Goal: Communication & Community: Answer question/provide support

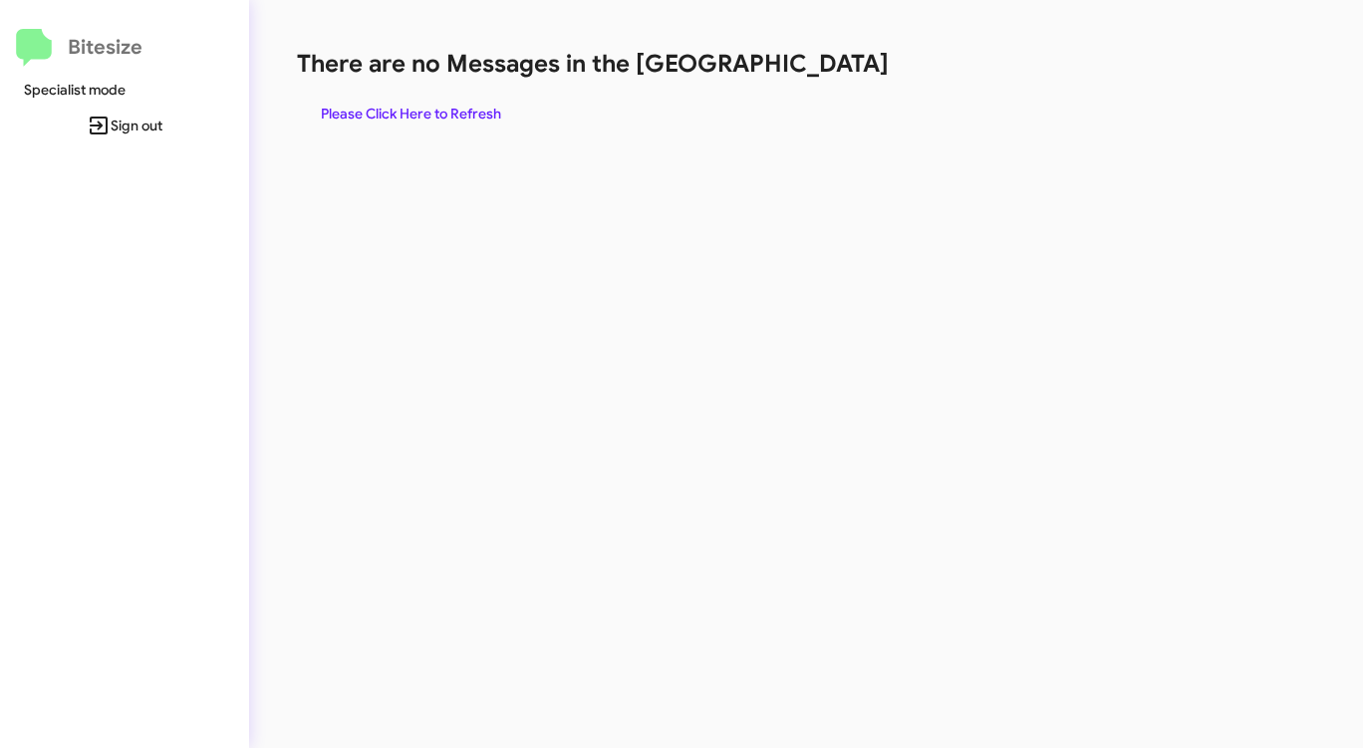
click at [350, 107] on span "Please Click Here to Refresh" at bounding box center [411, 114] width 180 height 36
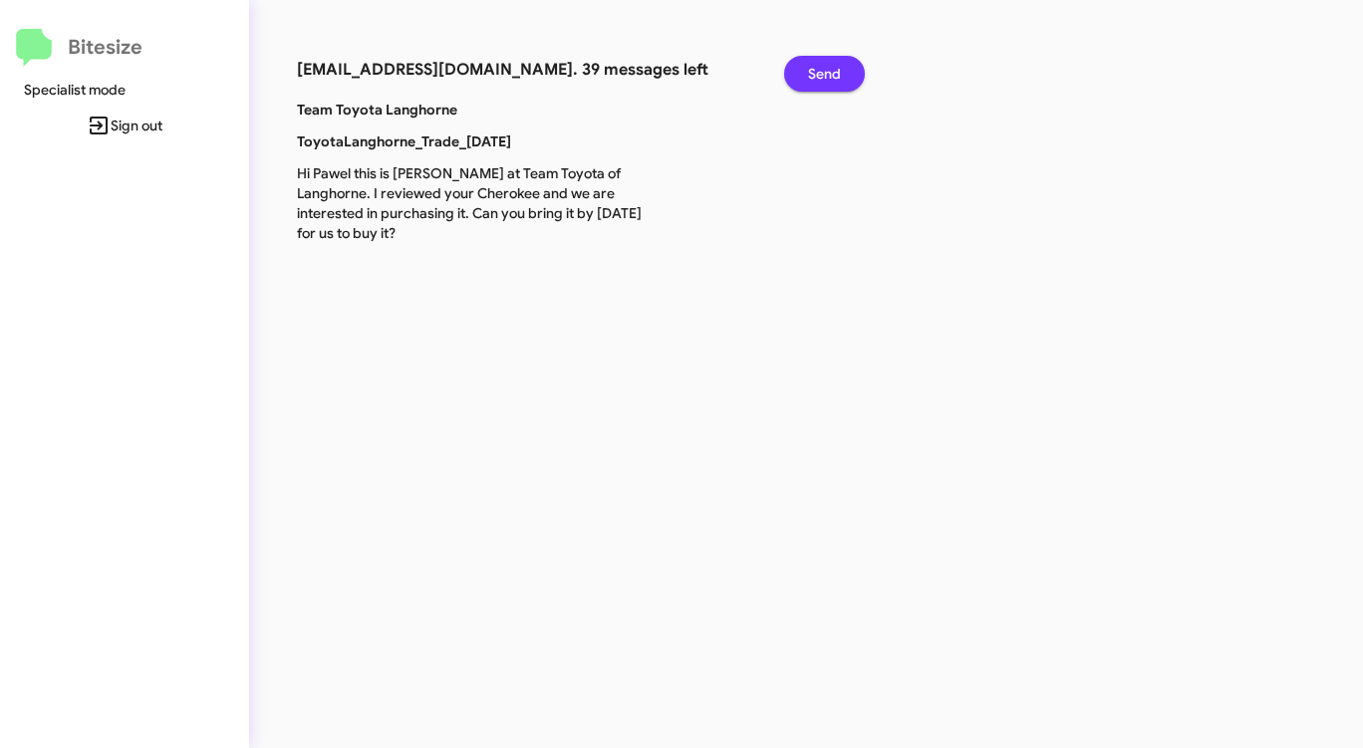
click at [823, 71] on span "Send" at bounding box center [824, 74] width 33 height 36
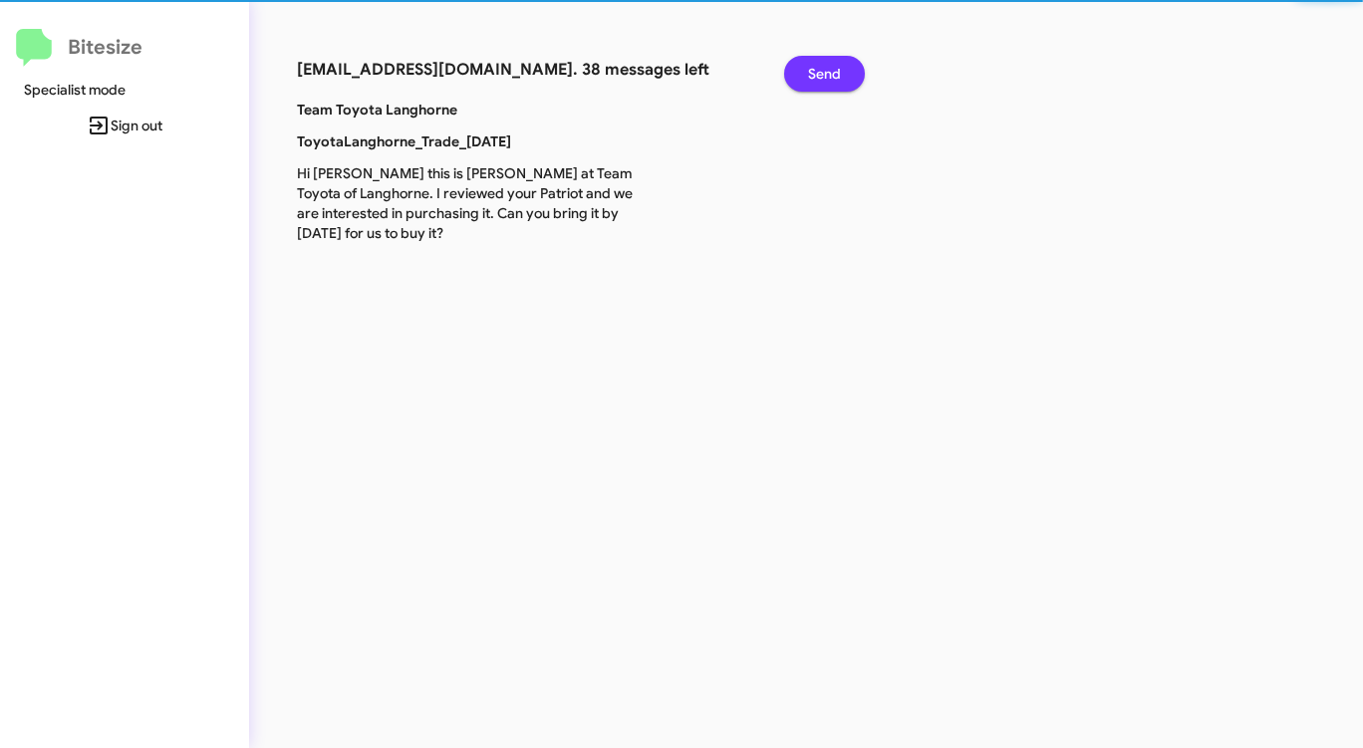
click at [823, 72] on span "Send" at bounding box center [824, 74] width 33 height 36
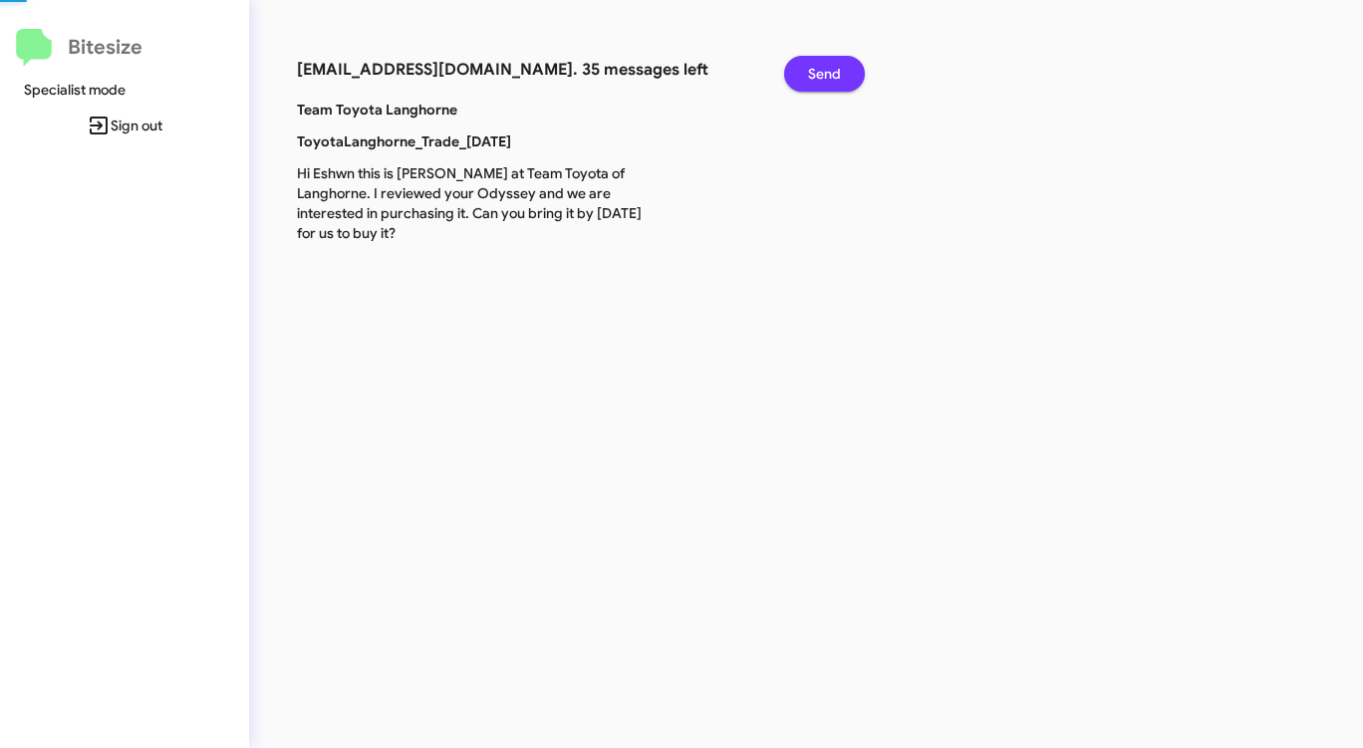
click at [823, 72] on span "Send" at bounding box center [824, 74] width 33 height 36
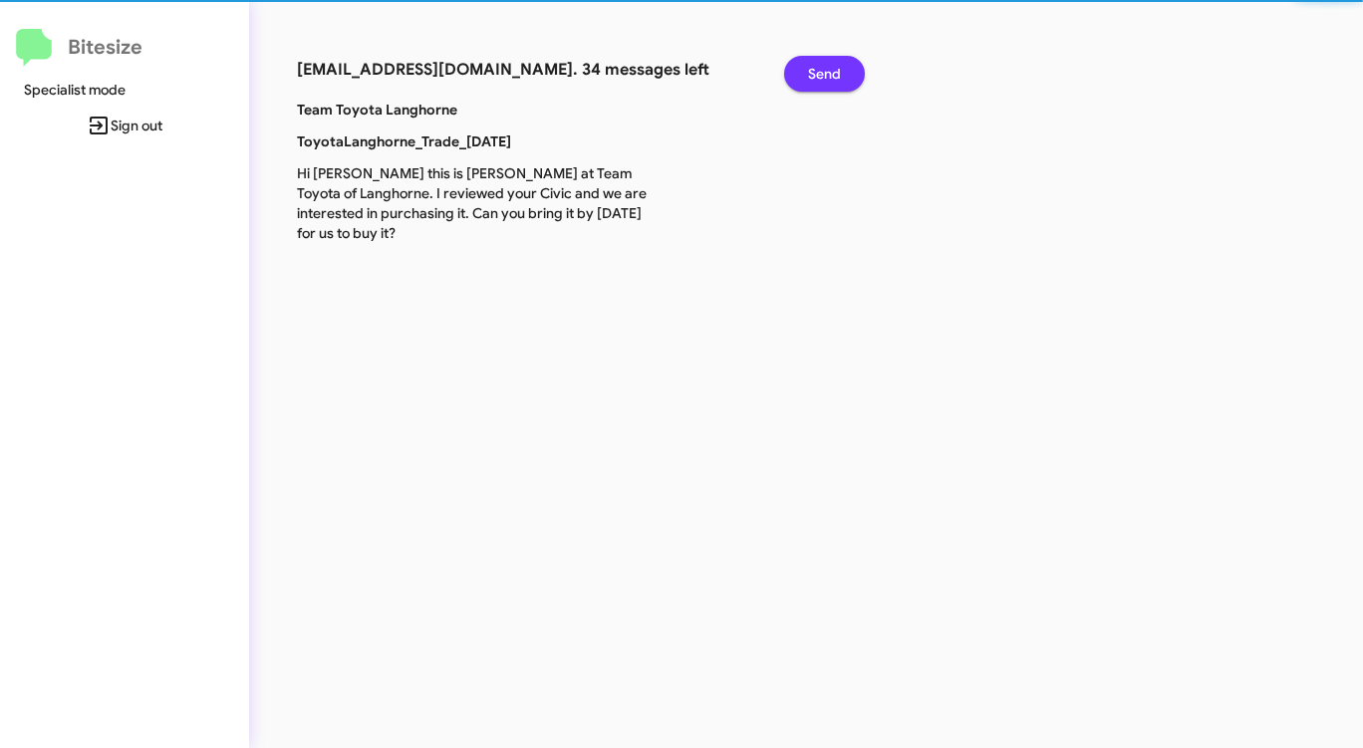
click at [823, 73] on span "Send" at bounding box center [824, 74] width 33 height 36
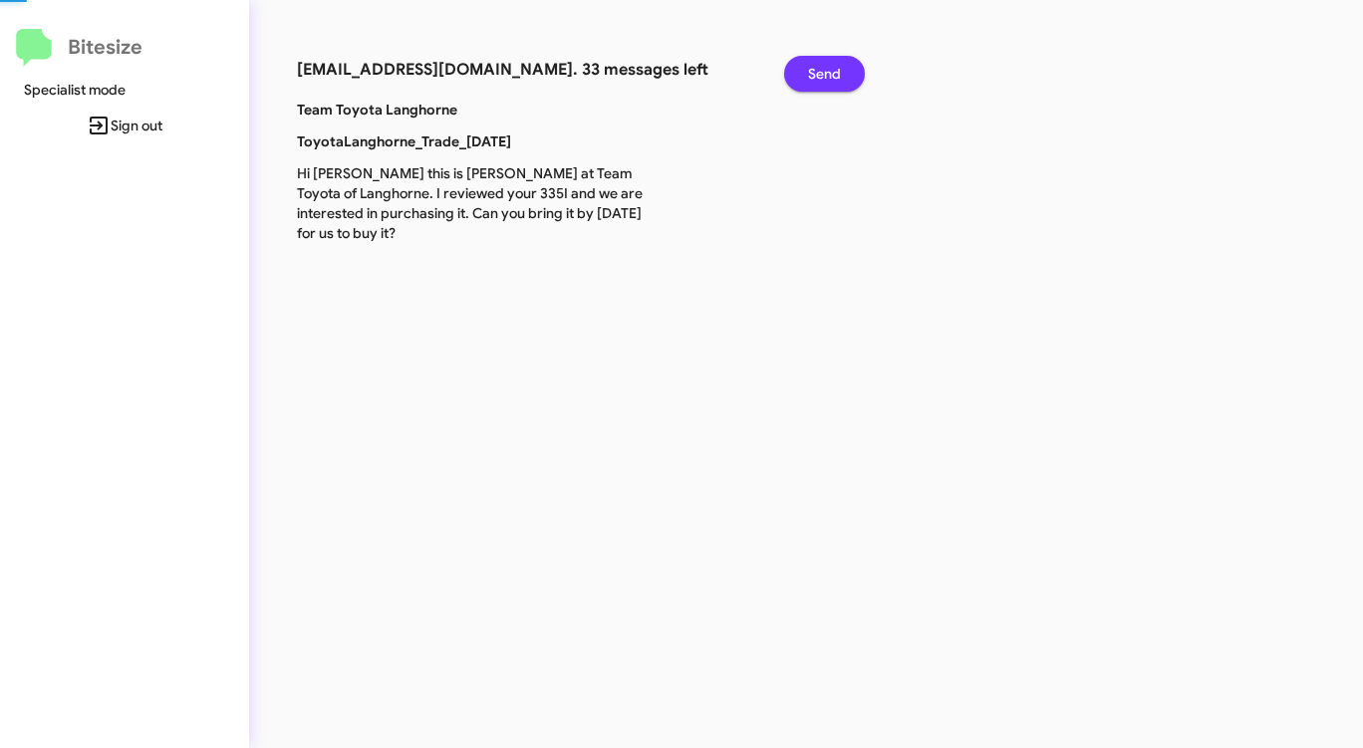
click at [823, 73] on span "Send" at bounding box center [824, 74] width 33 height 36
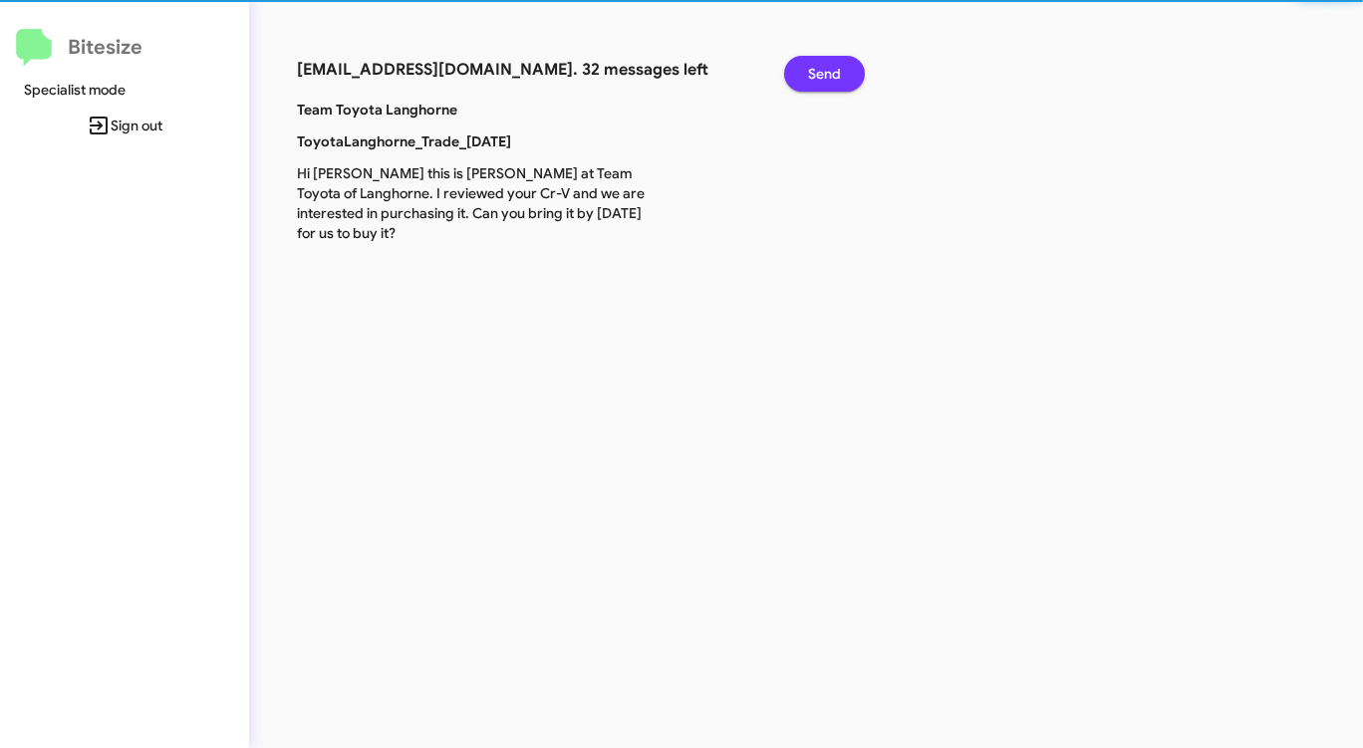
click at [823, 74] on span "Send" at bounding box center [824, 74] width 33 height 36
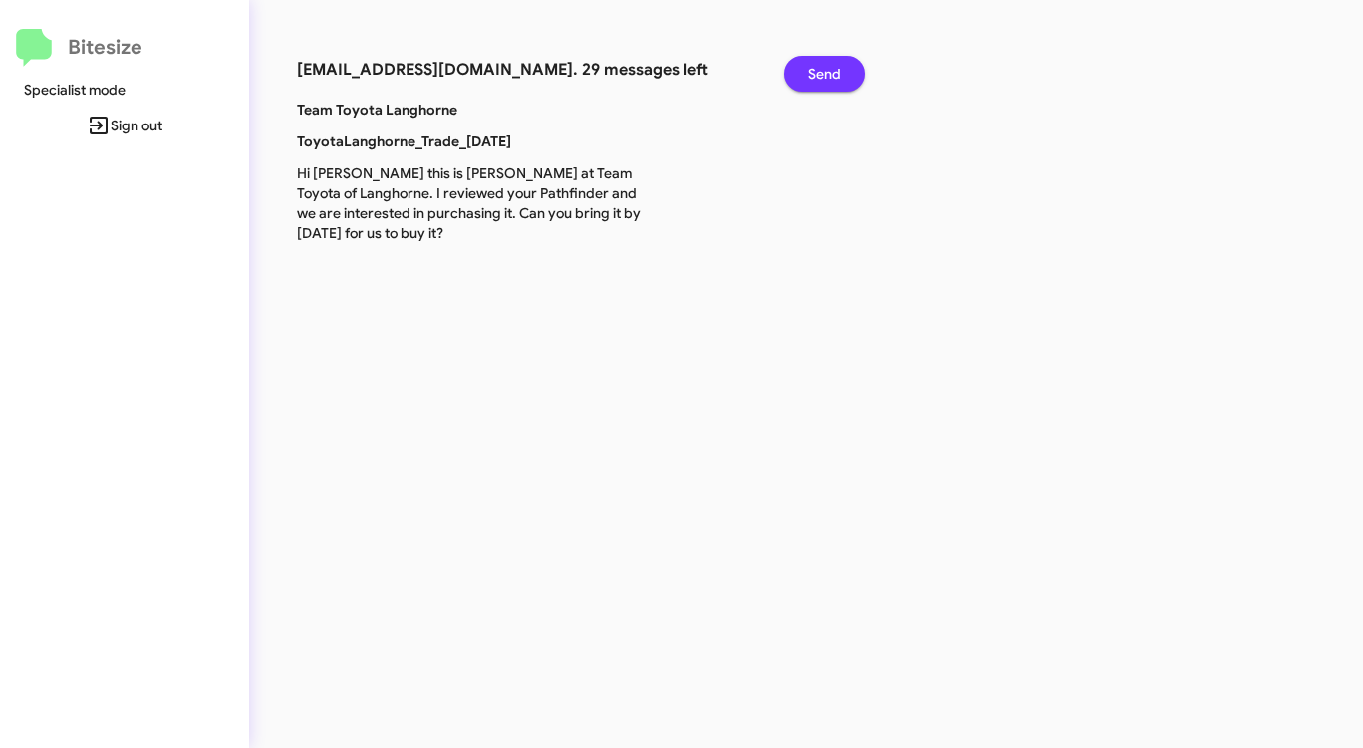
click at [823, 74] on span "Send" at bounding box center [824, 74] width 33 height 36
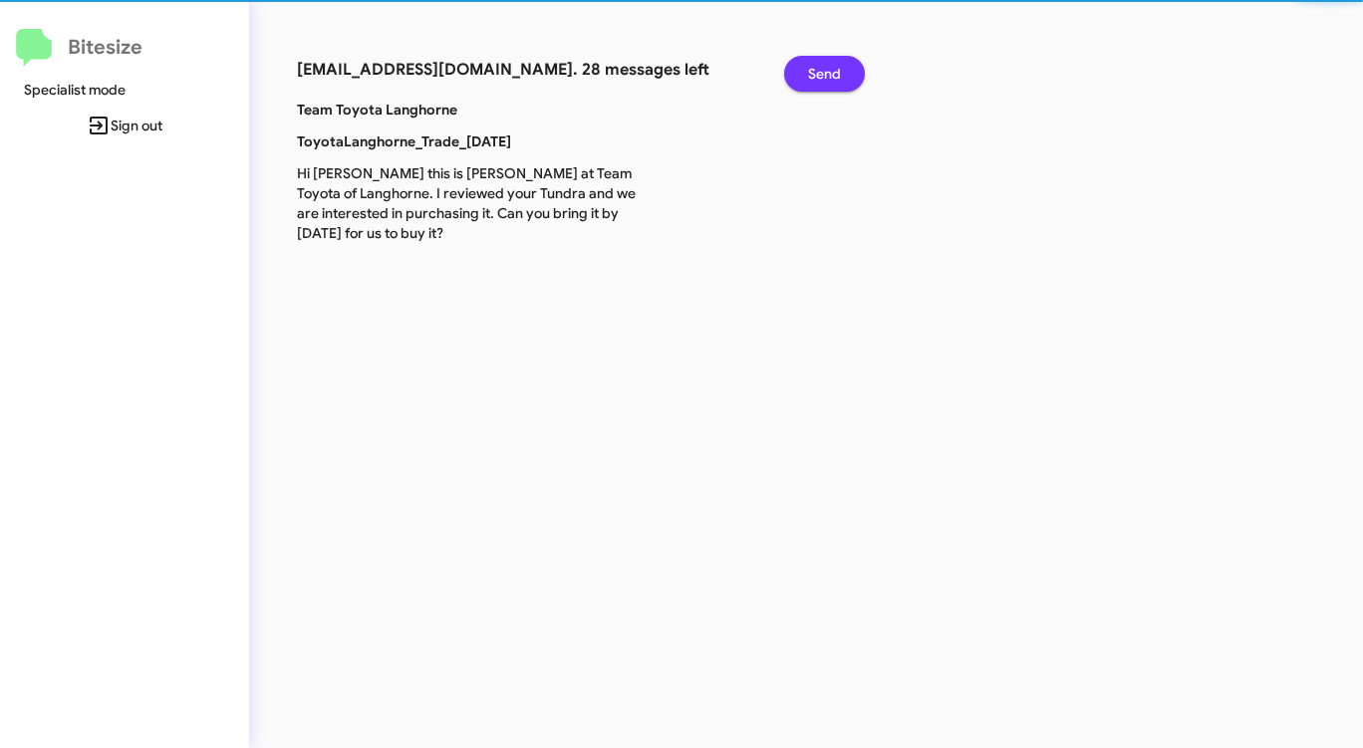
click at [823, 74] on span "Send" at bounding box center [824, 74] width 33 height 36
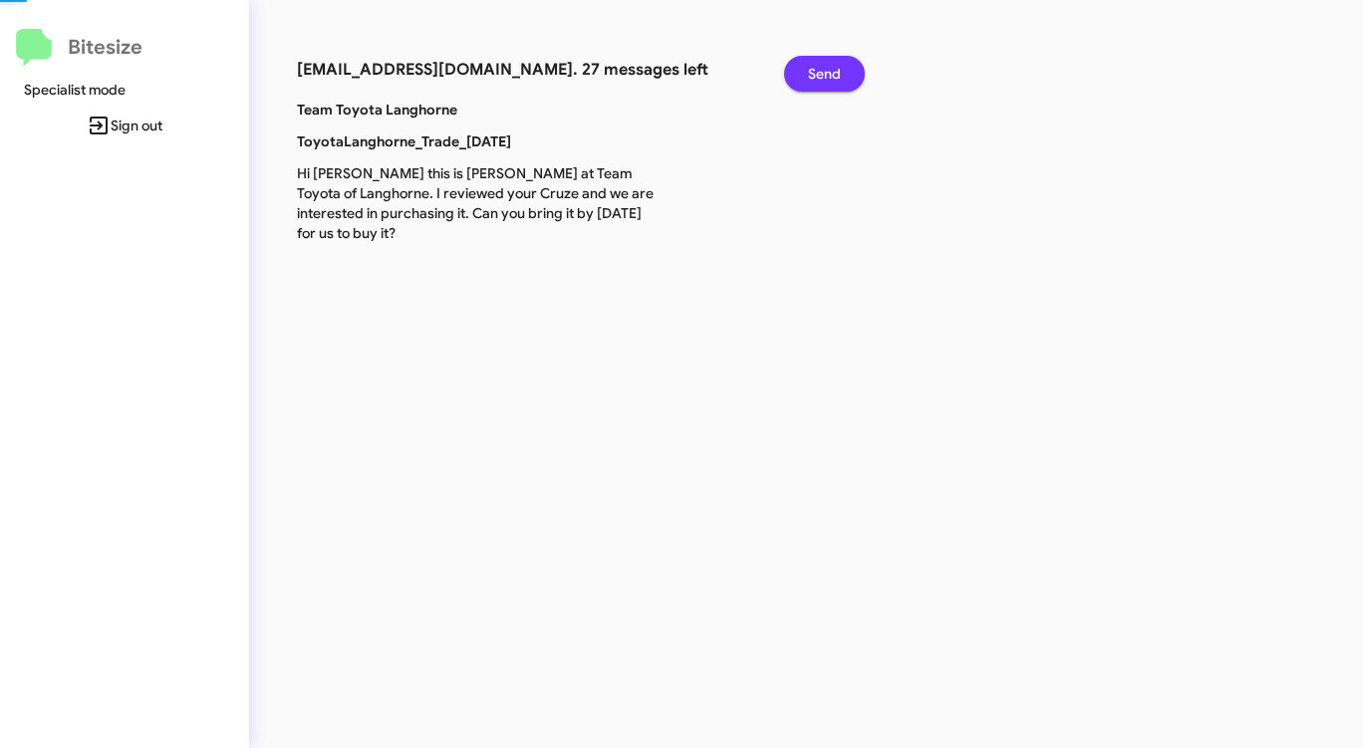
click at [823, 74] on span "Send" at bounding box center [824, 74] width 33 height 36
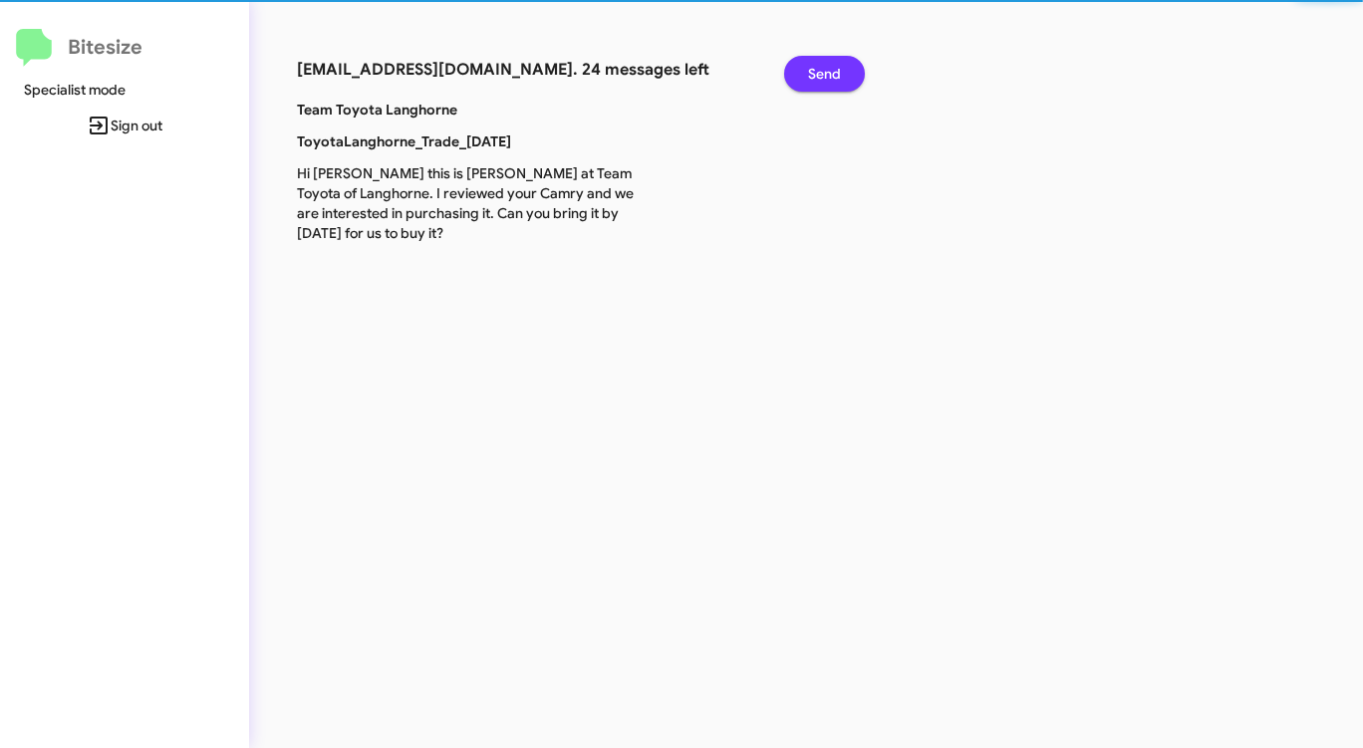
click at [823, 74] on span "Send" at bounding box center [824, 74] width 33 height 36
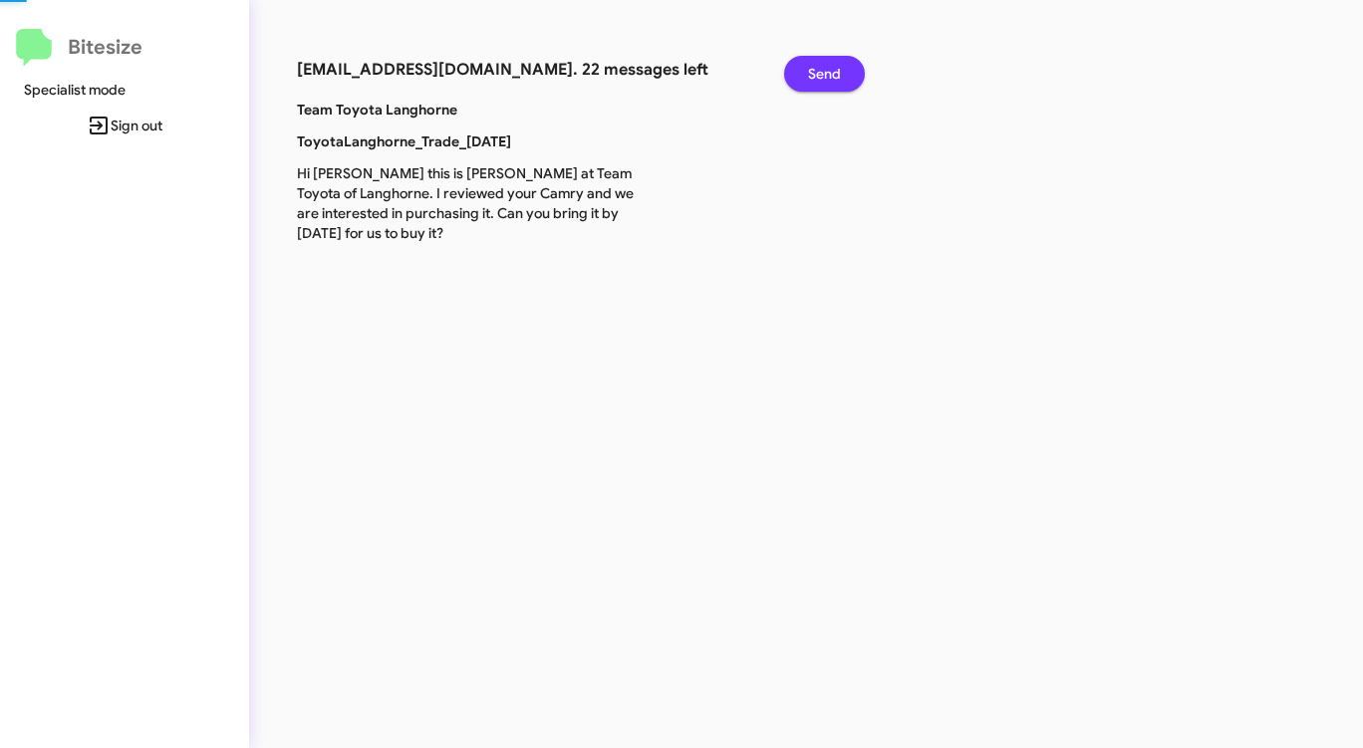
click at [823, 74] on span "Send" at bounding box center [824, 74] width 33 height 36
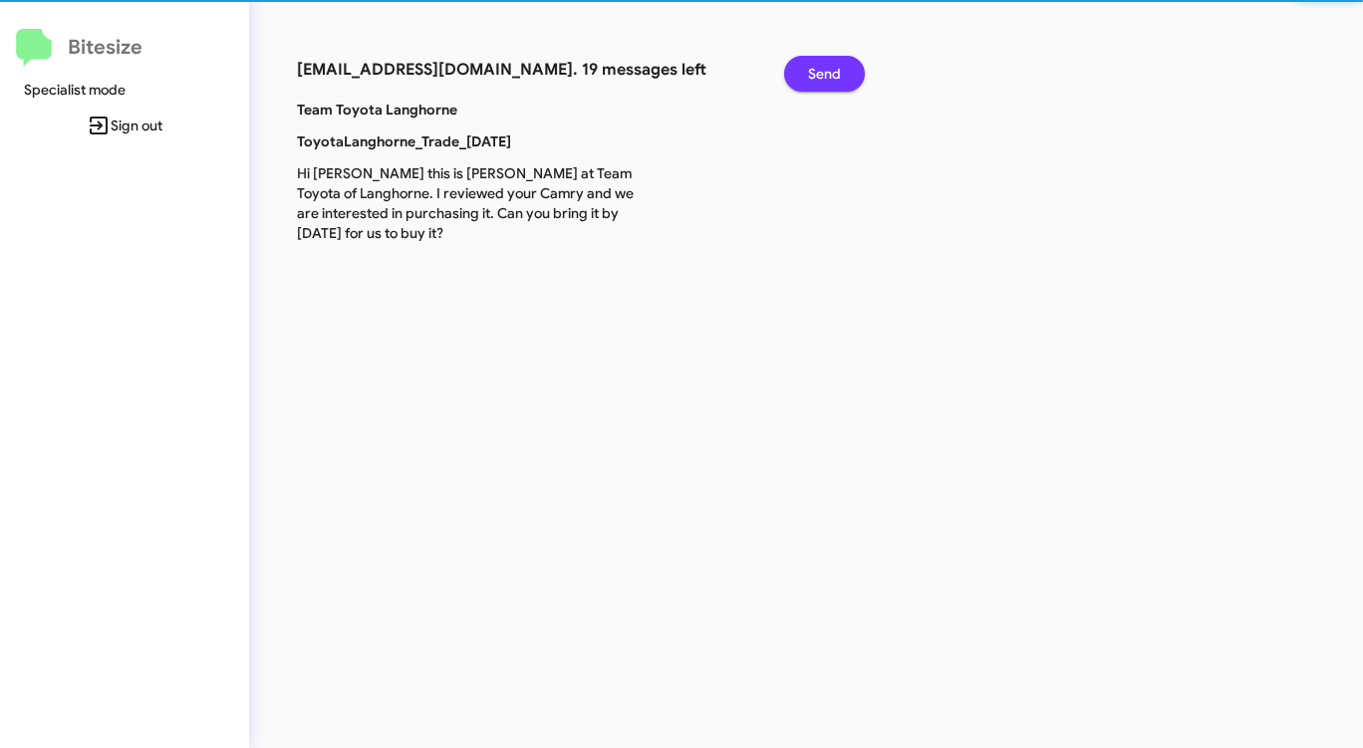
click at [823, 74] on span "Send" at bounding box center [824, 74] width 33 height 36
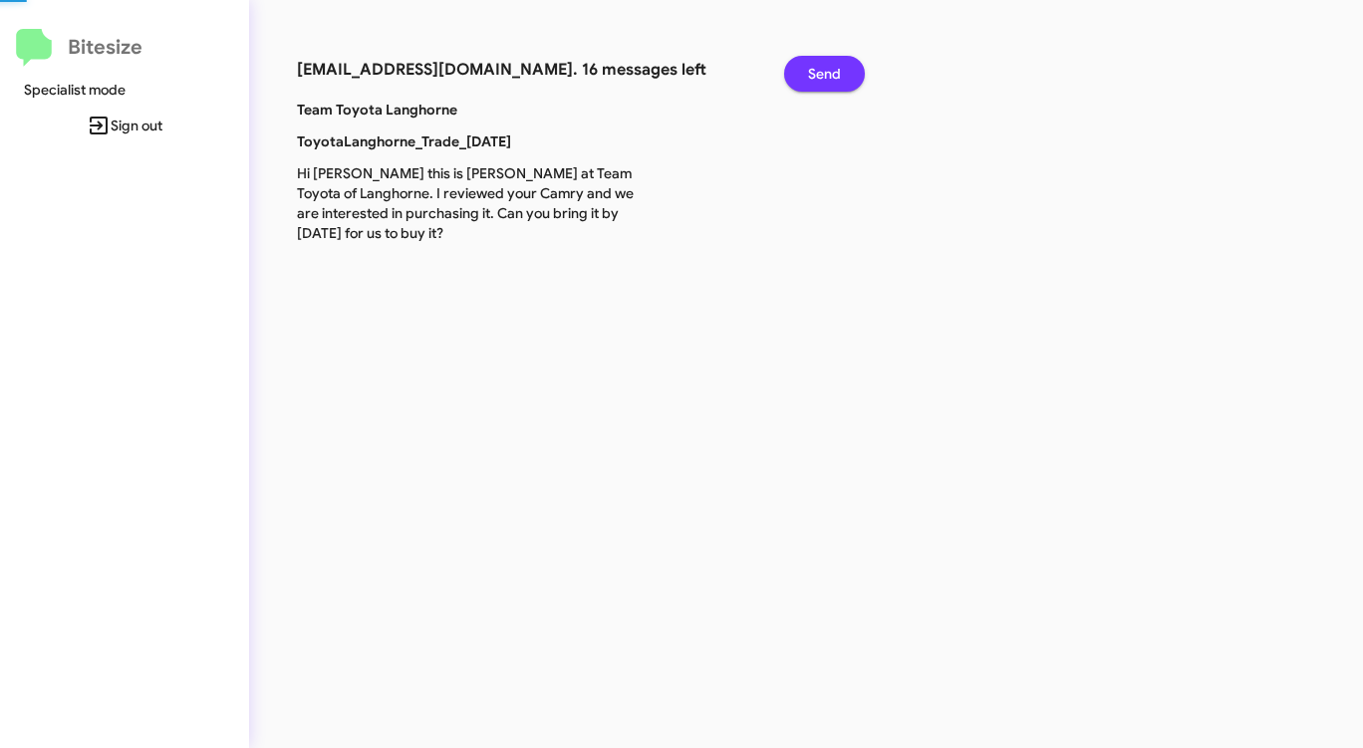
click at [823, 74] on span "Send" at bounding box center [824, 74] width 33 height 36
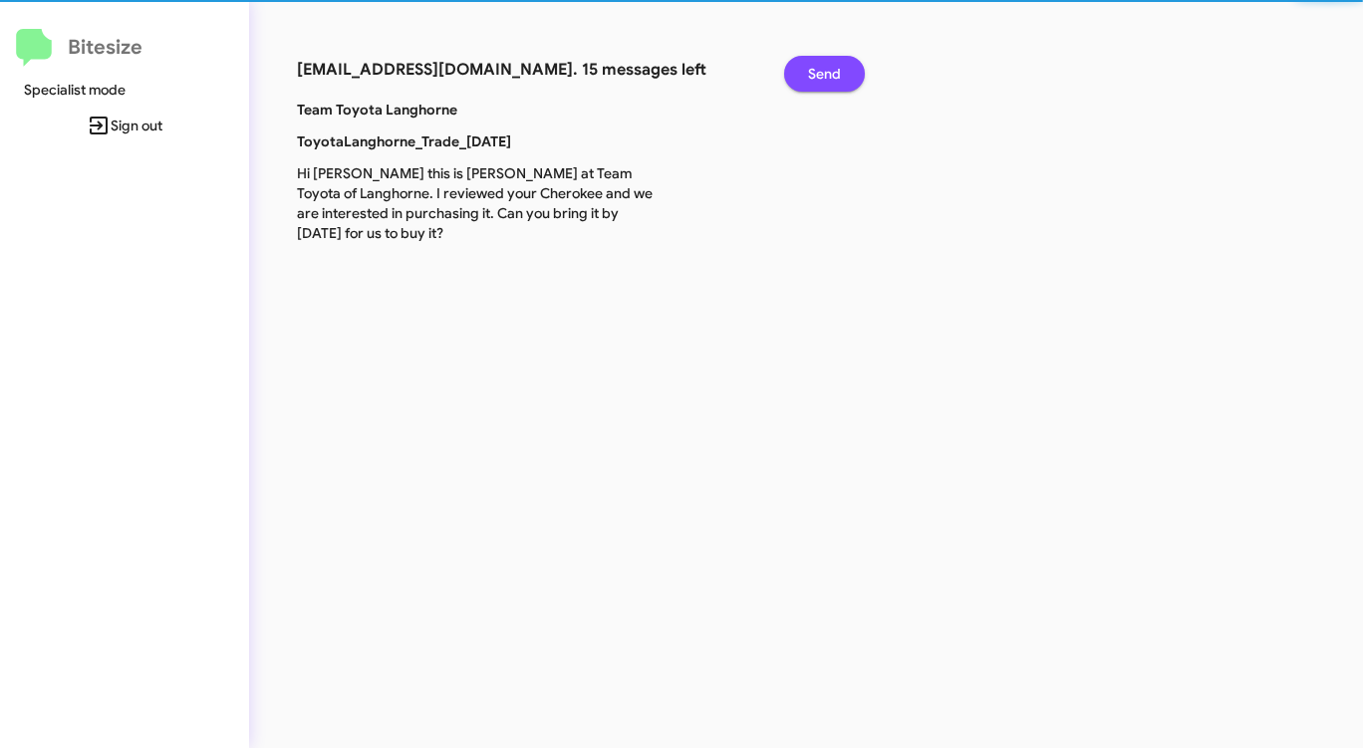
click at [823, 74] on span "Send" at bounding box center [824, 74] width 33 height 36
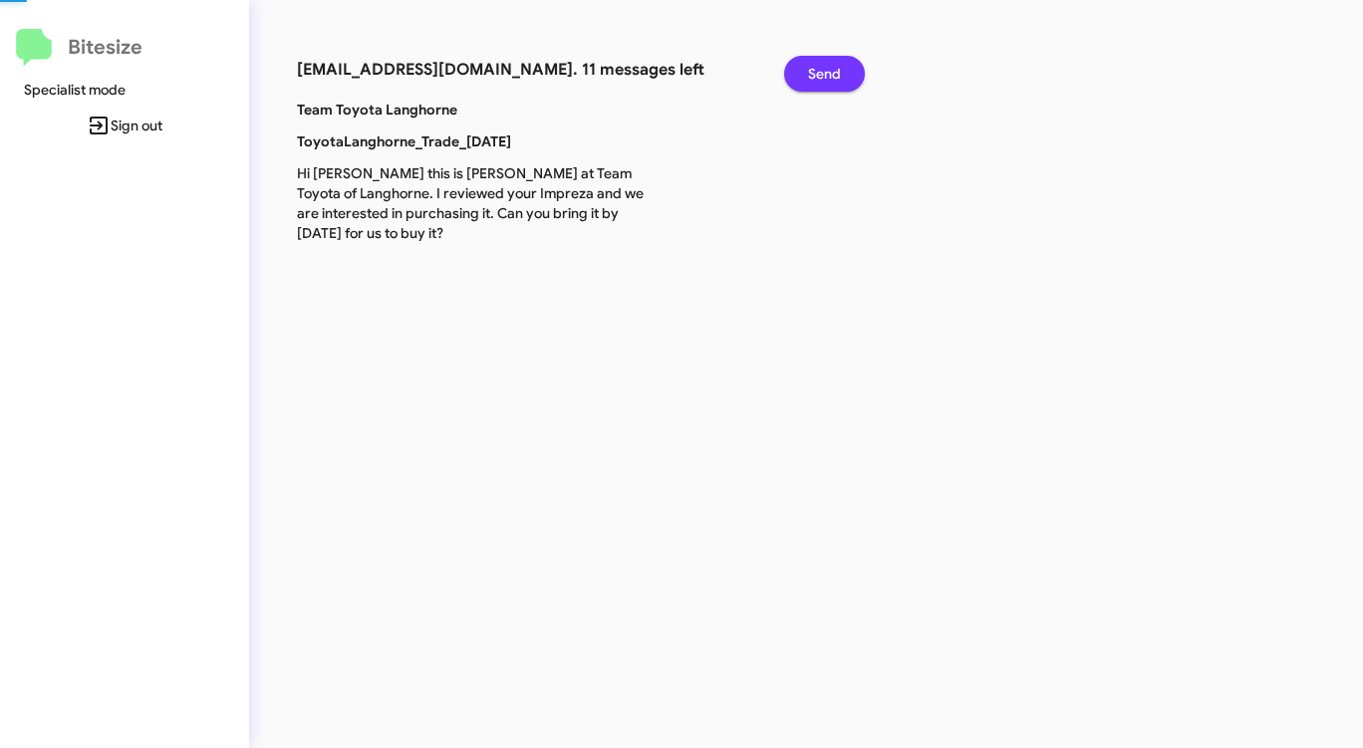
click at [823, 74] on span "Send" at bounding box center [824, 74] width 33 height 36
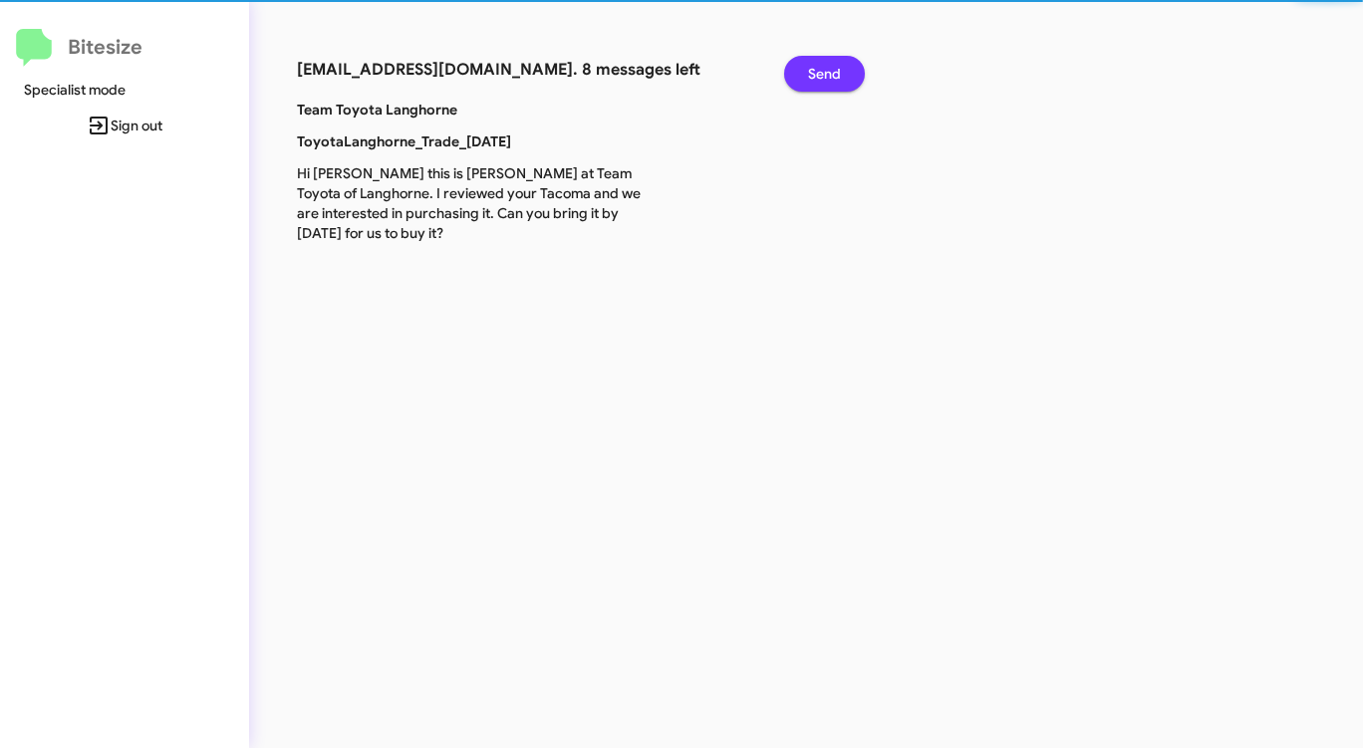
click at [823, 74] on span "Send" at bounding box center [824, 74] width 33 height 36
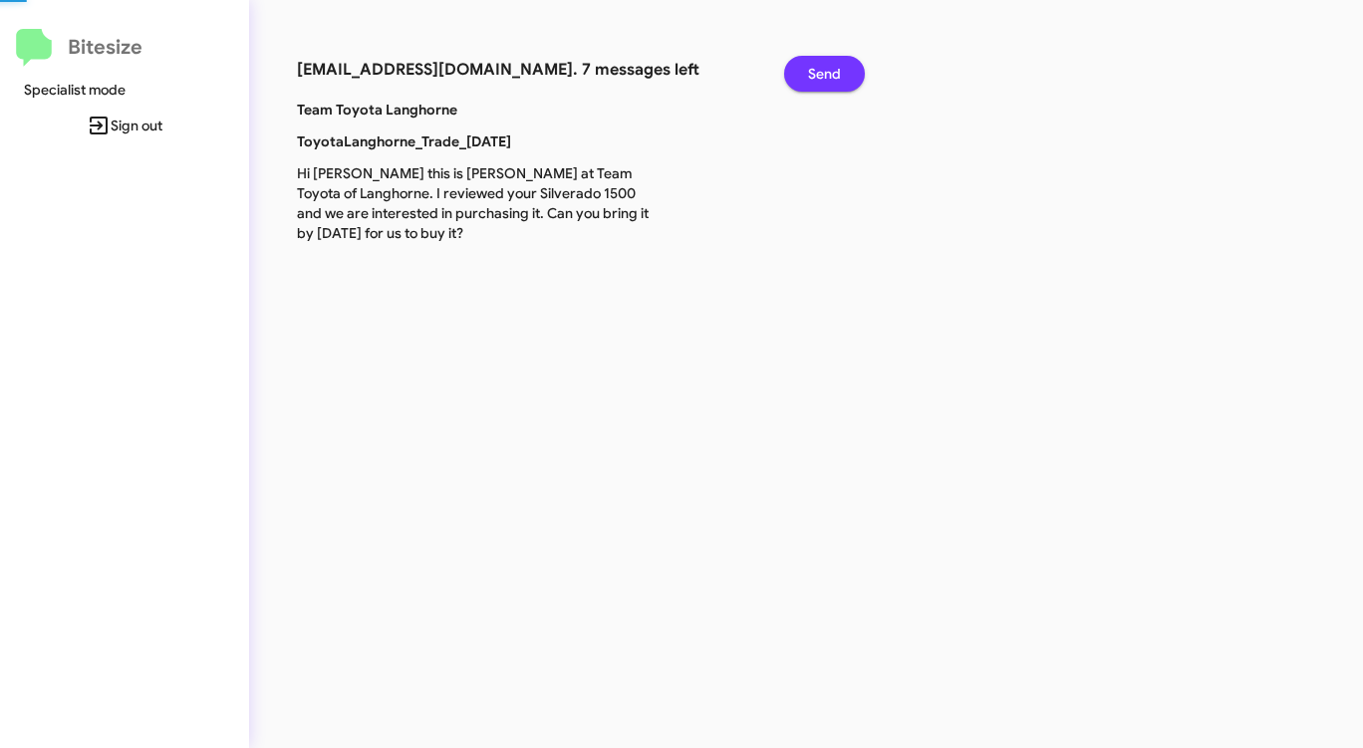
click at [823, 74] on span "Send" at bounding box center [824, 74] width 33 height 36
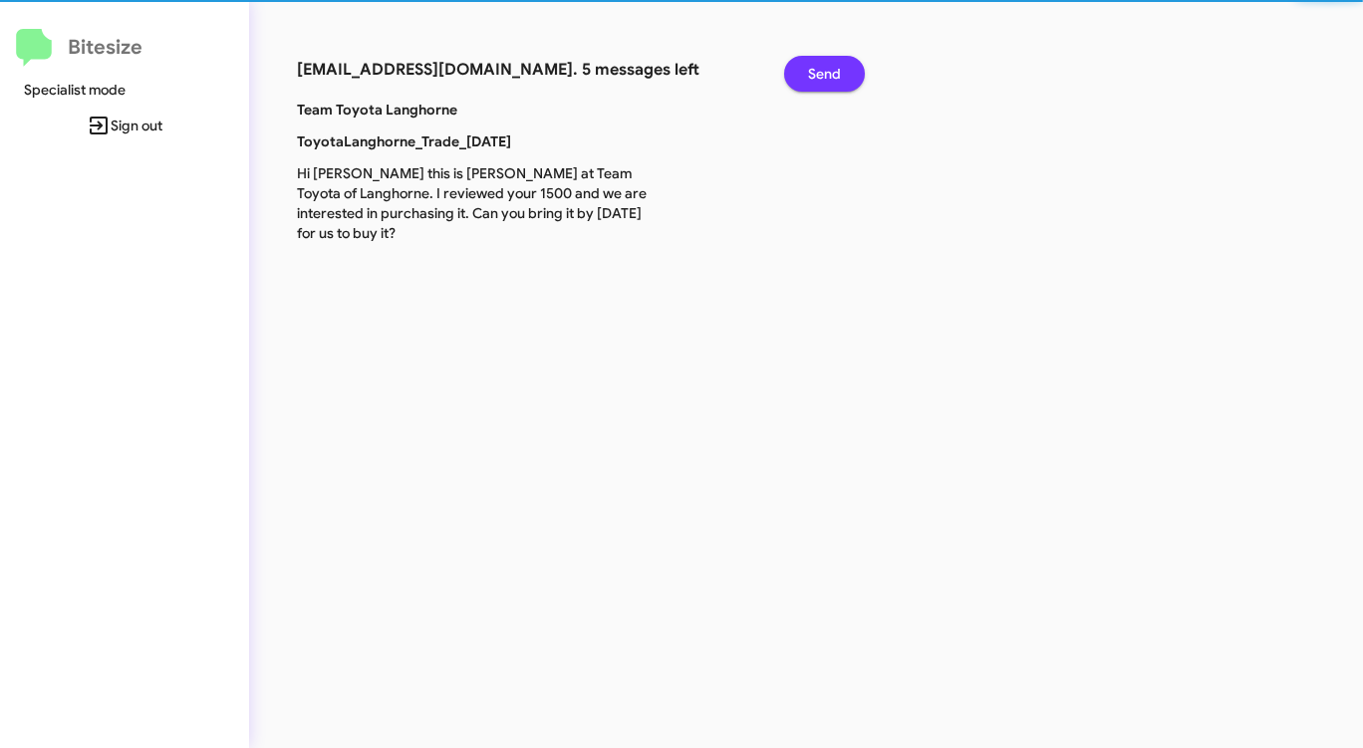
click at [823, 74] on span "Send" at bounding box center [824, 74] width 33 height 36
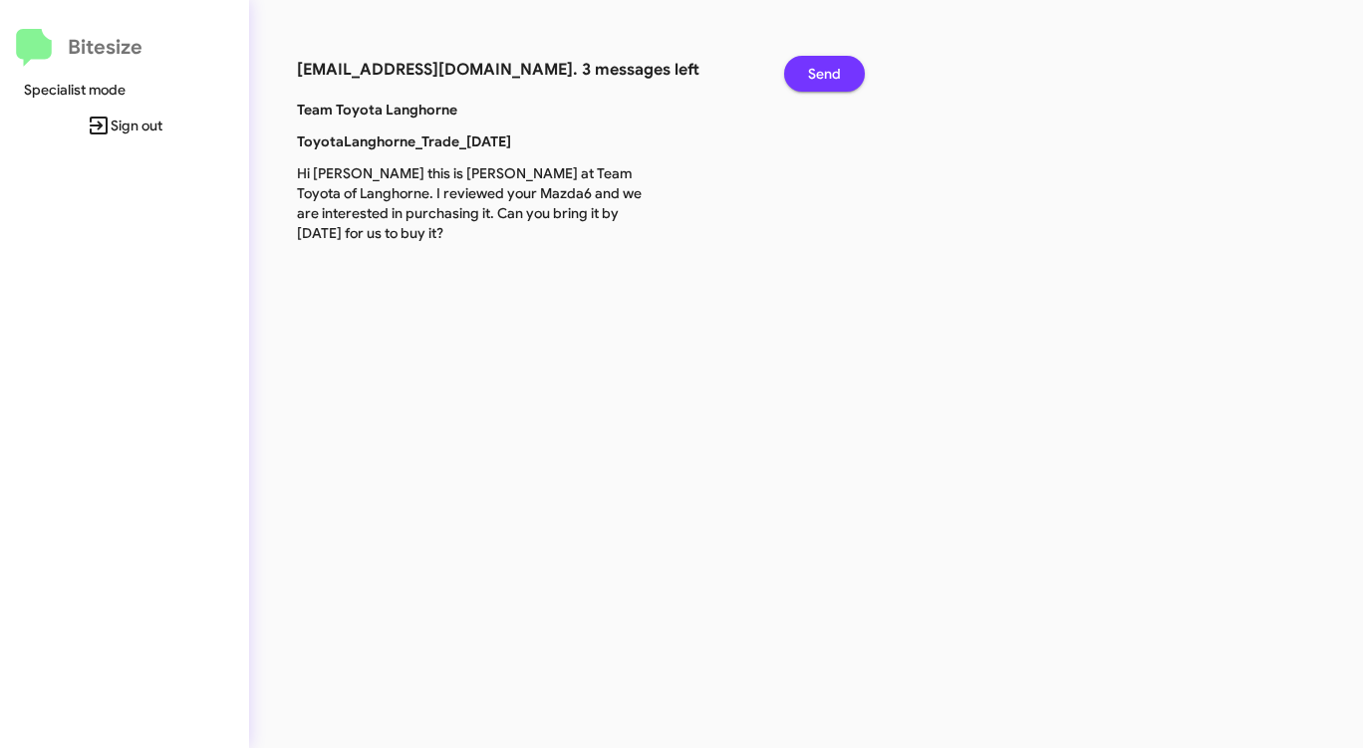
click at [823, 74] on span "Send" at bounding box center [824, 74] width 33 height 36
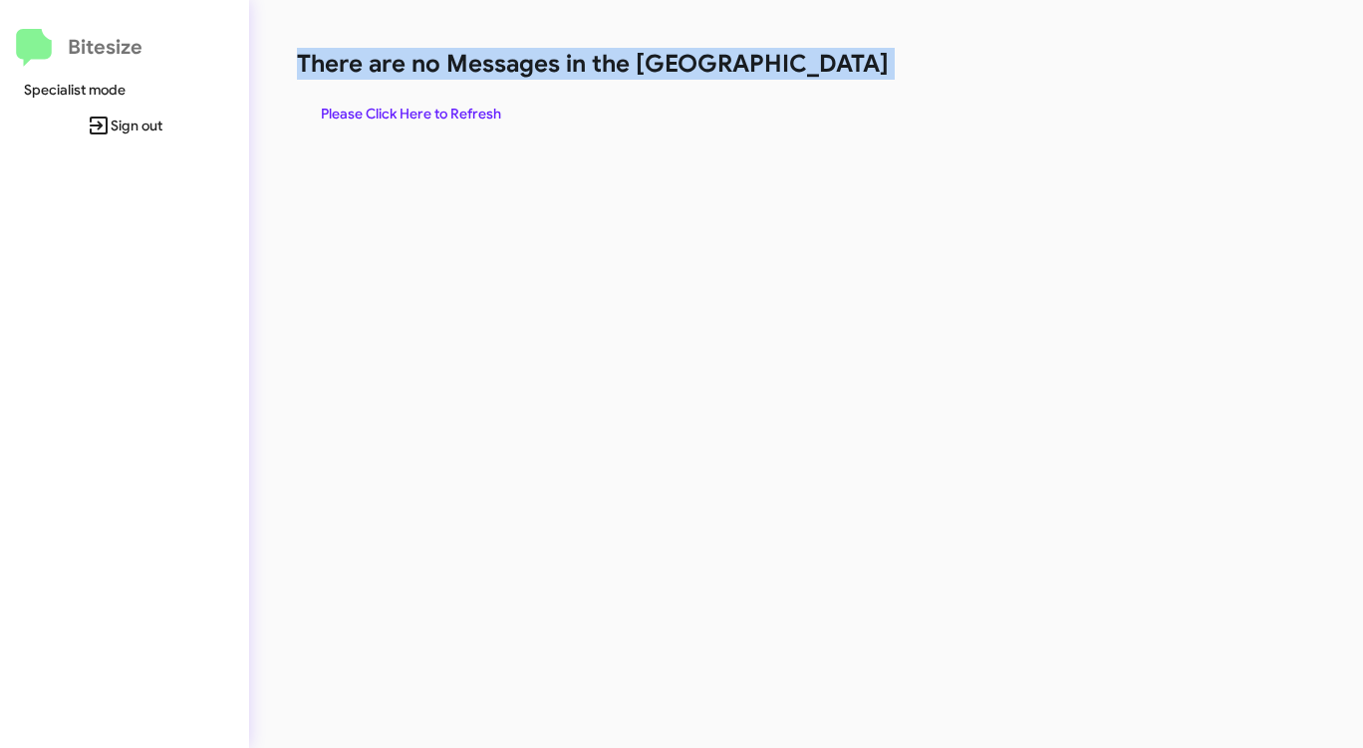
click at [823, 74] on h1 "There are no Messages in the [GEOGRAPHIC_DATA]" at bounding box center [713, 64] width 833 height 32
click at [431, 109] on span "Please Click Here to Refresh" at bounding box center [411, 114] width 180 height 36
click at [433, 110] on span "Please Click Here to Refresh" at bounding box center [411, 114] width 180 height 36
click at [432, 110] on span "Please Click Here to Refresh" at bounding box center [411, 114] width 180 height 36
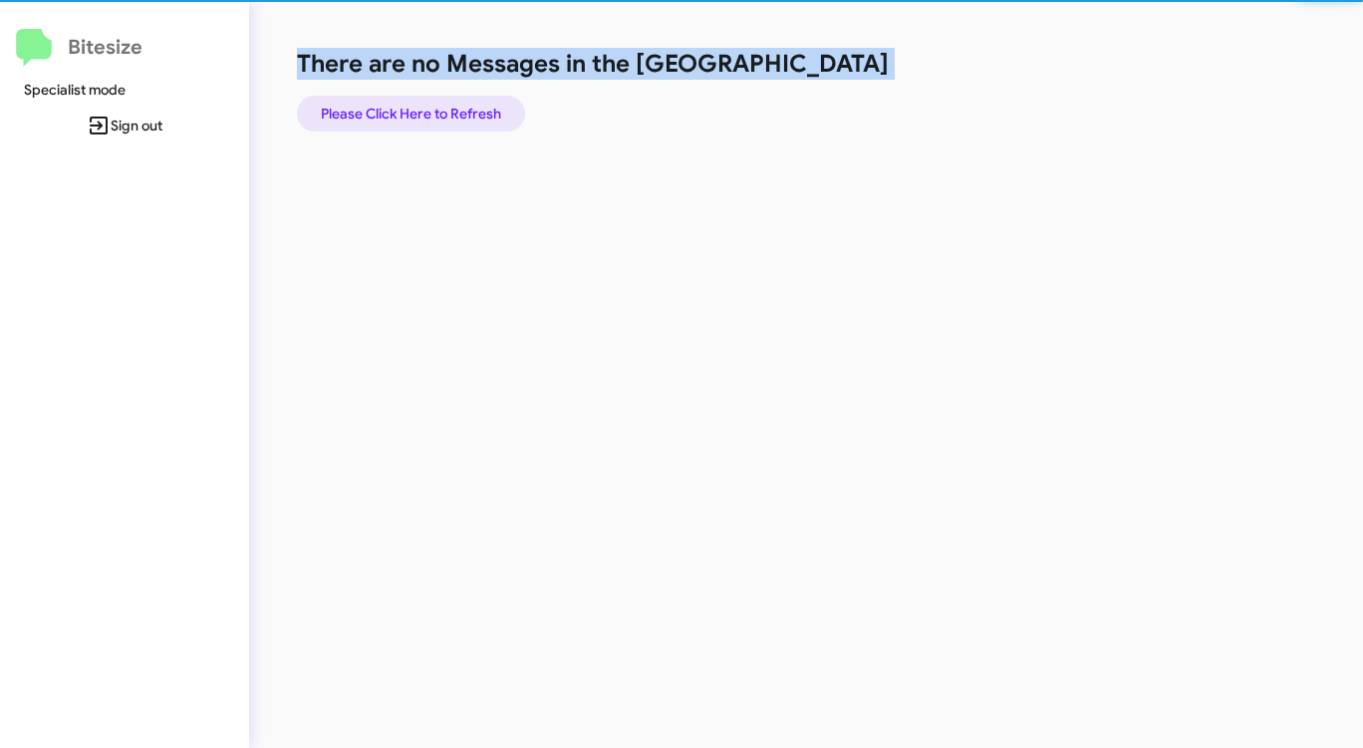
click at [433, 110] on span "Please Click Here to Refresh" at bounding box center [411, 114] width 180 height 36
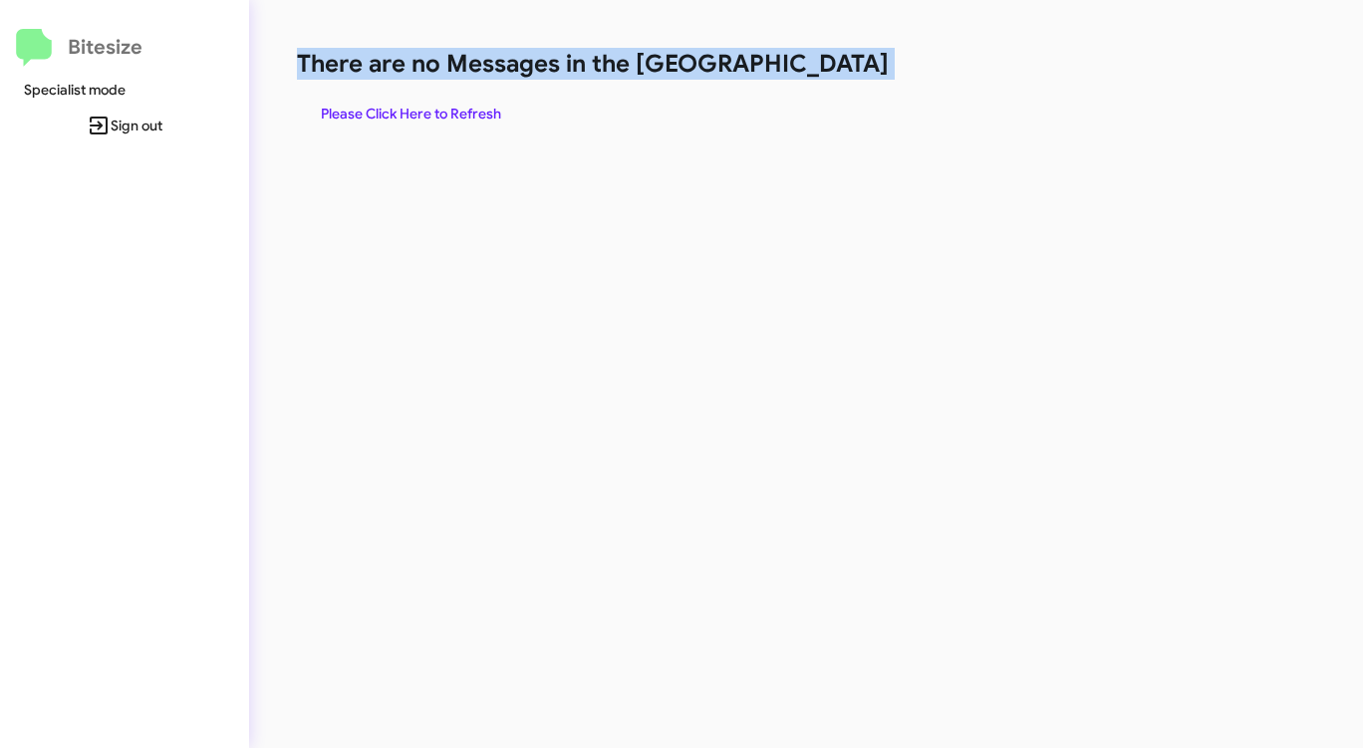
click at [434, 110] on span "Please Click Here to Refresh" at bounding box center [411, 114] width 180 height 36
click at [435, 111] on span "Please Click Here to Refresh" at bounding box center [411, 114] width 180 height 36
click at [435, 110] on span "Please Click Here to Refresh" at bounding box center [411, 114] width 180 height 36
click at [436, 111] on span "Please Click Here to Refresh" at bounding box center [411, 114] width 180 height 36
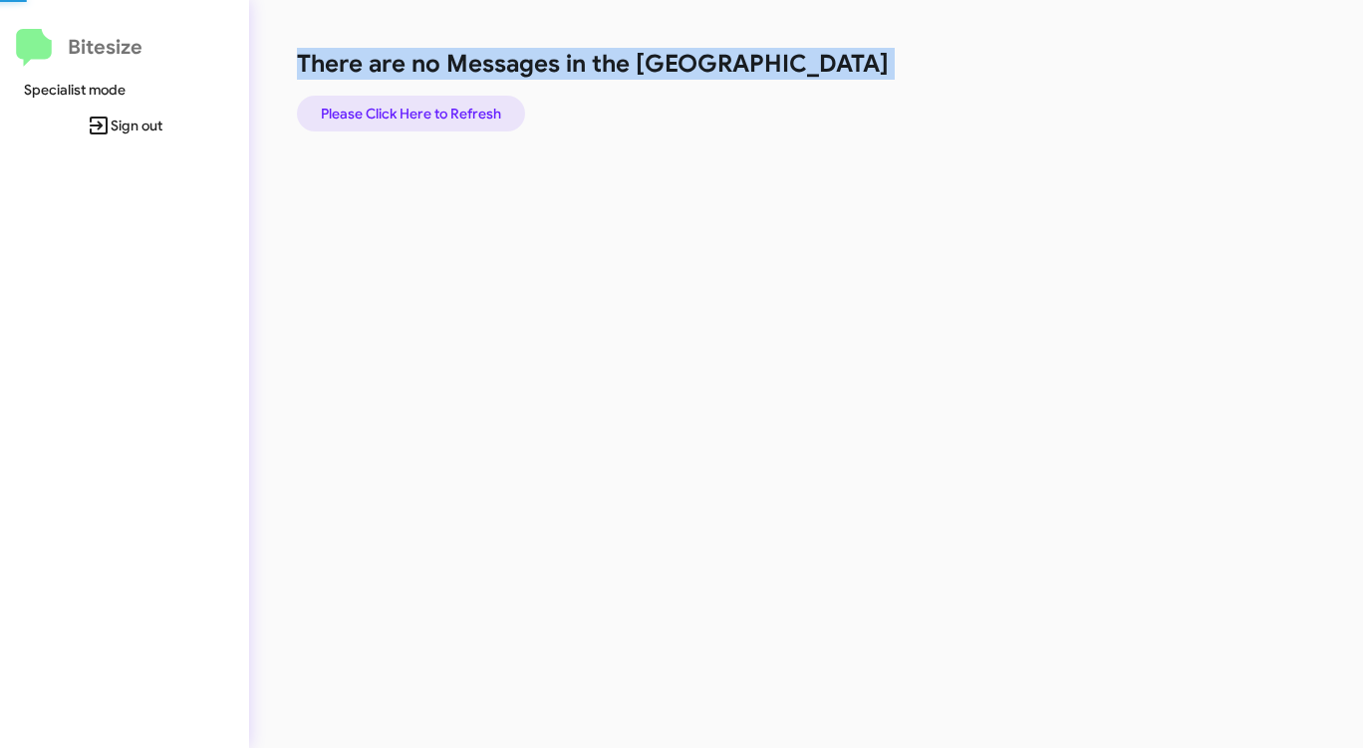
click at [436, 112] on span "Please Click Here to Refresh" at bounding box center [411, 114] width 180 height 36
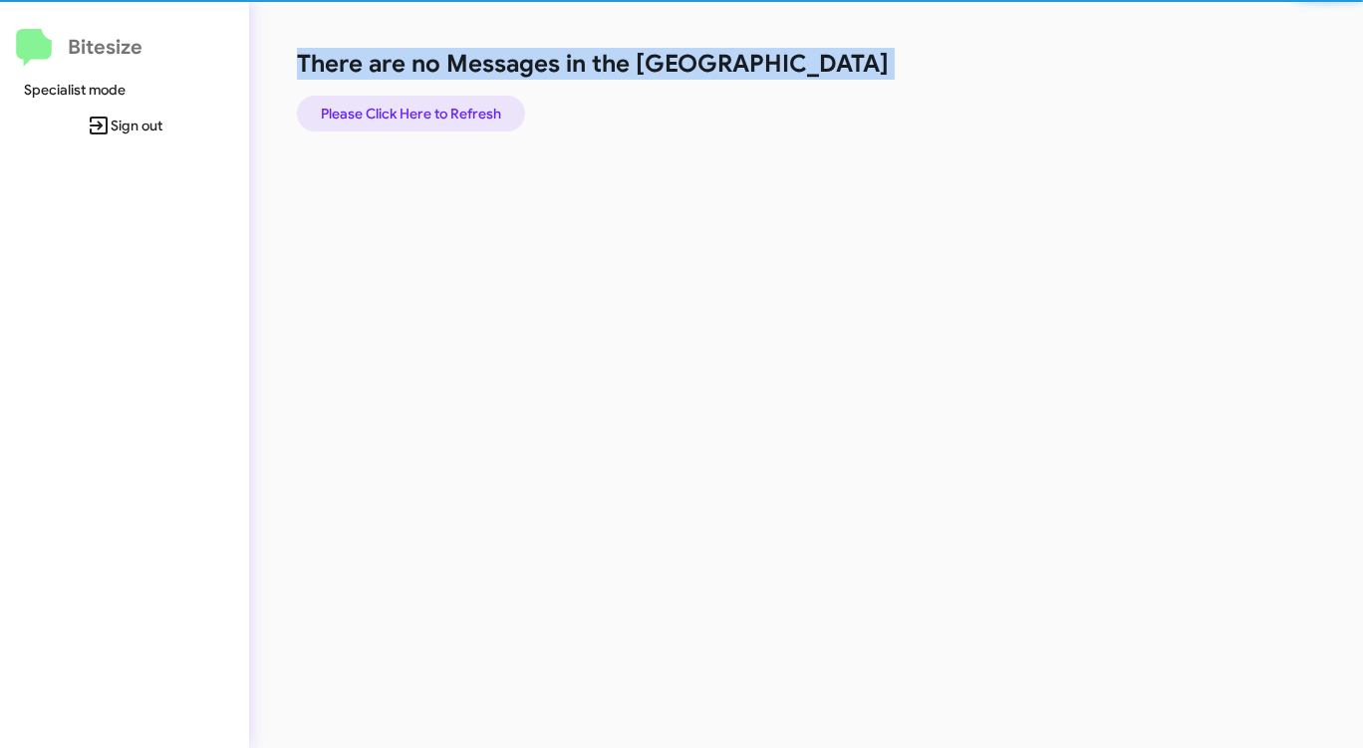
click at [436, 112] on span "Please Click Here to Refresh" at bounding box center [411, 114] width 180 height 36
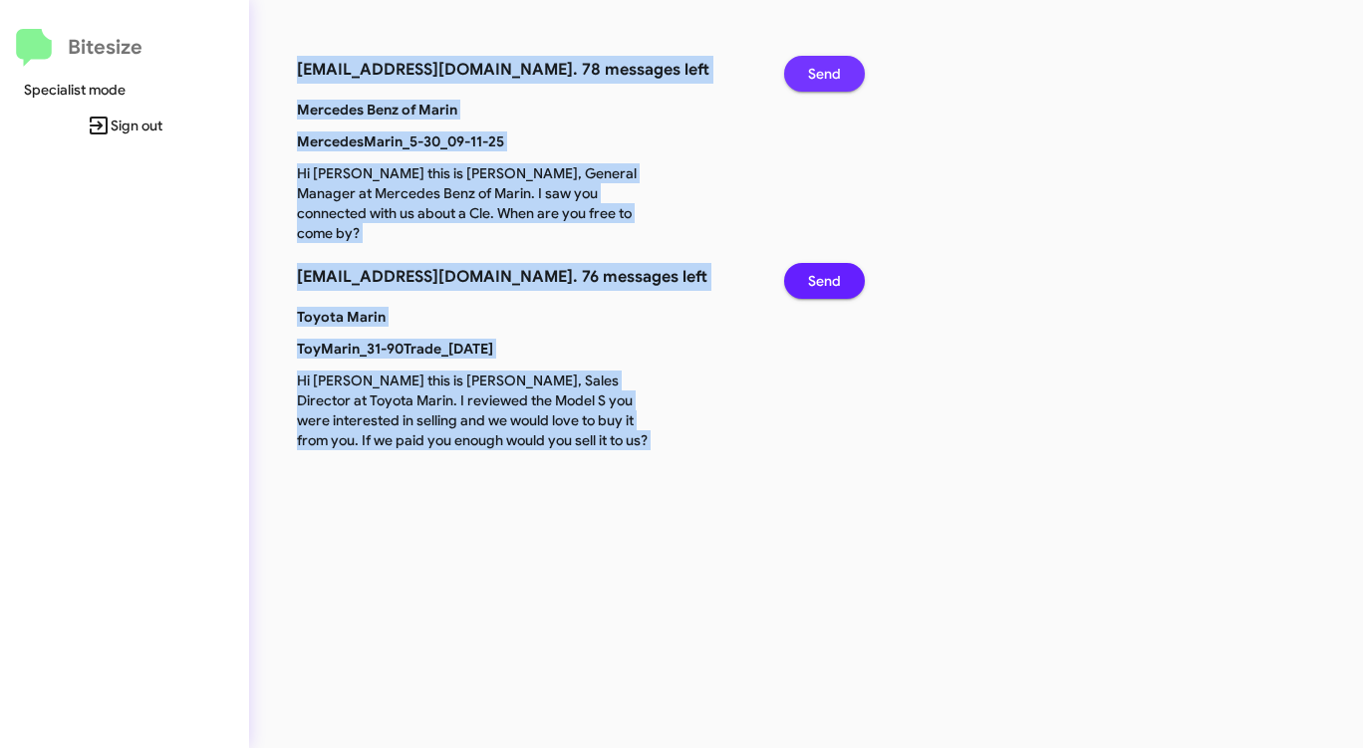
click at [838, 66] on span "Send" at bounding box center [824, 74] width 33 height 36
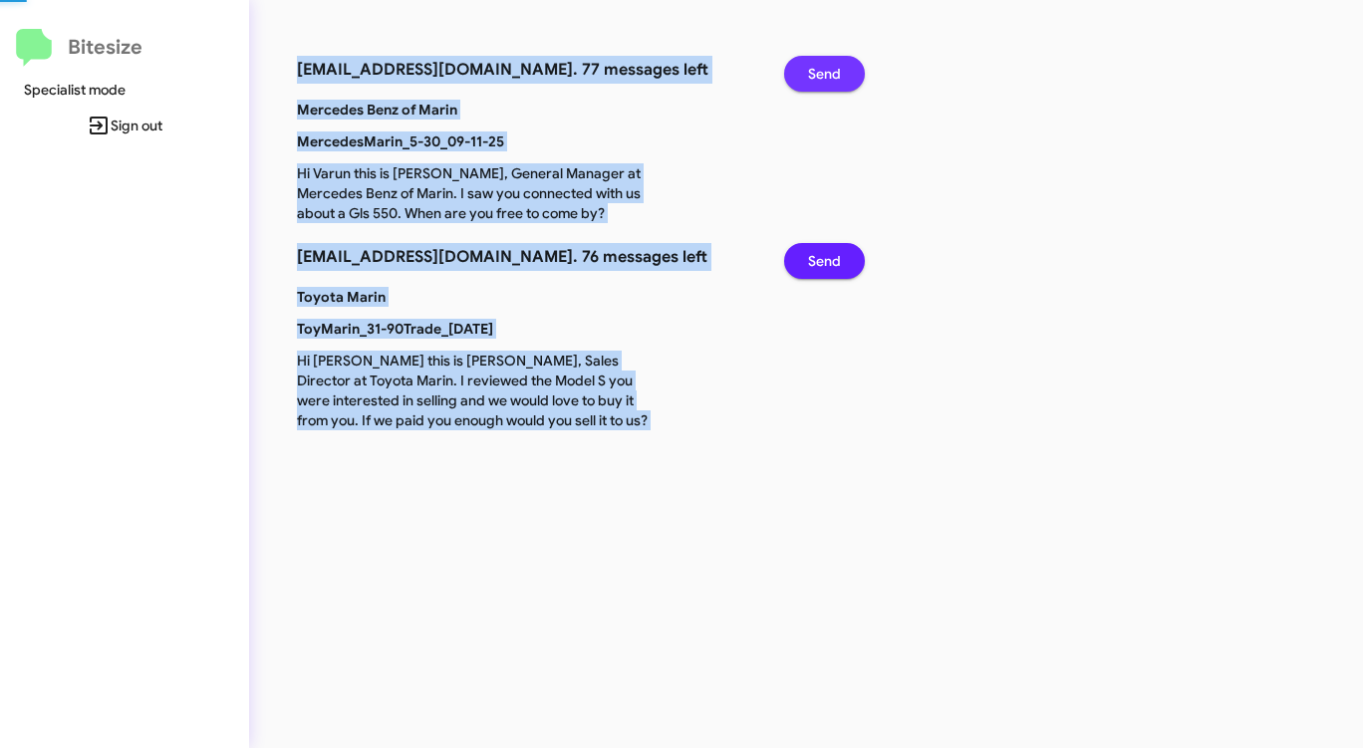
click at [838, 66] on span "Send" at bounding box center [824, 74] width 33 height 36
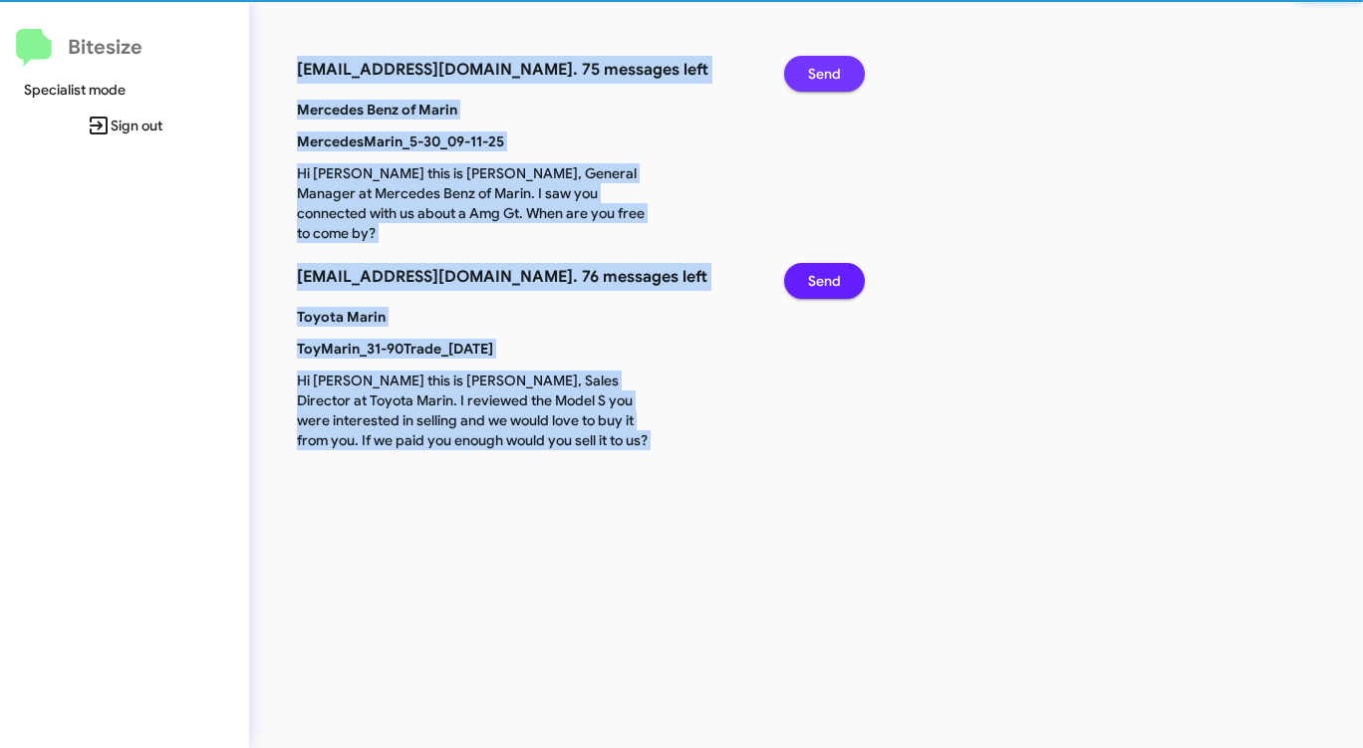
click at [838, 66] on span "Send" at bounding box center [824, 74] width 33 height 36
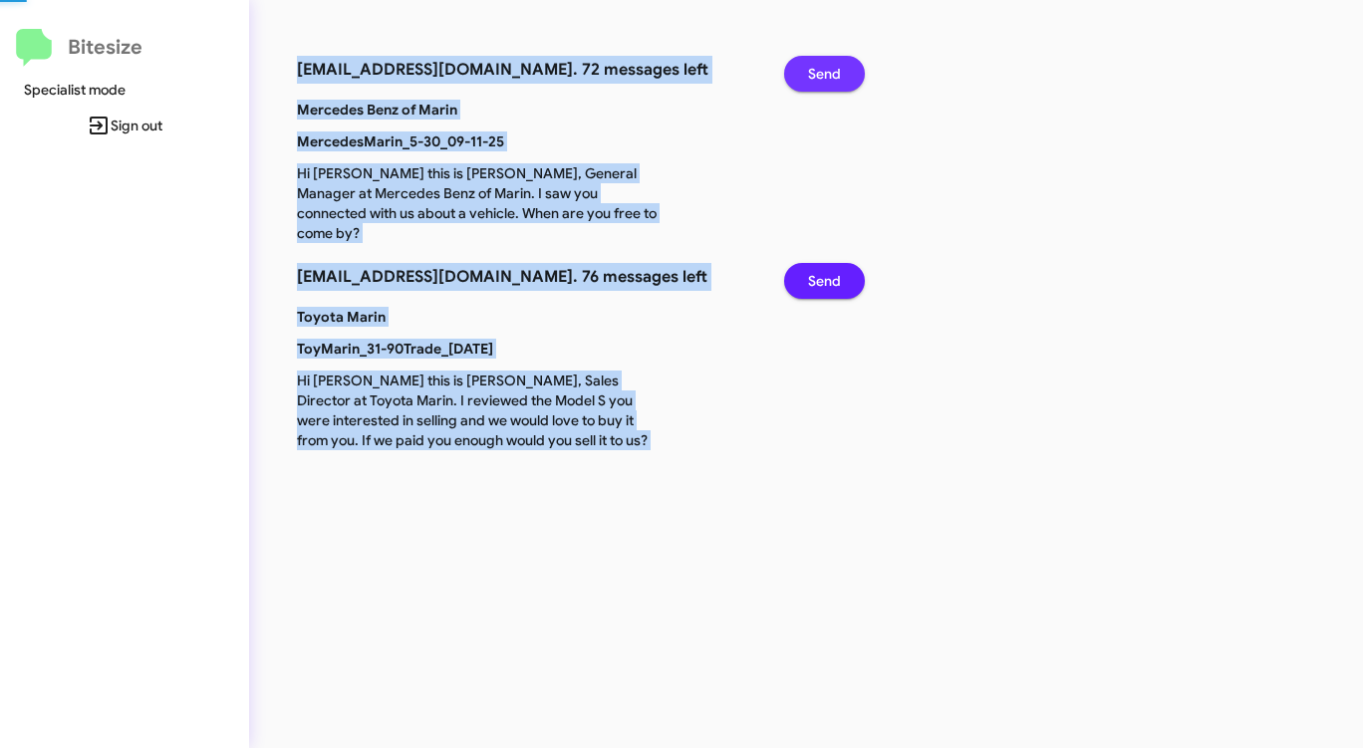
click at [838, 67] on span "Send" at bounding box center [824, 74] width 33 height 36
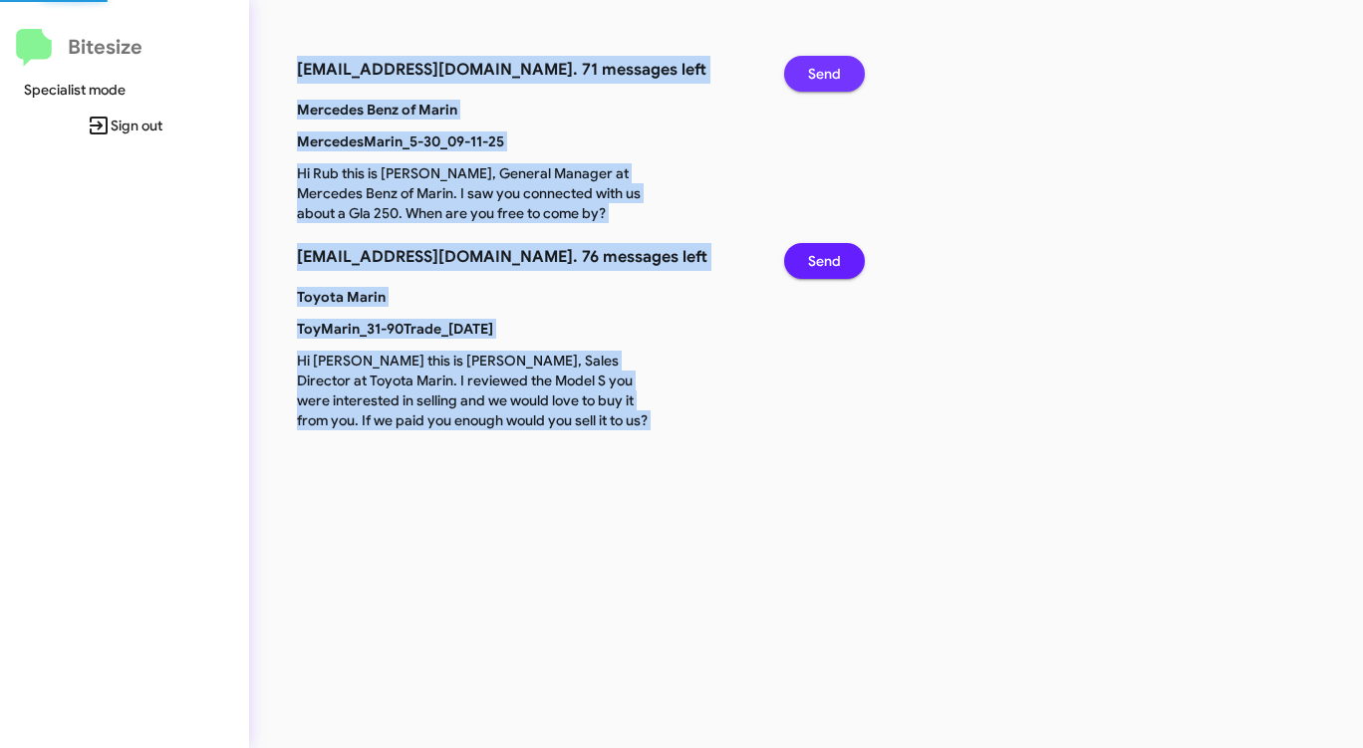
click at [838, 67] on span "Send" at bounding box center [824, 74] width 33 height 36
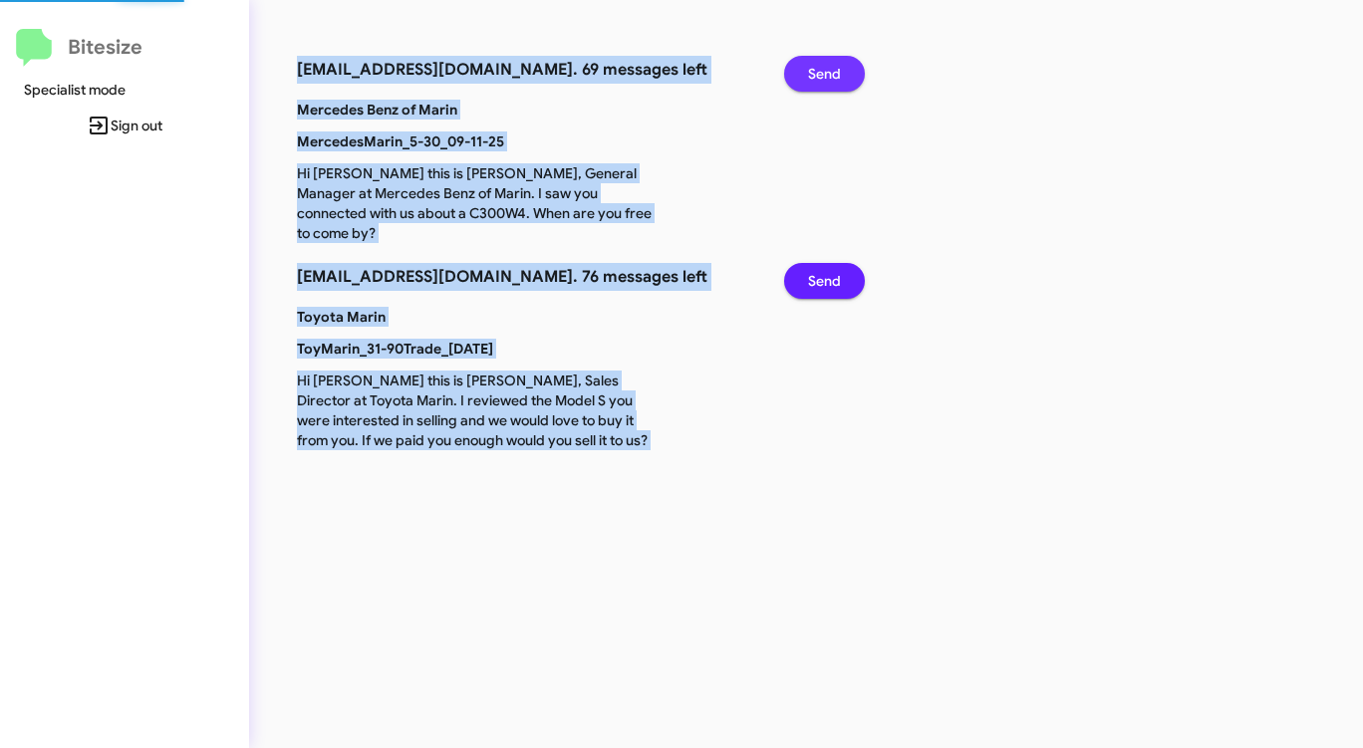
click at [838, 67] on span "Send" at bounding box center [824, 74] width 33 height 36
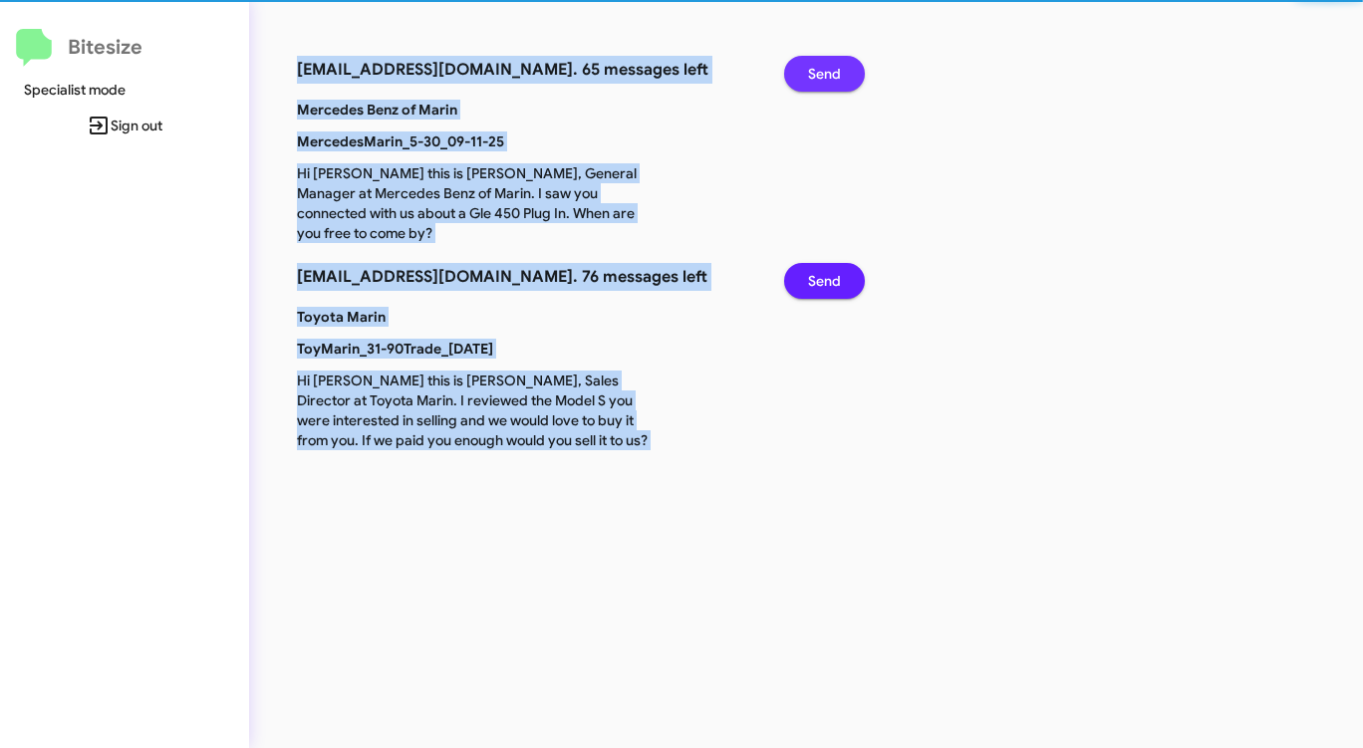
click at [838, 67] on span "Send" at bounding box center [824, 74] width 33 height 36
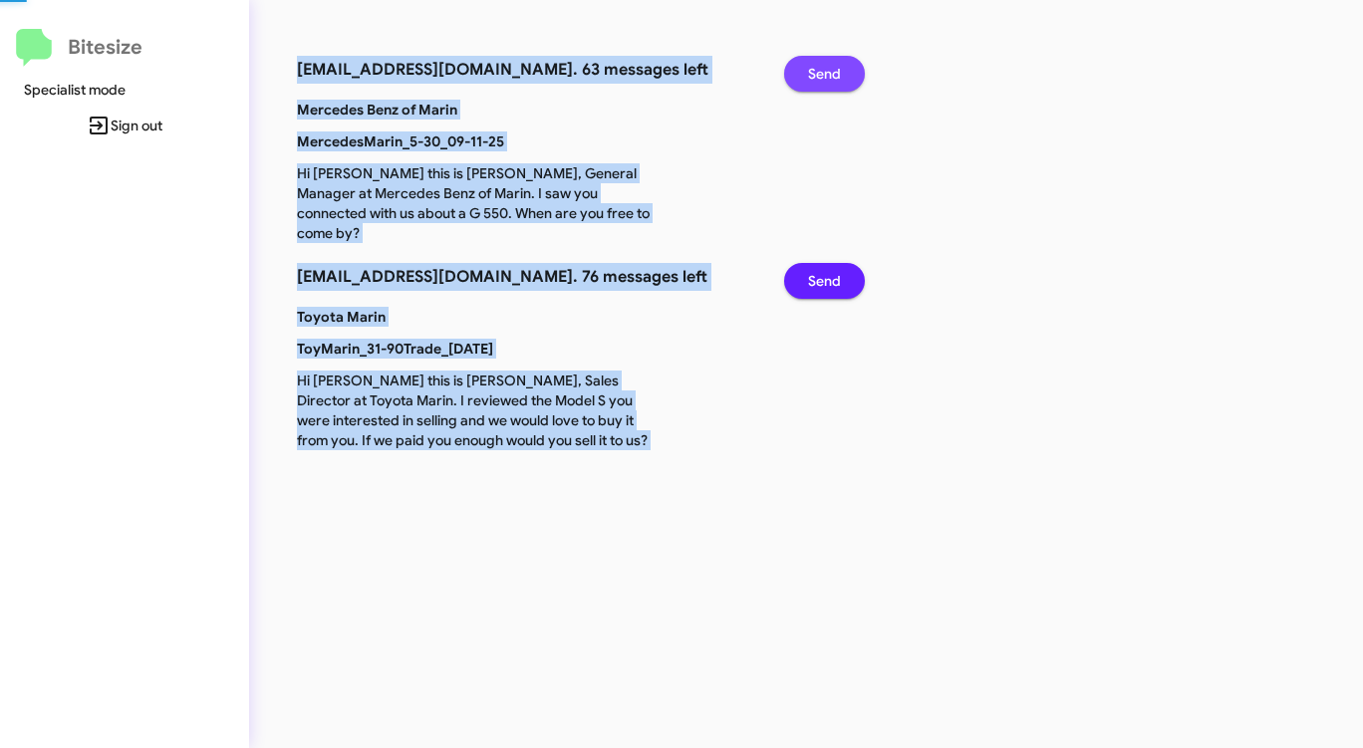
click at [838, 67] on span "Send" at bounding box center [824, 74] width 33 height 36
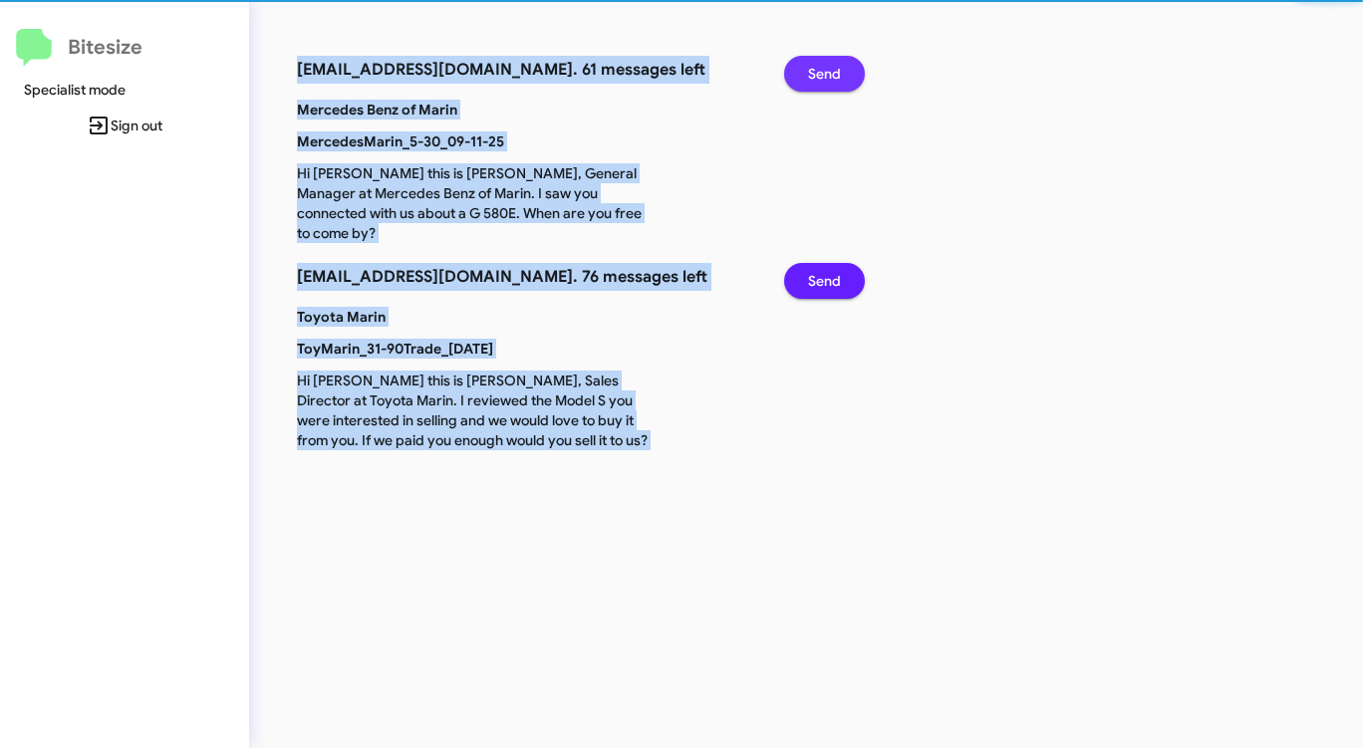
click at [838, 67] on span "Send" at bounding box center [824, 74] width 33 height 36
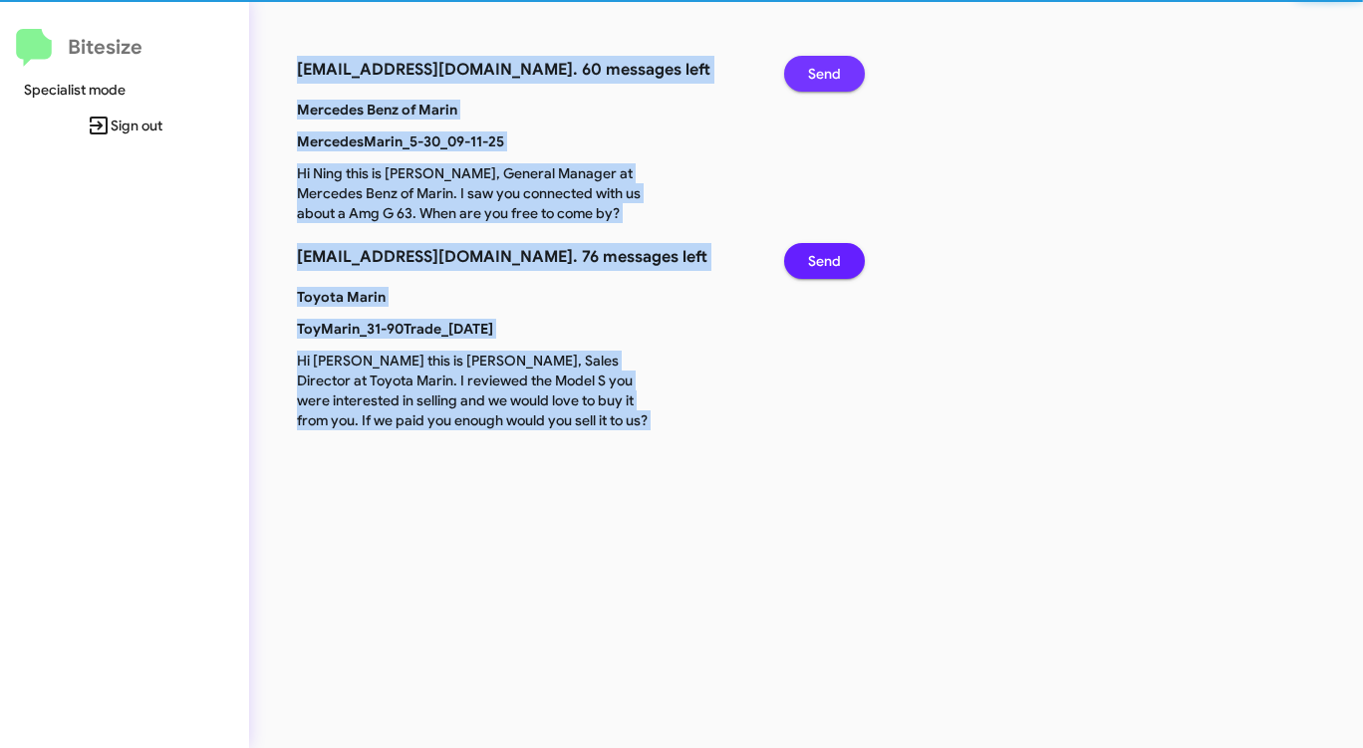
click at [838, 67] on span "Send" at bounding box center [824, 74] width 33 height 36
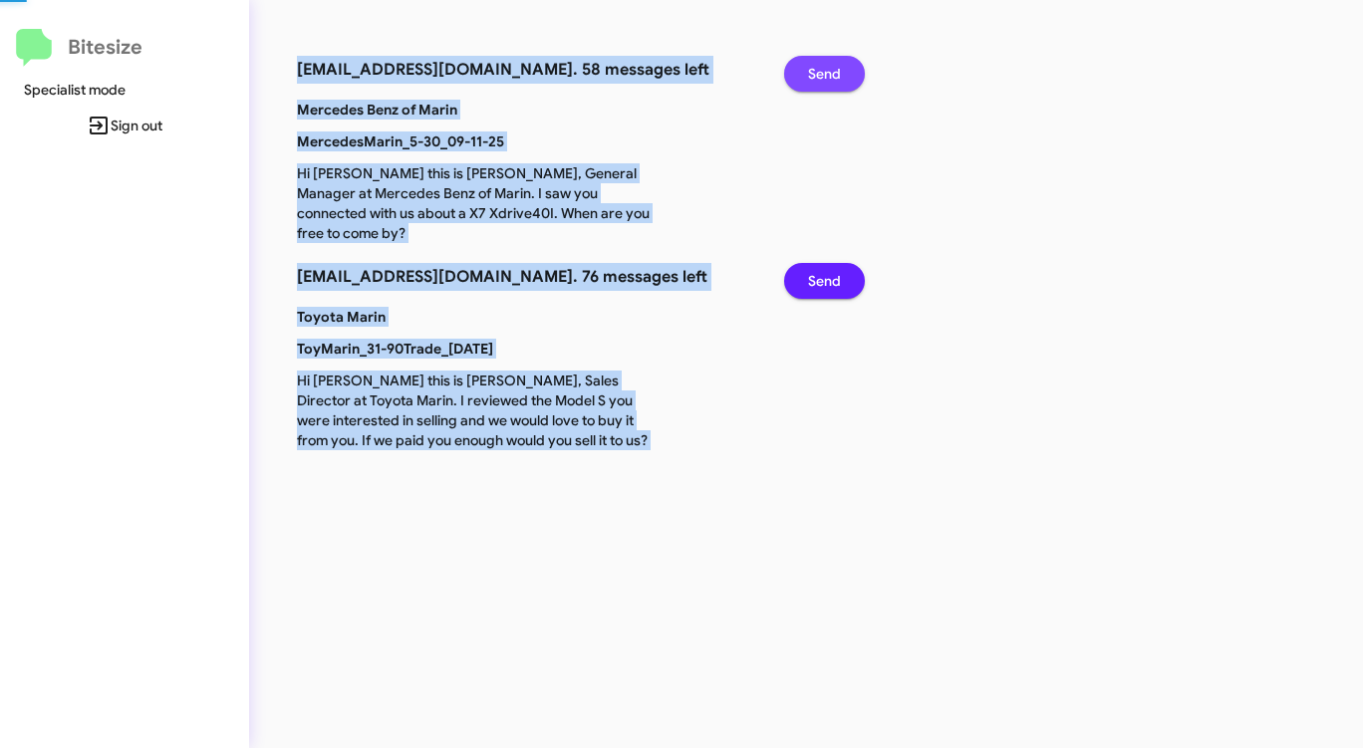
click at [838, 67] on span "Send" at bounding box center [824, 74] width 33 height 36
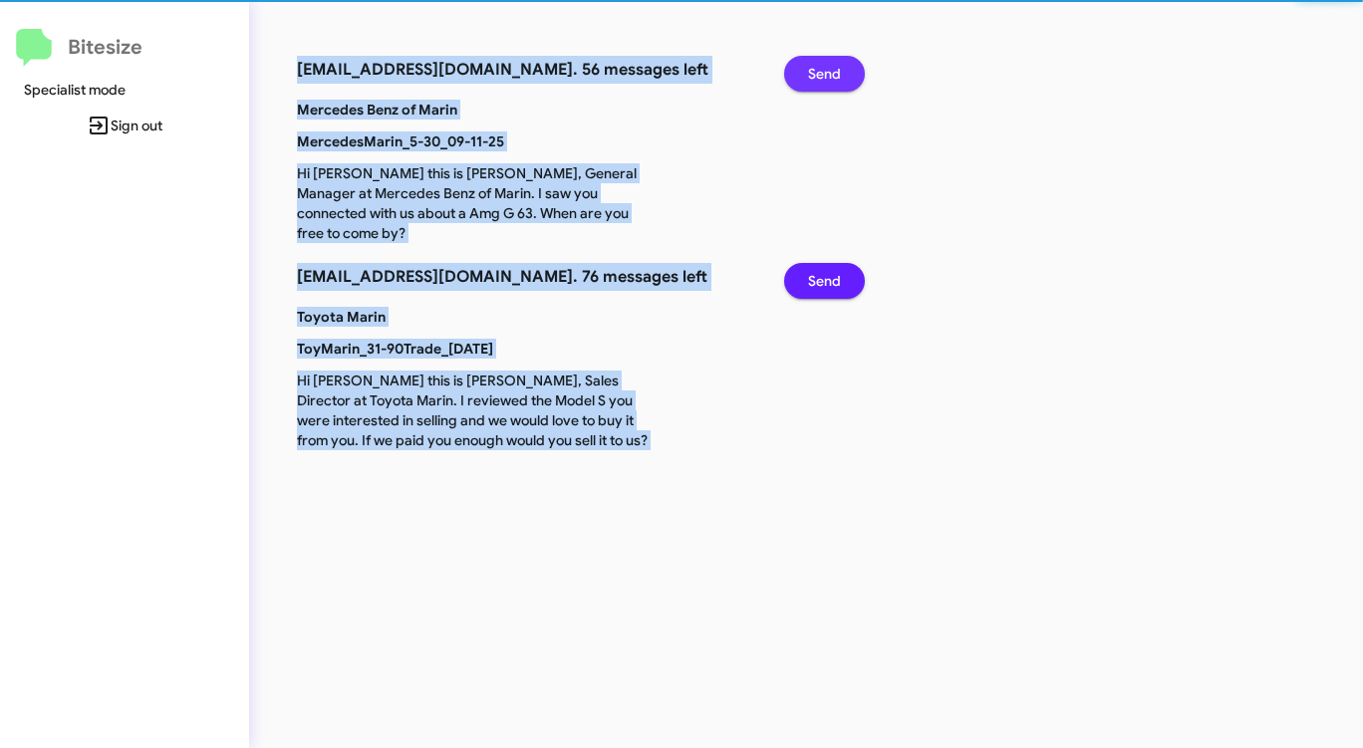
click at [838, 67] on span "Send" at bounding box center [824, 74] width 33 height 36
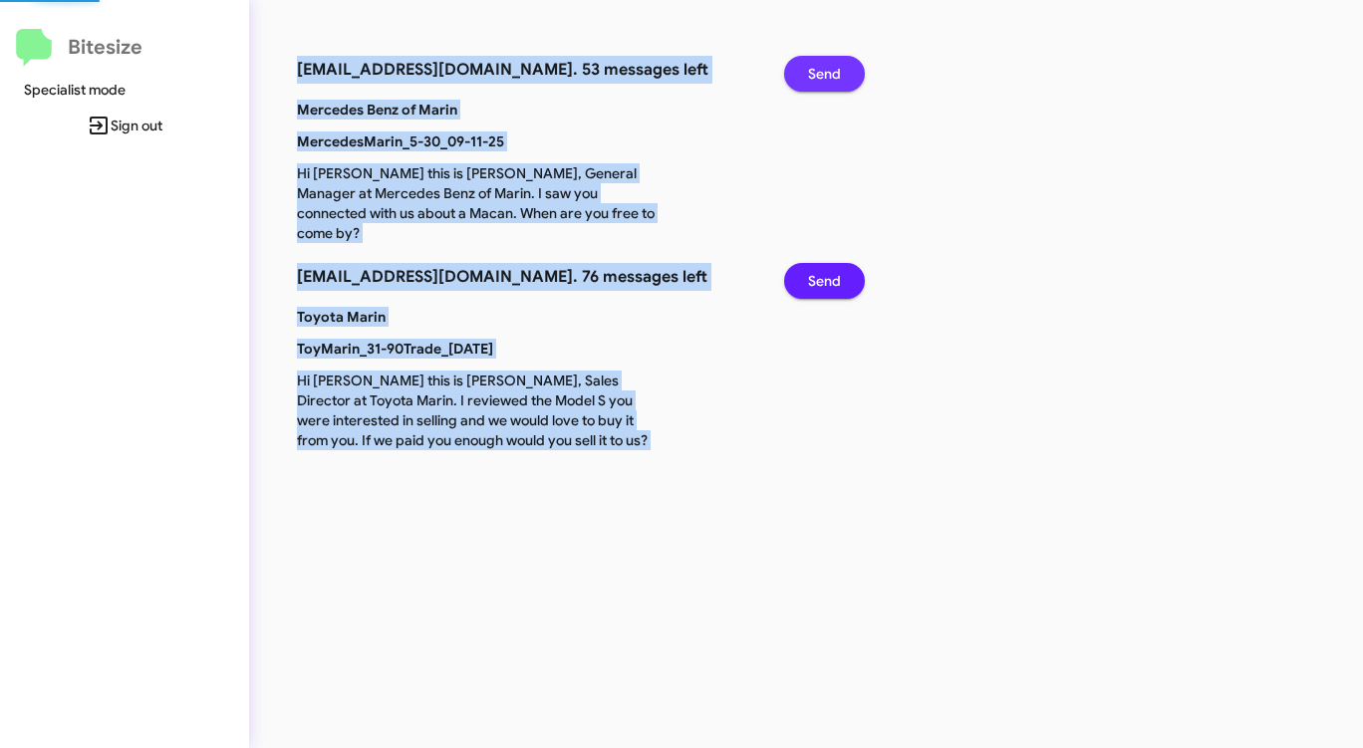
click at [838, 67] on span "Send" at bounding box center [824, 74] width 33 height 36
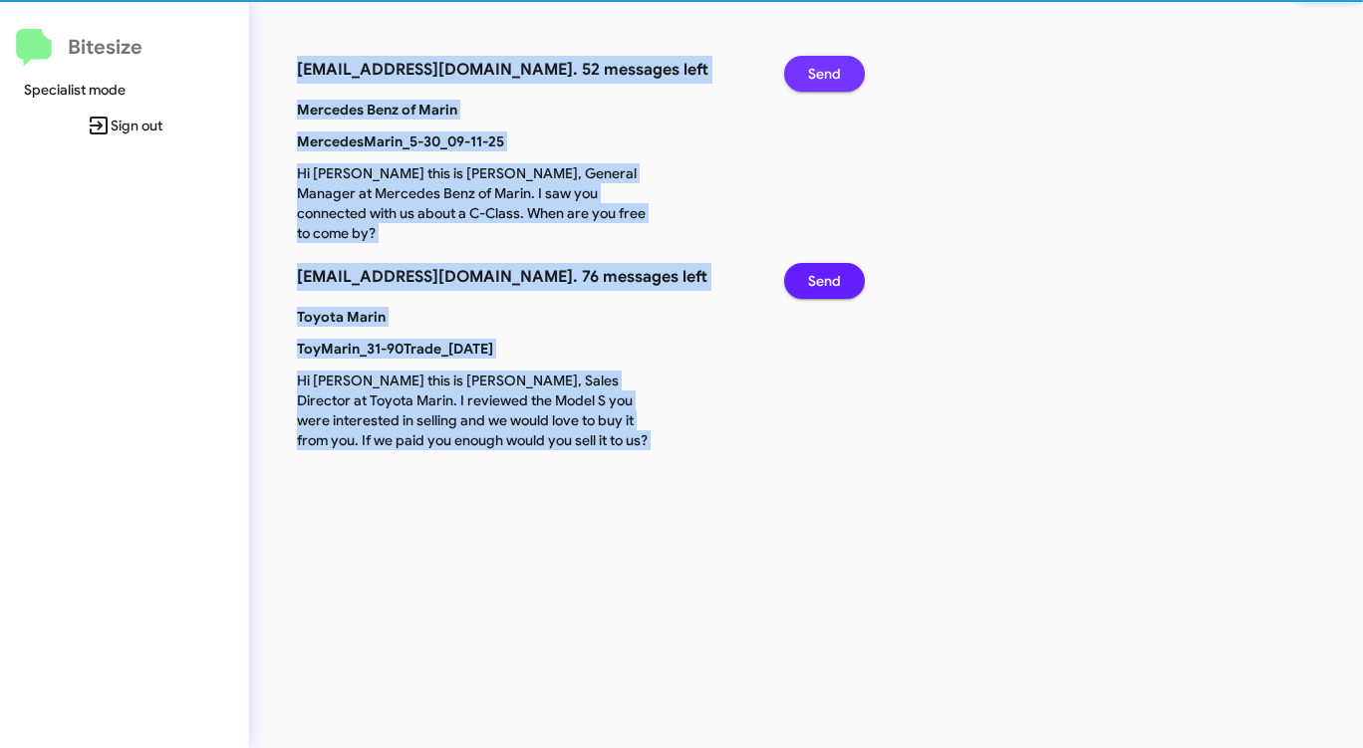
click at [838, 67] on span "Send" at bounding box center [824, 74] width 33 height 36
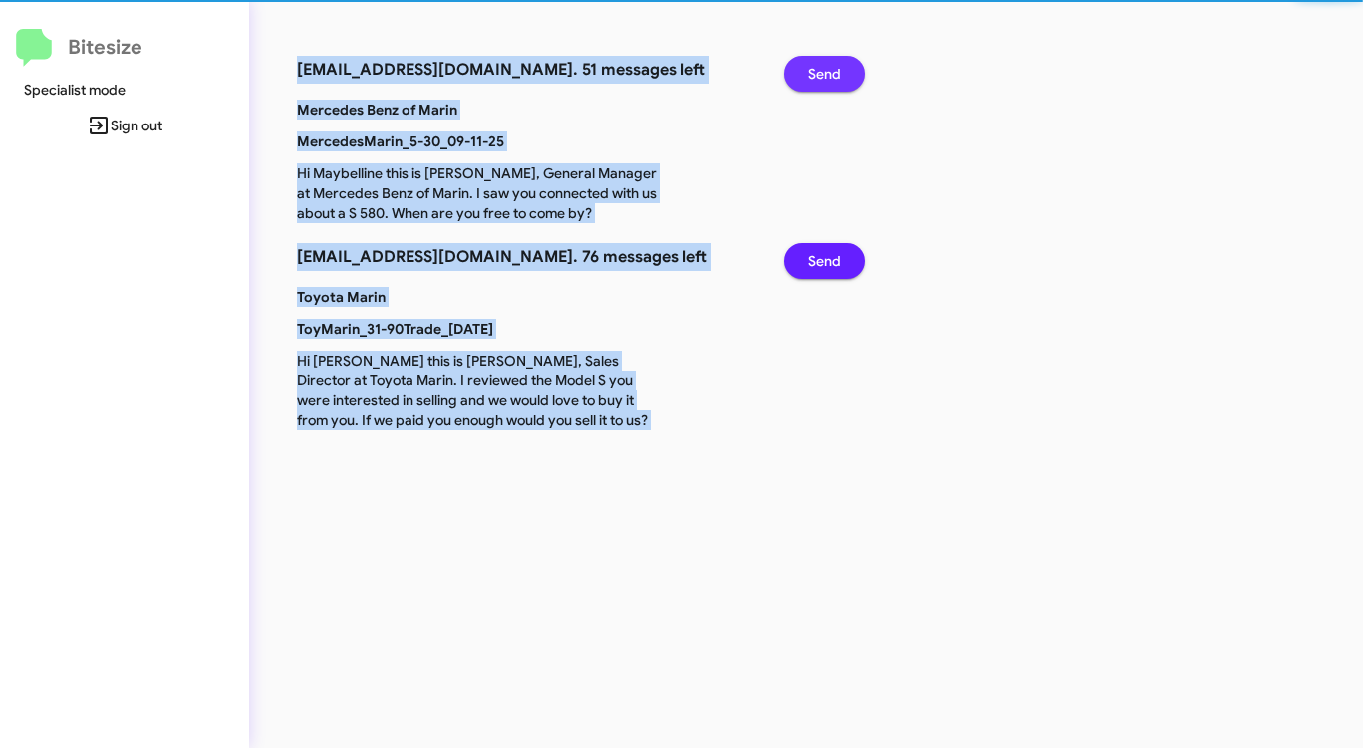
click at [838, 67] on span "Send" at bounding box center [824, 74] width 33 height 36
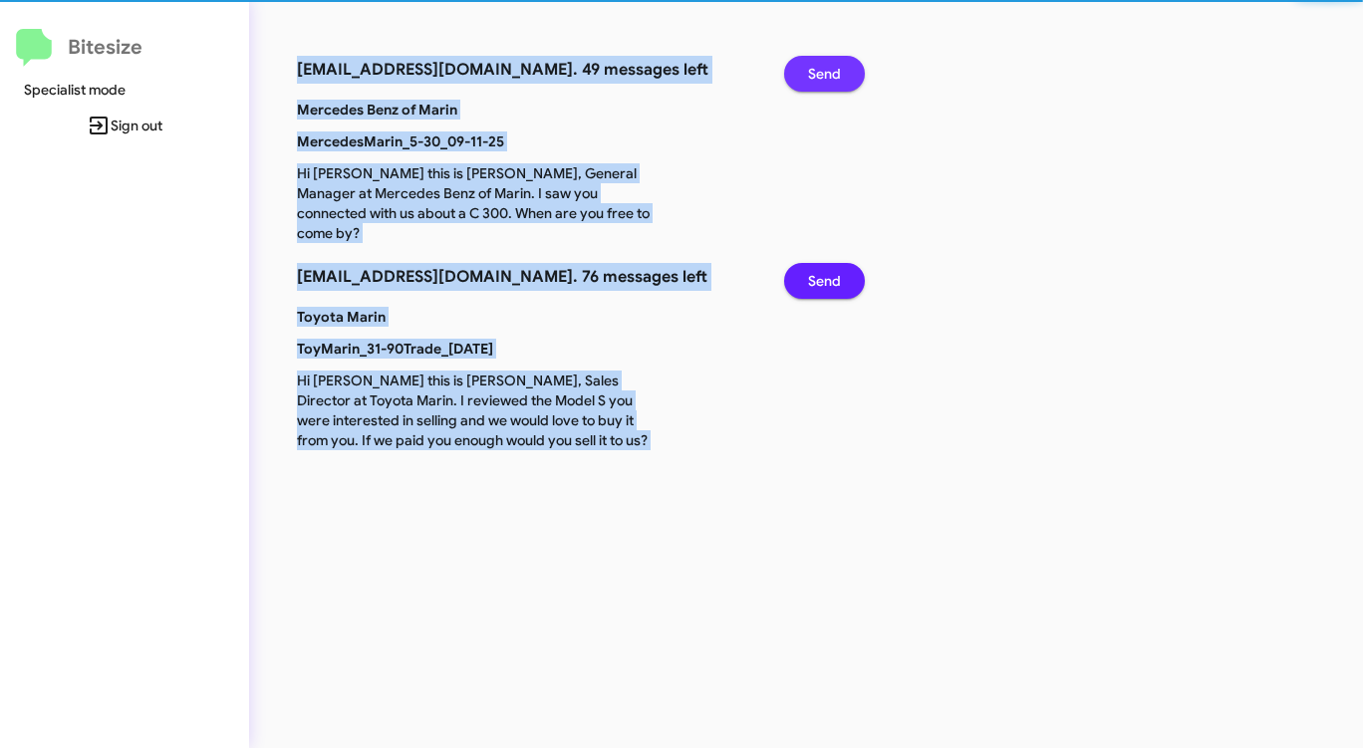
click at [838, 67] on span "Send" at bounding box center [824, 74] width 33 height 36
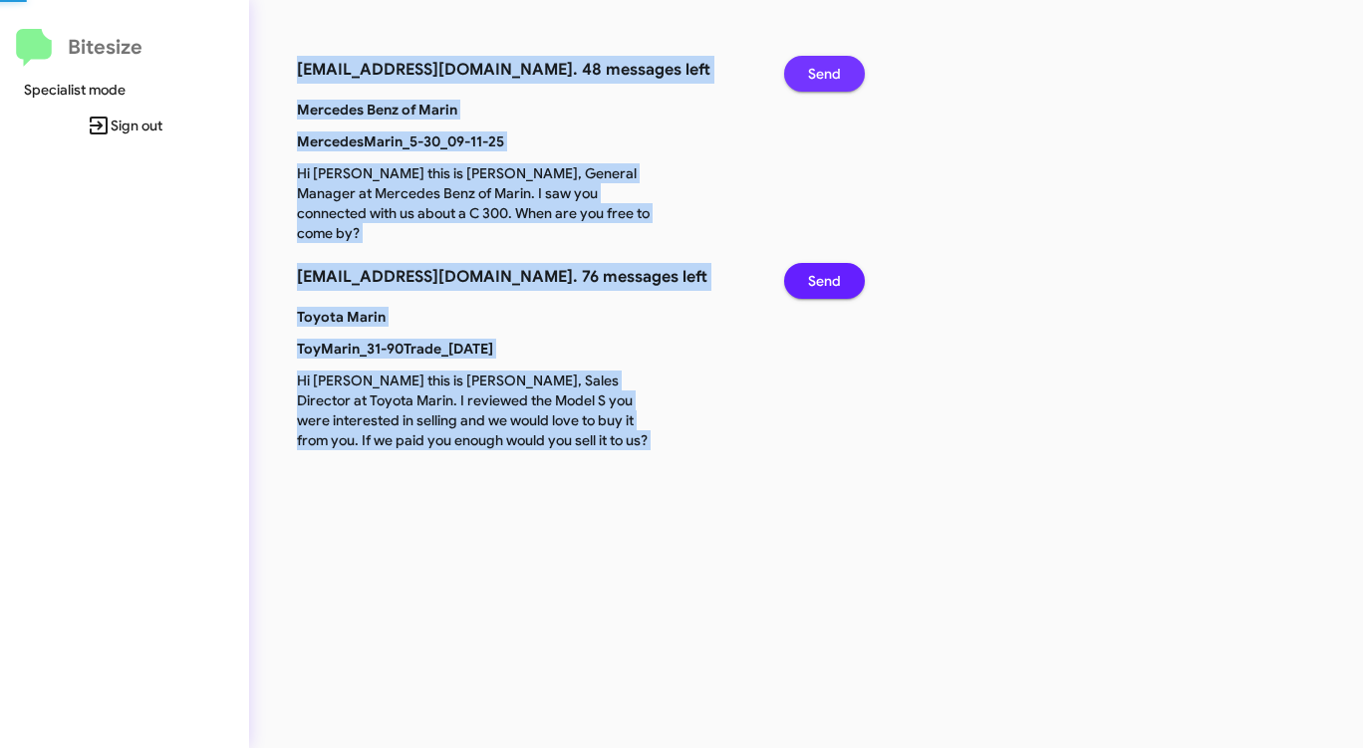
click at [838, 67] on span "Send" at bounding box center [824, 74] width 33 height 36
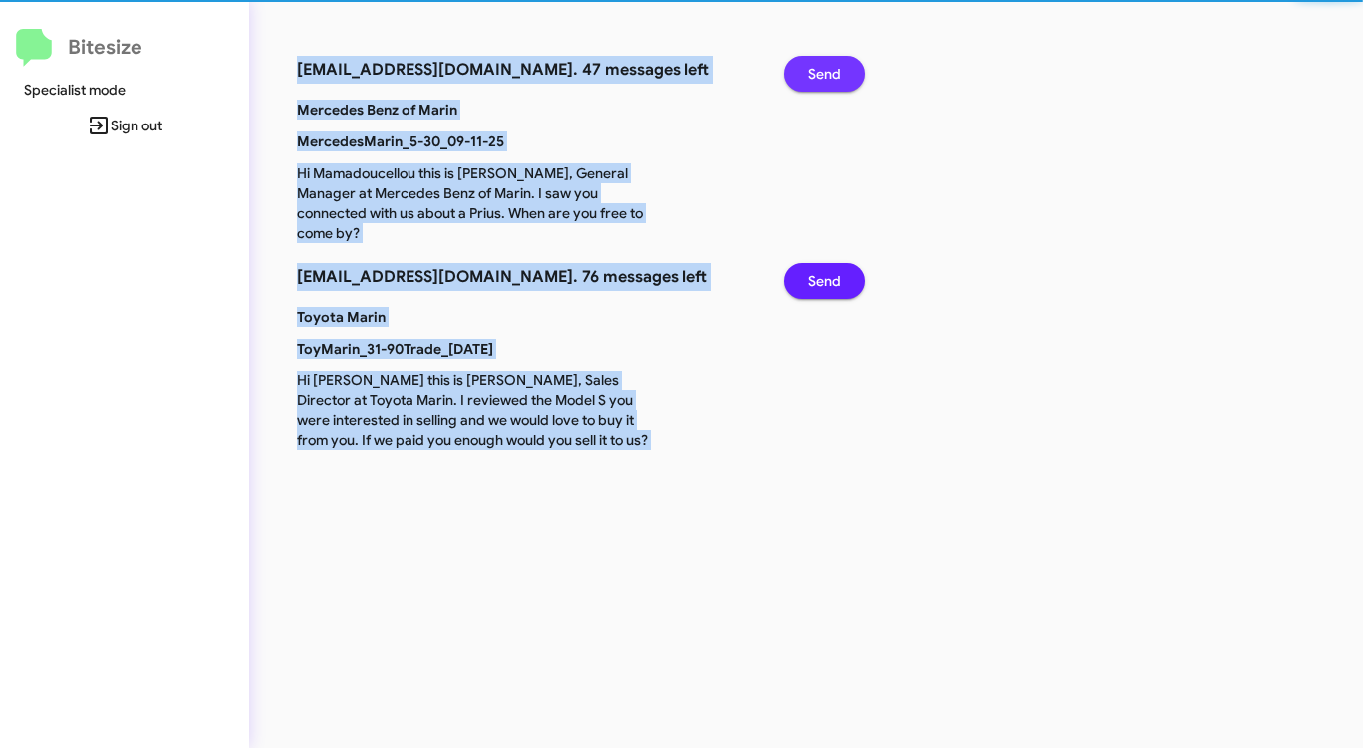
click at [838, 67] on span "Send" at bounding box center [824, 74] width 33 height 36
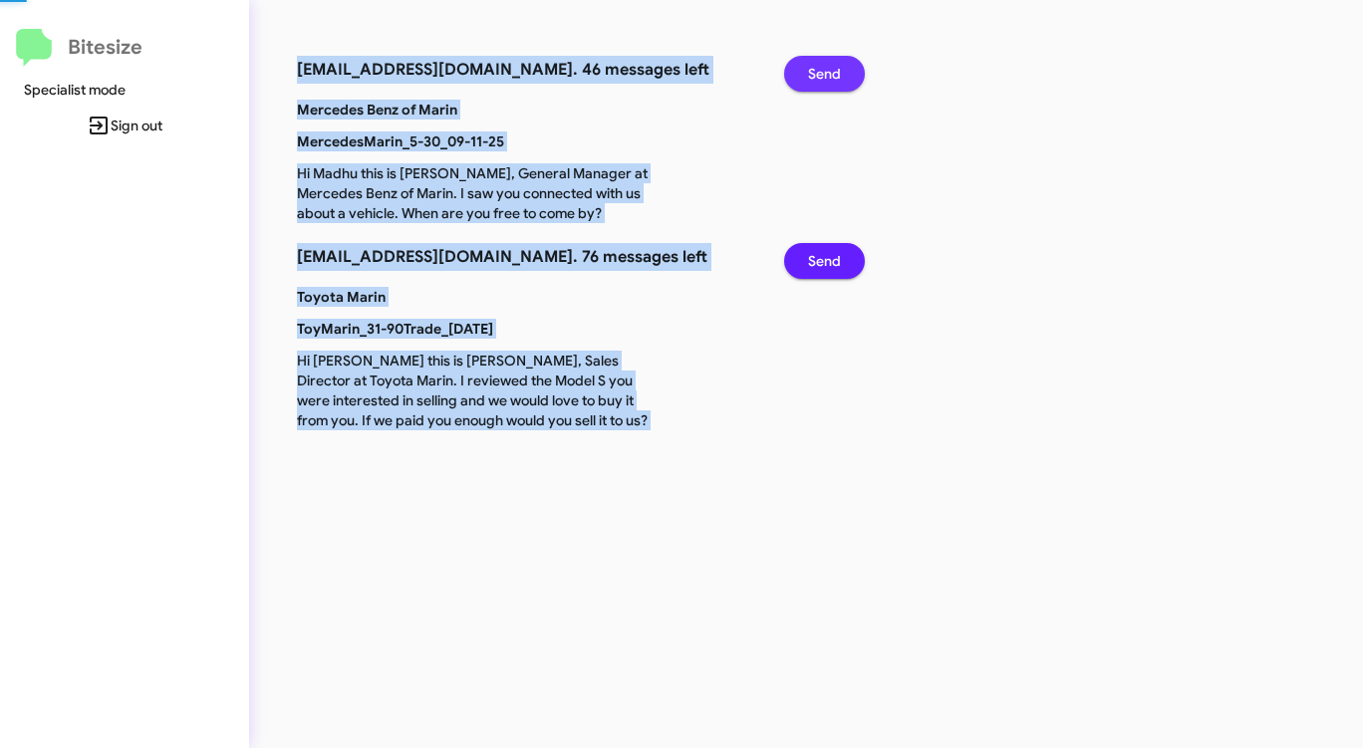
click at [838, 67] on span "Send" at bounding box center [824, 74] width 33 height 36
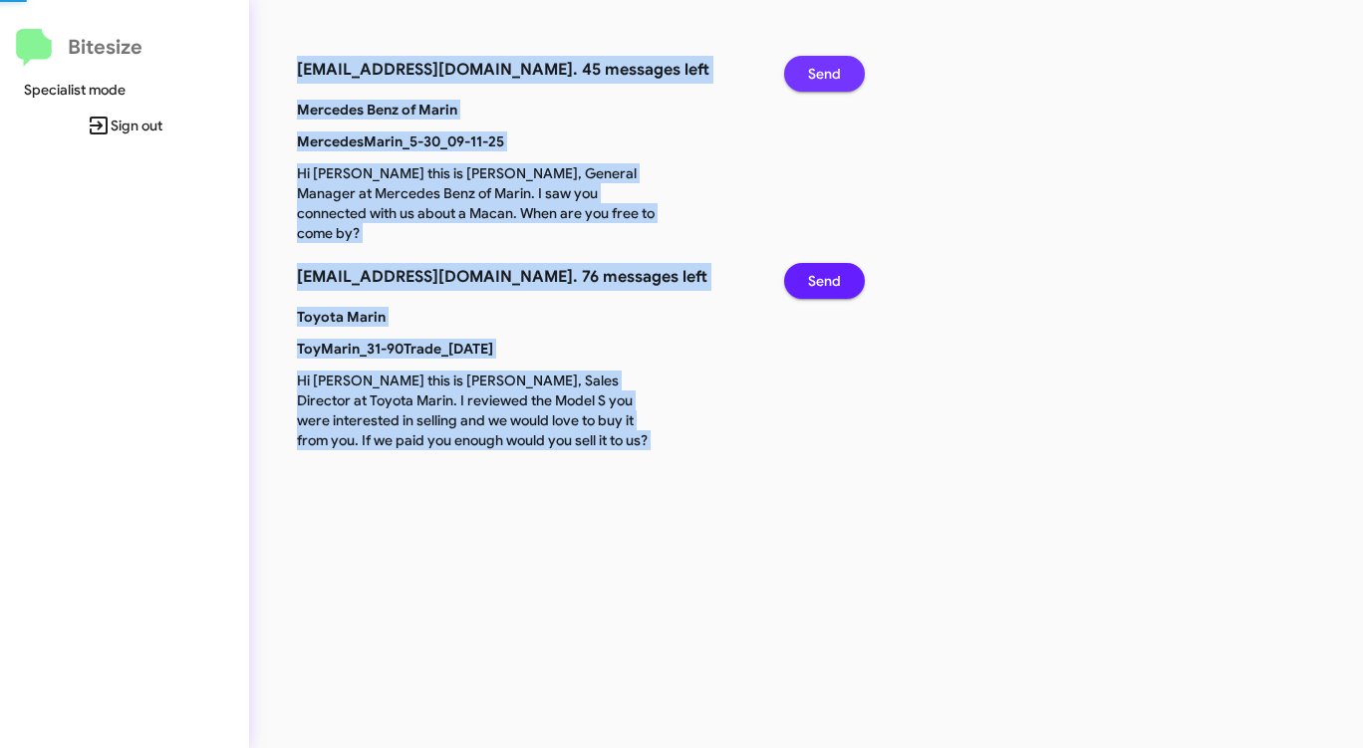
click at [838, 67] on span "Send" at bounding box center [824, 74] width 33 height 36
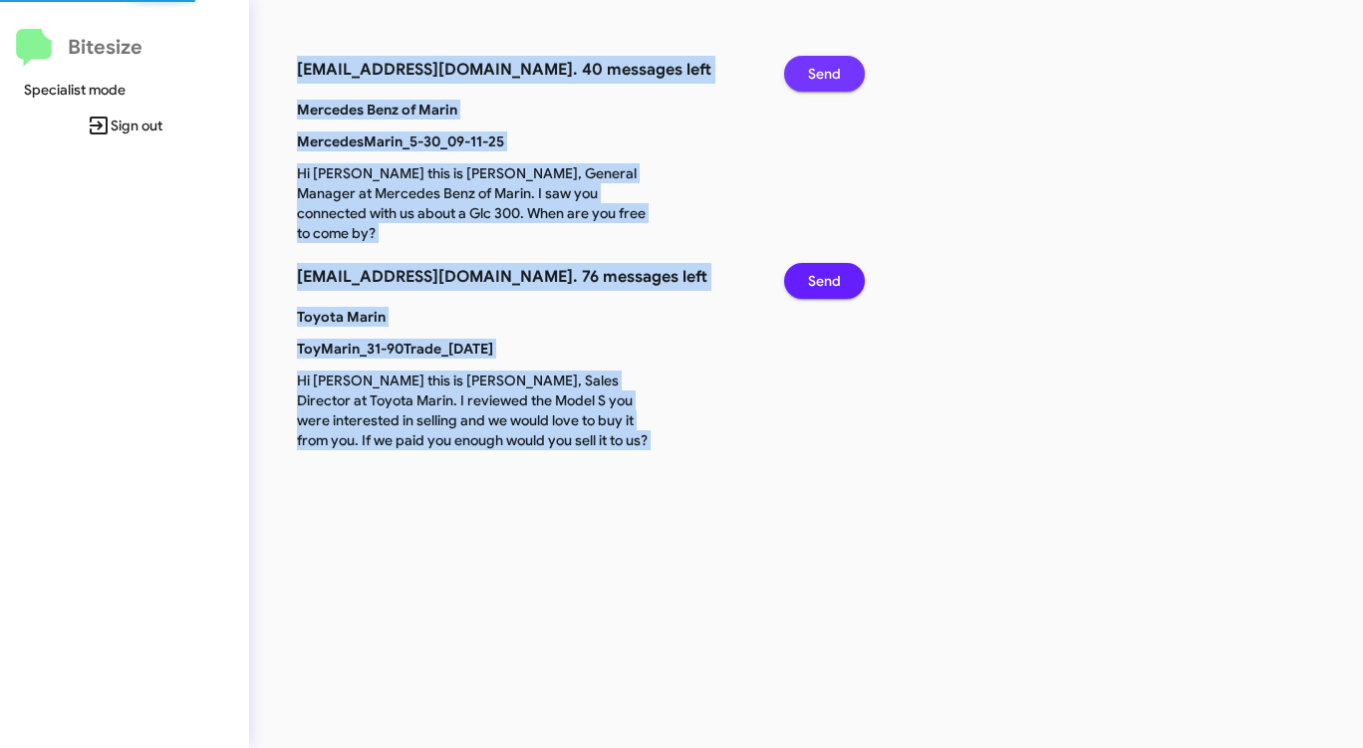
click at [838, 67] on span "Send" at bounding box center [824, 74] width 33 height 36
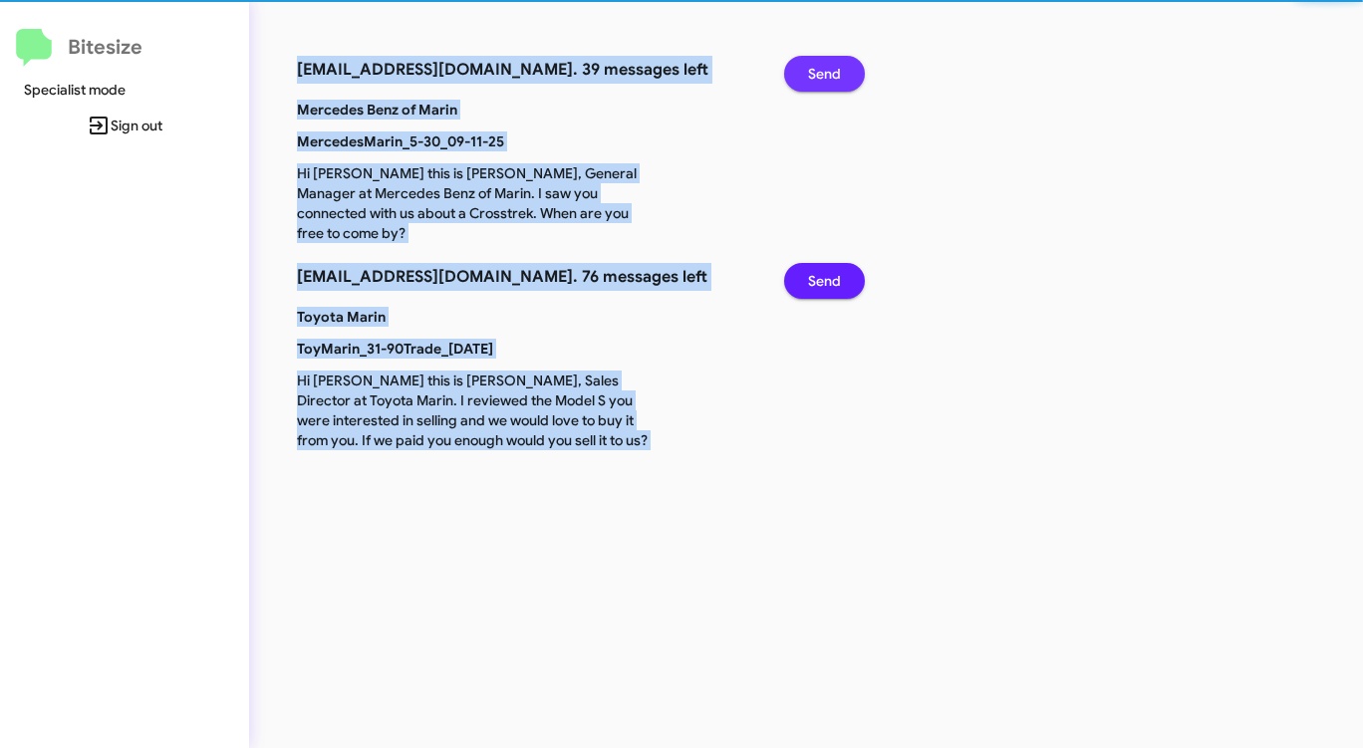
click at [838, 67] on span "Send" at bounding box center [824, 74] width 33 height 36
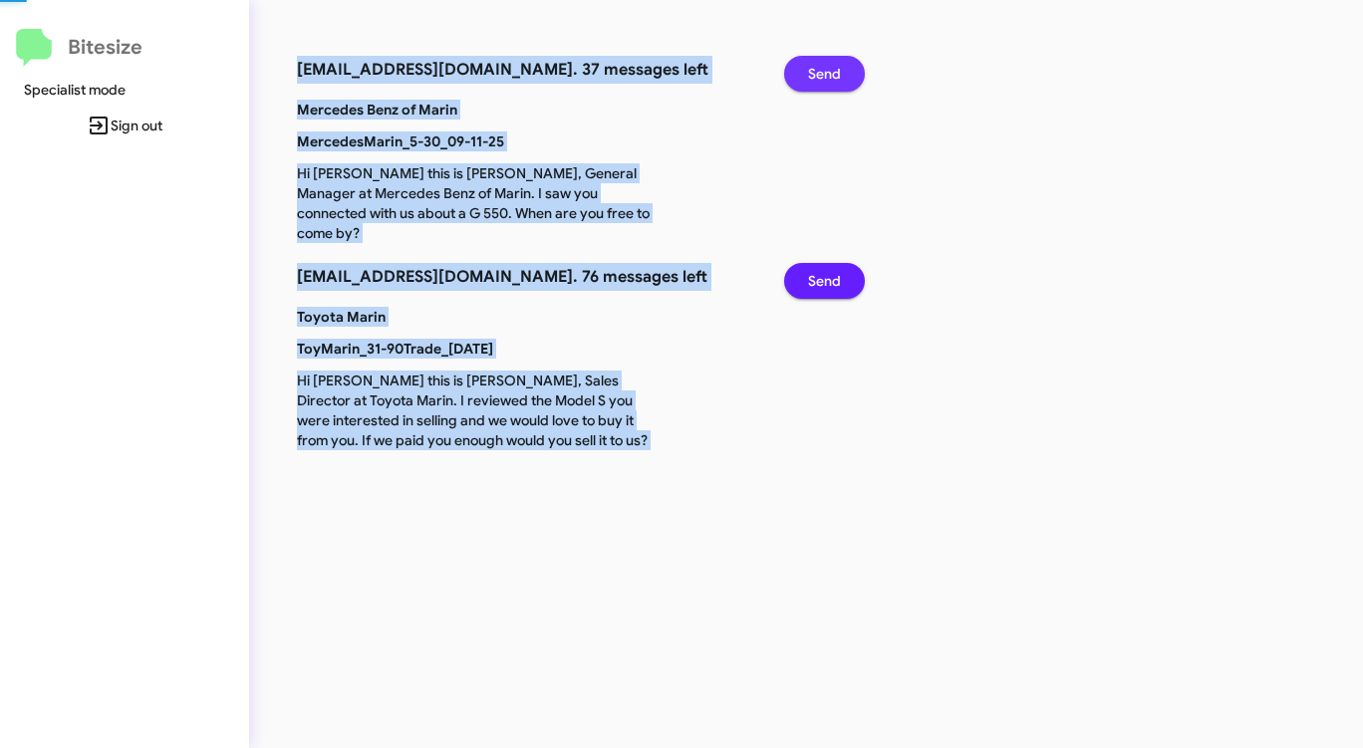
click at [838, 67] on span "Send" at bounding box center [824, 74] width 33 height 36
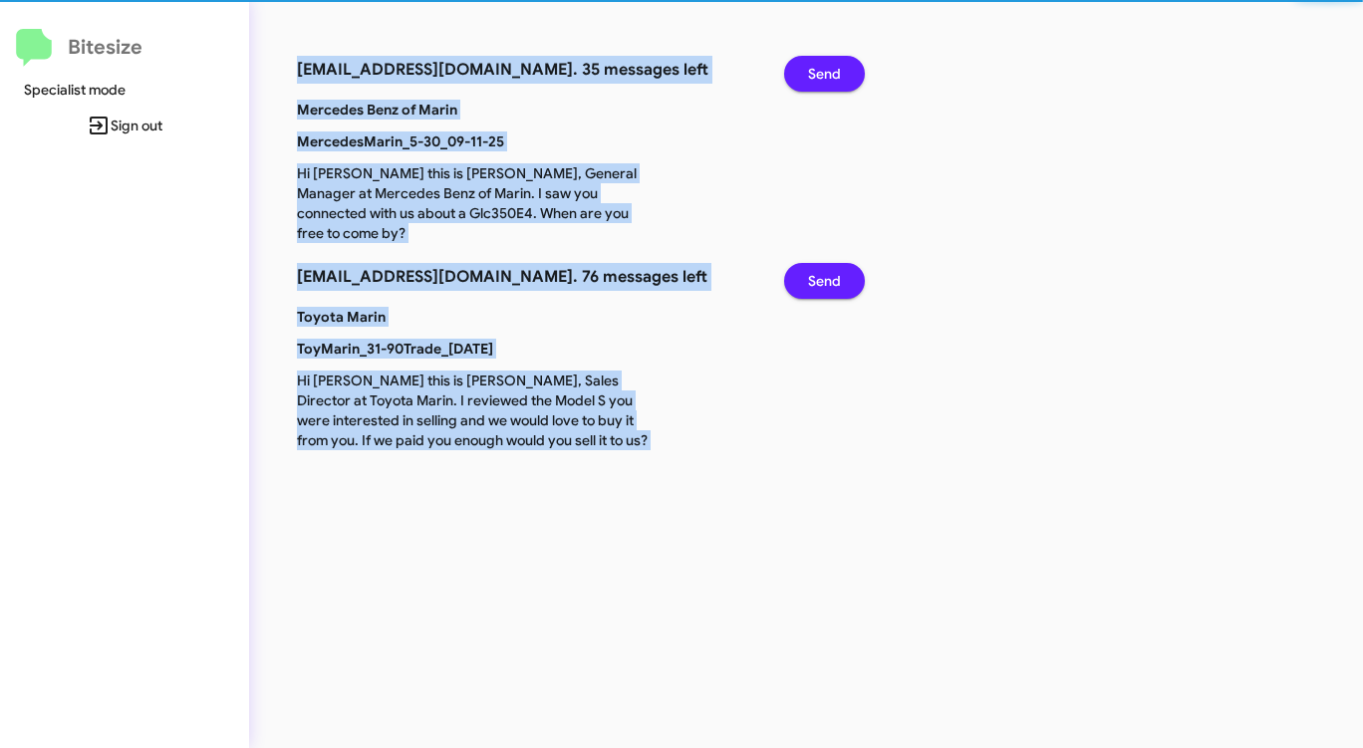
click at [838, 67] on span "Send" at bounding box center [824, 74] width 33 height 36
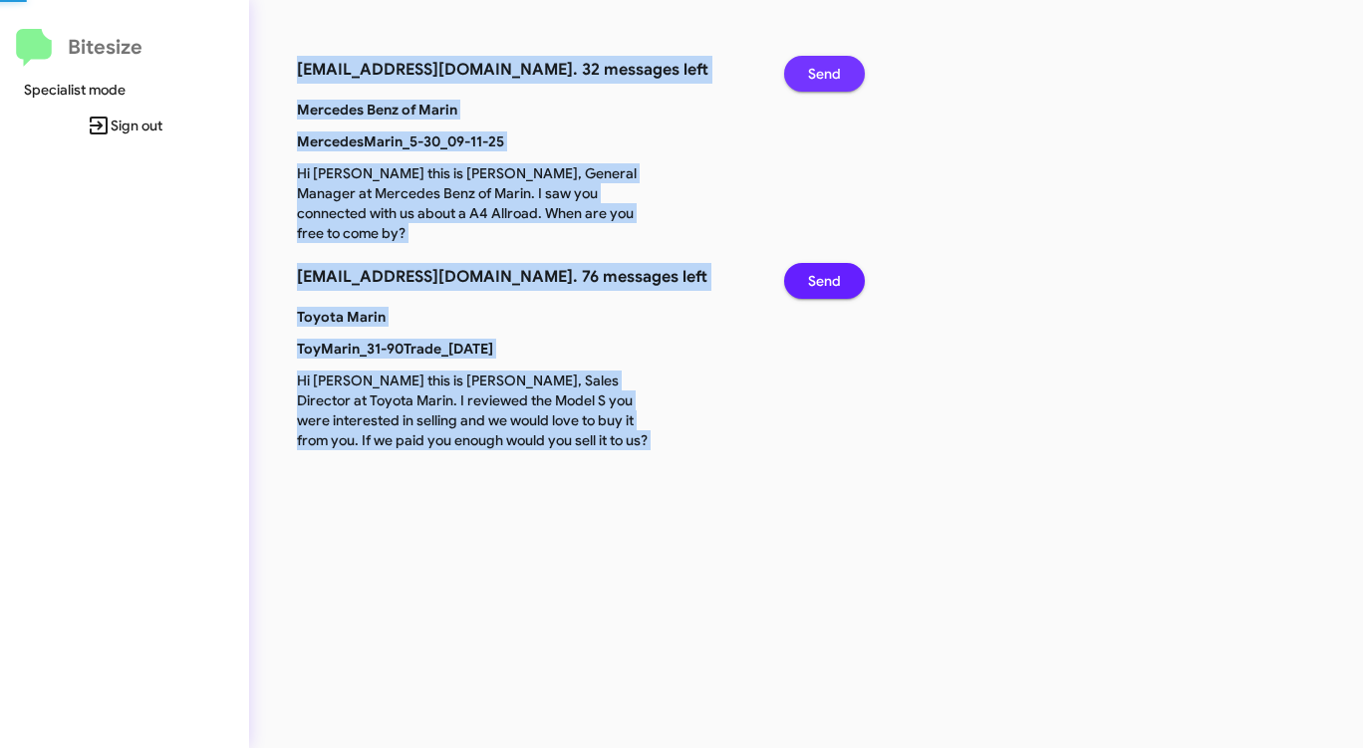
click at [838, 67] on span "Send" at bounding box center [824, 74] width 33 height 36
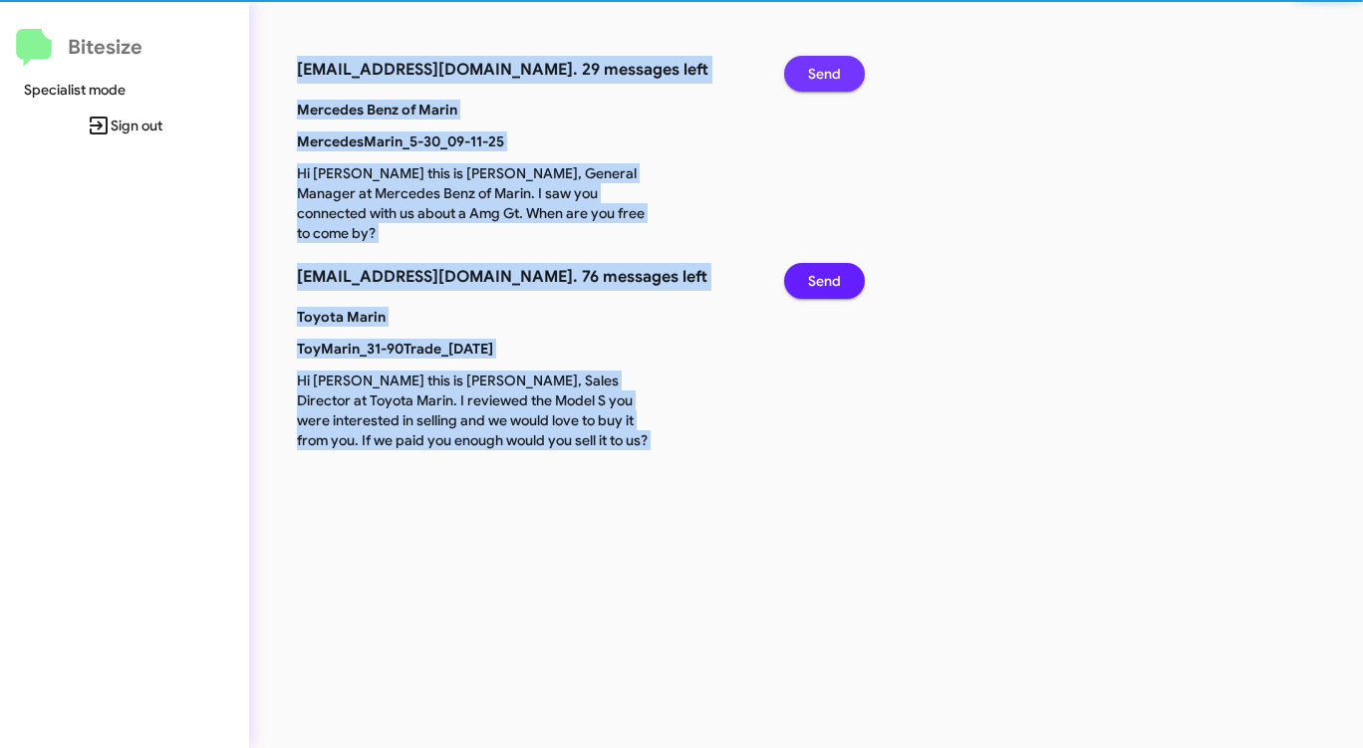
click at [838, 67] on span "Send" at bounding box center [824, 74] width 33 height 36
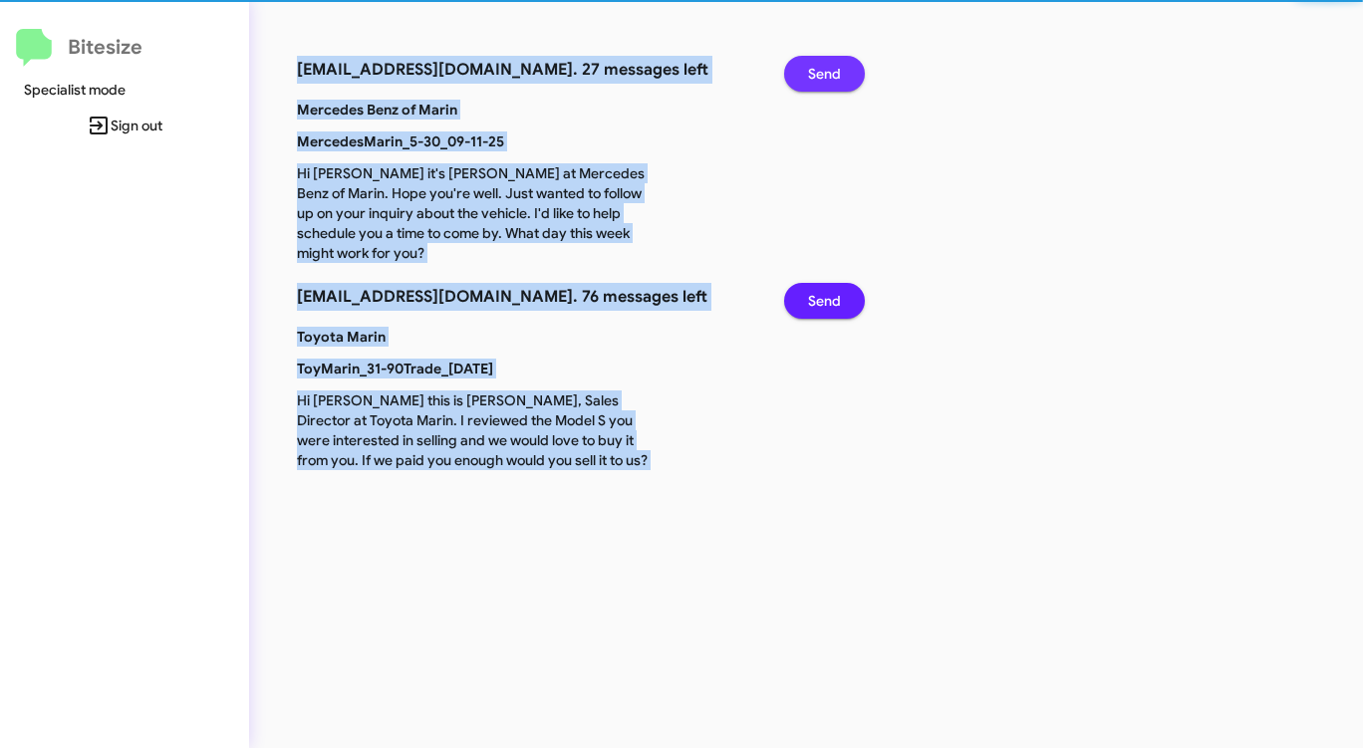
click at [838, 67] on span "Send" at bounding box center [824, 74] width 33 height 36
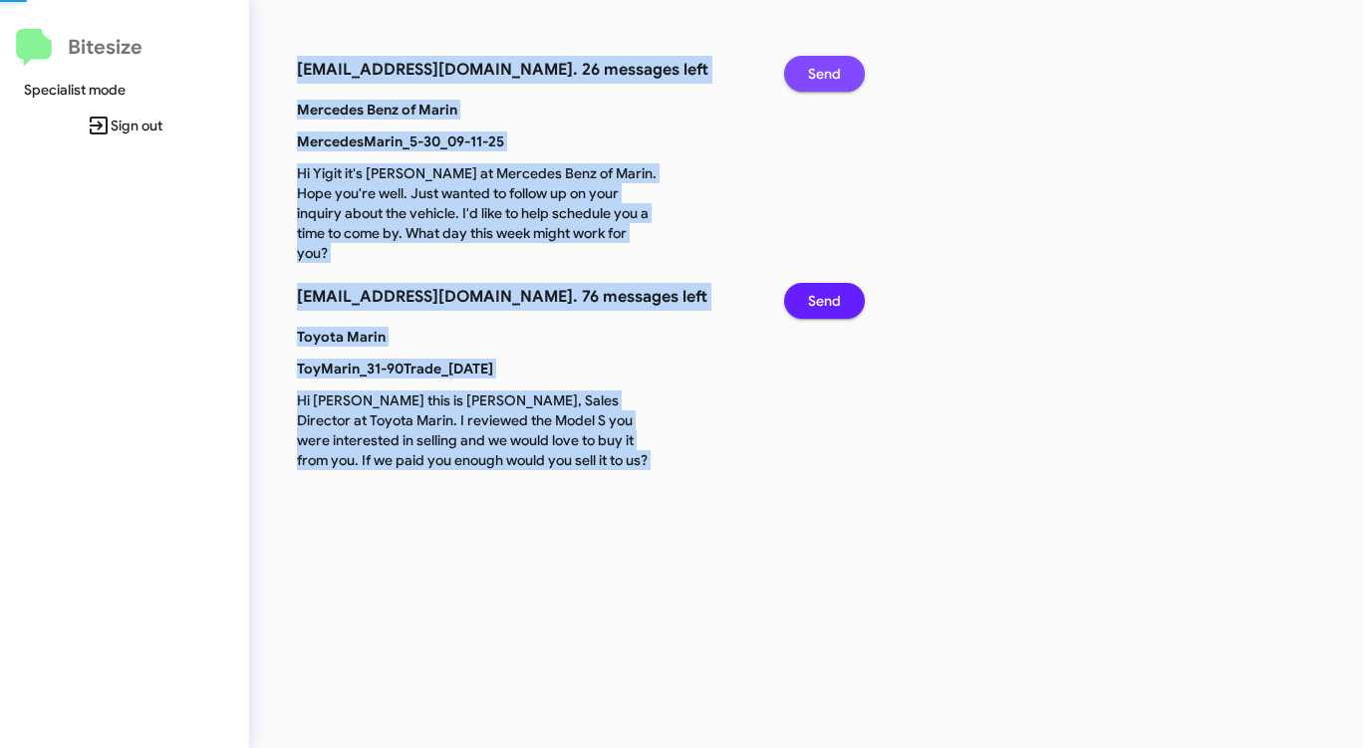
click at [838, 67] on span "Send" at bounding box center [824, 74] width 33 height 36
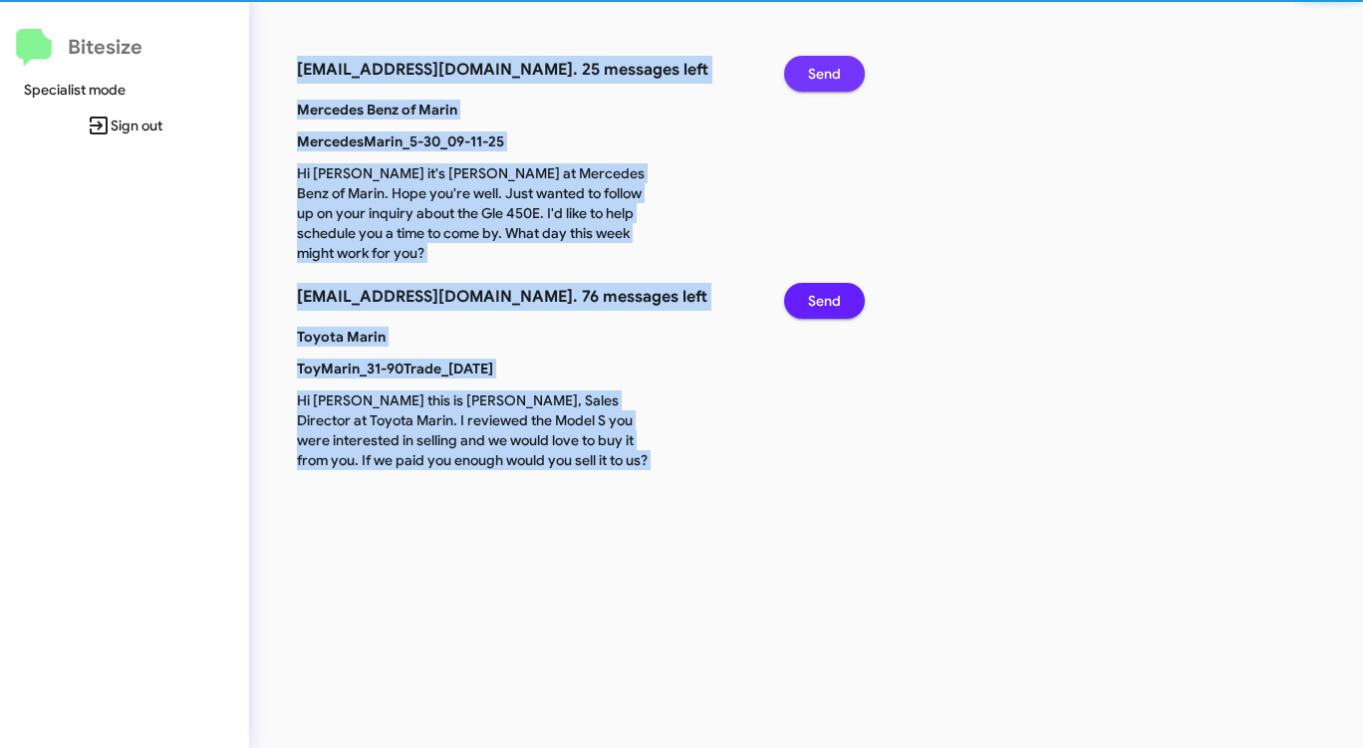
click at [838, 67] on span "Send" at bounding box center [824, 74] width 33 height 36
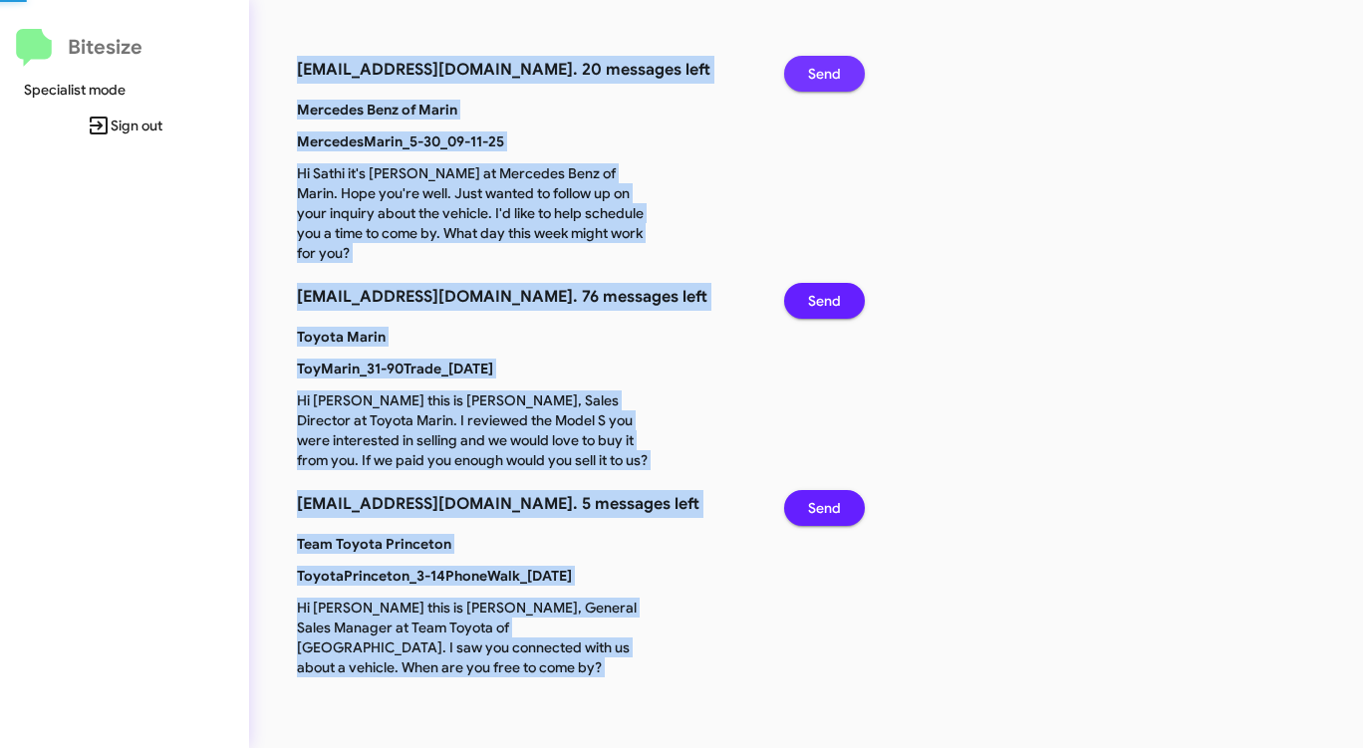
click at [838, 67] on span "Send" at bounding box center [824, 74] width 33 height 36
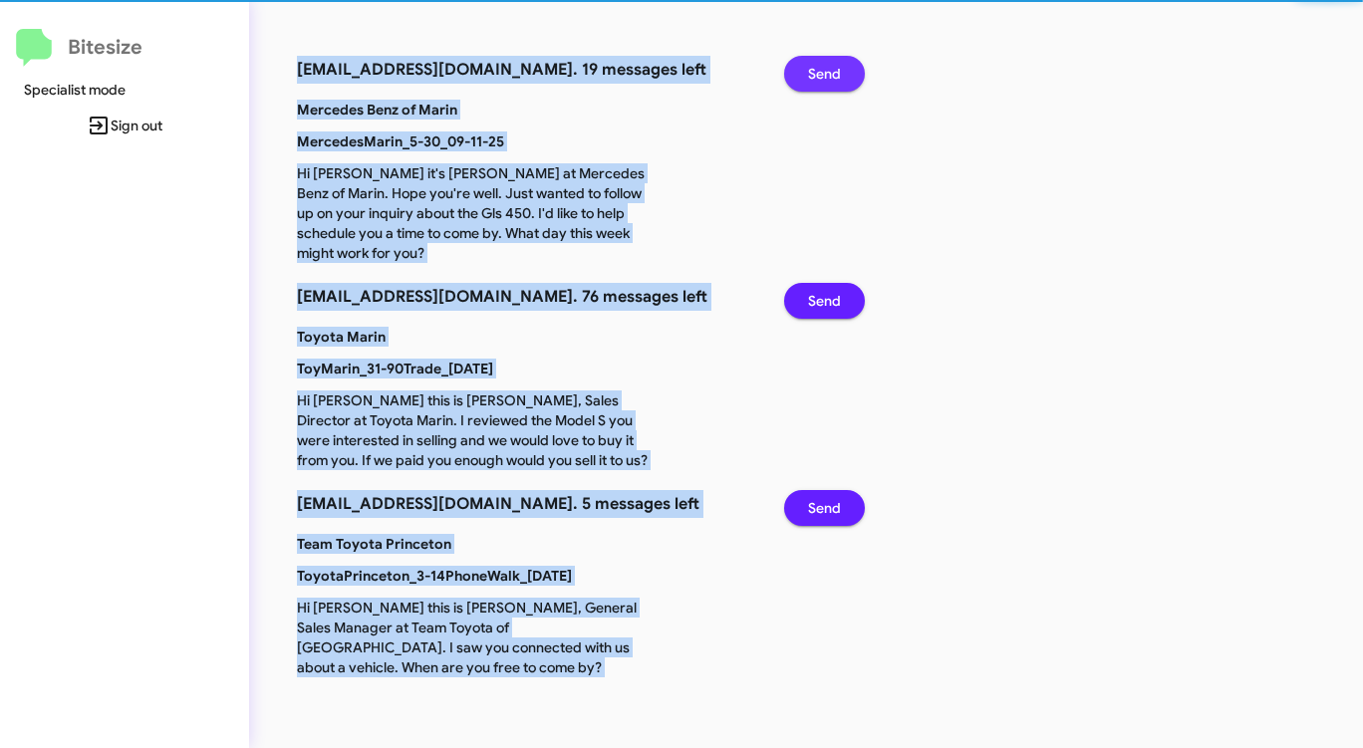
click at [838, 67] on span "Send" at bounding box center [824, 74] width 33 height 36
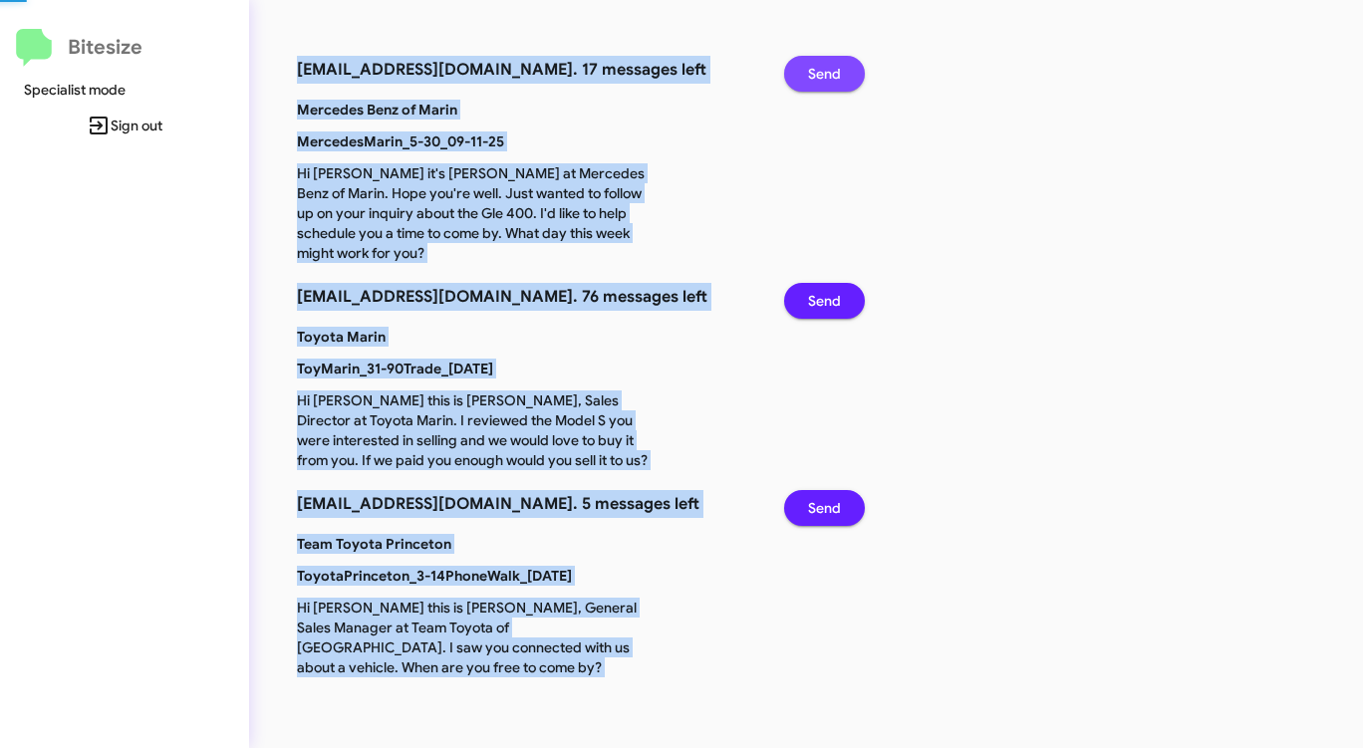
click at [838, 67] on span "Send" at bounding box center [824, 74] width 33 height 36
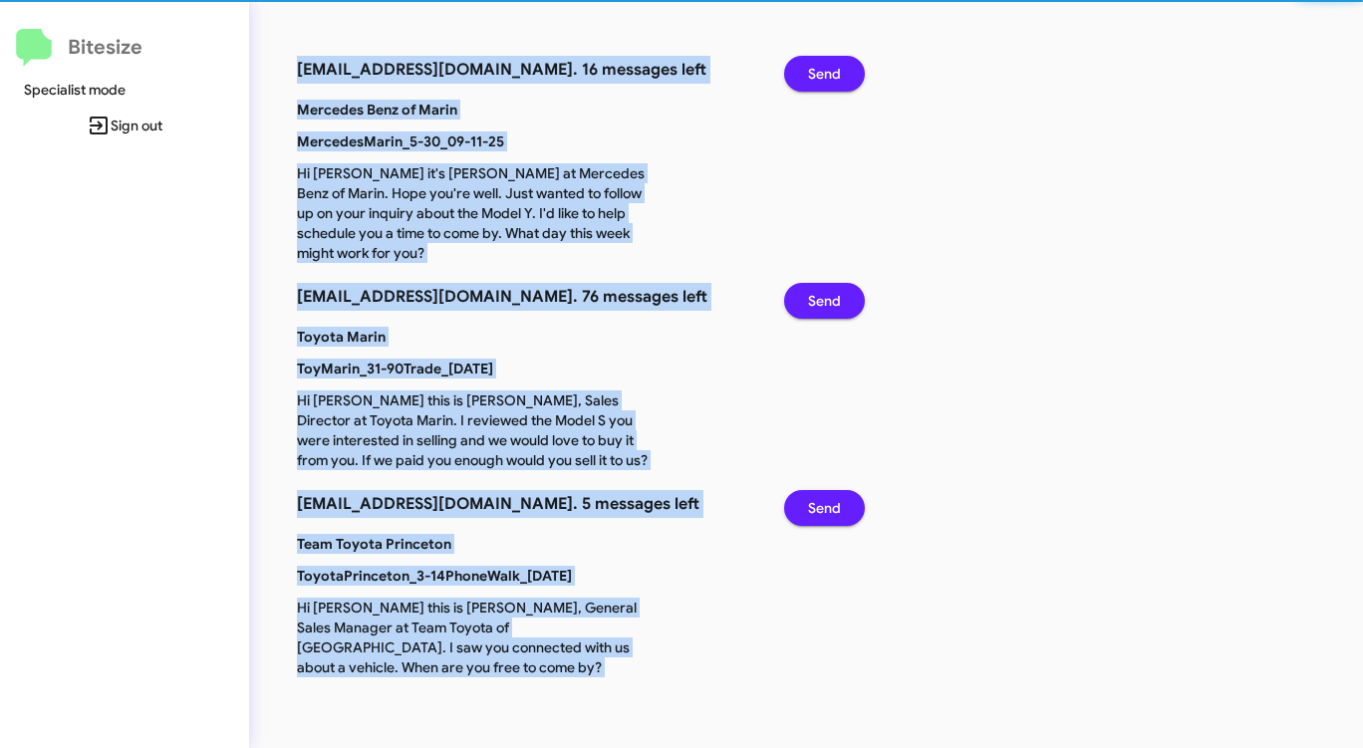
click at [838, 67] on span "Send" at bounding box center [824, 74] width 33 height 36
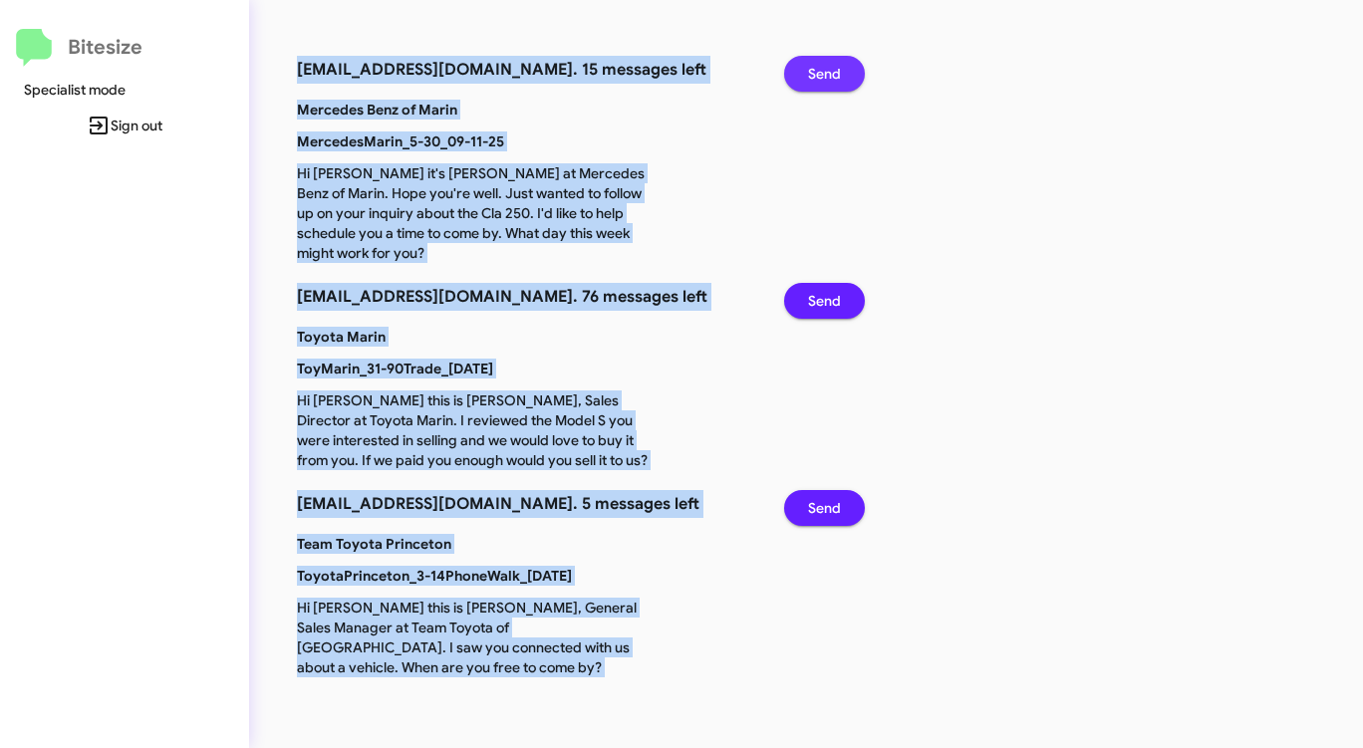
click at [838, 67] on span "Send" at bounding box center [824, 74] width 33 height 36
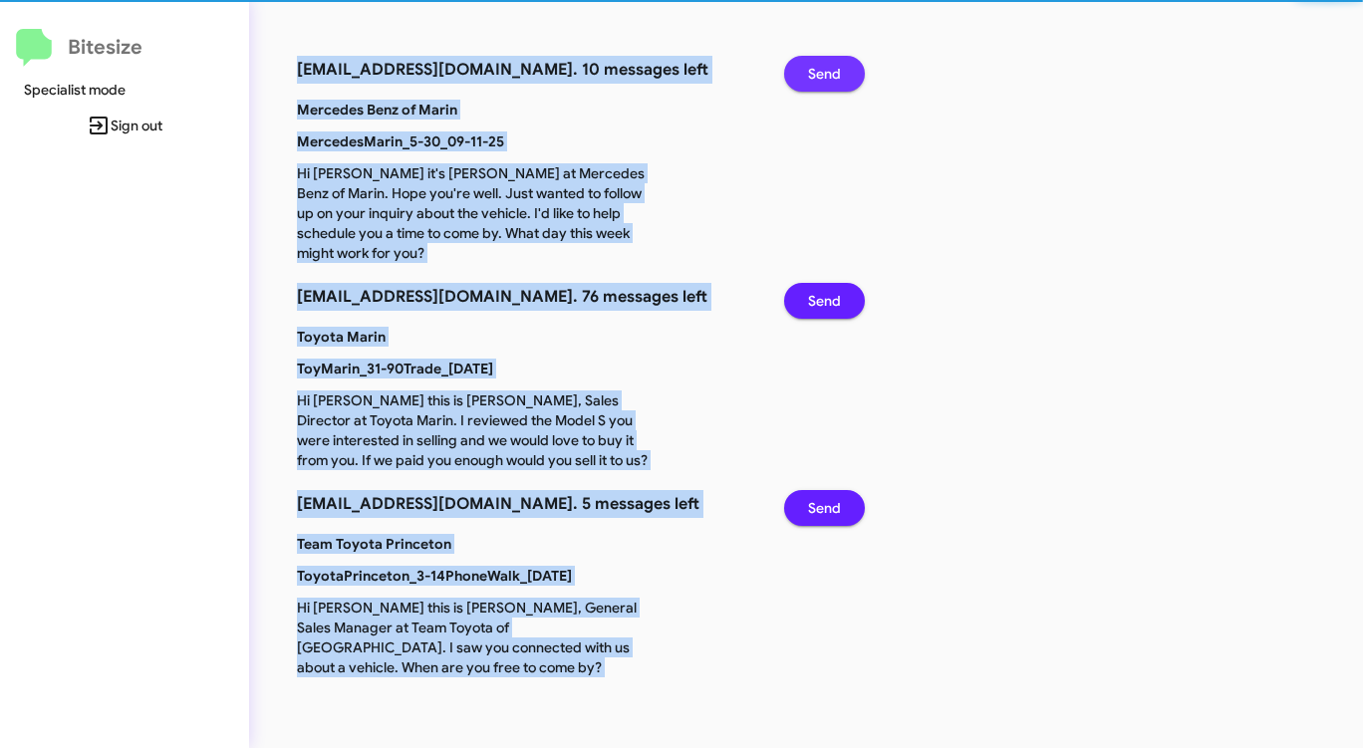
click at [838, 67] on span "Send" at bounding box center [824, 74] width 33 height 36
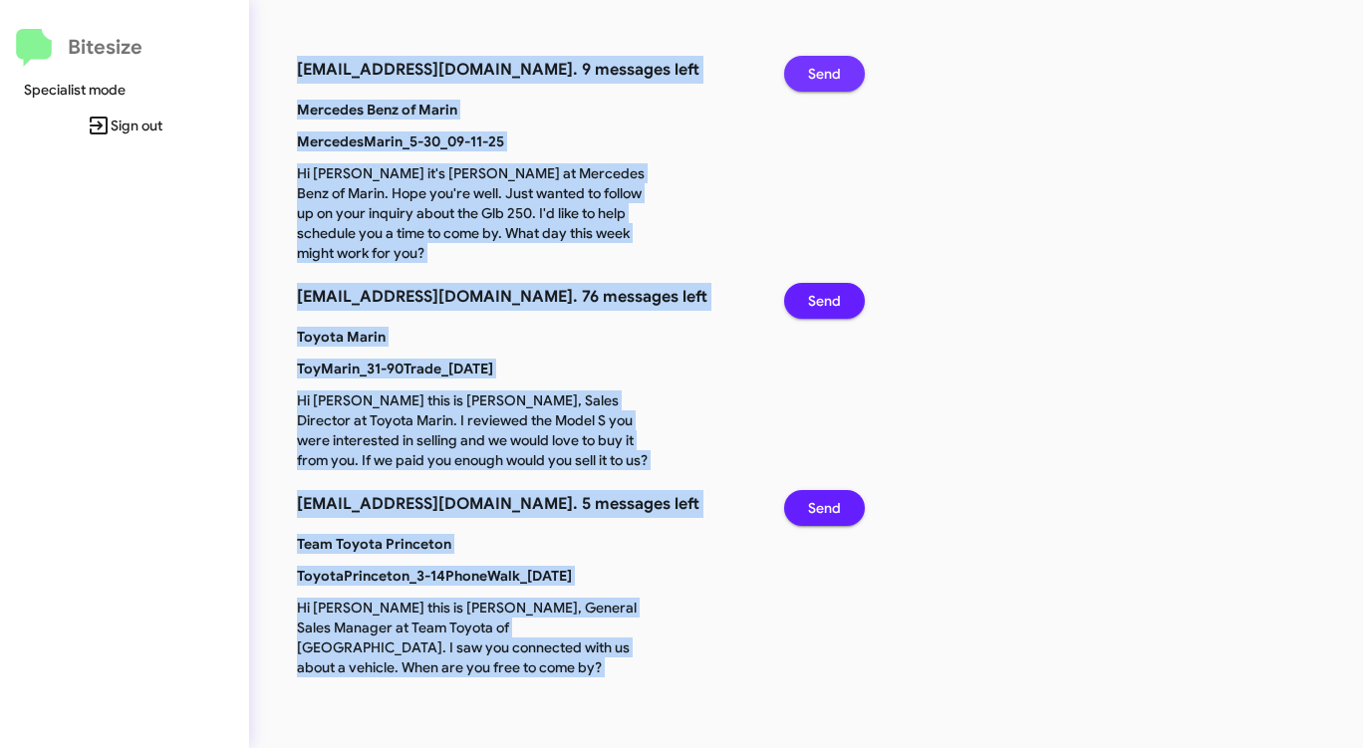
click at [838, 67] on span "Send" at bounding box center [824, 74] width 33 height 36
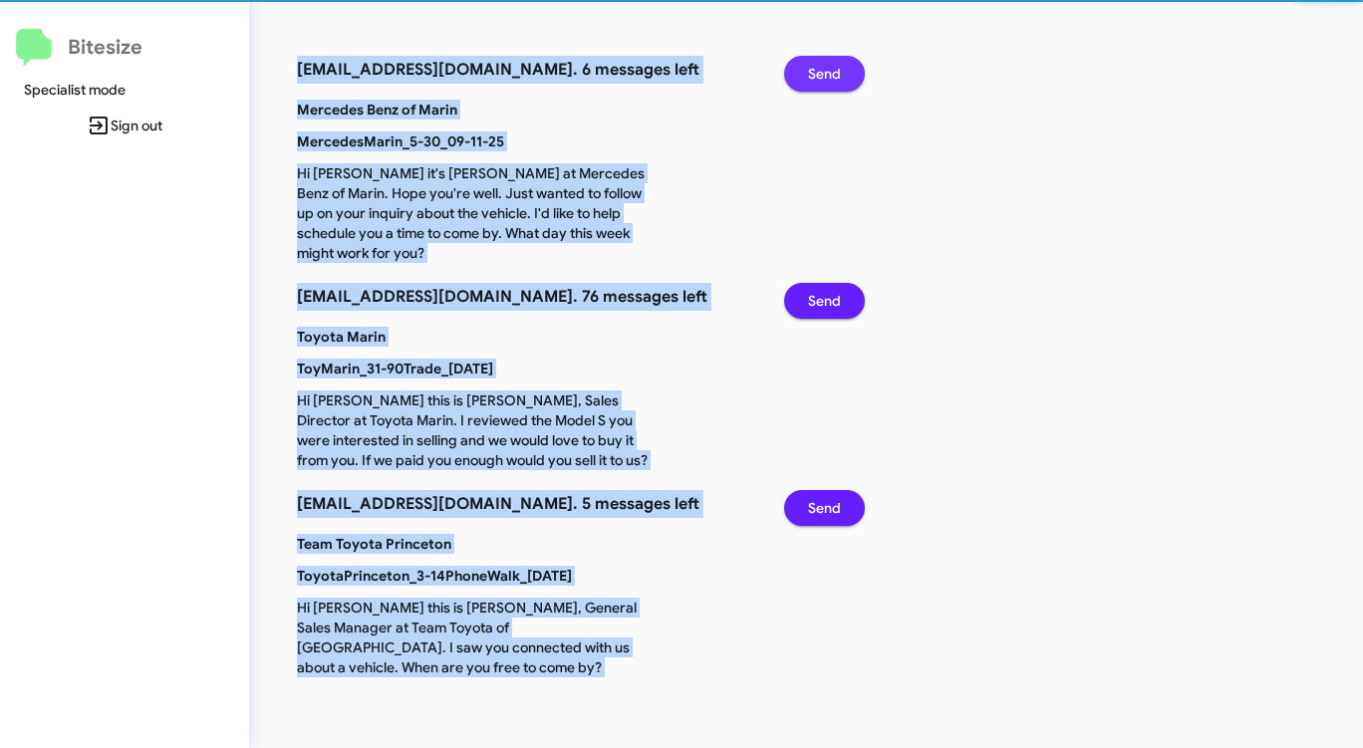
click at [838, 67] on span "Send" at bounding box center [824, 74] width 33 height 36
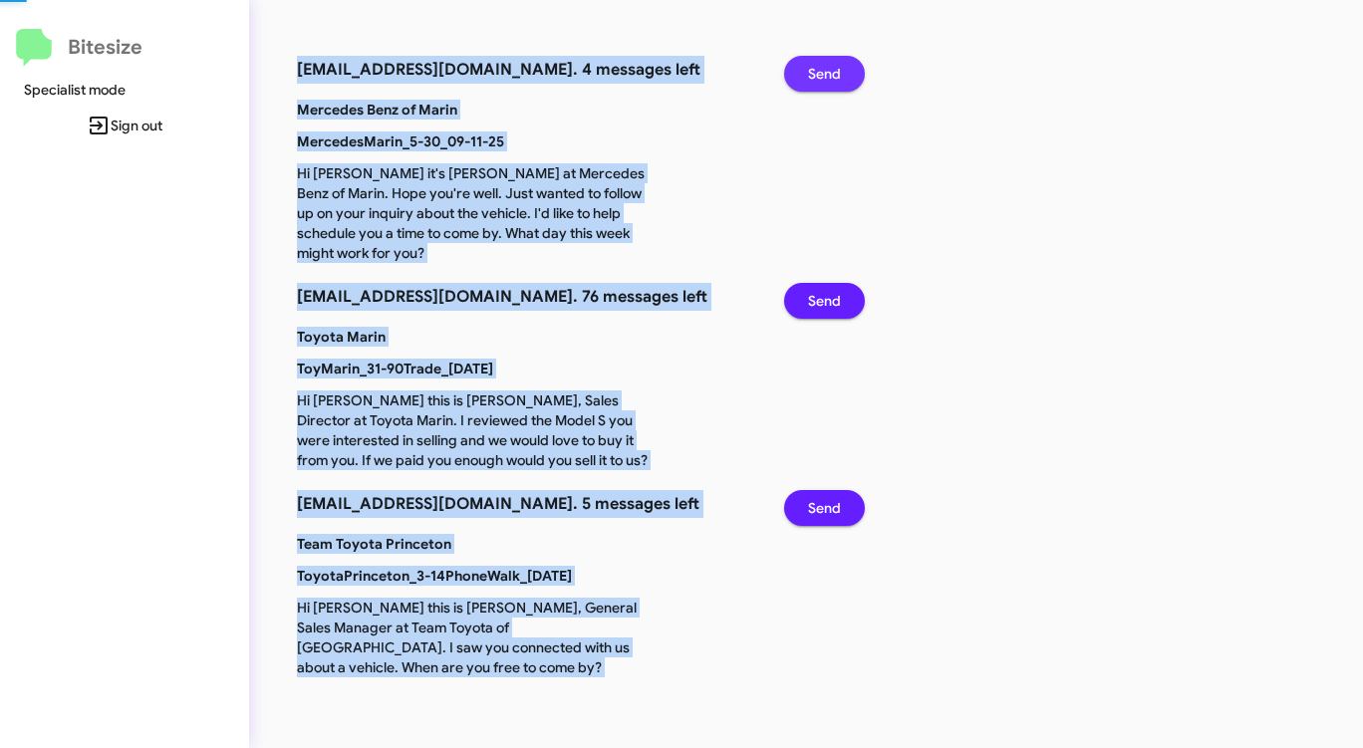
click at [838, 67] on span "Send" at bounding box center [824, 74] width 33 height 36
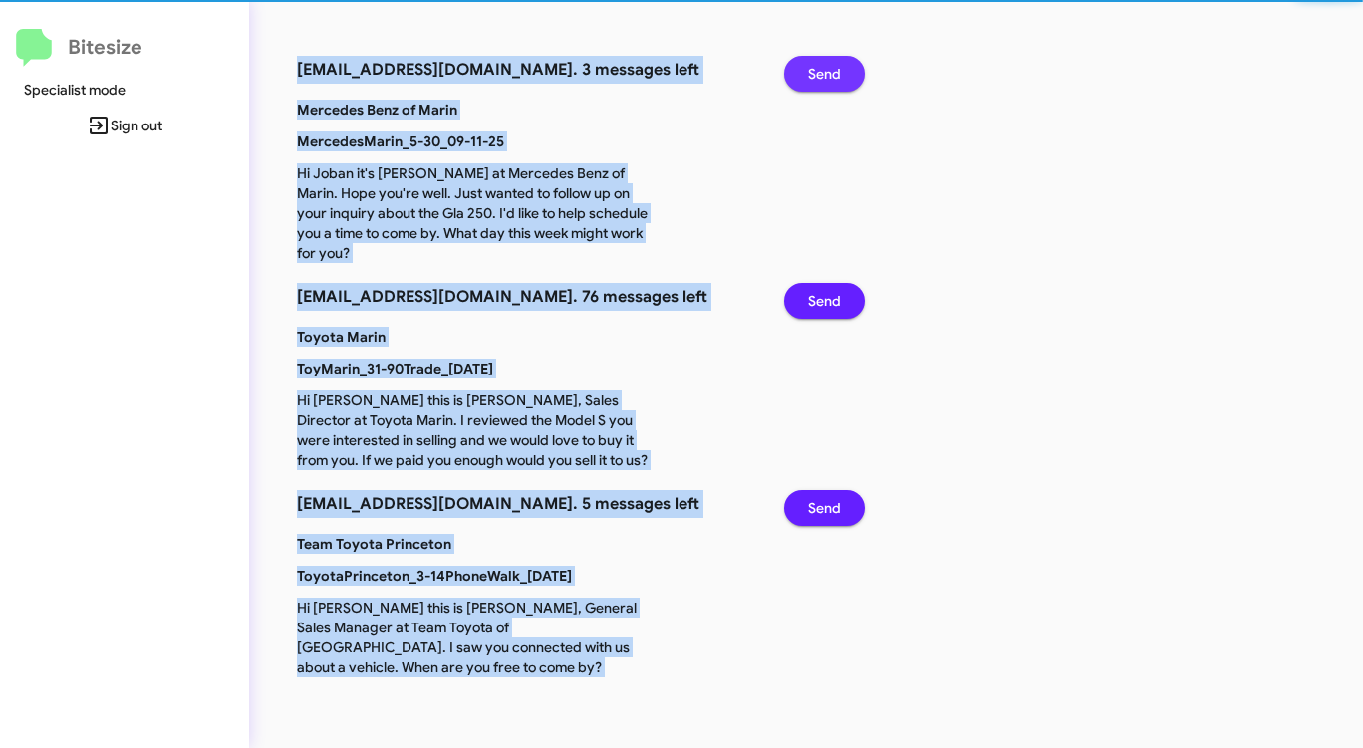
click at [838, 67] on span "Send" at bounding box center [824, 74] width 33 height 36
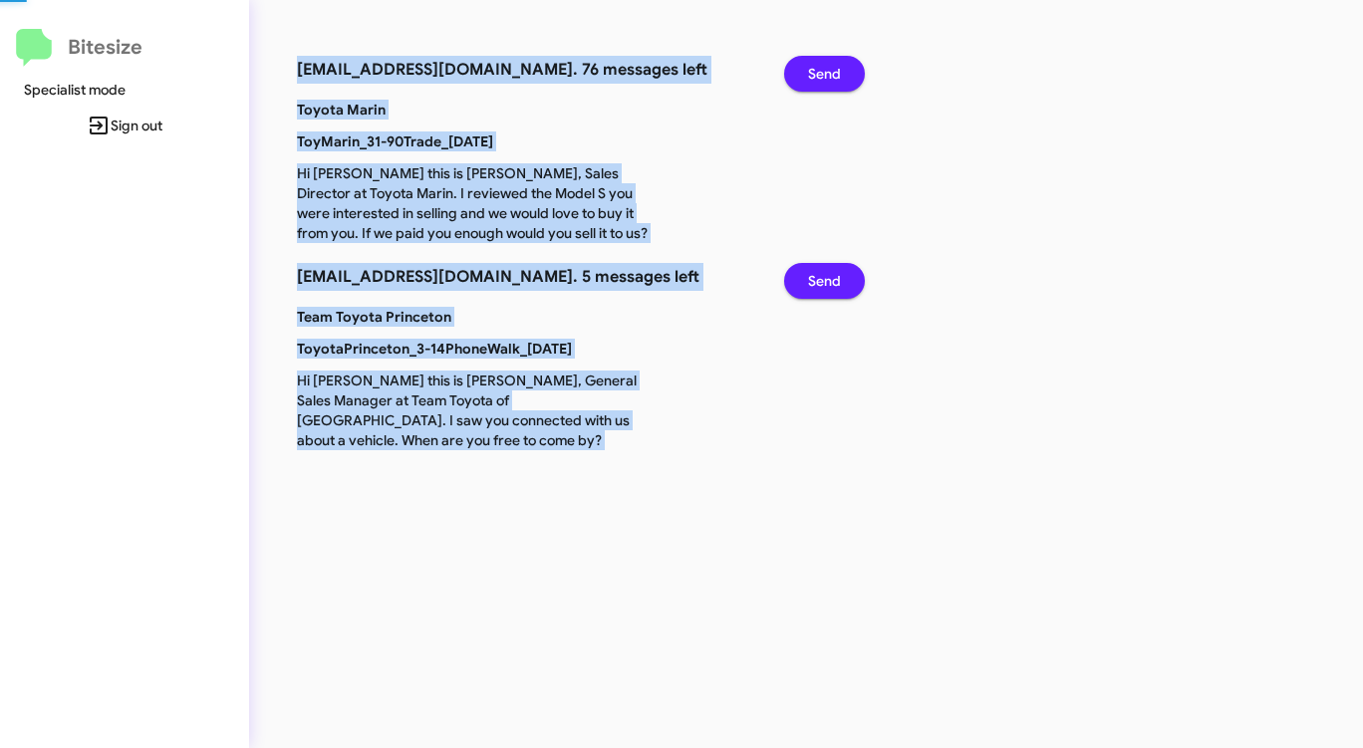
click at [838, 67] on span "Send" at bounding box center [824, 74] width 33 height 36
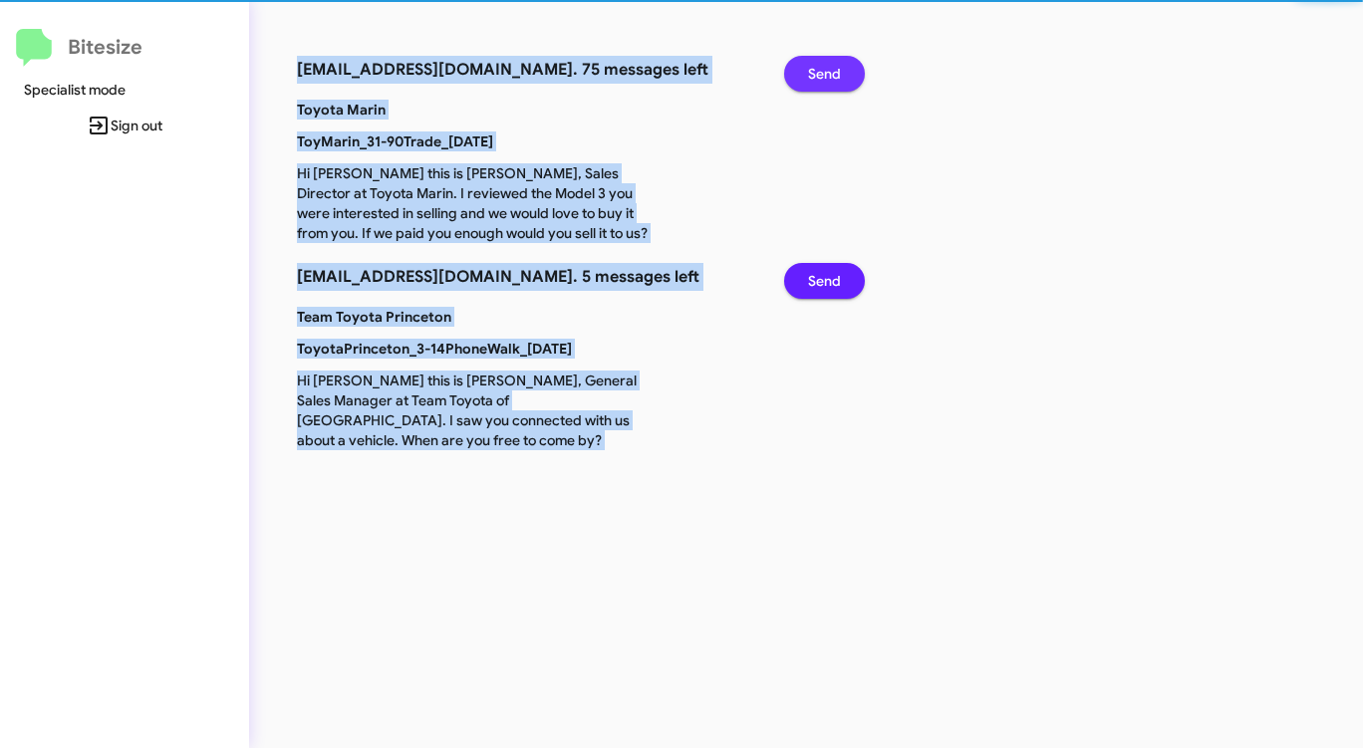
click at [838, 67] on span "Send" at bounding box center [824, 74] width 33 height 36
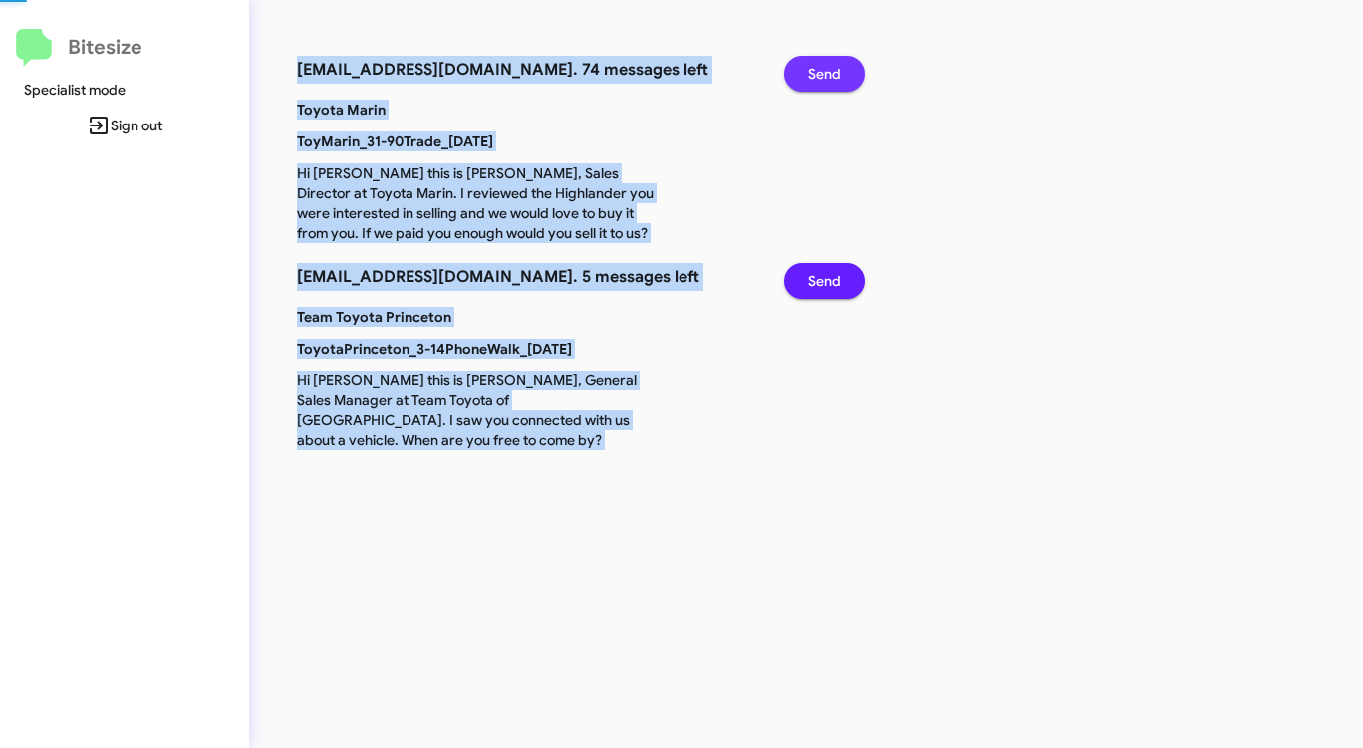
click at [838, 67] on span "Send" at bounding box center [824, 74] width 33 height 36
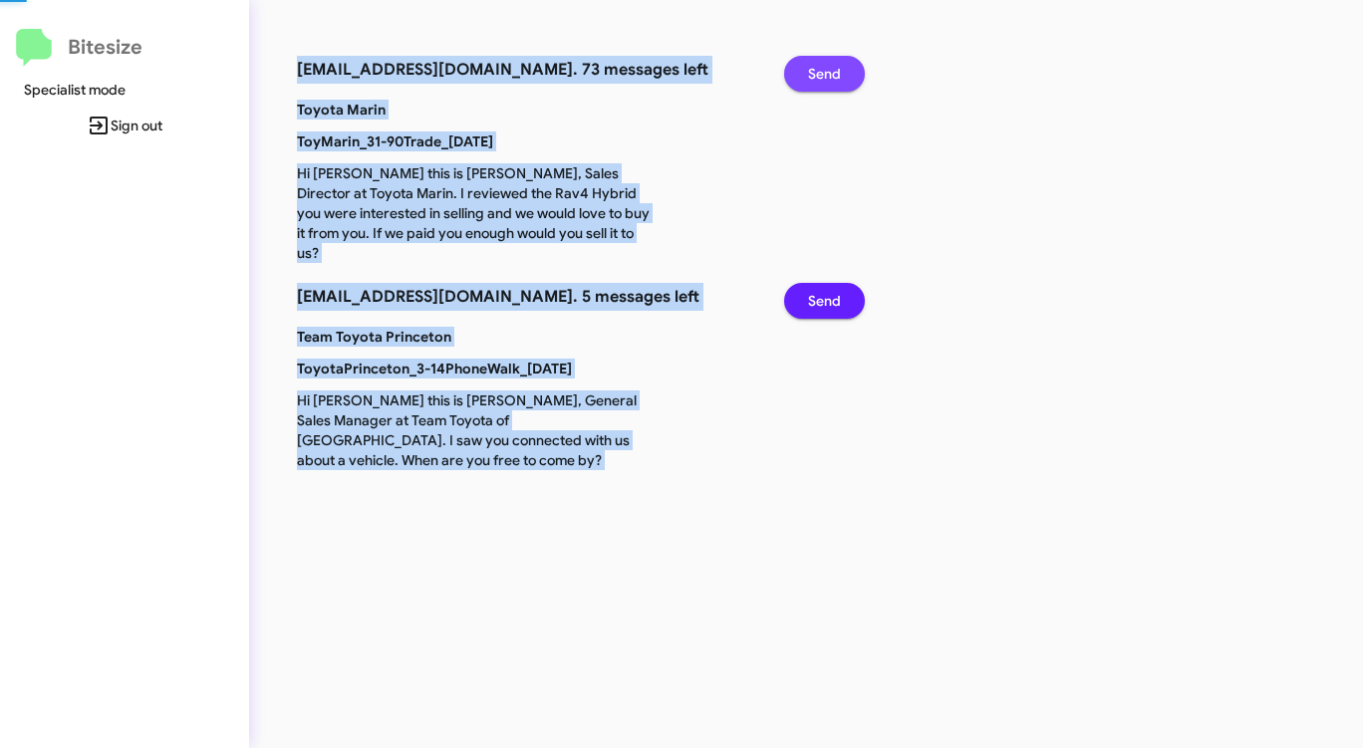
click at [838, 67] on span "Send" at bounding box center [824, 74] width 33 height 36
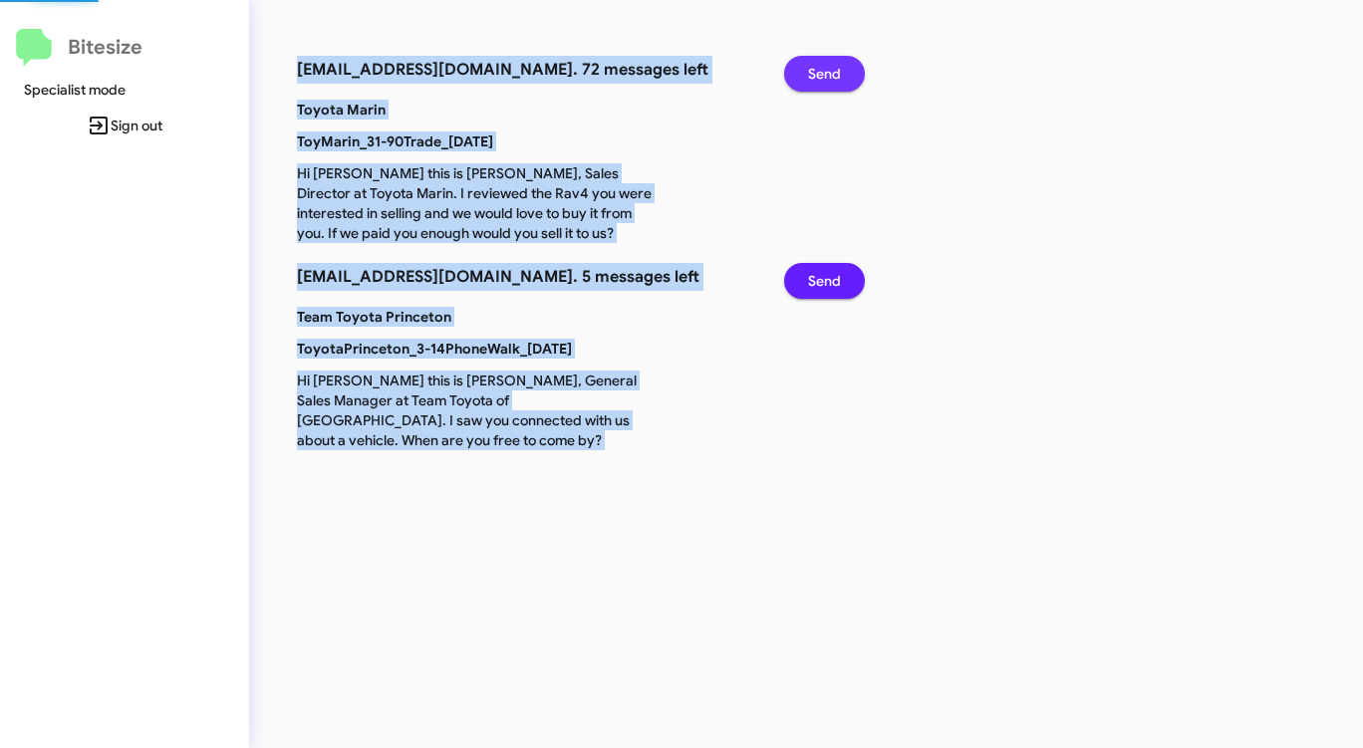
click at [838, 67] on span "Send" at bounding box center [824, 74] width 33 height 36
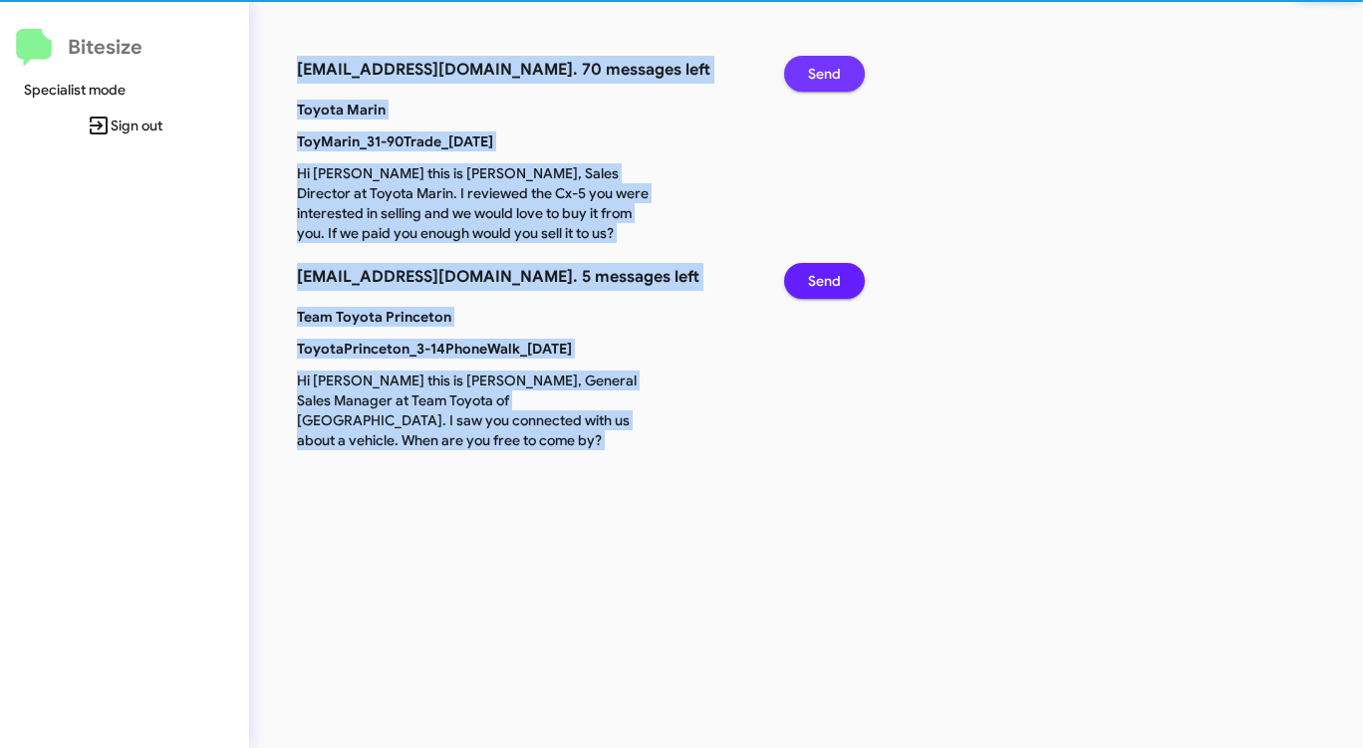
click at [838, 67] on span "Send" at bounding box center [824, 74] width 33 height 36
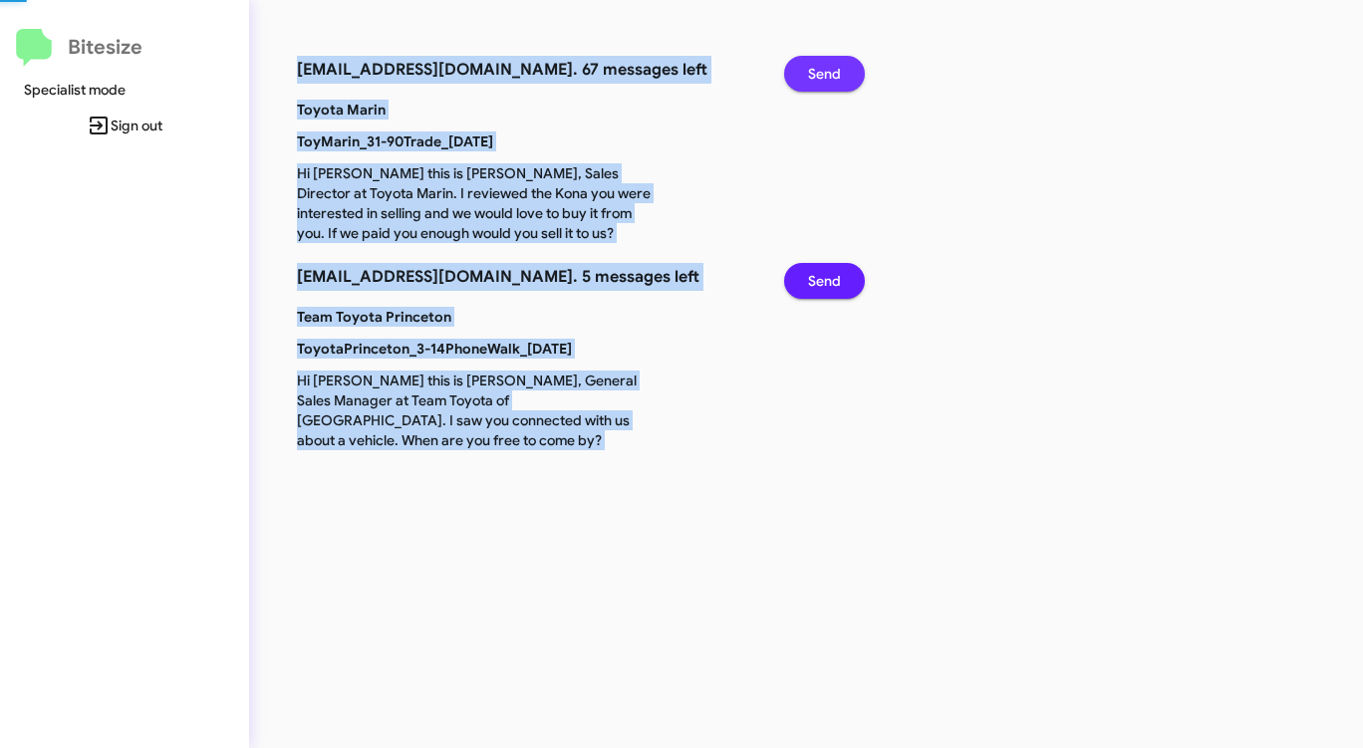
click at [838, 67] on span "Send" at bounding box center [824, 74] width 33 height 36
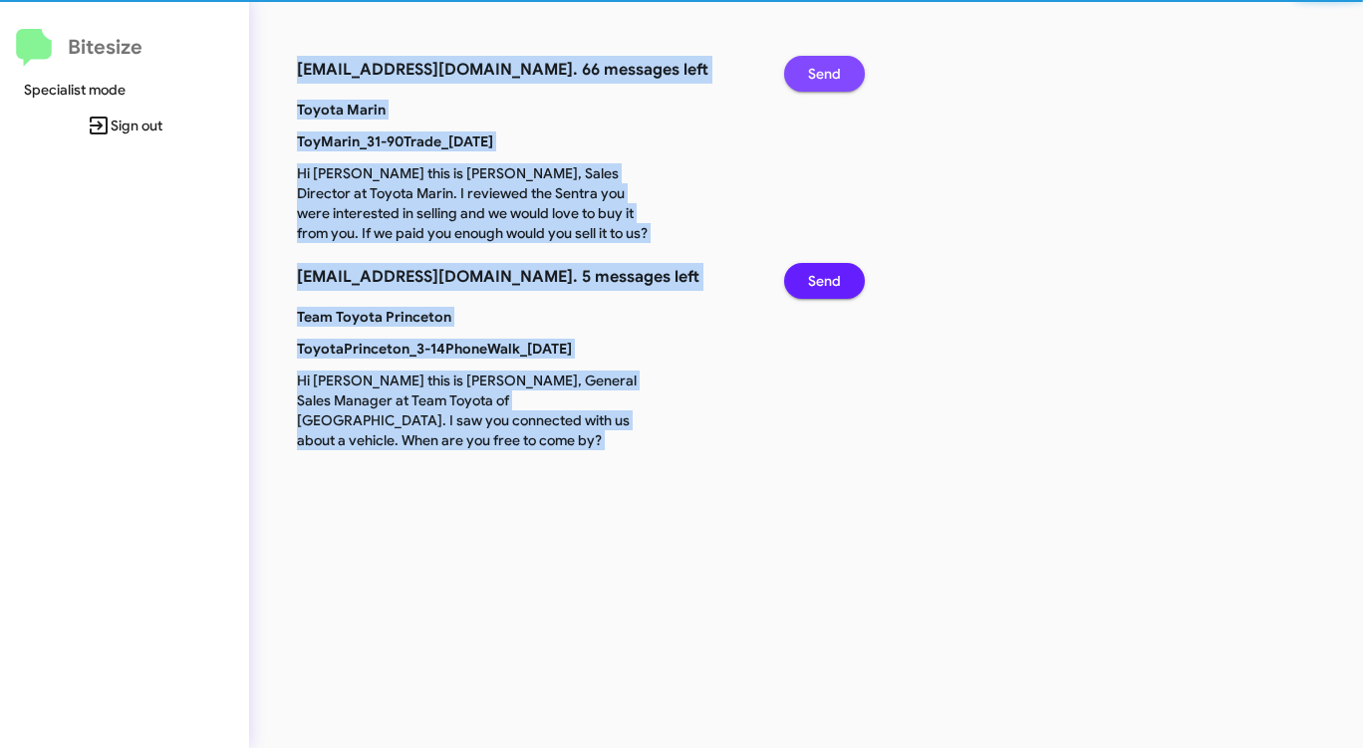
click at [838, 67] on span "Send" at bounding box center [824, 74] width 33 height 36
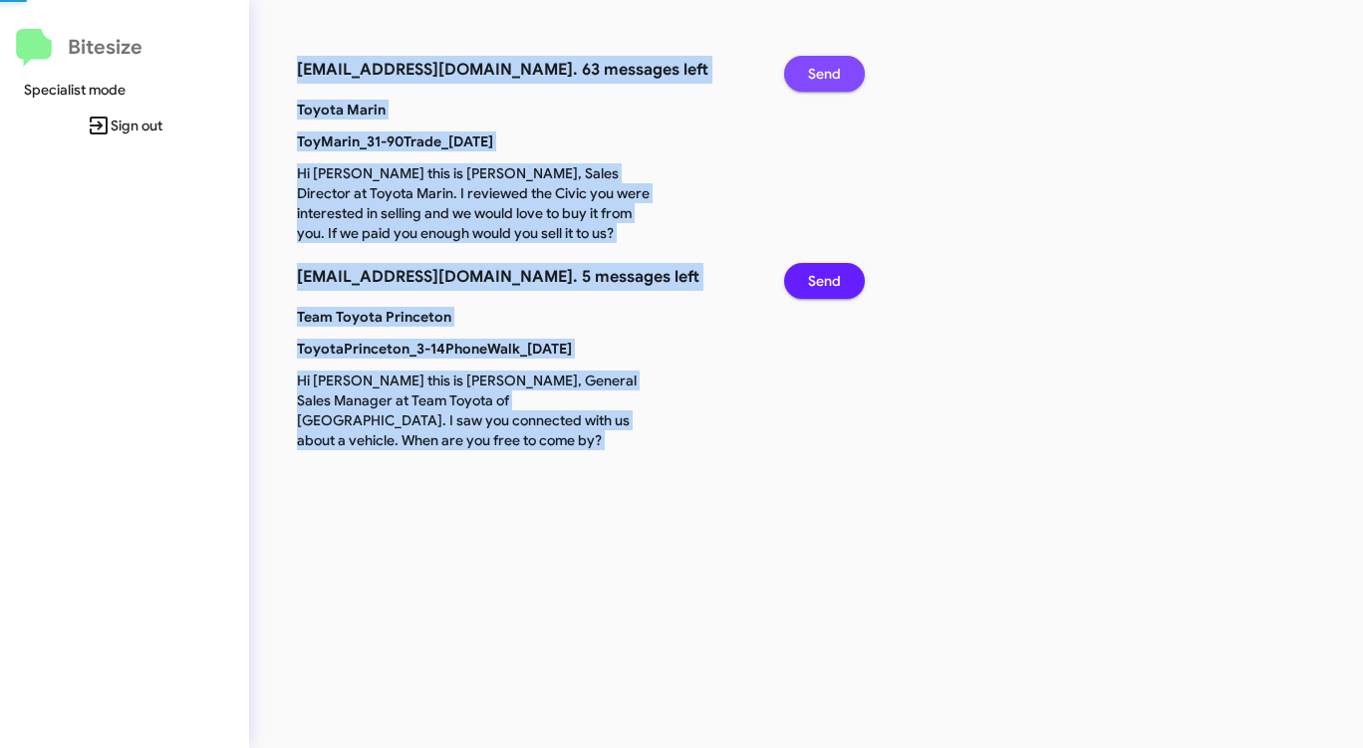
click at [838, 67] on span "Send" at bounding box center [824, 74] width 33 height 36
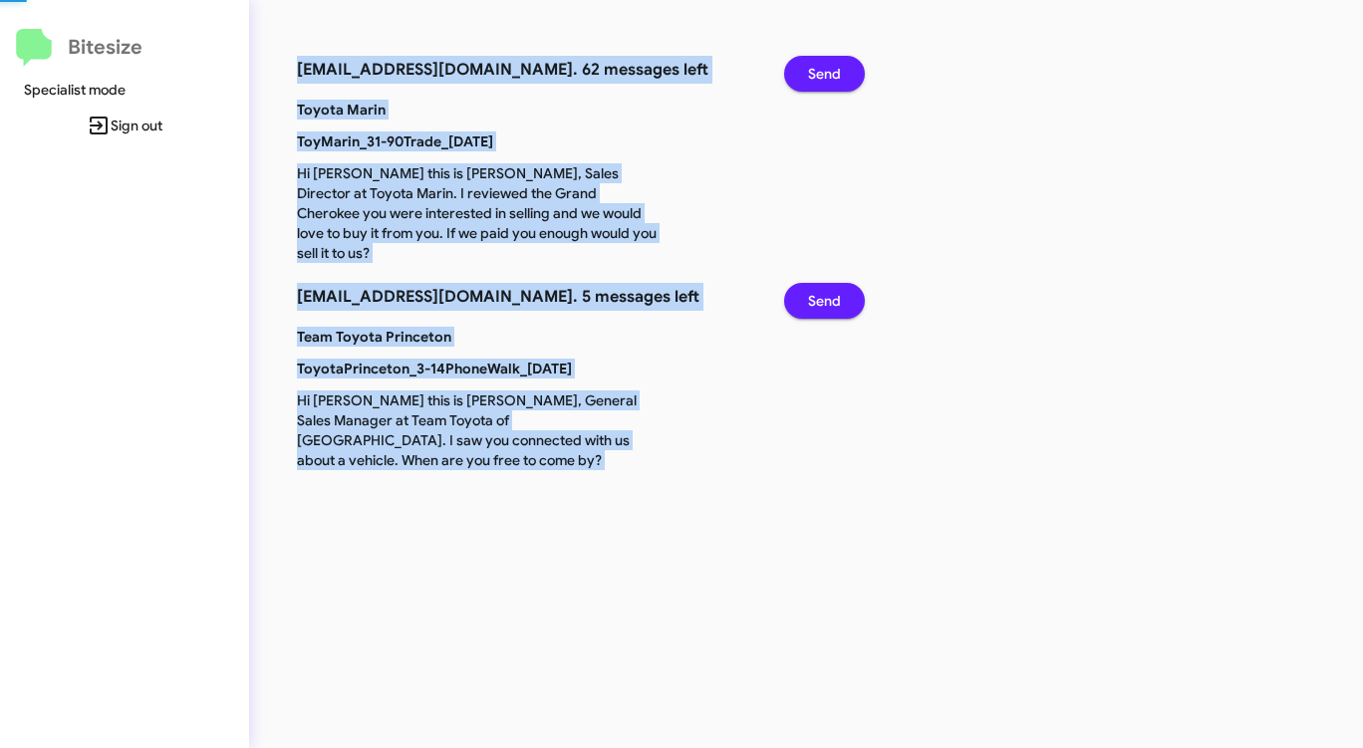
click at [838, 67] on span "Send" at bounding box center [824, 74] width 33 height 36
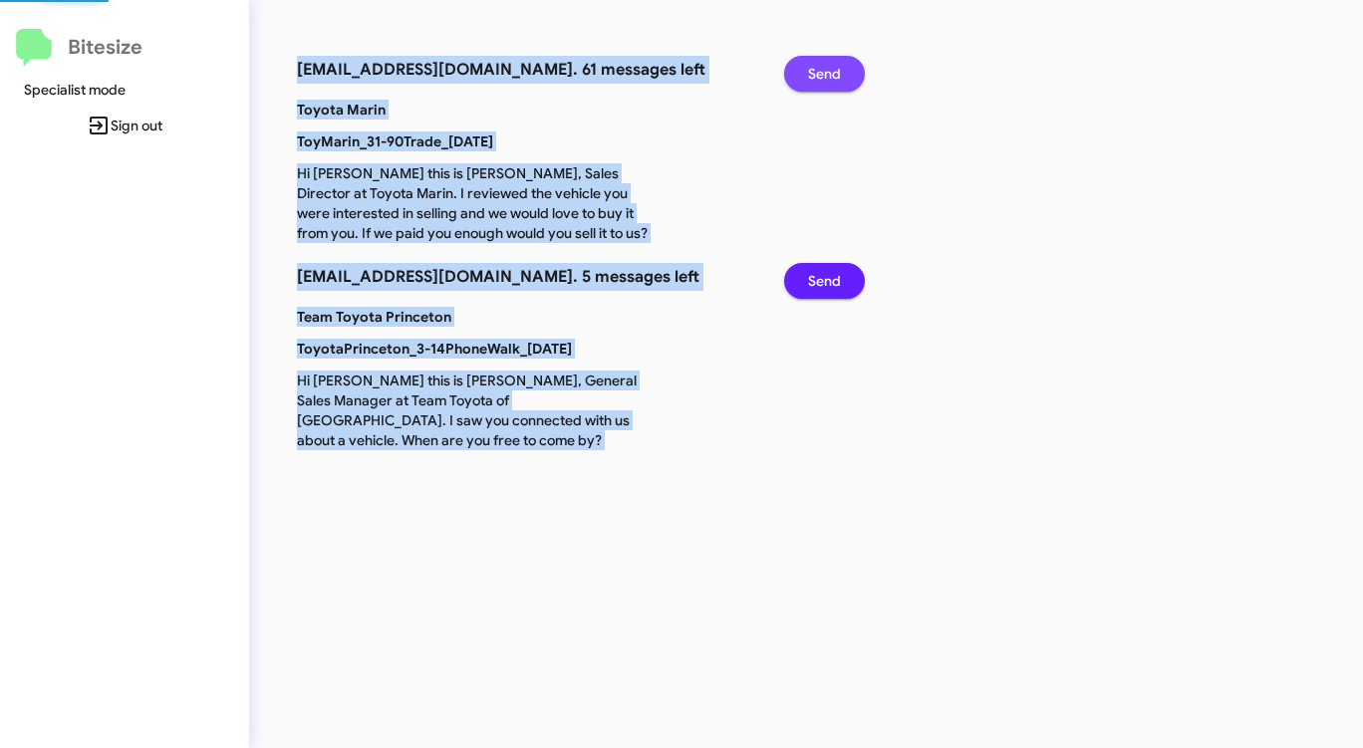
click at [838, 67] on span "Send" at bounding box center [824, 74] width 33 height 36
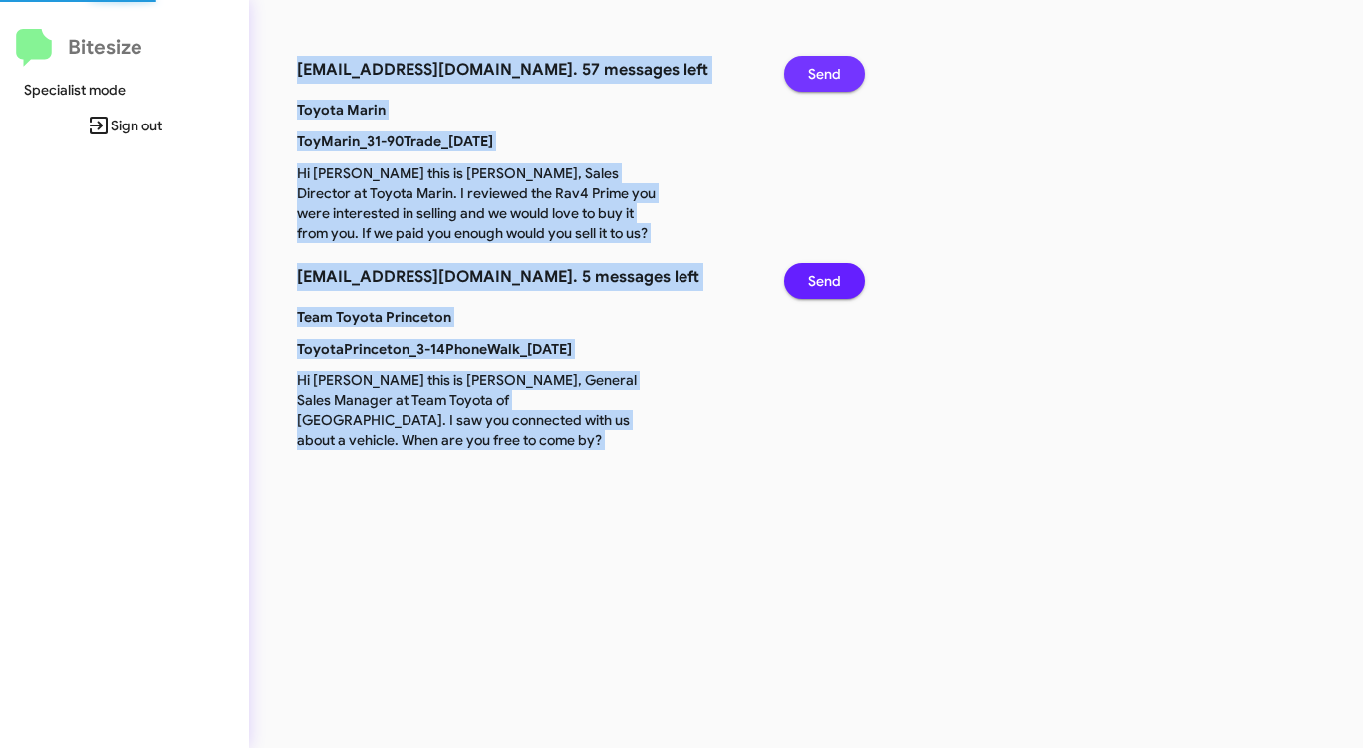
click at [838, 67] on span "Send" at bounding box center [824, 74] width 33 height 36
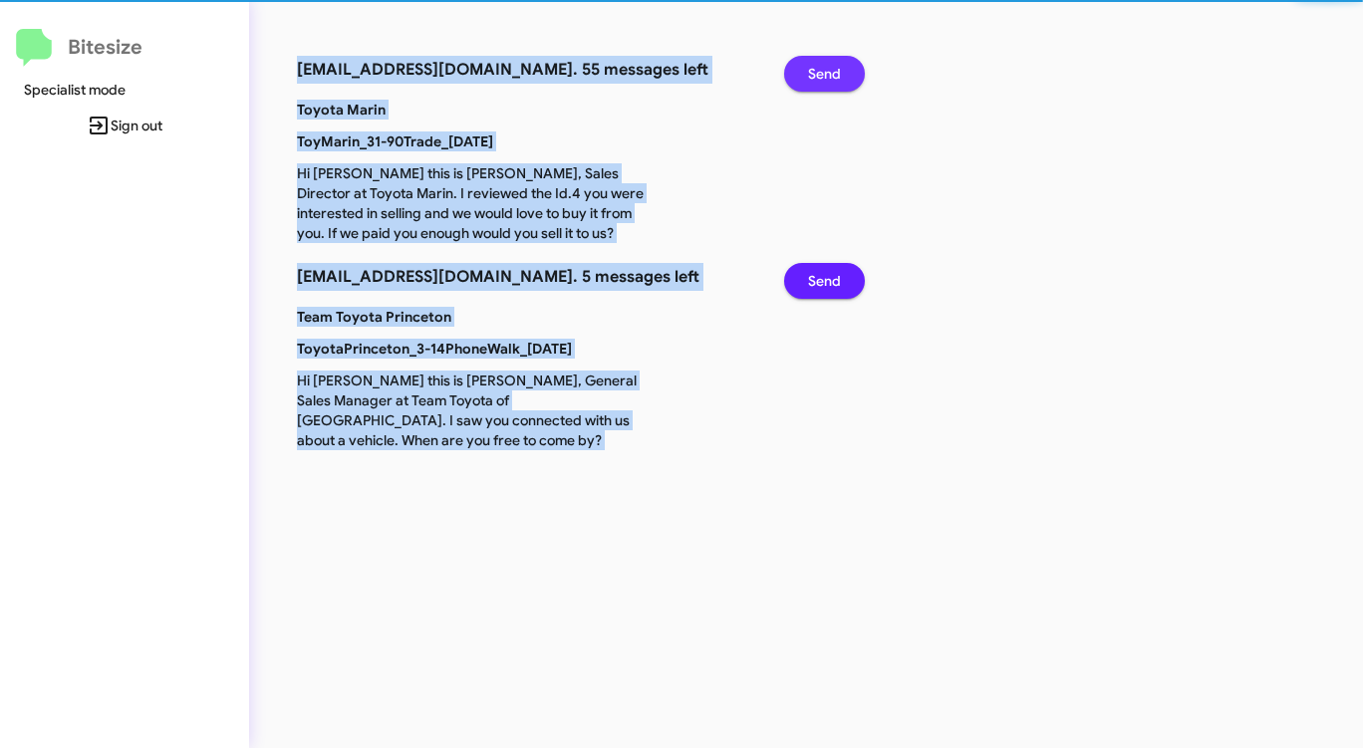
click at [838, 67] on span "Send" at bounding box center [824, 74] width 33 height 36
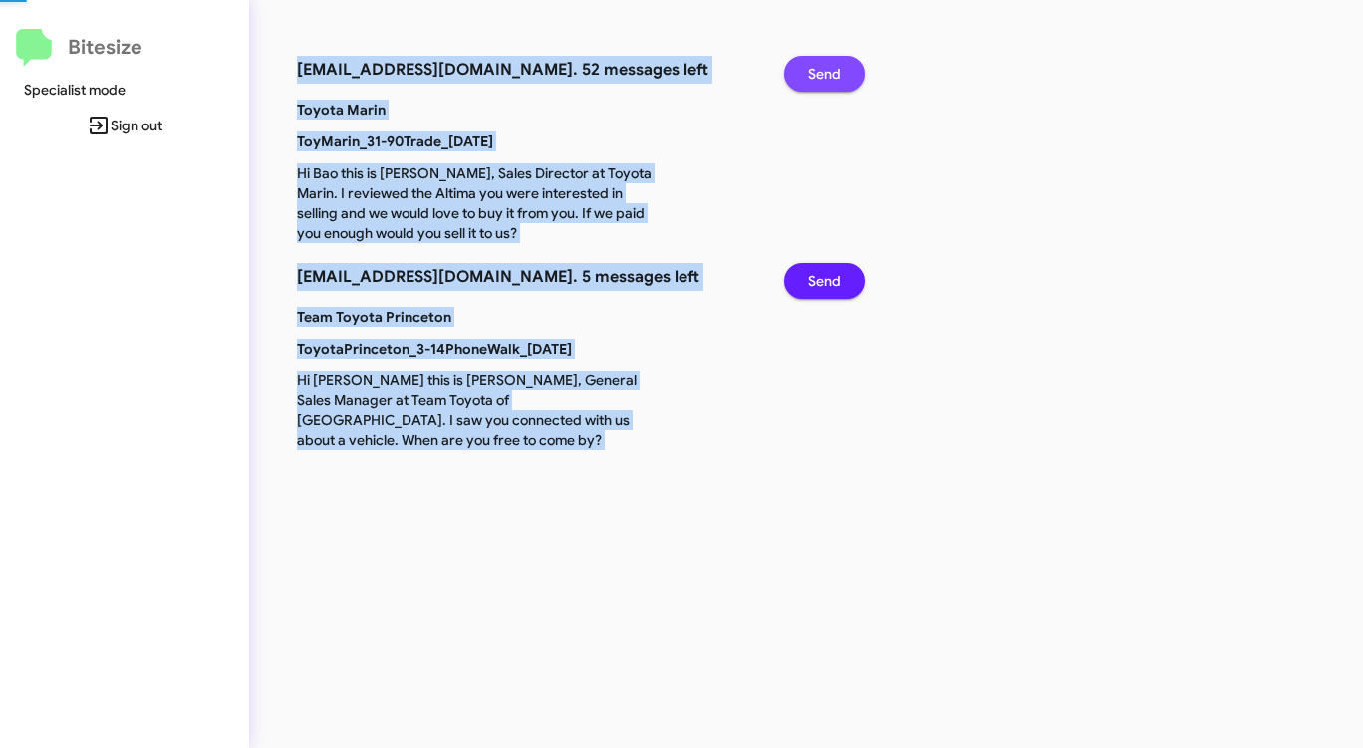
click at [838, 67] on span "Send" at bounding box center [824, 74] width 33 height 36
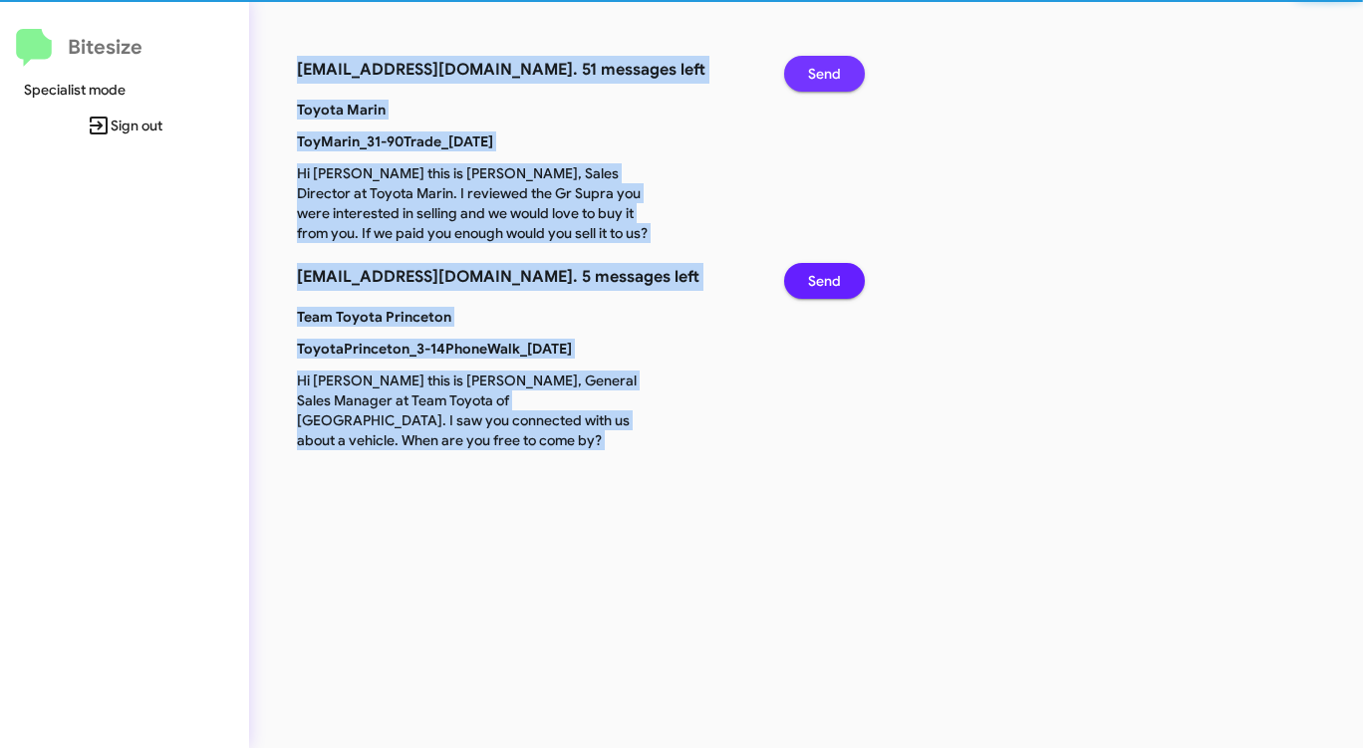
click at [838, 67] on span "Send" at bounding box center [824, 74] width 33 height 36
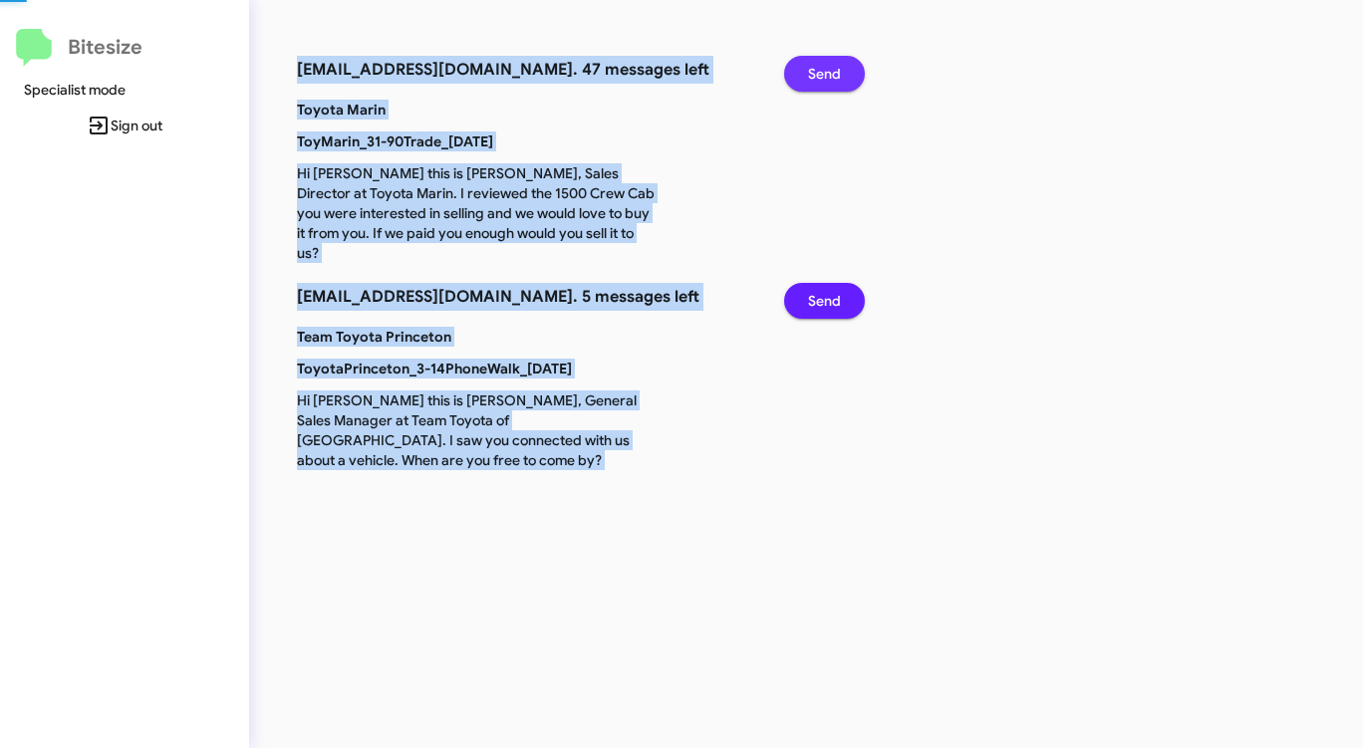
click at [838, 67] on span "Send" at bounding box center [824, 74] width 33 height 36
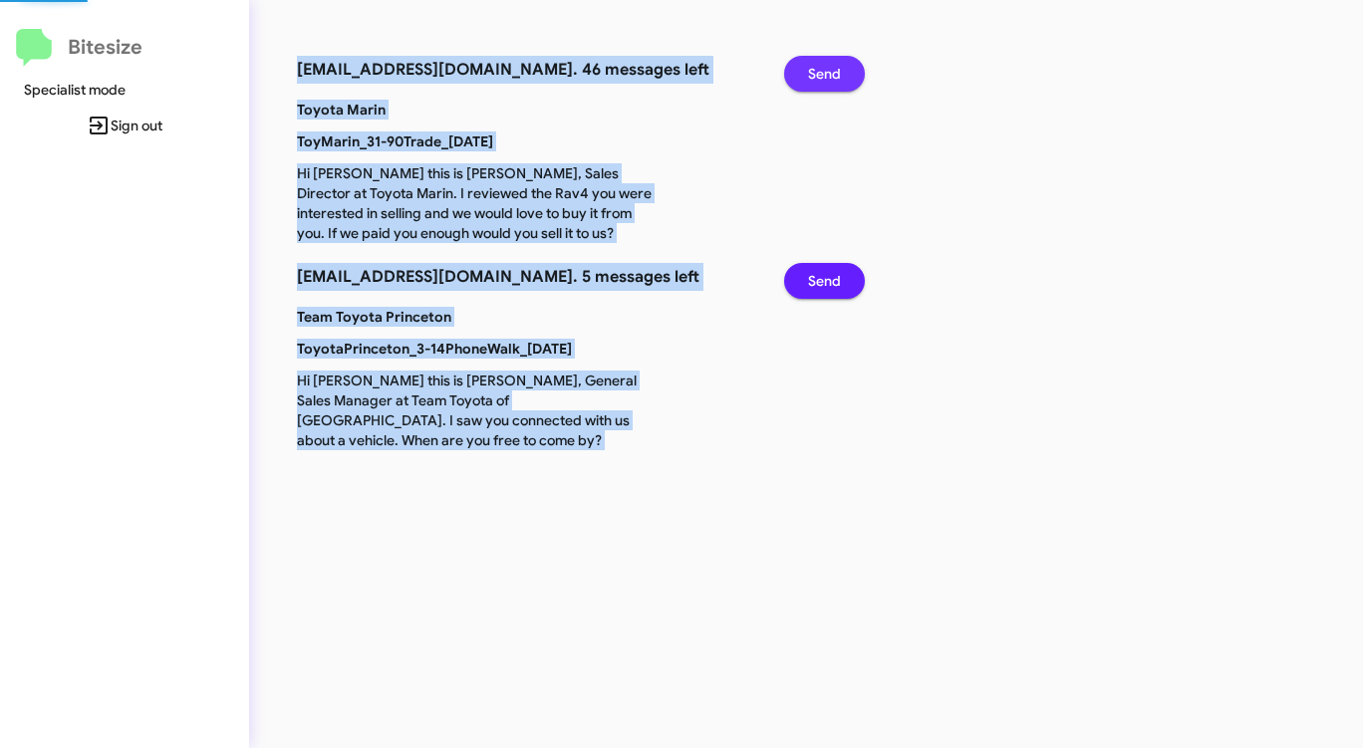
click at [838, 67] on span "Send" at bounding box center [824, 74] width 33 height 36
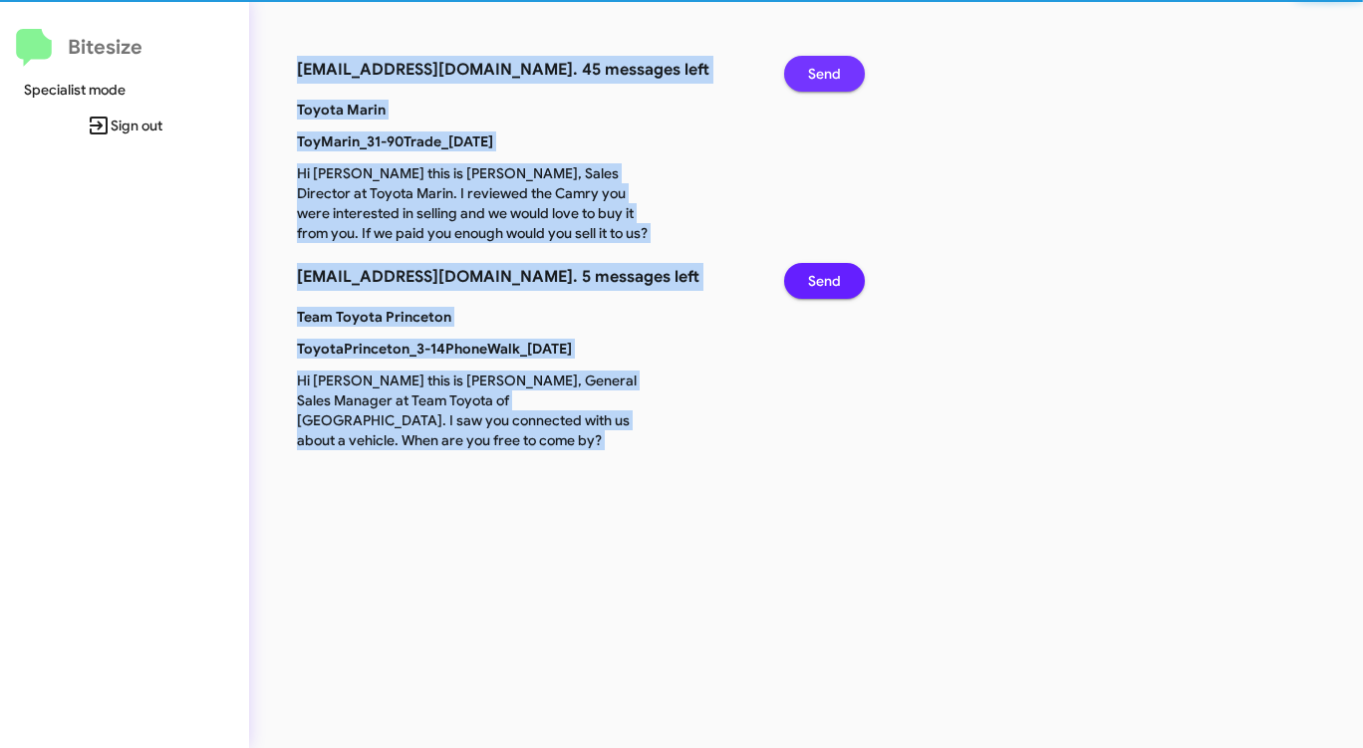
click at [838, 67] on span "Send" at bounding box center [824, 74] width 33 height 36
click at [838, 68] on span "Send" at bounding box center [824, 74] width 33 height 36
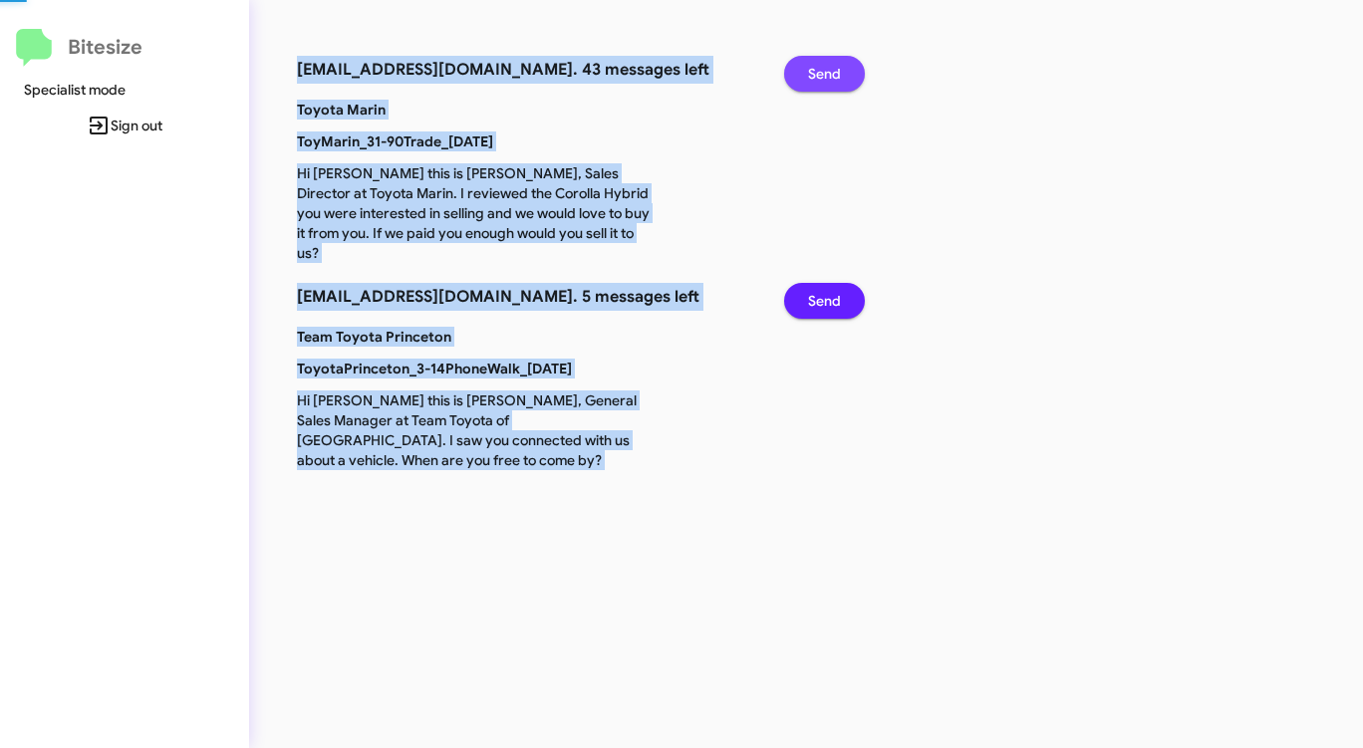
click at [838, 68] on span "Send" at bounding box center [824, 74] width 33 height 36
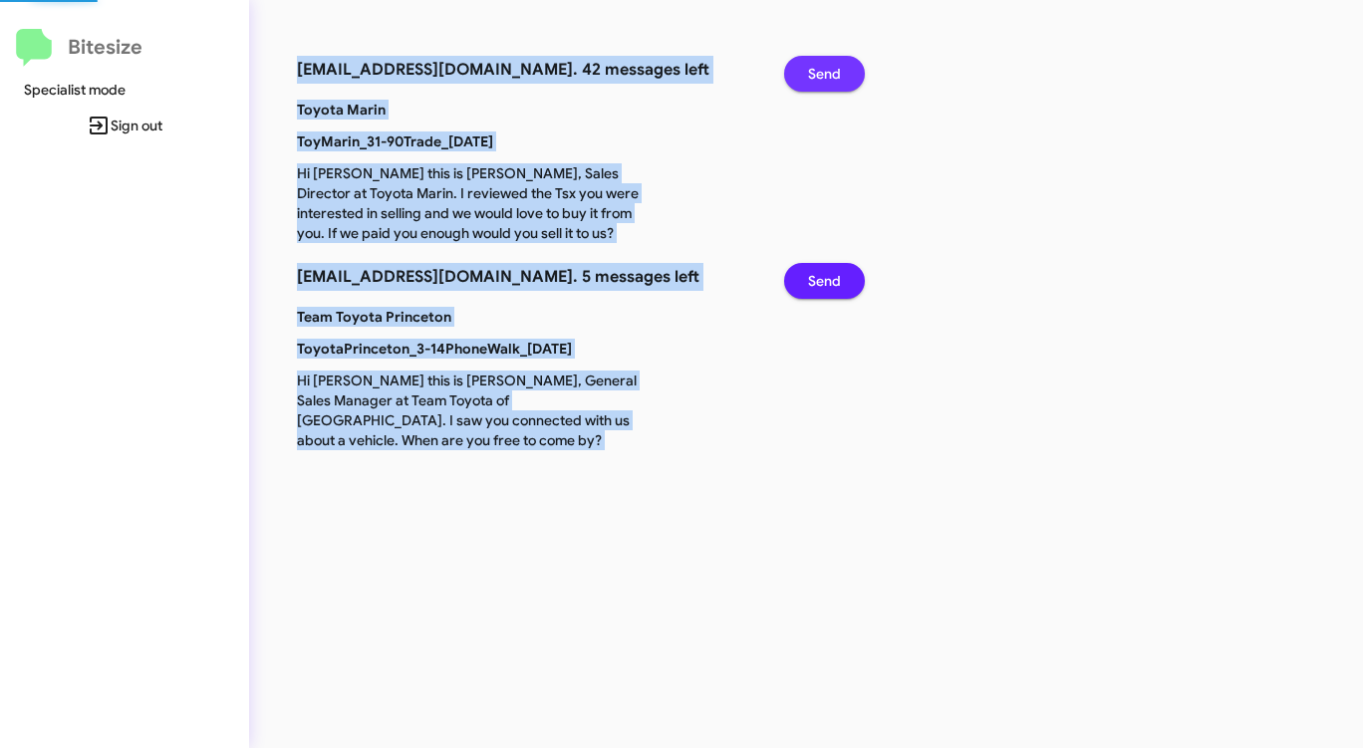
click at [838, 68] on span "Send" at bounding box center [824, 74] width 33 height 36
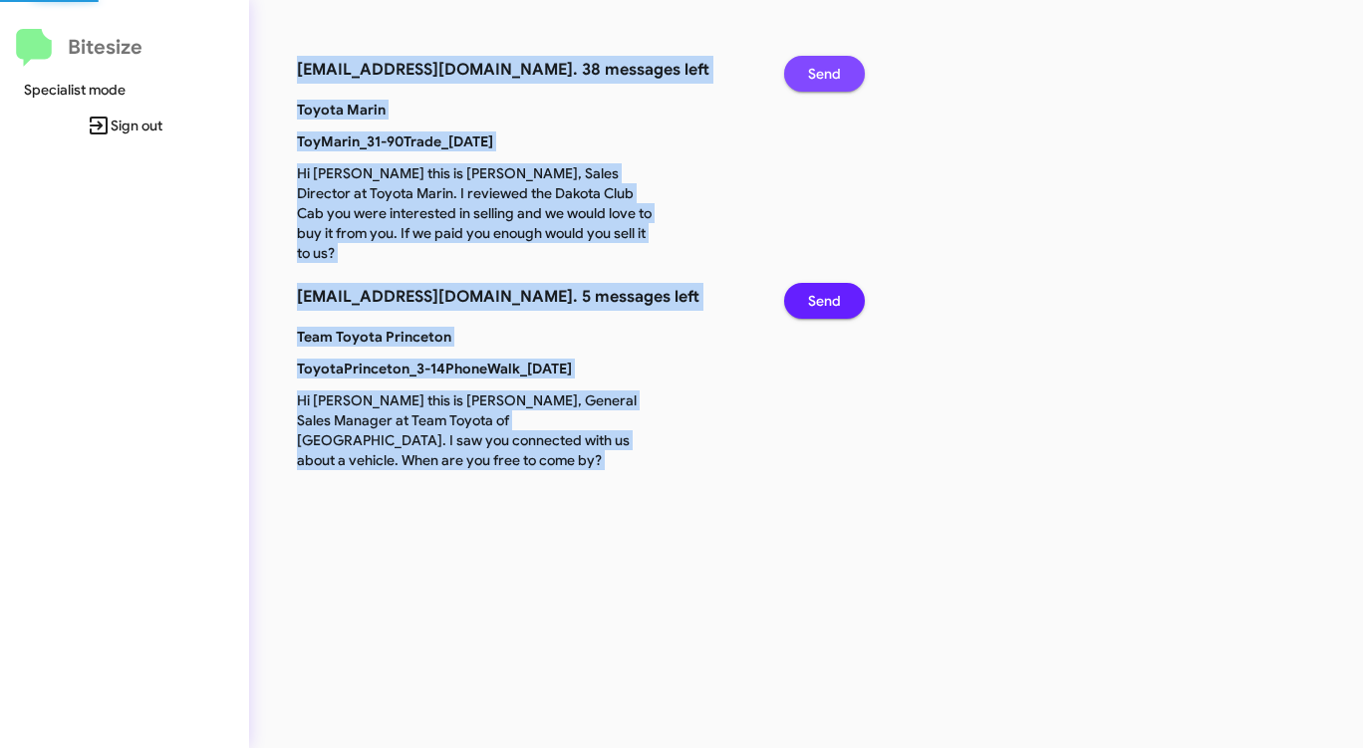
click at [838, 69] on span "Send" at bounding box center [824, 74] width 33 height 36
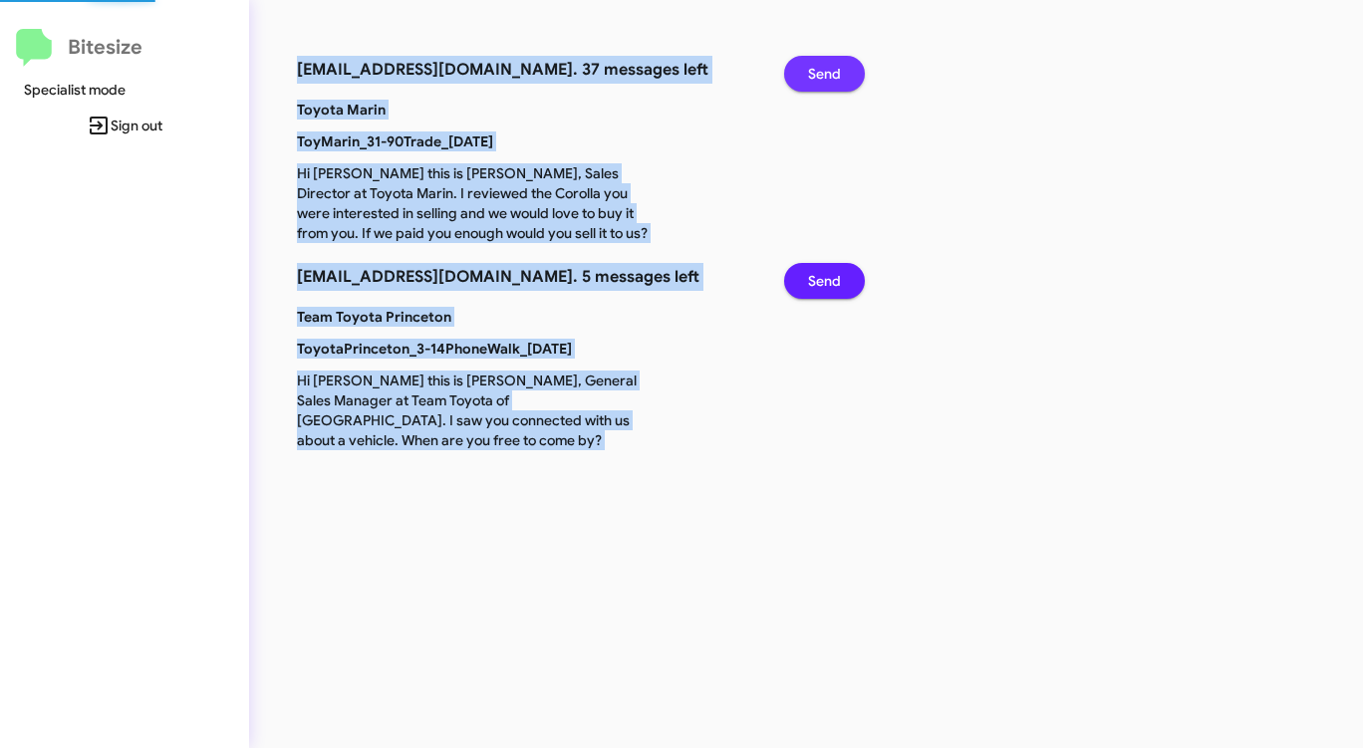
click at [838, 69] on span "Send" at bounding box center [824, 74] width 33 height 36
click at [838, 70] on span "Send" at bounding box center [824, 74] width 33 height 36
click at [838, 72] on span "Send" at bounding box center [824, 74] width 33 height 36
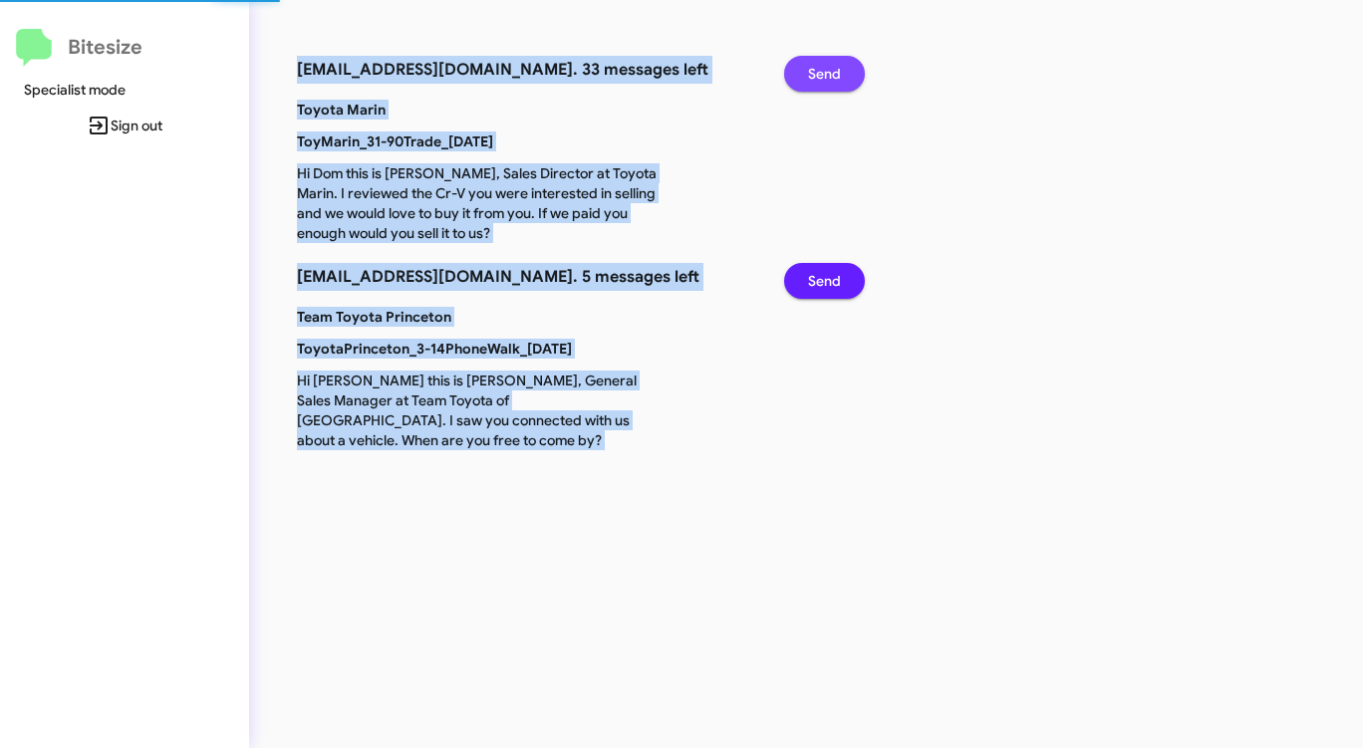
click at [838, 74] on span "Send" at bounding box center [824, 74] width 33 height 36
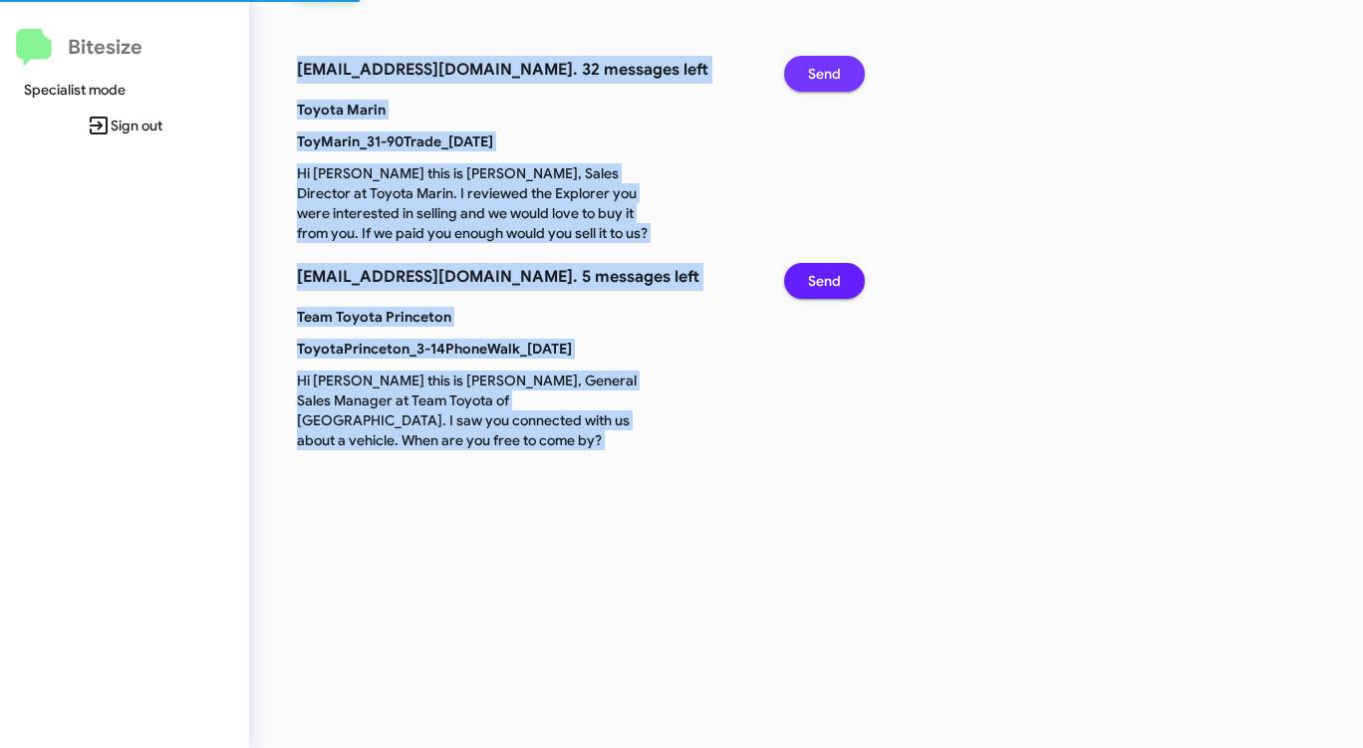
drag, startPoint x: 838, startPoint y: 76, endPoint x: 837, endPoint y: 86, distance: 10.0
click at [837, 86] on span "Send" at bounding box center [824, 74] width 33 height 36
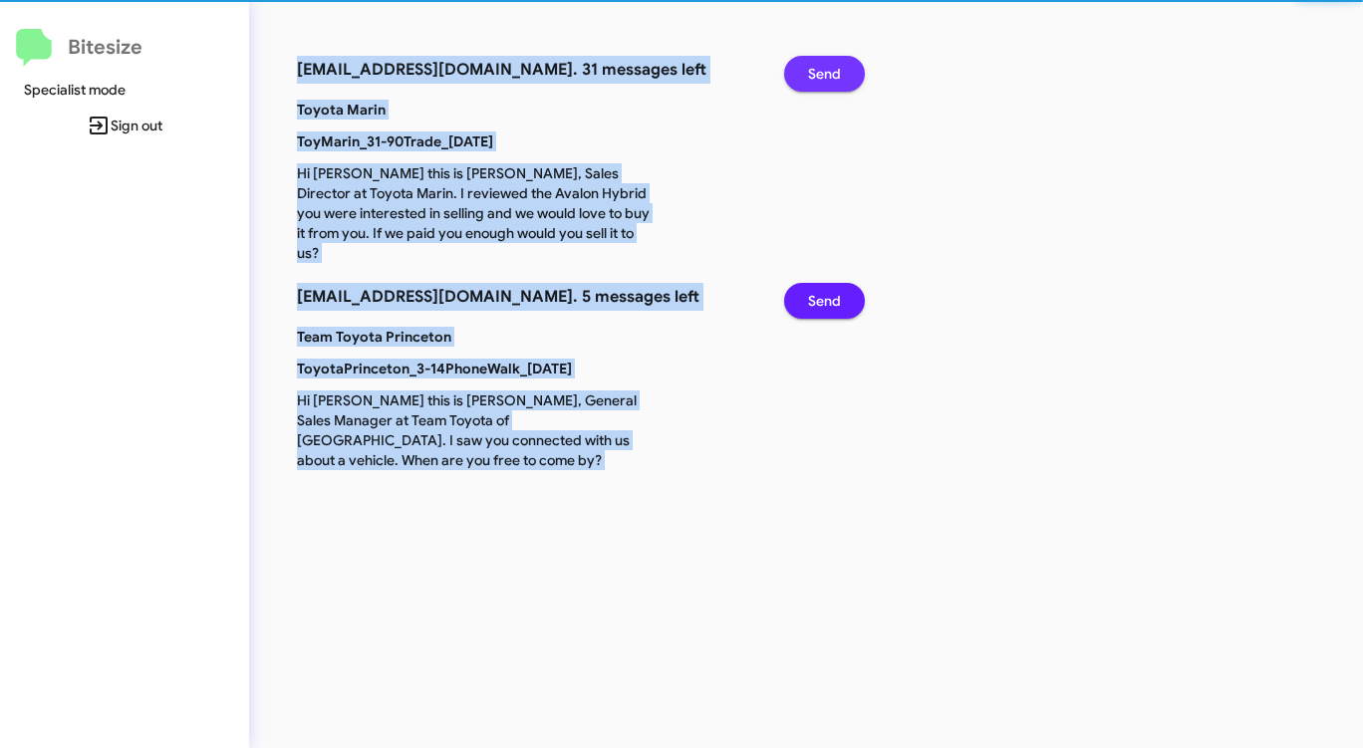
click at [837, 87] on span "Send" at bounding box center [824, 74] width 33 height 36
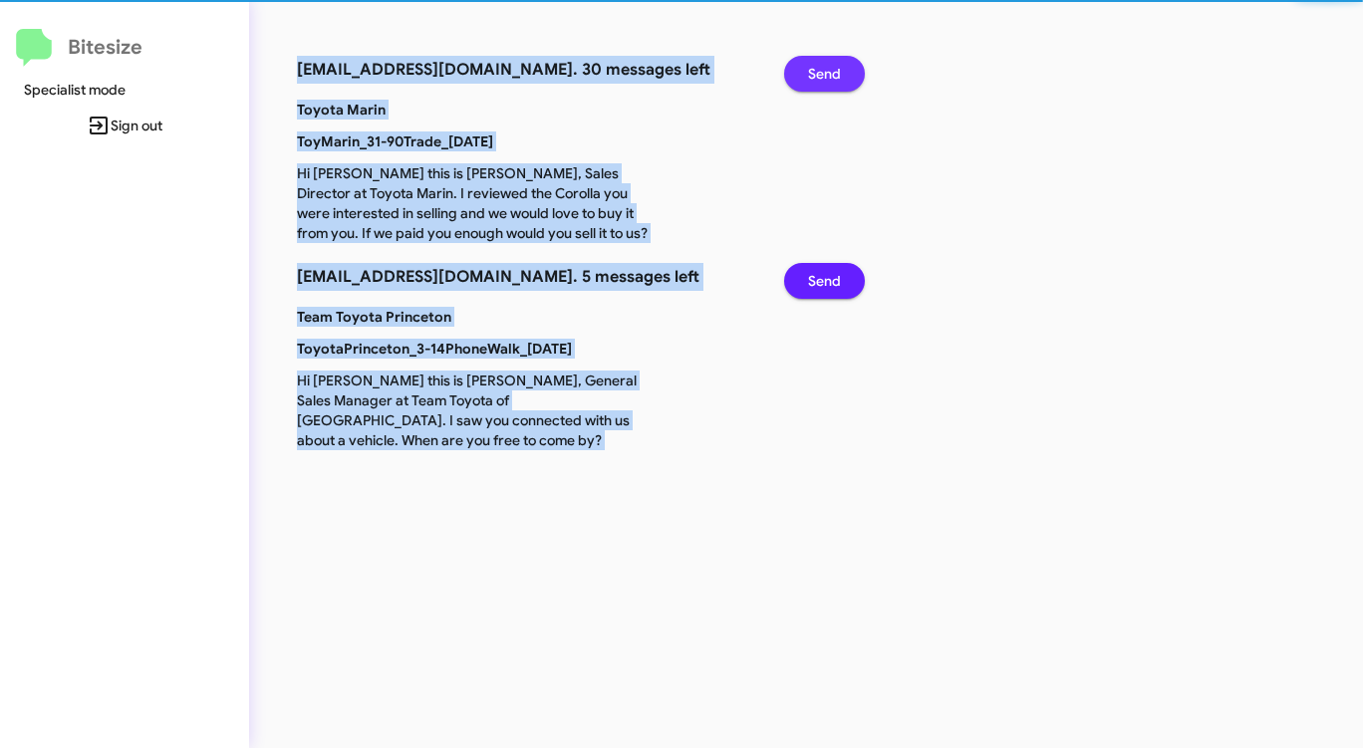
click at [837, 87] on span "Send" at bounding box center [824, 74] width 33 height 36
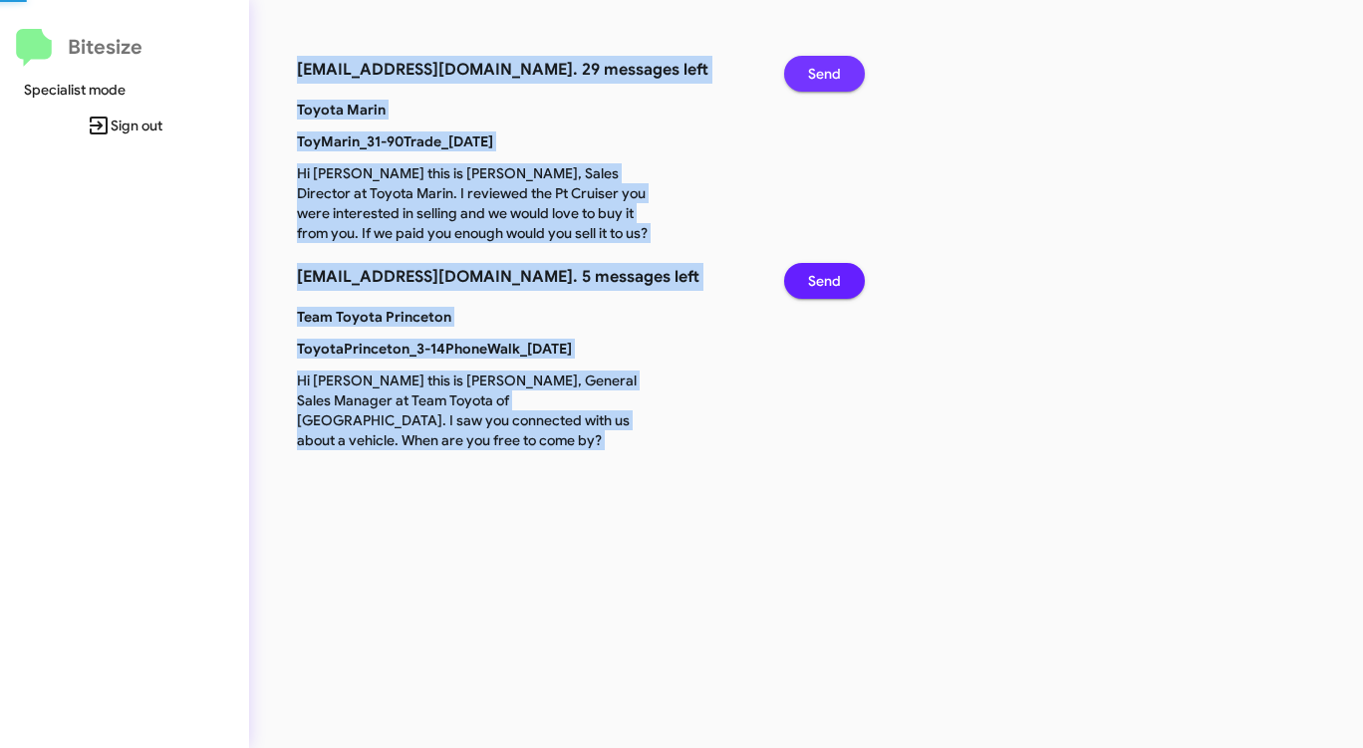
click at [837, 87] on span "Send" at bounding box center [824, 74] width 33 height 36
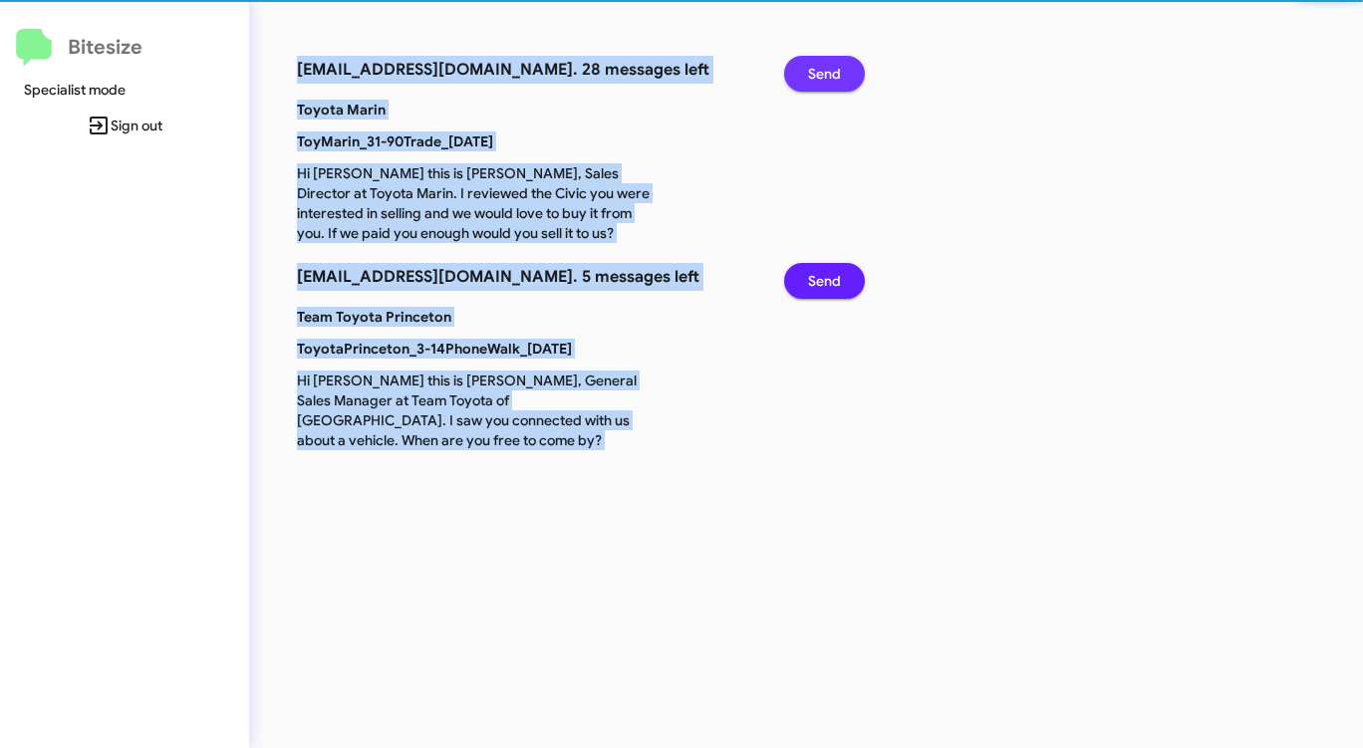
click at [836, 86] on span "Send" at bounding box center [824, 74] width 33 height 36
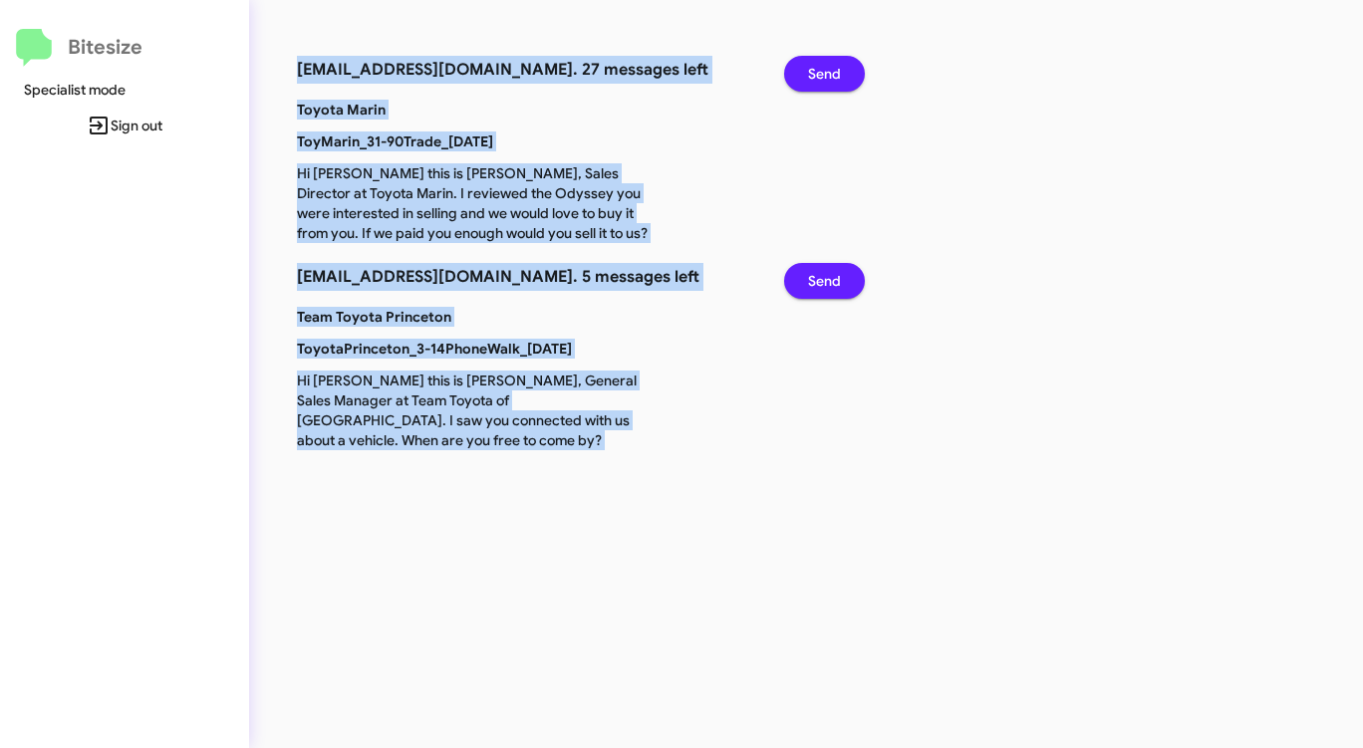
click at [803, 80] on button "Send" at bounding box center [824, 74] width 81 height 36
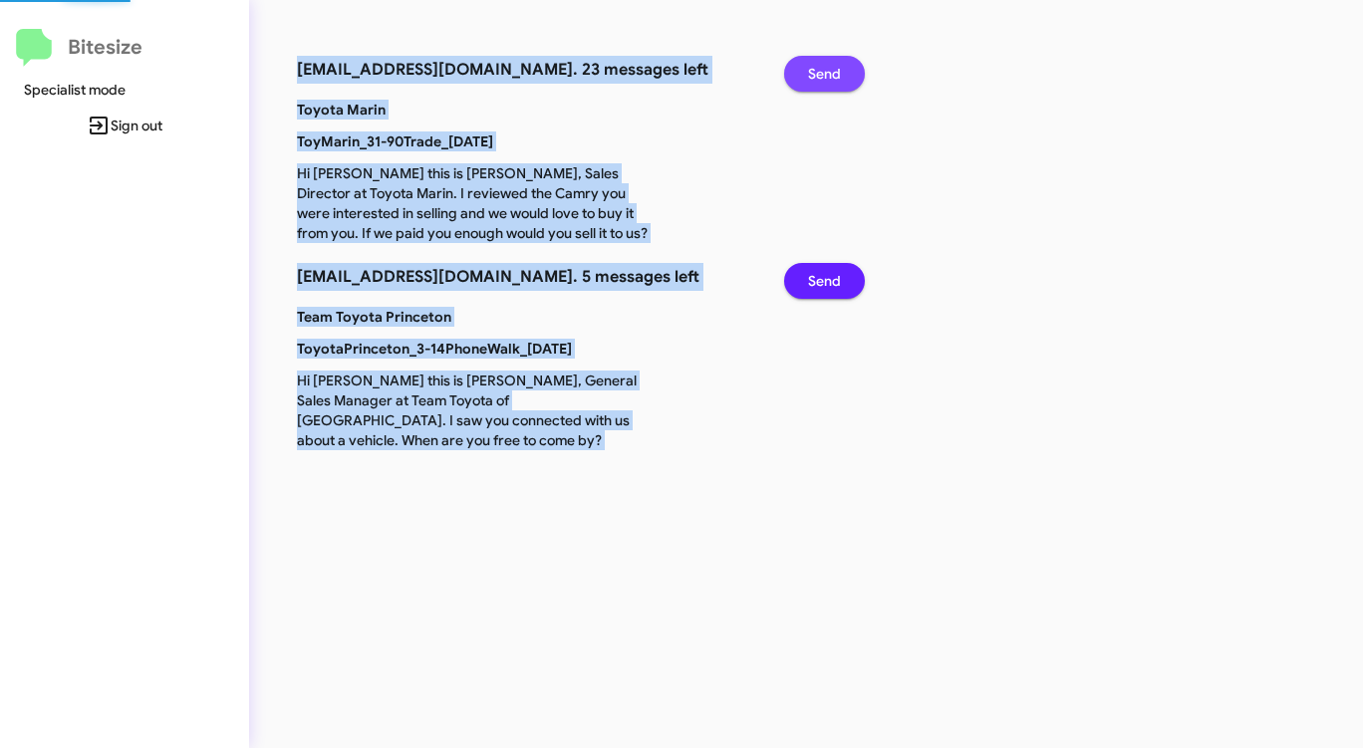
click at [803, 80] on button "Send" at bounding box center [824, 74] width 81 height 36
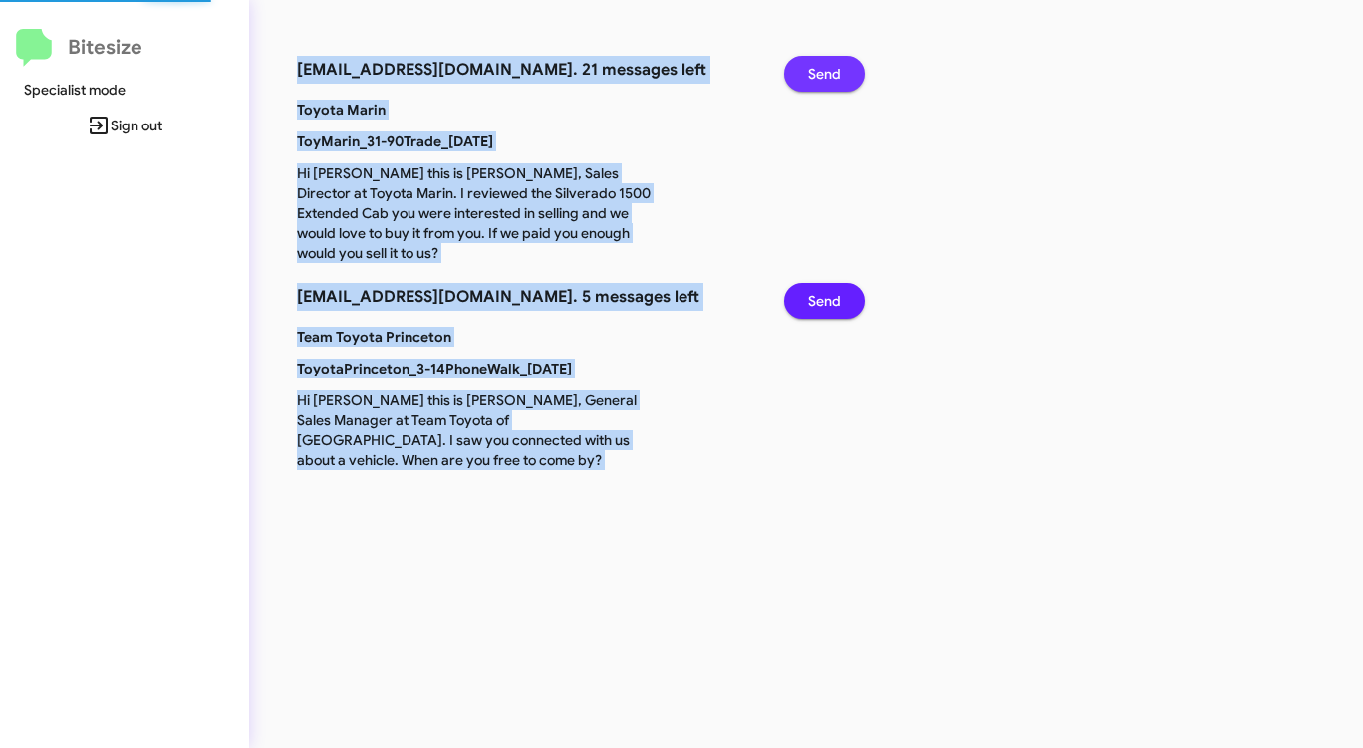
click at [803, 80] on button "Send" at bounding box center [824, 74] width 81 height 36
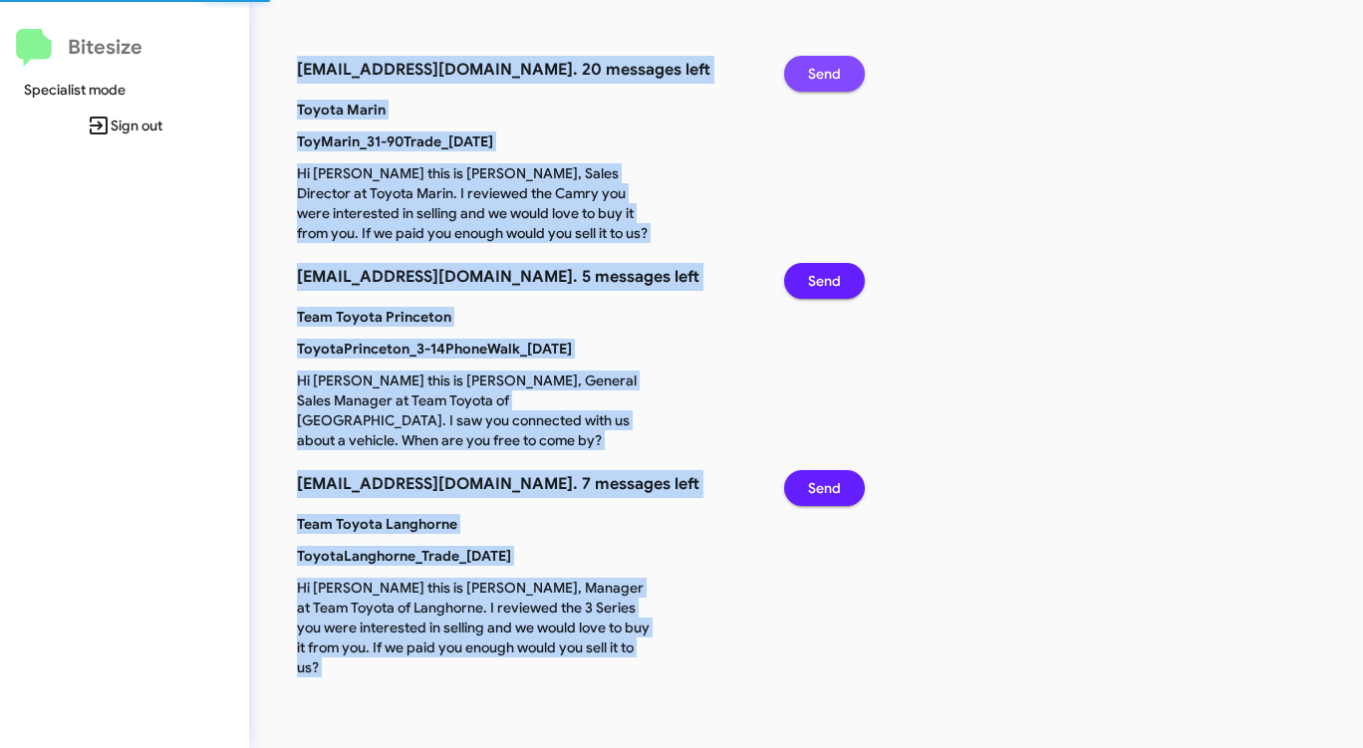
click at [803, 80] on button "Send" at bounding box center [824, 74] width 81 height 36
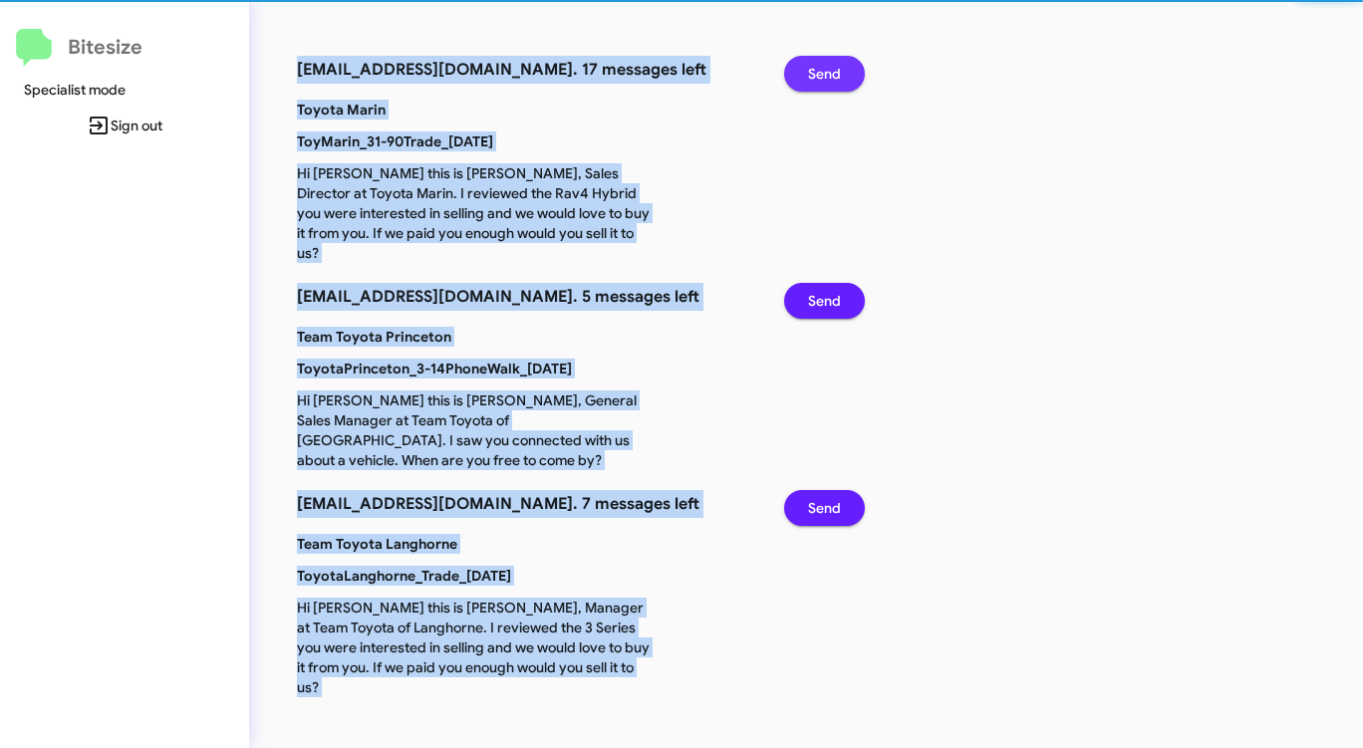
click at [803, 80] on button "Send" at bounding box center [824, 74] width 81 height 36
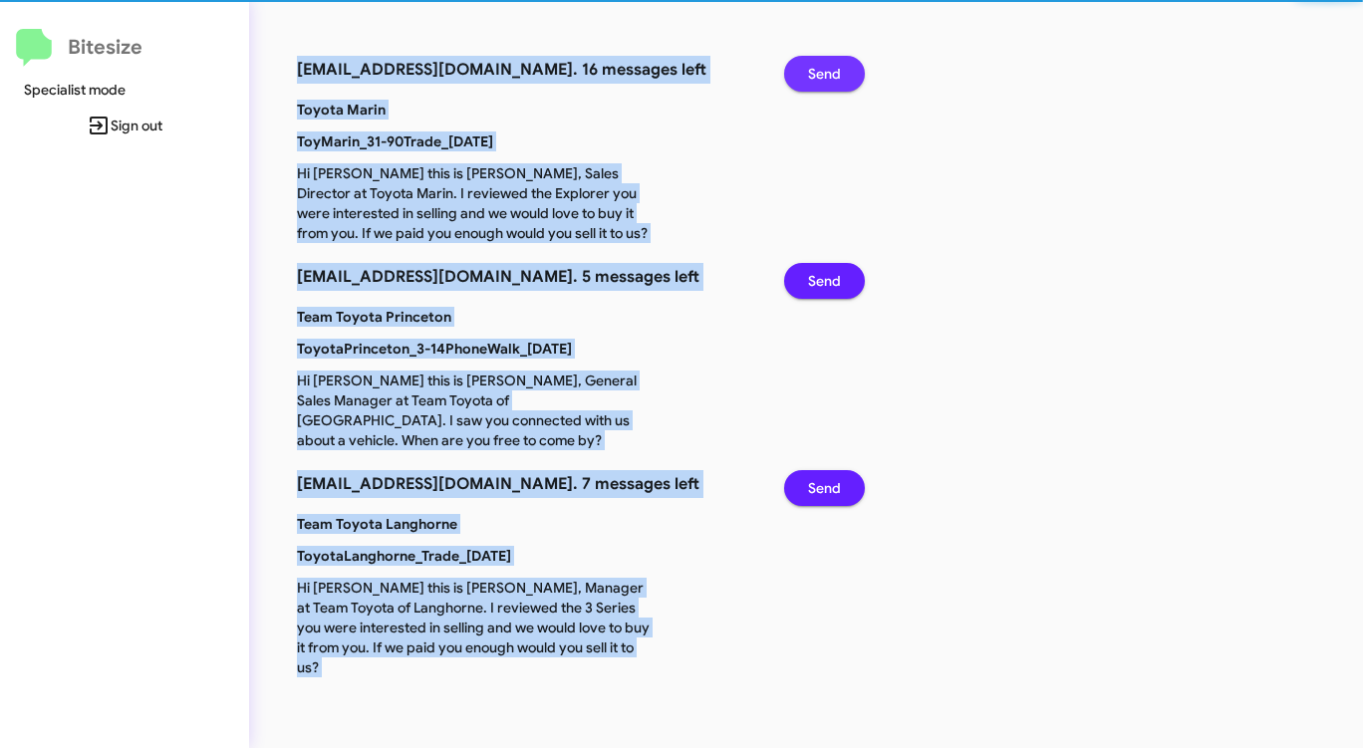
click at [803, 80] on button "Send" at bounding box center [824, 74] width 81 height 36
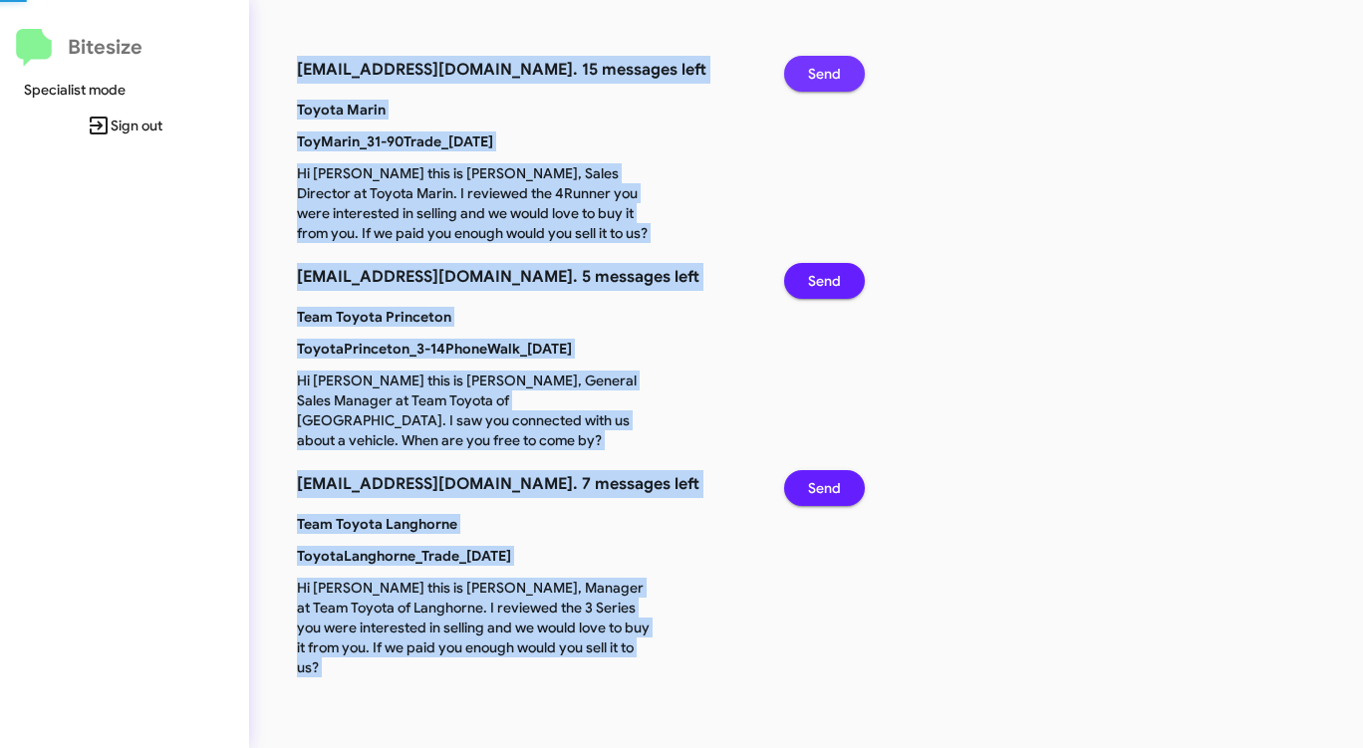
click at [803, 80] on button "Send" at bounding box center [824, 74] width 81 height 36
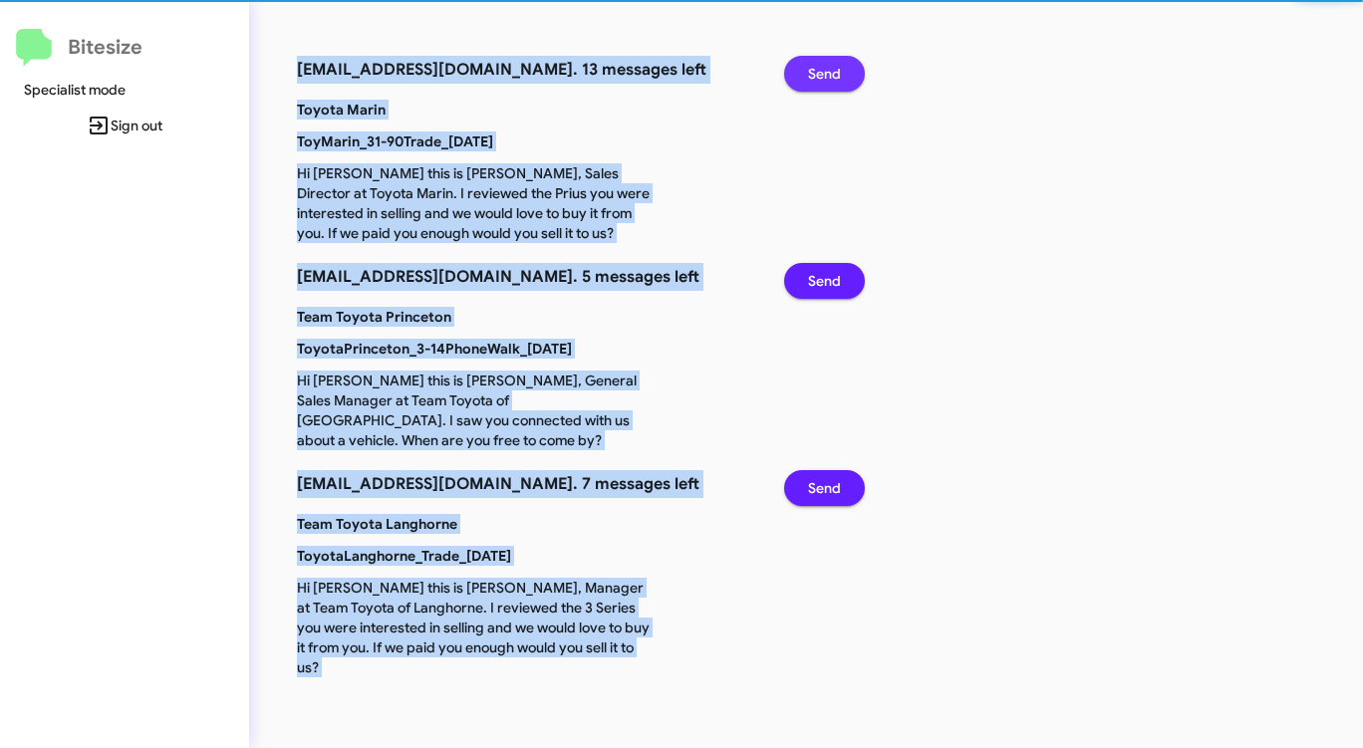
click at [803, 80] on button "Send" at bounding box center [824, 74] width 81 height 36
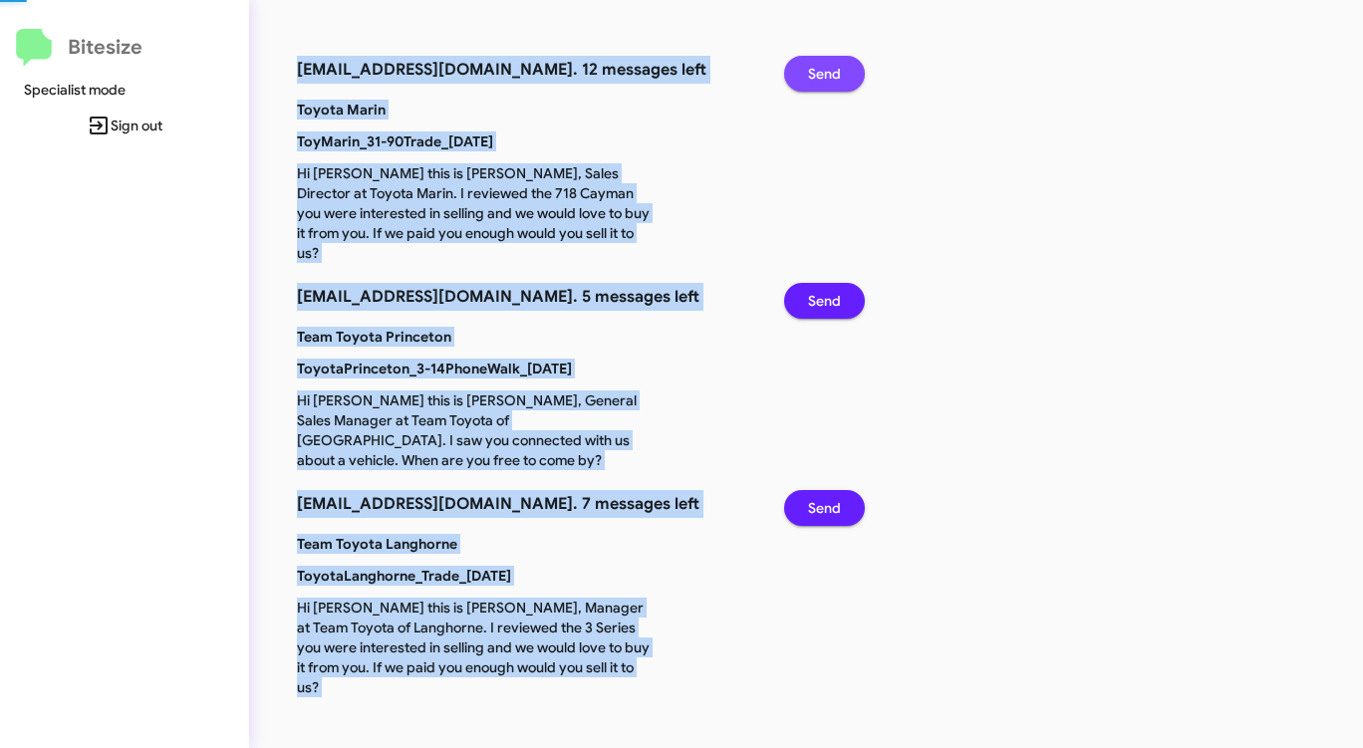
click at [803, 80] on button "Send" at bounding box center [824, 74] width 81 height 36
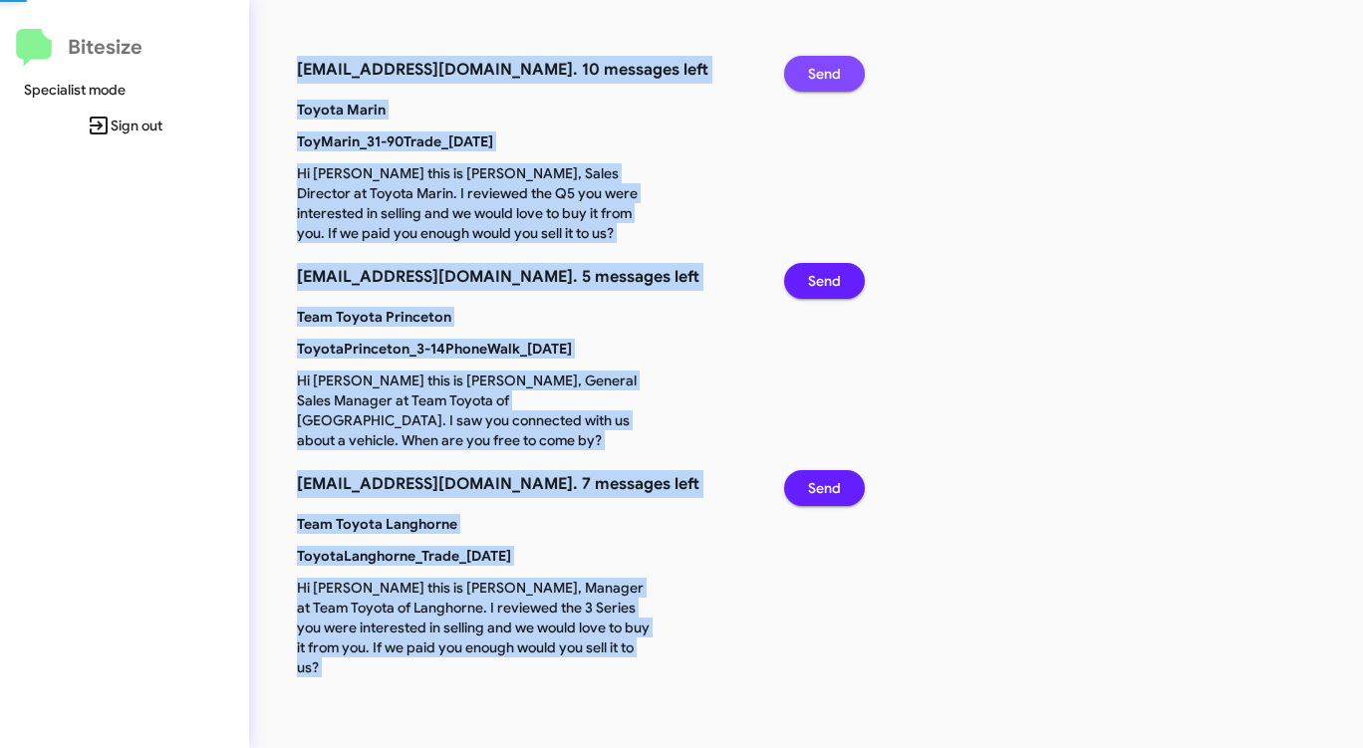
click at [803, 80] on button "Send" at bounding box center [824, 74] width 81 height 36
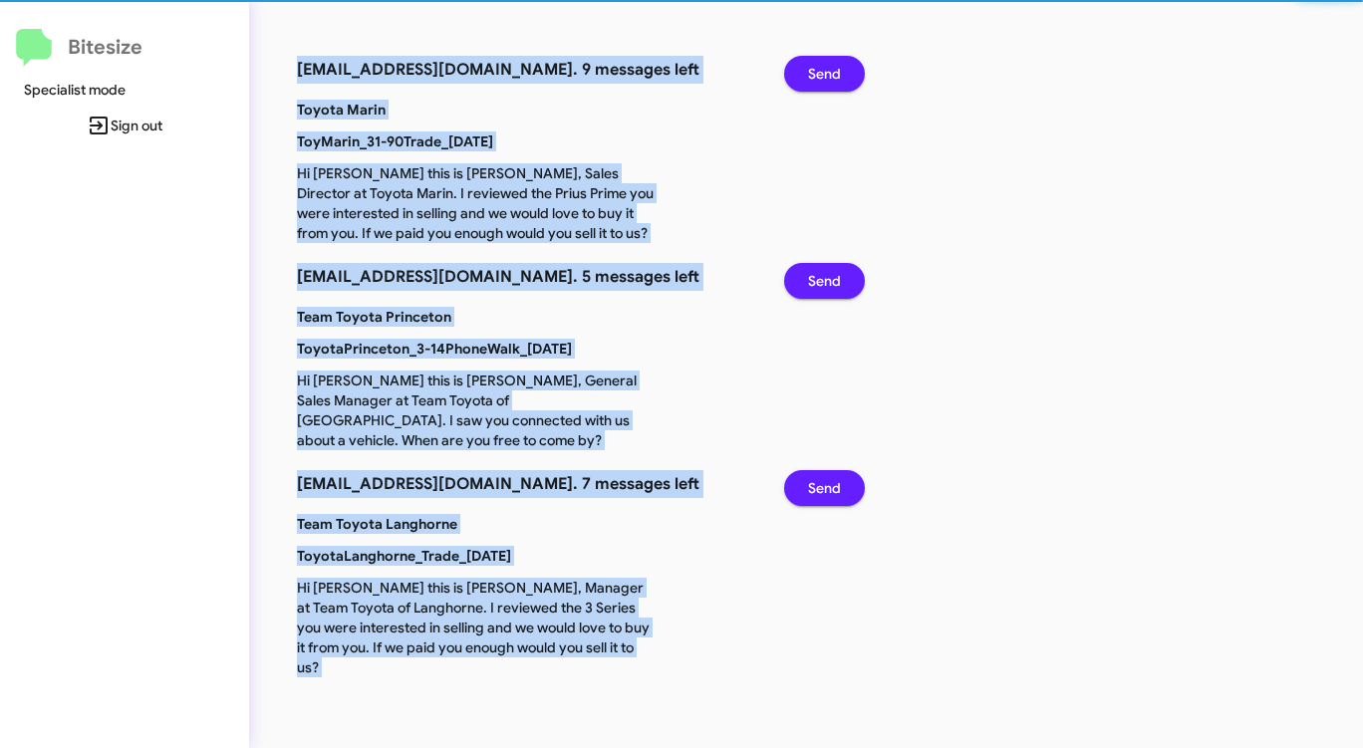
click at [803, 80] on button "Send" at bounding box center [824, 74] width 81 height 36
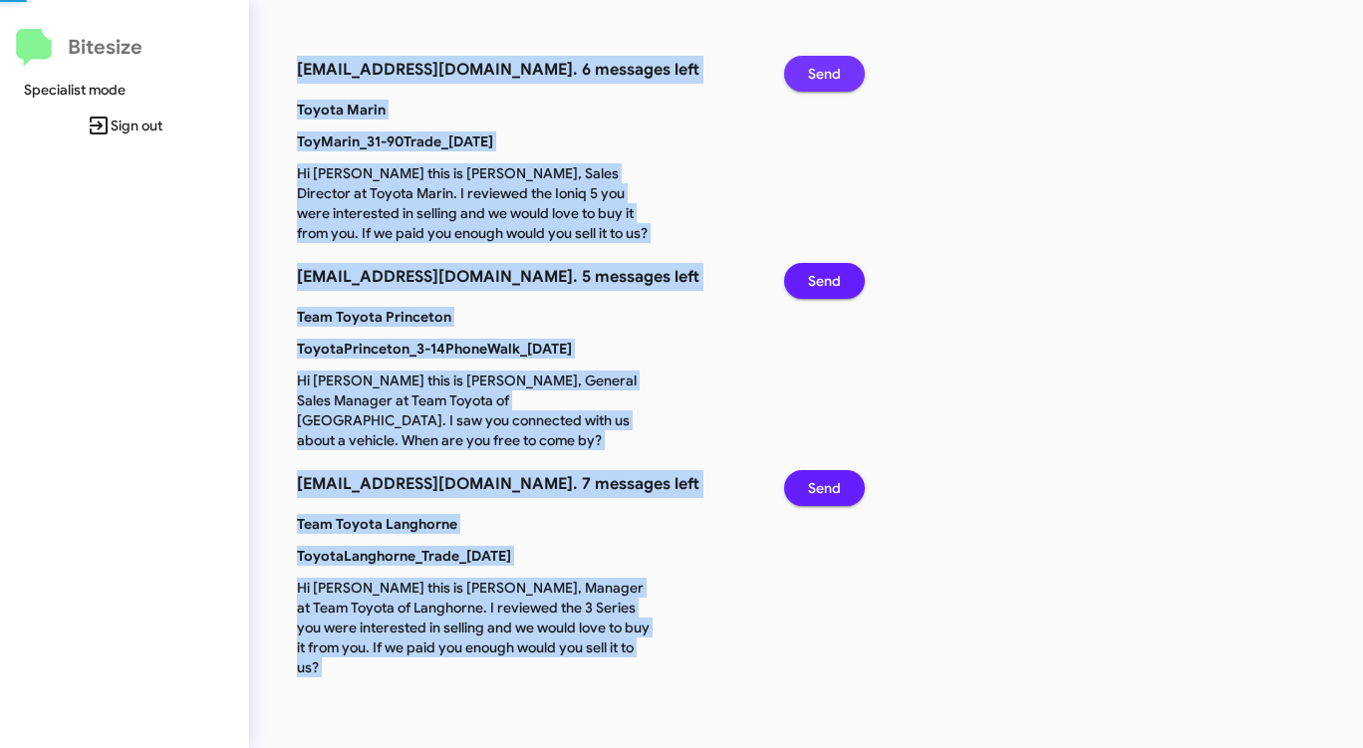
click at [803, 80] on button "Send" at bounding box center [824, 74] width 81 height 36
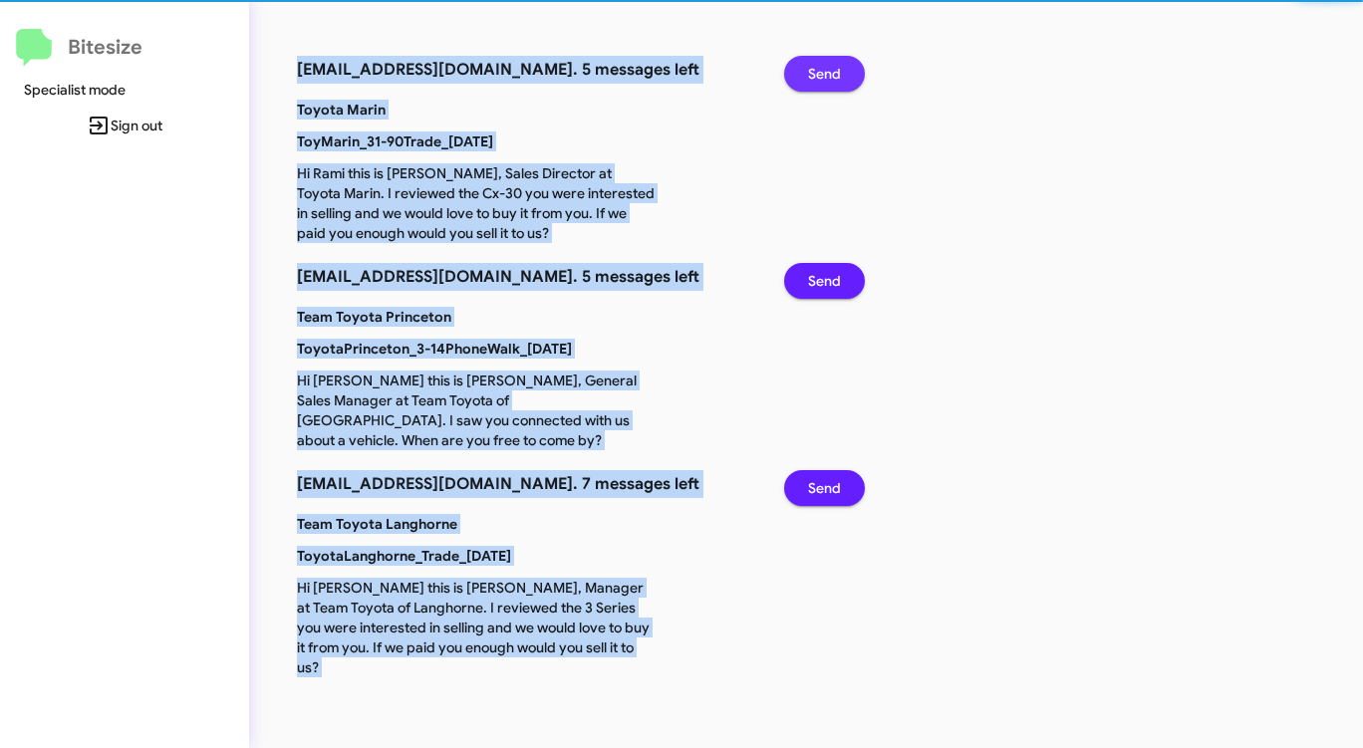
click at [803, 80] on button "Send" at bounding box center [824, 74] width 81 height 36
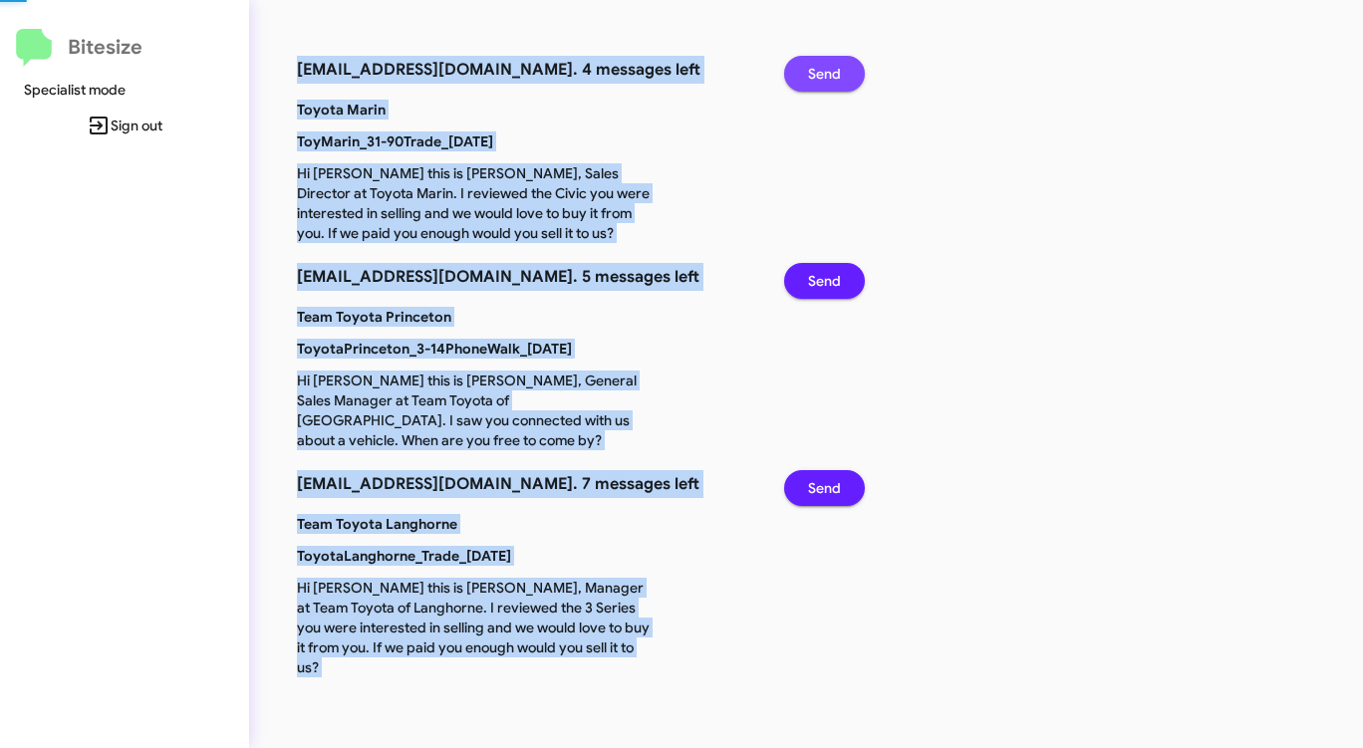
click at [803, 80] on button "Send" at bounding box center [824, 74] width 81 height 36
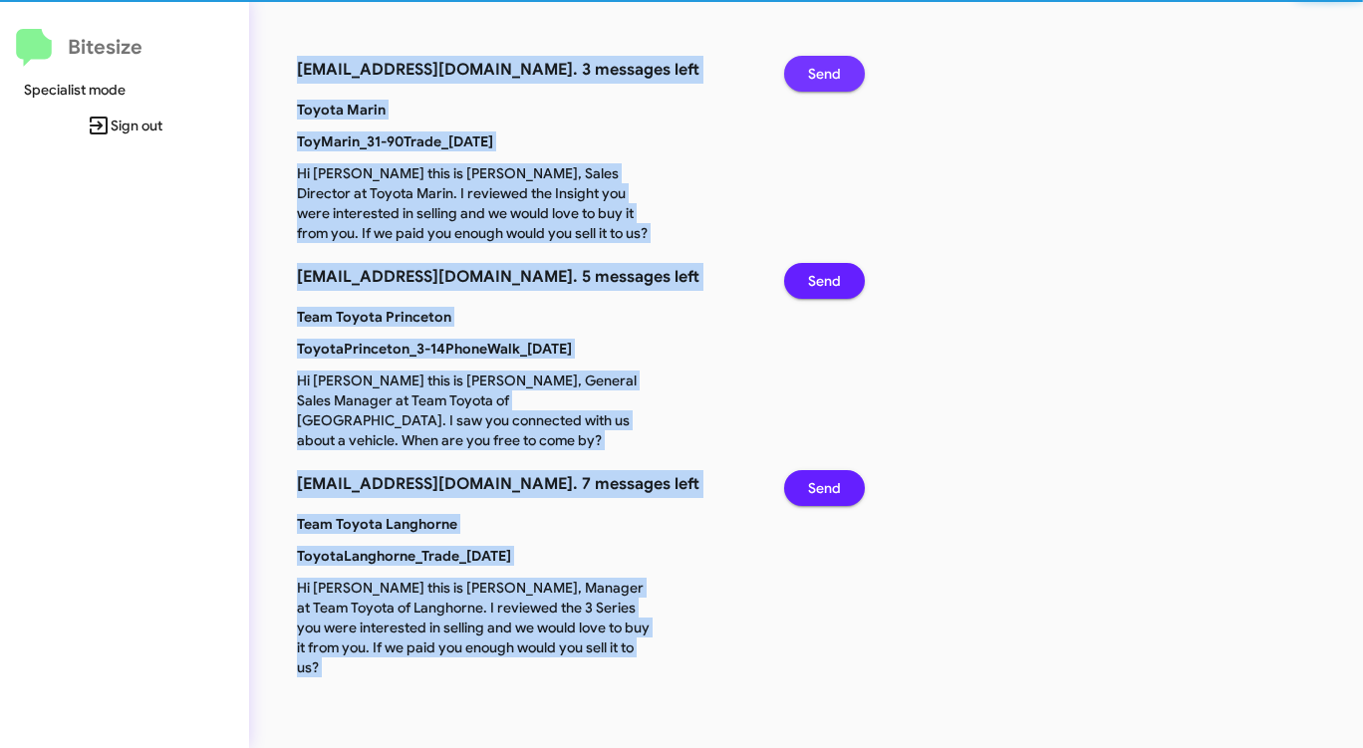
click at [803, 80] on button "Send" at bounding box center [824, 74] width 81 height 36
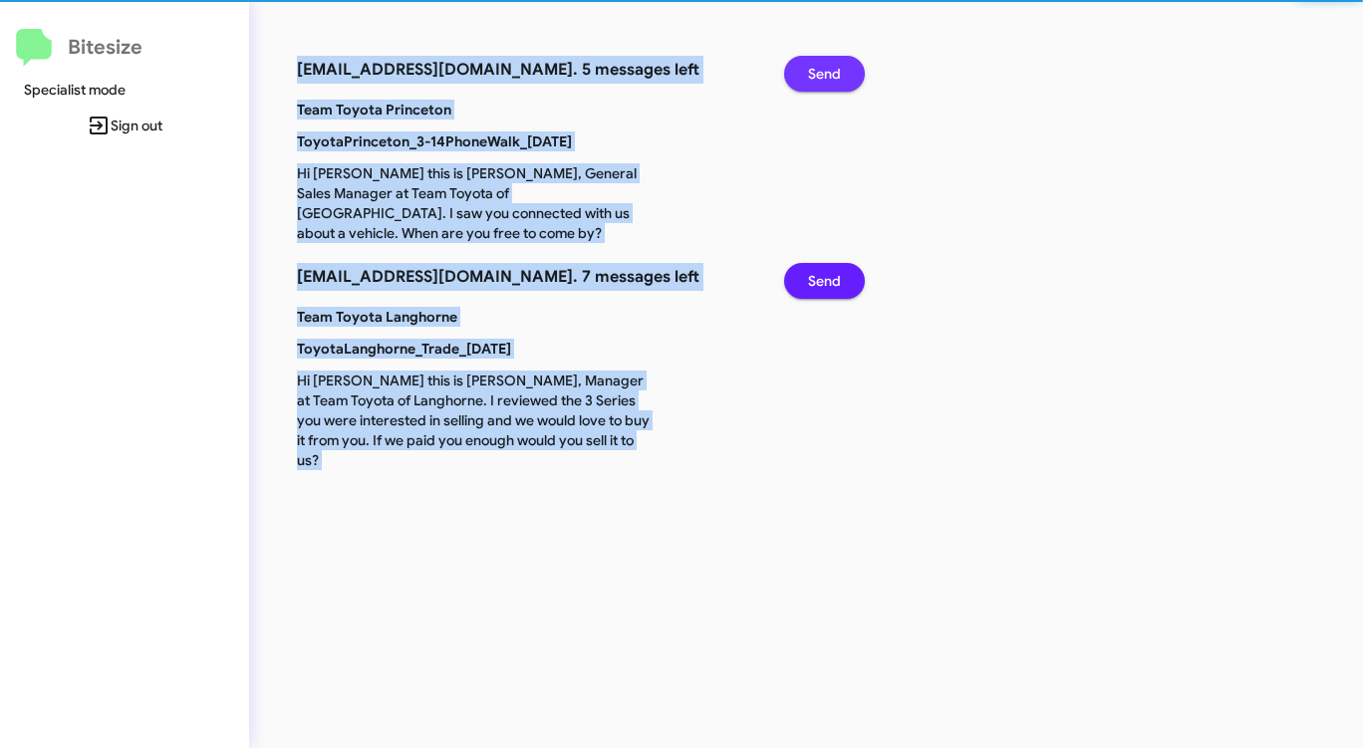
click at [803, 80] on button "Send" at bounding box center [824, 74] width 81 height 36
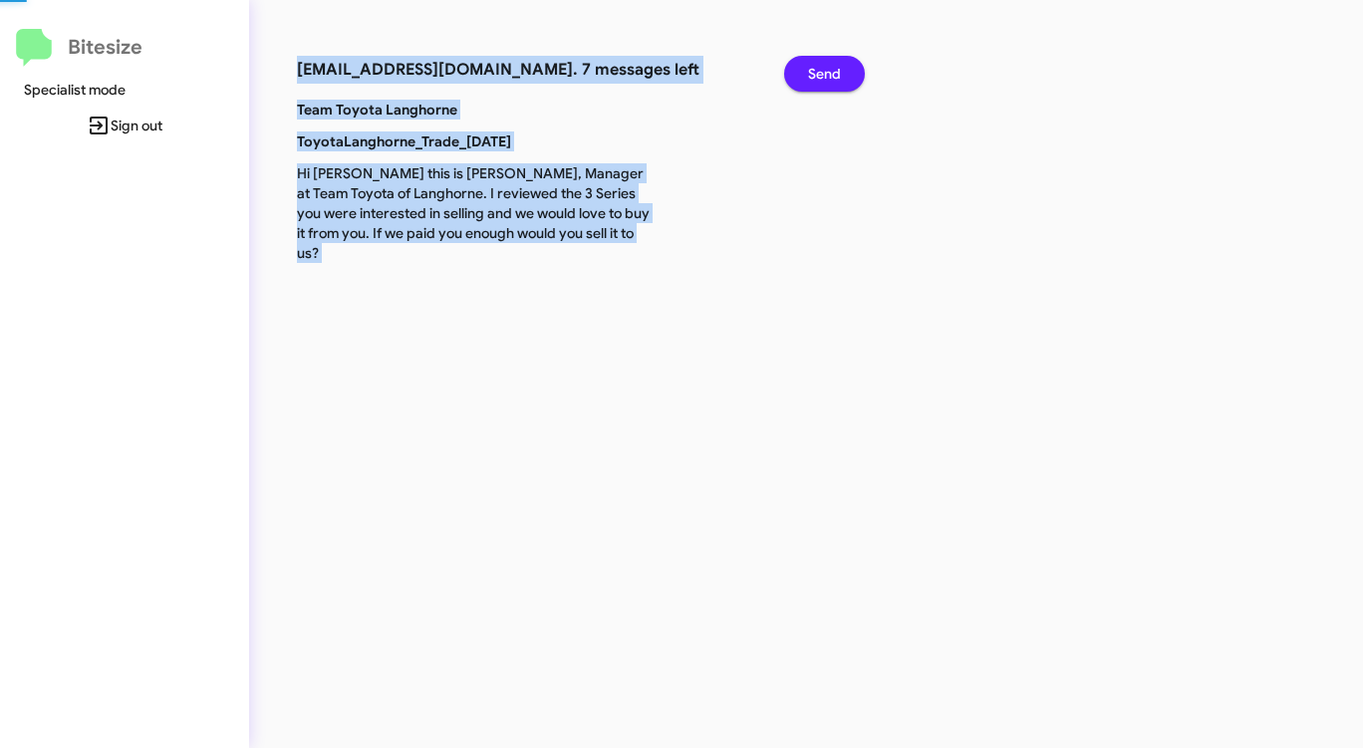
click at [803, 80] on button "Send" at bounding box center [824, 74] width 81 height 36
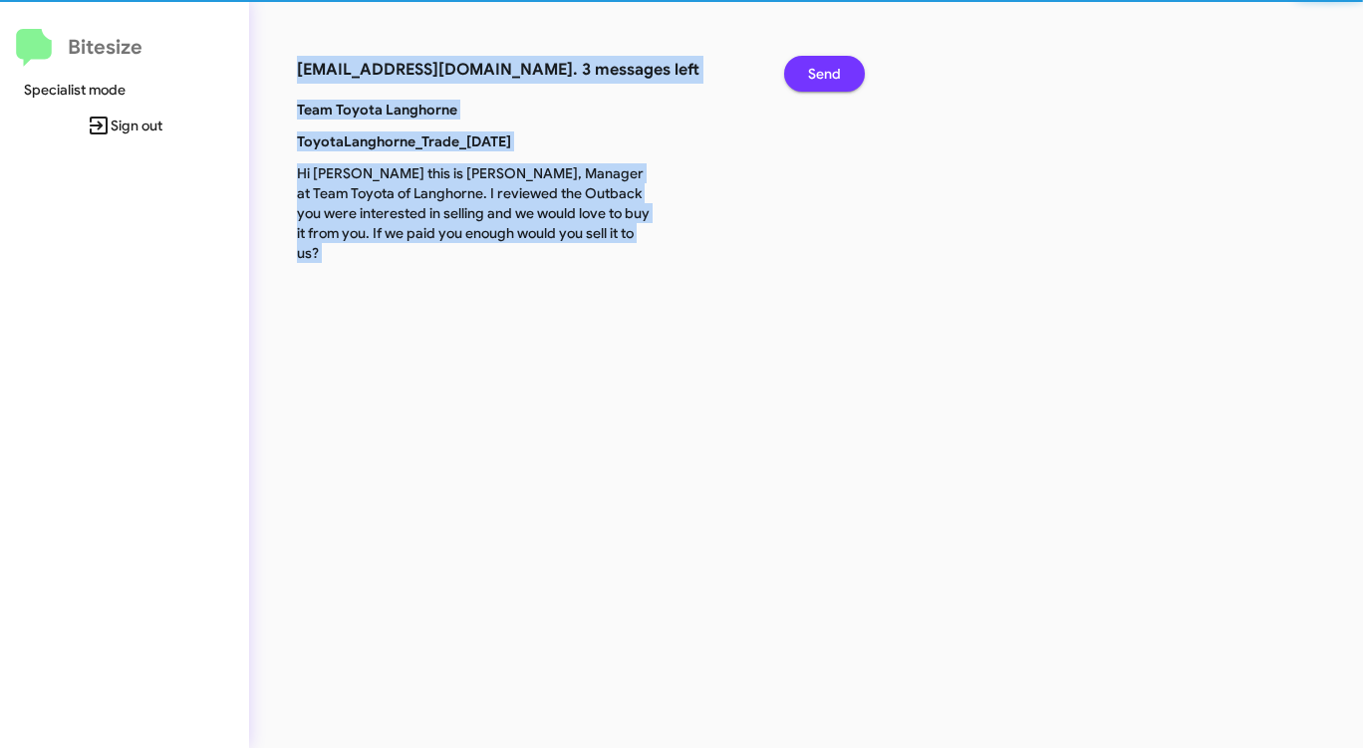
click at [803, 80] on button "Send" at bounding box center [824, 74] width 81 height 36
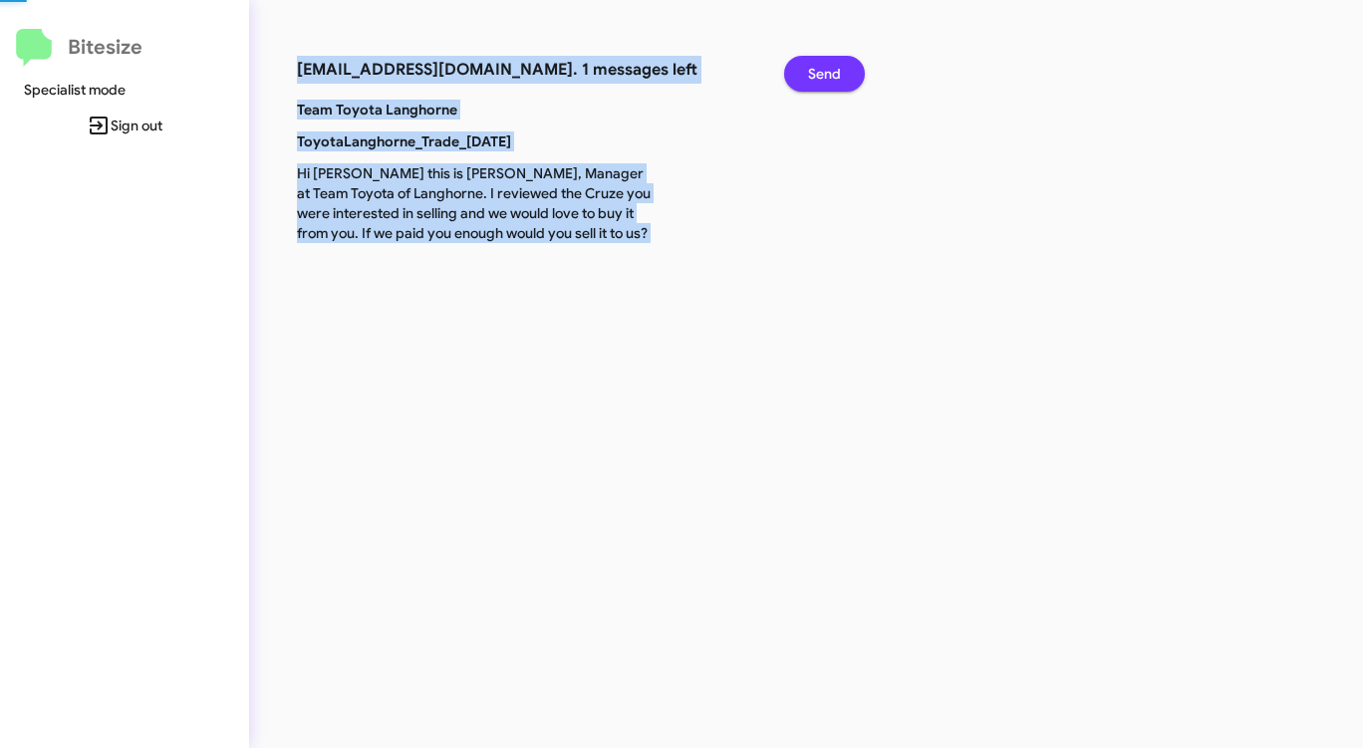
click at [803, 80] on button "Send" at bounding box center [824, 74] width 81 height 36
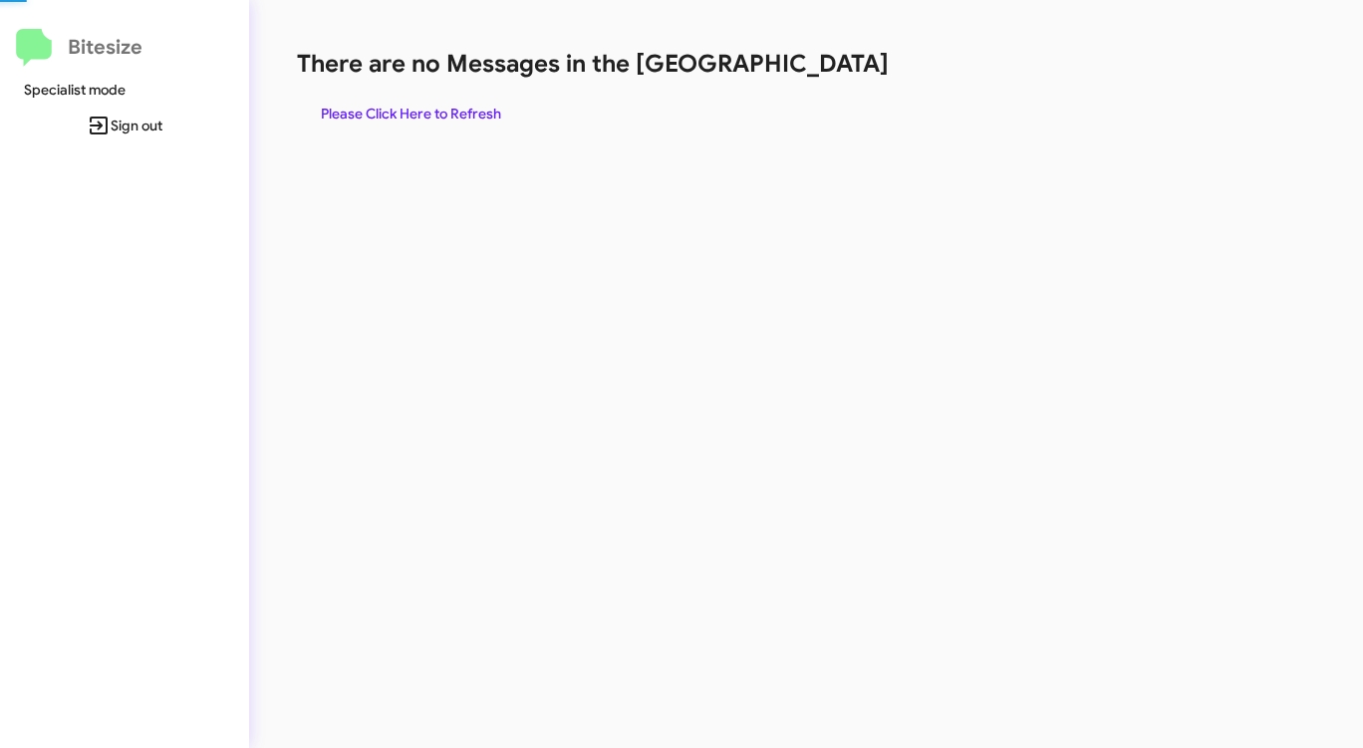
click at [803, 80] on div "There are no Messages in the Queue Please Click Here to Refresh" at bounding box center [713, 90] width 833 height 84
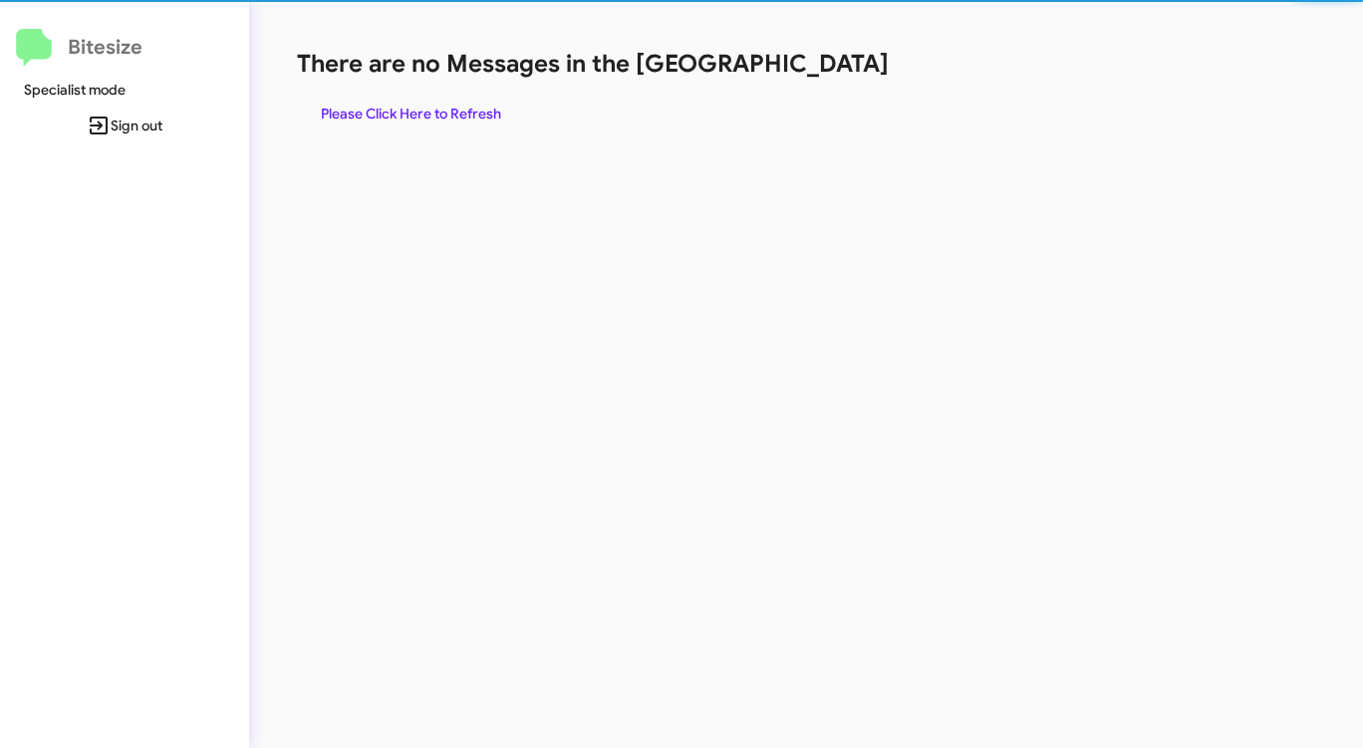
click at [803, 80] on div "There are no Messages in the Queue Please Click Here to Refresh" at bounding box center [713, 90] width 833 height 84
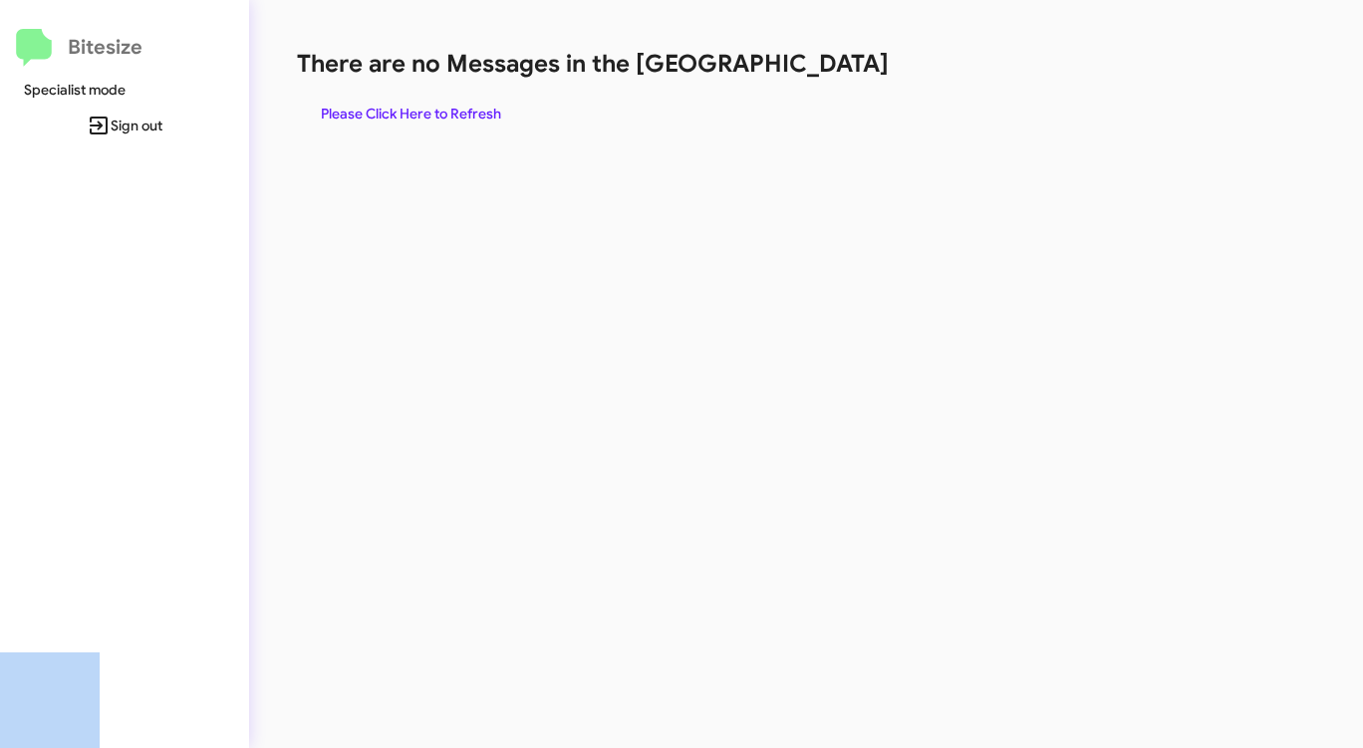
click at [803, 80] on div "There are no Messages in the Queue Please Click Here to Refresh" at bounding box center [713, 90] width 833 height 84
click at [424, 110] on span "Please Click Here to Refresh" at bounding box center [411, 114] width 180 height 36
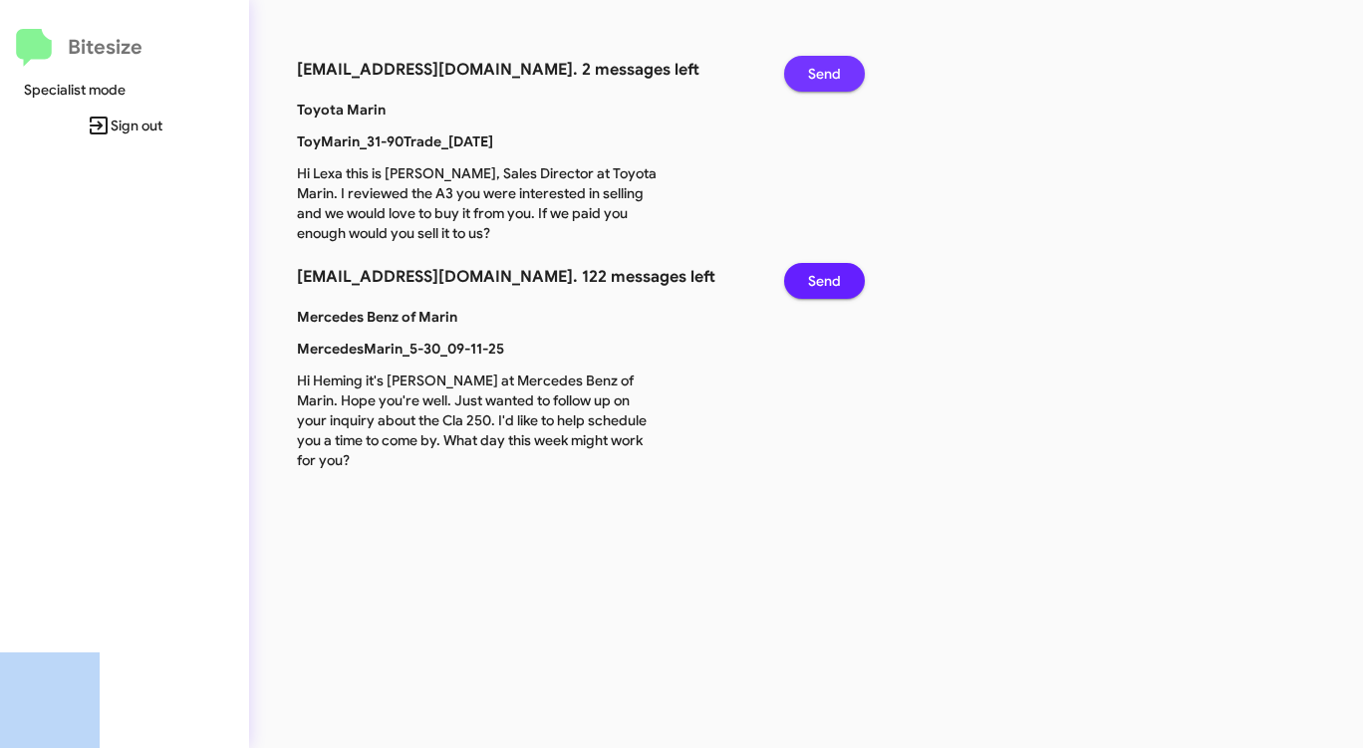
click at [830, 68] on span "Send" at bounding box center [824, 74] width 33 height 36
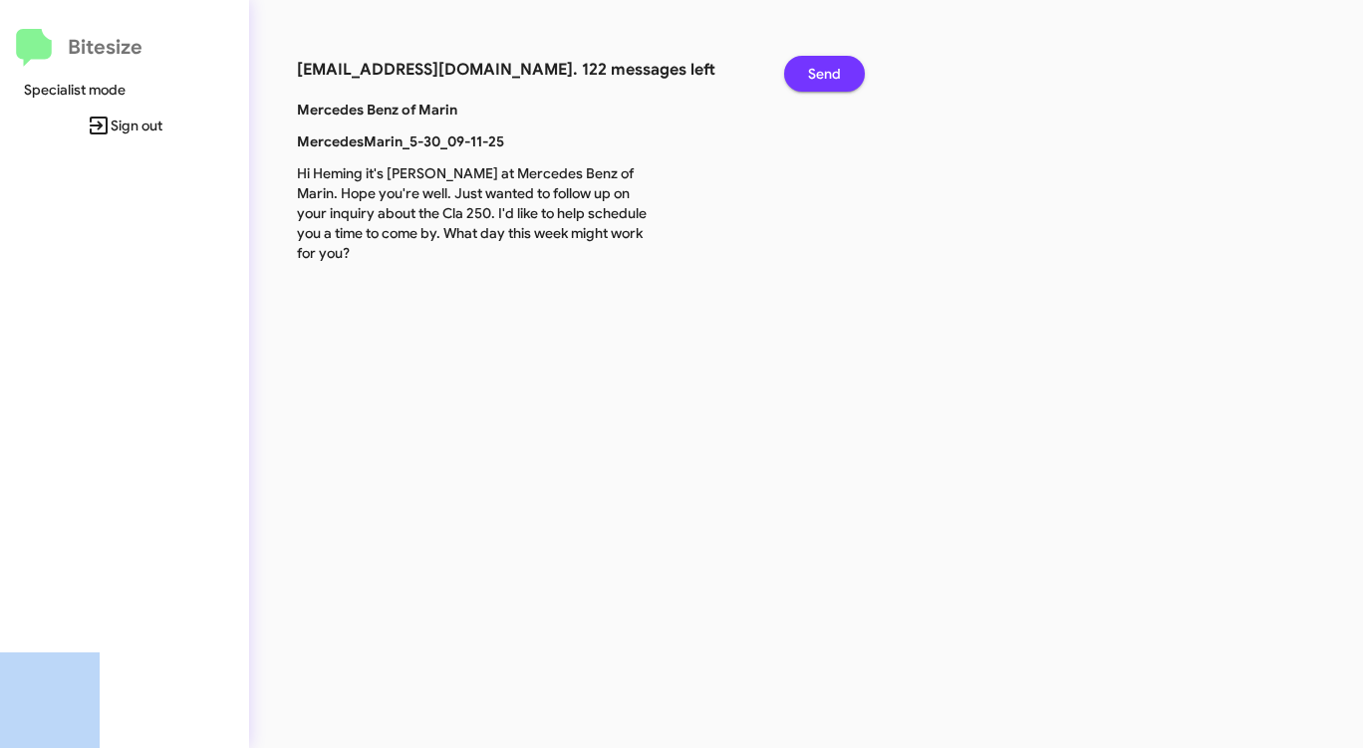
click at [828, 70] on span "Send" at bounding box center [824, 74] width 33 height 36
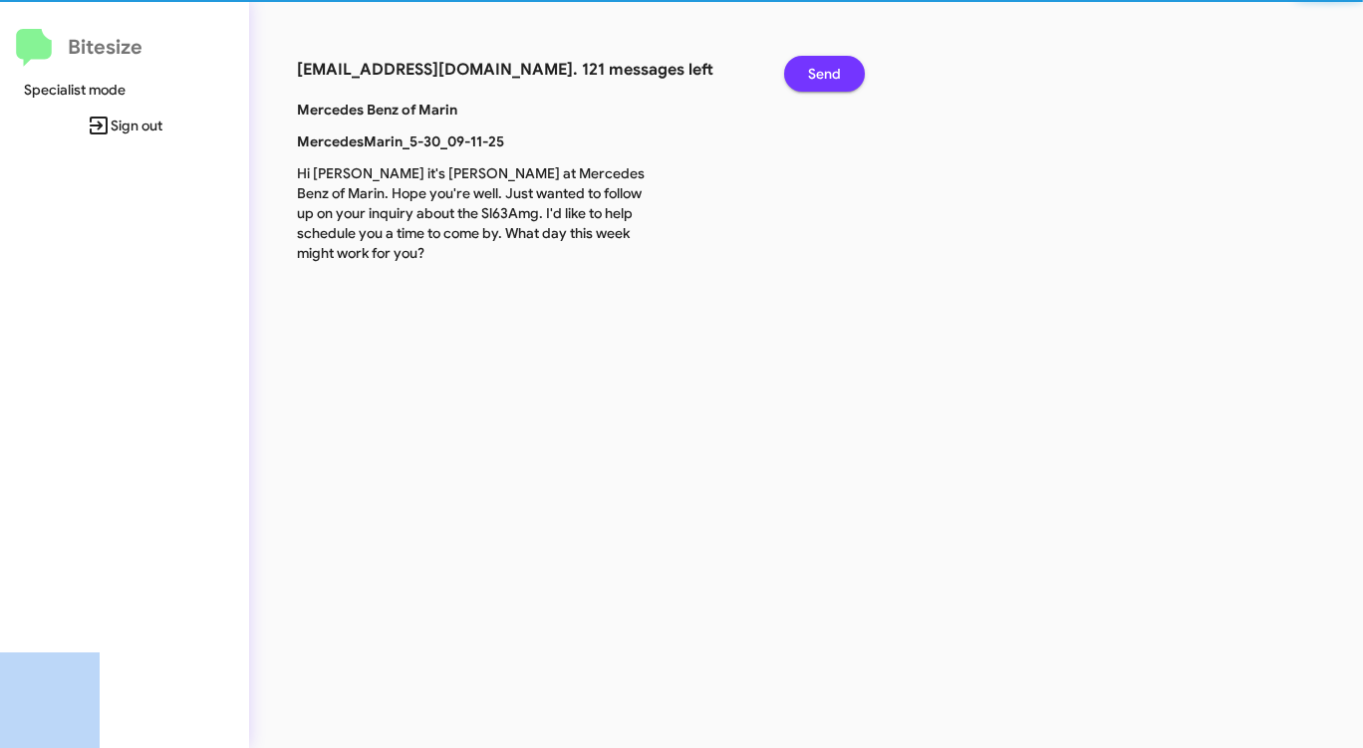
click at [828, 70] on span "Send" at bounding box center [824, 74] width 33 height 36
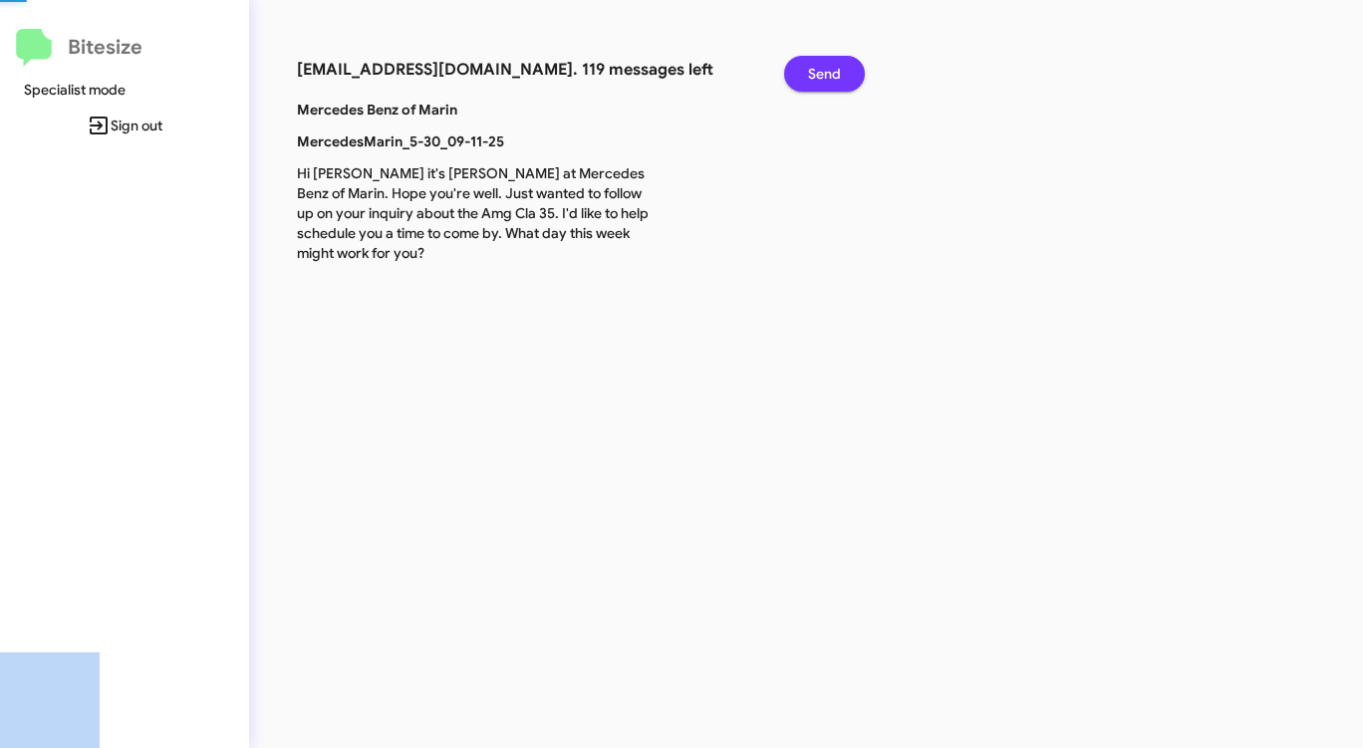
click at [828, 70] on span "Send" at bounding box center [824, 74] width 33 height 36
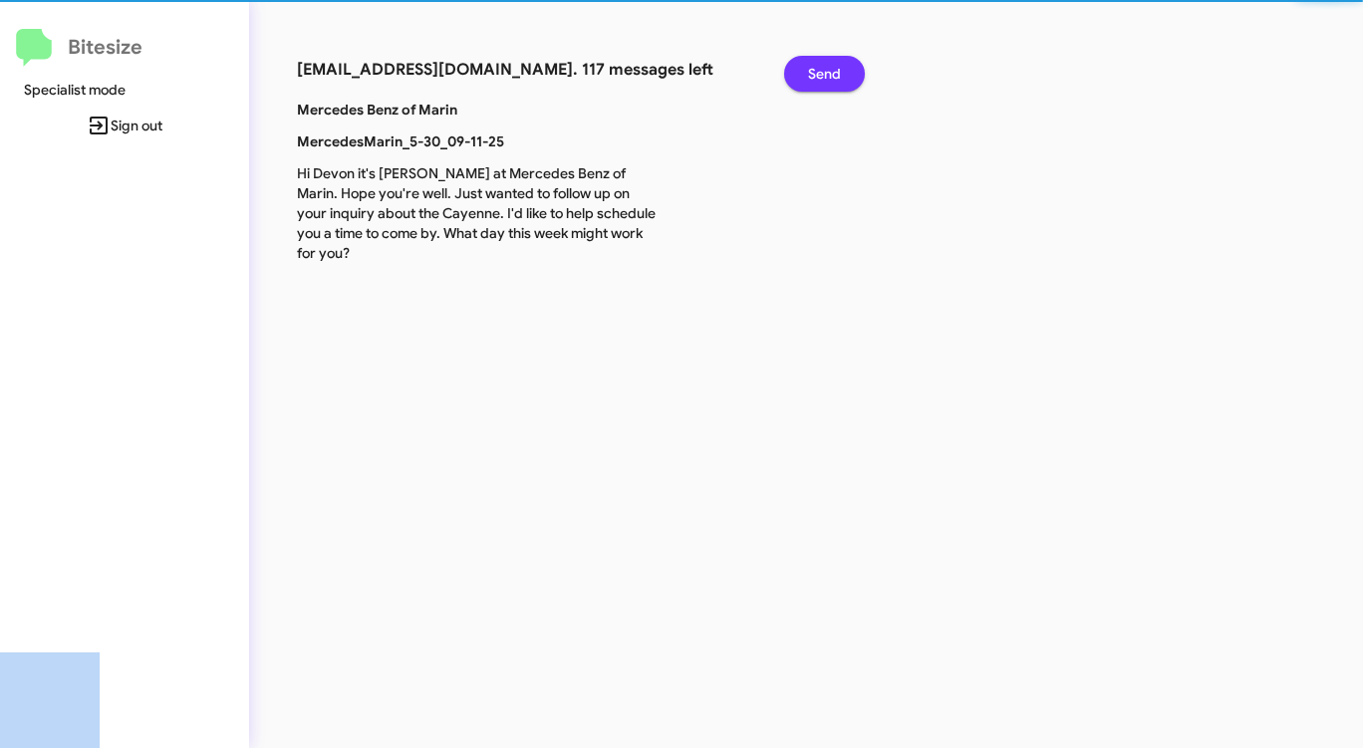
click at [828, 70] on span "Send" at bounding box center [824, 74] width 33 height 36
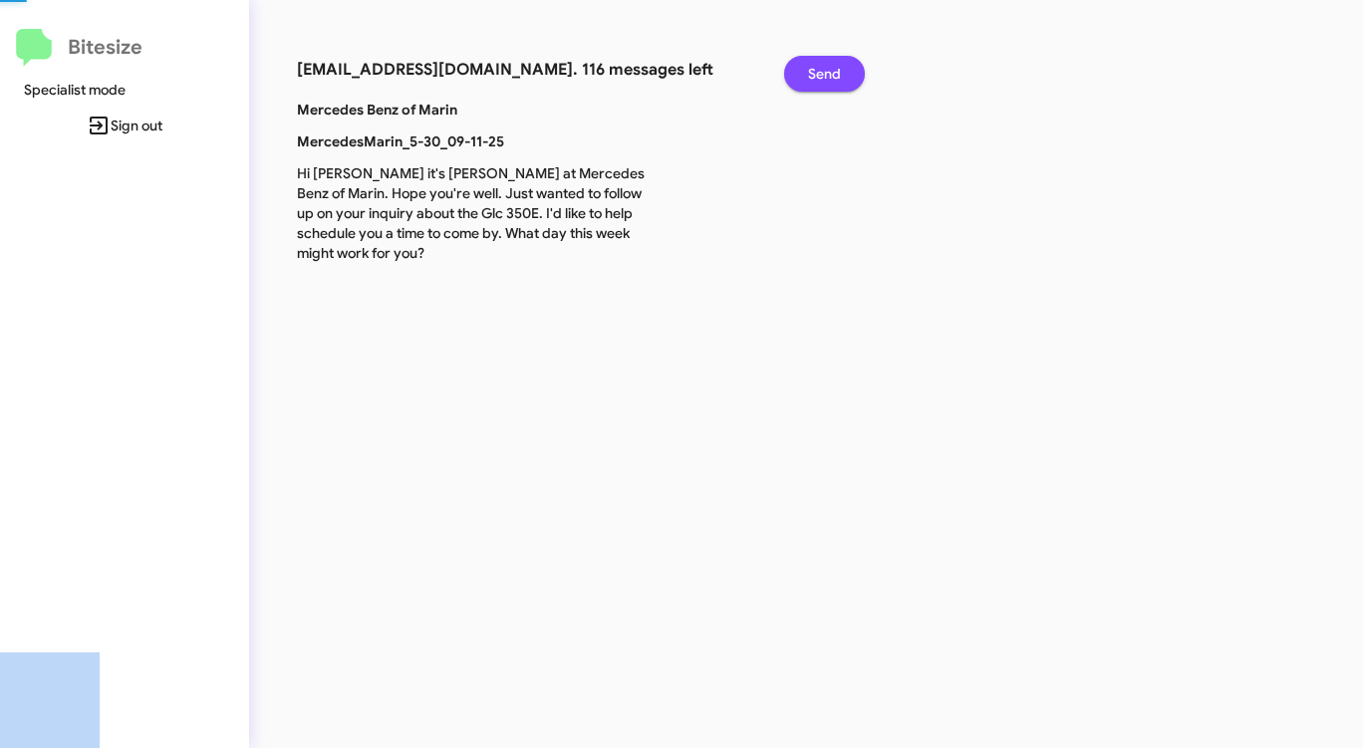
click at [828, 70] on span "Send" at bounding box center [824, 74] width 33 height 36
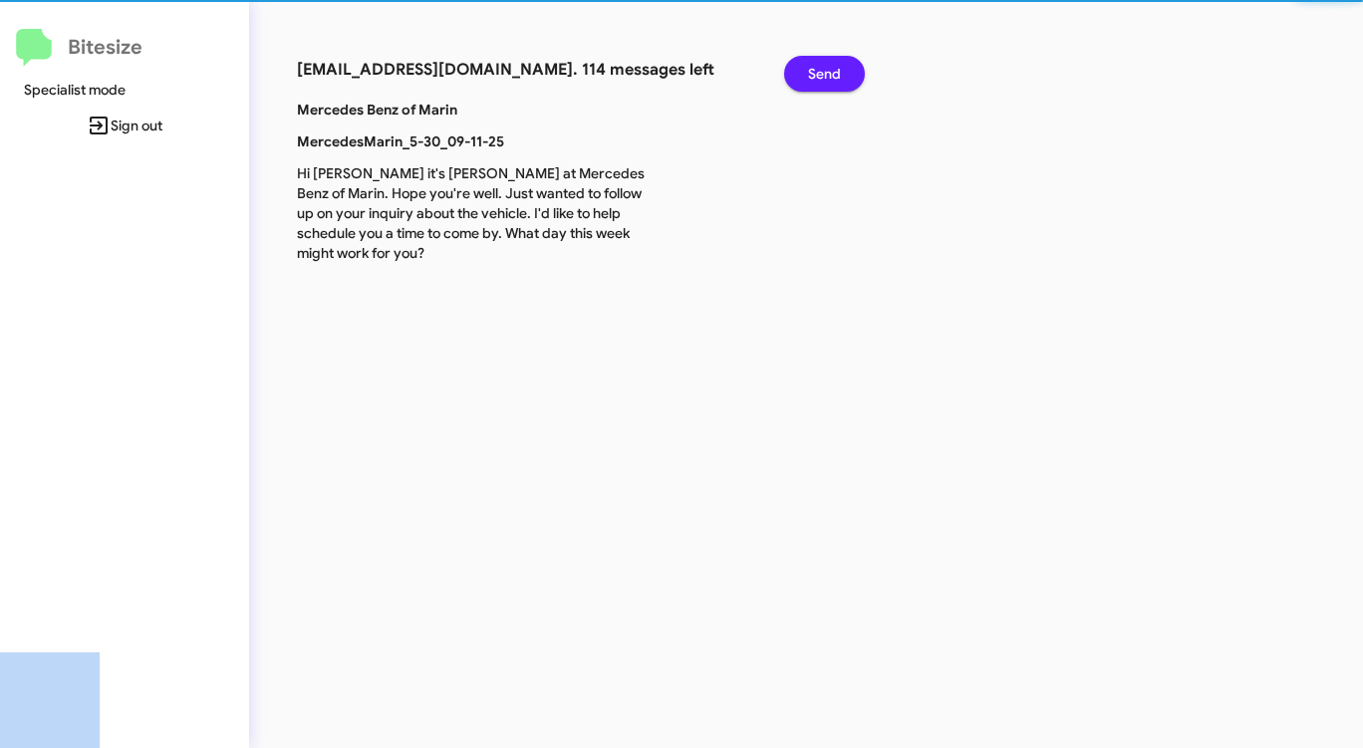
click at [828, 70] on span "Send" at bounding box center [824, 74] width 33 height 36
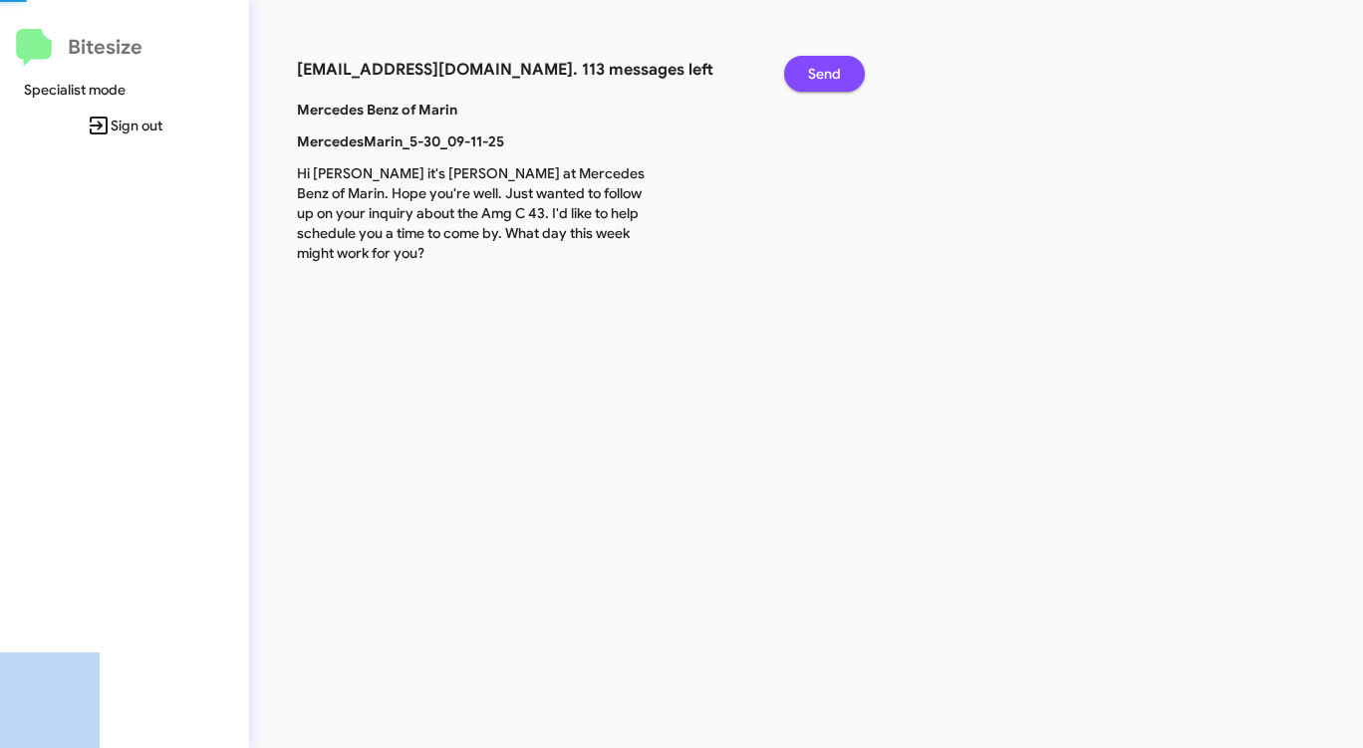
click at [828, 70] on span "Send" at bounding box center [824, 74] width 33 height 36
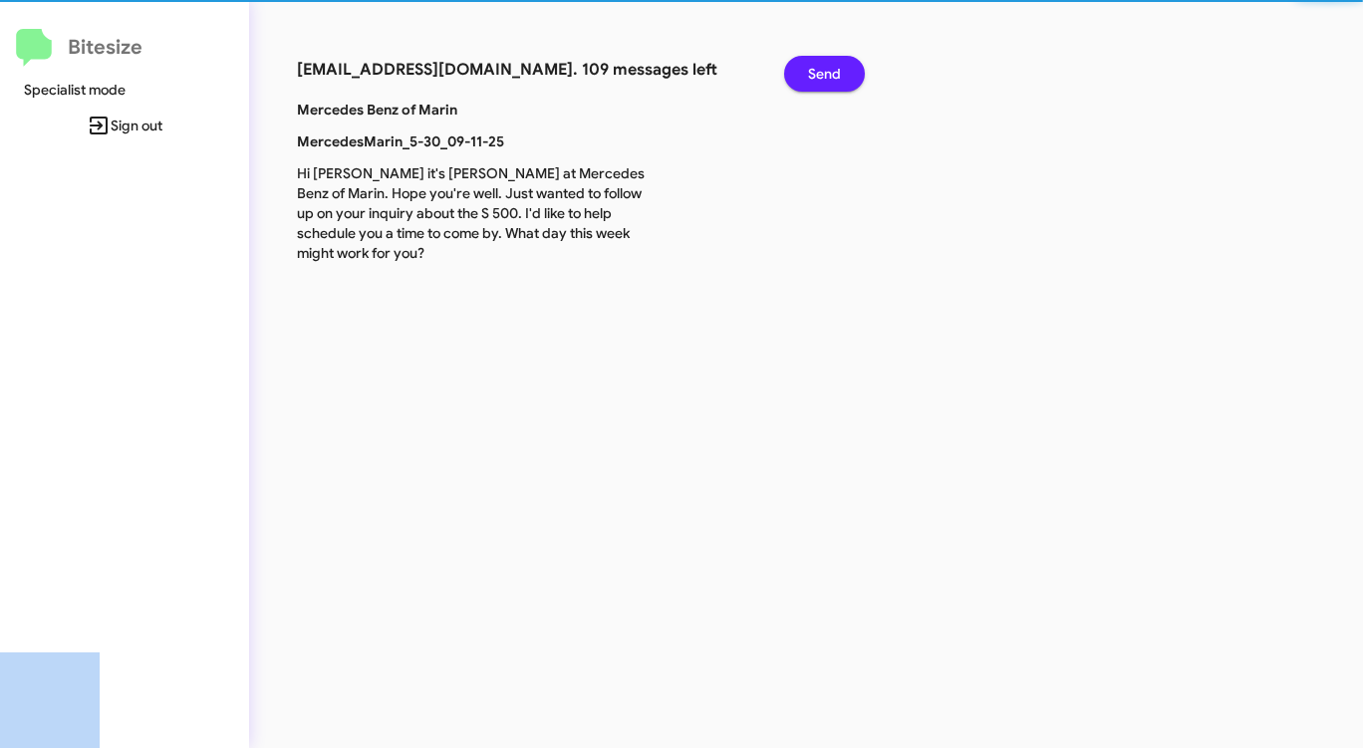
click at [828, 70] on span "Send" at bounding box center [824, 74] width 33 height 36
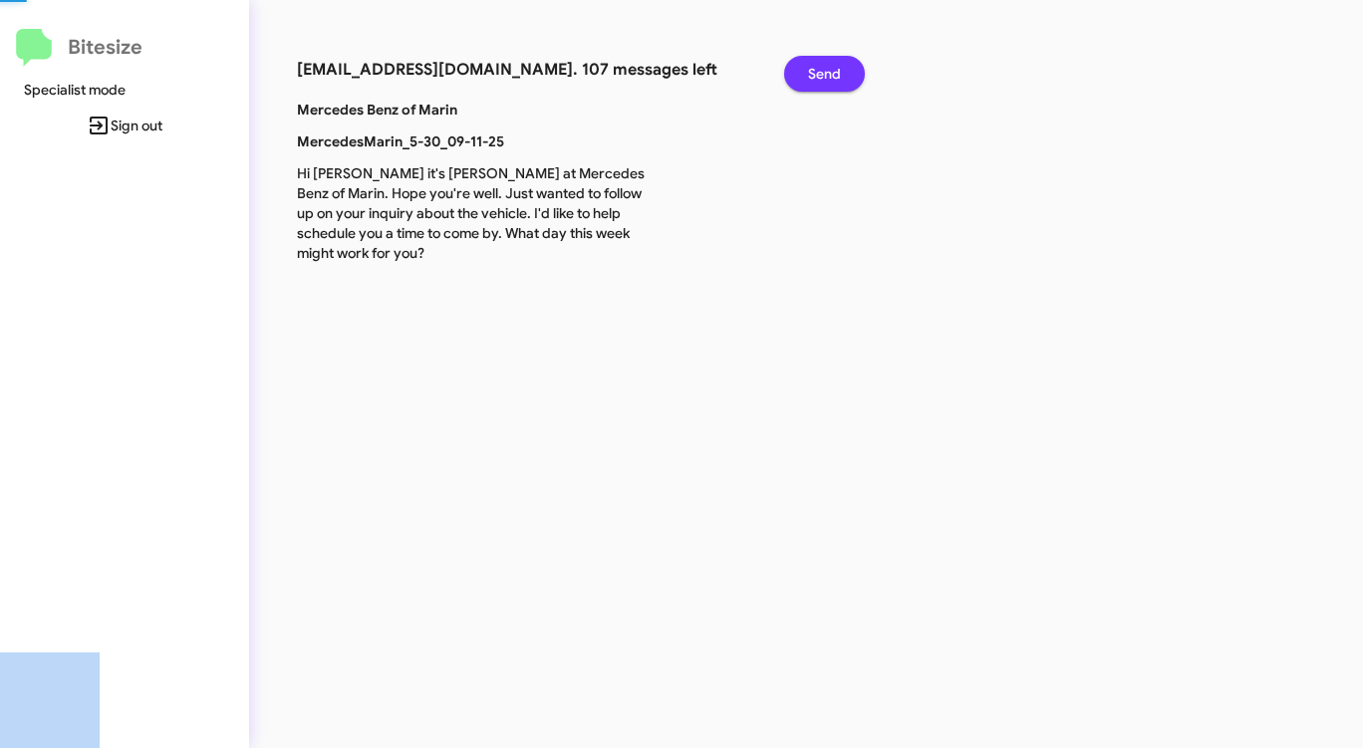
click at [828, 70] on span "Send" at bounding box center [824, 74] width 33 height 36
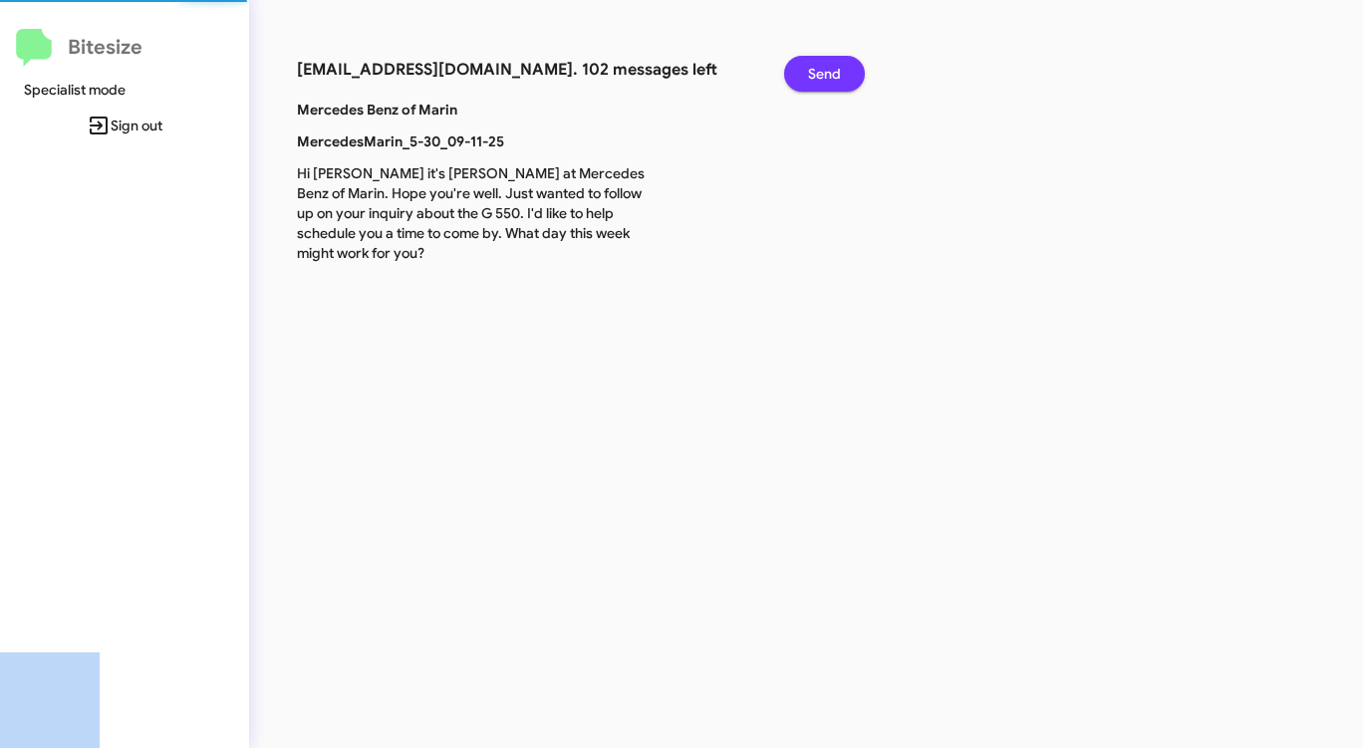
click at [828, 70] on span "Send" at bounding box center [824, 74] width 33 height 36
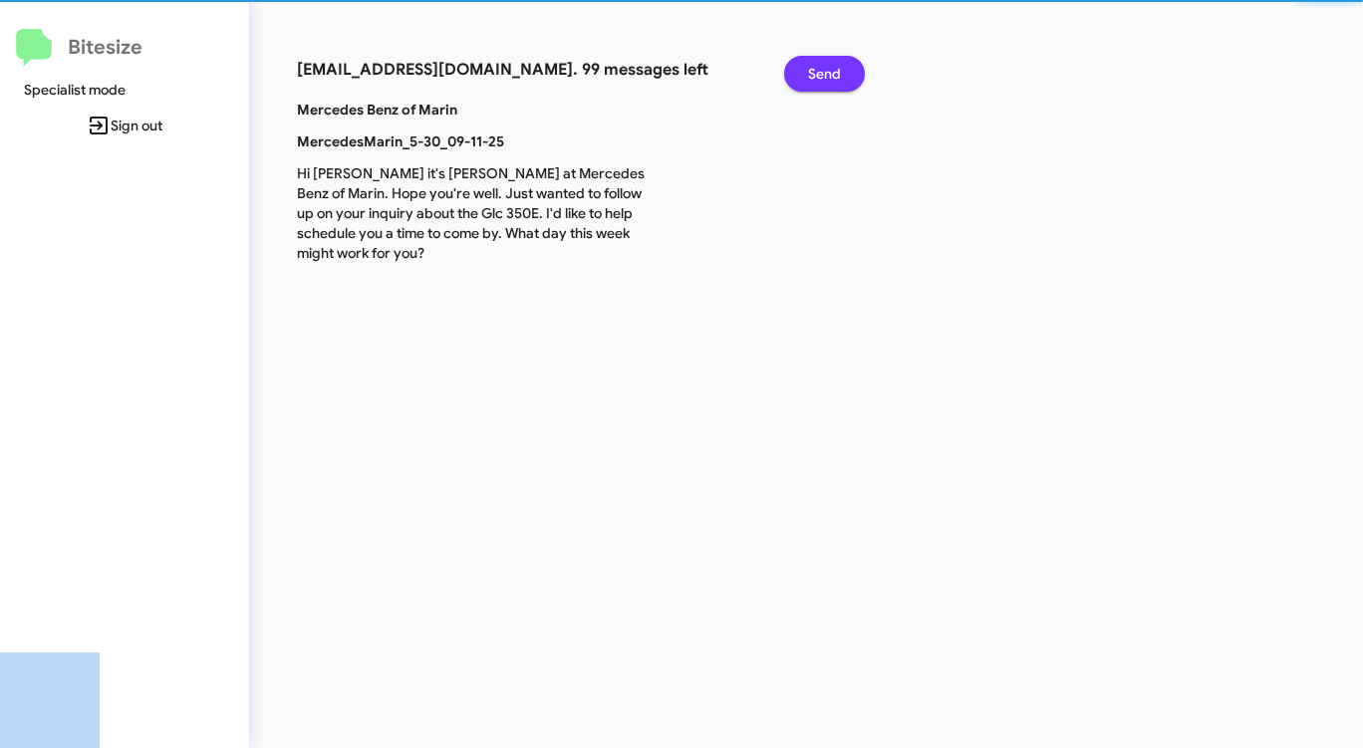
click at [828, 70] on span "Send" at bounding box center [824, 74] width 33 height 36
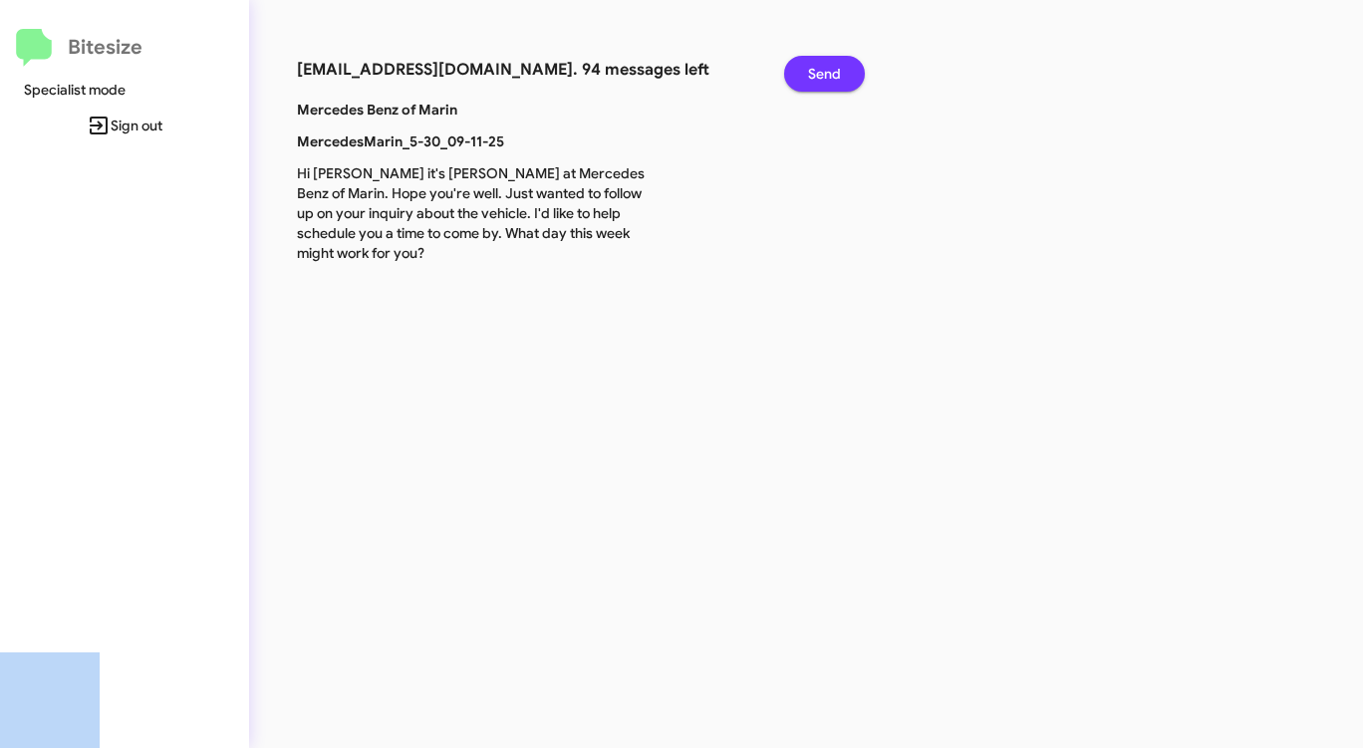
click at [828, 70] on span "Send" at bounding box center [824, 74] width 33 height 36
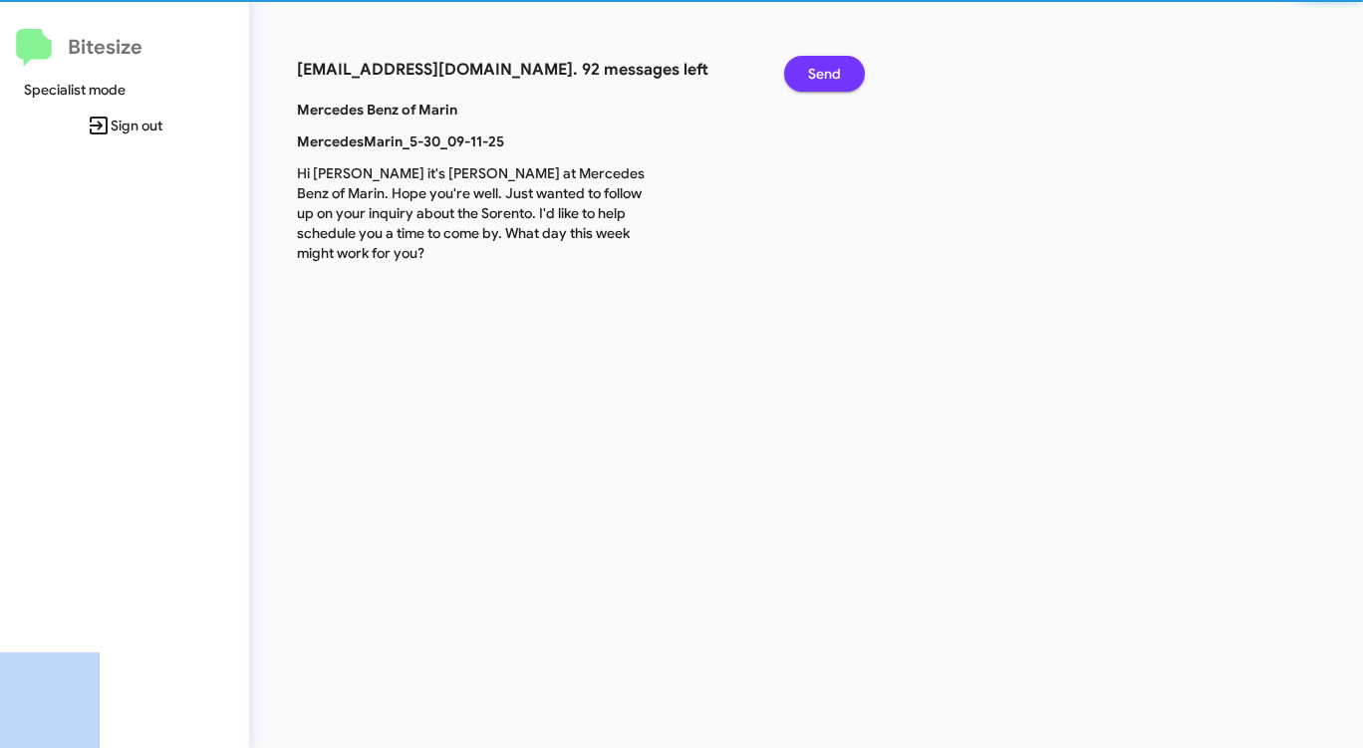
click at [828, 70] on span "Send" at bounding box center [824, 74] width 33 height 36
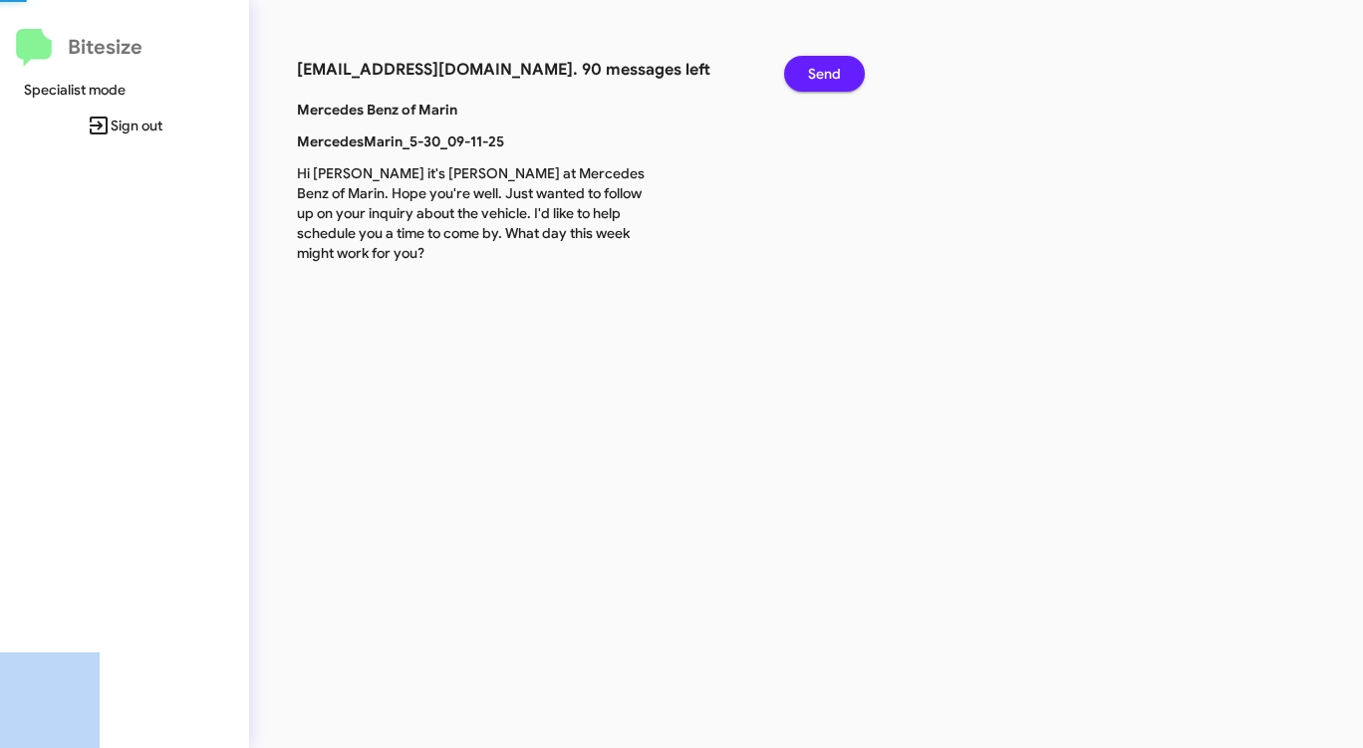
click at [828, 70] on span "Send" at bounding box center [824, 74] width 33 height 36
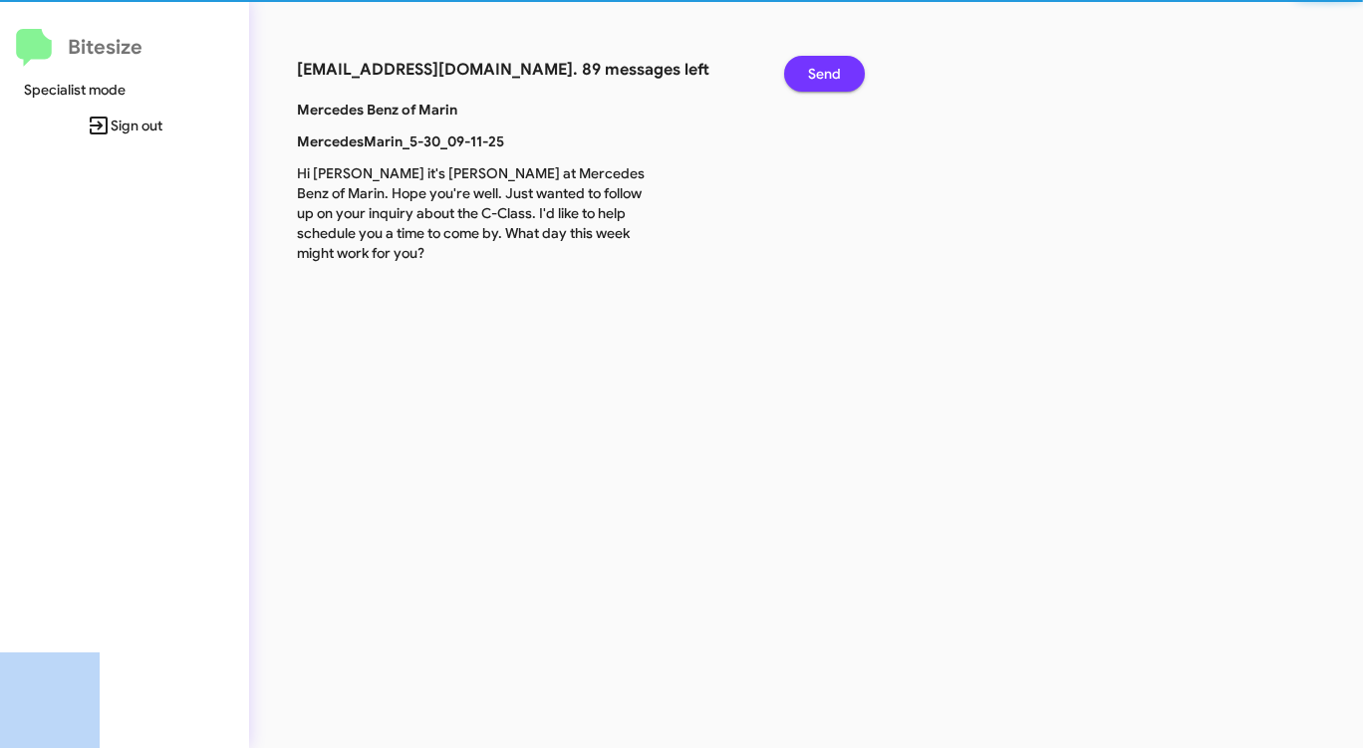
click at [828, 70] on span "Send" at bounding box center [824, 74] width 33 height 36
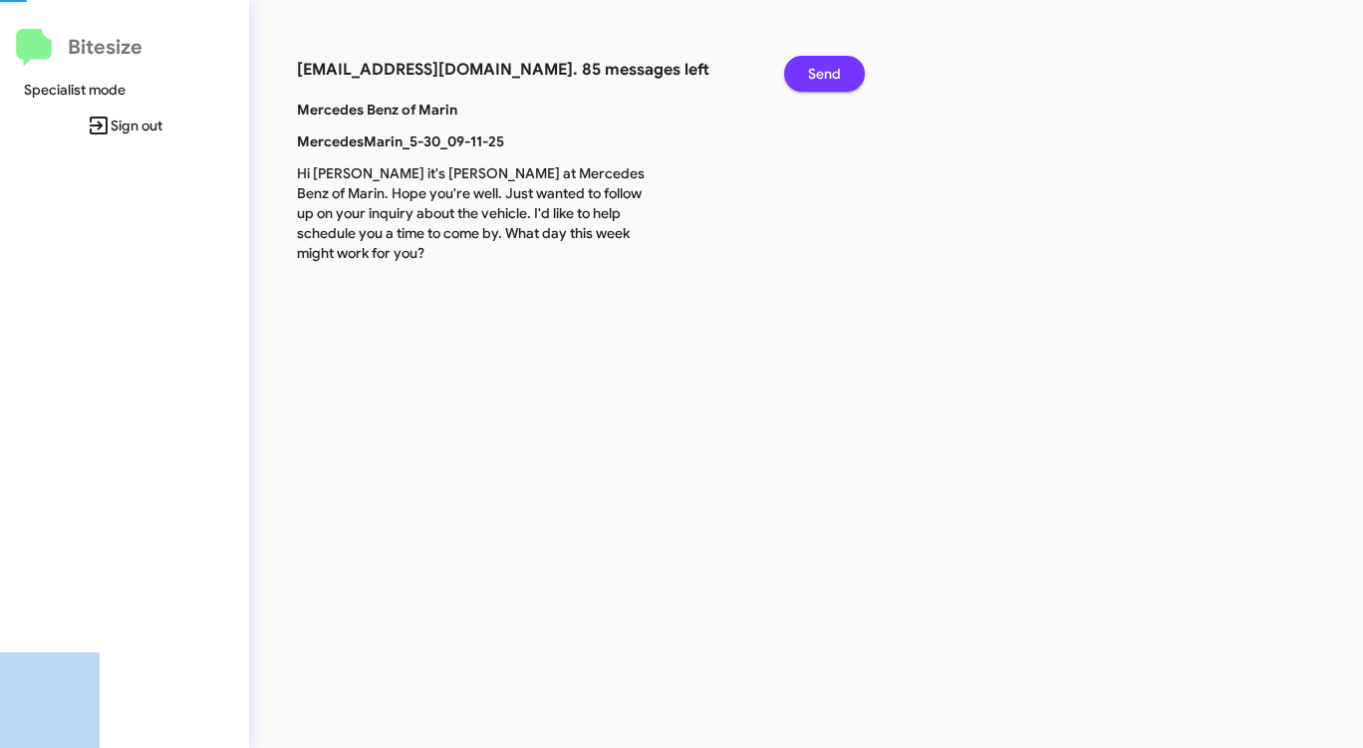
click at [828, 70] on span "Send" at bounding box center [824, 74] width 33 height 36
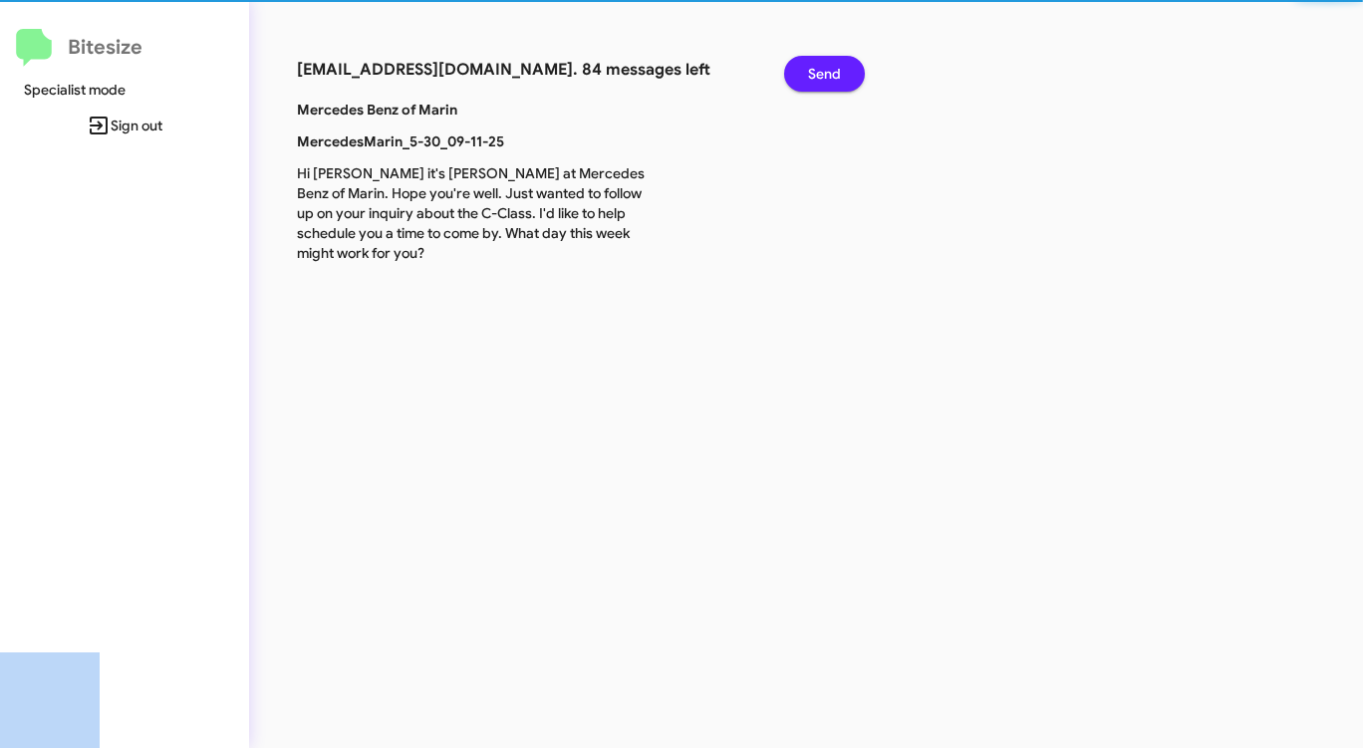
click at [828, 70] on span "Send" at bounding box center [824, 74] width 33 height 36
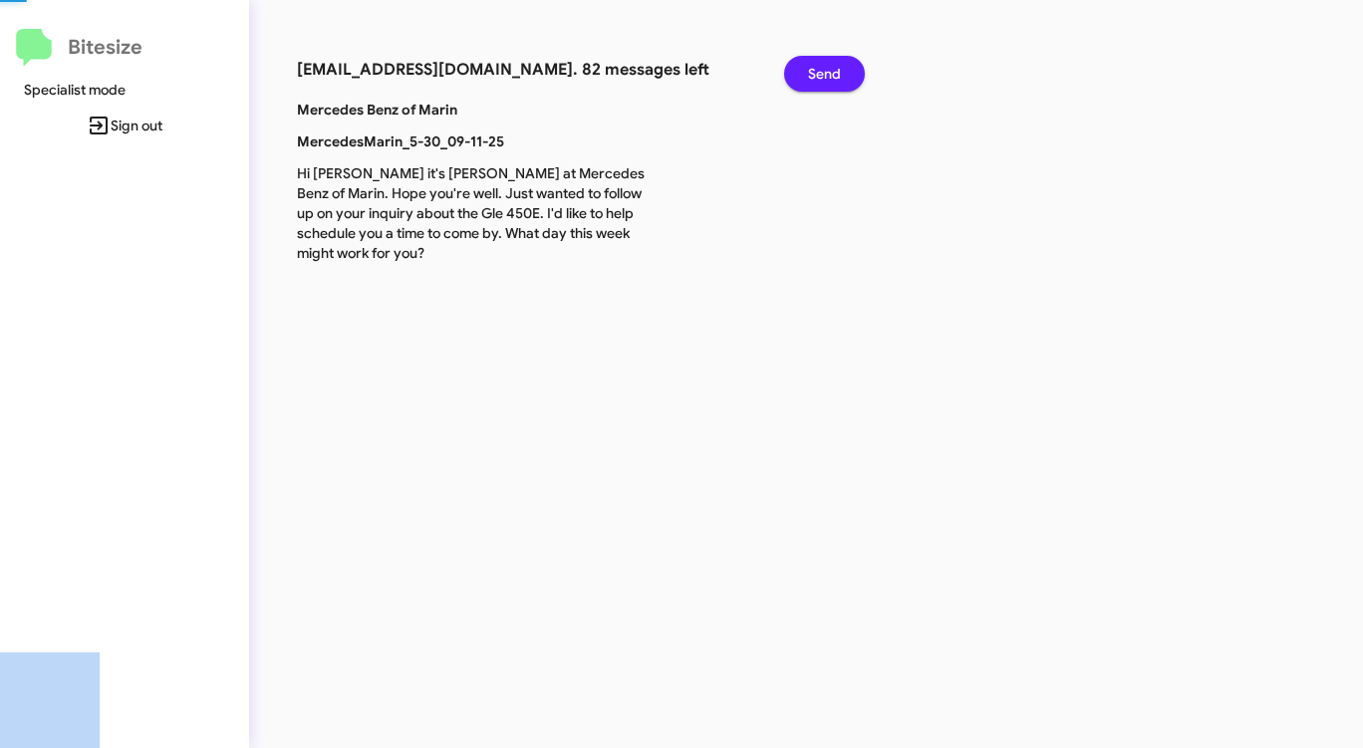
click at [828, 70] on span "Send" at bounding box center [824, 74] width 33 height 36
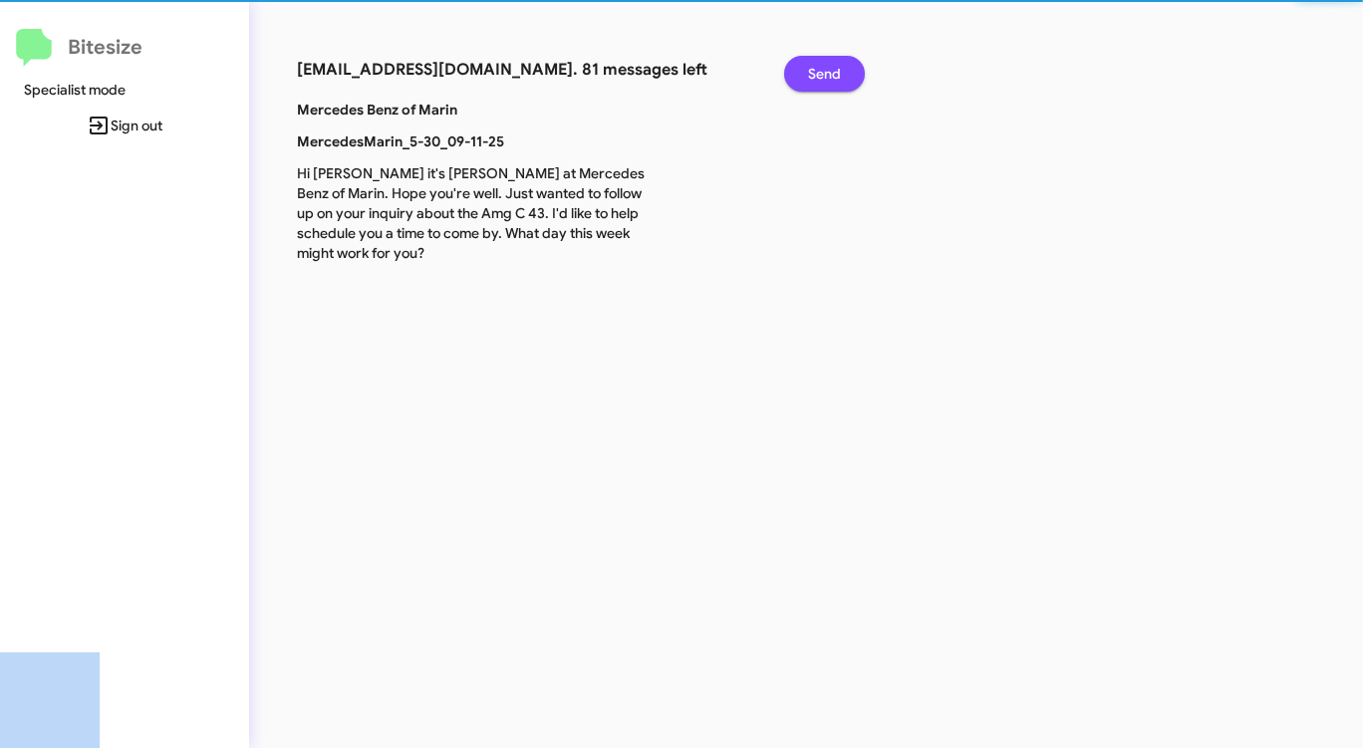
click at [828, 70] on span "Send" at bounding box center [824, 74] width 33 height 36
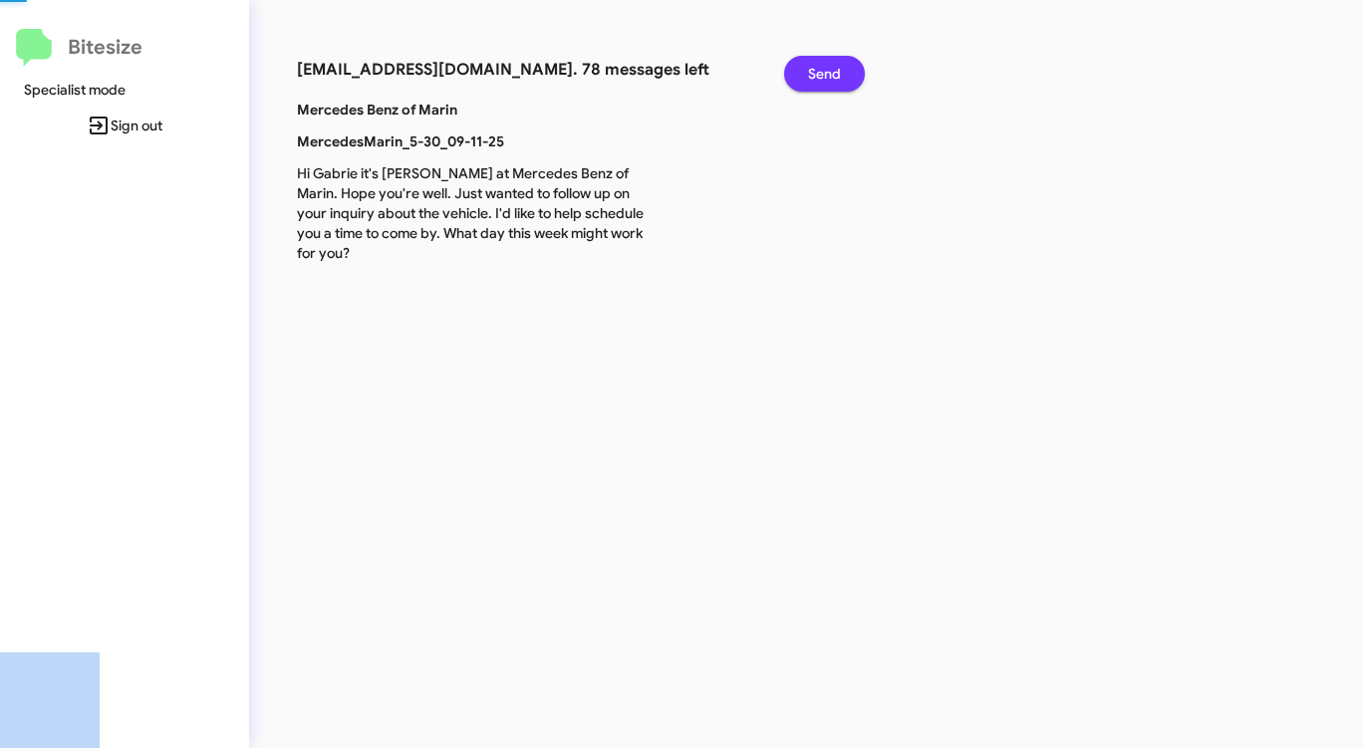
click at [828, 70] on span "Send" at bounding box center [824, 74] width 33 height 36
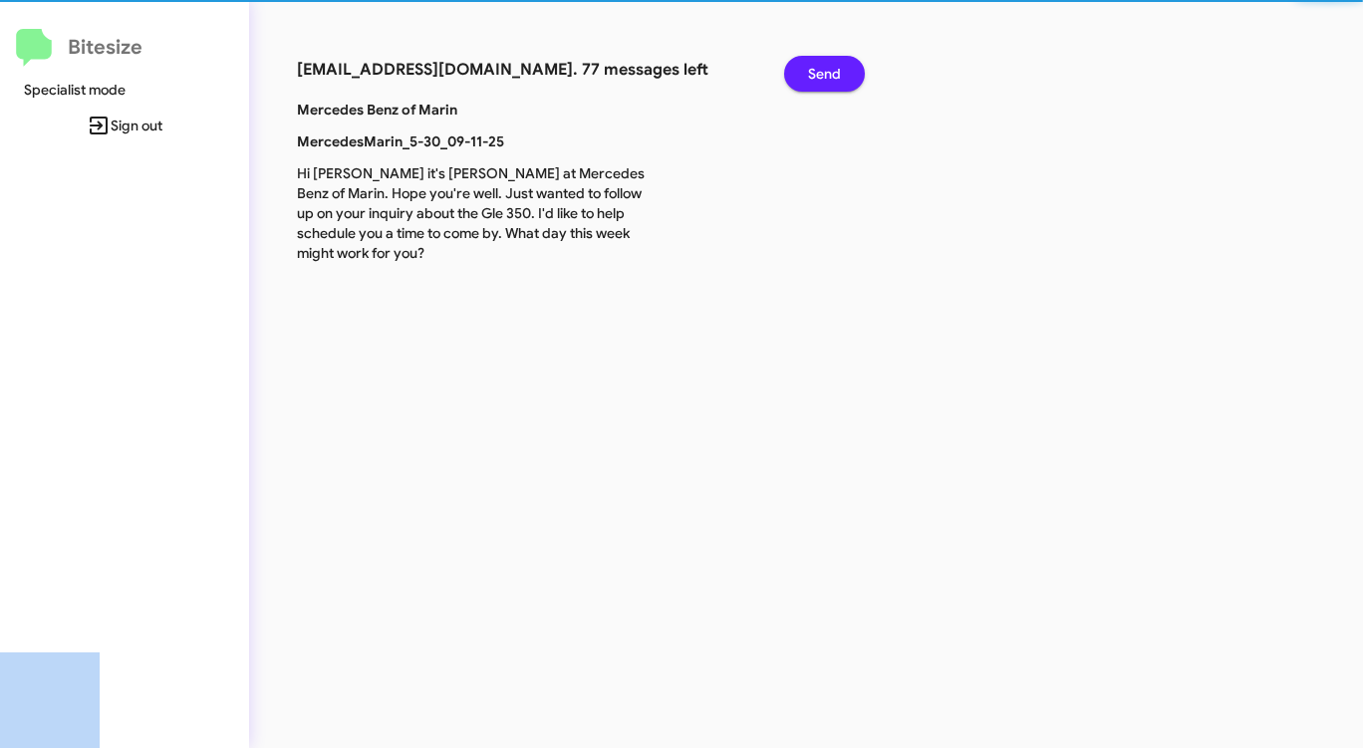
click at [828, 70] on span "Send" at bounding box center [824, 74] width 33 height 36
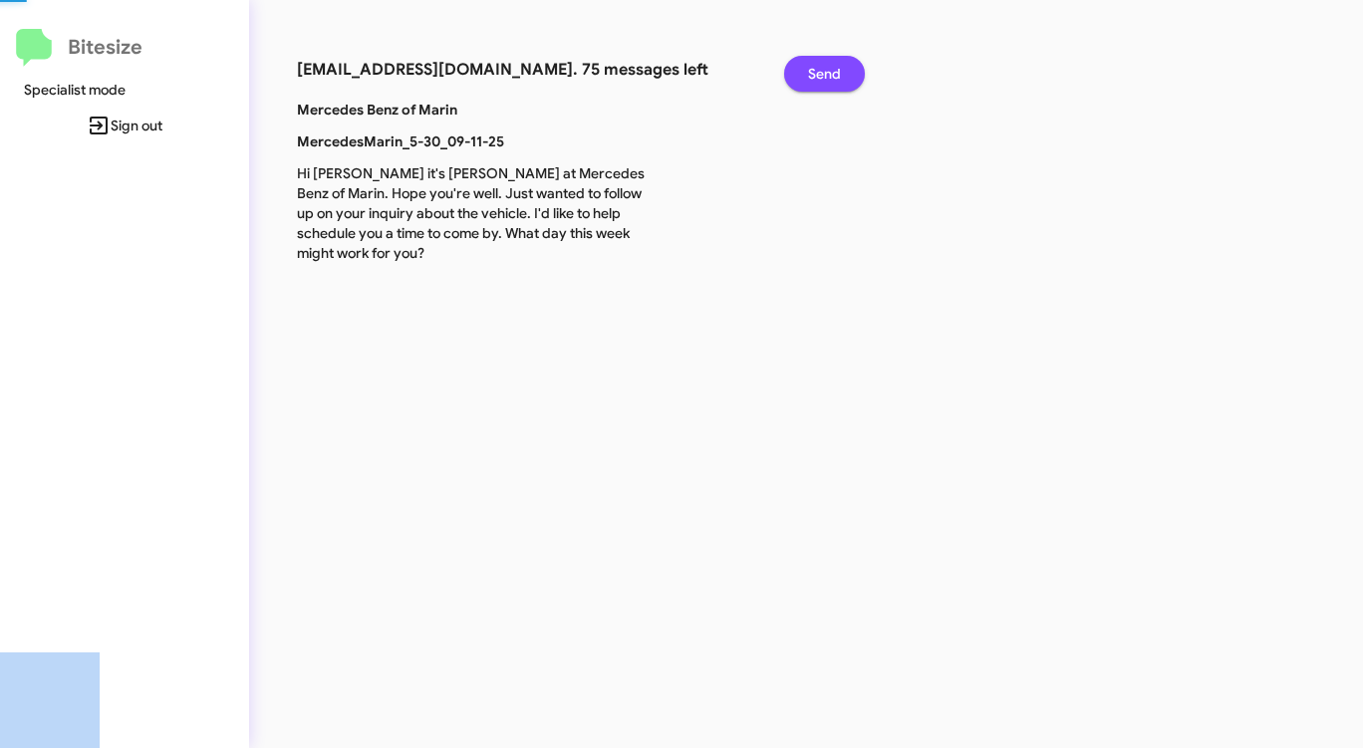
click at [828, 70] on span "Send" at bounding box center [824, 74] width 33 height 36
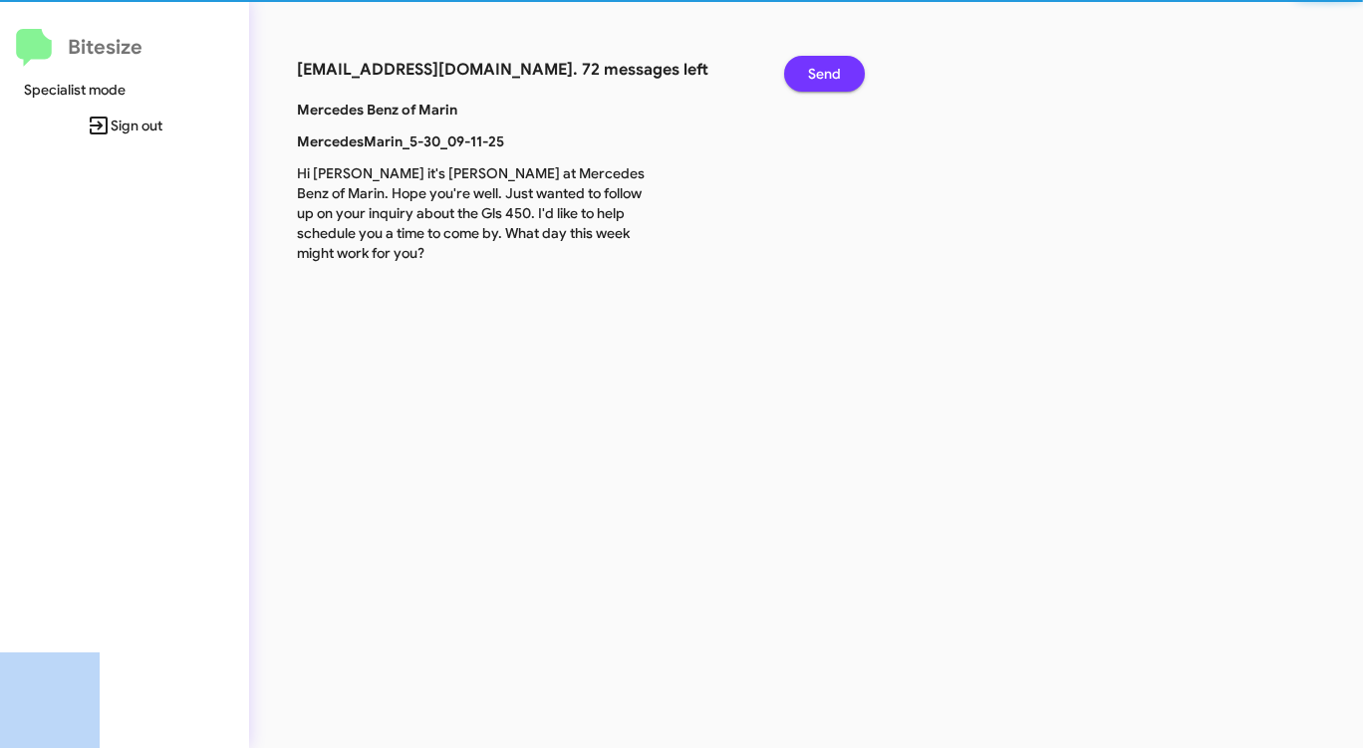
click at [828, 70] on span "Send" at bounding box center [824, 74] width 33 height 36
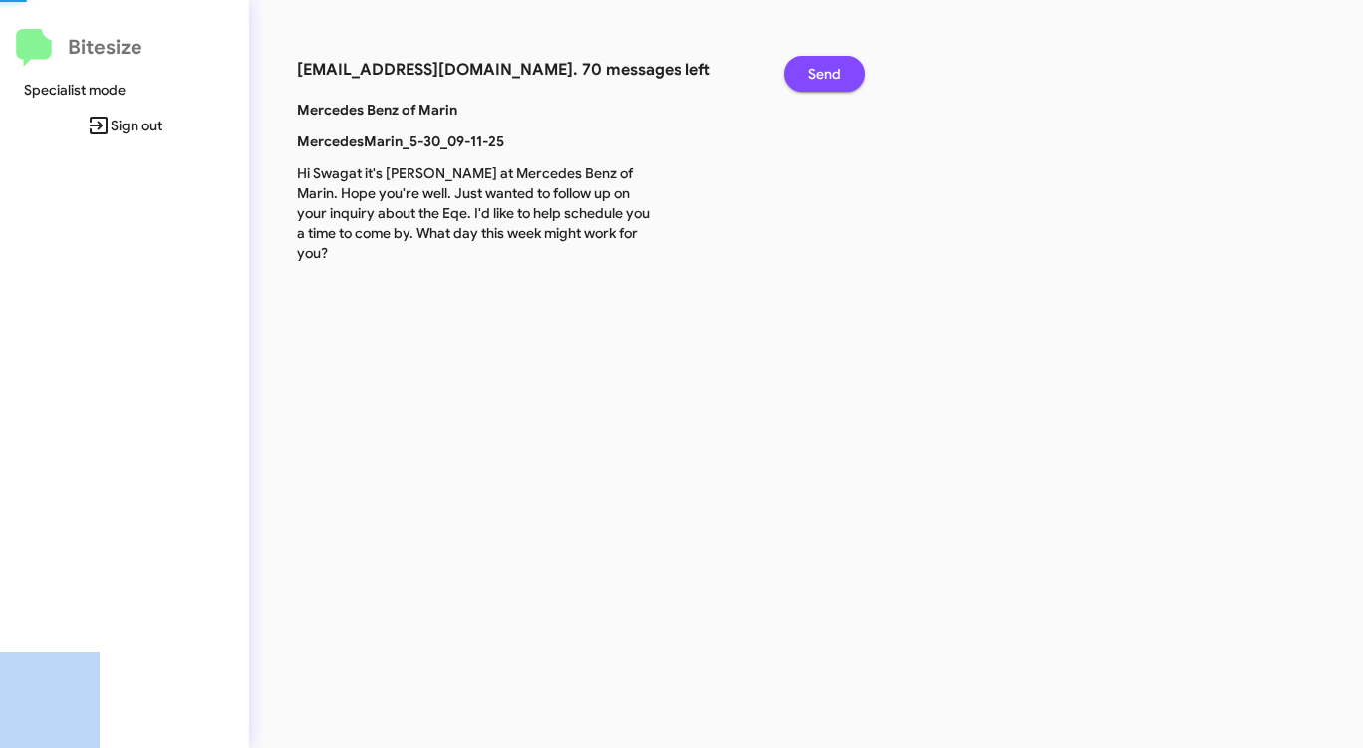
click at [828, 70] on span "Send" at bounding box center [824, 74] width 33 height 36
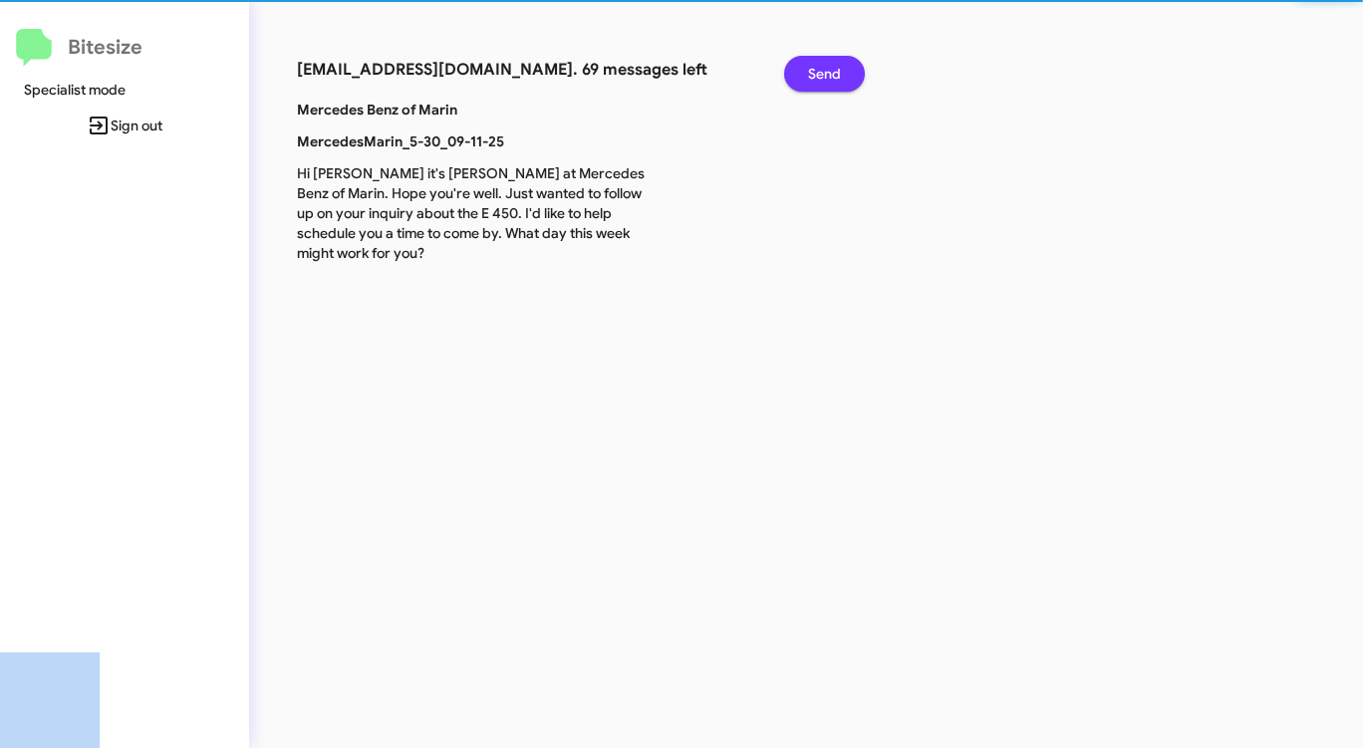
click at [828, 70] on span "Send" at bounding box center [824, 74] width 33 height 36
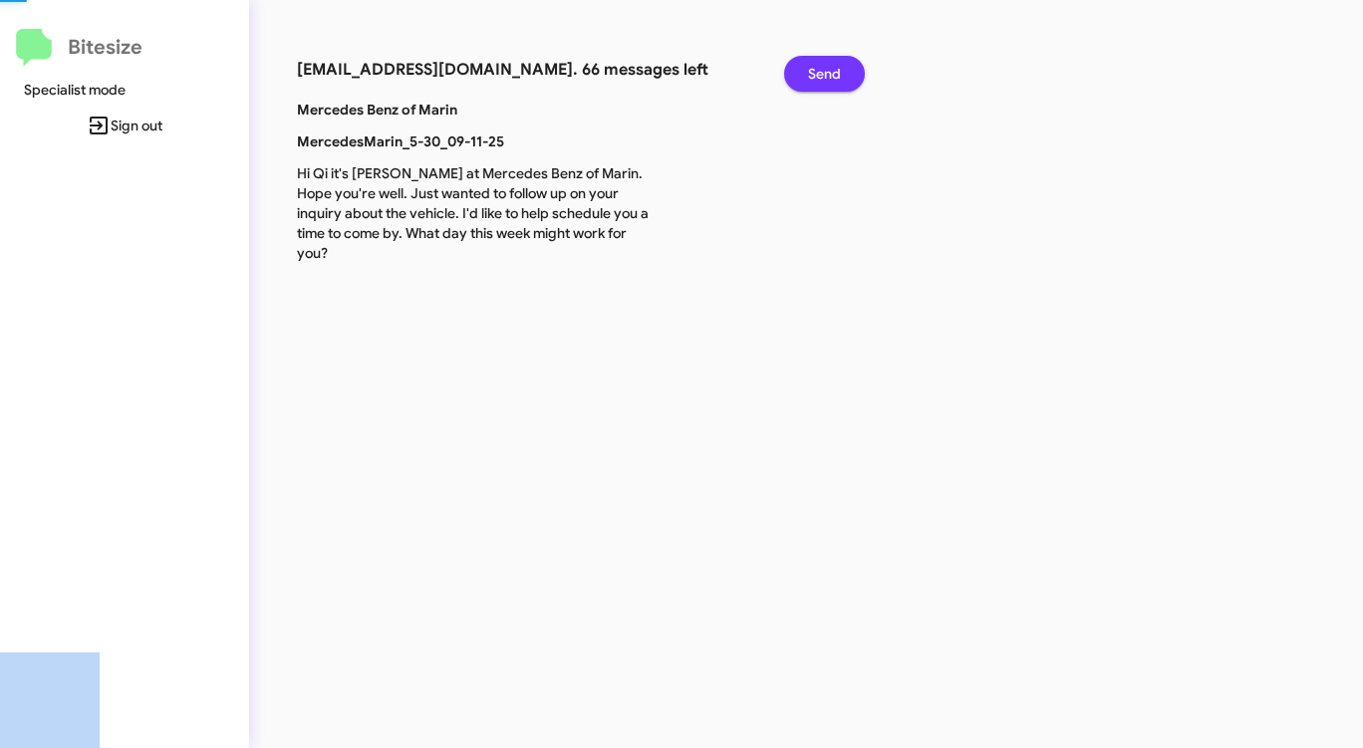
click at [828, 70] on span "Send" at bounding box center [824, 74] width 33 height 36
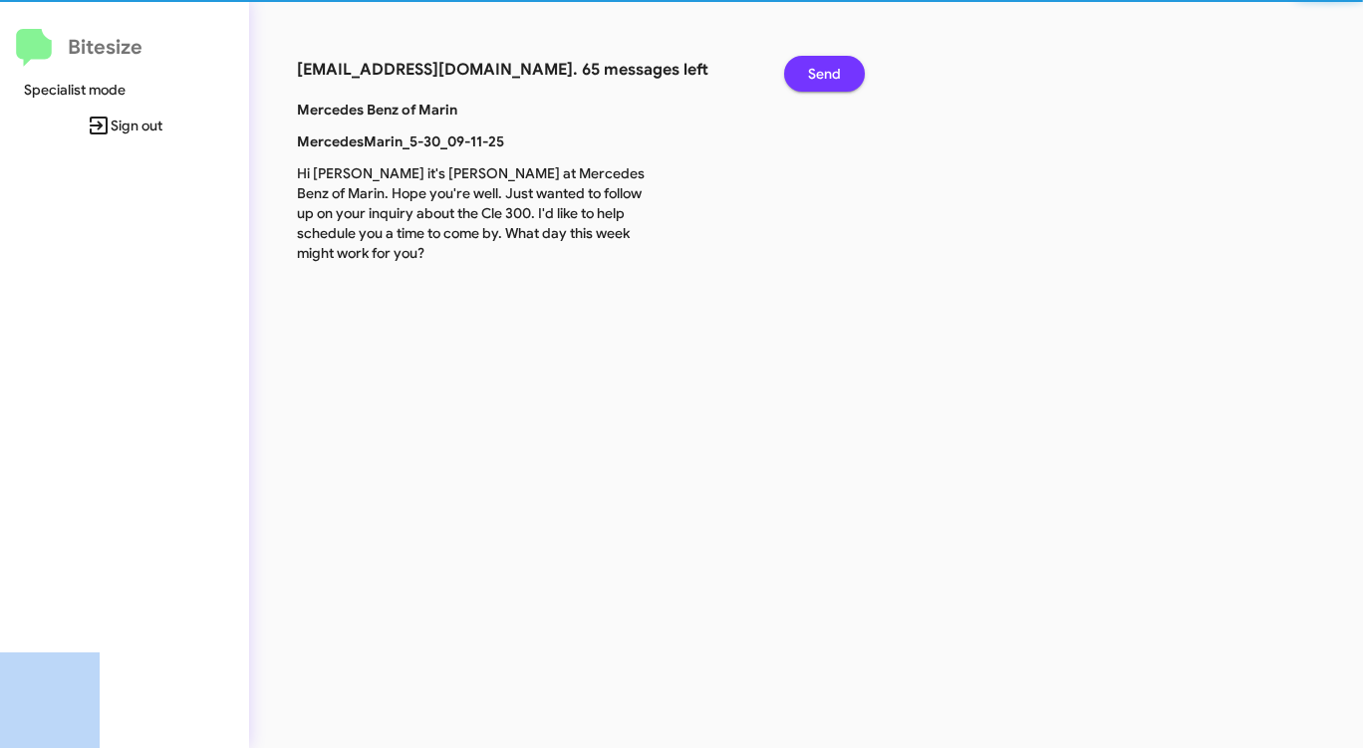
click at [828, 70] on span "Send" at bounding box center [824, 74] width 33 height 36
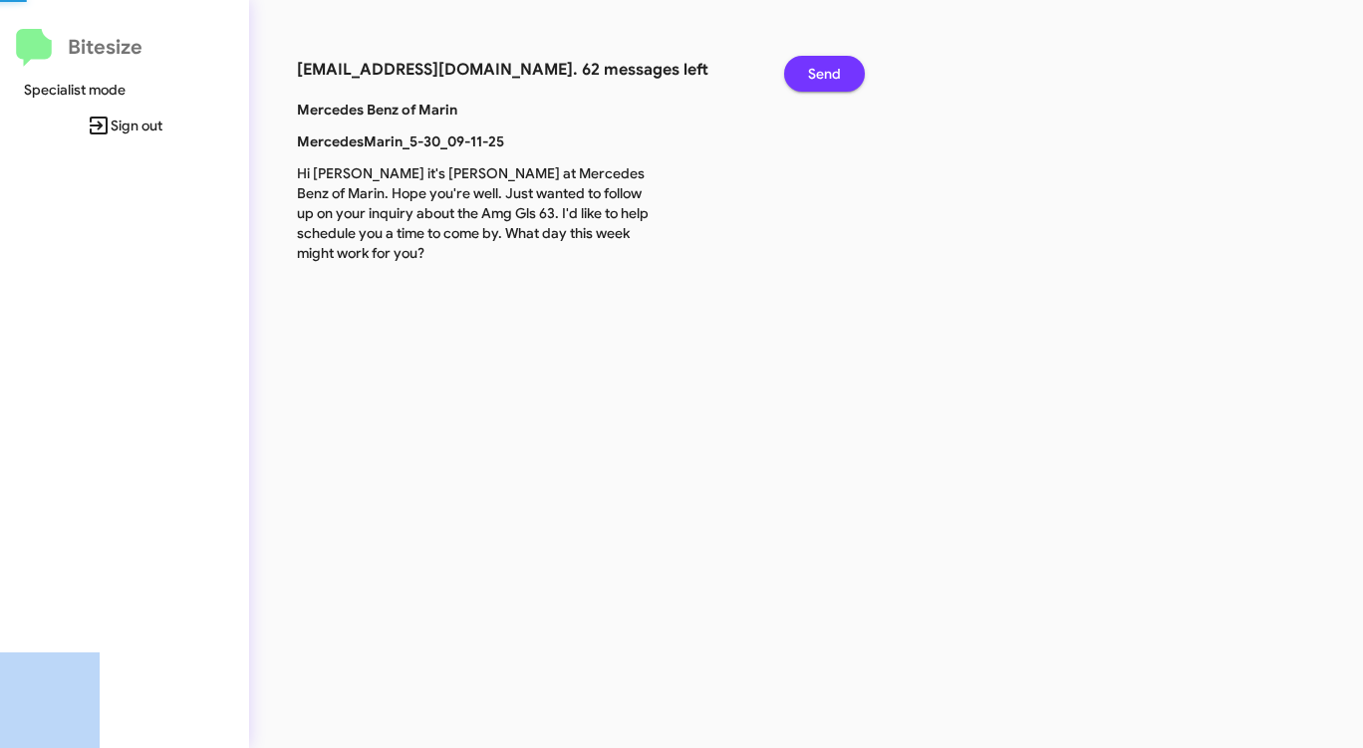
click at [828, 70] on span "Send" at bounding box center [824, 74] width 33 height 36
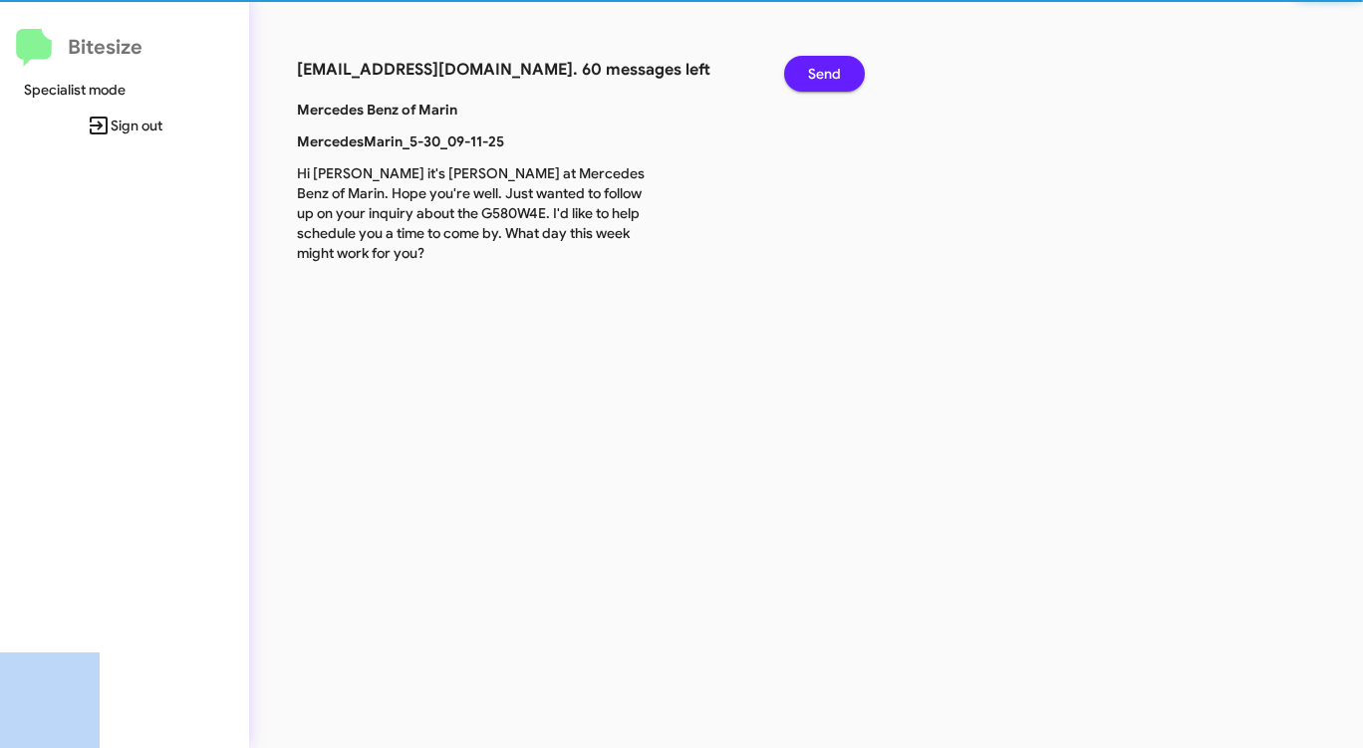
click at [828, 70] on span "Send" at bounding box center [824, 74] width 33 height 36
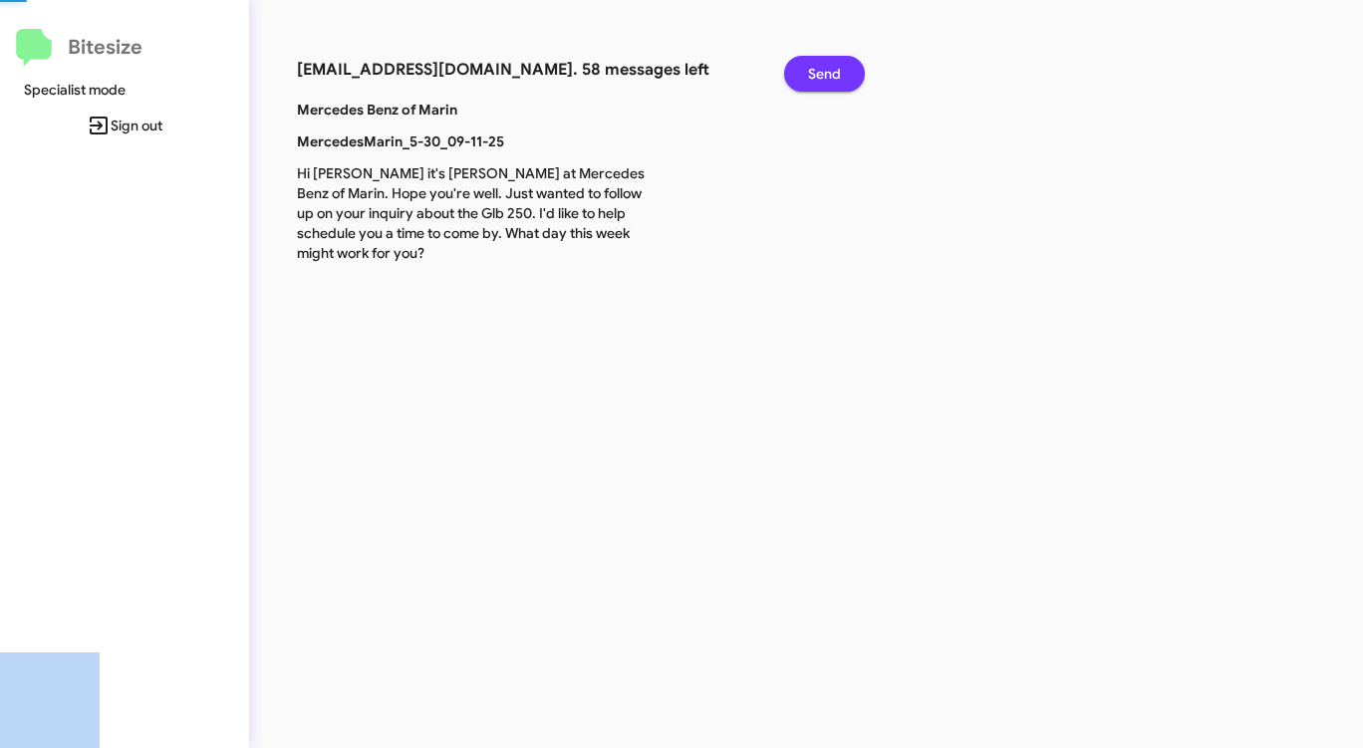
click at [828, 70] on span "Send" at bounding box center [824, 74] width 33 height 36
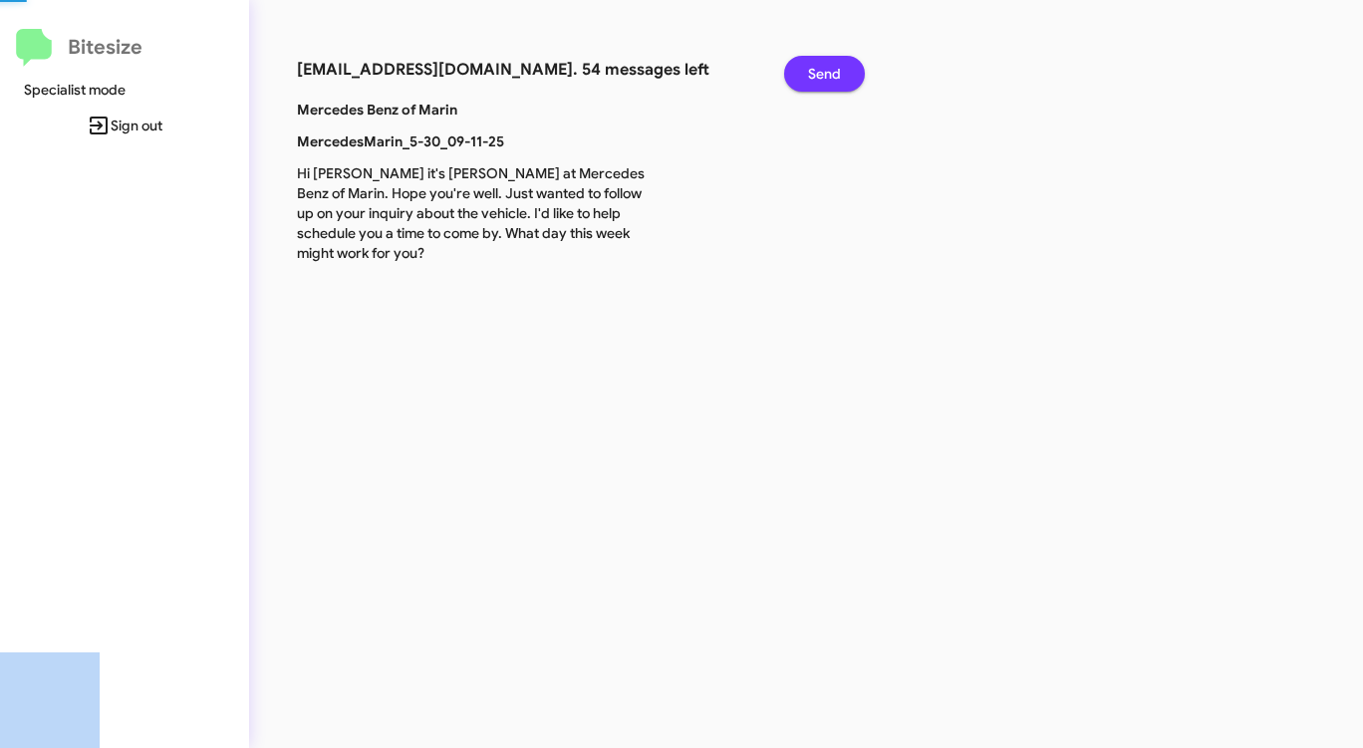
click at [828, 70] on span "Send" at bounding box center [824, 74] width 33 height 36
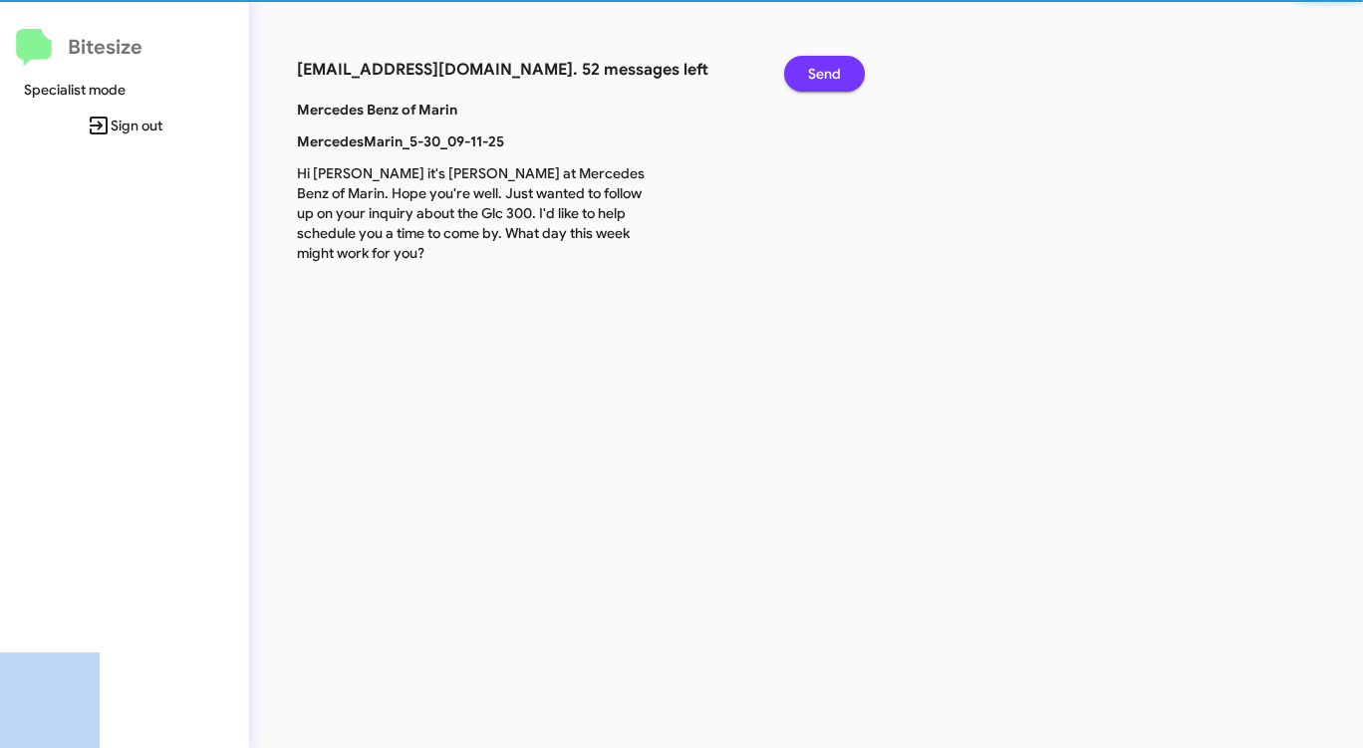
click at [828, 70] on span "Send" at bounding box center [824, 74] width 33 height 36
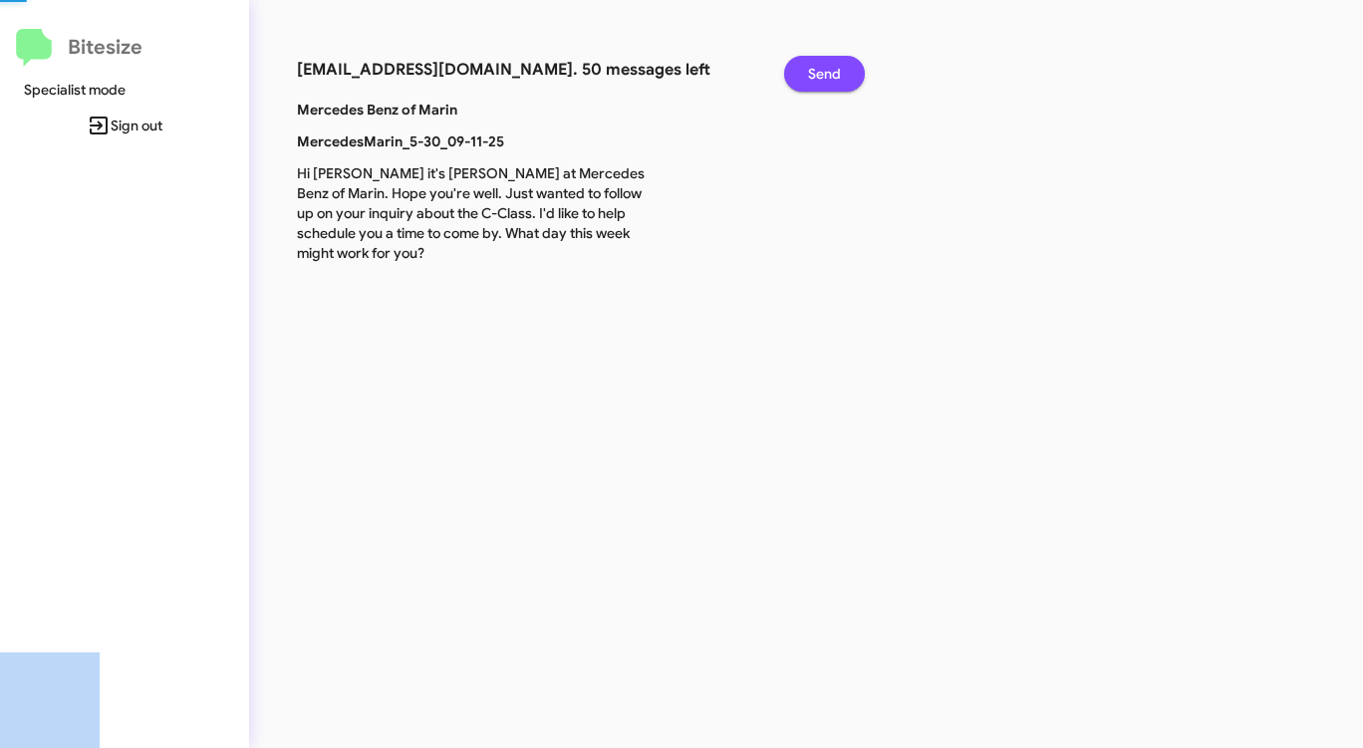
click at [828, 70] on span "Send" at bounding box center [824, 74] width 33 height 36
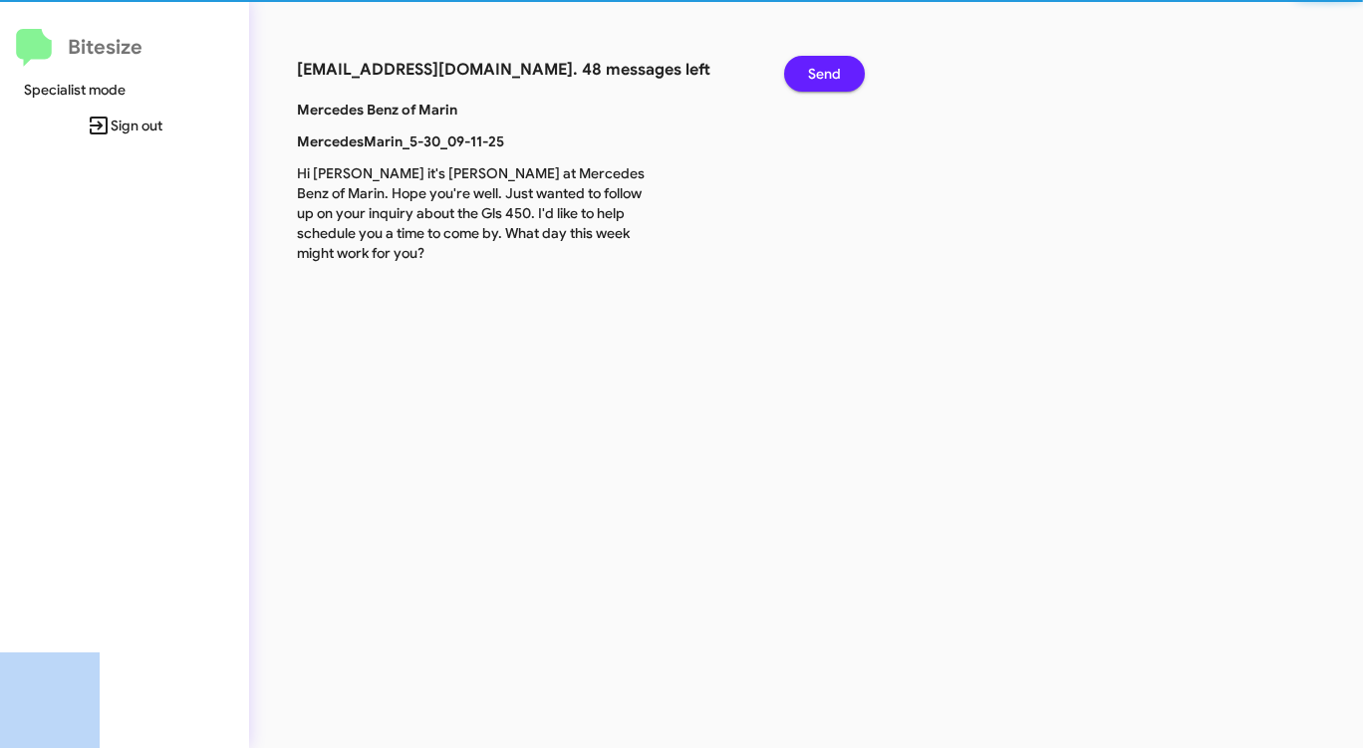
click at [828, 70] on span "Send" at bounding box center [824, 74] width 33 height 36
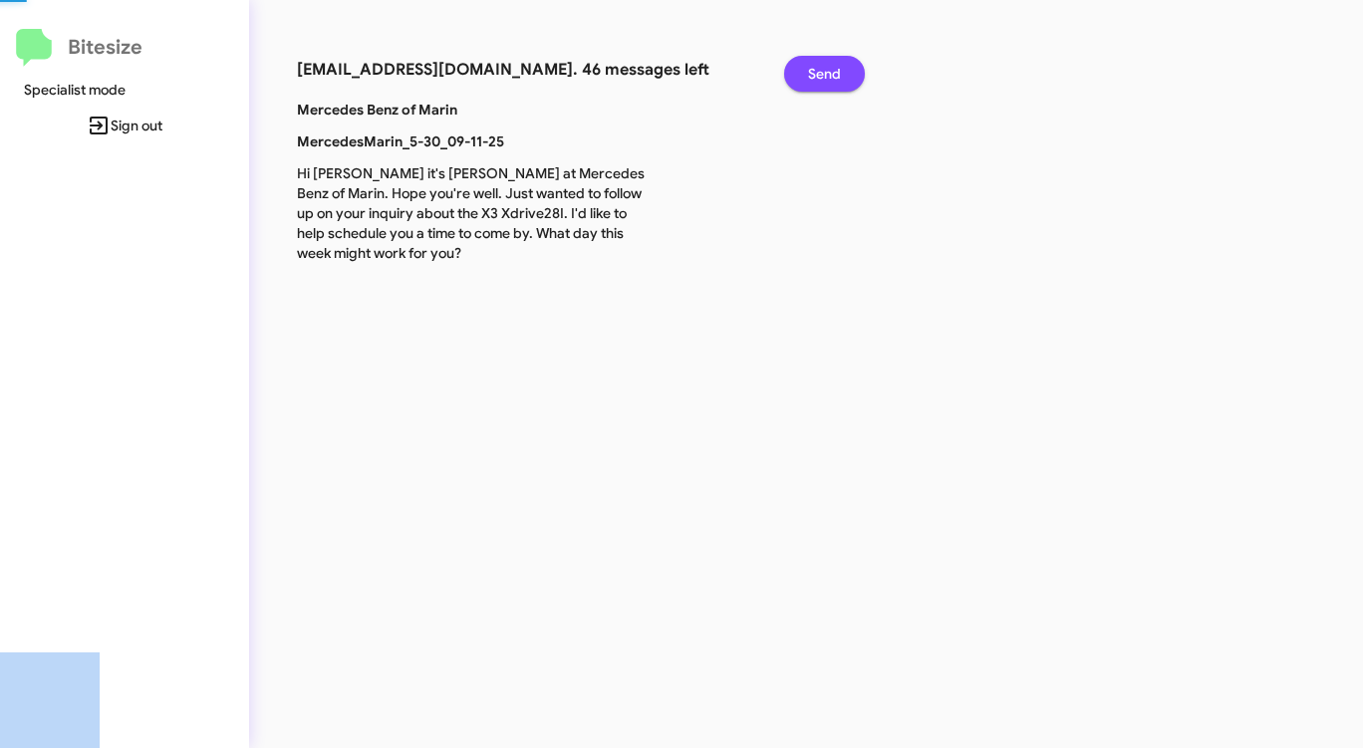
click at [828, 70] on span "Send" at bounding box center [824, 74] width 33 height 36
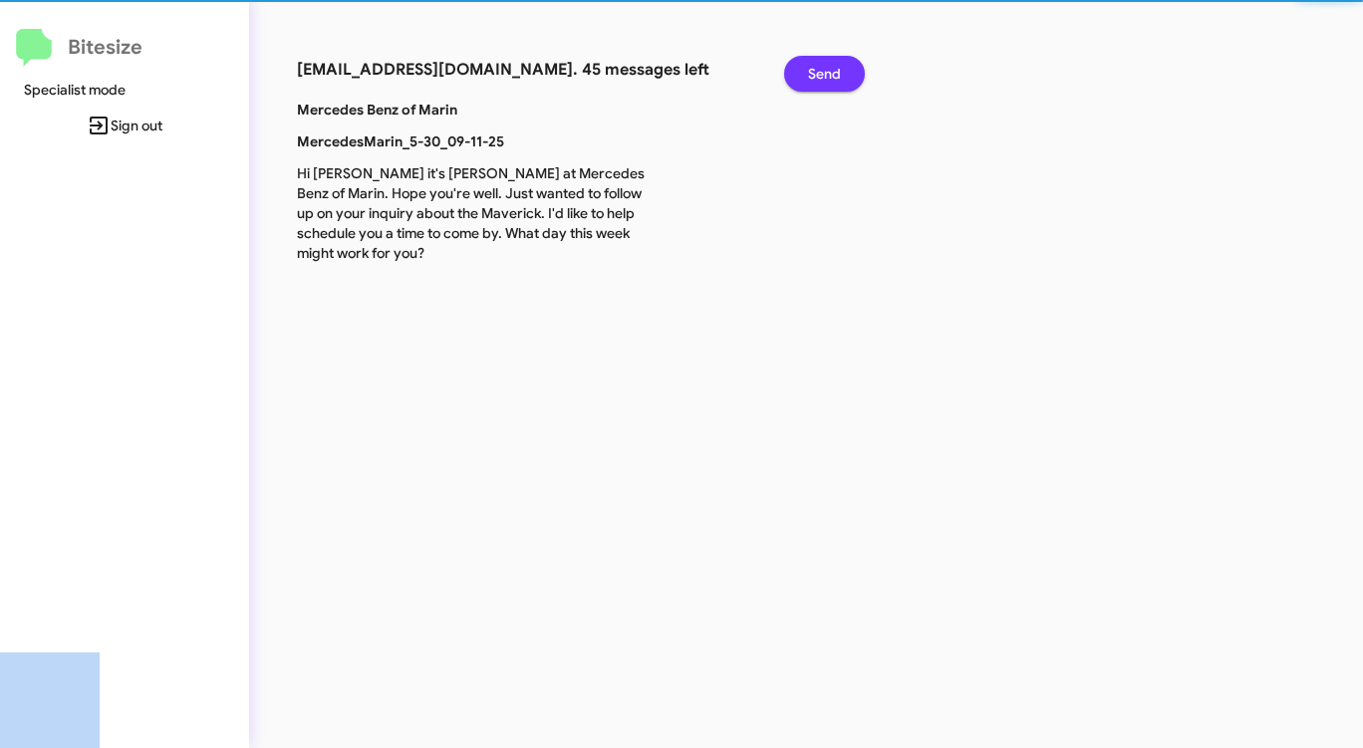
click at [828, 70] on span "Send" at bounding box center [824, 74] width 33 height 36
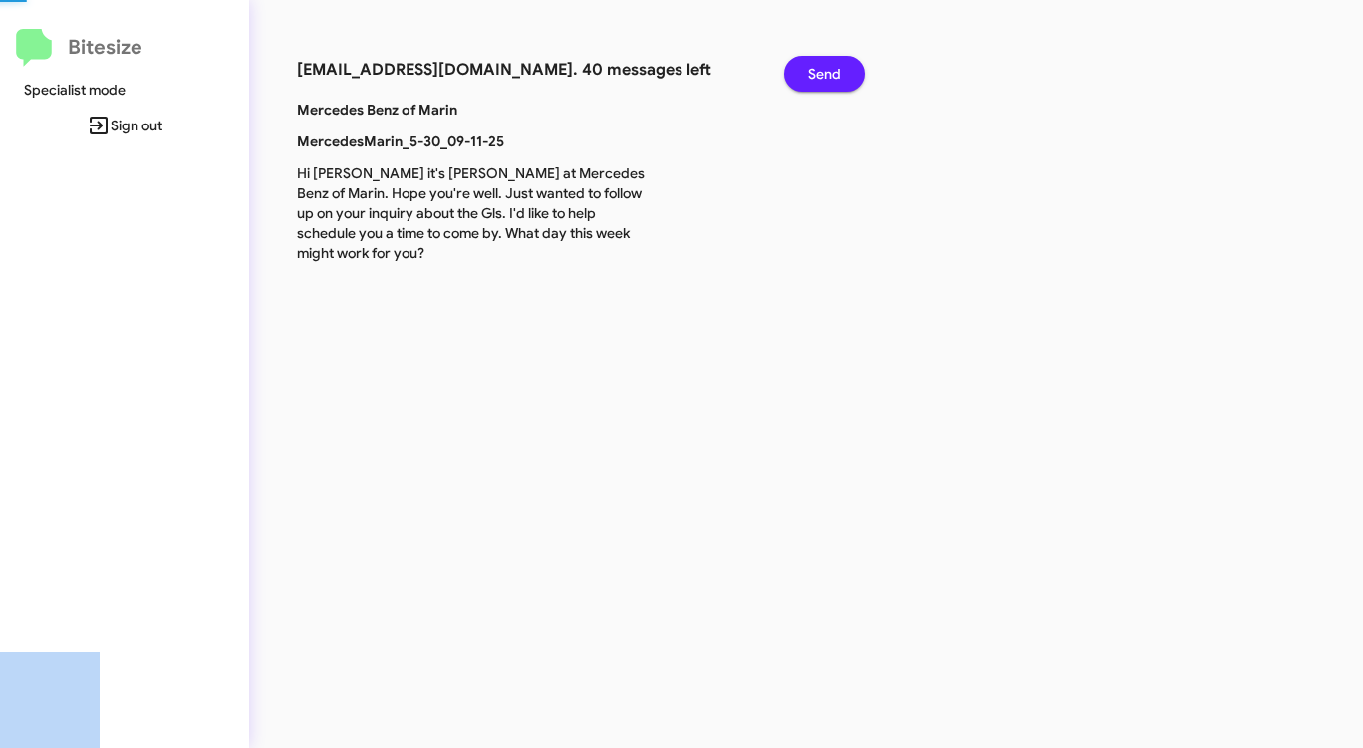
click at [828, 70] on span "Send" at bounding box center [824, 74] width 33 height 36
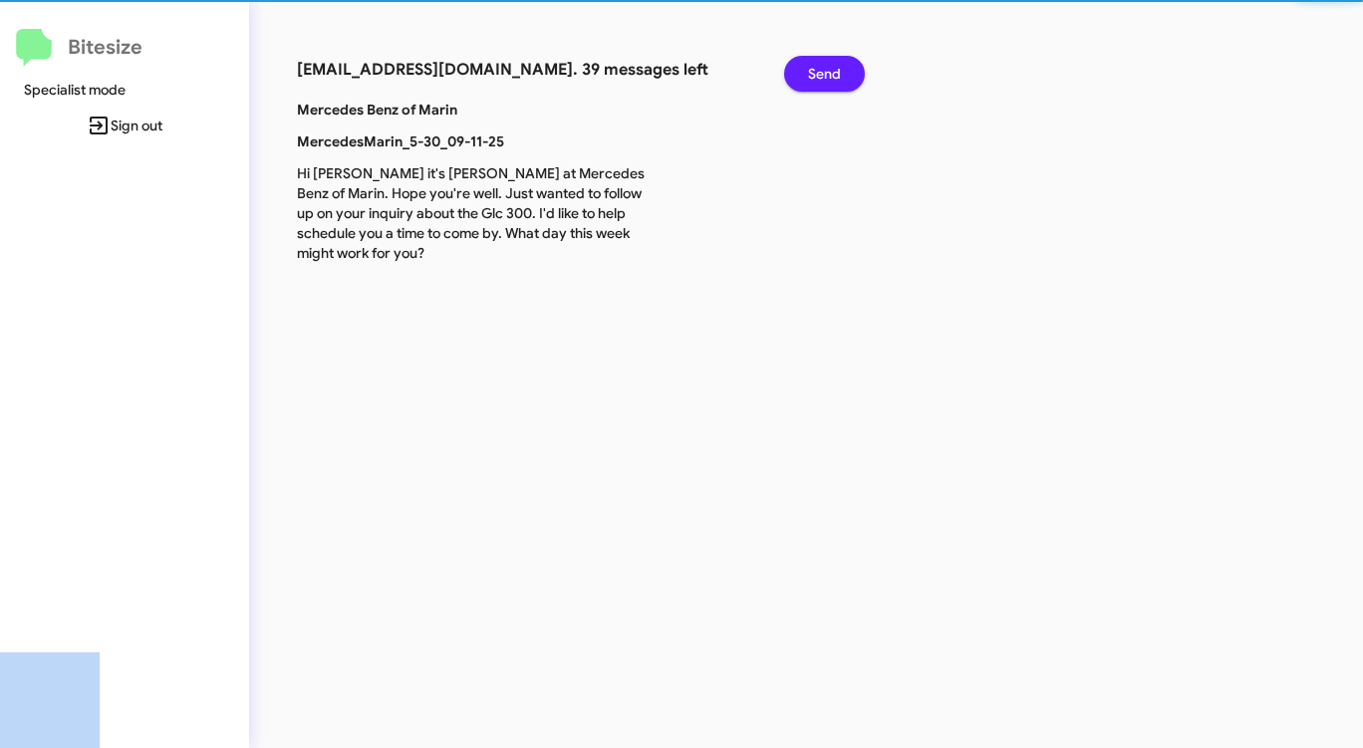
click at [828, 70] on span "Send" at bounding box center [824, 74] width 33 height 36
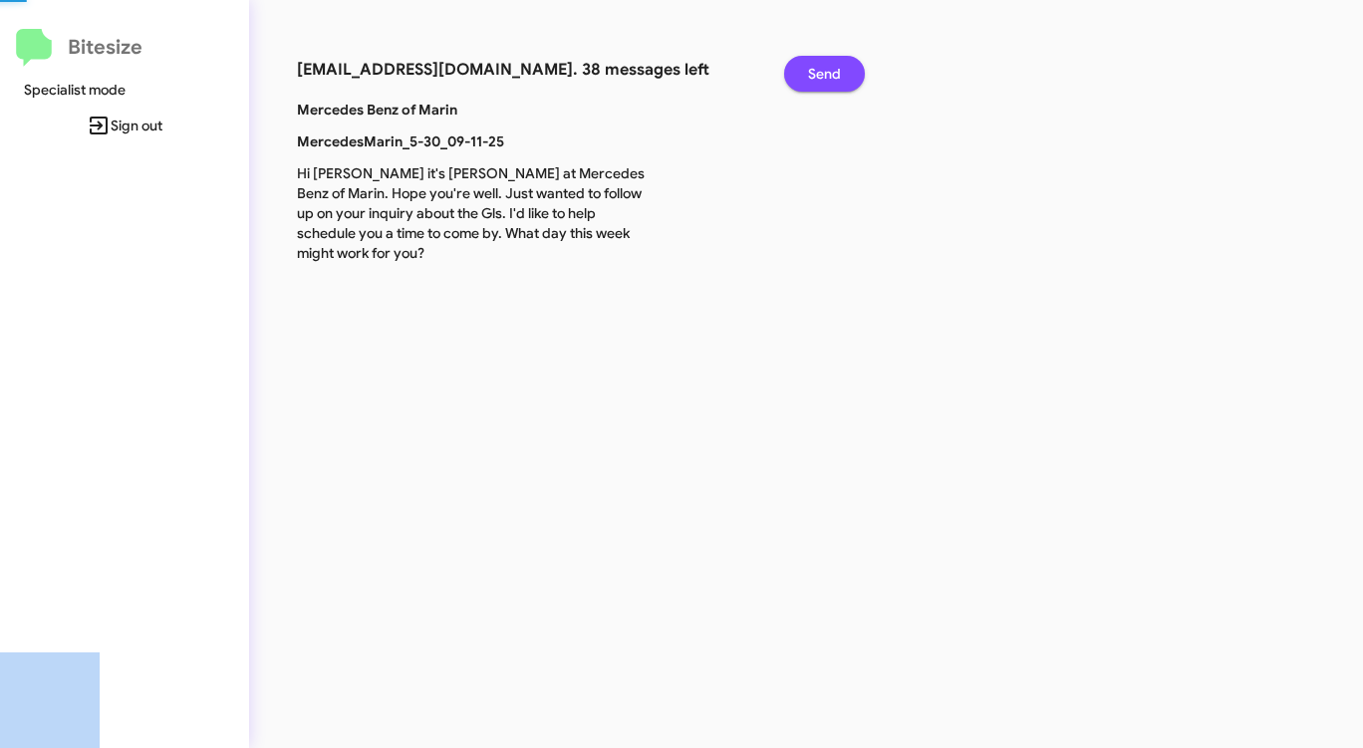
click at [828, 70] on span "Send" at bounding box center [824, 74] width 33 height 36
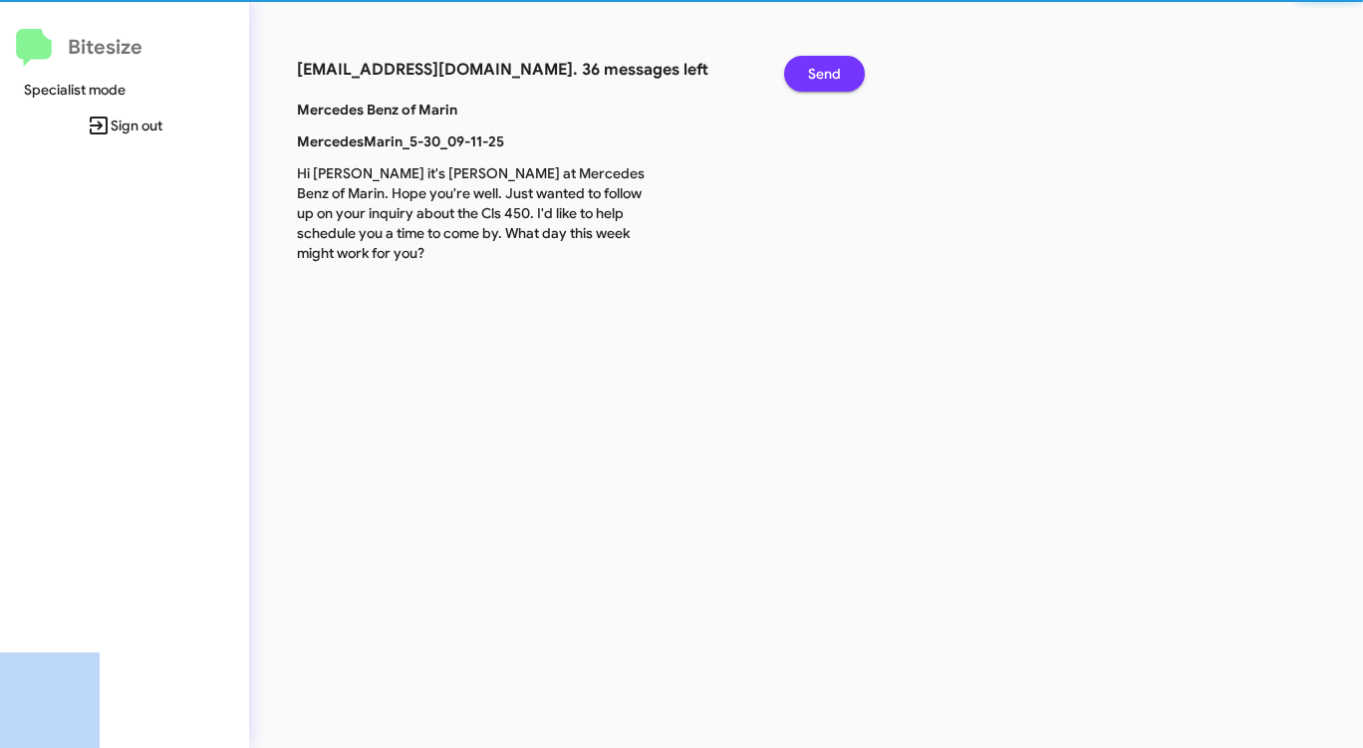
click at [828, 70] on span "Send" at bounding box center [824, 74] width 33 height 36
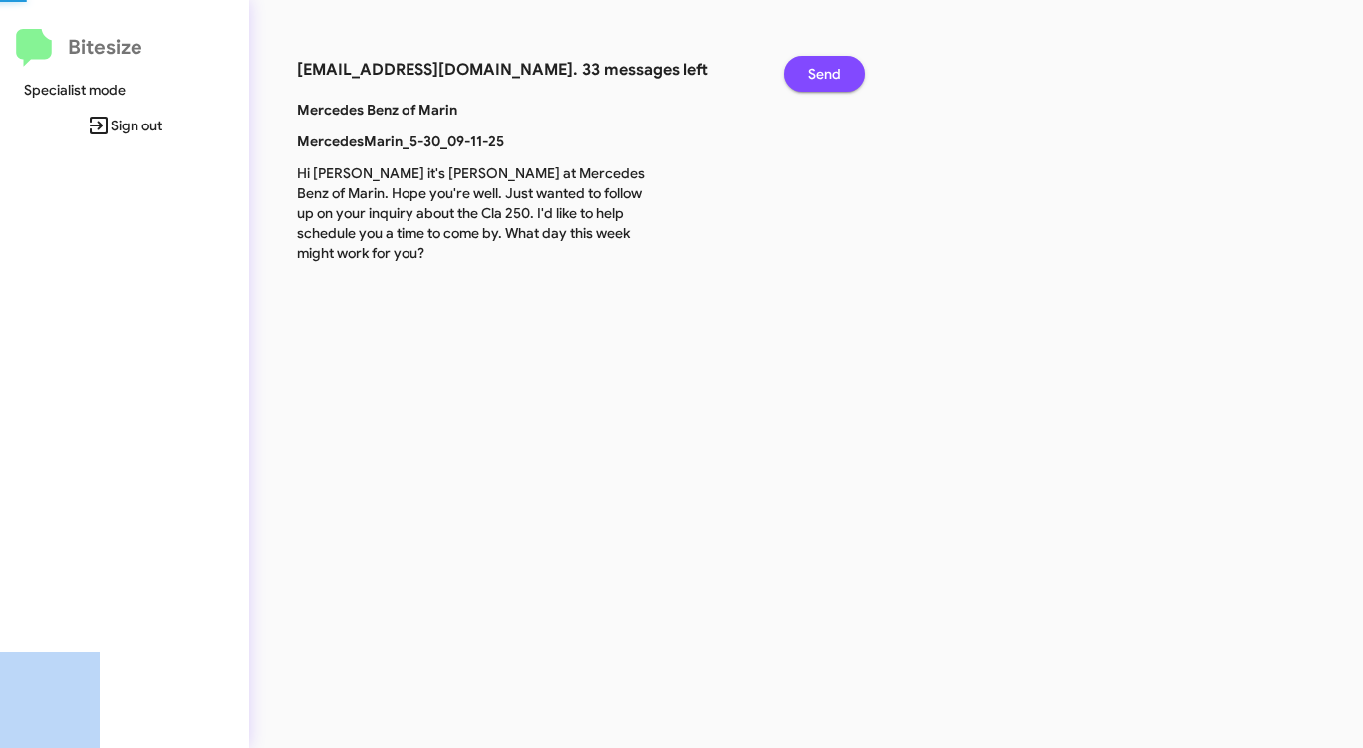
click at [828, 70] on span "Send" at bounding box center [824, 74] width 33 height 36
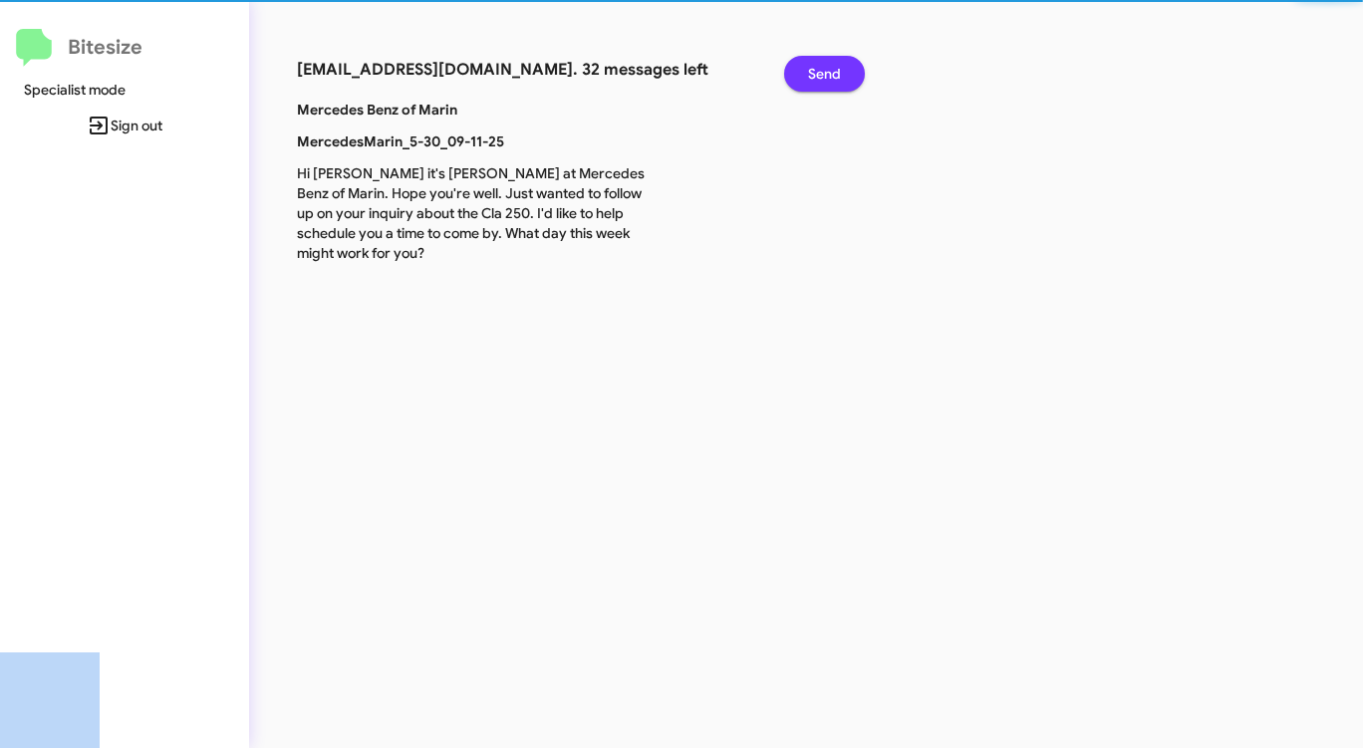
click at [828, 70] on span "Send" at bounding box center [824, 74] width 33 height 36
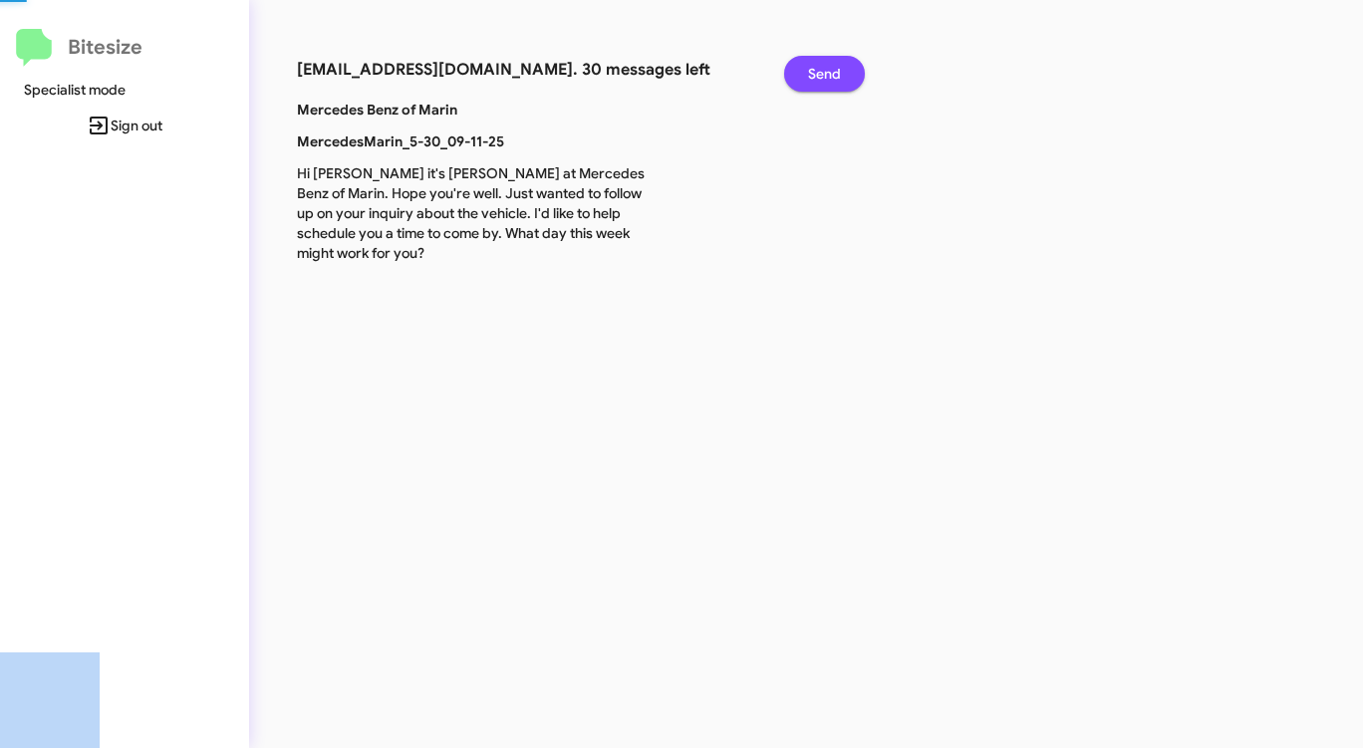
click at [828, 70] on span "Send" at bounding box center [824, 74] width 33 height 36
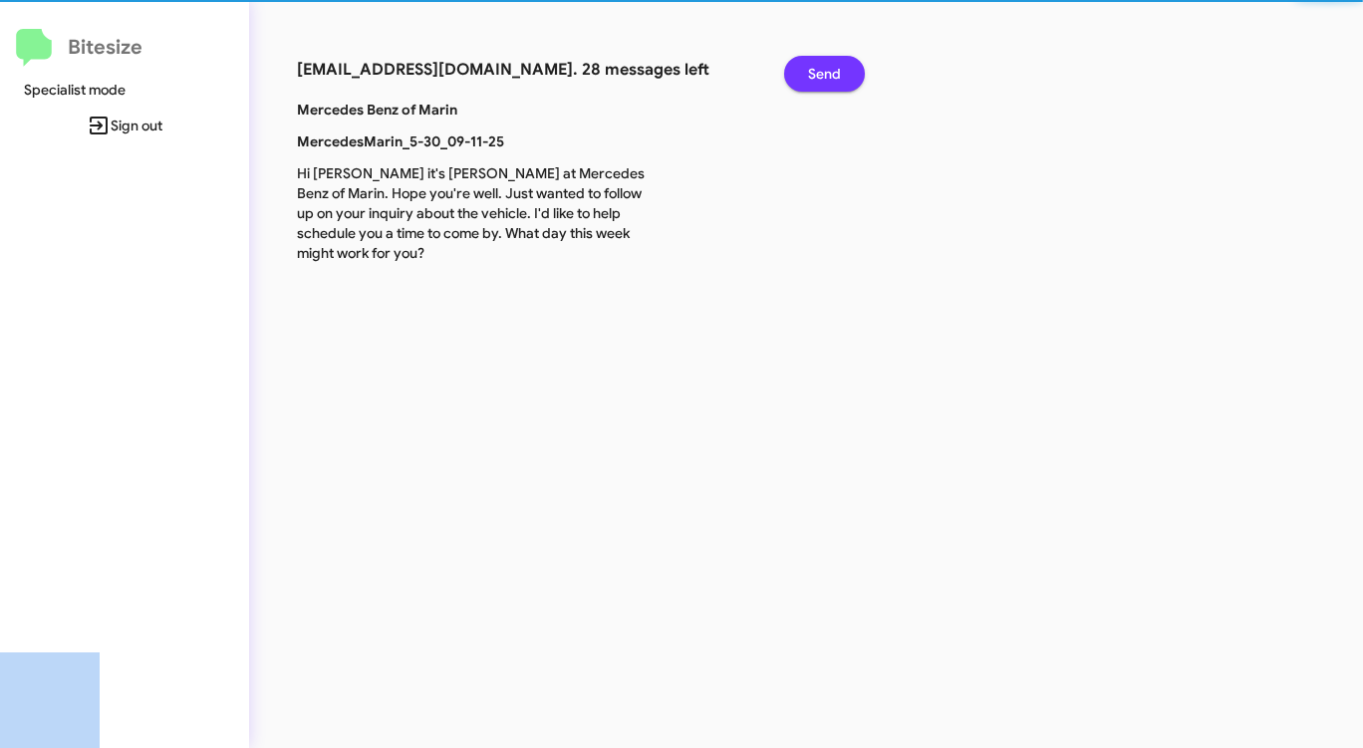
click at [828, 70] on span "Send" at bounding box center [824, 74] width 33 height 36
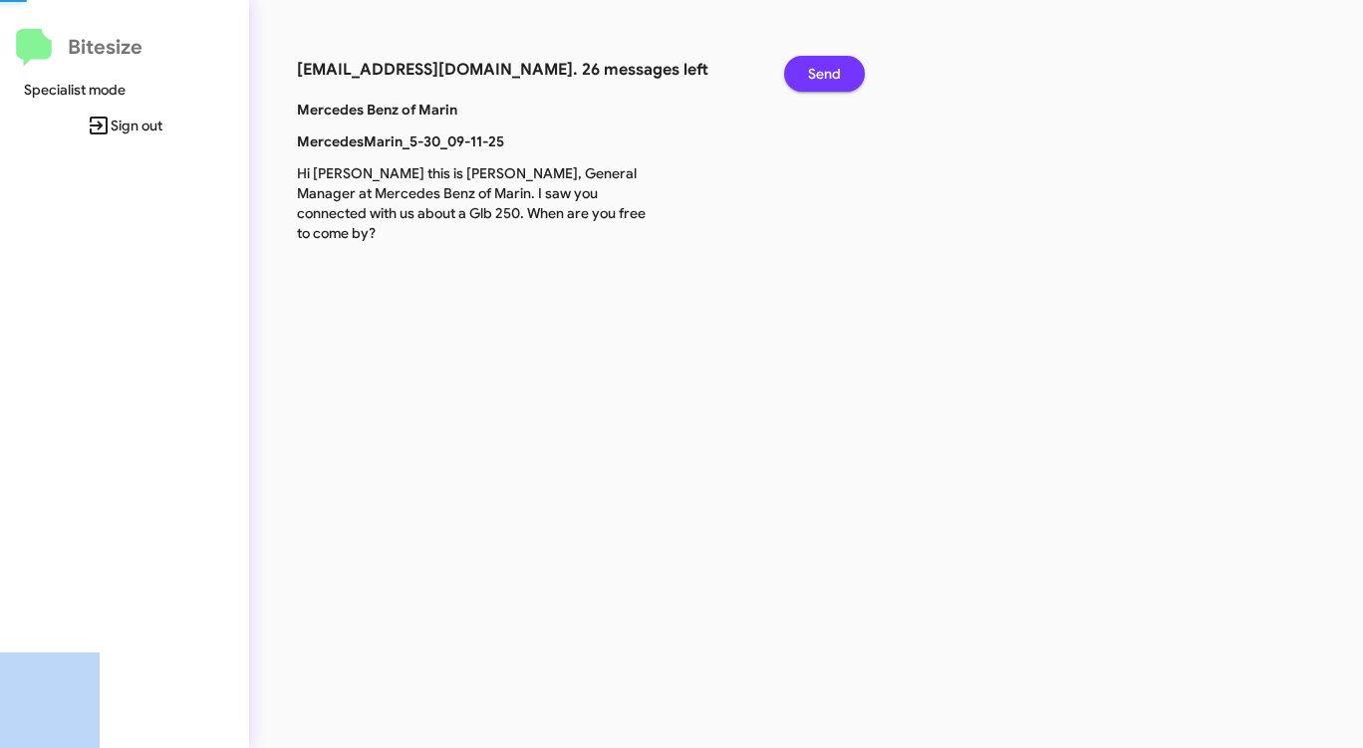
click at [828, 70] on span "Send" at bounding box center [824, 74] width 33 height 36
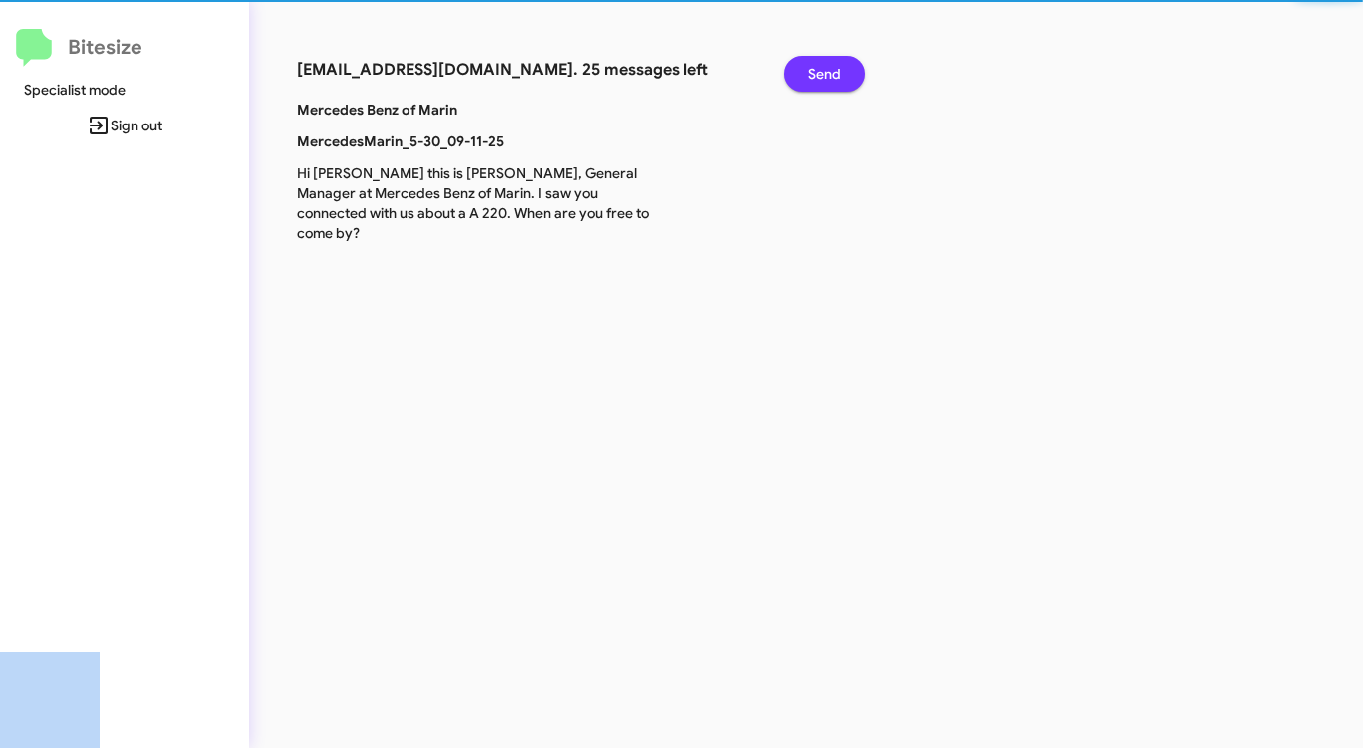
click at [828, 70] on span "Send" at bounding box center [824, 74] width 33 height 36
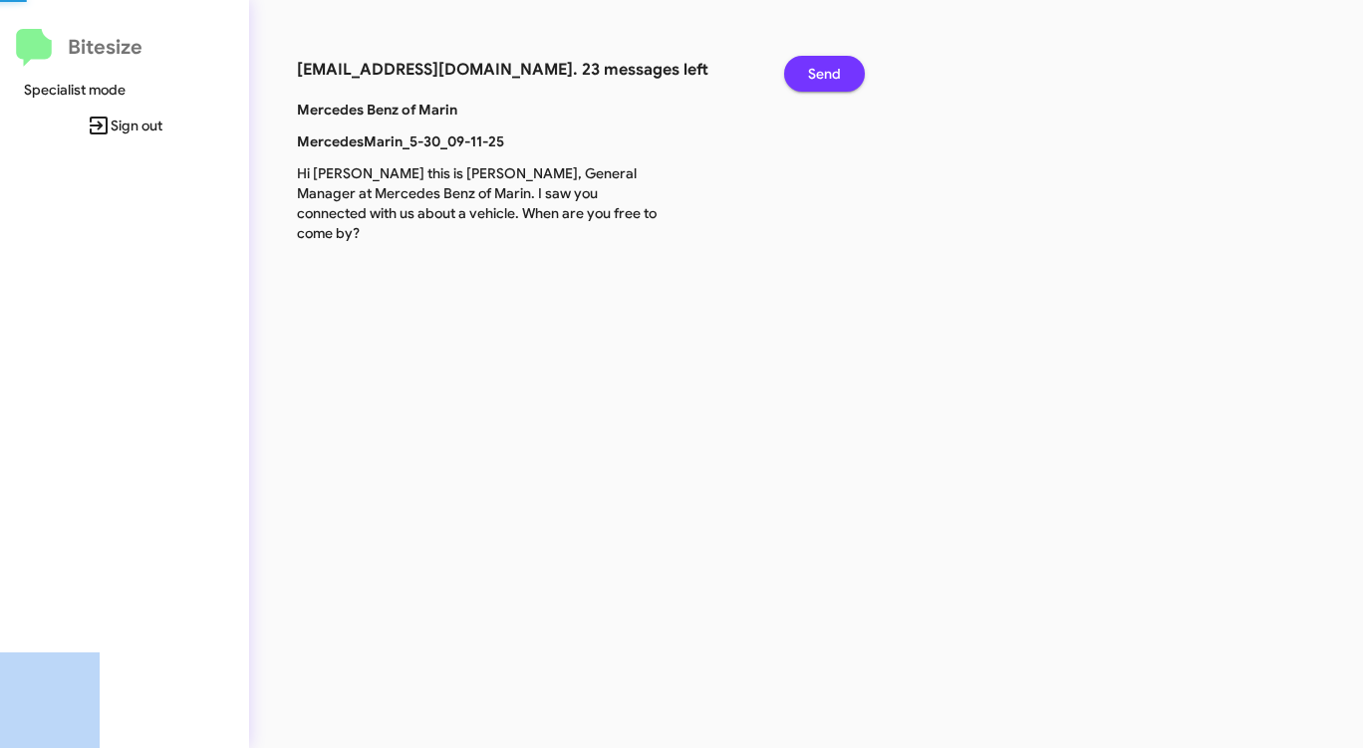
click at [828, 70] on span "Send" at bounding box center [824, 74] width 33 height 36
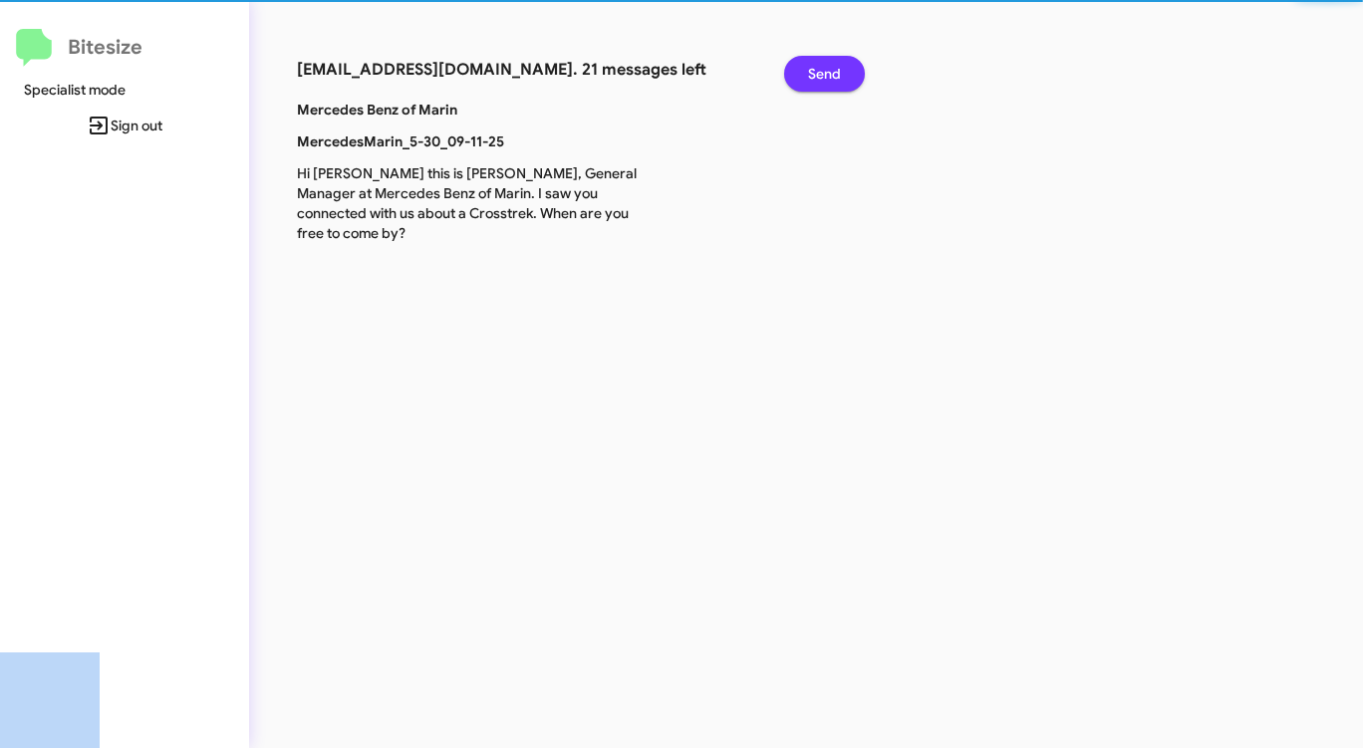
click at [828, 70] on span "Send" at bounding box center [824, 74] width 33 height 36
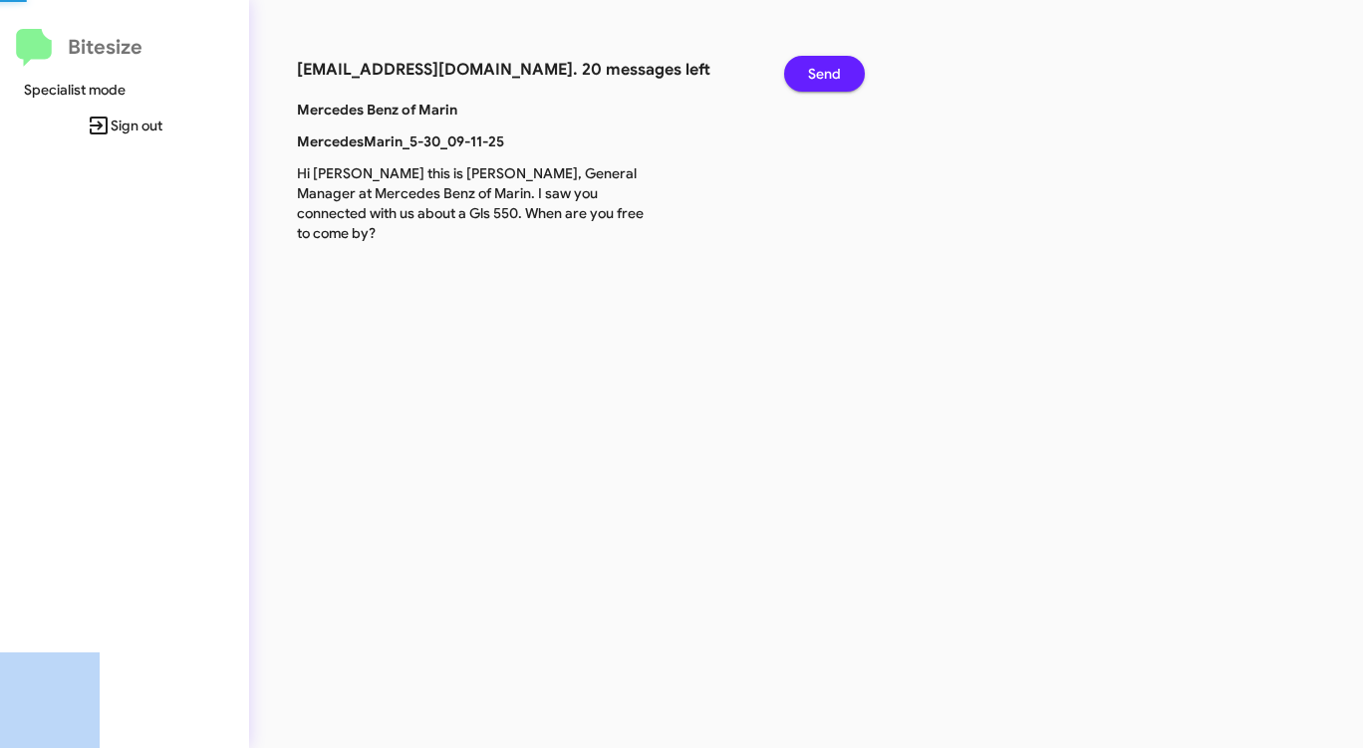
click at [828, 70] on span "Send" at bounding box center [824, 74] width 33 height 36
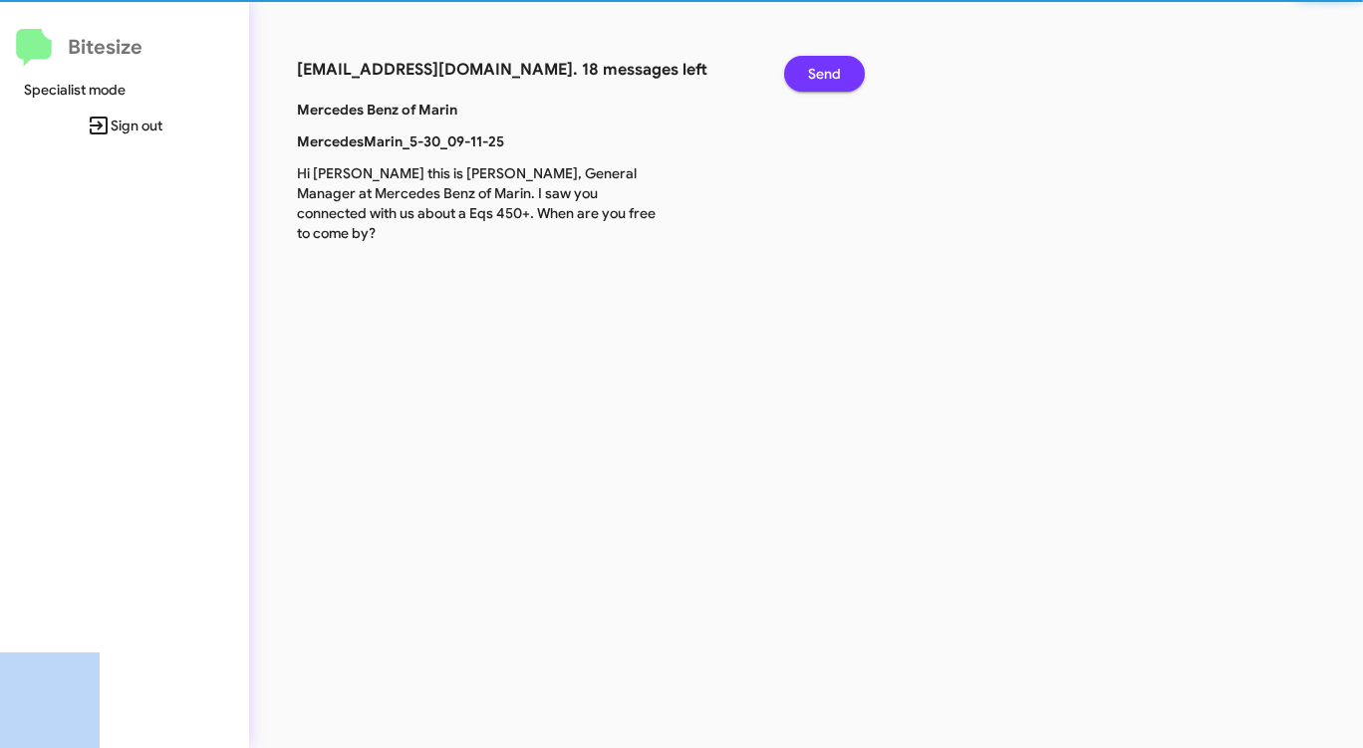
click at [828, 70] on span "Send" at bounding box center [824, 74] width 33 height 36
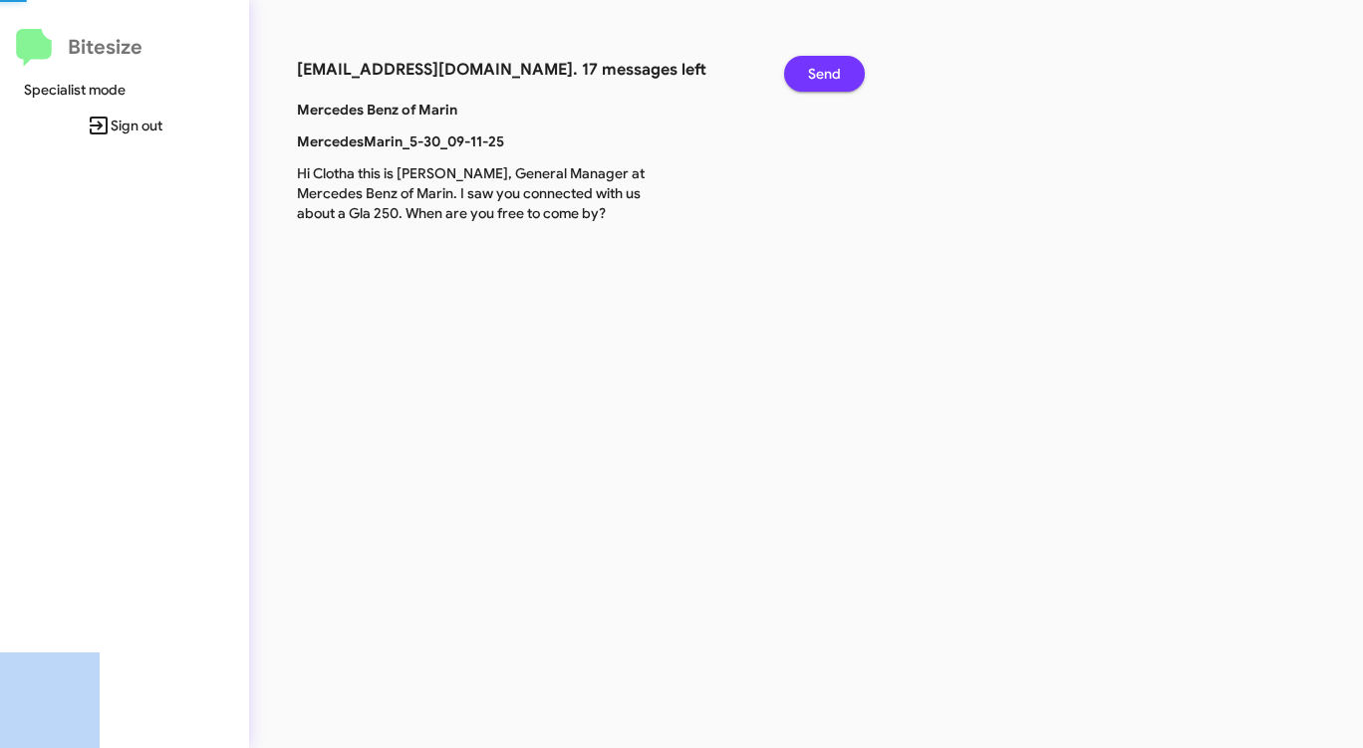
click at [828, 70] on span "Send" at bounding box center [824, 74] width 33 height 36
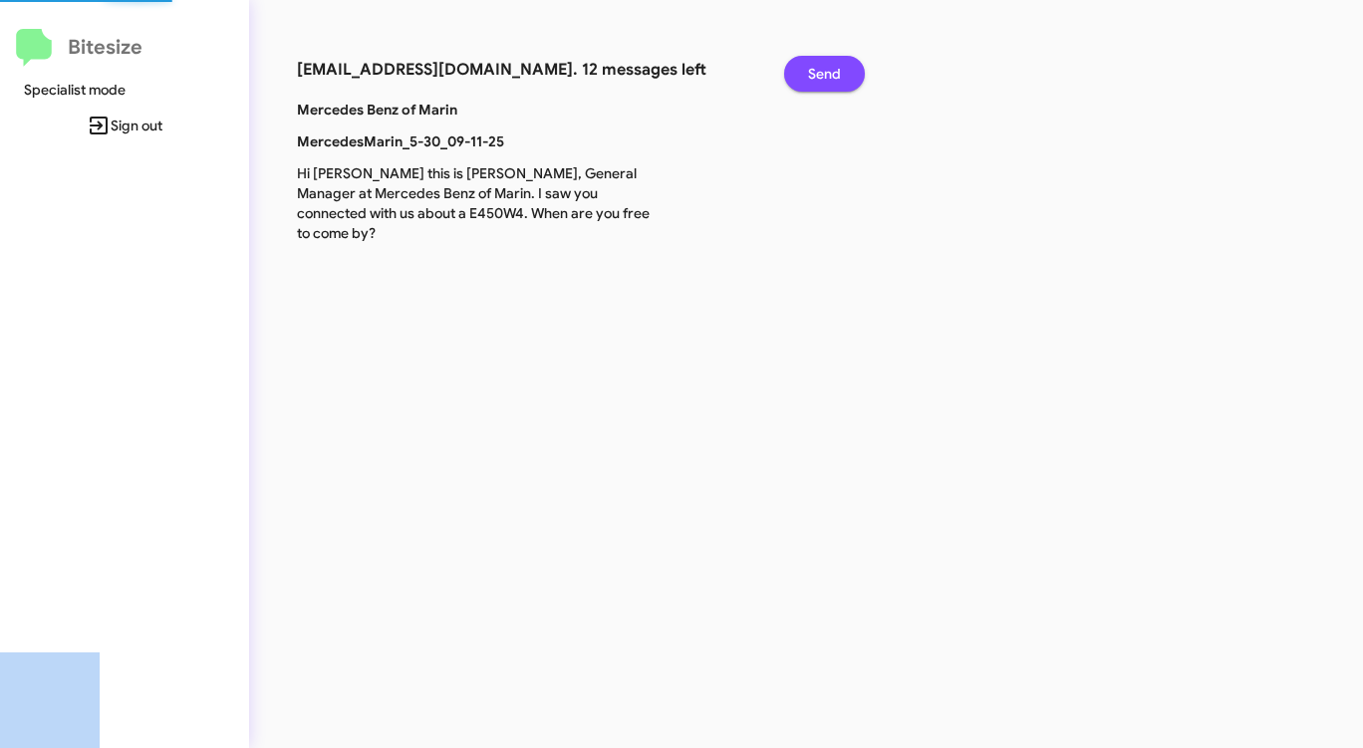
click at [828, 70] on span "Send" at bounding box center [824, 74] width 33 height 36
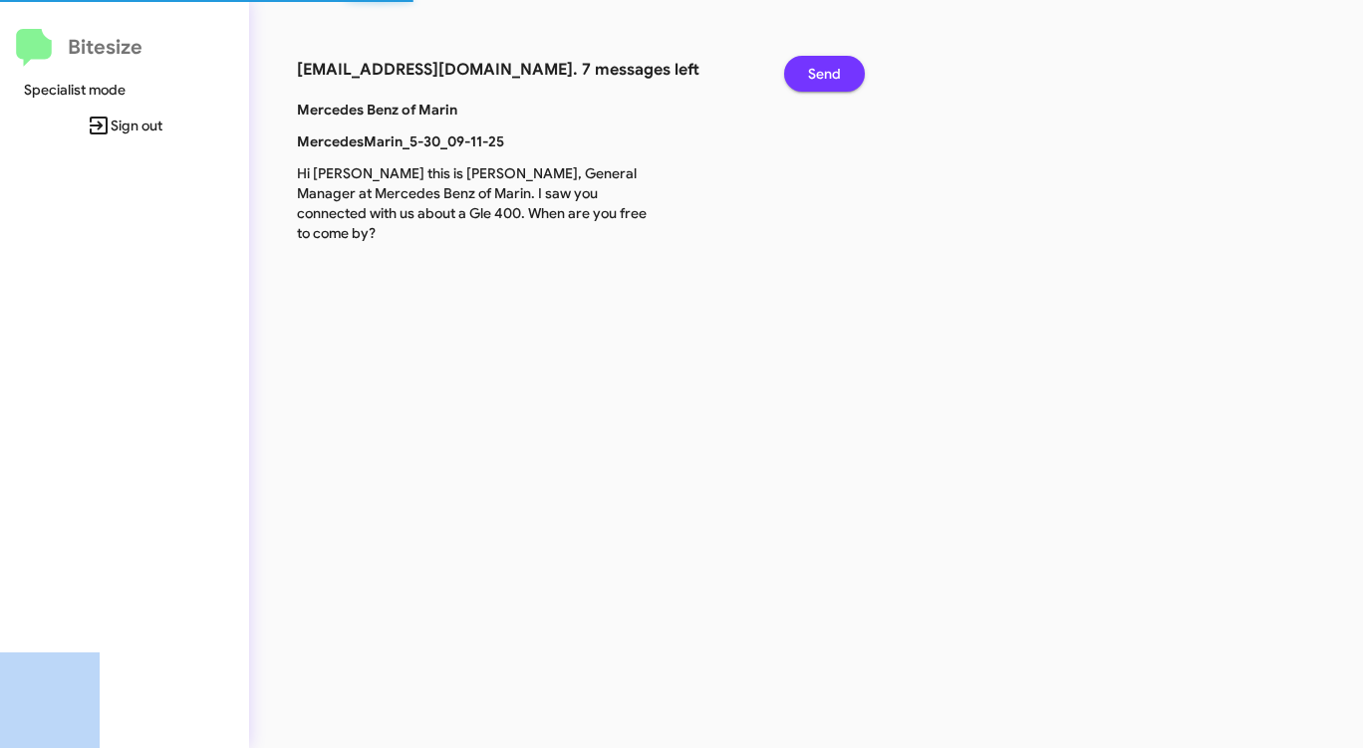
click at [828, 70] on span "Send" at bounding box center [824, 74] width 33 height 36
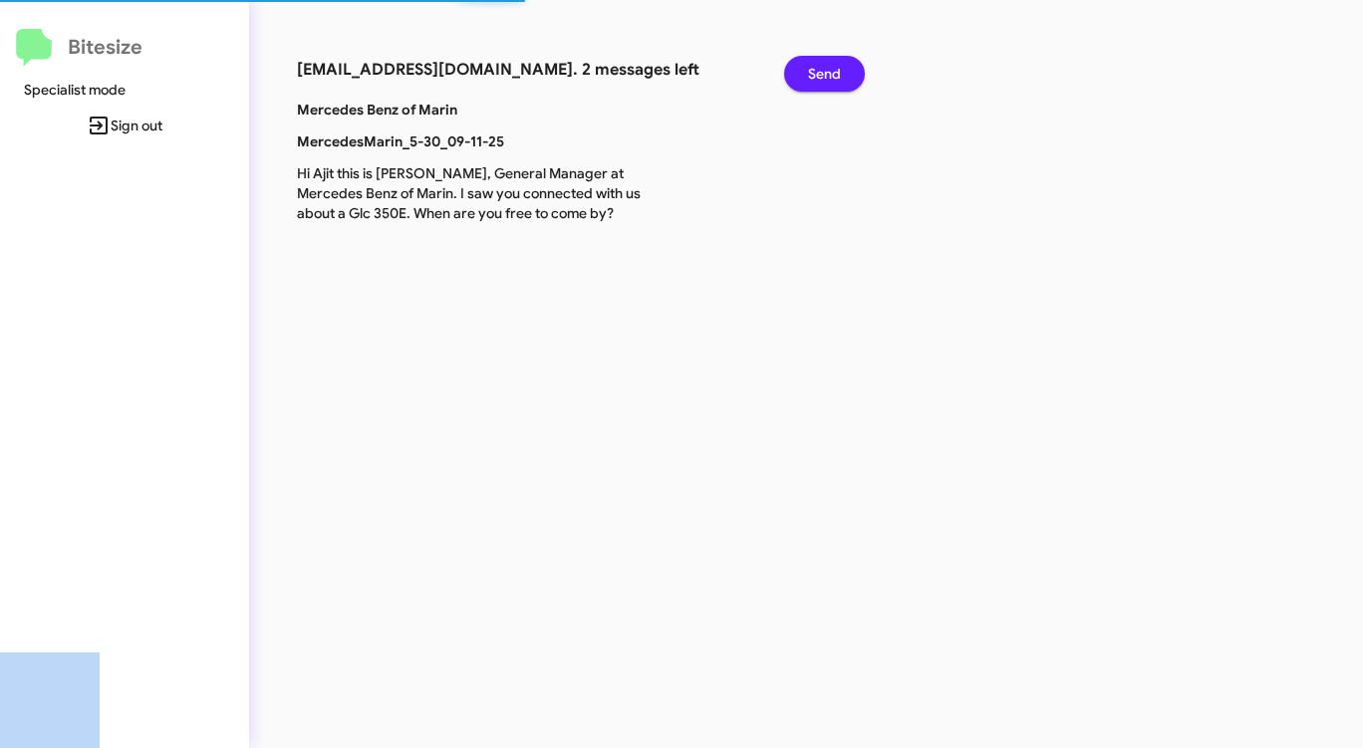
click at [828, 70] on span "Send" at bounding box center [824, 74] width 33 height 36
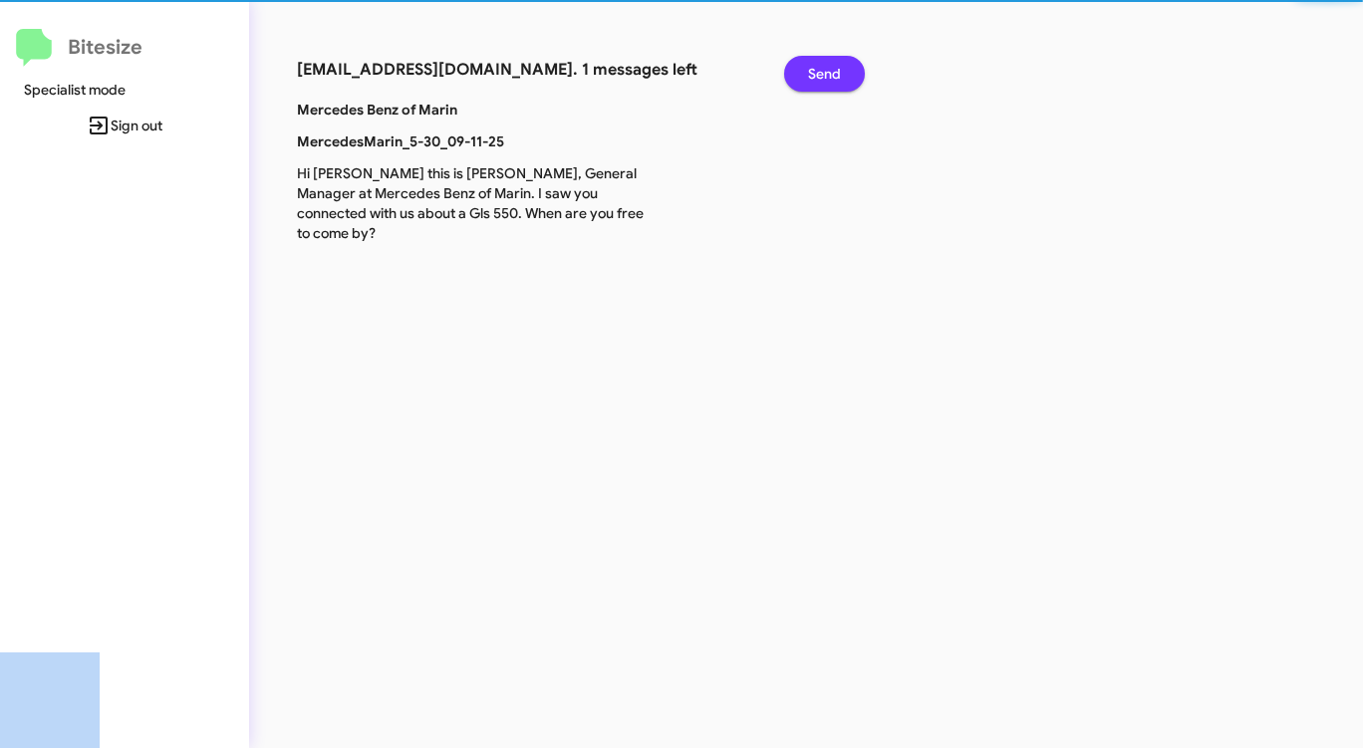
click at [828, 70] on span "Send" at bounding box center [824, 74] width 33 height 36
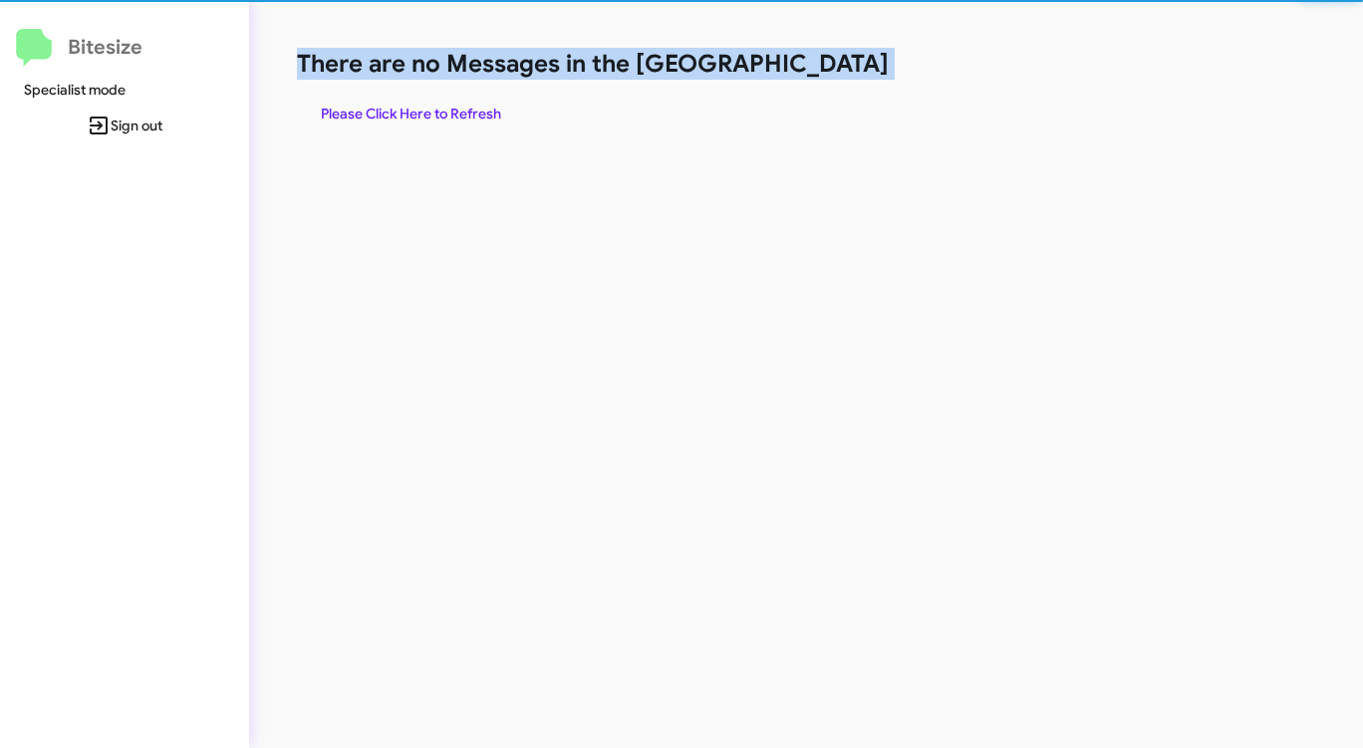
click at [828, 70] on h1 "There are no Messages in the [GEOGRAPHIC_DATA]" at bounding box center [713, 64] width 833 height 32
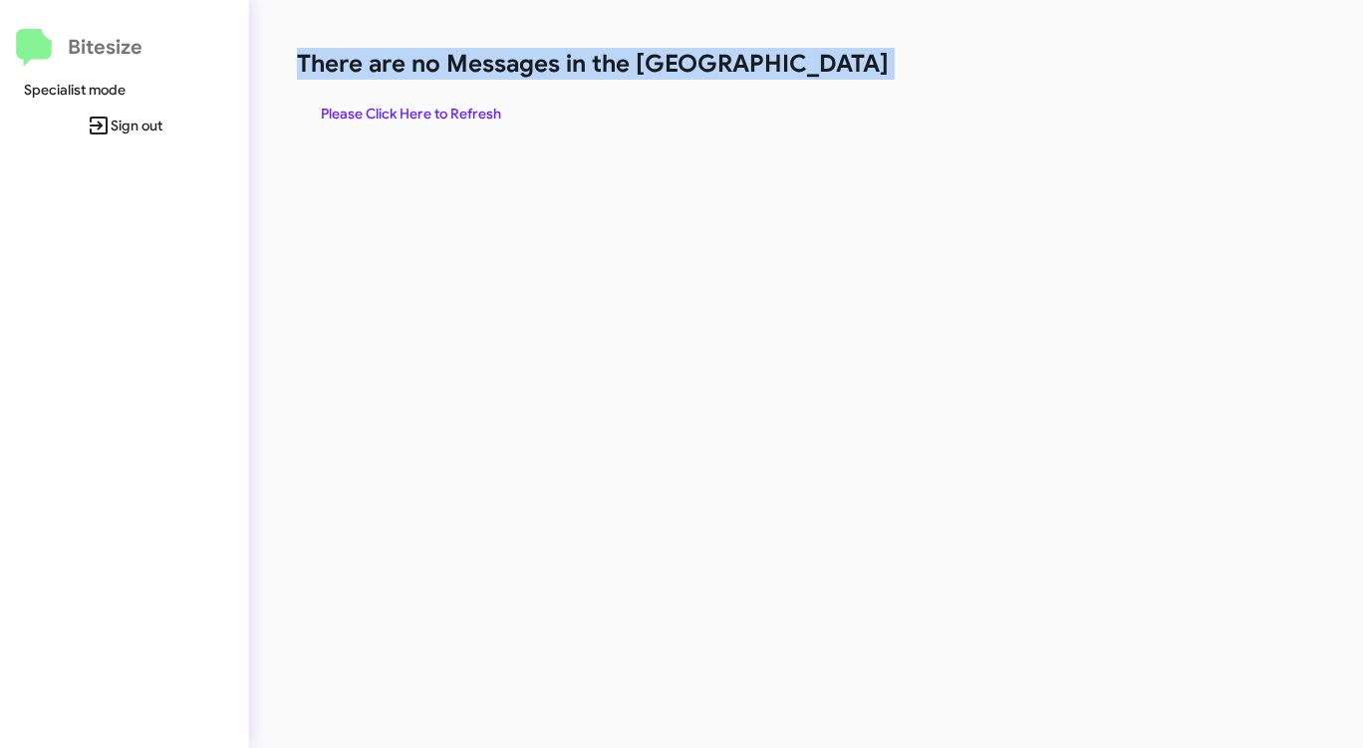
click at [828, 70] on h1 "There are no Messages in the [GEOGRAPHIC_DATA]" at bounding box center [713, 64] width 833 height 32
click at [457, 130] on div "There are no Messages in the Queue Please Click Here to Refresh" at bounding box center [713, 374] width 928 height 748
click at [463, 113] on span "Please Click Here to Refresh" at bounding box center [411, 114] width 180 height 36
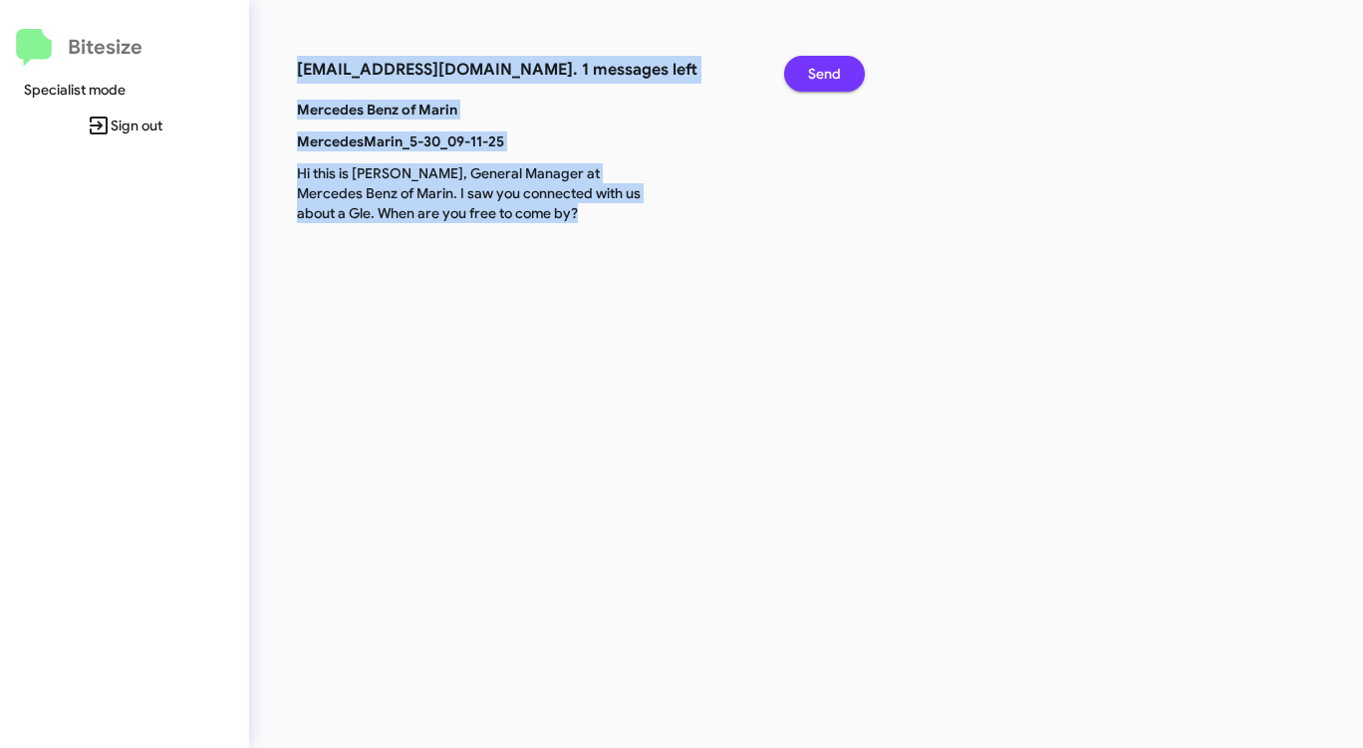
click at [830, 65] on span "Send" at bounding box center [824, 74] width 33 height 36
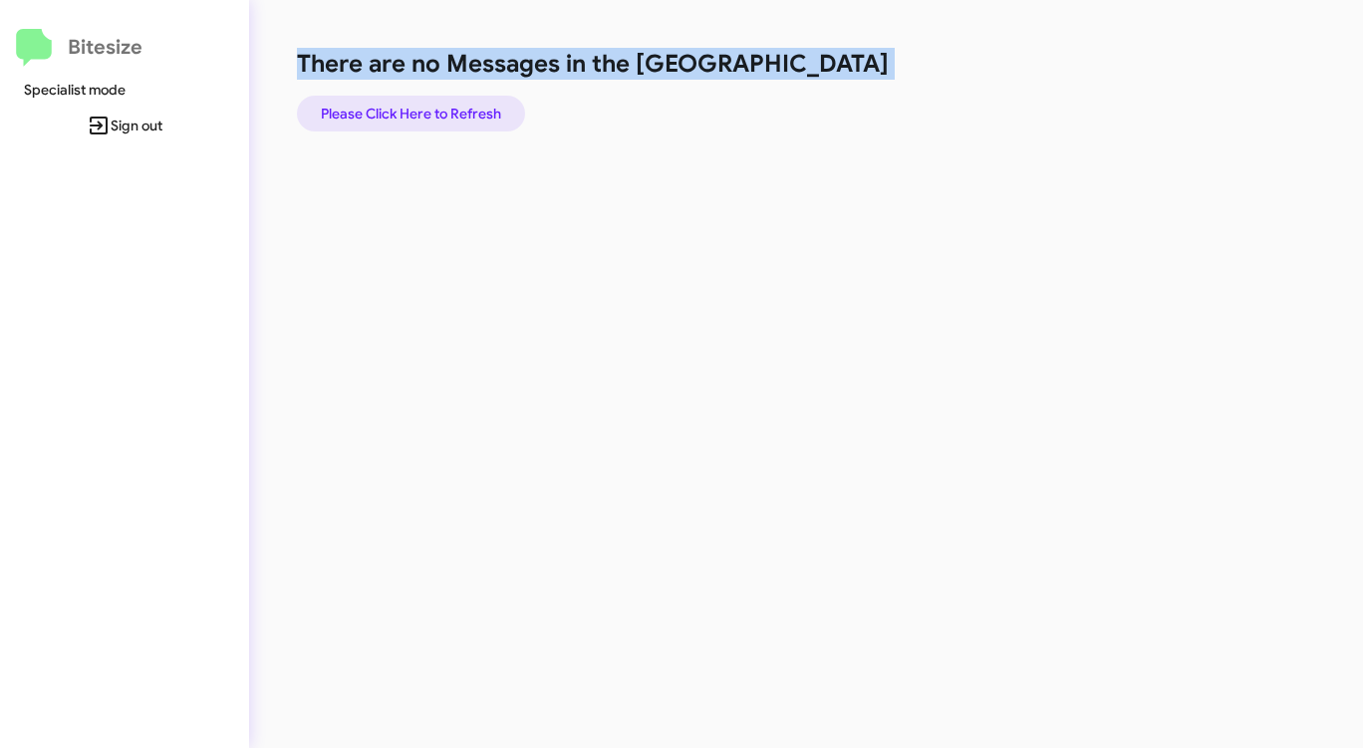
click at [448, 110] on span "Please Click Here to Refresh" at bounding box center [411, 114] width 180 height 36
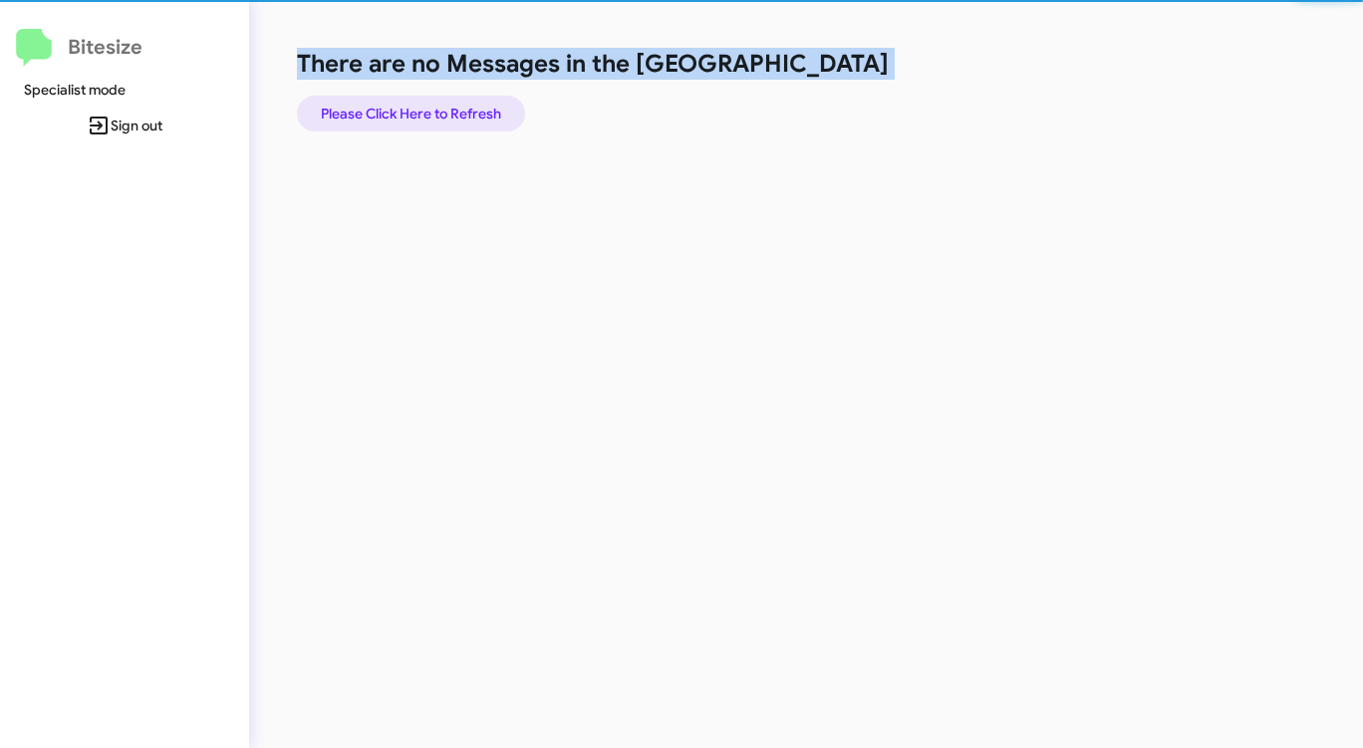
click at [448, 110] on span "Please Click Here to Refresh" at bounding box center [411, 114] width 180 height 36
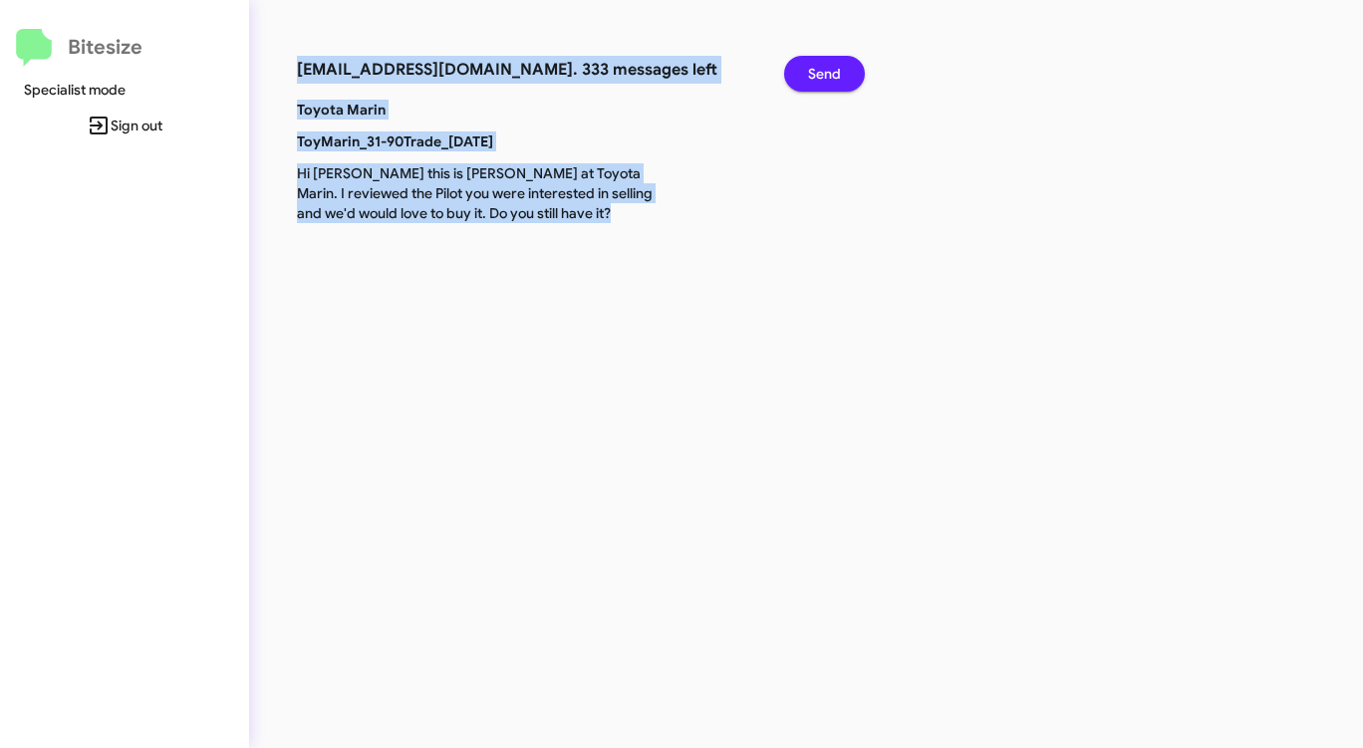
click at [816, 72] on span "Send" at bounding box center [824, 74] width 33 height 36
click at [815, 72] on span "Send" at bounding box center [824, 74] width 33 height 36
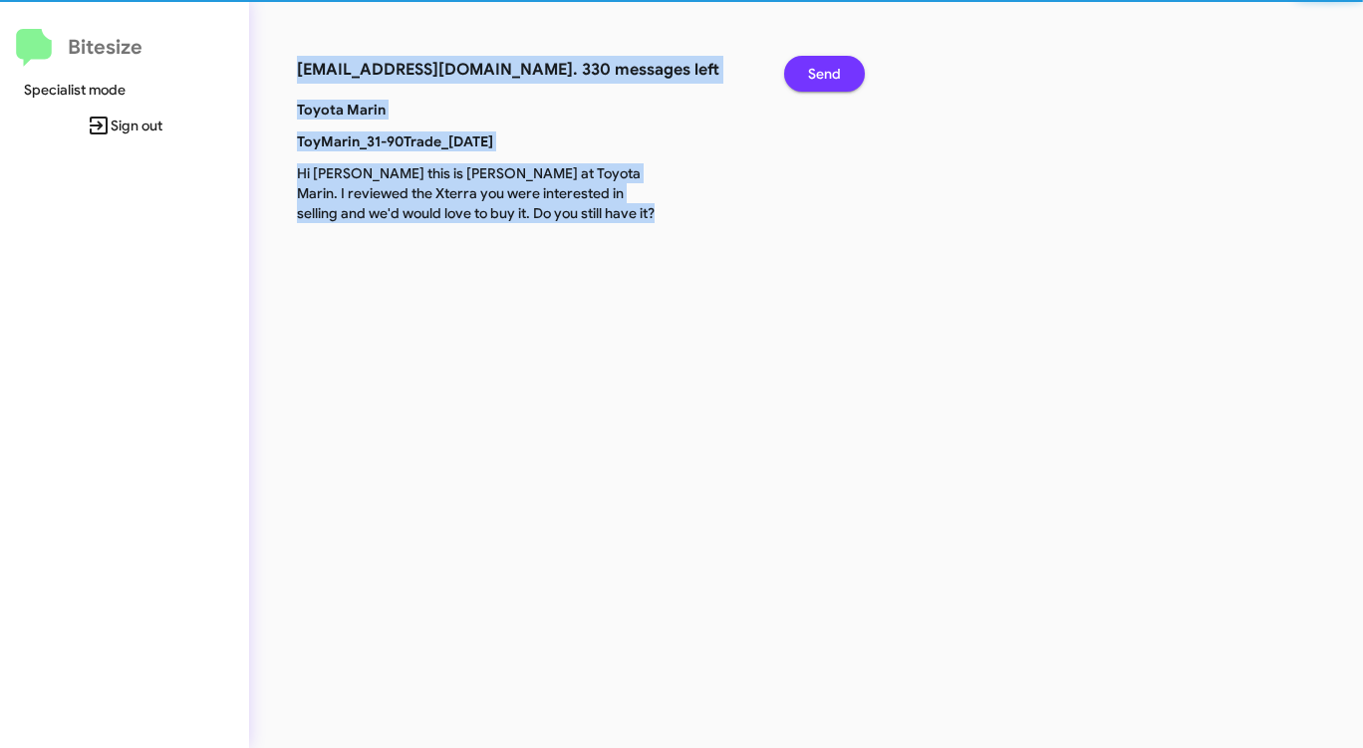
click at [815, 72] on span "Send" at bounding box center [824, 74] width 33 height 36
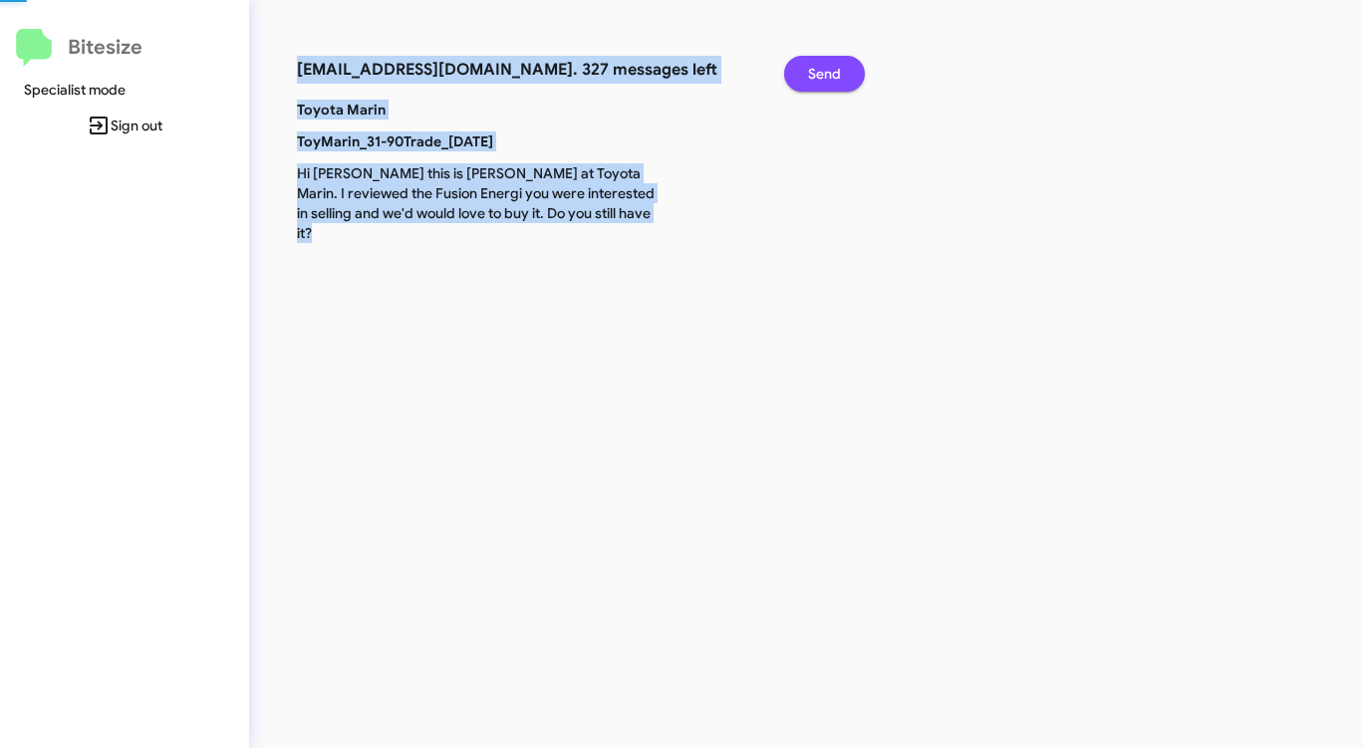
click at [815, 72] on span "Send" at bounding box center [824, 74] width 33 height 36
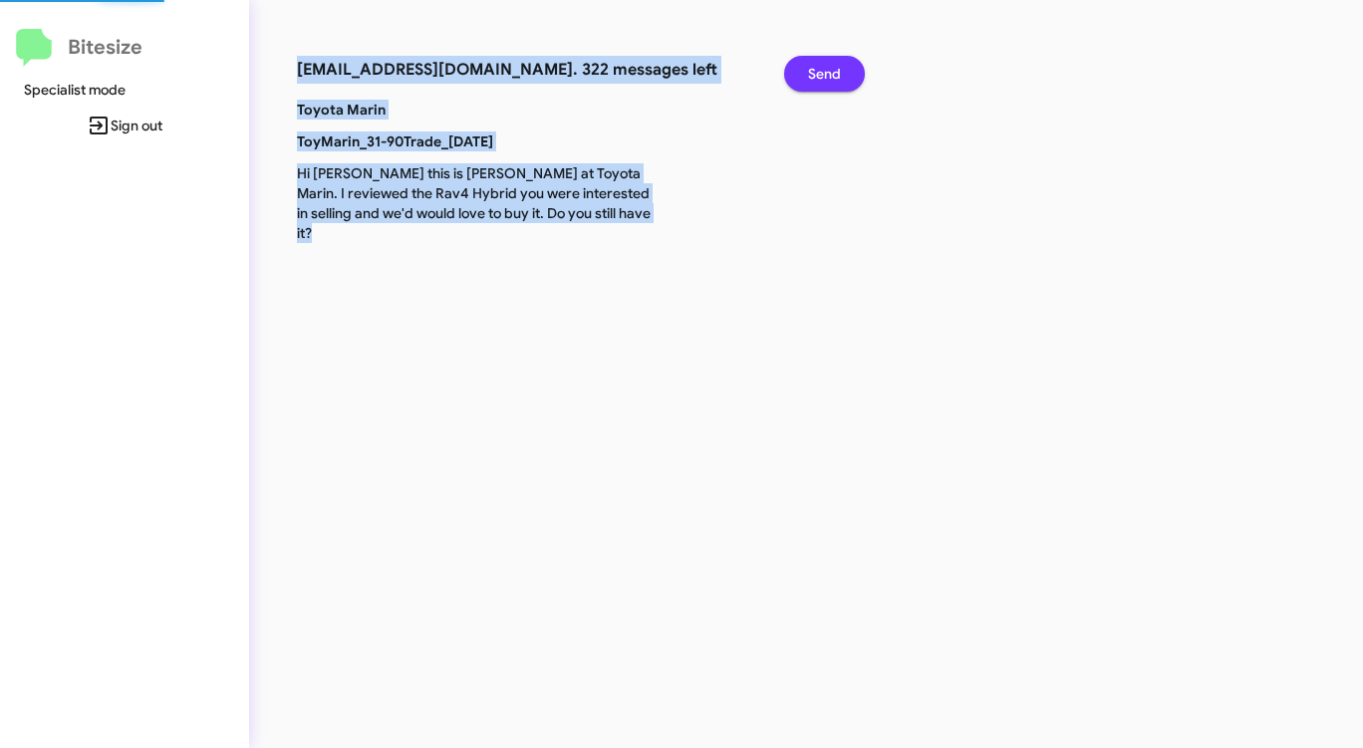
click at [815, 72] on span "Send" at bounding box center [824, 74] width 33 height 36
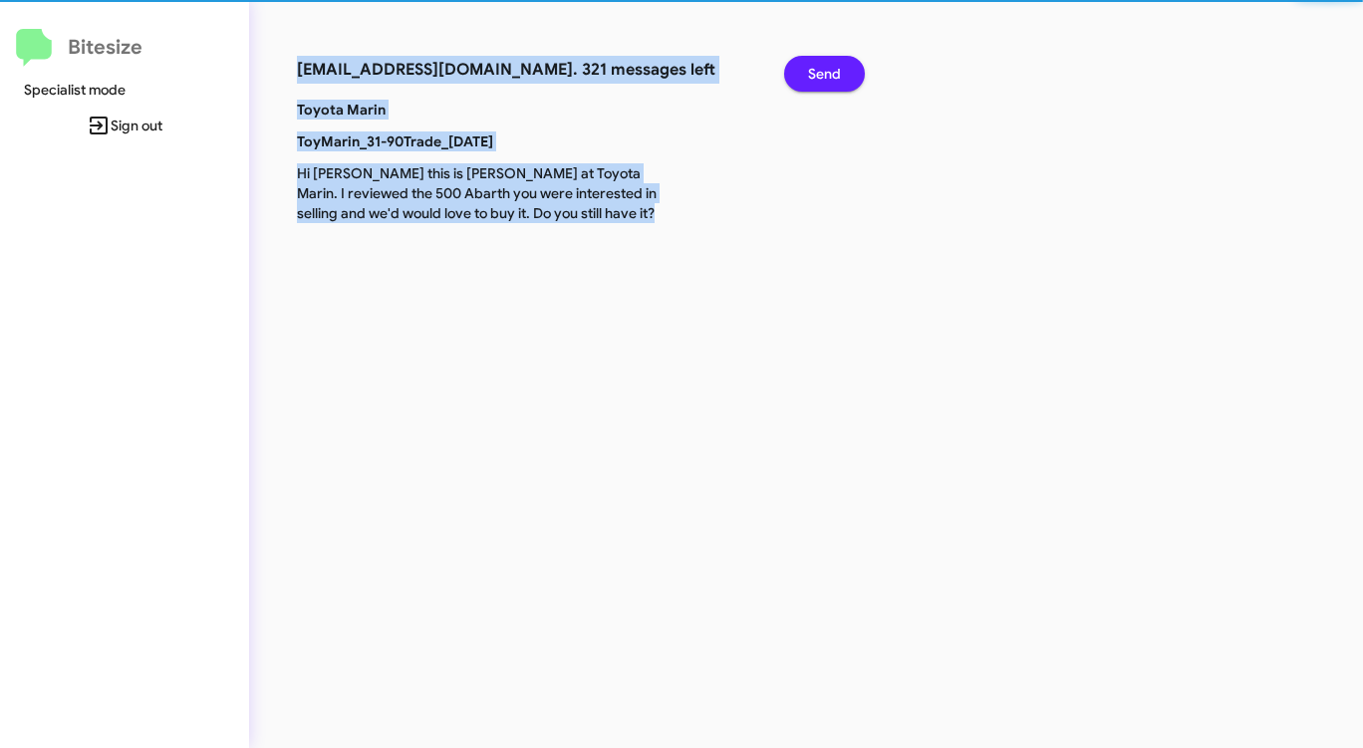
click at [815, 72] on span "Send" at bounding box center [824, 74] width 33 height 36
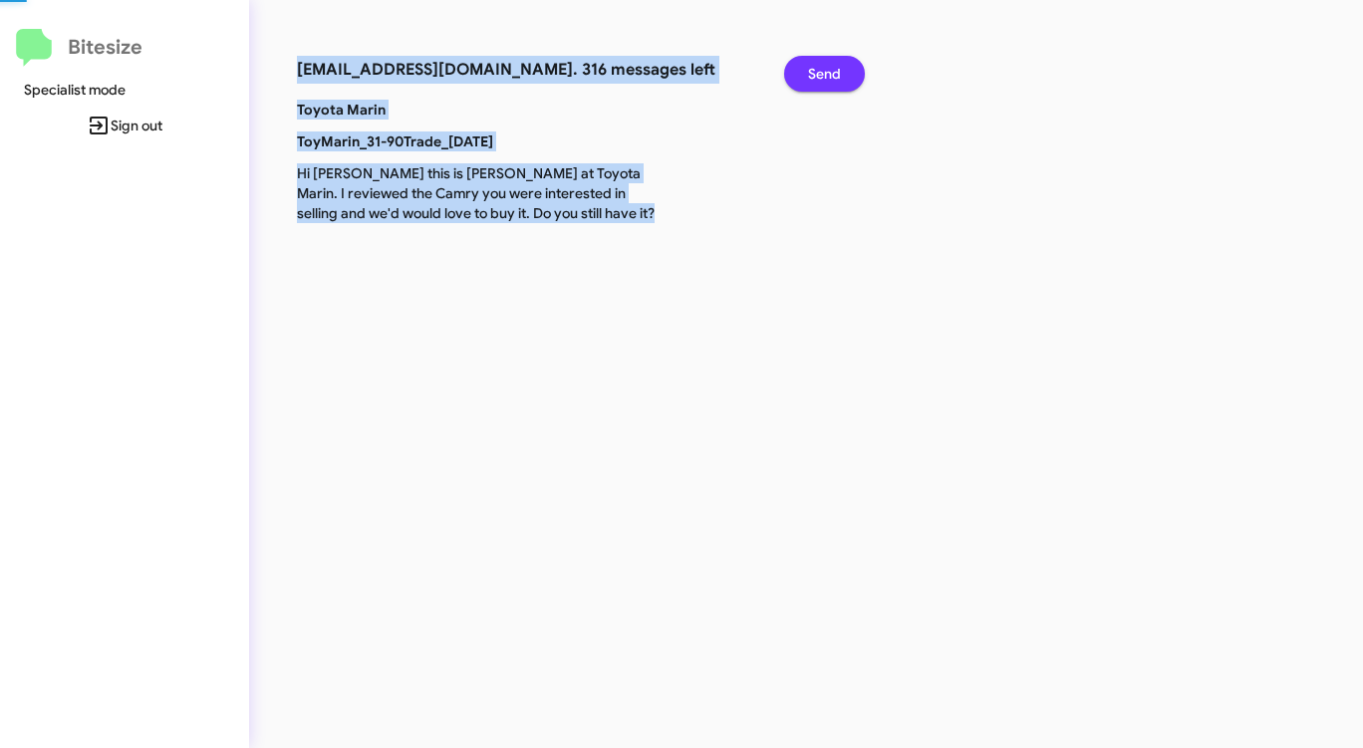
click at [815, 72] on span "Send" at bounding box center [824, 74] width 33 height 36
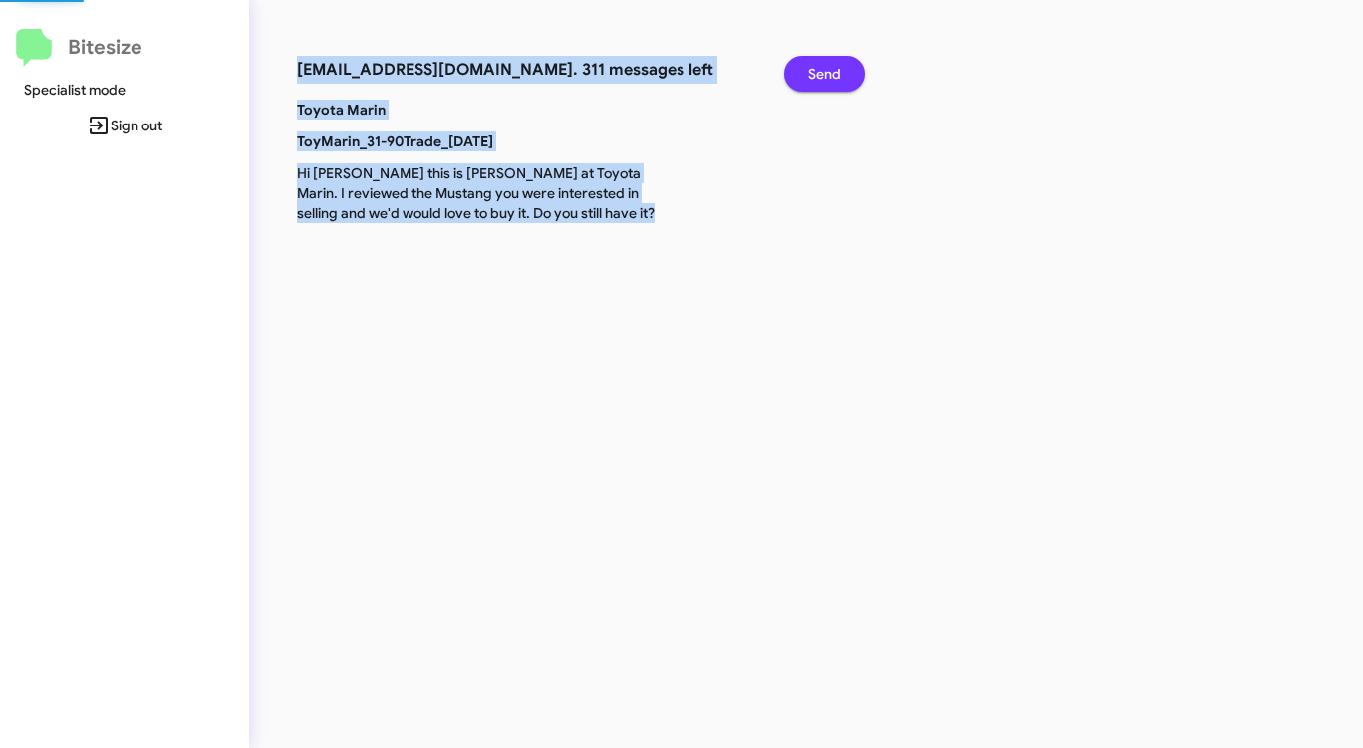
click at [815, 72] on span "Send" at bounding box center [824, 74] width 33 height 36
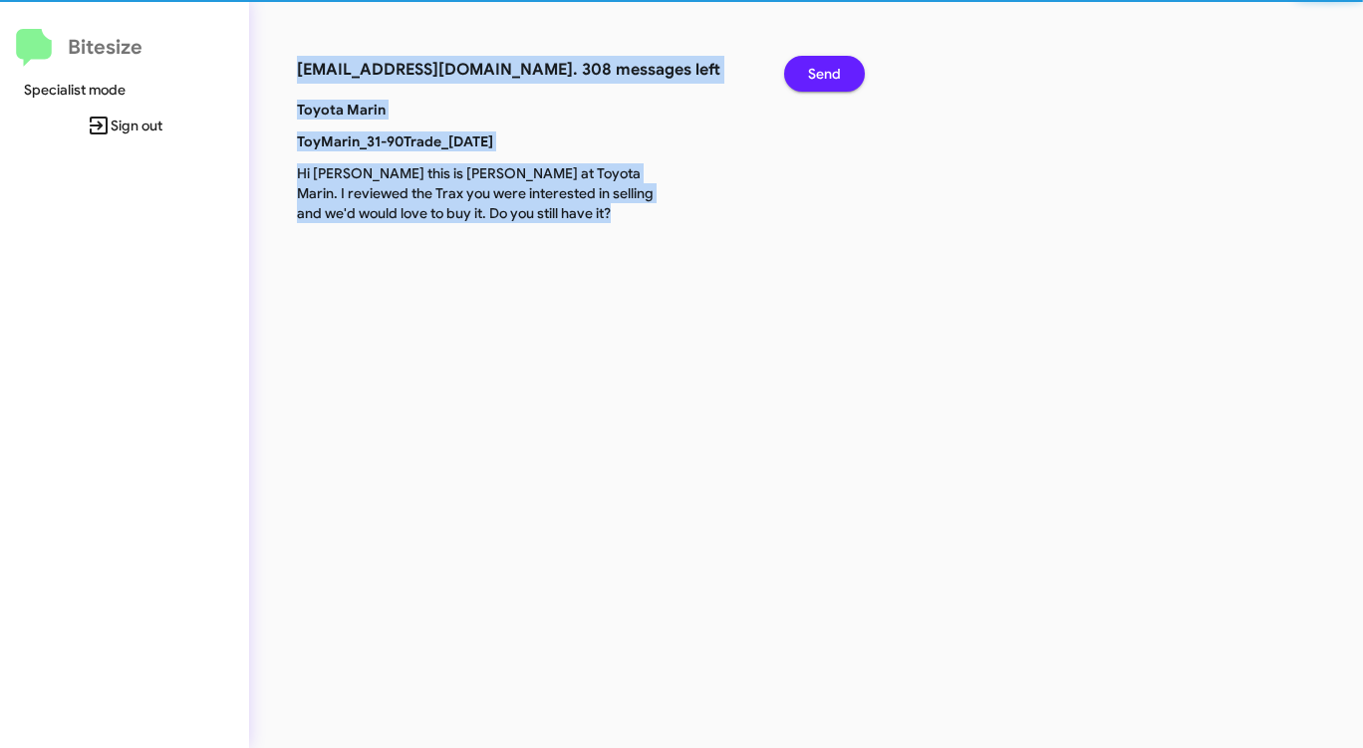
click at [815, 73] on span "Send" at bounding box center [824, 74] width 33 height 36
click at [815, 74] on span "Send" at bounding box center [824, 74] width 33 height 36
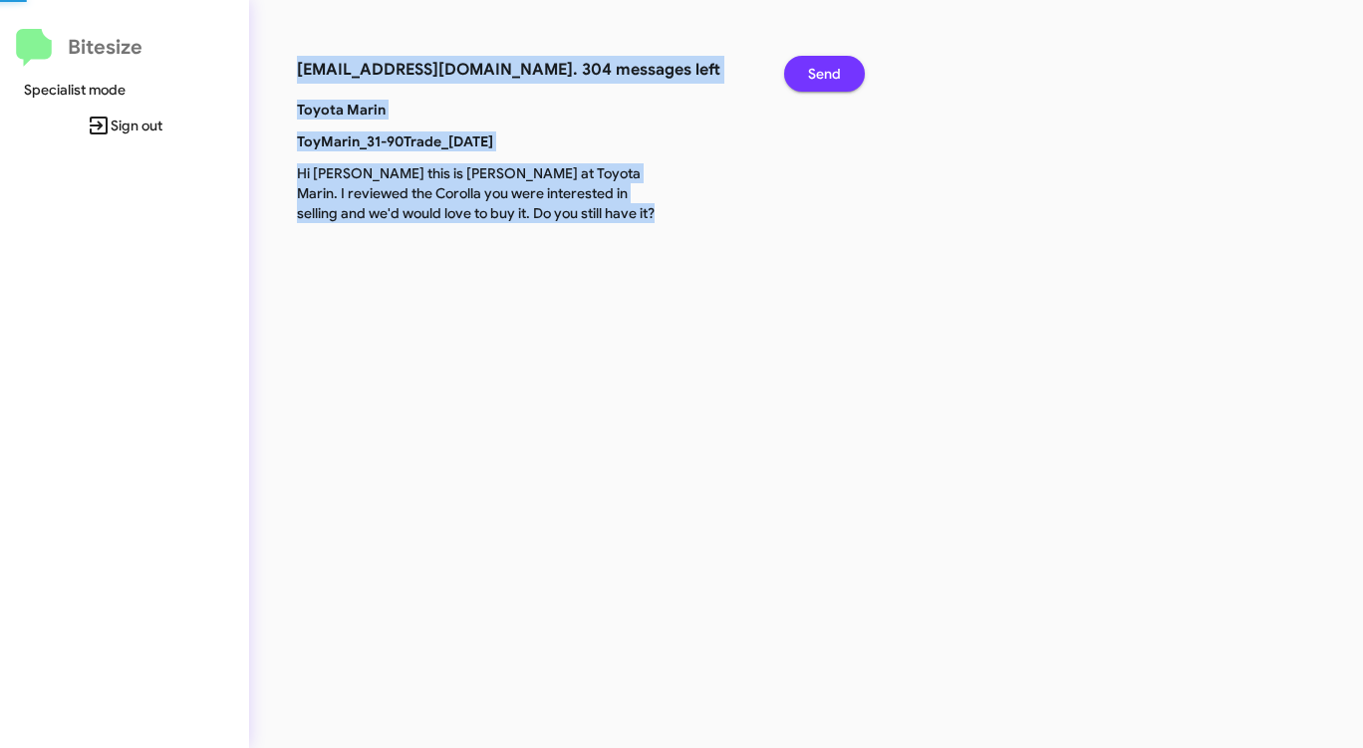
click at [815, 74] on span "Send" at bounding box center [824, 74] width 33 height 36
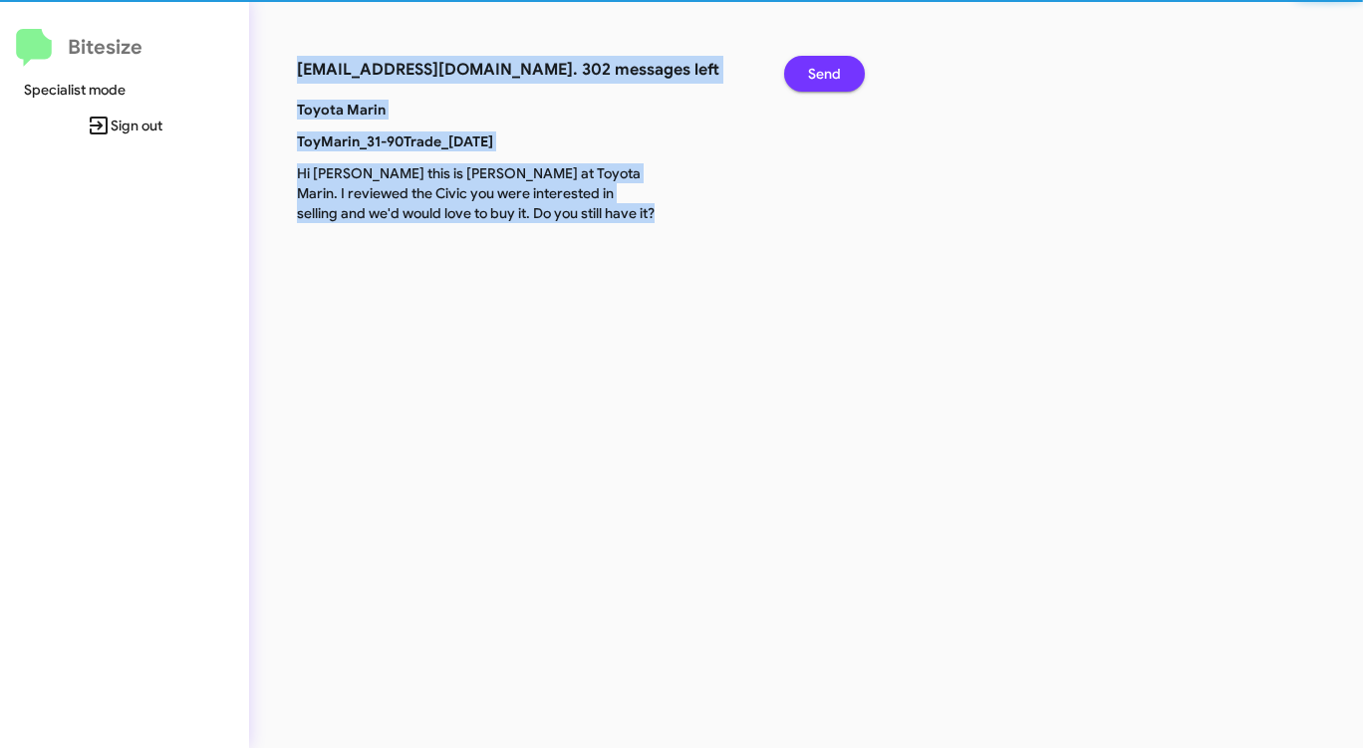
click at [815, 74] on span "Send" at bounding box center [824, 74] width 33 height 36
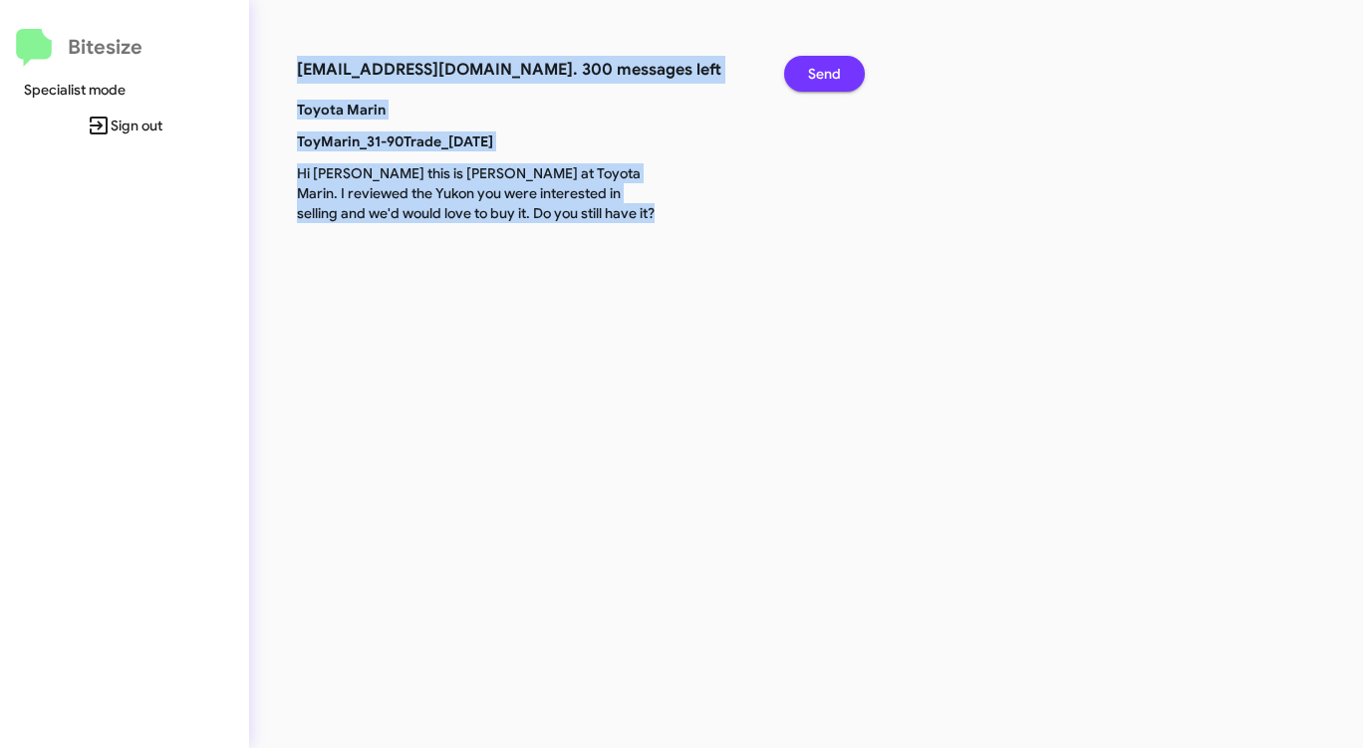
click at [815, 74] on span "Send" at bounding box center [824, 74] width 33 height 36
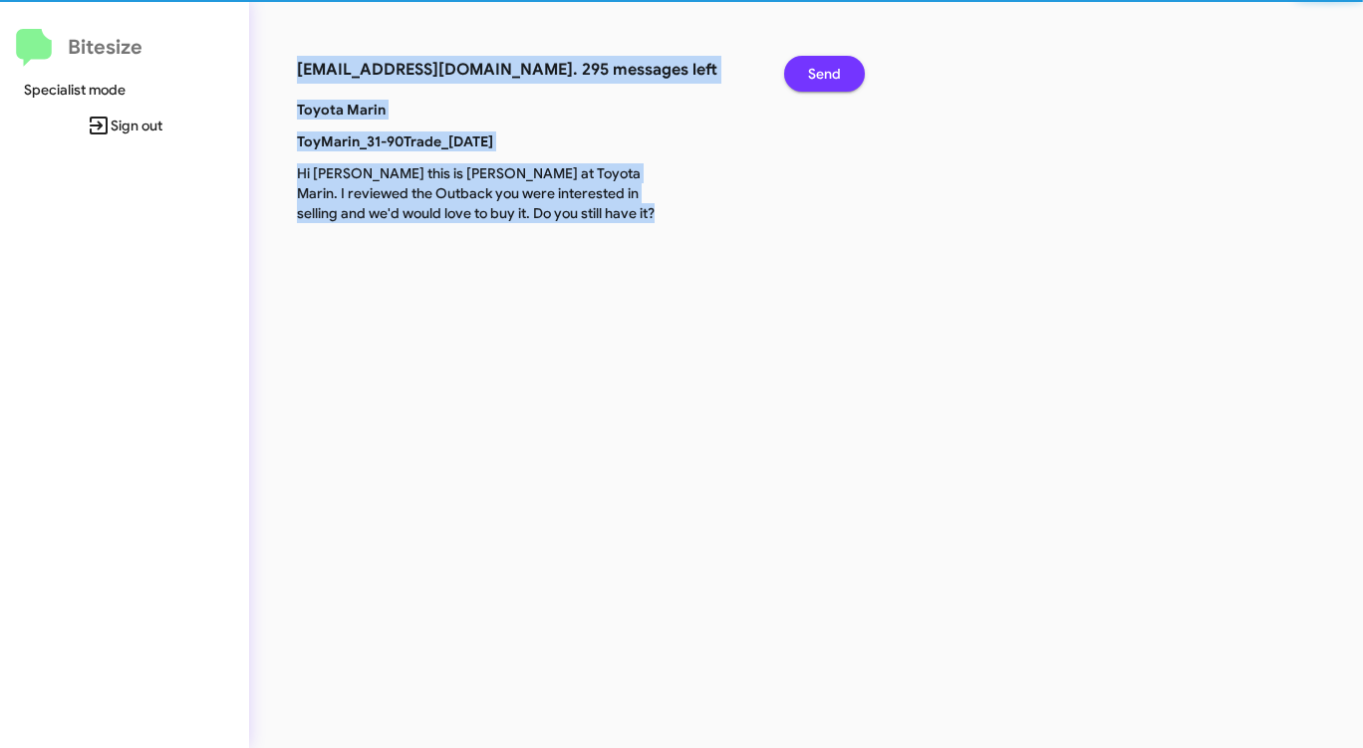
click at [815, 74] on span "Send" at bounding box center [824, 74] width 33 height 36
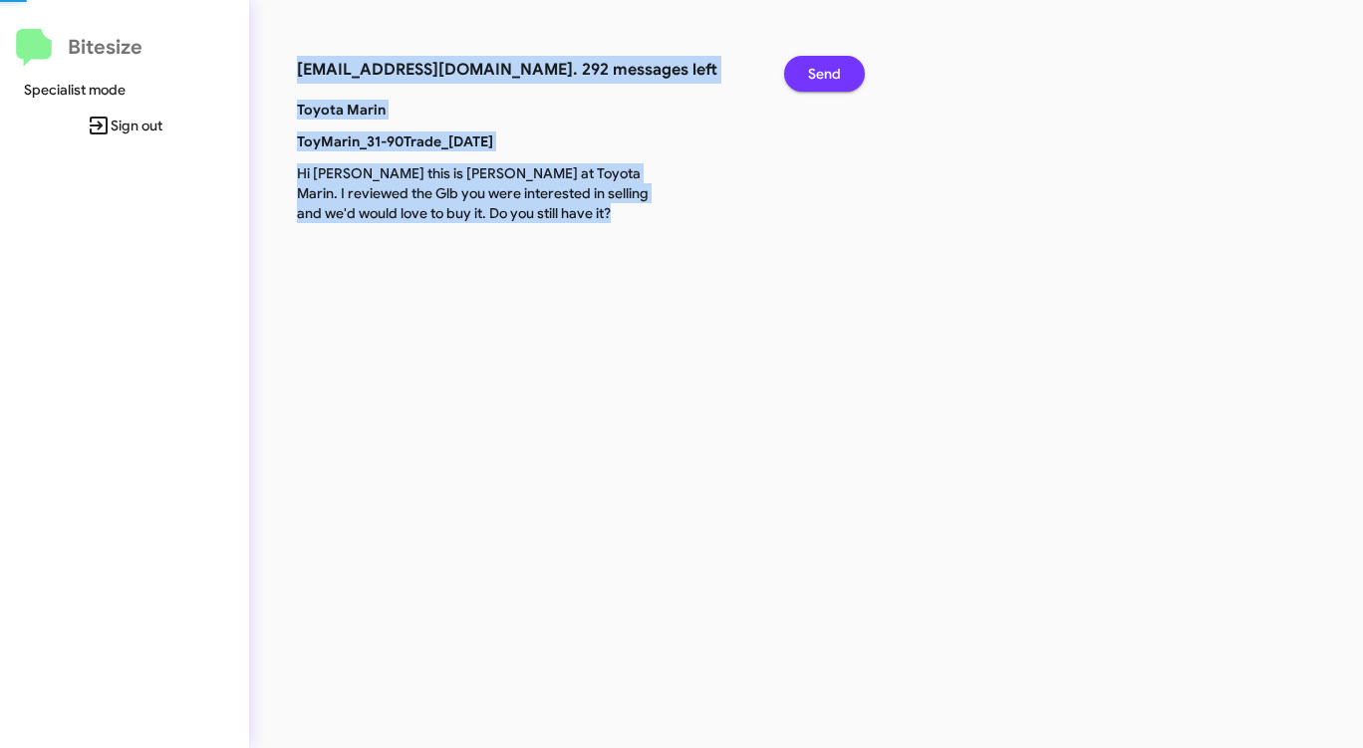
click at [815, 74] on span "Send" at bounding box center [824, 74] width 33 height 36
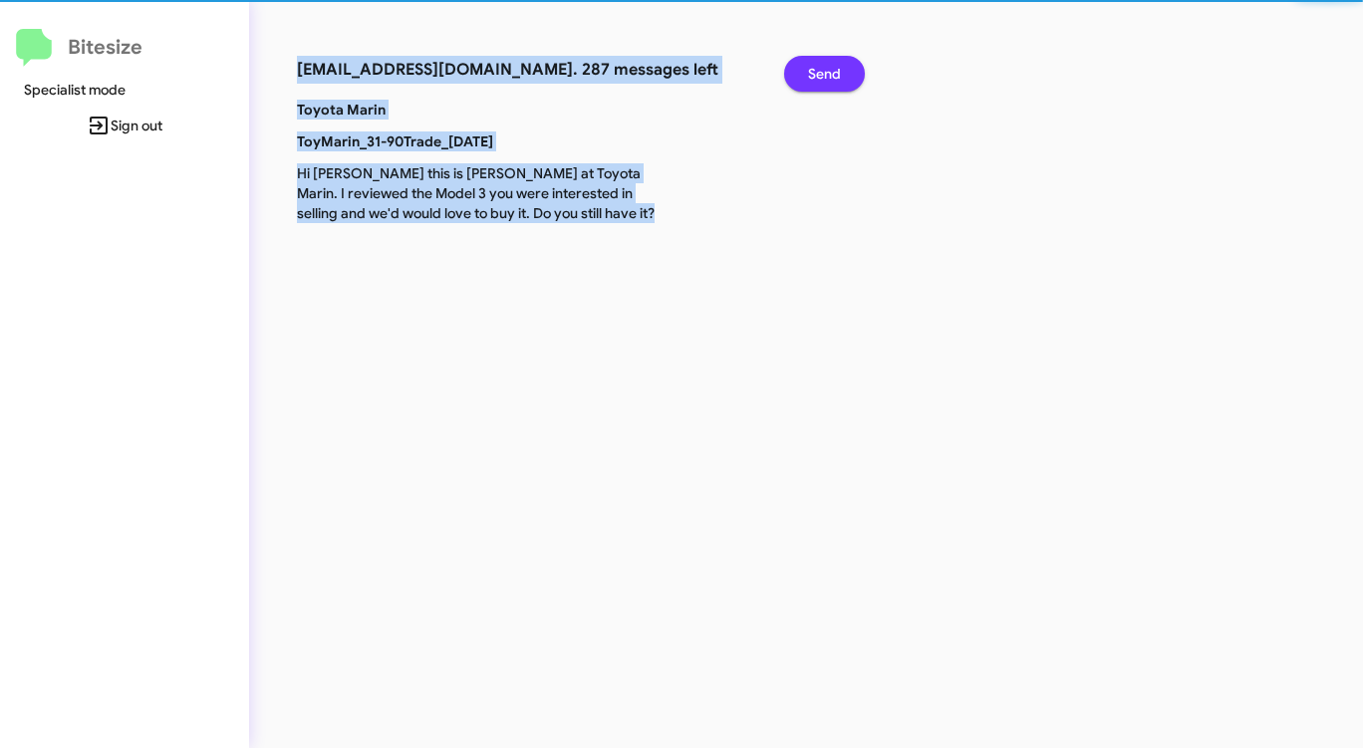
click at [815, 74] on span "Send" at bounding box center [824, 74] width 33 height 36
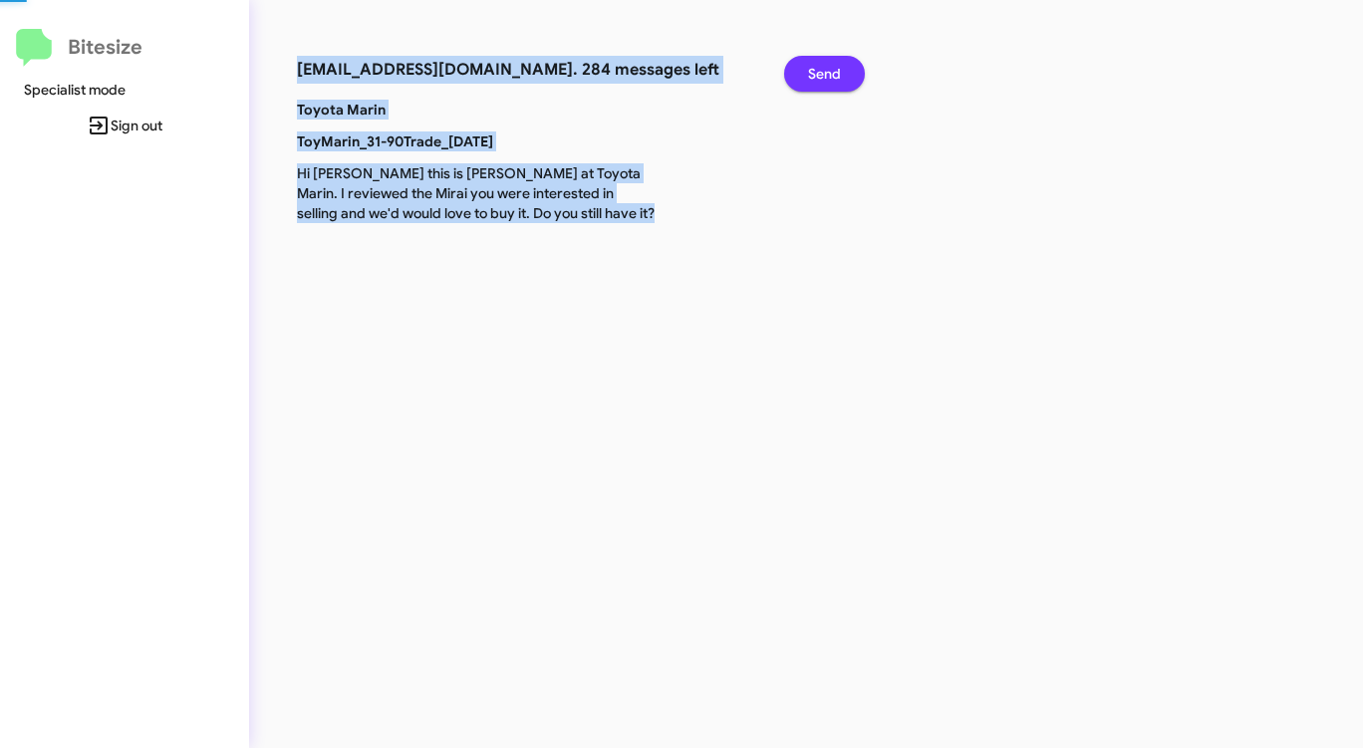
click at [815, 74] on span "Send" at bounding box center [824, 74] width 33 height 36
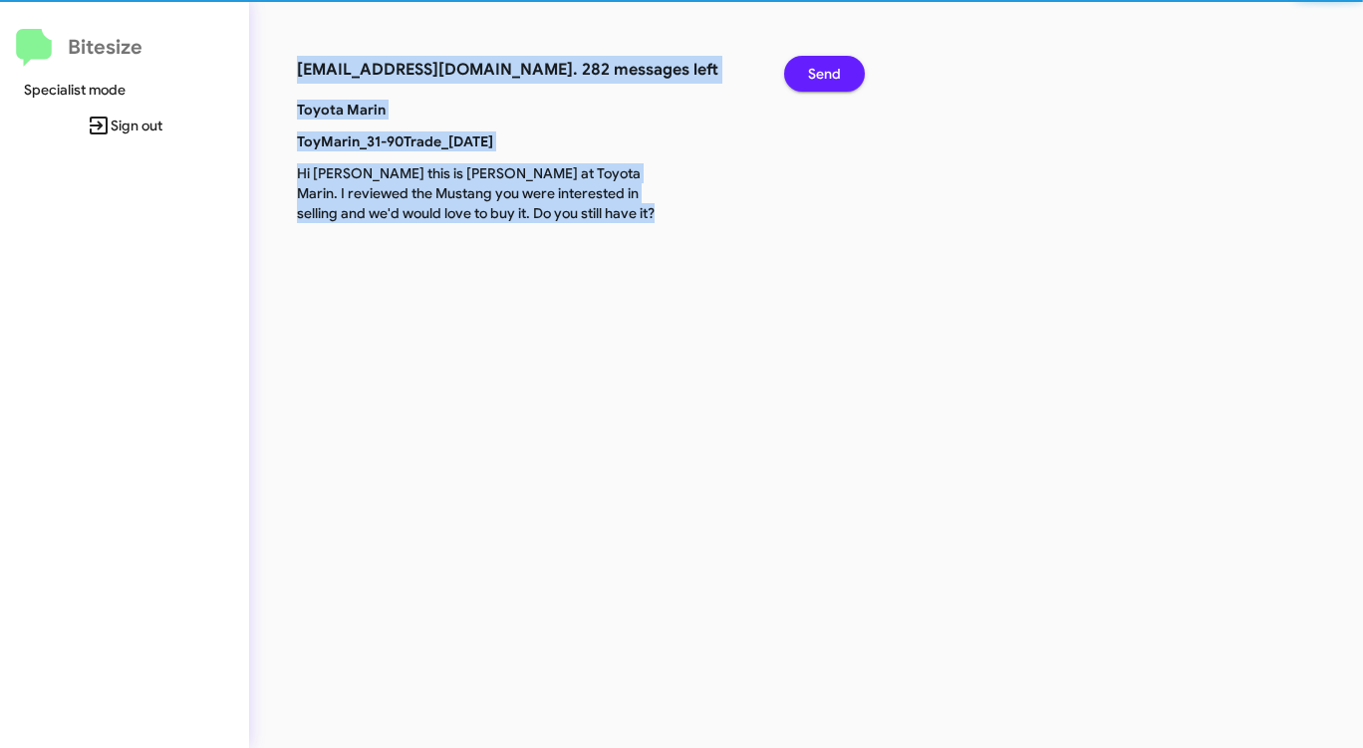
click at [815, 74] on span "Send" at bounding box center [824, 74] width 33 height 36
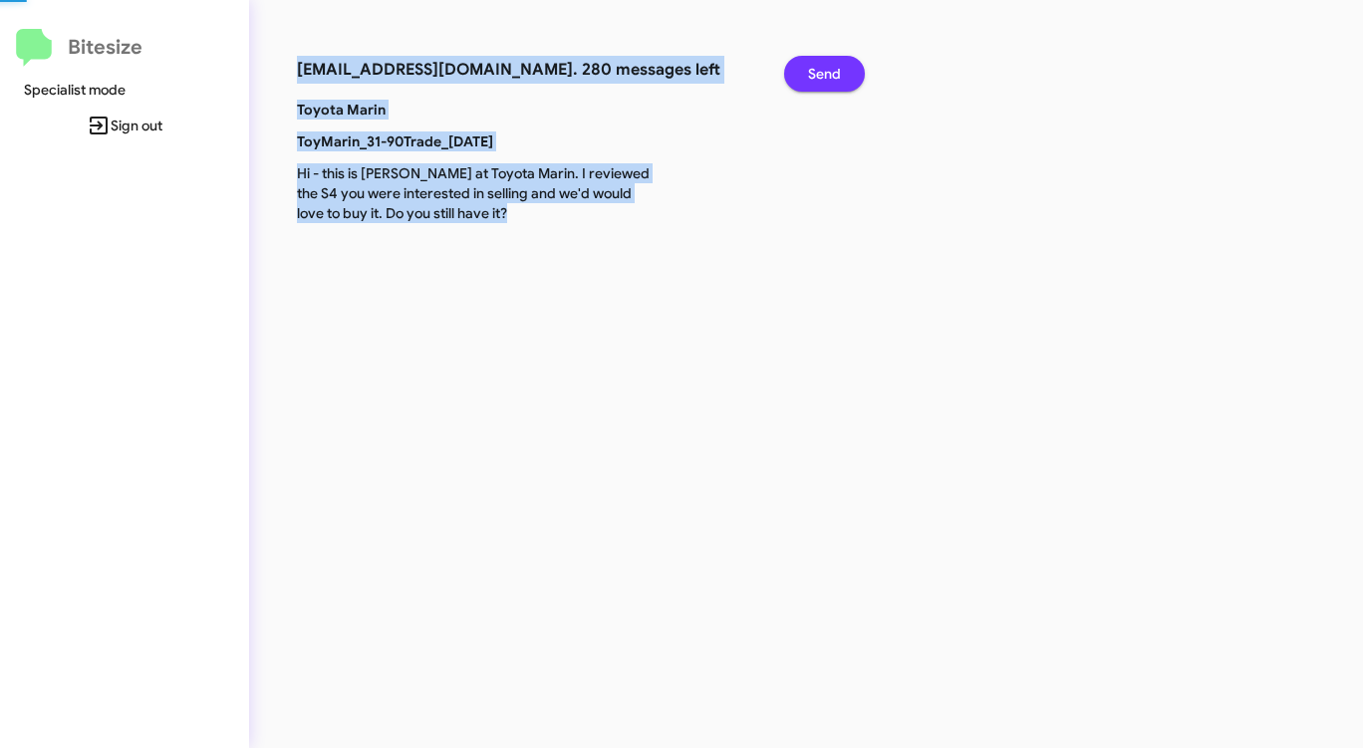
click at [815, 74] on span "Send" at bounding box center [824, 74] width 33 height 36
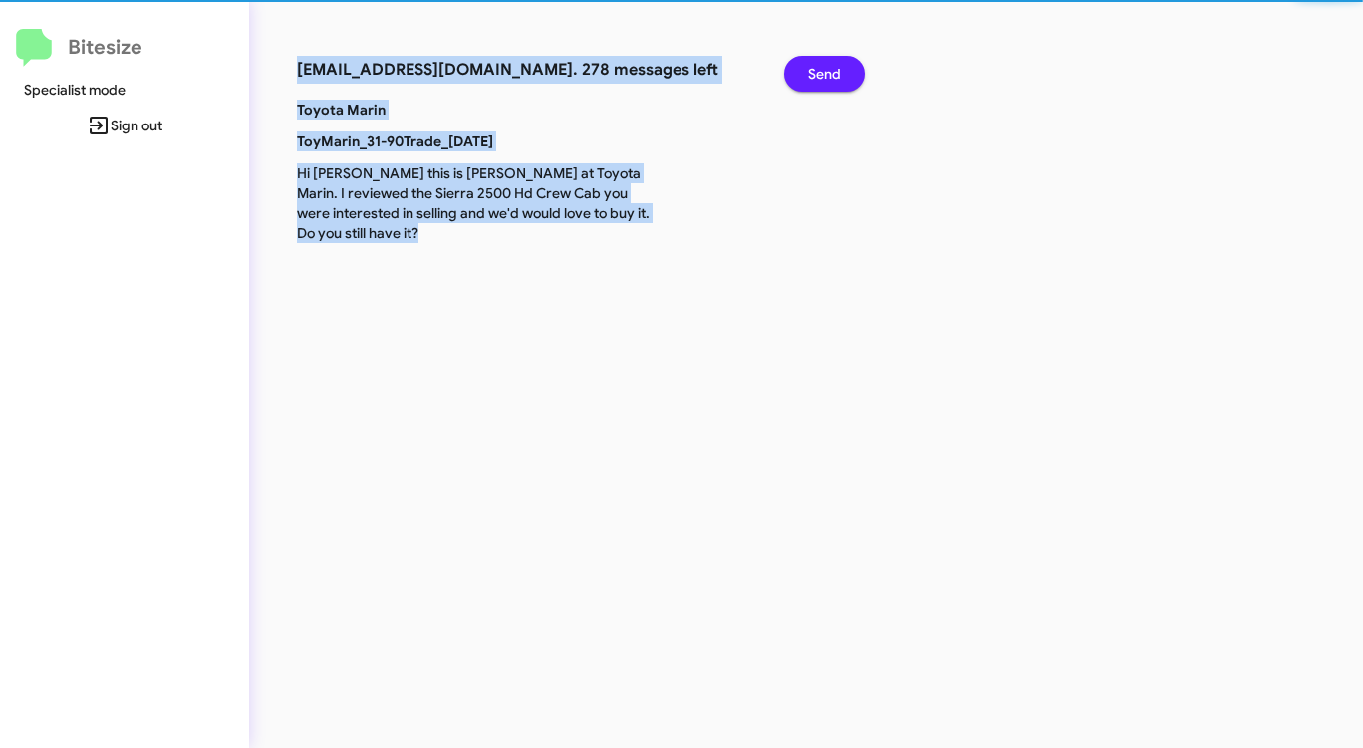
click at [815, 74] on span "Send" at bounding box center [824, 74] width 33 height 36
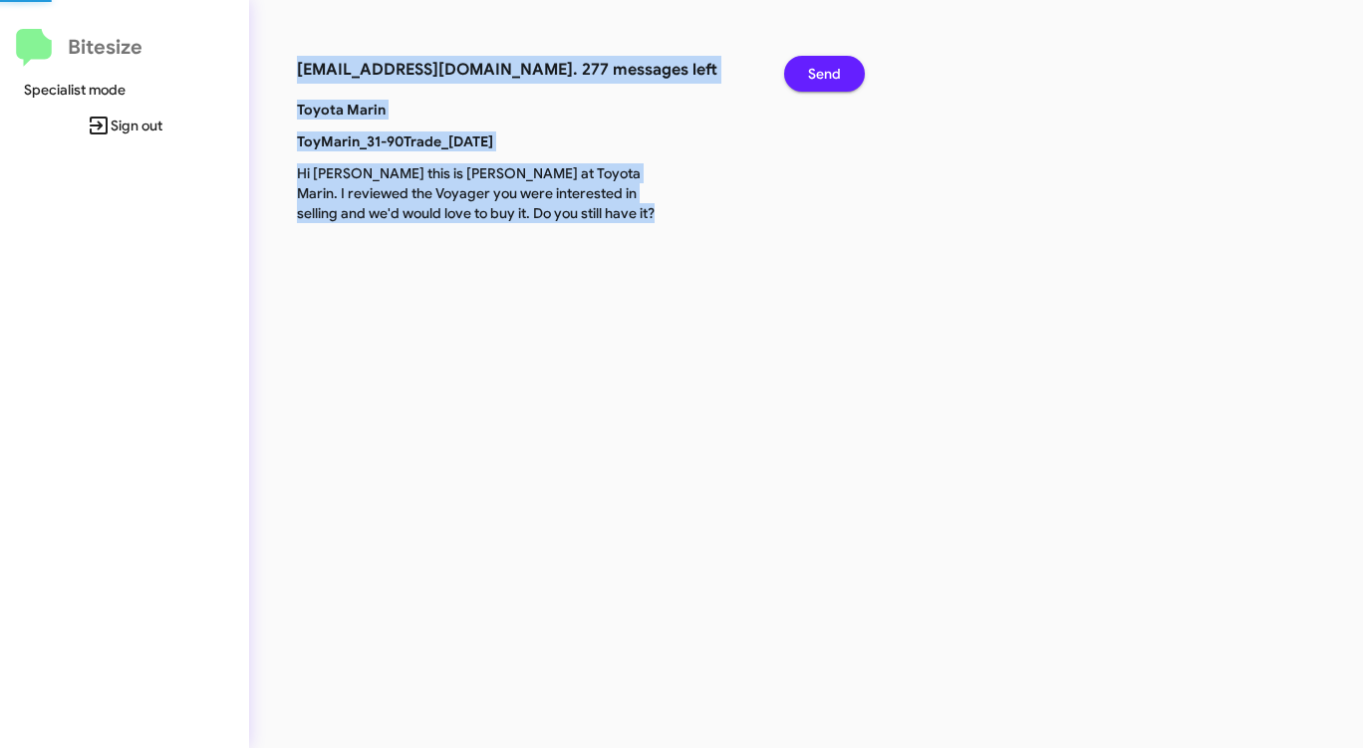
click at [815, 74] on span "Send" at bounding box center [824, 74] width 33 height 36
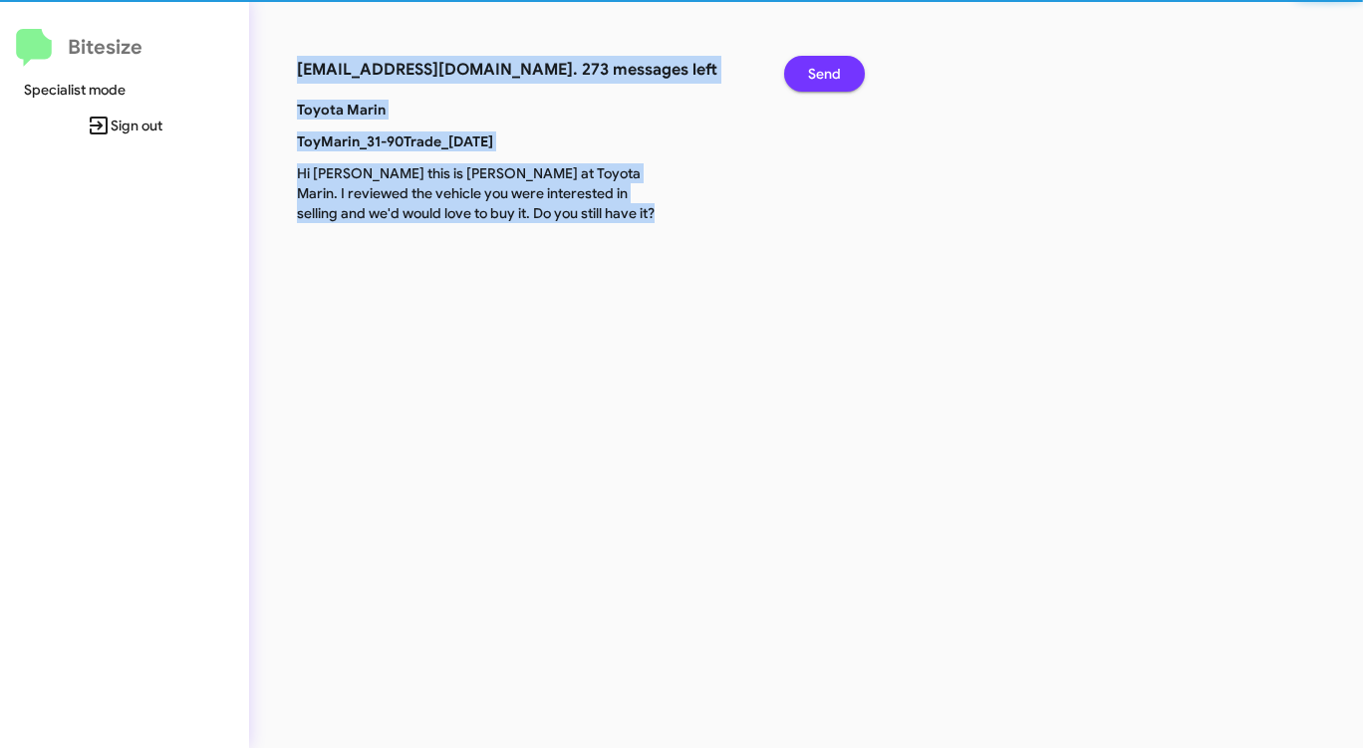
click at [815, 74] on span "Send" at bounding box center [824, 74] width 33 height 36
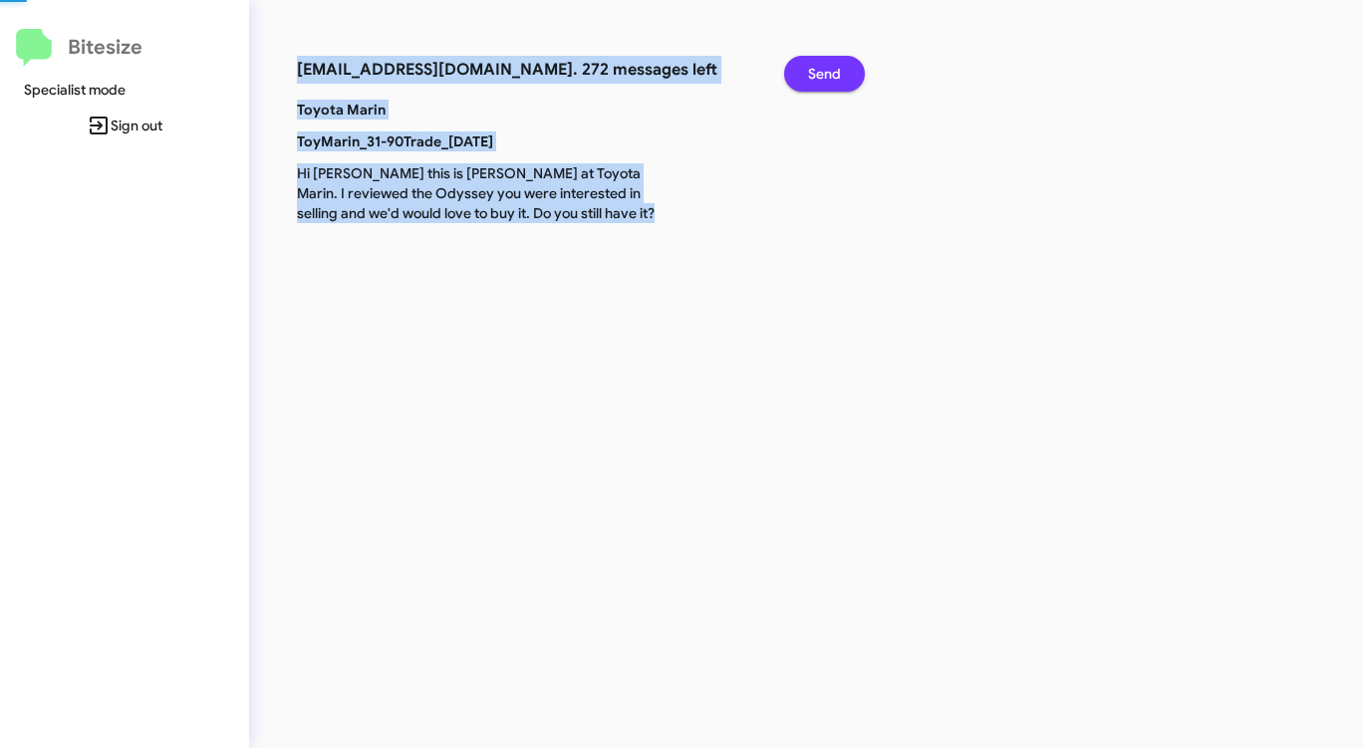
click at [815, 74] on span "Send" at bounding box center [824, 74] width 33 height 36
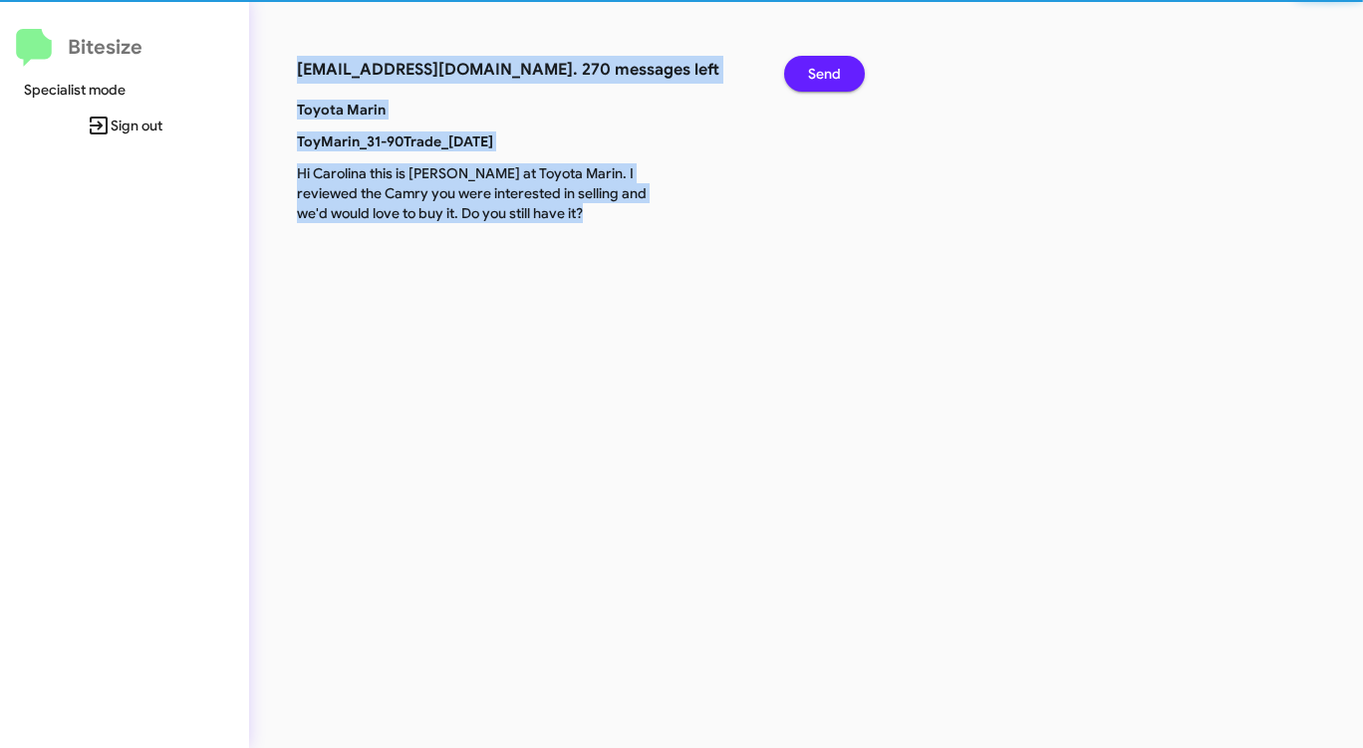
click at [815, 74] on span "Send" at bounding box center [824, 74] width 33 height 36
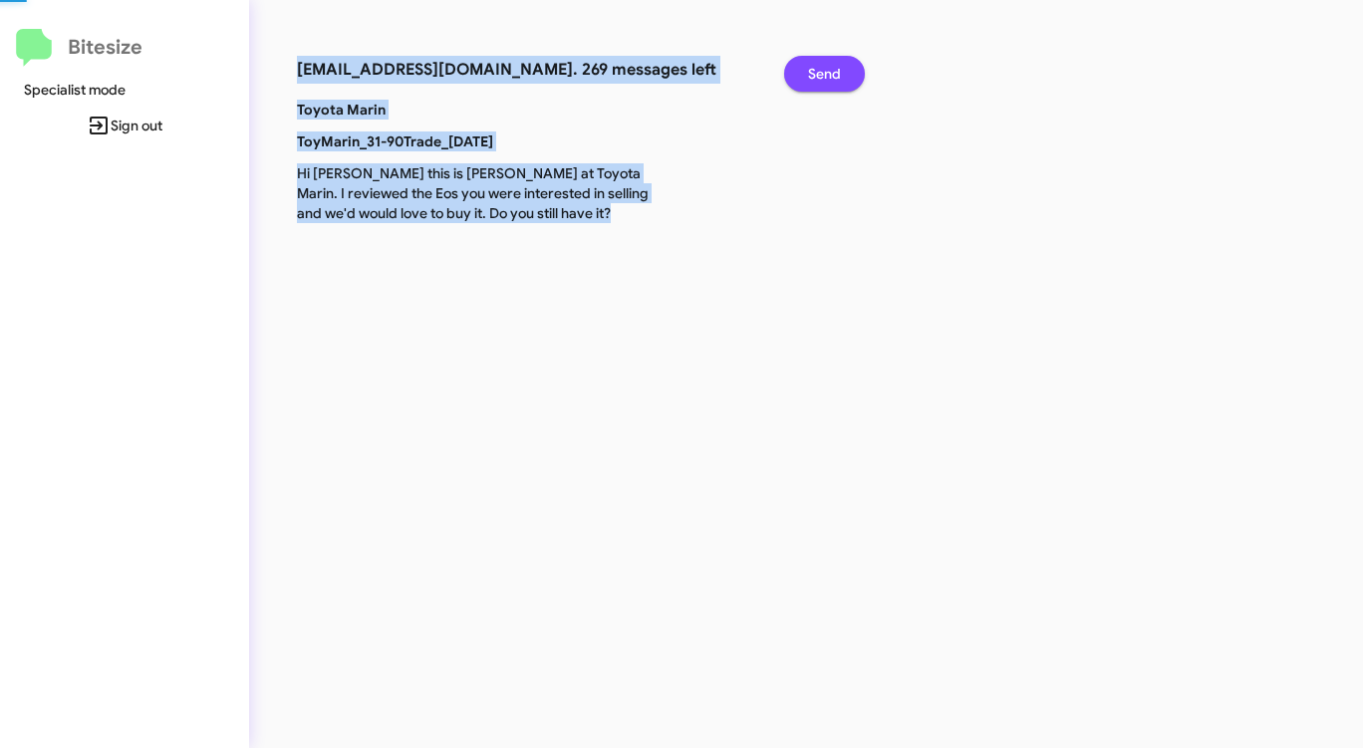
click at [815, 74] on span "Send" at bounding box center [824, 74] width 33 height 36
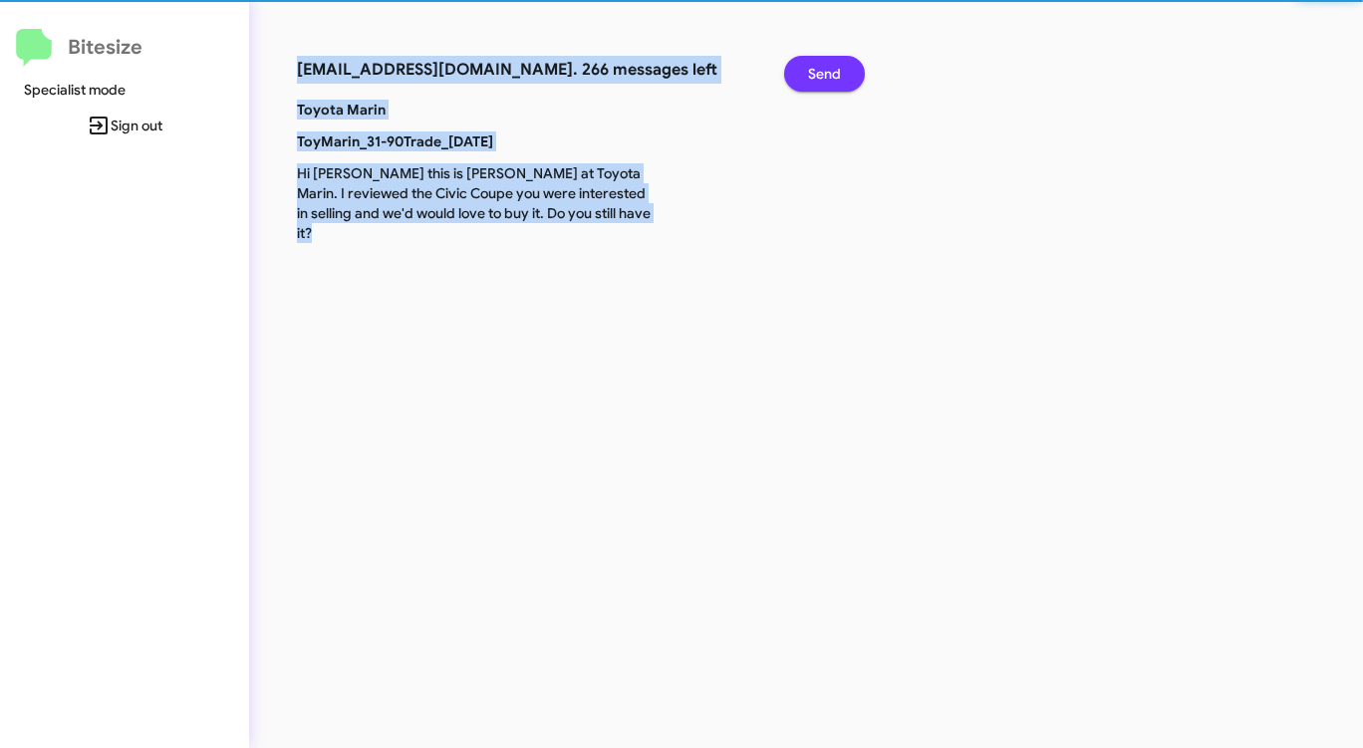
click at [815, 74] on span "Send" at bounding box center [824, 74] width 33 height 36
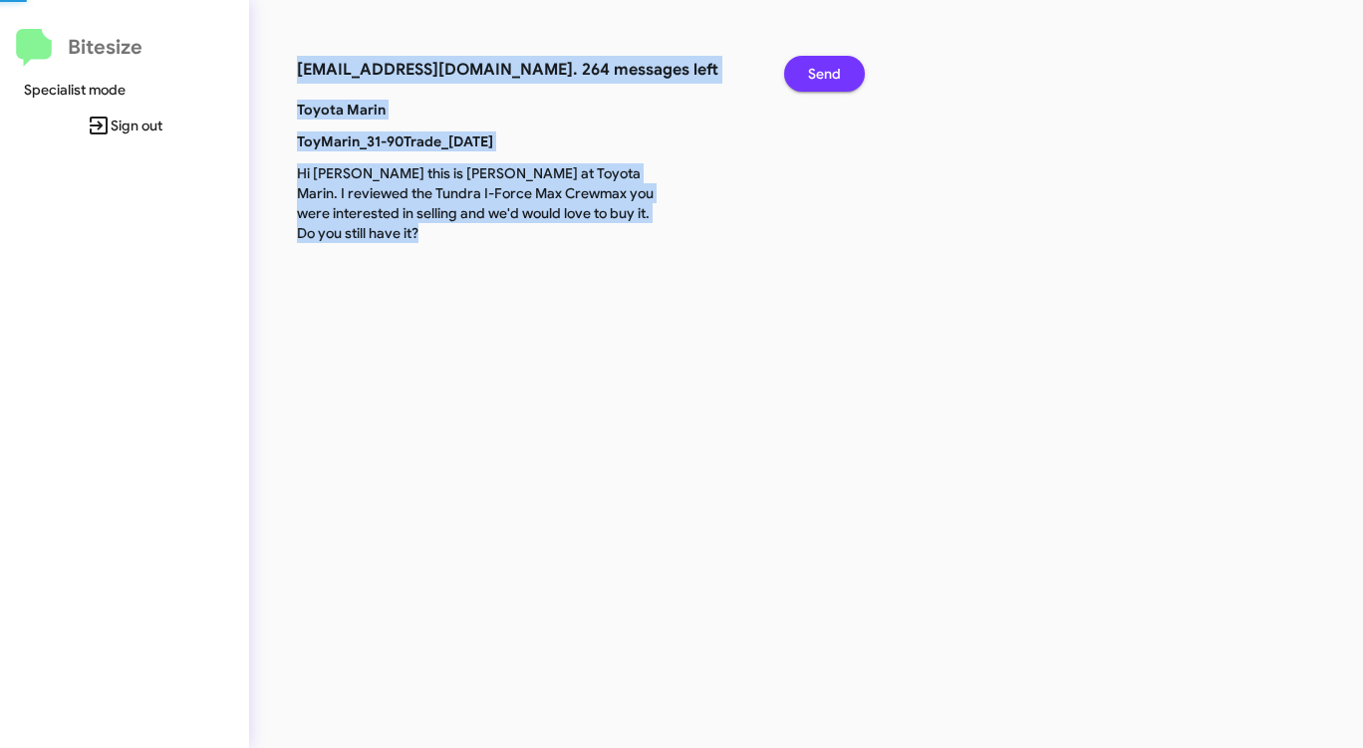
click at [815, 74] on span "Send" at bounding box center [824, 74] width 33 height 36
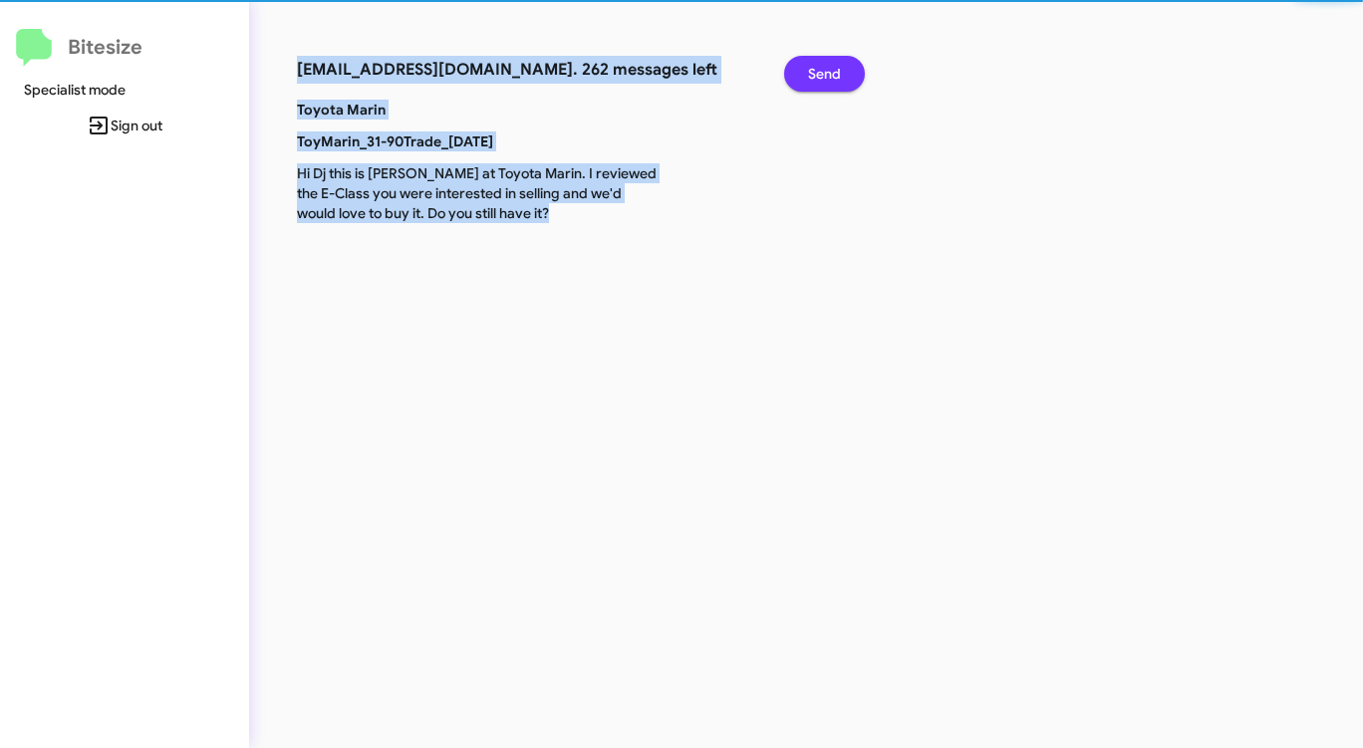
click at [815, 74] on span "Send" at bounding box center [824, 74] width 33 height 36
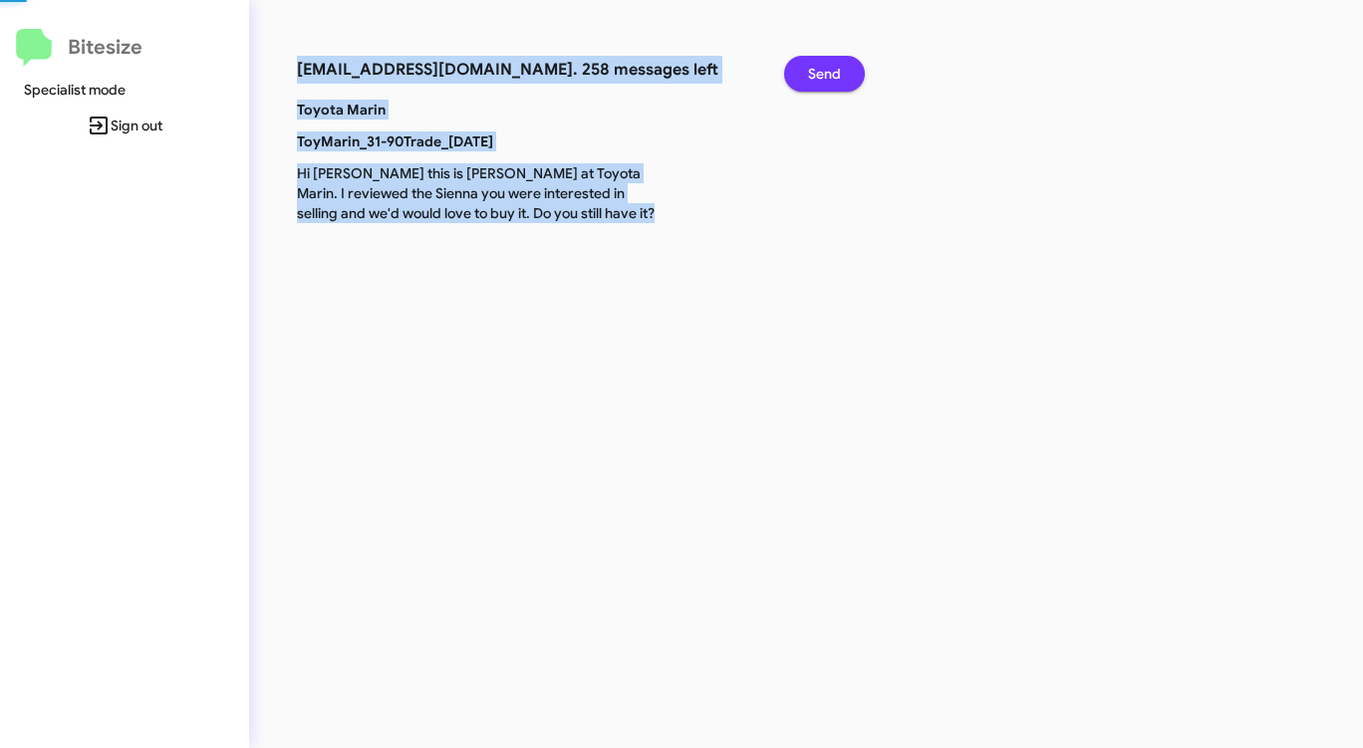
click at [815, 74] on span "Send" at bounding box center [824, 74] width 33 height 36
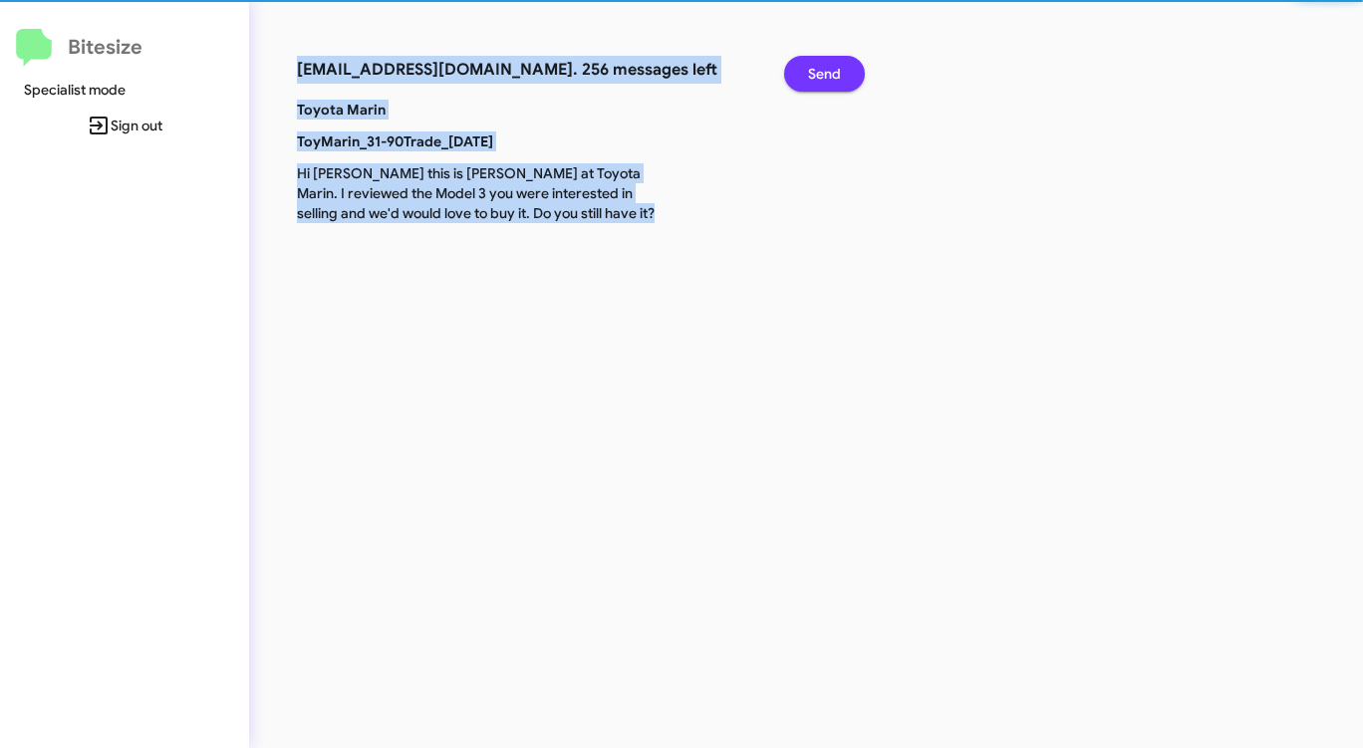
click at [815, 74] on span "Send" at bounding box center [824, 74] width 33 height 36
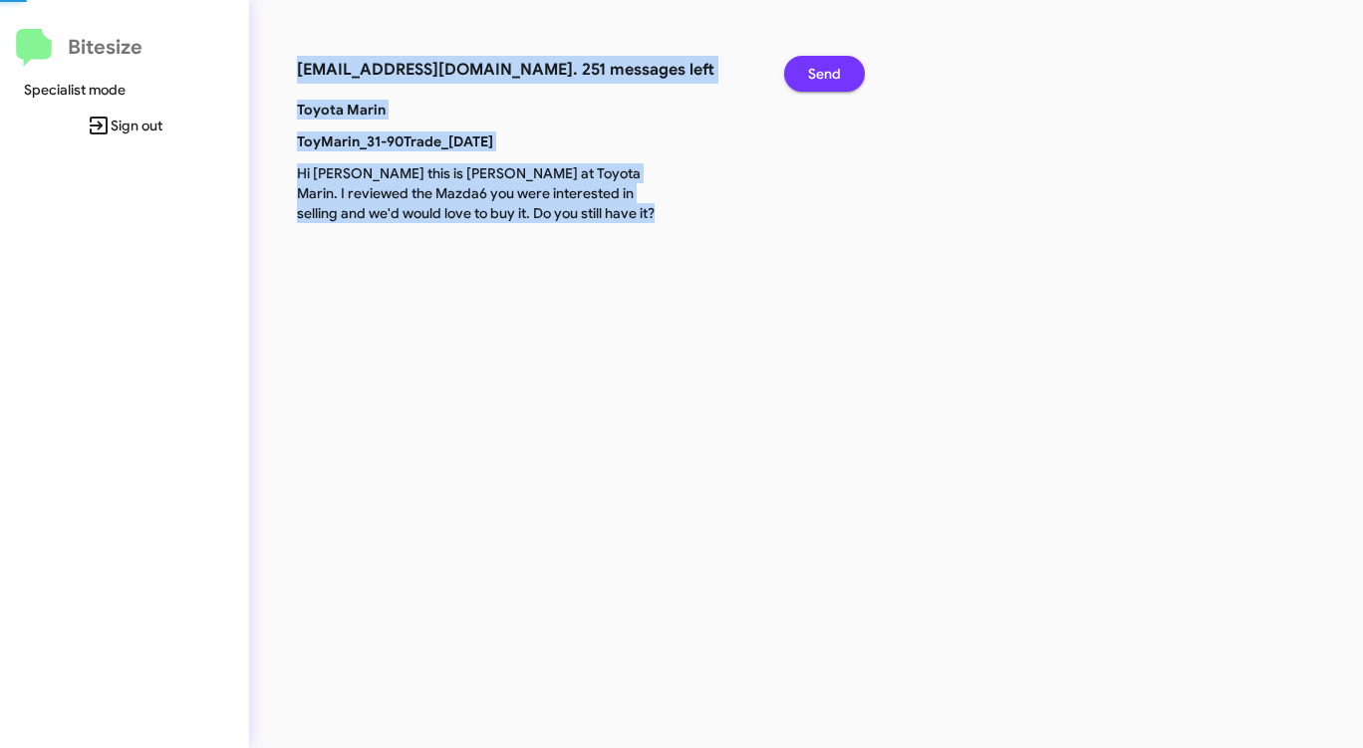
click at [815, 74] on span "Send" at bounding box center [824, 74] width 33 height 36
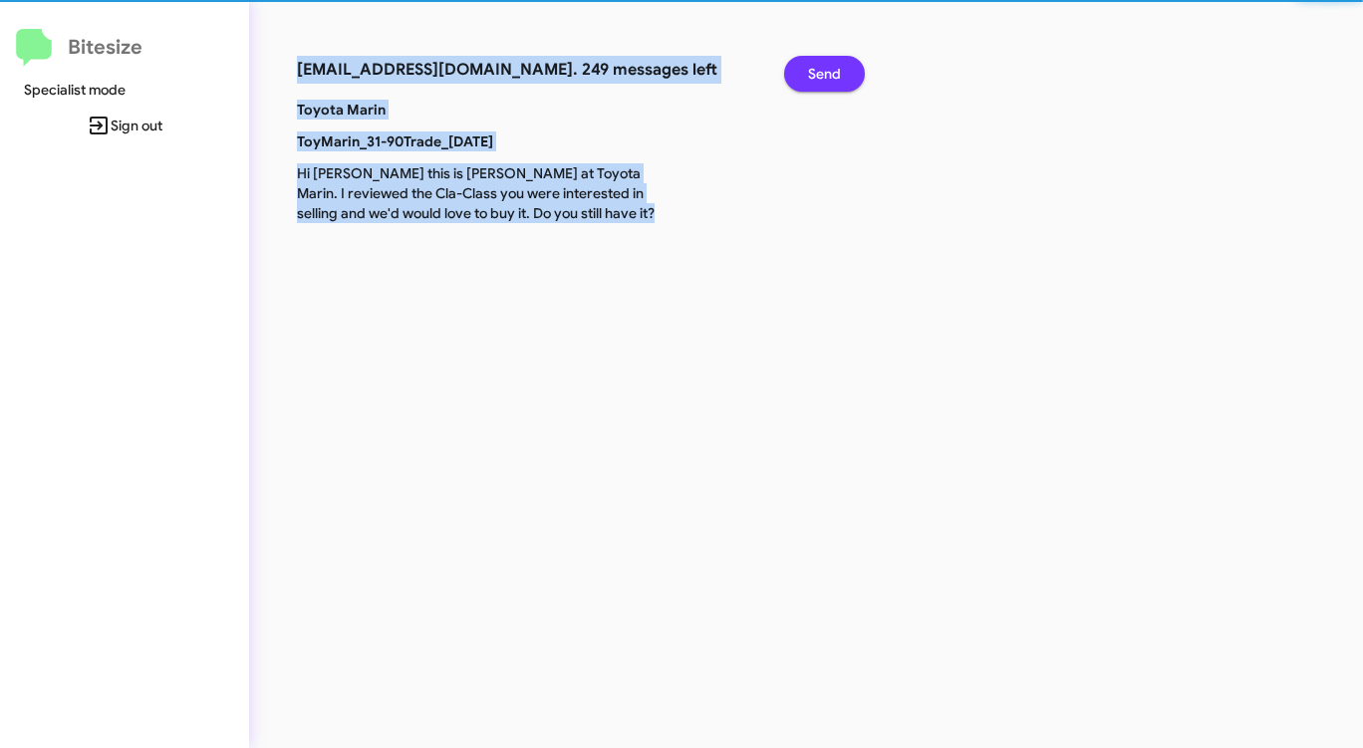
click at [815, 74] on span "Send" at bounding box center [824, 74] width 33 height 36
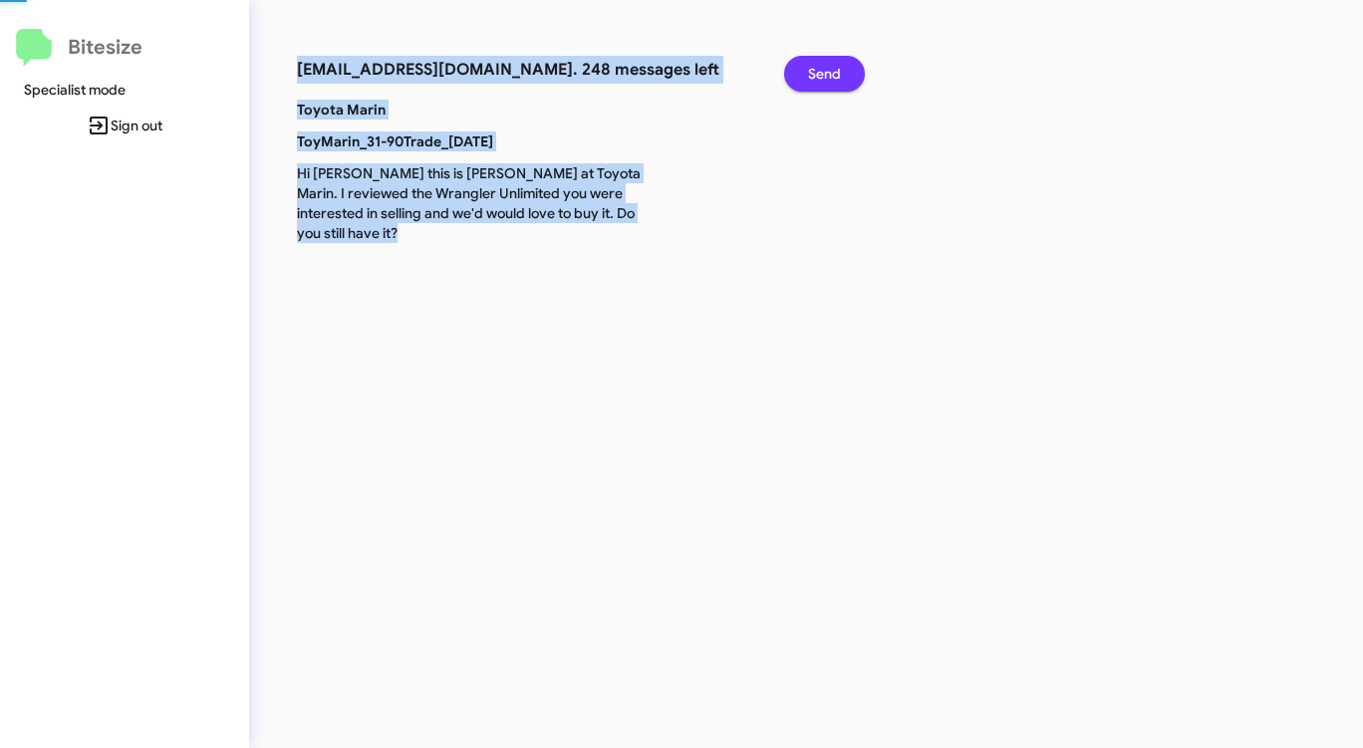
click at [815, 74] on span "Send" at bounding box center [824, 74] width 33 height 36
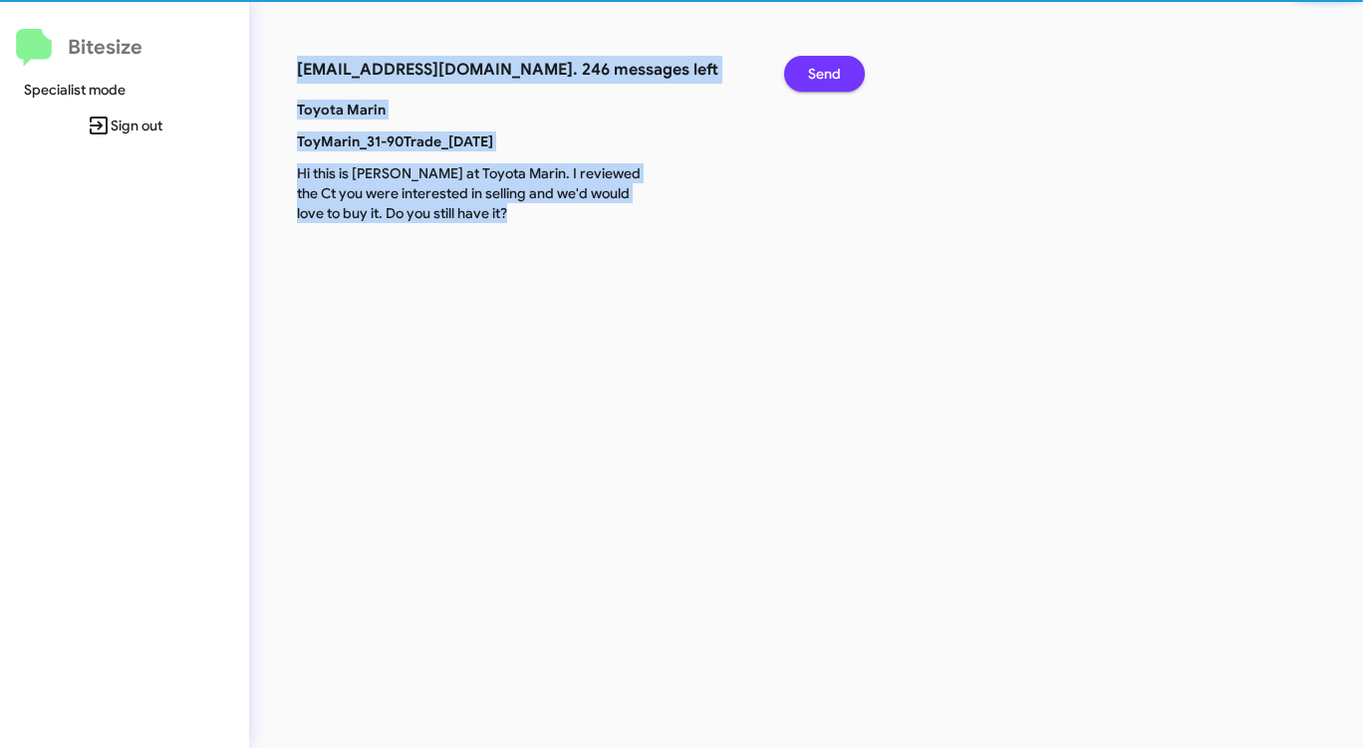
click at [815, 74] on span "Send" at bounding box center [824, 74] width 33 height 36
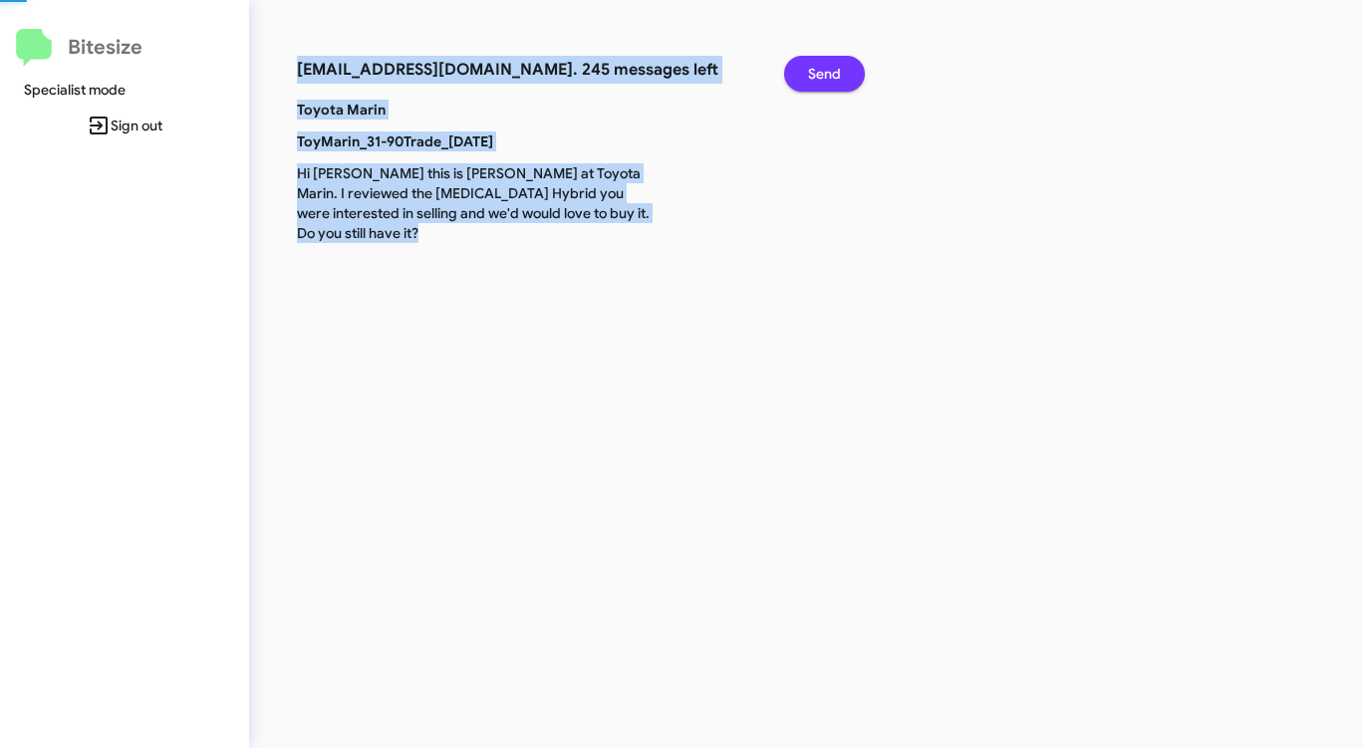
click at [815, 74] on span "Send" at bounding box center [824, 74] width 33 height 36
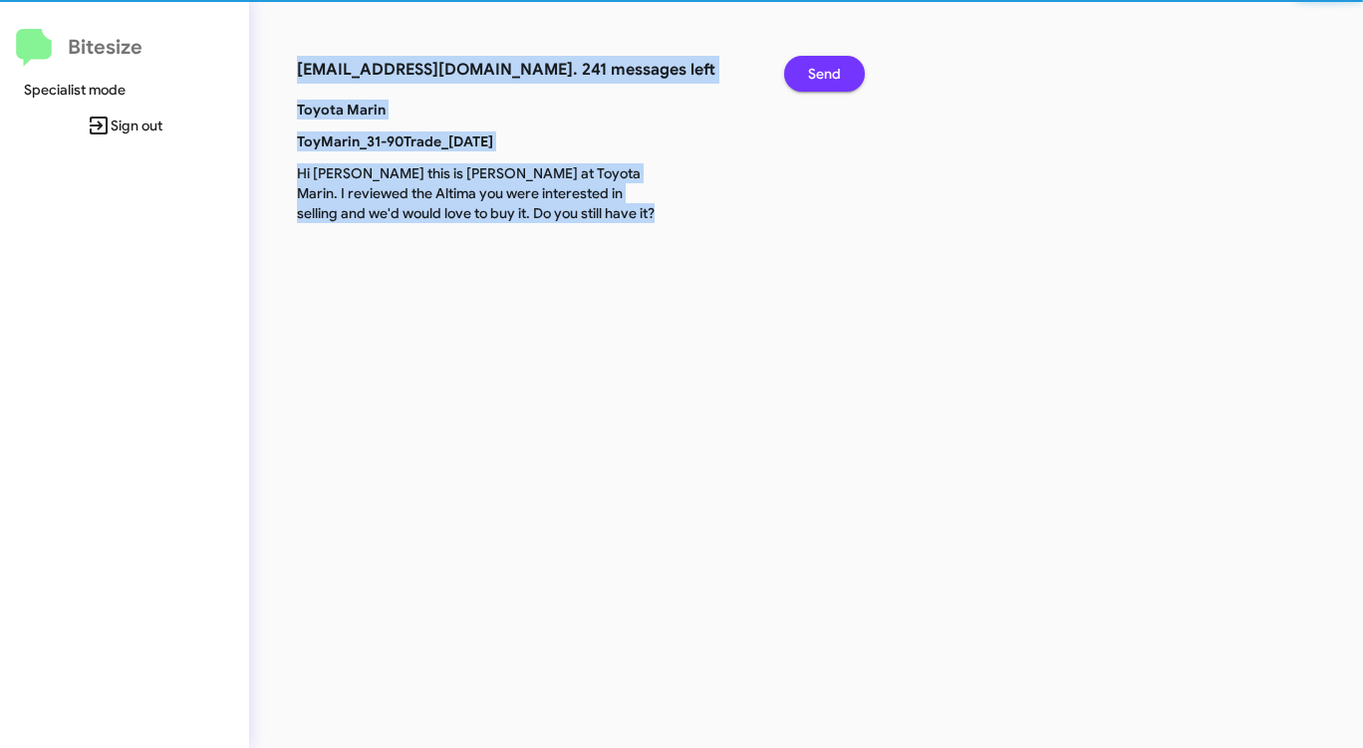
click at [815, 74] on span "Send" at bounding box center [824, 74] width 33 height 36
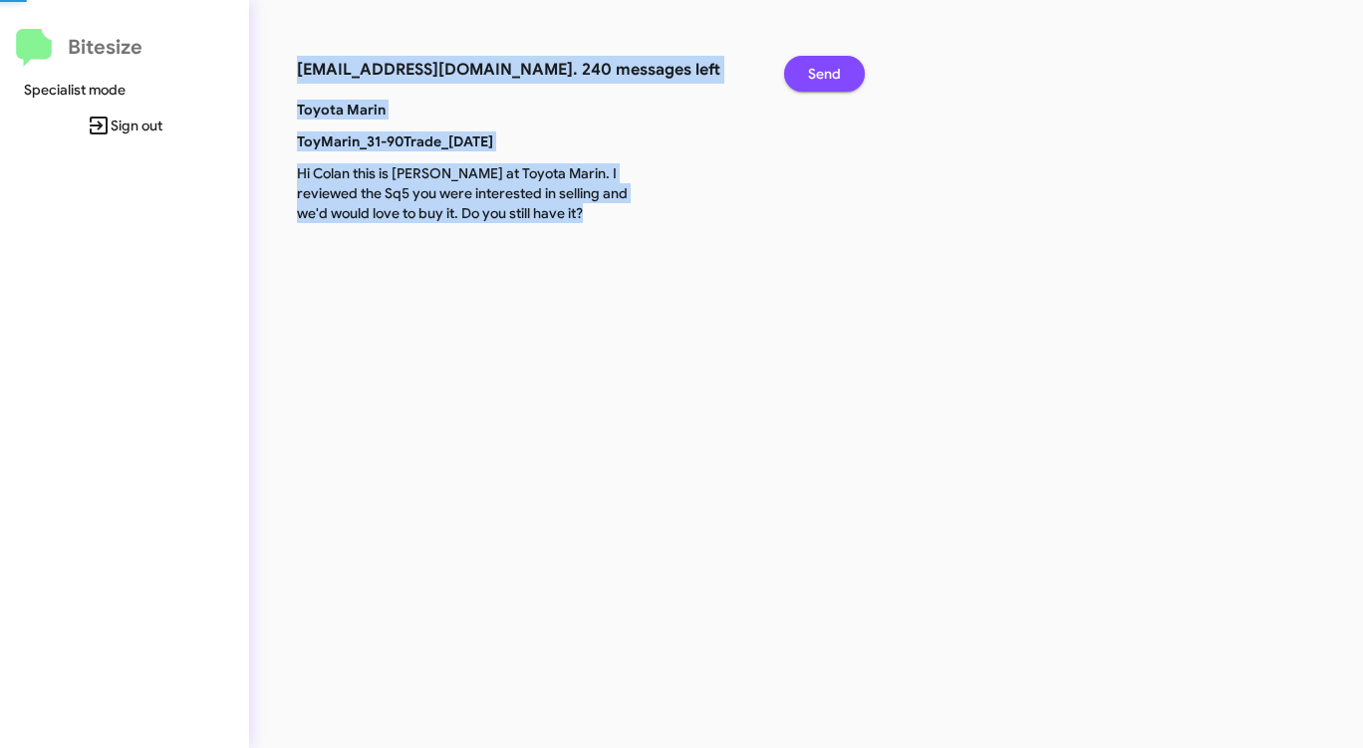
click at [815, 74] on span "Send" at bounding box center [824, 74] width 33 height 36
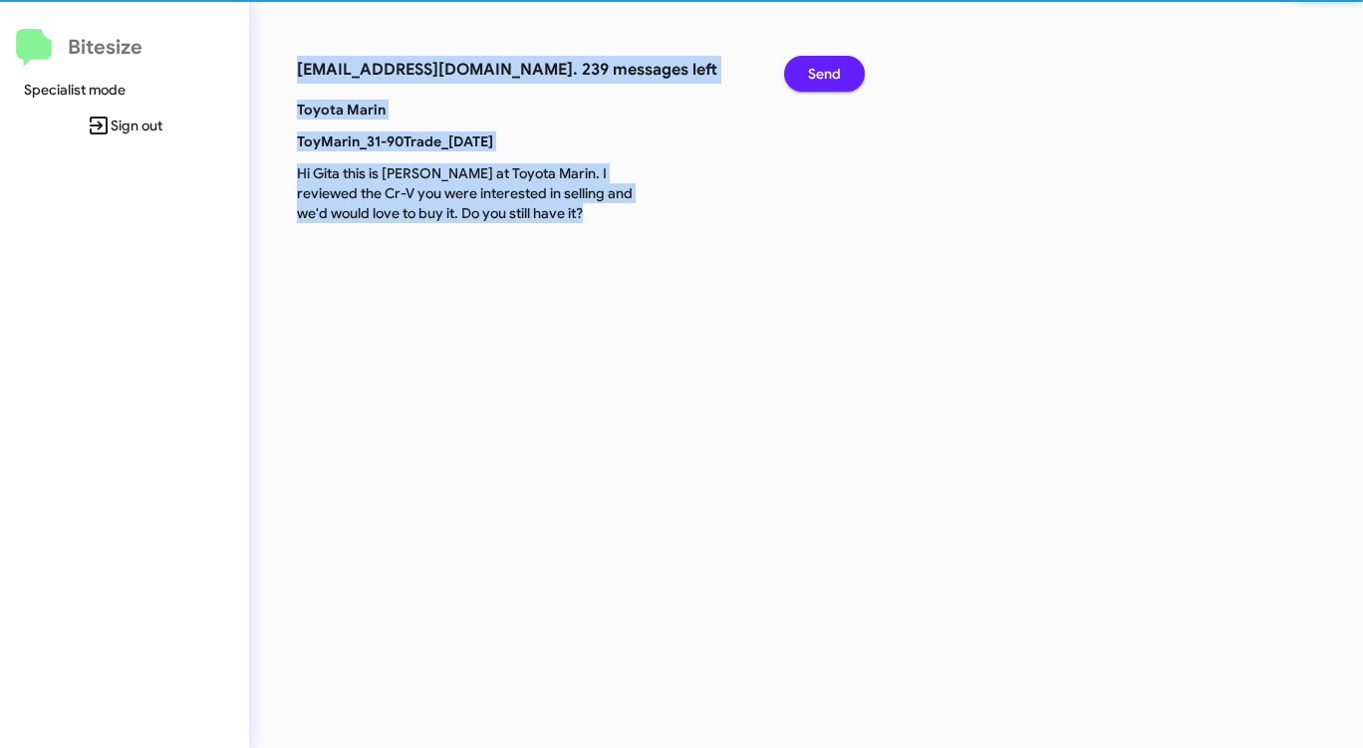
click at [815, 74] on span "Send" at bounding box center [824, 74] width 33 height 36
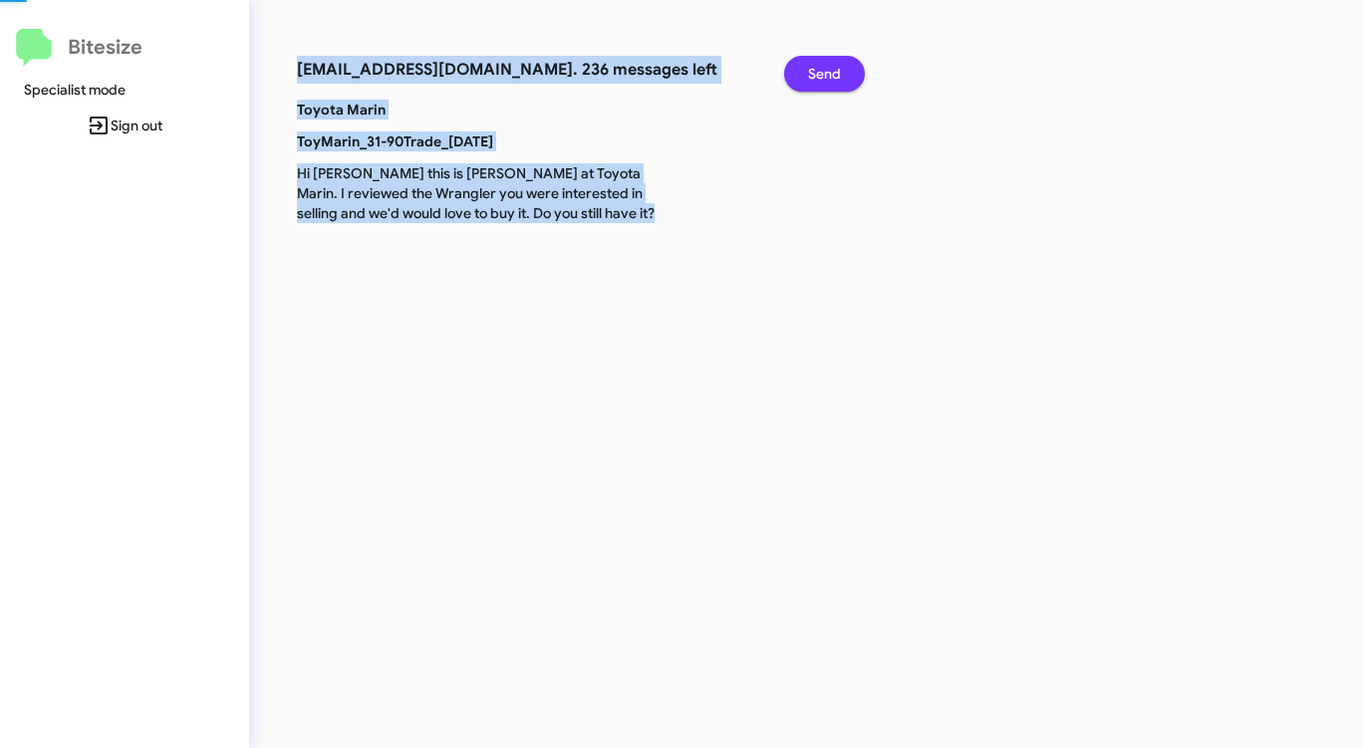
click at [815, 74] on span "Send" at bounding box center [824, 74] width 33 height 36
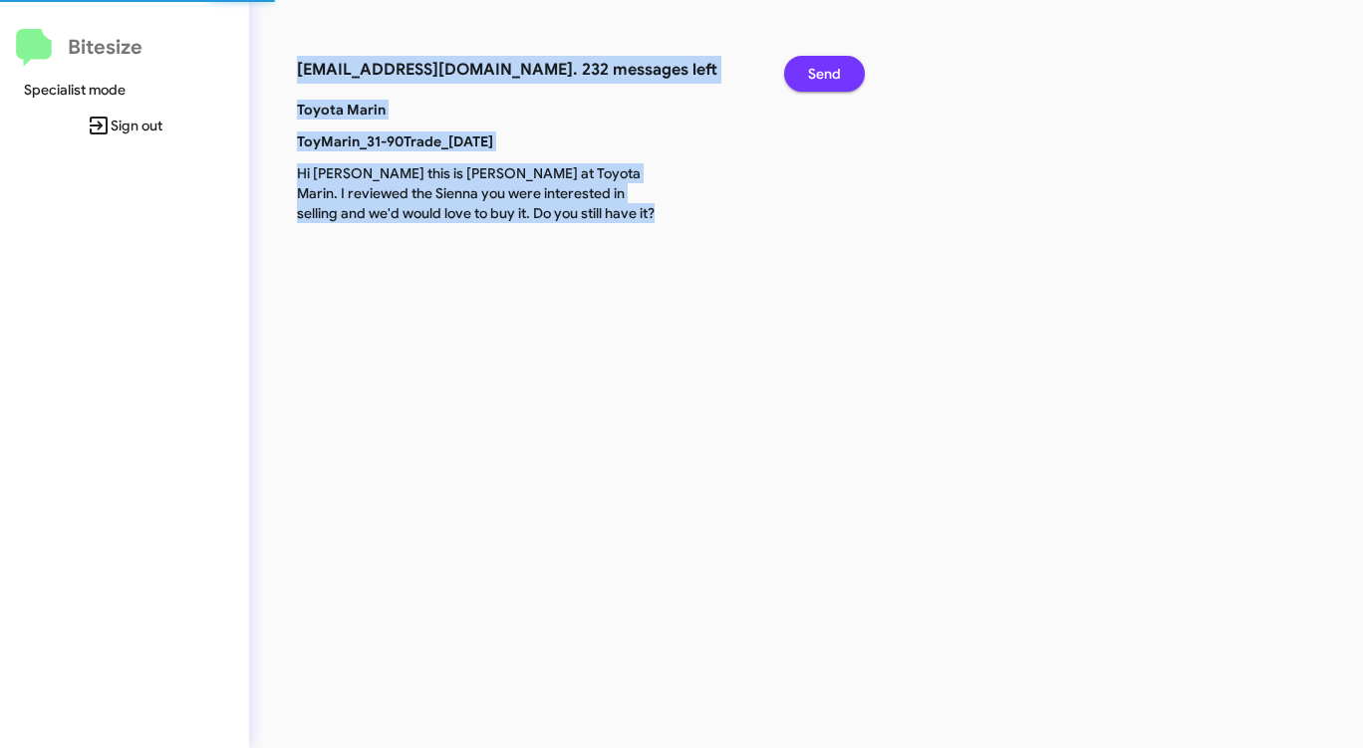
click at [815, 74] on span "Send" at bounding box center [824, 74] width 33 height 36
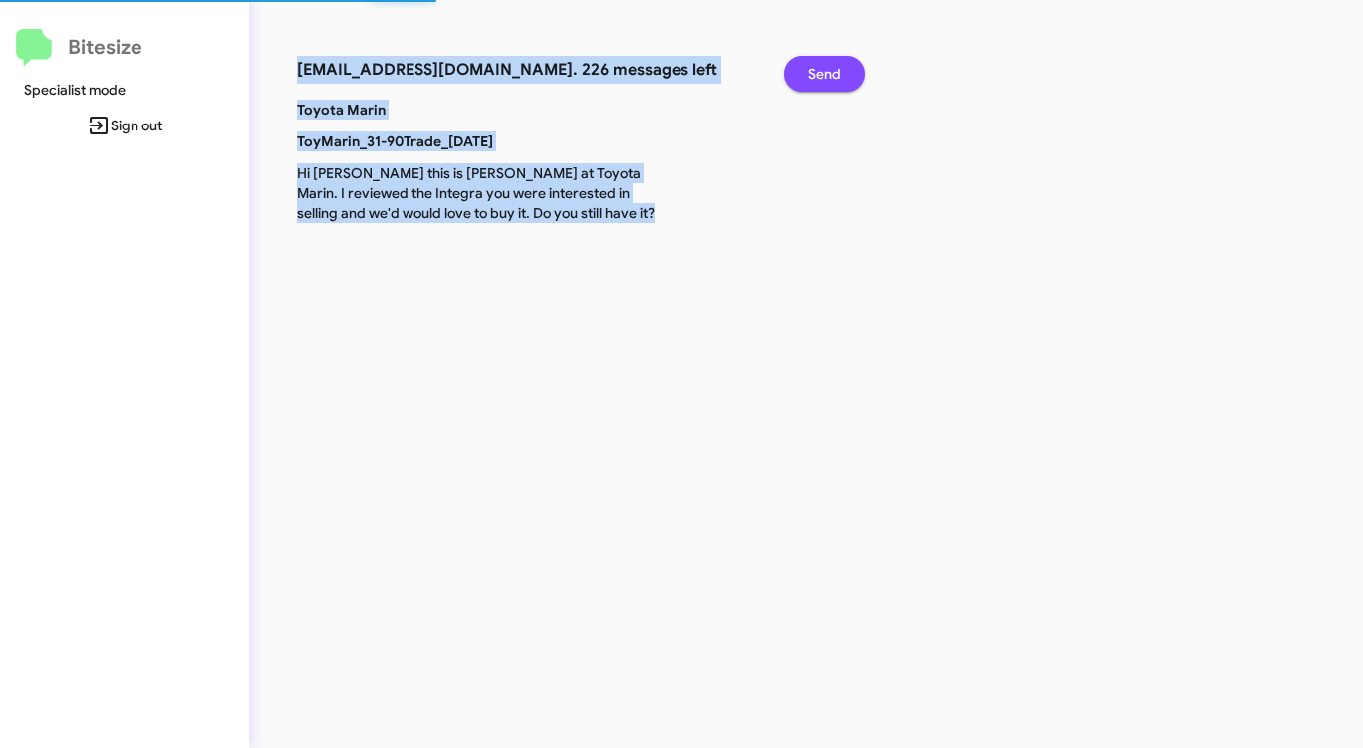
click at [815, 74] on span "Send" at bounding box center [824, 74] width 33 height 36
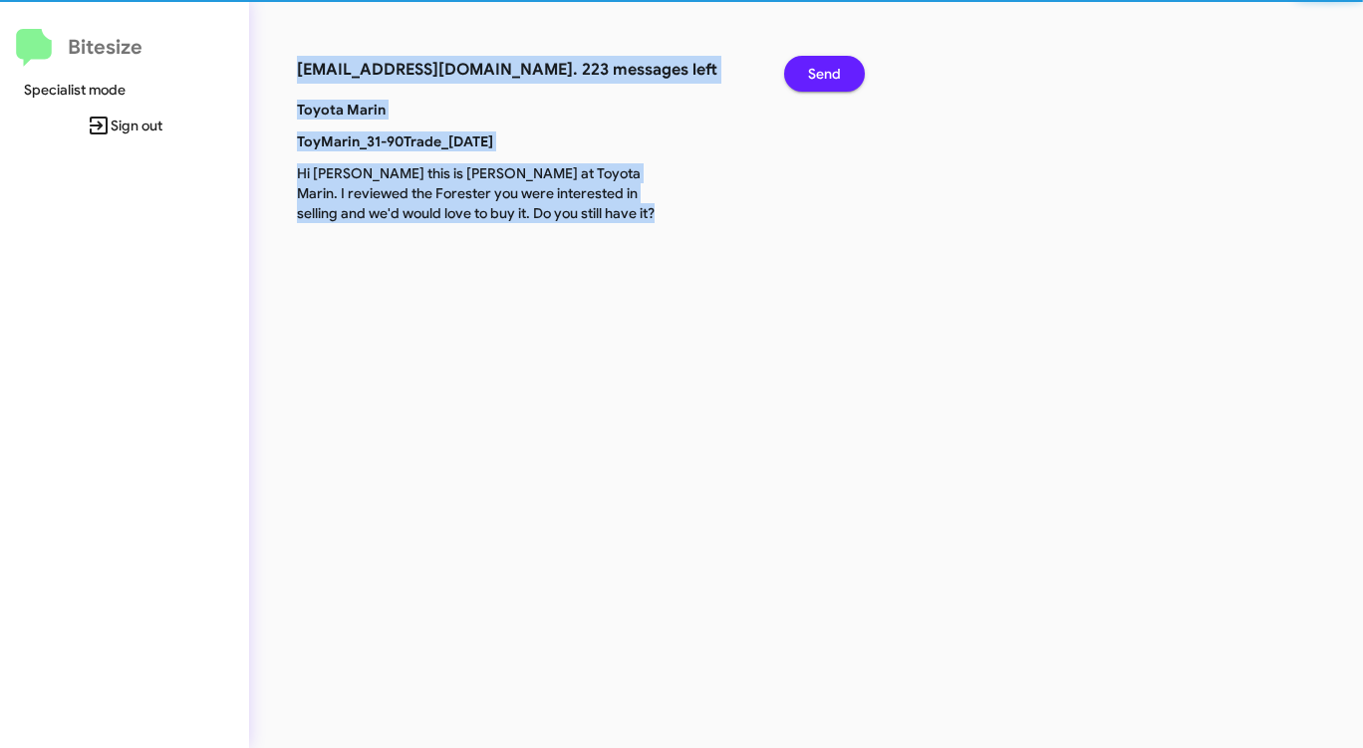
click at [815, 74] on span "Send" at bounding box center [824, 74] width 33 height 36
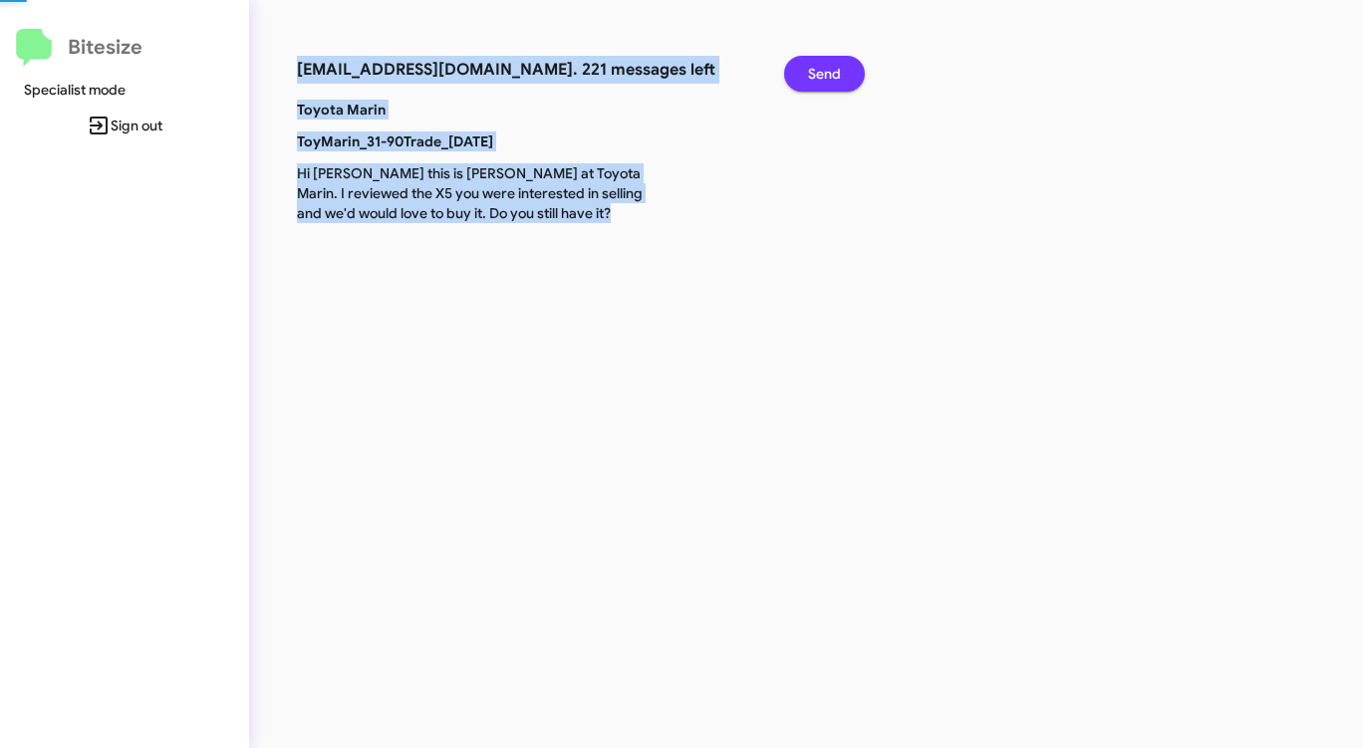
click at [815, 74] on span "Send" at bounding box center [824, 74] width 33 height 36
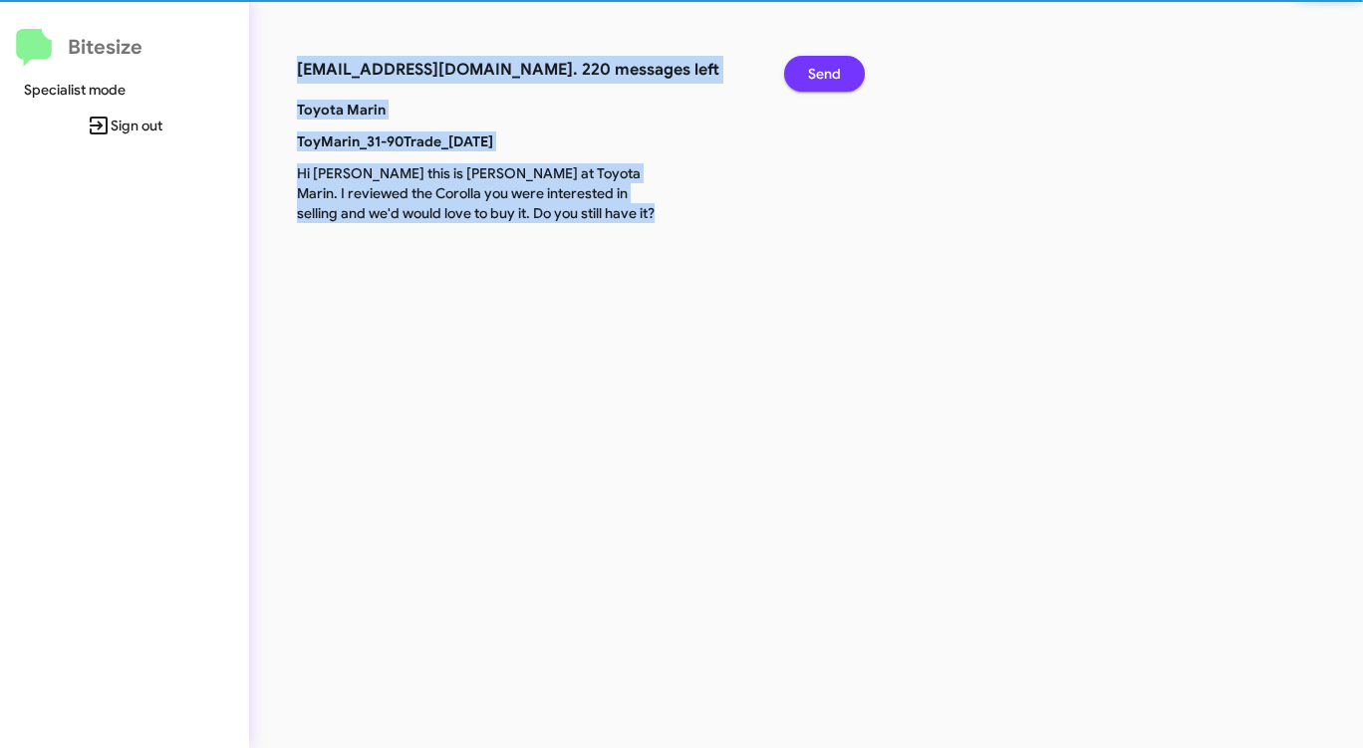
click at [815, 74] on span "Send" at bounding box center [824, 74] width 33 height 36
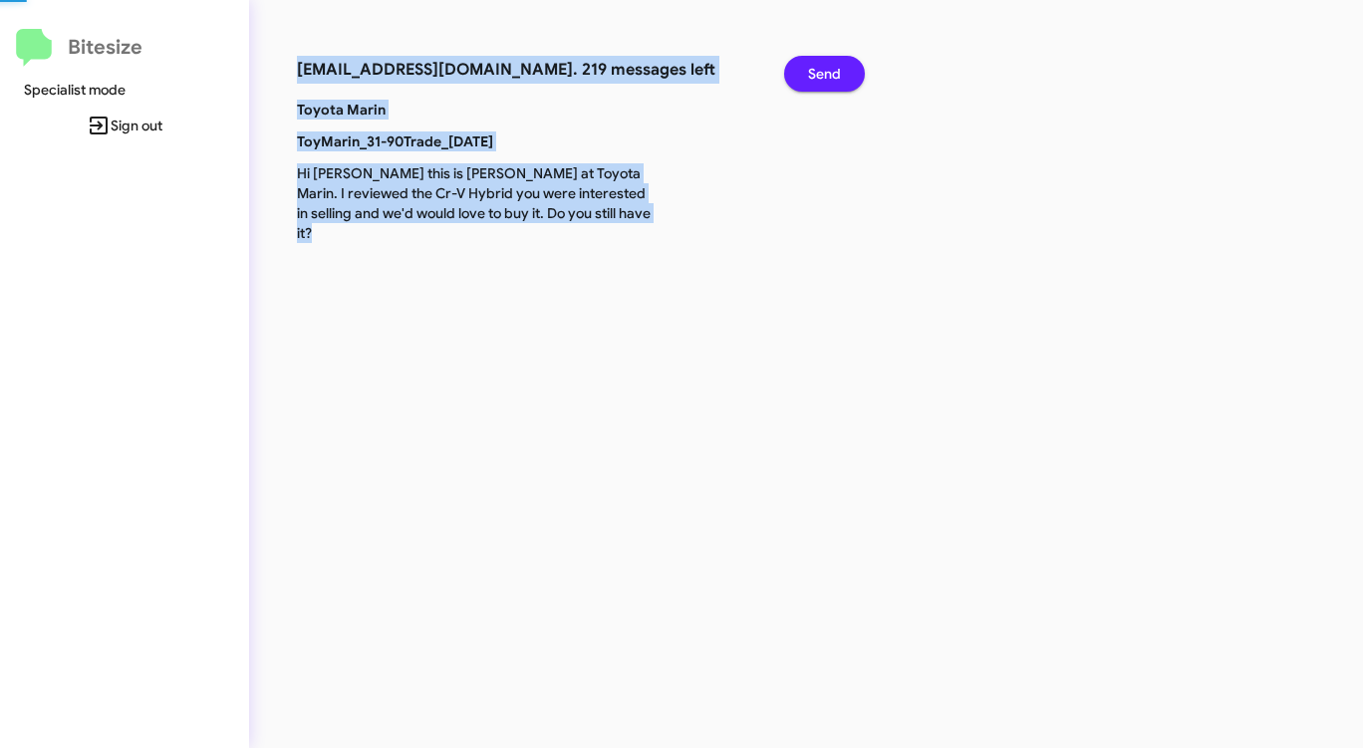
click at [815, 74] on span "Send" at bounding box center [824, 74] width 33 height 36
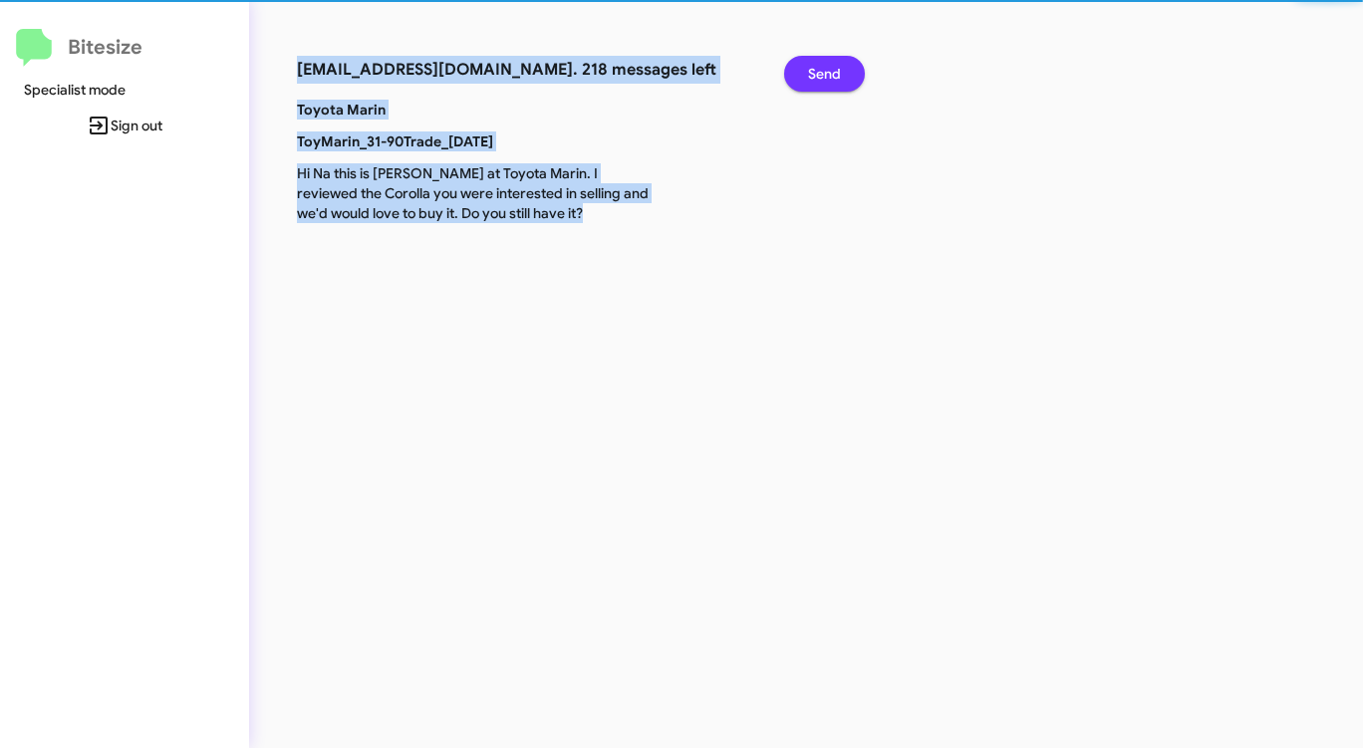
click at [815, 74] on span "Send" at bounding box center [824, 74] width 33 height 36
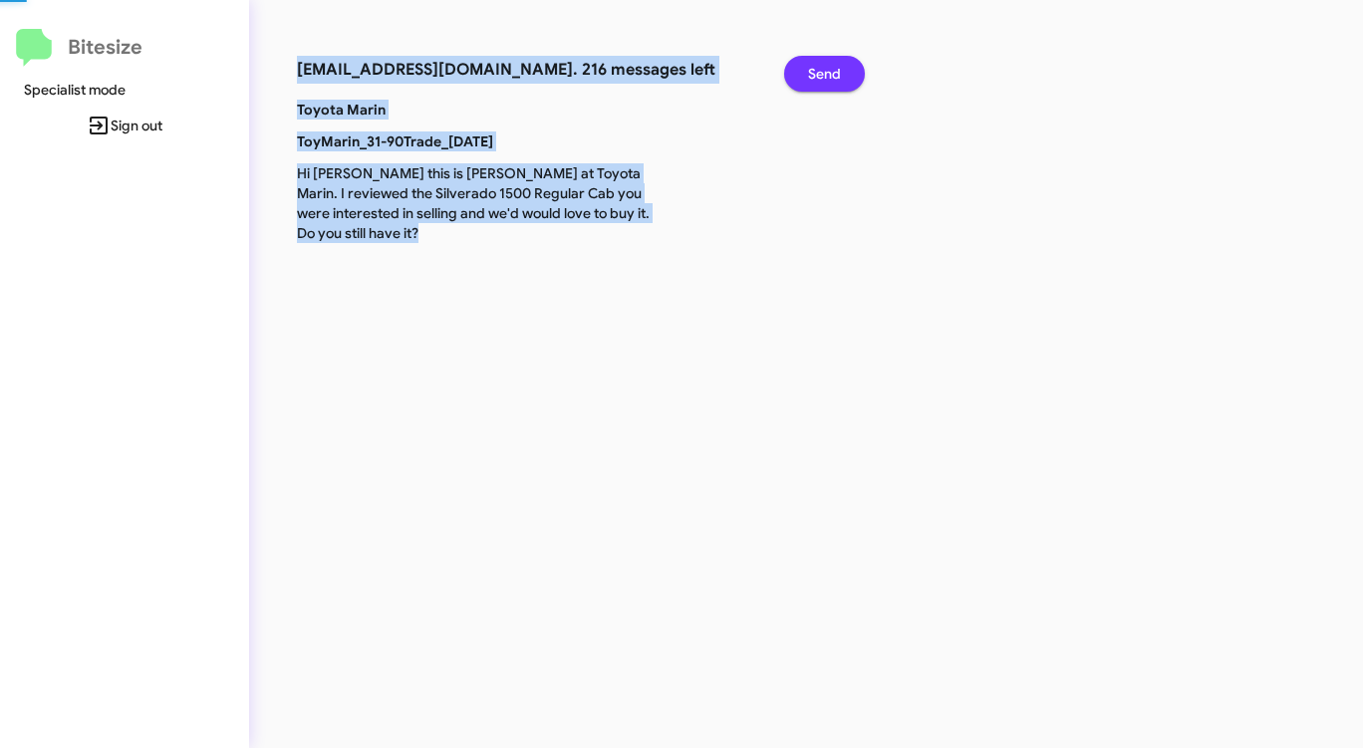
click at [815, 74] on span "Send" at bounding box center [824, 74] width 33 height 36
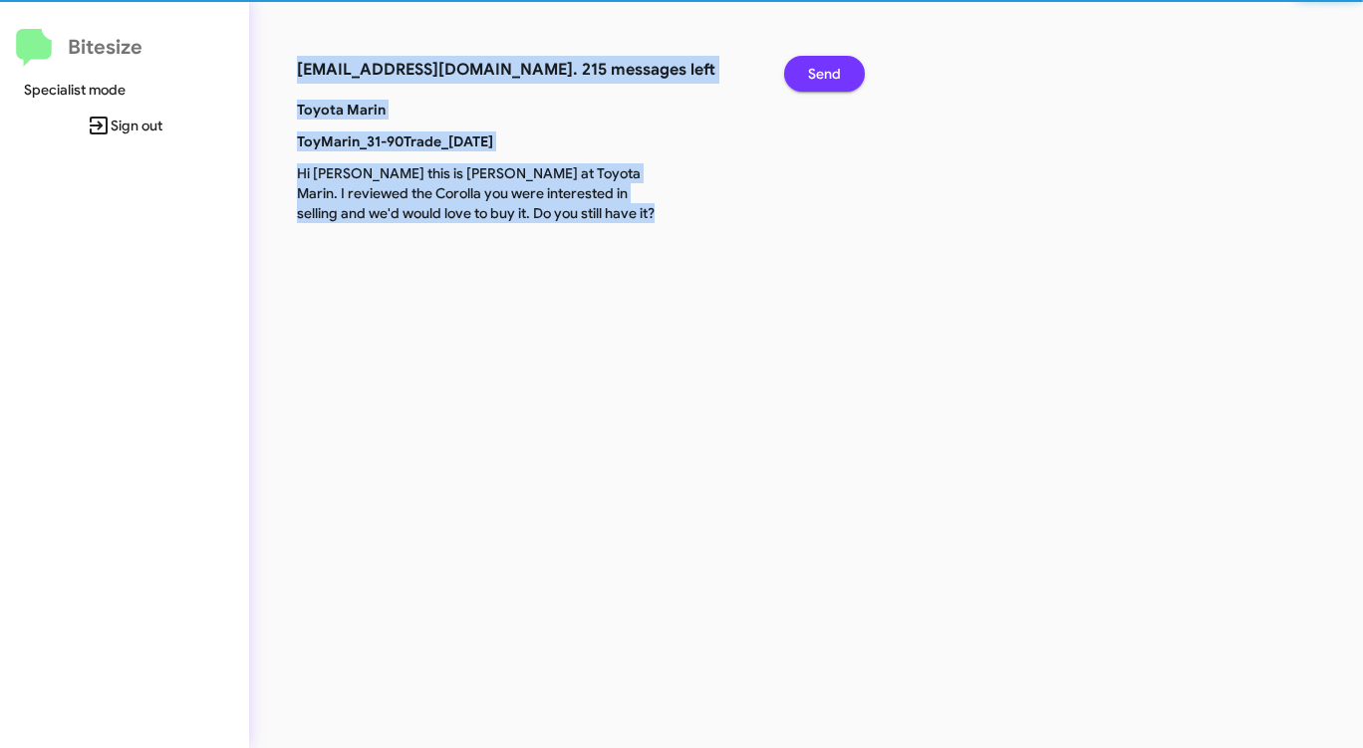
click at [815, 74] on span "Send" at bounding box center [824, 74] width 33 height 36
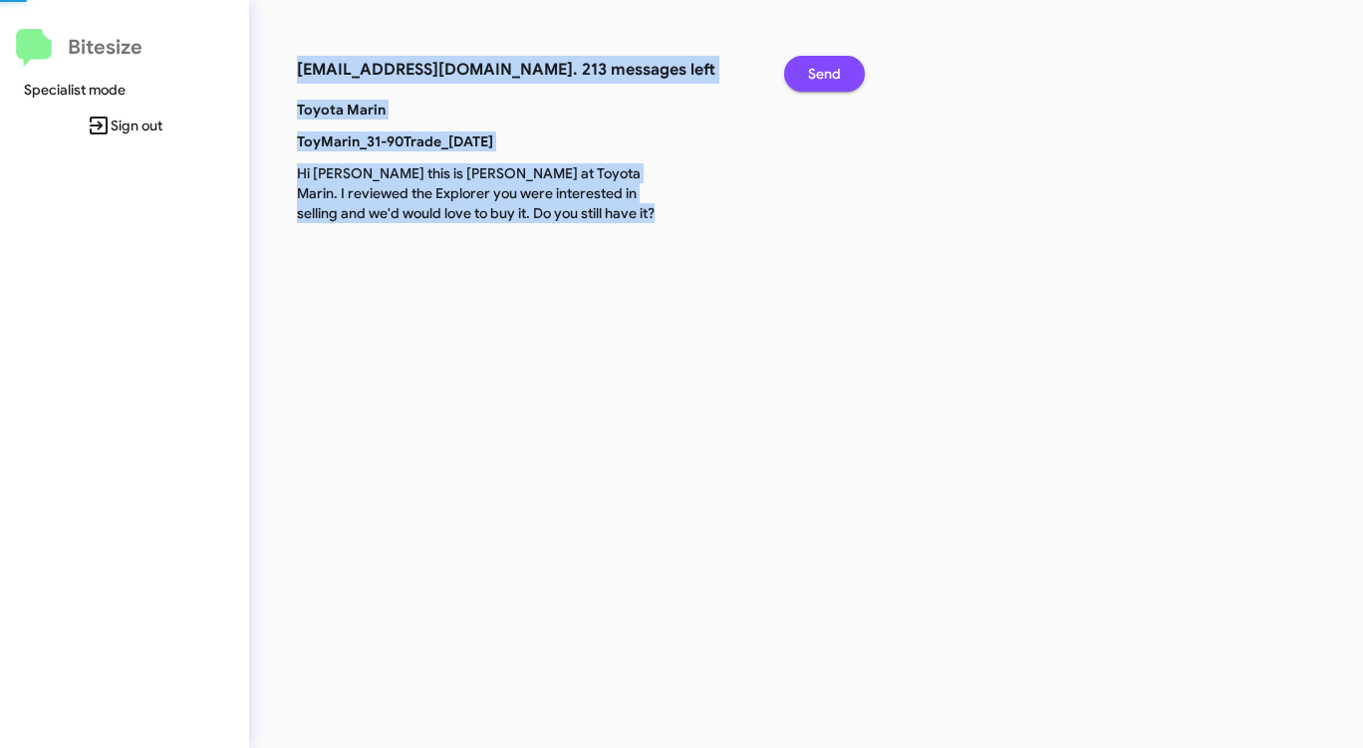
click at [815, 74] on span "Send" at bounding box center [824, 74] width 33 height 36
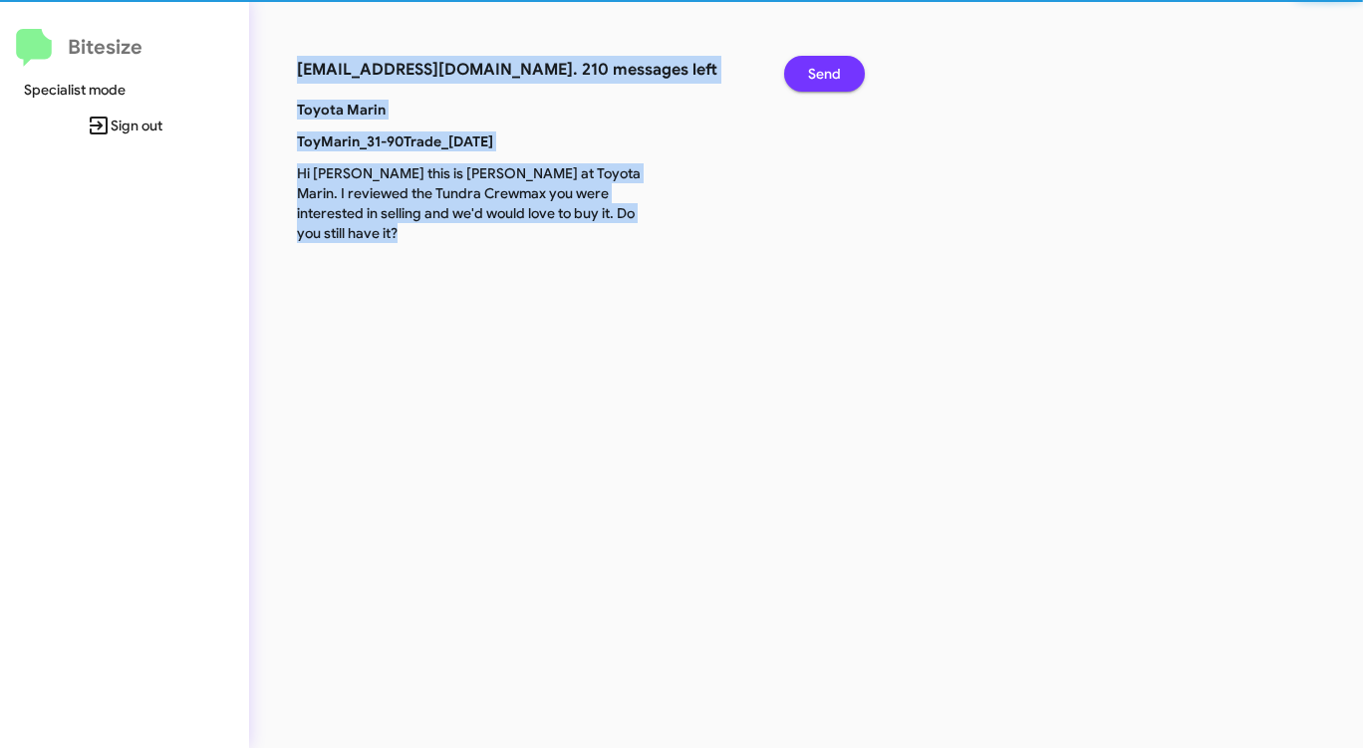
click at [815, 74] on span "Send" at bounding box center [824, 74] width 33 height 36
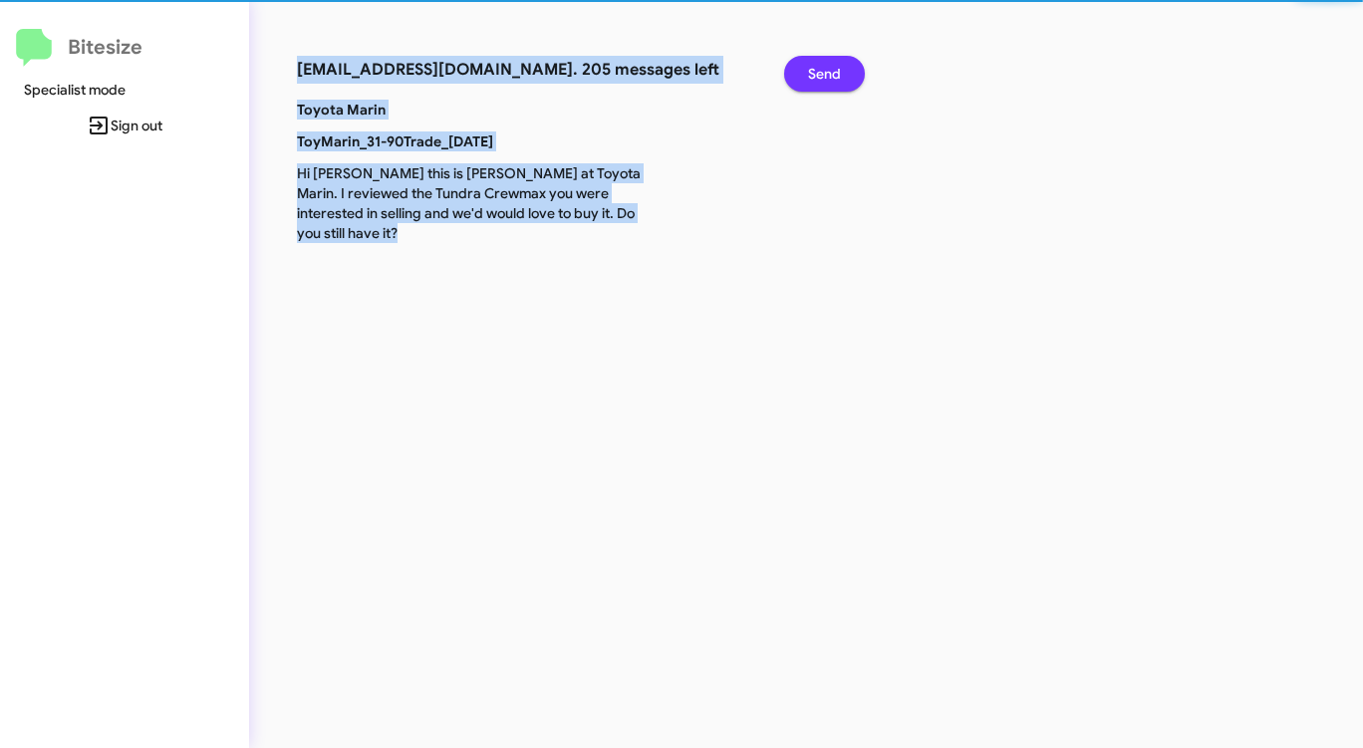
click at [815, 74] on span "Send" at bounding box center [824, 74] width 33 height 36
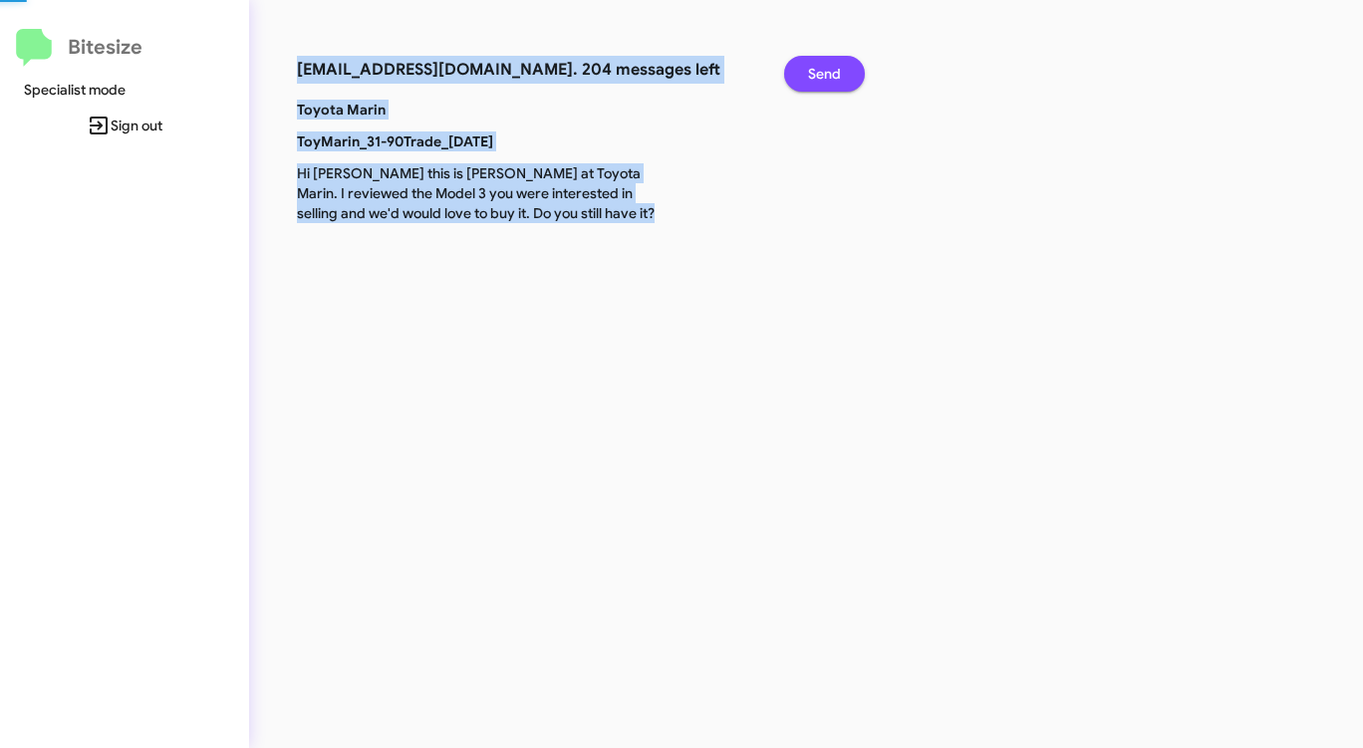
click at [815, 74] on span "Send" at bounding box center [824, 74] width 33 height 36
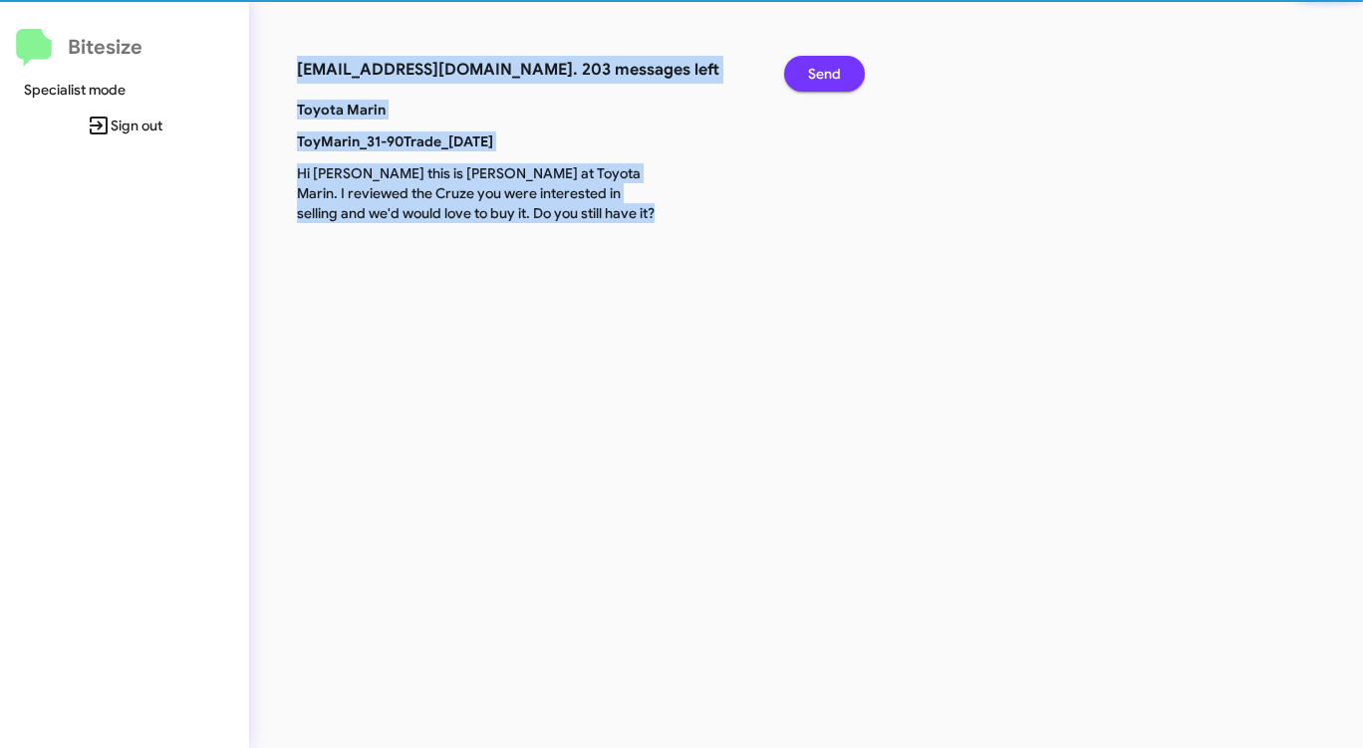
click at [815, 74] on span "Send" at bounding box center [824, 74] width 33 height 36
click at [815, 75] on span "Send" at bounding box center [824, 74] width 33 height 36
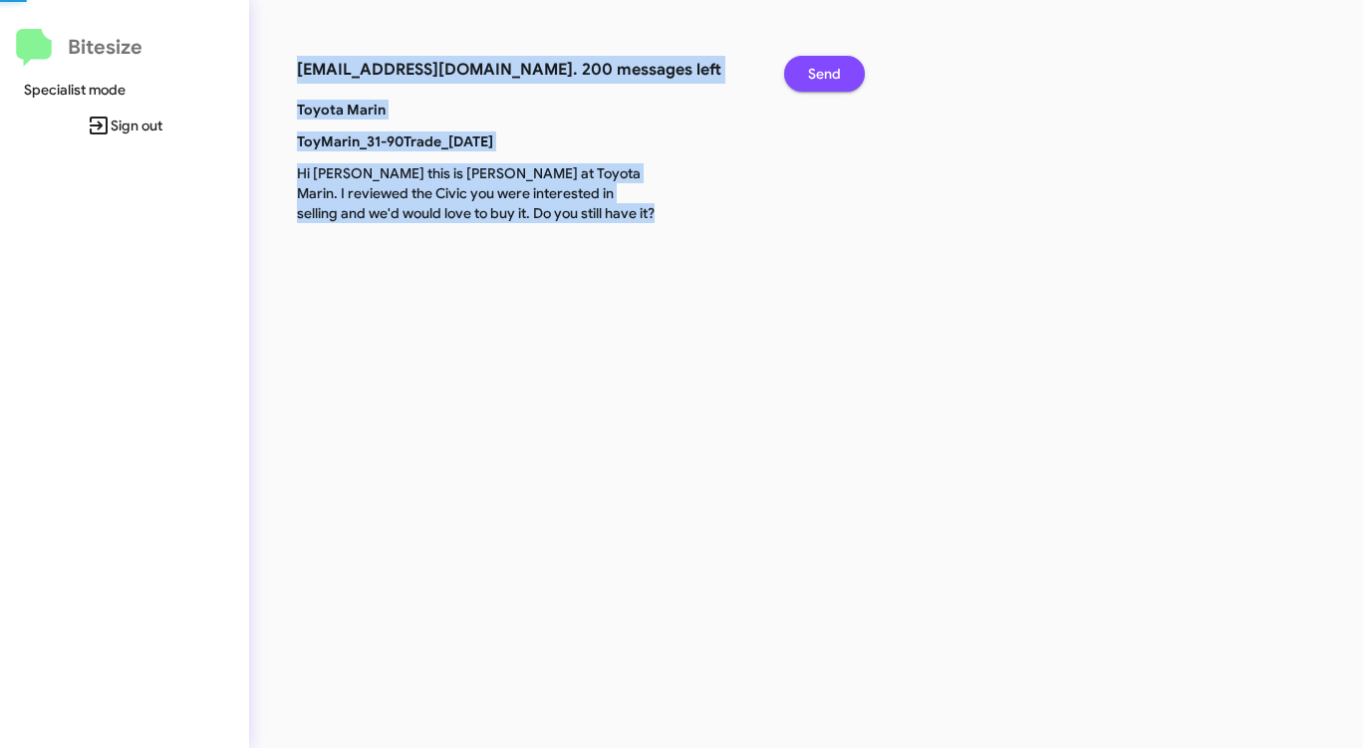
click at [815, 75] on span "Send" at bounding box center [824, 74] width 33 height 36
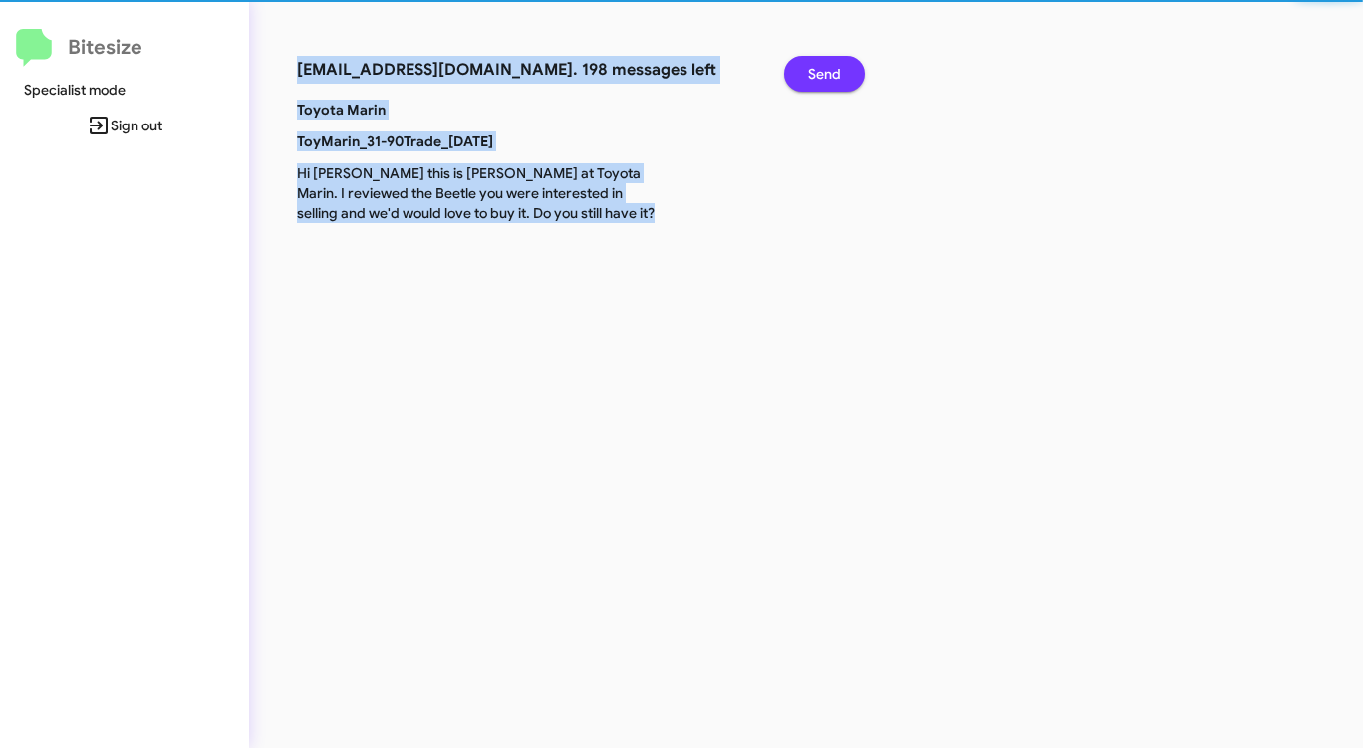
click at [815, 75] on span "Send" at bounding box center [824, 74] width 33 height 36
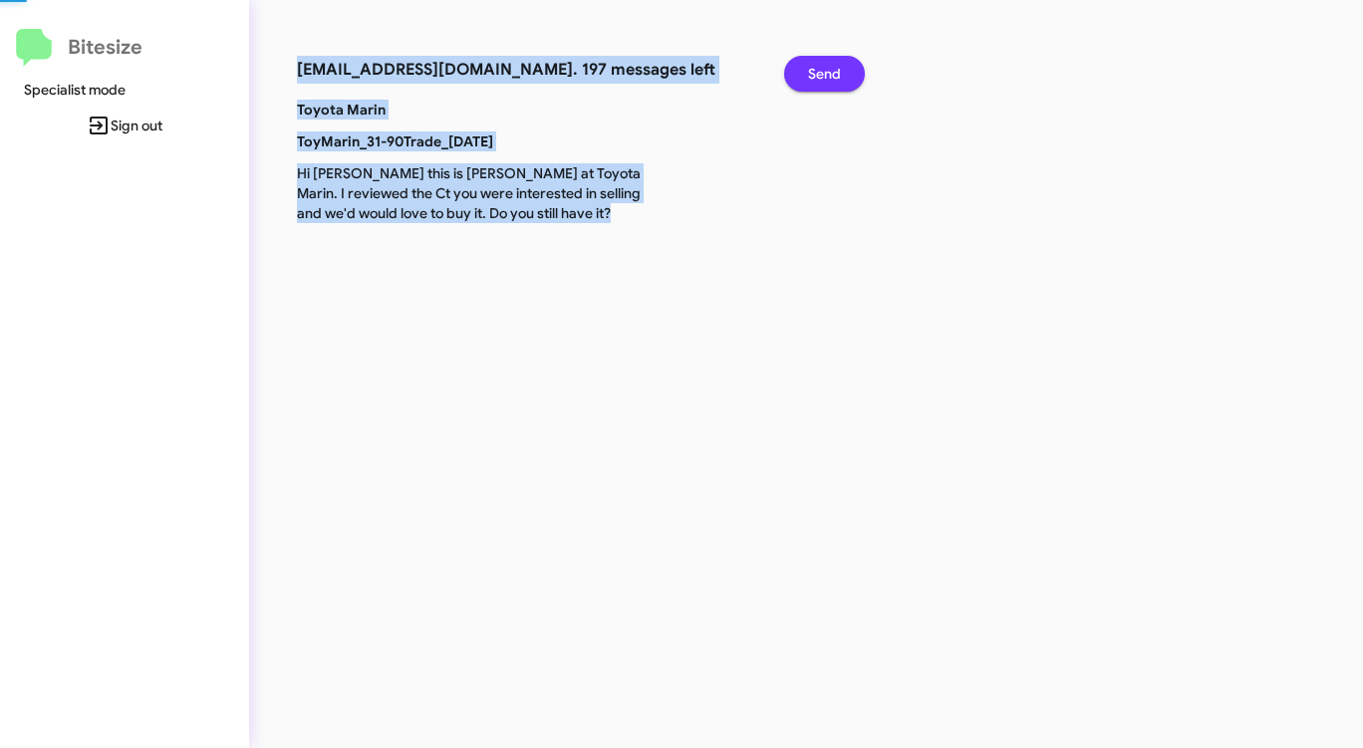
click at [815, 75] on span "Send" at bounding box center [824, 74] width 33 height 36
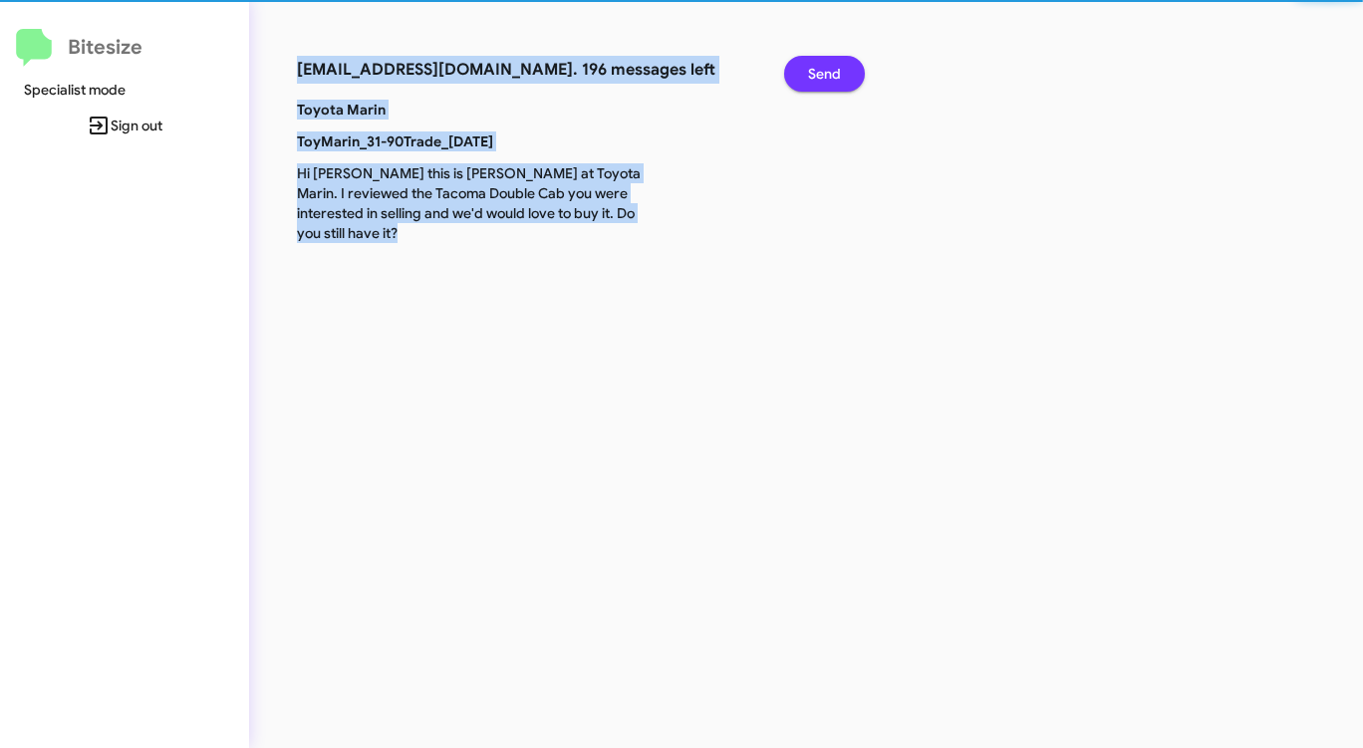
click at [815, 75] on span "Send" at bounding box center [824, 74] width 33 height 36
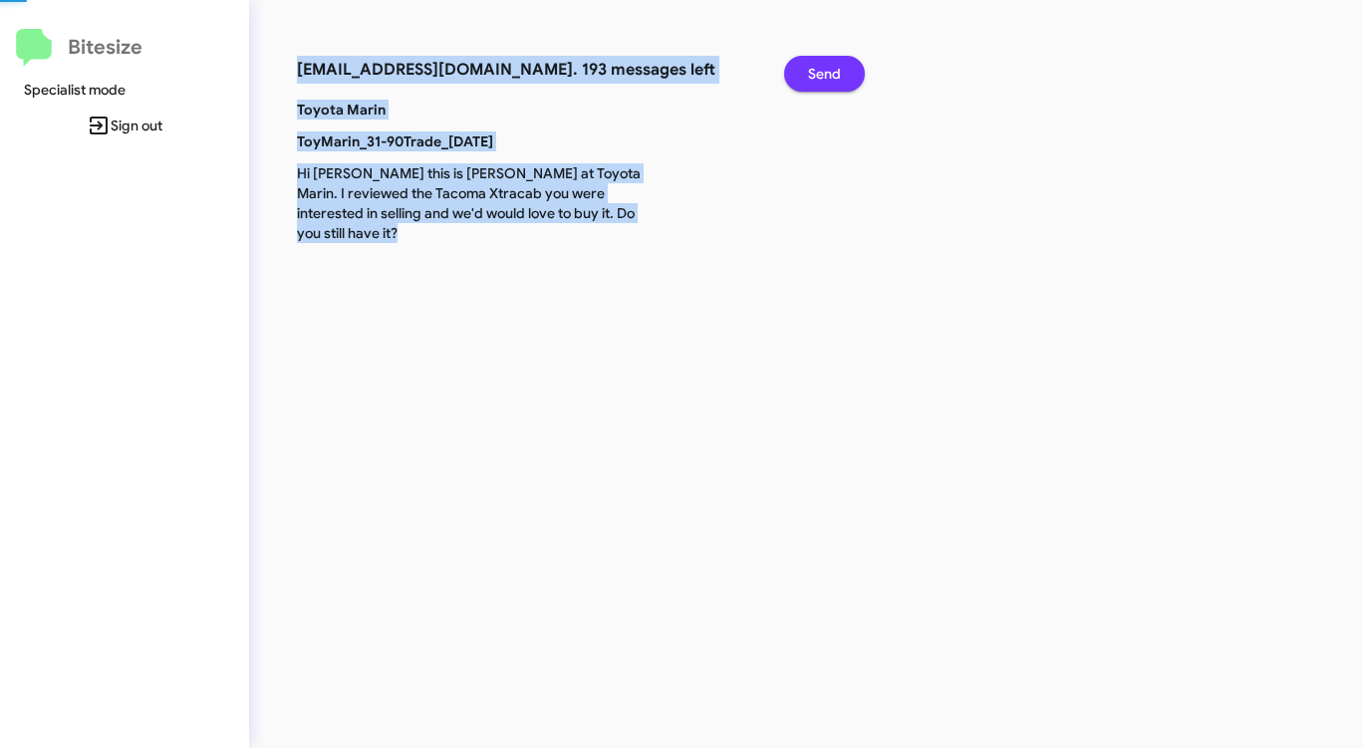
click at [815, 75] on span "Send" at bounding box center [824, 74] width 33 height 36
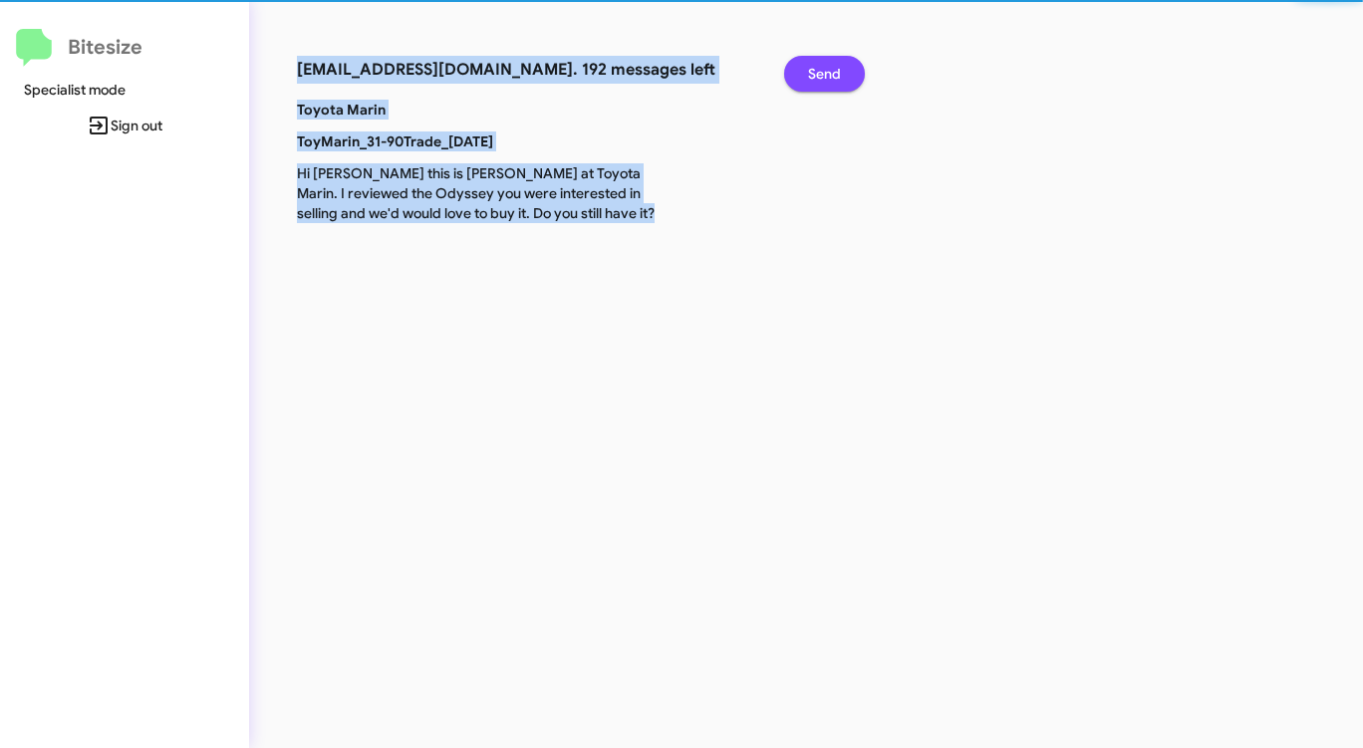
click at [815, 75] on span "Send" at bounding box center [824, 74] width 33 height 36
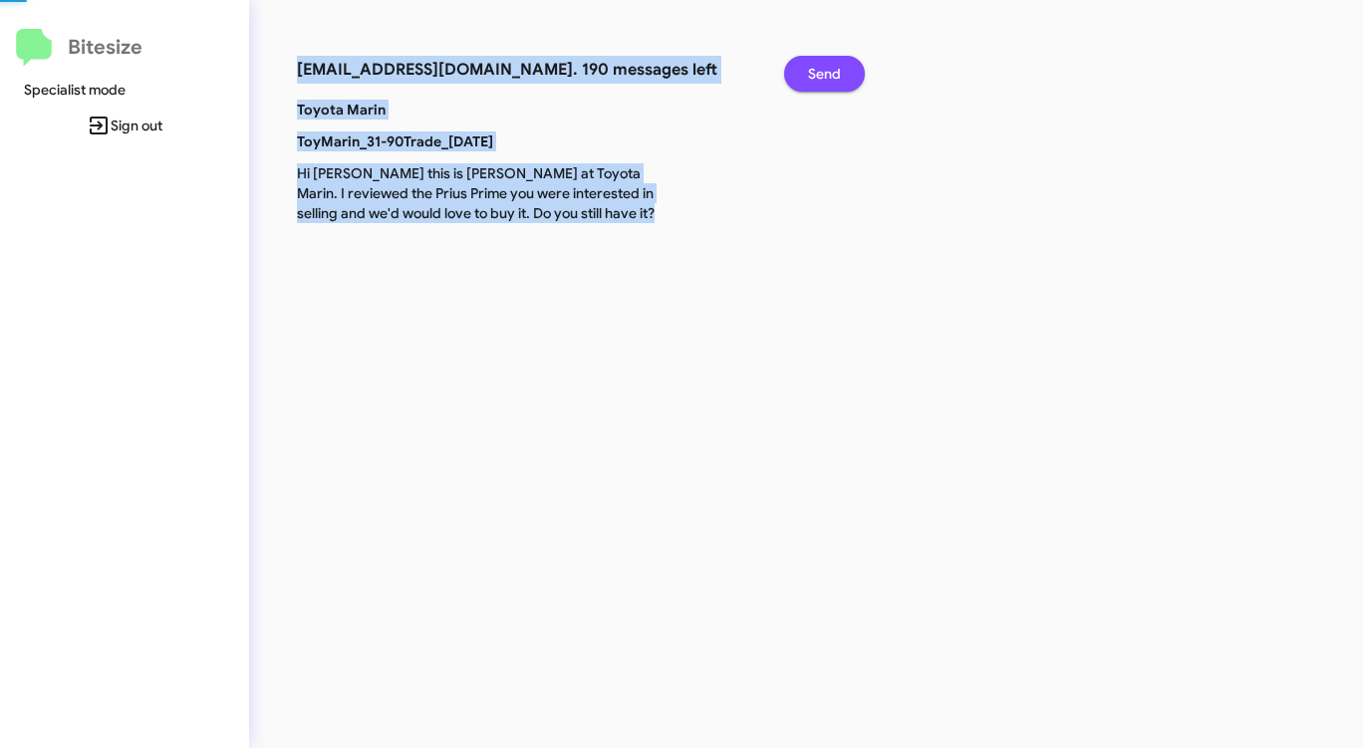
click at [815, 75] on span "Send" at bounding box center [824, 74] width 33 height 36
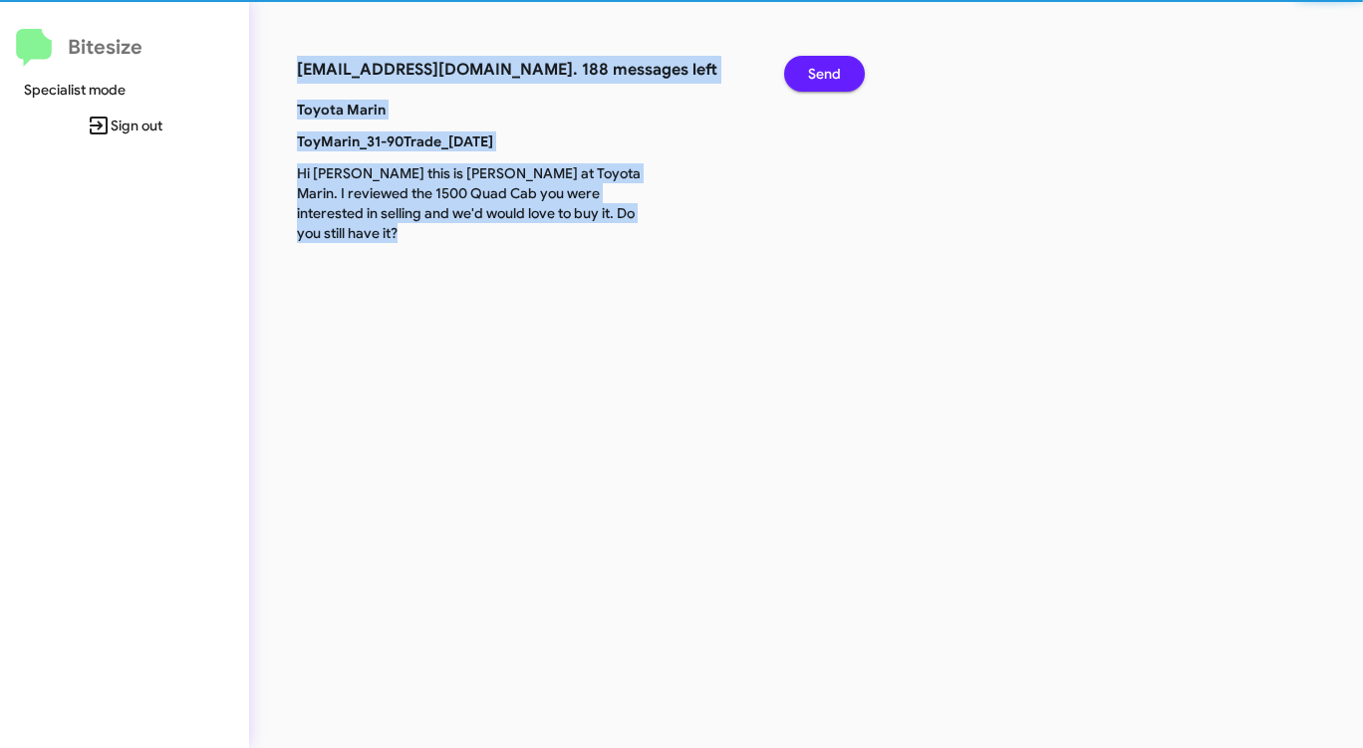
click at [815, 75] on span "Send" at bounding box center [824, 74] width 33 height 36
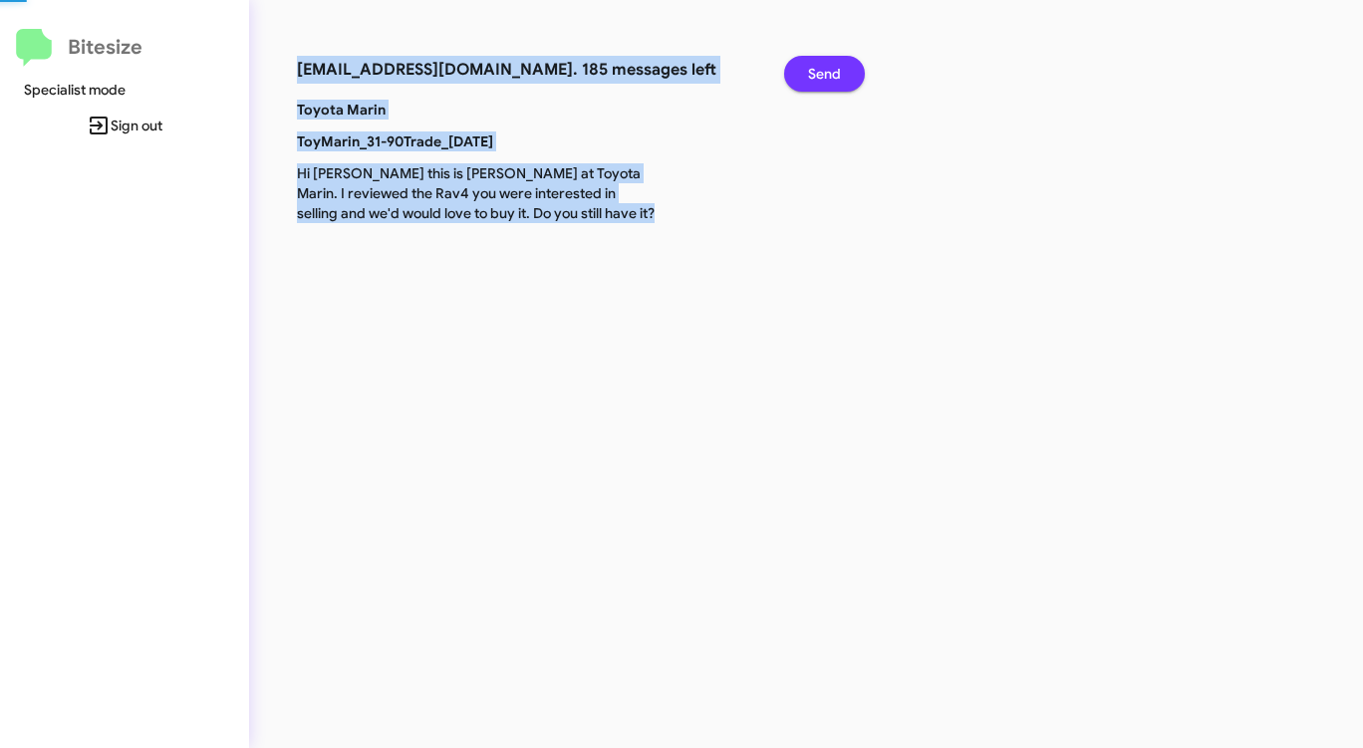
click at [815, 75] on span "Send" at bounding box center [824, 74] width 33 height 36
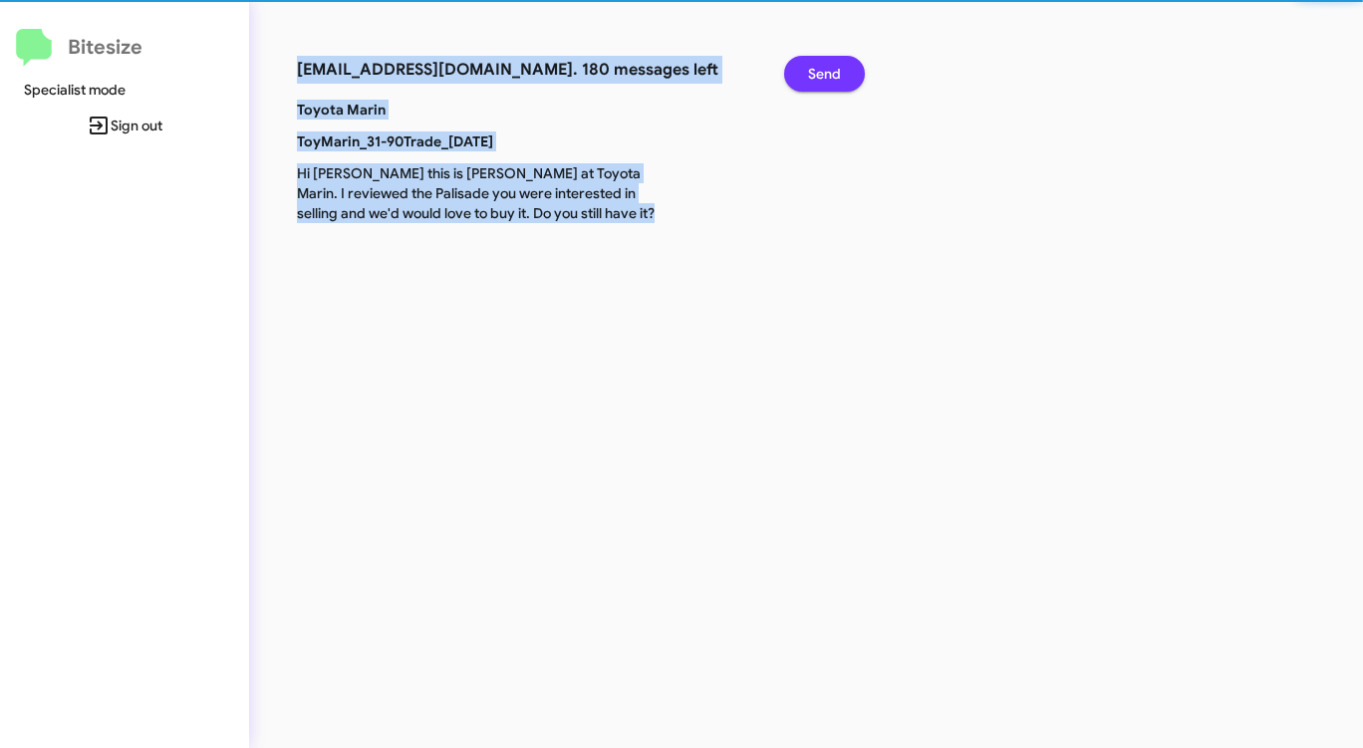
click at [815, 75] on span "Send" at bounding box center [824, 74] width 33 height 36
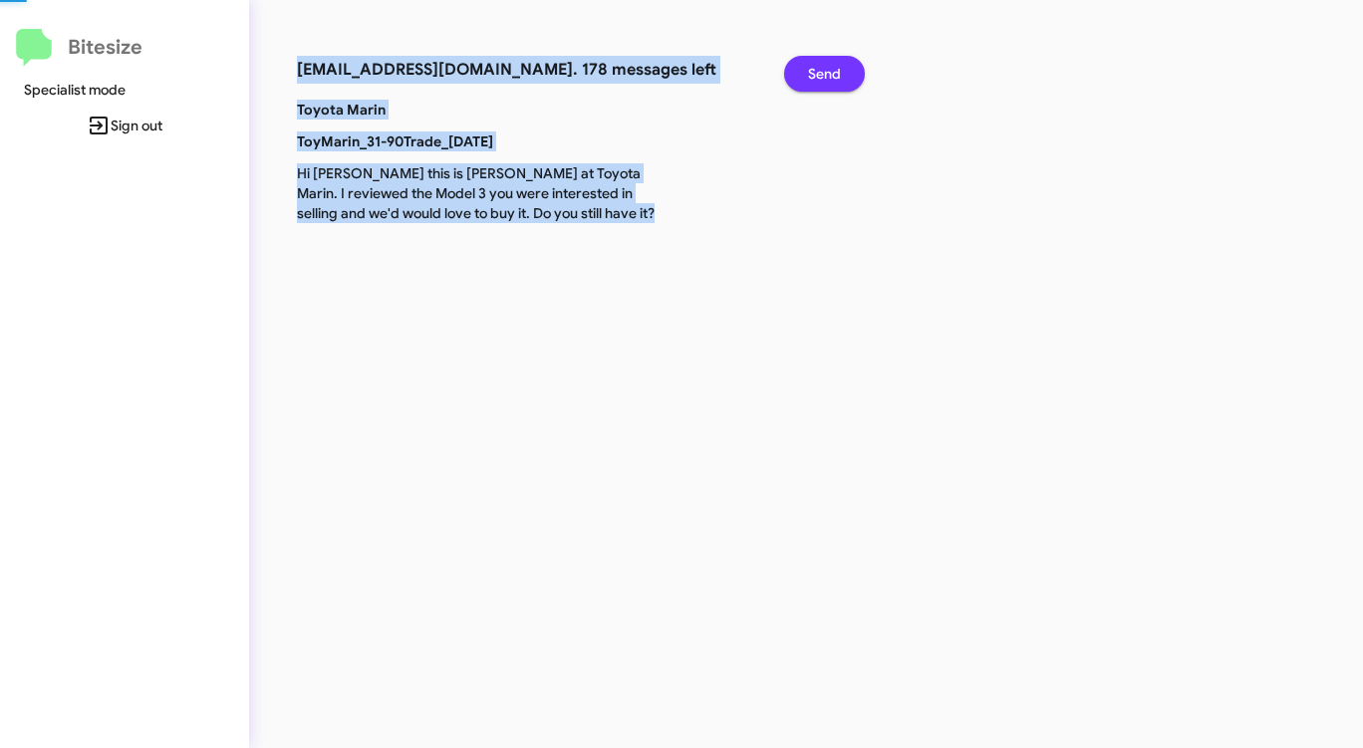
click at [815, 75] on span "Send" at bounding box center [824, 74] width 33 height 36
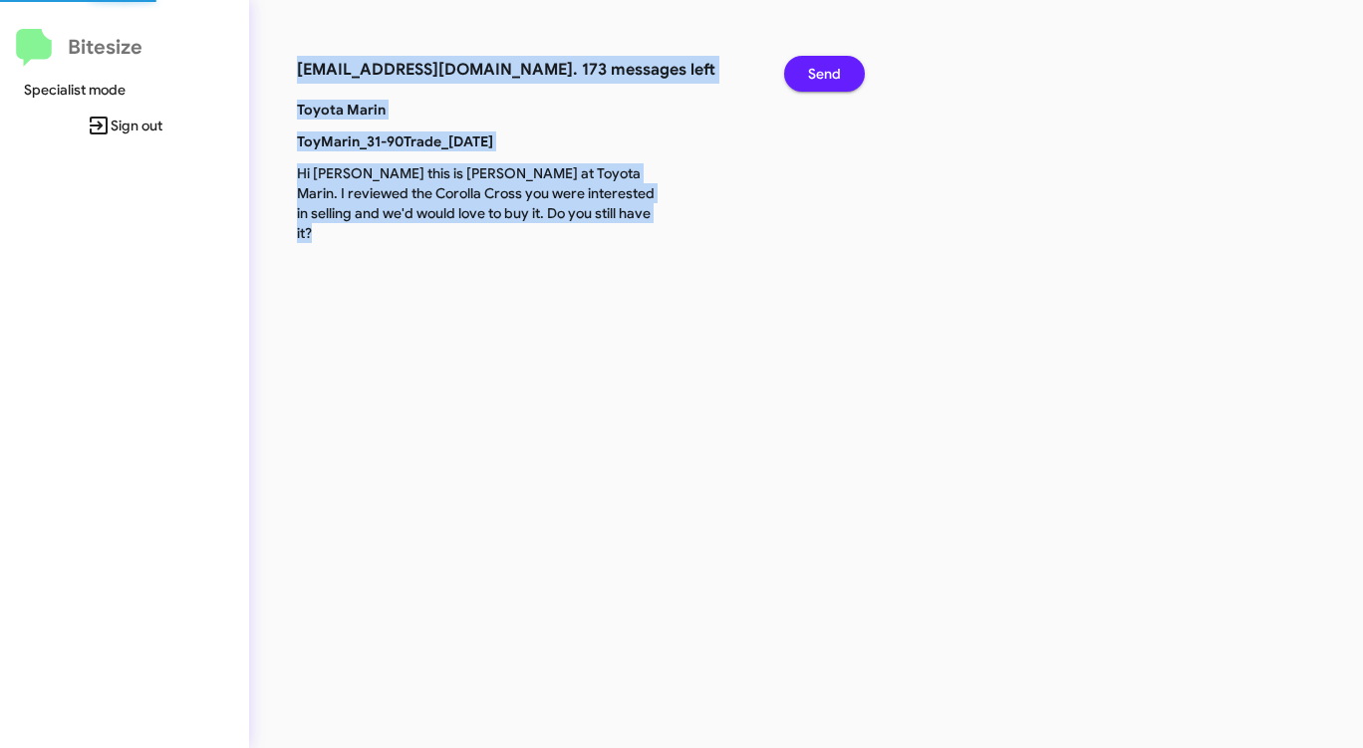
click at [815, 75] on span "Send" at bounding box center [824, 74] width 33 height 36
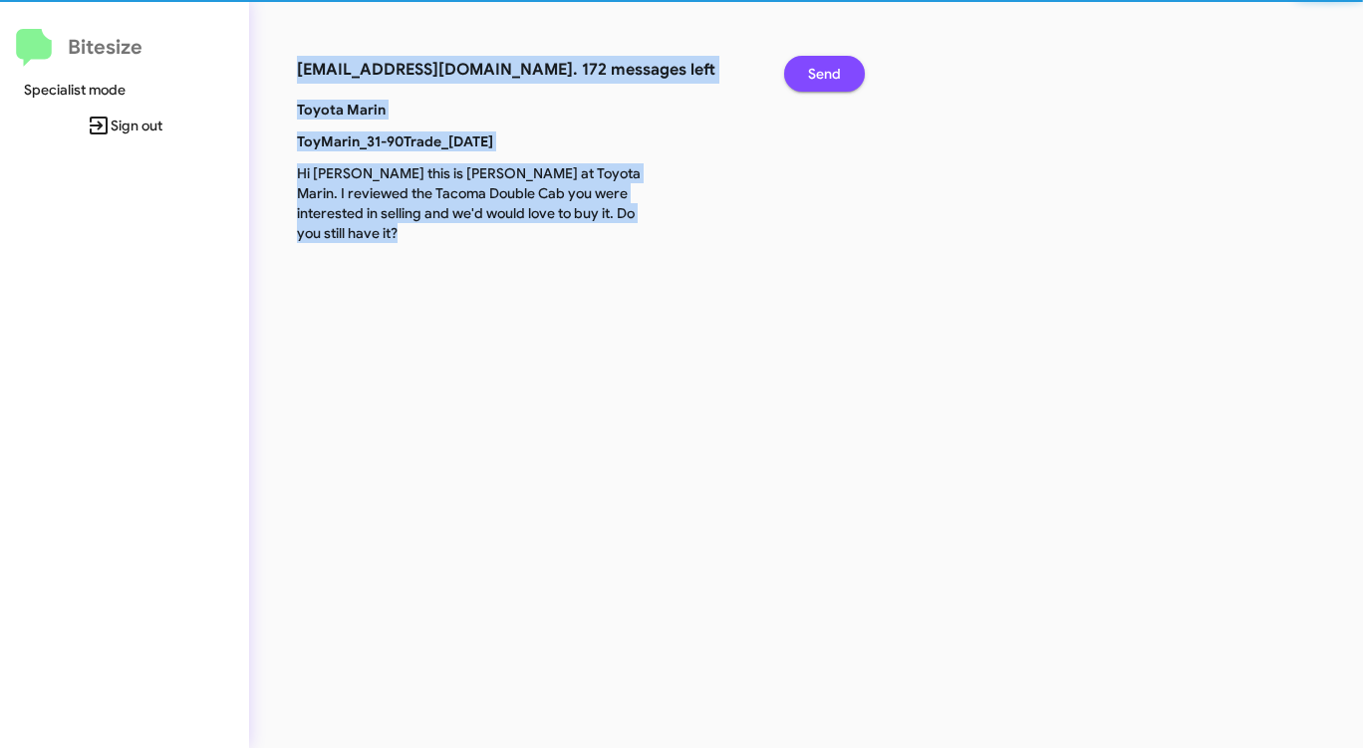
click at [815, 75] on span "Send" at bounding box center [824, 74] width 33 height 36
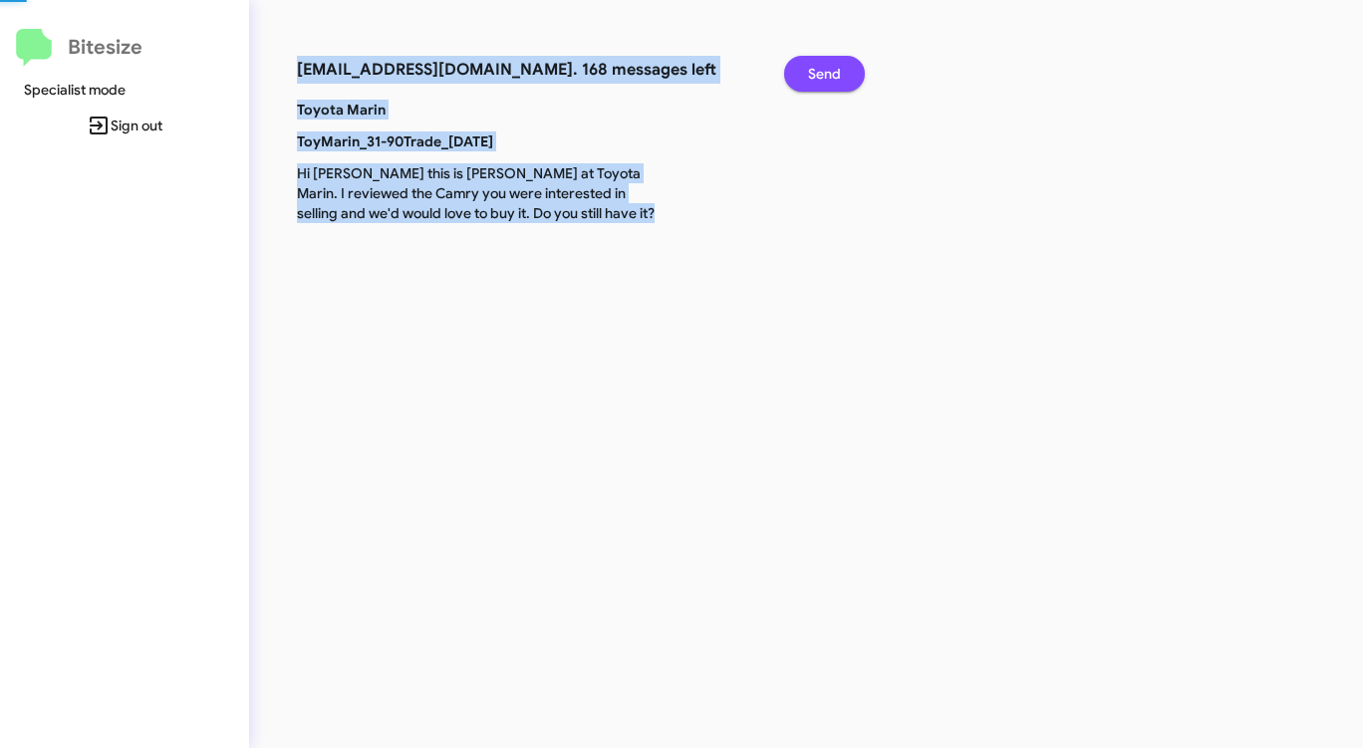
click at [815, 75] on span "Send" at bounding box center [824, 74] width 33 height 36
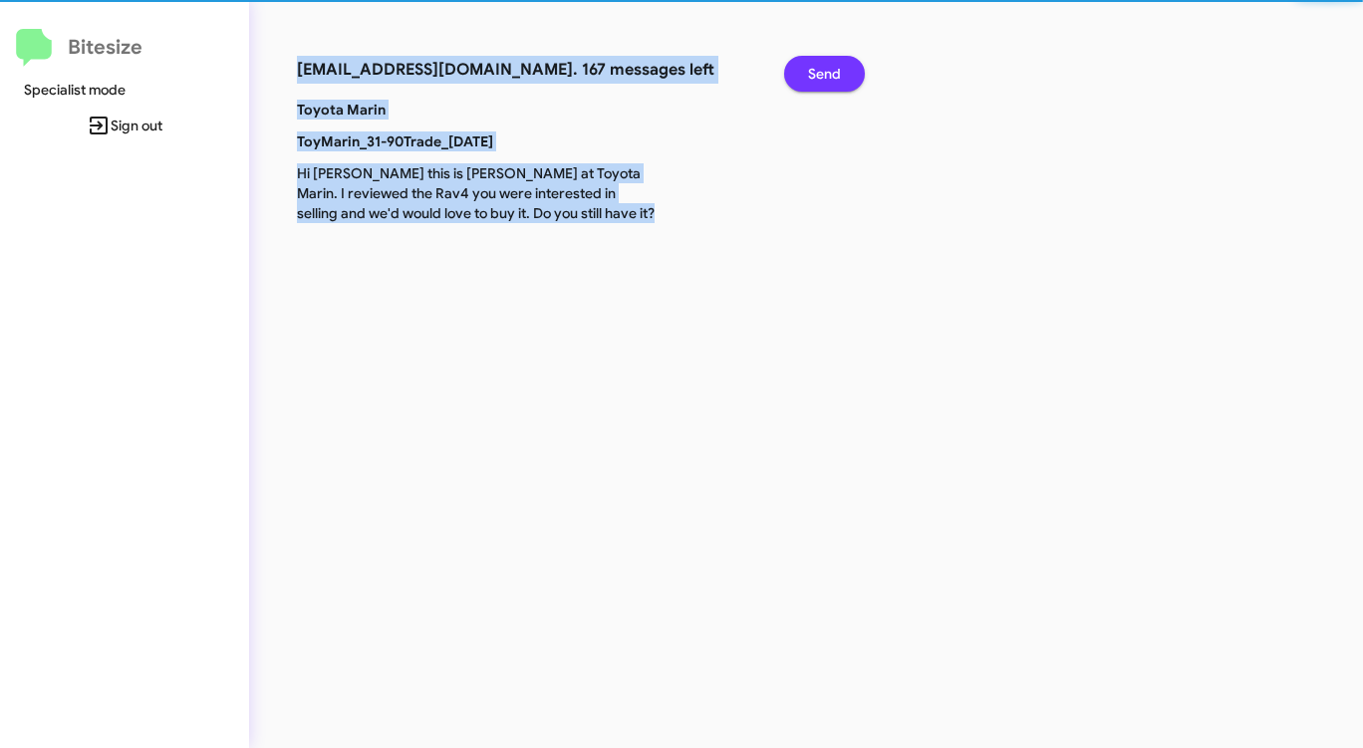
click at [815, 75] on span "Send" at bounding box center [824, 74] width 33 height 36
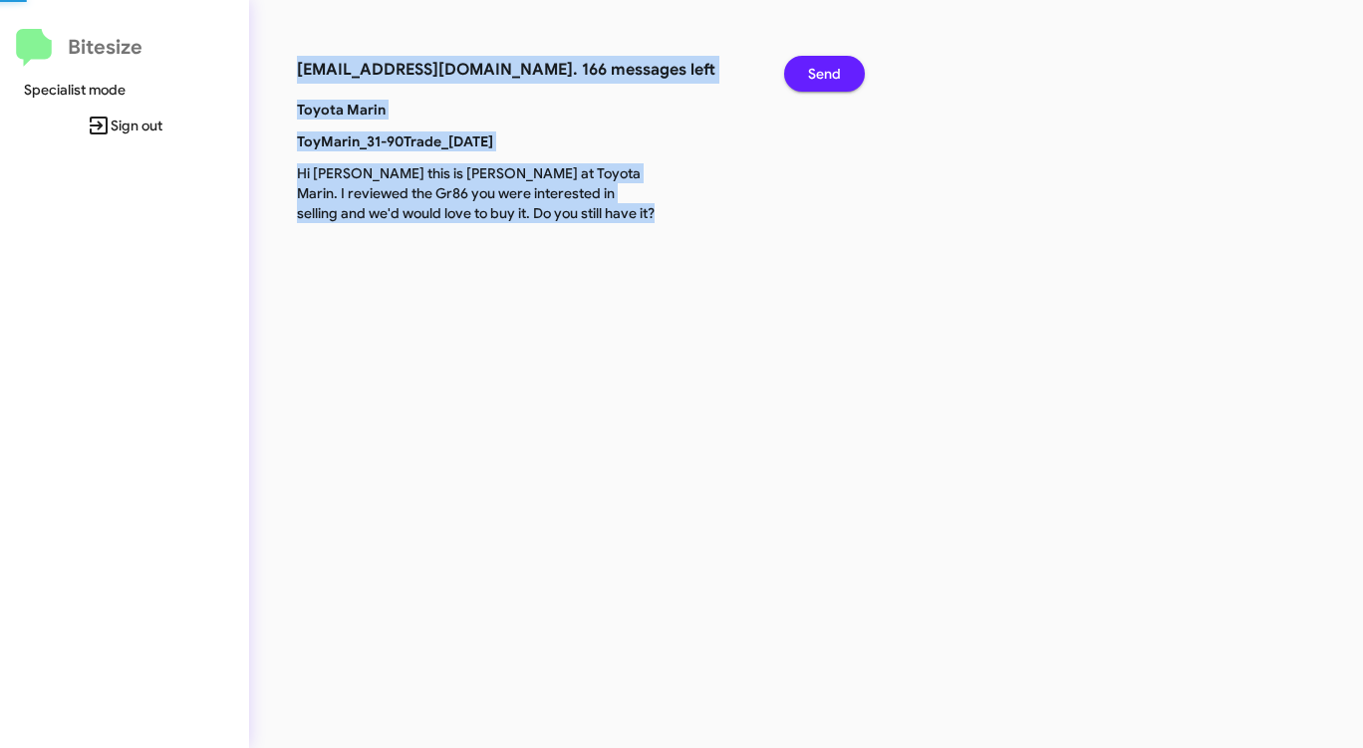
click at [815, 75] on span "Send" at bounding box center [824, 74] width 33 height 36
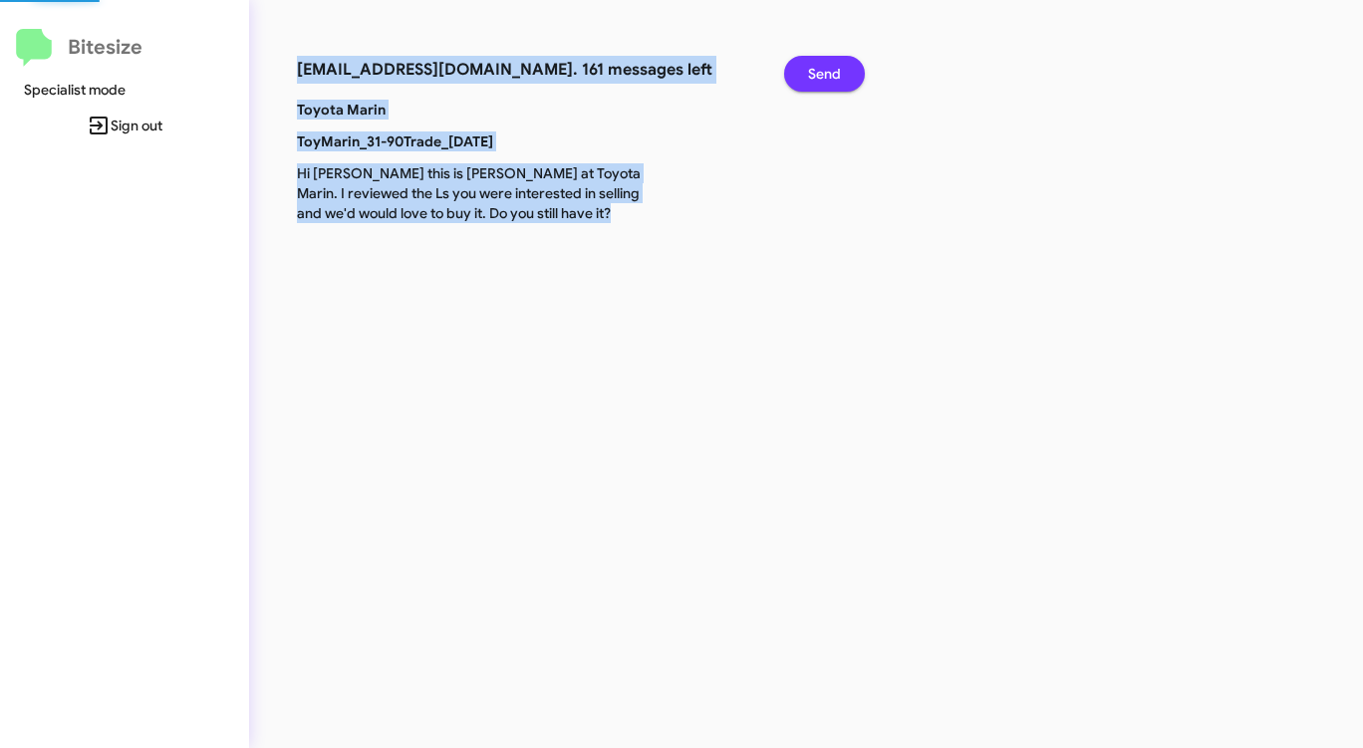
click at [815, 75] on span "Send" at bounding box center [824, 74] width 33 height 36
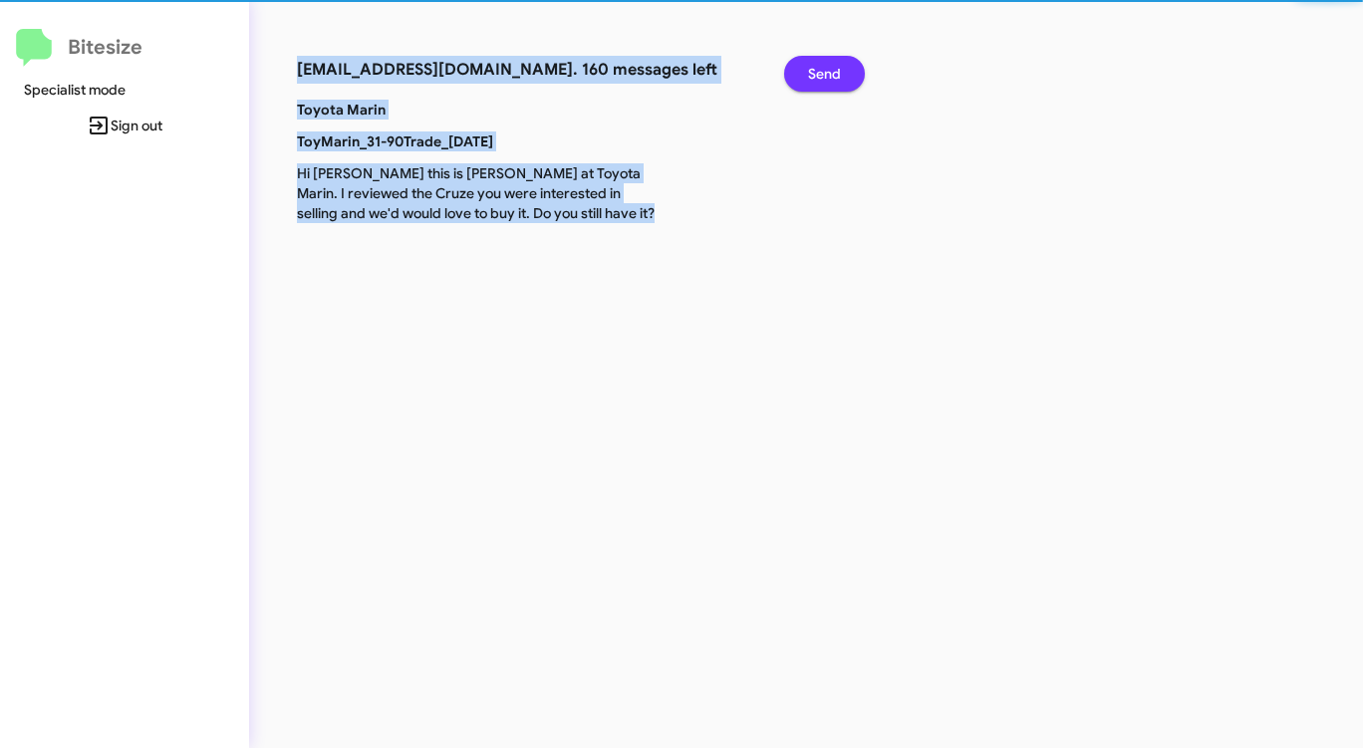
click at [815, 75] on span "Send" at bounding box center [824, 74] width 33 height 36
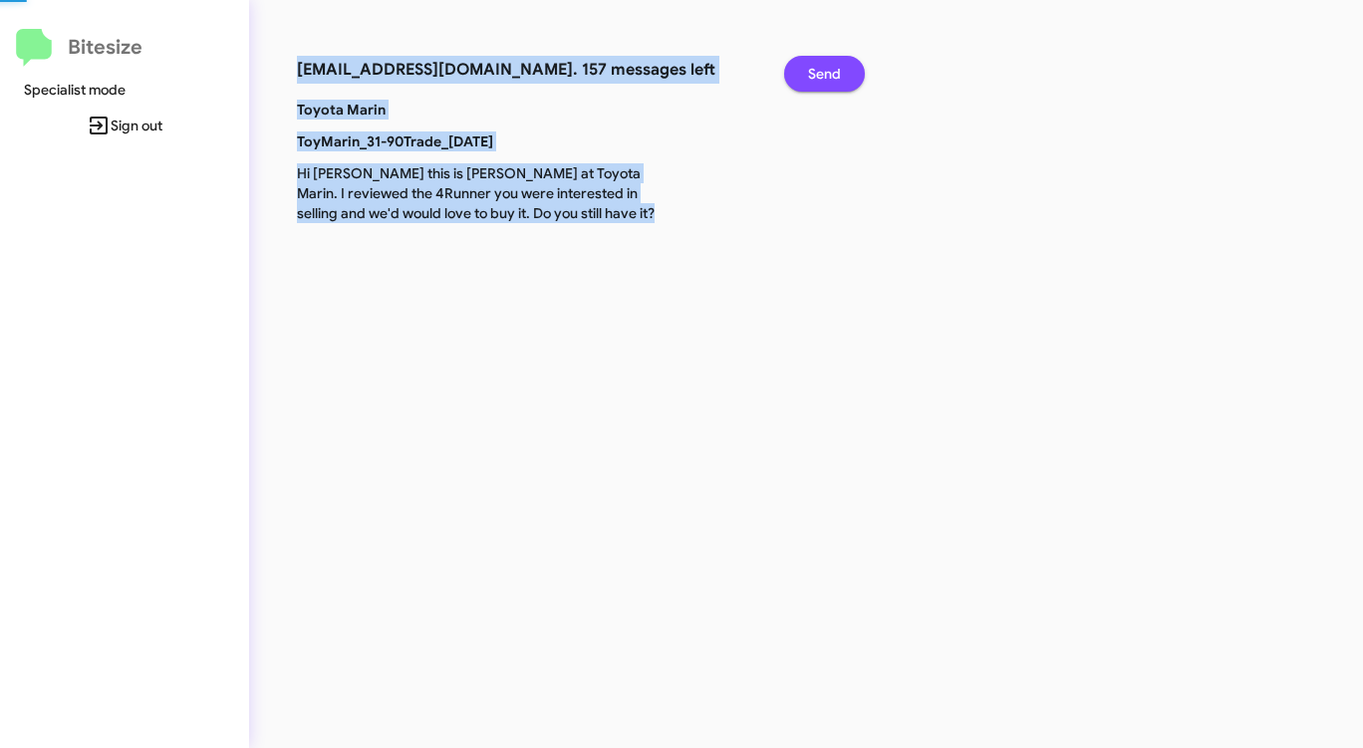
click at [815, 75] on span "Send" at bounding box center [824, 74] width 33 height 36
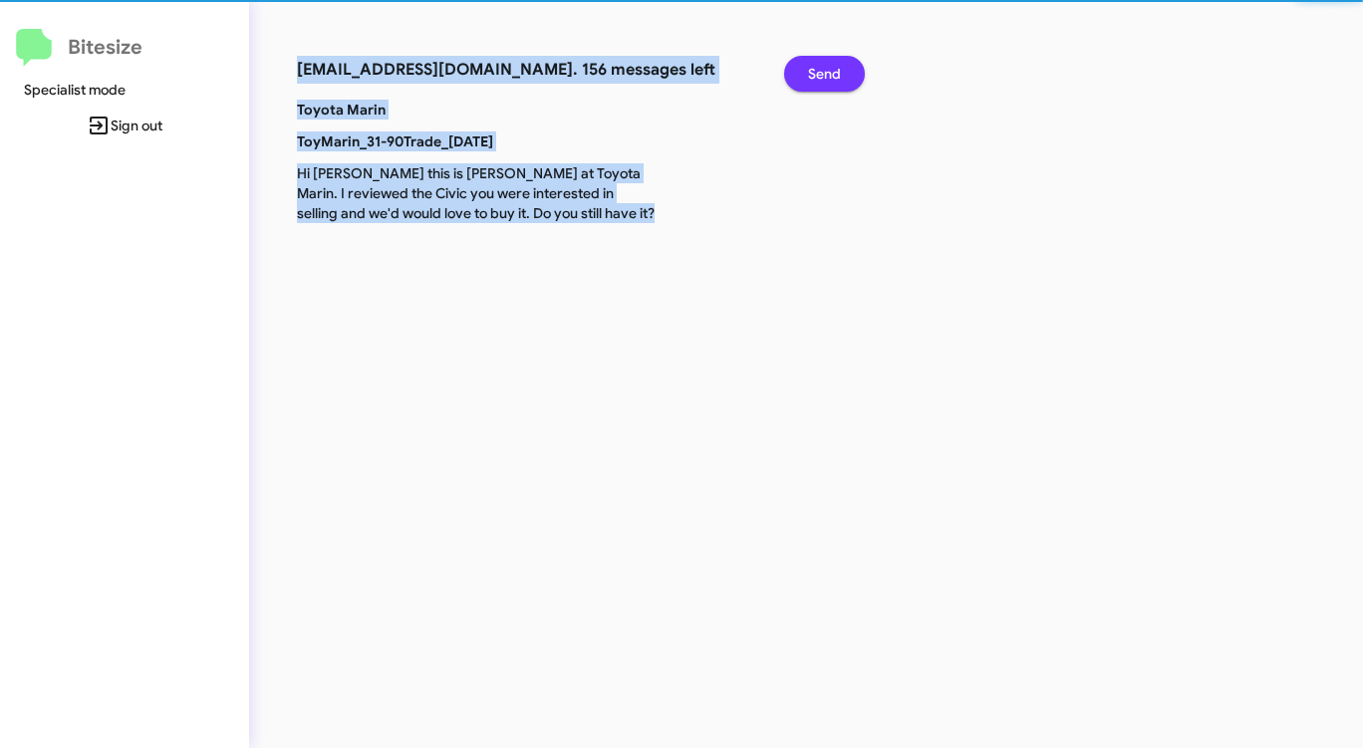
click at [815, 75] on span "Send" at bounding box center [824, 74] width 33 height 36
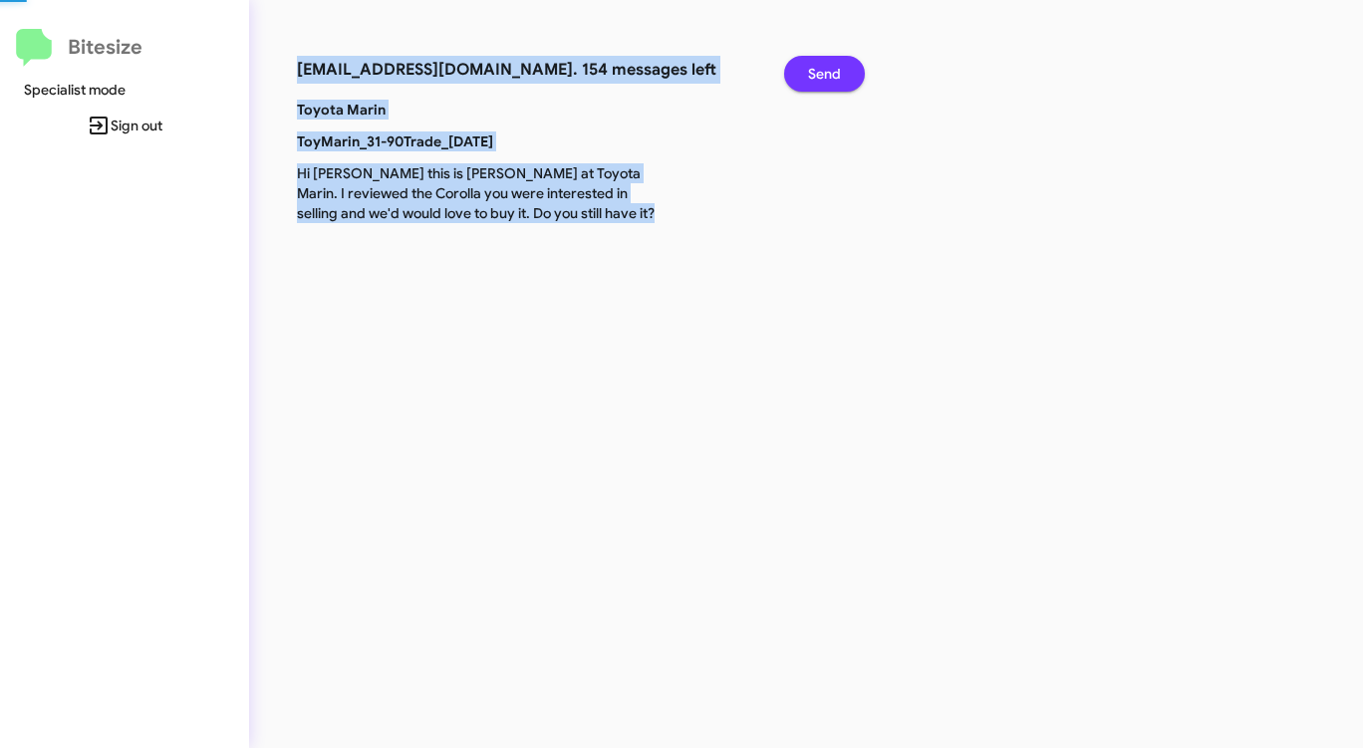
click at [815, 75] on span "Send" at bounding box center [824, 74] width 33 height 36
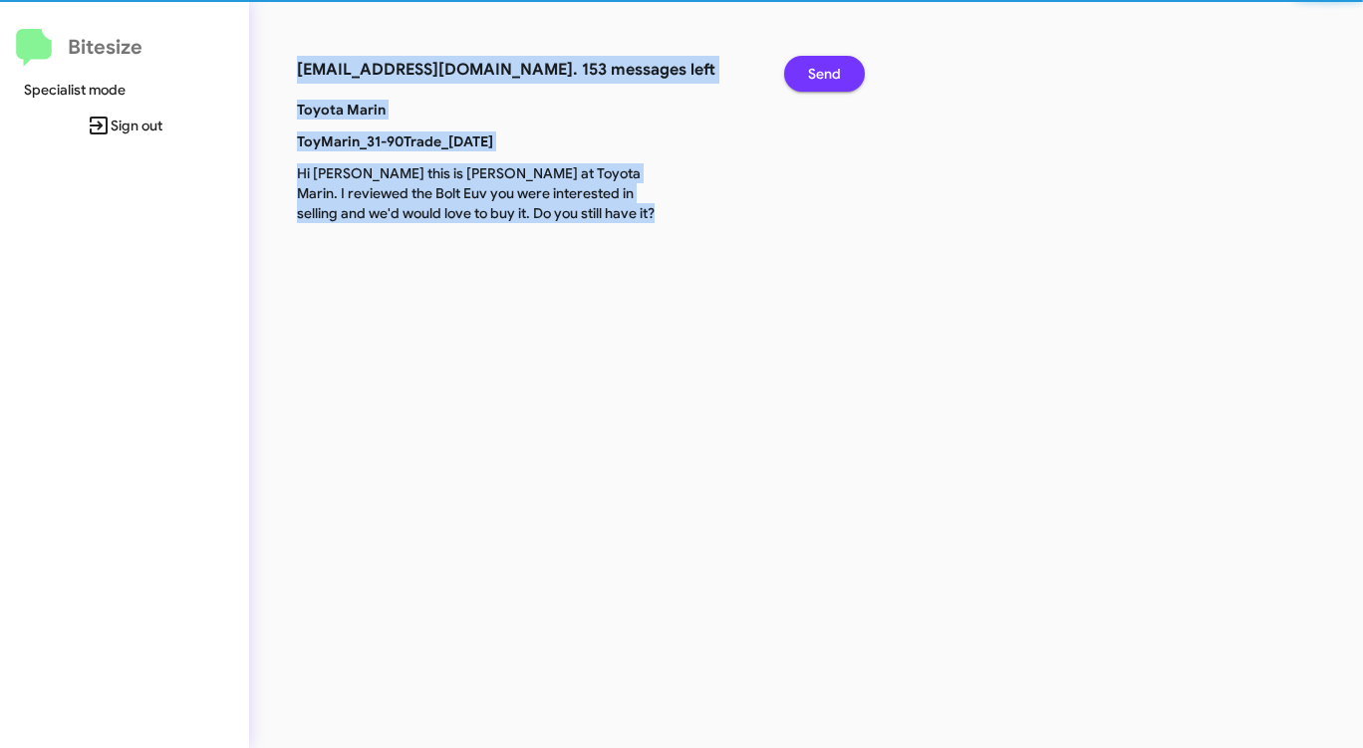
click at [815, 75] on span "Send" at bounding box center [824, 74] width 33 height 36
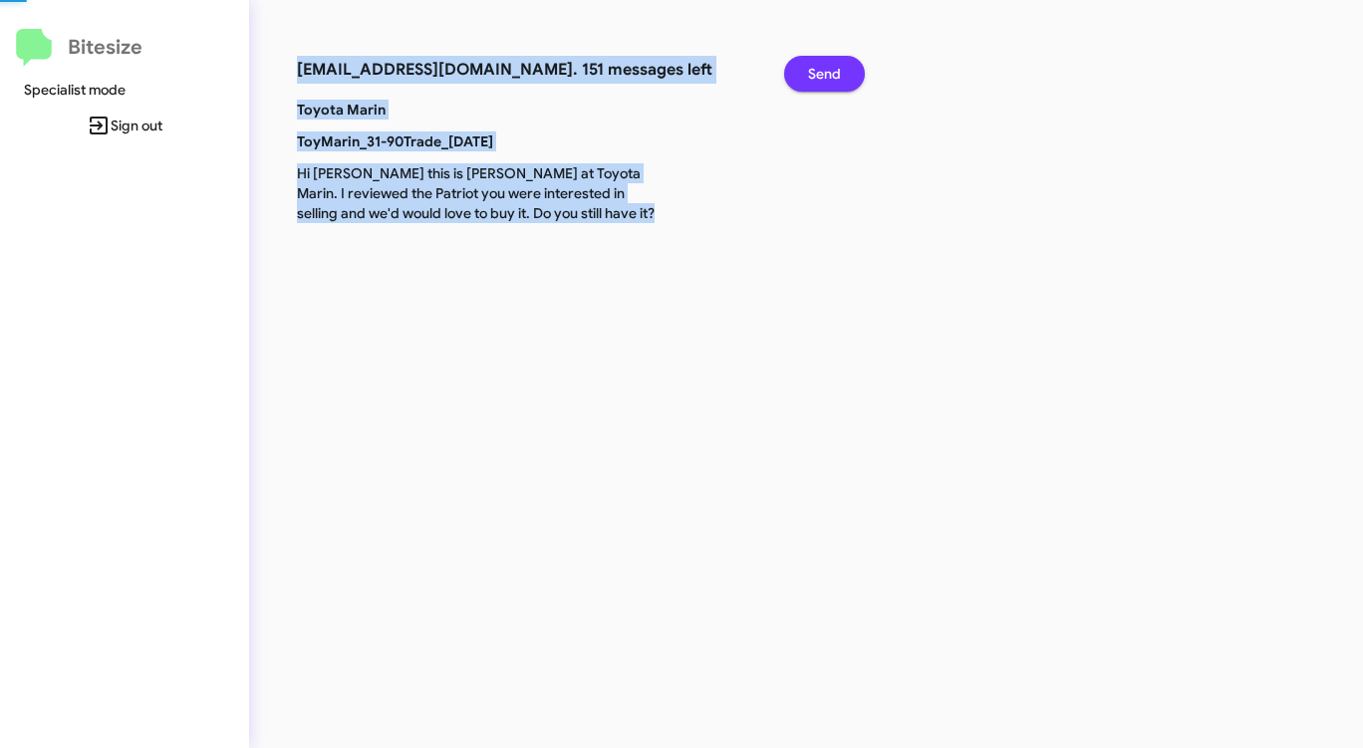
click at [815, 75] on span "Send" at bounding box center [824, 74] width 33 height 36
click at [815, 76] on span "Send" at bounding box center [824, 74] width 33 height 36
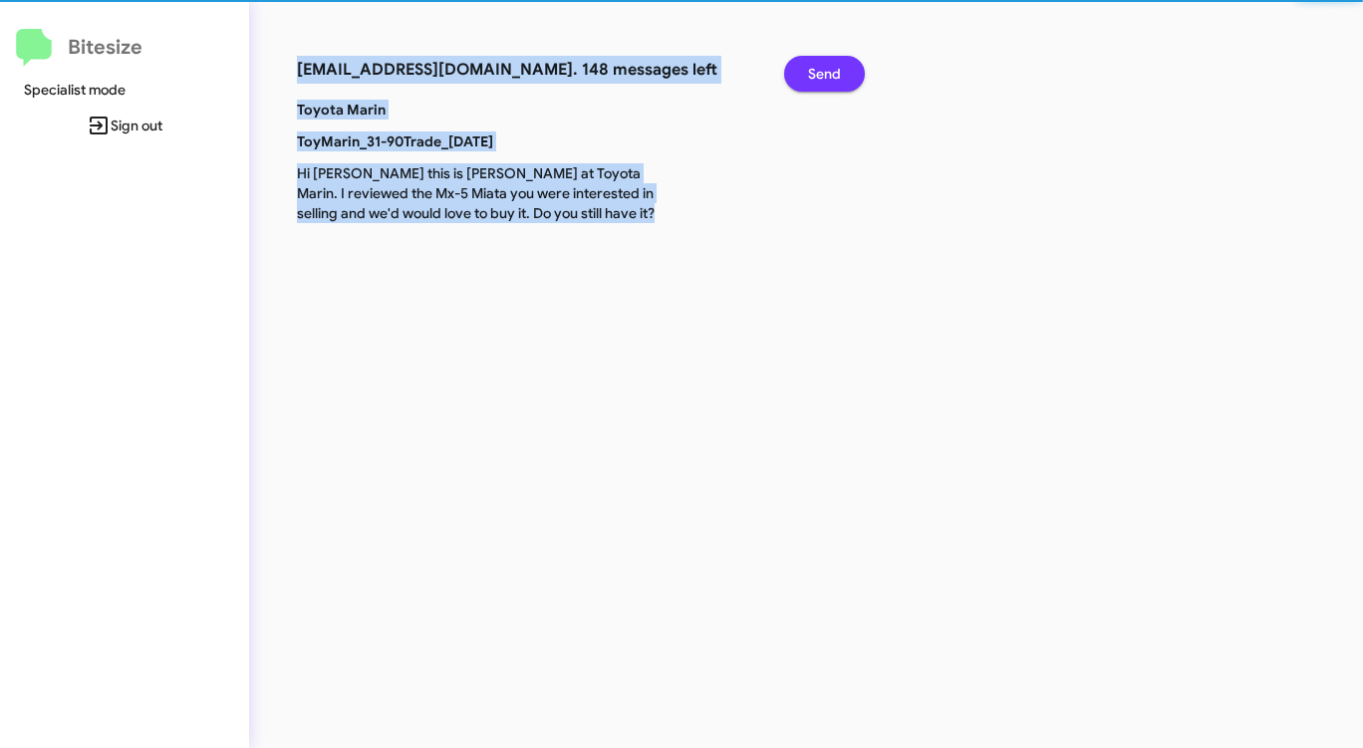
click at [815, 76] on span "Send" at bounding box center [824, 74] width 33 height 36
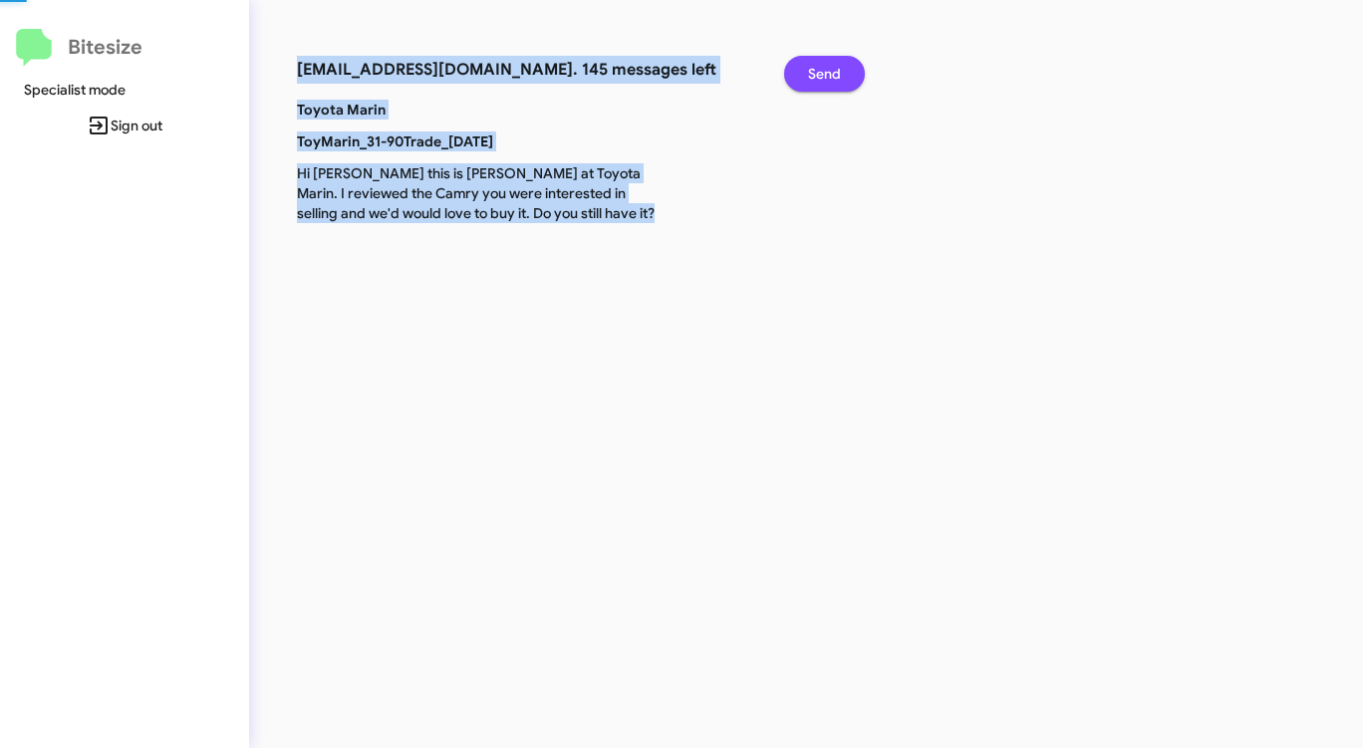
click at [815, 76] on span "Send" at bounding box center [824, 74] width 33 height 36
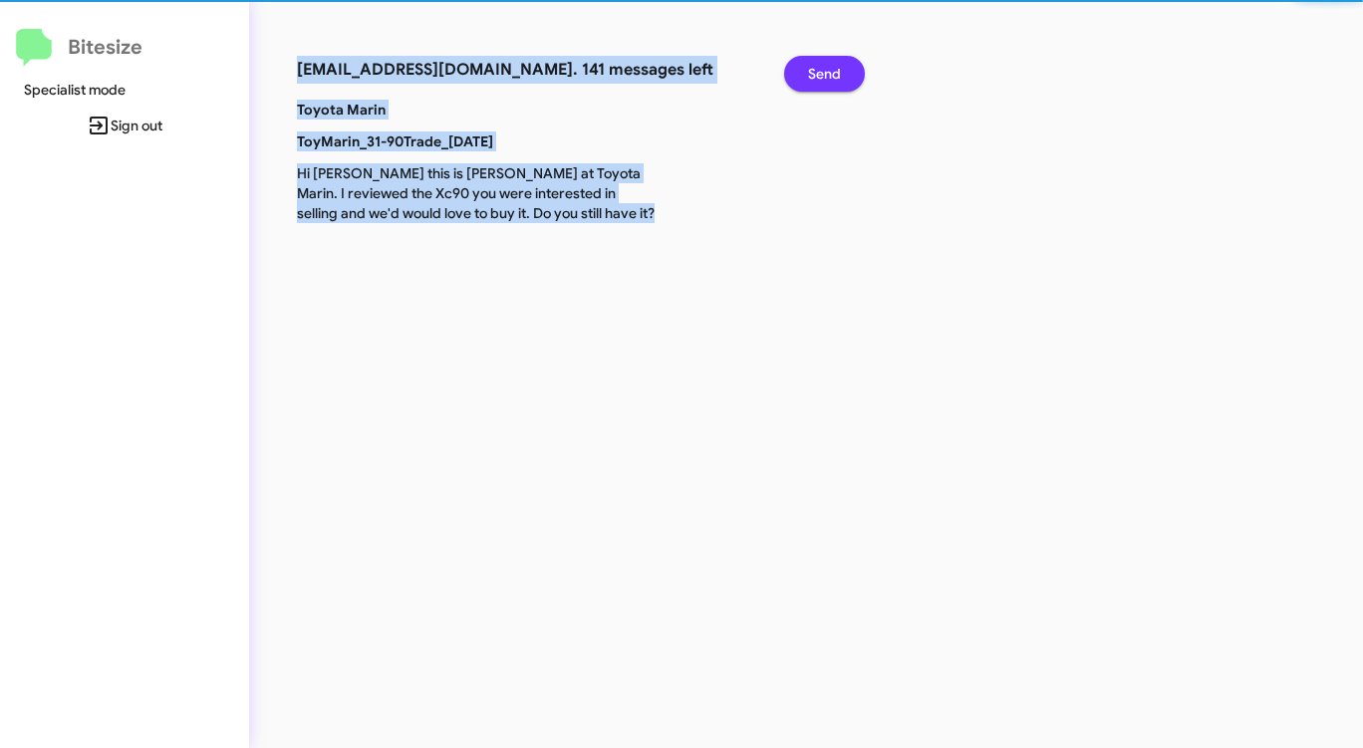
click at [815, 76] on span "Send" at bounding box center [824, 74] width 33 height 36
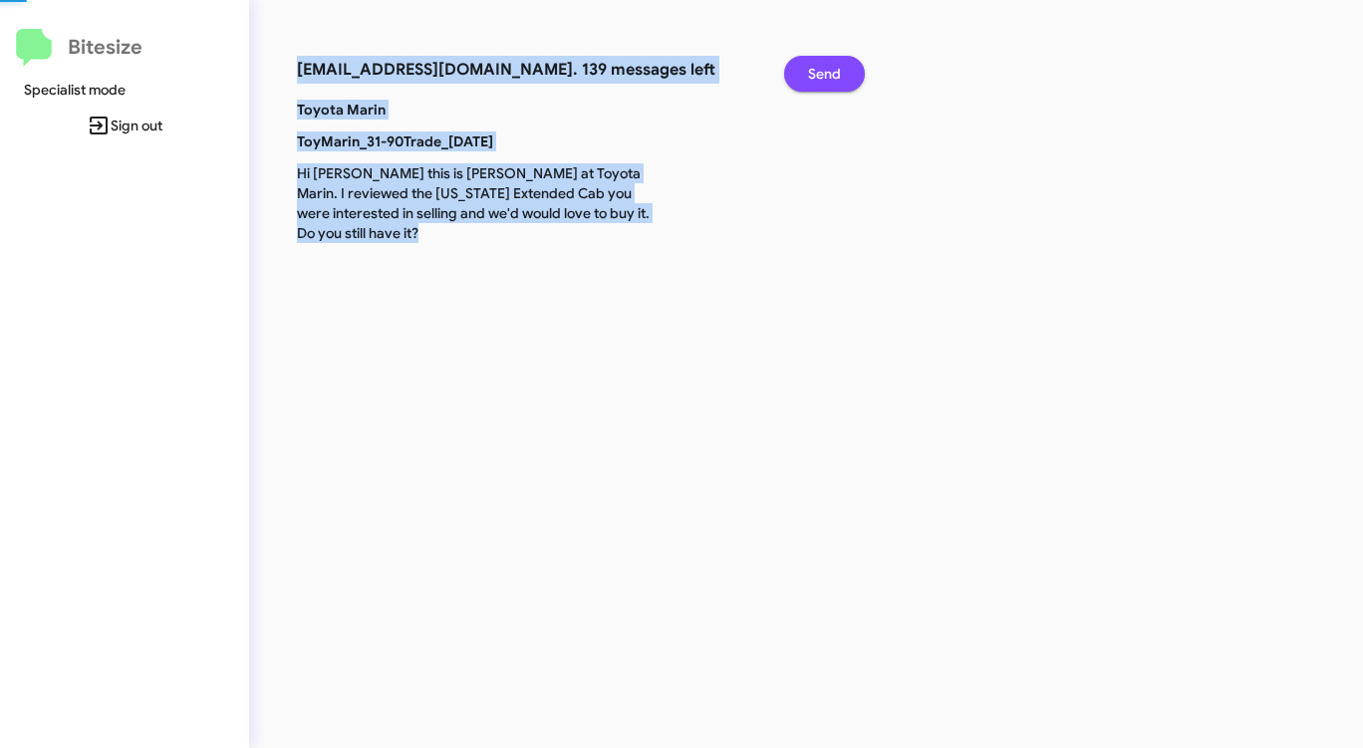
click at [815, 76] on span "Send" at bounding box center [824, 74] width 33 height 36
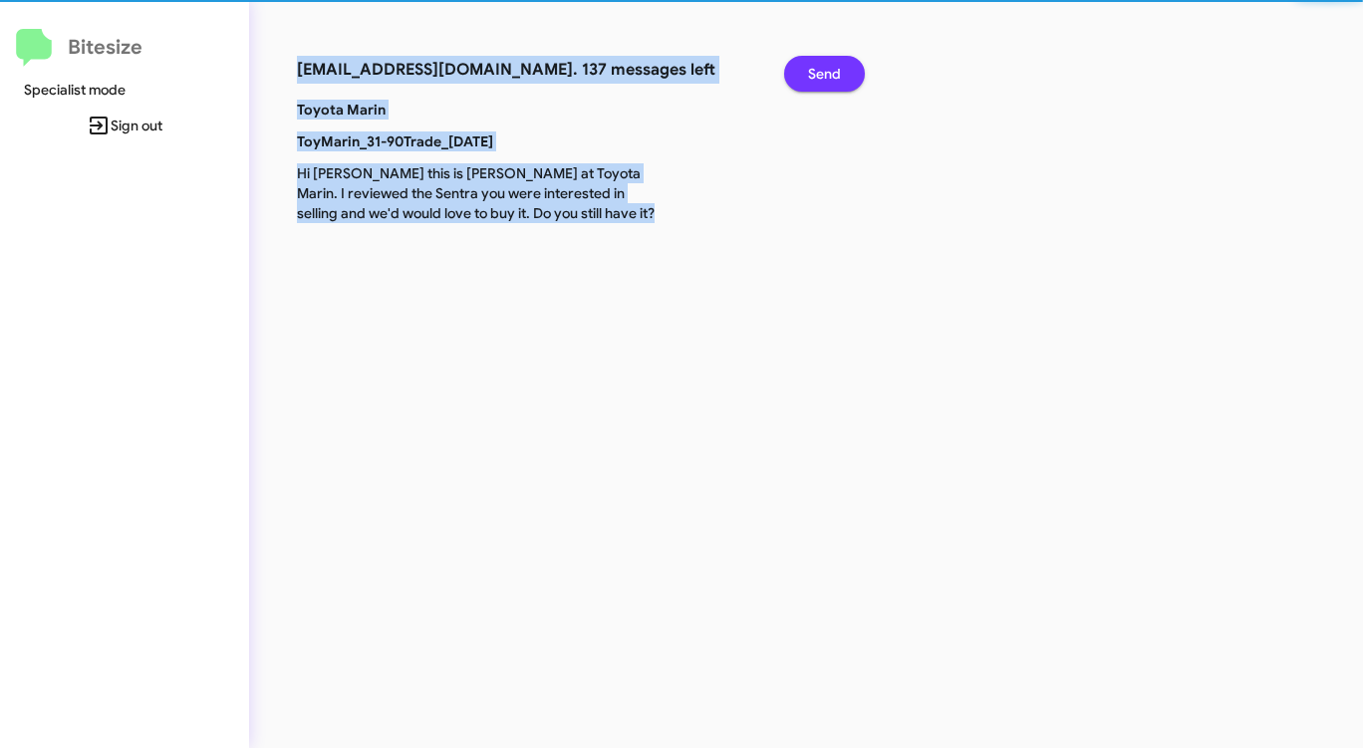
click at [815, 76] on span "Send" at bounding box center [824, 74] width 33 height 36
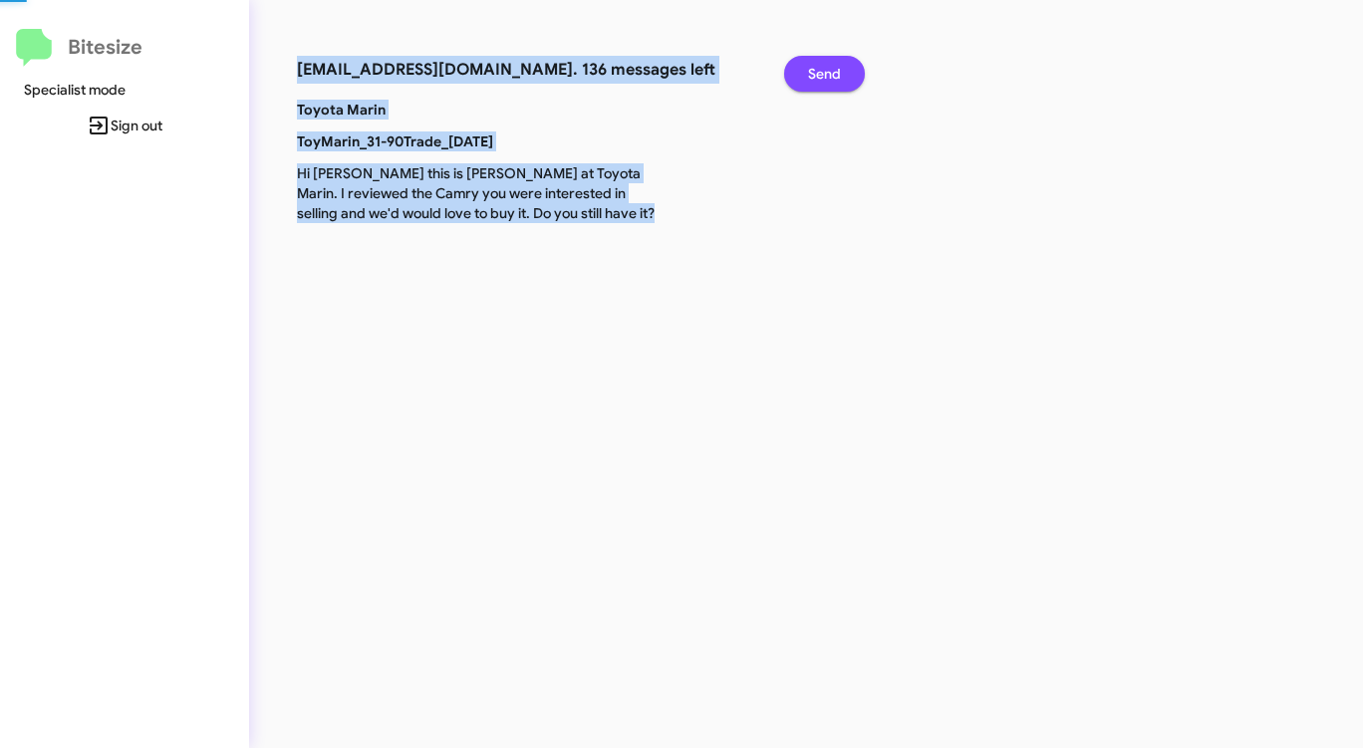
click at [815, 76] on span "Send" at bounding box center [824, 74] width 33 height 36
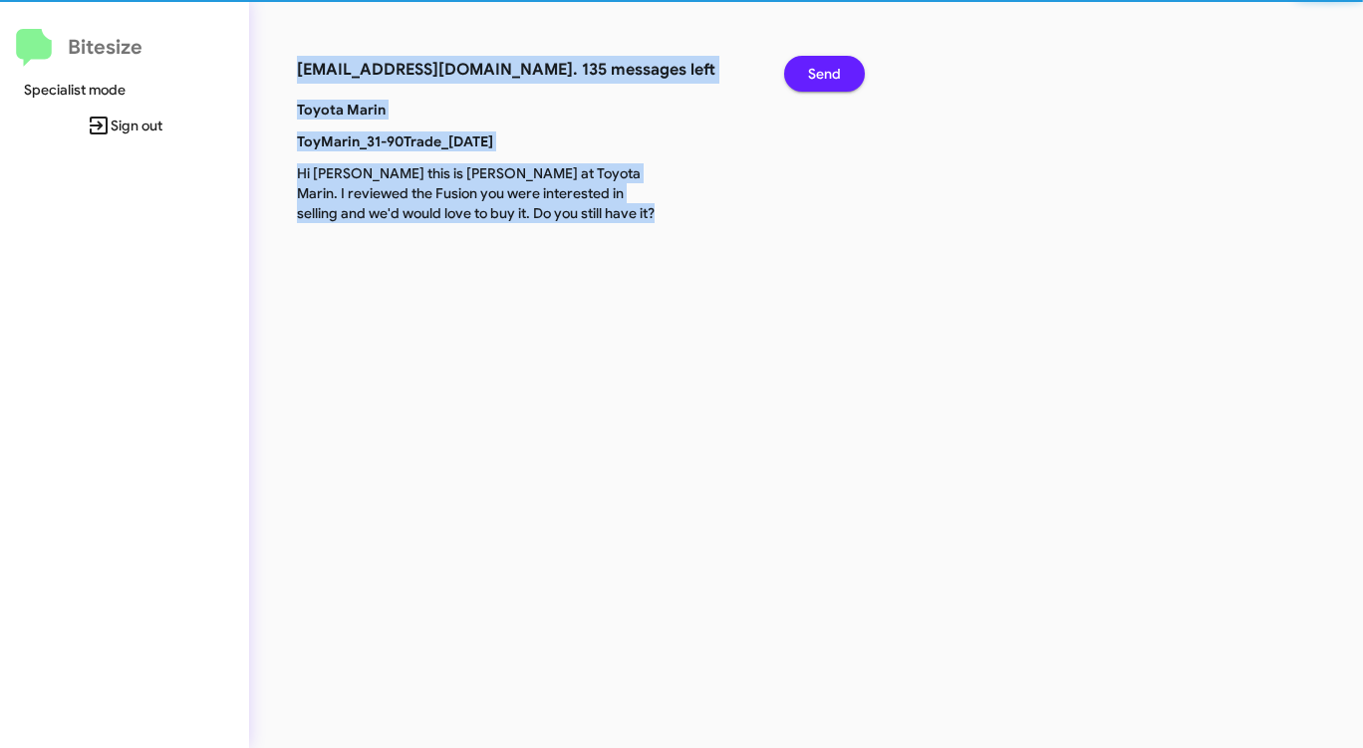
click at [815, 76] on span "Send" at bounding box center [824, 74] width 33 height 36
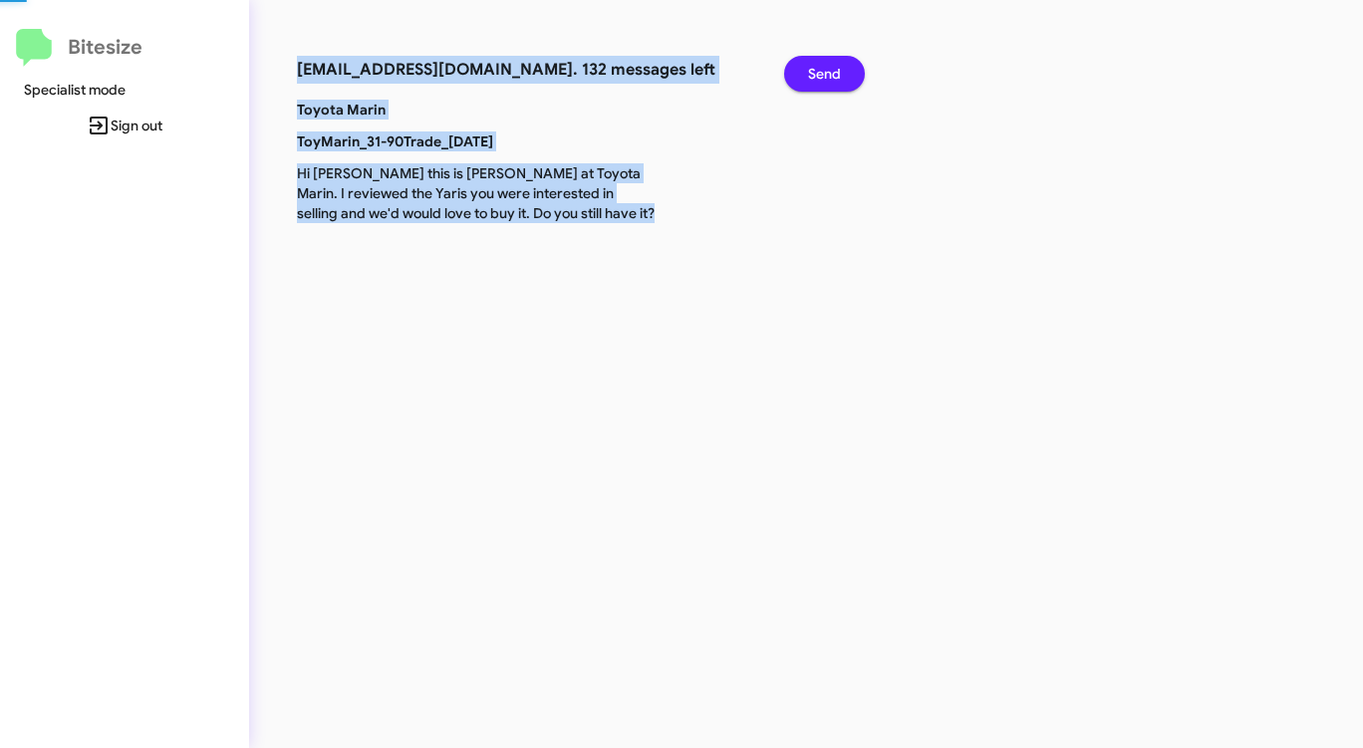
click at [815, 76] on span "Send" at bounding box center [824, 74] width 33 height 36
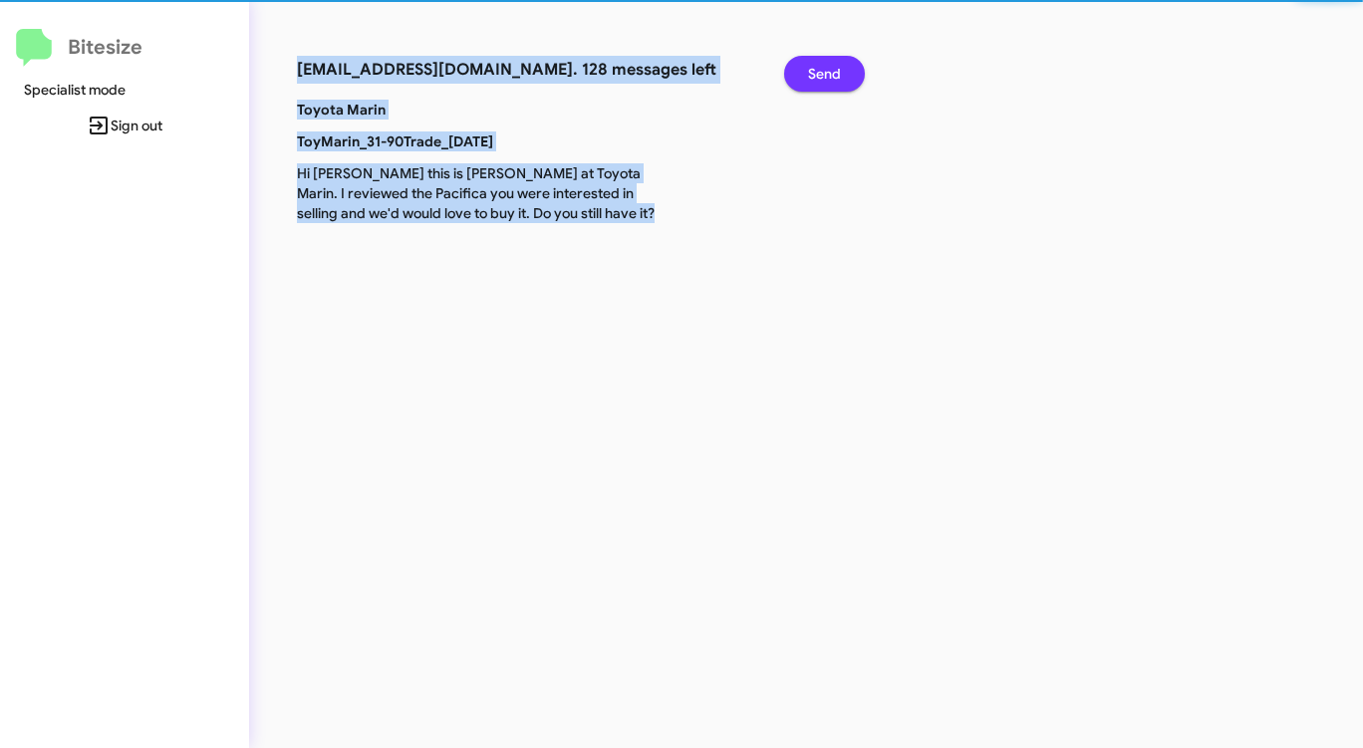
click at [815, 76] on span "Send" at bounding box center [824, 74] width 33 height 36
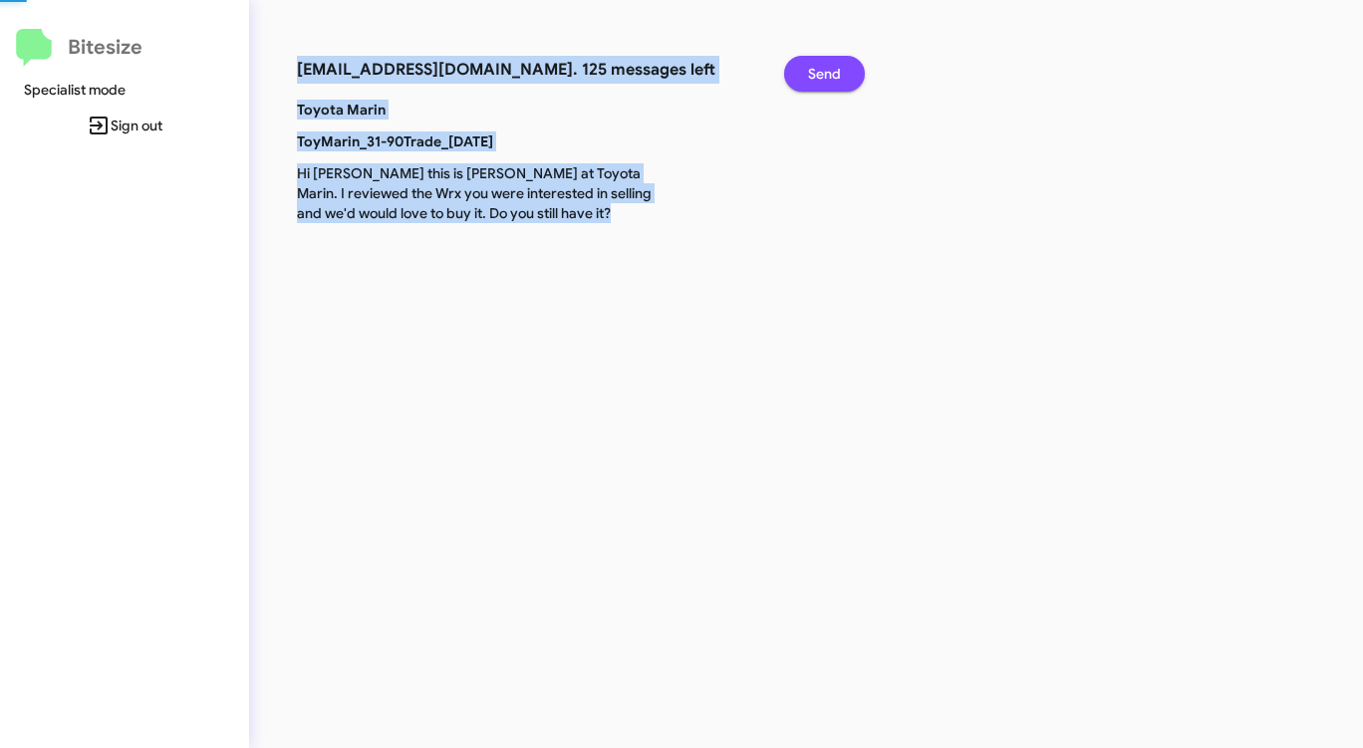
click at [815, 76] on span "Send" at bounding box center [824, 74] width 33 height 36
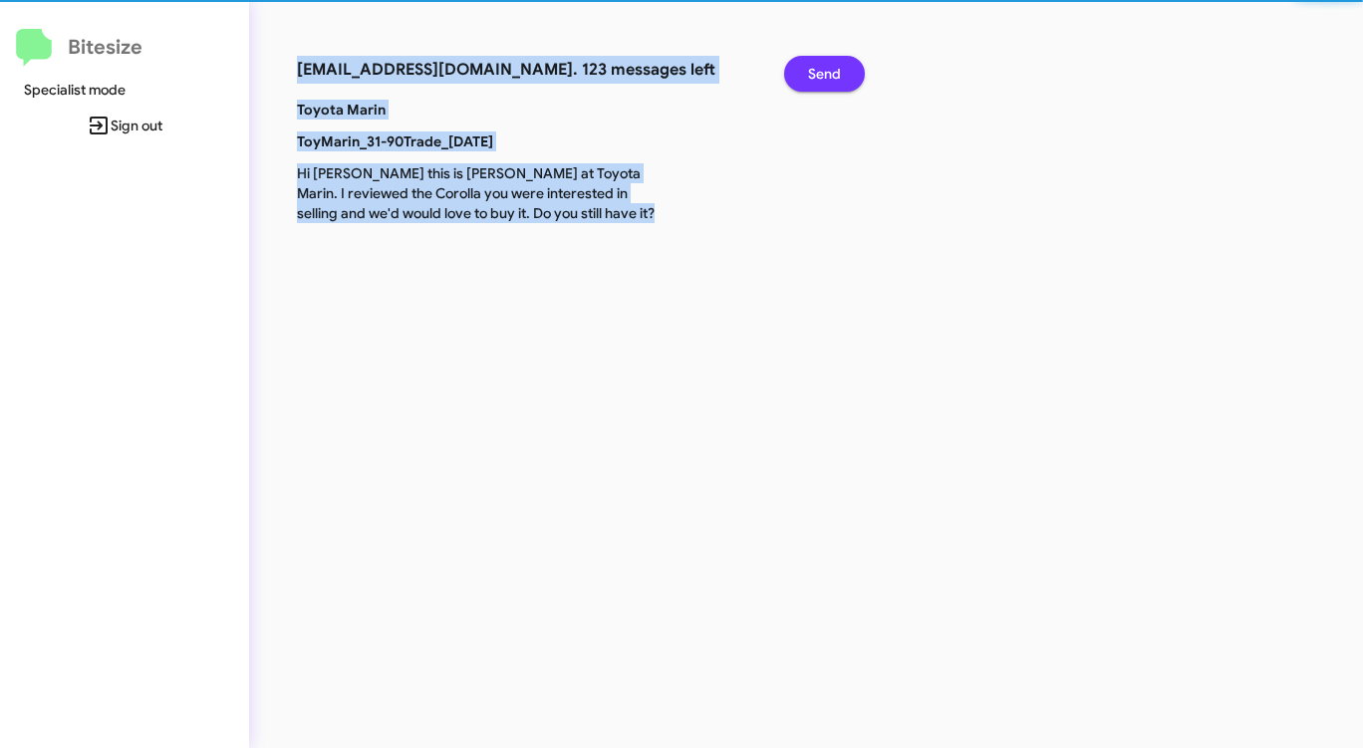
click at [815, 76] on span "Send" at bounding box center [824, 74] width 33 height 36
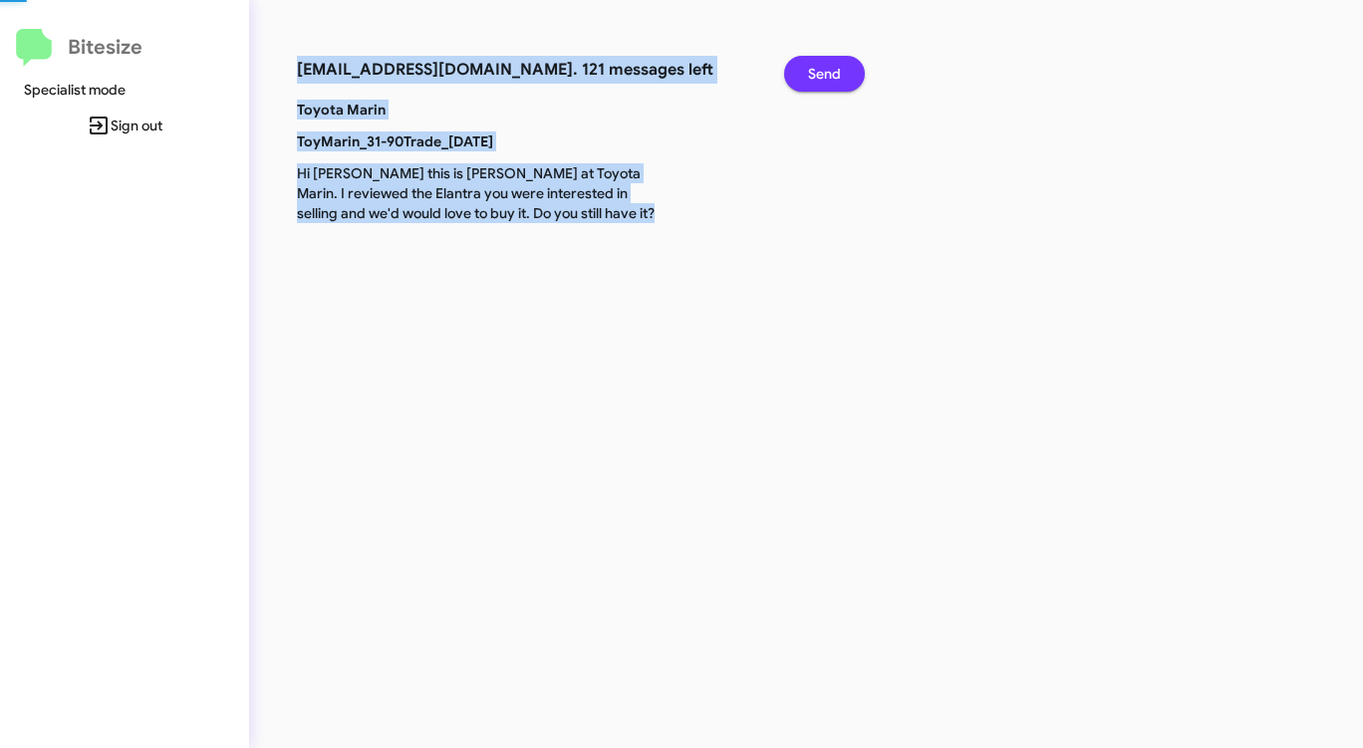
click at [815, 76] on span "Send" at bounding box center [824, 74] width 33 height 36
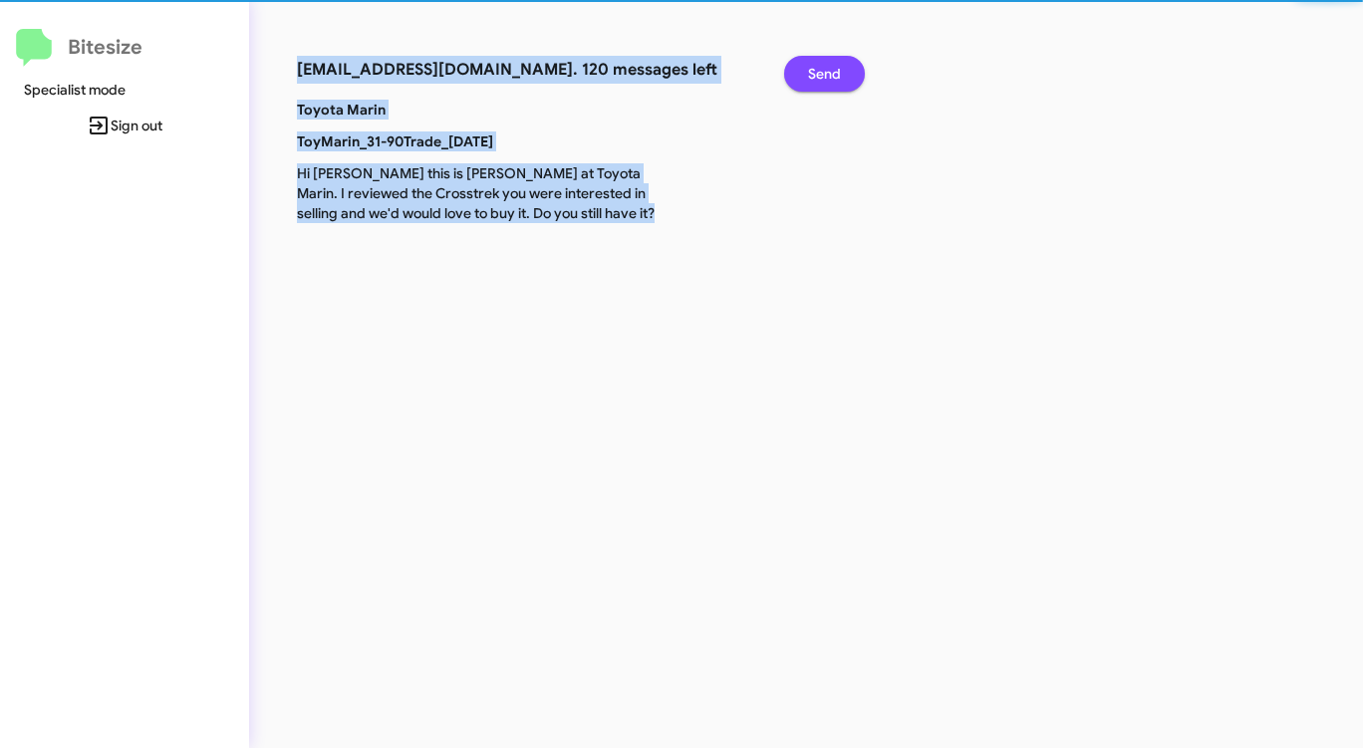
click at [815, 76] on span "Send" at bounding box center [824, 74] width 33 height 36
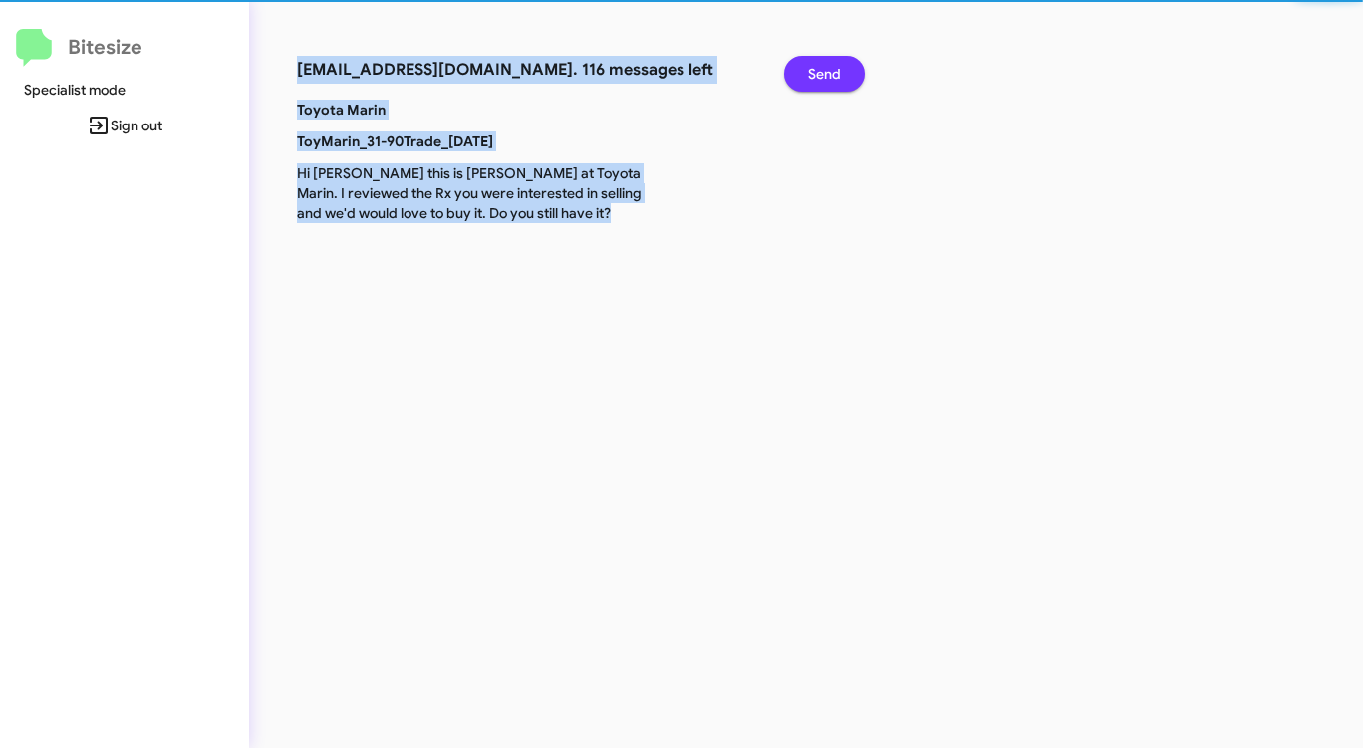
click at [815, 76] on span "Send" at bounding box center [824, 74] width 33 height 36
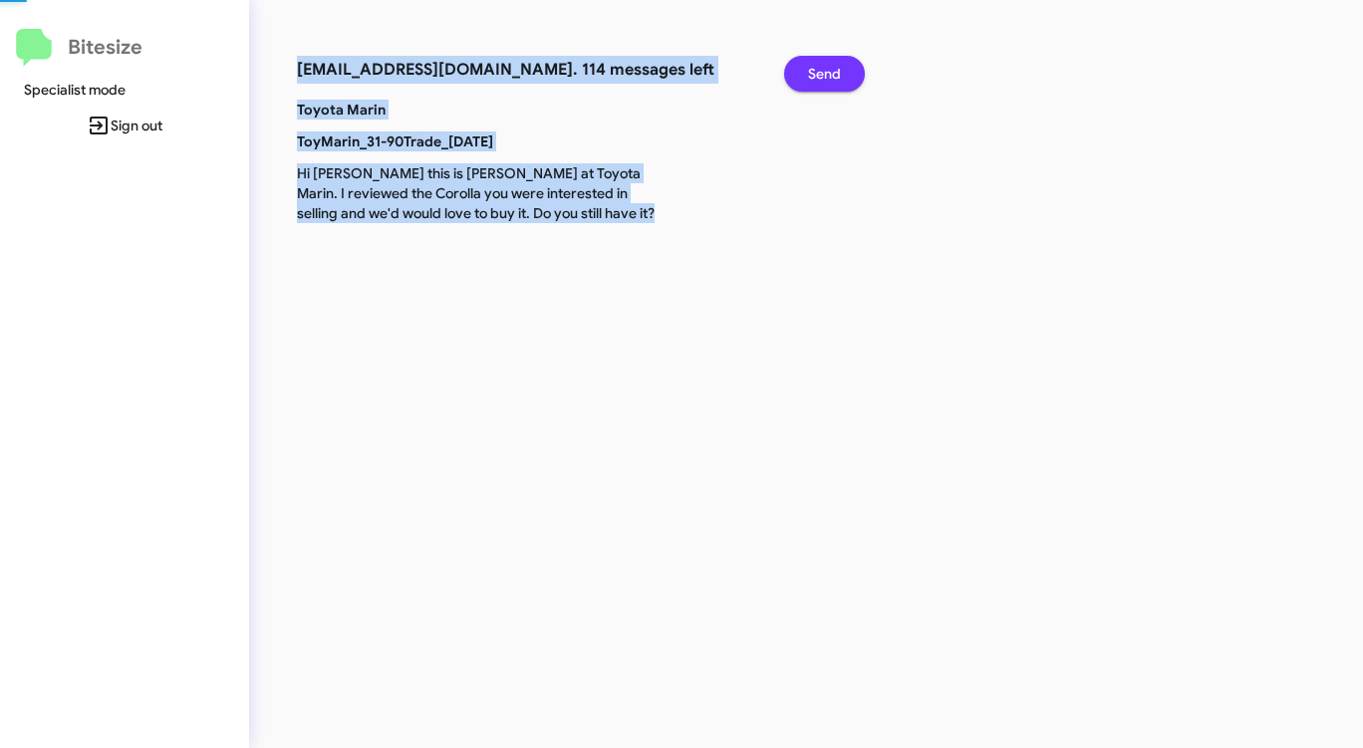
click at [815, 76] on span "Send" at bounding box center [824, 74] width 33 height 36
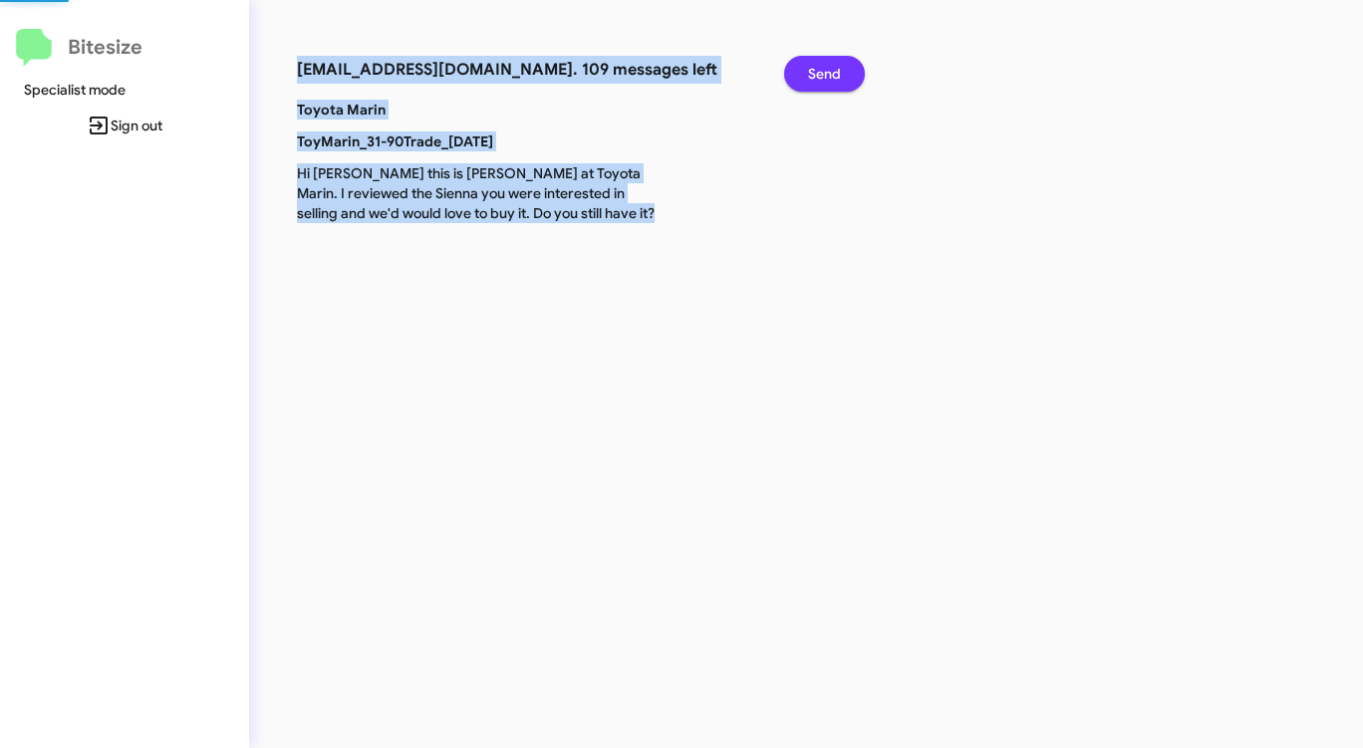
click at [815, 76] on span "Send" at bounding box center [824, 74] width 33 height 36
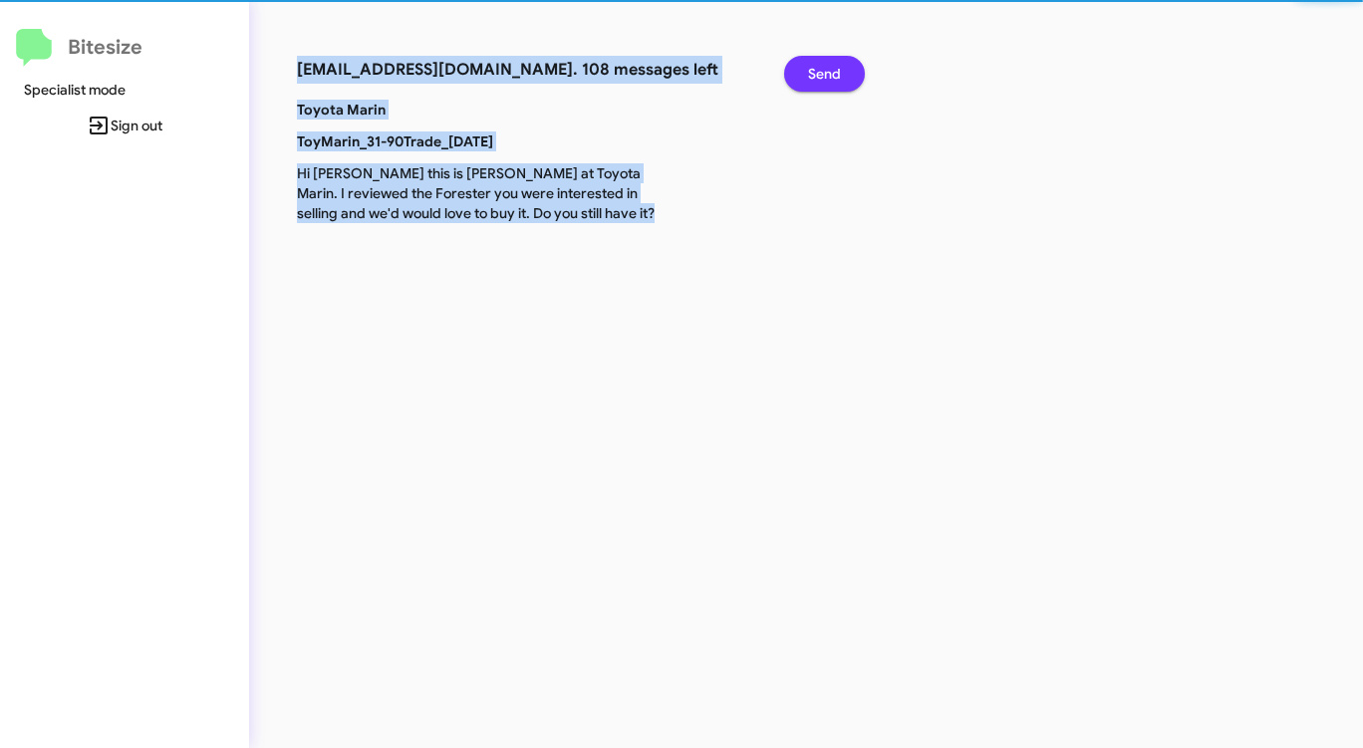
click at [815, 76] on span "Send" at bounding box center [824, 74] width 33 height 36
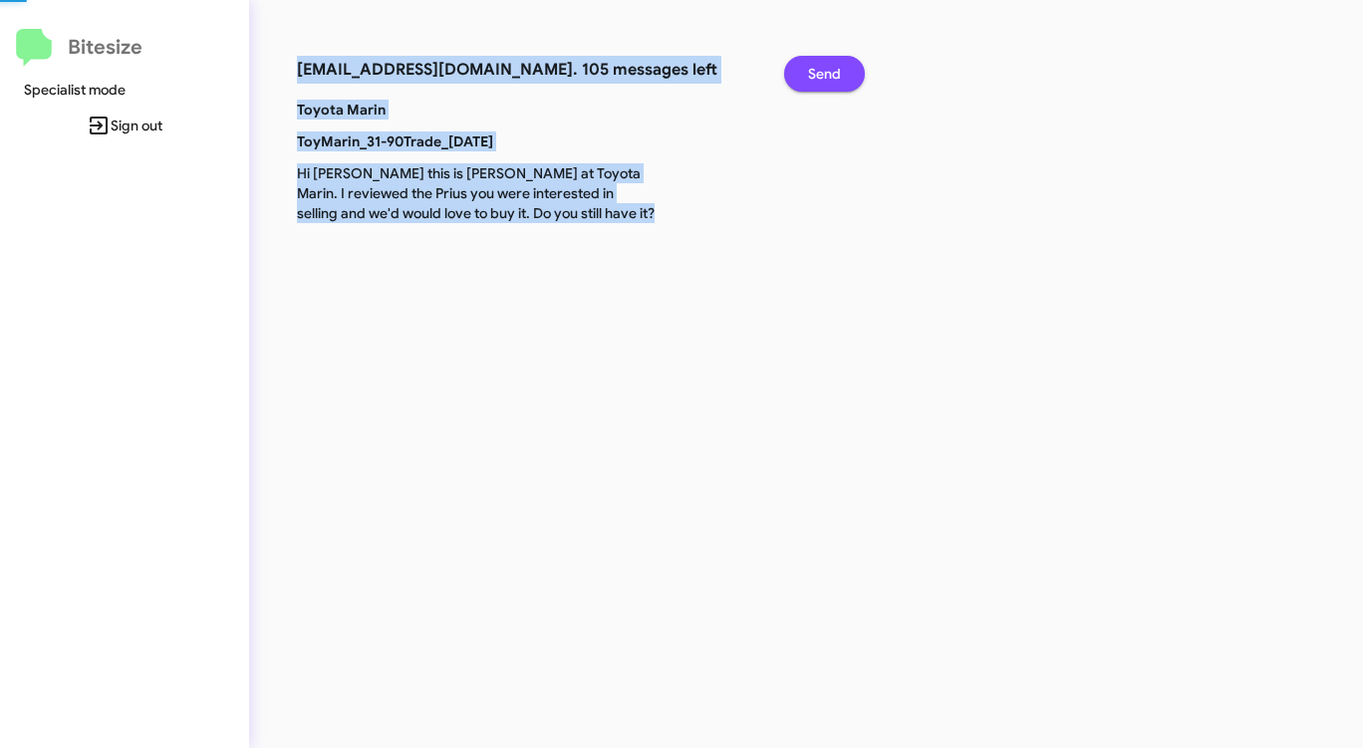
click at [815, 76] on span "Send" at bounding box center [824, 74] width 33 height 36
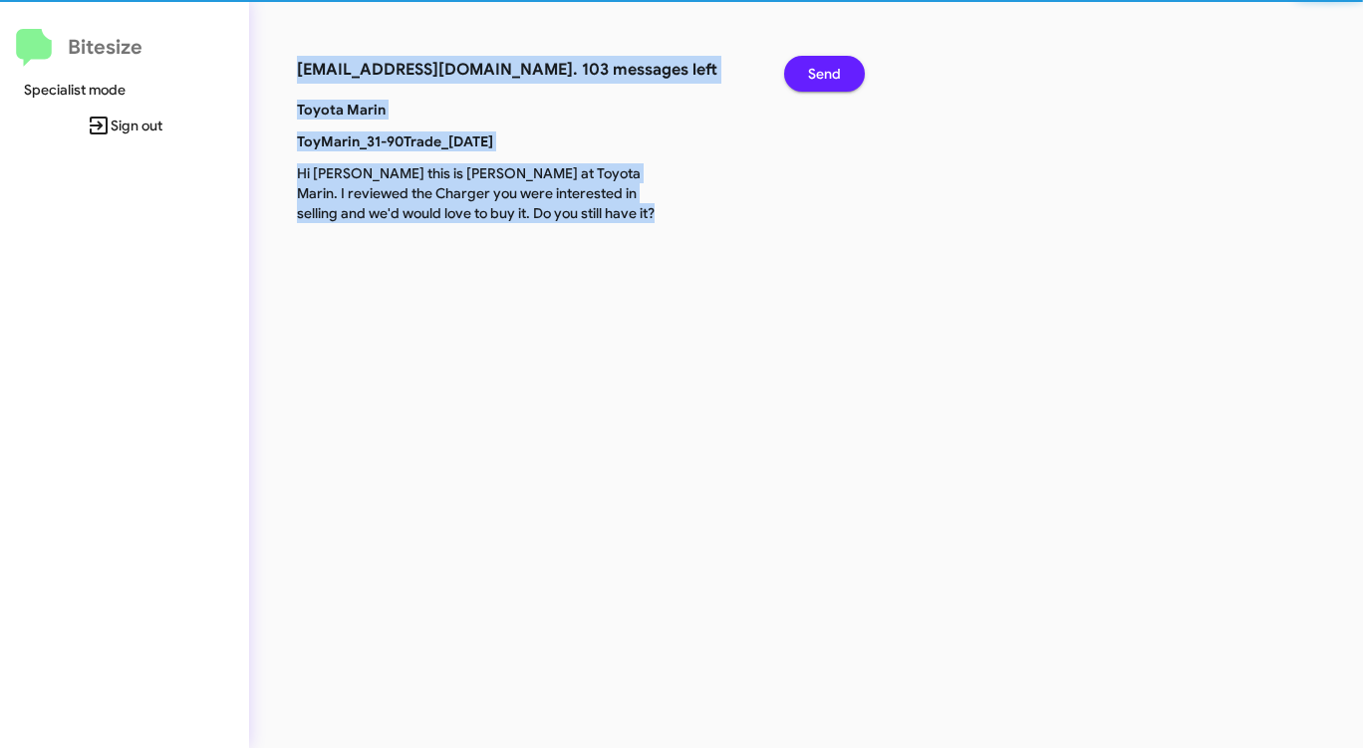
click at [815, 76] on span "Send" at bounding box center [824, 74] width 33 height 36
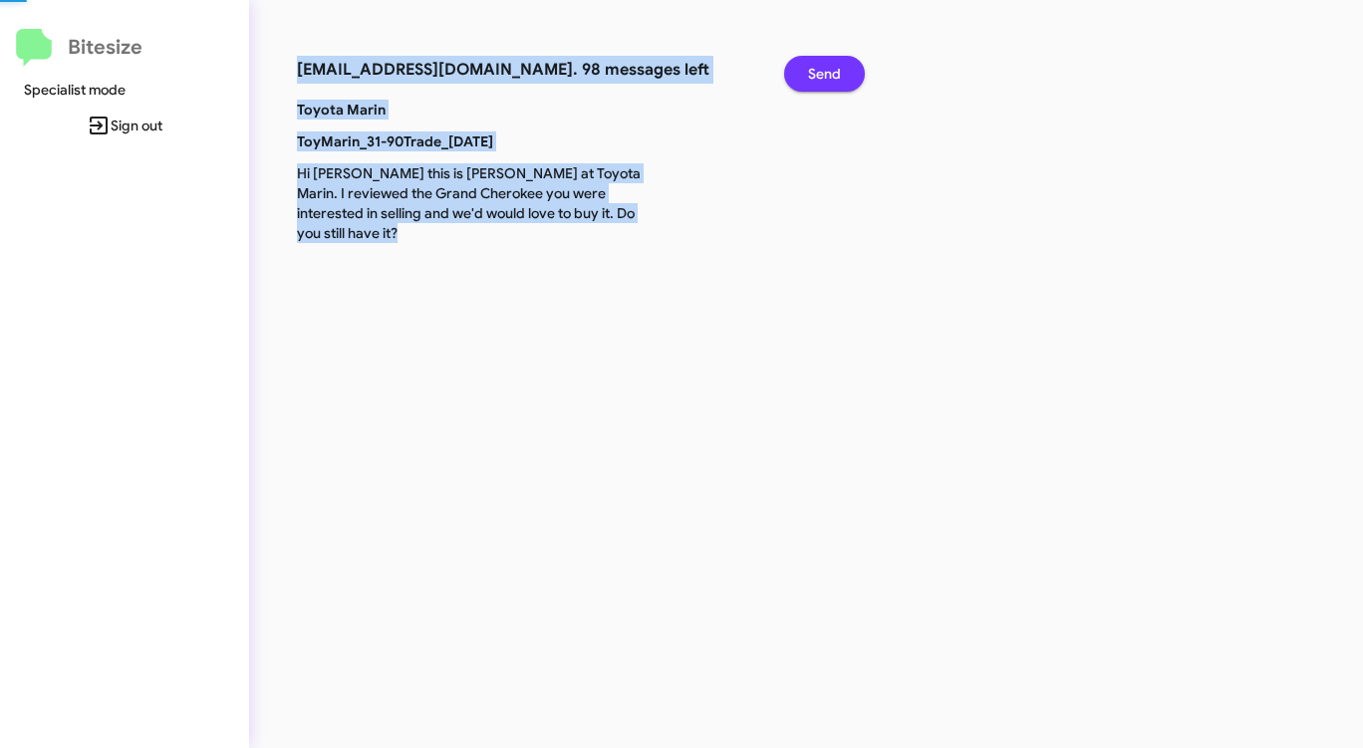
click at [815, 76] on span "Send" at bounding box center [824, 74] width 33 height 36
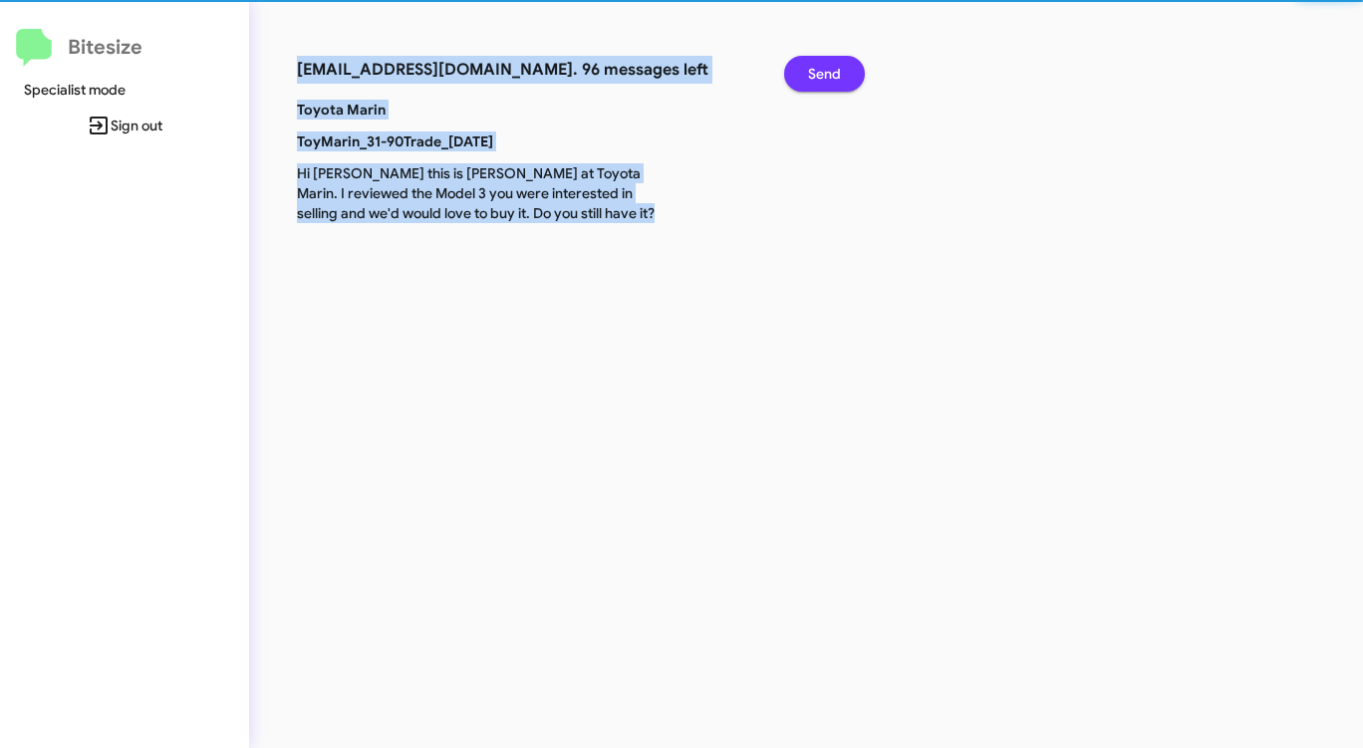
click at [815, 76] on span "Send" at bounding box center [824, 74] width 33 height 36
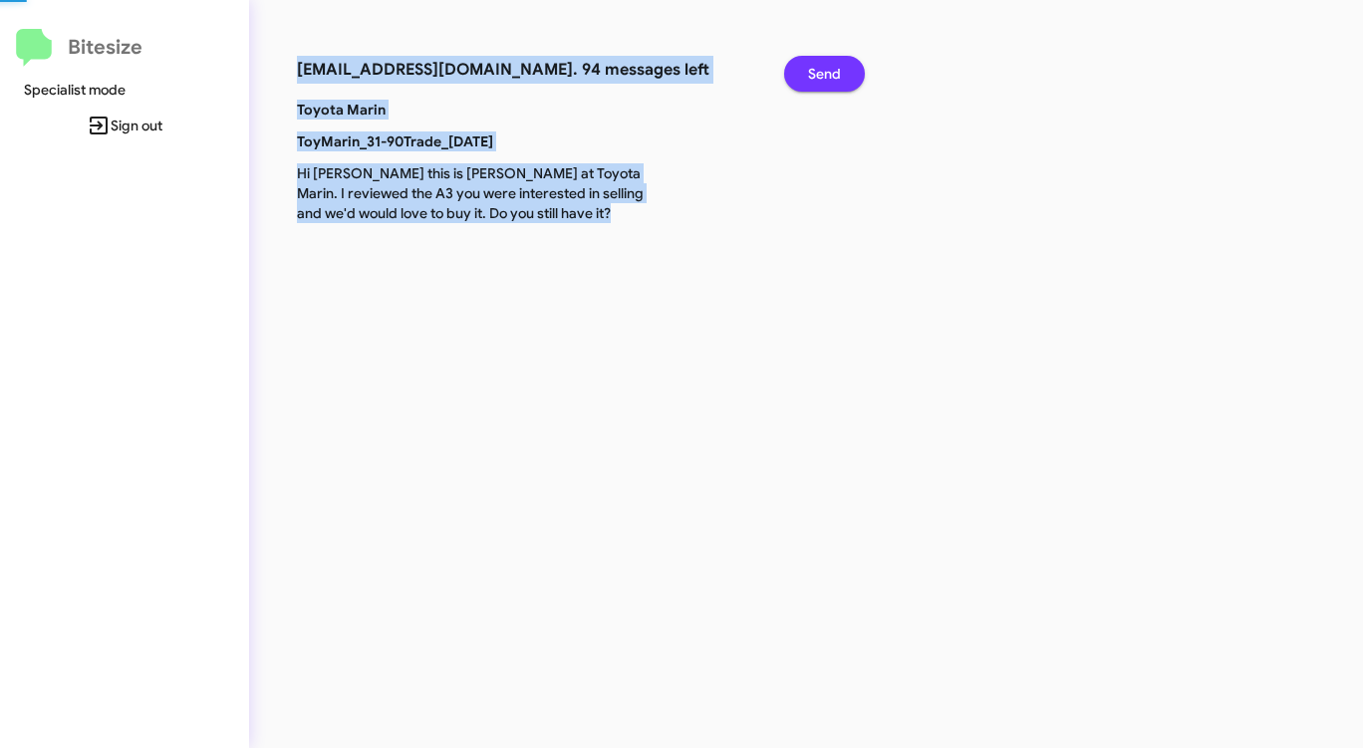
click at [815, 76] on span "Send" at bounding box center [824, 74] width 33 height 36
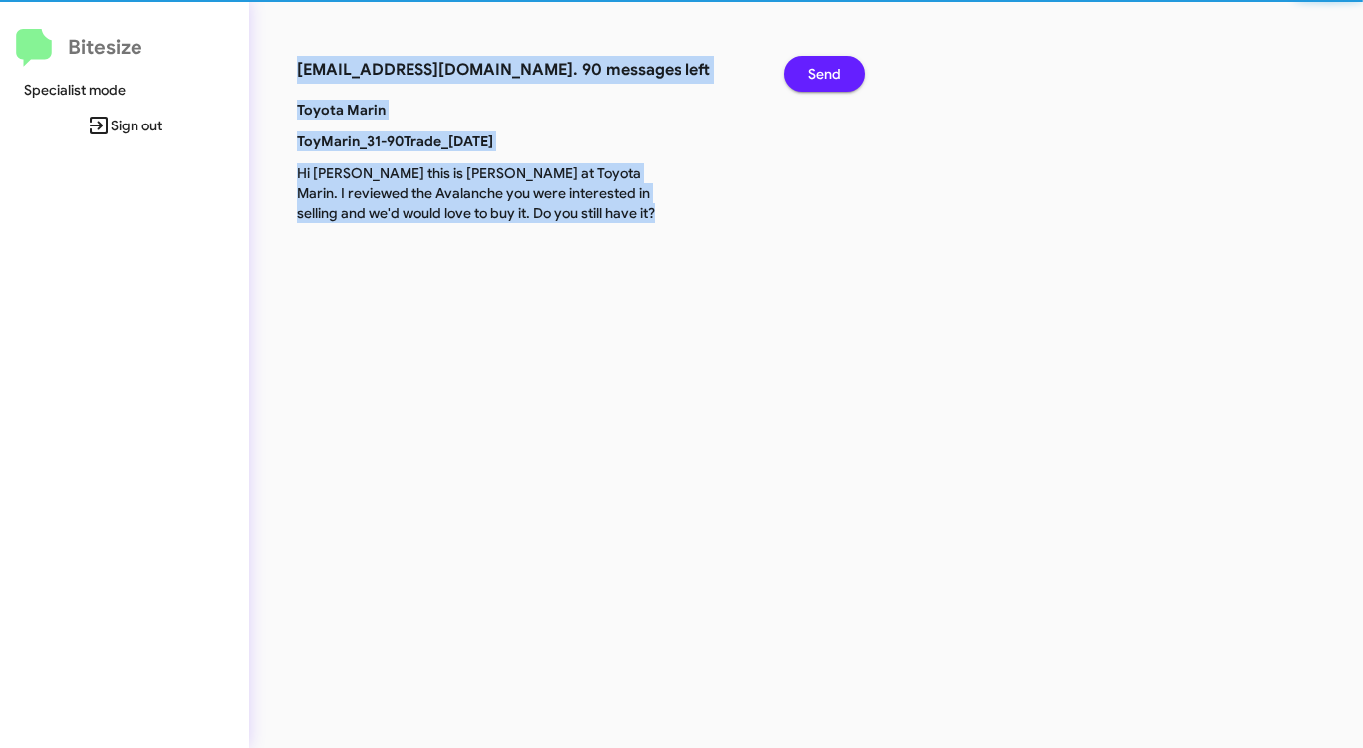
click at [815, 76] on span "Send" at bounding box center [824, 74] width 33 height 36
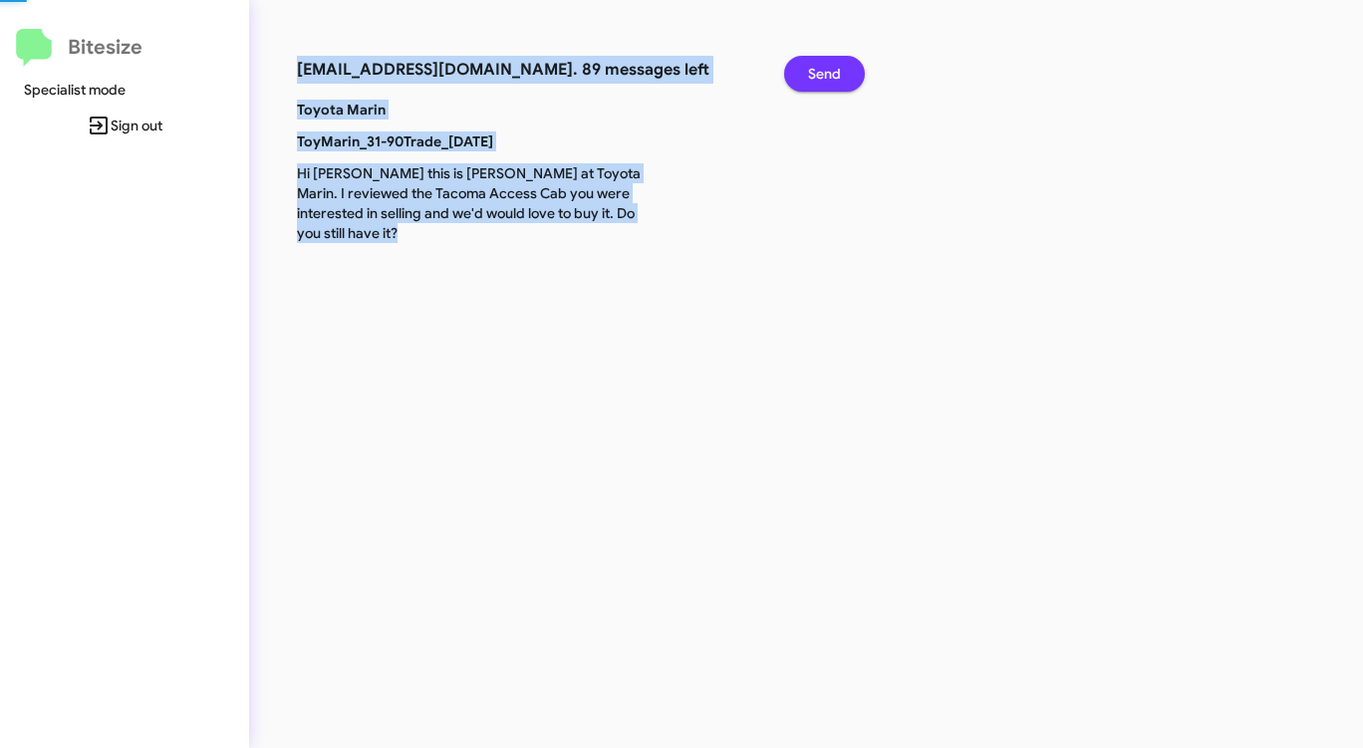
click at [815, 76] on span "Send" at bounding box center [824, 74] width 33 height 36
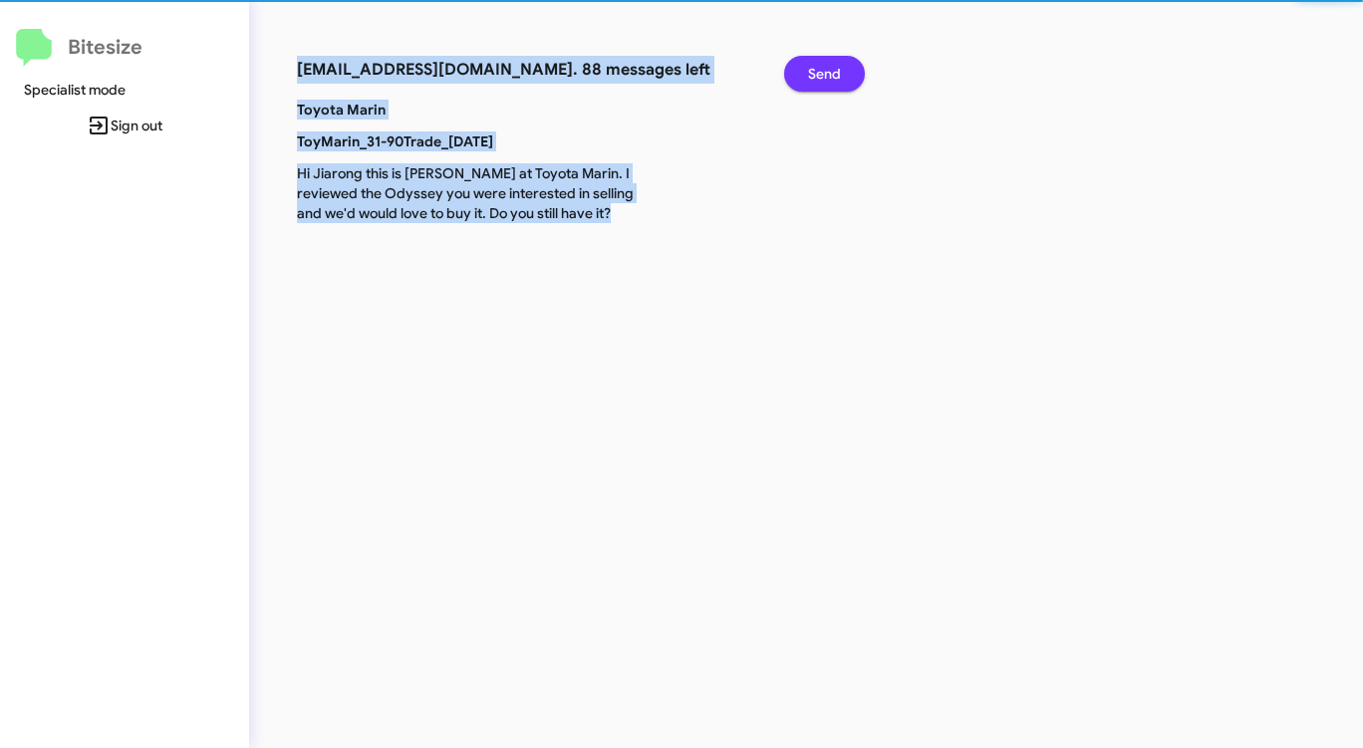
click at [815, 76] on span "Send" at bounding box center [824, 74] width 33 height 36
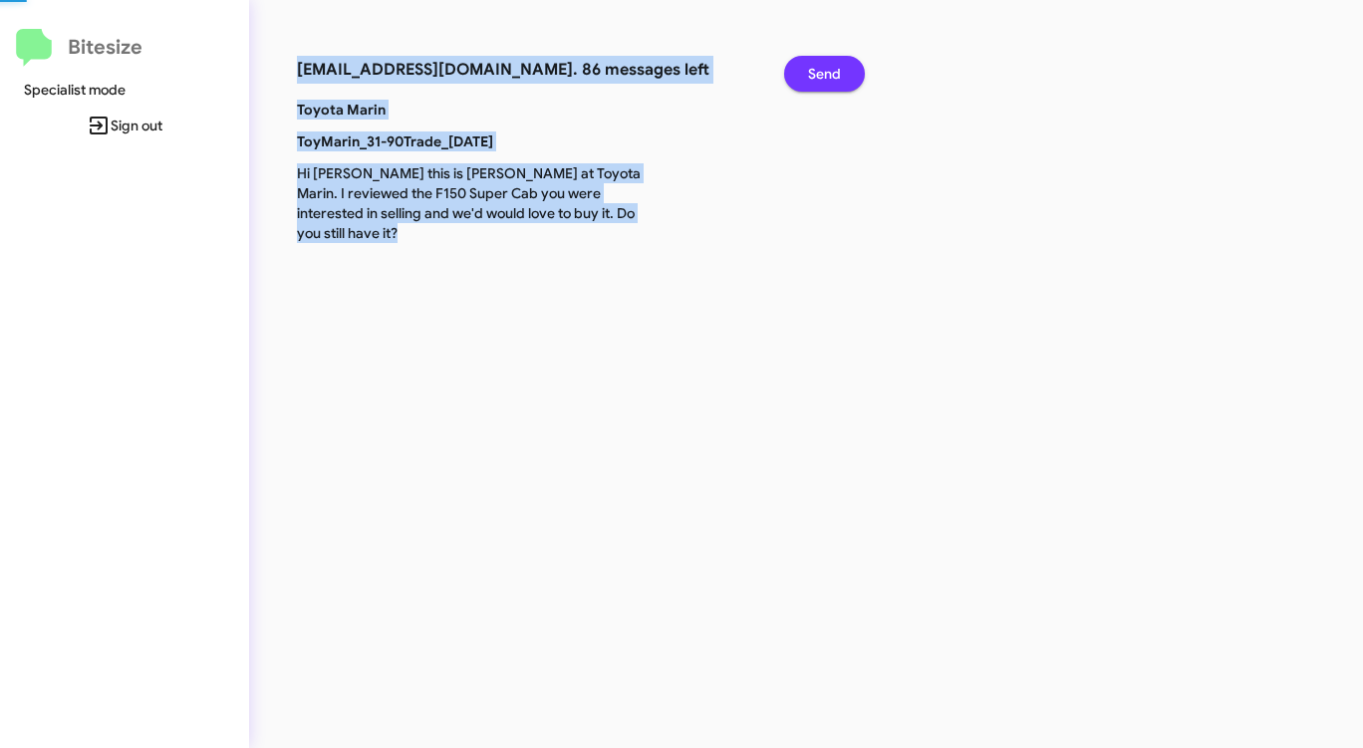
click at [815, 76] on span "Send" at bounding box center [824, 74] width 33 height 36
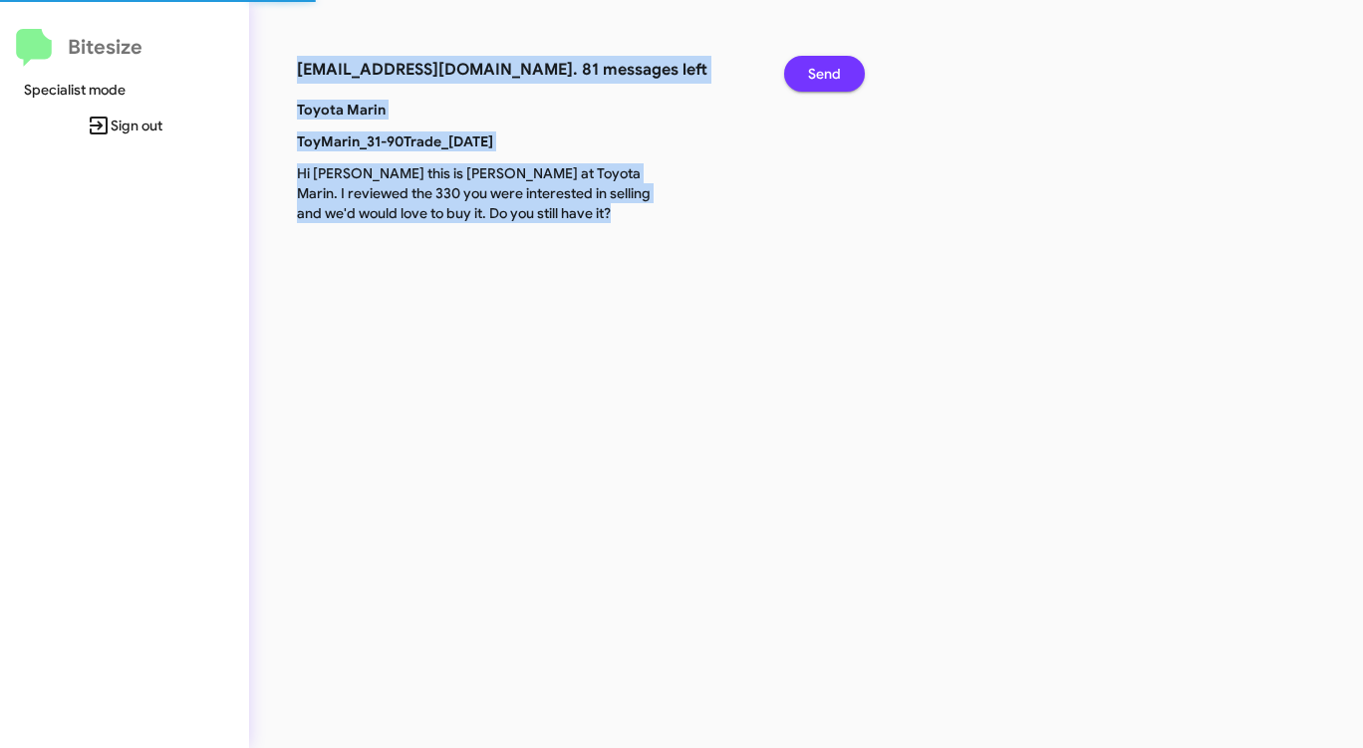
click at [815, 76] on span "Send" at bounding box center [824, 74] width 33 height 36
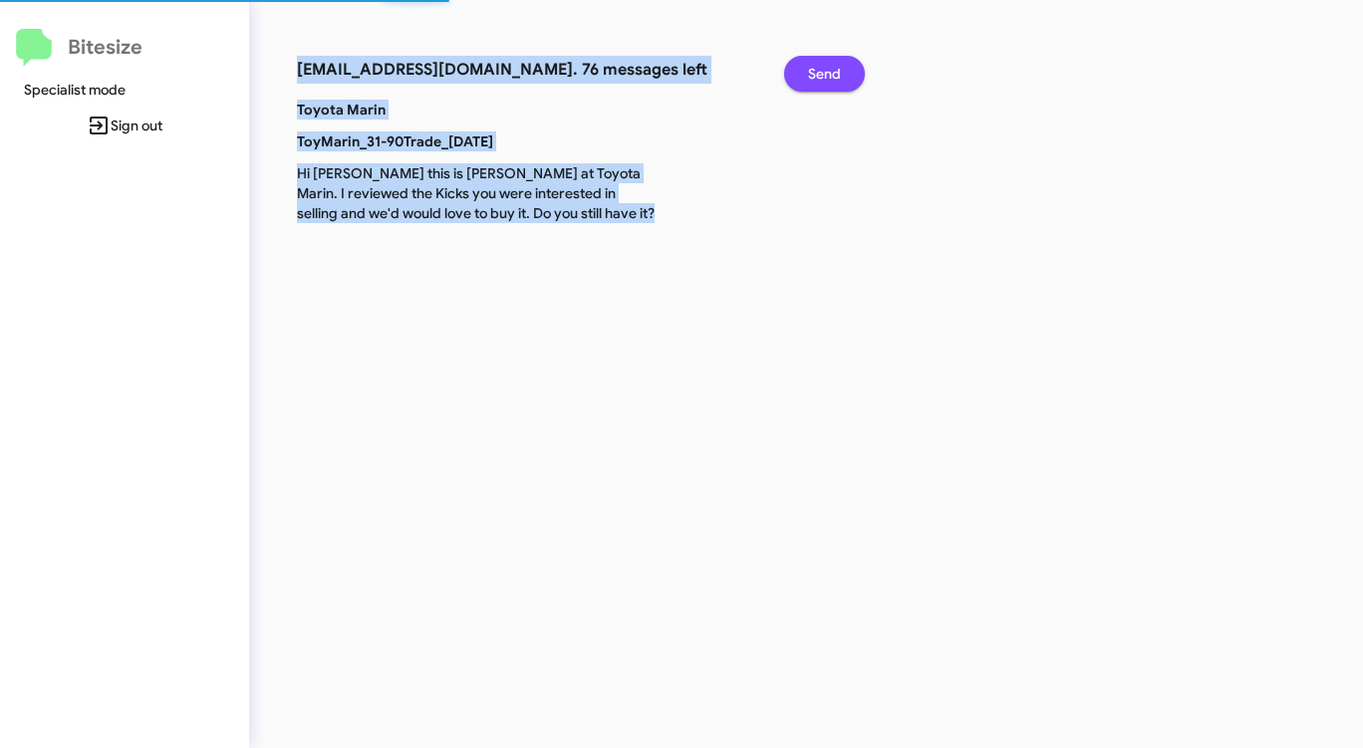
click at [815, 76] on span "Send" at bounding box center [824, 74] width 33 height 36
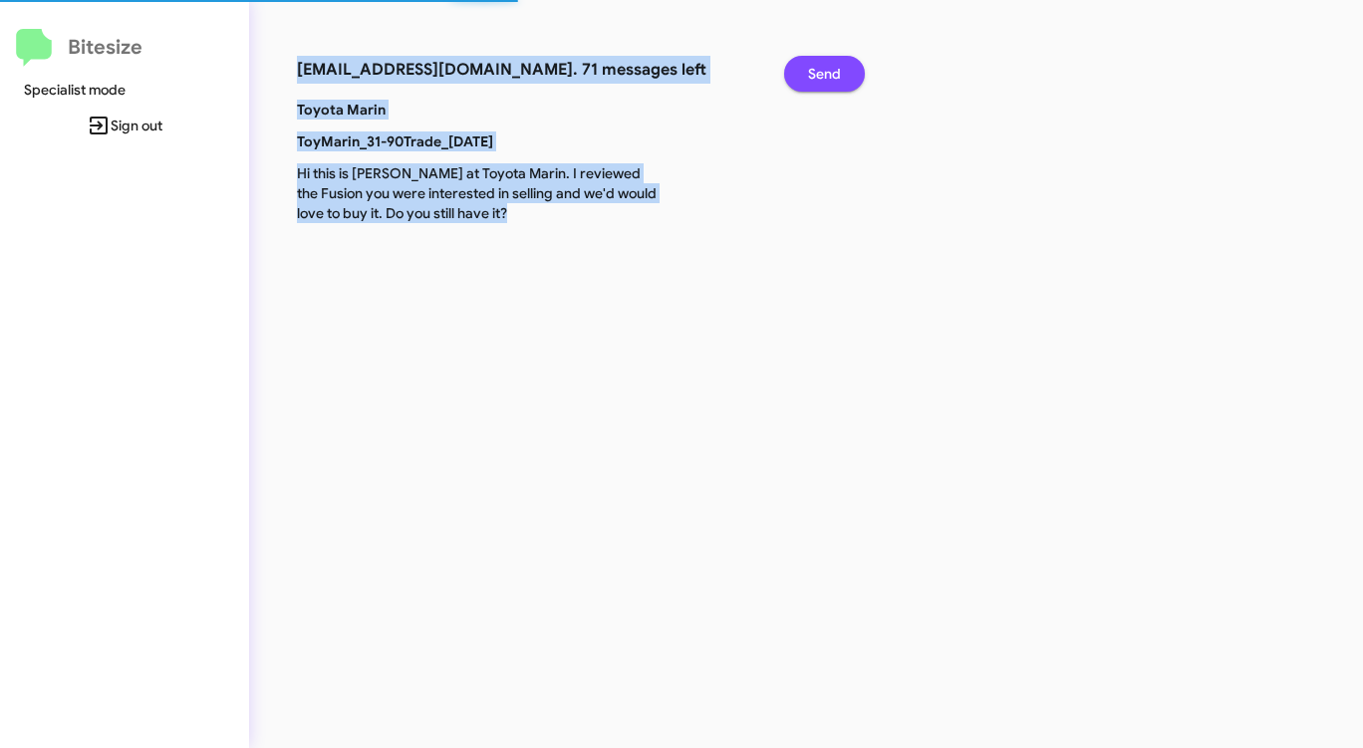
click at [815, 76] on span "Send" at bounding box center [824, 74] width 33 height 36
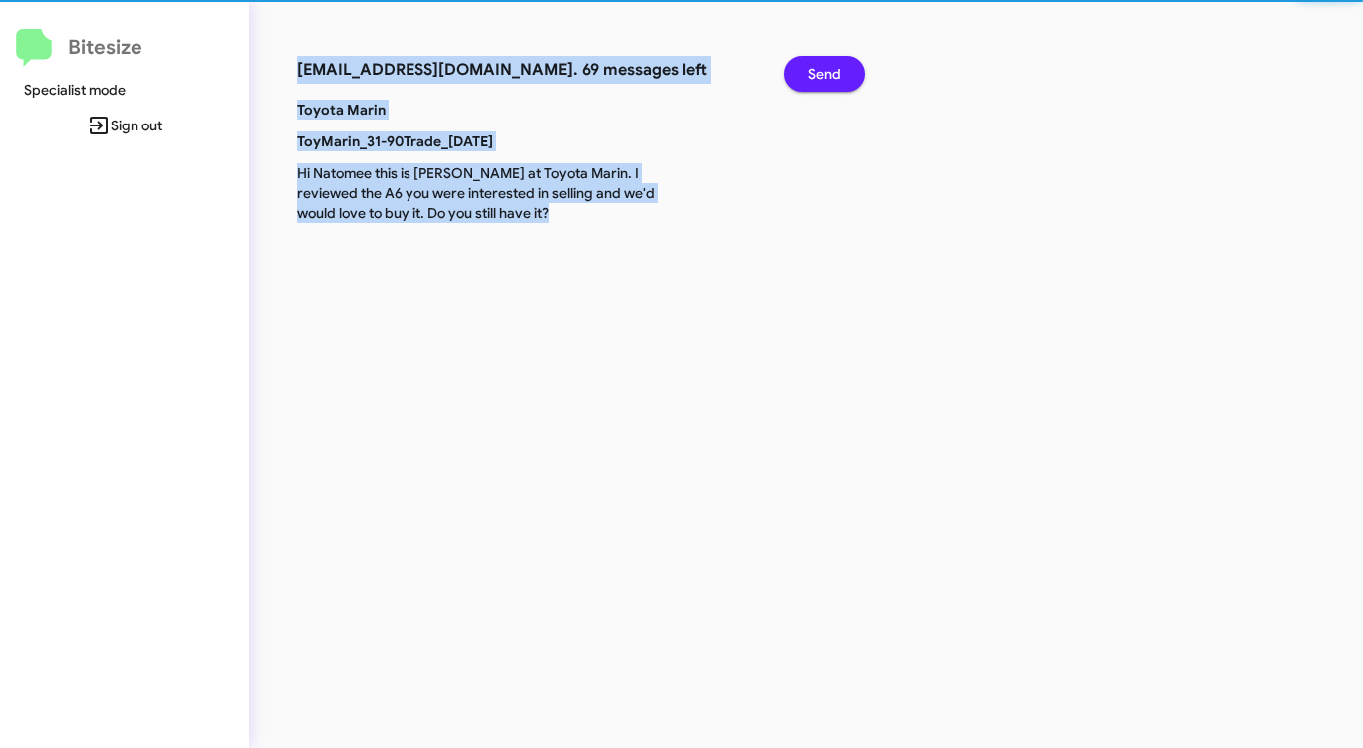
click at [815, 76] on span "Send" at bounding box center [824, 74] width 33 height 36
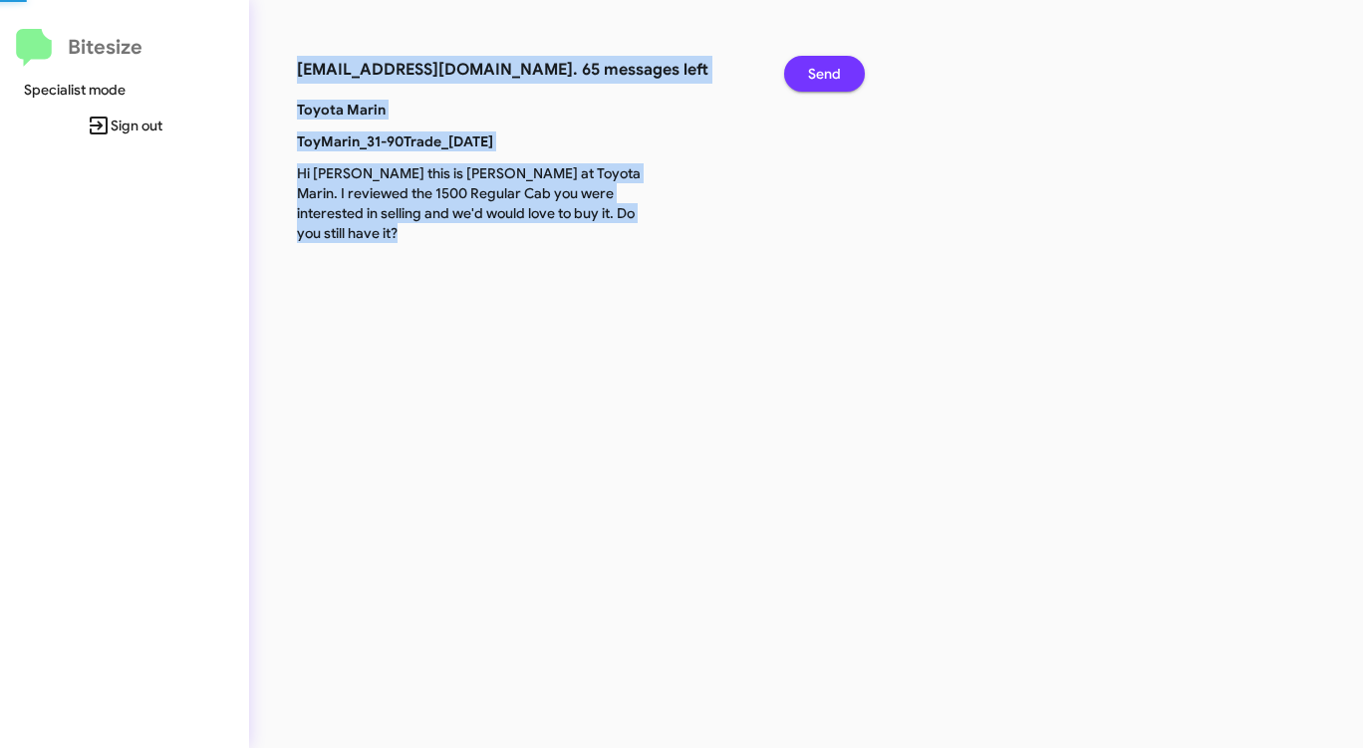
click at [815, 76] on span "Send" at bounding box center [824, 74] width 33 height 36
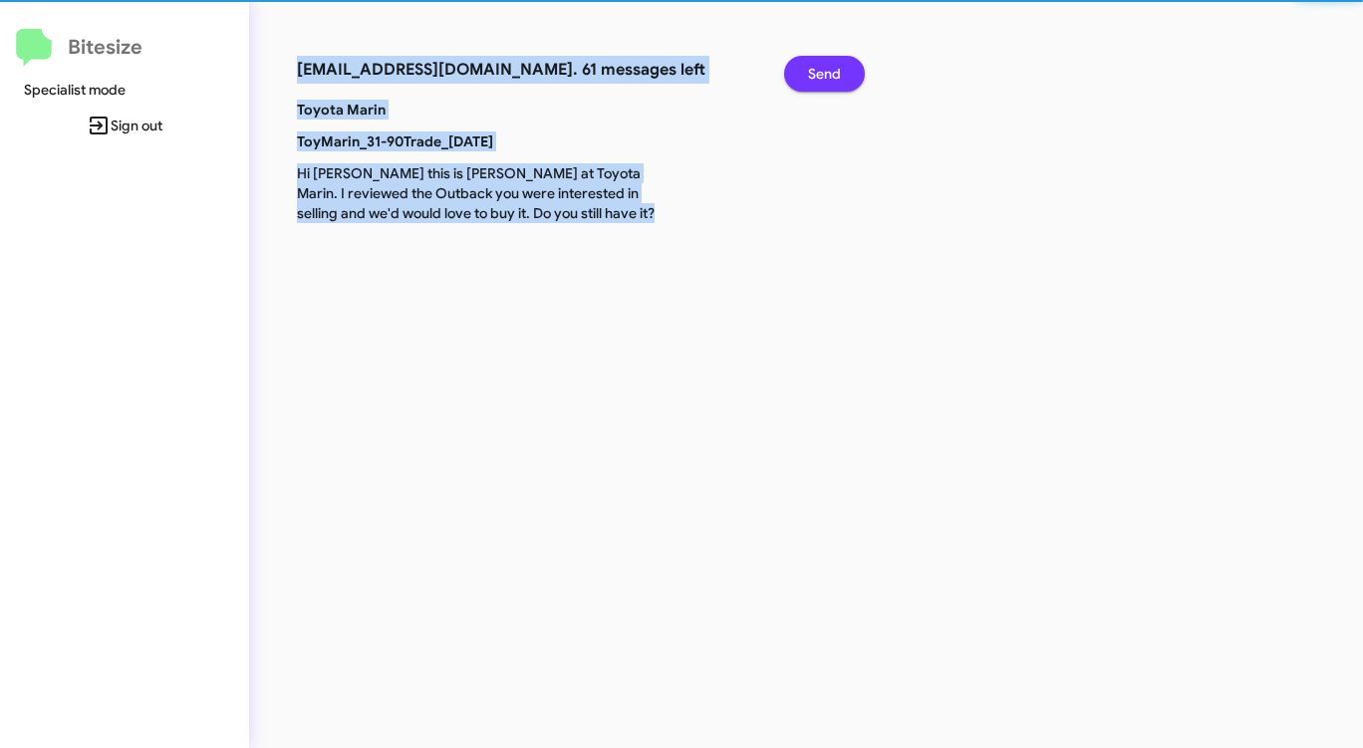
click at [815, 76] on span "Send" at bounding box center [824, 74] width 33 height 36
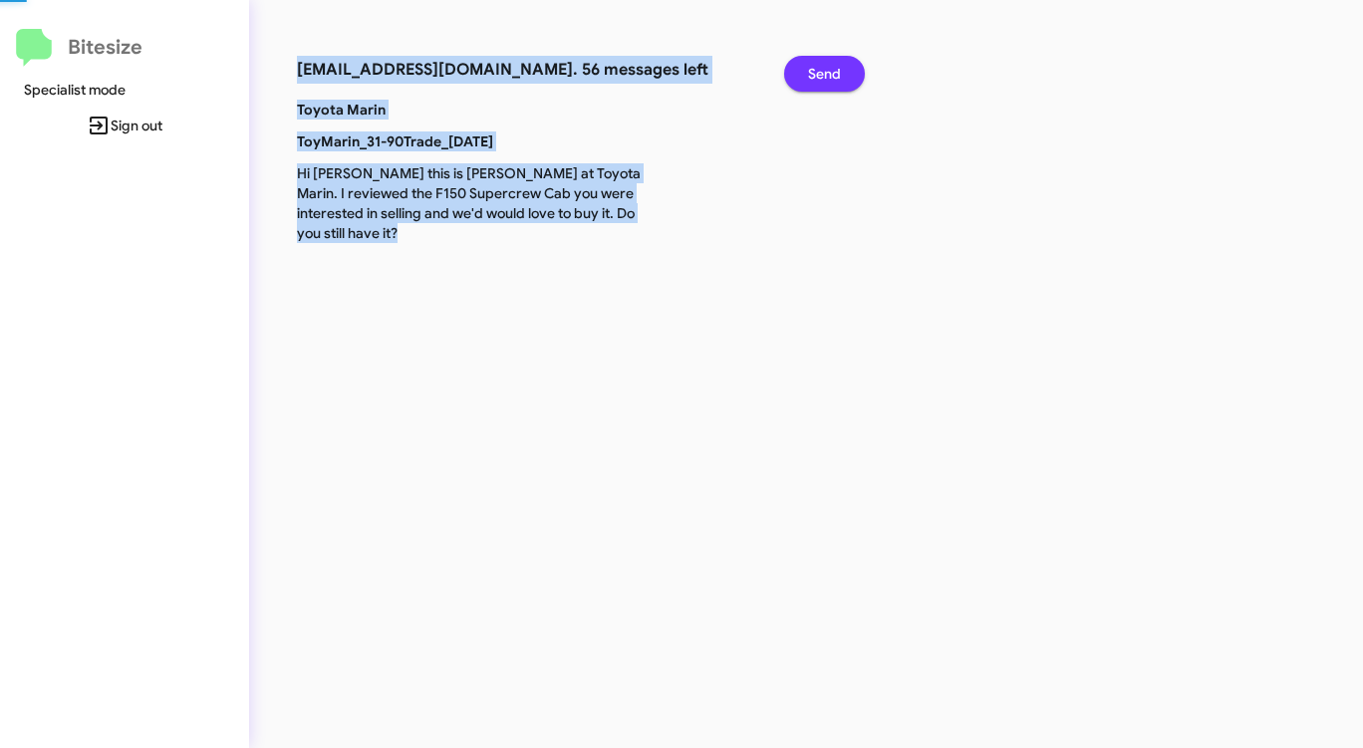
click at [815, 76] on span "Send" at bounding box center [824, 74] width 33 height 36
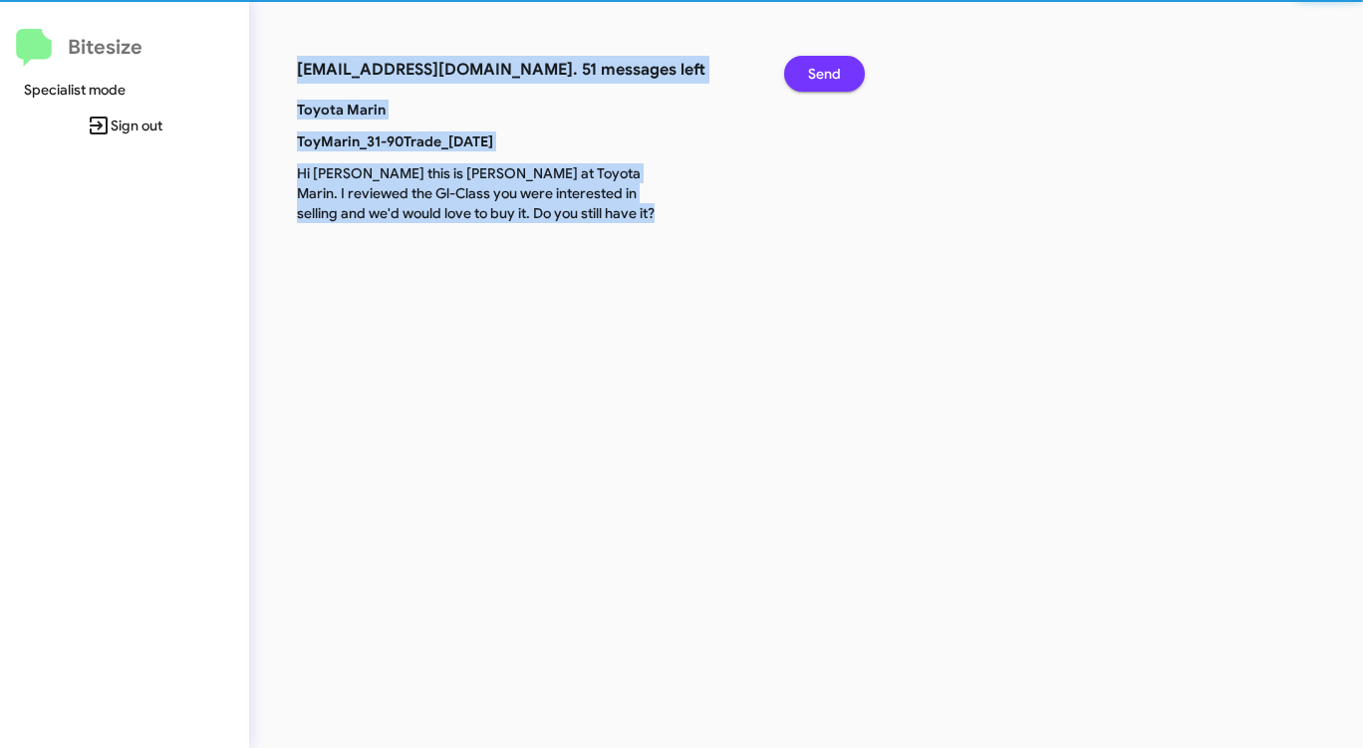
click at [815, 76] on span "Send" at bounding box center [824, 74] width 33 height 36
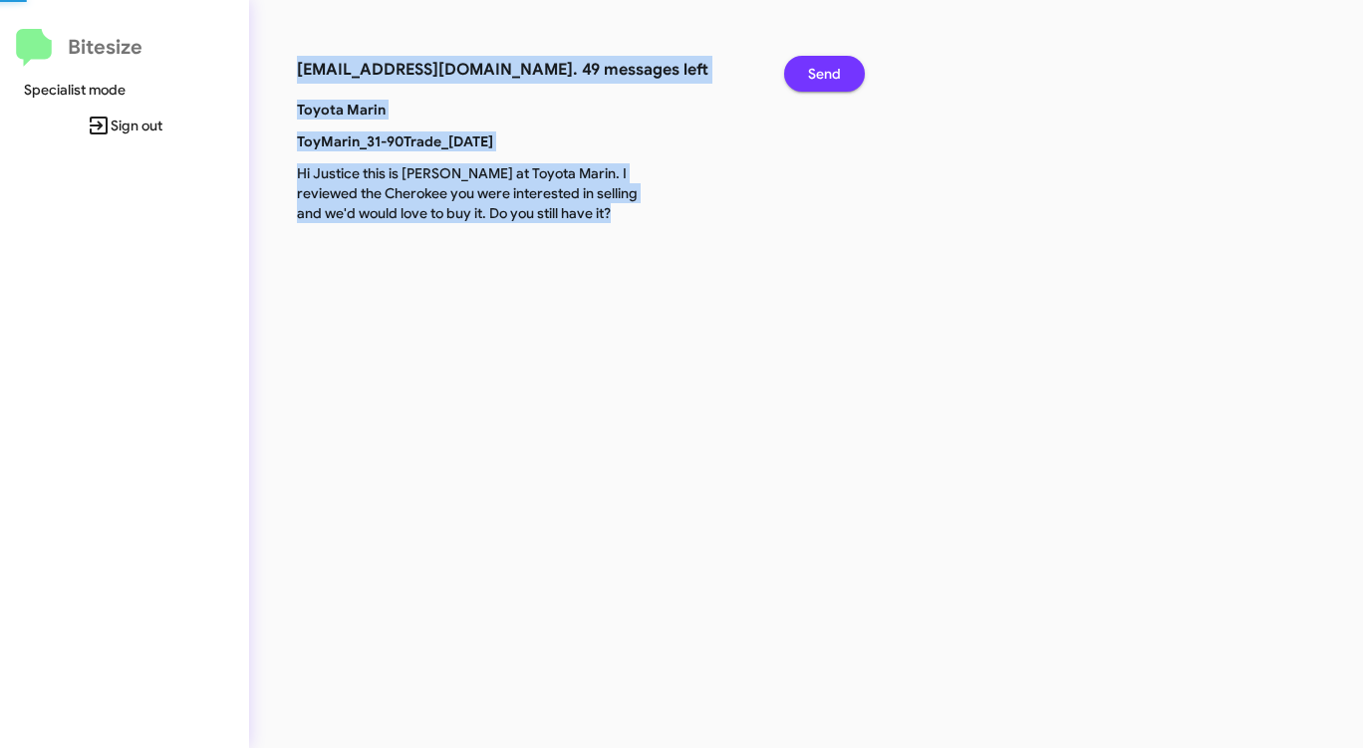
click at [815, 76] on span "Send" at bounding box center [824, 74] width 33 height 36
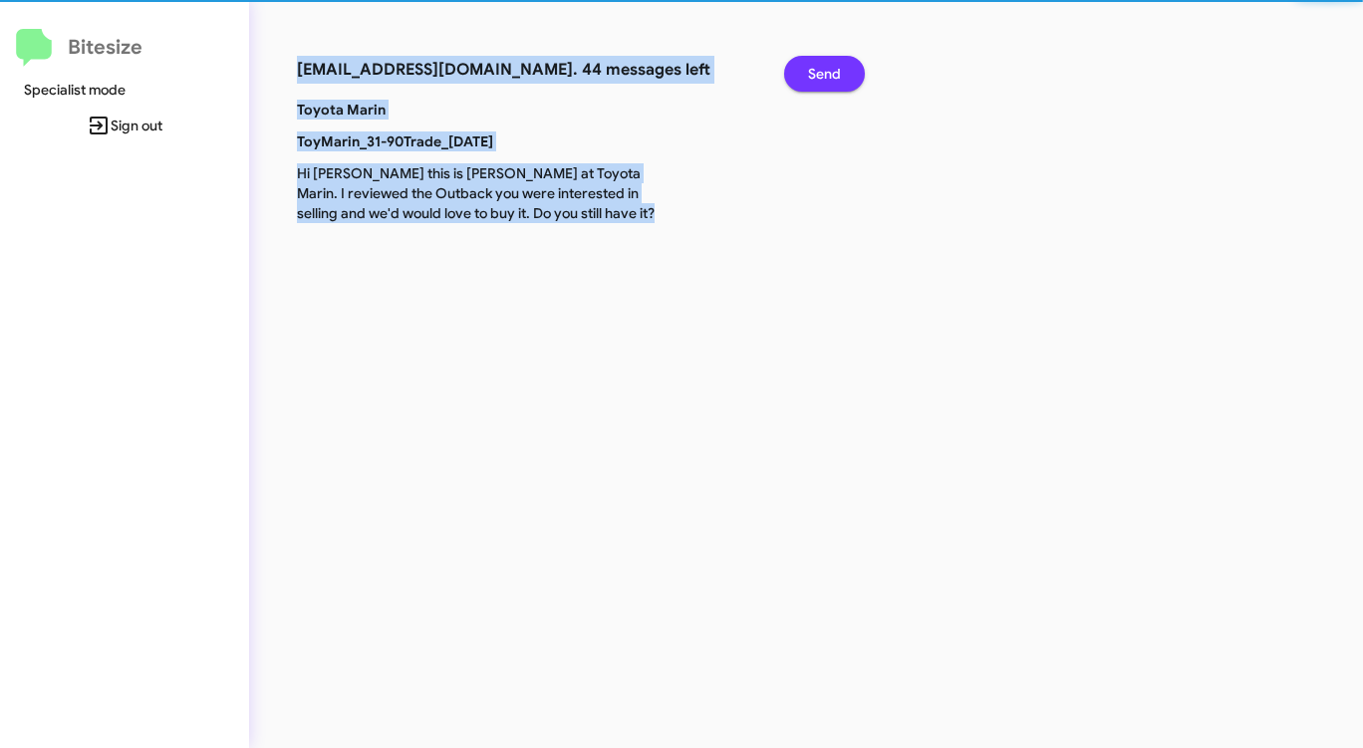
click at [815, 76] on span "Send" at bounding box center [824, 74] width 33 height 36
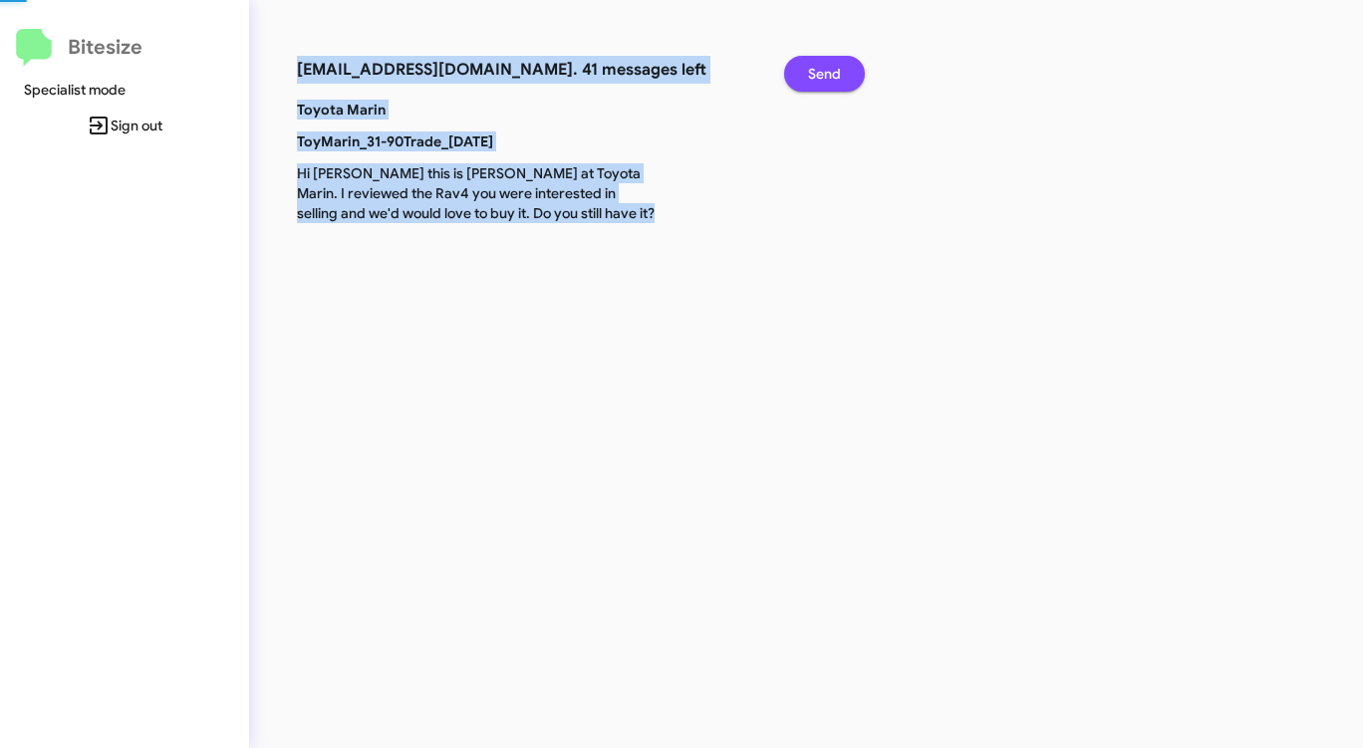
click at [815, 76] on span "Send" at bounding box center [824, 74] width 33 height 36
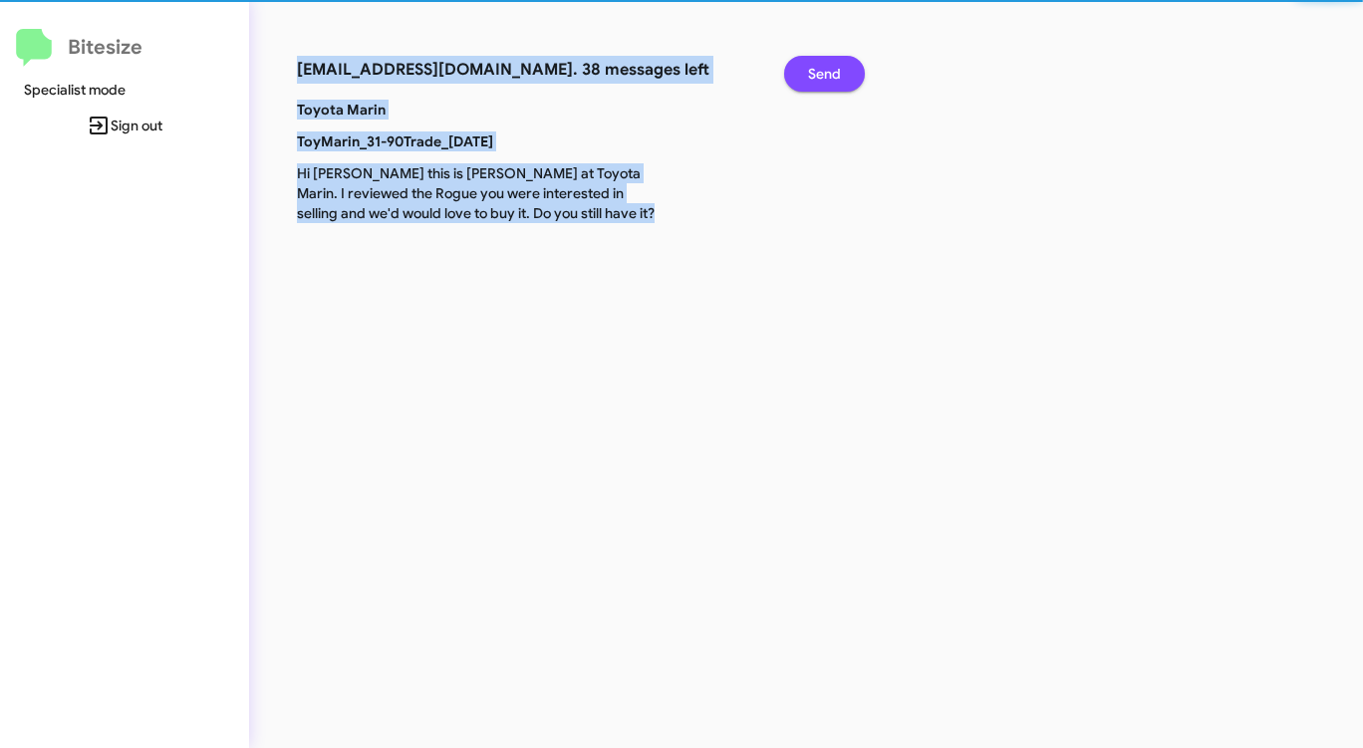
click at [815, 76] on span "Send" at bounding box center [824, 74] width 33 height 36
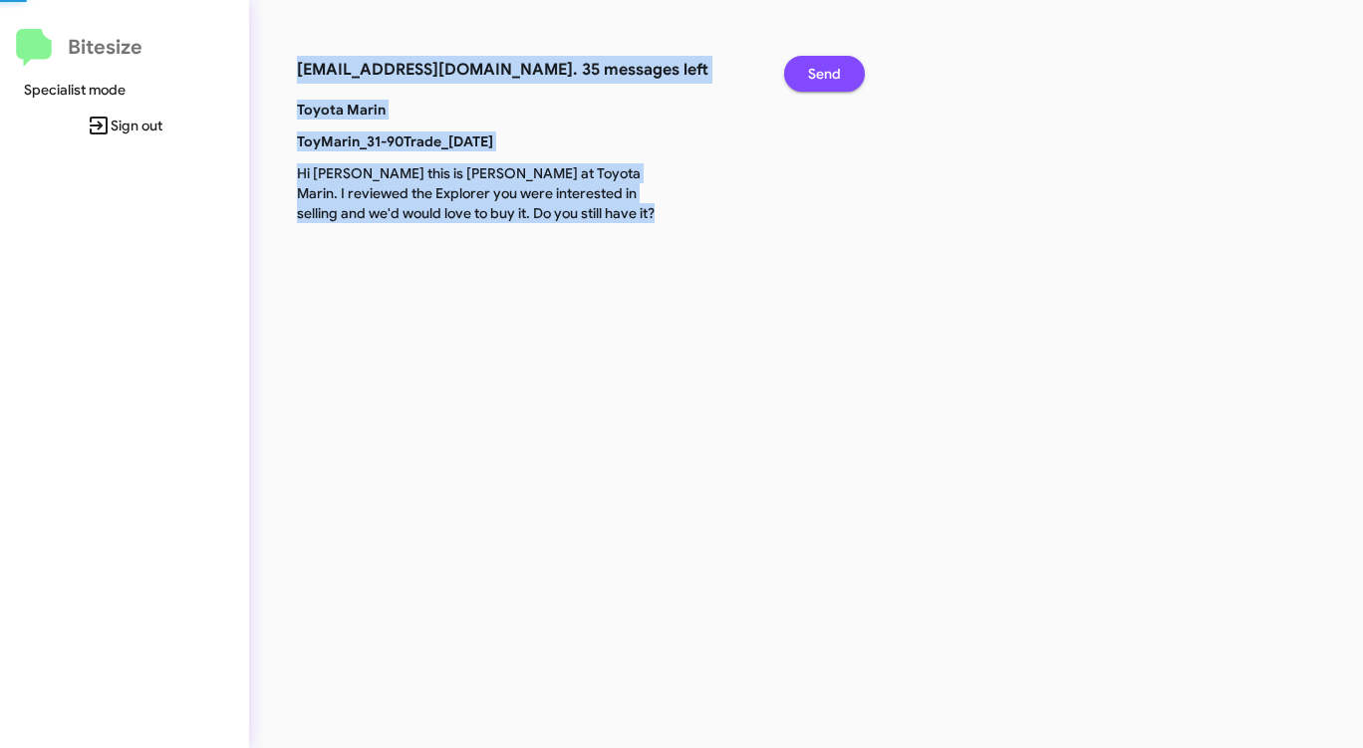
click at [815, 76] on span "Send" at bounding box center [824, 74] width 33 height 36
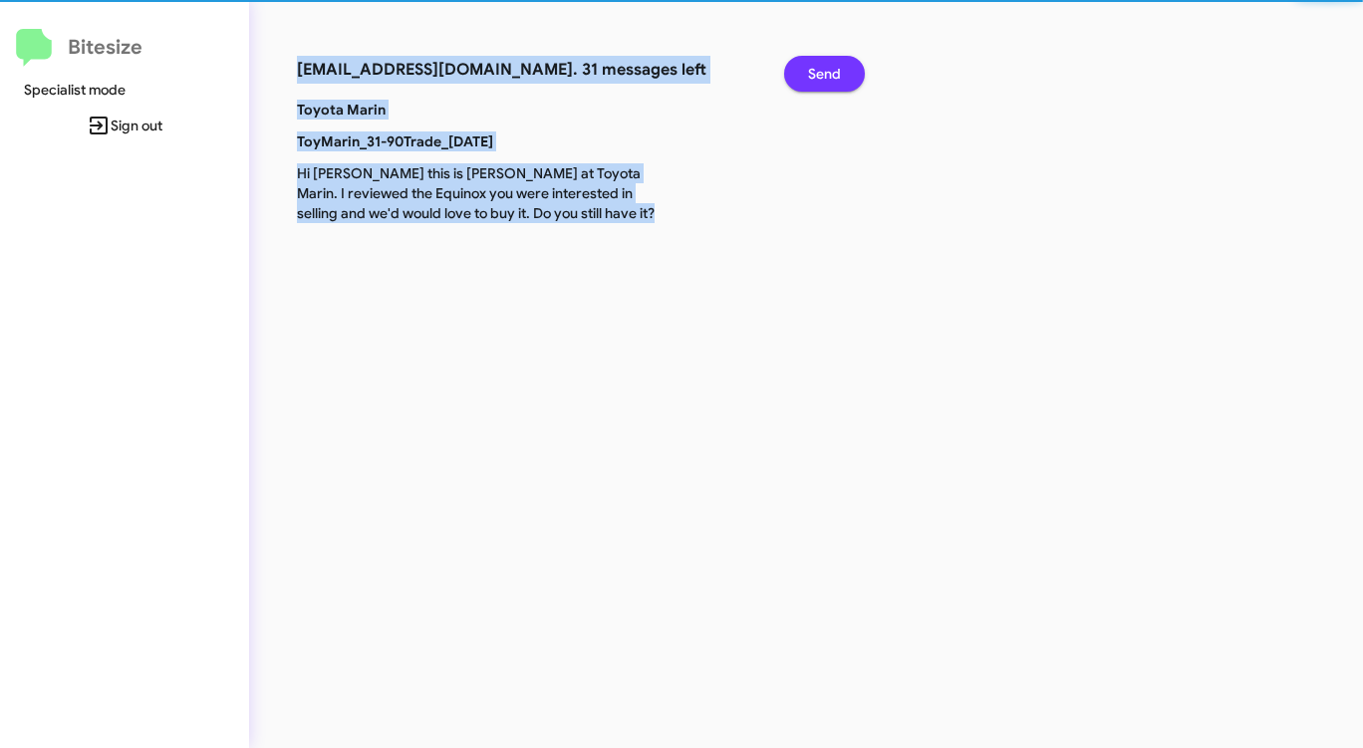
click at [815, 76] on span "Send" at bounding box center [824, 74] width 33 height 36
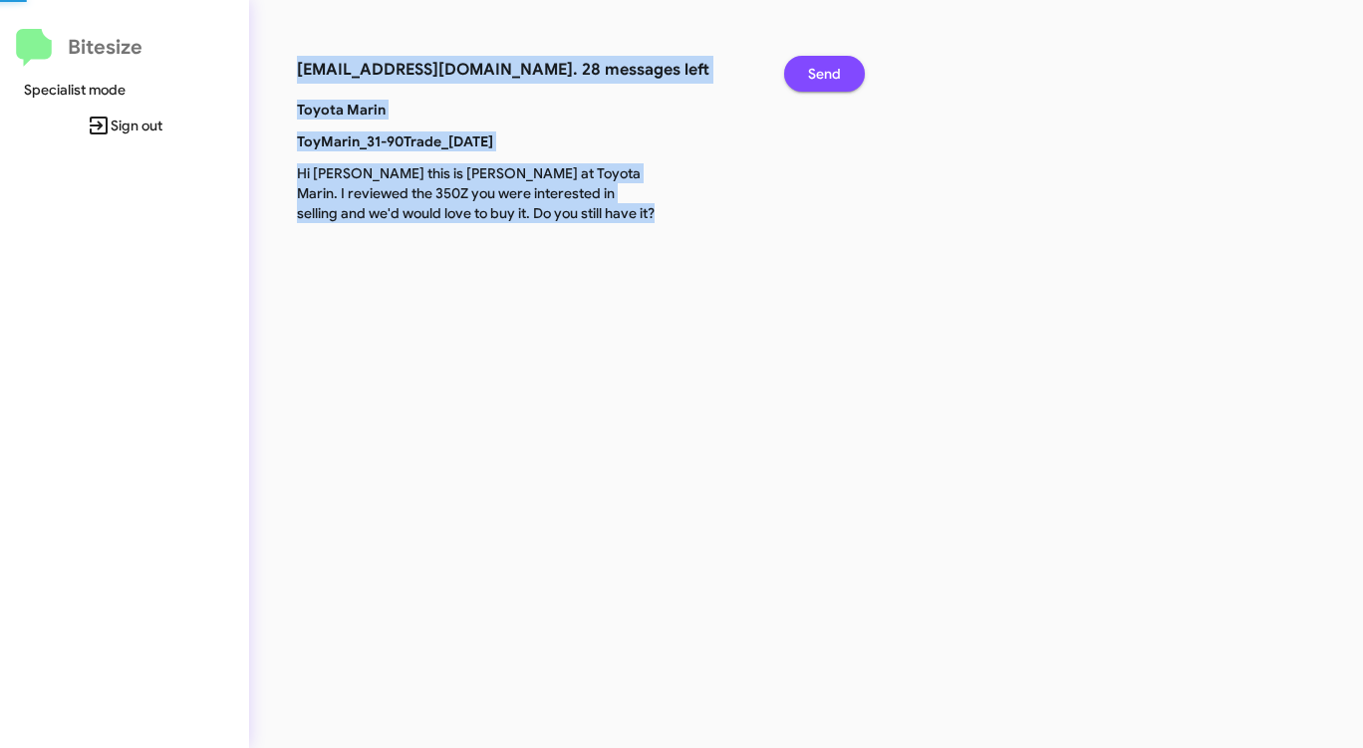
click at [815, 76] on span "Send" at bounding box center [824, 74] width 33 height 36
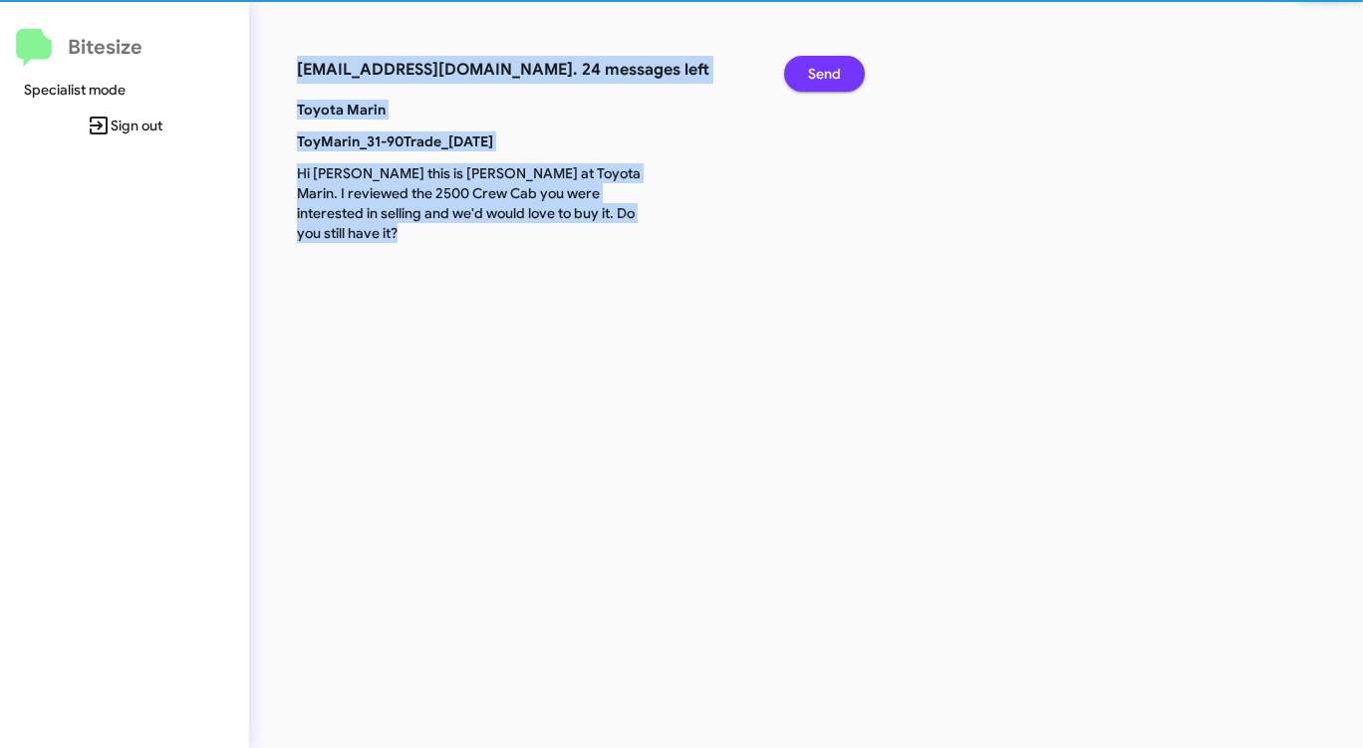
click at [815, 76] on span "Send" at bounding box center [824, 74] width 33 height 36
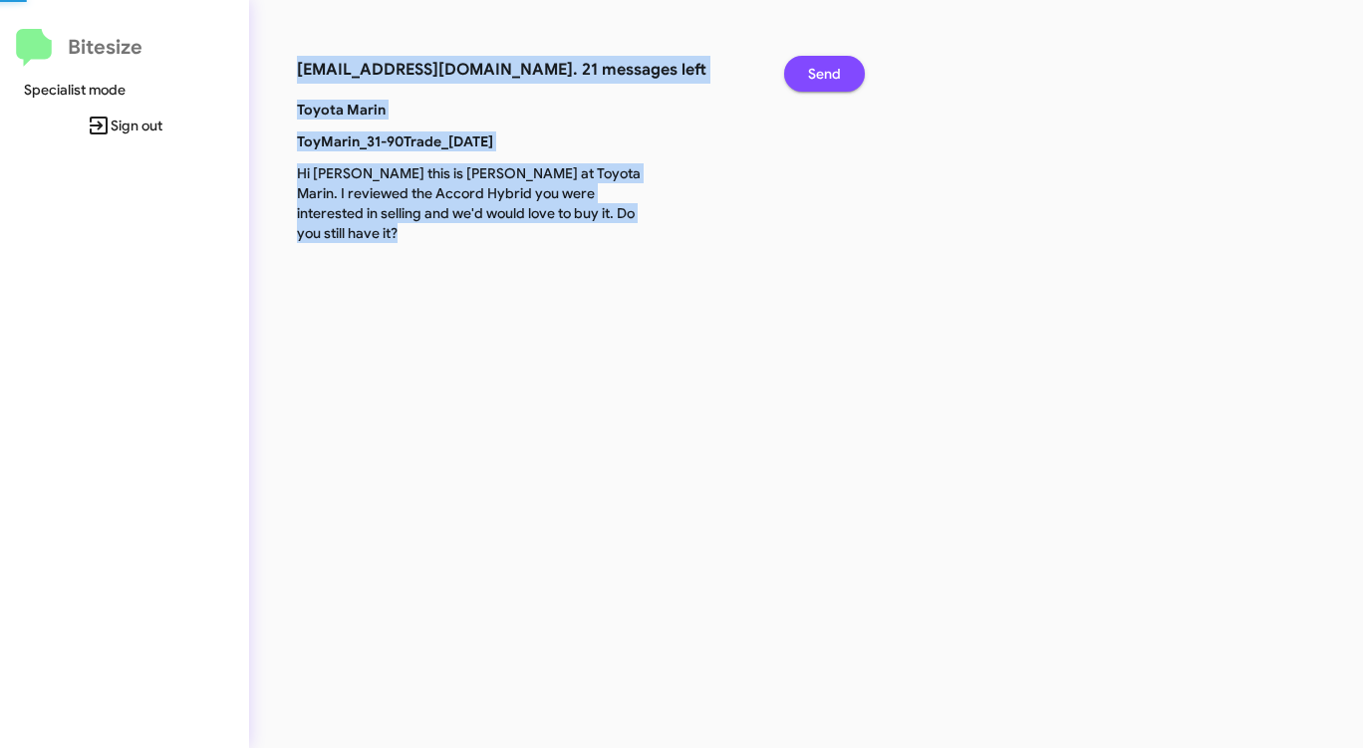
click at [815, 76] on span "Send" at bounding box center [824, 74] width 33 height 36
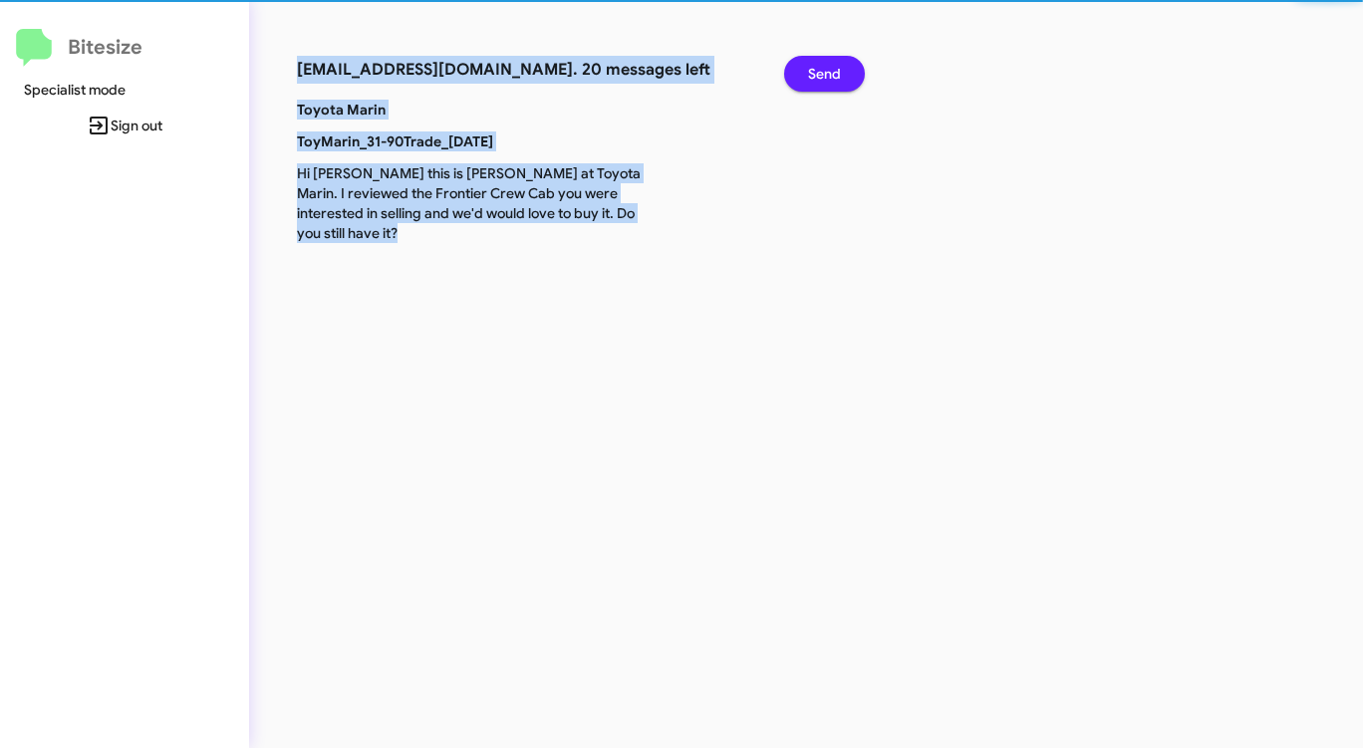
click at [815, 76] on span "Send" at bounding box center [824, 74] width 33 height 36
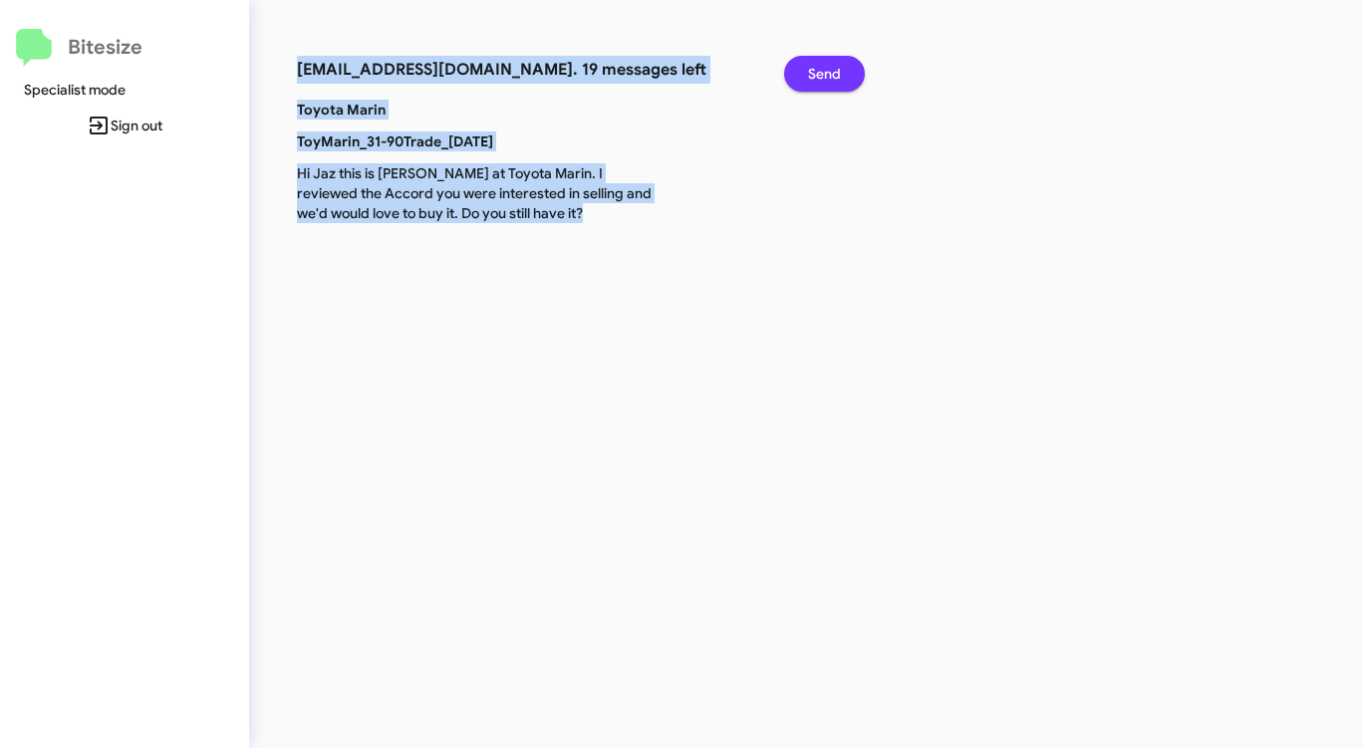
click at [815, 76] on span "Send" at bounding box center [824, 74] width 33 height 36
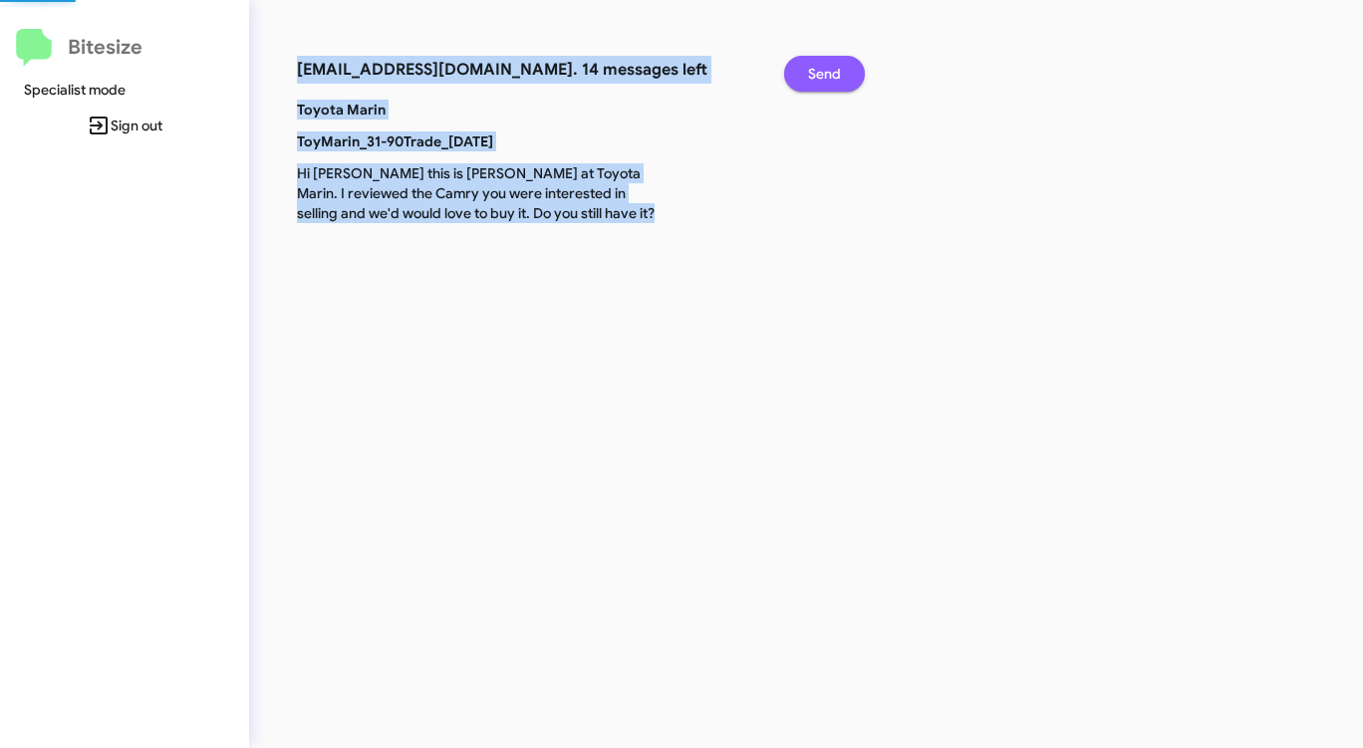
click at [815, 76] on span "Send" at bounding box center [824, 74] width 33 height 36
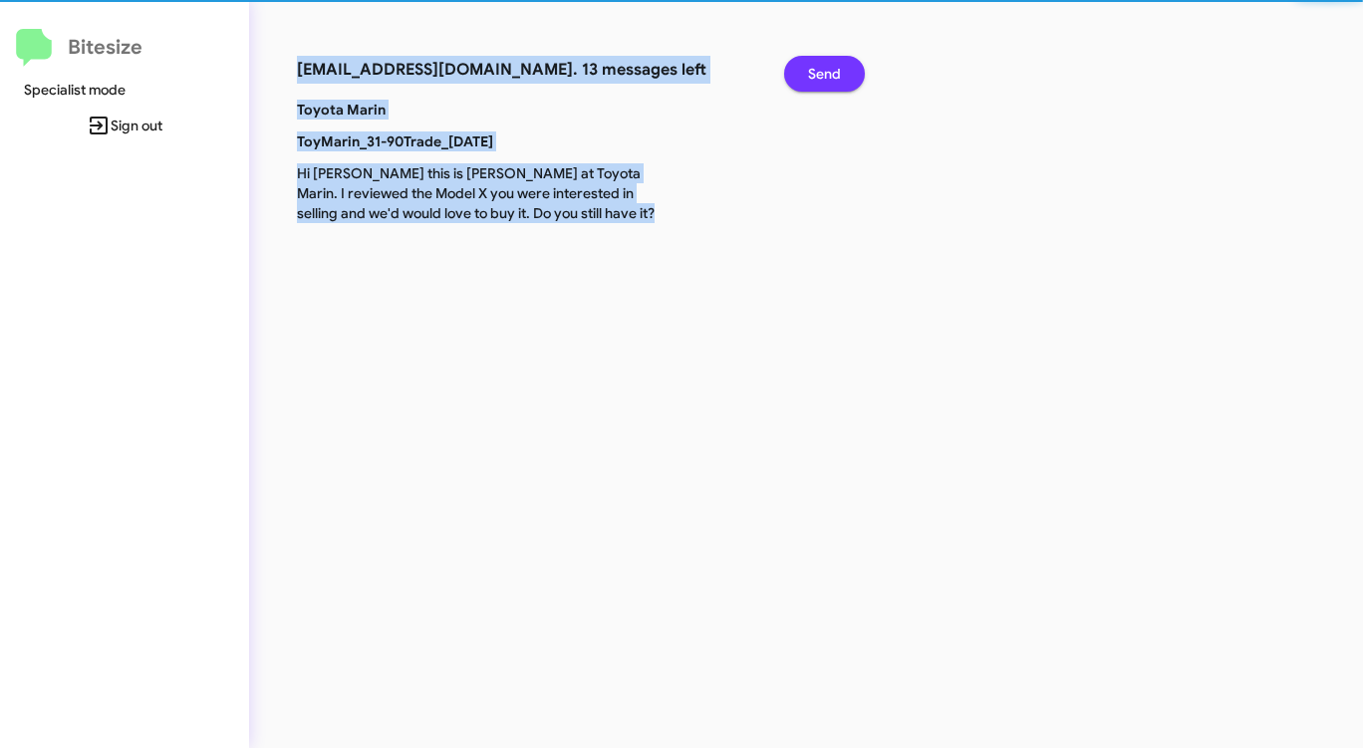
click at [815, 76] on span "Send" at bounding box center [824, 74] width 33 height 36
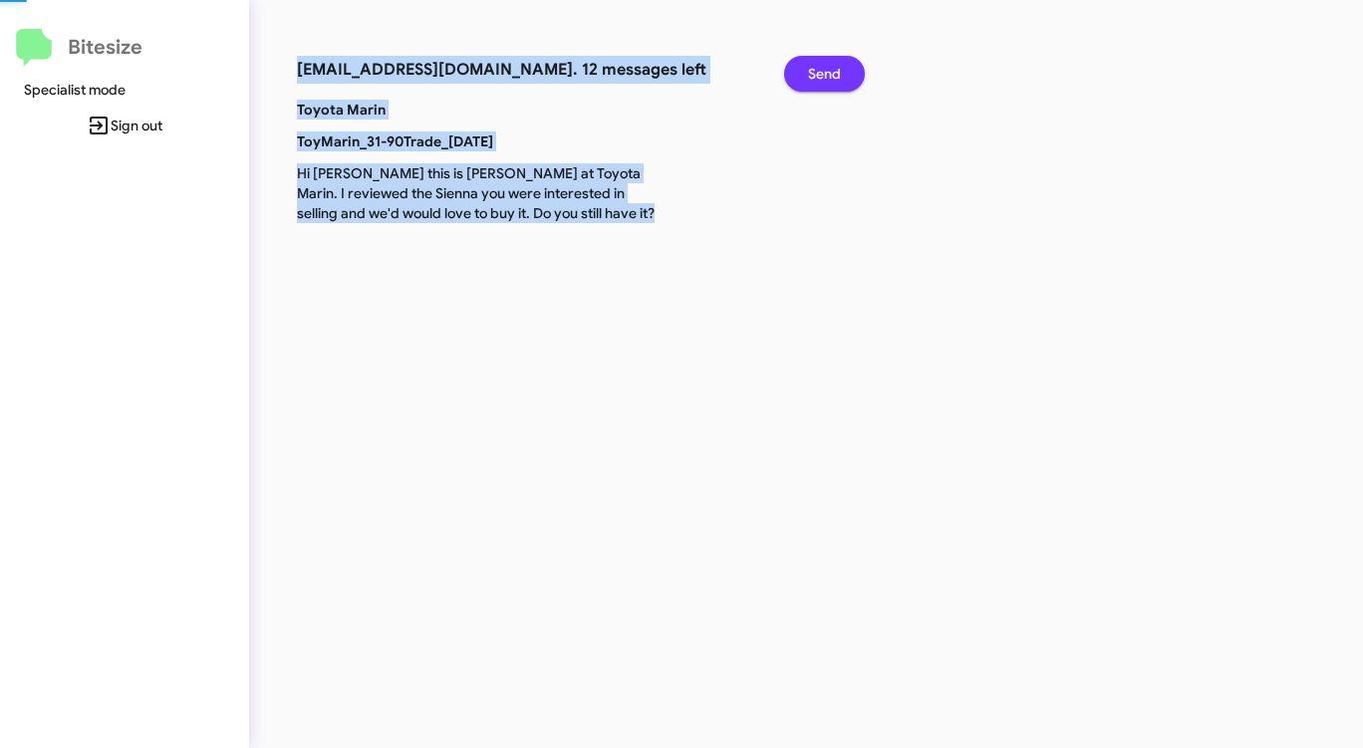
click at [815, 76] on span "Send" at bounding box center [824, 74] width 33 height 36
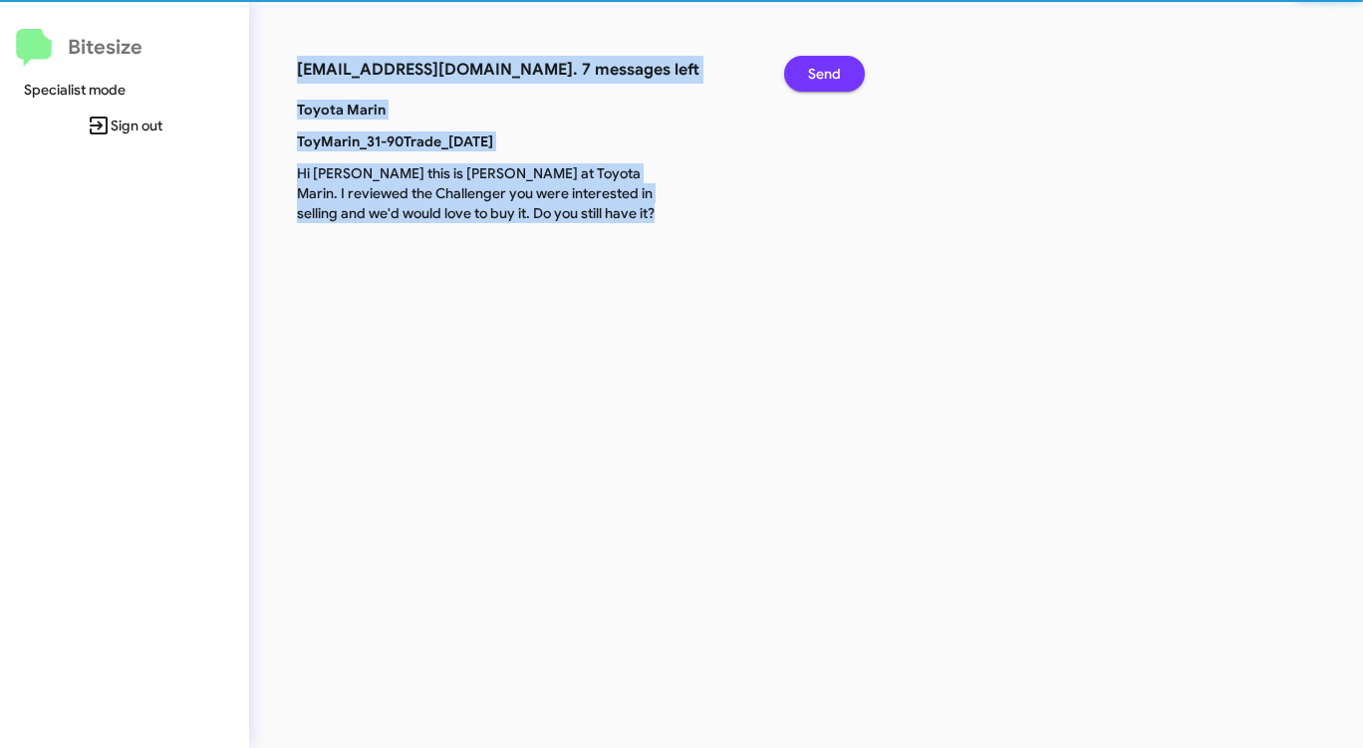
click at [815, 76] on span "Send" at bounding box center [824, 74] width 33 height 36
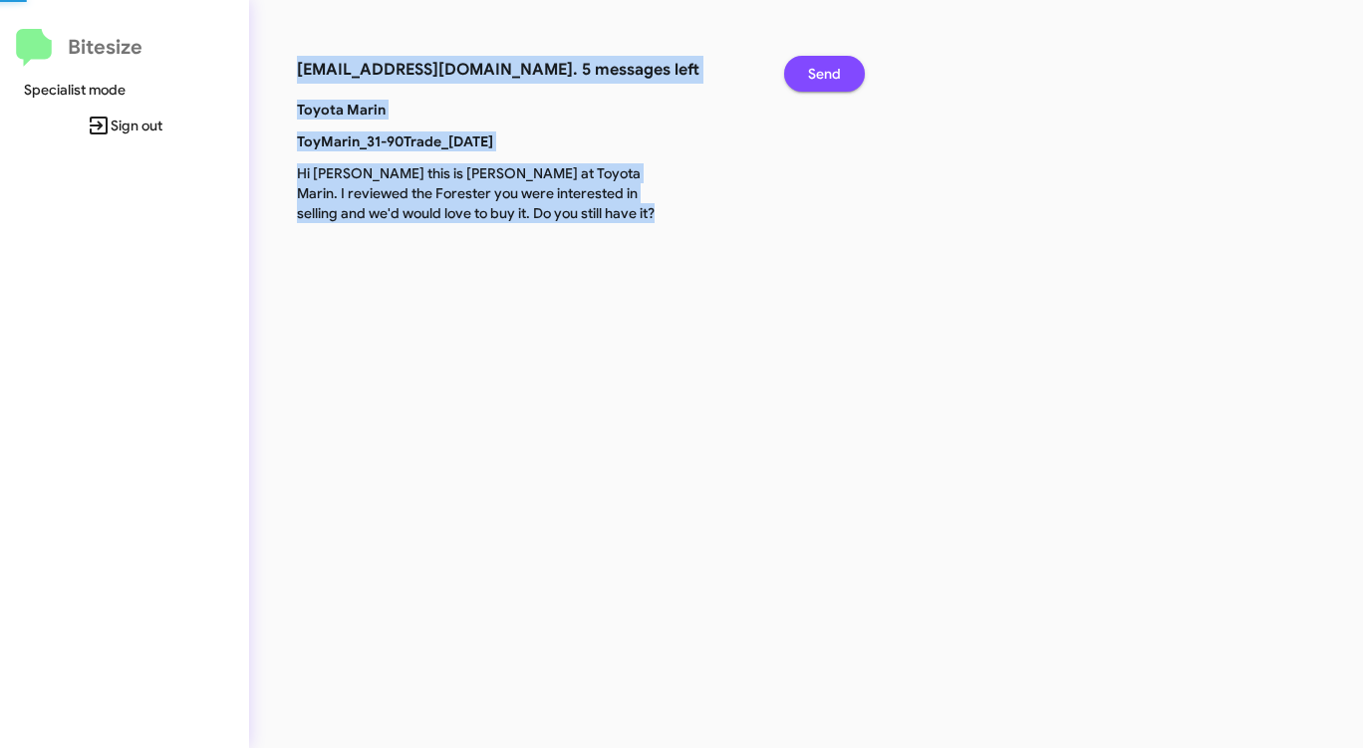
click at [815, 76] on span "Send" at bounding box center [824, 74] width 33 height 36
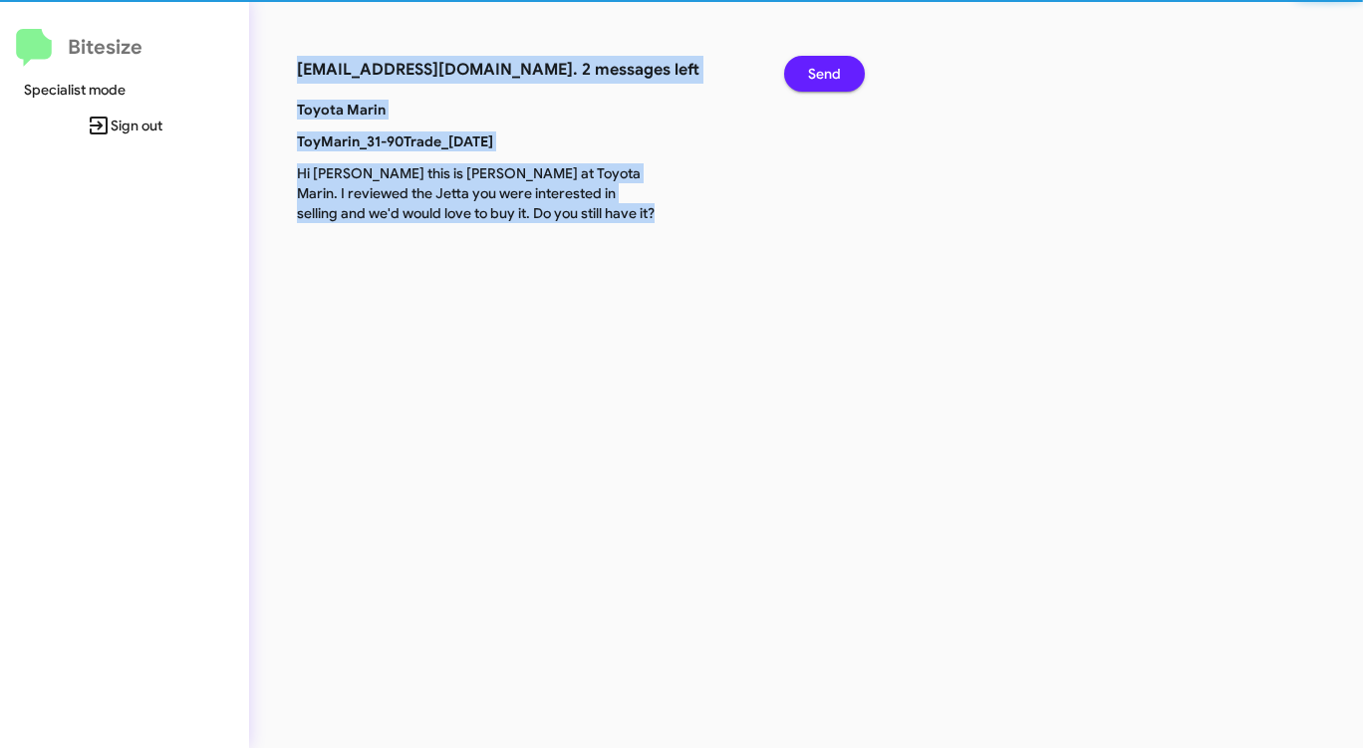
click at [815, 76] on span "Send" at bounding box center [824, 74] width 33 height 36
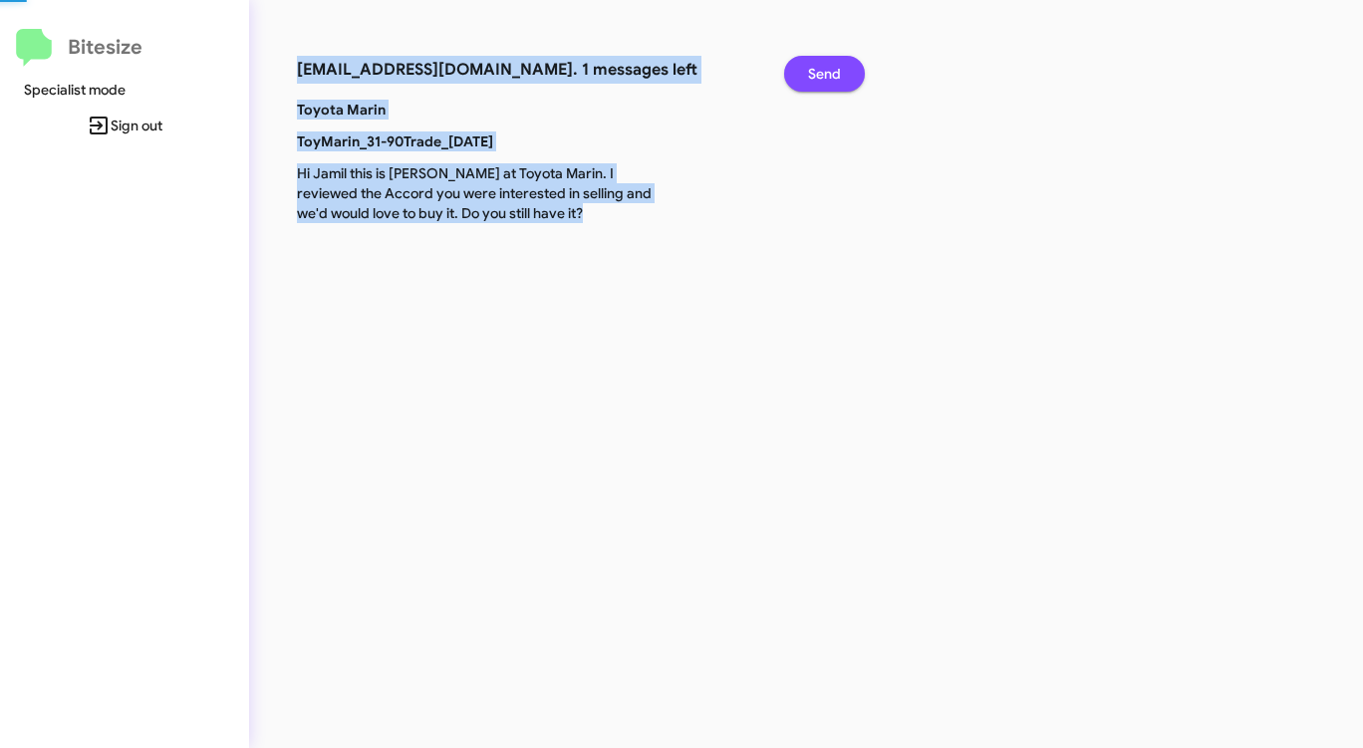
click at [815, 76] on span "Send" at bounding box center [824, 74] width 33 height 36
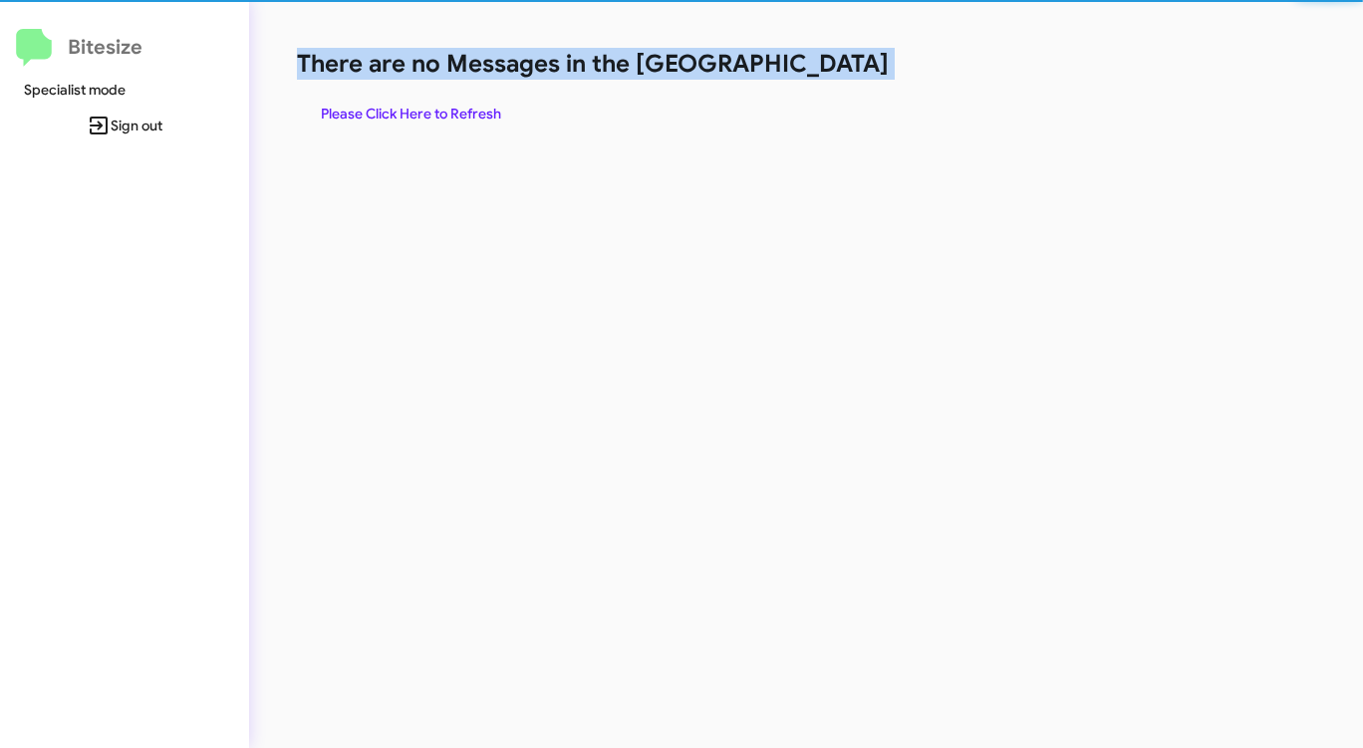
click at [815, 76] on h1 "There are no Messages in the [GEOGRAPHIC_DATA]" at bounding box center [713, 64] width 833 height 32
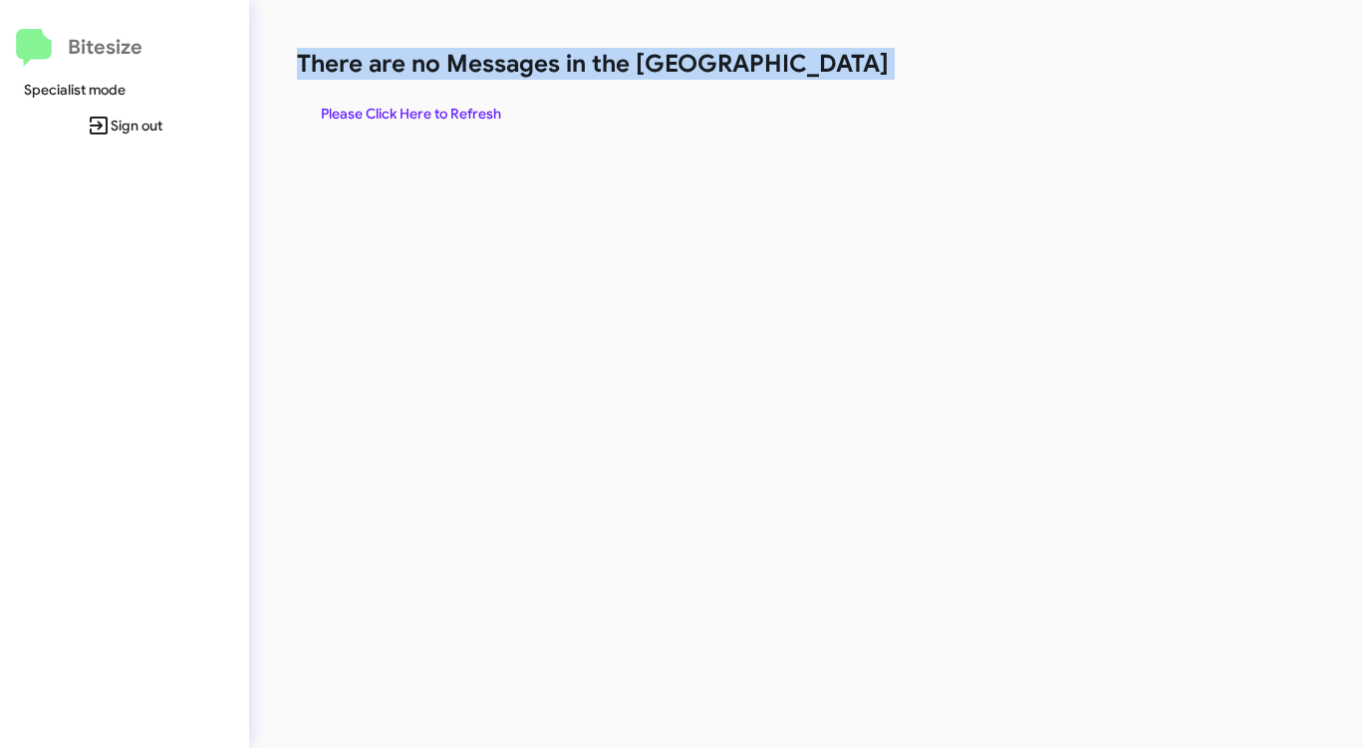
click at [815, 76] on h1 "There are no Messages in the [GEOGRAPHIC_DATA]" at bounding box center [713, 64] width 833 height 32
click at [416, 115] on span "Please Click Here to Refresh" at bounding box center [411, 114] width 180 height 36
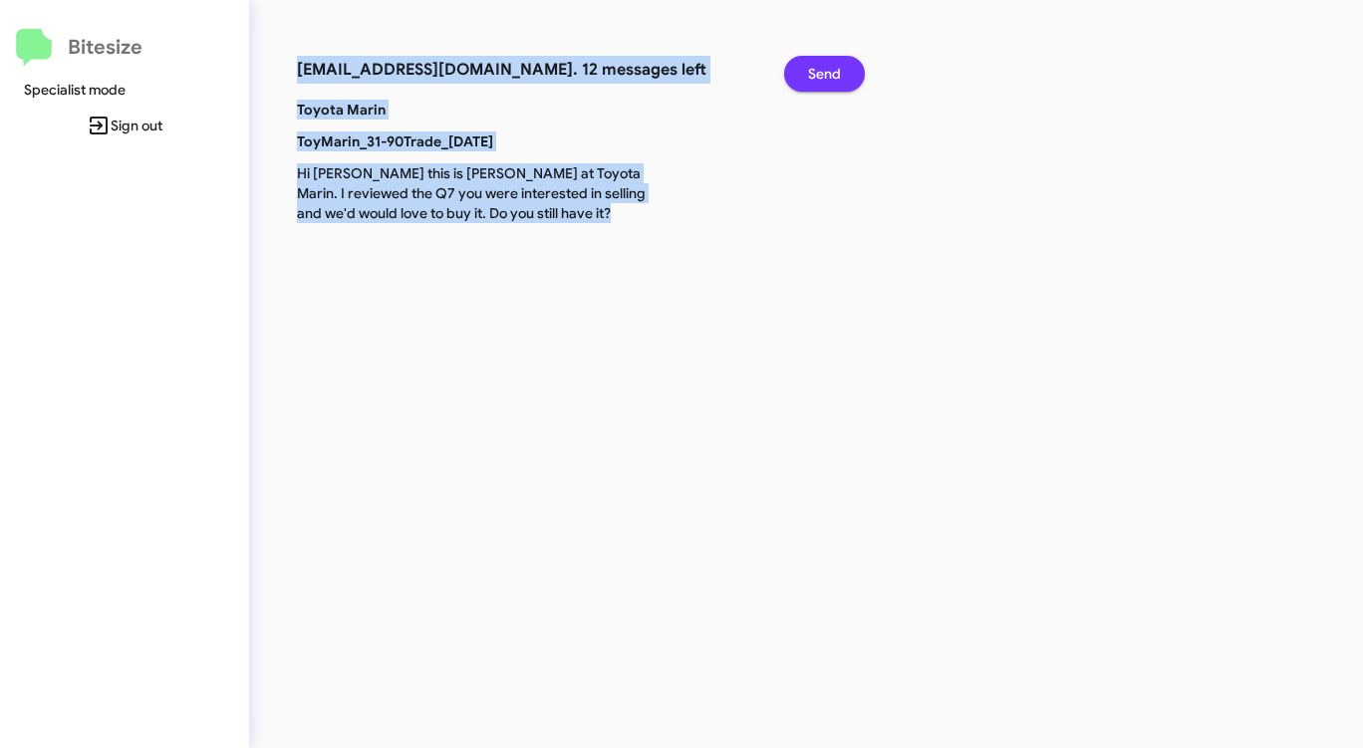
click at [836, 75] on span "Send" at bounding box center [824, 74] width 33 height 36
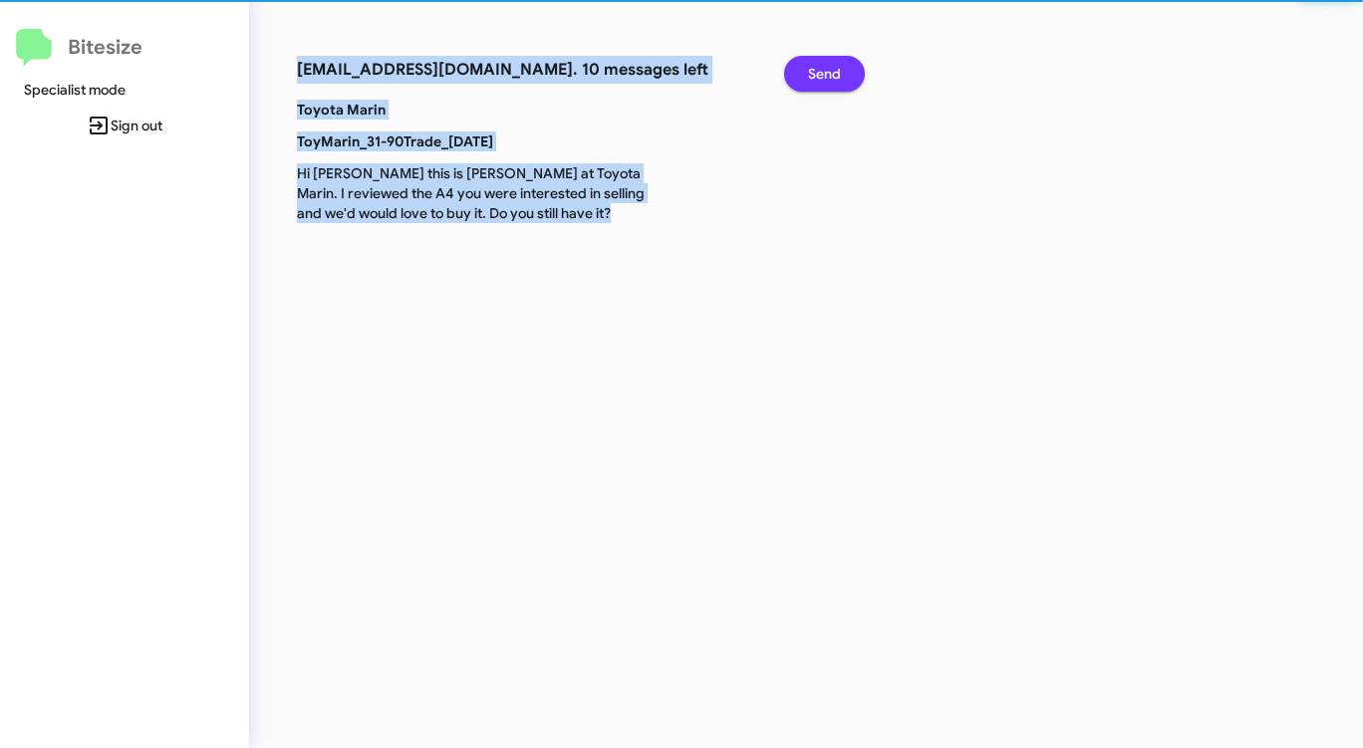
click at [836, 74] on span "Send" at bounding box center [824, 74] width 33 height 36
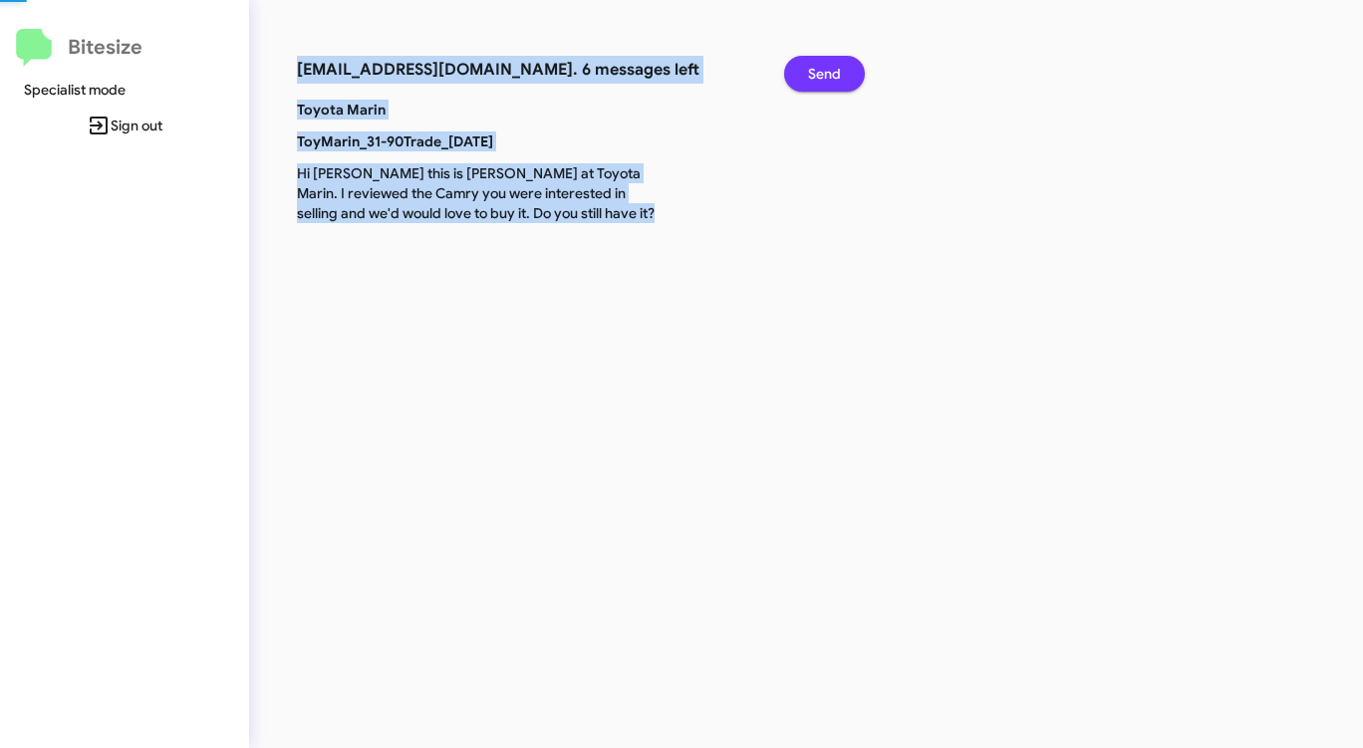
click at [836, 74] on span "Send" at bounding box center [824, 74] width 33 height 36
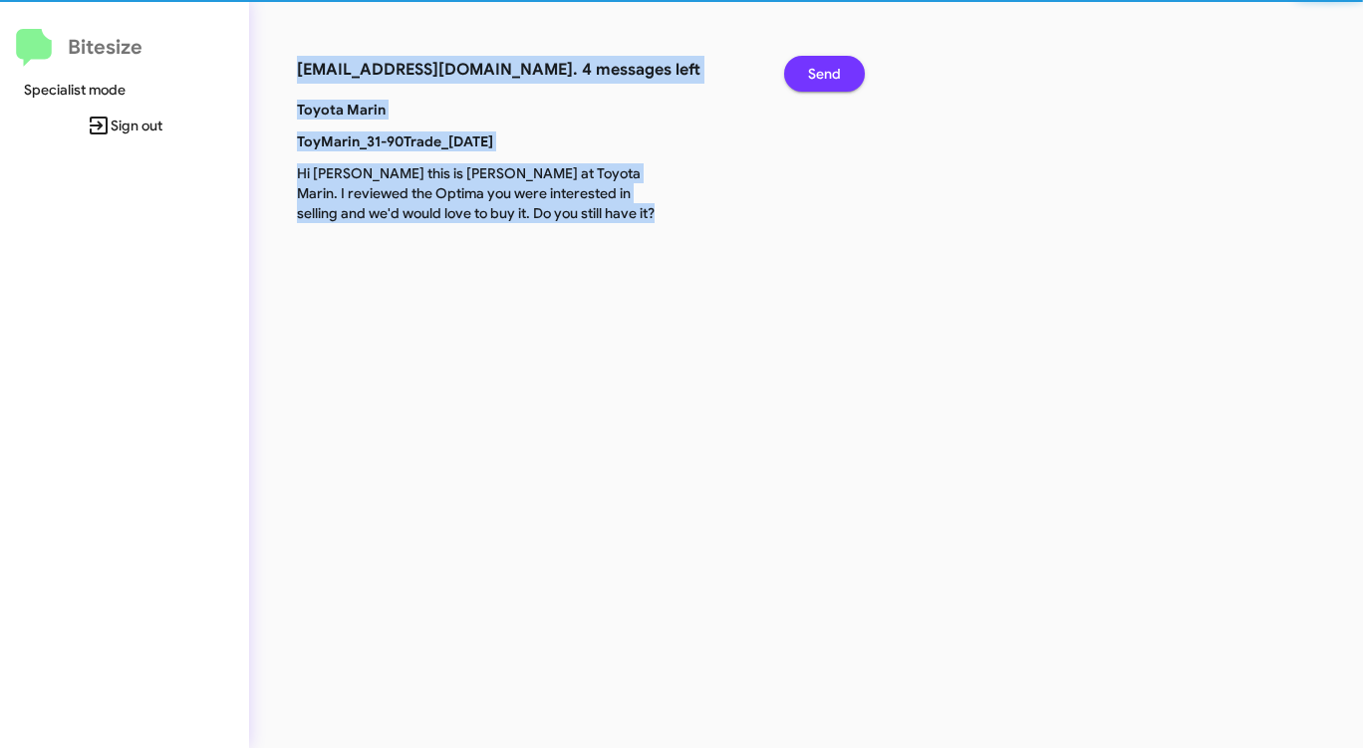
click at [836, 73] on span "Send" at bounding box center [824, 74] width 33 height 36
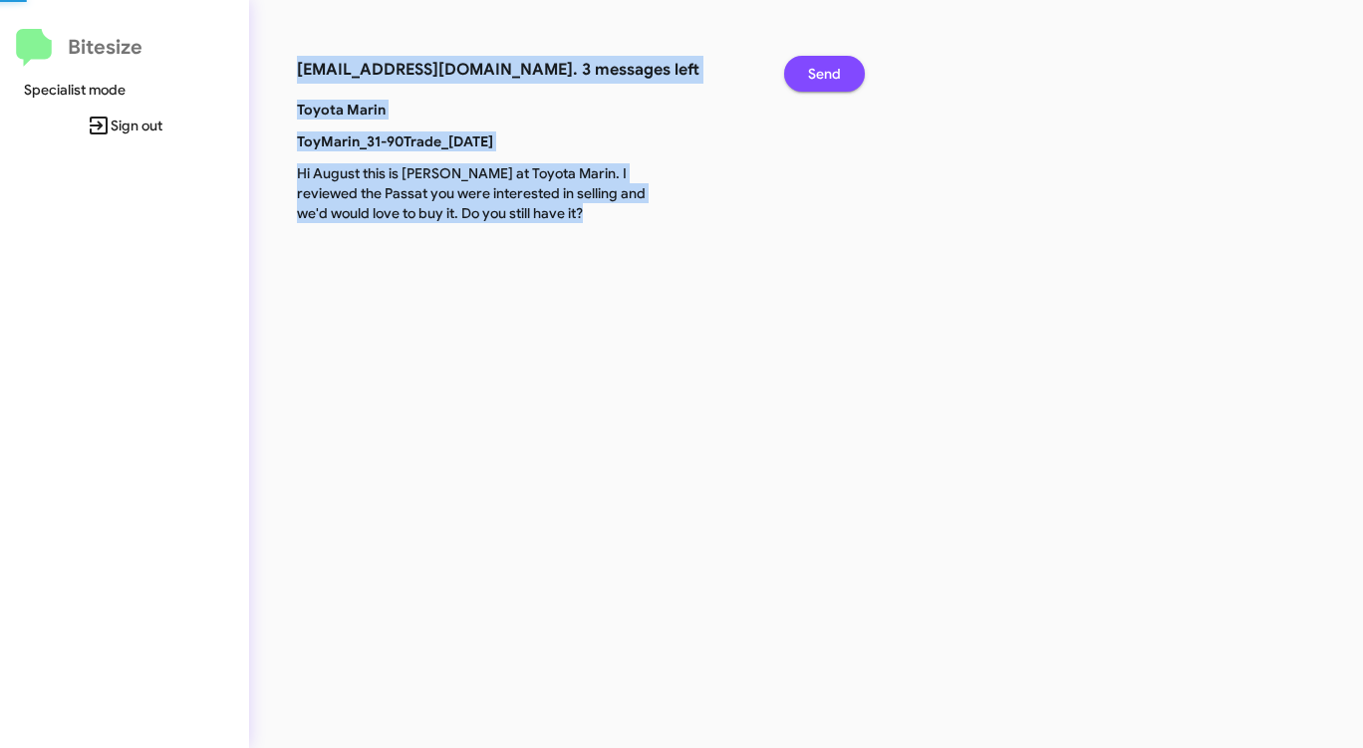
click at [836, 74] on span "Send" at bounding box center [824, 74] width 33 height 36
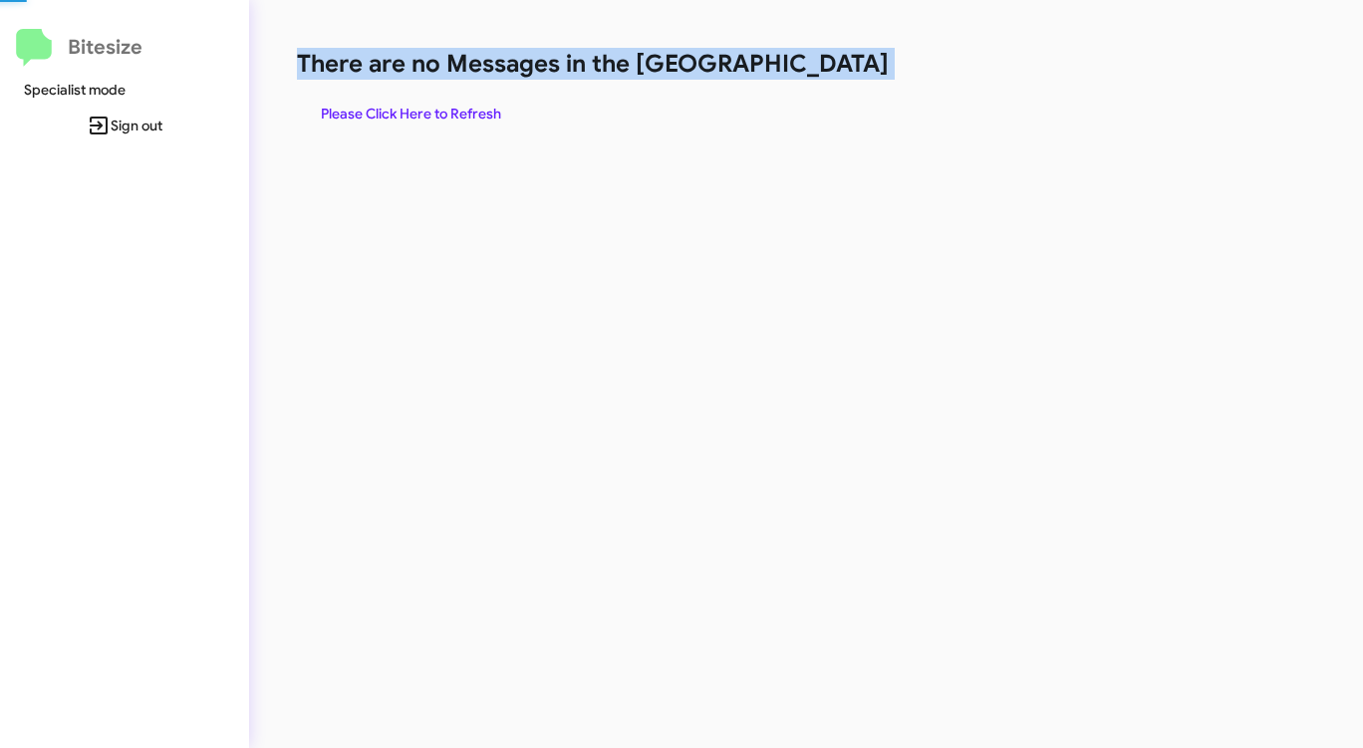
click at [836, 74] on h1 "There are no Messages in the [GEOGRAPHIC_DATA]" at bounding box center [713, 64] width 833 height 32
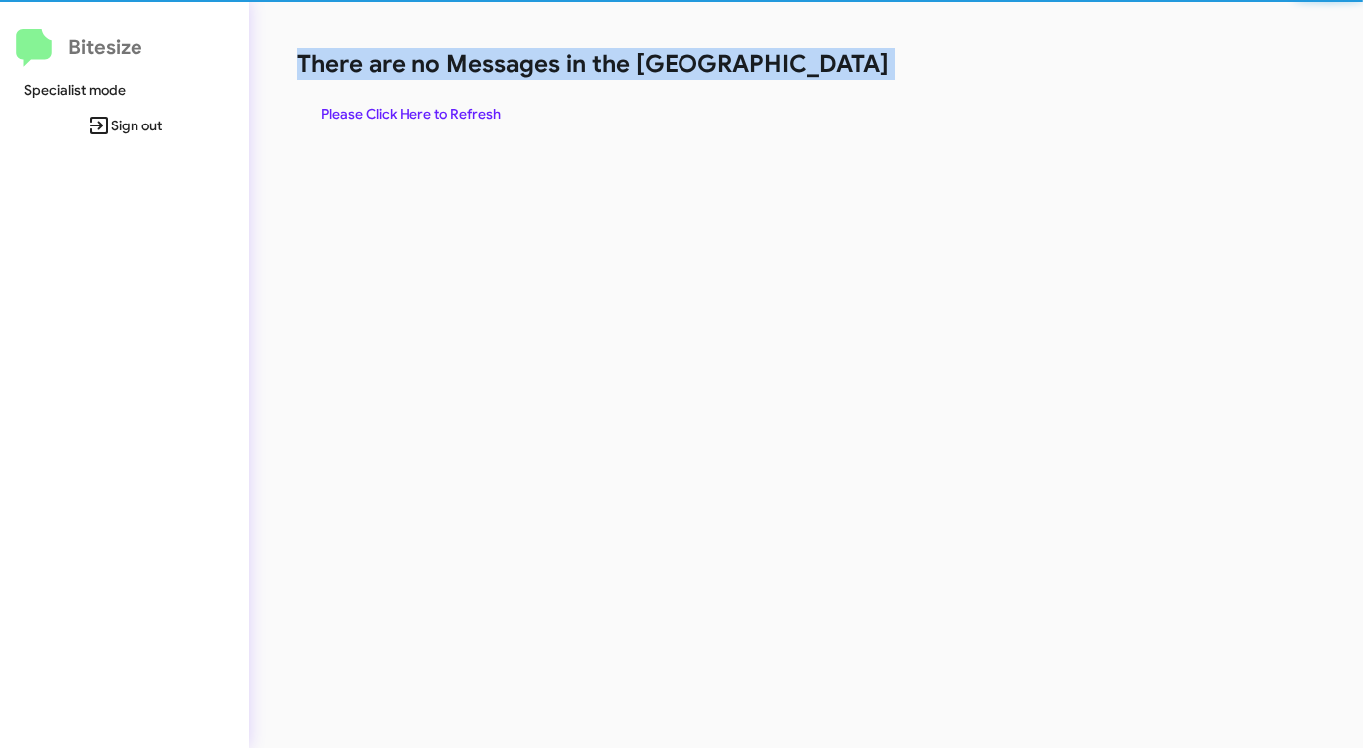
click at [836, 74] on h1 "There are no Messages in the [GEOGRAPHIC_DATA]" at bounding box center [713, 64] width 833 height 32
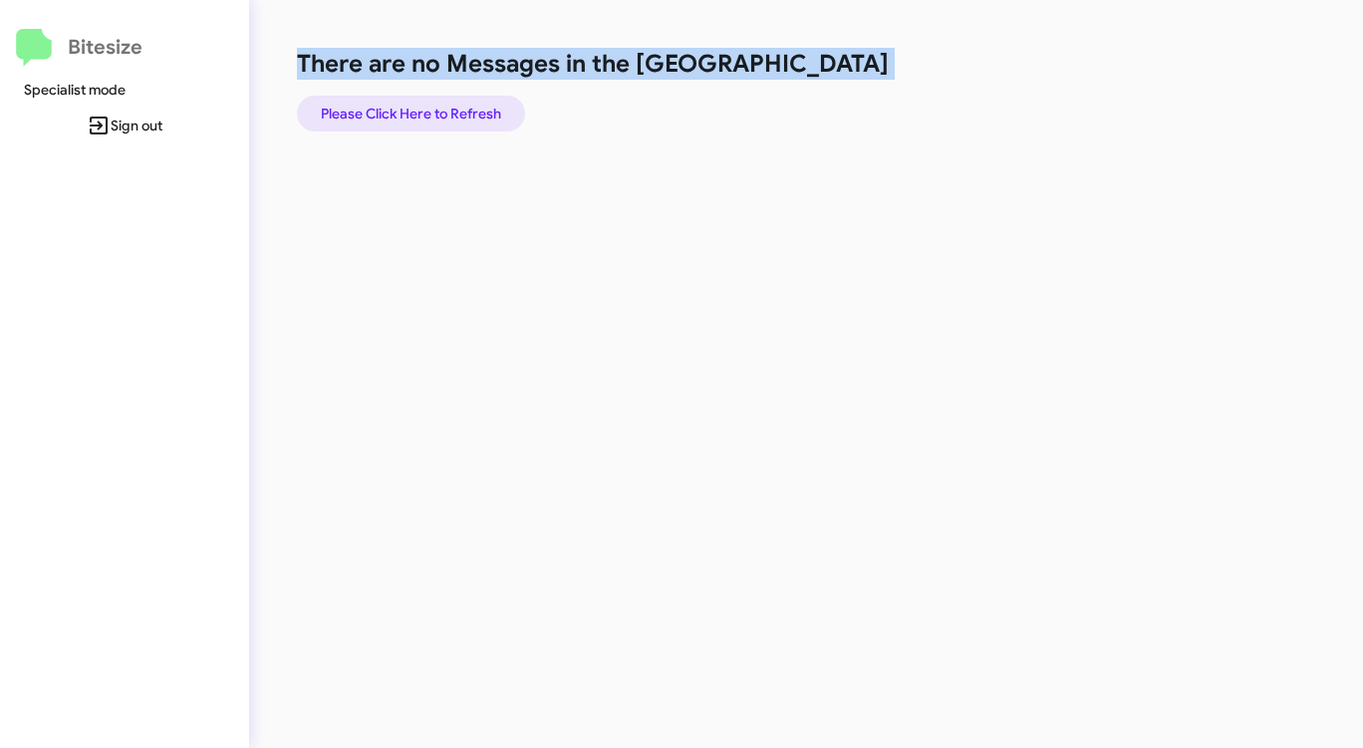
click at [461, 114] on span "Please Click Here to Refresh" at bounding box center [411, 114] width 180 height 36
click at [462, 114] on span "Please Click Here to Refresh" at bounding box center [411, 114] width 180 height 36
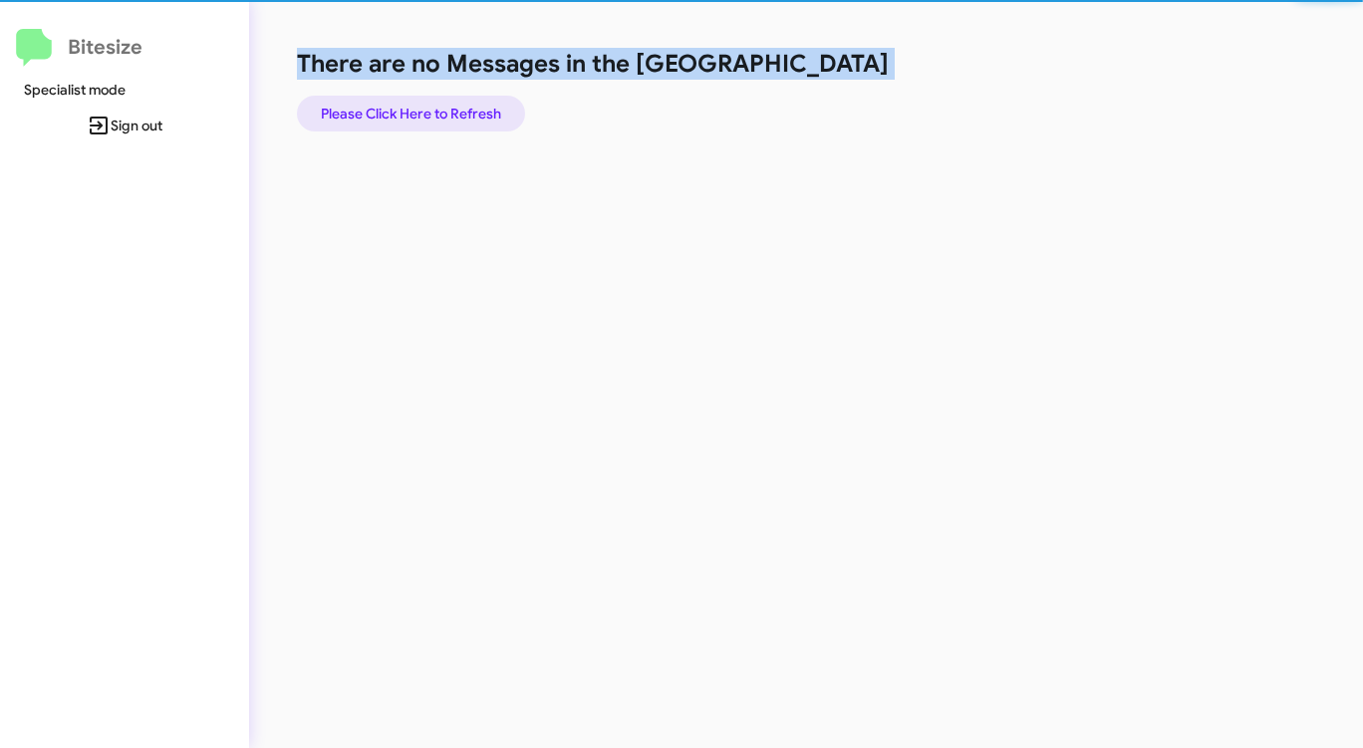
click at [462, 114] on span "Please Click Here to Refresh" at bounding box center [411, 114] width 180 height 36
click at [462, 113] on span "Please Click Here to Refresh" at bounding box center [411, 114] width 180 height 36
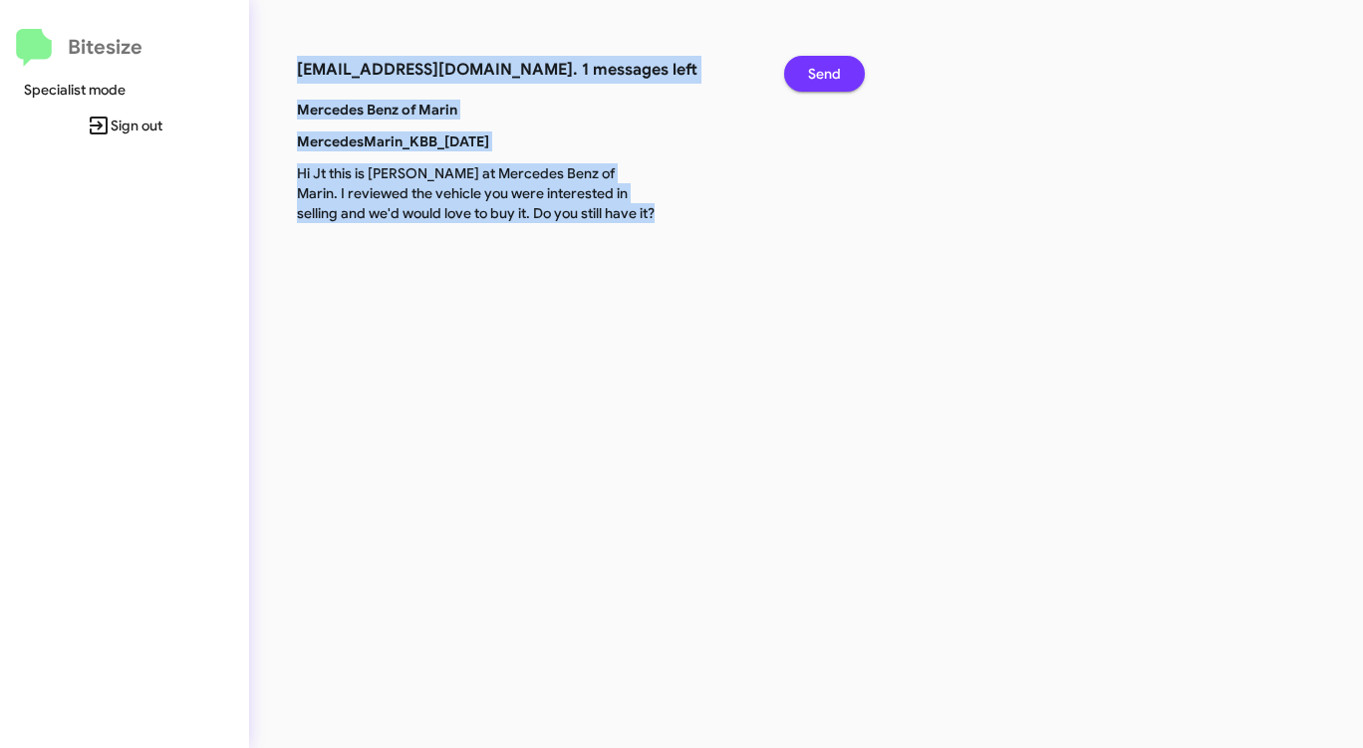
click at [822, 73] on span "Send" at bounding box center [824, 74] width 33 height 36
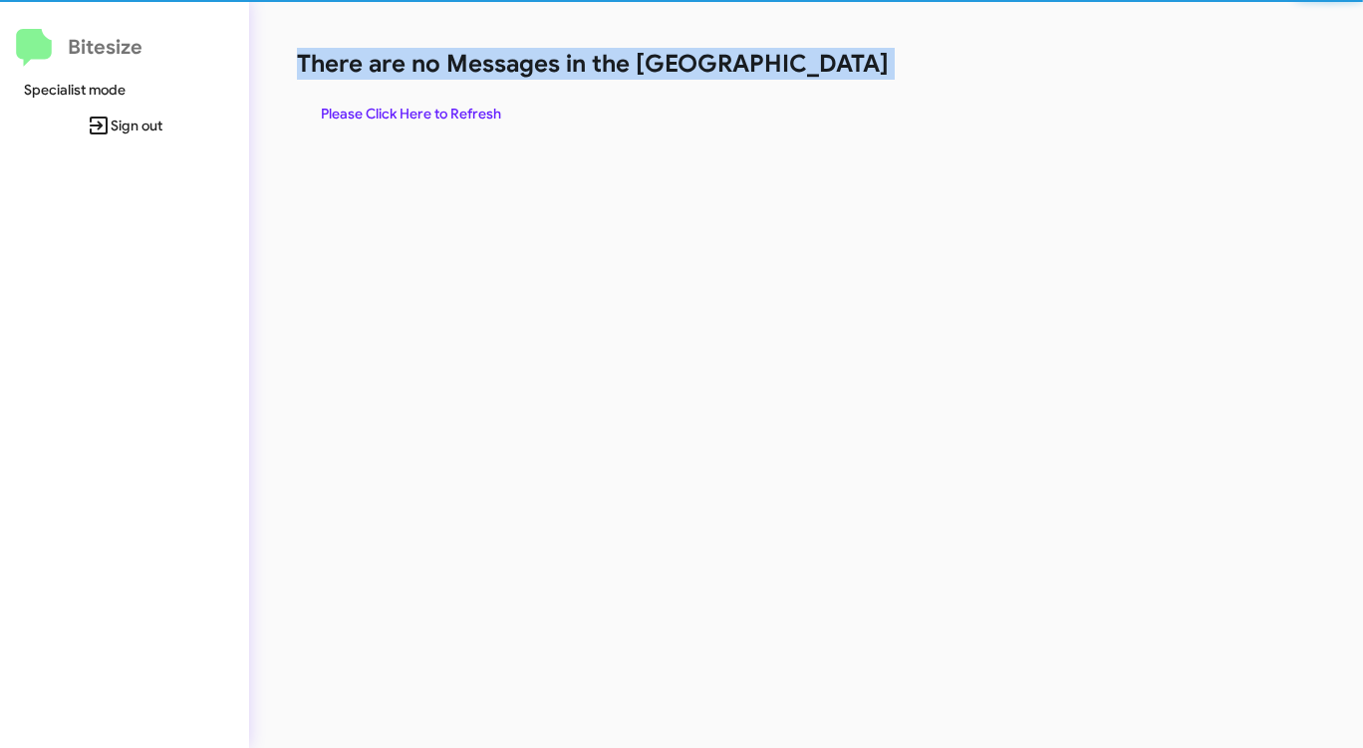
click at [822, 73] on h1 "There are no Messages in the [GEOGRAPHIC_DATA]" at bounding box center [713, 64] width 833 height 32
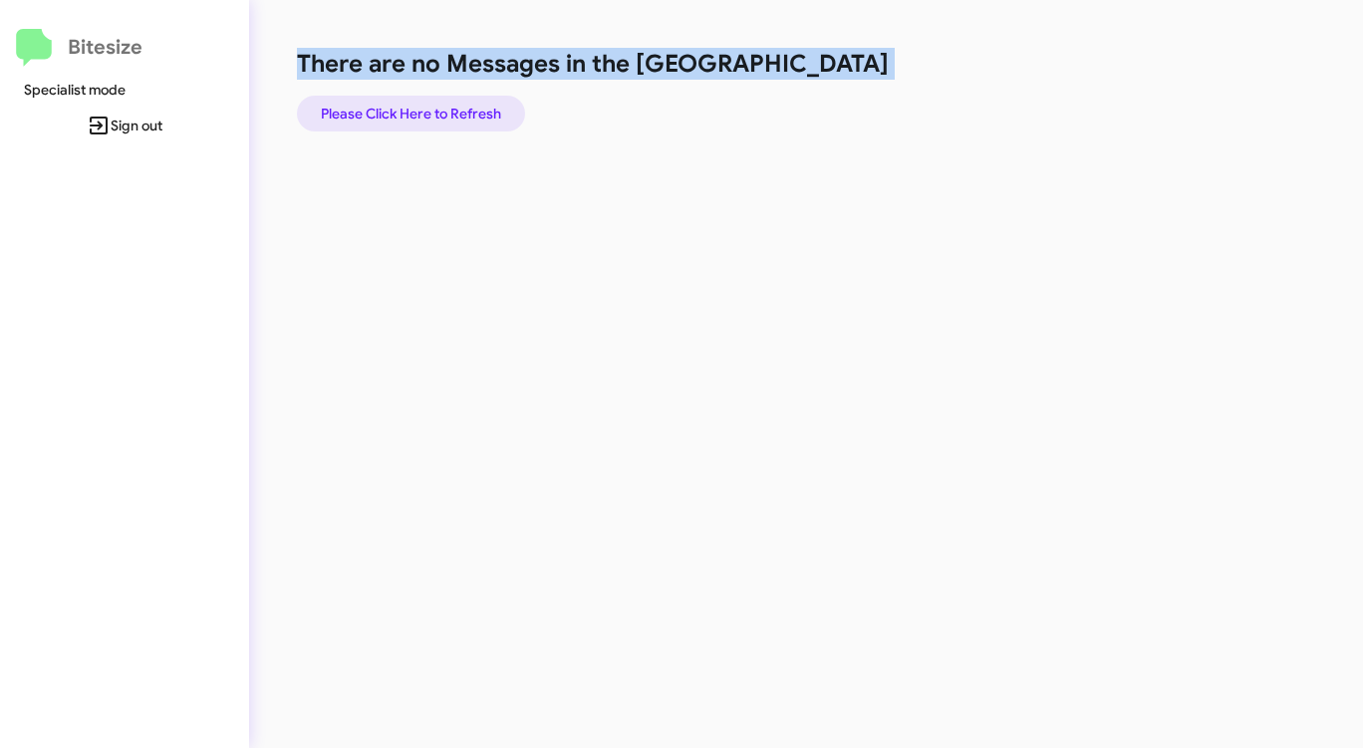
click at [397, 110] on span "Please Click Here to Refresh" at bounding box center [411, 114] width 180 height 36
click at [398, 109] on span "Please Click Here to Refresh" at bounding box center [411, 114] width 180 height 36
click at [398, 110] on span "Please Click Here to Refresh" at bounding box center [411, 114] width 180 height 36
click at [398, 111] on span "Please Click Here to Refresh" at bounding box center [411, 114] width 180 height 36
click at [397, 110] on span "Please Click Here to Refresh" at bounding box center [411, 114] width 180 height 36
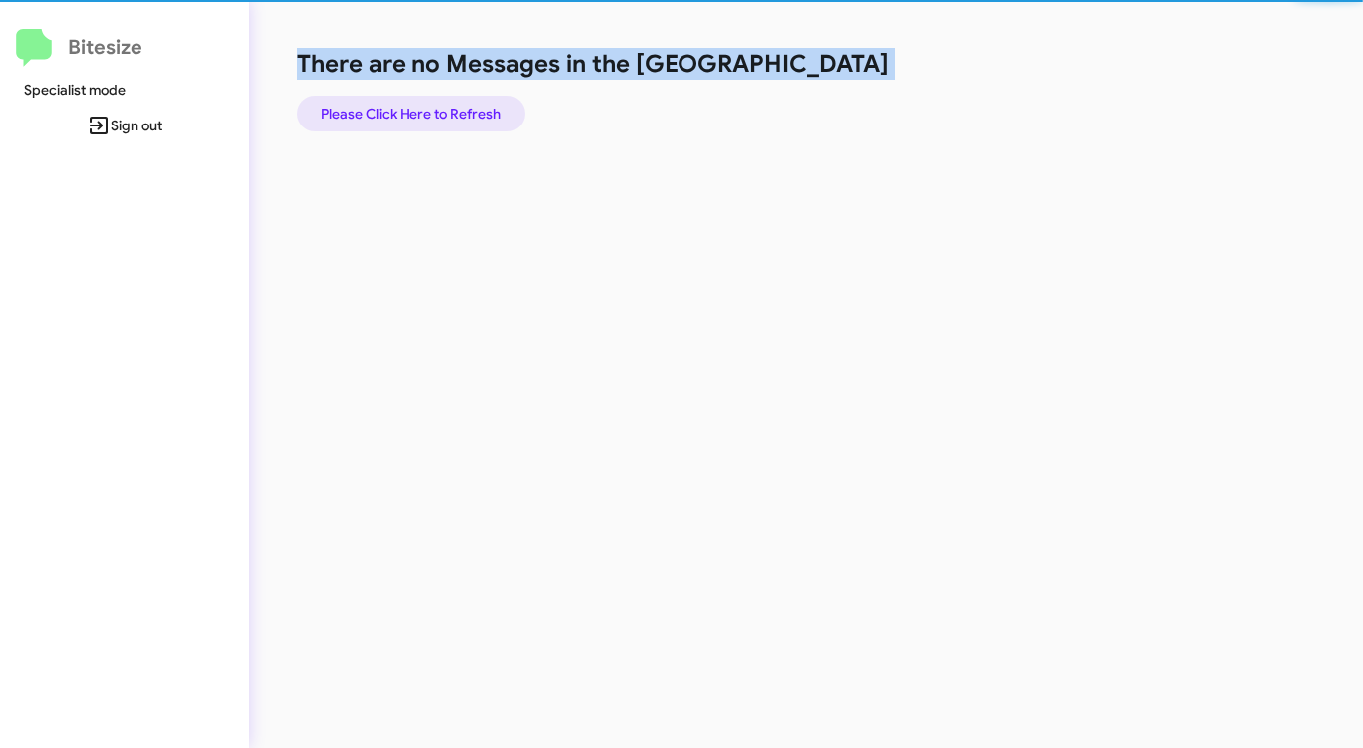
click at [397, 111] on span "Please Click Here to Refresh" at bounding box center [411, 114] width 180 height 36
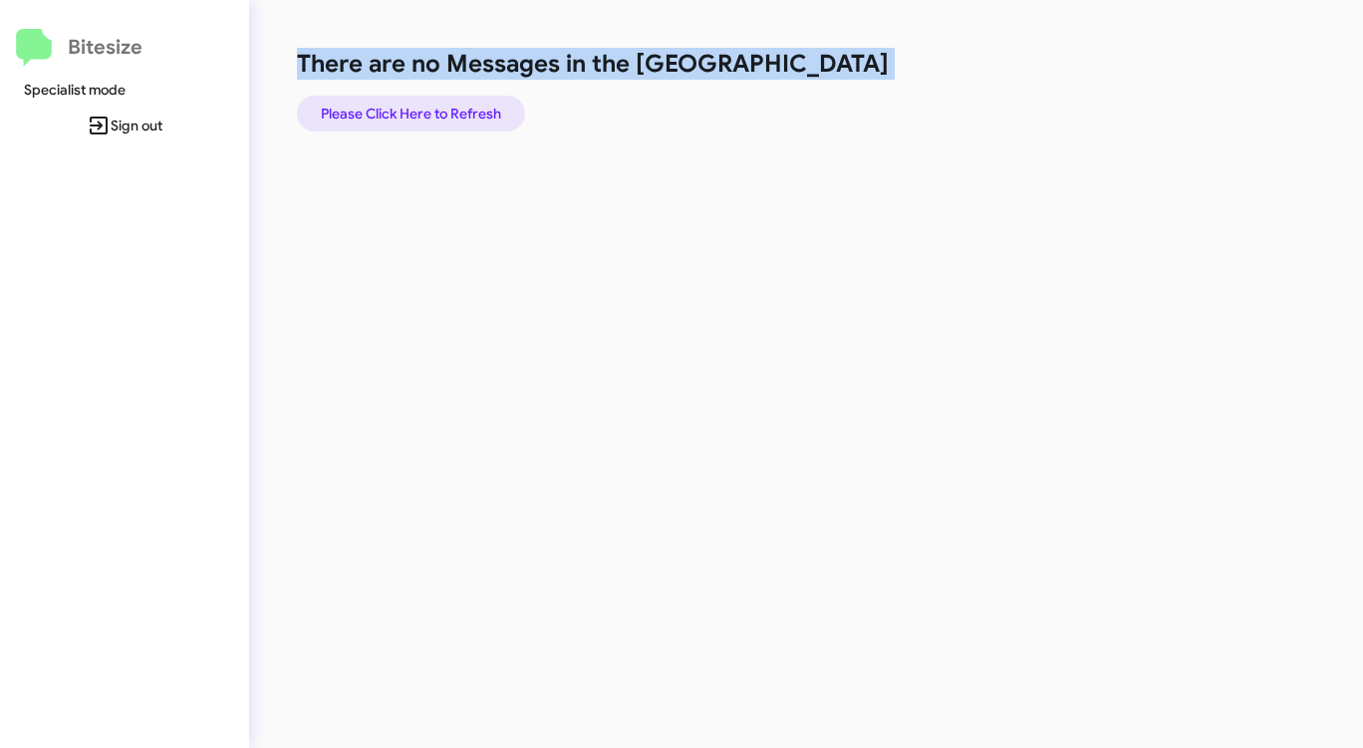
click at [397, 111] on span "Please Click Here to Refresh" at bounding box center [411, 114] width 180 height 36
click at [396, 110] on span "Please Click Here to Refresh" at bounding box center [411, 114] width 180 height 36
click at [396, 111] on span "Please Click Here to Refresh" at bounding box center [411, 114] width 180 height 36
click at [395, 111] on span "Please Click Here to Refresh" at bounding box center [411, 114] width 180 height 36
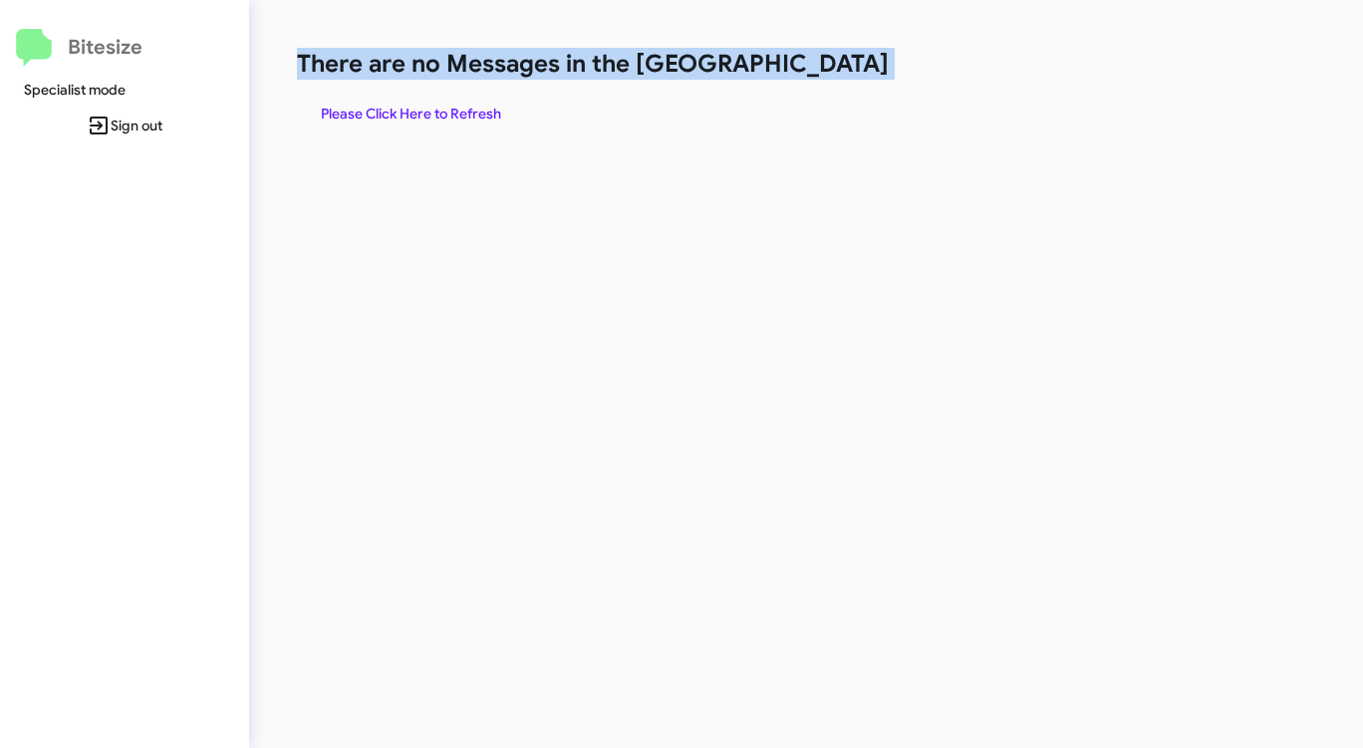
click at [395, 110] on span "Please Click Here to Refresh" at bounding box center [411, 114] width 180 height 36
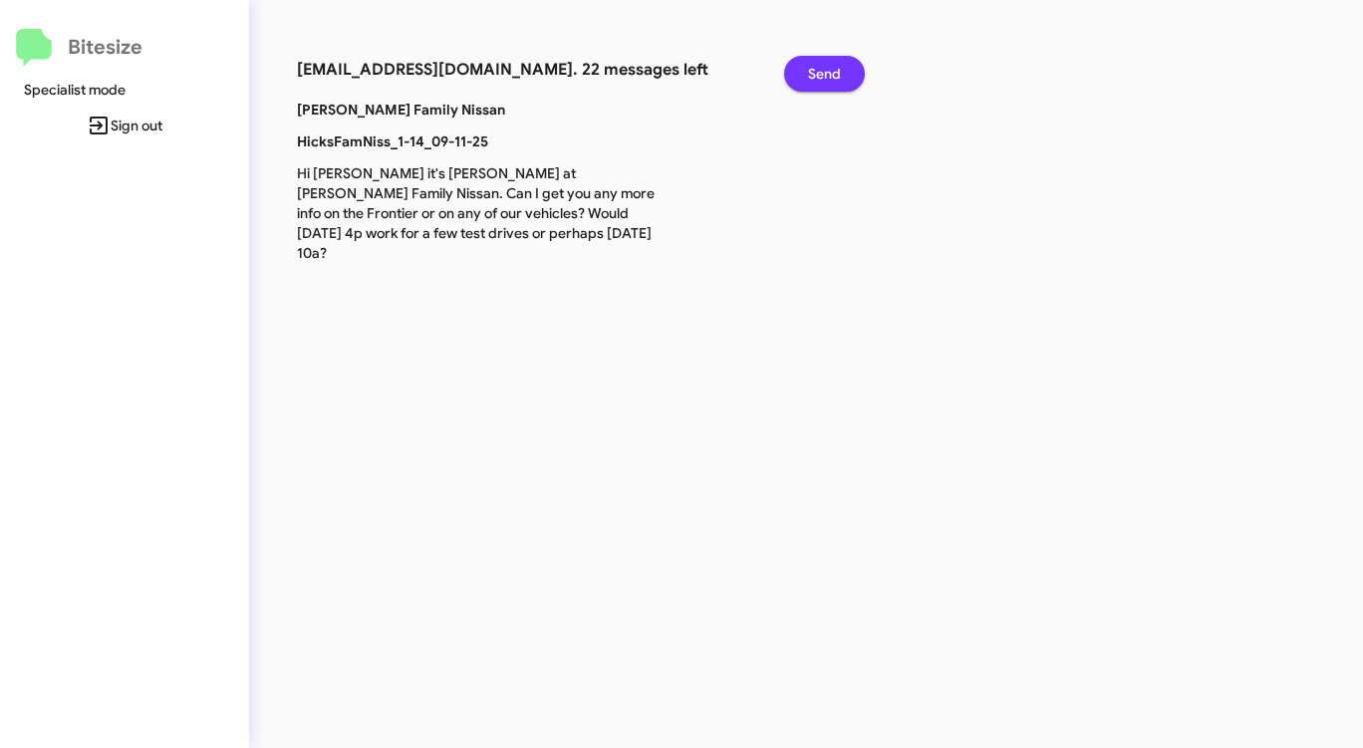
click at [833, 79] on span "Send" at bounding box center [824, 74] width 33 height 36
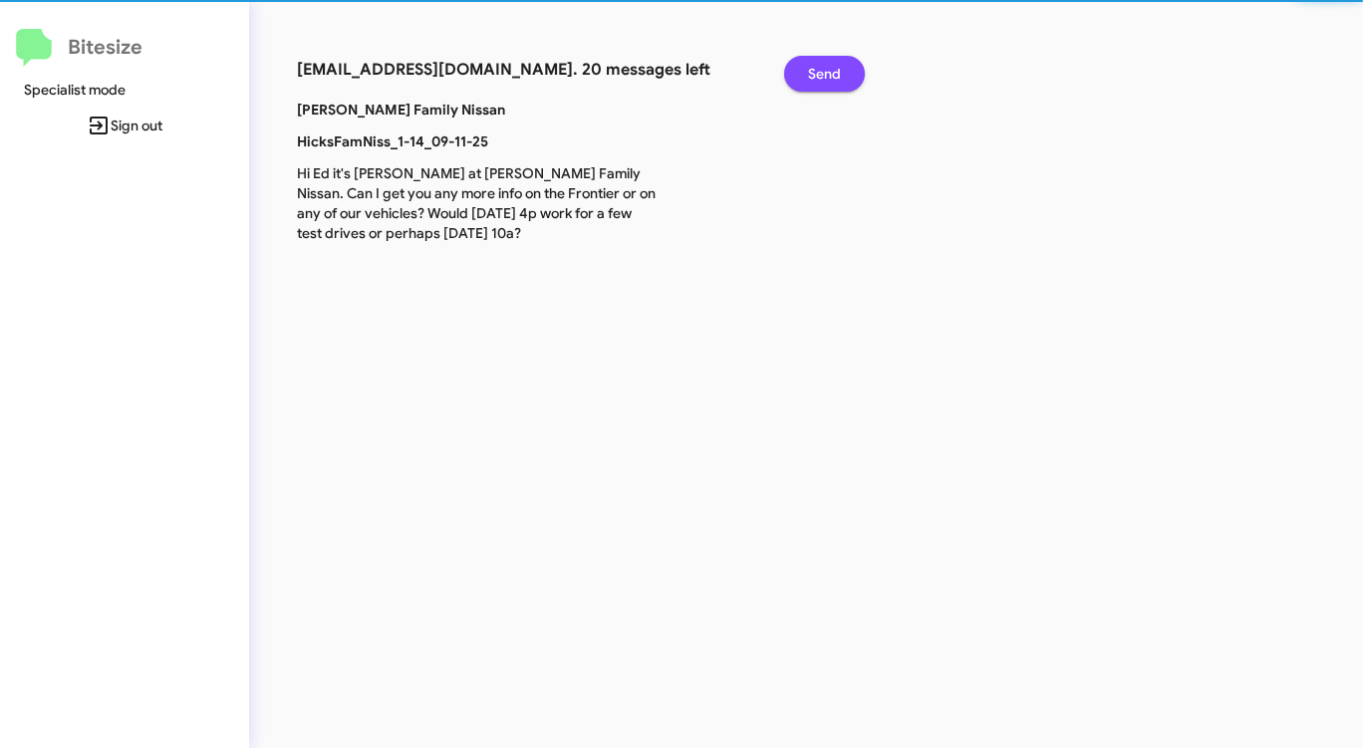
click at [833, 79] on span "Send" at bounding box center [824, 74] width 33 height 36
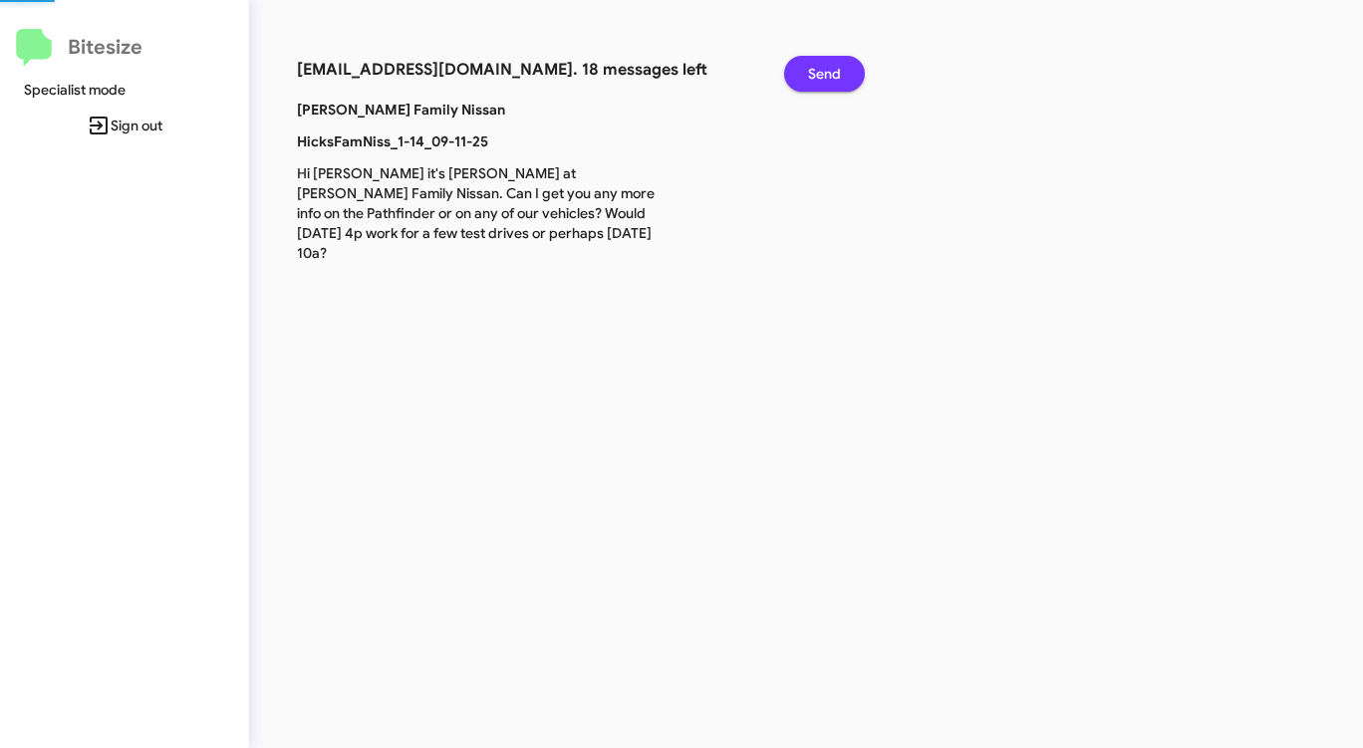
click at [833, 80] on span "Send" at bounding box center [824, 74] width 33 height 36
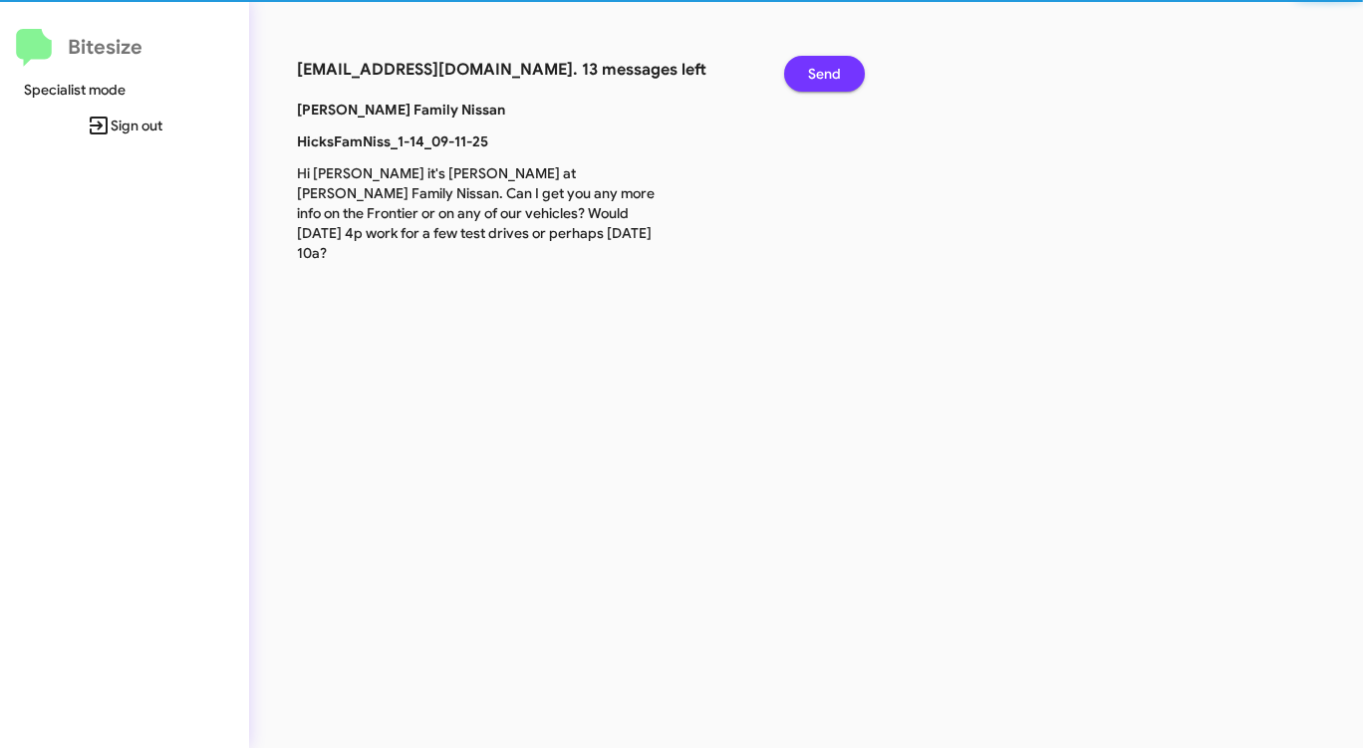
click at [833, 80] on span "Send" at bounding box center [824, 74] width 33 height 36
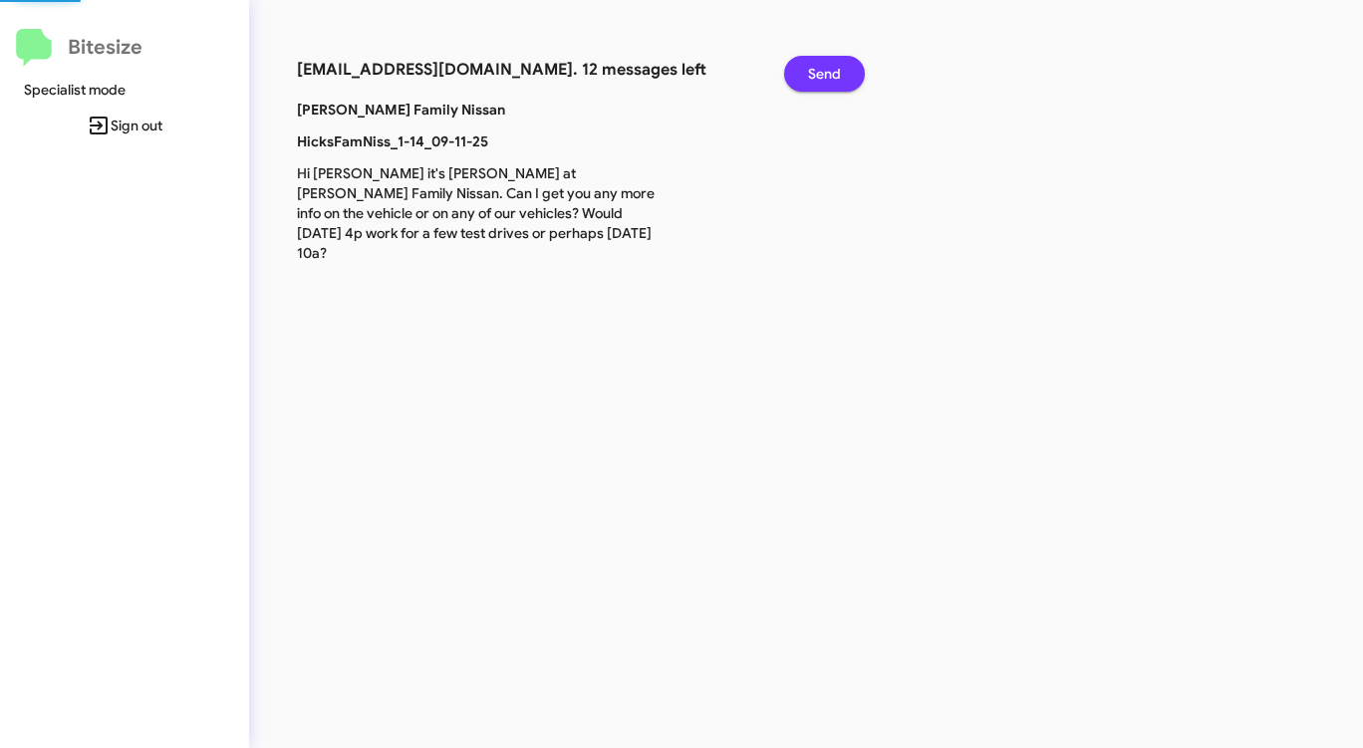
click at [833, 80] on span "Send" at bounding box center [824, 74] width 33 height 36
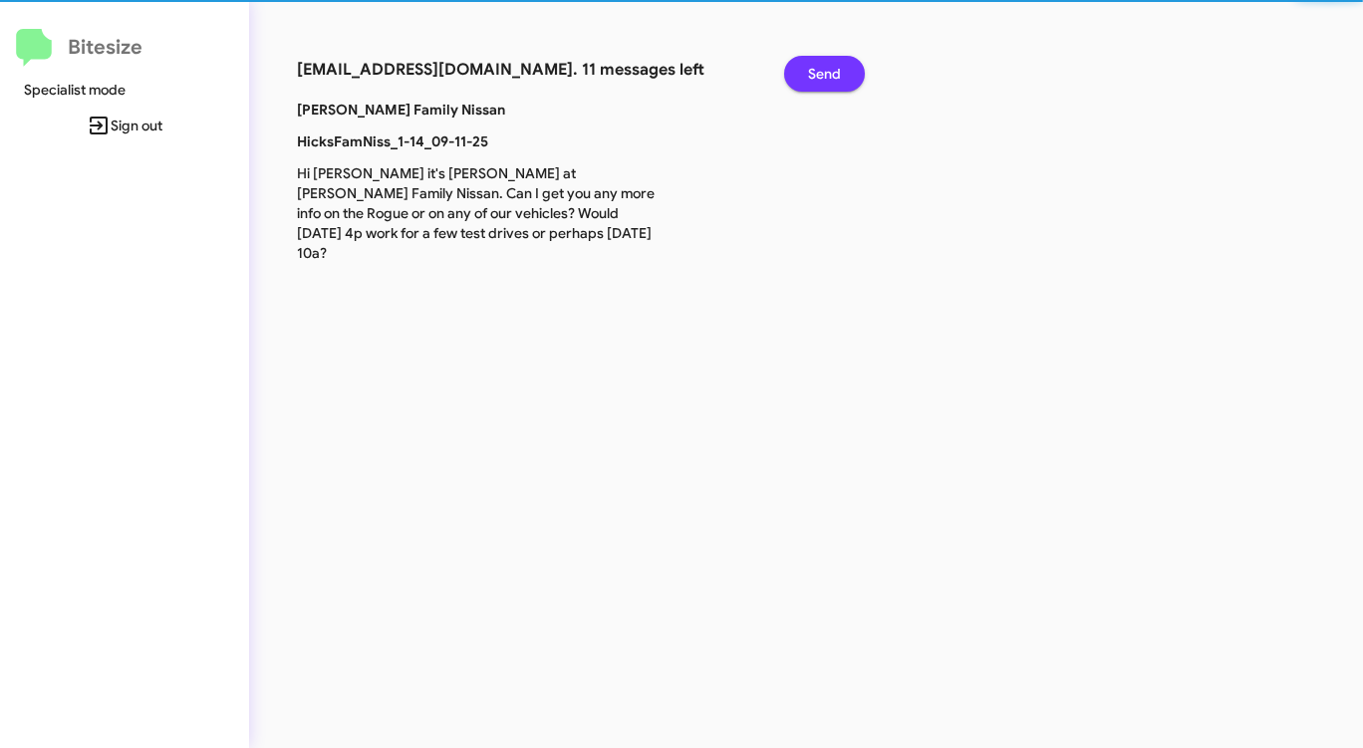
click at [833, 80] on span "Send" at bounding box center [824, 74] width 33 height 36
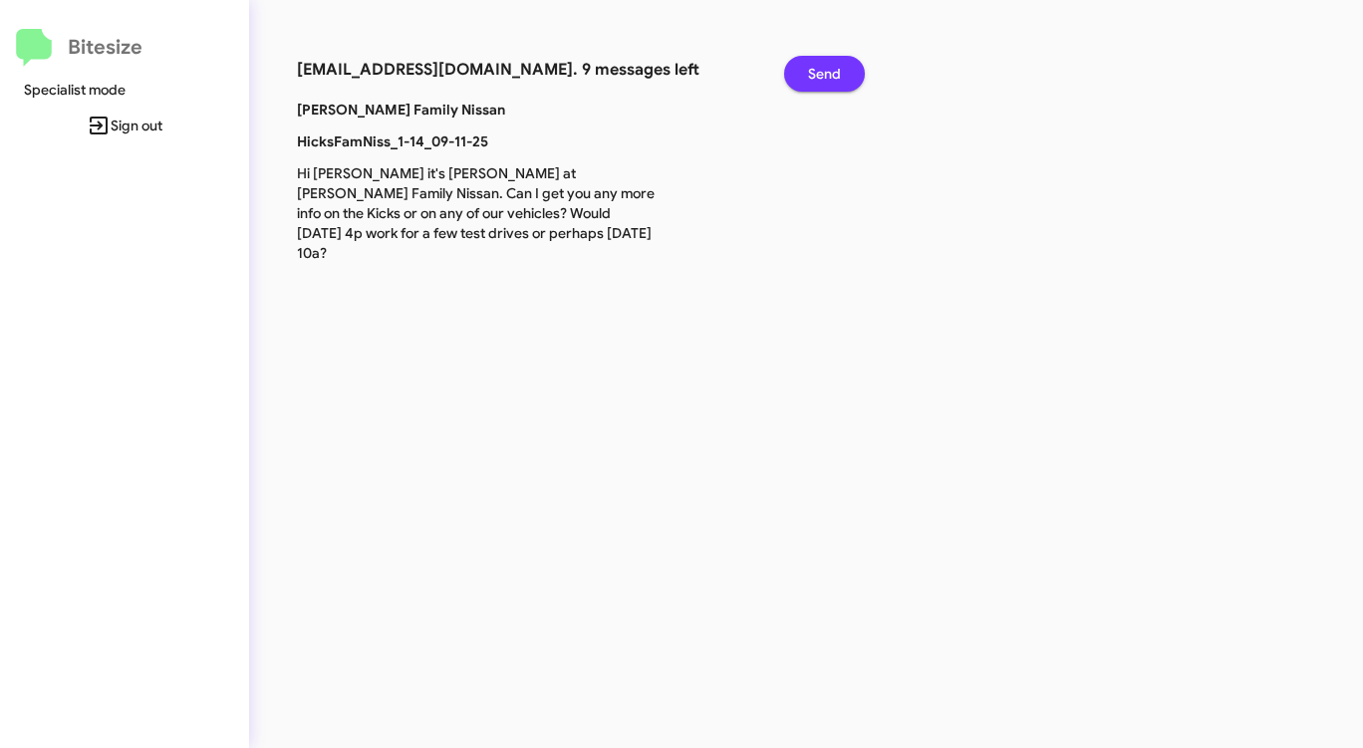
click at [833, 79] on span "Send" at bounding box center [824, 74] width 33 height 36
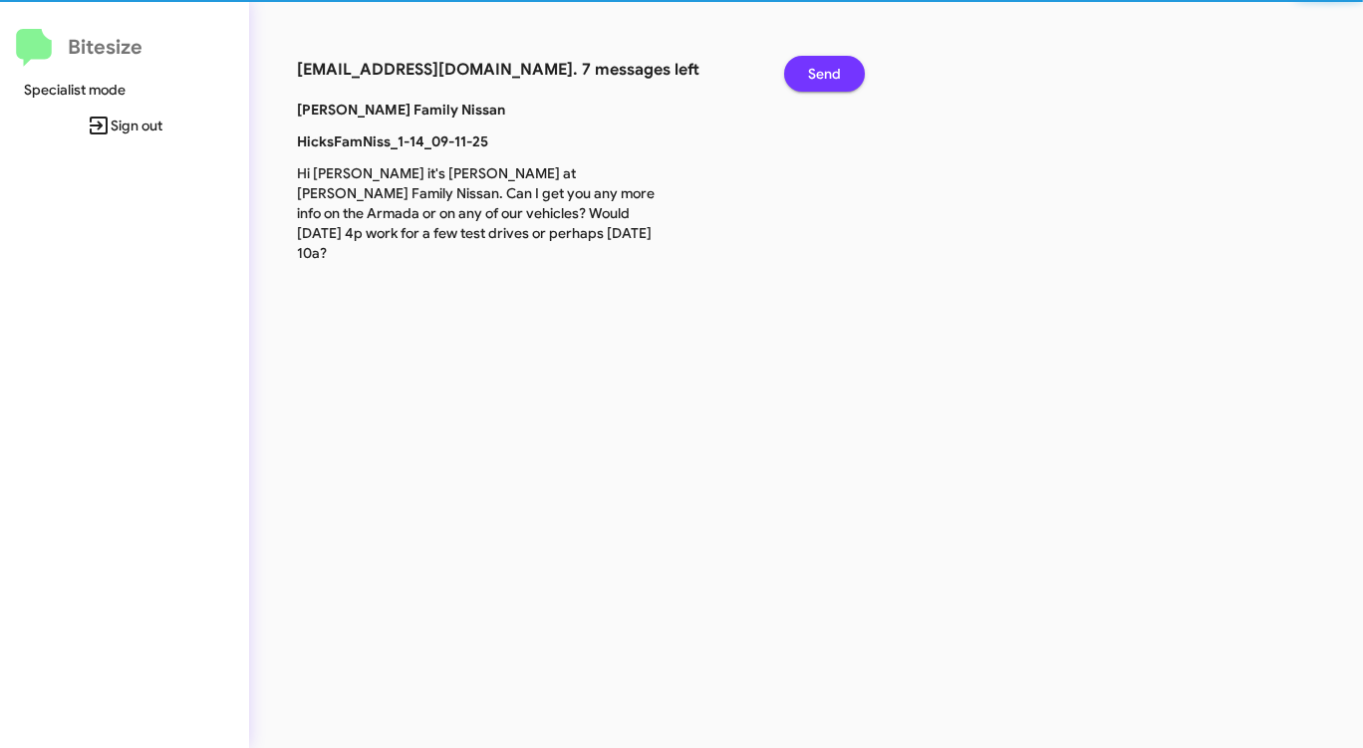
click at [833, 79] on span "Send" at bounding box center [824, 74] width 33 height 36
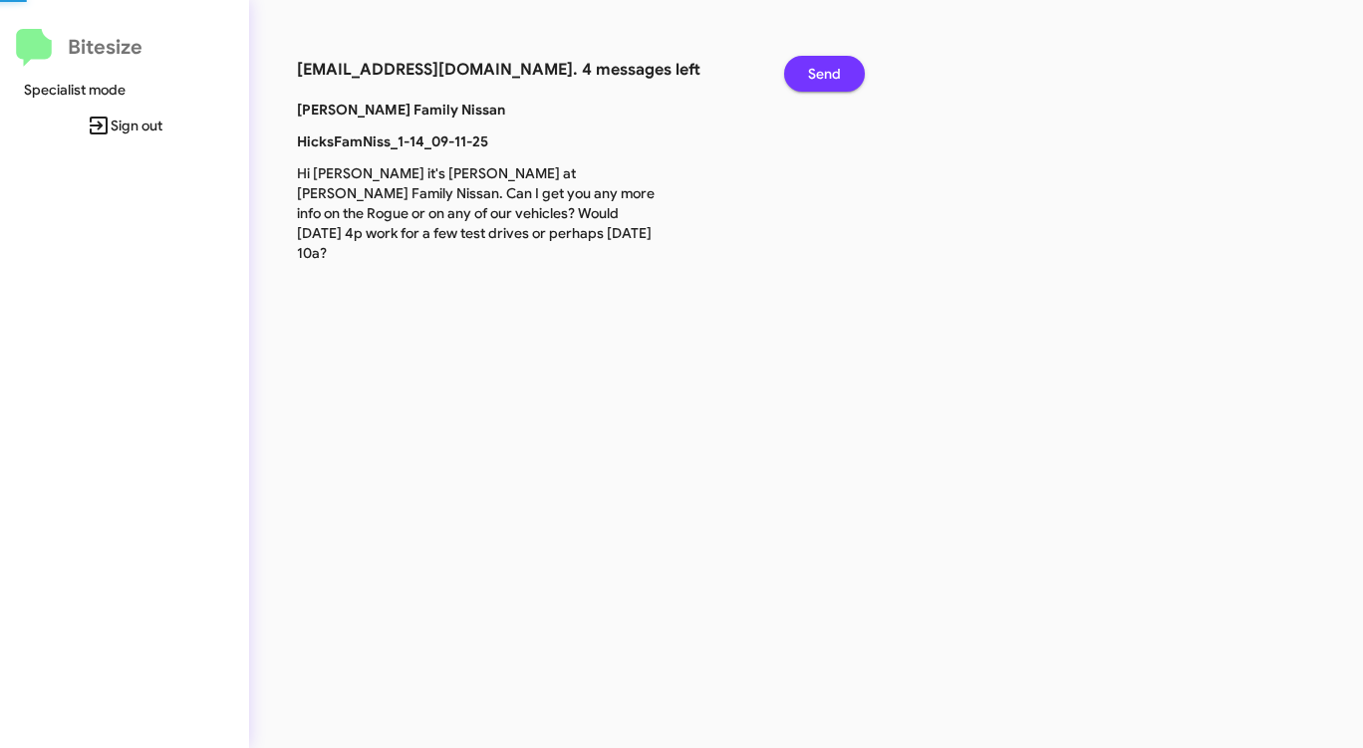
click at [833, 79] on span "Send" at bounding box center [824, 74] width 33 height 36
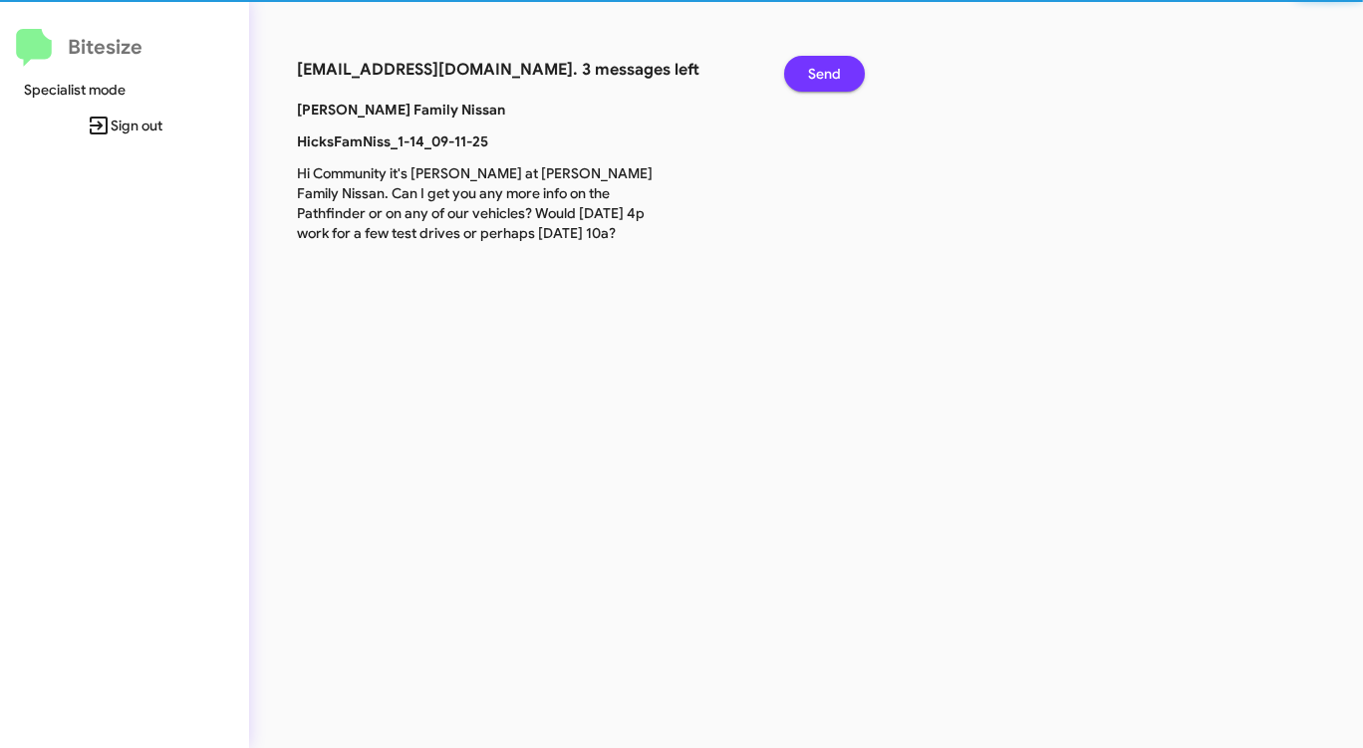
click at [833, 79] on span "Send" at bounding box center [824, 74] width 33 height 36
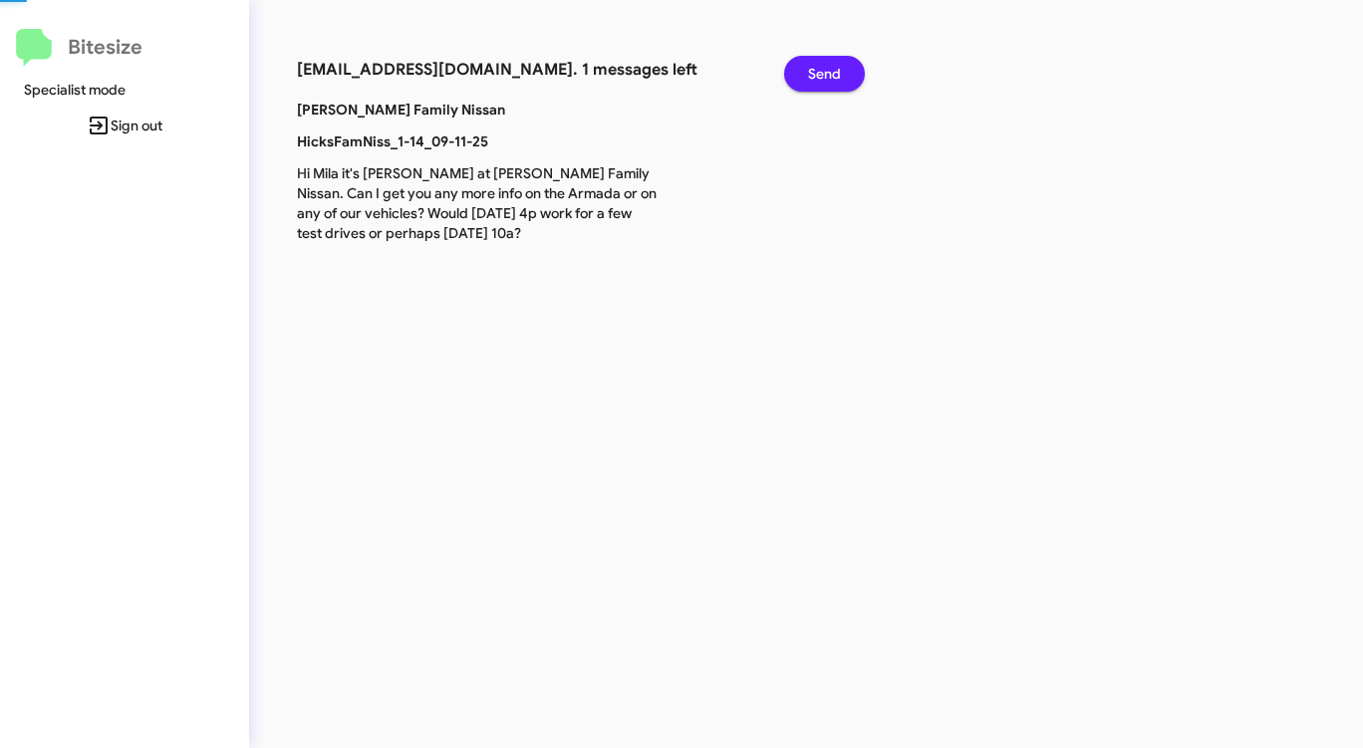
click at [833, 79] on span "Send" at bounding box center [824, 74] width 33 height 36
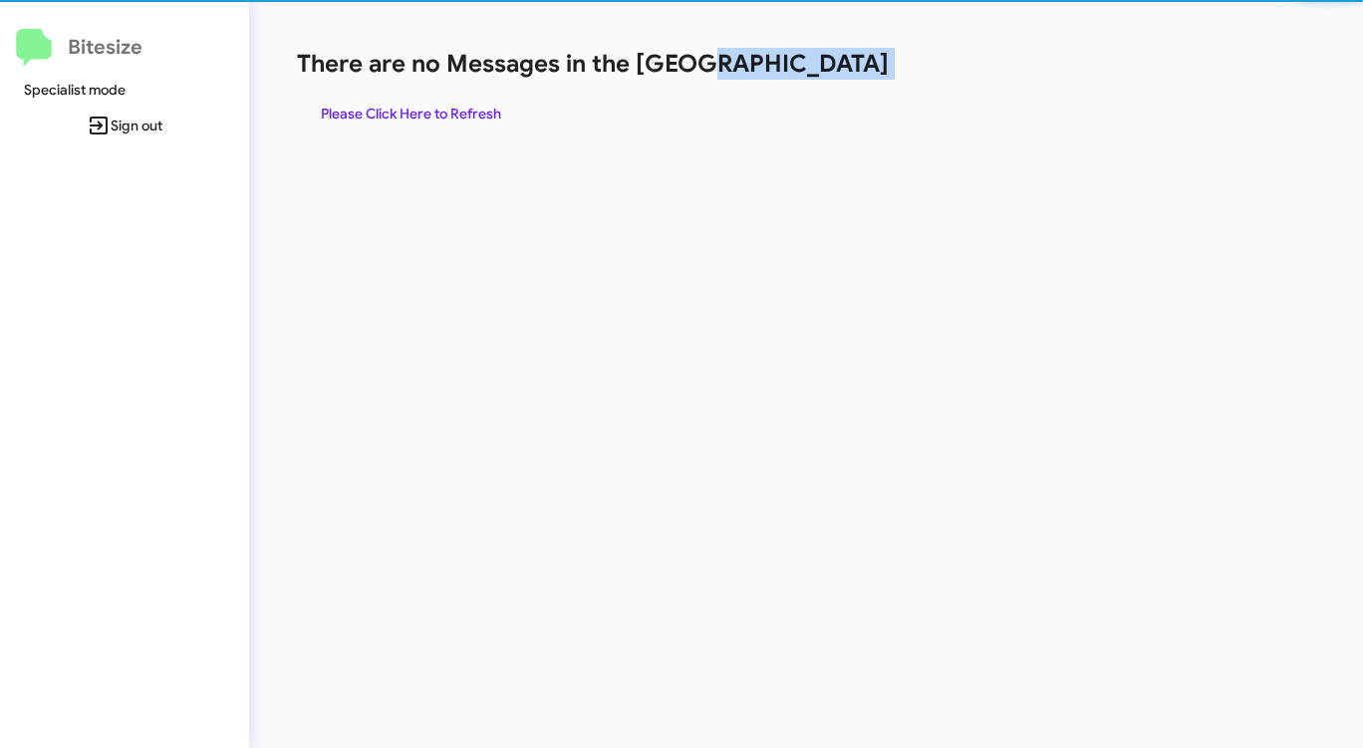
click at [833, 79] on h1 "There are no Messages in the [GEOGRAPHIC_DATA]" at bounding box center [713, 64] width 833 height 32
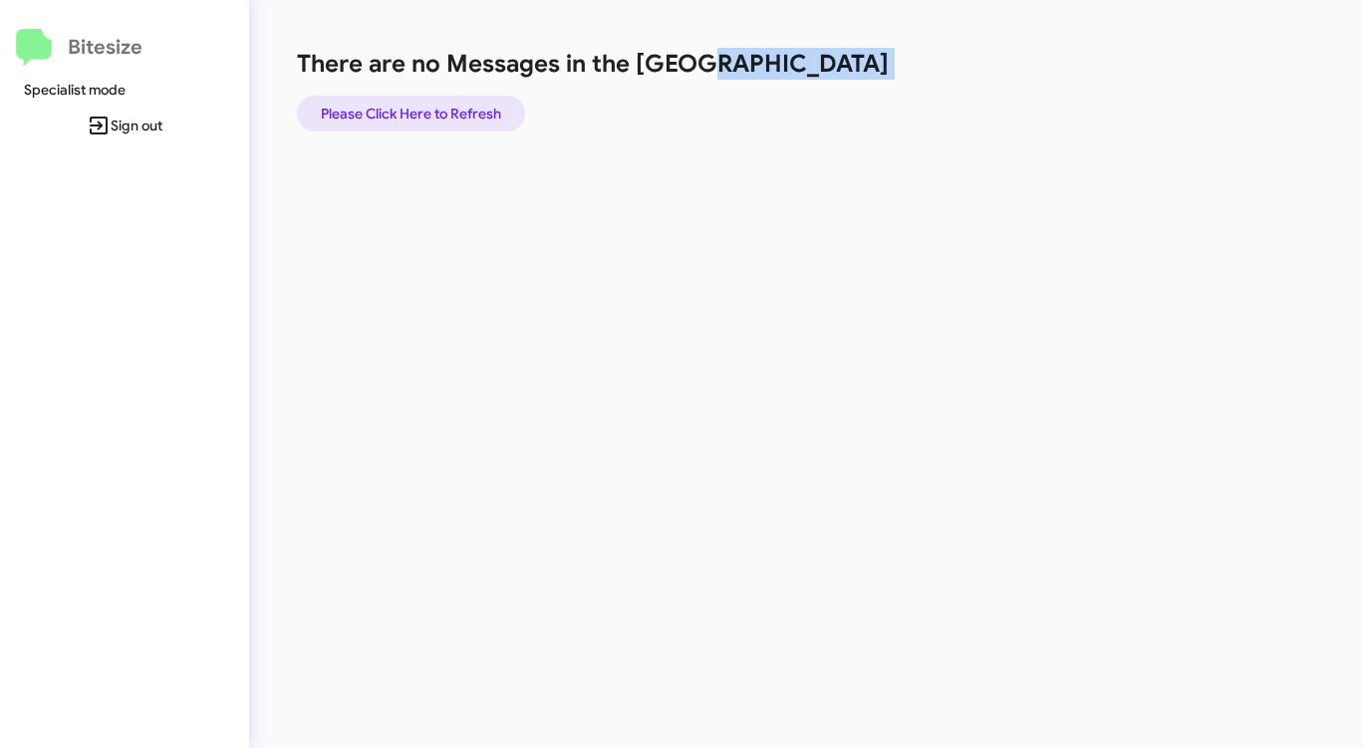
click at [415, 121] on span "Please Click Here to Refresh" at bounding box center [411, 114] width 180 height 36
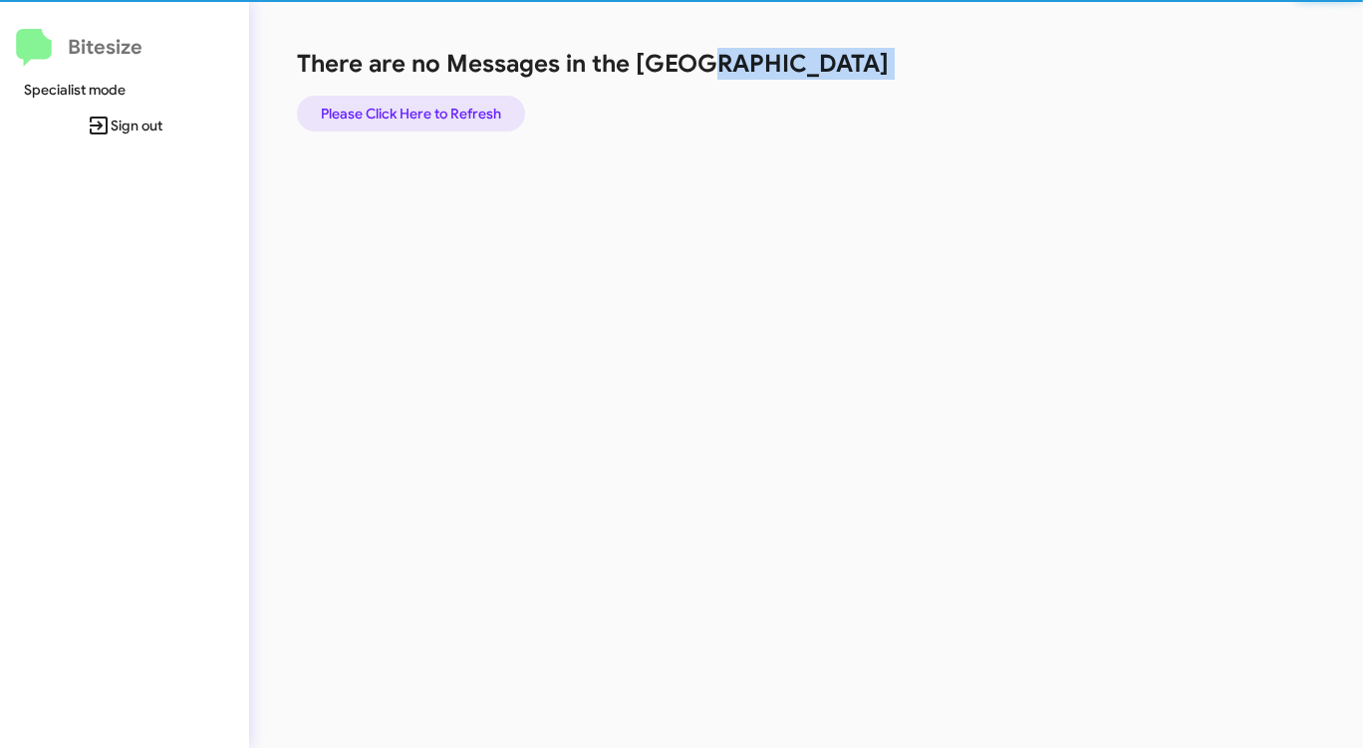
click at [415, 120] on span "Please Click Here to Refresh" at bounding box center [411, 114] width 180 height 36
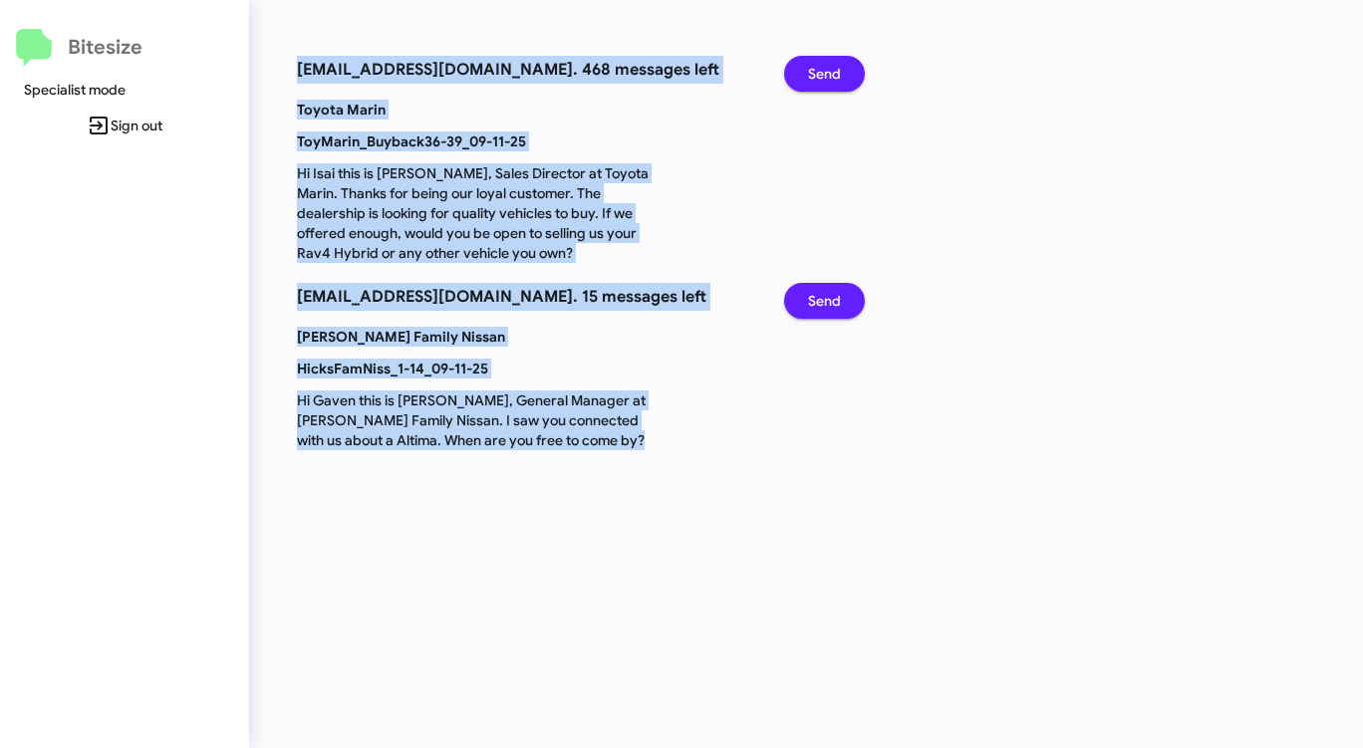
click at [828, 298] on span "Send" at bounding box center [824, 301] width 33 height 36
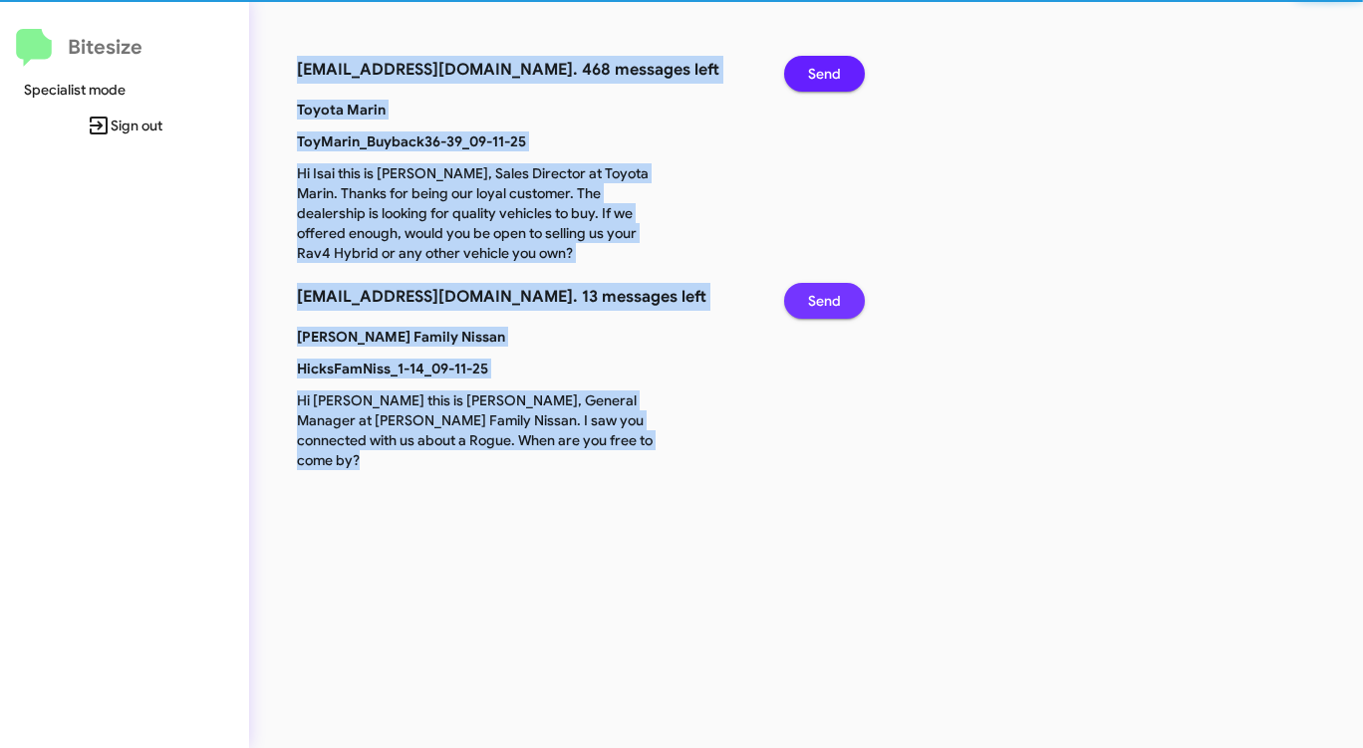
click at [828, 298] on span "Send" at bounding box center [824, 301] width 33 height 36
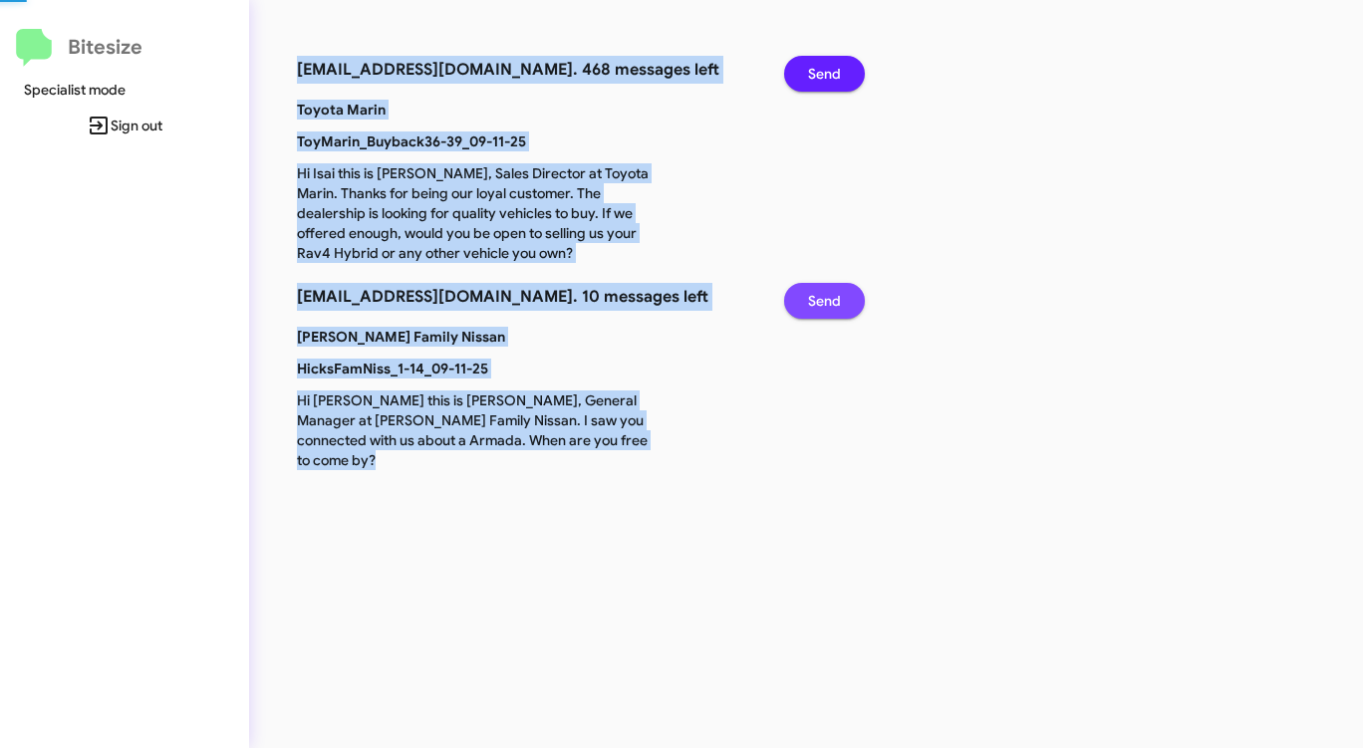
click at [828, 298] on span "Send" at bounding box center [824, 301] width 33 height 36
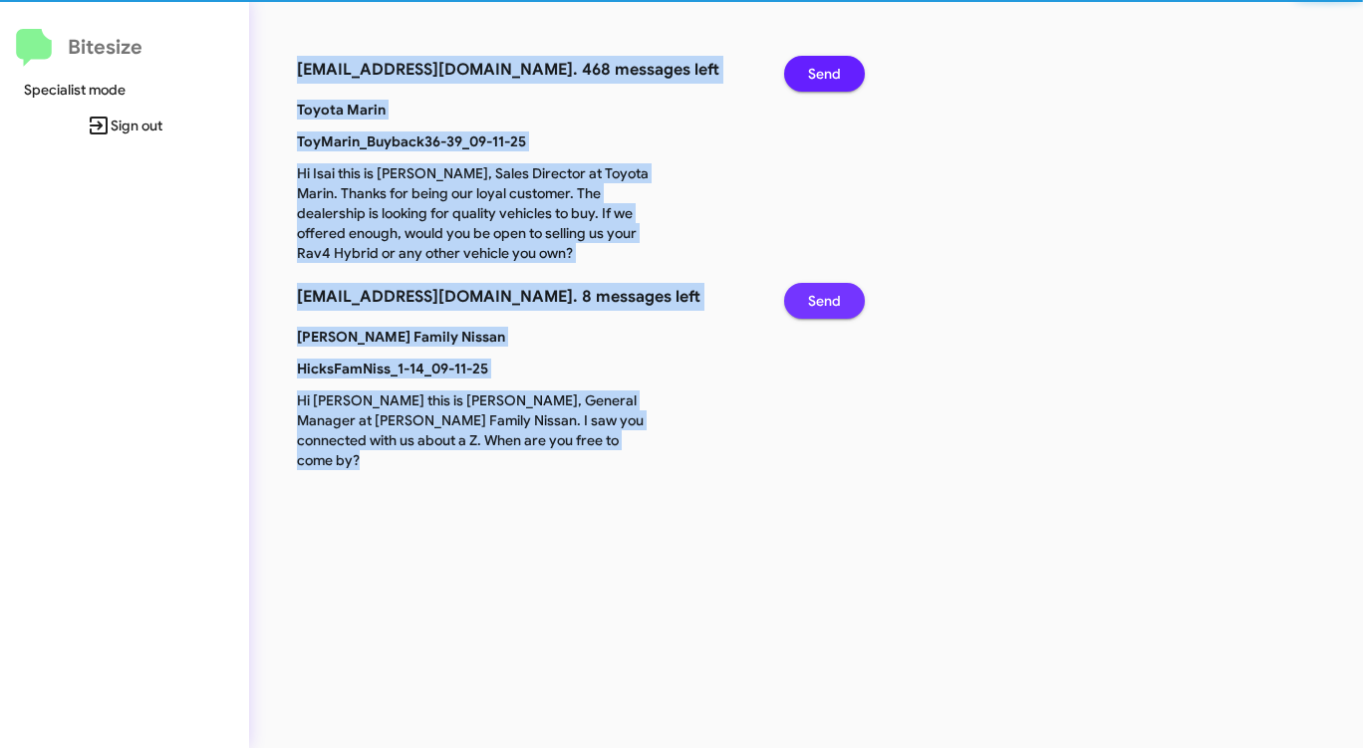
click at [828, 298] on span "Send" at bounding box center [824, 301] width 33 height 36
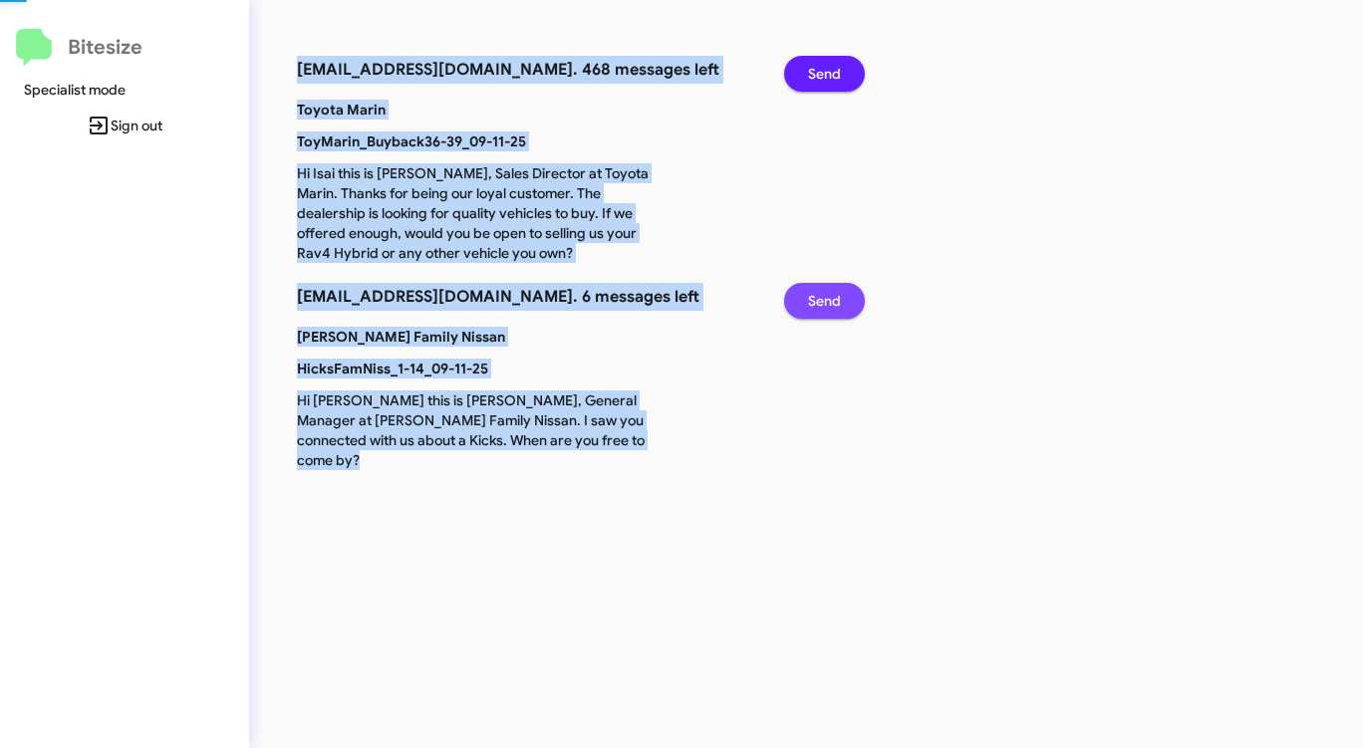
click at [828, 298] on span "Send" at bounding box center [824, 301] width 33 height 36
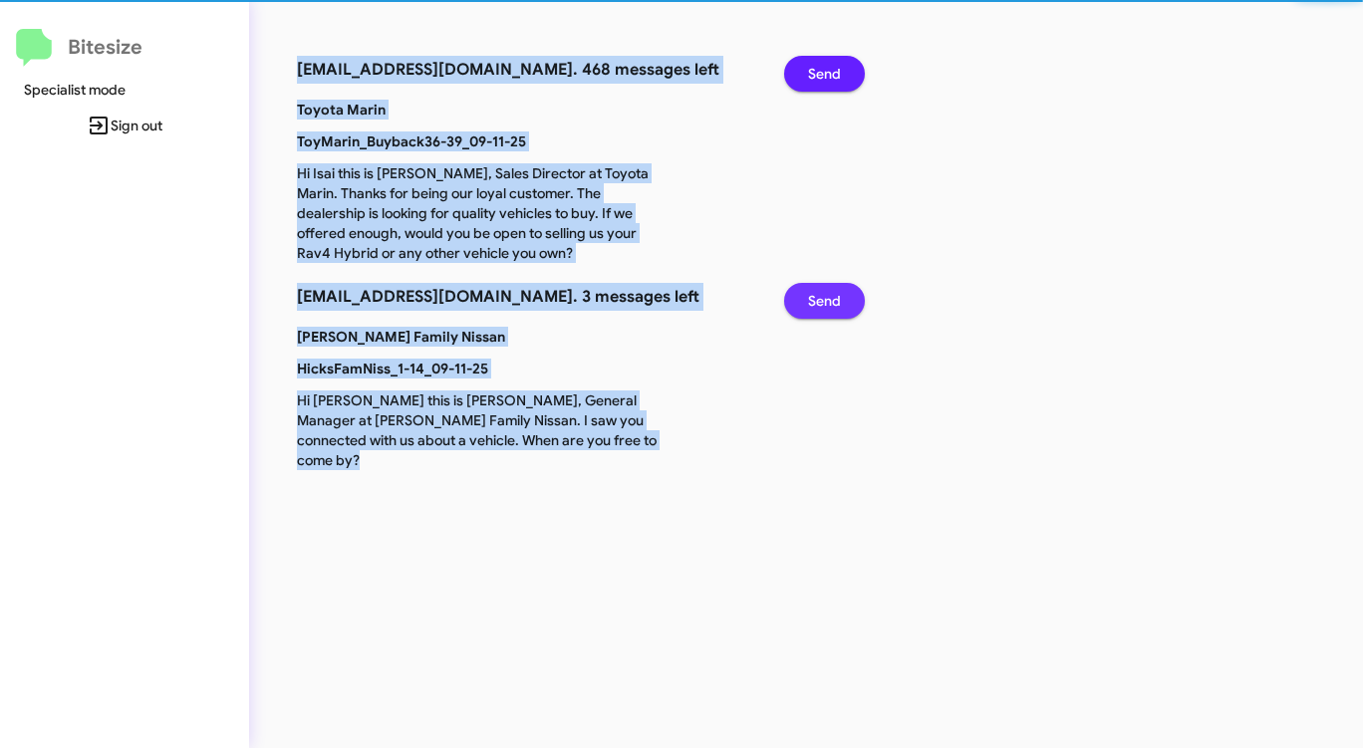
click at [828, 298] on span "Send" at bounding box center [824, 301] width 33 height 36
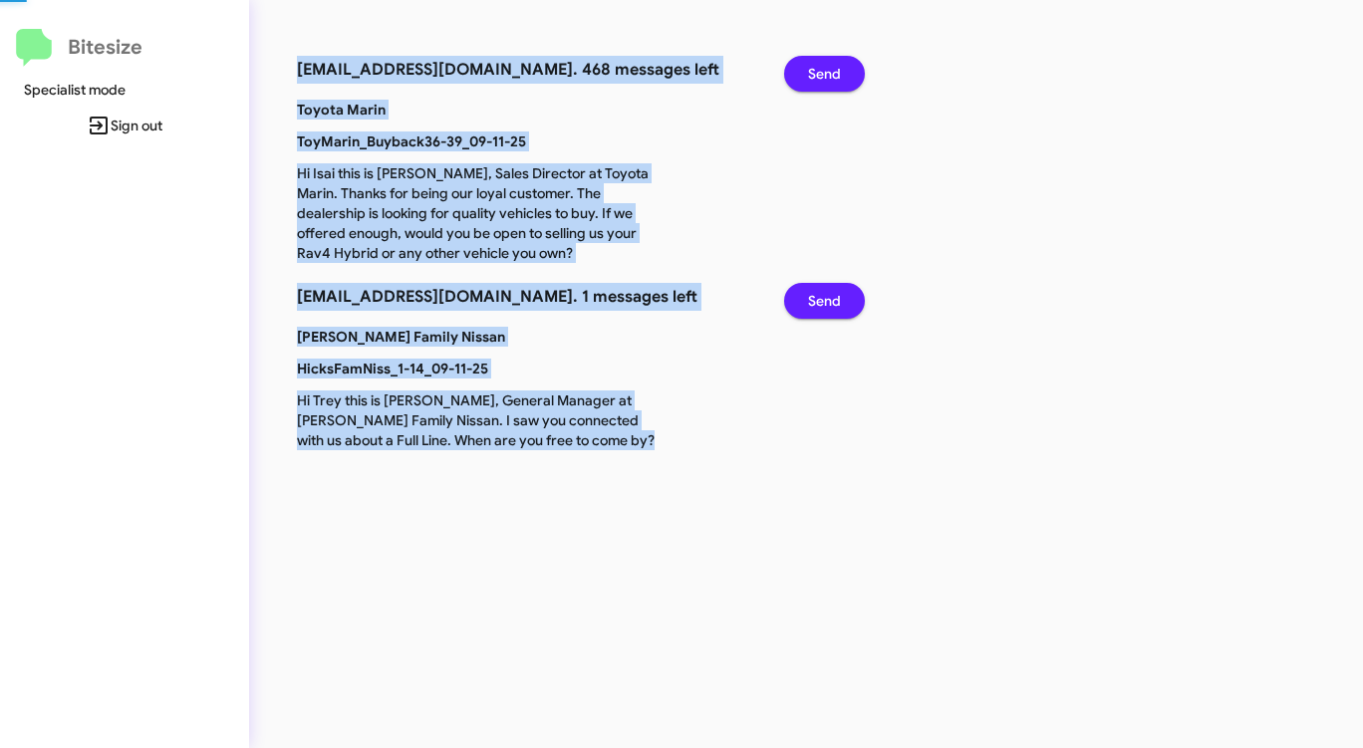
click at [828, 298] on span "Send" at bounding box center [824, 301] width 33 height 36
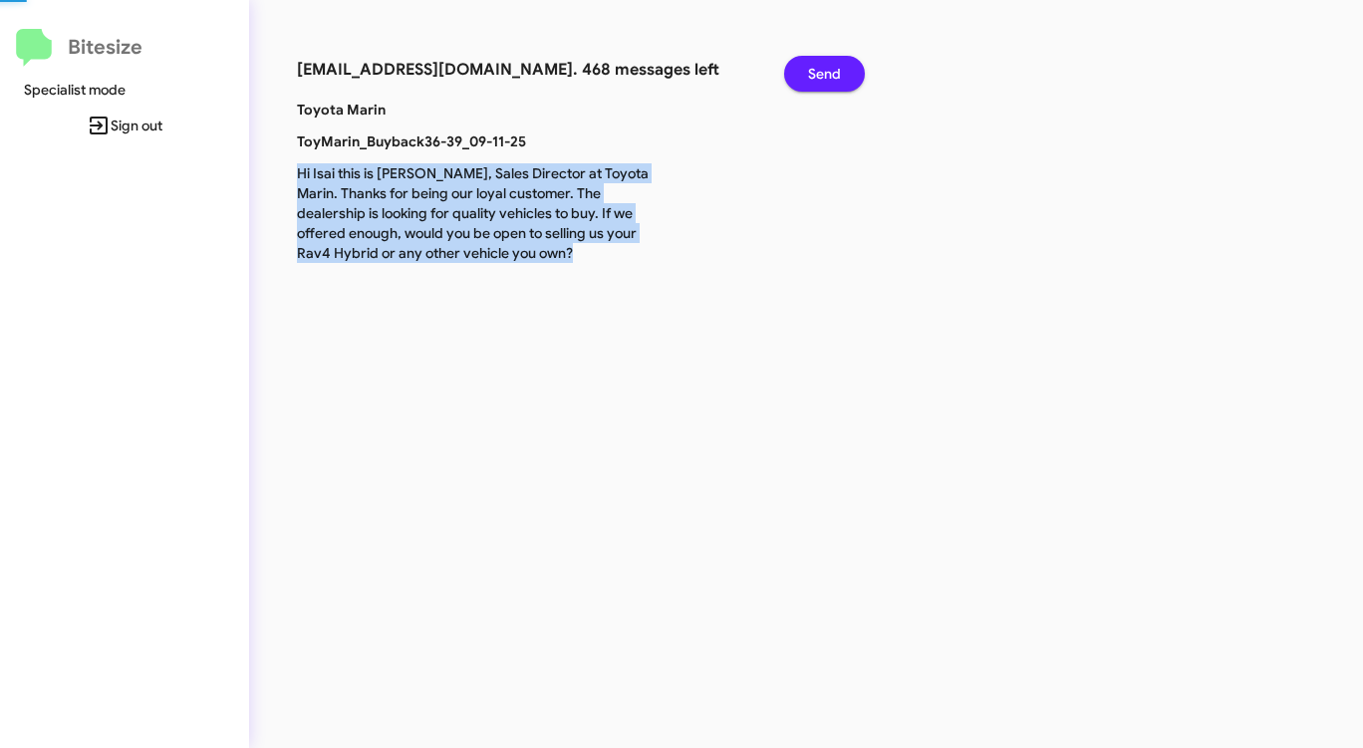
click at [828, 298] on div "[EMAIL_ADDRESS][DOMAIN_NAME]. 468 messages left Send Toyota Marin ToyMarin_Buyb…" at bounding box center [713, 374] width 928 height 748
click at [830, 82] on span "Send" at bounding box center [824, 74] width 33 height 36
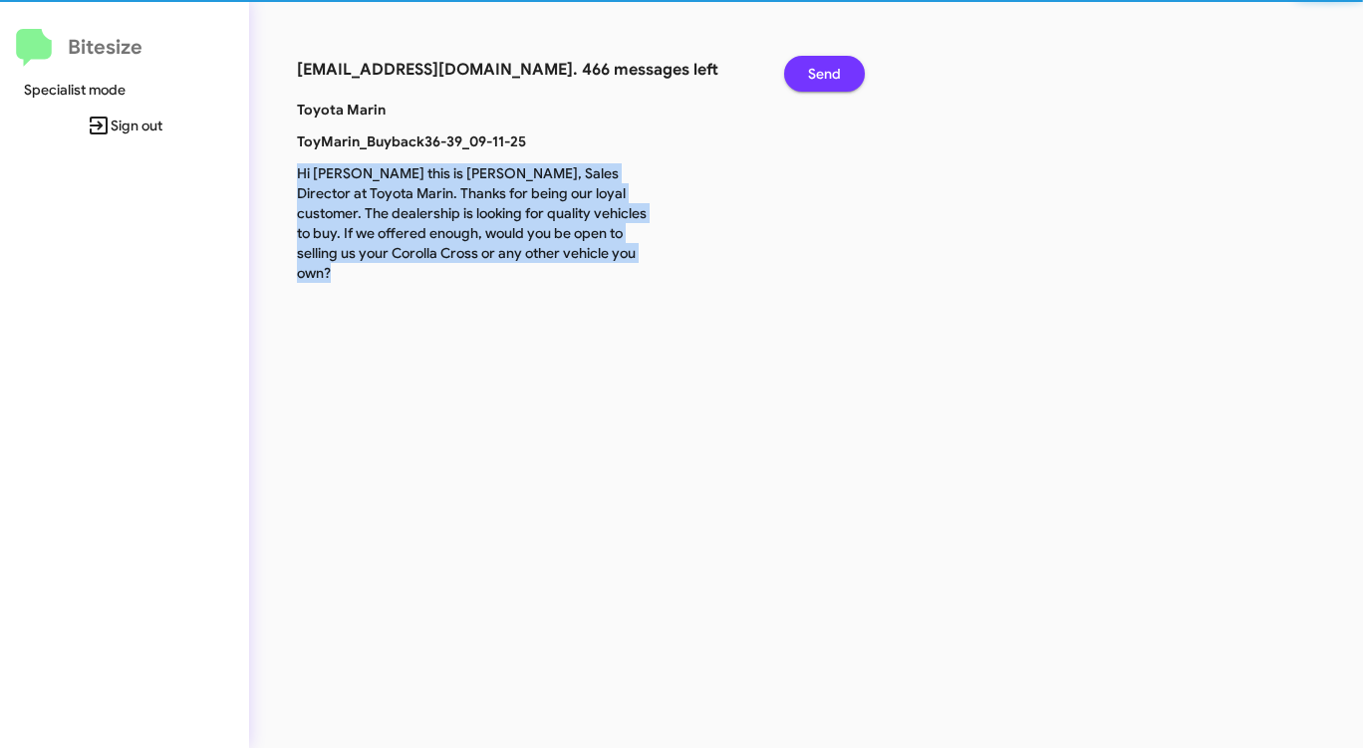
click at [830, 82] on span "Send" at bounding box center [824, 74] width 33 height 36
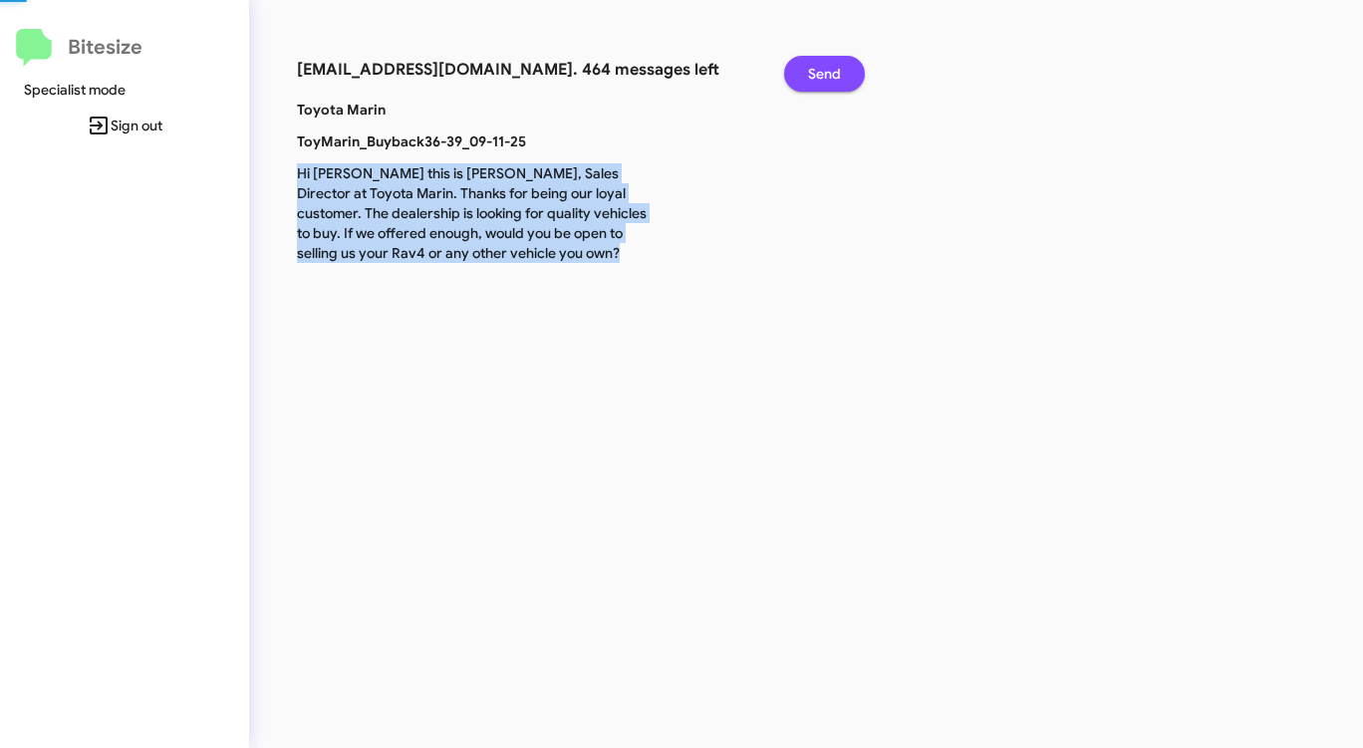
click at [830, 82] on span "Send" at bounding box center [824, 74] width 33 height 36
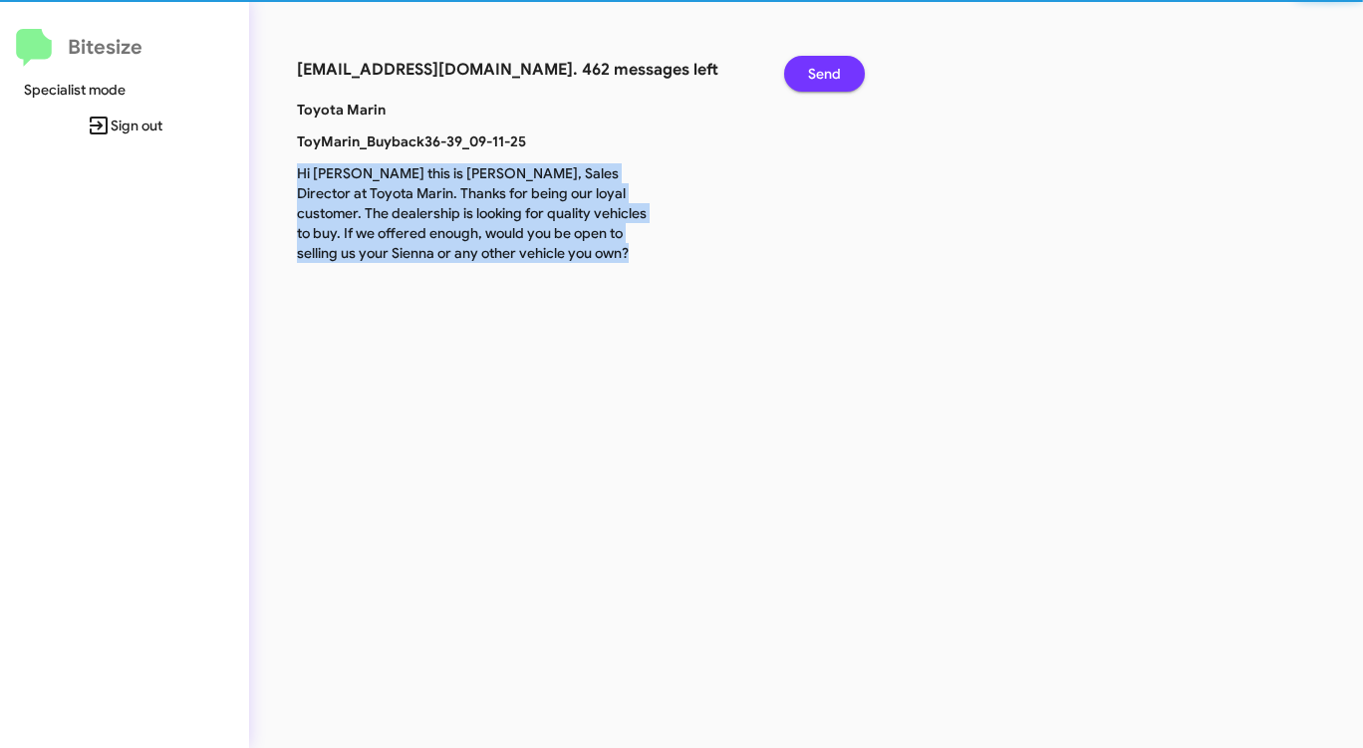
click at [830, 82] on span "Send" at bounding box center [824, 74] width 33 height 36
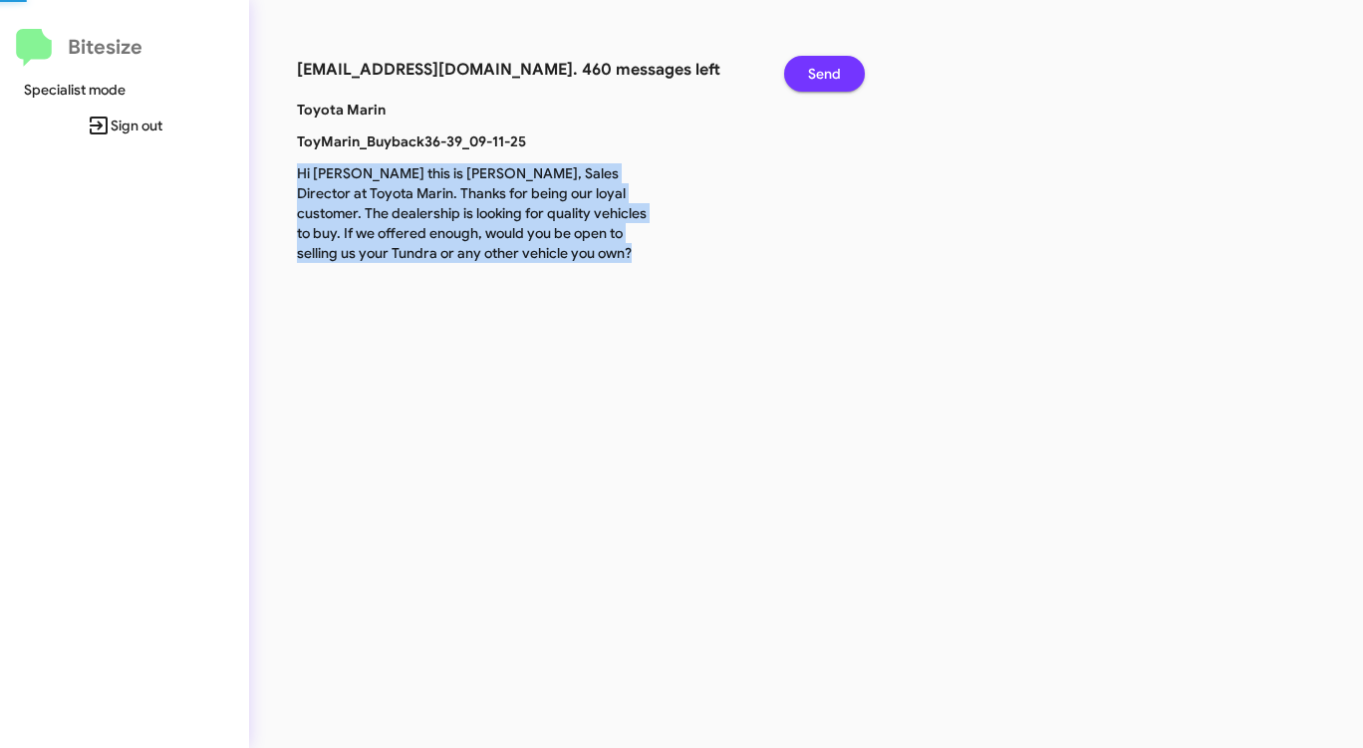
click at [830, 82] on span "Send" at bounding box center [824, 74] width 33 height 36
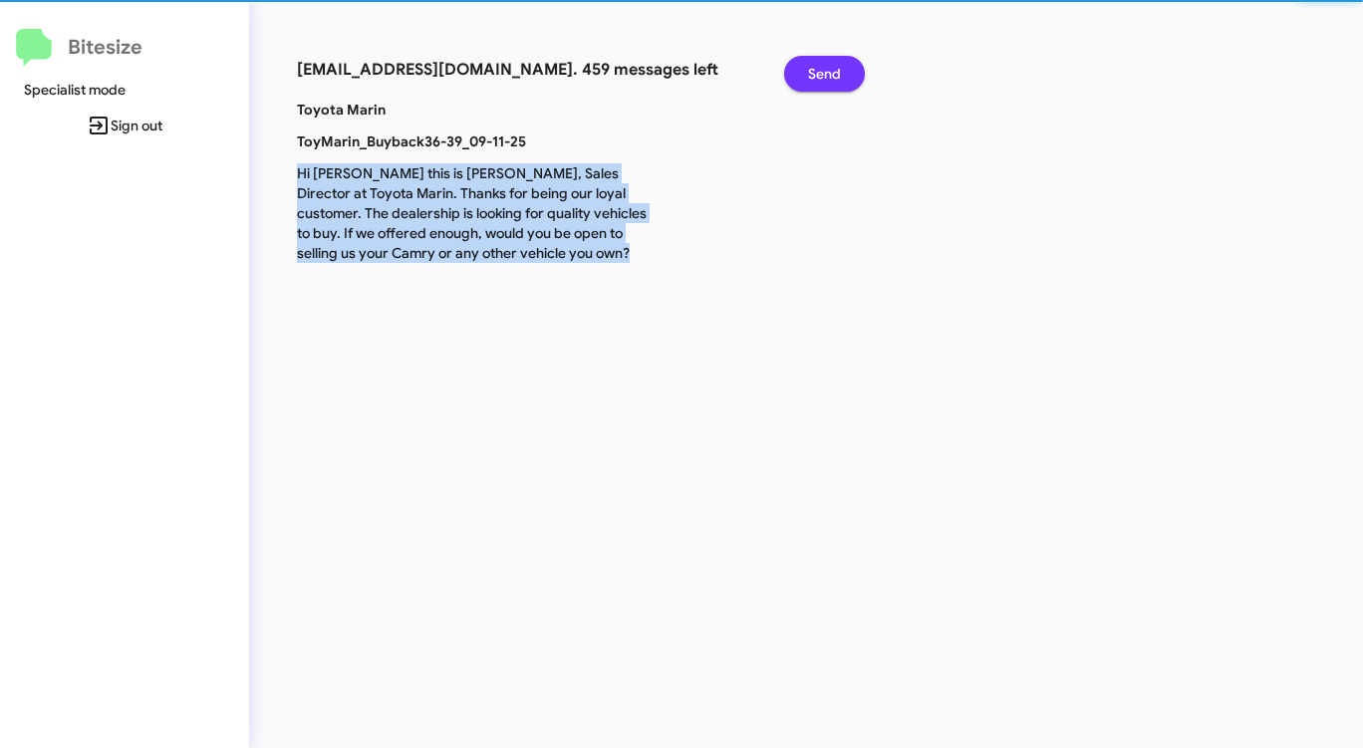
click at [830, 82] on span "Send" at bounding box center [824, 74] width 33 height 36
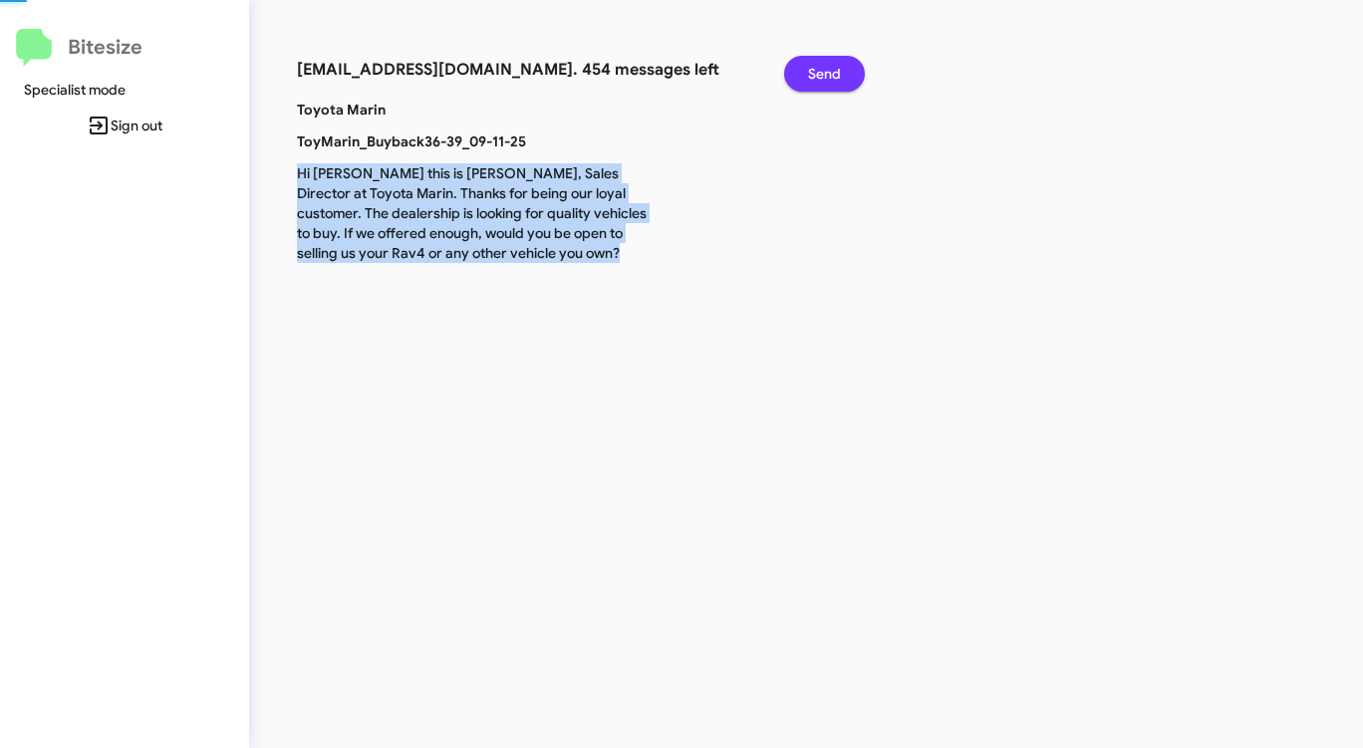
click at [830, 82] on span "Send" at bounding box center [824, 74] width 33 height 36
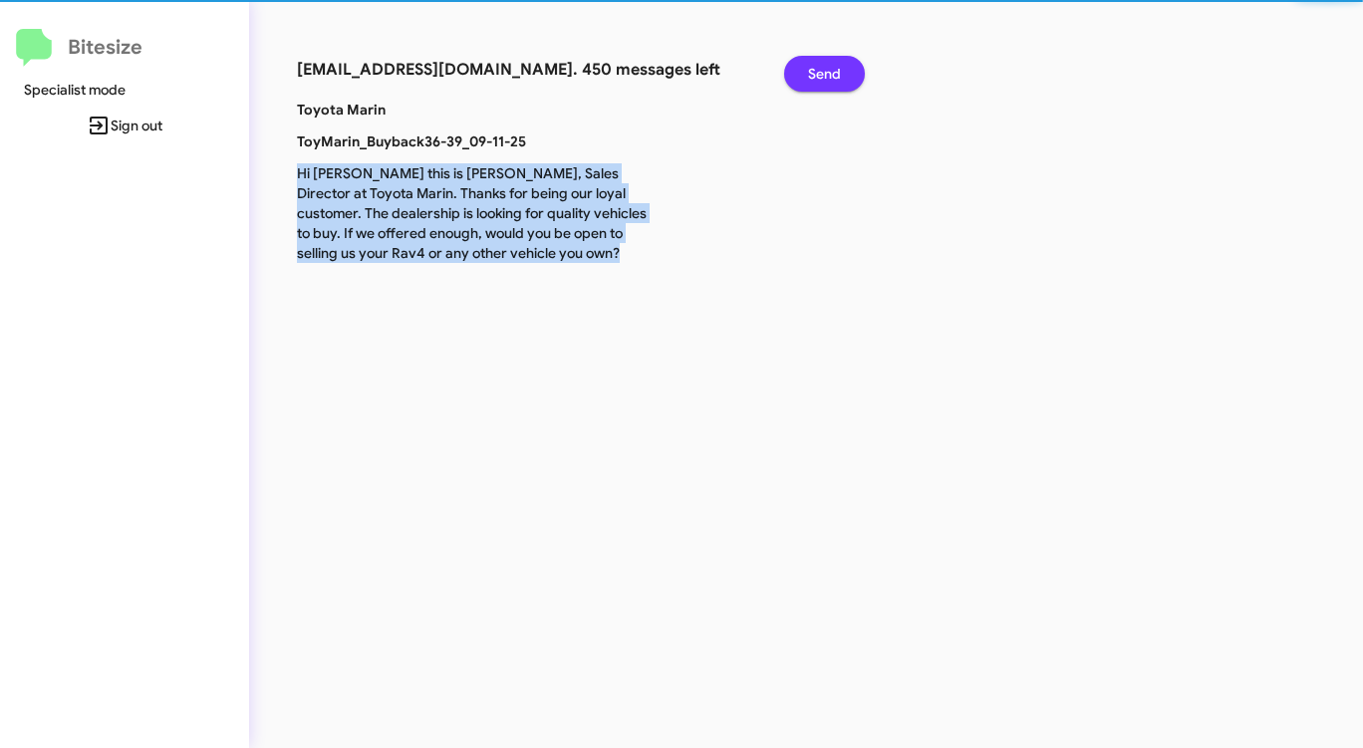
click at [830, 82] on span "Send" at bounding box center [824, 74] width 33 height 36
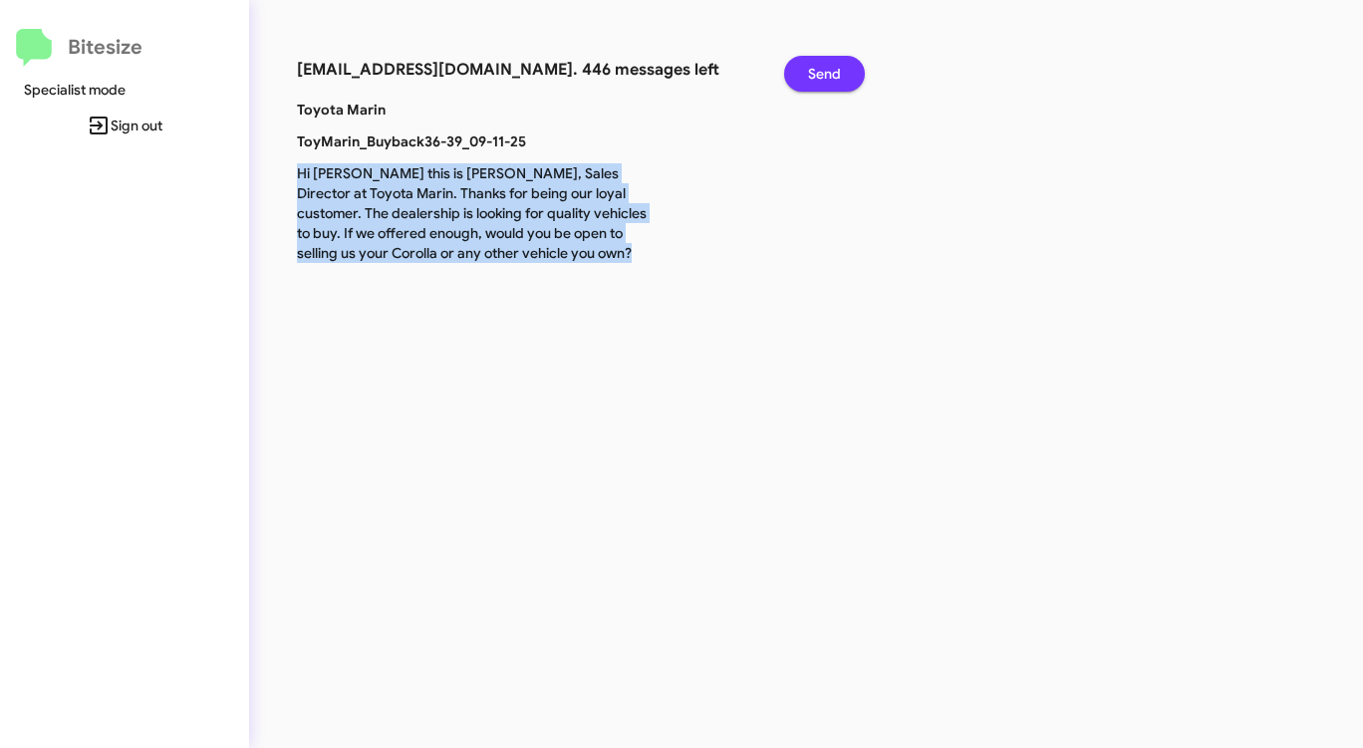
click at [830, 82] on span "Send" at bounding box center [824, 74] width 33 height 36
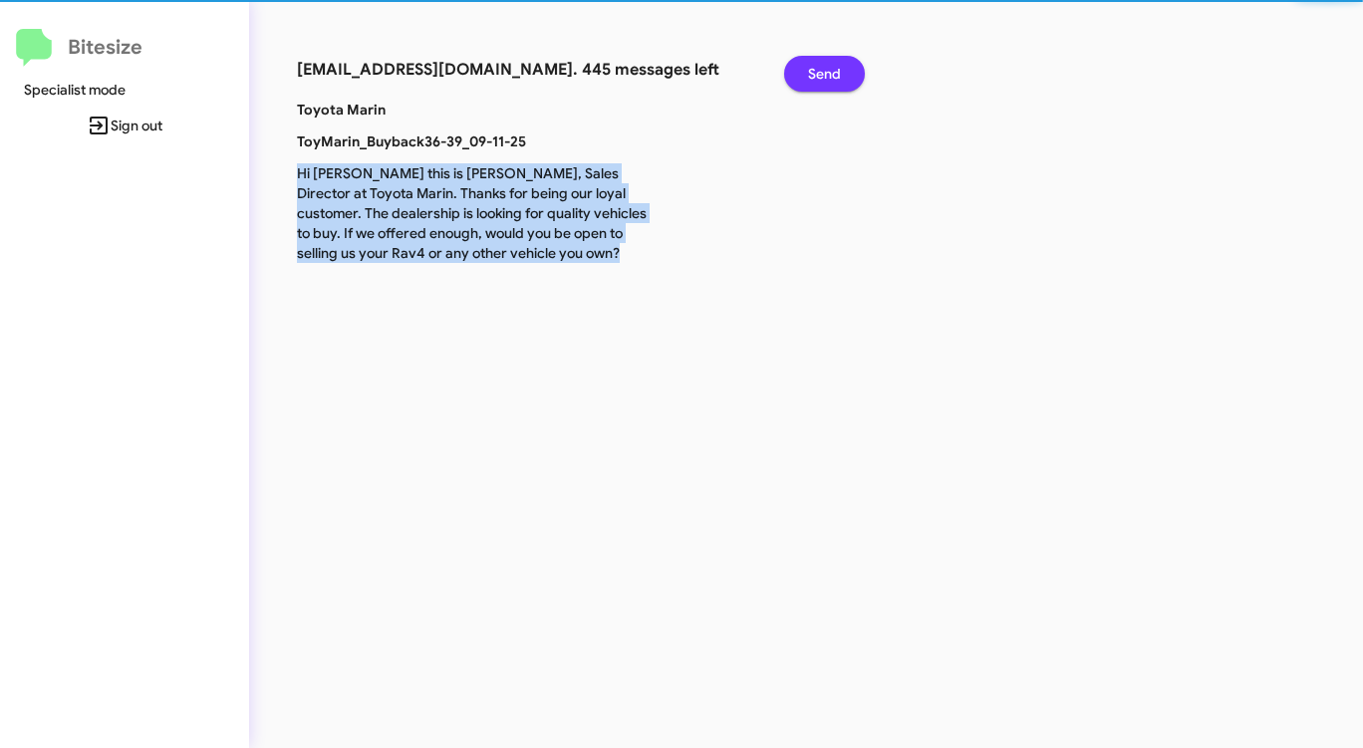
click at [830, 82] on span "Send" at bounding box center [824, 74] width 33 height 36
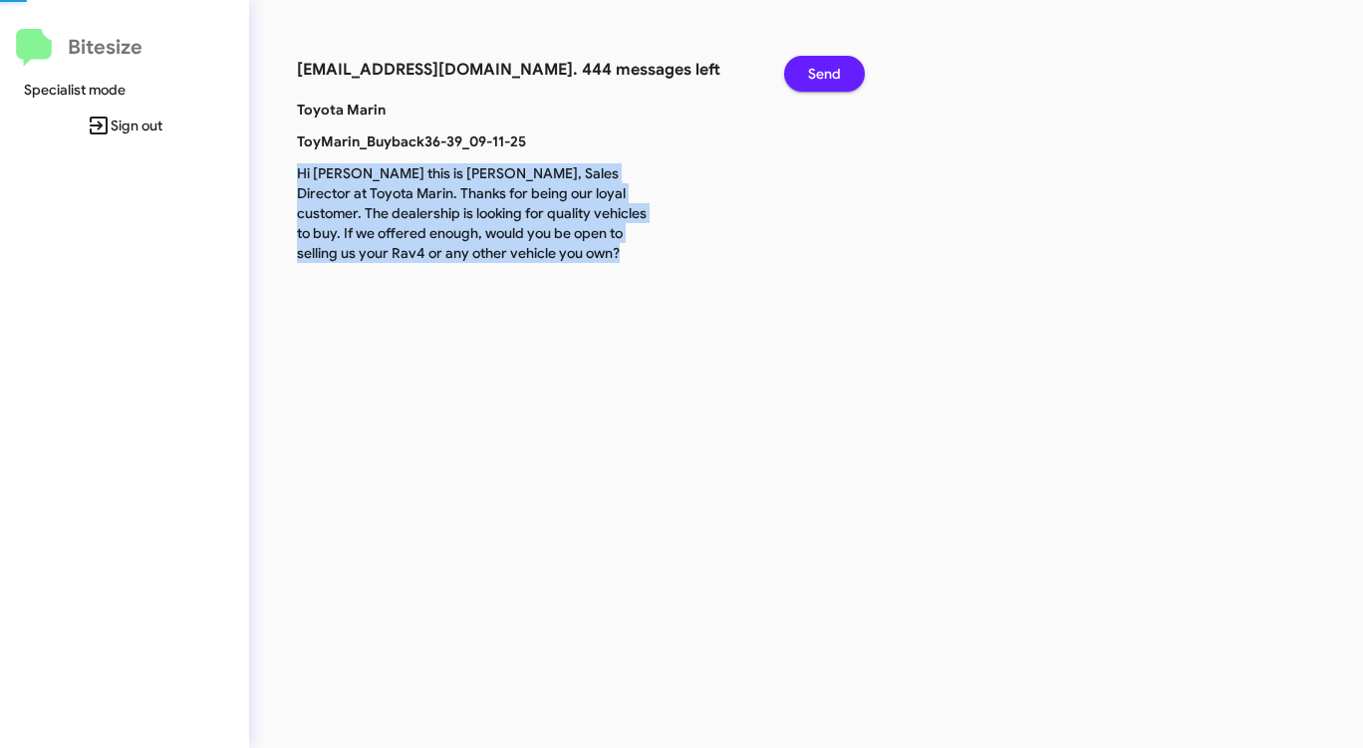
click at [830, 82] on span "Send" at bounding box center [824, 74] width 33 height 36
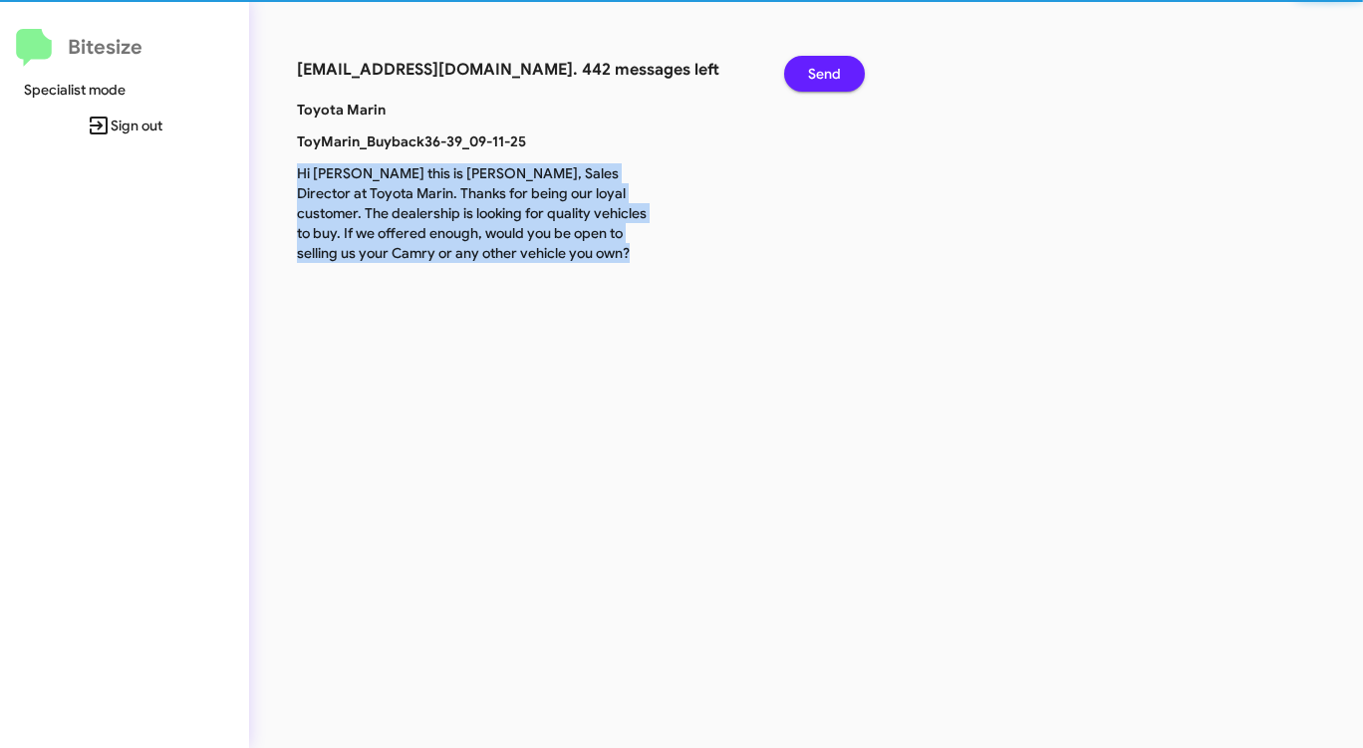
click at [830, 82] on span "Send" at bounding box center [824, 74] width 33 height 36
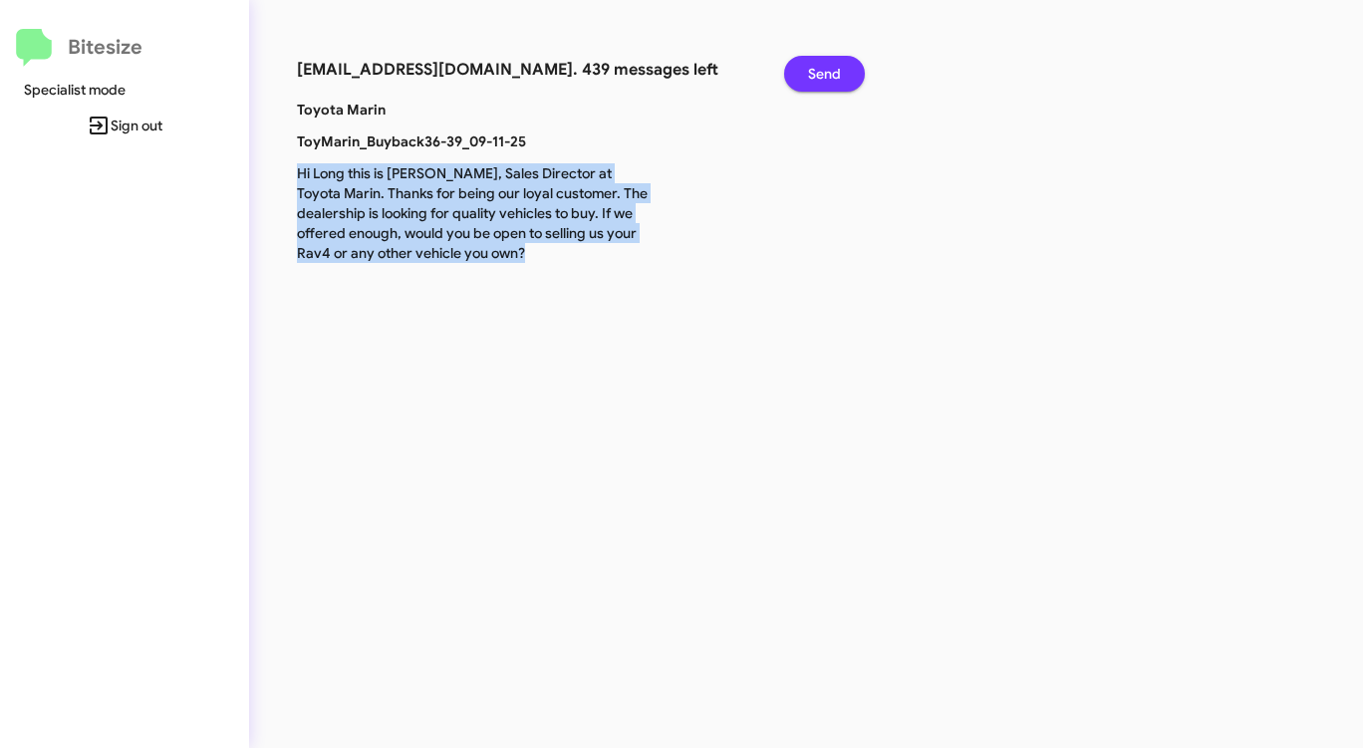
click at [830, 81] on span "Send" at bounding box center [824, 74] width 33 height 36
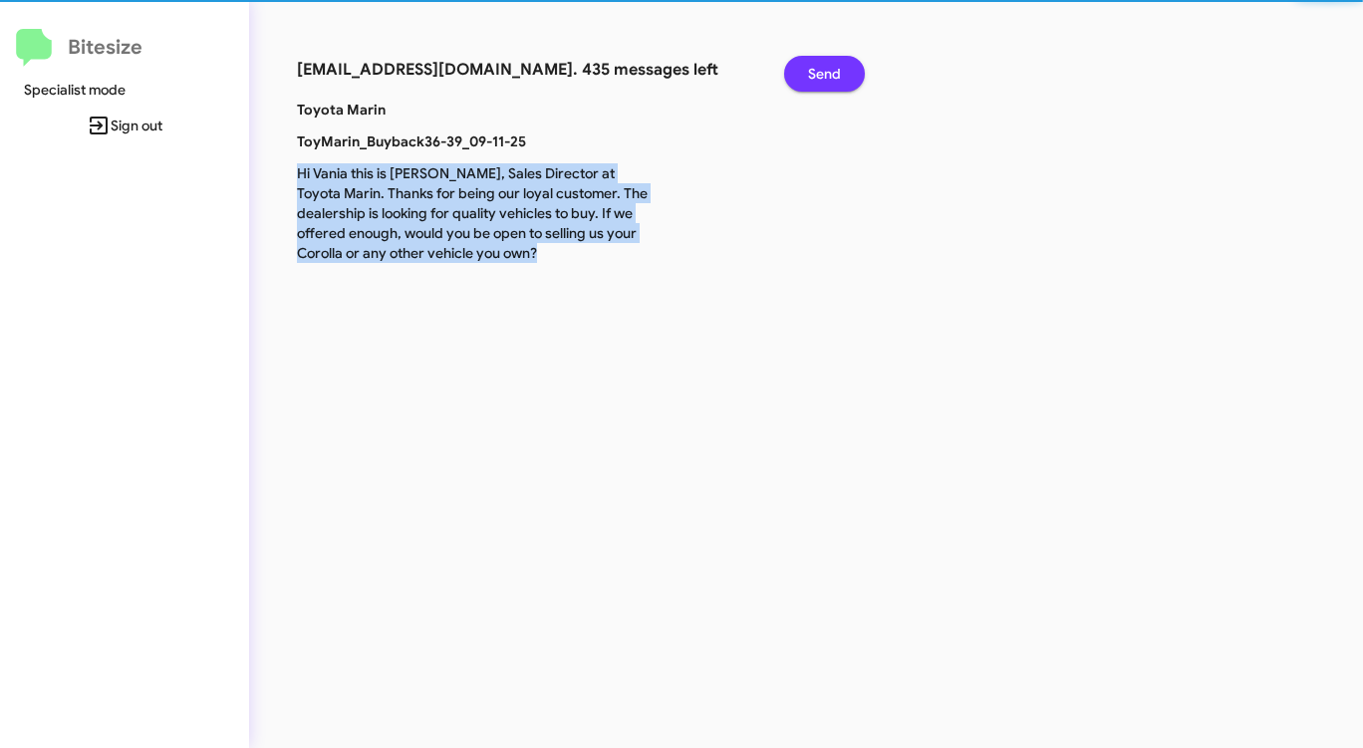
click at [830, 81] on span "Send" at bounding box center [824, 74] width 33 height 36
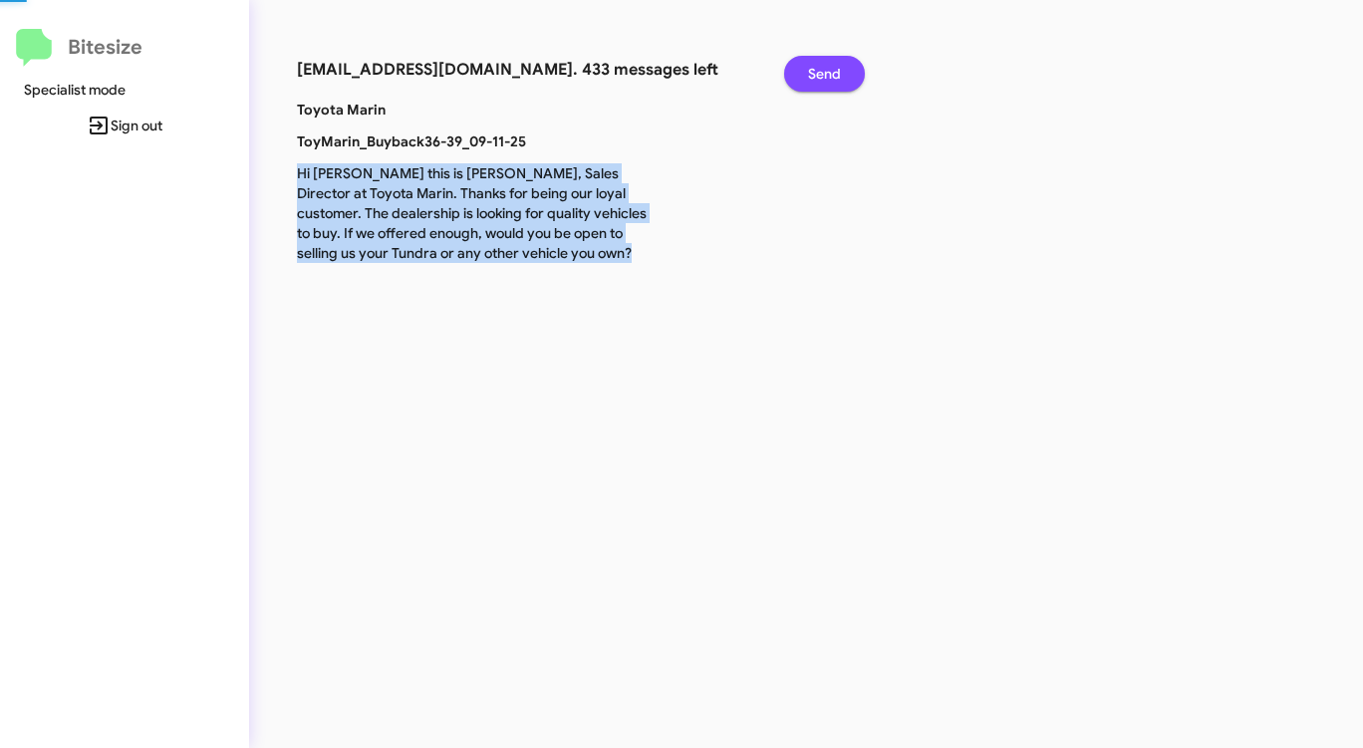
click at [830, 81] on span "Send" at bounding box center [824, 74] width 33 height 36
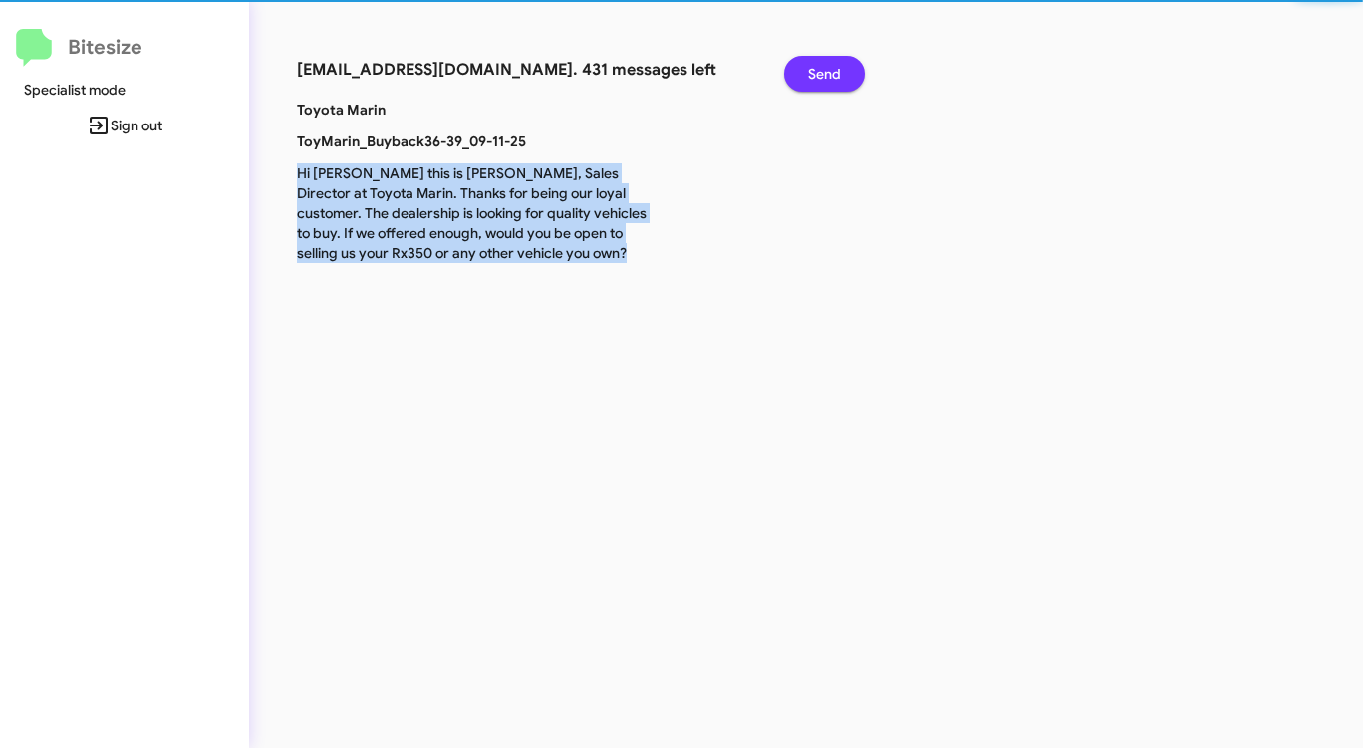
click at [830, 81] on span "Send" at bounding box center [824, 74] width 33 height 36
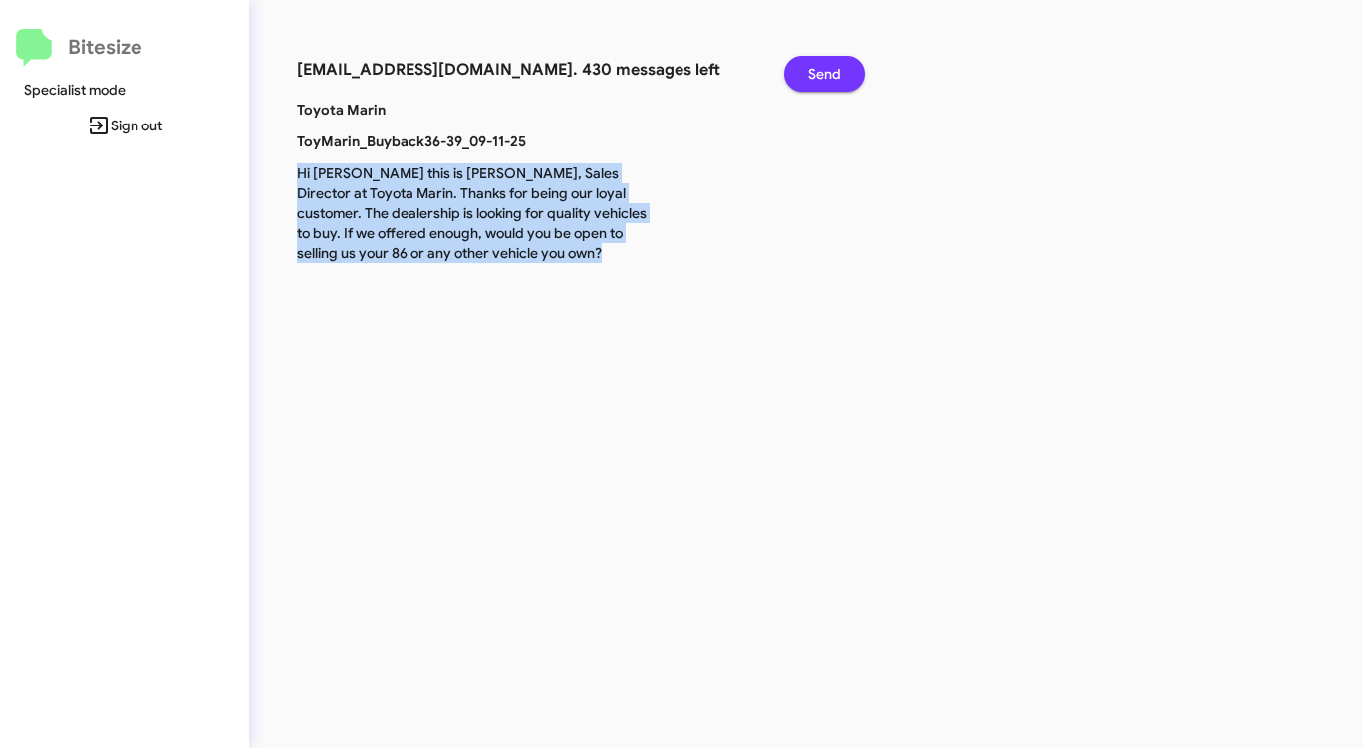
click at [830, 81] on span "Send" at bounding box center [824, 74] width 33 height 36
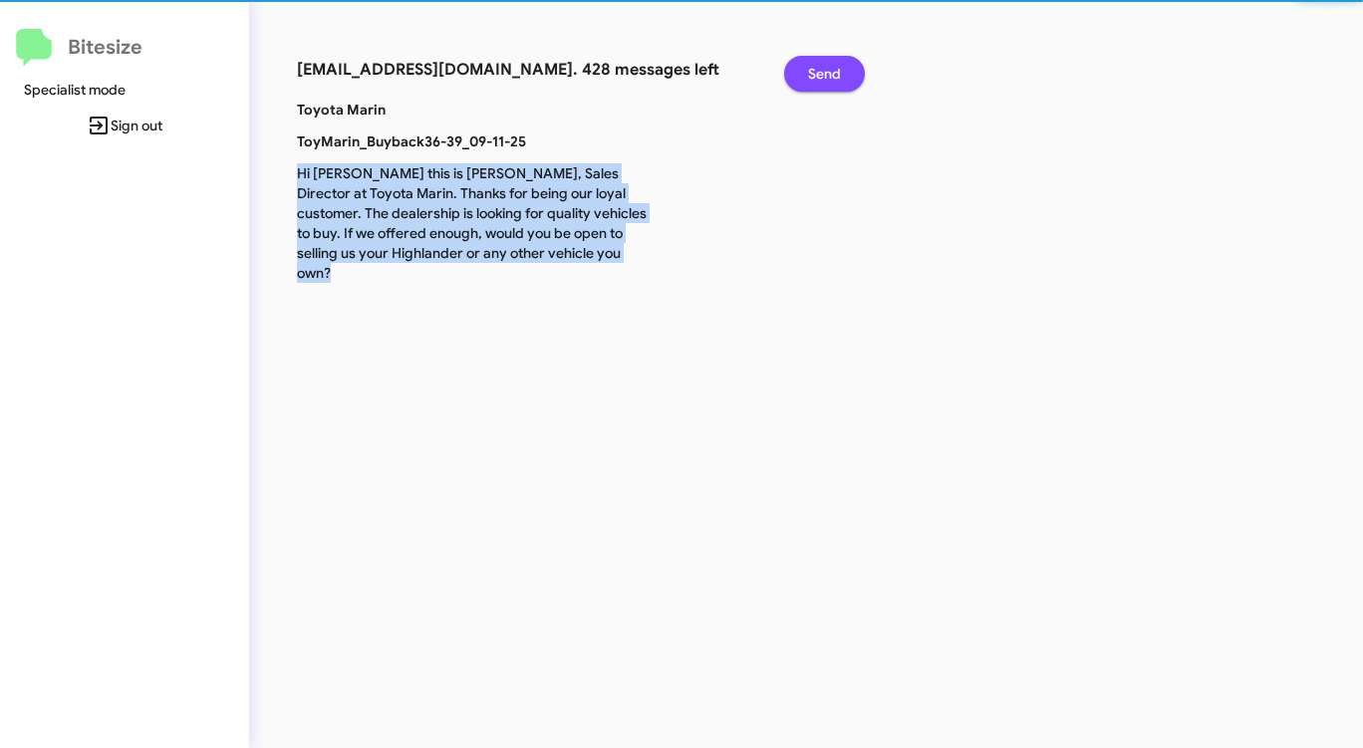
click at [830, 81] on span "Send" at bounding box center [824, 74] width 33 height 36
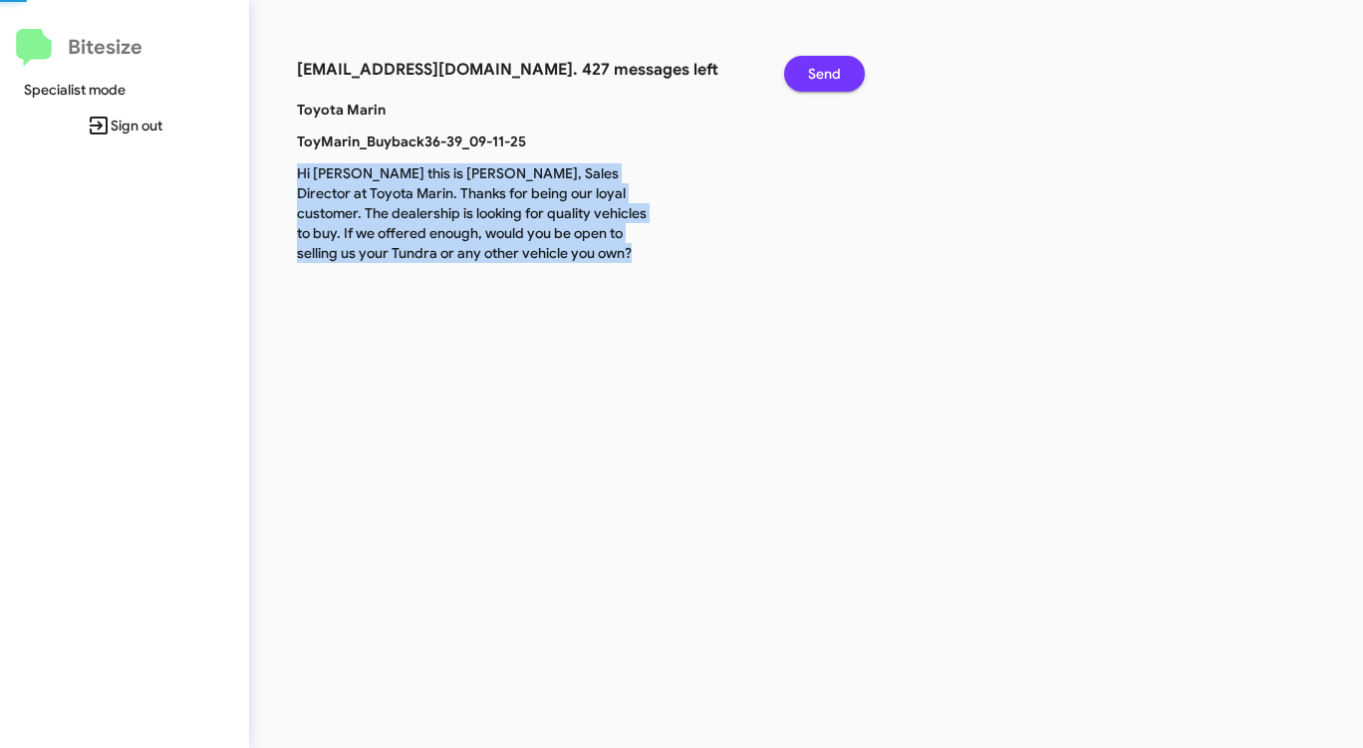
click at [830, 81] on span "Send" at bounding box center [824, 74] width 33 height 36
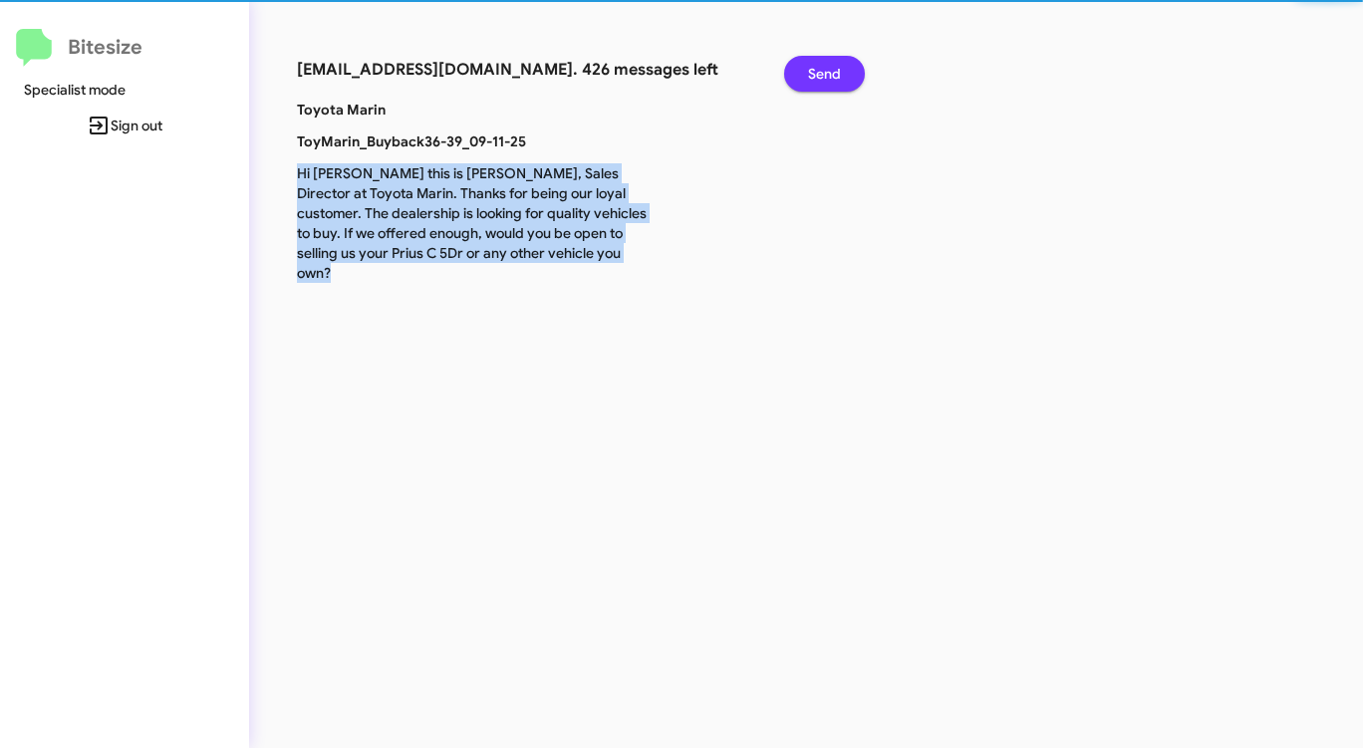
click at [830, 81] on span "Send" at bounding box center [824, 74] width 33 height 36
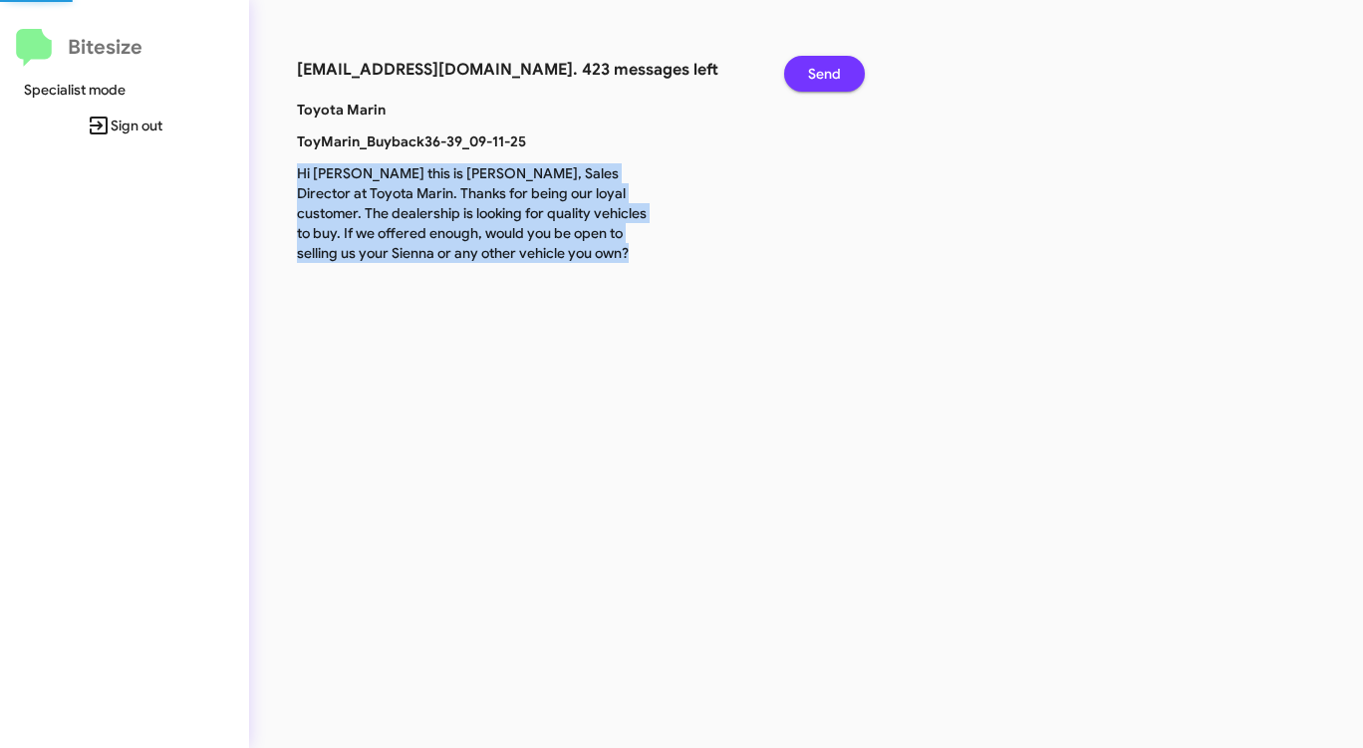
click at [830, 81] on span "Send" at bounding box center [824, 74] width 33 height 36
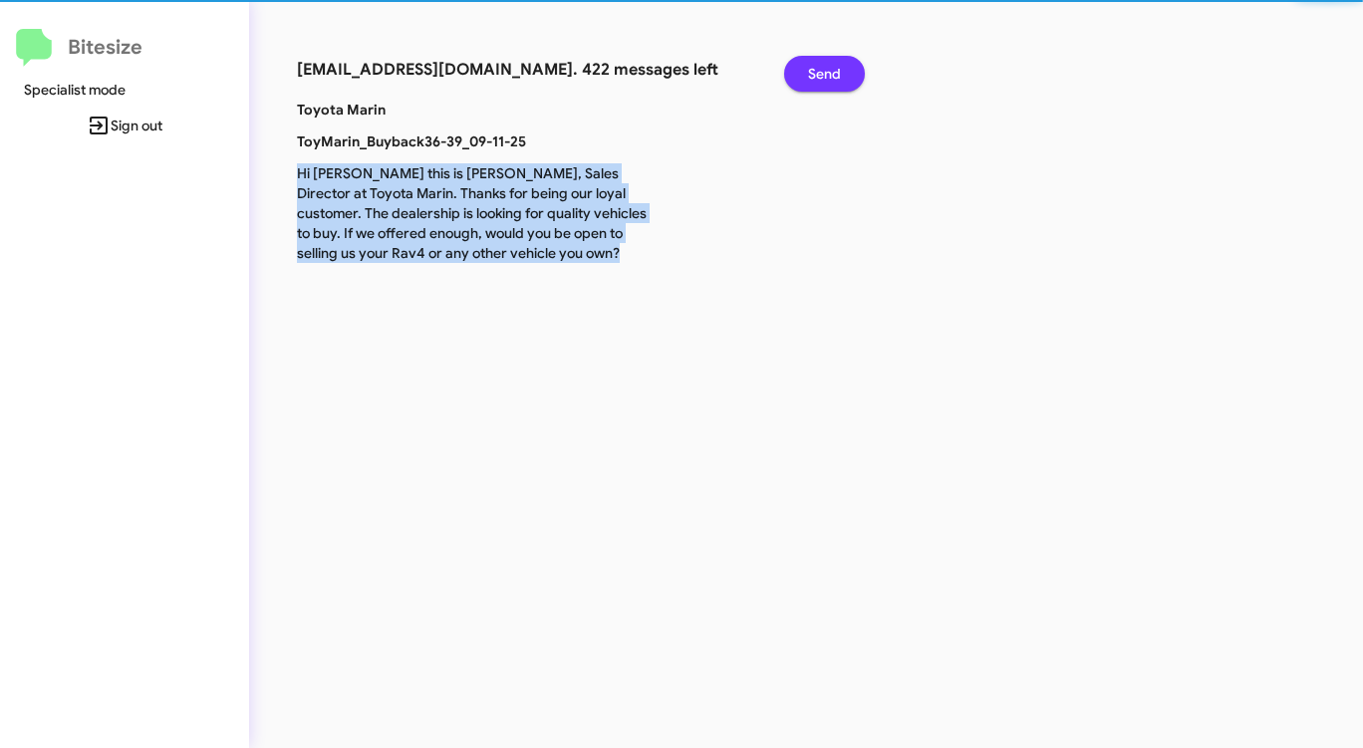
click at [830, 81] on span "Send" at bounding box center [824, 74] width 33 height 36
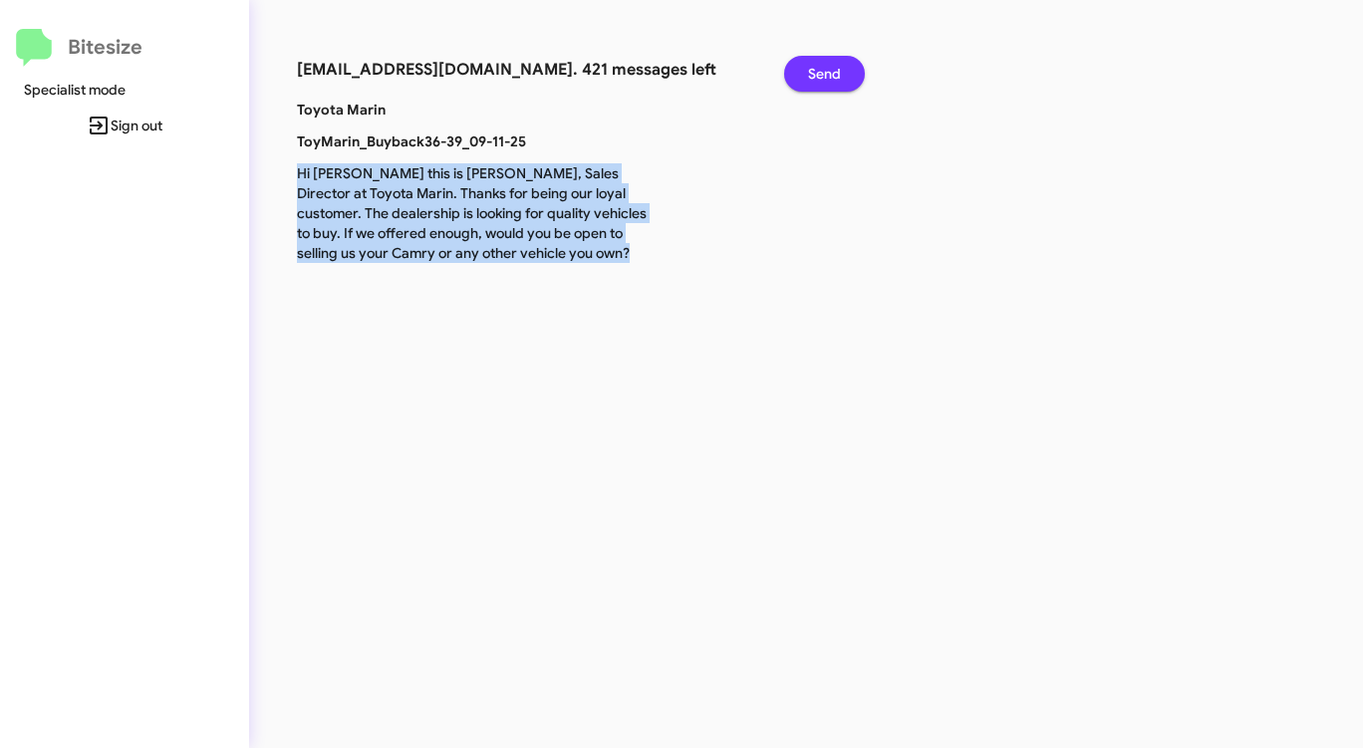
click at [830, 81] on span "Send" at bounding box center [824, 74] width 33 height 36
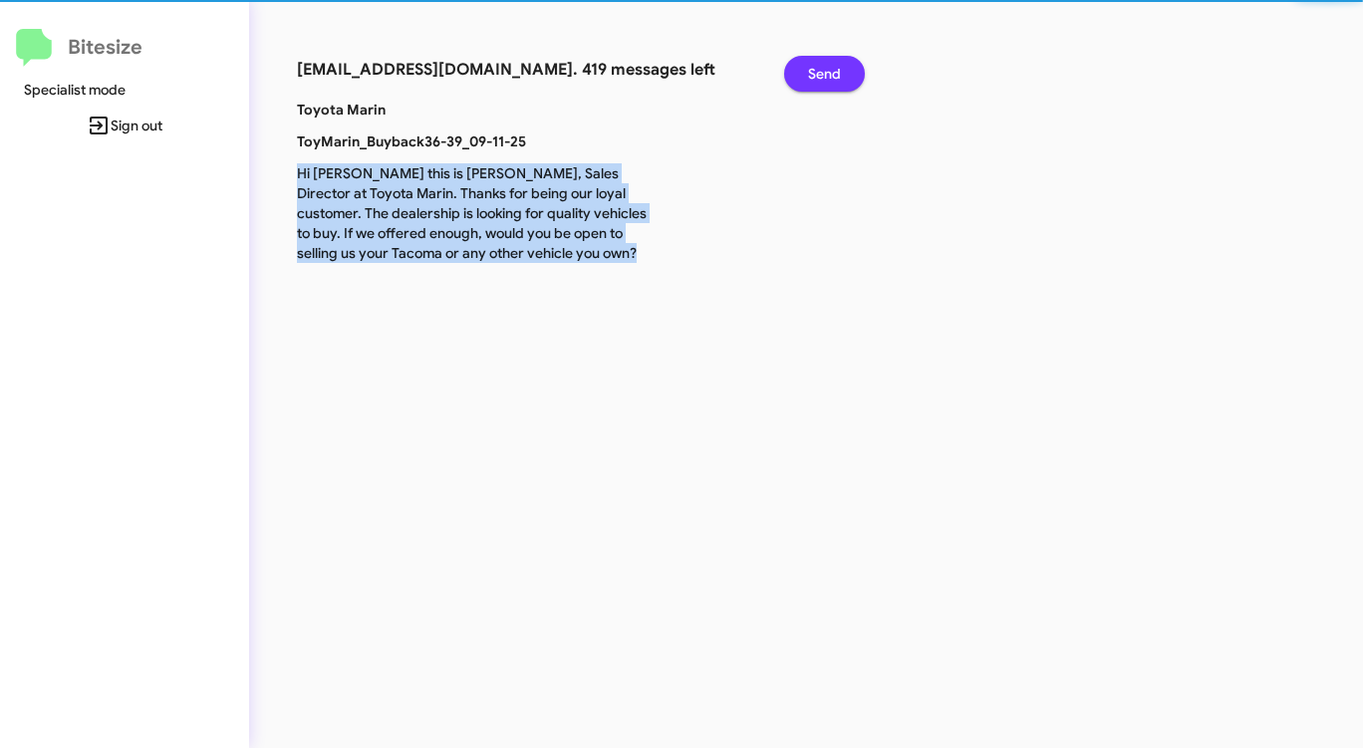
click at [830, 81] on span "Send" at bounding box center [824, 74] width 33 height 36
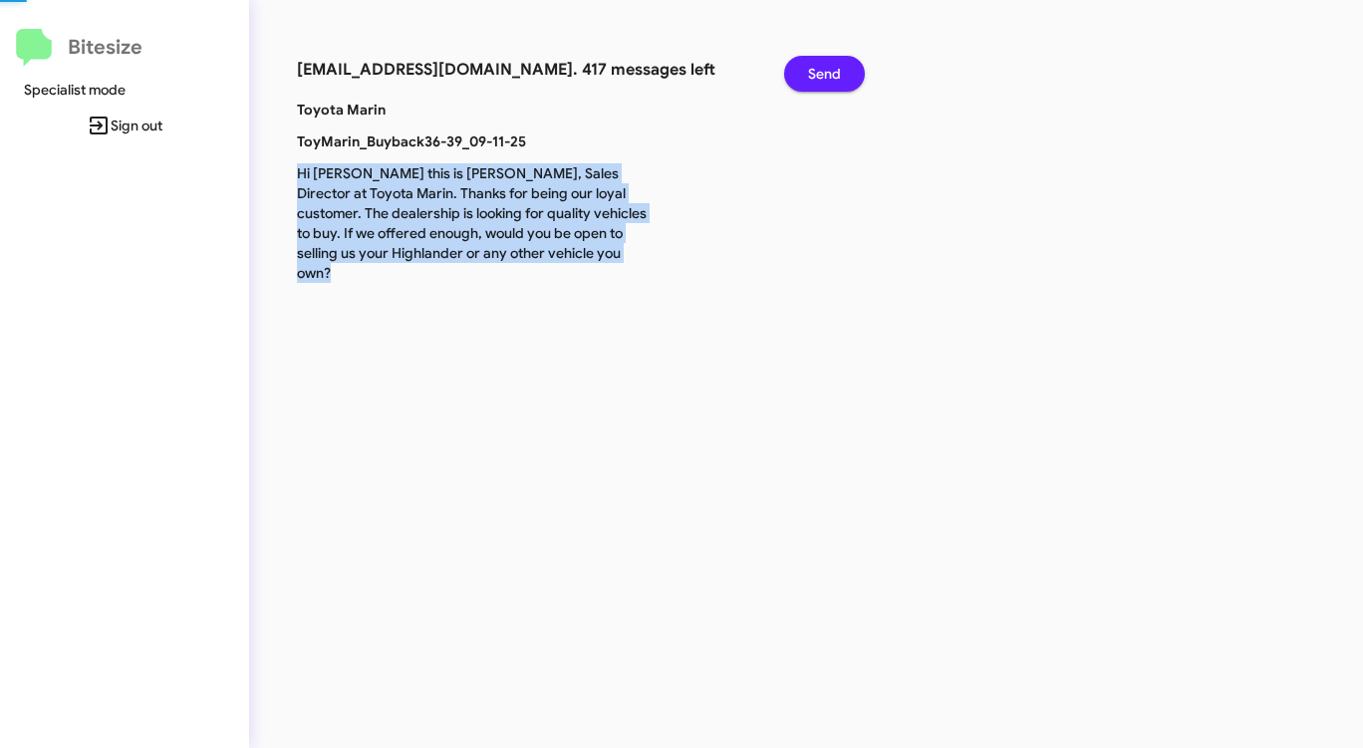
click at [830, 81] on span "Send" at bounding box center [824, 74] width 33 height 36
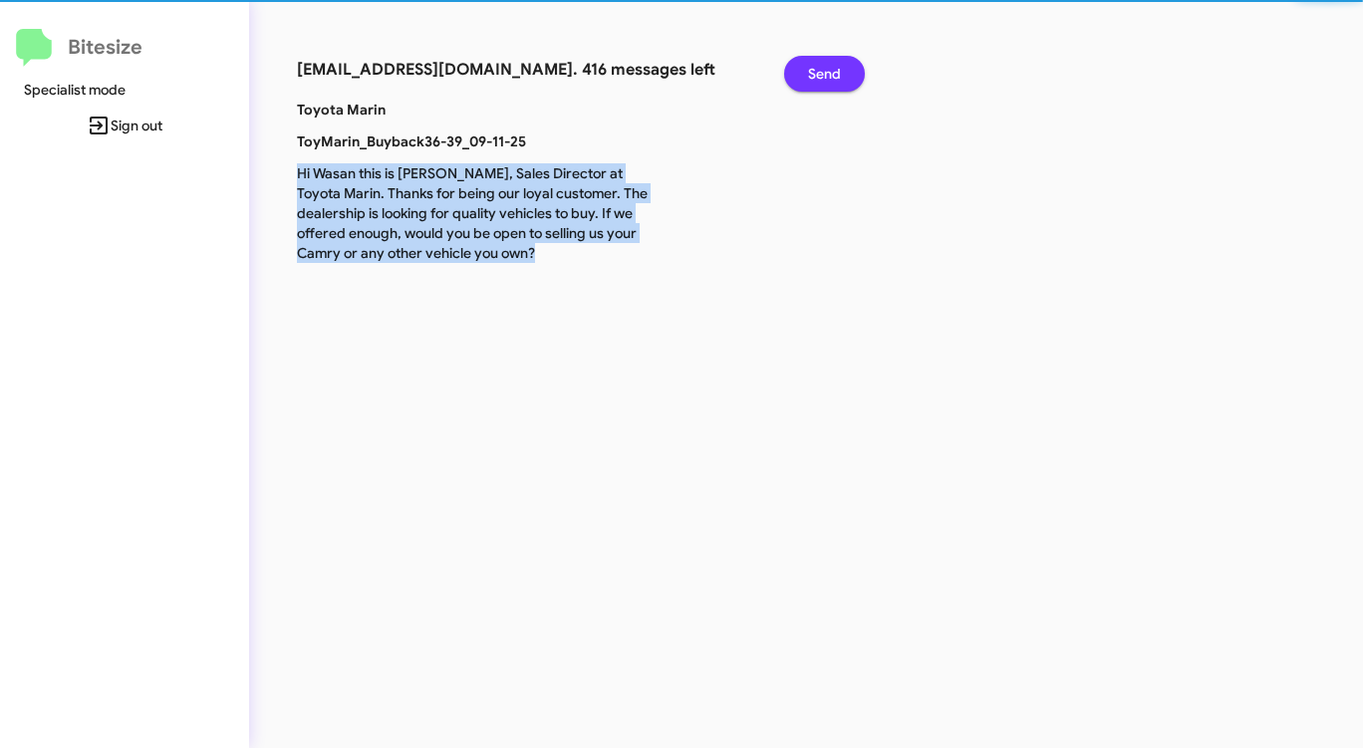
click at [830, 81] on span "Send" at bounding box center [824, 74] width 33 height 36
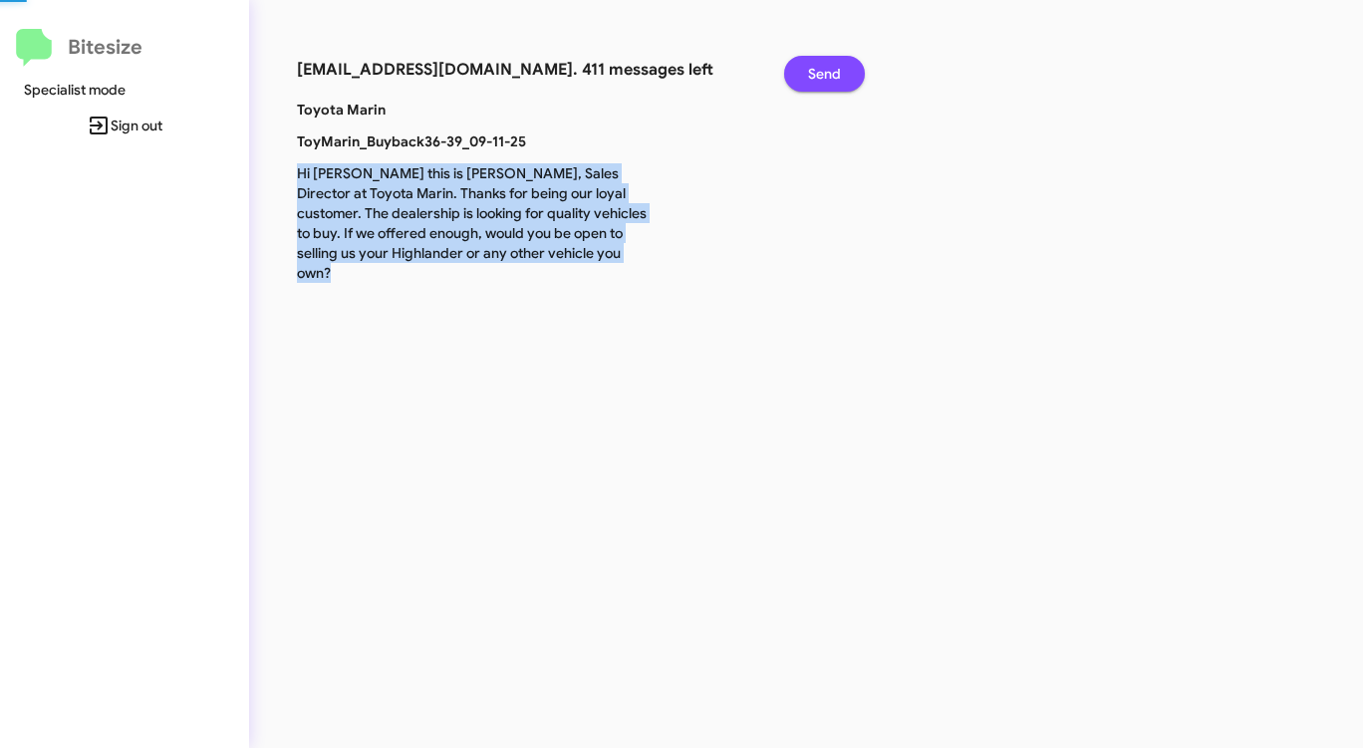
click at [830, 81] on span "Send" at bounding box center [824, 74] width 33 height 36
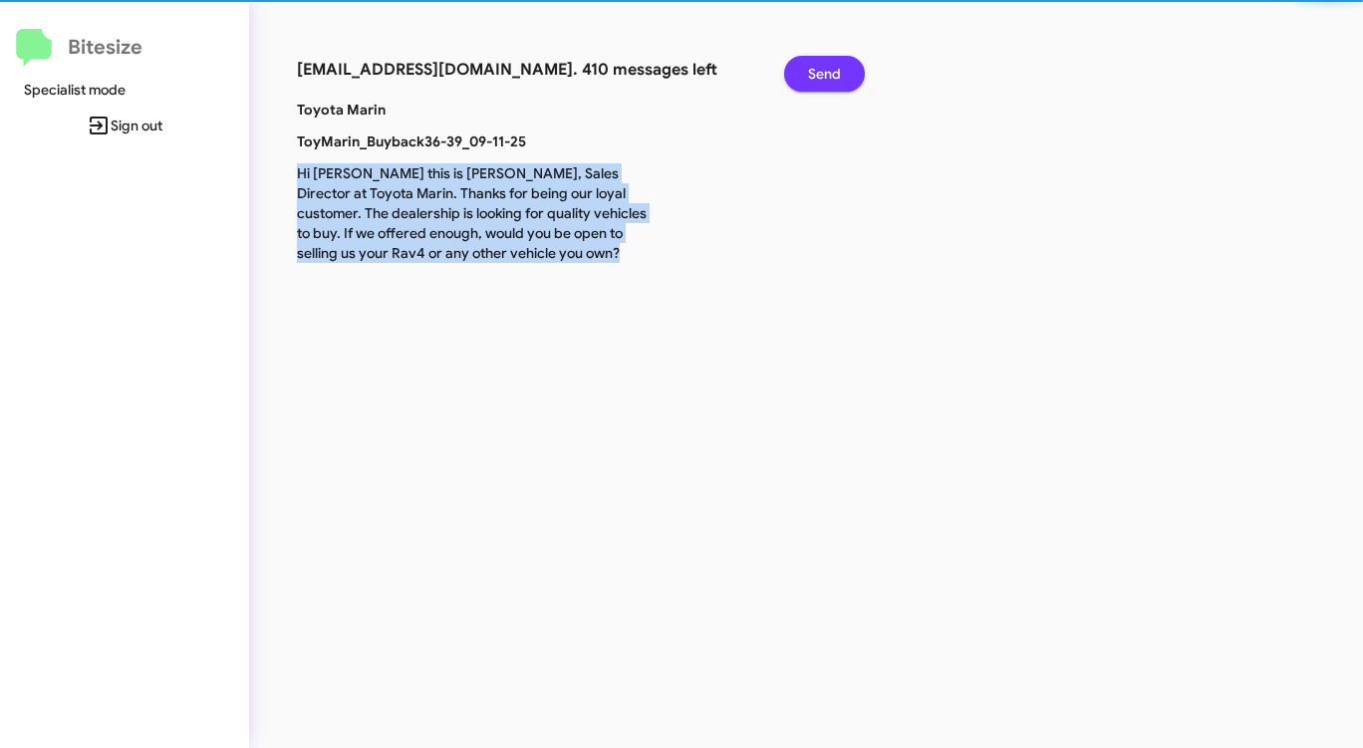
click at [830, 81] on span "Send" at bounding box center [824, 74] width 33 height 36
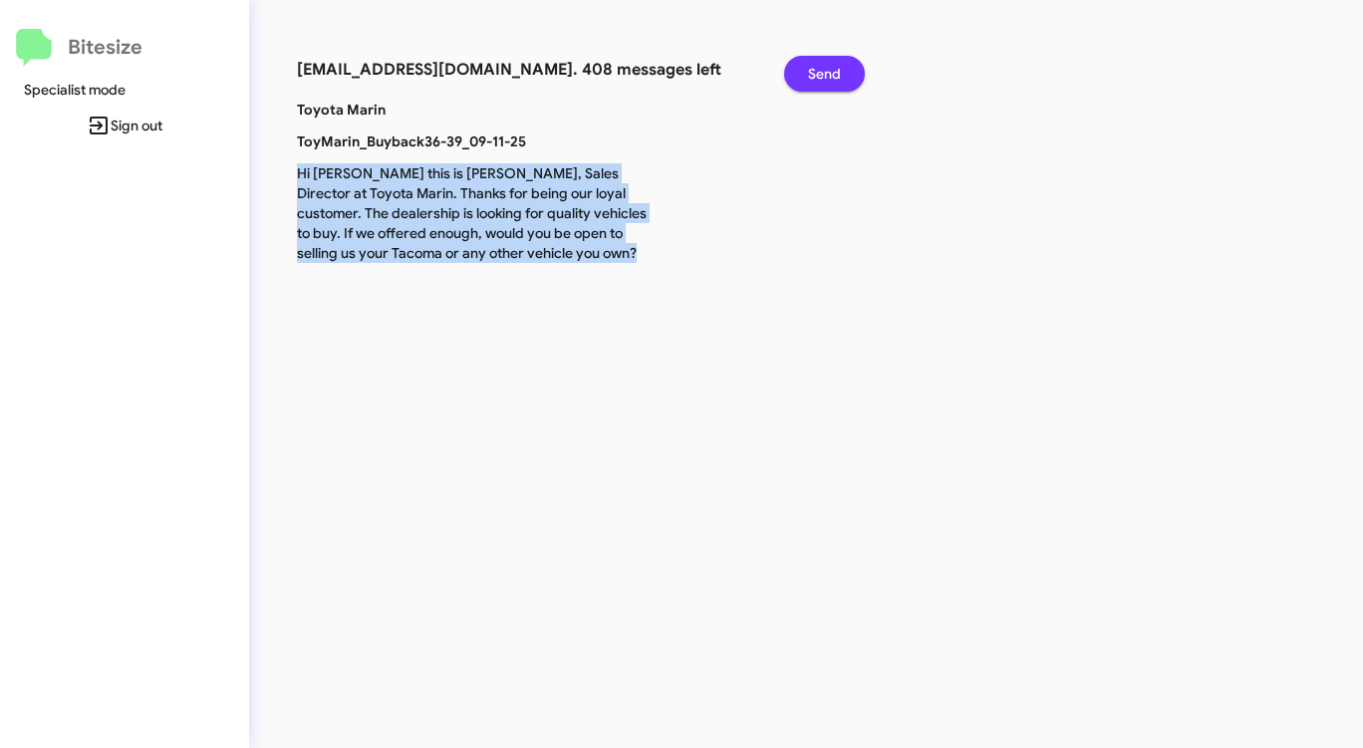
click at [830, 81] on span "Send" at bounding box center [824, 74] width 33 height 36
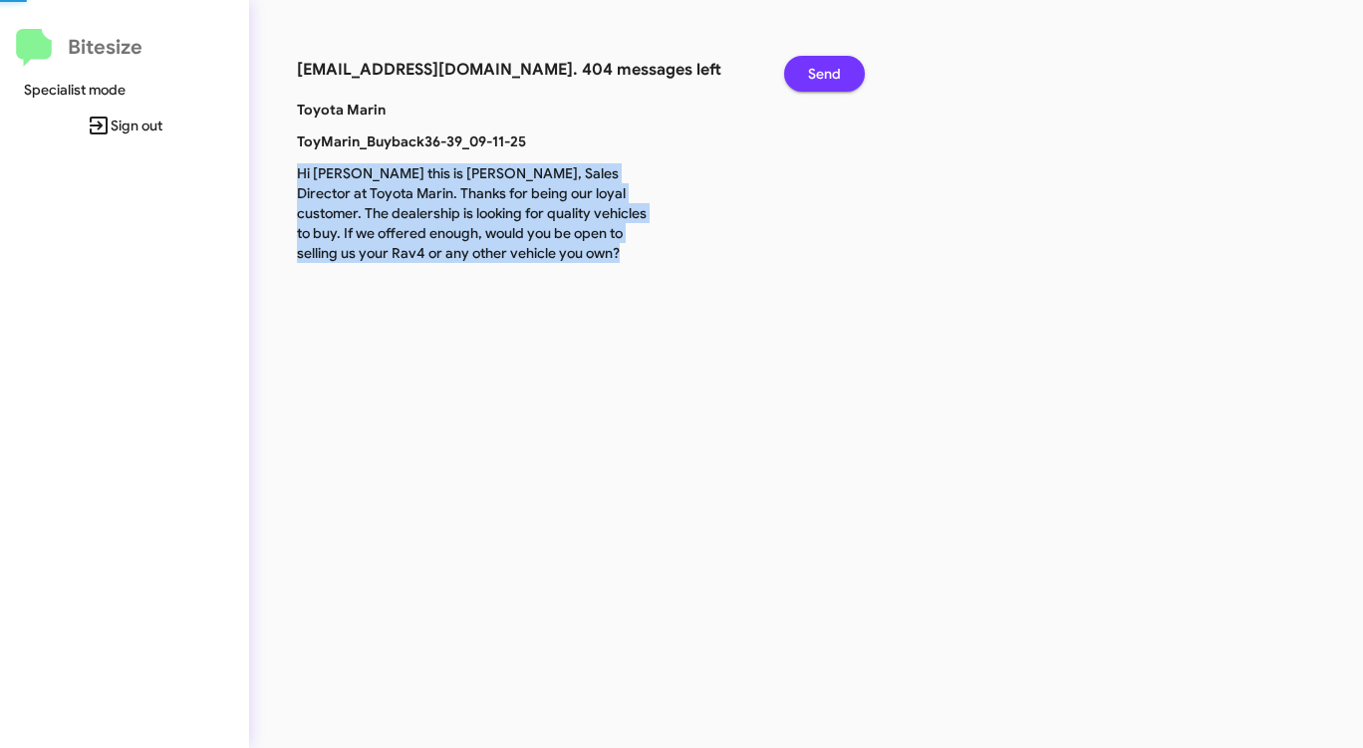
click at [830, 81] on span "Send" at bounding box center [824, 74] width 33 height 36
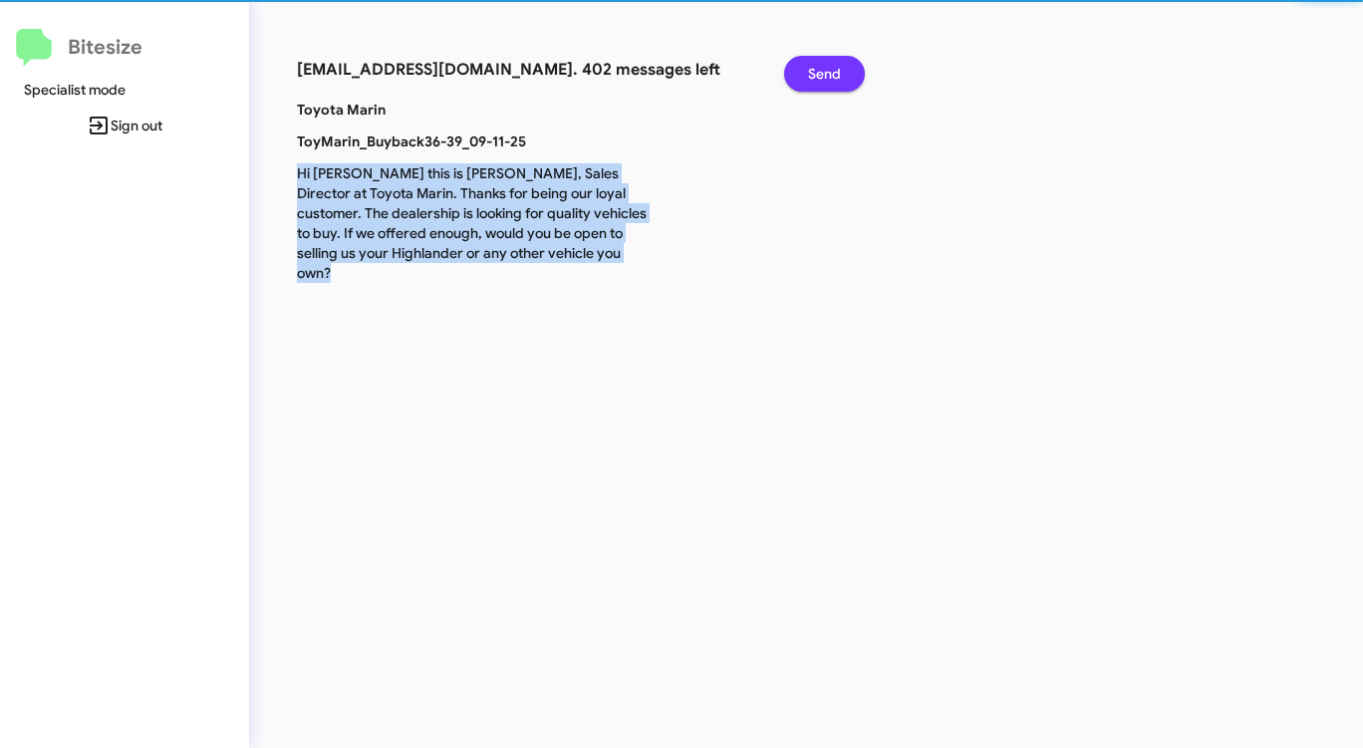
click at [830, 81] on span "Send" at bounding box center [824, 74] width 33 height 36
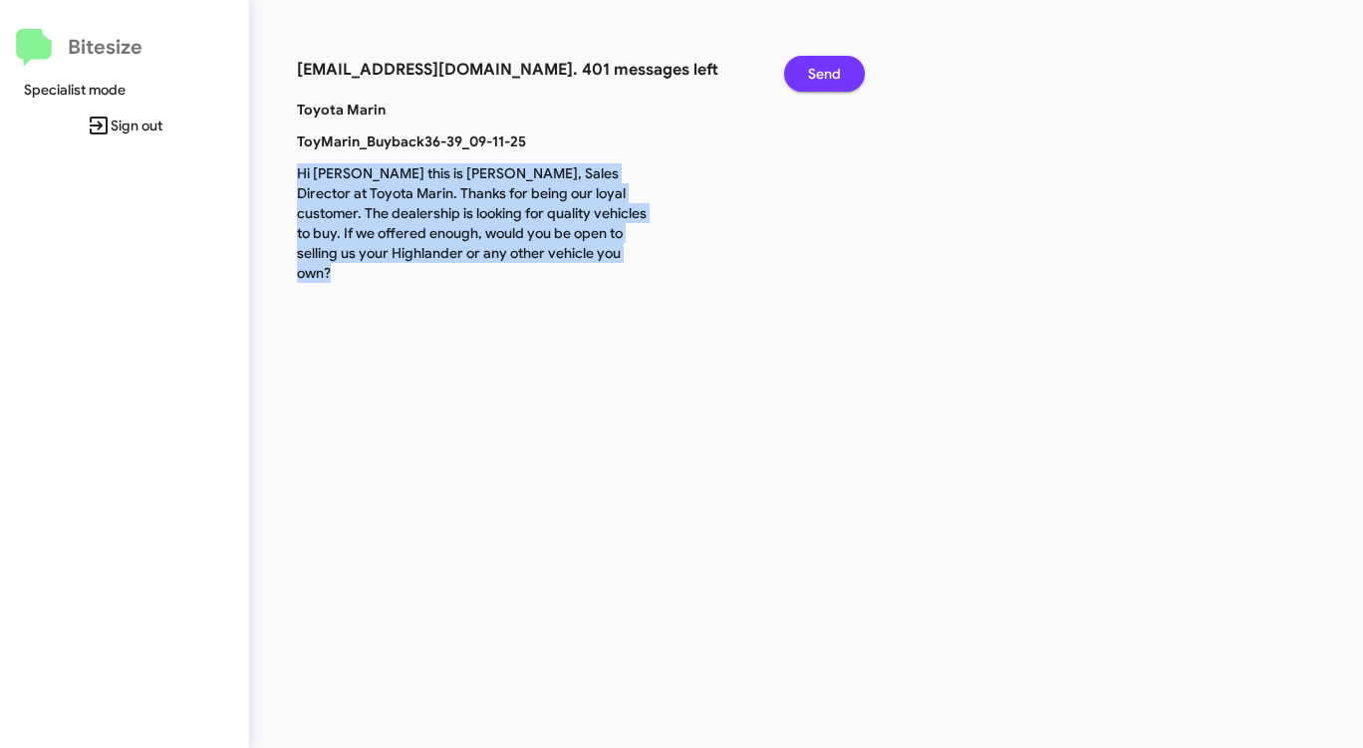
click at [830, 81] on span "Send" at bounding box center [824, 74] width 33 height 36
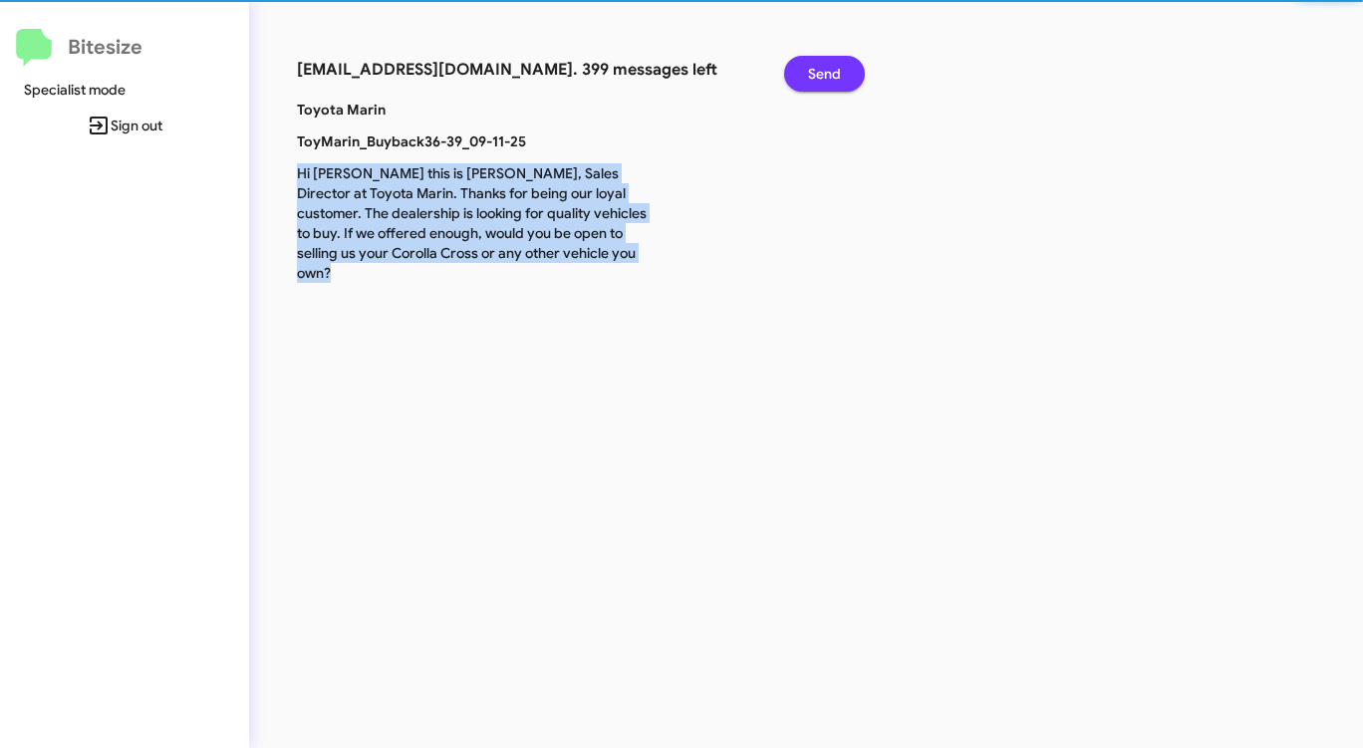
click at [830, 81] on span "Send" at bounding box center [824, 74] width 33 height 36
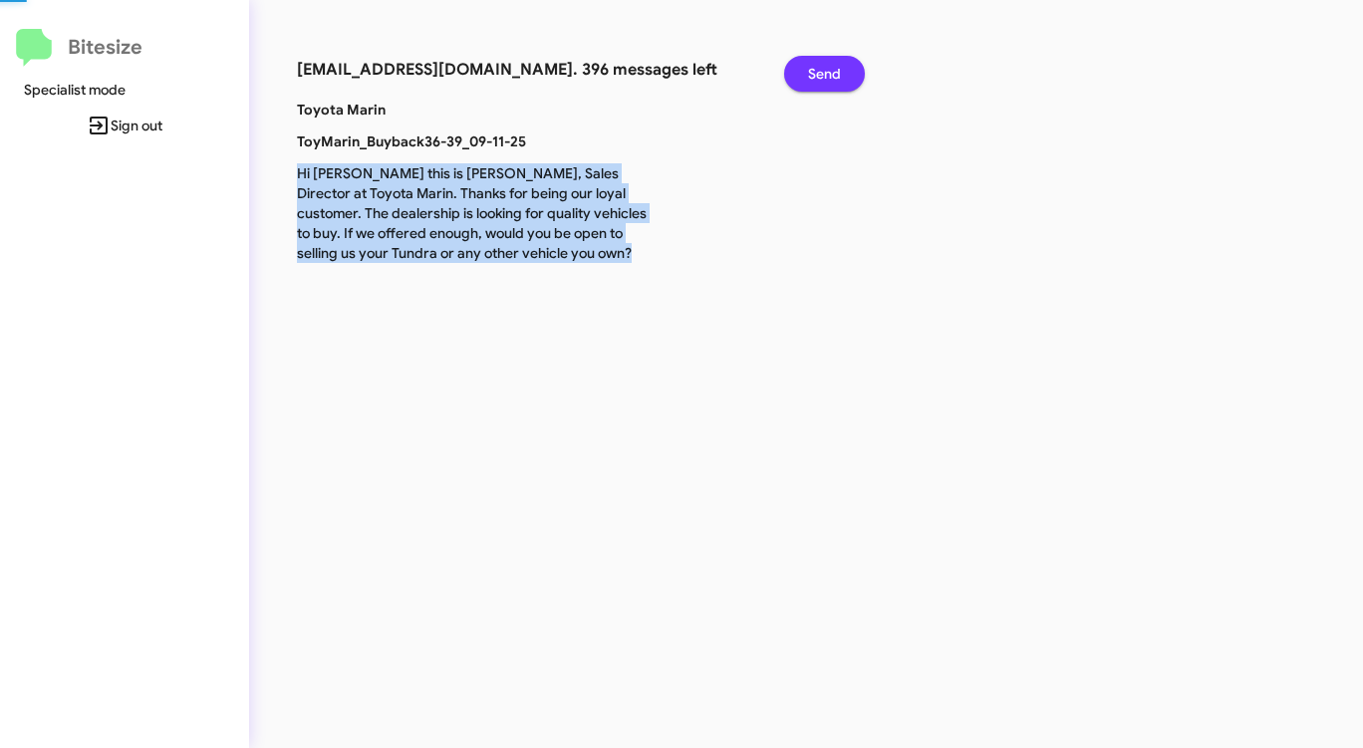
click at [830, 81] on span "Send" at bounding box center [824, 74] width 33 height 36
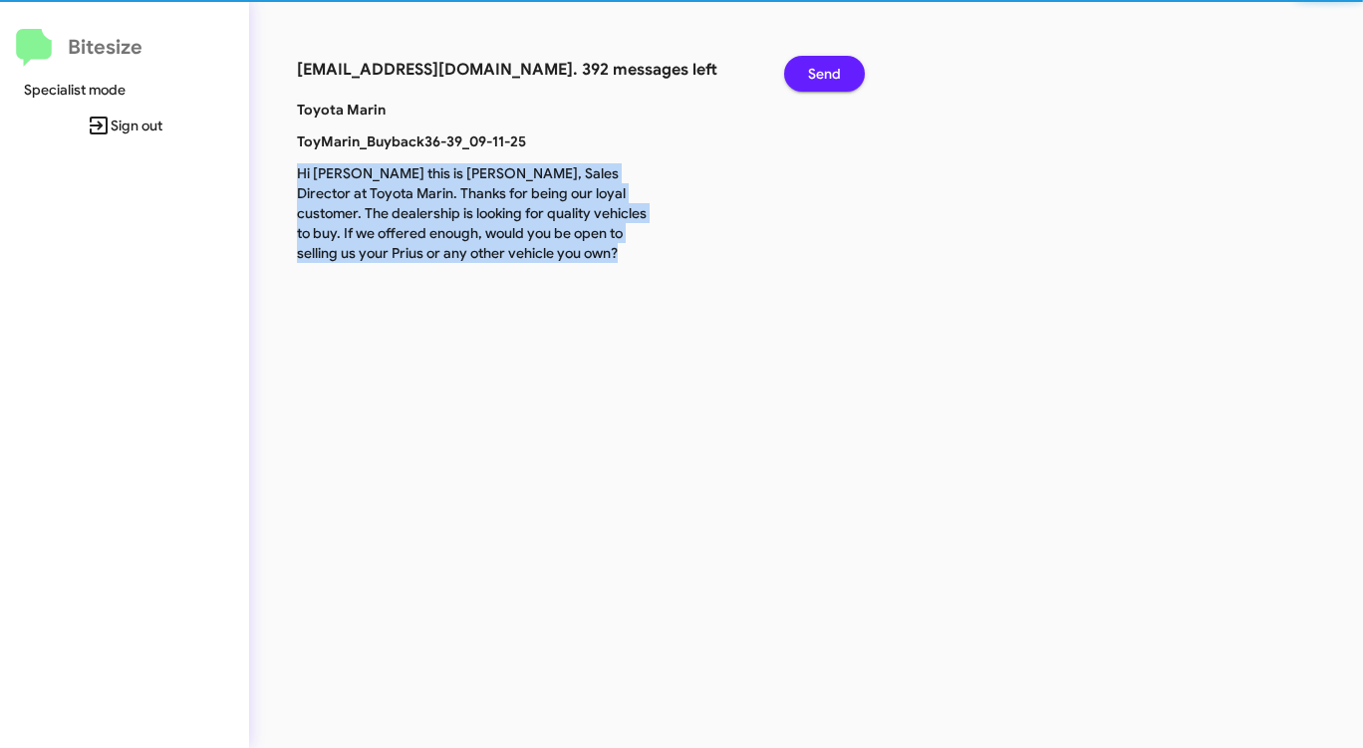
click at [830, 81] on span "Send" at bounding box center [824, 74] width 33 height 36
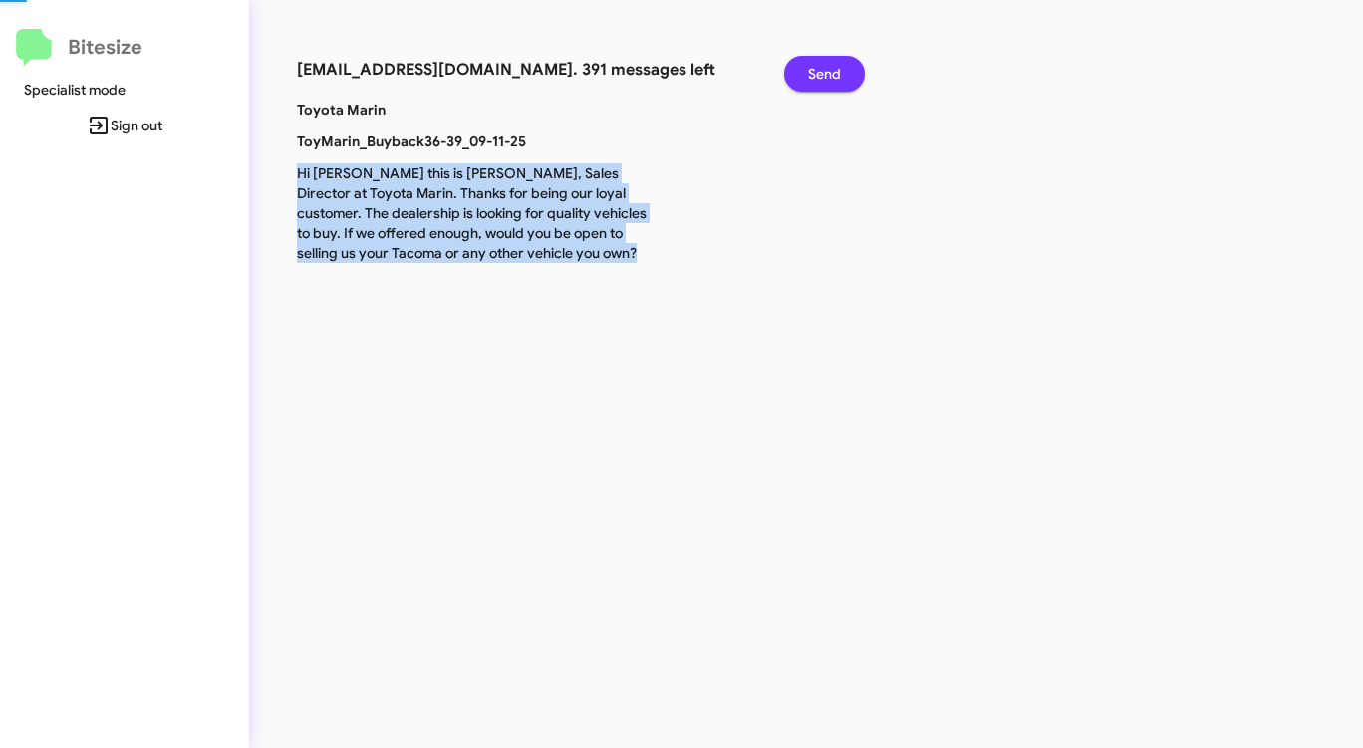
click at [830, 81] on span "Send" at bounding box center [824, 74] width 33 height 36
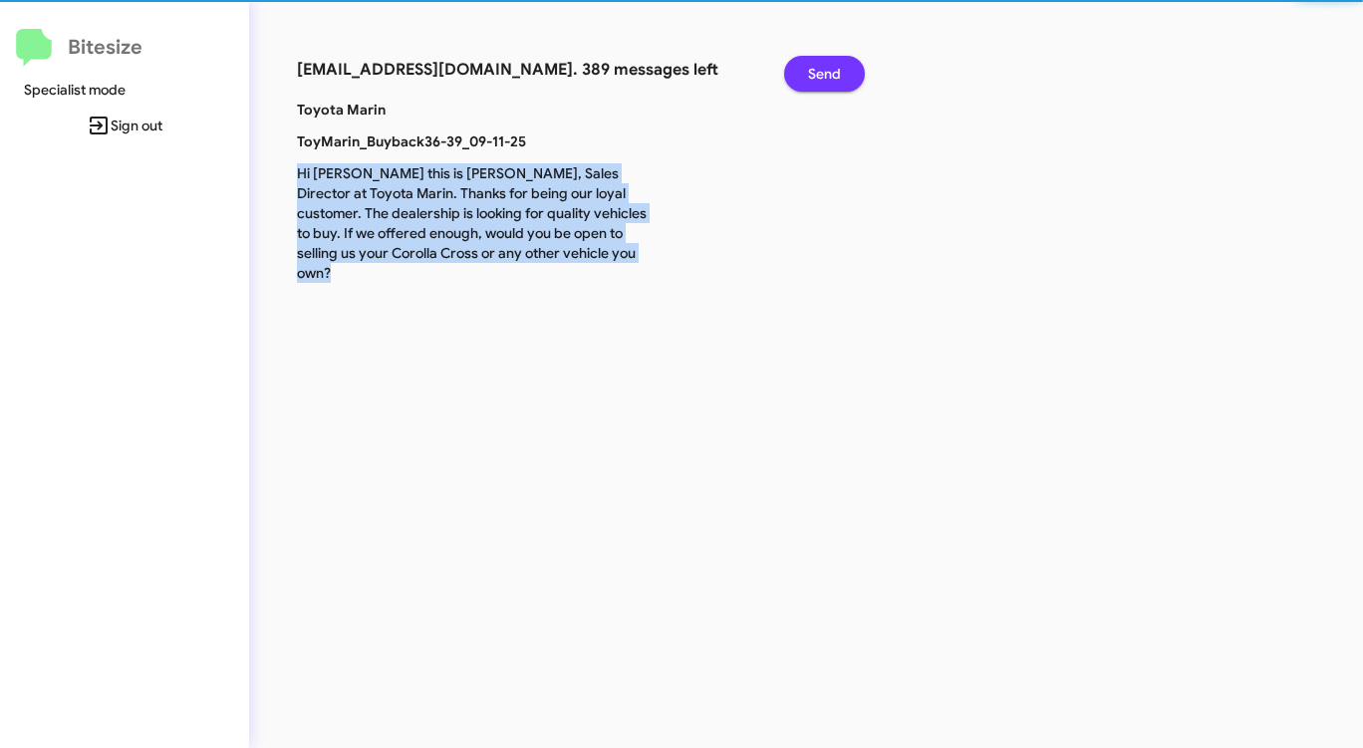
click at [830, 81] on span "Send" at bounding box center [824, 74] width 33 height 36
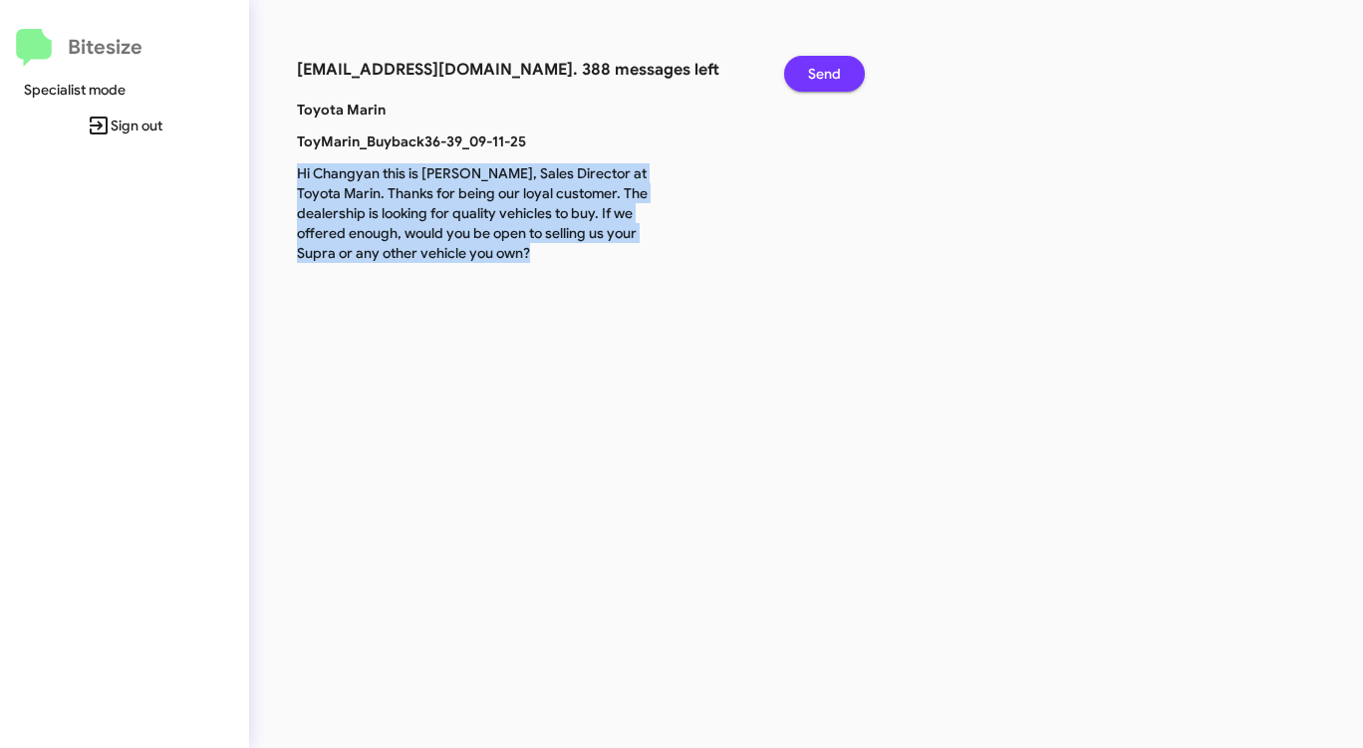
click at [830, 81] on span "Send" at bounding box center [824, 74] width 33 height 36
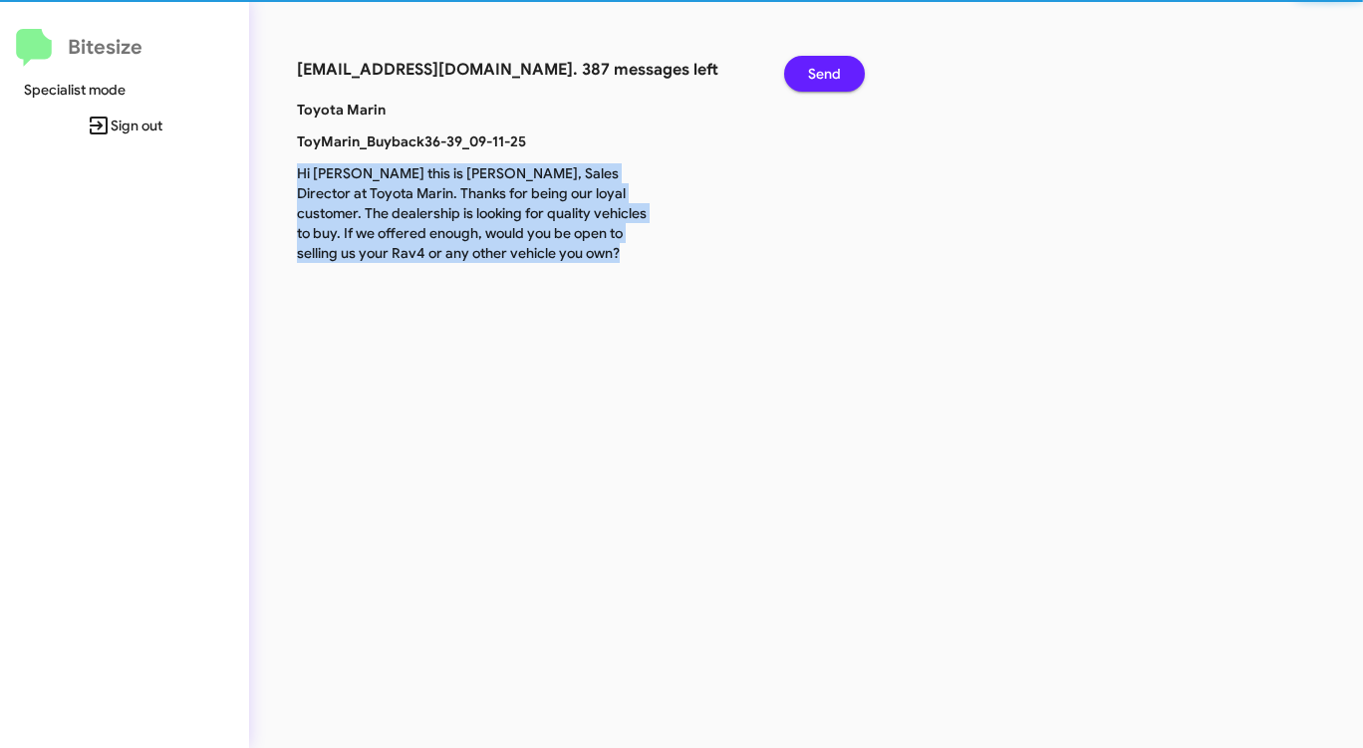
click at [830, 81] on span "Send" at bounding box center [824, 74] width 33 height 36
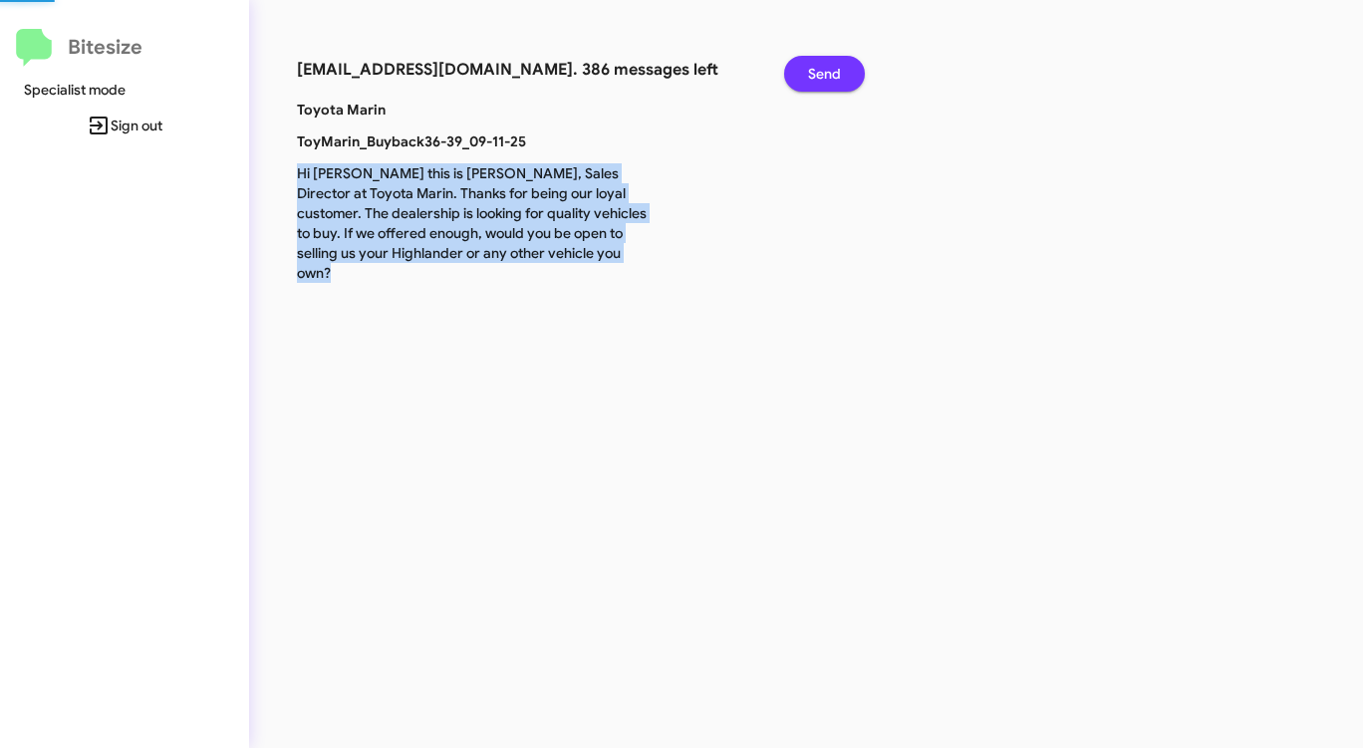
click at [830, 81] on span "Send" at bounding box center [824, 74] width 33 height 36
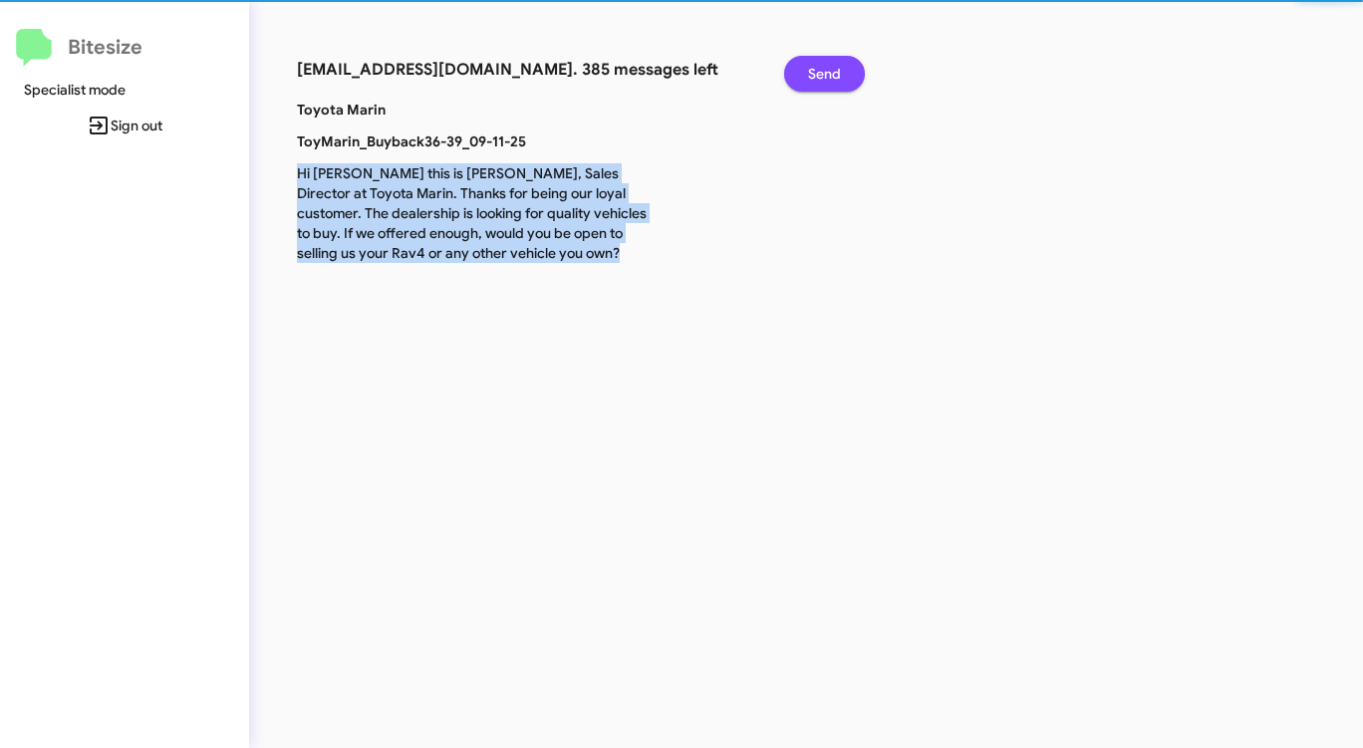
click at [830, 81] on span "Send" at bounding box center [824, 74] width 33 height 36
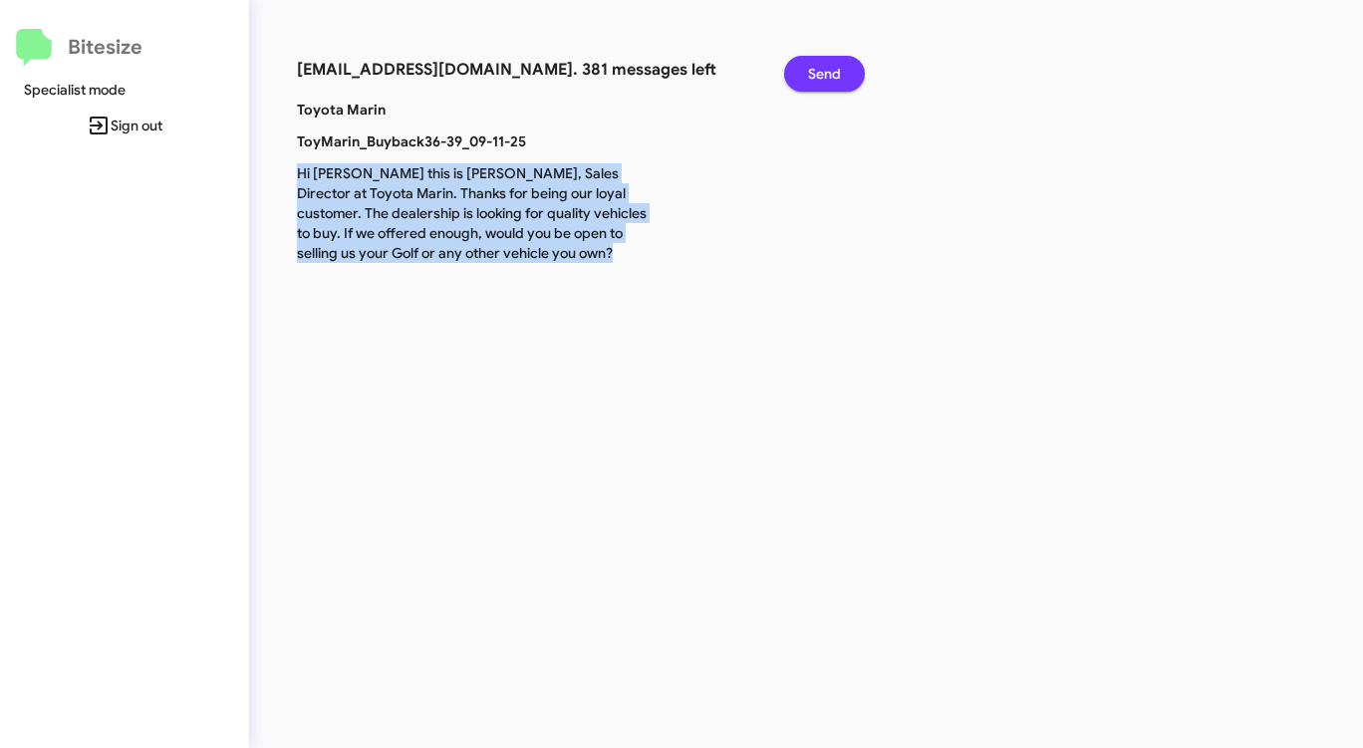
click at [830, 81] on span "Send" at bounding box center [824, 74] width 33 height 36
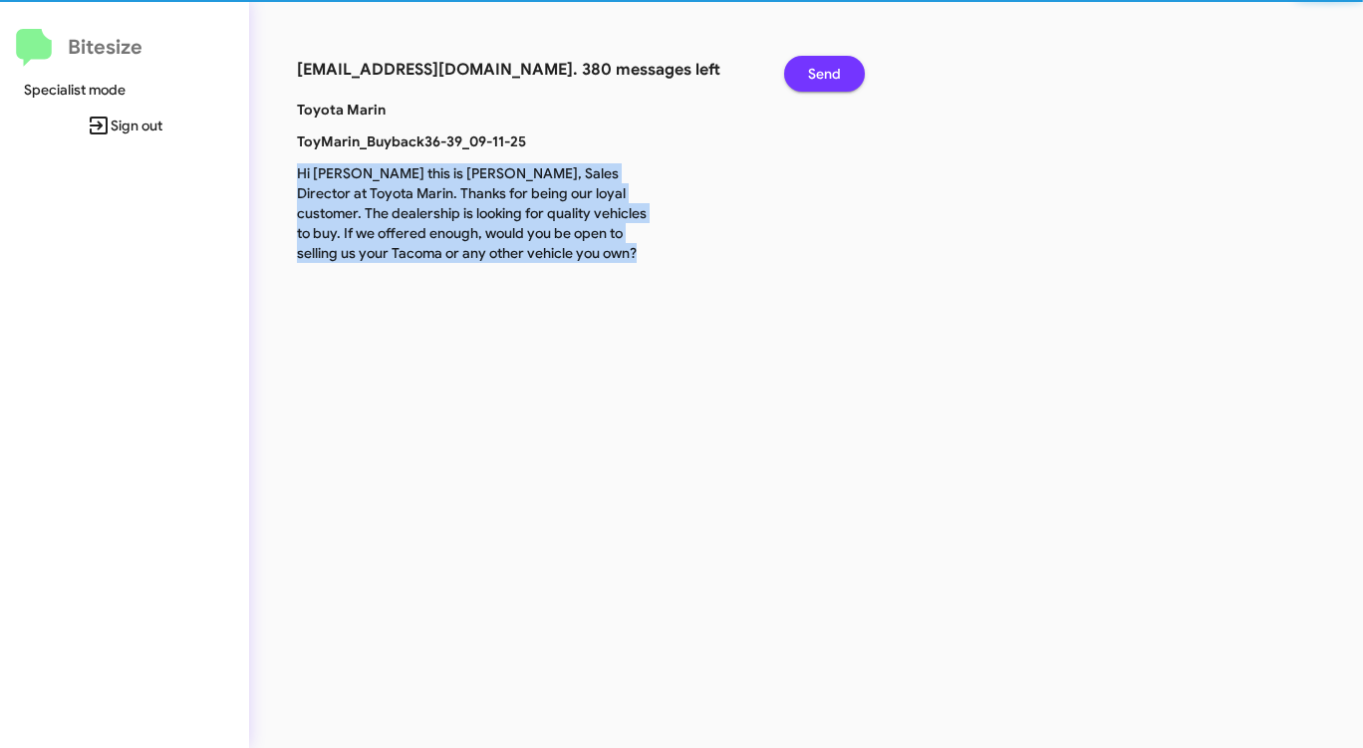
click at [830, 81] on span "Send" at bounding box center [824, 74] width 33 height 36
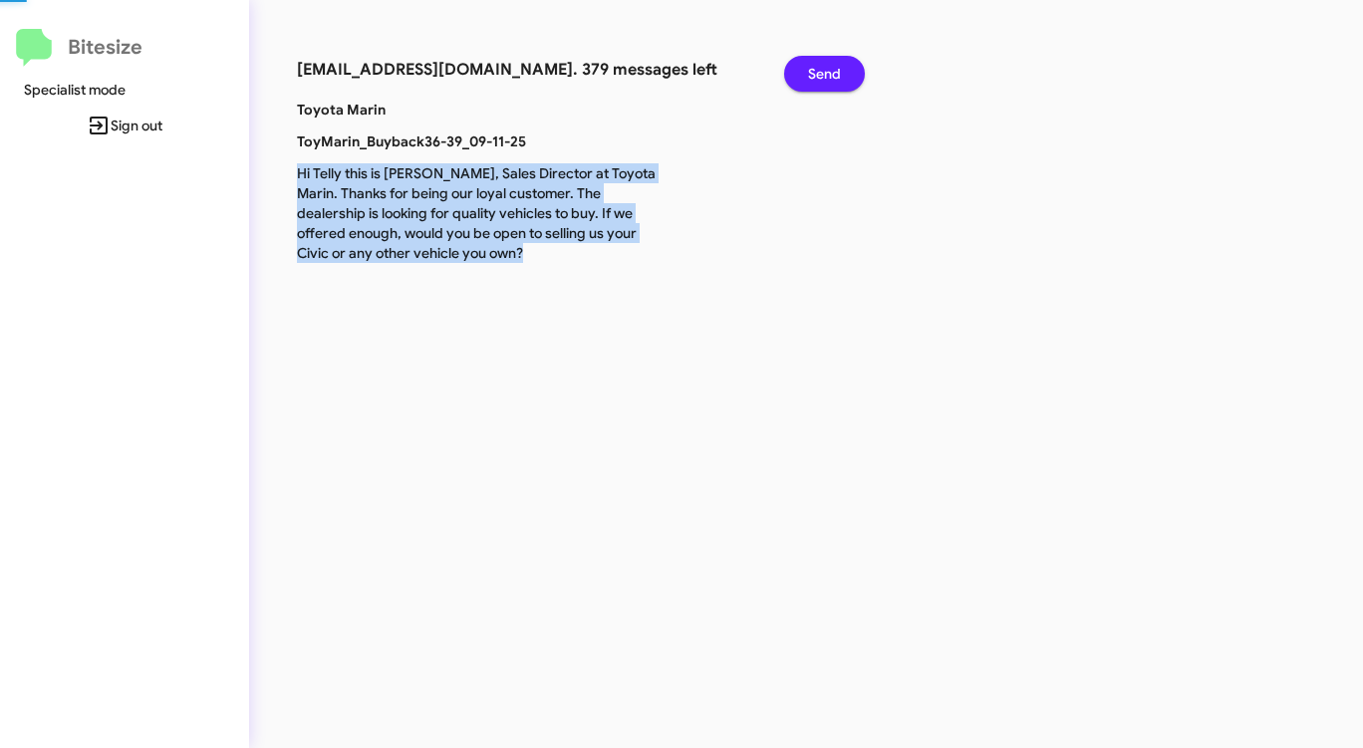
click at [830, 81] on span "Send" at bounding box center [824, 74] width 33 height 36
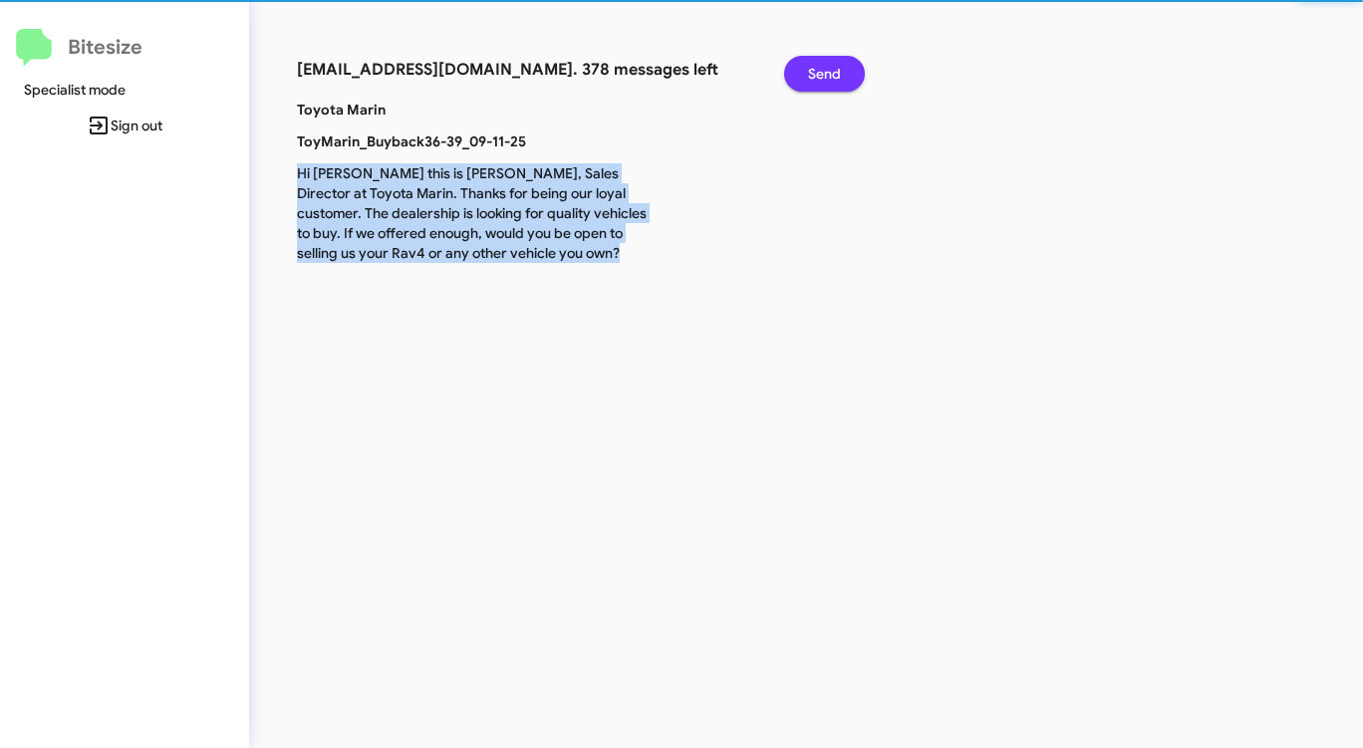
click at [830, 81] on span "Send" at bounding box center [824, 74] width 33 height 36
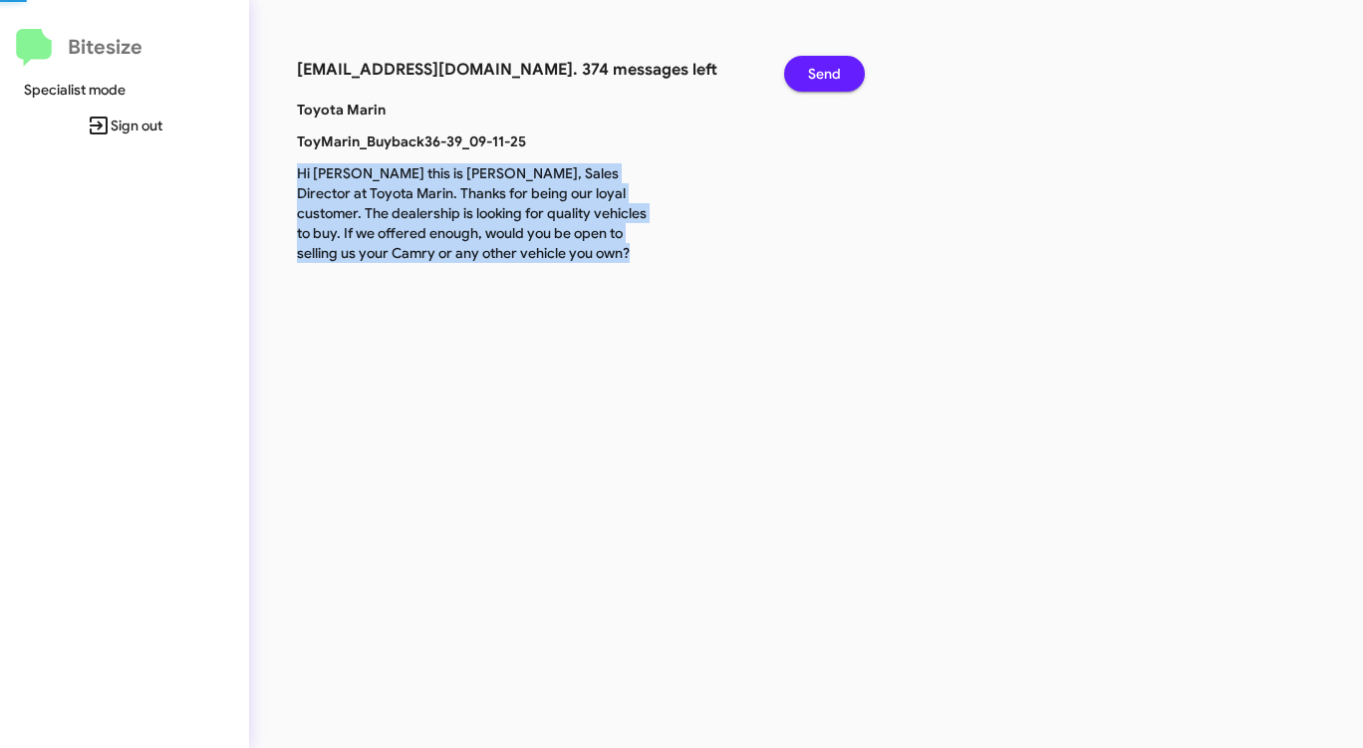
click at [830, 81] on span "Send" at bounding box center [824, 74] width 33 height 36
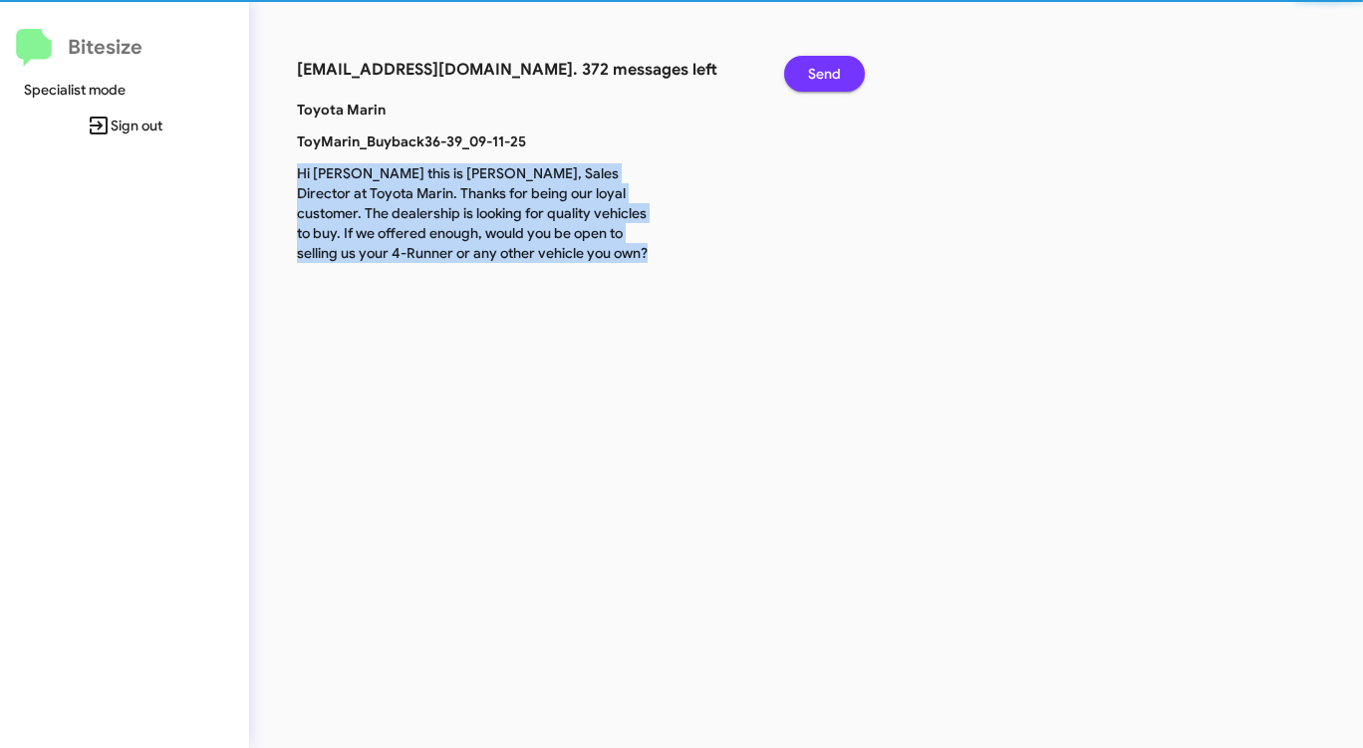
click at [830, 81] on span "Send" at bounding box center [824, 74] width 33 height 36
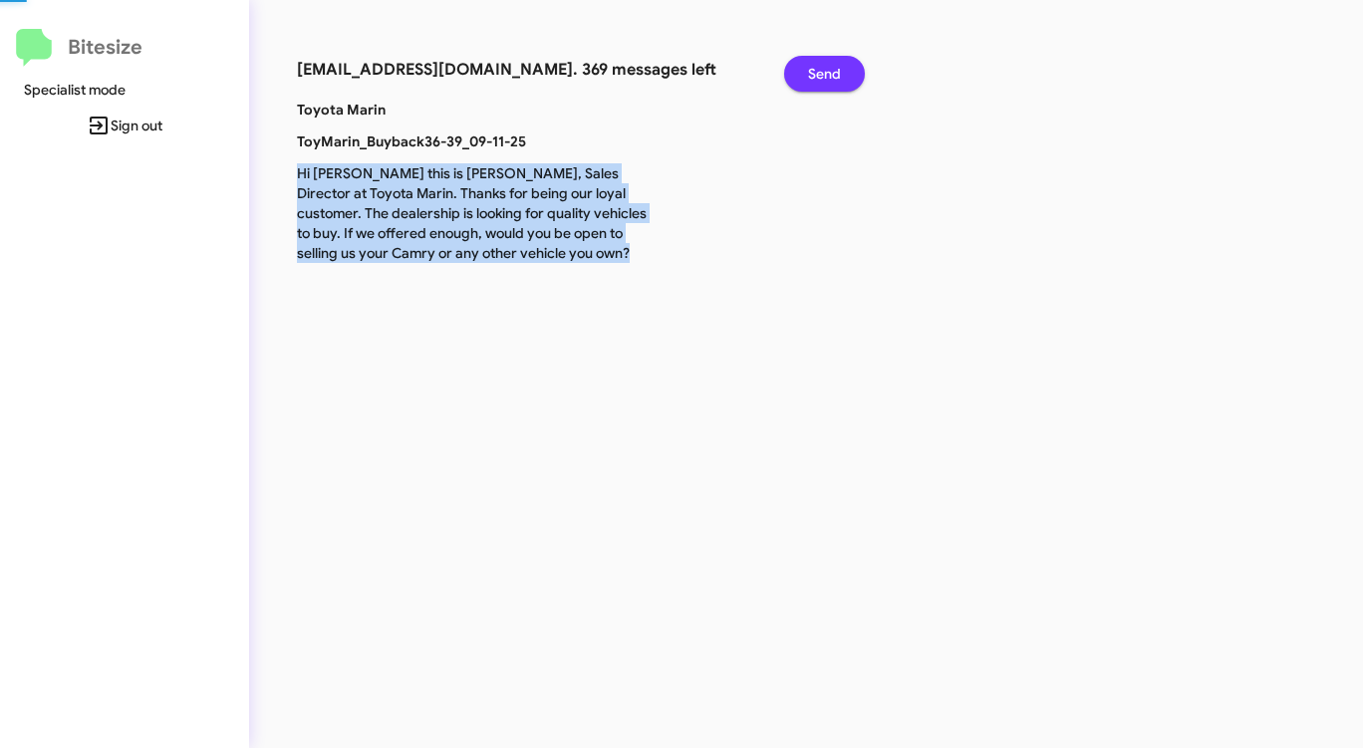
click at [830, 81] on span "Send" at bounding box center [824, 74] width 33 height 36
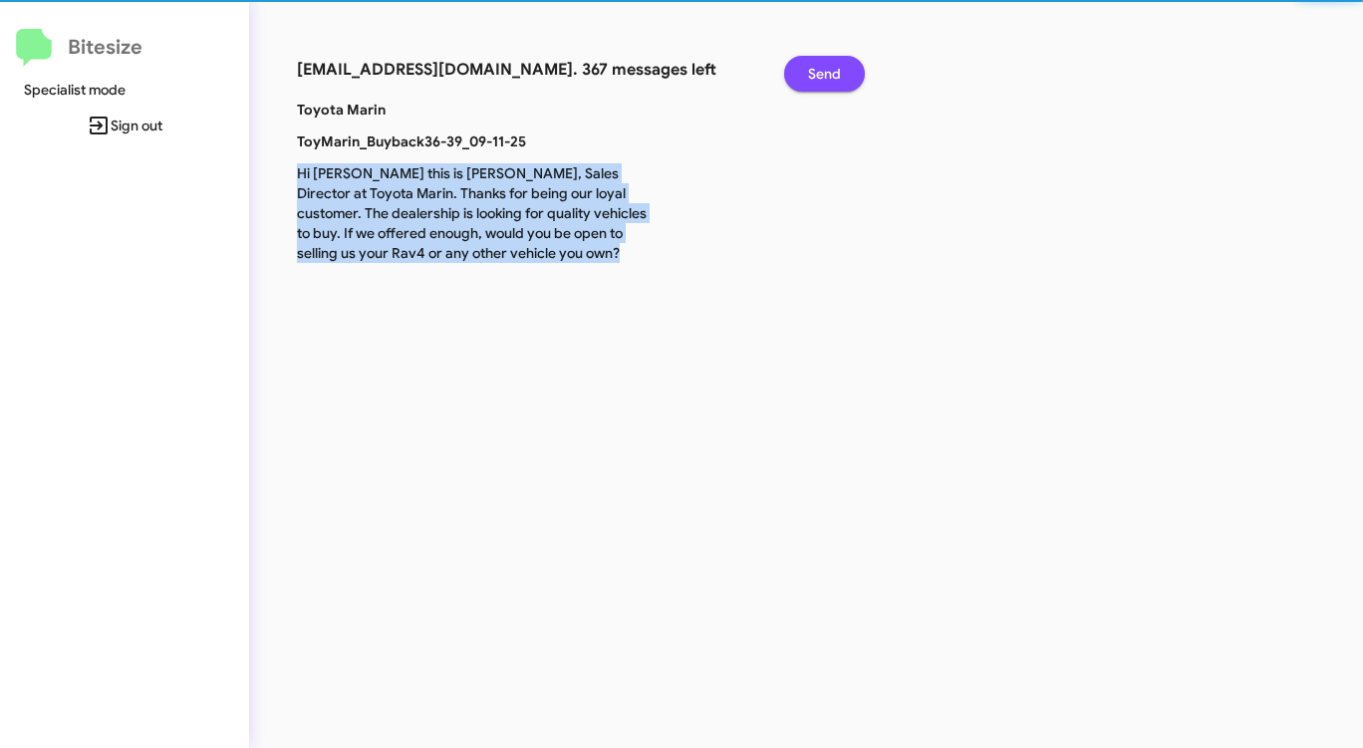
click at [830, 81] on span "Send" at bounding box center [824, 74] width 33 height 36
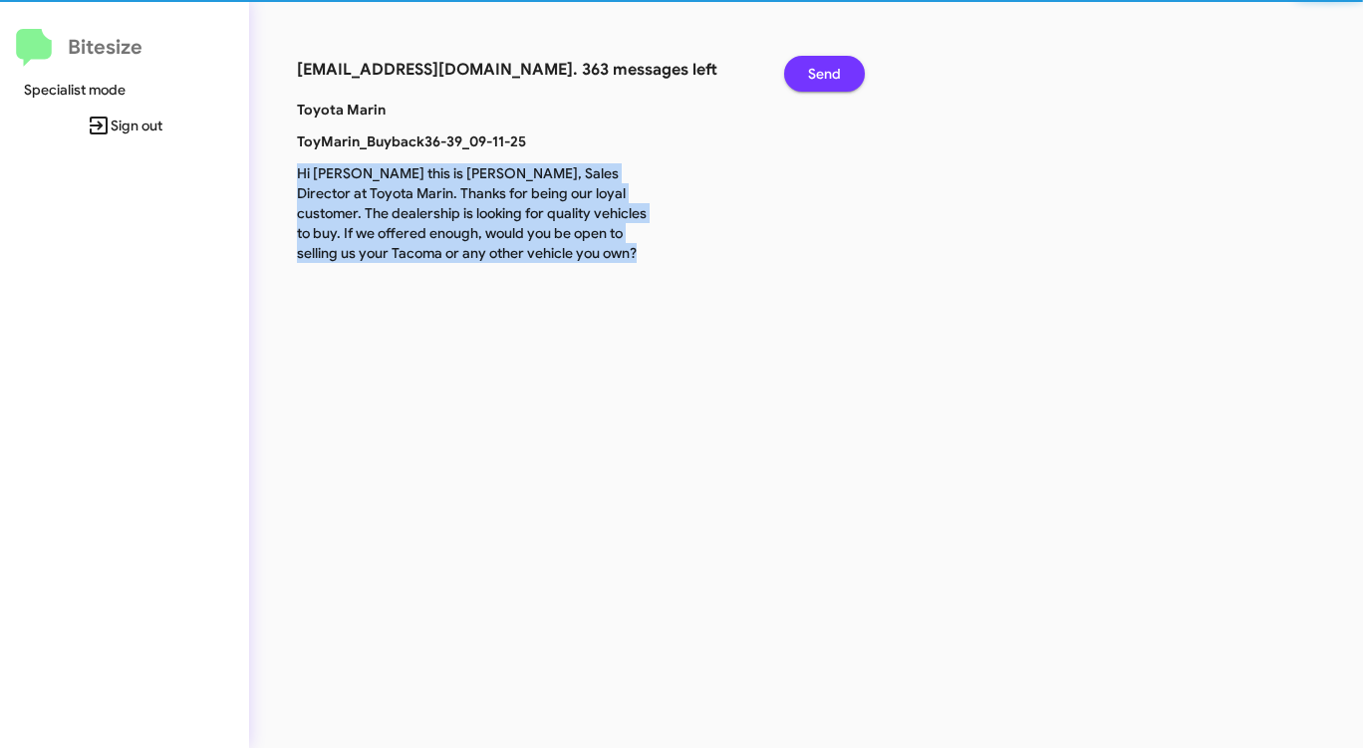
click at [830, 81] on span "Send" at bounding box center [824, 74] width 33 height 36
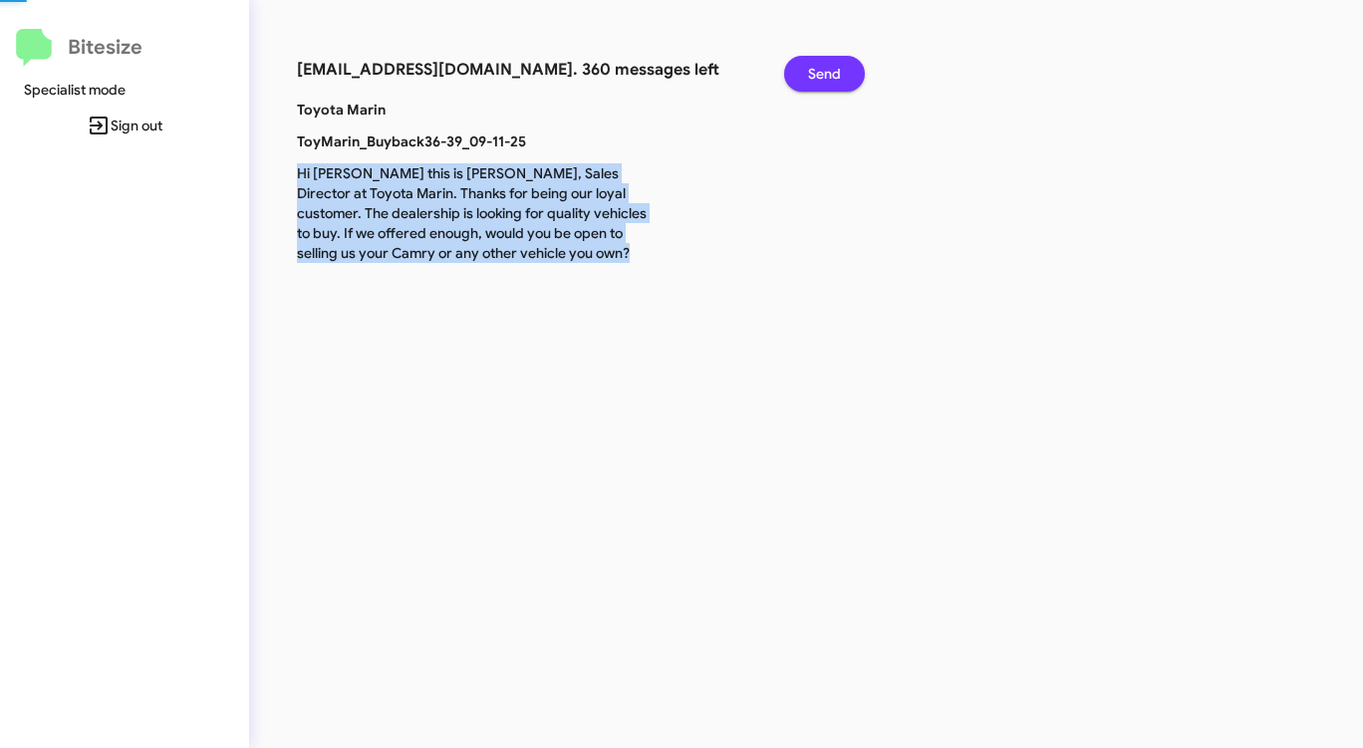
click at [830, 81] on span "Send" at bounding box center [824, 74] width 33 height 36
click at [831, 81] on span "Send" at bounding box center [824, 74] width 33 height 36
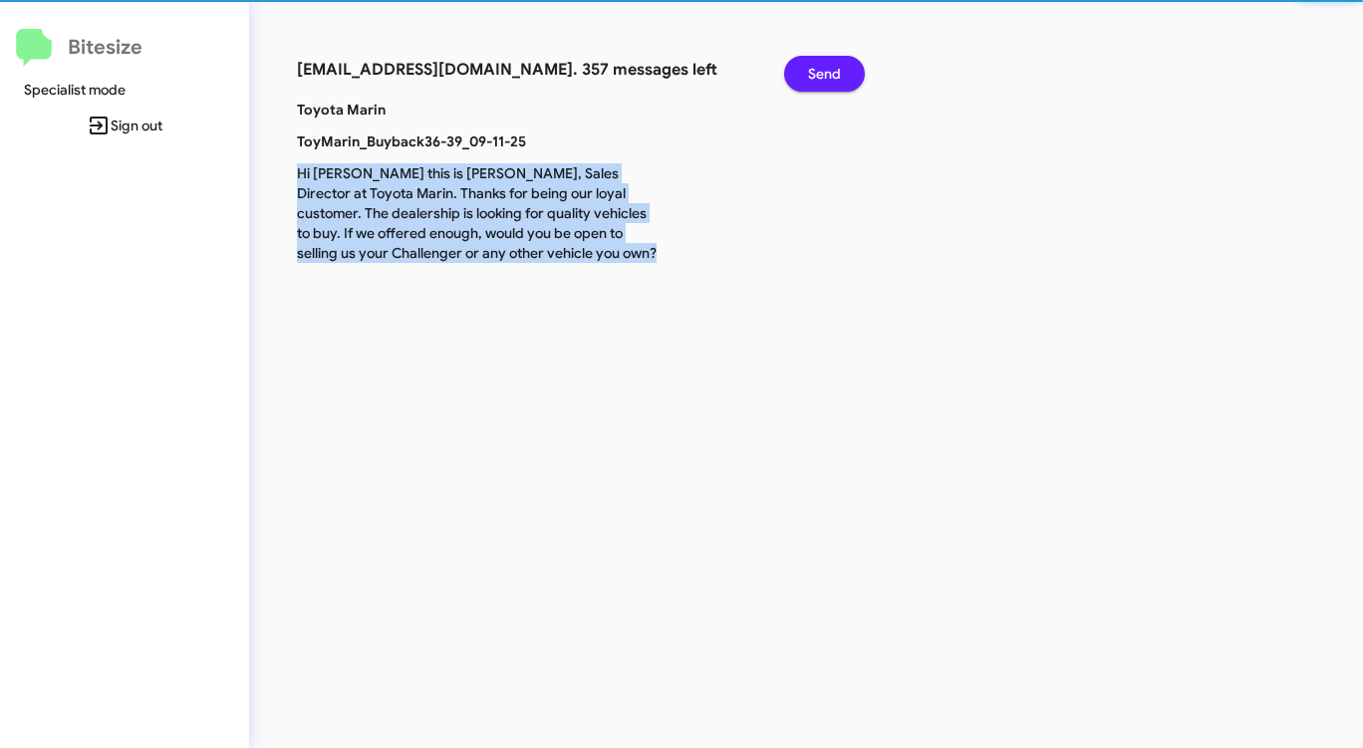
click at [831, 81] on span "Send" at bounding box center [824, 74] width 33 height 36
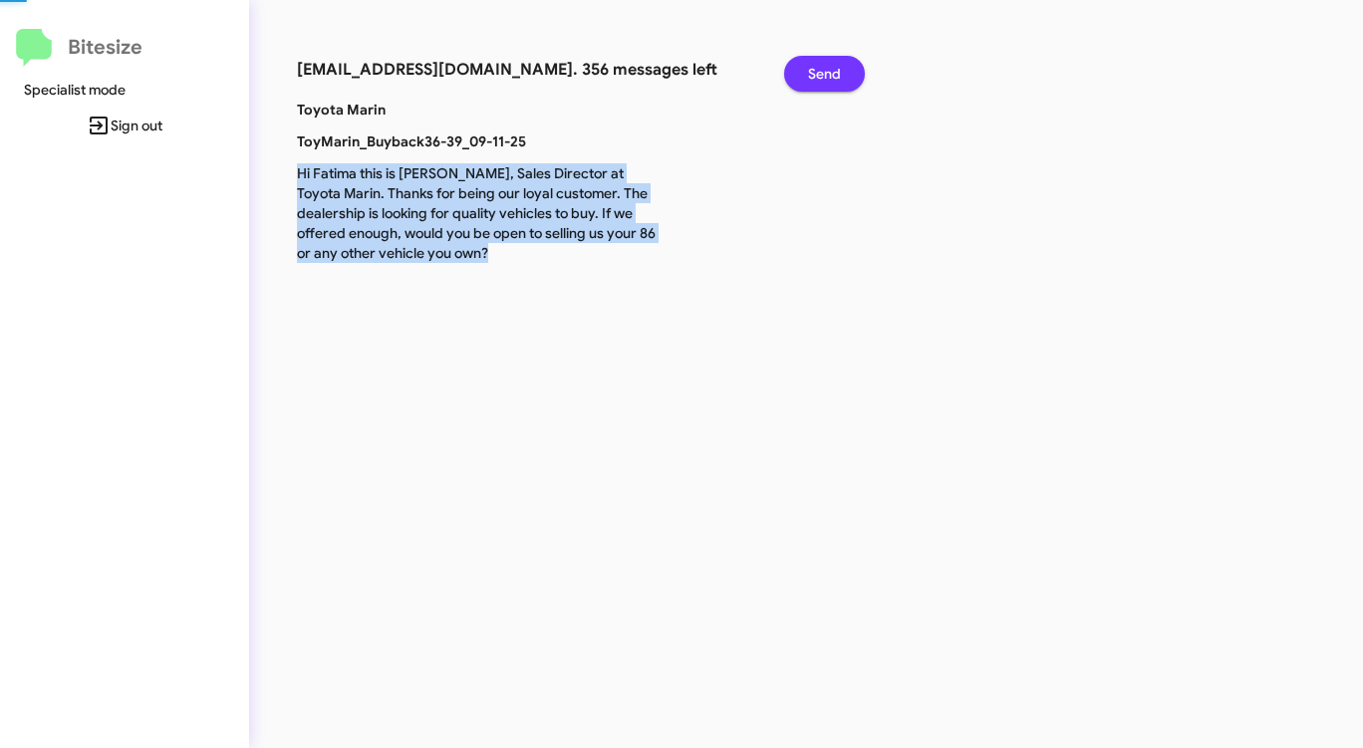
click at [831, 81] on span "Send" at bounding box center [824, 74] width 33 height 36
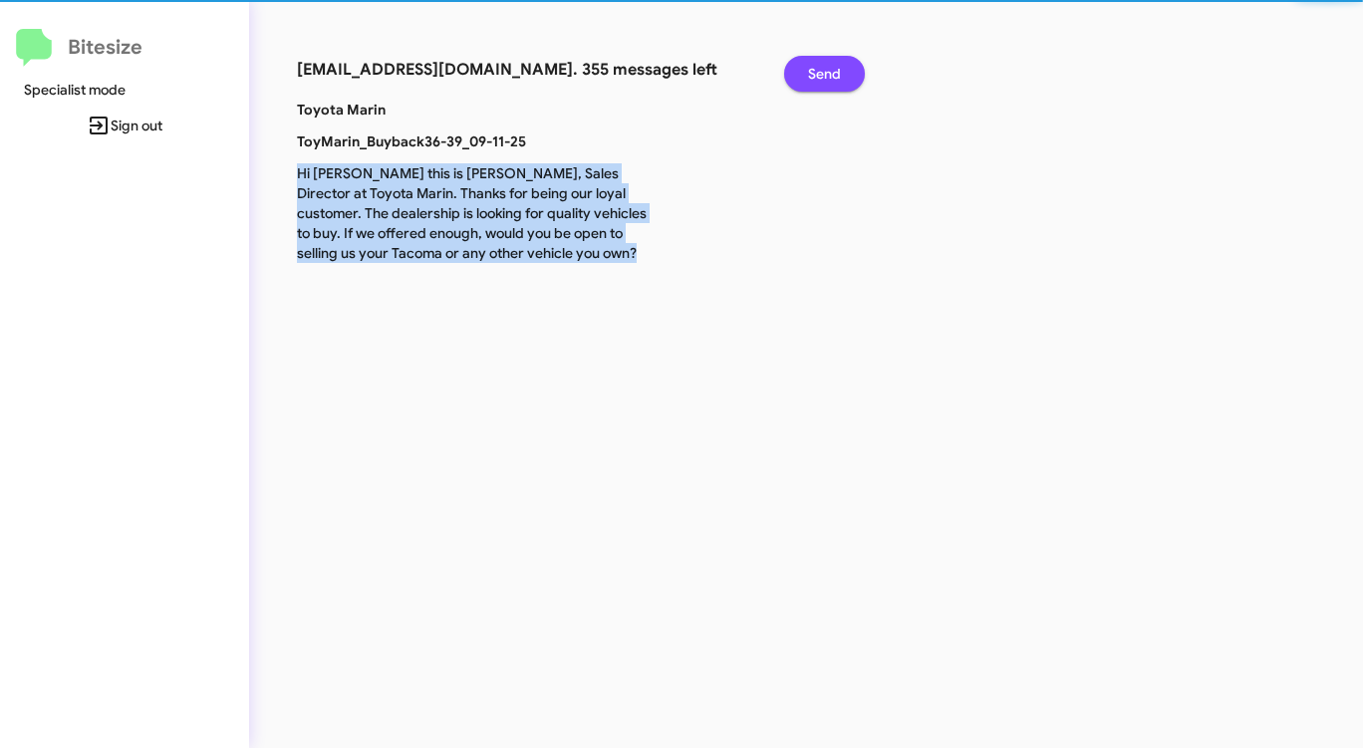
click at [831, 81] on span "Send" at bounding box center [824, 74] width 33 height 36
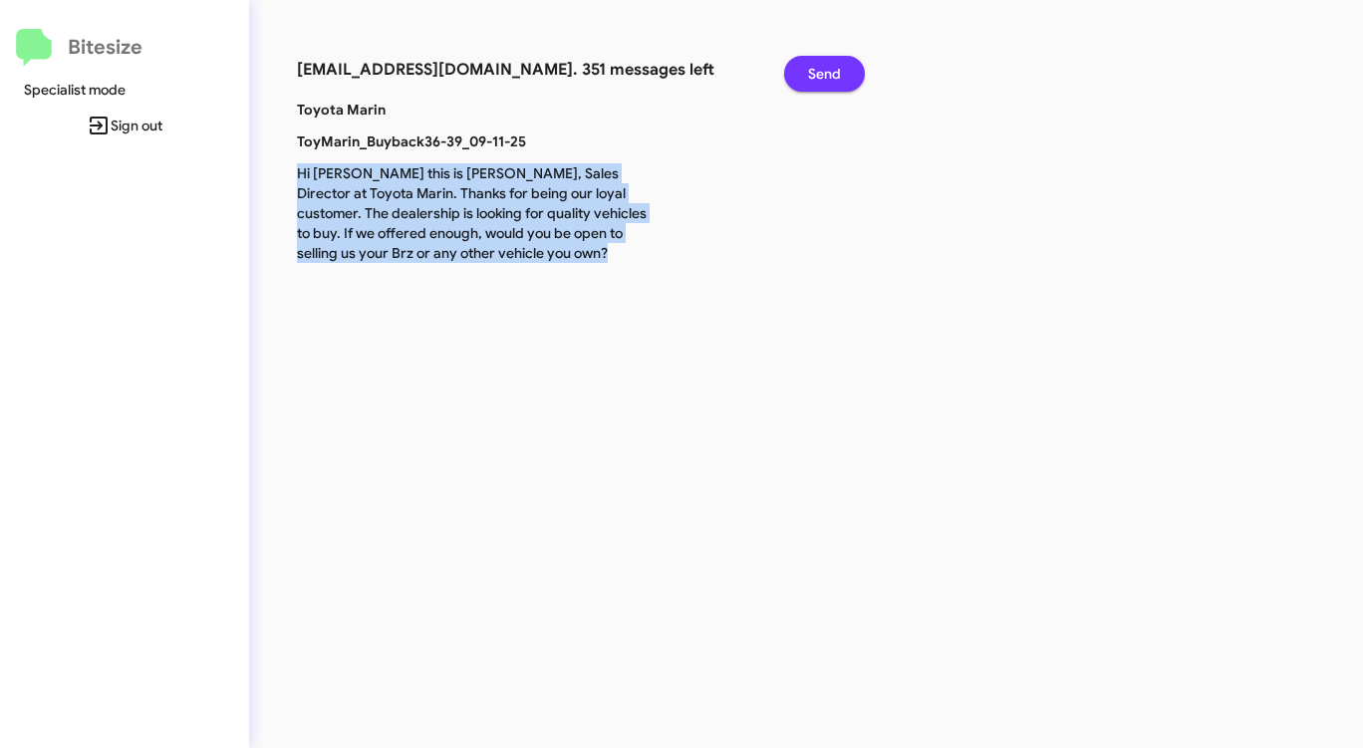
click at [831, 81] on span "Send" at bounding box center [824, 74] width 33 height 36
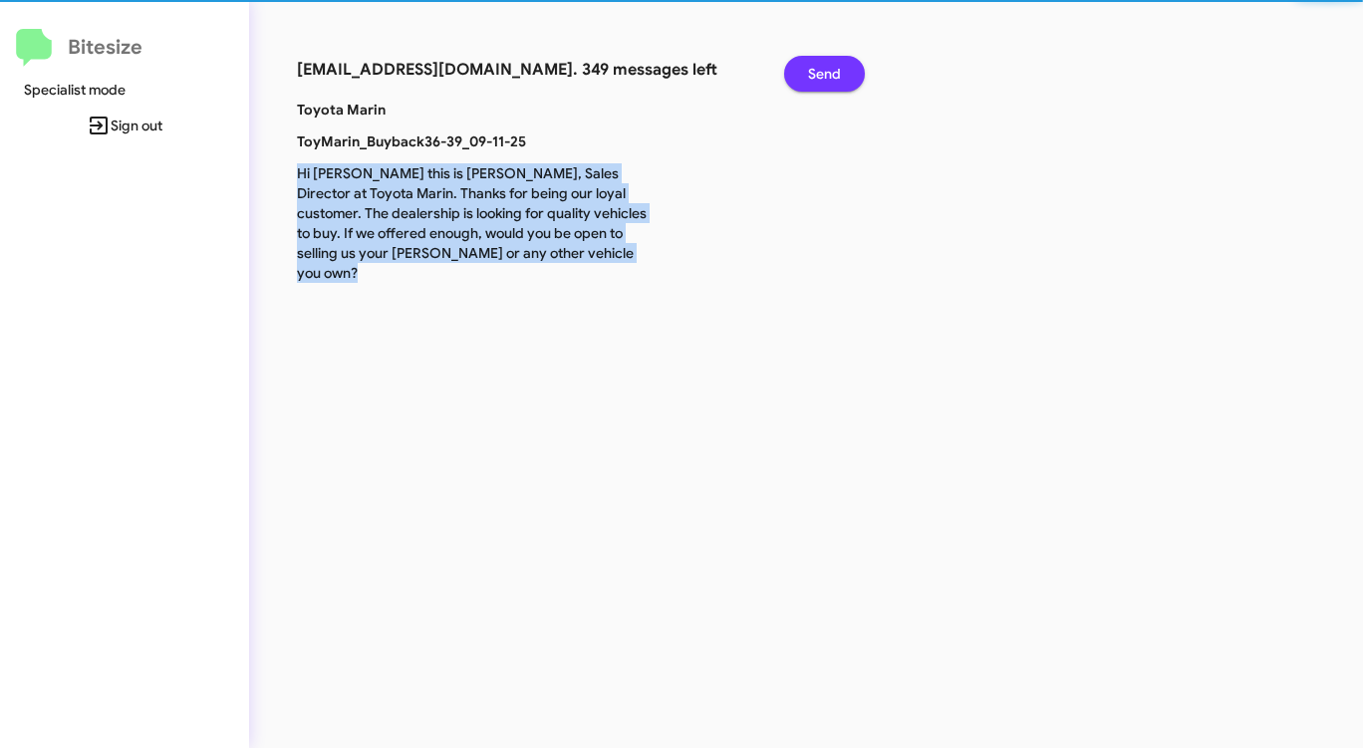
click at [831, 81] on span "Send" at bounding box center [824, 74] width 33 height 36
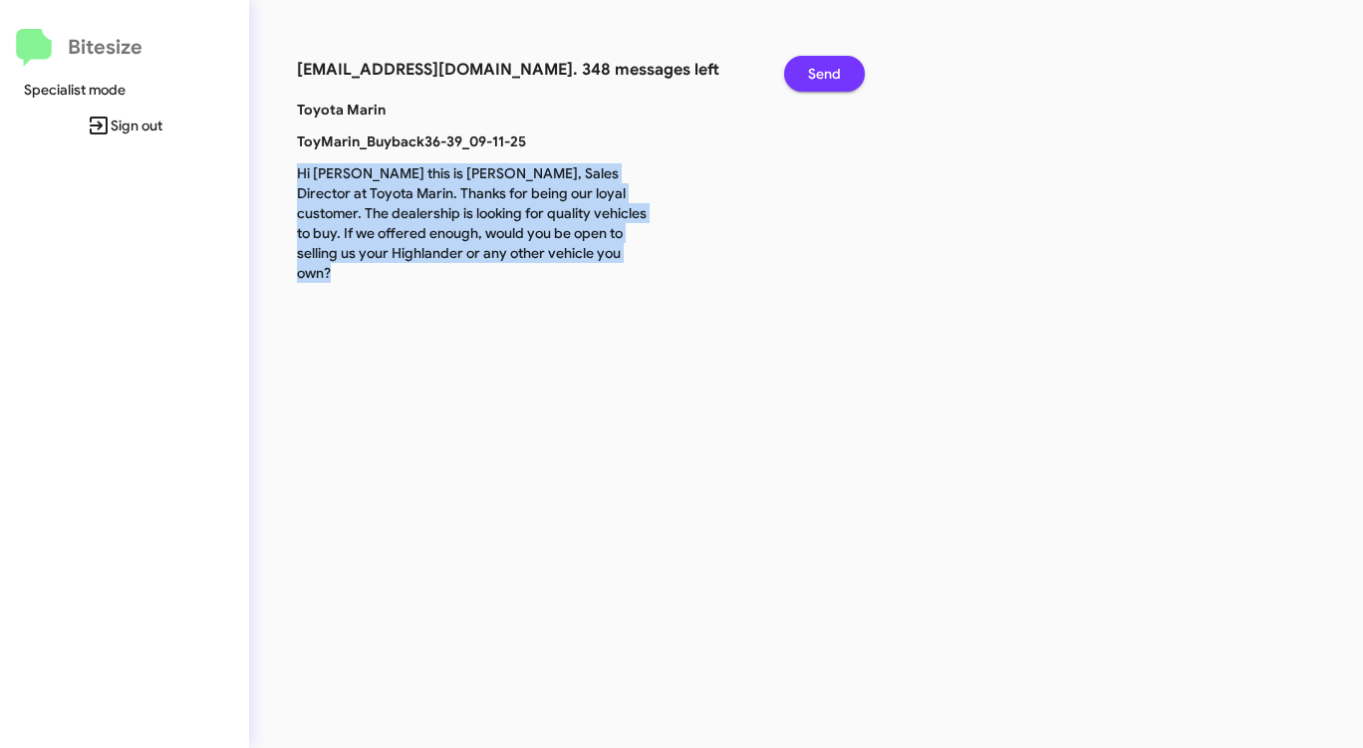
click at [831, 81] on span "Send" at bounding box center [824, 74] width 33 height 36
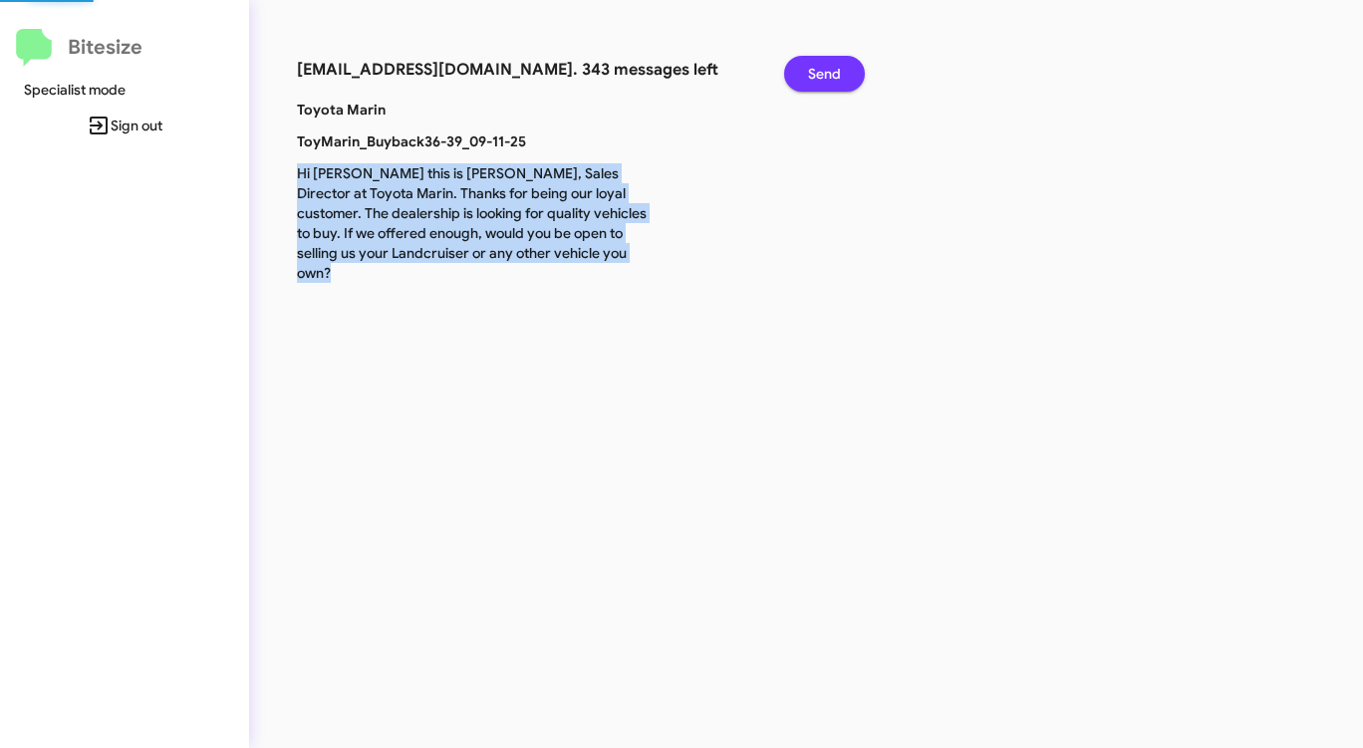
click at [831, 81] on span "Send" at bounding box center [824, 74] width 33 height 36
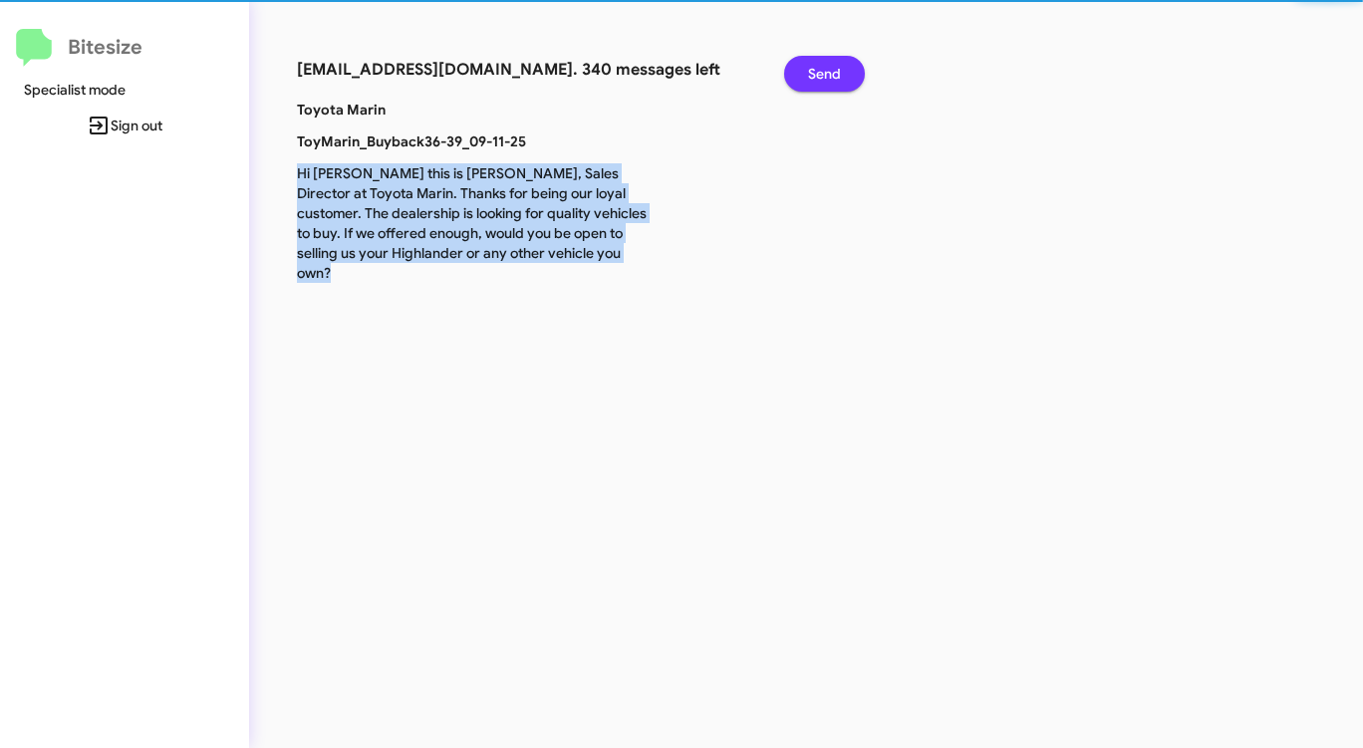
click at [831, 81] on span "Send" at bounding box center [824, 74] width 33 height 36
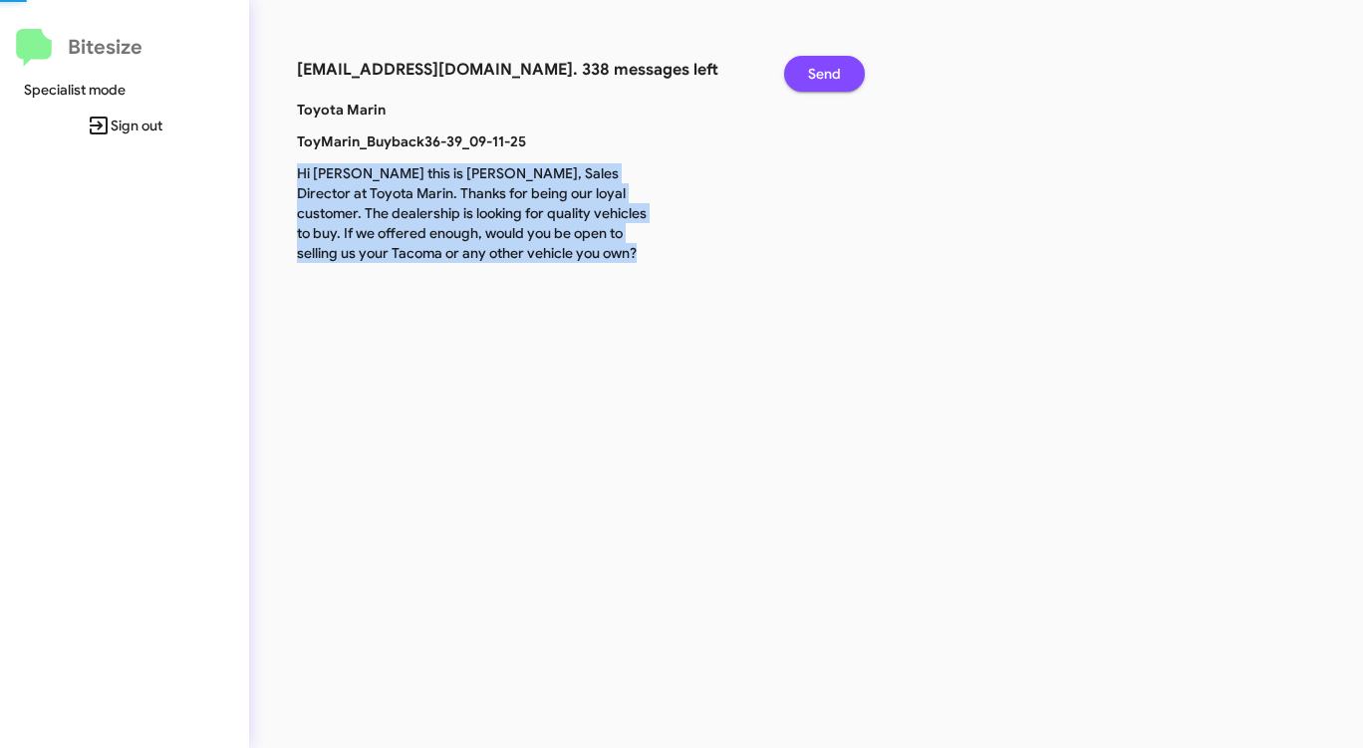
click at [831, 81] on span "Send" at bounding box center [824, 74] width 33 height 36
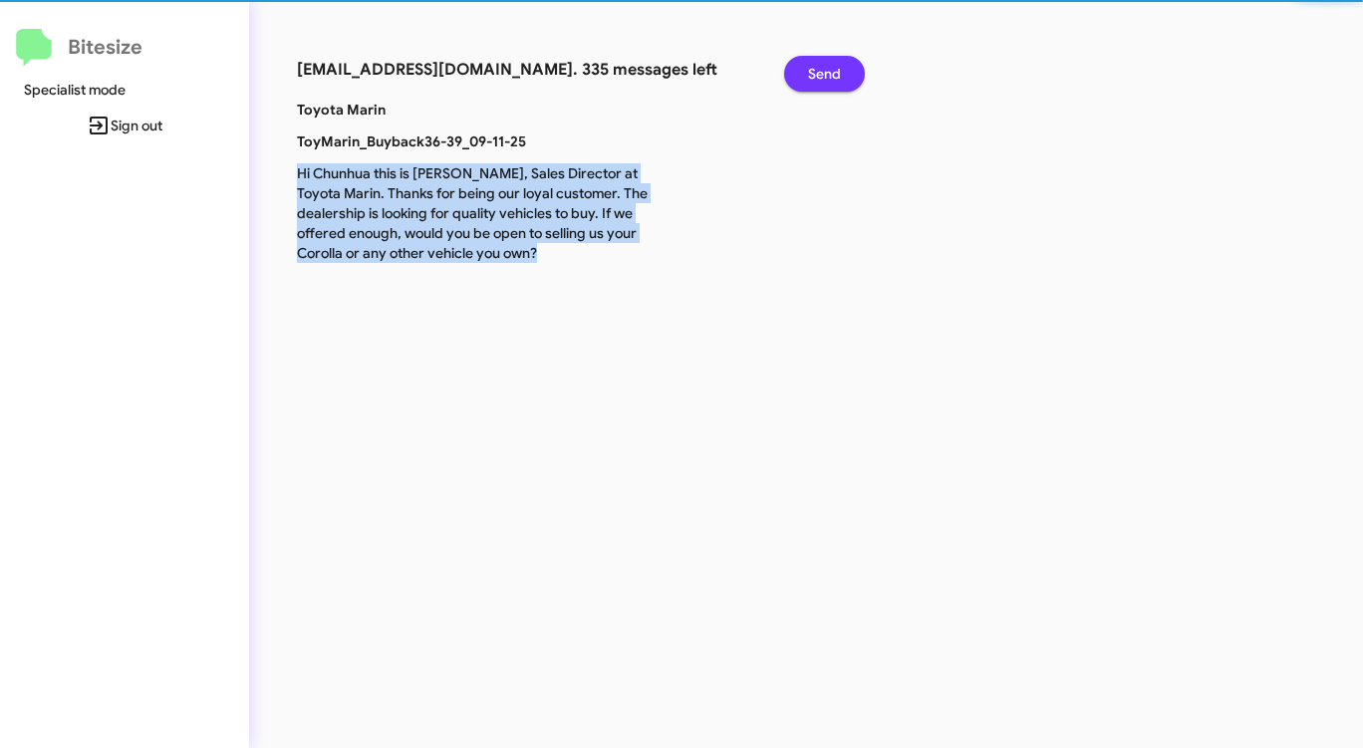
click at [831, 81] on span "Send" at bounding box center [824, 74] width 33 height 36
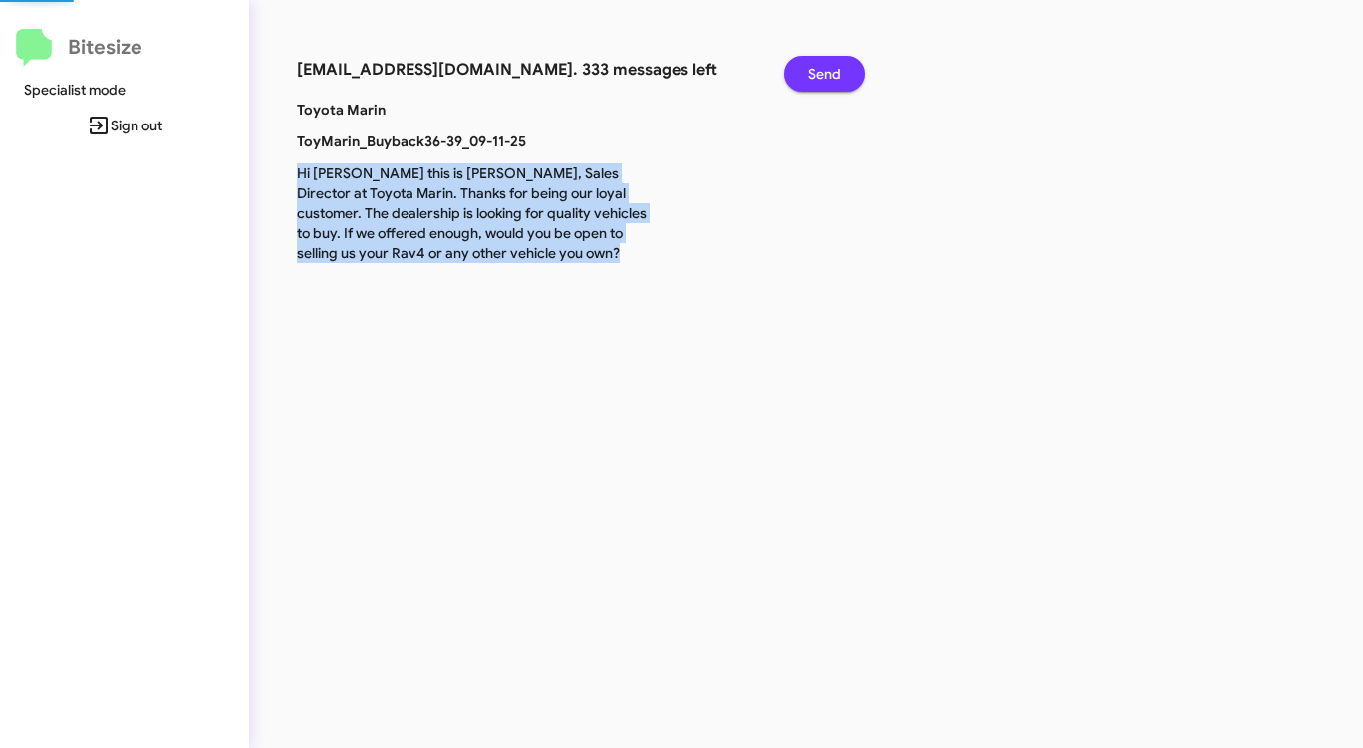
click at [831, 81] on span "Send" at bounding box center [824, 74] width 33 height 36
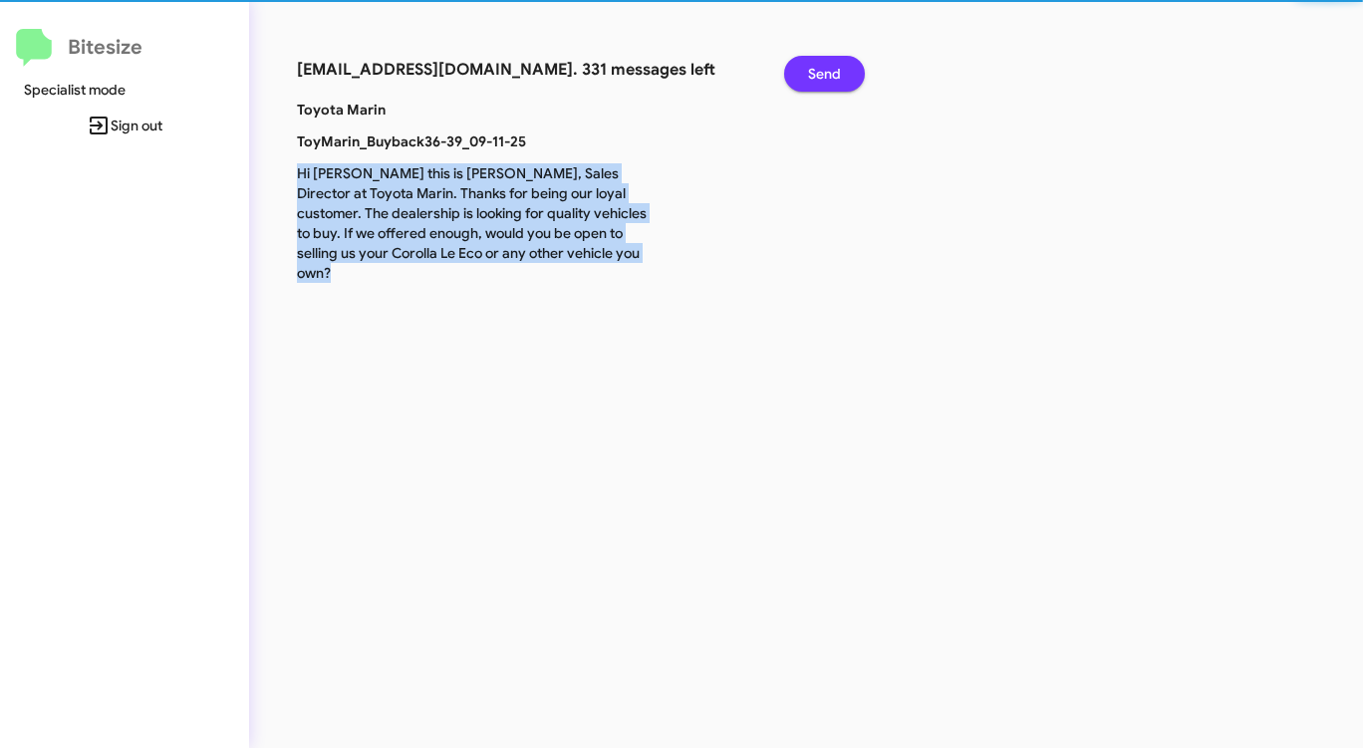
click at [831, 81] on span "Send" at bounding box center [824, 74] width 33 height 36
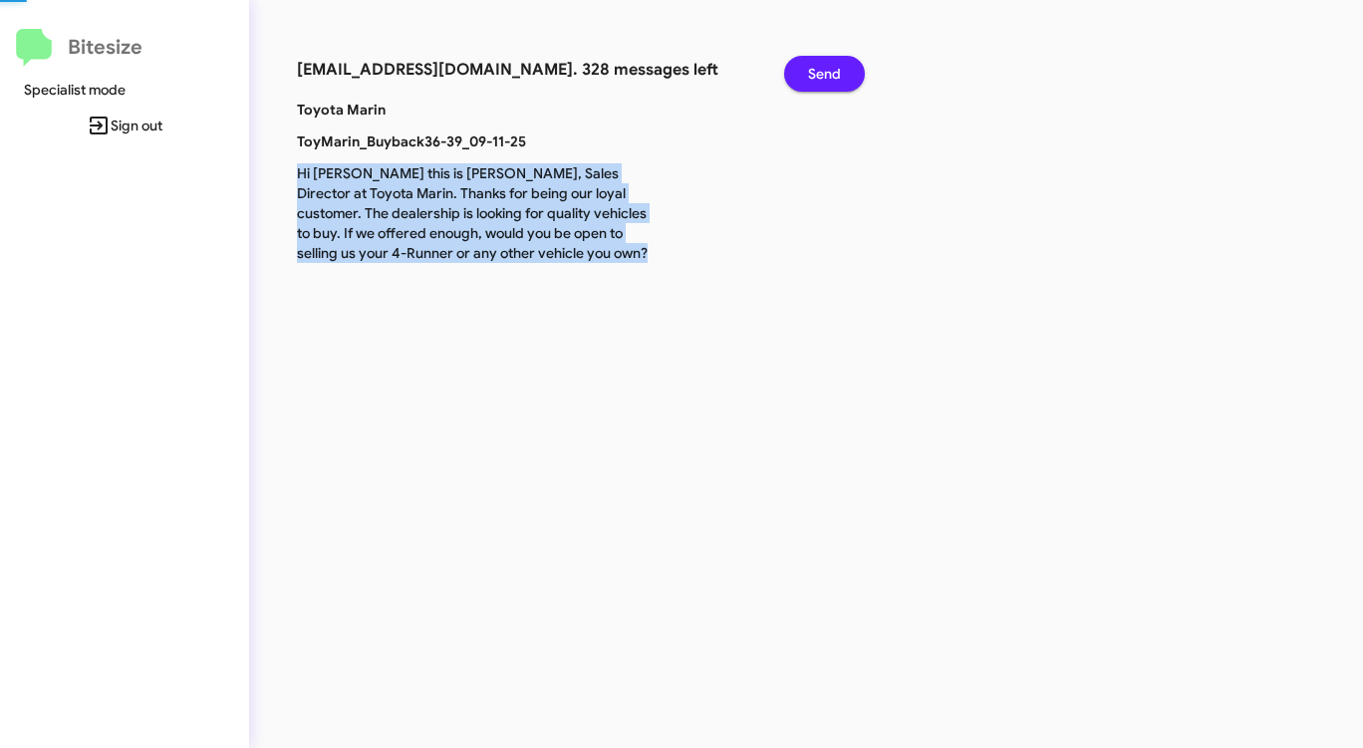
click at [831, 81] on span "Send" at bounding box center [824, 74] width 33 height 36
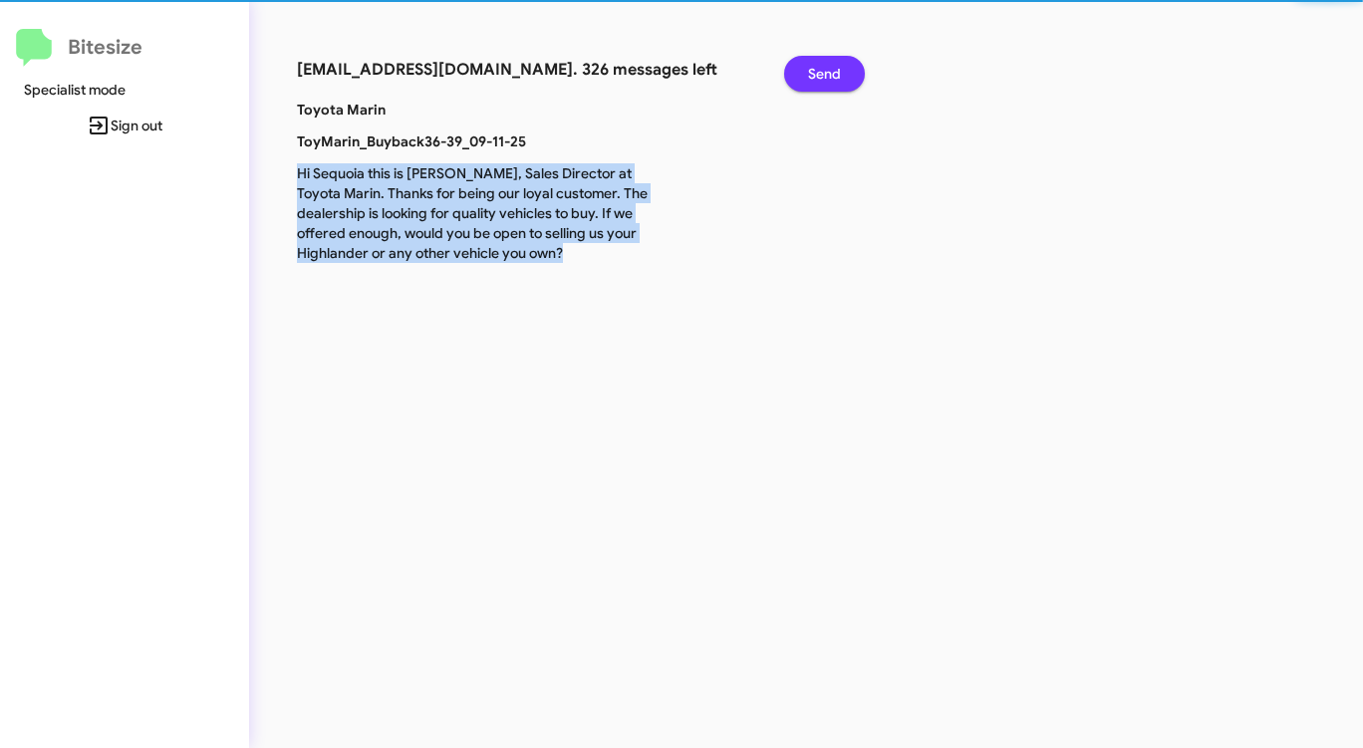
click at [831, 81] on span "Send" at bounding box center [824, 74] width 33 height 36
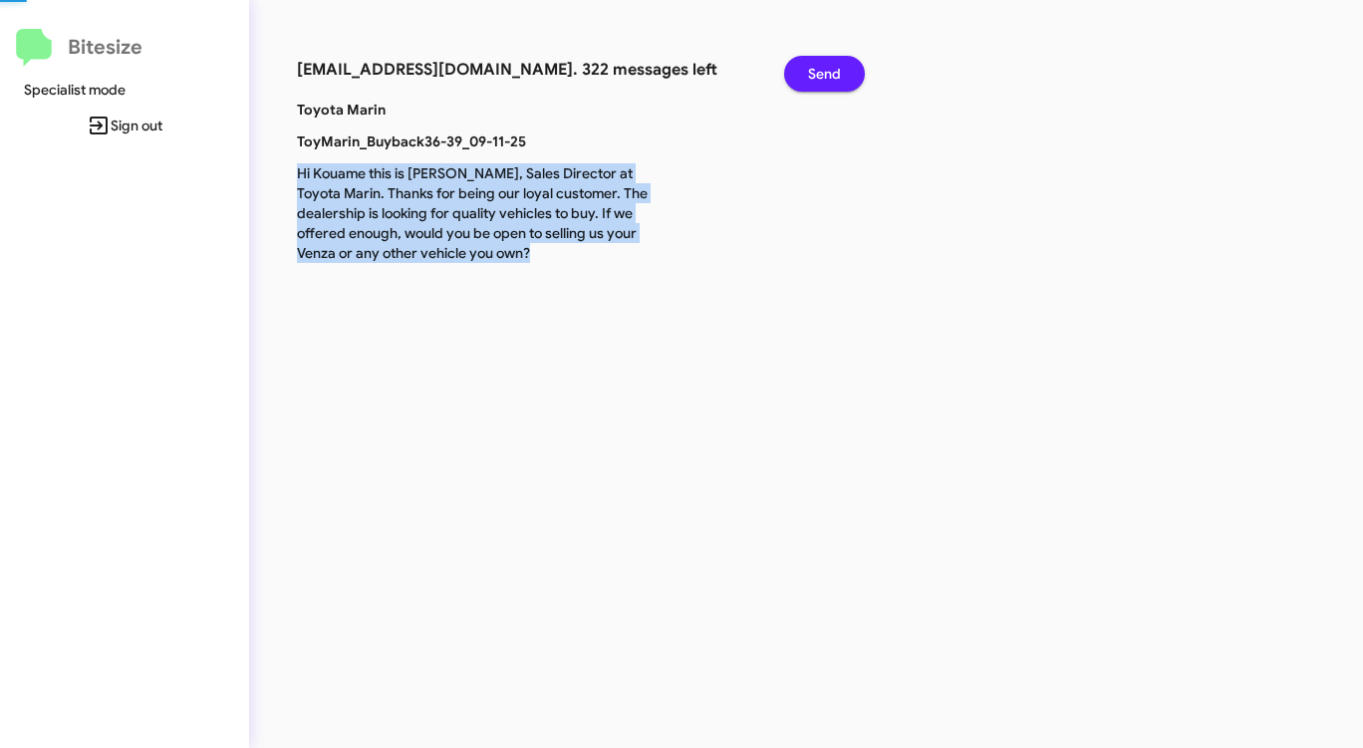
click at [831, 81] on span "Send" at bounding box center [824, 74] width 33 height 36
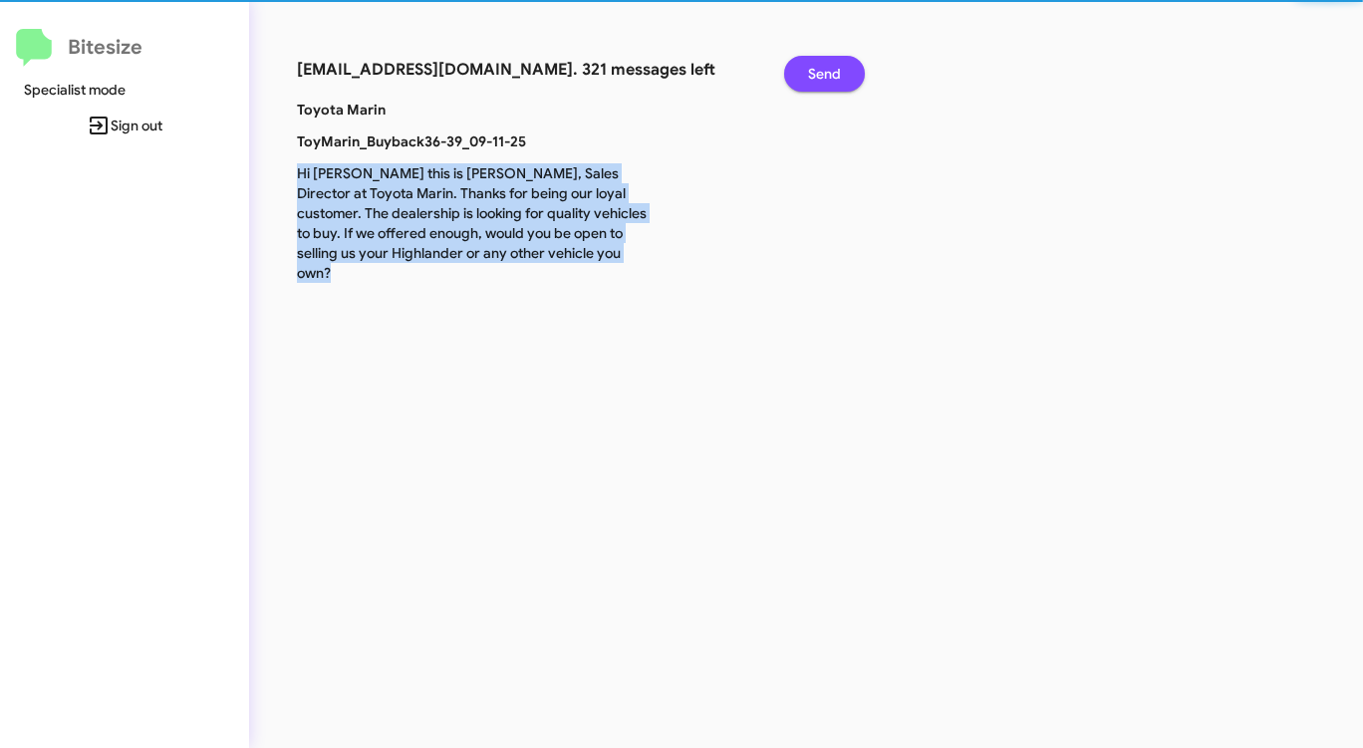
click at [831, 81] on span "Send" at bounding box center [824, 74] width 33 height 36
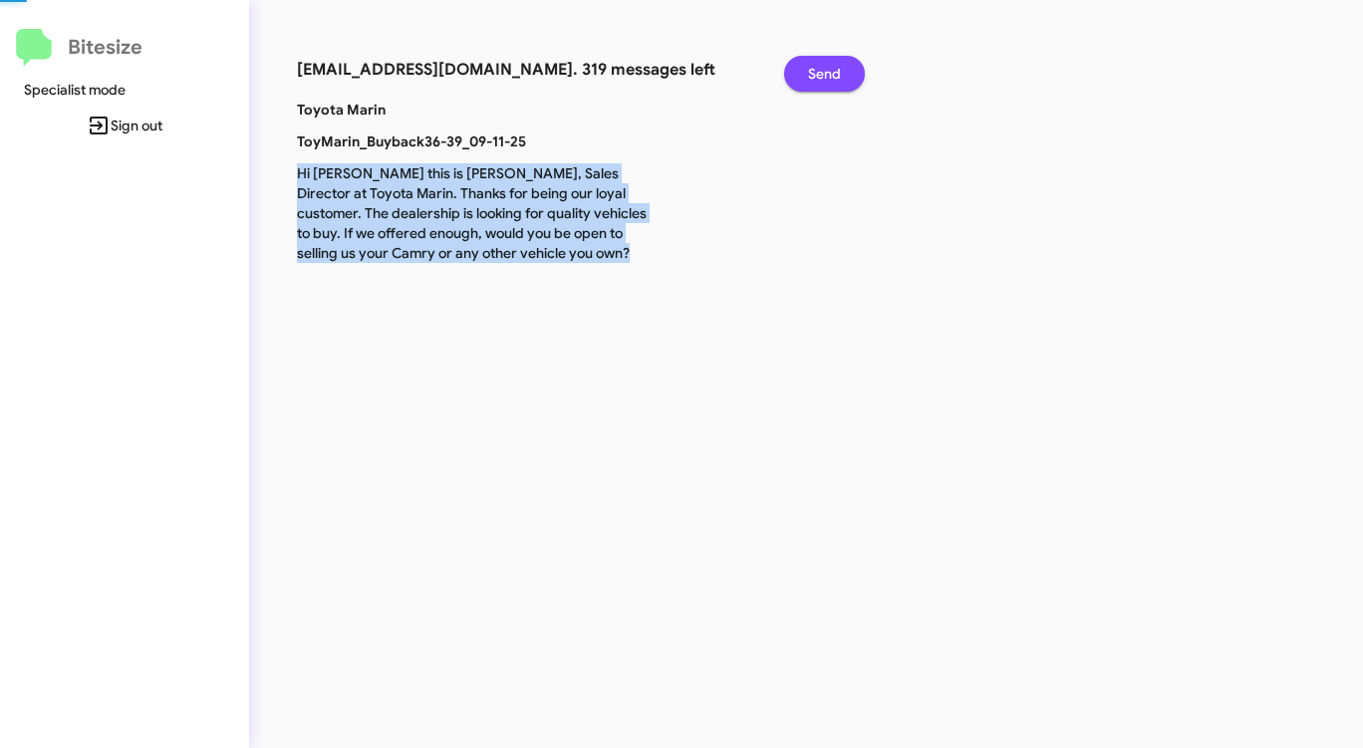
click at [831, 81] on span "Send" at bounding box center [824, 74] width 33 height 36
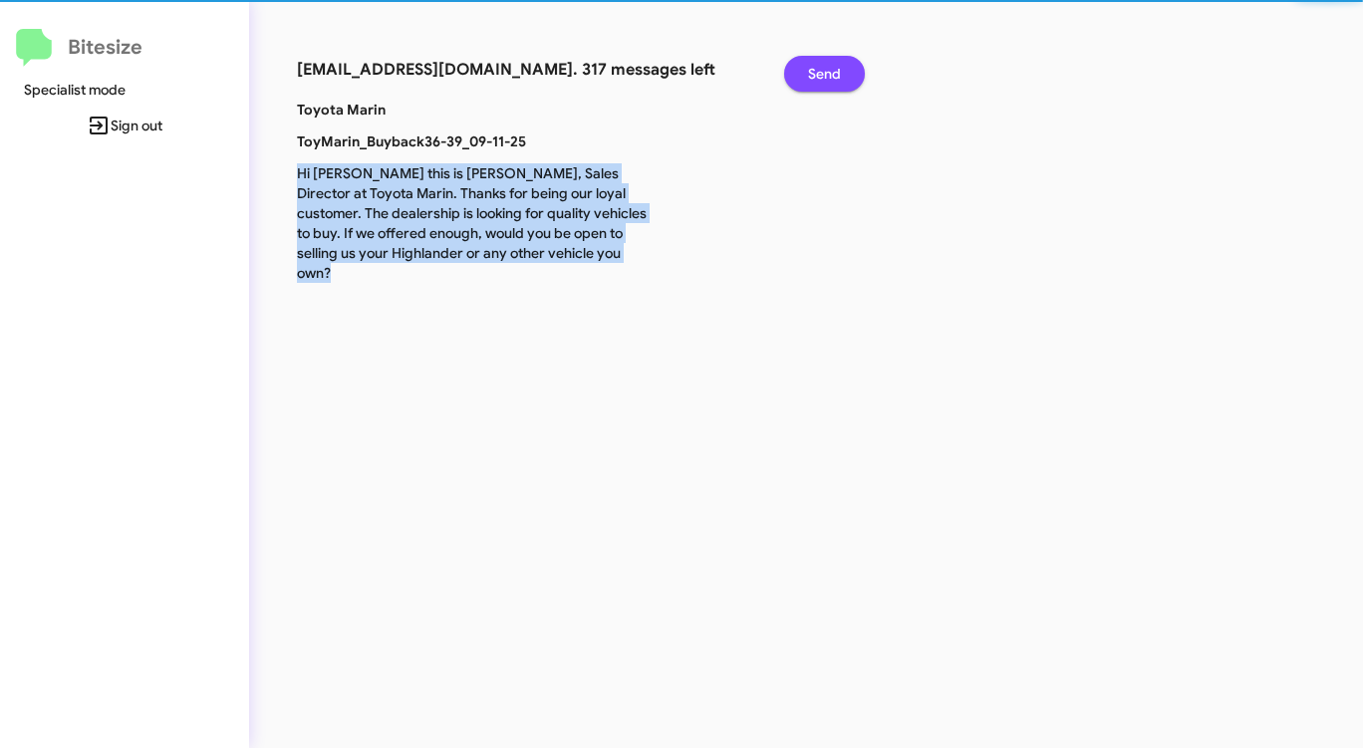
click at [831, 81] on span "Send" at bounding box center [824, 74] width 33 height 36
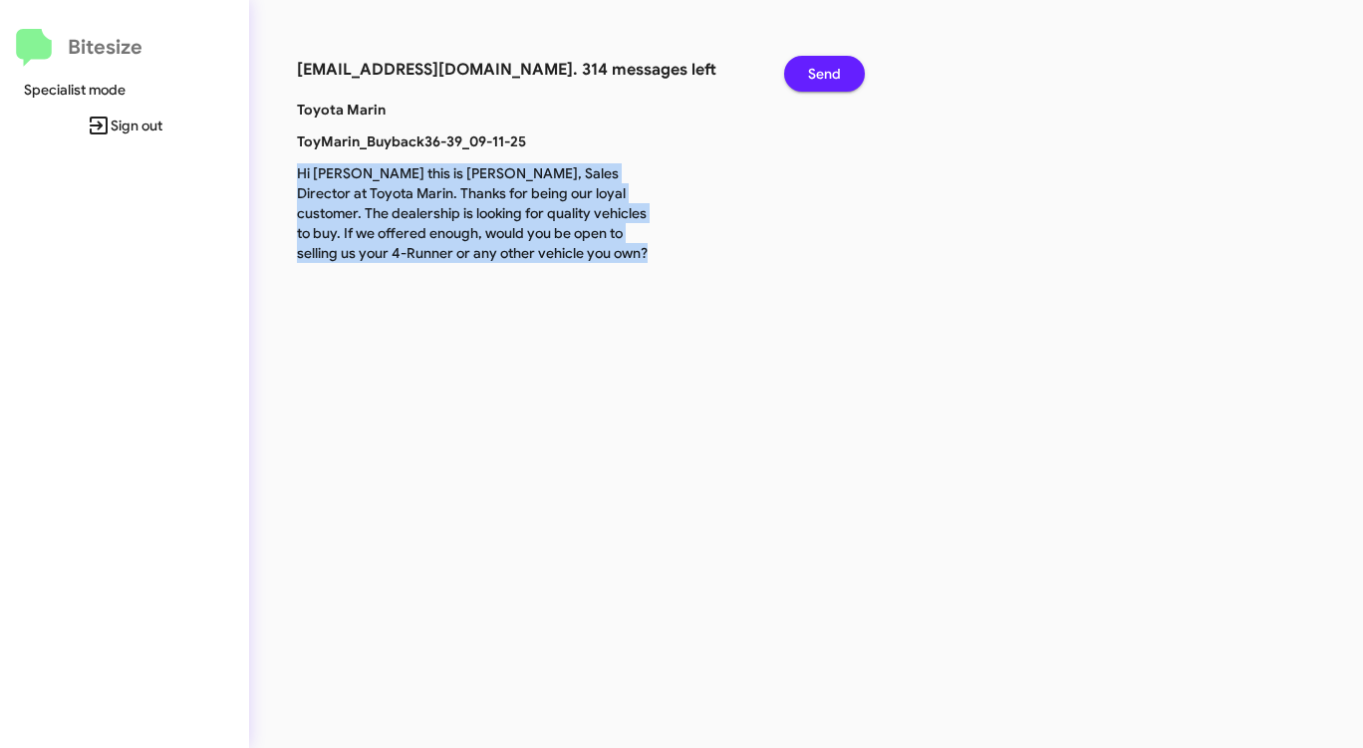
click at [831, 81] on span "Send" at bounding box center [824, 74] width 33 height 36
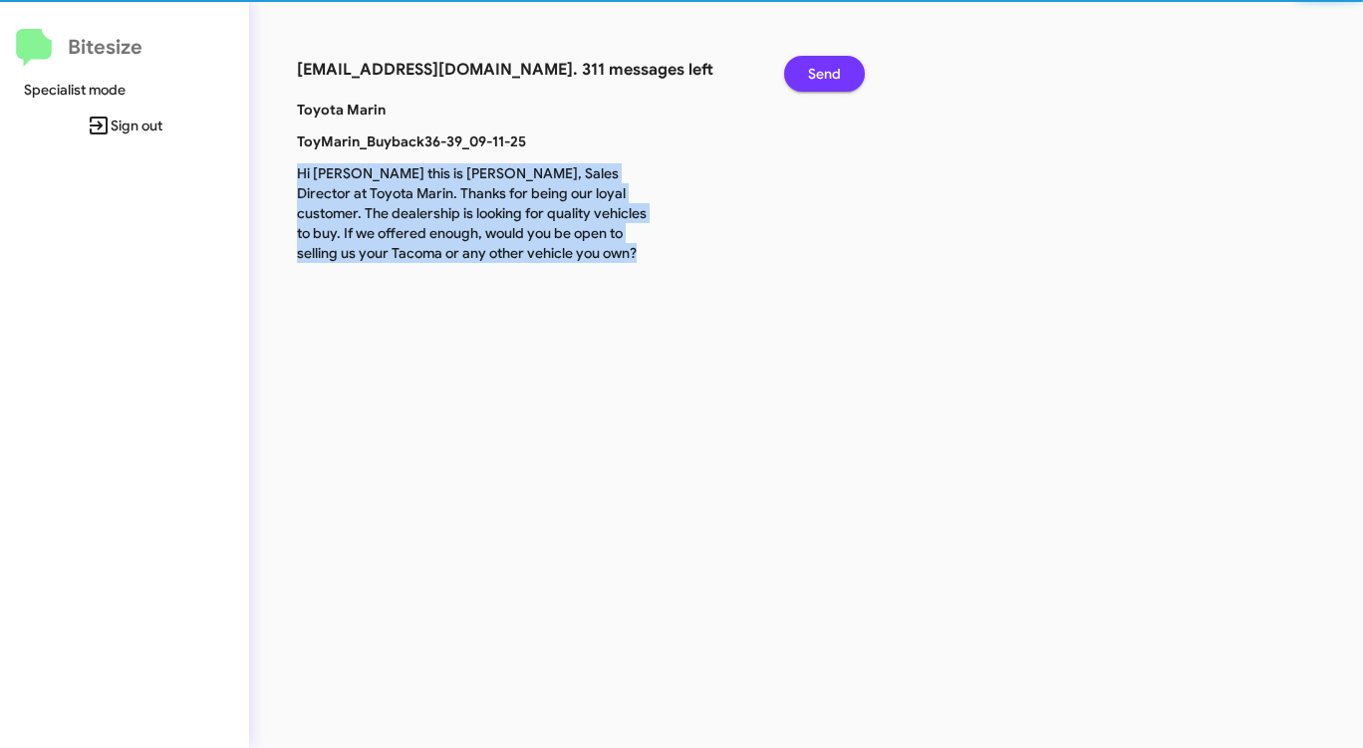
click at [831, 81] on span "Send" at bounding box center [824, 74] width 33 height 36
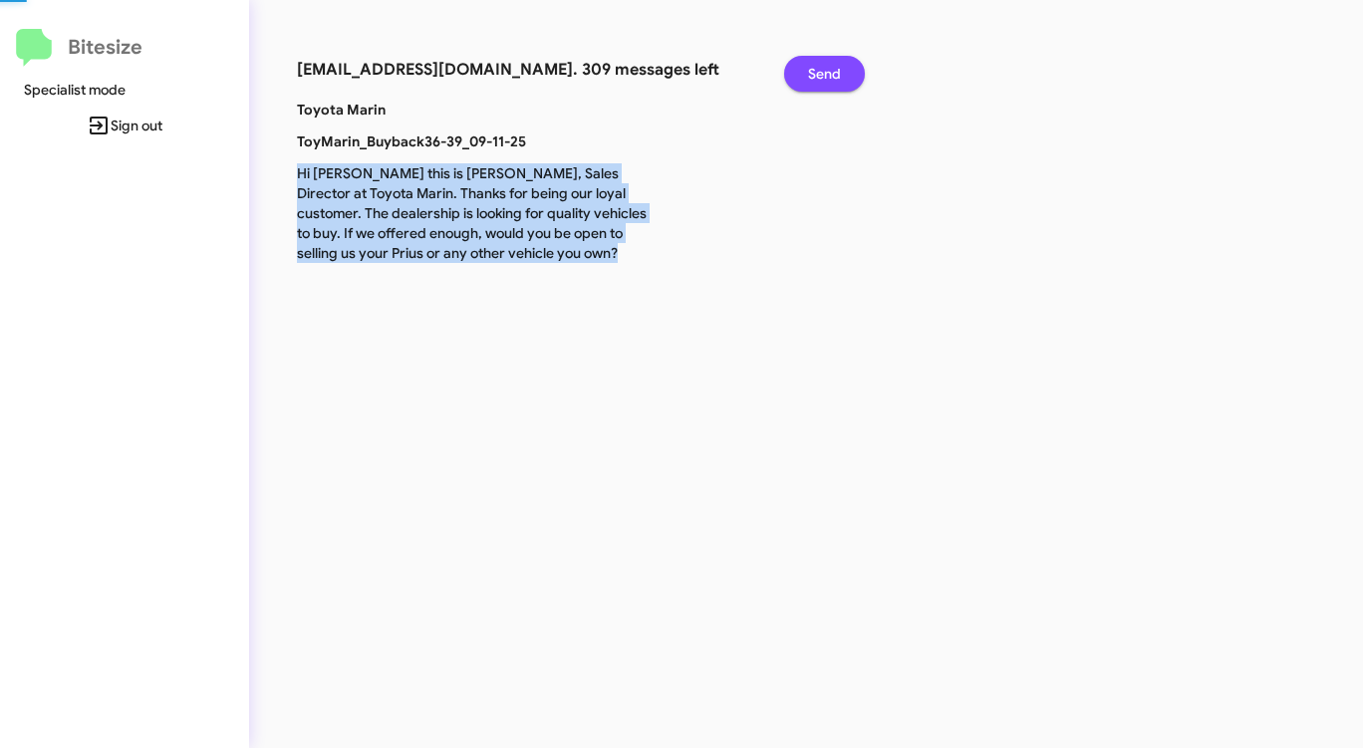
click at [831, 81] on span "Send" at bounding box center [824, 74] width 33 height 36
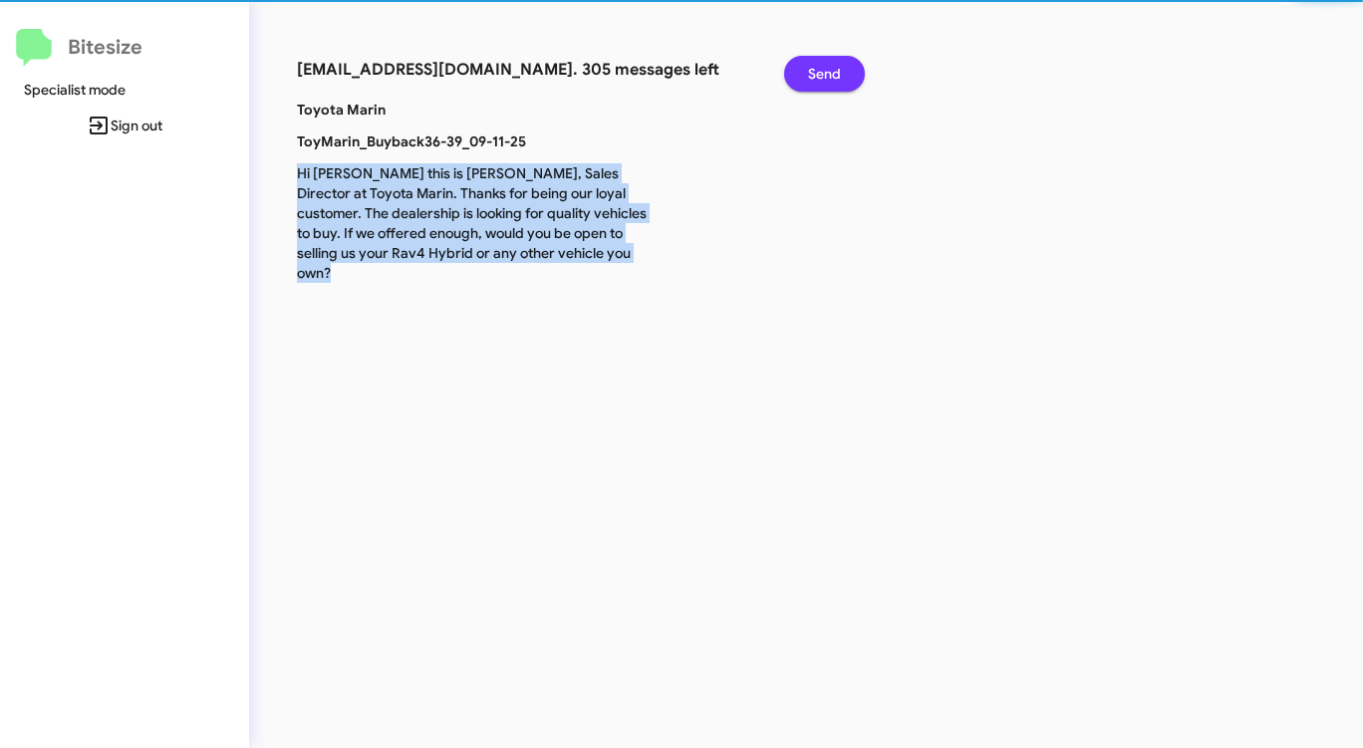
click at [831, 81] on span "Send" at bounding box center [824, 74] width 33 height 36
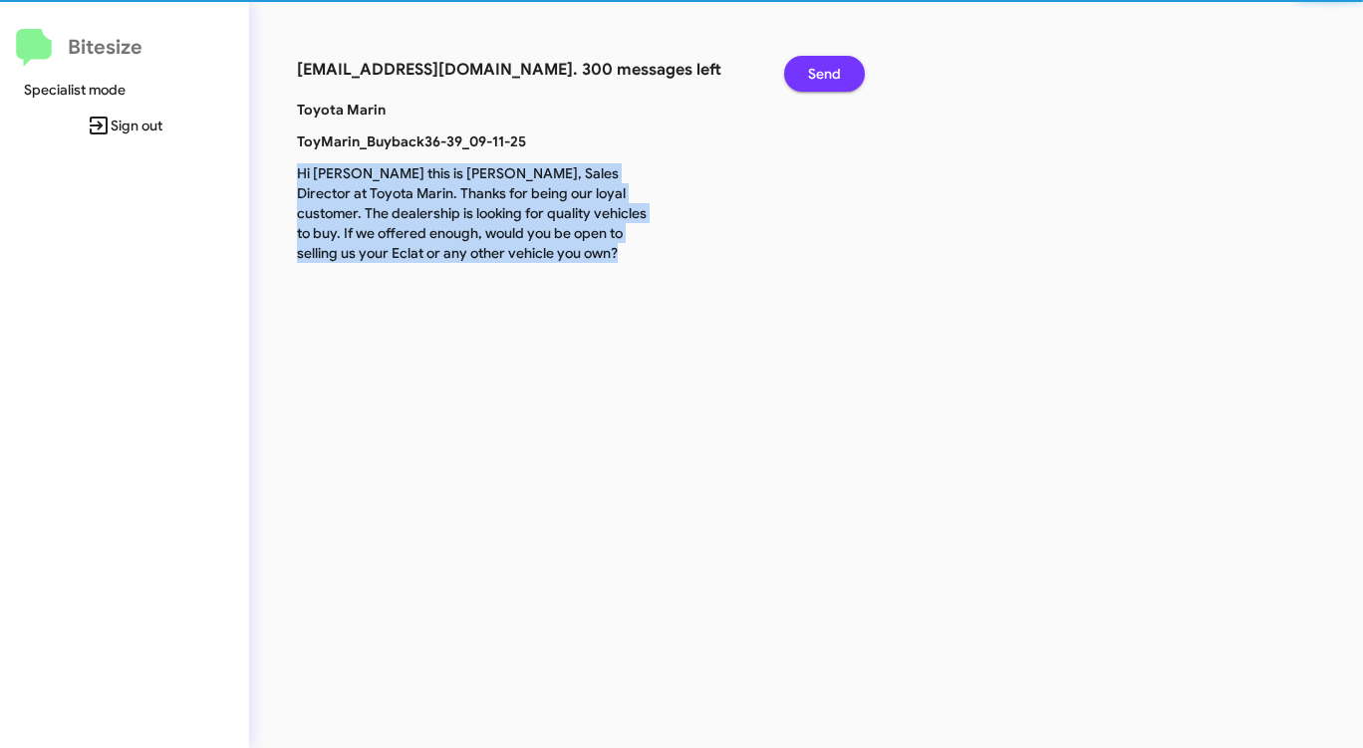
click at [831, 81] on span "Send" at bounding box center [824, 74] width 33 height 36
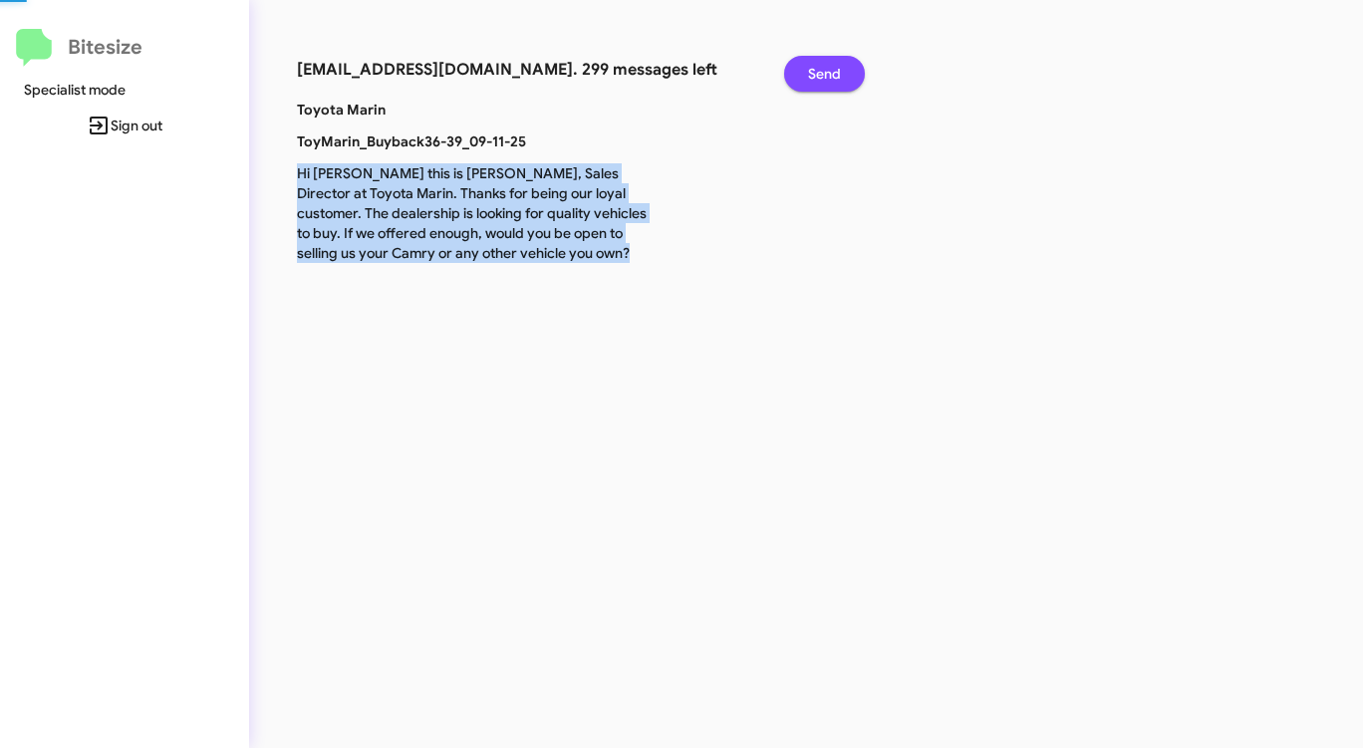
click at [831, 81] on span "Send" at bounding box center [824, 74] width 33 height 36
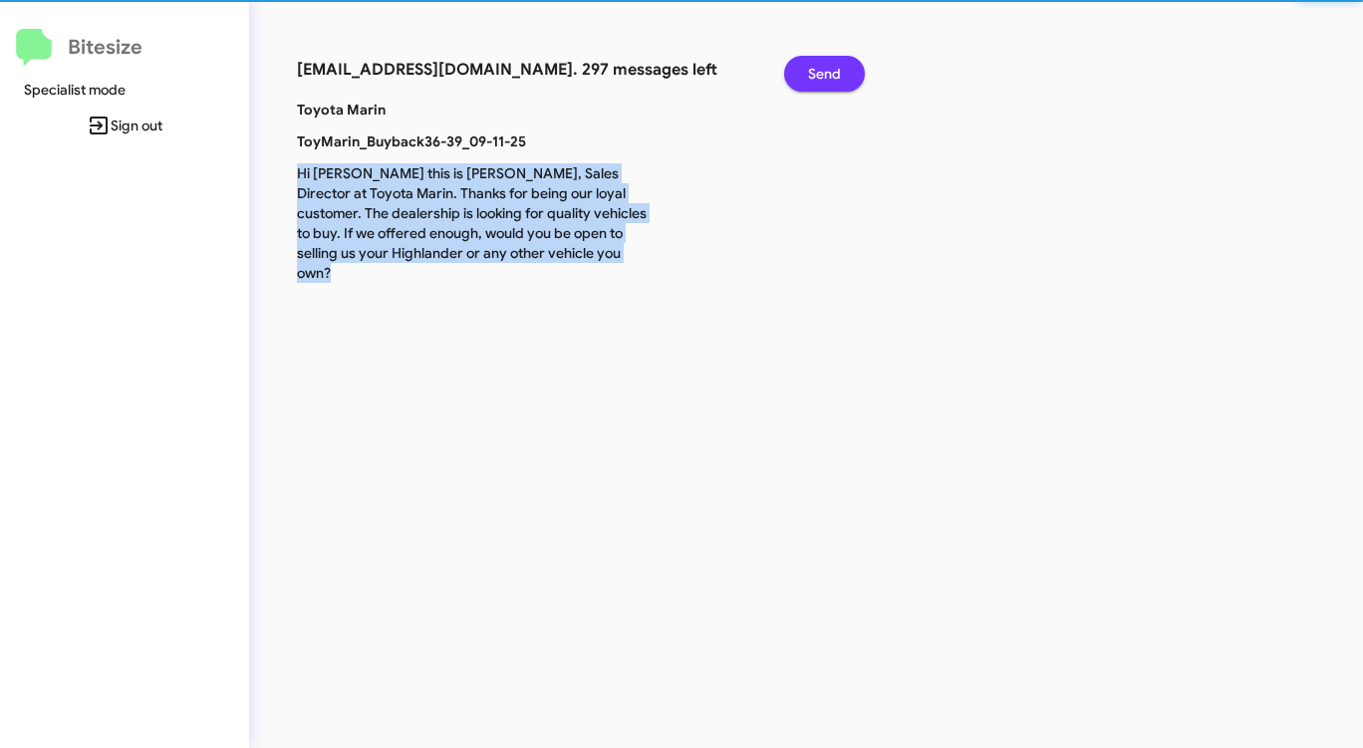
click at [831, 81] on span "Send" at bounding box center [824, 74] width 33 height 36
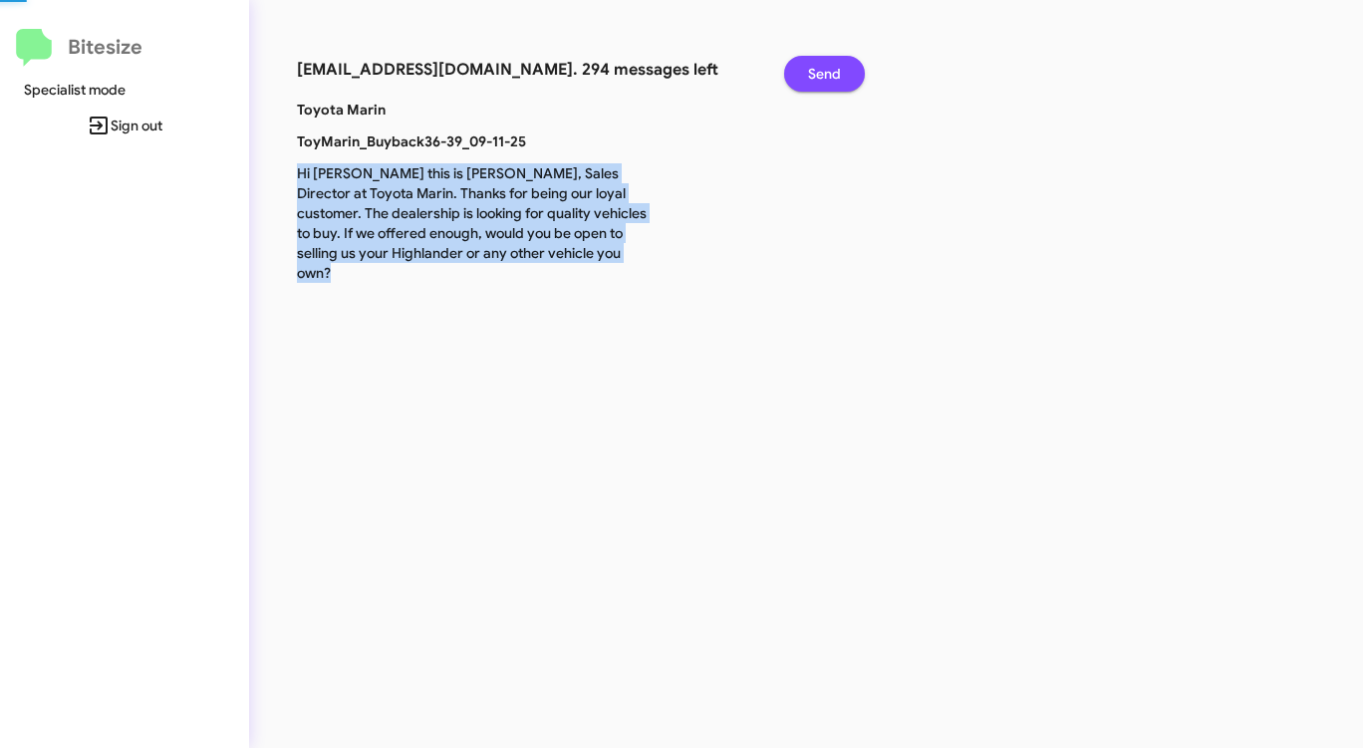
click at [831, 81] on span "Send" at bounding box center [824, 74] width 33 height 36
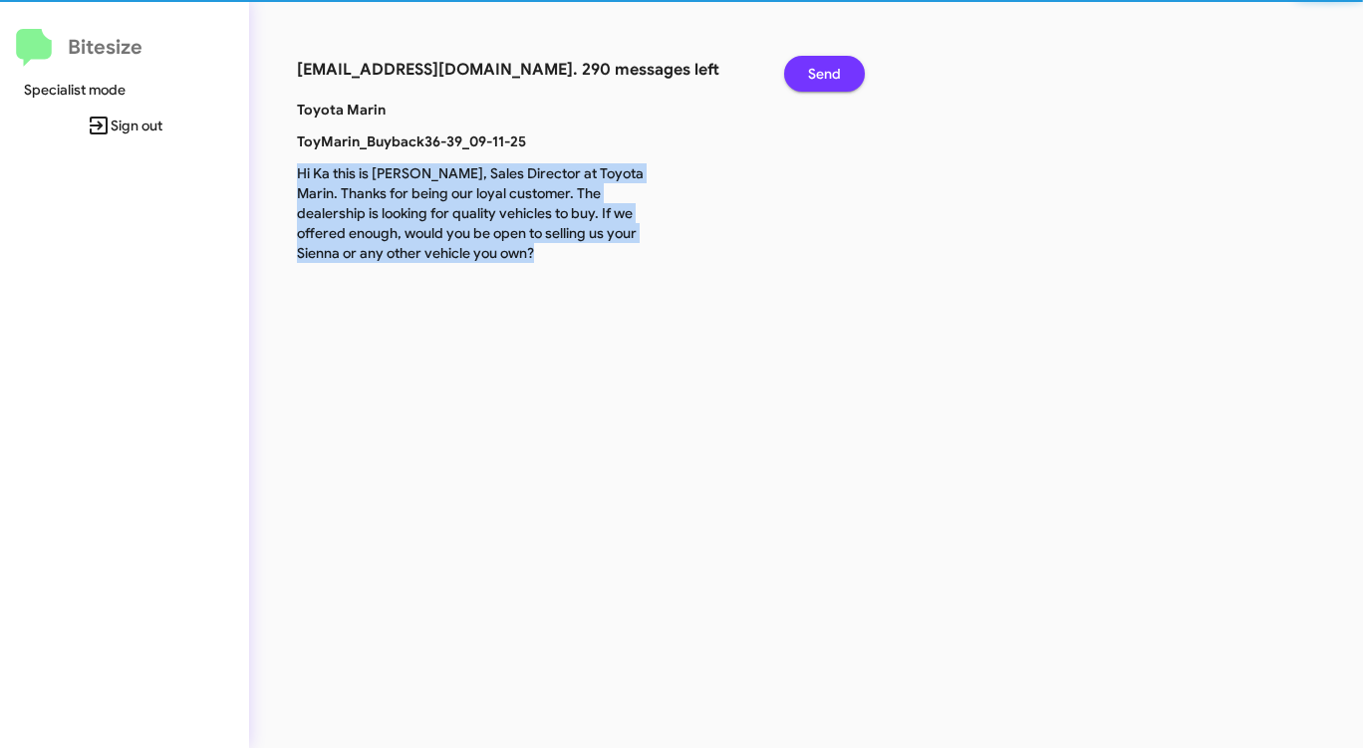
click at [831, 81] on span "Send" at bounding box center [824, 74] width 33 height 36
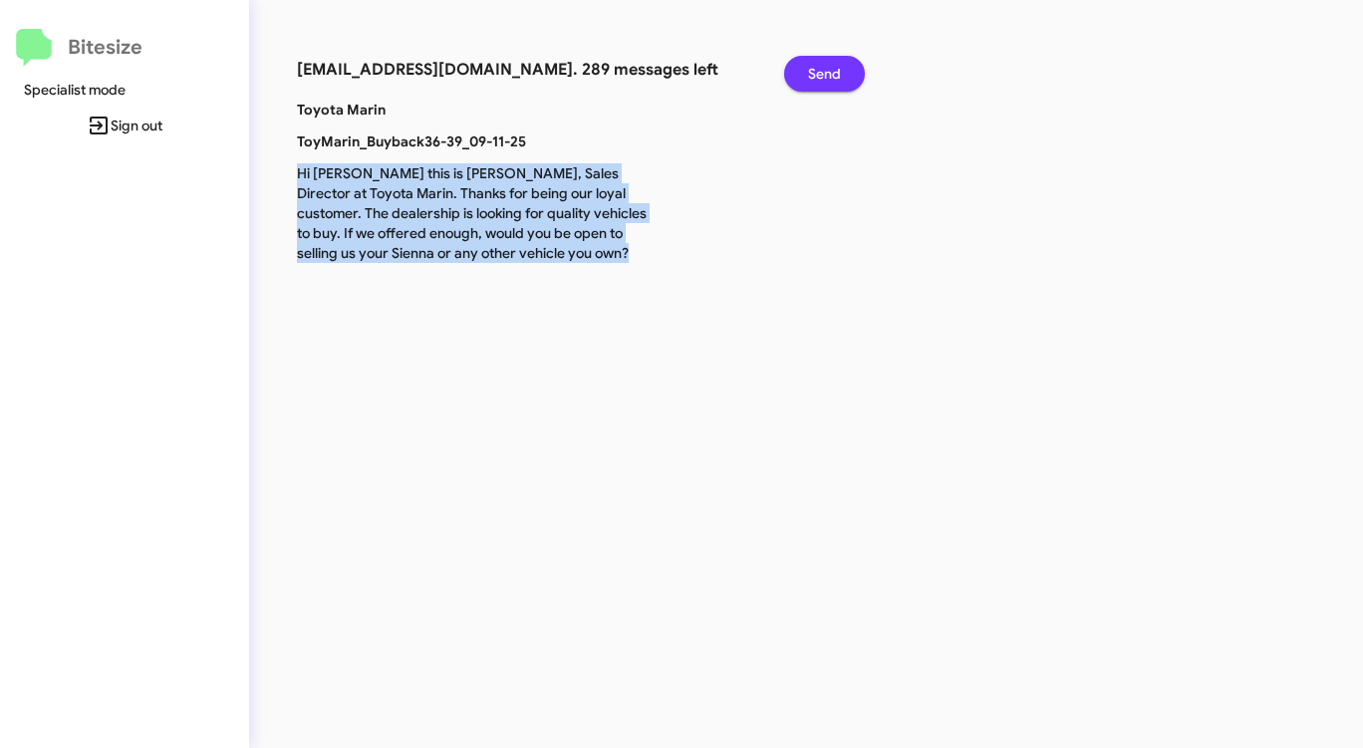
click at [831, 81] on span "Send" at bounding box center [824, 74] width 33 height 36
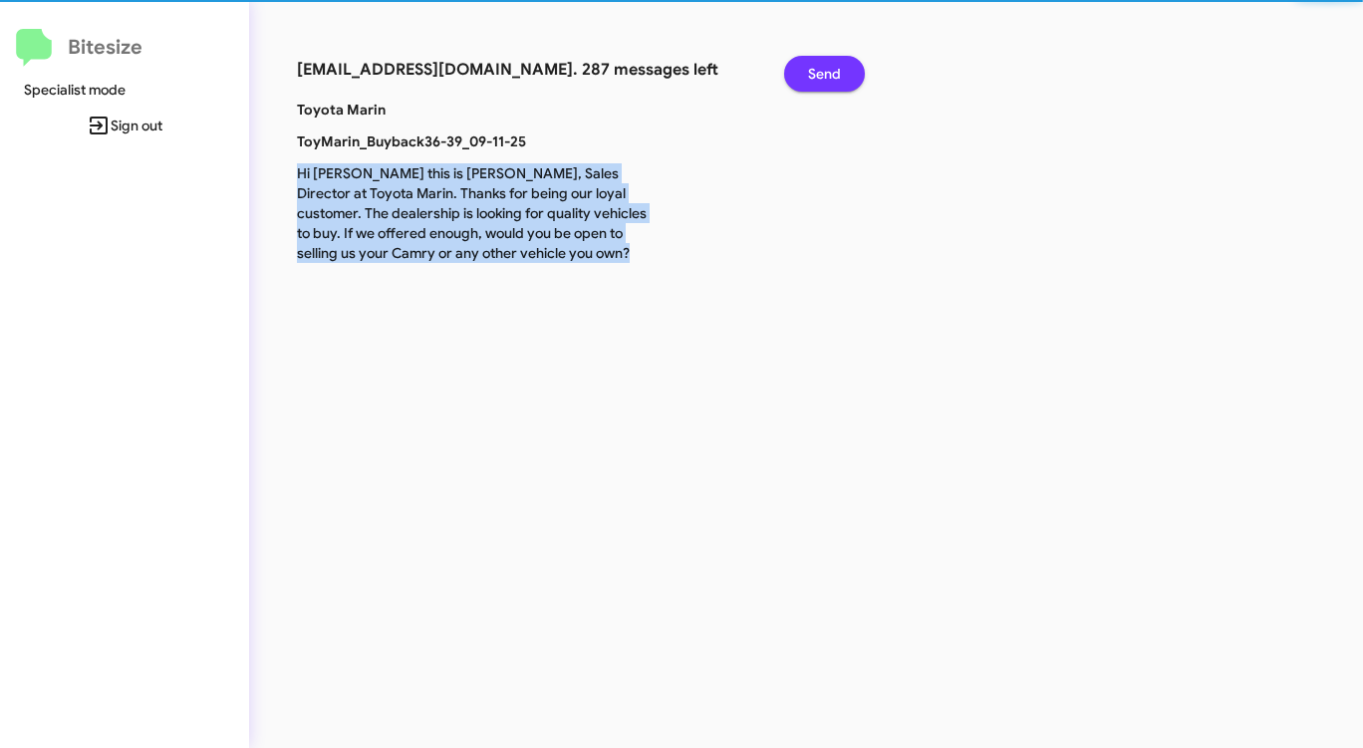
click at [831, 81] on span "Send" at bounding box center [824, 74] width 33 height 36
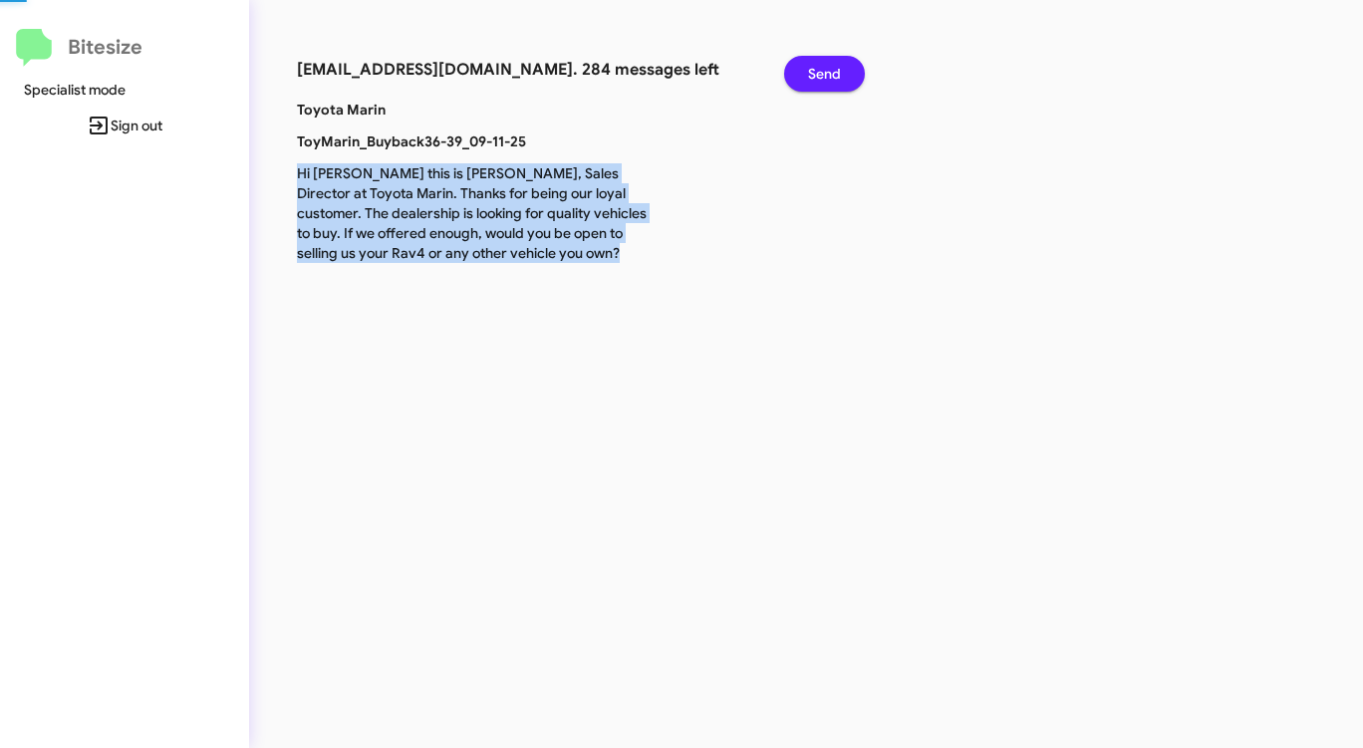
click at [831, 81] on span "Send" at bounding box center [824, 74] width 33 height 36
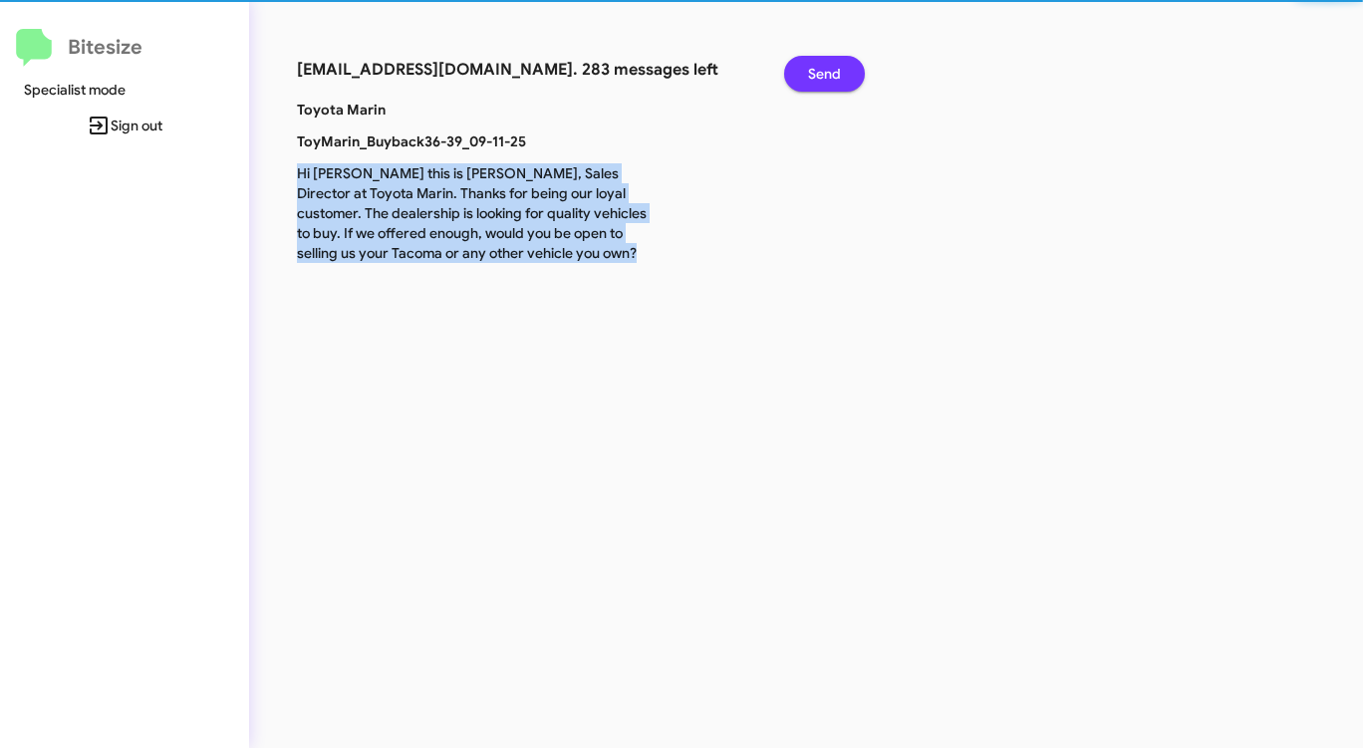
click at [831, 81] on span "Send" at bounding box center [824, 74] width 33 height 36
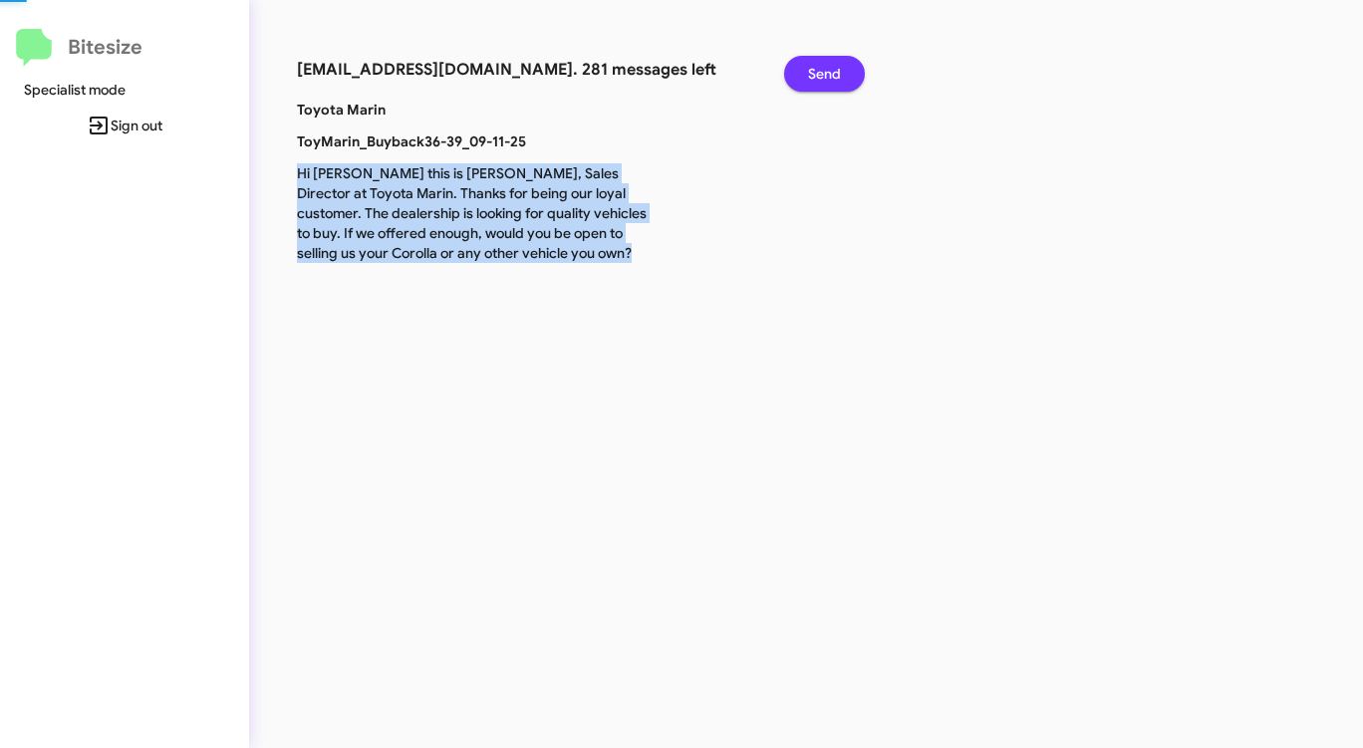
click at [831, 81] on span "Send" at bounding box center [824, 74] width 33 height 36
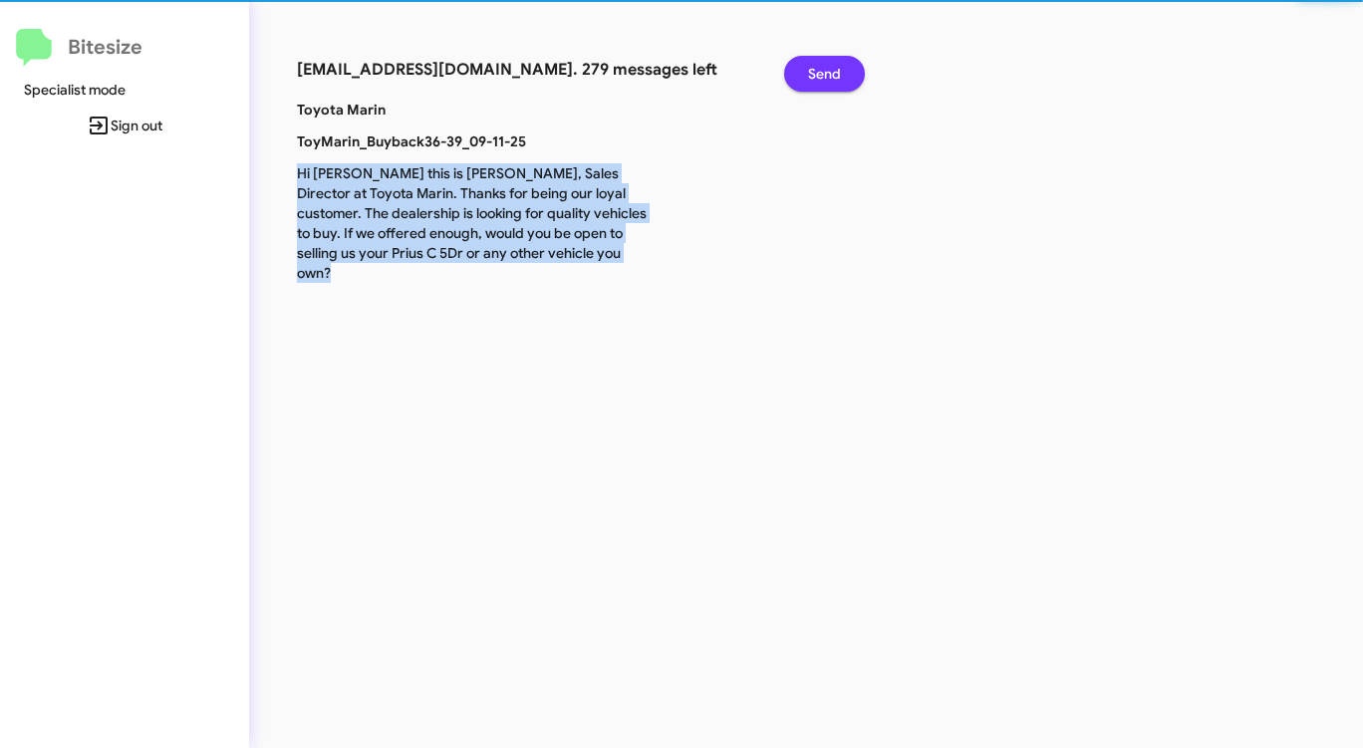
click at [831, 81] on span "Send" at bounding box center [824, 74] width 33 height 36
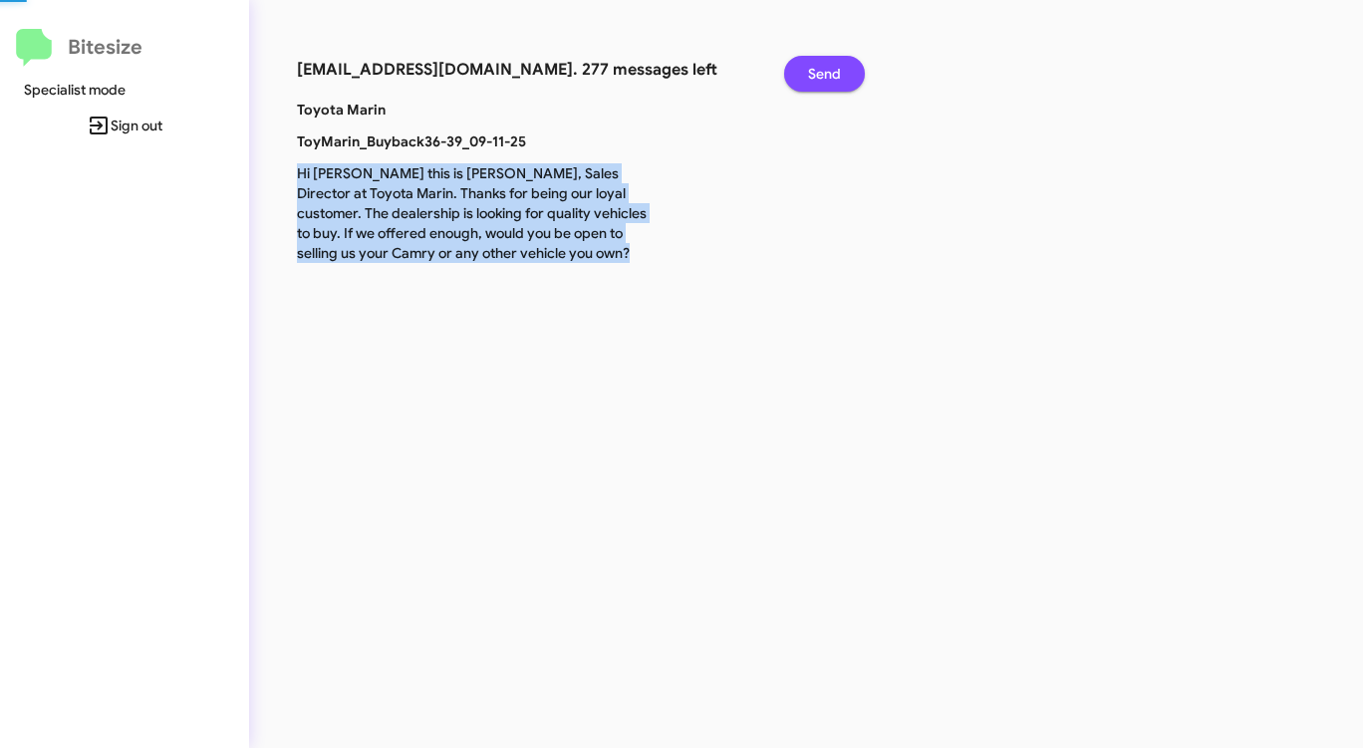
click at [831, 81] on span "Send" at bounding box center [824, 74] width 33 height 36
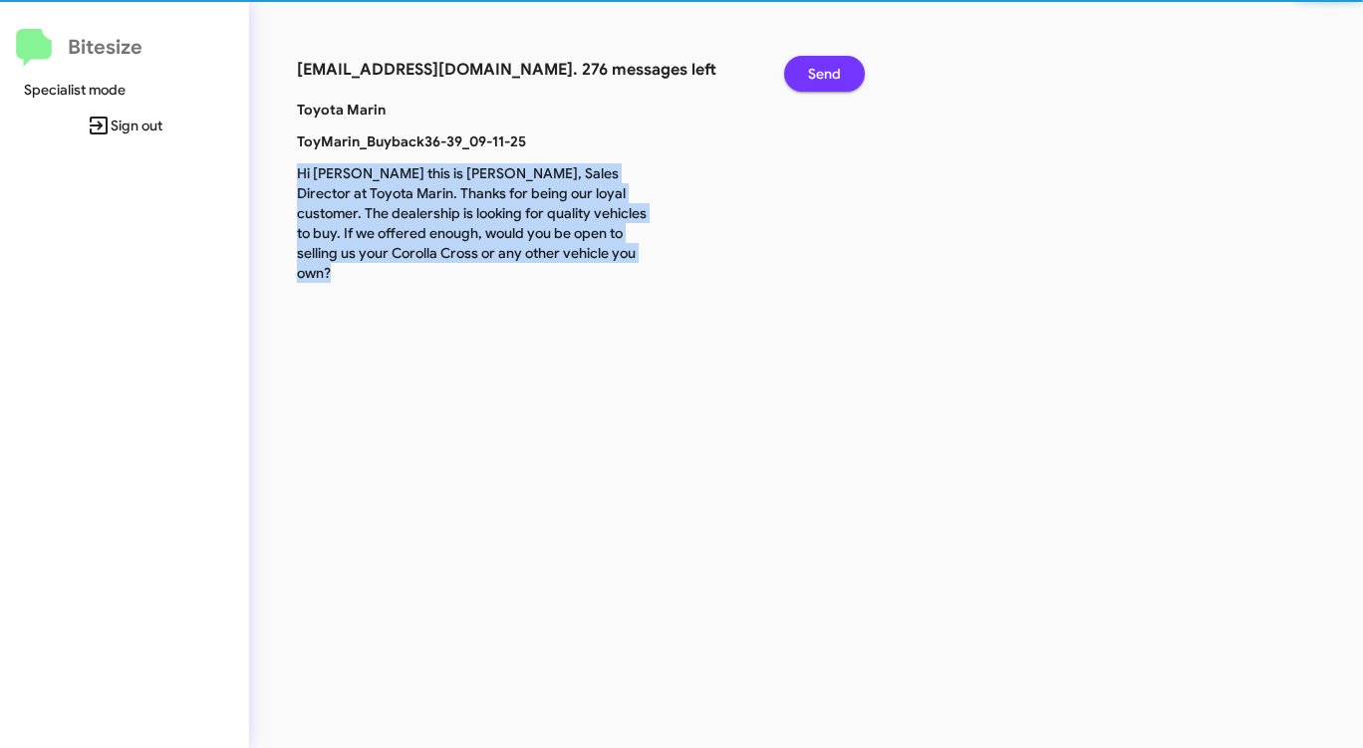
click at [831, 81] on span "Send" at bounding box center [824, 74] width 33 height 36
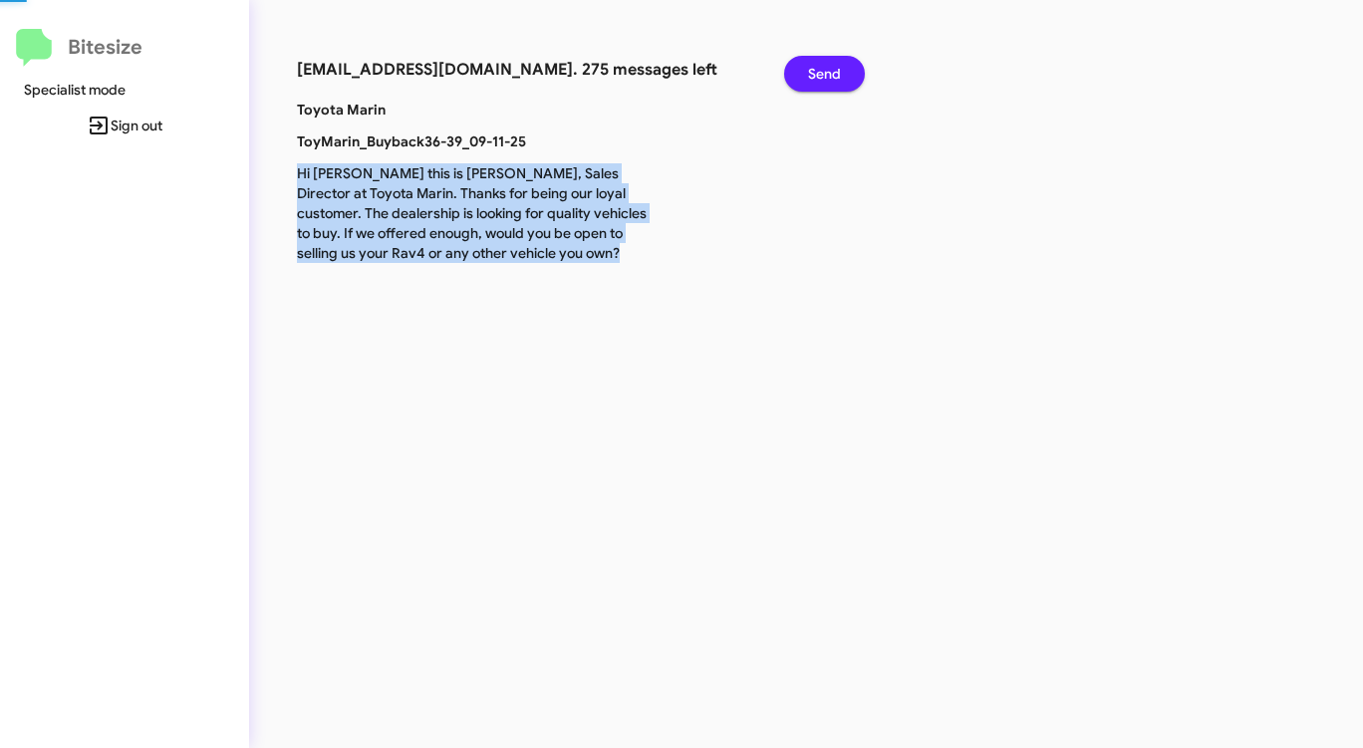
click at [831, 81] on span "Send" at bounding box center [824, 74] width 33 height 36
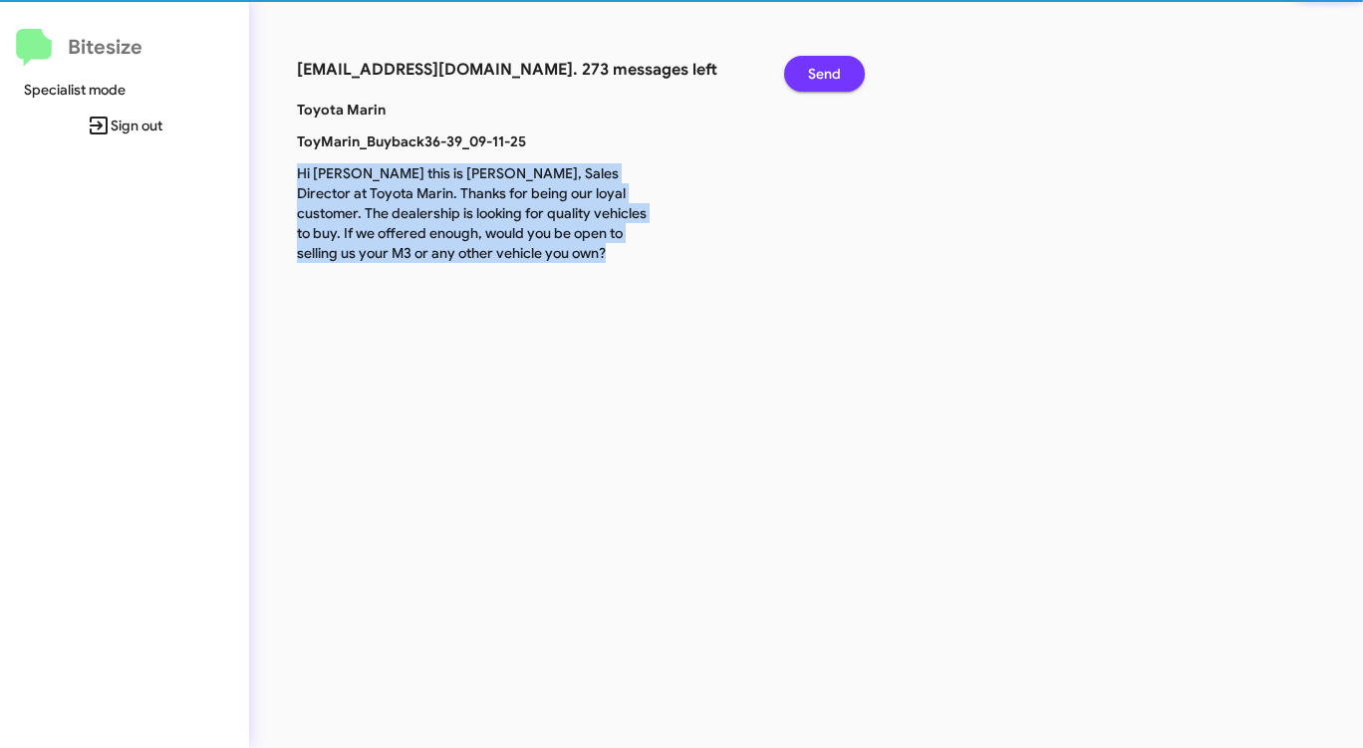
click at [831, 81] on span "Send" at bounding box center [824, 74] width 33 height 36
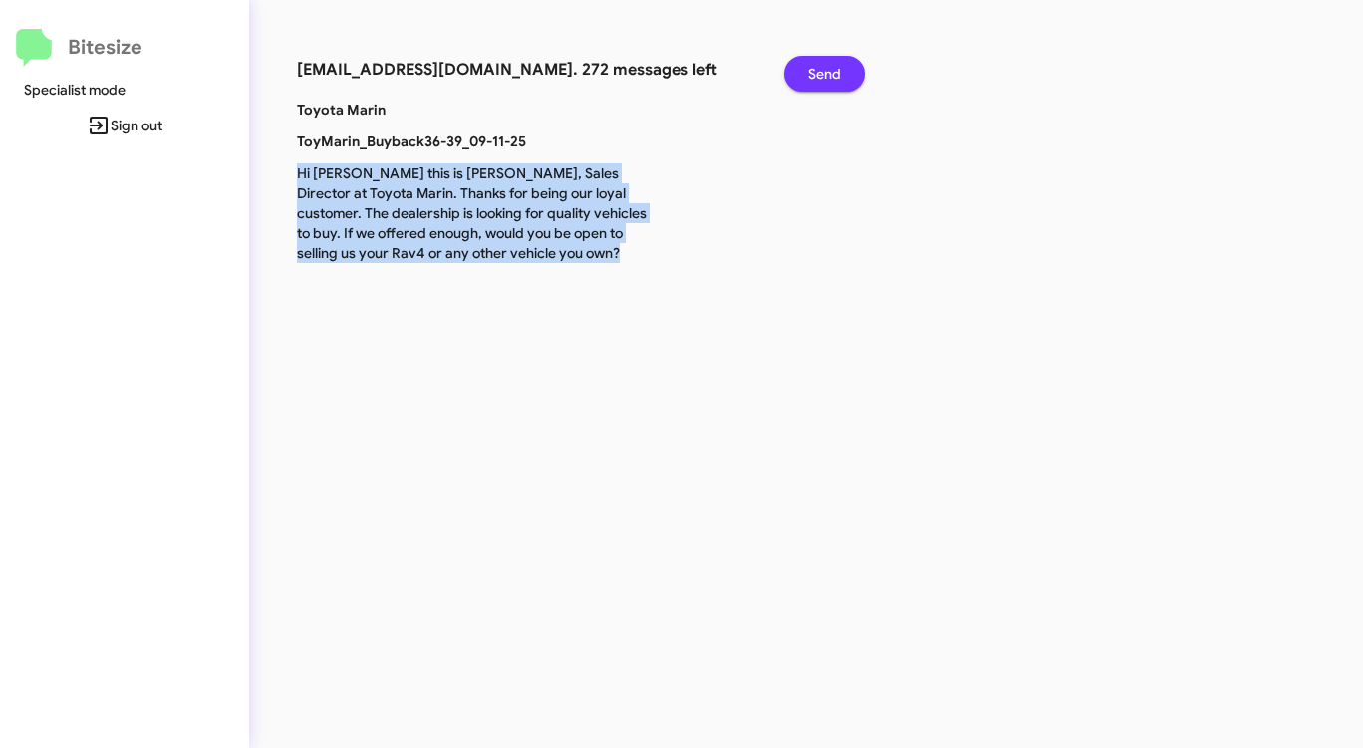
click at [831, 81] on span "Send" at bounding box center [824, 74] width 33 height 36
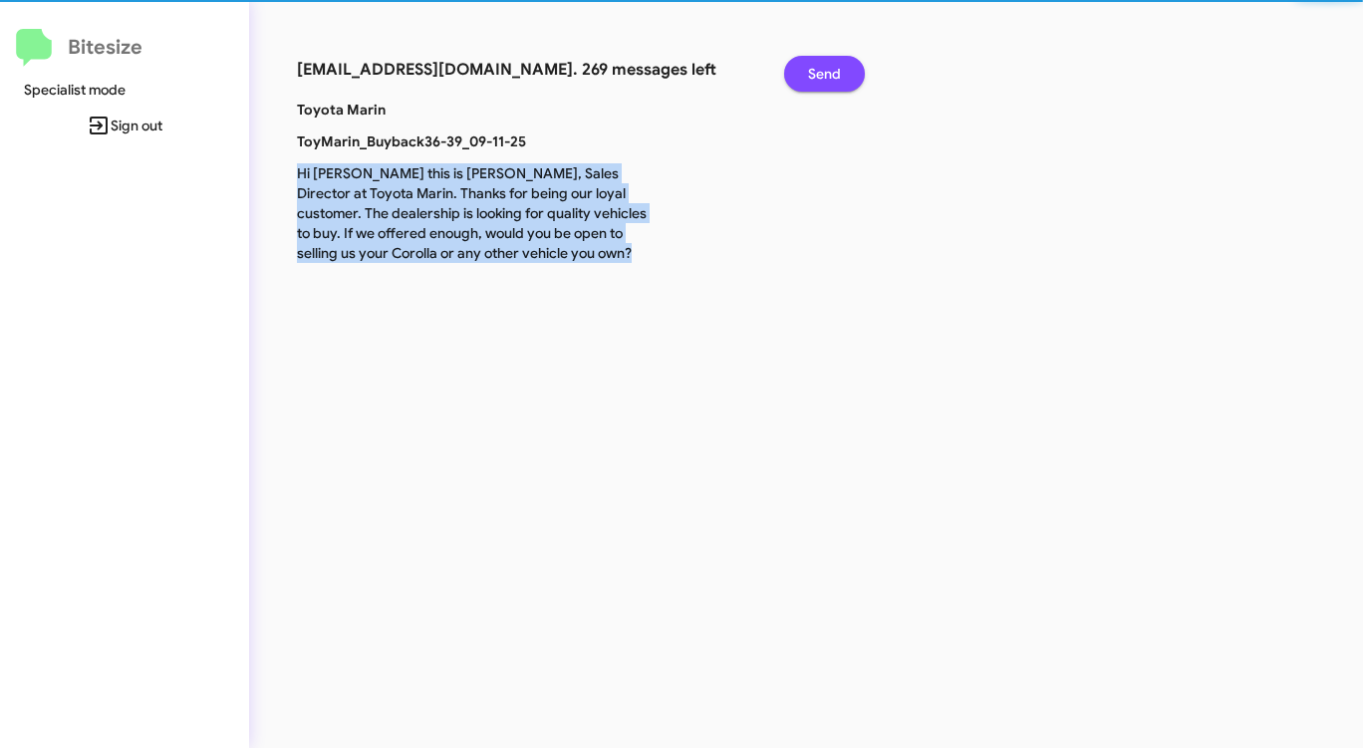
click at [831, 81] on span "Send" at bounding box center [824, 74] width 33 height 36
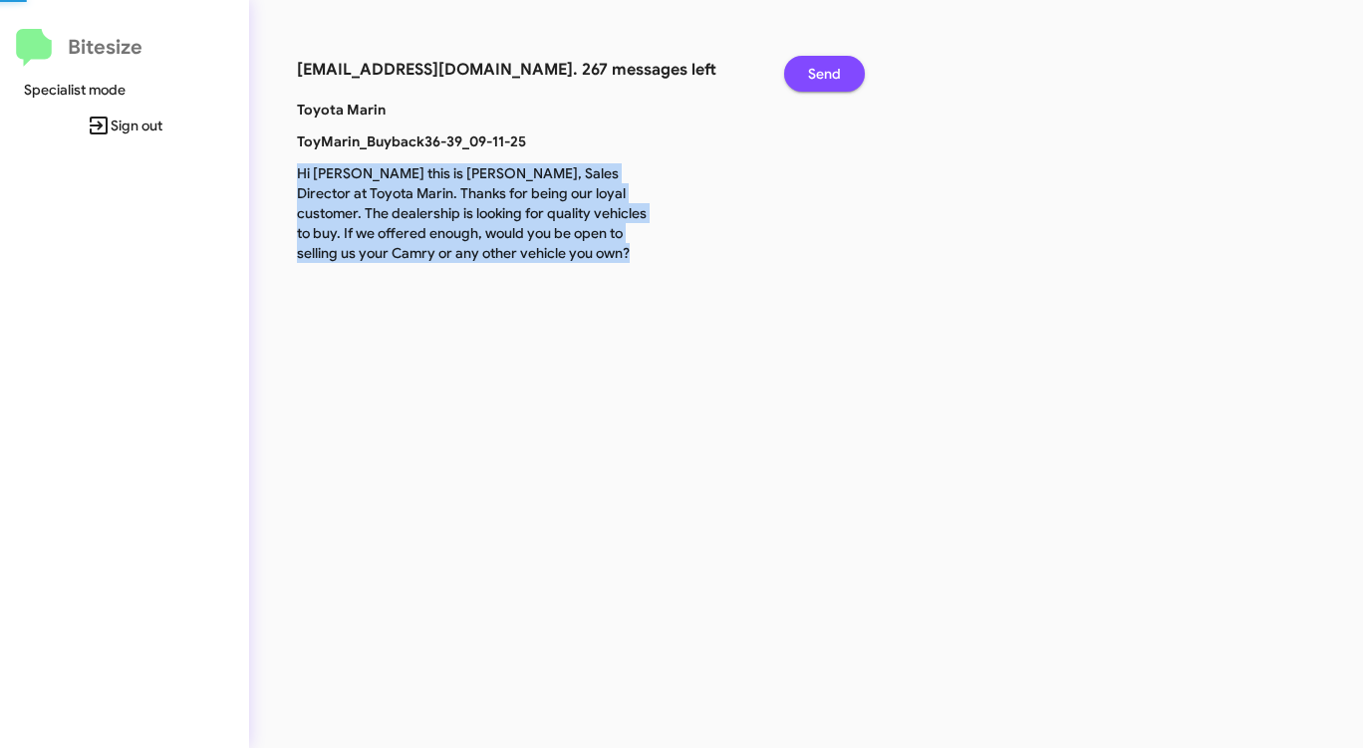
click at [831, 81] on span "Send" at bounding box center [824, 74] width 33 height 36
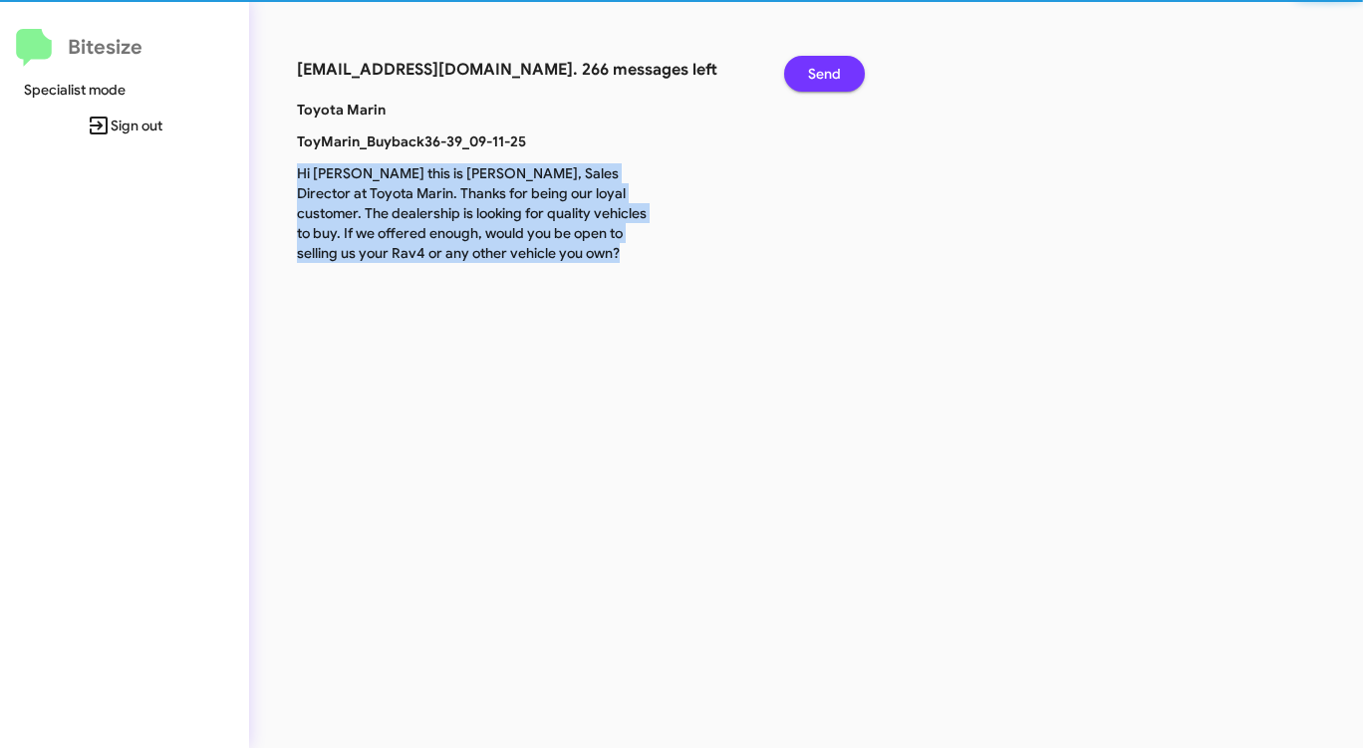
click at [831, 81] on span "Send" at bounding box center [824, 74] width 33 height 36
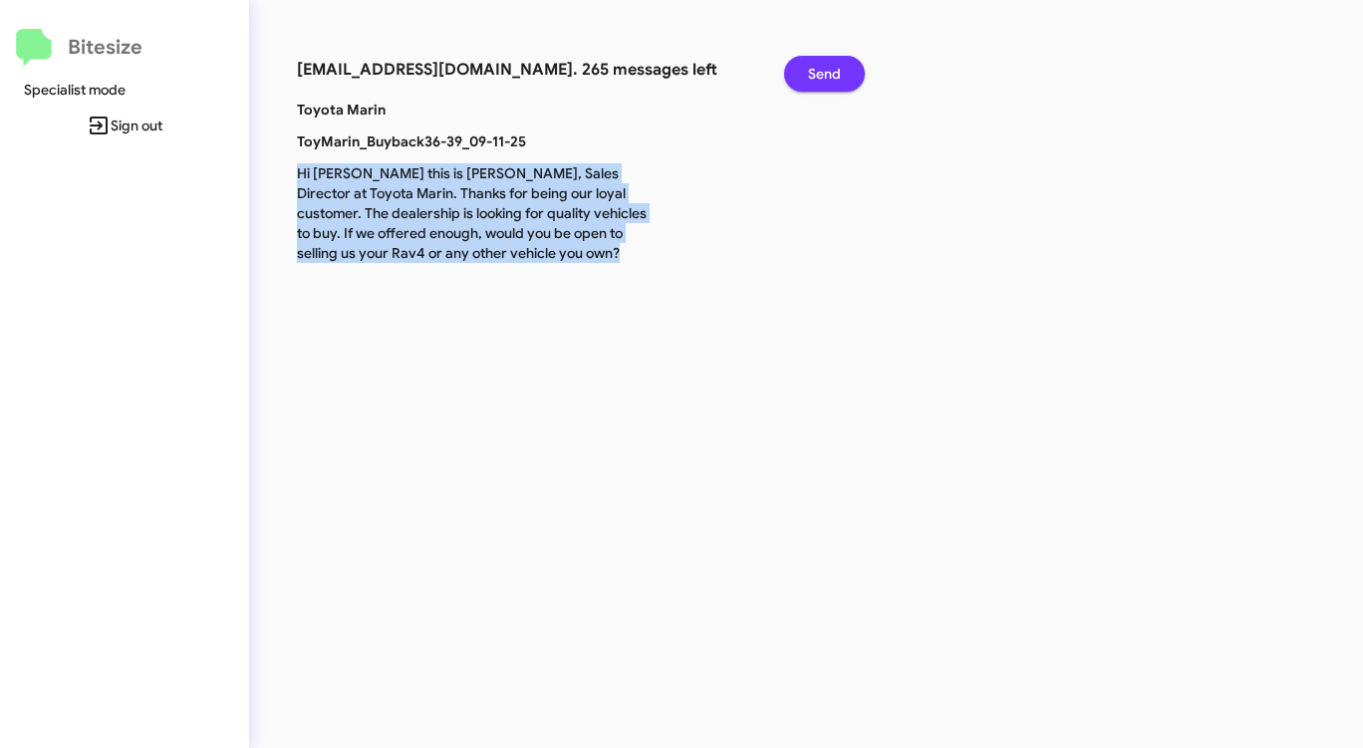
click at [831, 81] on span "Send" at bounding box center [824, 74] width 33 height 36
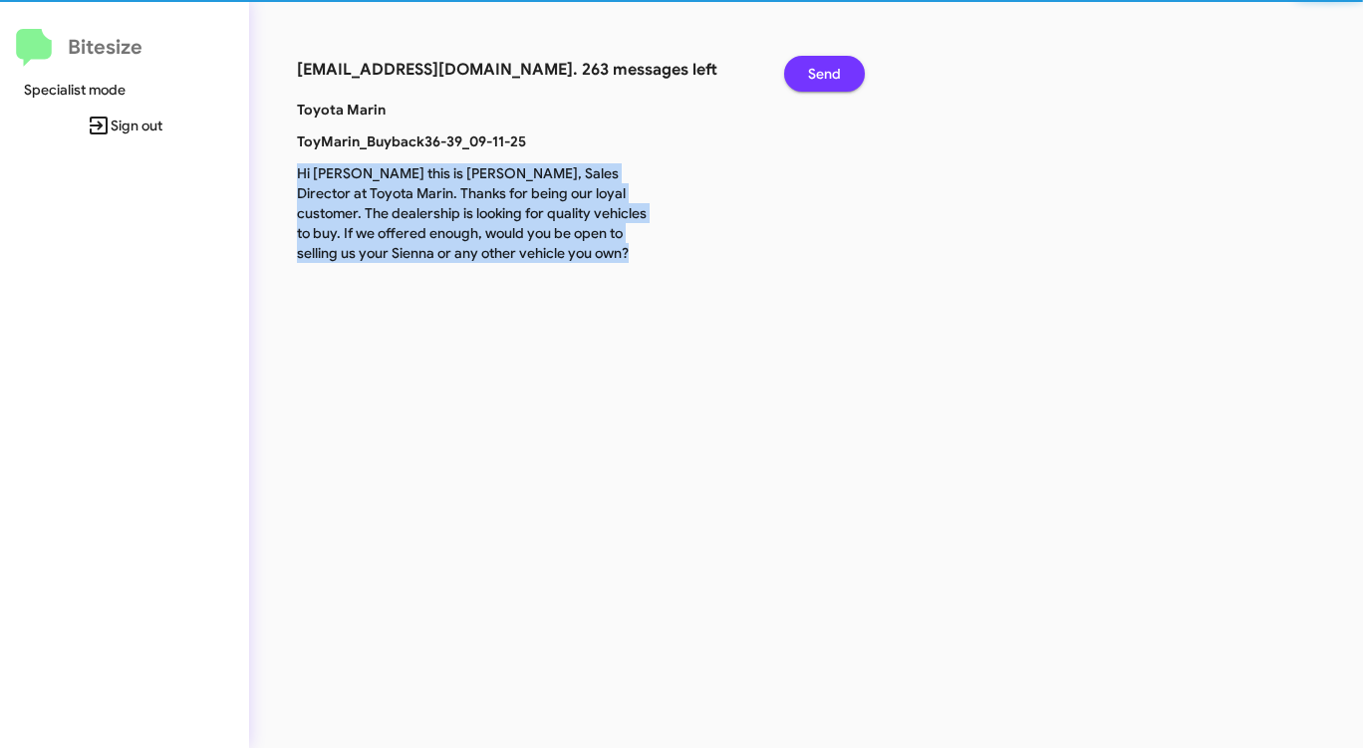
click at [831, 81] on span "Send" at bounding box center [824, 74] width 33 height 36
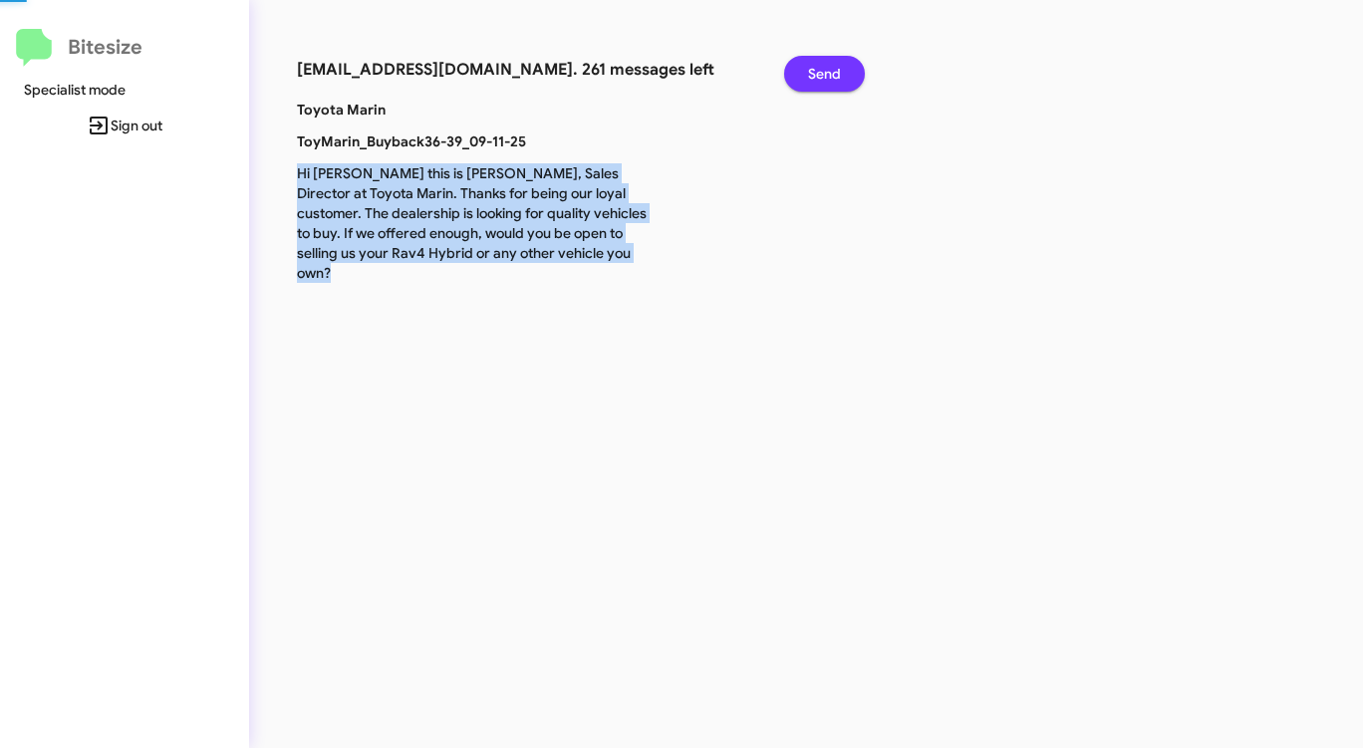
click at [831, 81] on span "Send" at bounding box center [824, 74] width 33 height 36
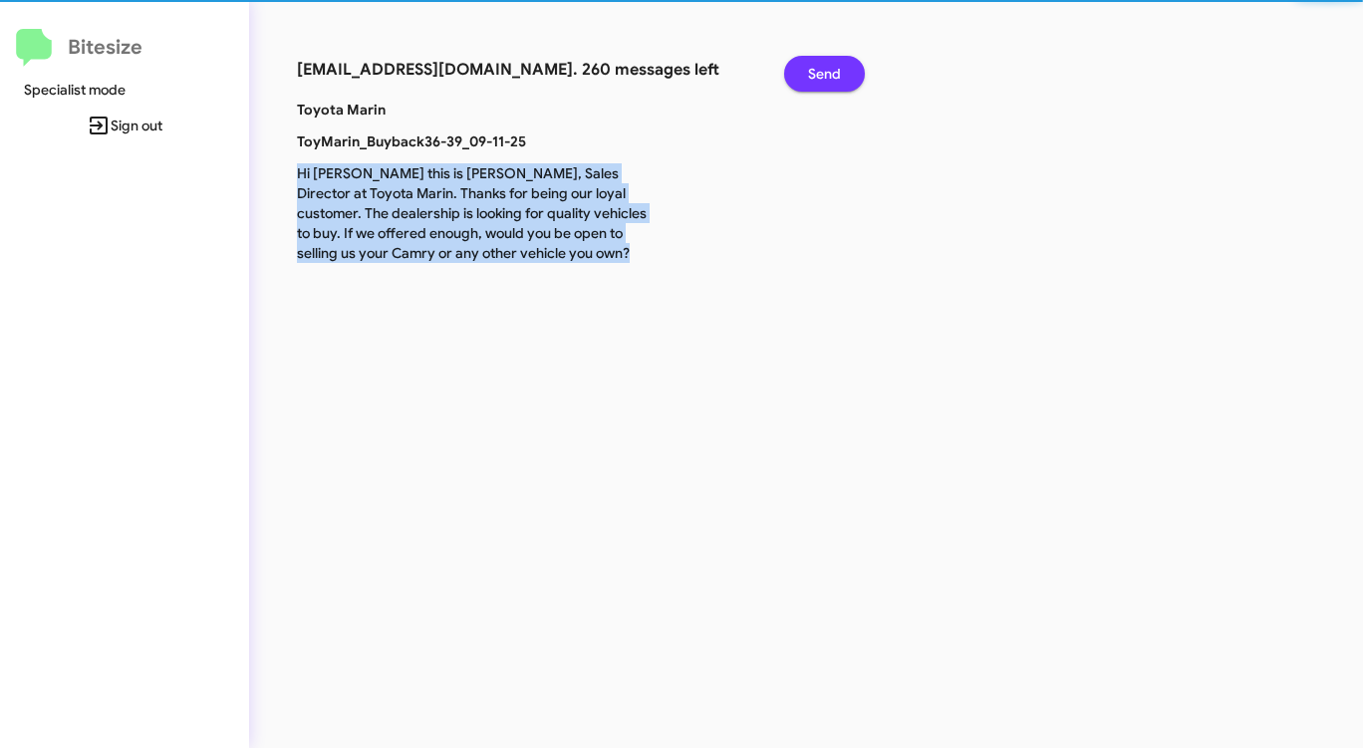
click at [831, 81] on span "Send" at bounding box center [824, 74] width 33 height 36
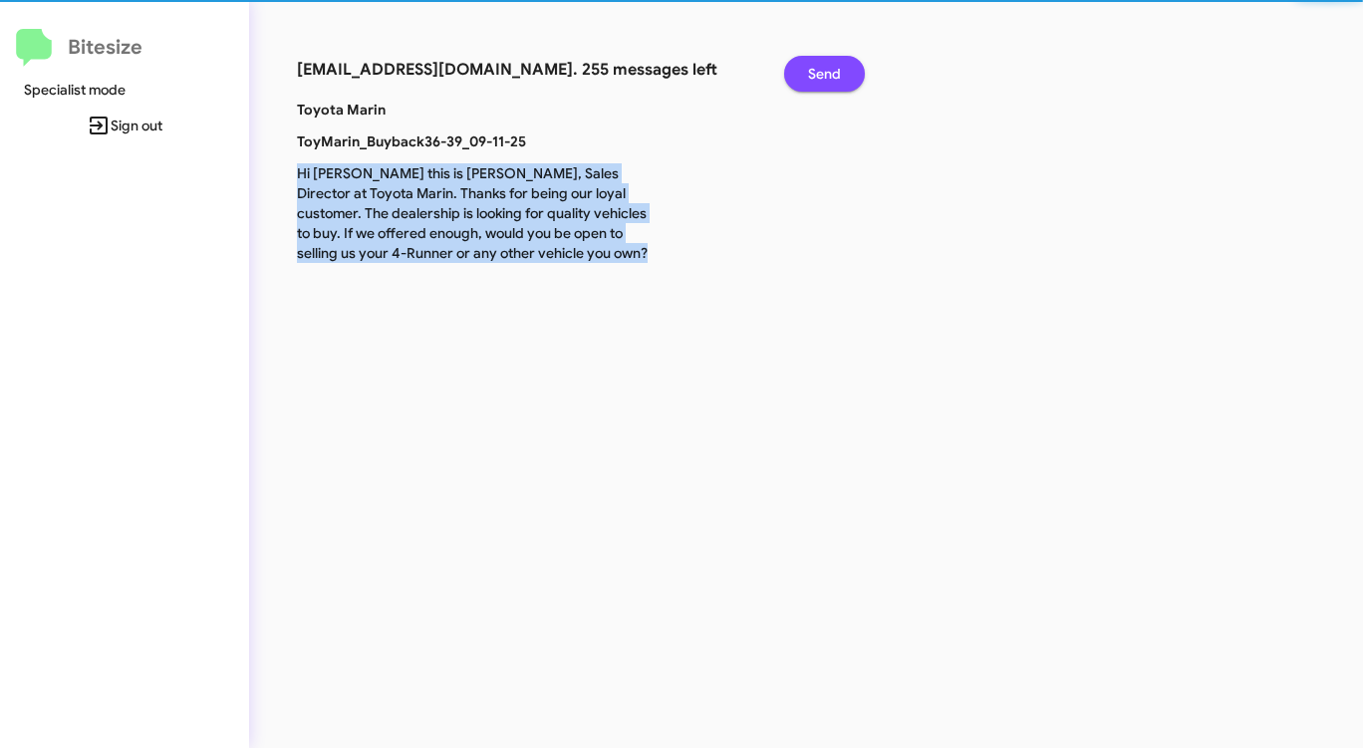
click at [831, 81] on span "Send" at bounding box center [824, 74] width 33 height 36
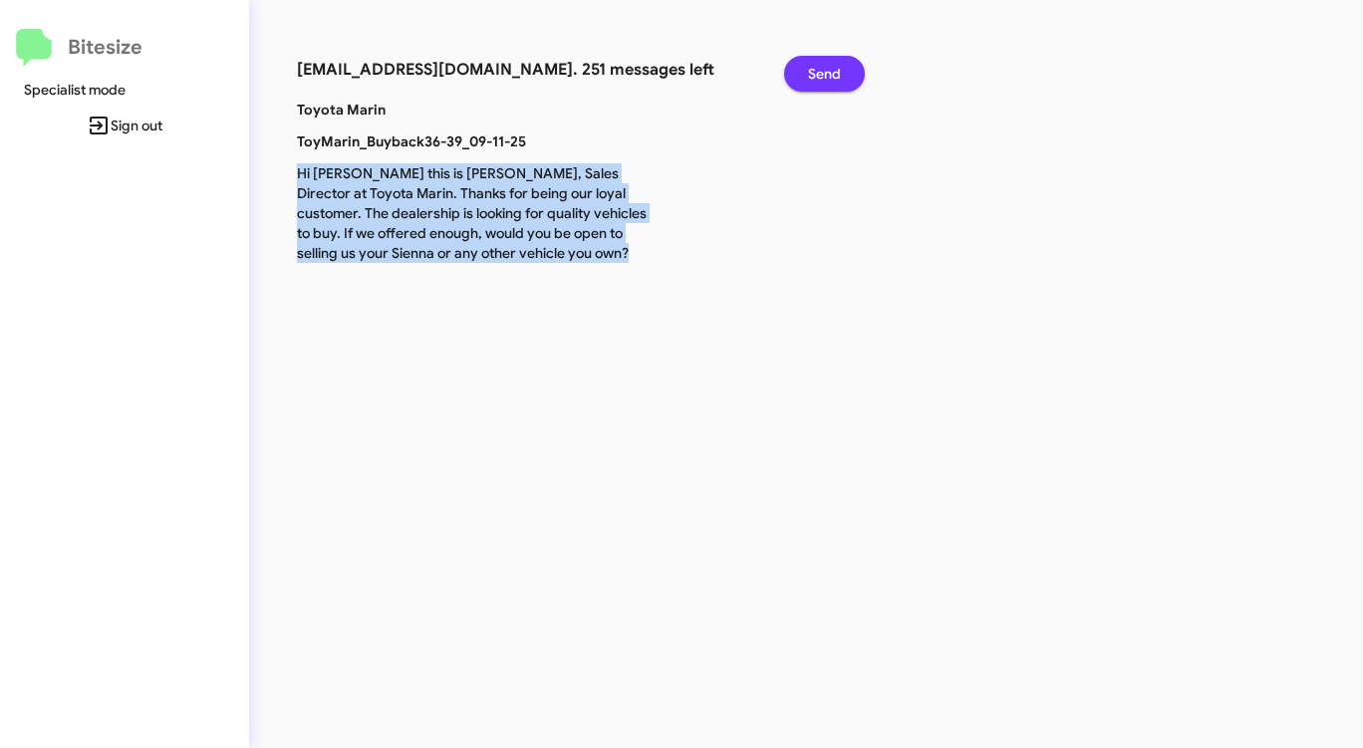
click at [831, 81] on span "Send" at bounding box center [824, 74] width 33 height 36
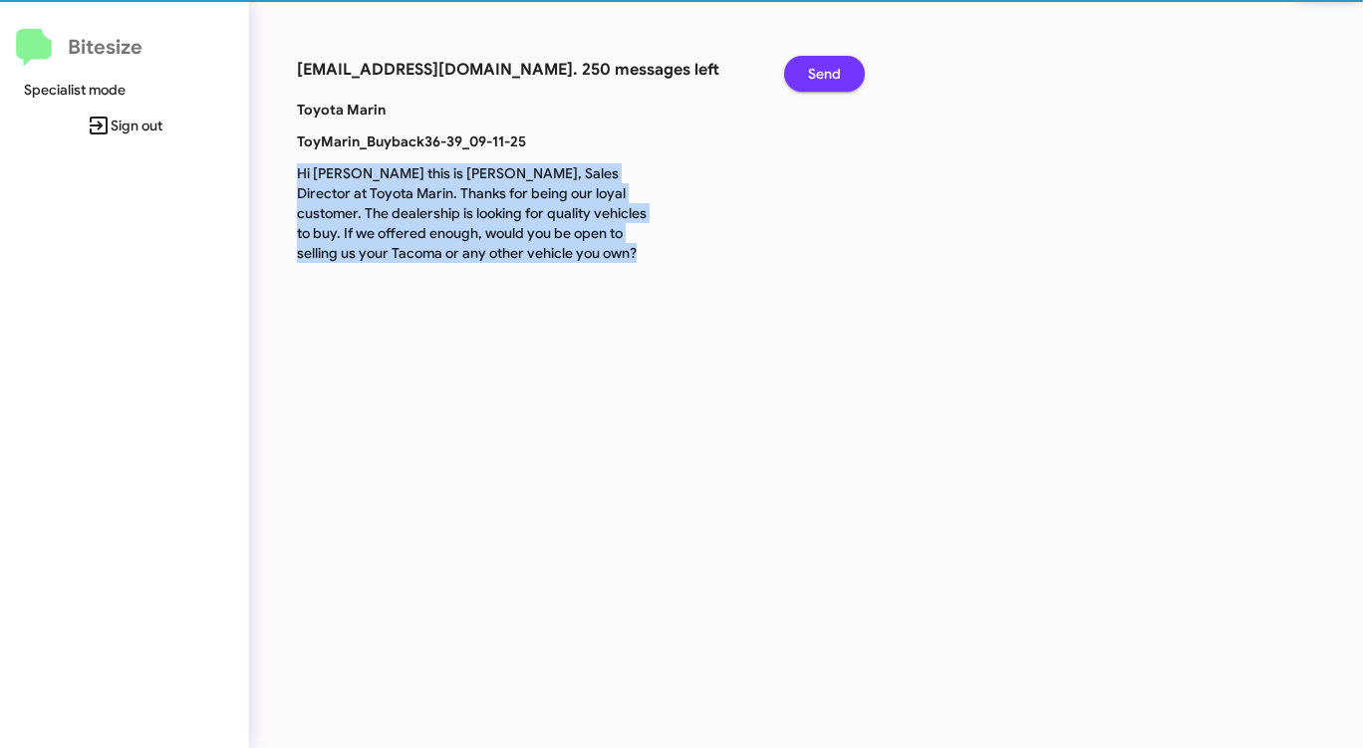
click at [831, 81] on span "Send" at bounding box center [824, 74] width 33 height 36
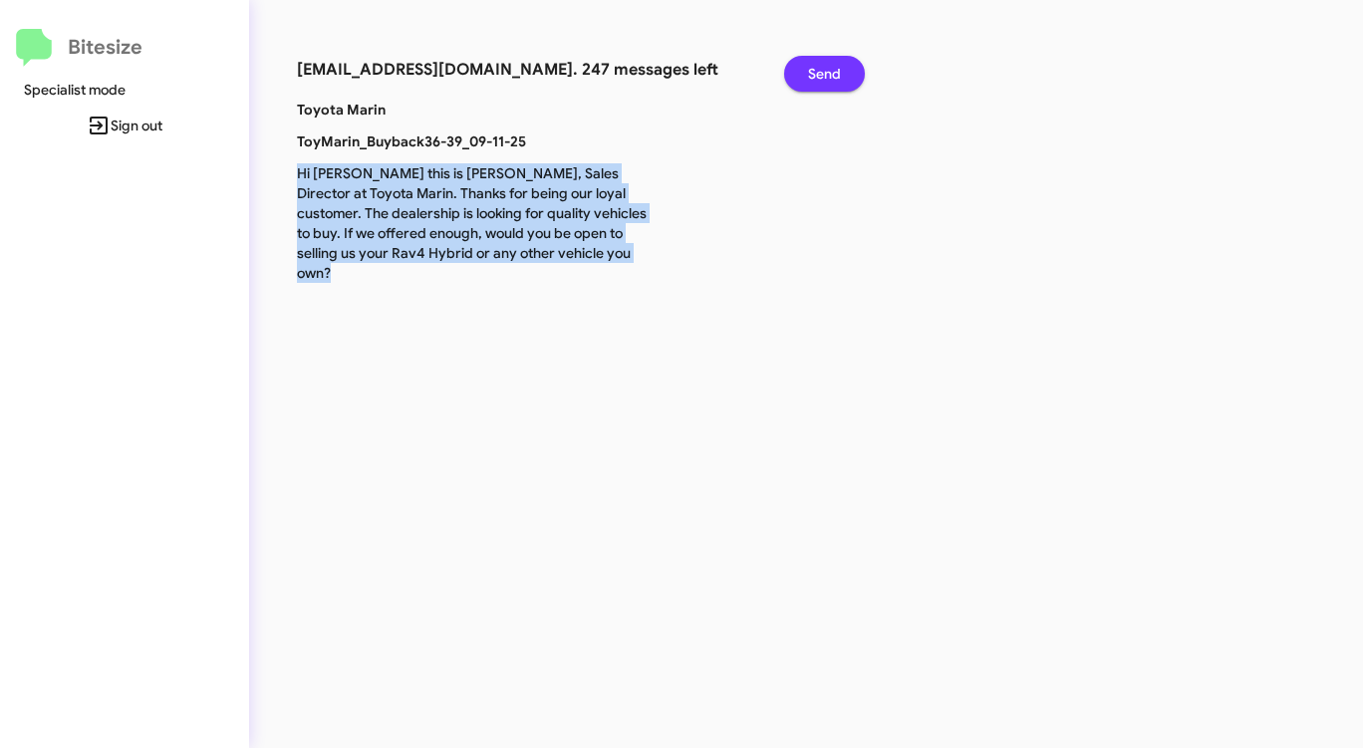
click at [831, 81] on span "Send" at bounding box center [824, 74] width 33 height 36
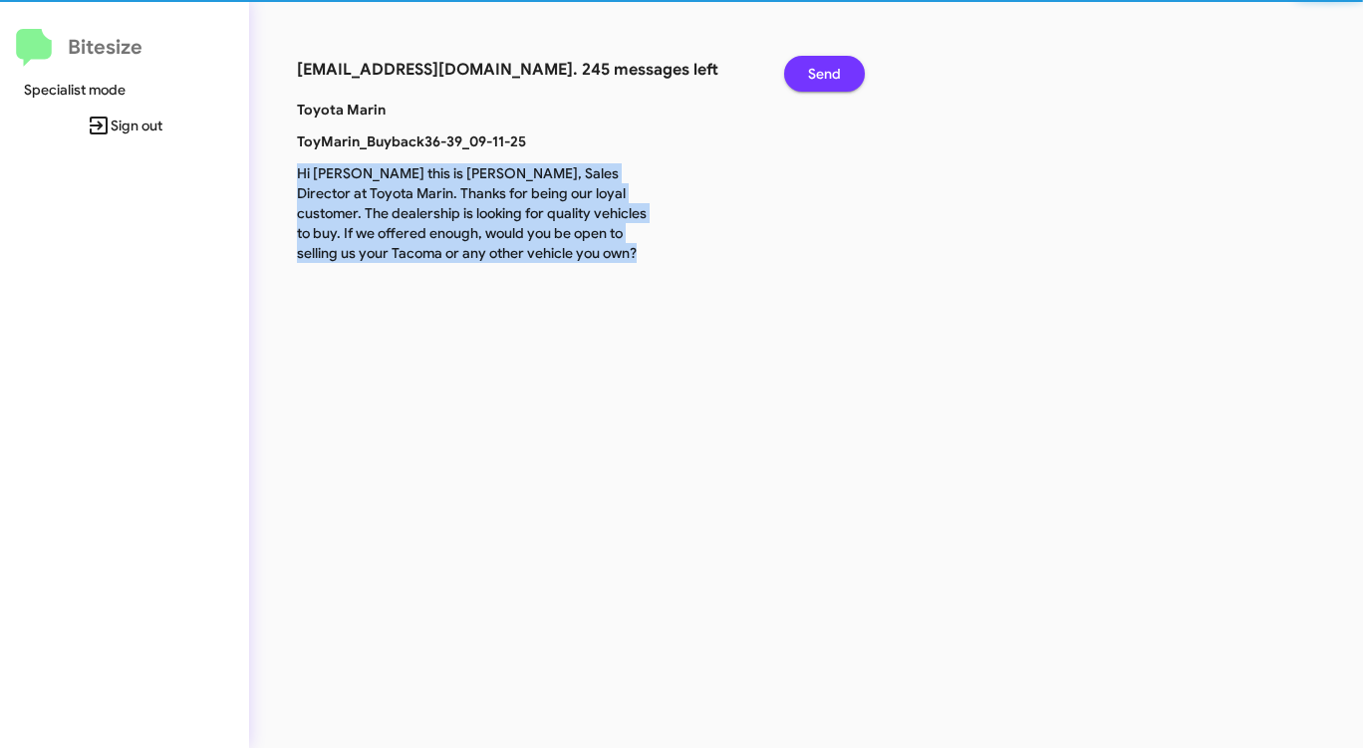
click at [831, 81] on span "Send" at bounding box center [824, 74] width 33 height 36
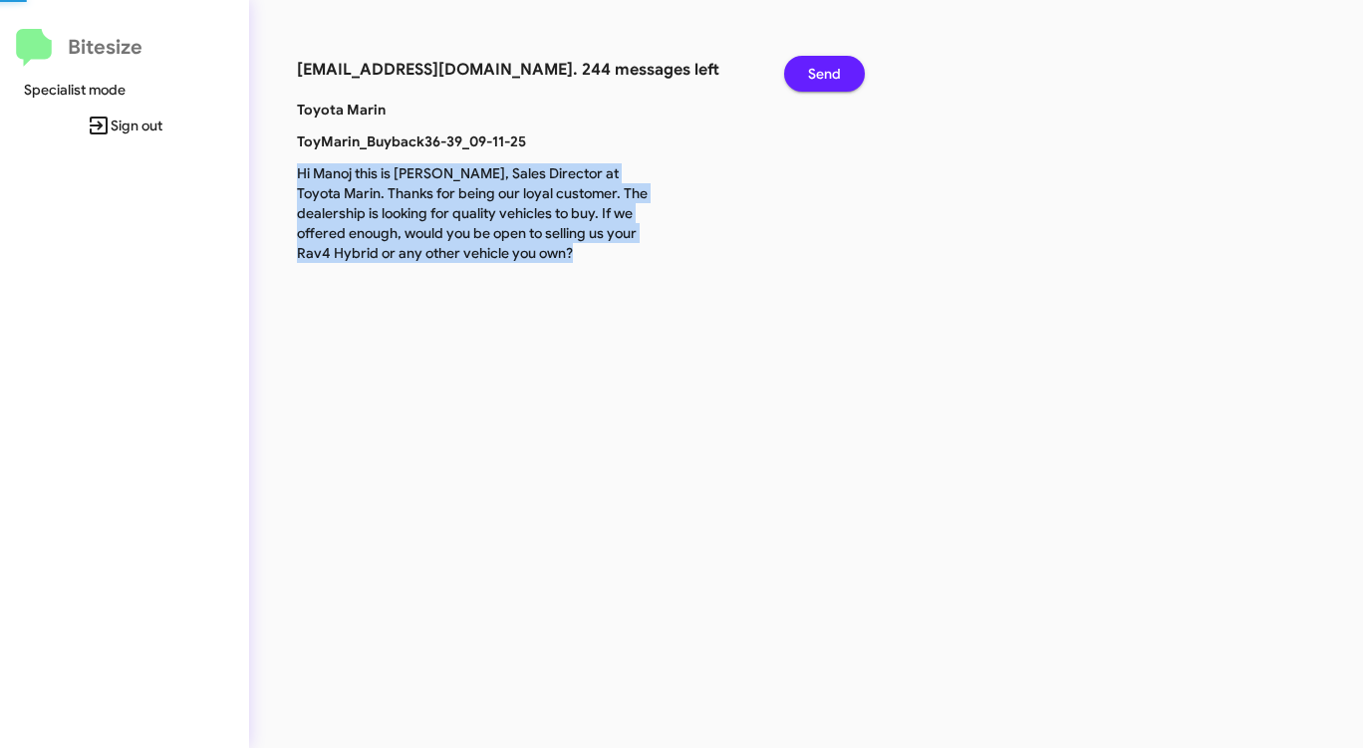
click at [831, 81] on span "Send" at bounding box center [824, 74] width 33 height 36
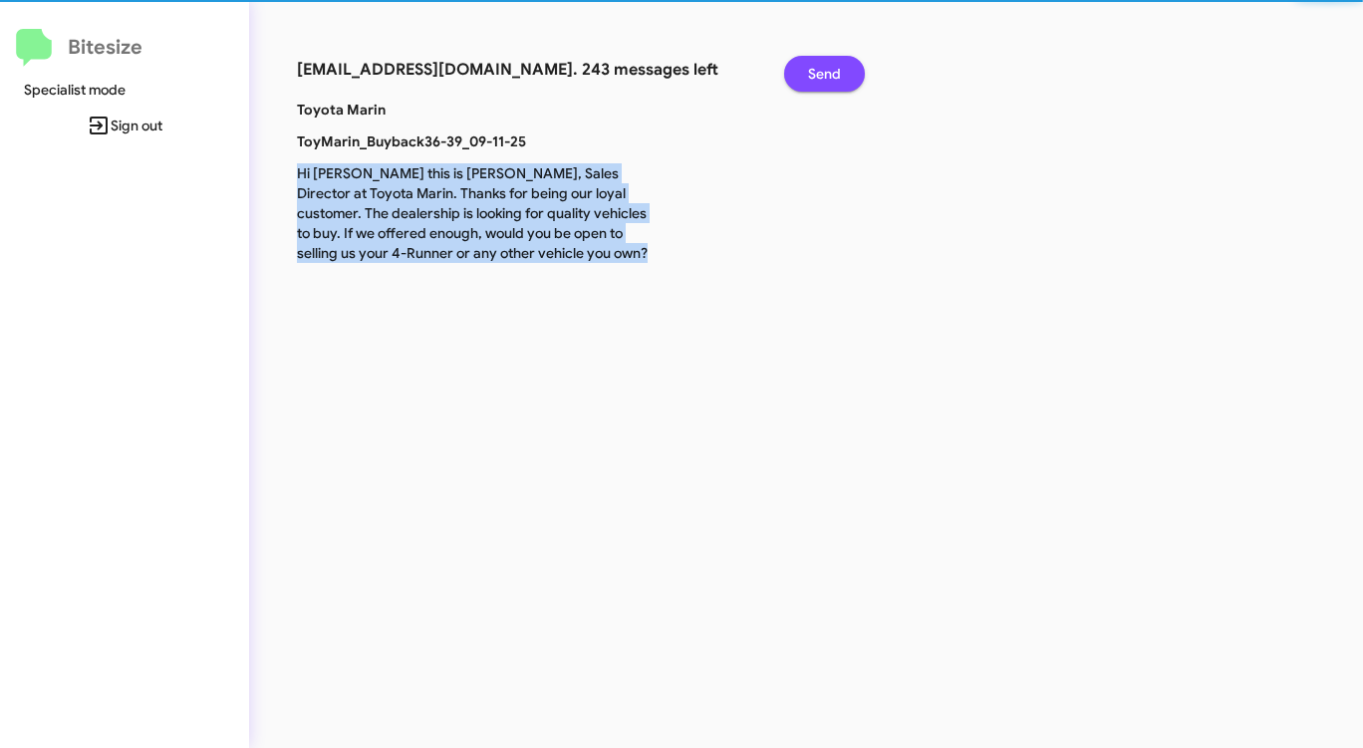
click at [831, 81] on span "Send" at bounding box center [824, 74] width 33 height 36
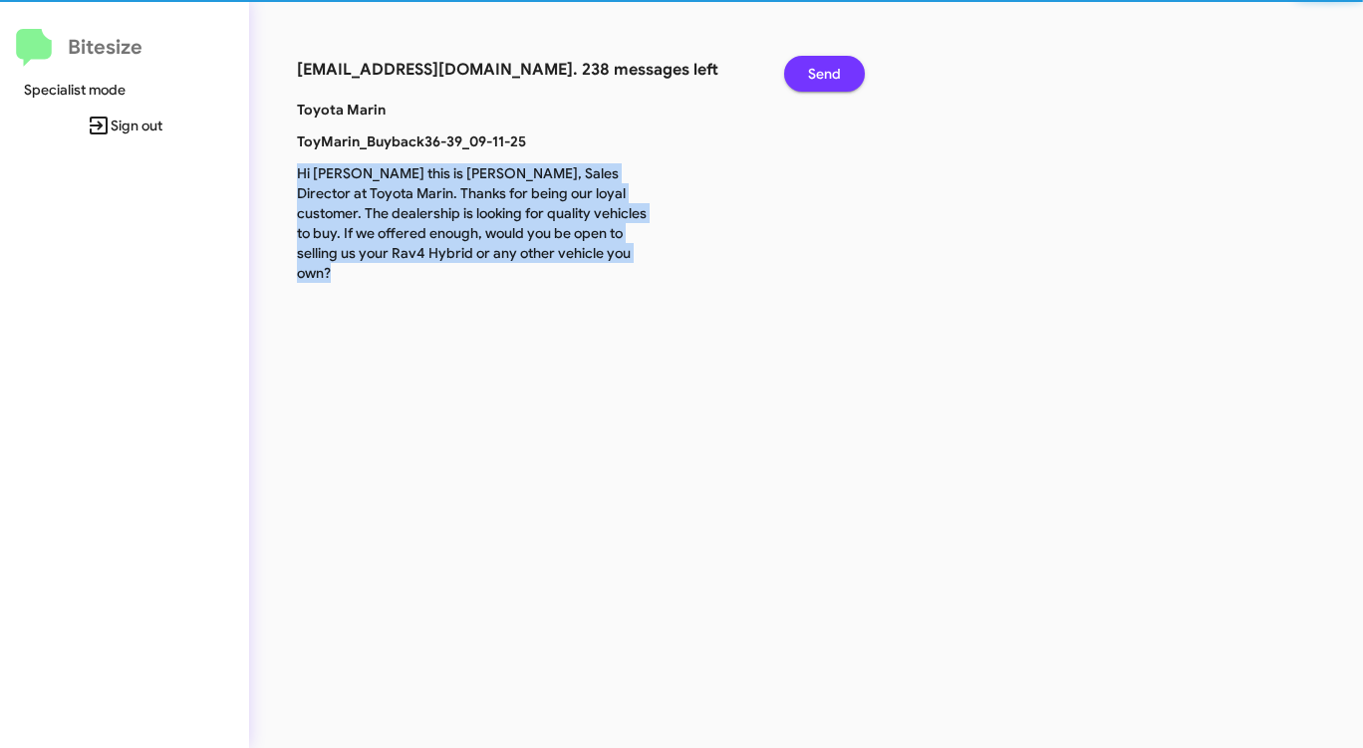
click at [831, 81] on span "Send" at bounding box center [824, 74] width 33 height 36
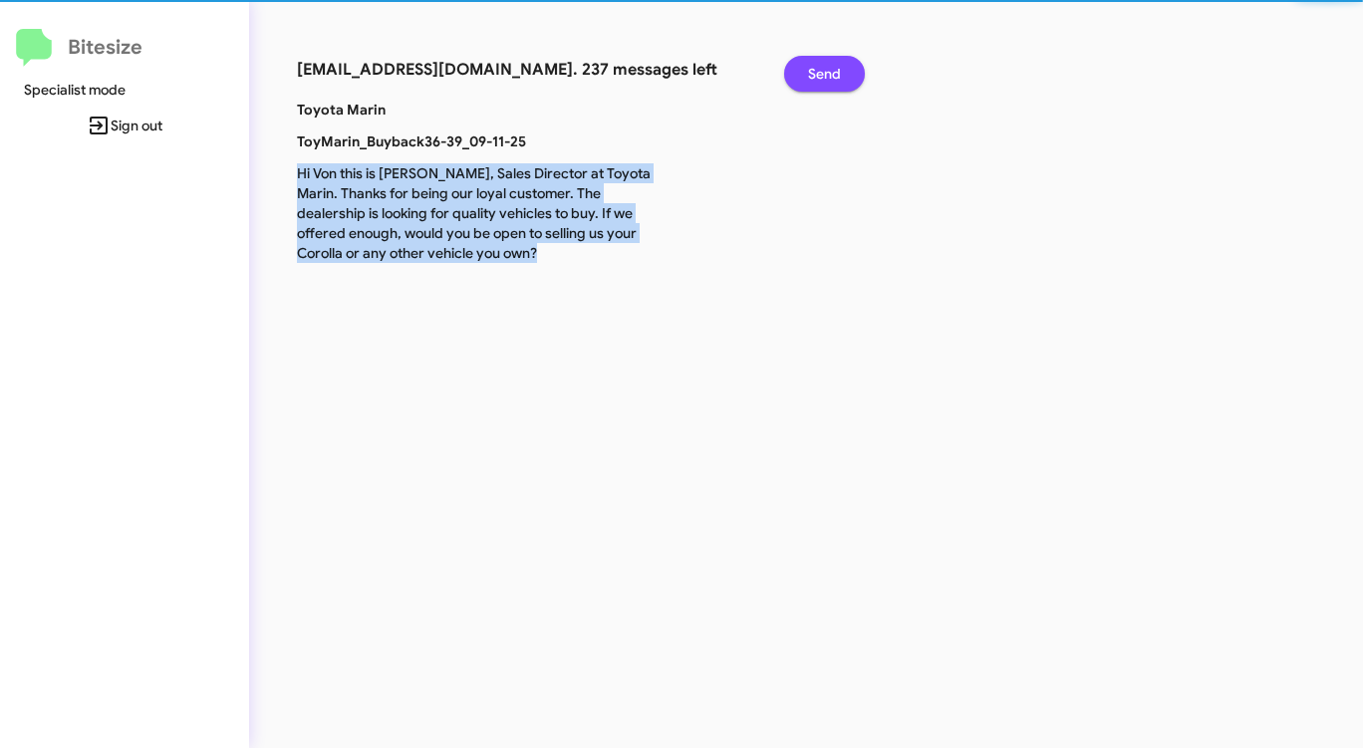
click at [831, 81] on span "Send" at bounding box center [824, 74] width 33 height 36
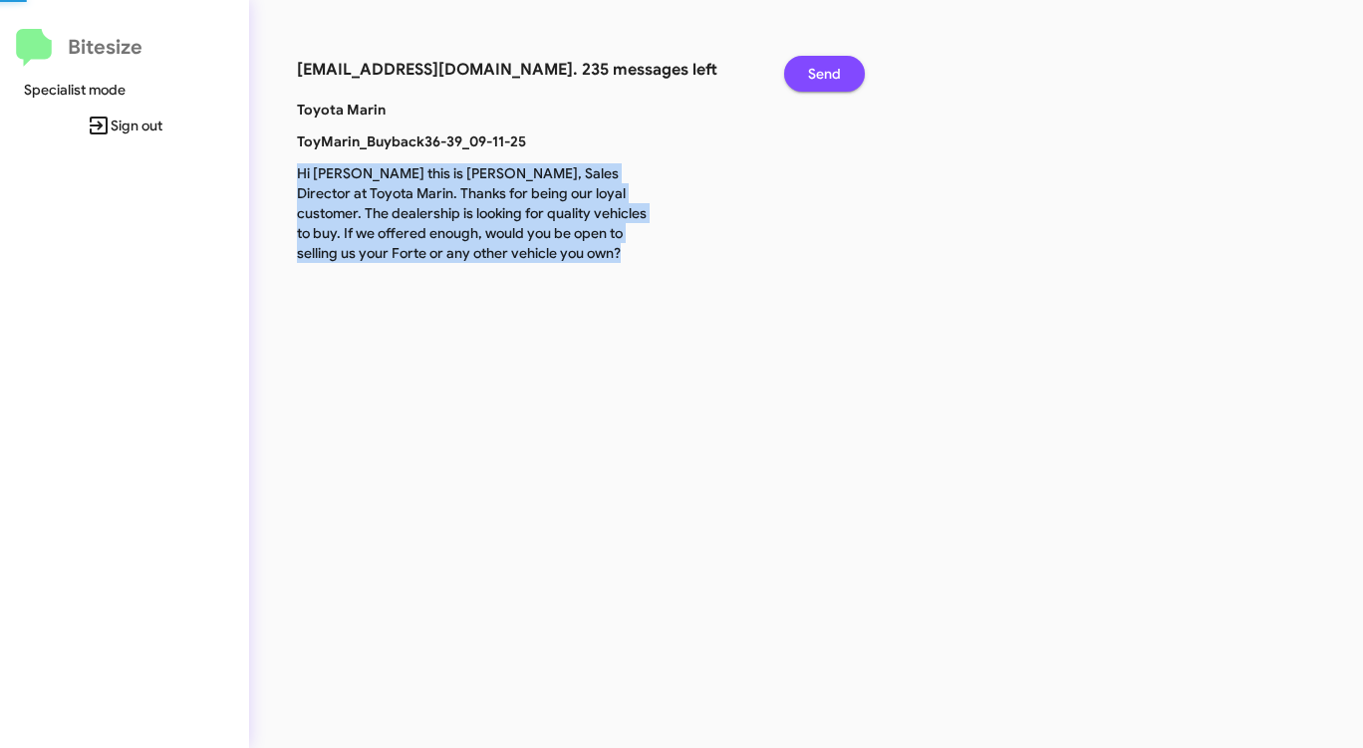
click at [831, 81] on span "Send" at bounding box center [824, 74] width 33 height 36
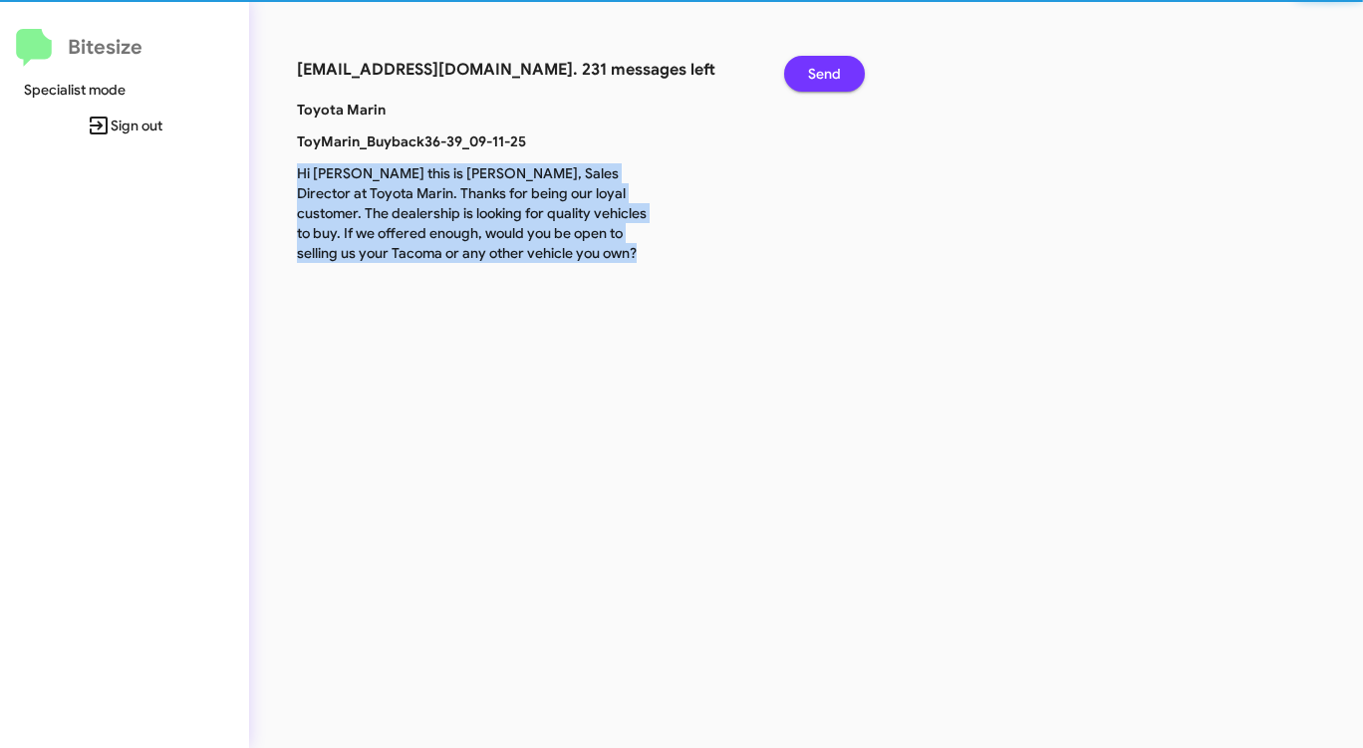
click at [831, 81] on span "Send" at bounding box center [824, 74] width 33 height 36
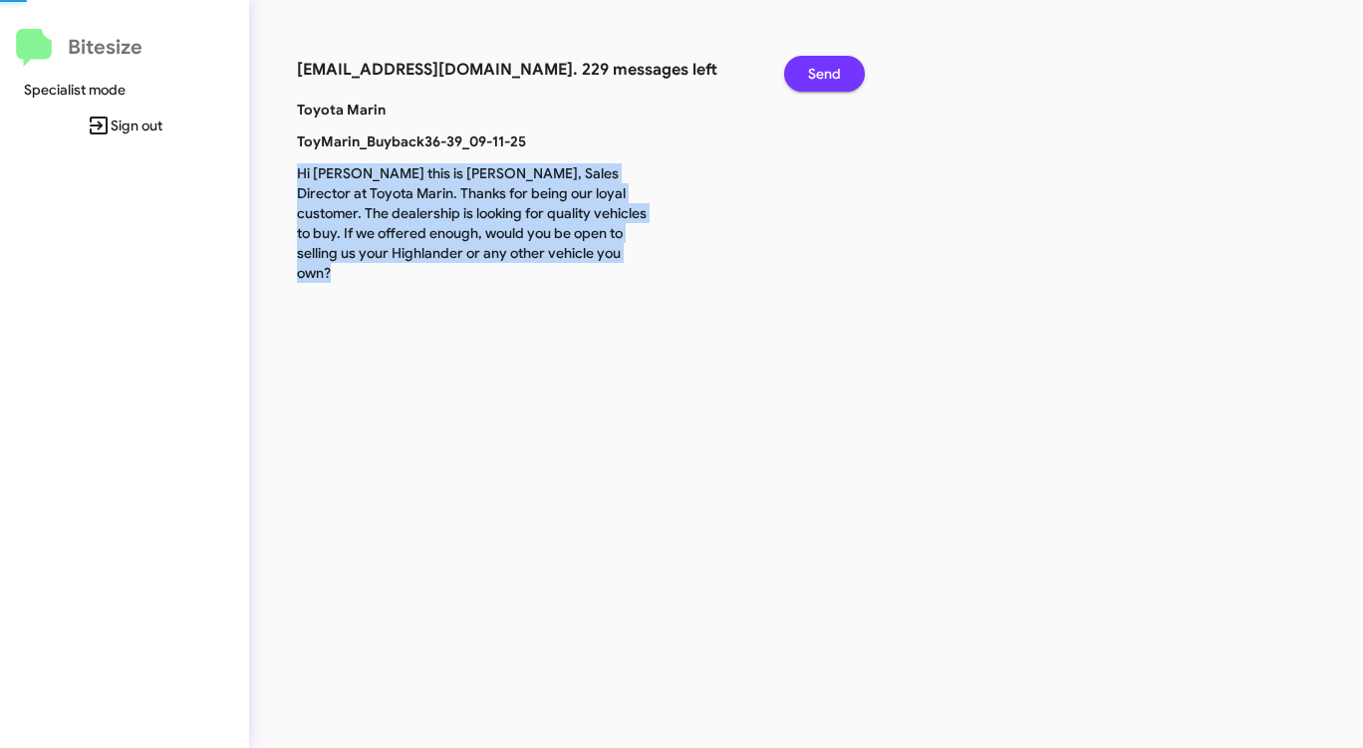
click at [831, 81] on span "Send" at bounding box center [824, 74] width 33 height 36
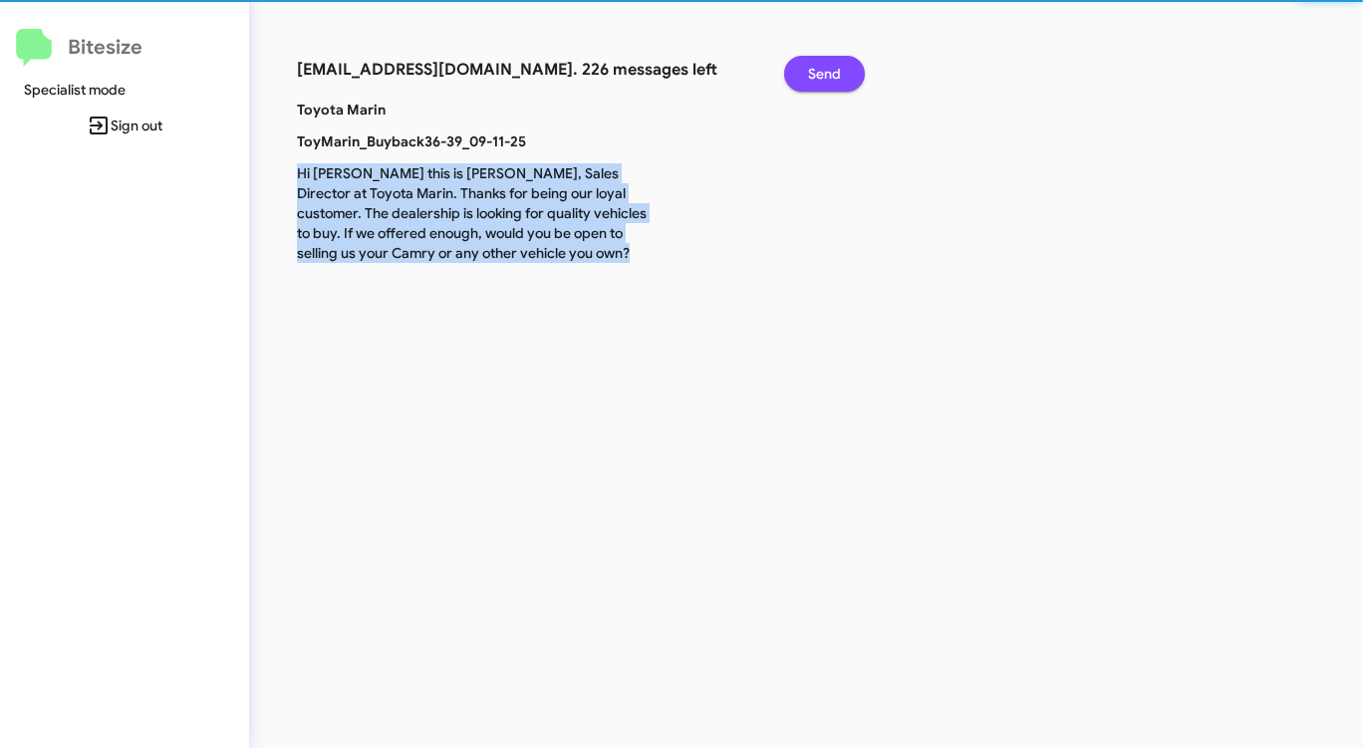
click at [831, 81] on span "Send" at bounding box center [824, 74] width 33 height 36
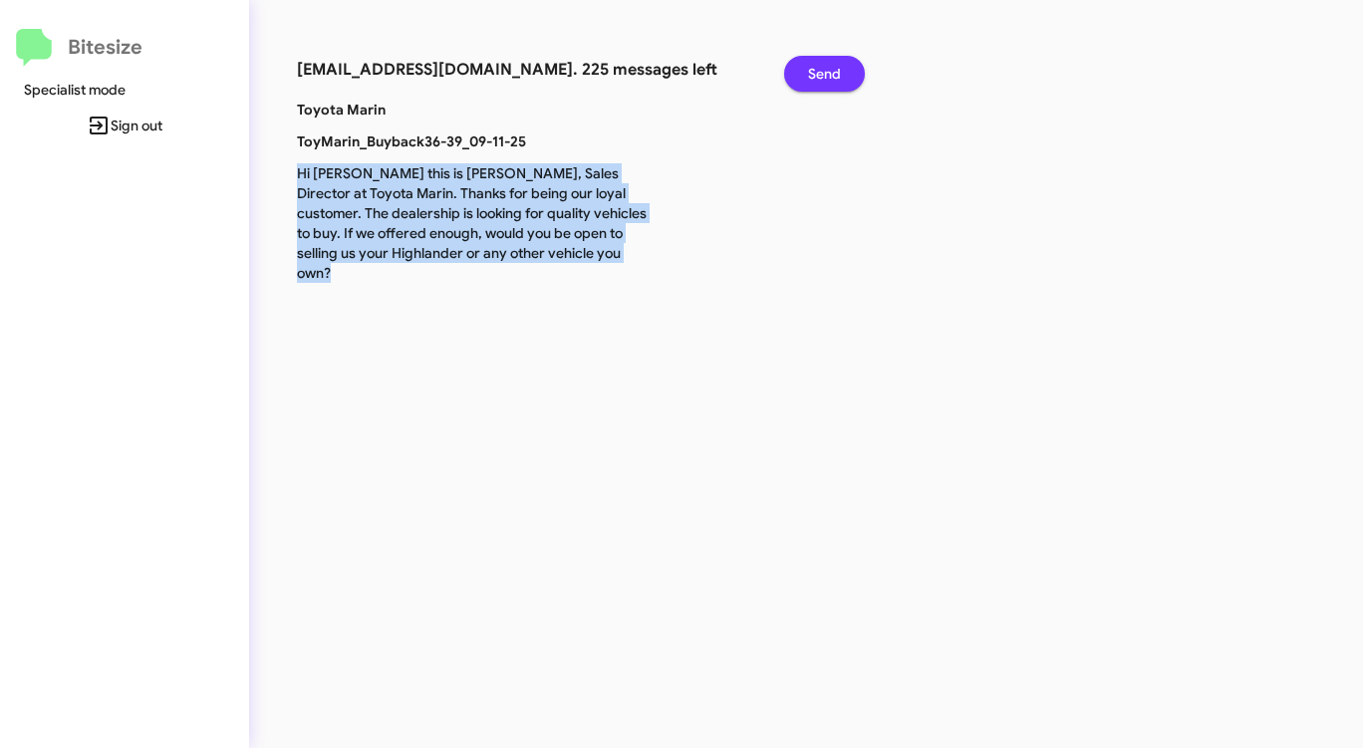
click at [831, 81] on span "Send" at bounding box center [824, 74] width 33 height 36
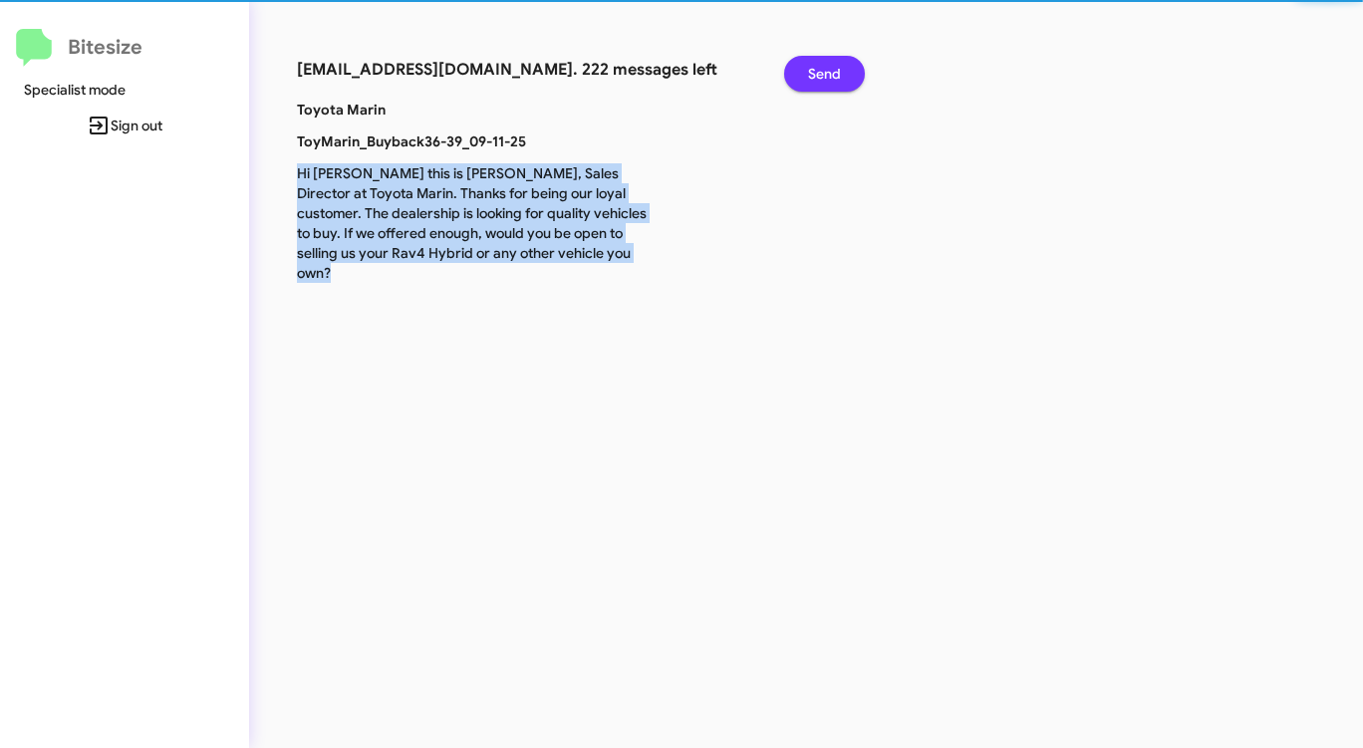
click at [831, 81] on span "Send" at bounding box center [824, 74] width 33 height 36
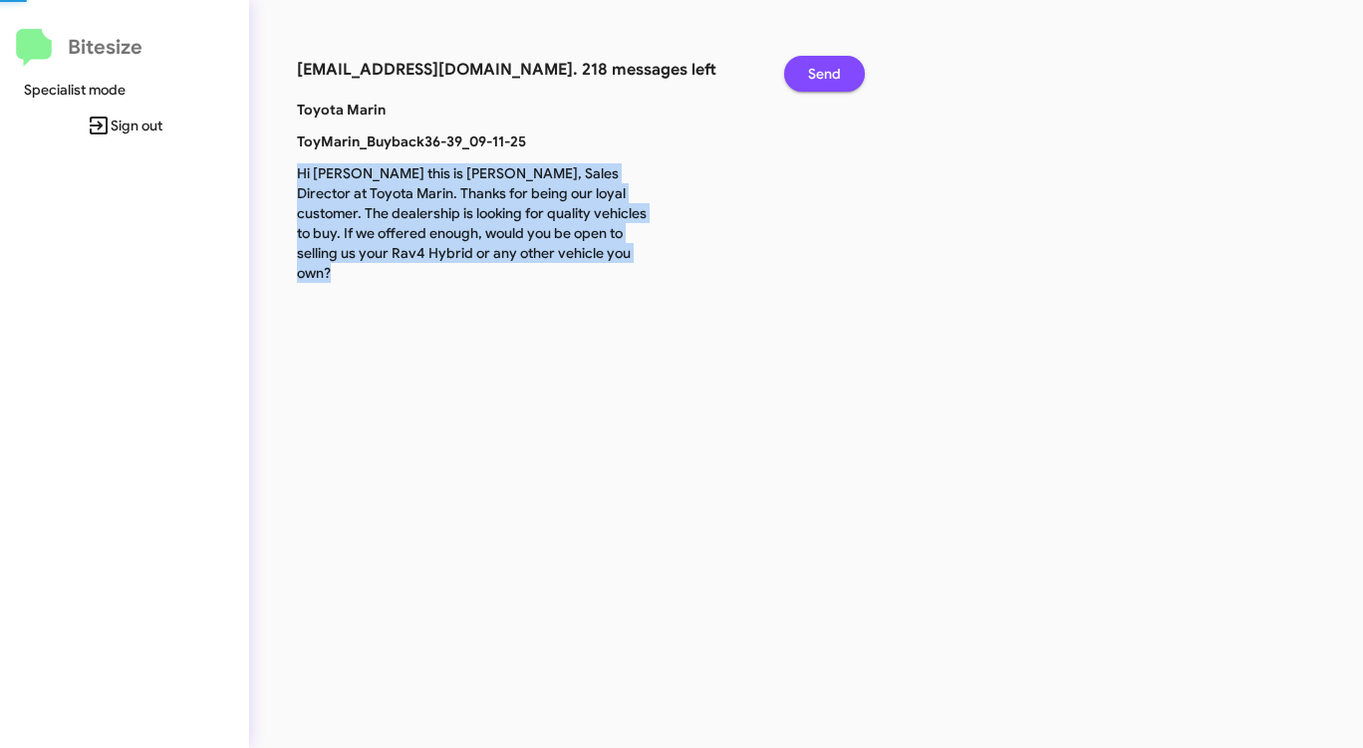
click at [831, 81] on span "Send" at bounding box center [824, 74] width 33 height 36
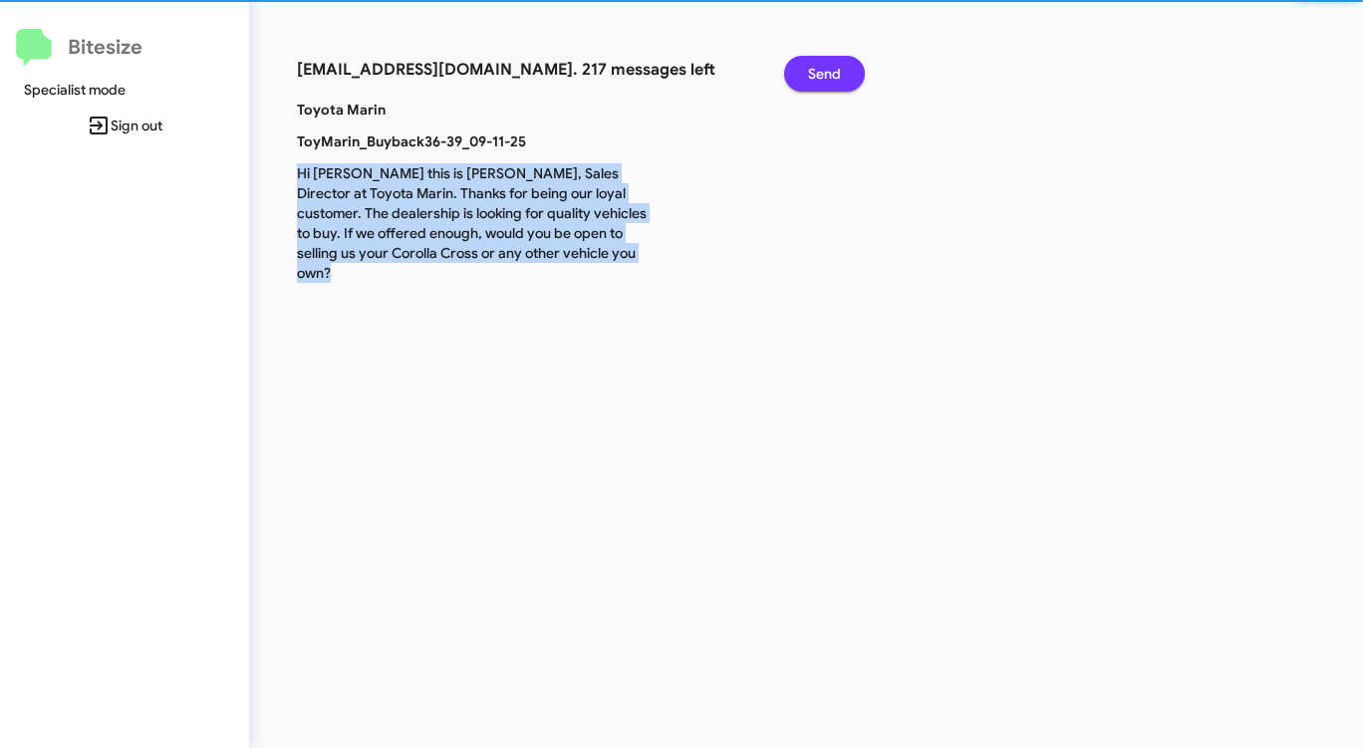
click at [831, 81] on span "Send" at bounding box center [824, 74] width 33 height 36
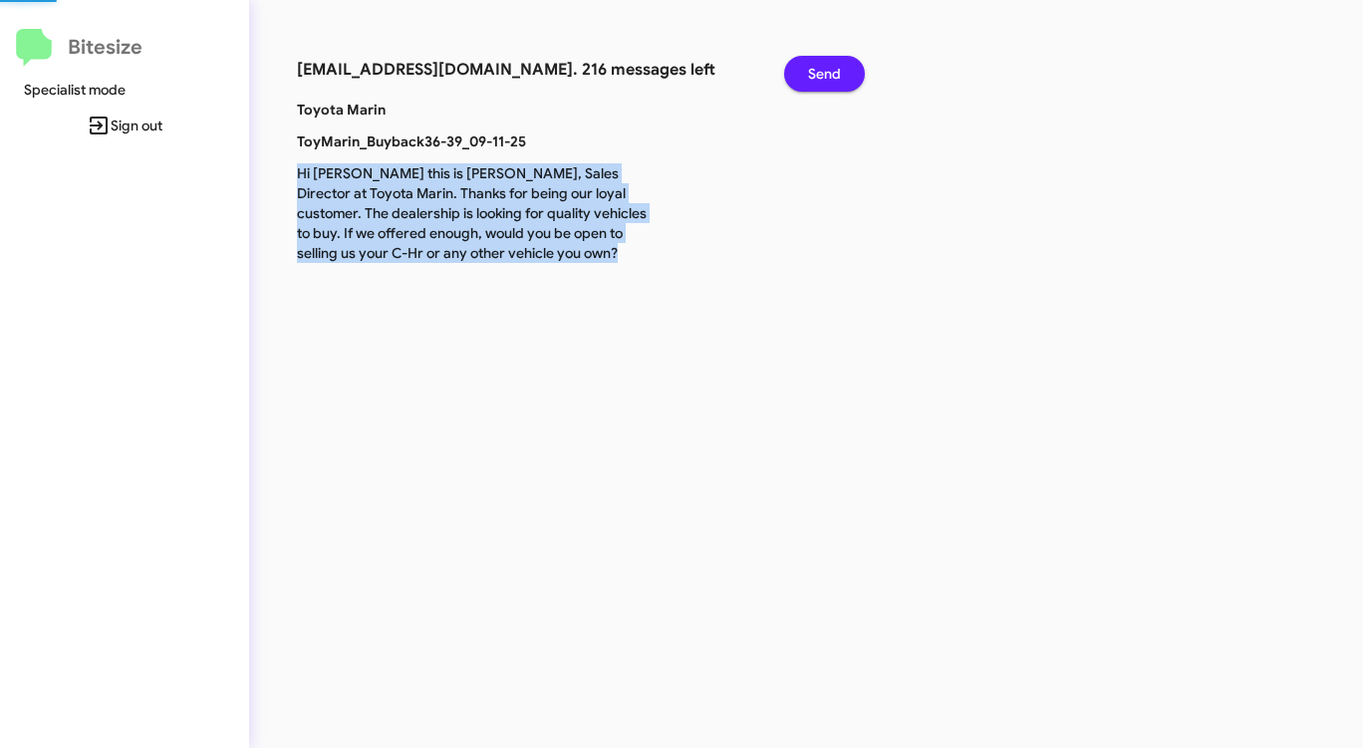
click at [831, 81] on span "Send" at bounding box center [824, 74] width 33 height 36
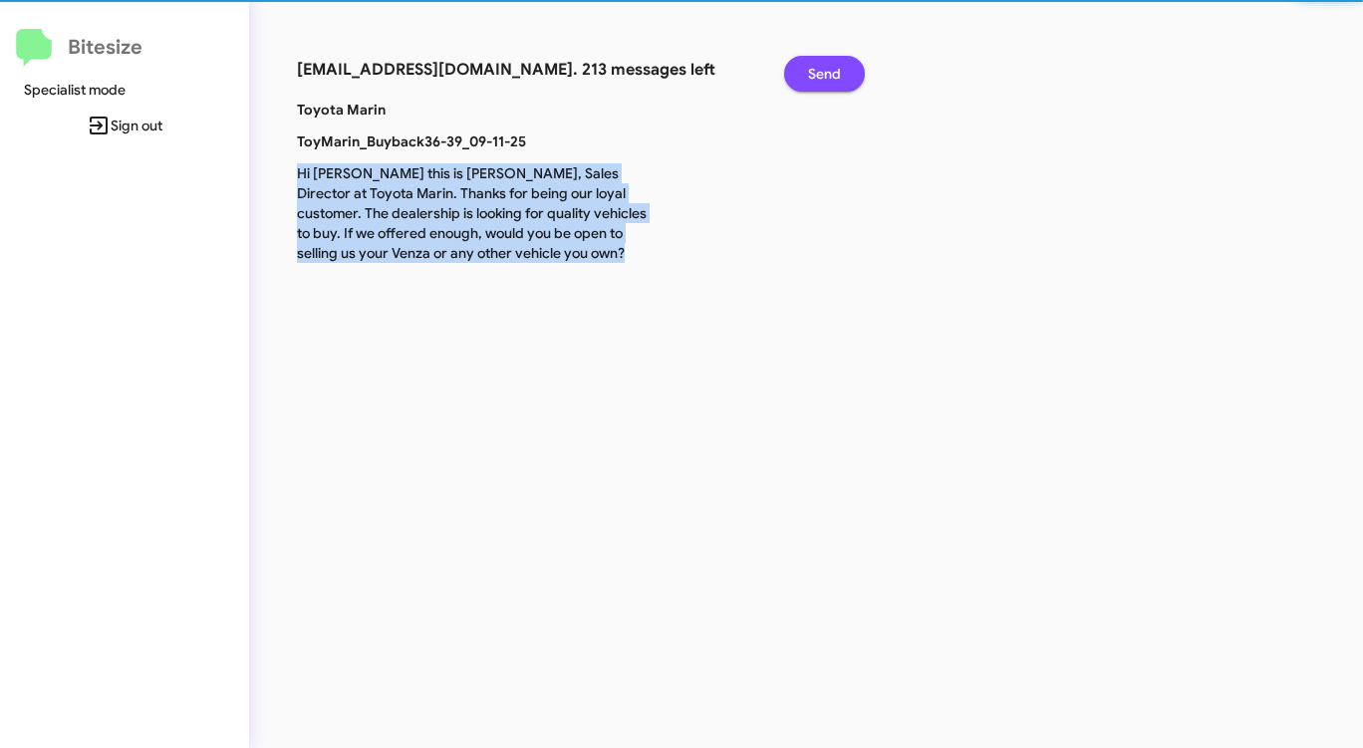
click at [831, 81] on span "Send" at bounding box center [824, 74] width 33 height 36
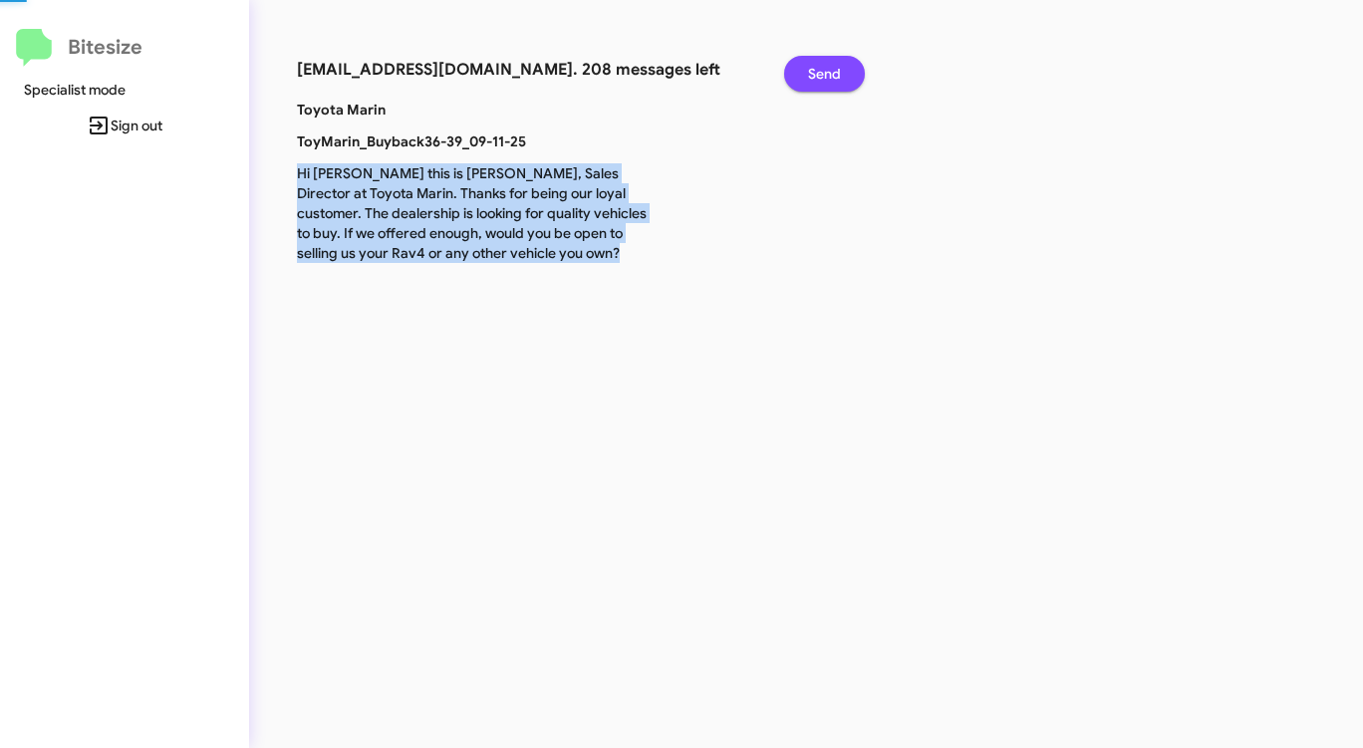
click at [831, 81] on span "Send" at bounding box center [824, 74] width 33 height 36
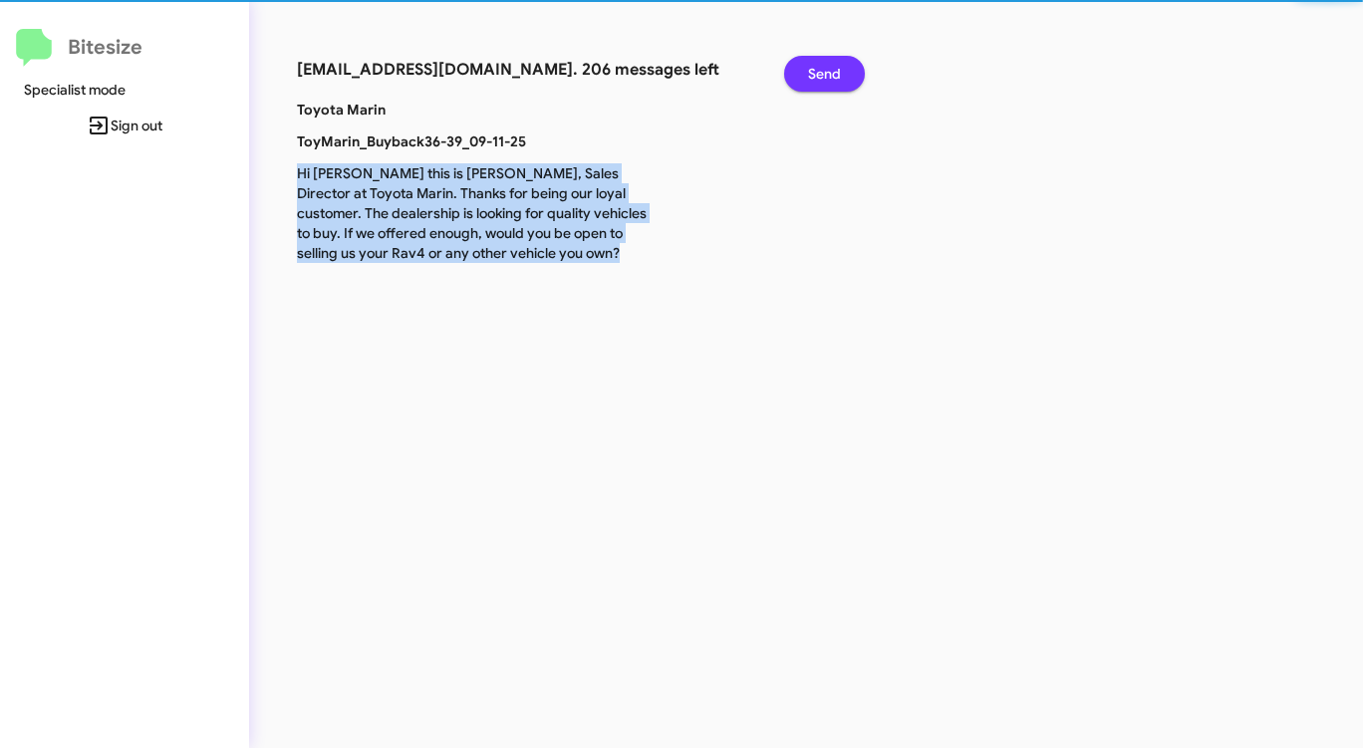
click at [831, 81] on span "Send" at bounding box center [824, 74] width 33 height 36
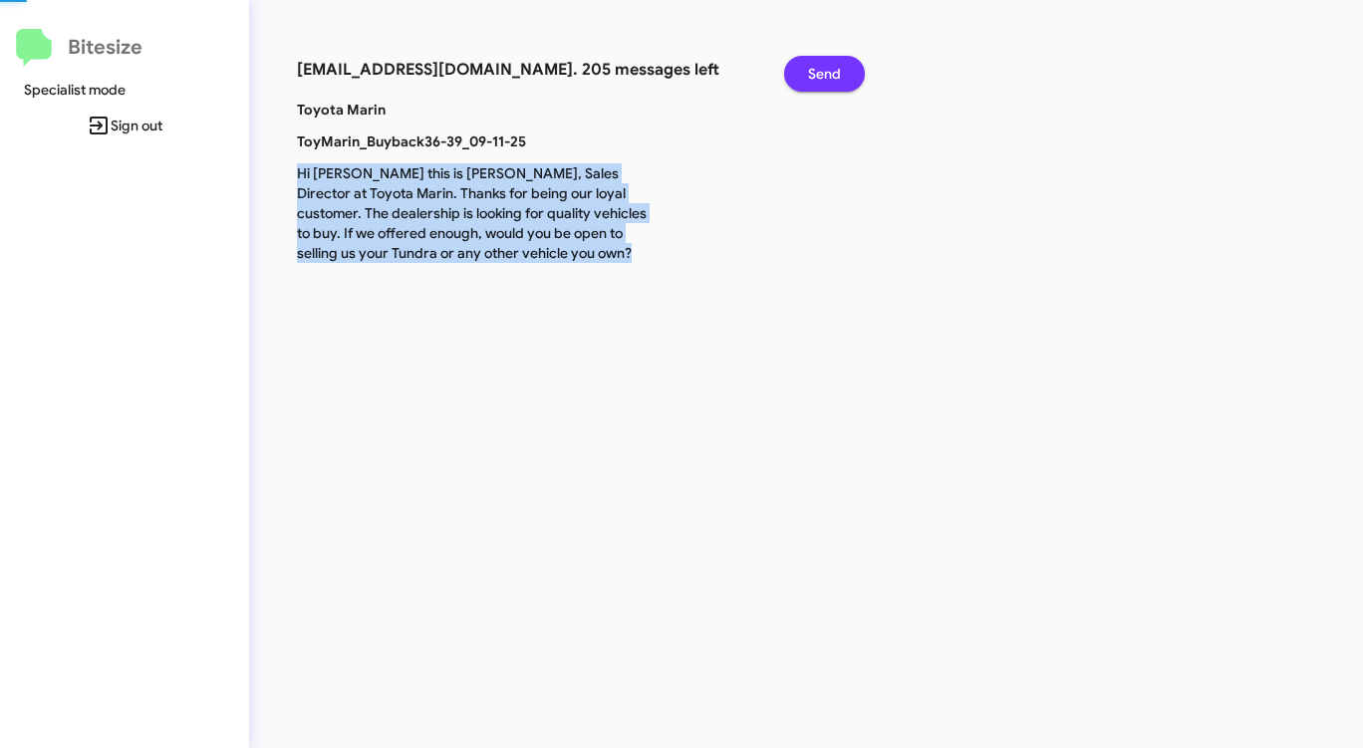
click at [831, 81] on span "Send" at bounding box center [824, 74] width 33 height 36
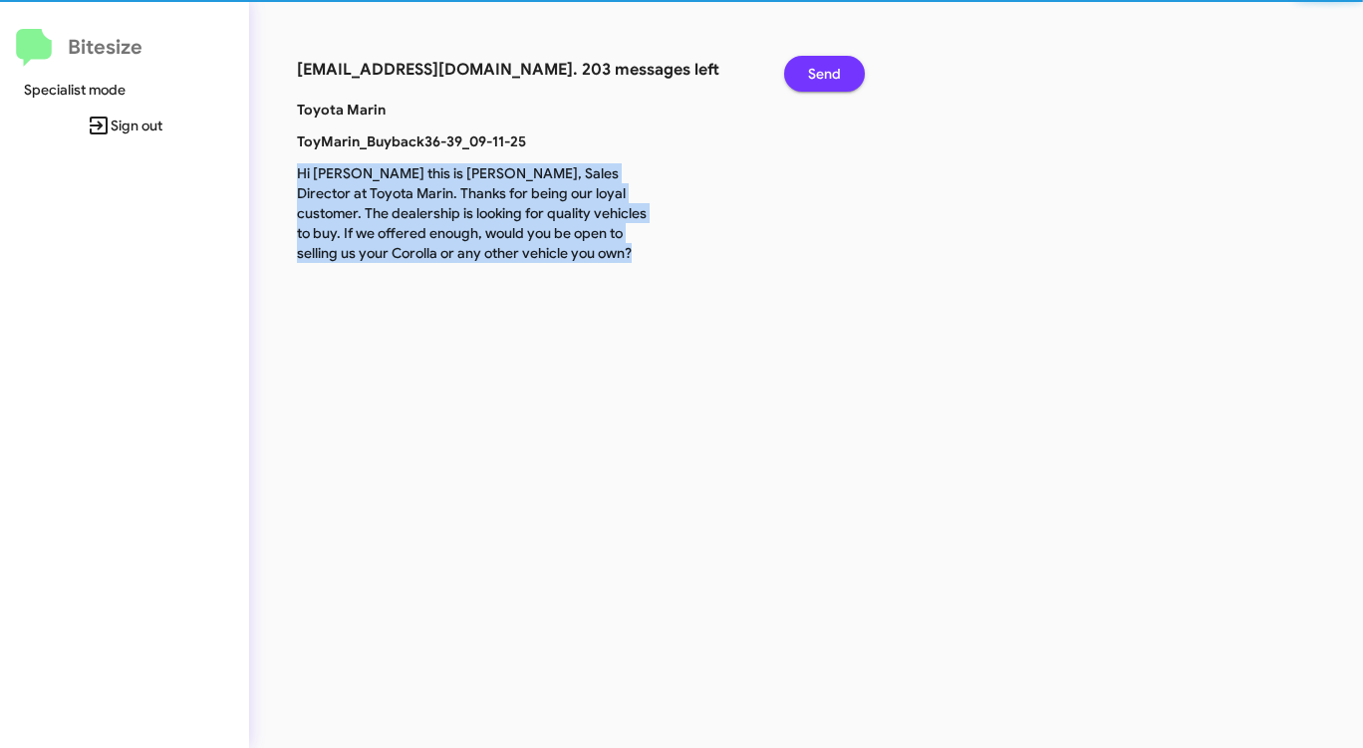
click at [831, 81] on span "Send" at bounding box center [824, 74] width 33 height 36
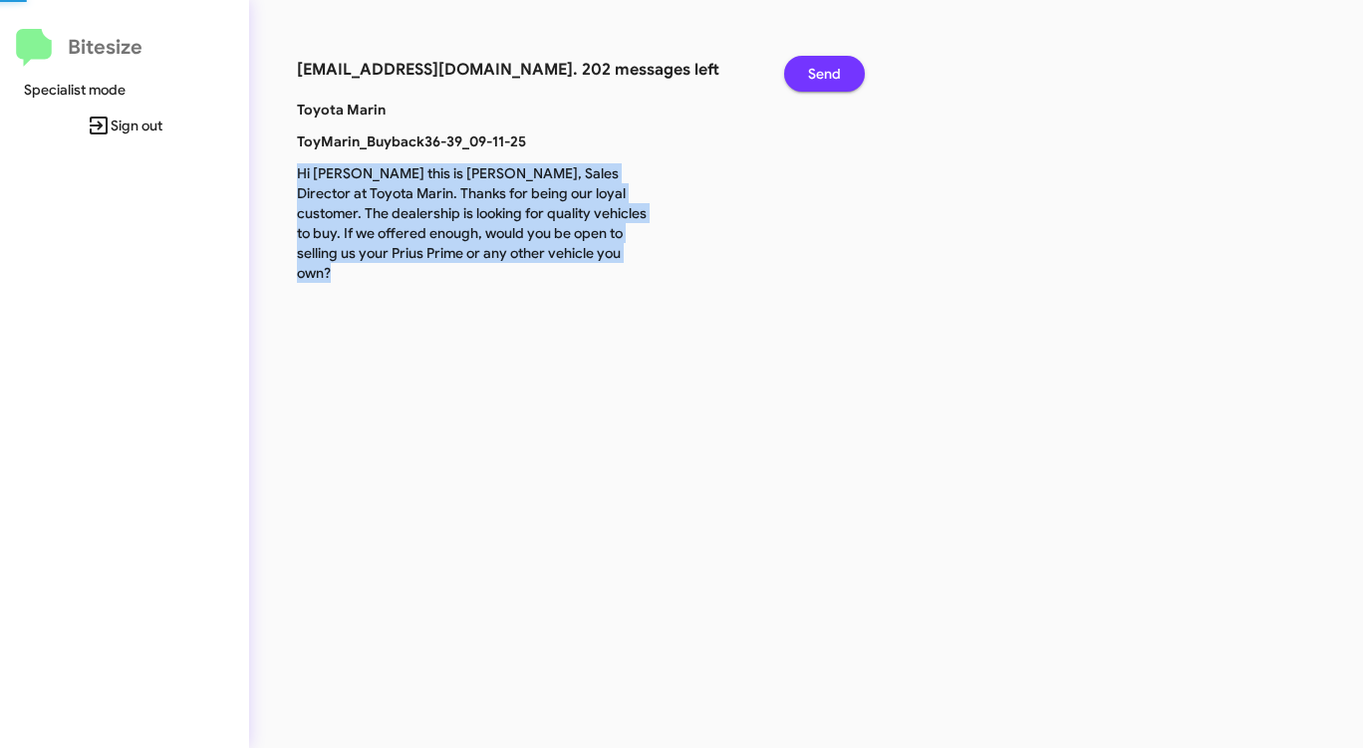
click at [831, 81] on span "Send" at bounding box center [824, 74] width 33 height 36
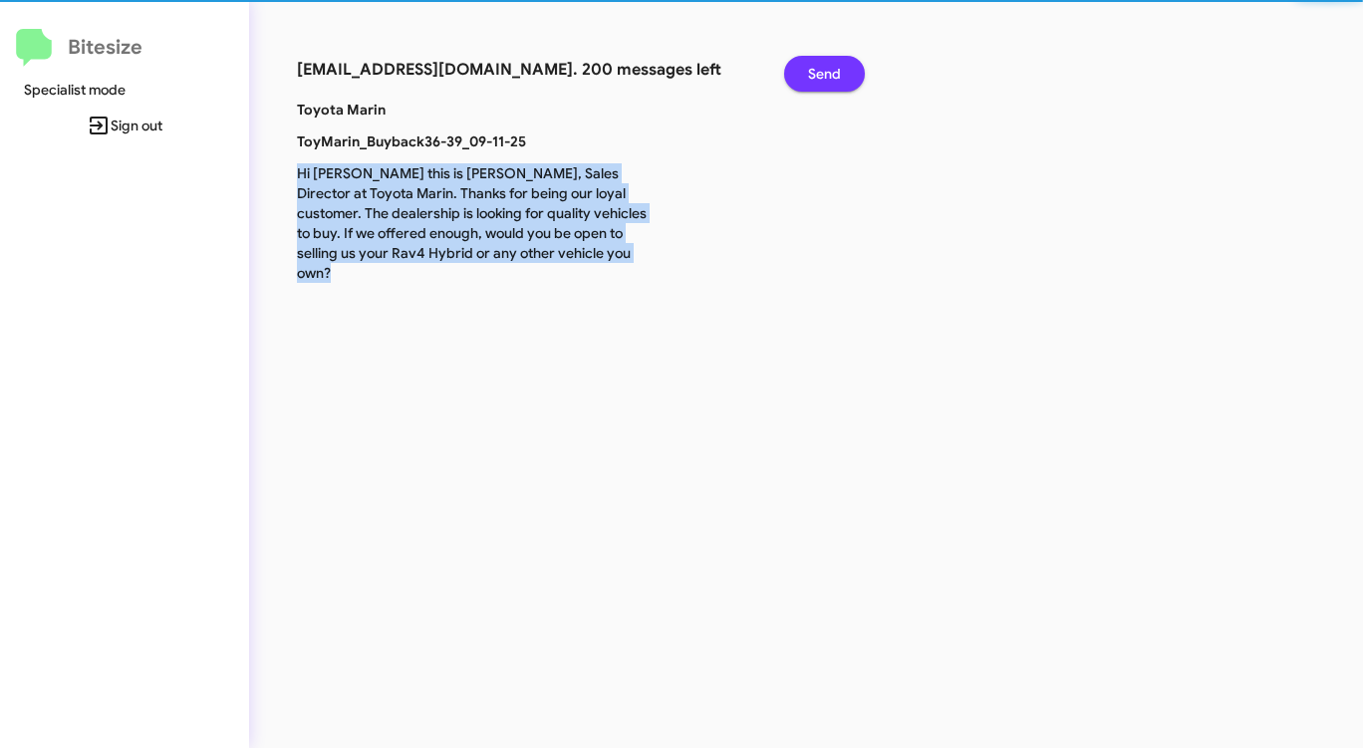
click at [831, 81] on span "Send" at bounding box center [824, 74] width 33 height 36
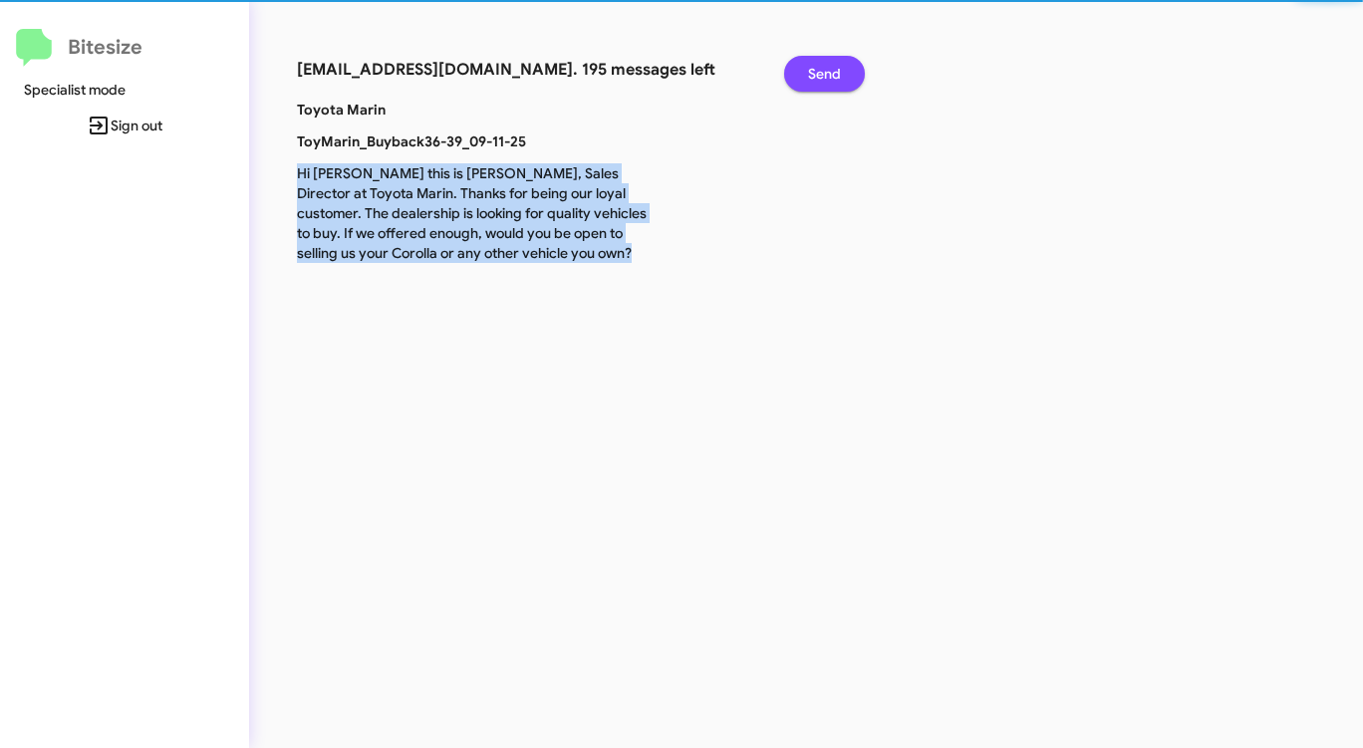
click at [831, 81] on span "Send" at bounding box center [824, 74] width 33 height 36
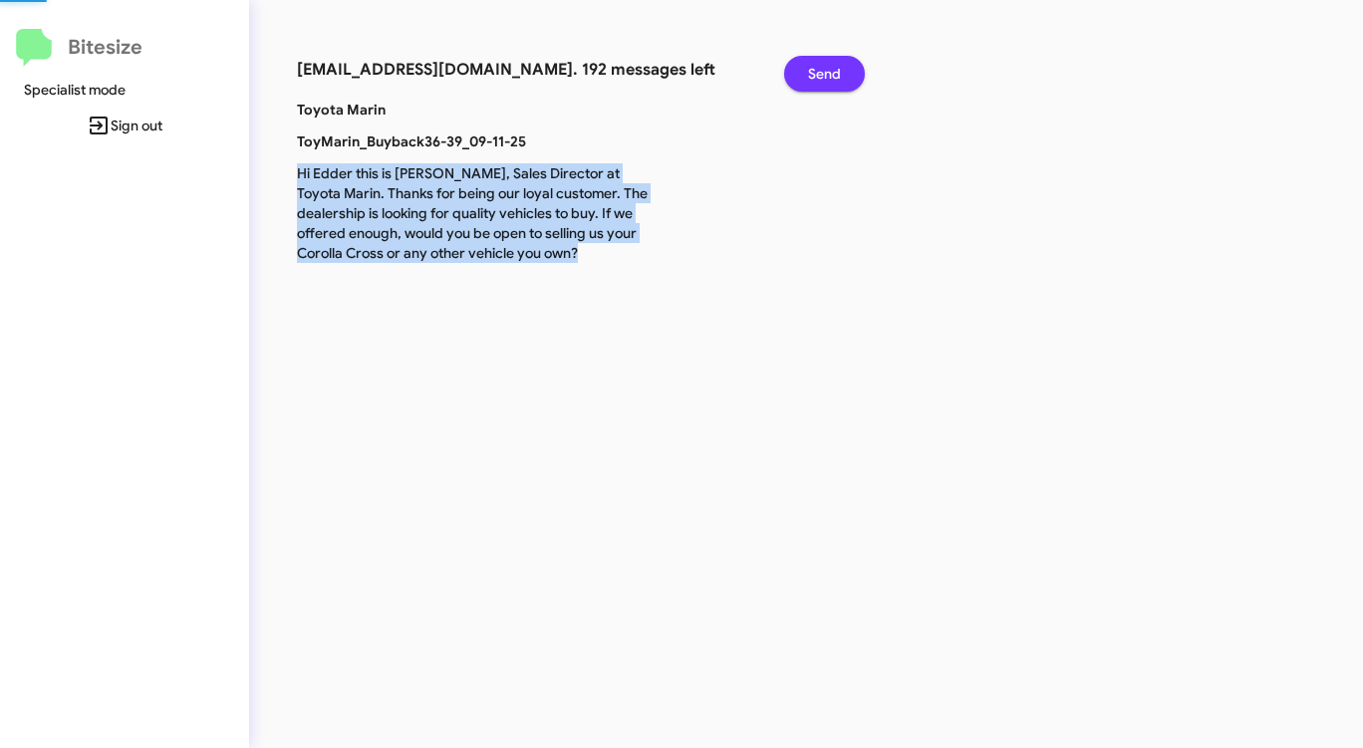
click at [831, 81] on span "Send" at bounding box center [824, 74] width 33 height 36
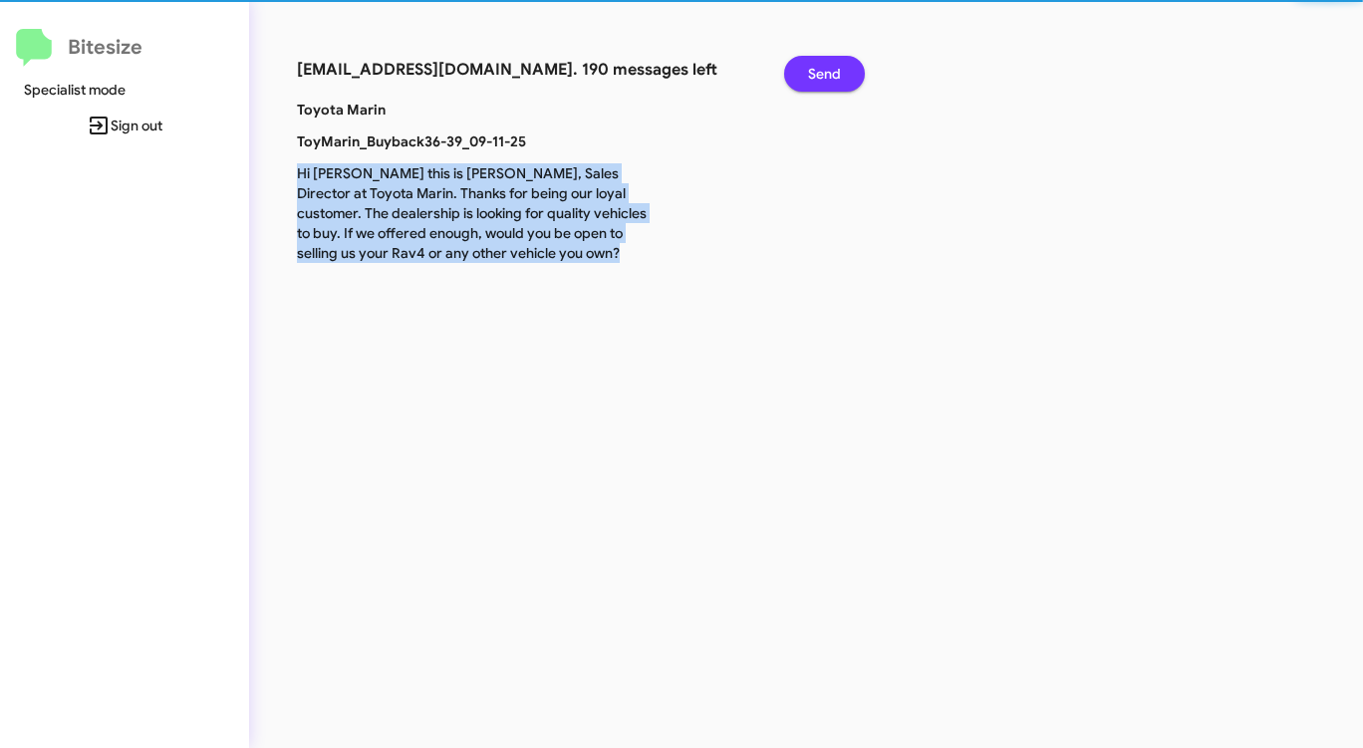
click at [831, 81] on span "Send" at bounding box center [824, 74] width 33 height 36
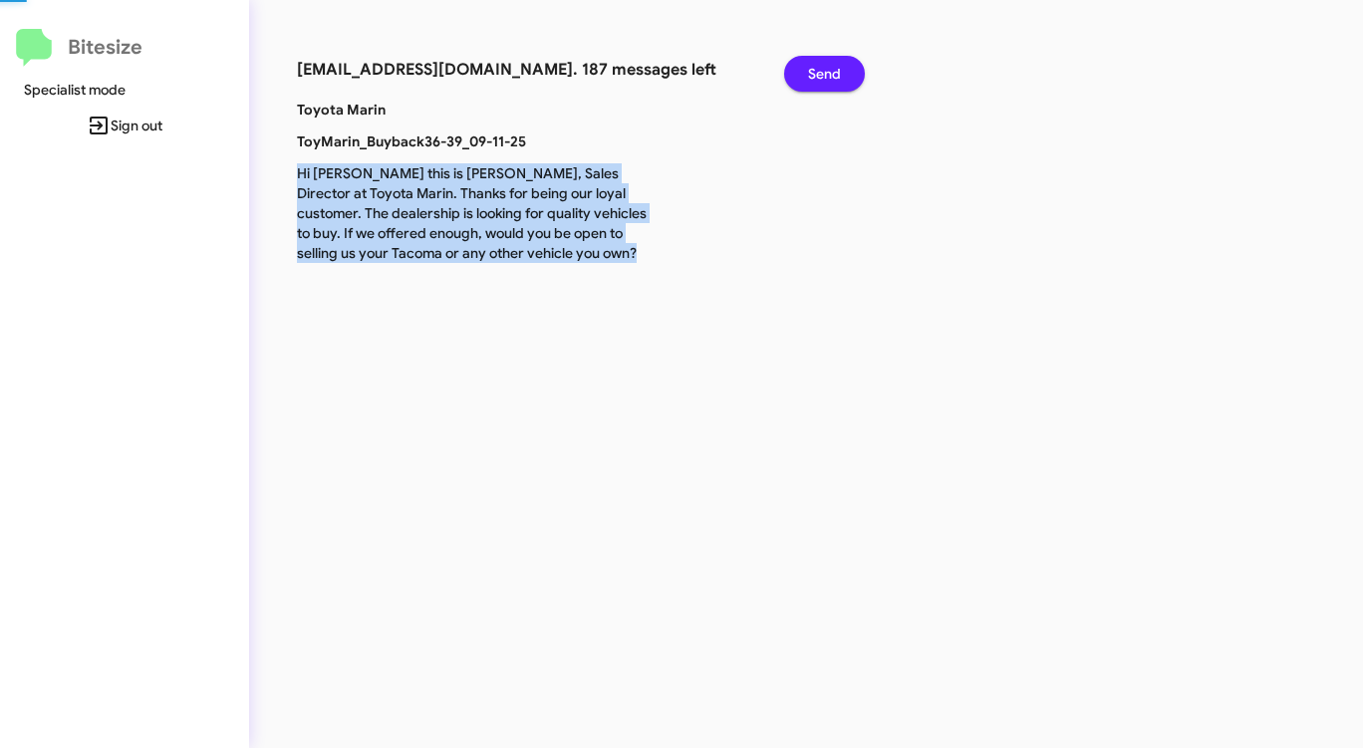
click at [831, 81] on span "Send" at bounding box center [824, 74] width 33 height 36
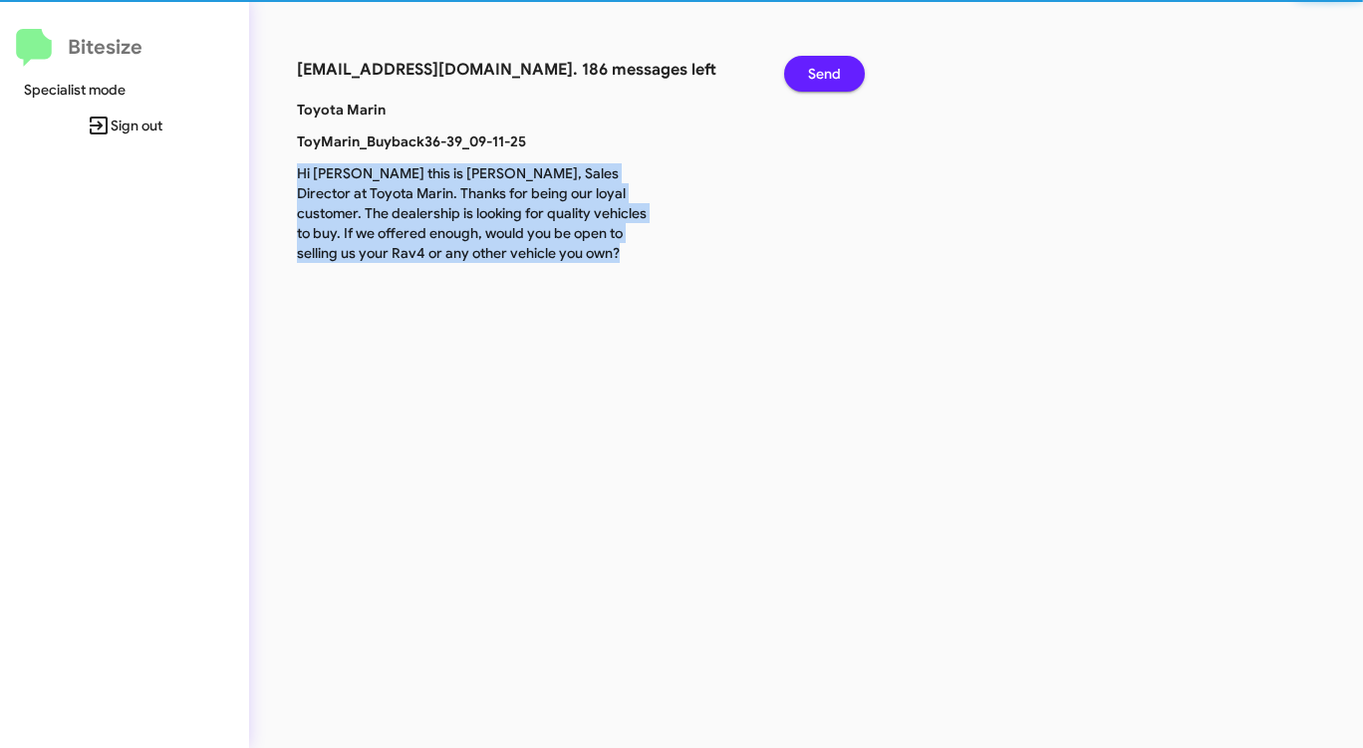
click at [831, 82] on span "Send" at bounding box center [824, 74] width 33 height 36
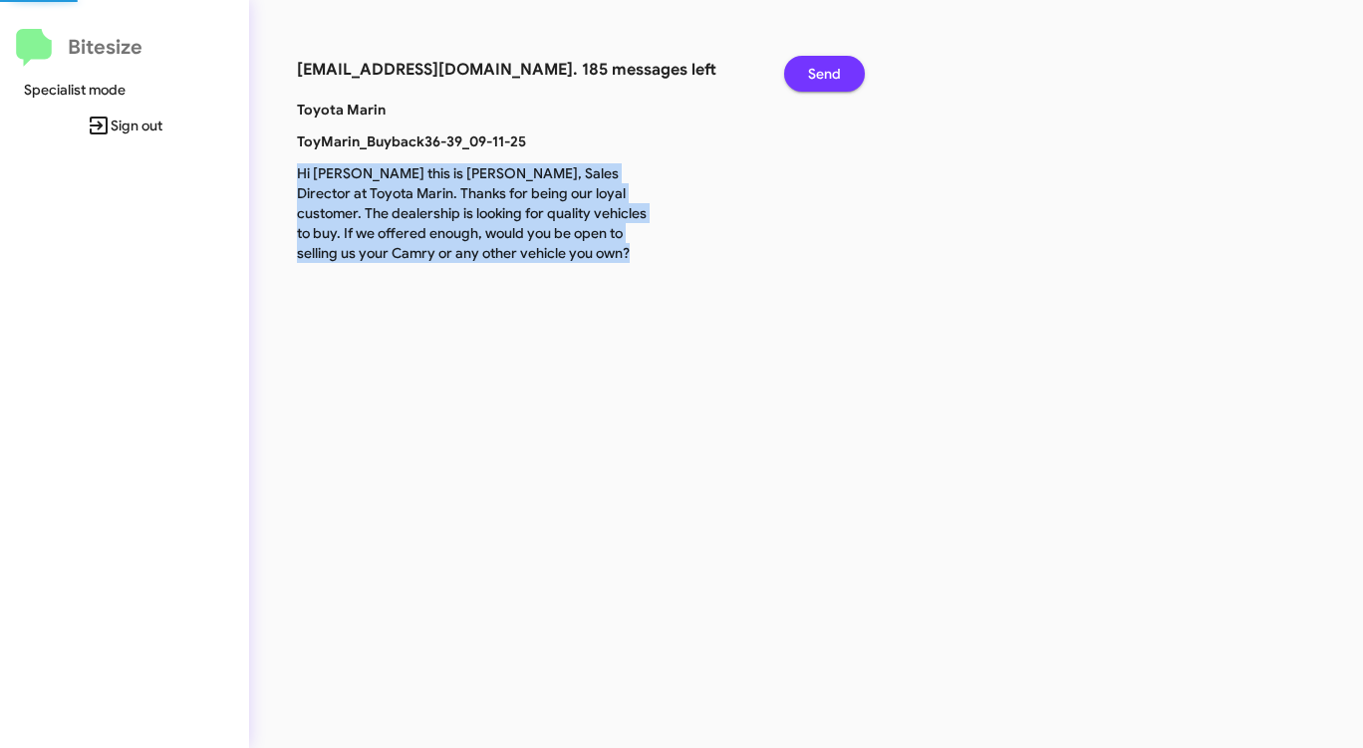
click at [831, 82] on span "Send" at bounding box center [824, 74] width 33 height 36
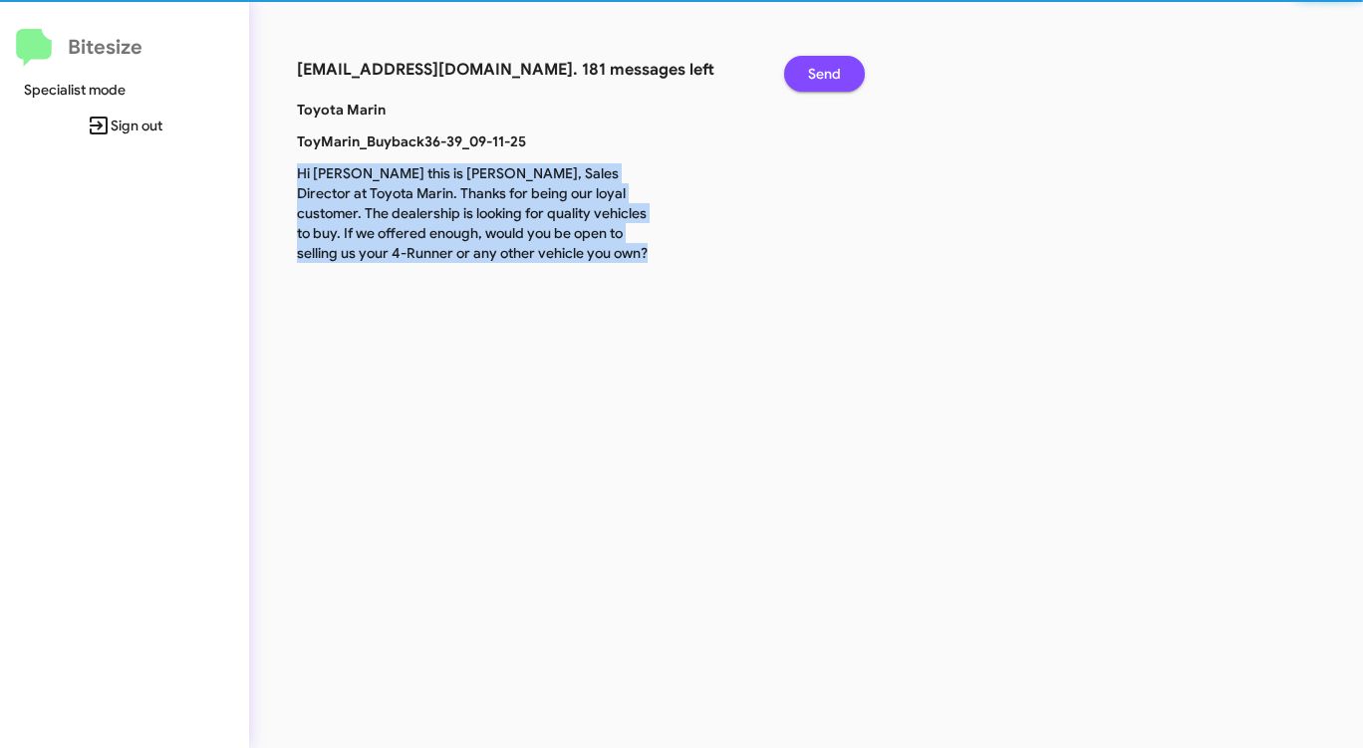
click at [831, 82] on span "Send" at bounding box center [824, 74] width 33 height 36
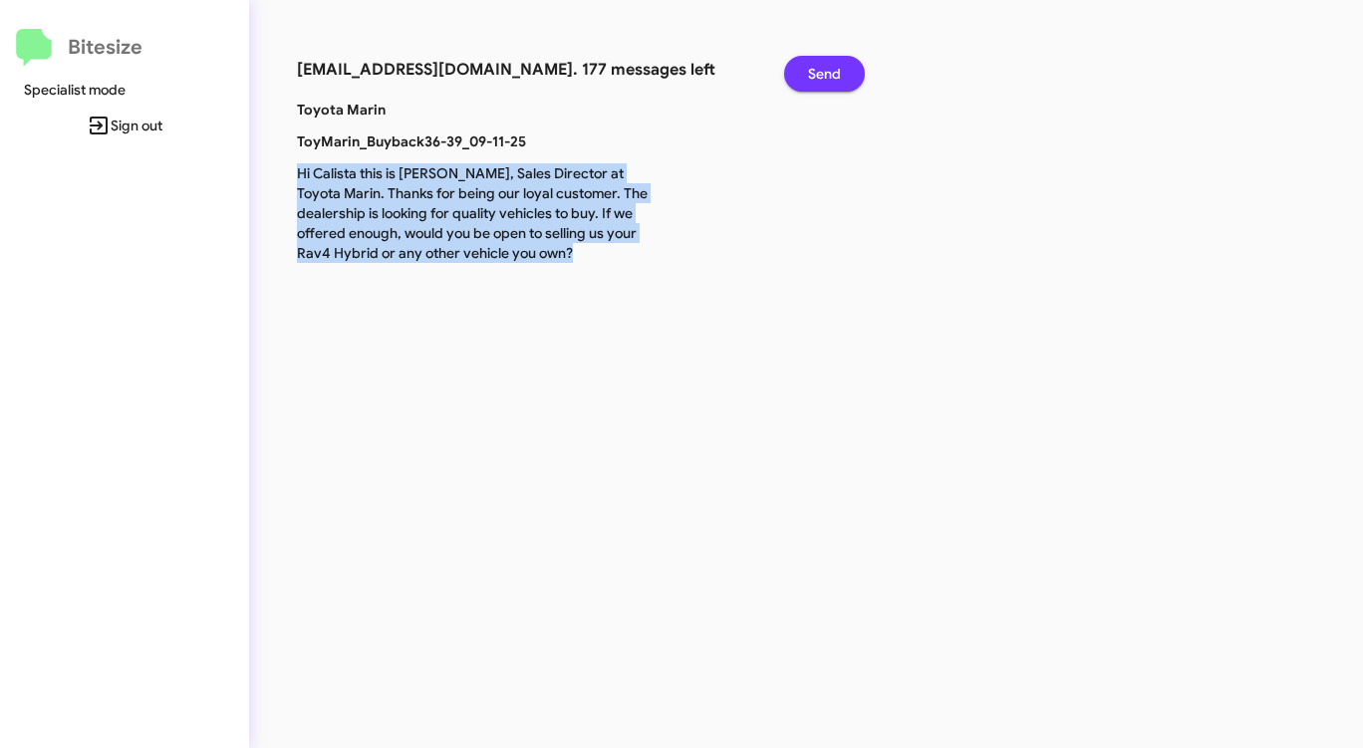
click at [831, 82] on span "Send" at bounding box center [824, 74] width 33 height 36
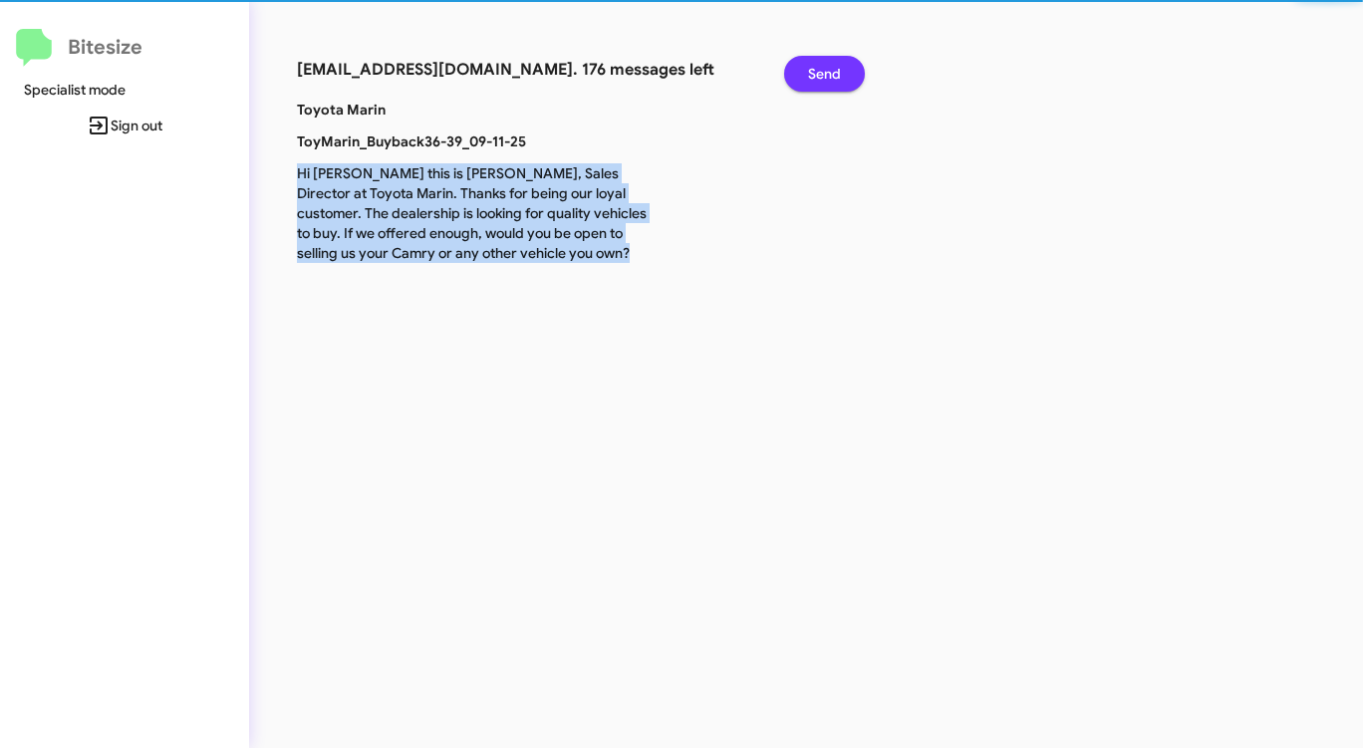
click at [831, 82] on span "Send" at bounding box center [824, 74] width 33 height 36
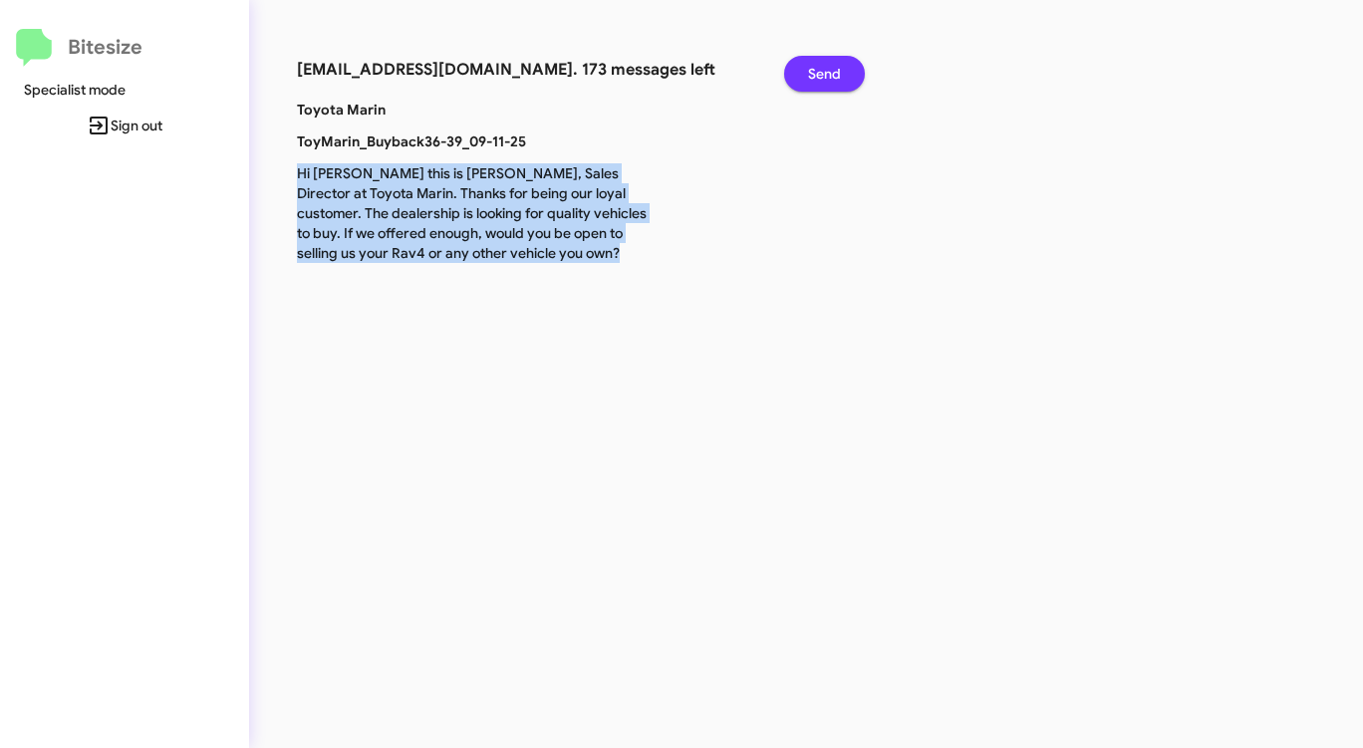
click at [831, 82] on span "Send" at bounding box center [824, 74] width 33 height 36
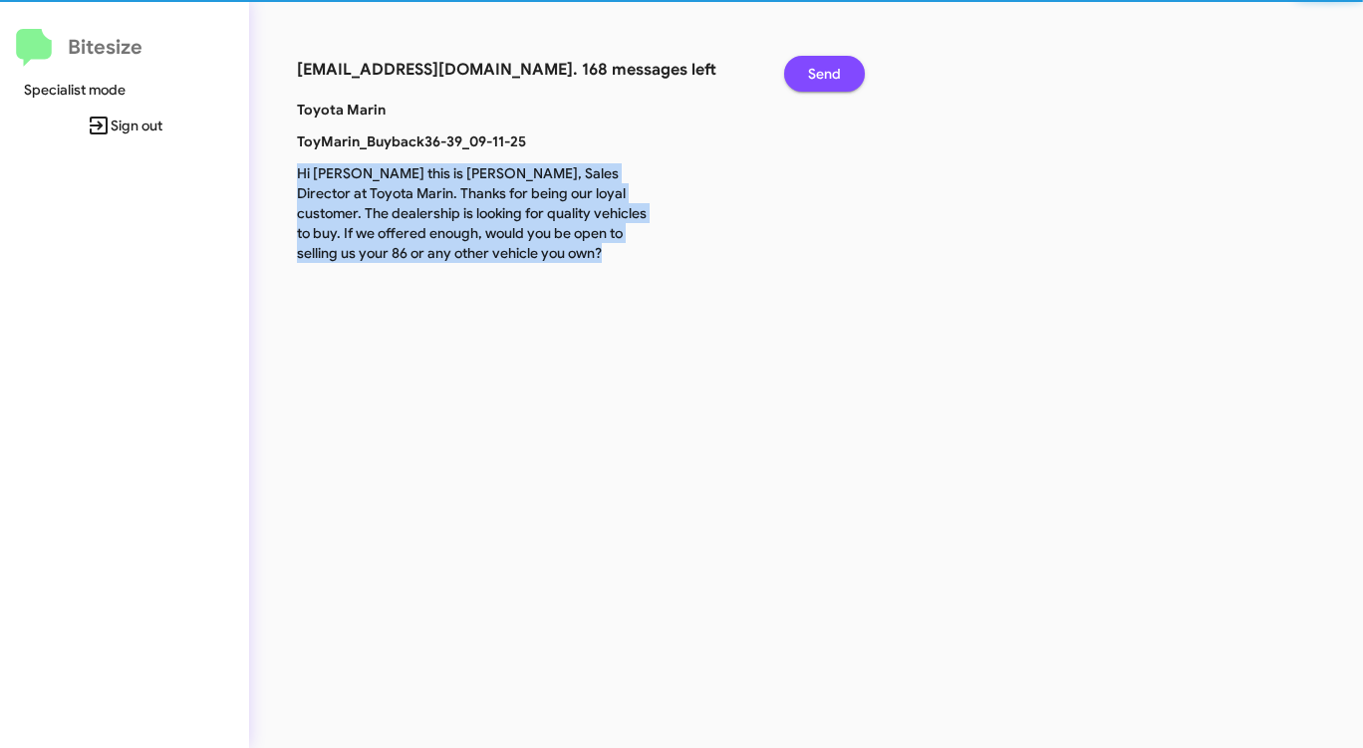
click at [831, 82] on span "Send" at bounding box center [824, 74] width 33 height 36
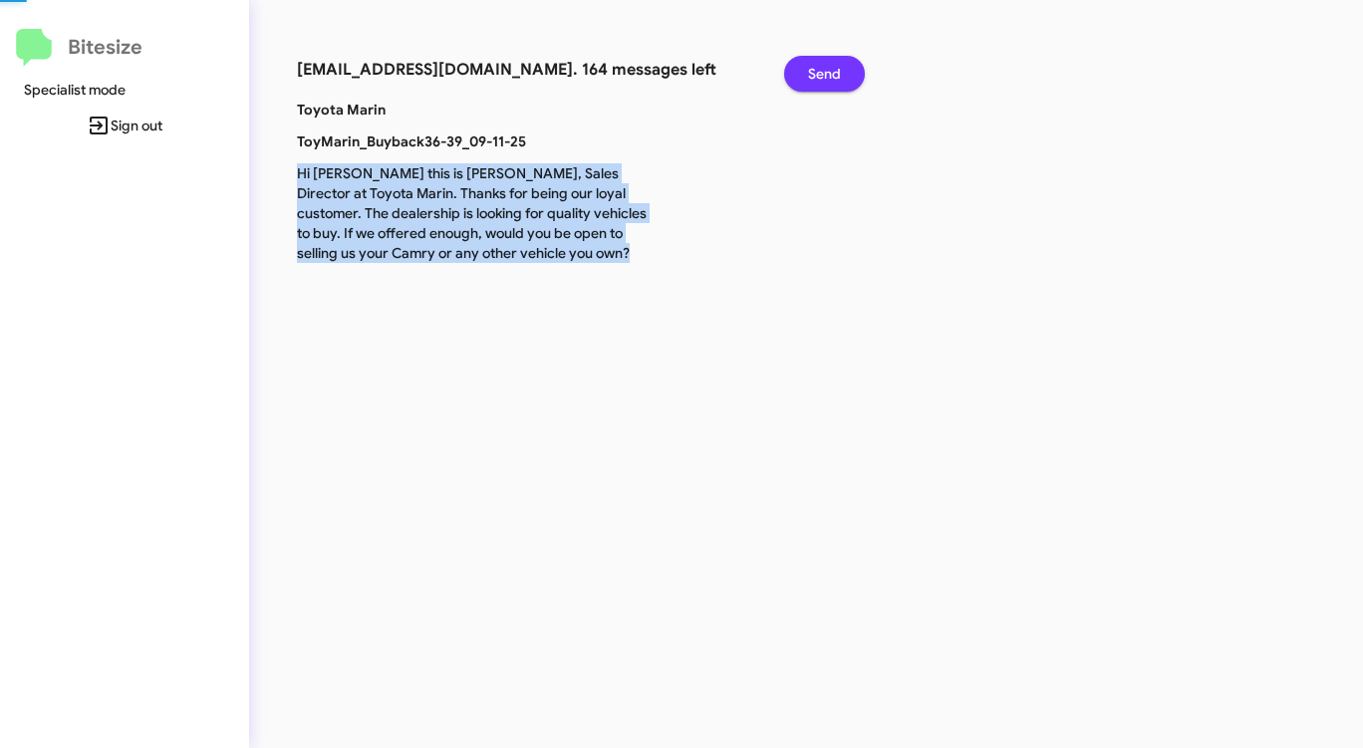
click at [831, 82] on span "Send" at bounding box center [824, 74] width 33 height 36
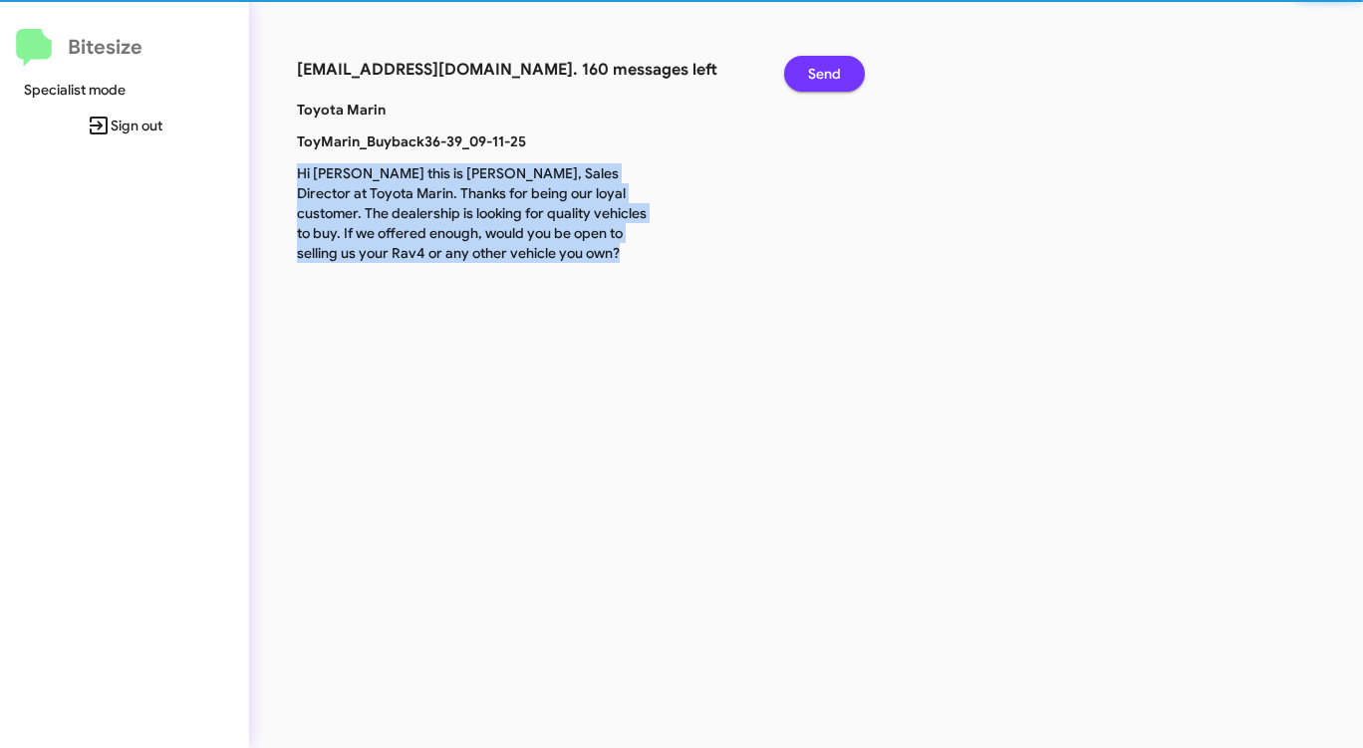
click at [831, 82] on span "Send" at bounding box center [824, 74] width 33 height 36
click at [831, 80] on span "Send" at bounding box center [824, 74] width 33 height 36
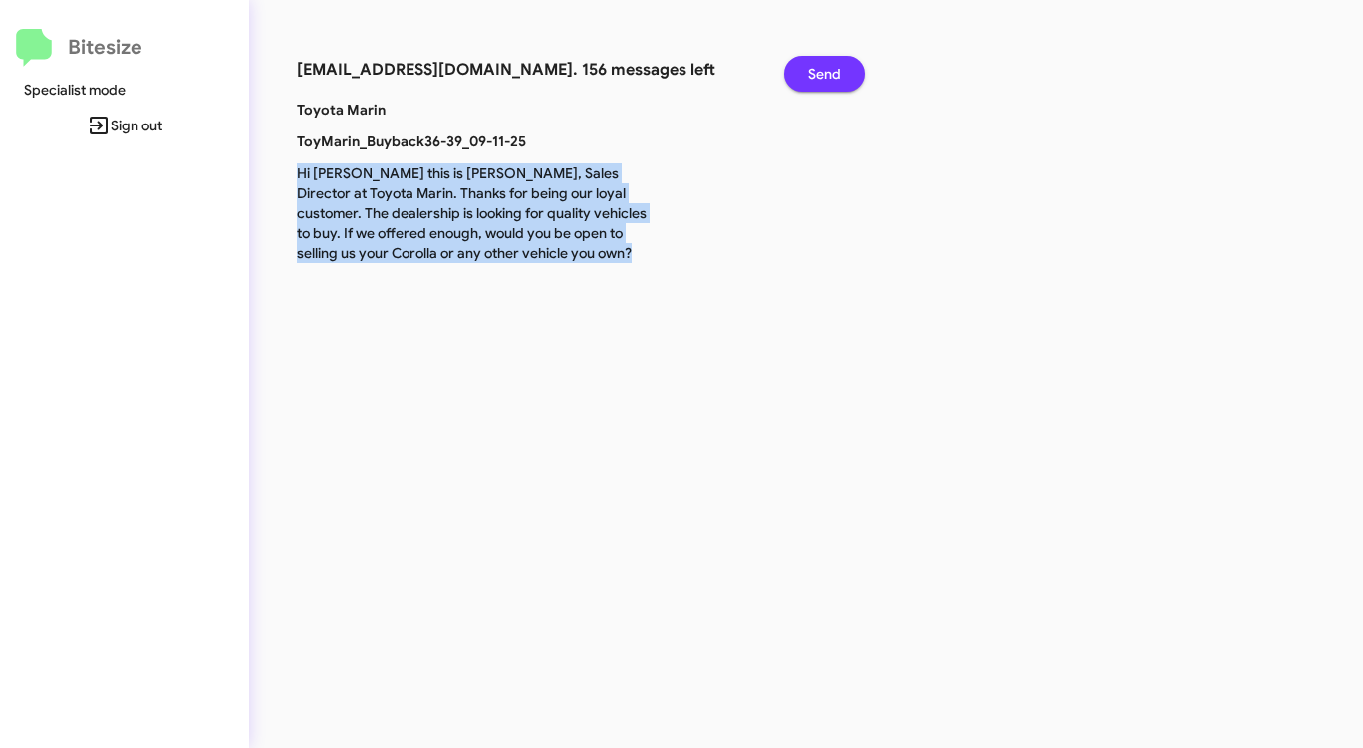
click at [830, 80] on span "Send" at bounding box center [824, 74] width 33 height 36
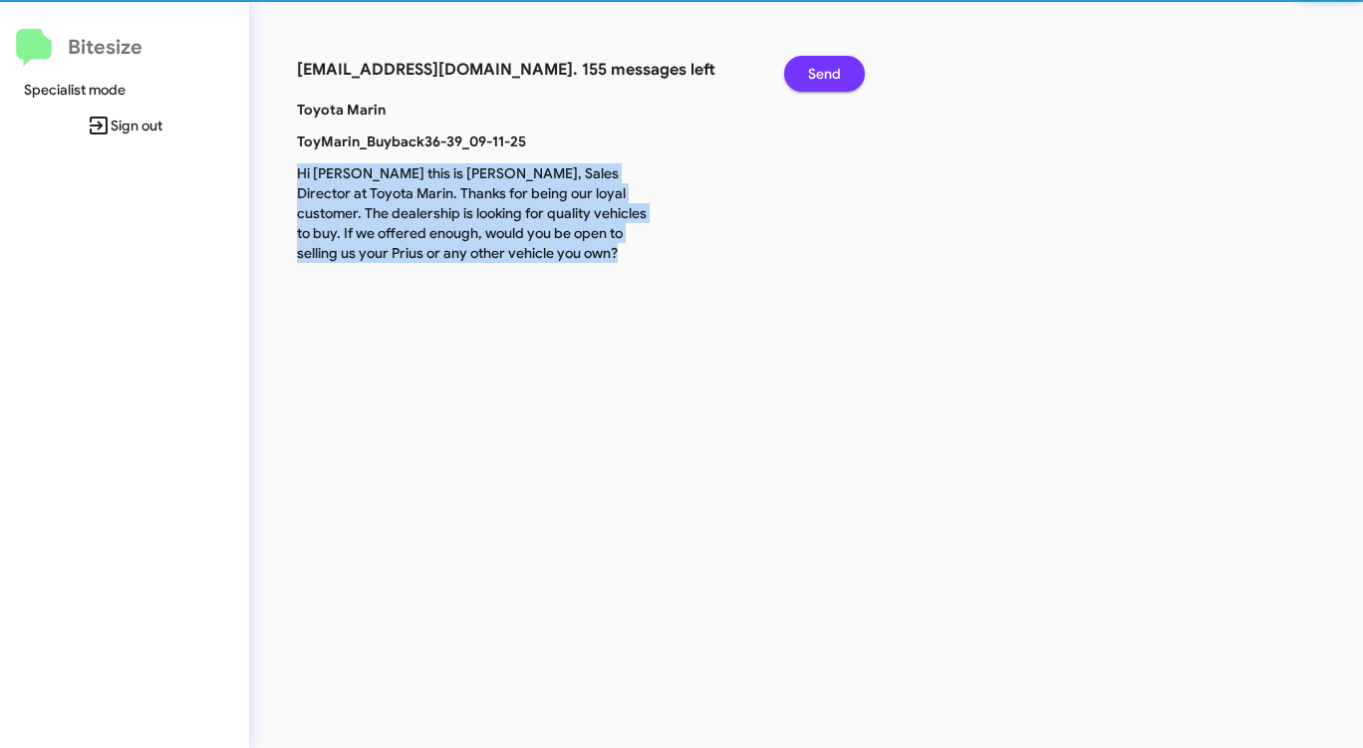
click at [830, 80] on span "Send" at bounding box center [824, 74] width 33 height 36
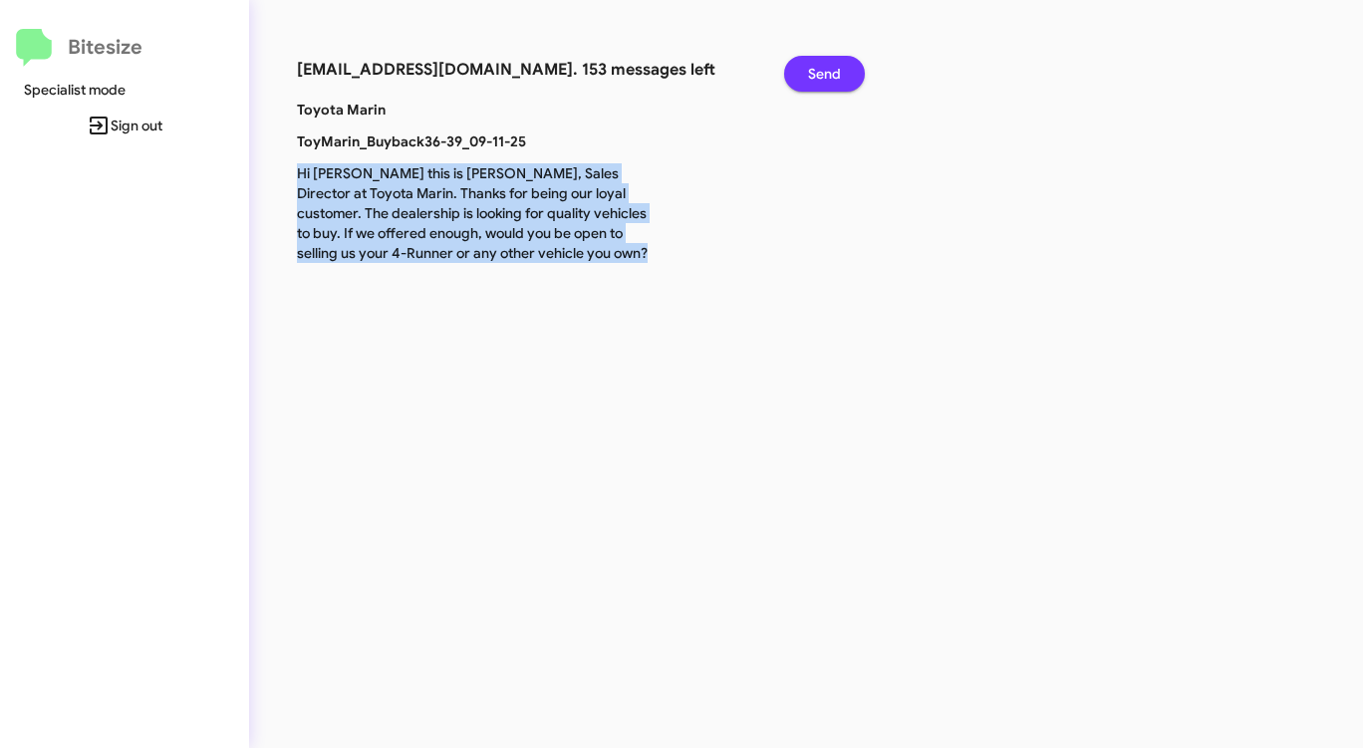
click at [830, 81] on span "Send" at bounding box center [824, 74] width 33 height 36
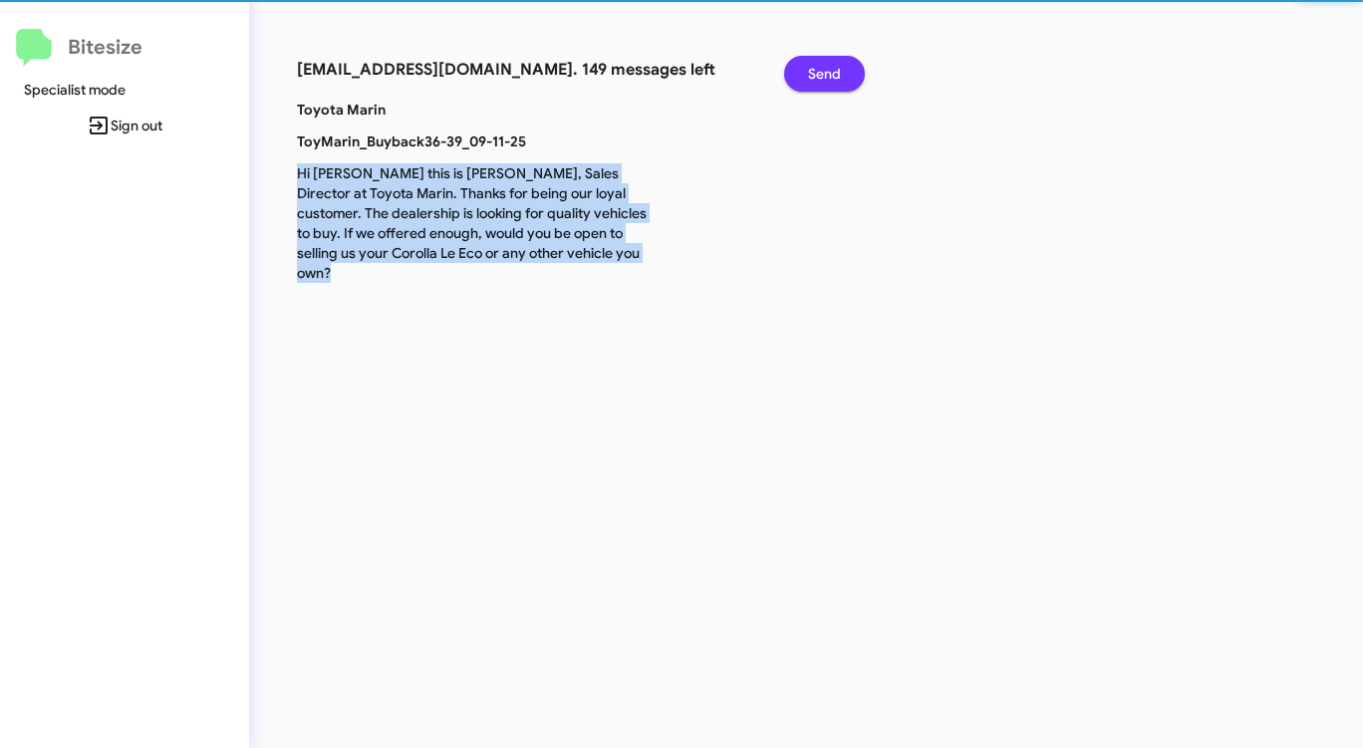
click at [830, 81] on span "Send" at bounding box center [824, 74] width 33 height 36
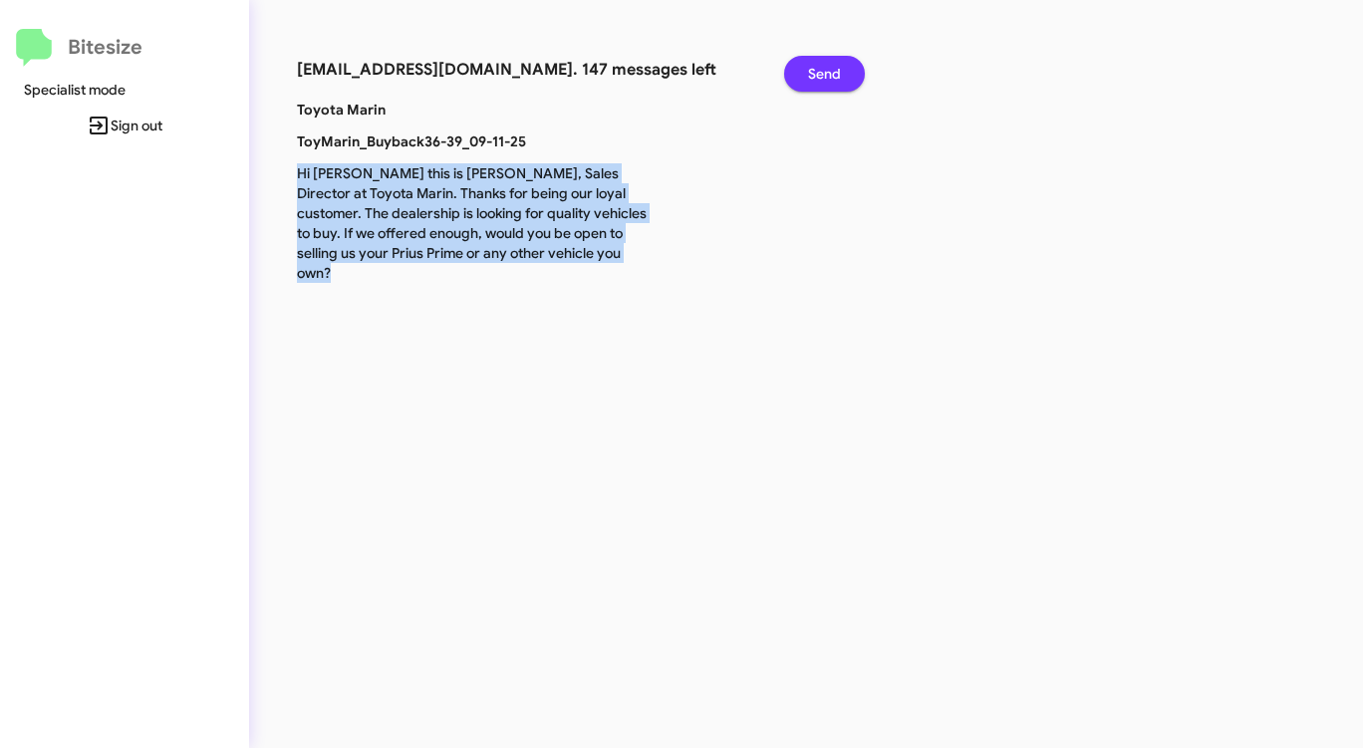
click at [830, 80] on span "Send" at bounding box center [824, 74] width 33 height 36
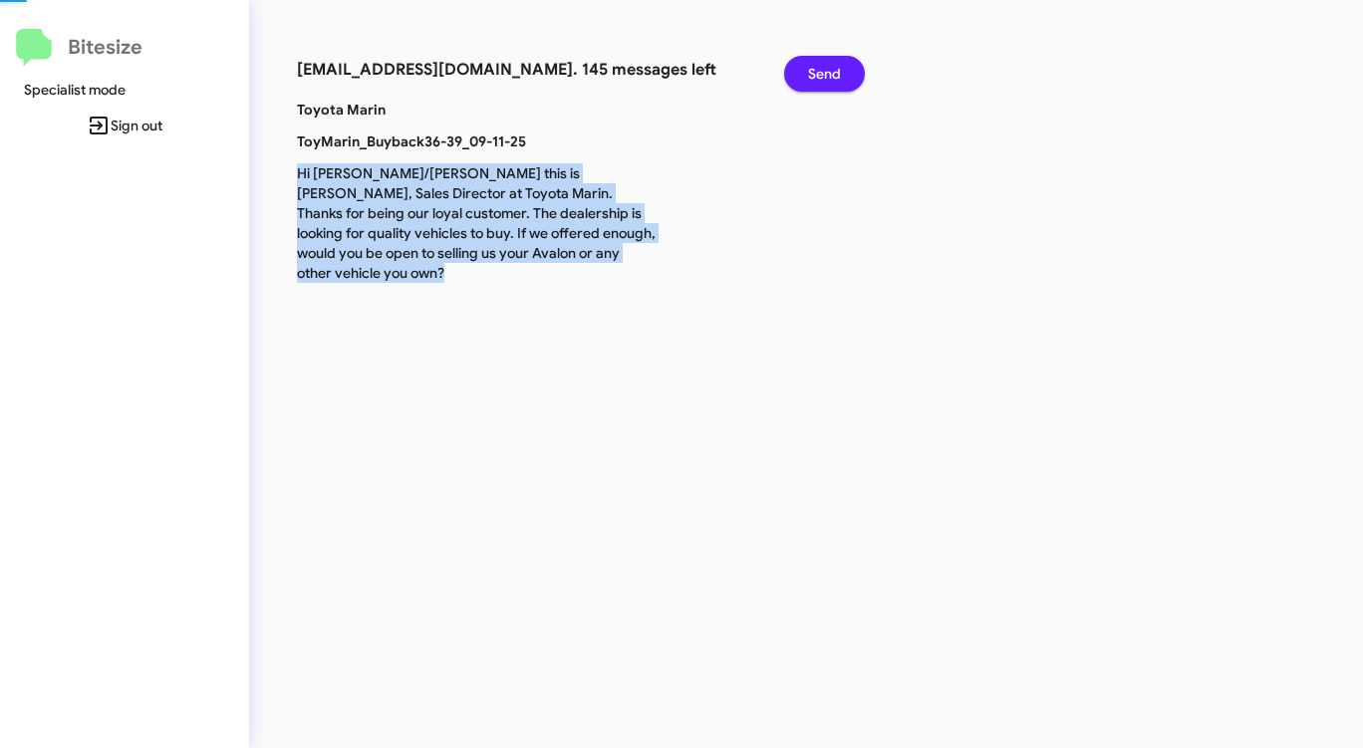
click at [830, 80] on span "Send" at bounding box center [824, 74] width 33 height 36
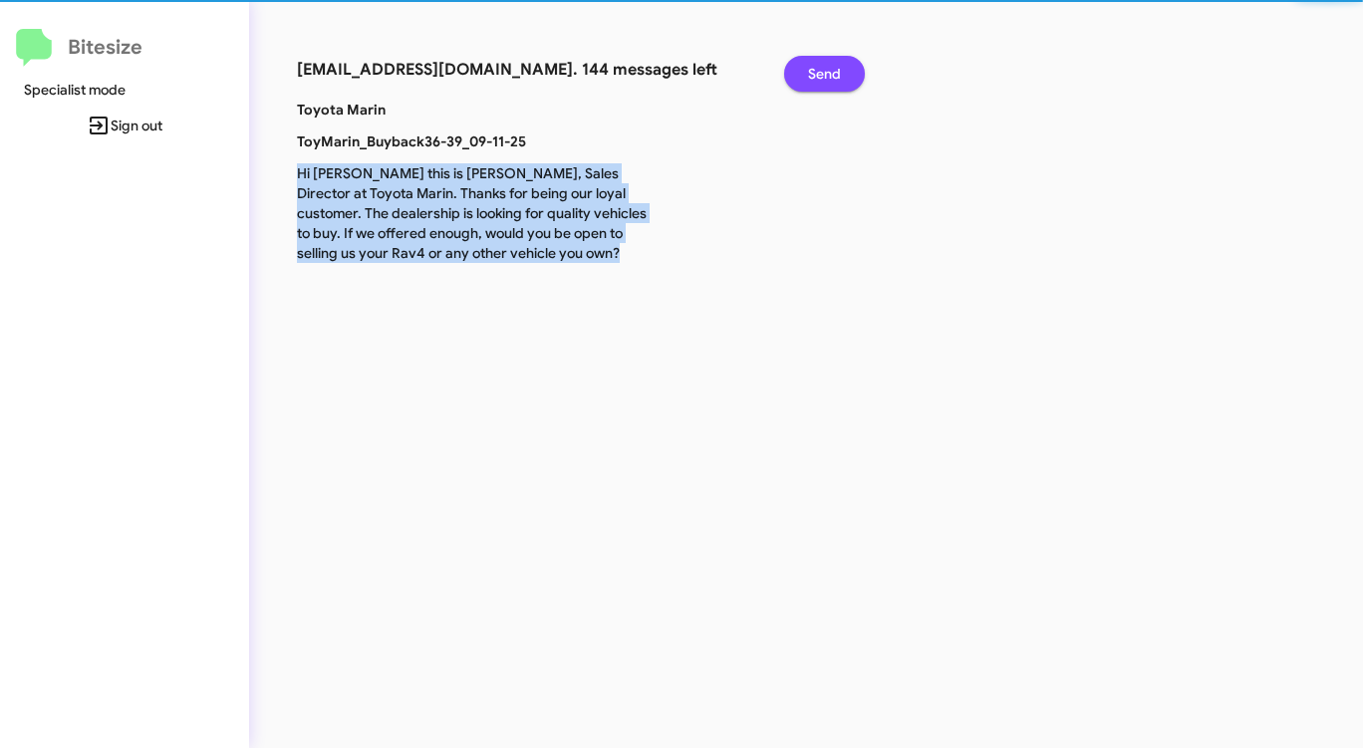
click at [830, 80] on span "Send" at bounding box center [824, 74] width 33 height 36
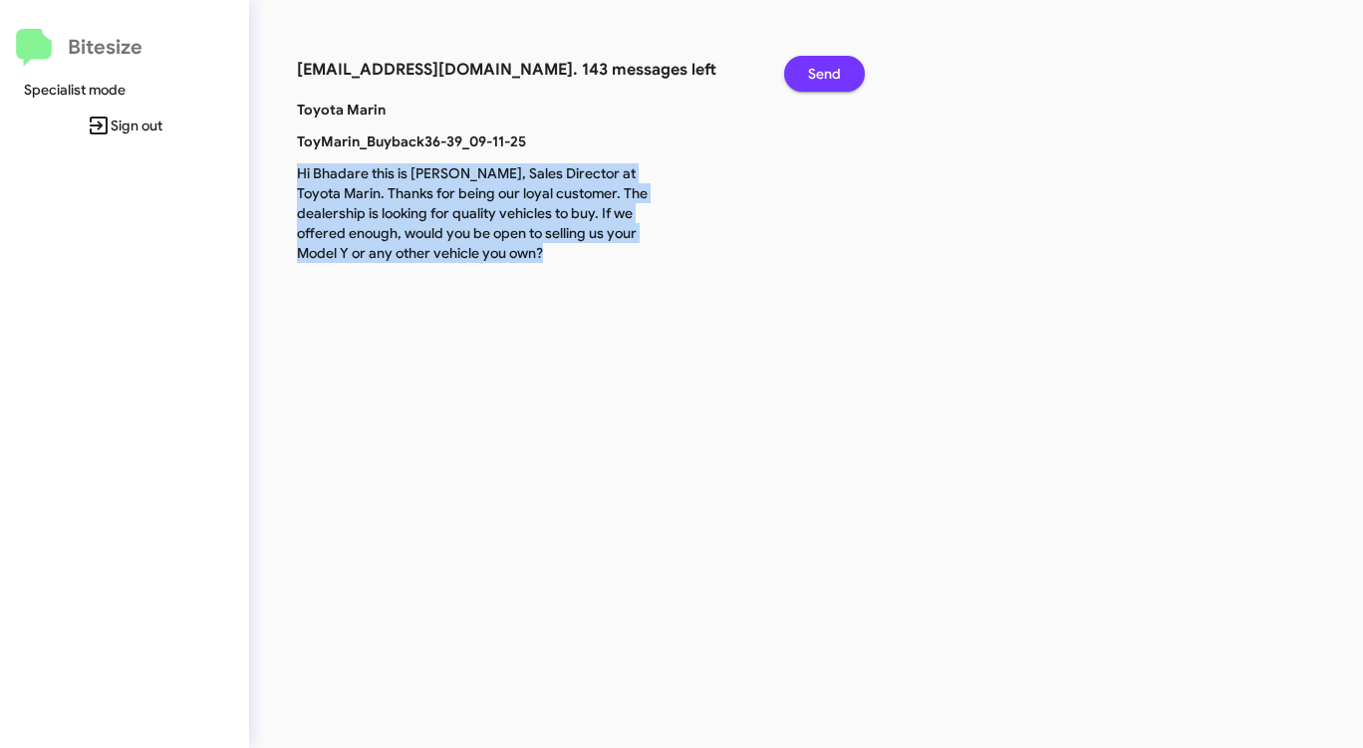
click at [830, 80] on span "Send" at bounding box center [824, 74] width 33 height 36
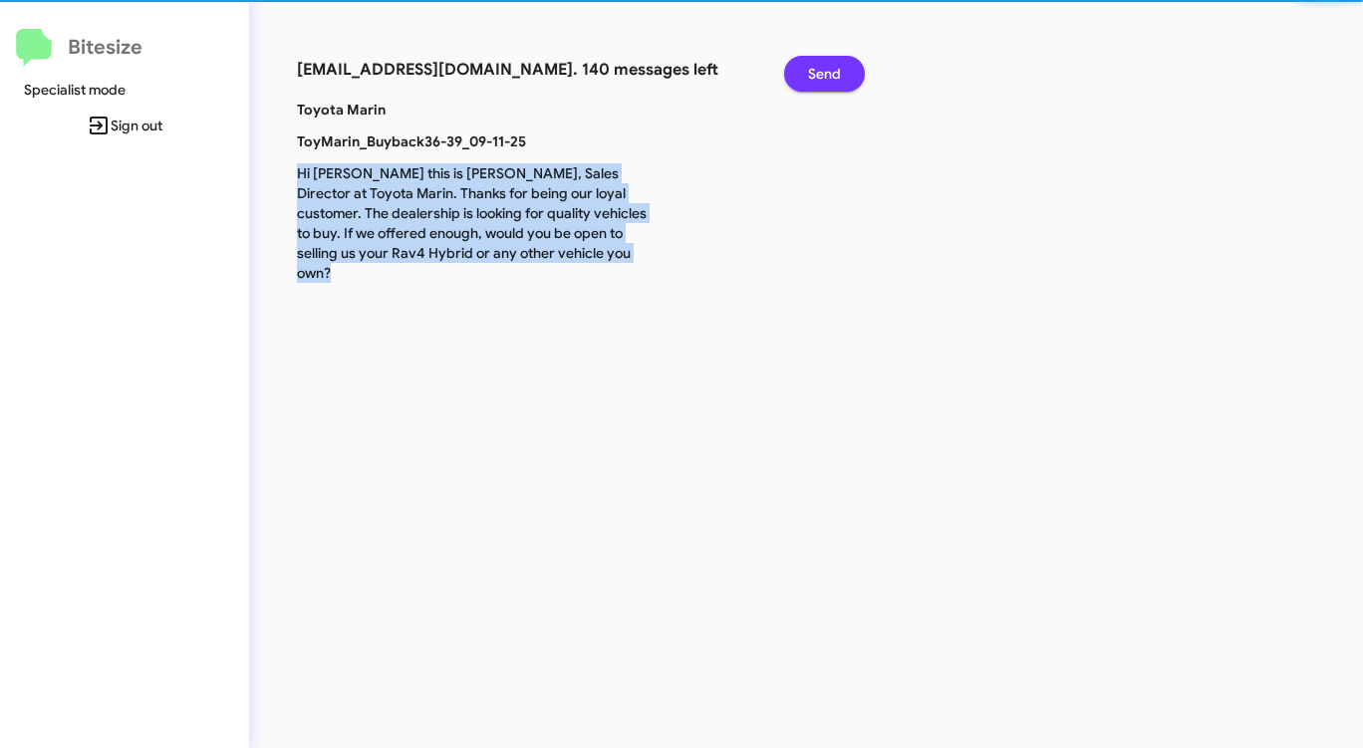
click at [830, 80] on span "Send" at bounding box center [824, 74] width 33 height 36
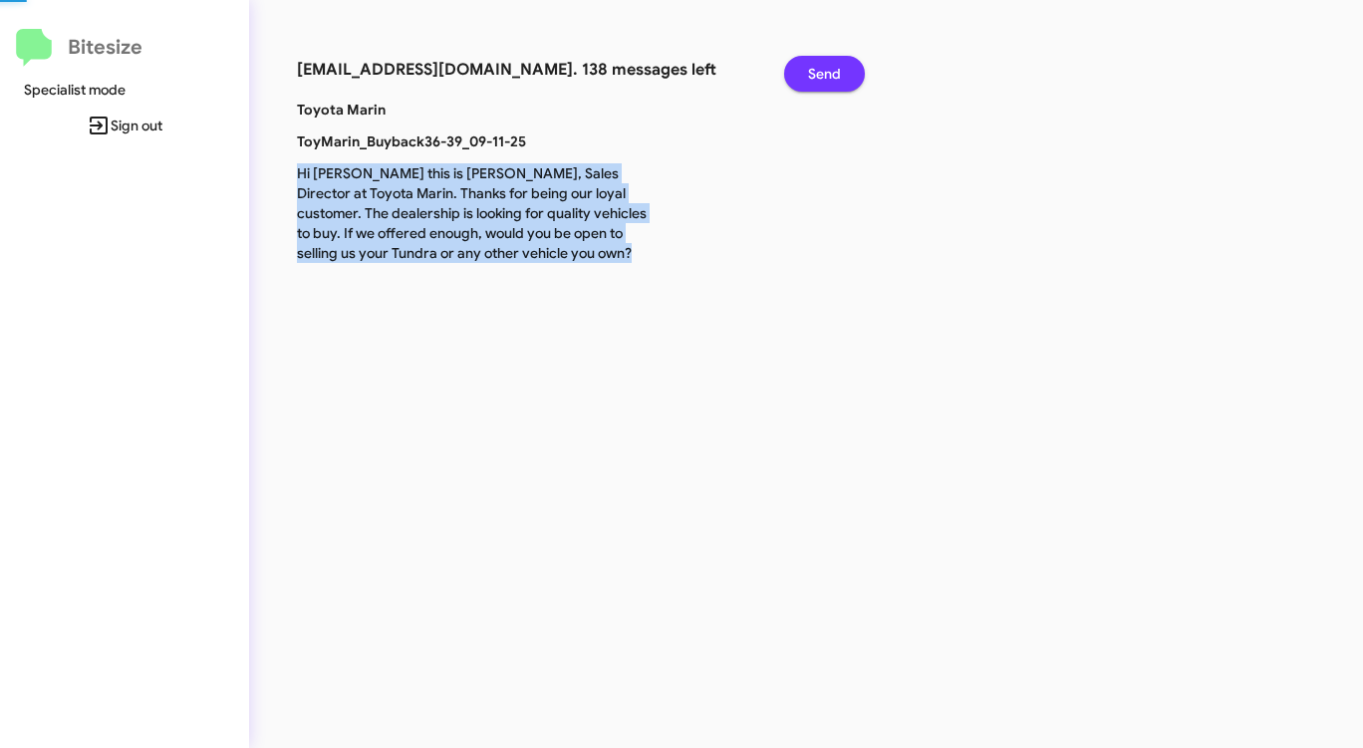
click at [830, 80] on span "Send" at bounding box center [824, 74] width 33 height 36
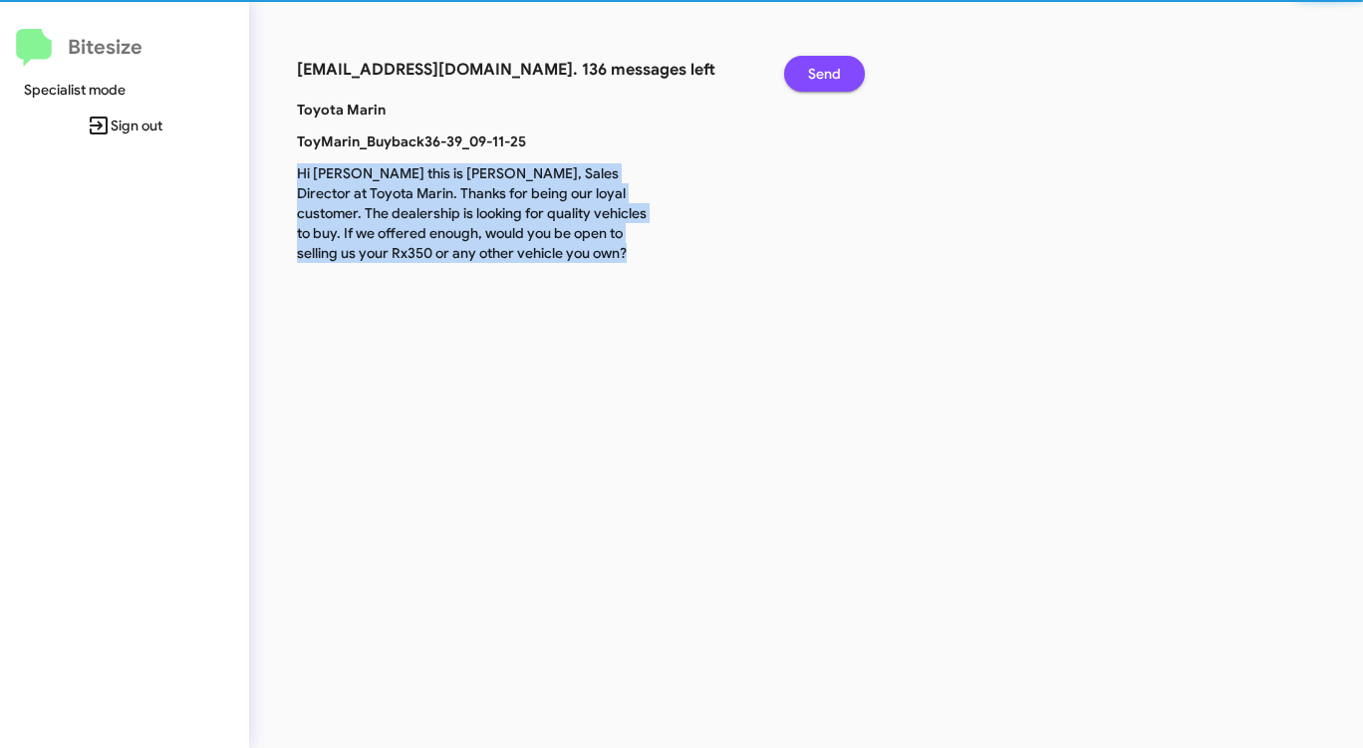
click at [830, 80] on span "Send" at bounding box center [824, 74] width 33 height 36
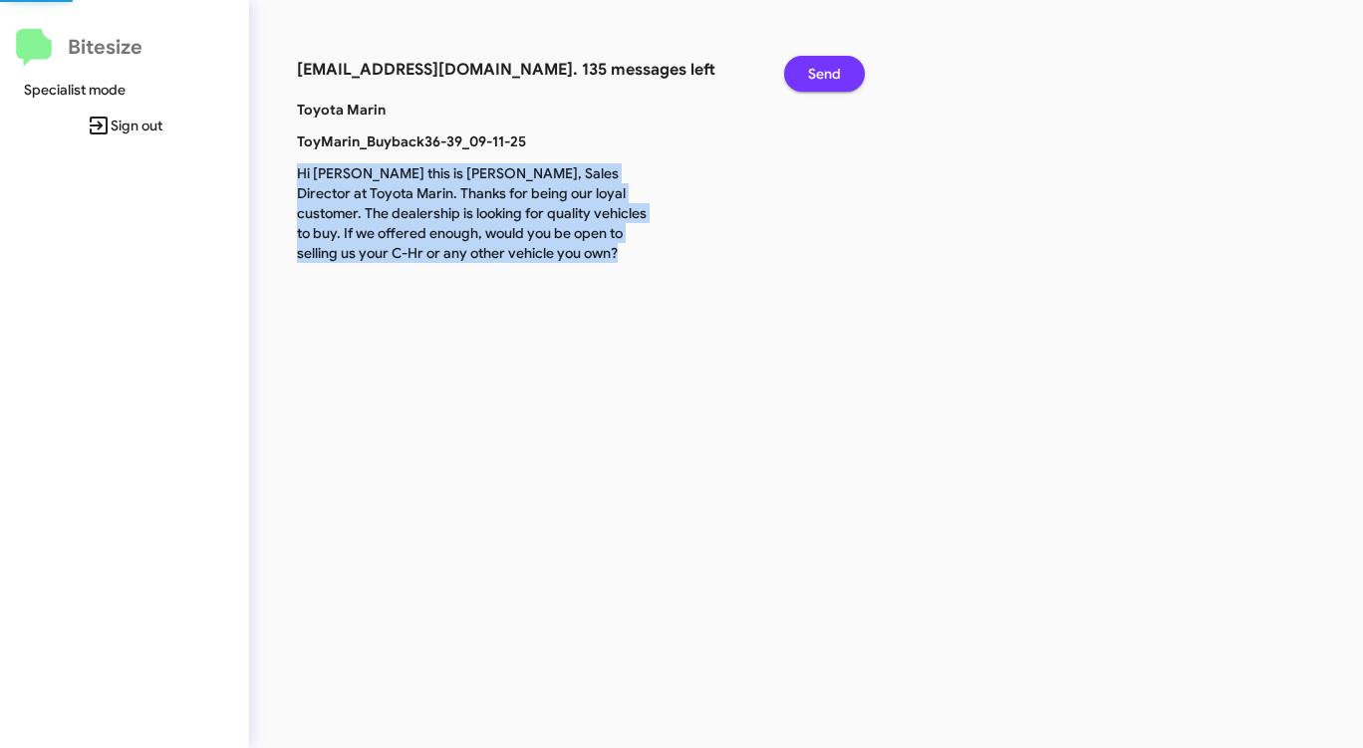
click at [830, 80] on span "Send" at bounding box center [824, 74] width 33 height 36
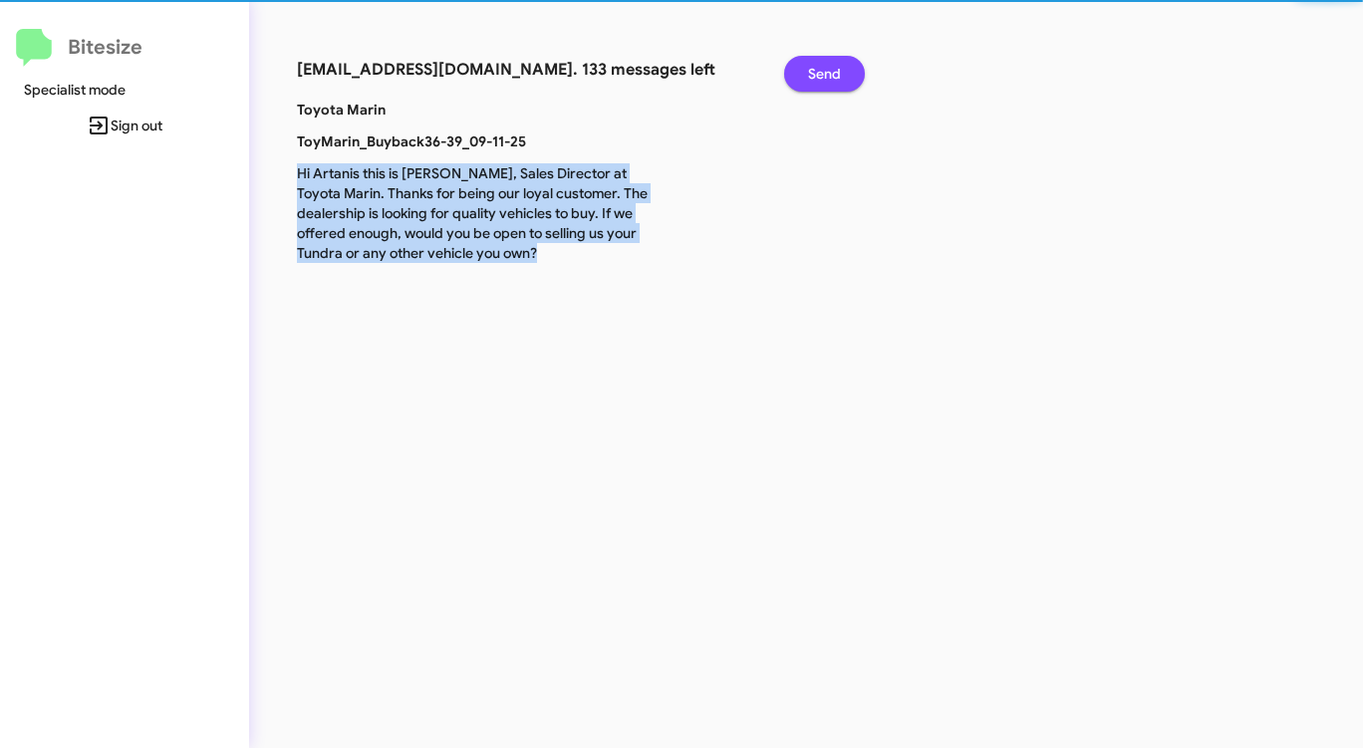
click at [830, 80] on span "Send" at bounding box center [824, 74] width 33 height 36
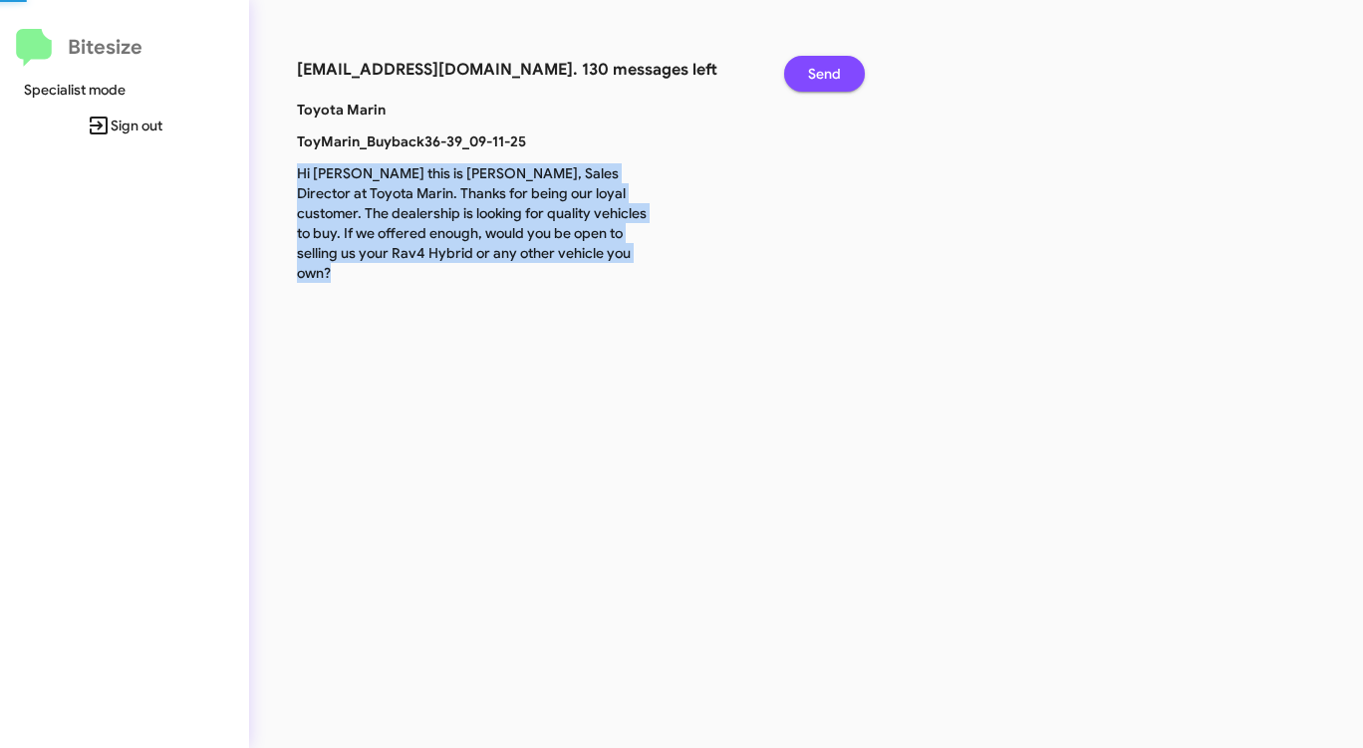
click at [830, 80] on span "Send" at bounding box center [824, 74] width 33 height 36
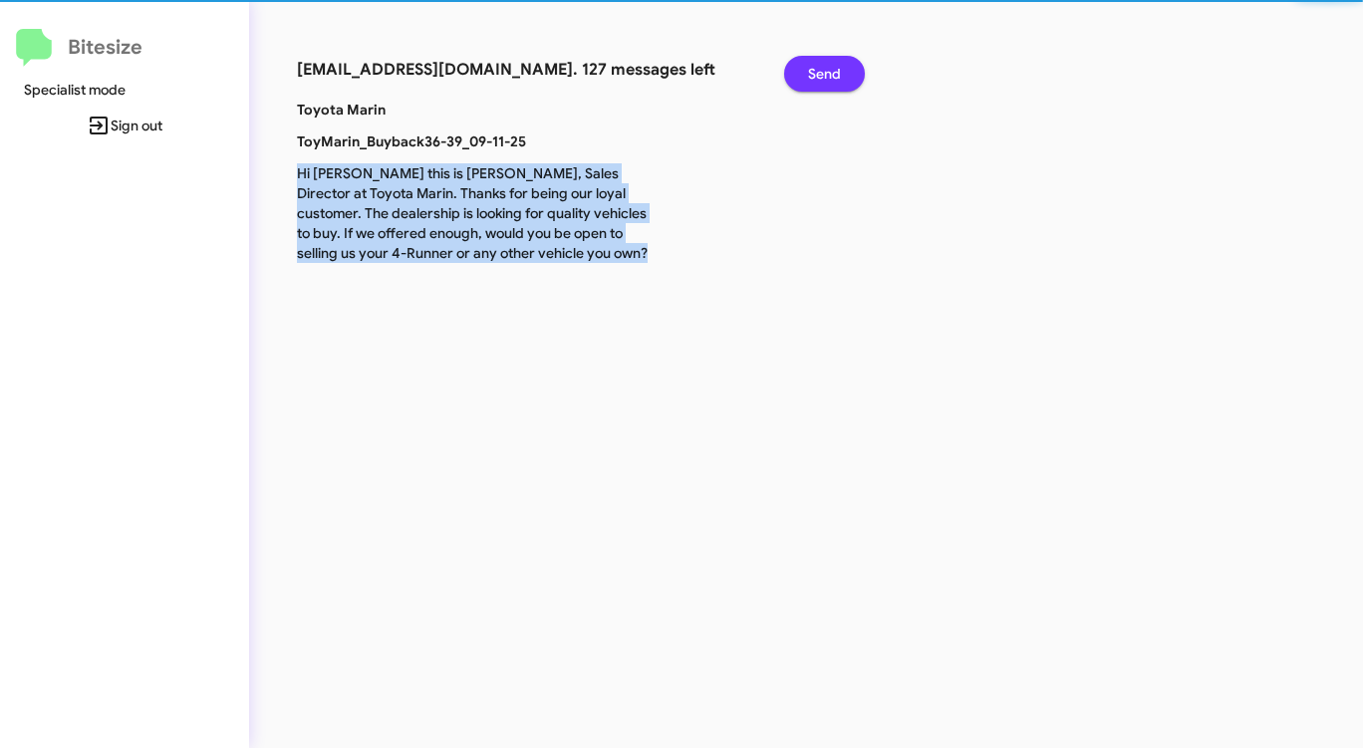
click at [830, 80] on span "Send" at bounding box center [824, 74] width 33 height 36
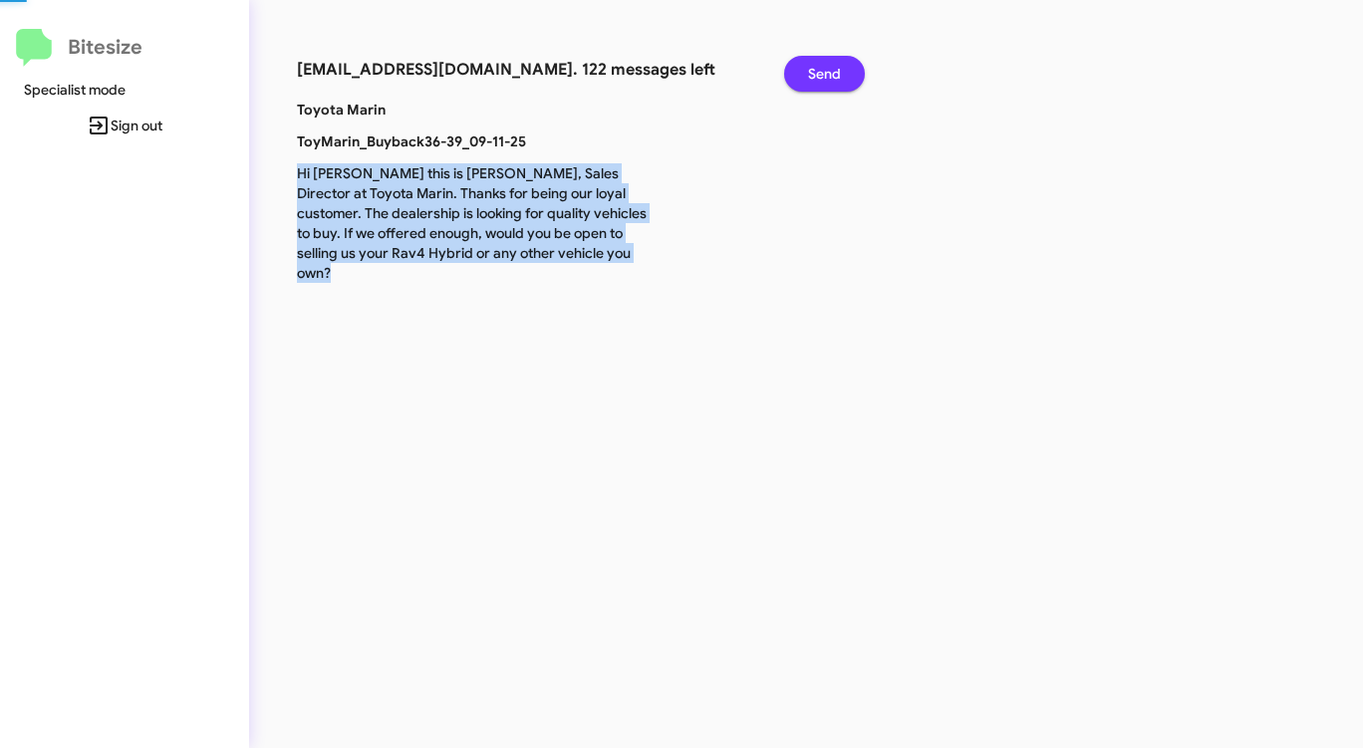
click at [830, 80] on span "Send" at bounding box center [824, 74] width 33 height 36
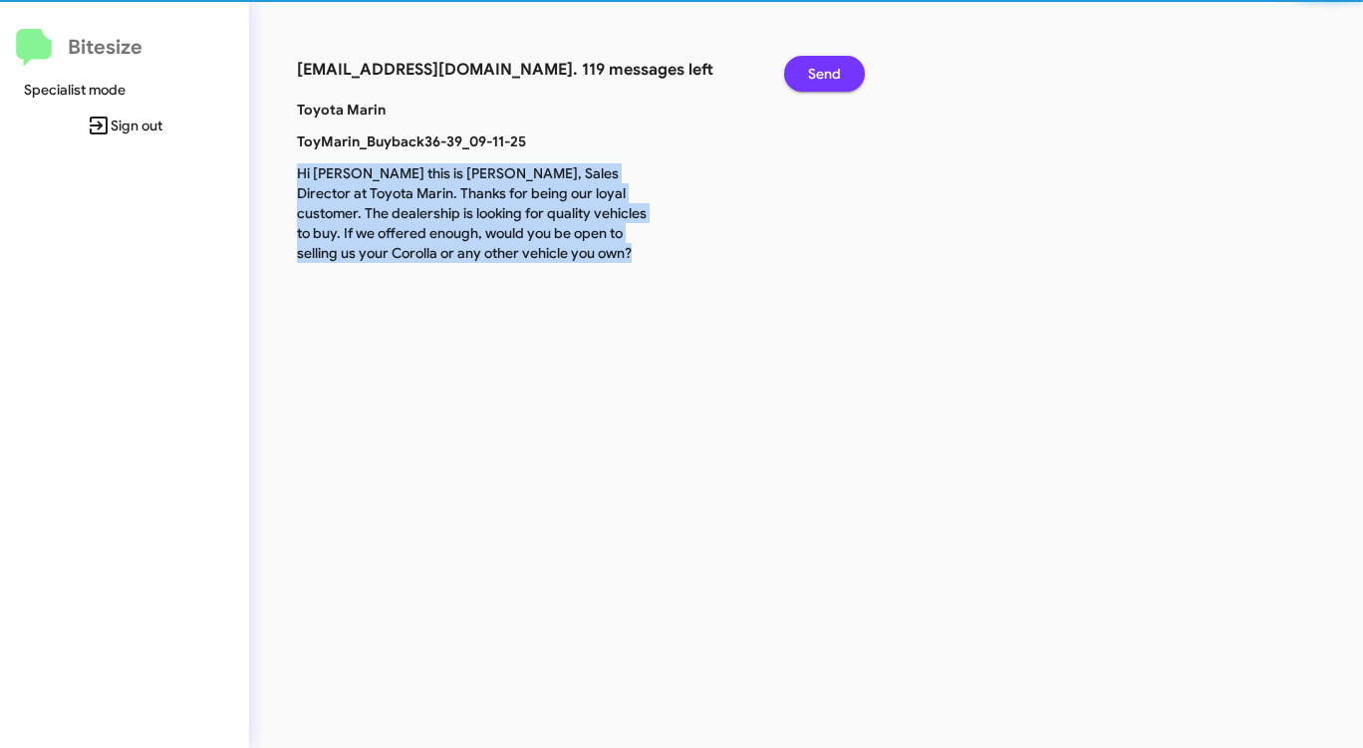
click at [830, 80] on span "Send" at bounding box center [824, 74] width 33 height 36
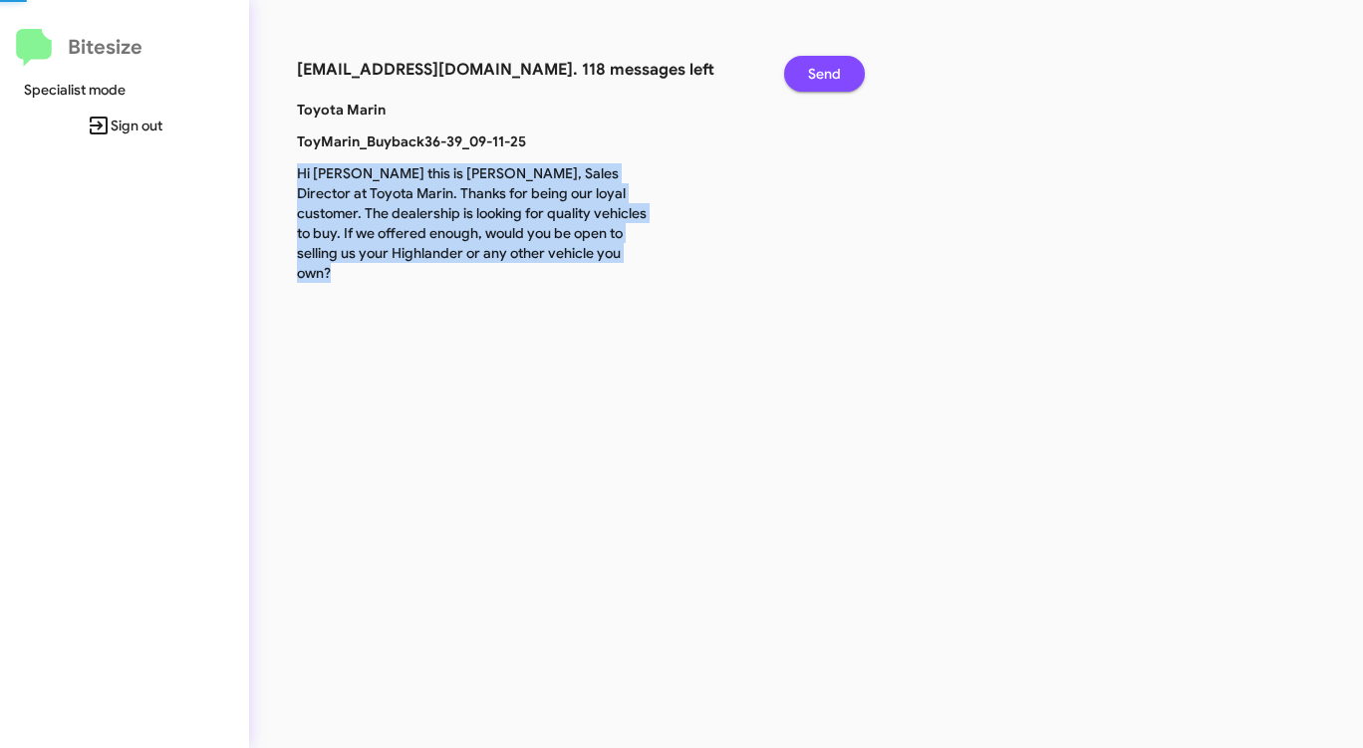
click at [830, 80] on span "Send" at bounding box center [824, 74] width 33 height 36
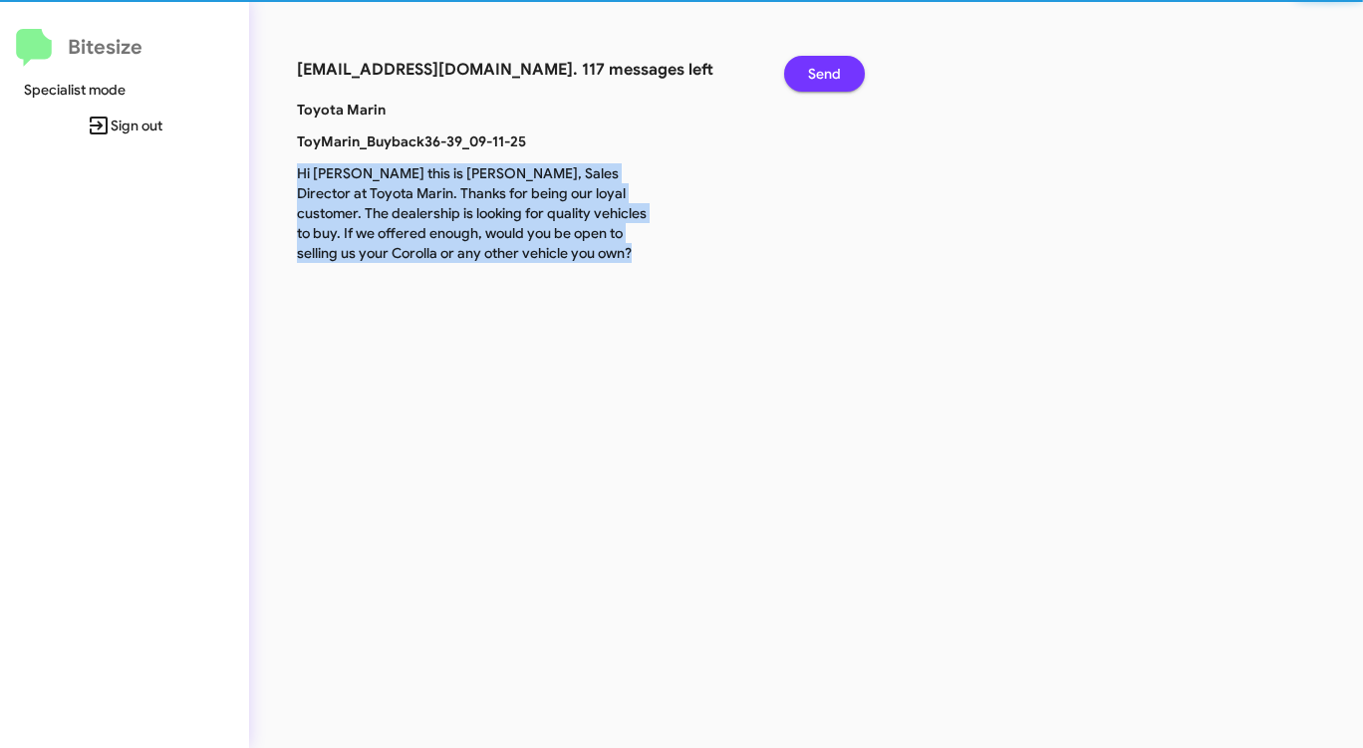
click at [830, 80] on span "Send" at bounding box center [824, 74] width 33 height 36
click at [830, 79] on span "Send" at bounding box center [824, 74] width 33 height 36
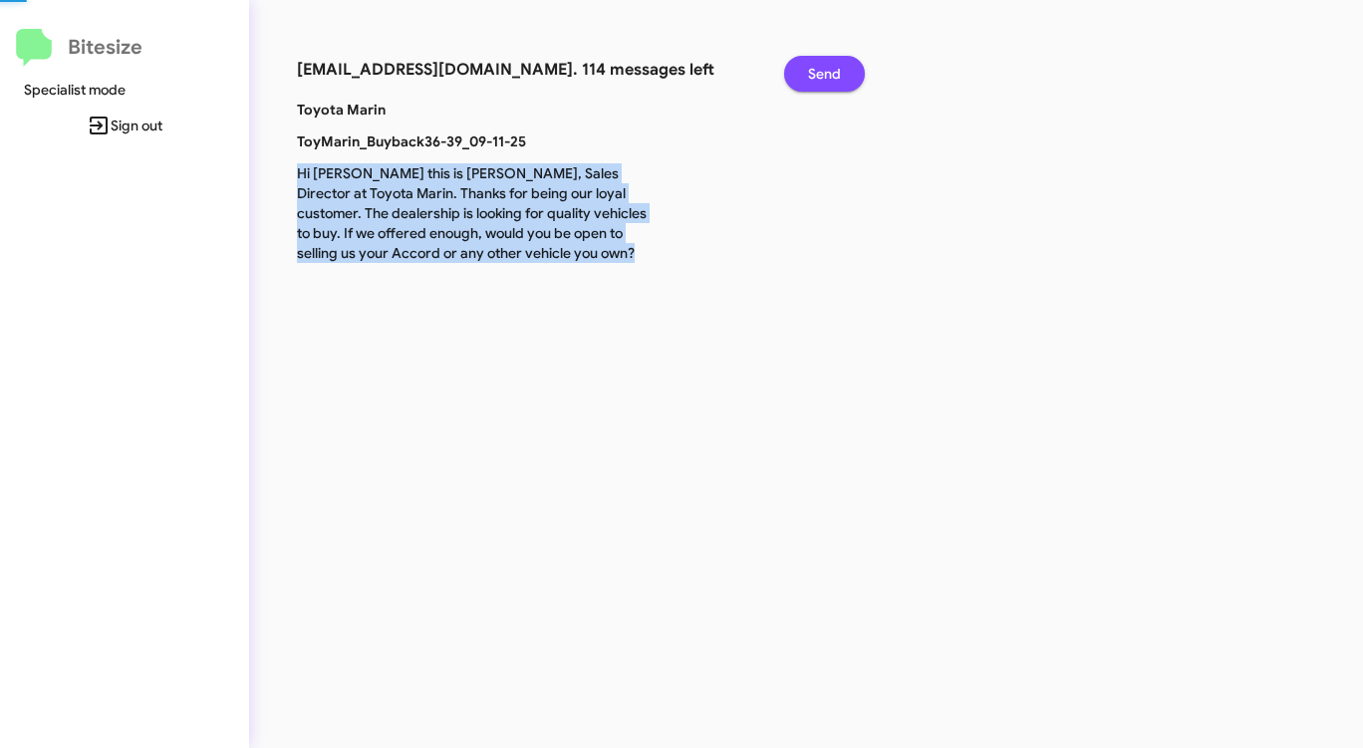
click at [830, 79] on span "Send" at bounding box center [824, 74] width 33 height 36
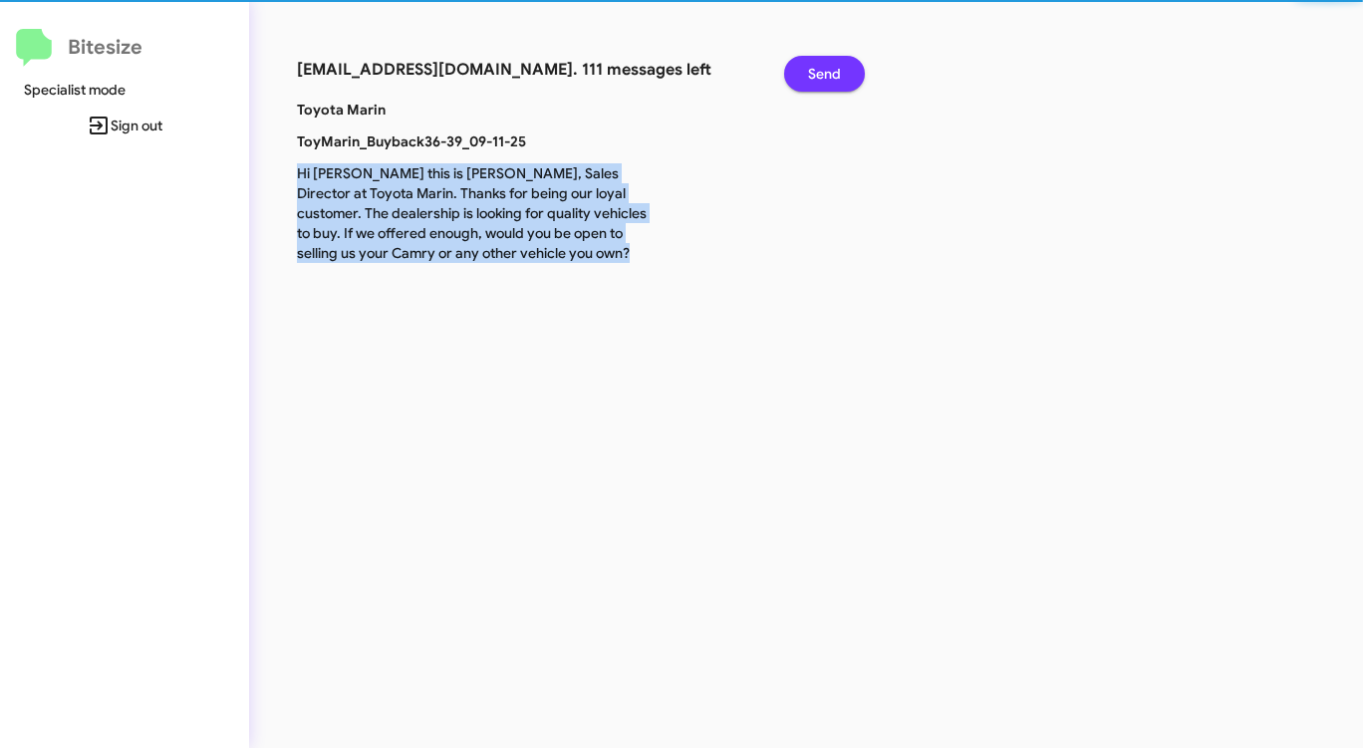
click at [830, 79] on span "Send" at bounding box center [824, 74] width 33 height 36
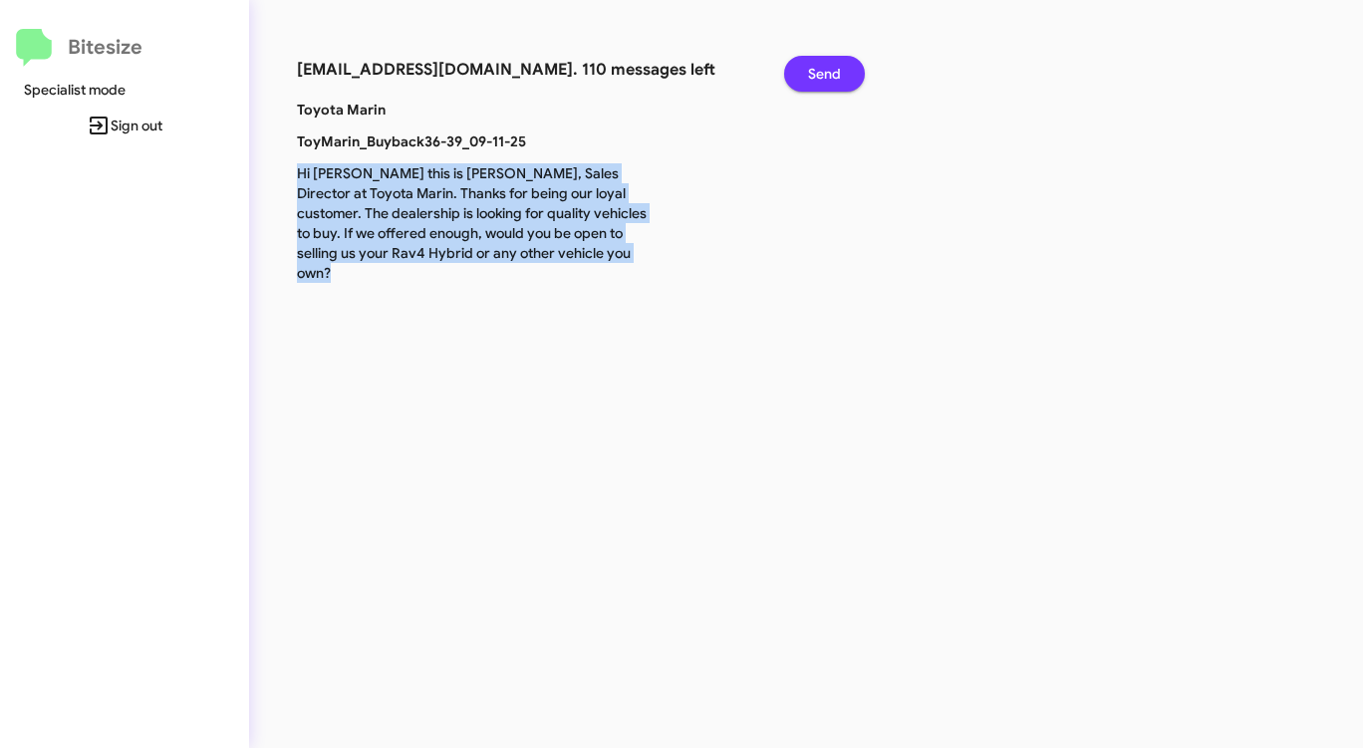
click at [830, 79] on span "Send" at bounding box center [824, 74] width 33 height 36
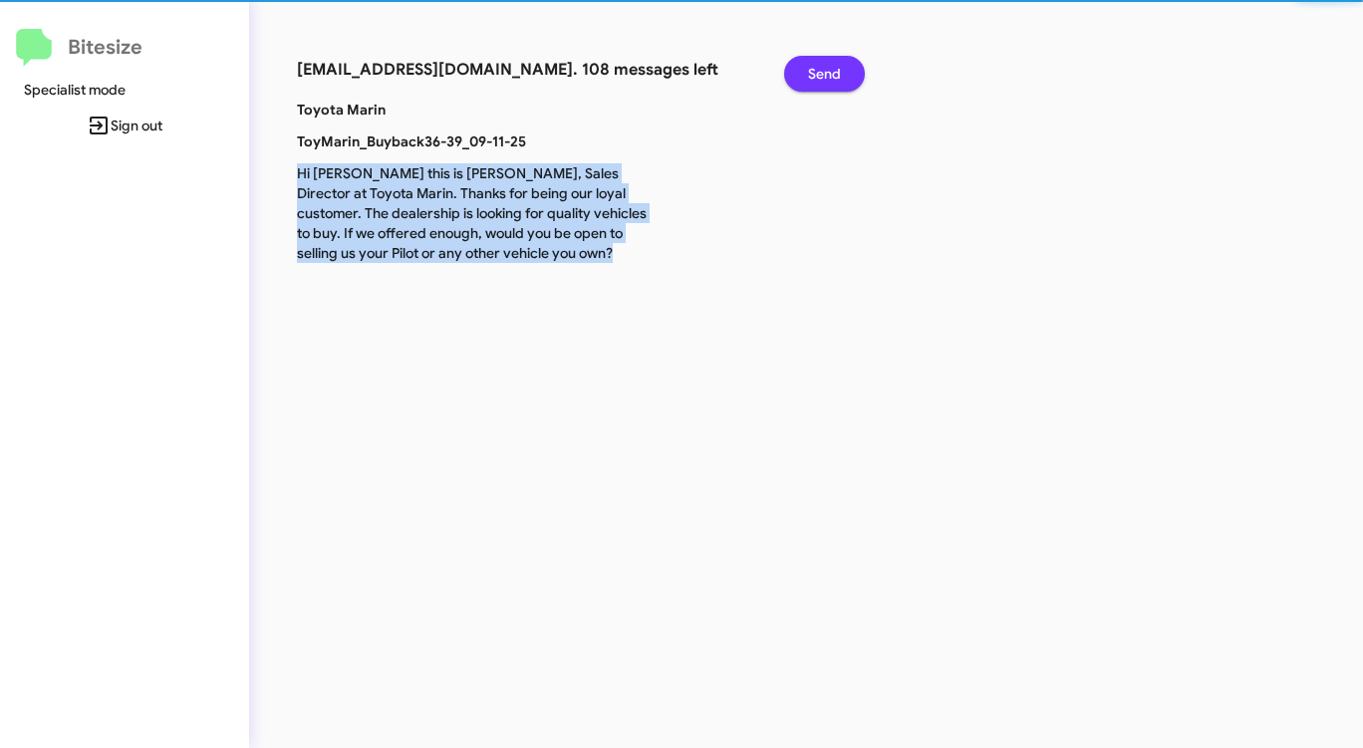
click at [830, 79] on span "Send" at bounding box center [824, 74] width 33 height 36
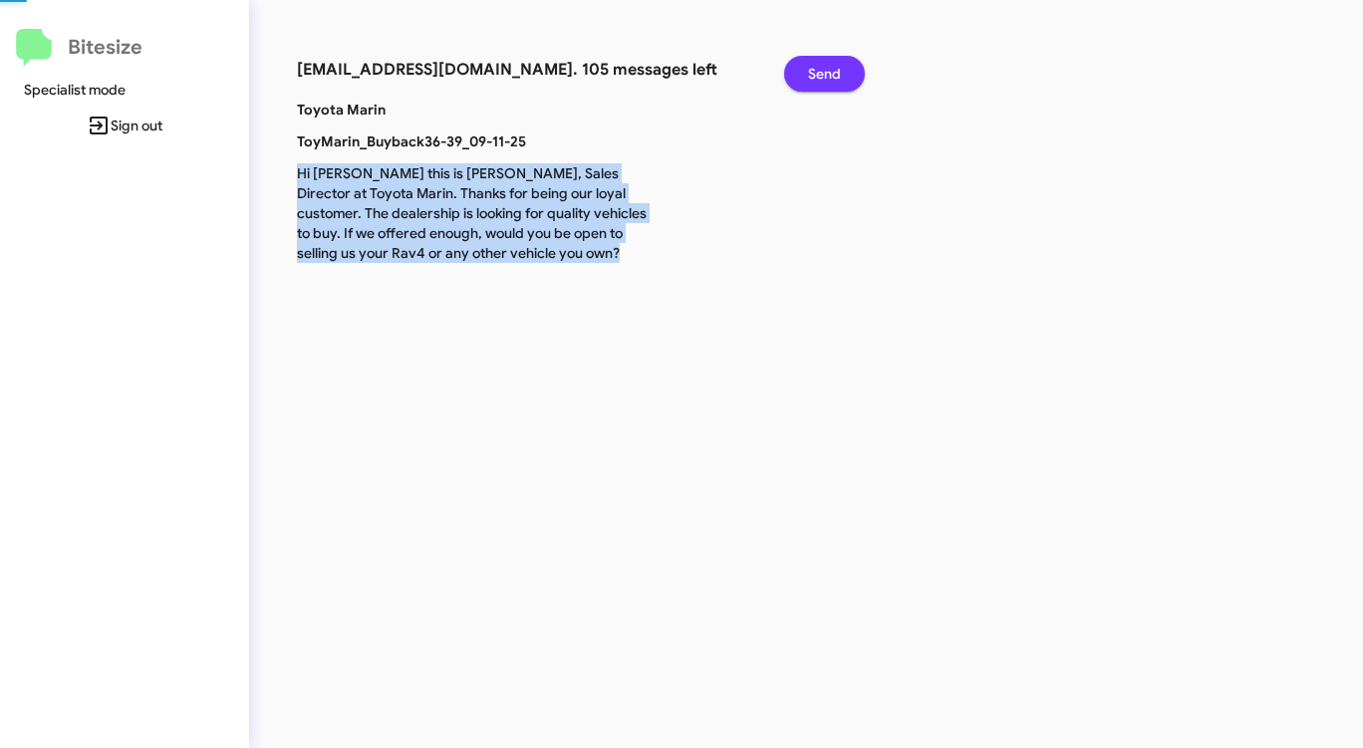
click at [830, 79] on span "Send" at bounding box center [824, 74] width 33 height 36
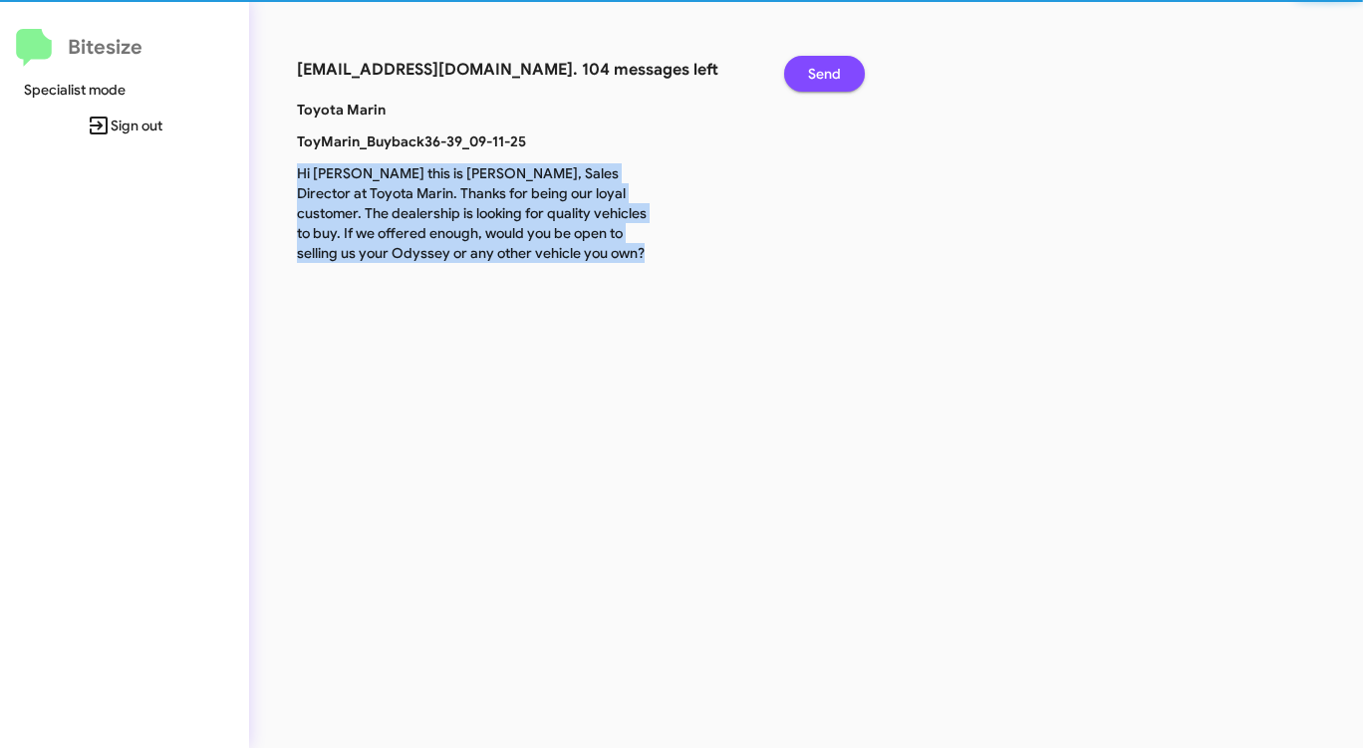
click at [830, 79] on span "Send" at bounding box center [824, 74] width 33 height 36
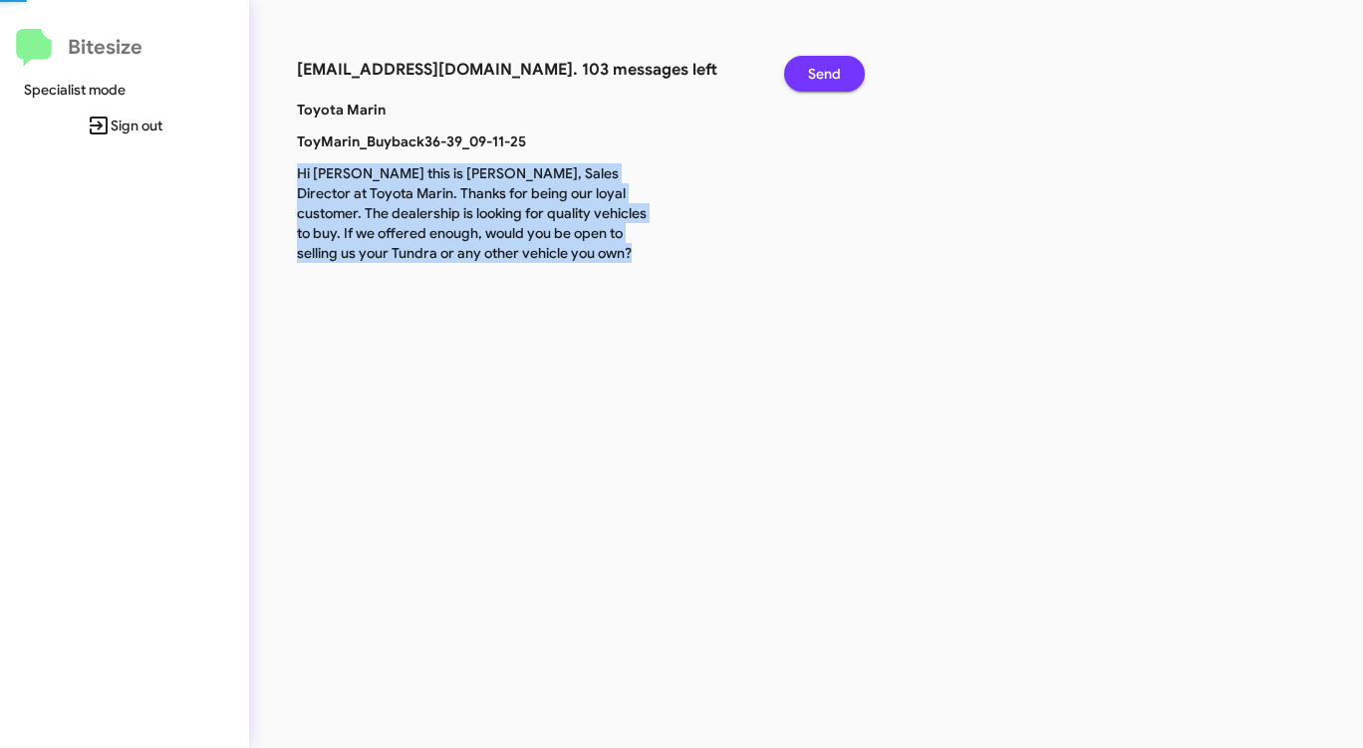
click at [830, 79] on span "Send" at bounding box center [824, 74] width 33 height 36
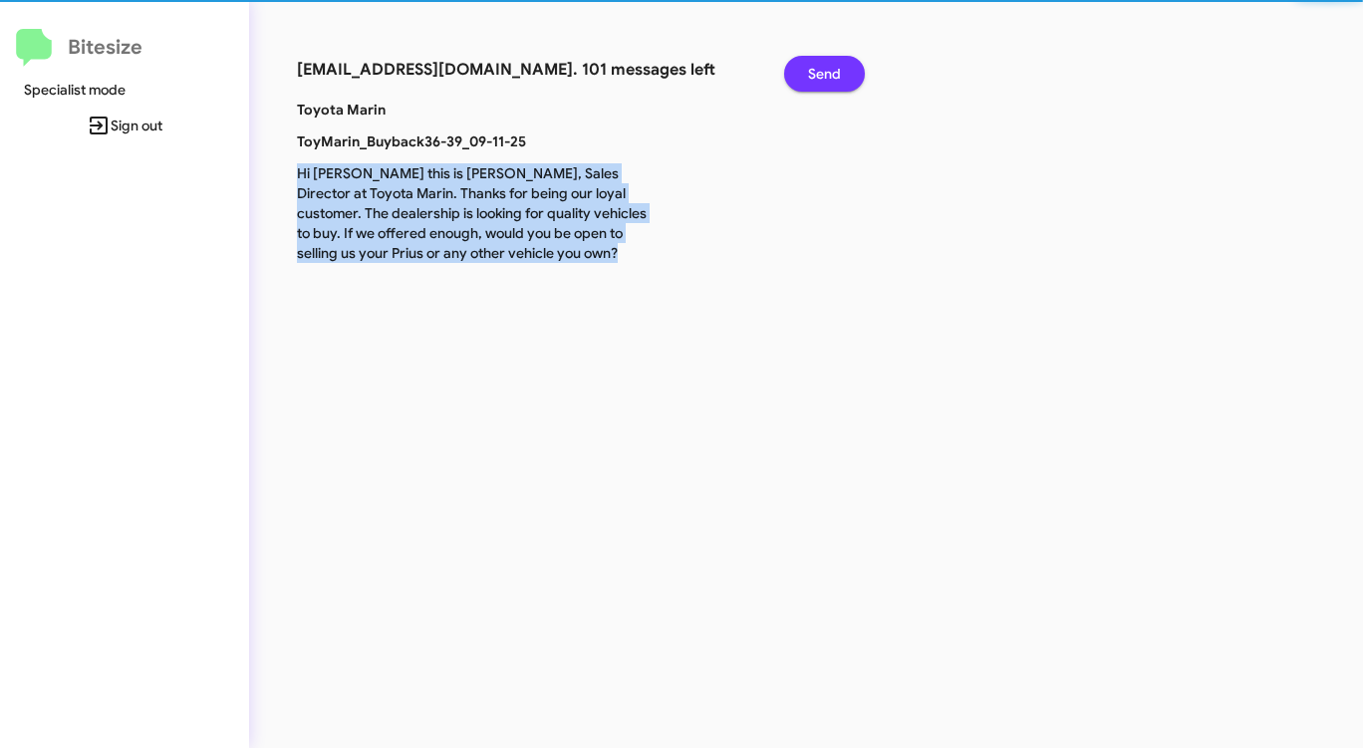
click at [830, 79] on span "Send" at bounding box center [824, 74] width 33 height 36
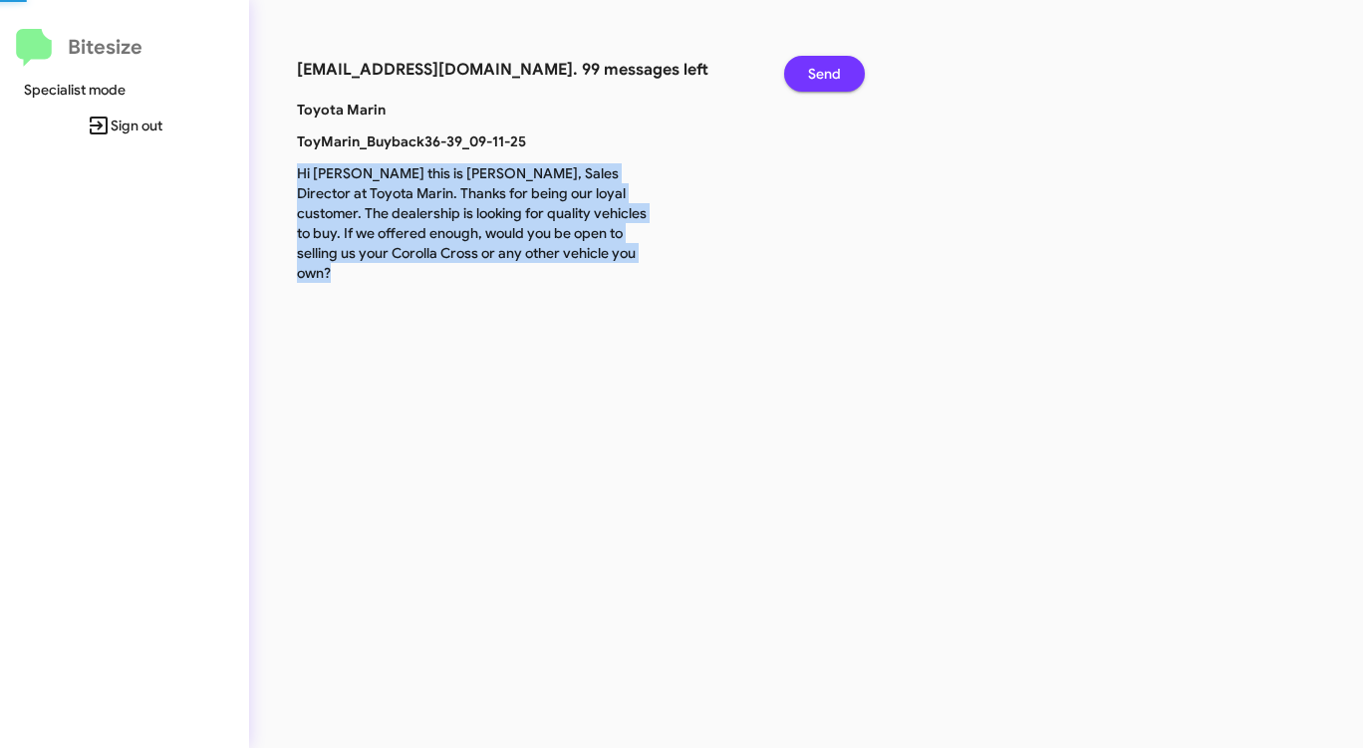
click at [830, 79] on span "Send" at bounding box center [824, 74] width 33 height 36
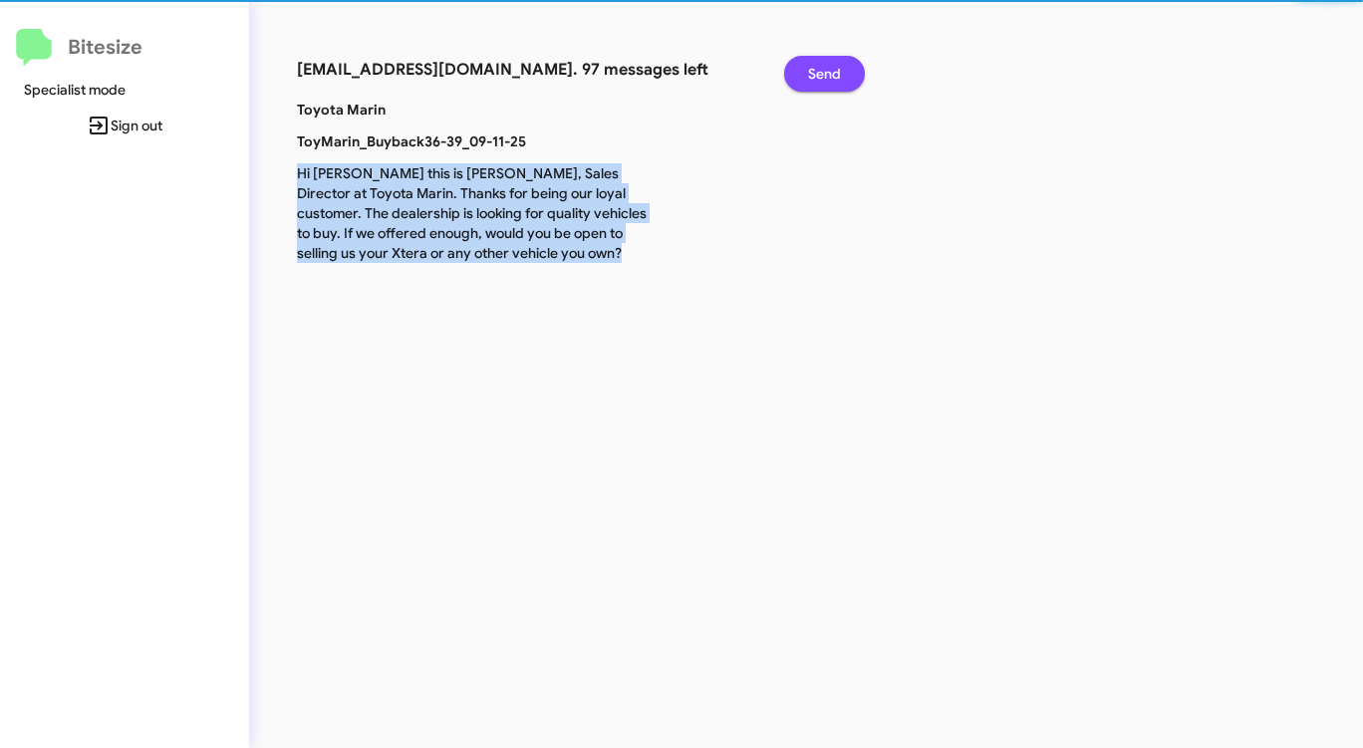
click at [830, 79] on span "Send" at bounding box center [824, 74] width 33 height 36
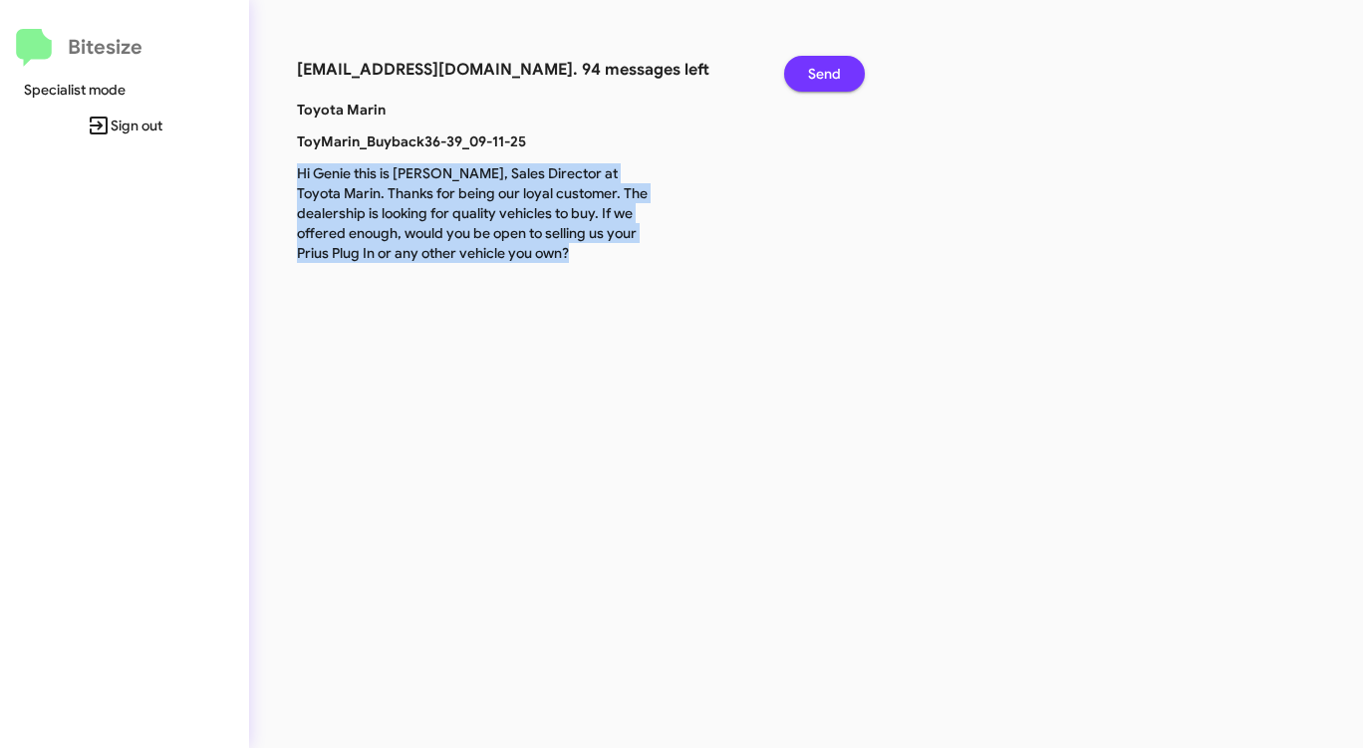
click at [830, 79] on span "Send" at bounding box center [824, 74] width 33 height 36
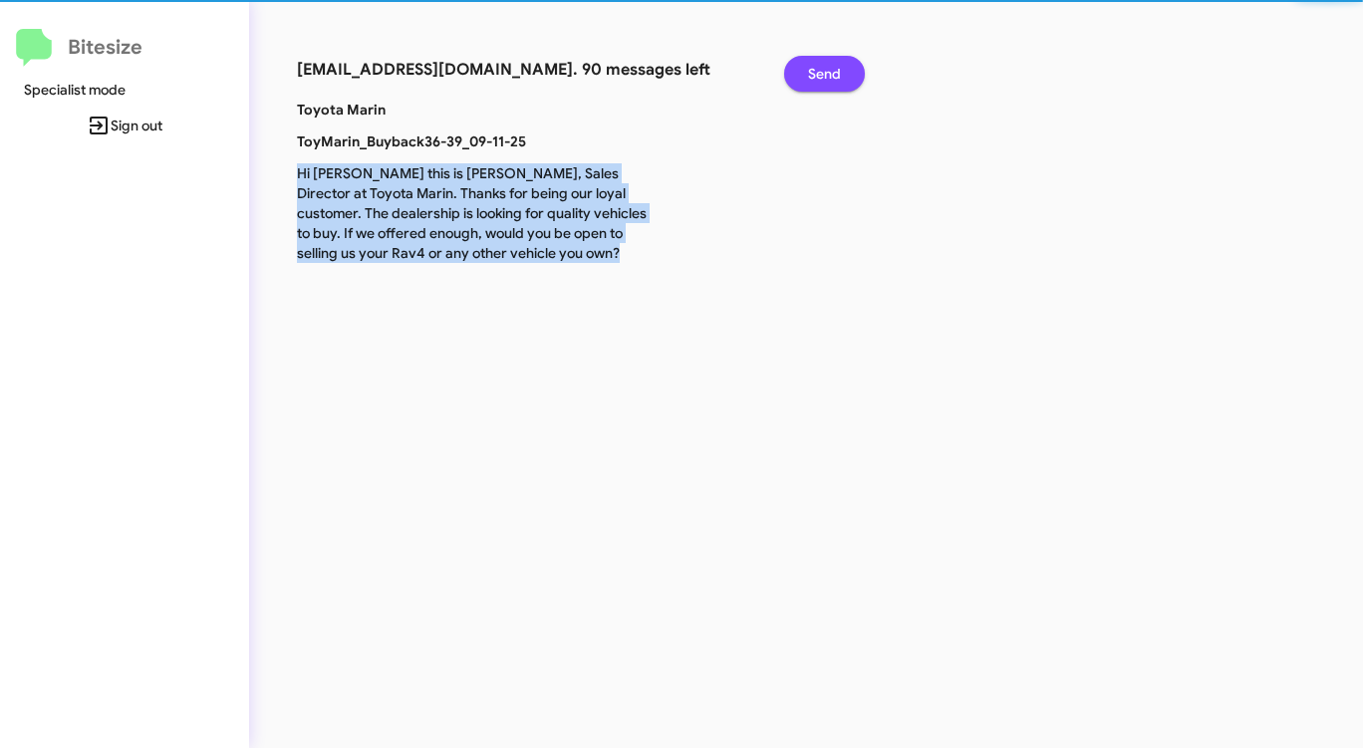
click at [830, 79] on span "Send" at bounding box center [824, 74] width 33 height 36
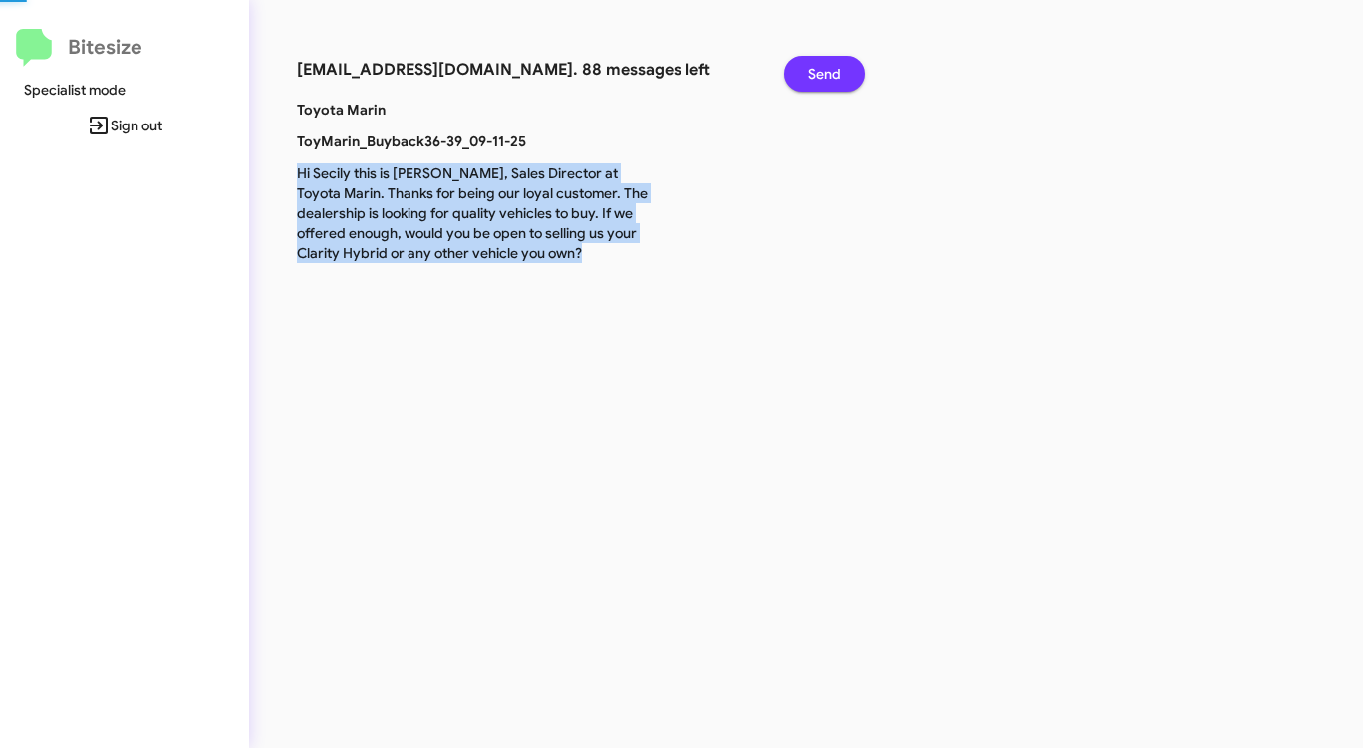
click at [830, 79] on span "Send" at bounding box center [824, 74] width 33 height 36
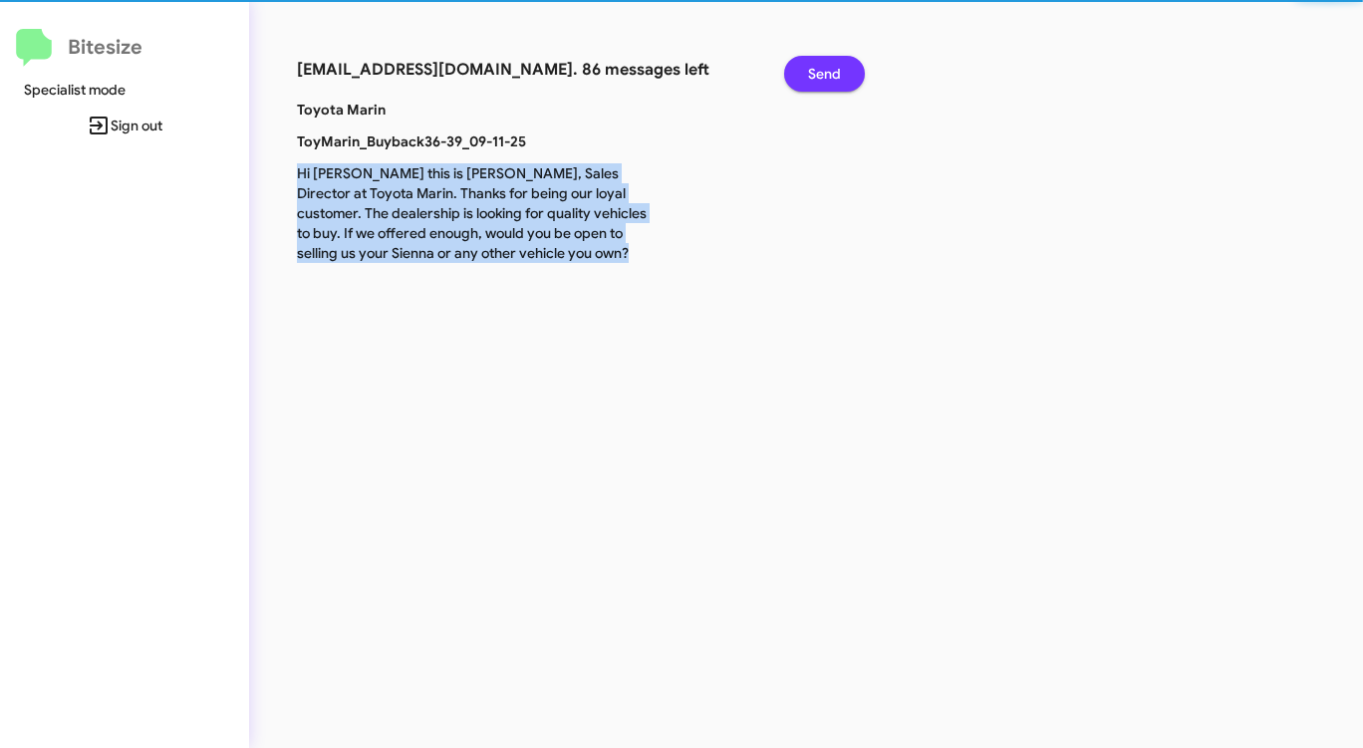
click at [830, 79] on span "Send" at bounding box center [824, 74] width 33 height 36
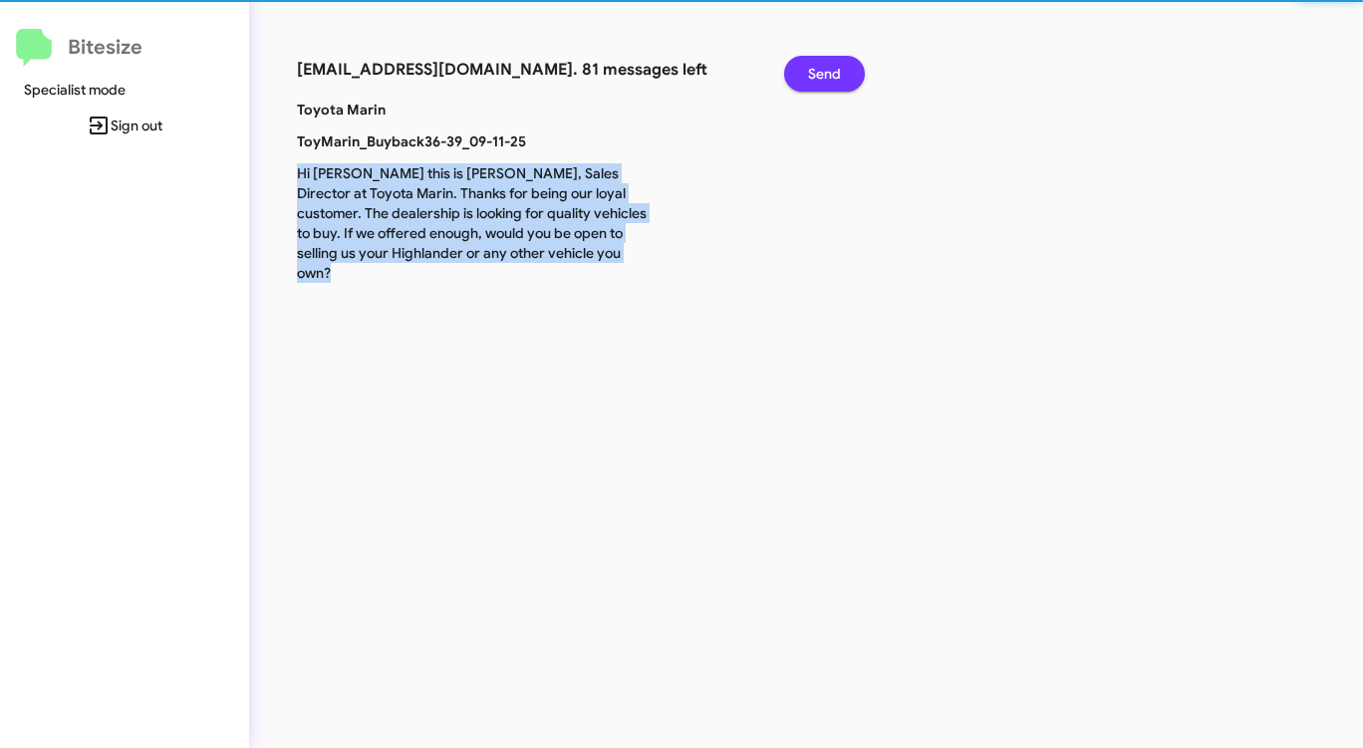
click at [830, 79] on span "Send" at bounding box center [824, 74] width 33 height 36
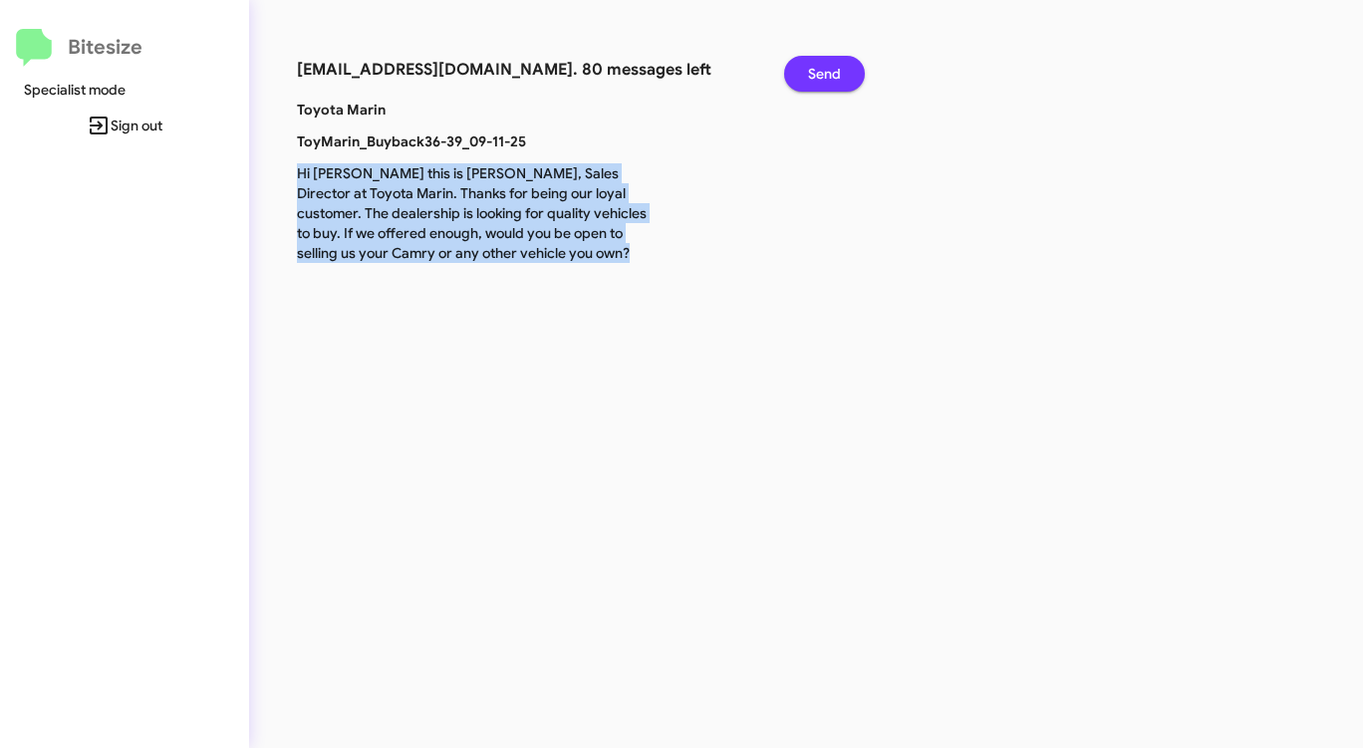
click at [830, 78] on span "Send" at bounding box center [824, 74] width 33 height 36
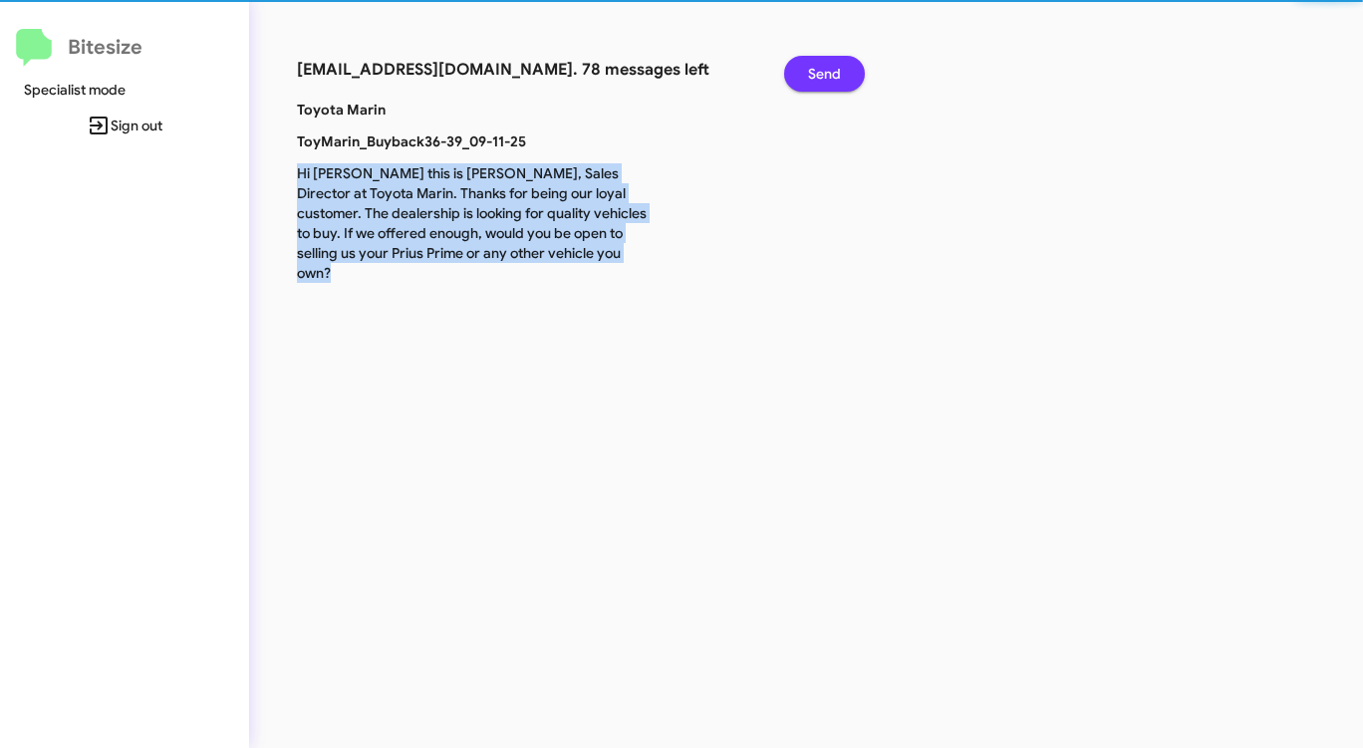
click at [830, 78] on span "Send" at bounding box center [824, 74] width 33 height 36
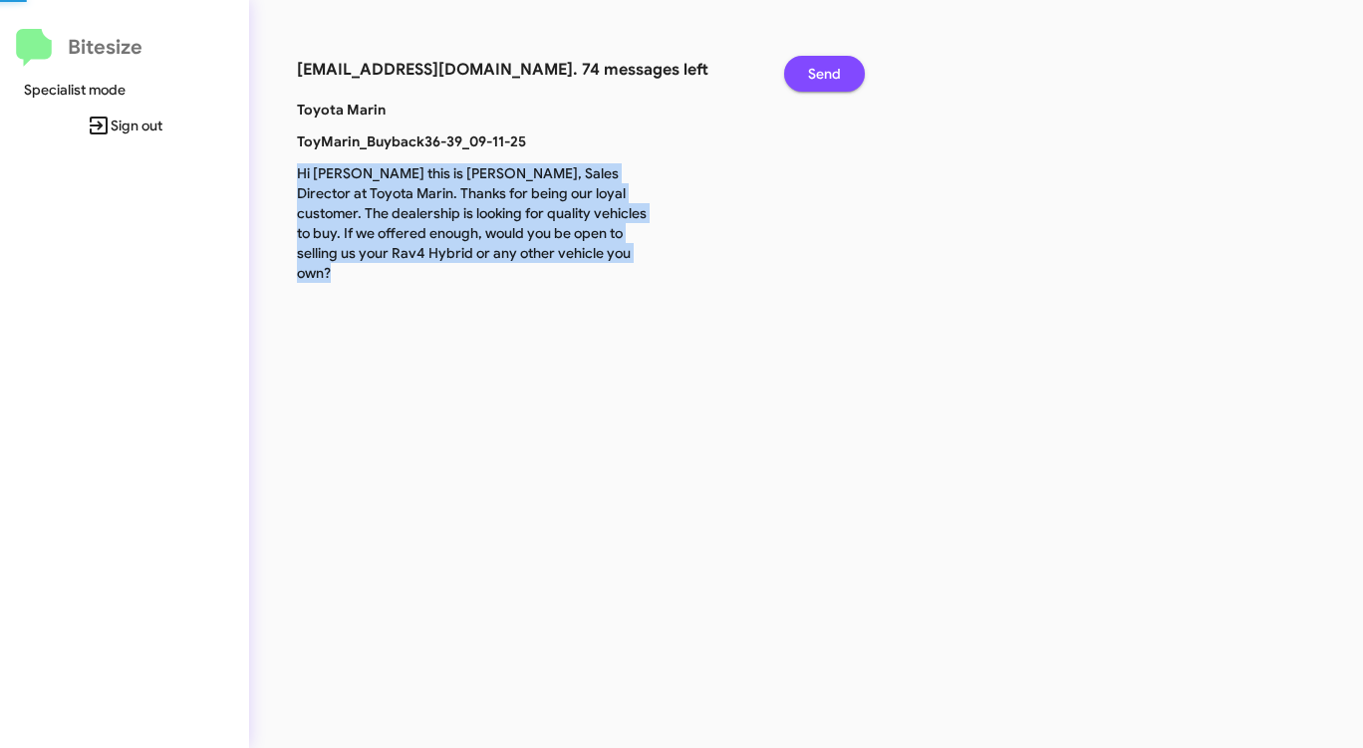
click at [830, 78] on span "Send" at bounding box center [824, 74] width 33 height 36
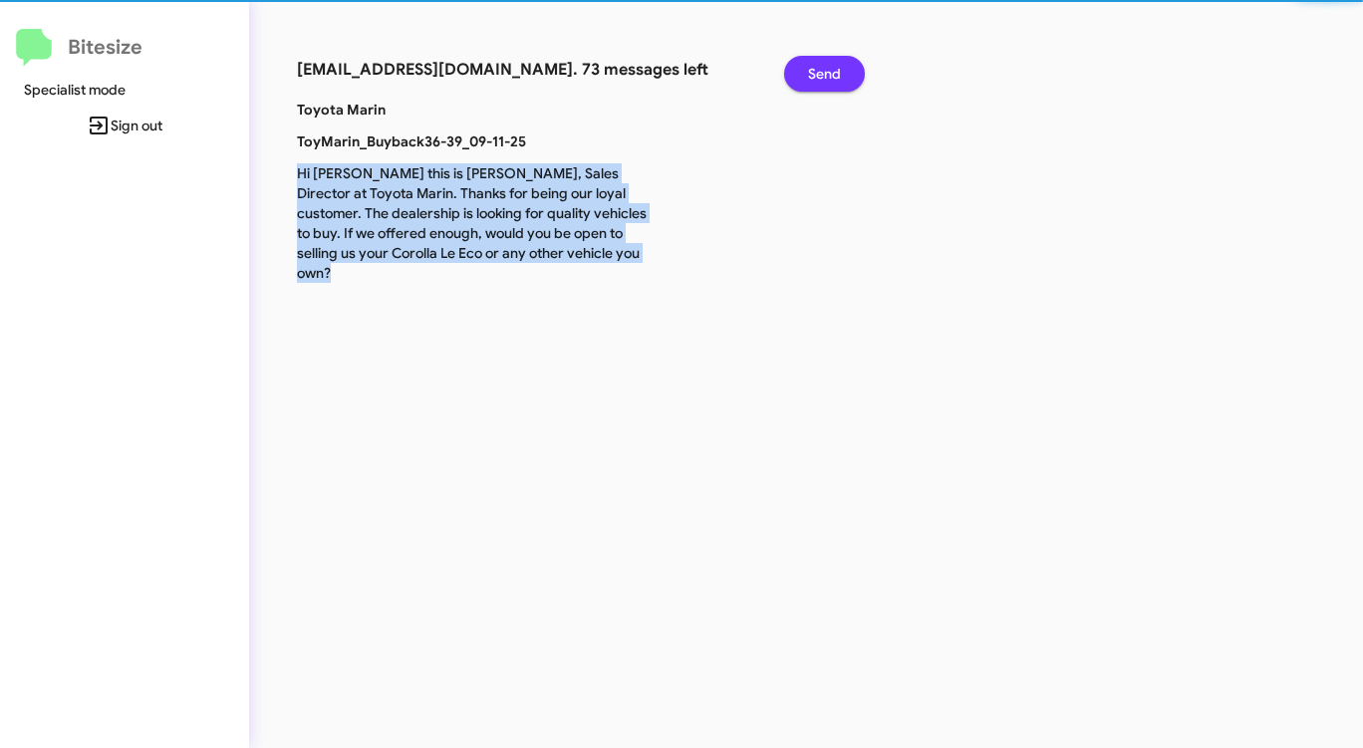
click at [830, 78] on span "Send" at bounding box center [824, 74] width 33 height 36
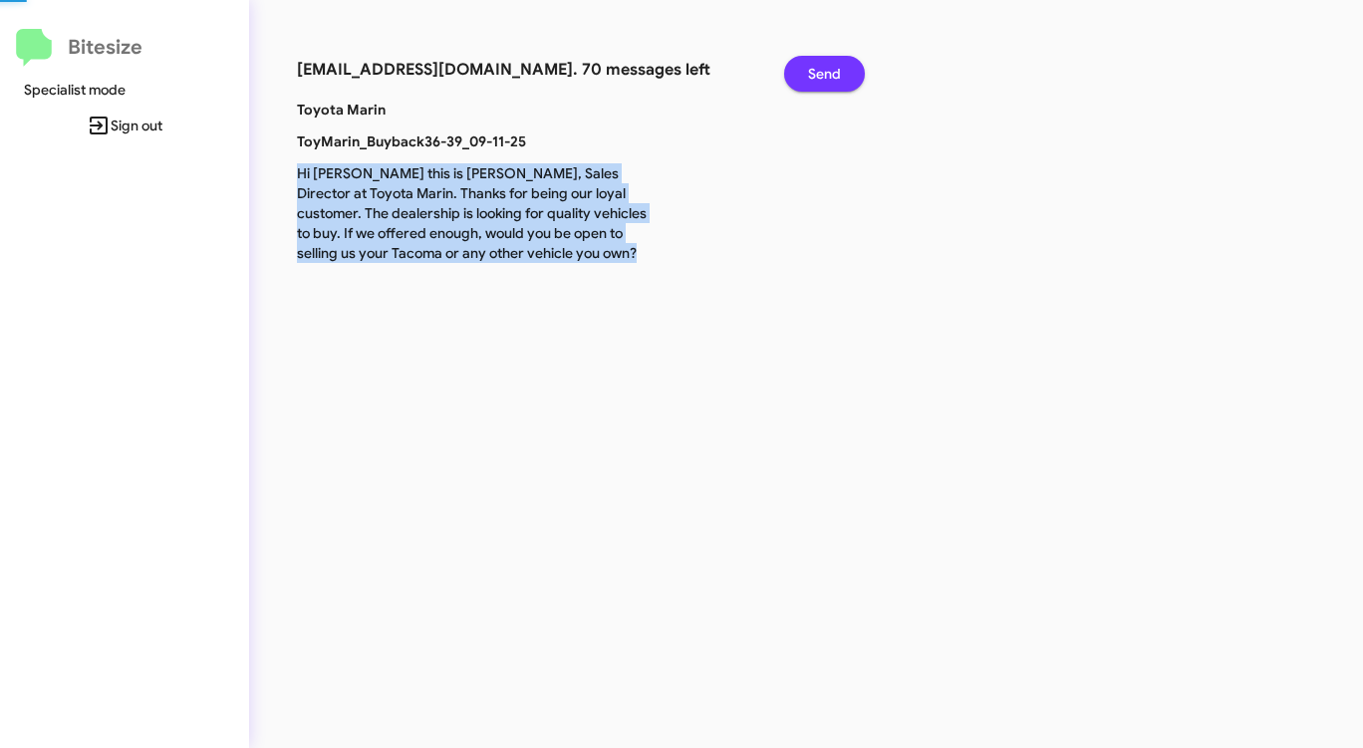
click at [830, 78] on span "Send" at bounding box center [824, 74] width 33 height 36
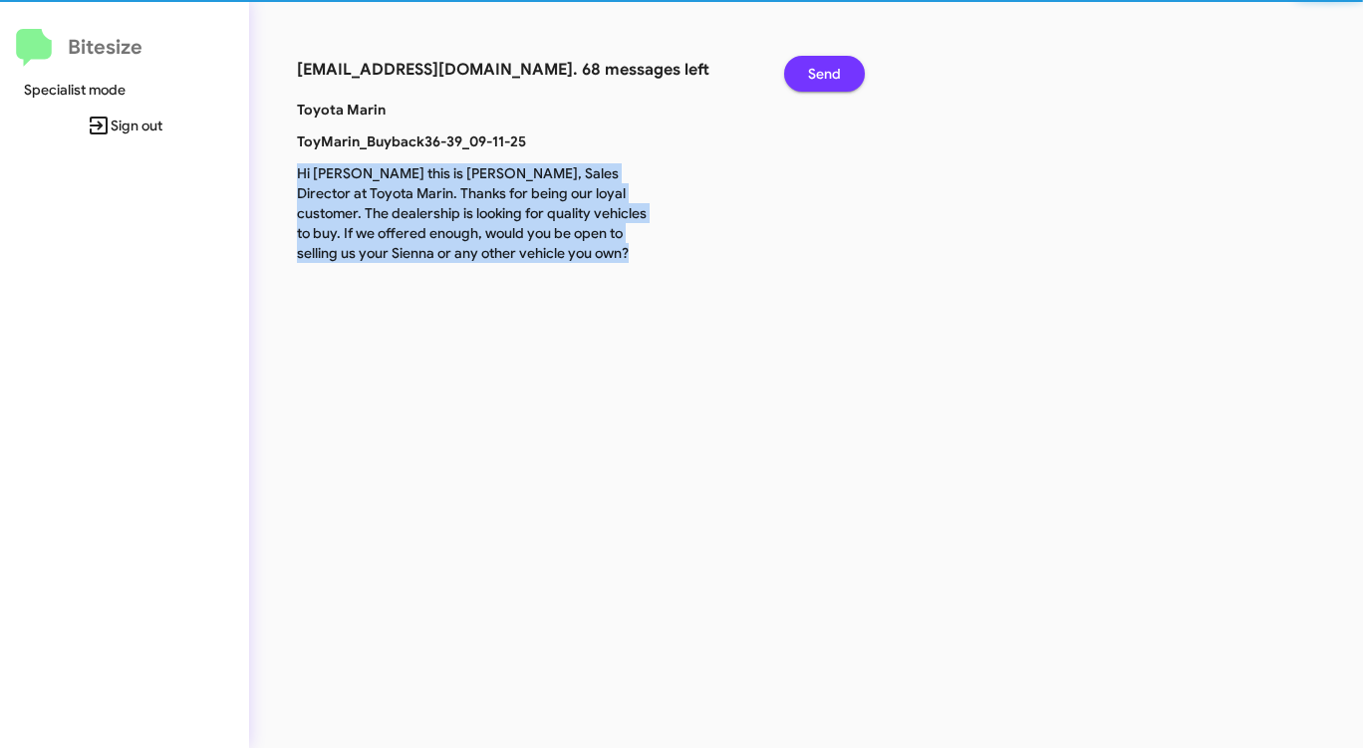
click at [830, 78] on span "Send" at bounding box center [824, 74] width 33 height 36
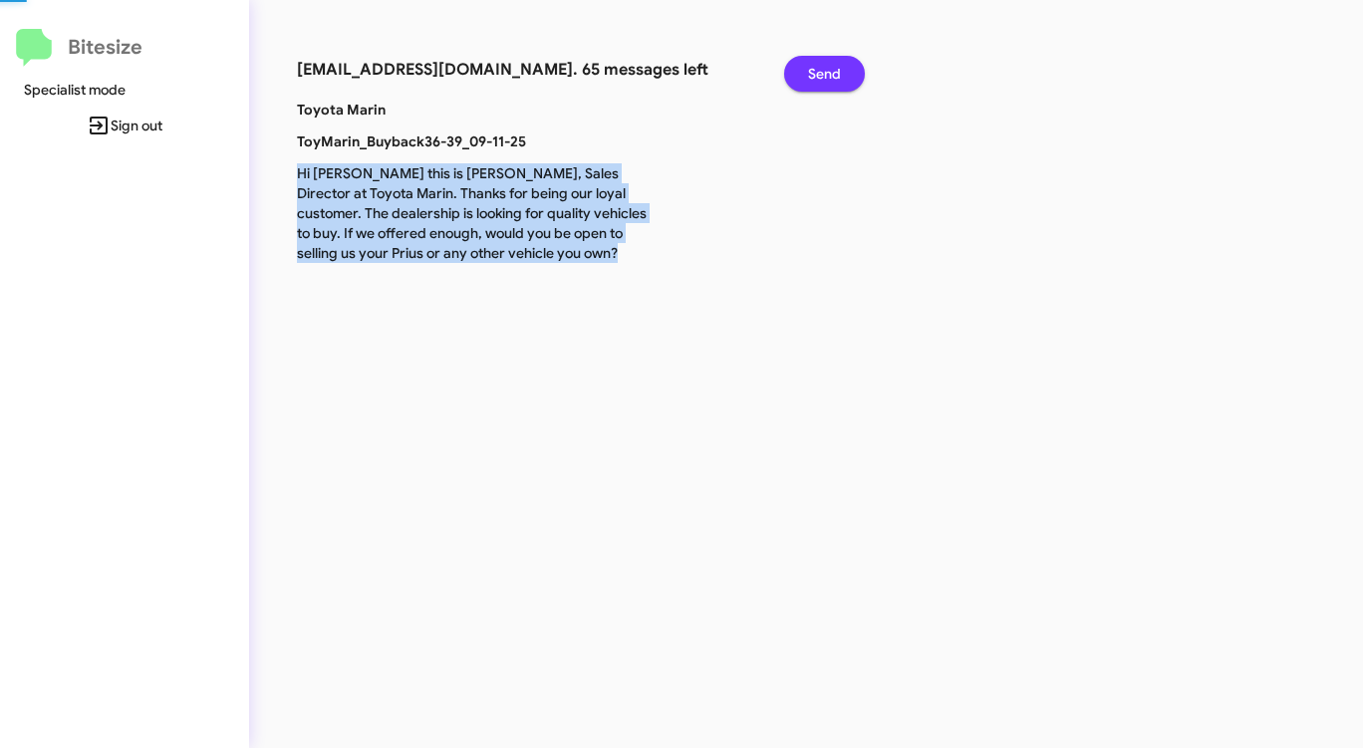
click at [830, 78] on span "Send" at bounding box center [824, 74] width 33 height 36
click at [830, 79] on span "Send" at bounding box center [824, 74] width 33 height 36
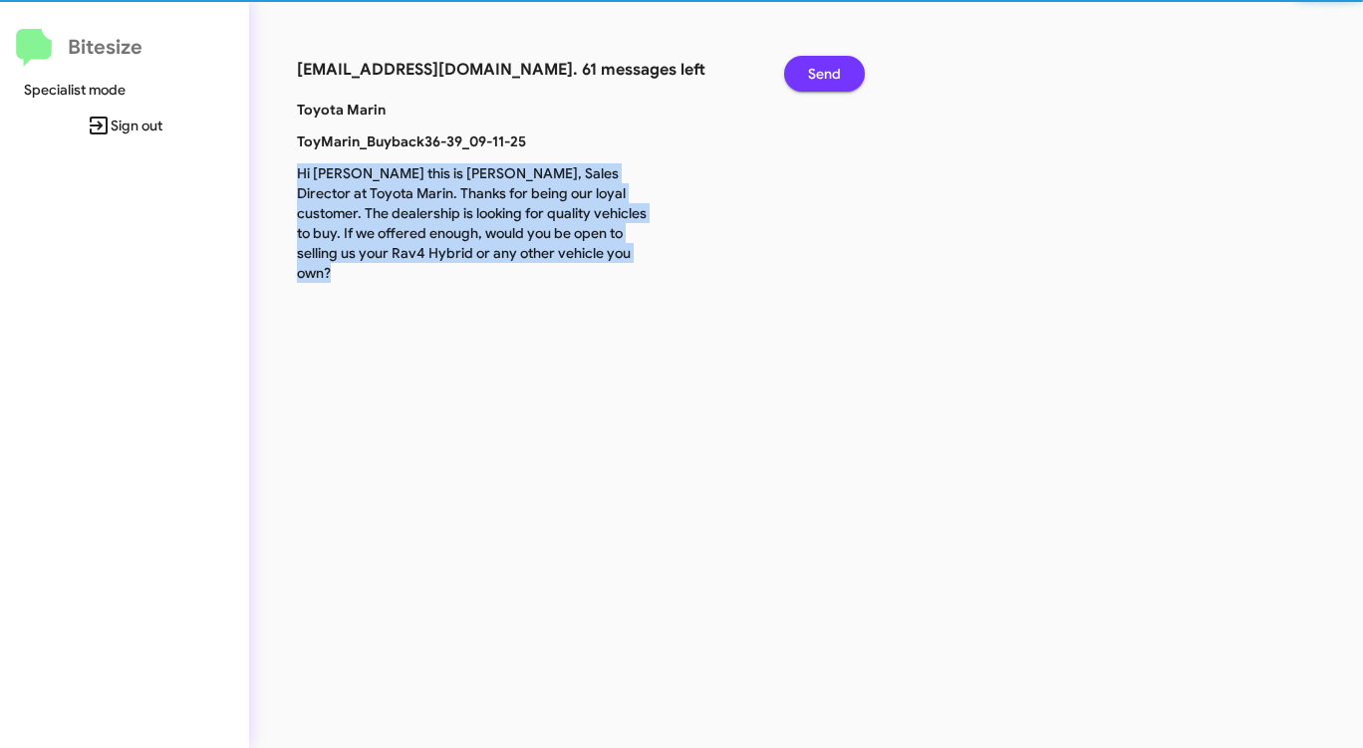
click at [830, 79] on span "Send" at bounding box center [824, 74] width 33 height 36
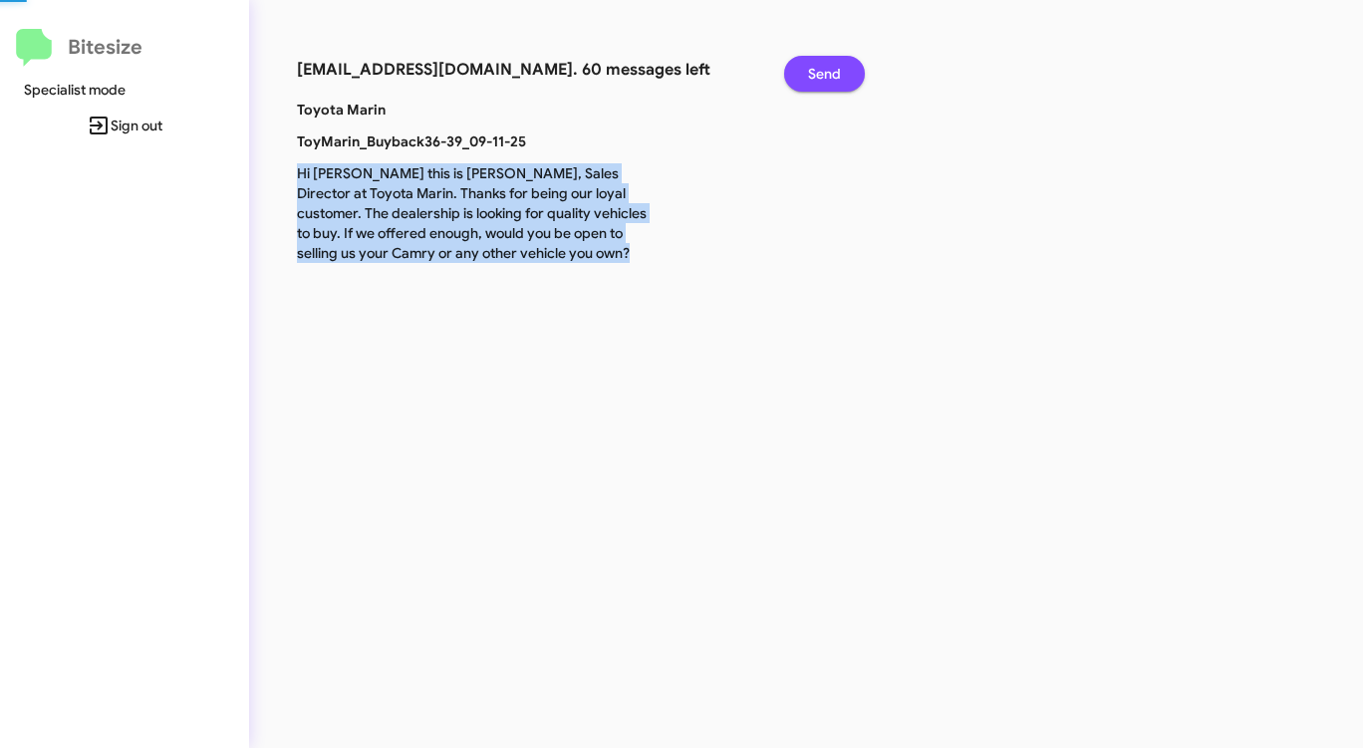
click at [830, 79] on span "Send" at bounding box center [824, 74] width 33 height 36
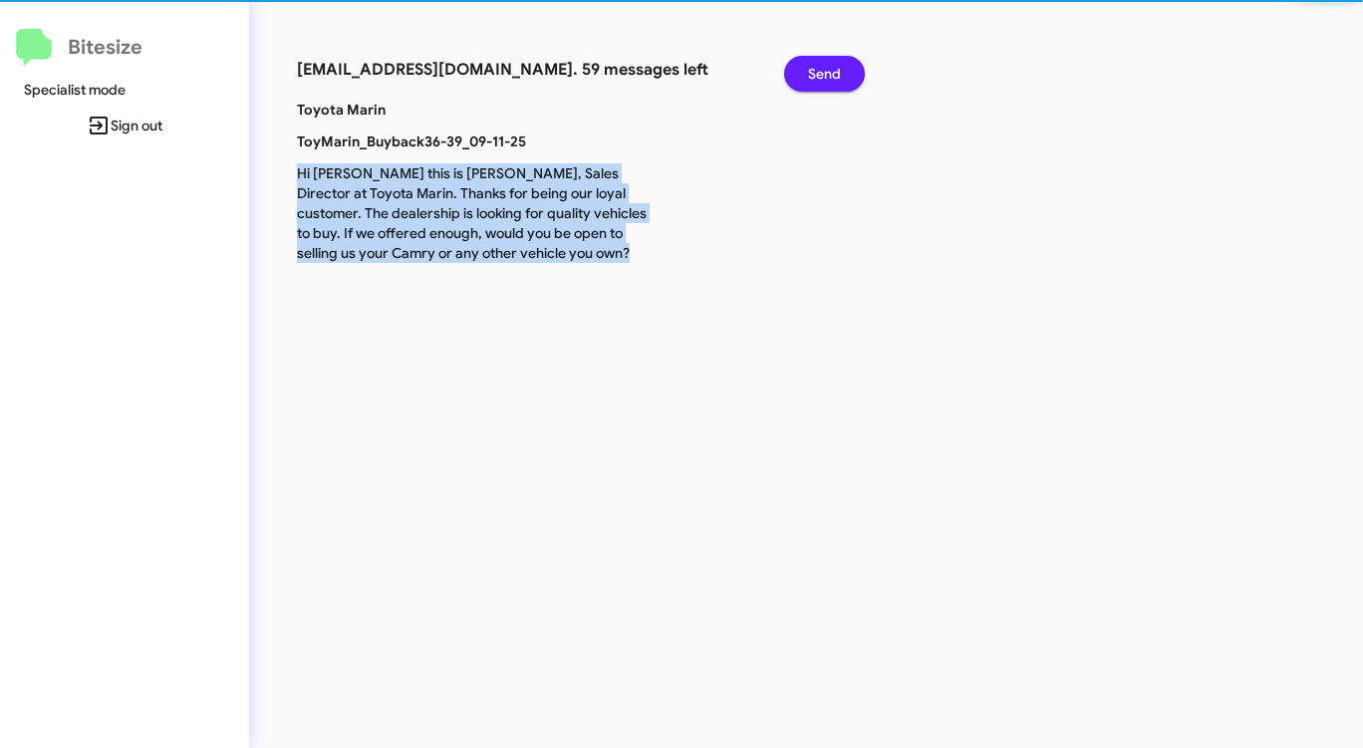
click at [830, 79] on span "Send" at bounding box center [824, 74] width 33 height 36
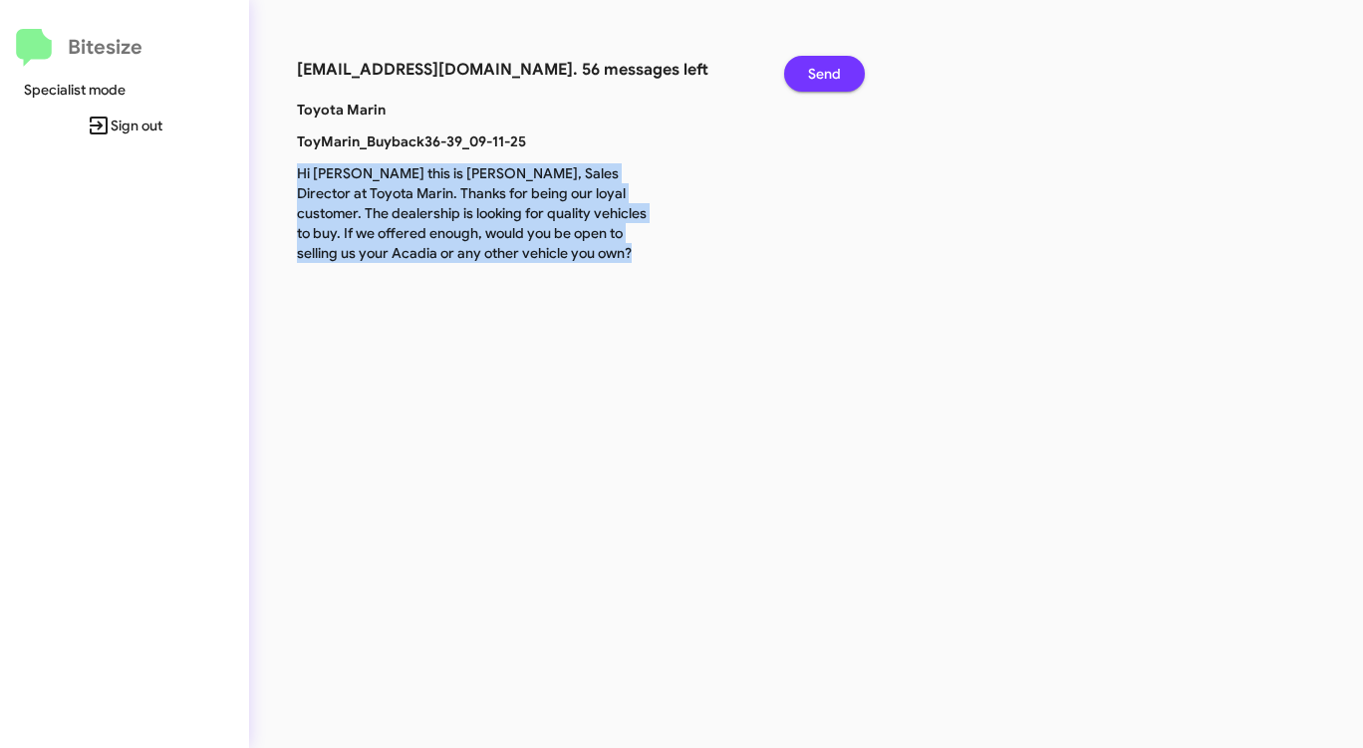
click at [830, 79] on span "Send" at bounding box center [824, 74] width 33 height 36
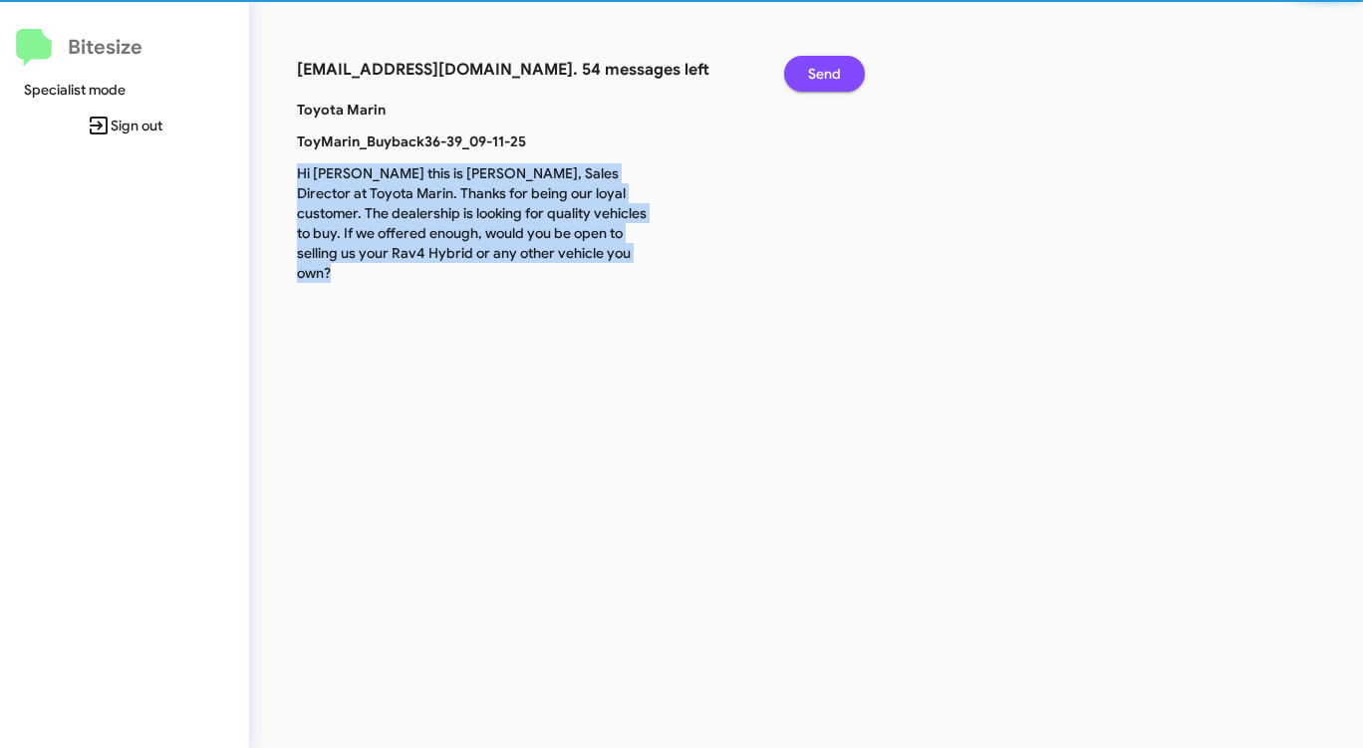
click at [830, 79] on span "Send" at bounding box center [824, 74] width 33 height 36
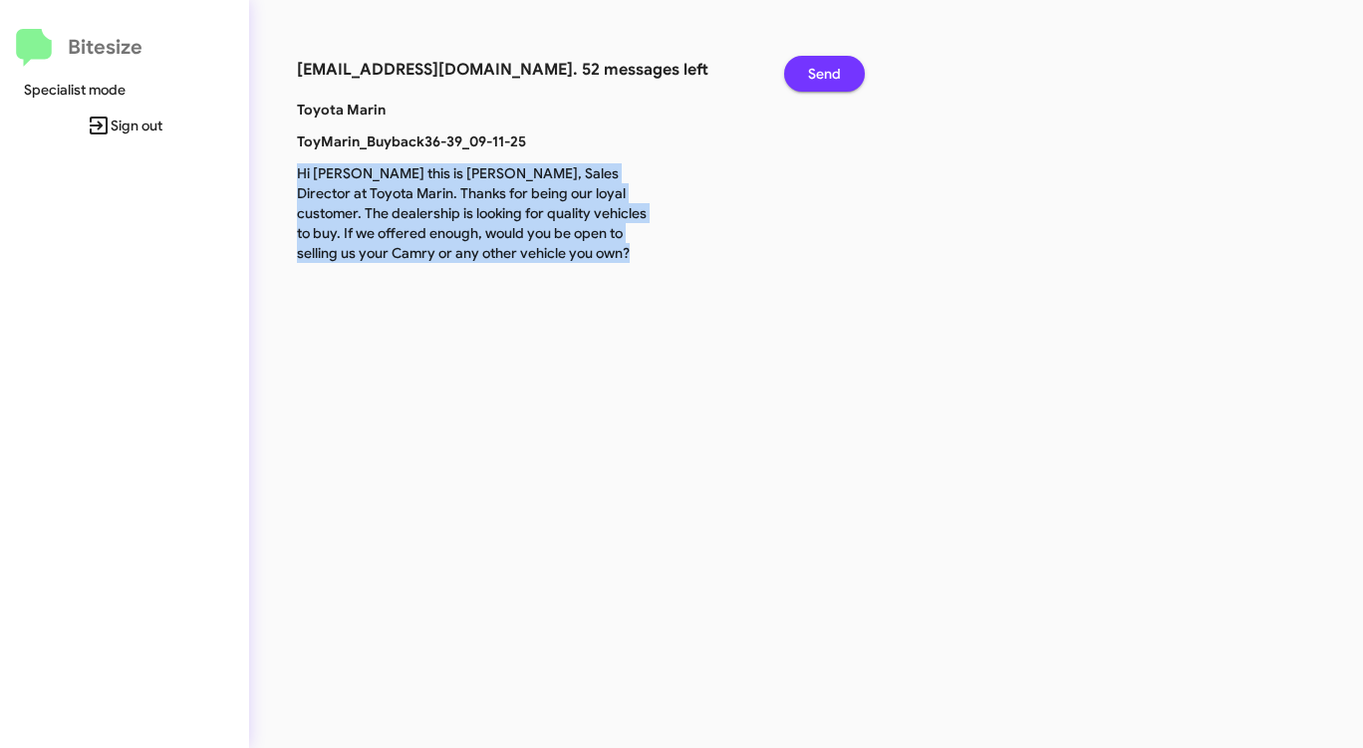
click at [830, 79] on span "Send" at bounding box center [824, 74] width 33 height 36
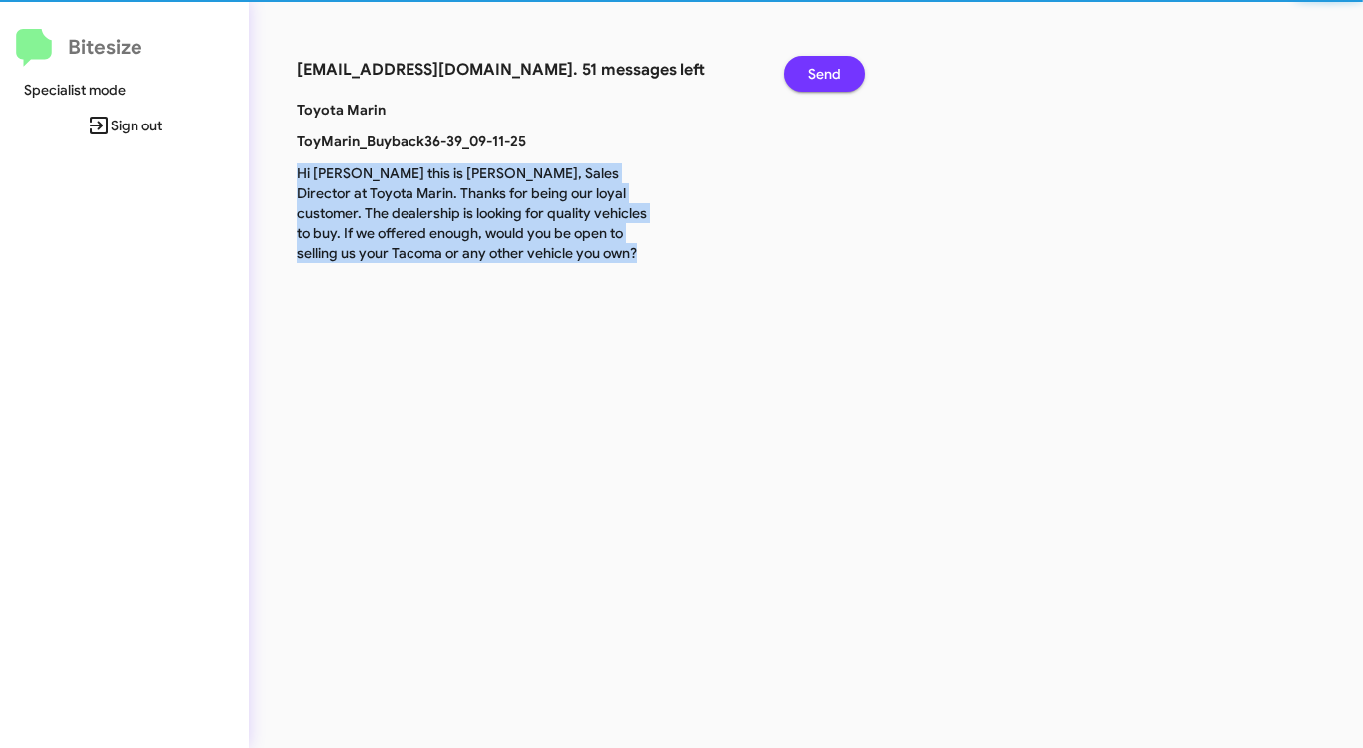
click at [830, 79] on span "Send" at bounding box center [824, 74] width 33 height 36
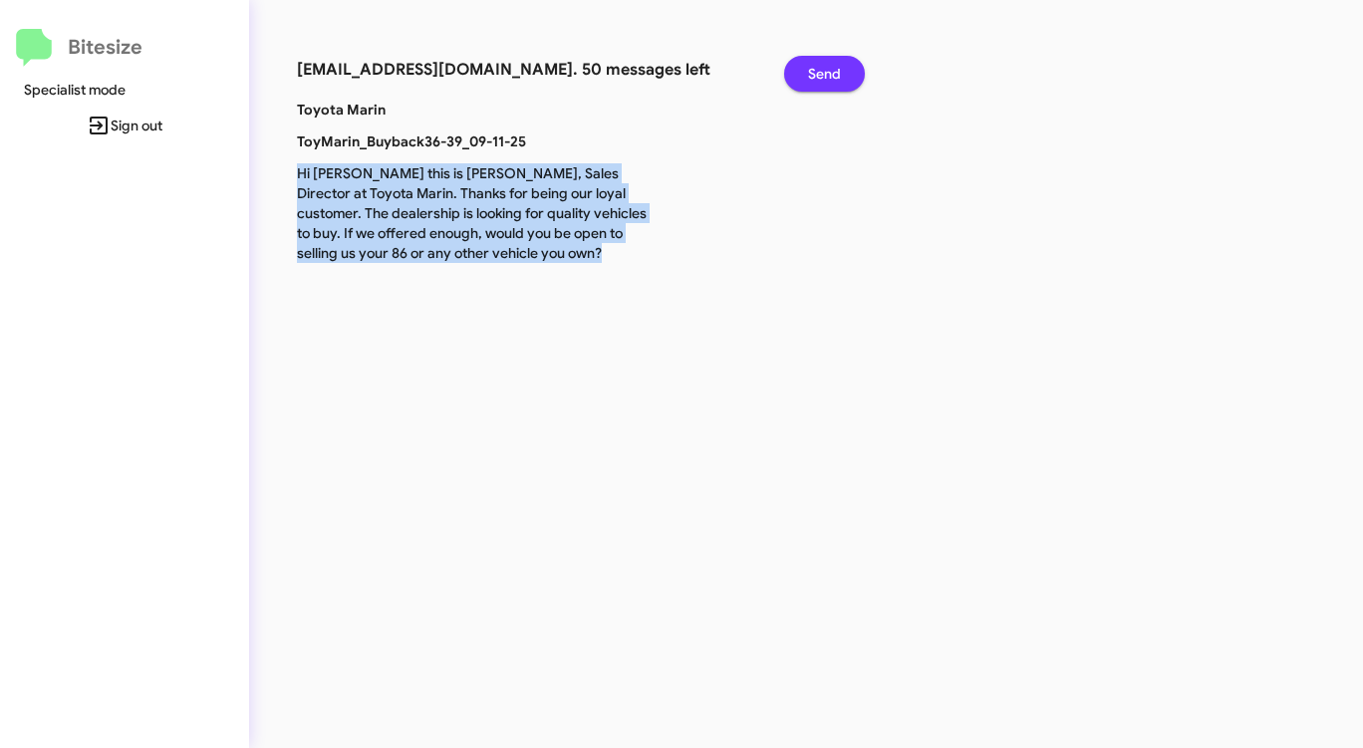
click at [830, 81] on span "Send" at bounding box center [824, 74] width 33 height 36
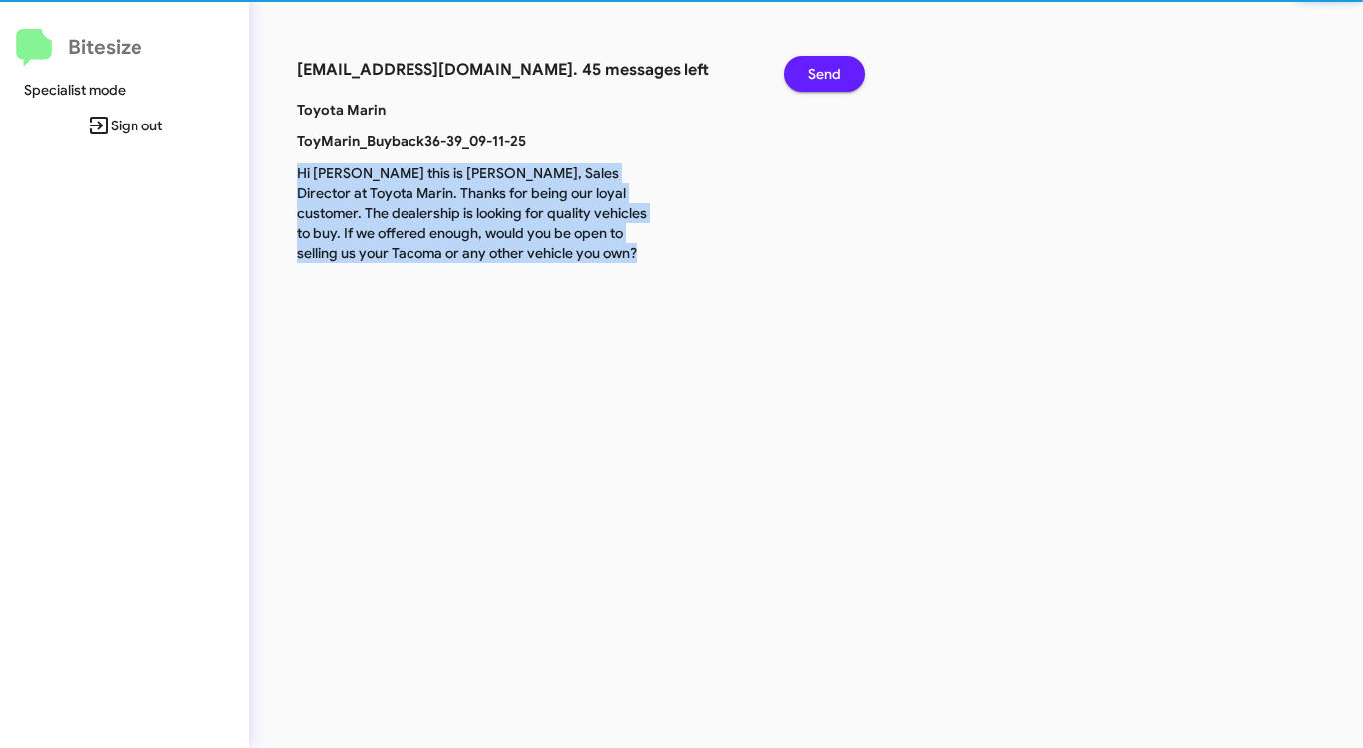
click at [830, 81] on span "Send" at bounding box center [824, 74] width 33 height 36
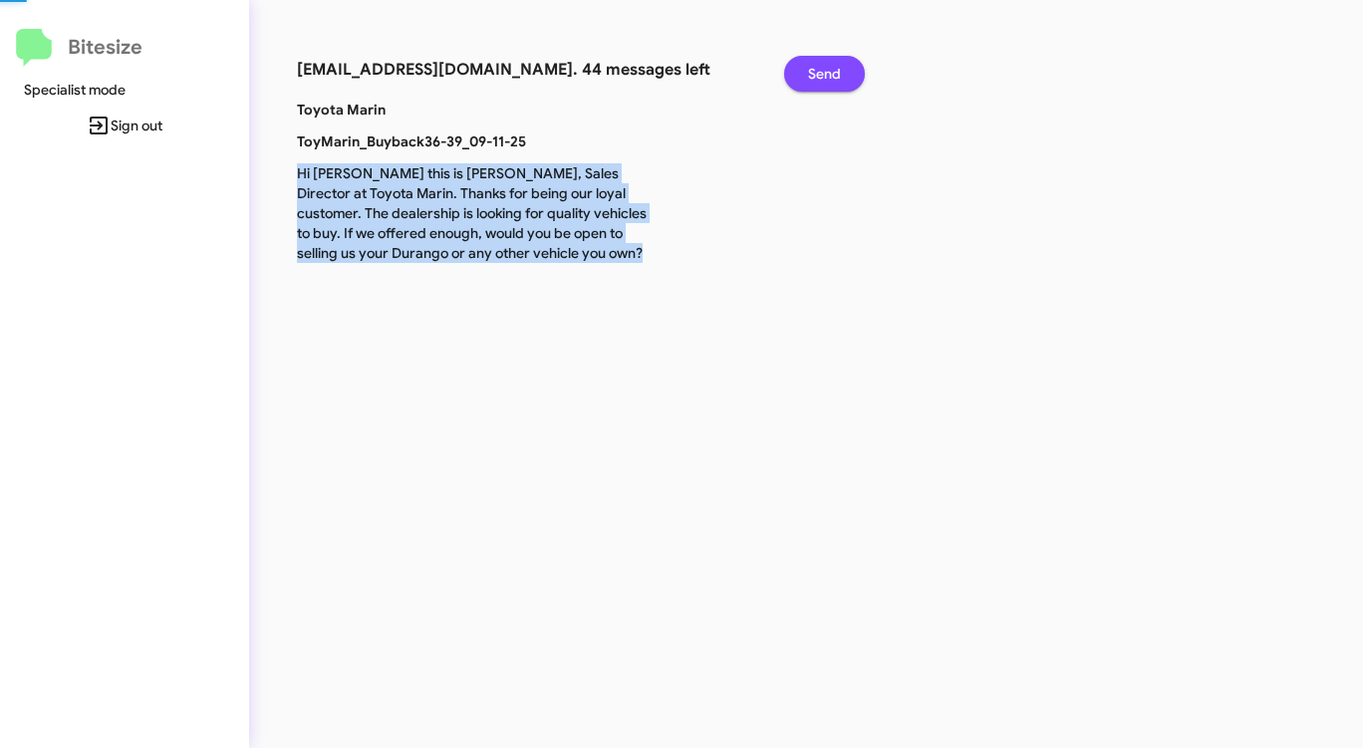
click at [830, 81] on span "Send" at bounding box center [824, 74] width 33 height 36
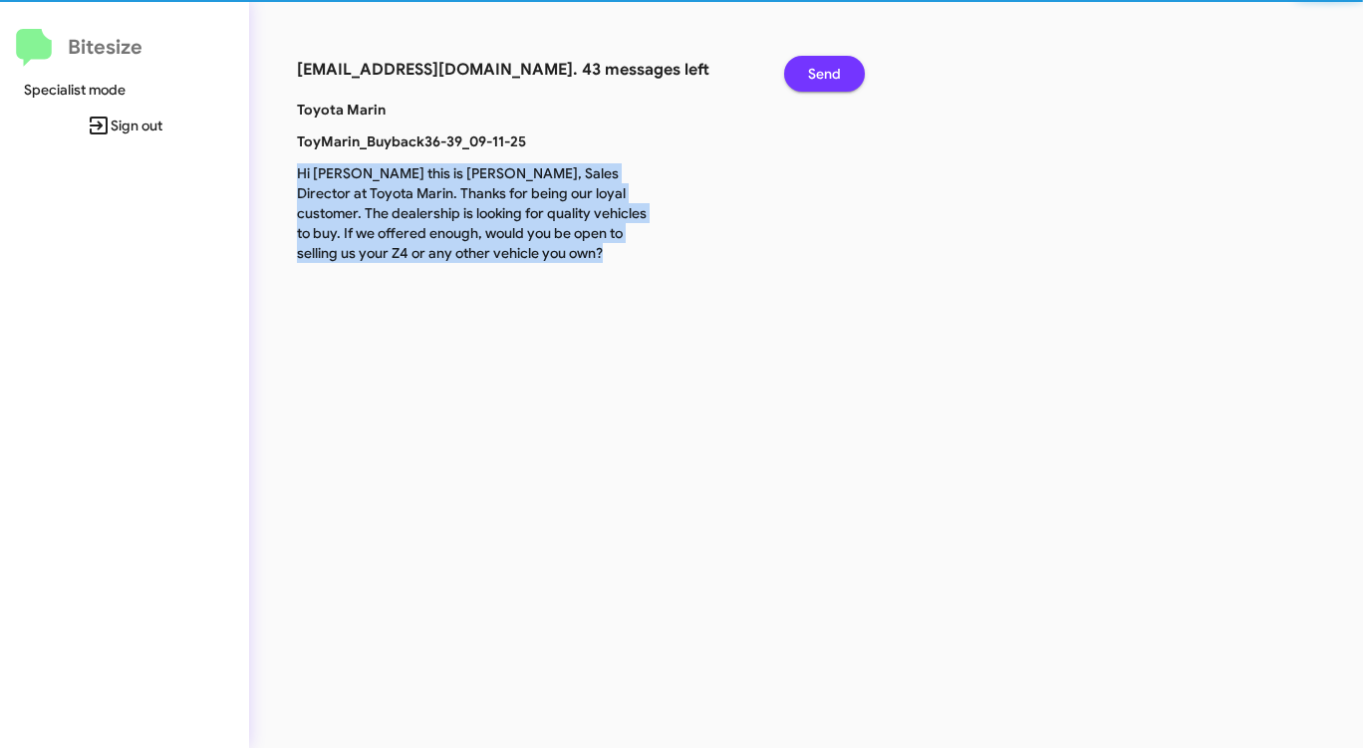
click at [830, 81] on span "Send" at bounding box center [824, 74] width 33 height 36
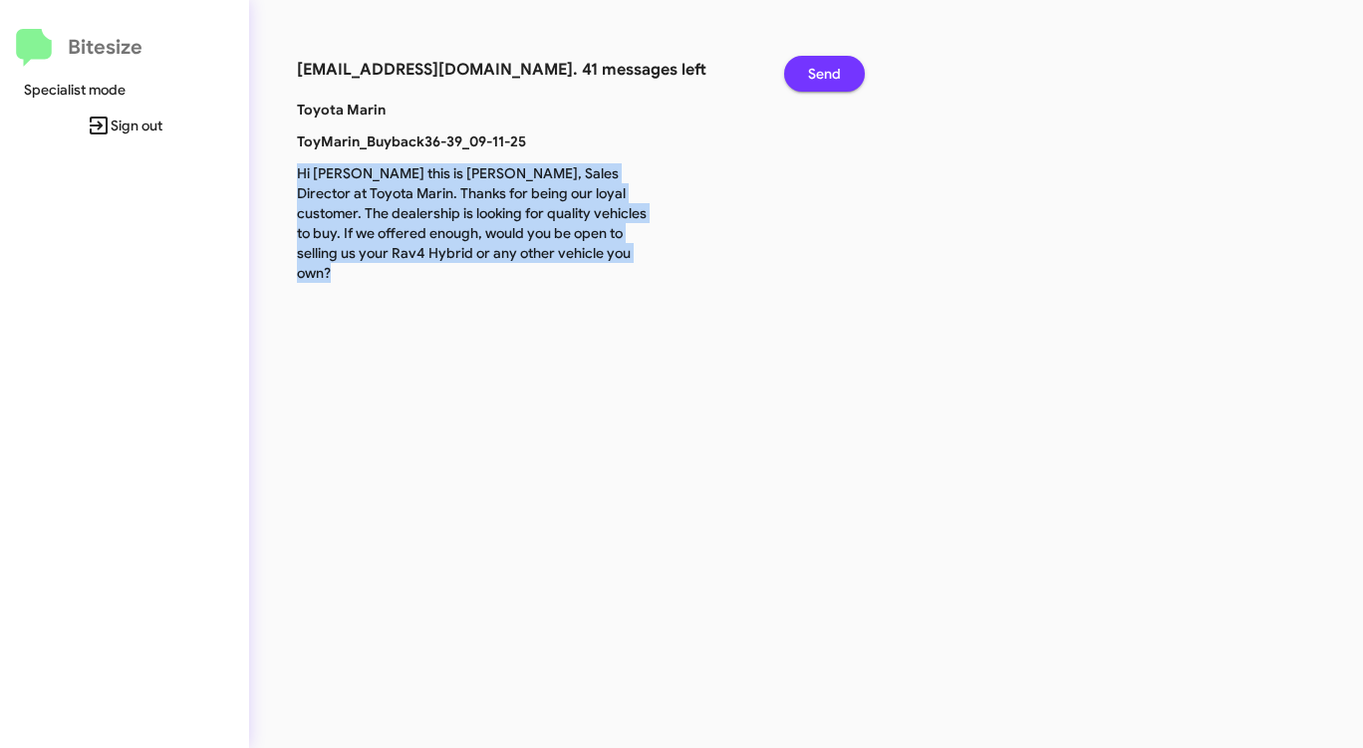
click at [830, 81] on span "Send" at bounding box center [824, 74] width 33 height 36
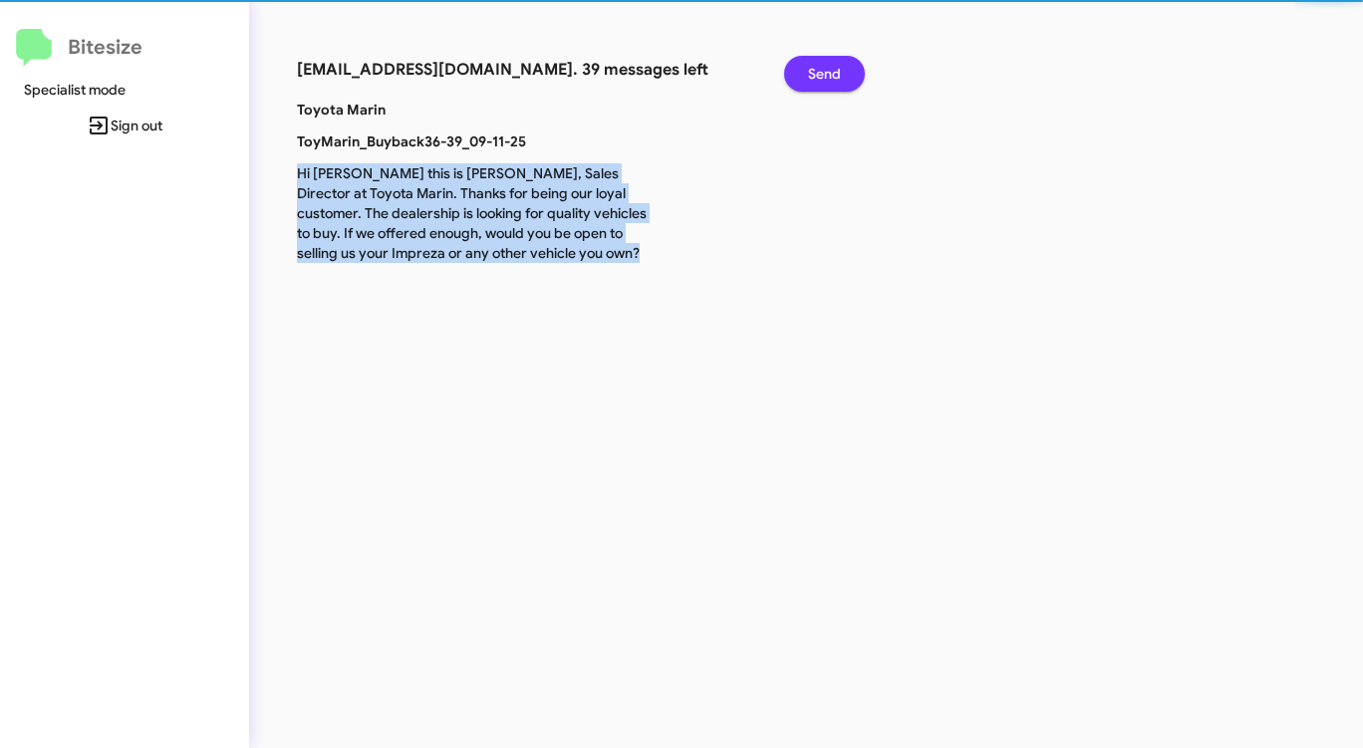
click at [830, 81] on span "Send" at bounding box center [824, 74] width 33 height 36
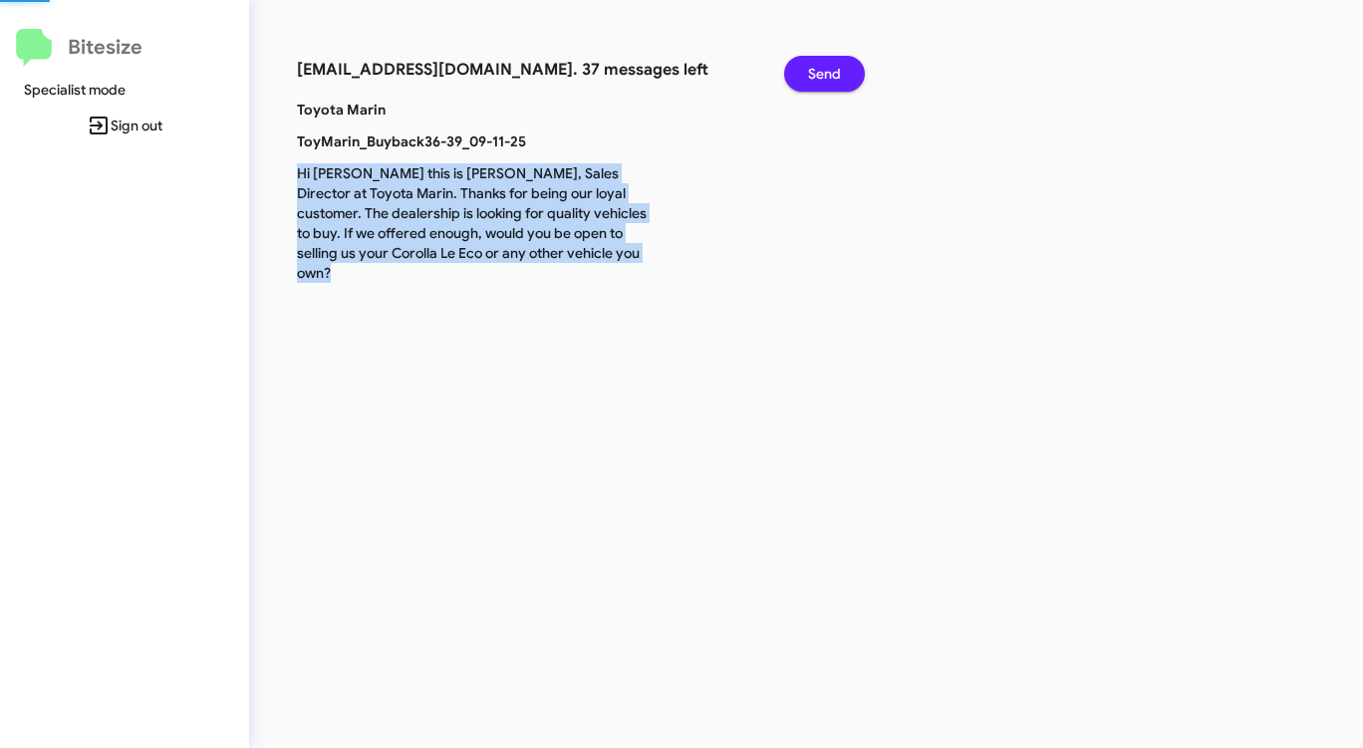
click at [830, 81] on span "Send" at bounding box center [824, 74] width 33 height 36
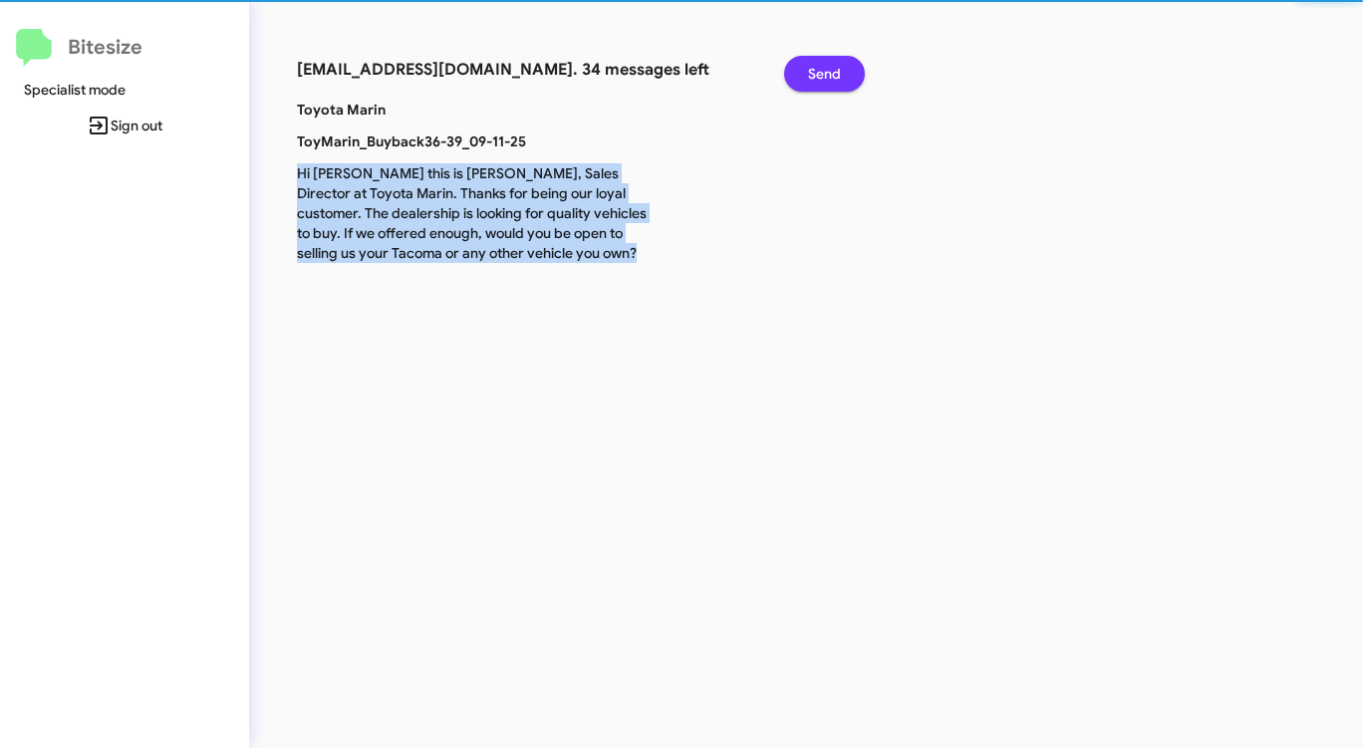
click at [830, 81] on span "Send" at bounding box center [824, 74] width 33 height 36
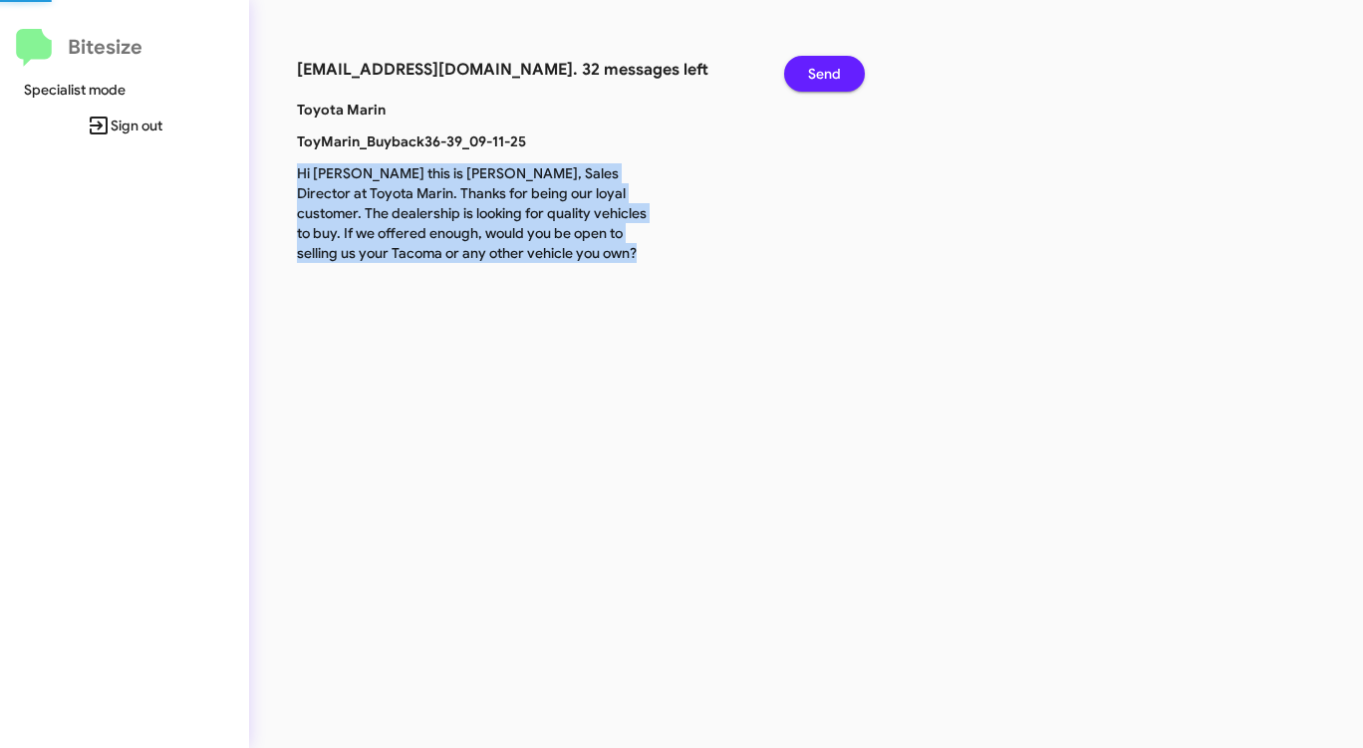
click at [830, 81] on span "Send" at bounding box center [824, 74] width 33 height 36
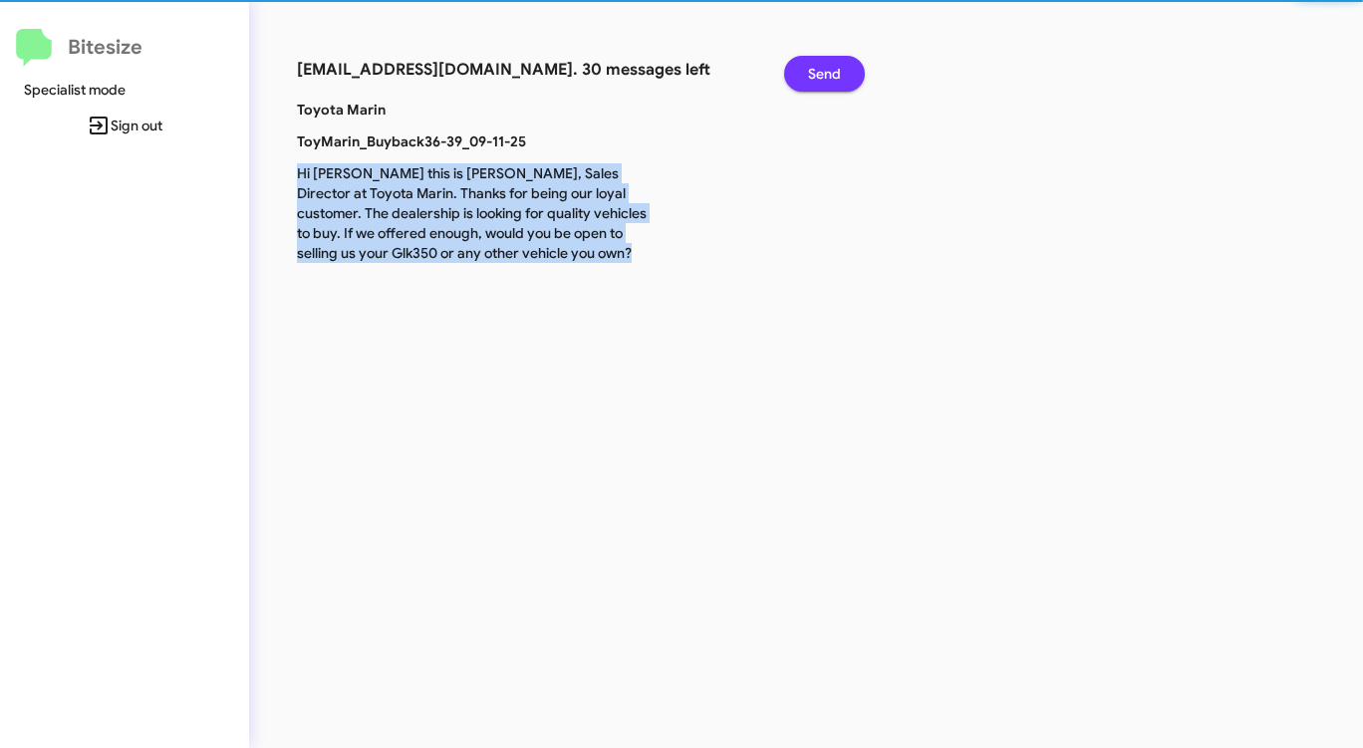
click at [830, 81] on span "Send" at bounding box center [824, 74] width 33 height 36
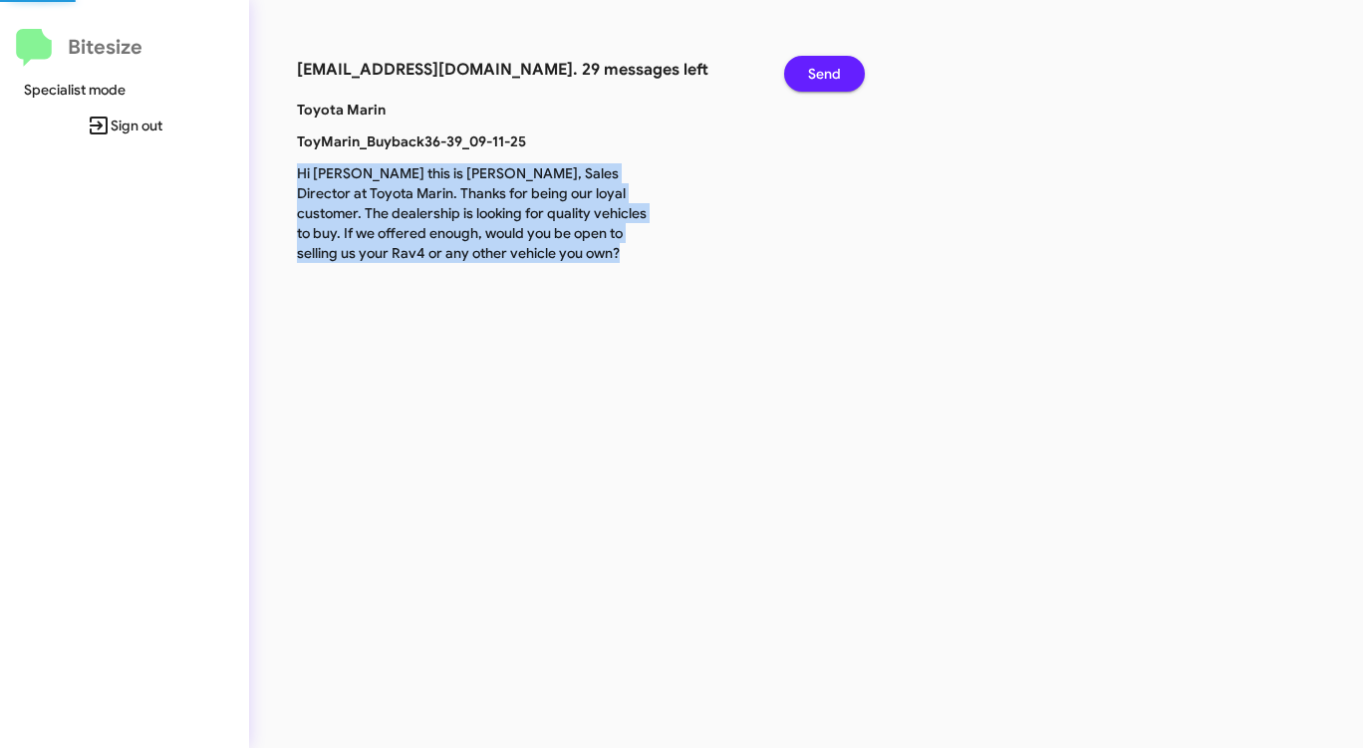
click at [830, 81] on span "Send" at bounding box center [824, 74] width 33 height 36
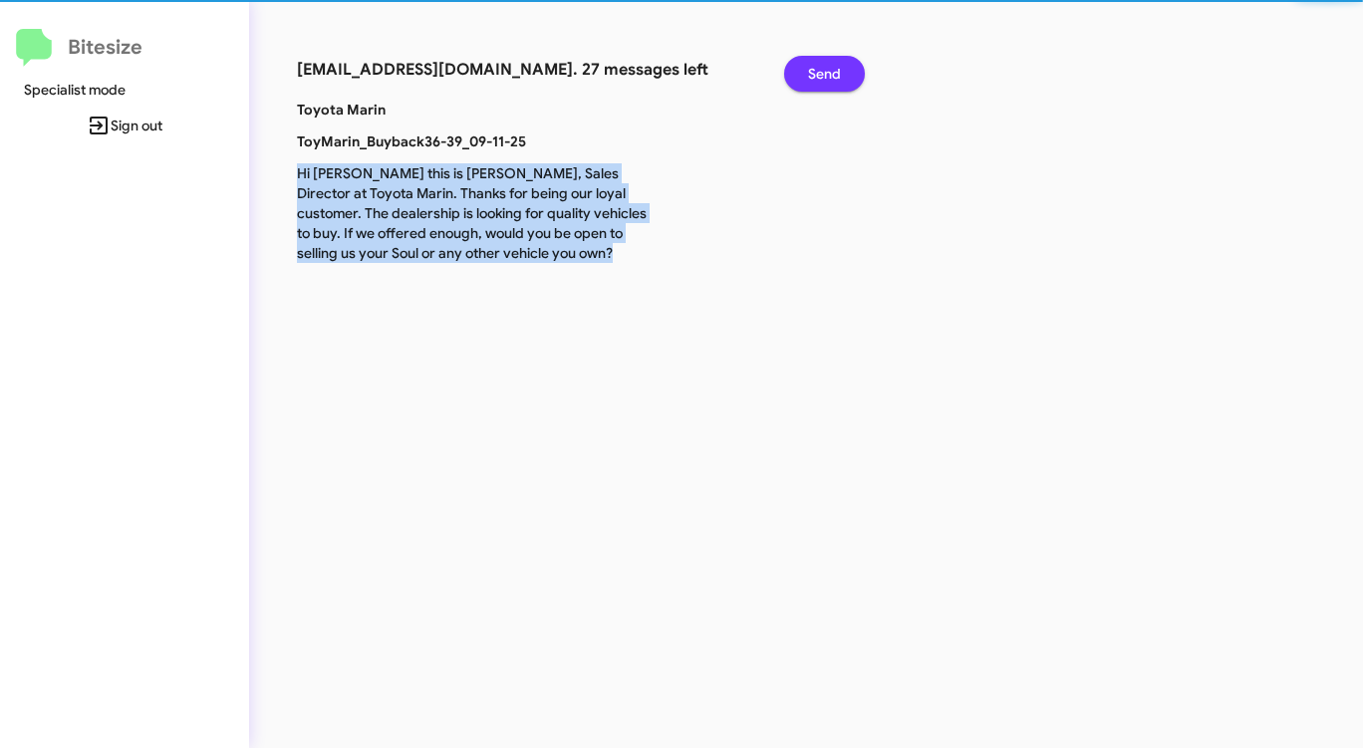
click at [830, 81] on span "Send" at bounding box center [824, 74] width 33 height 36
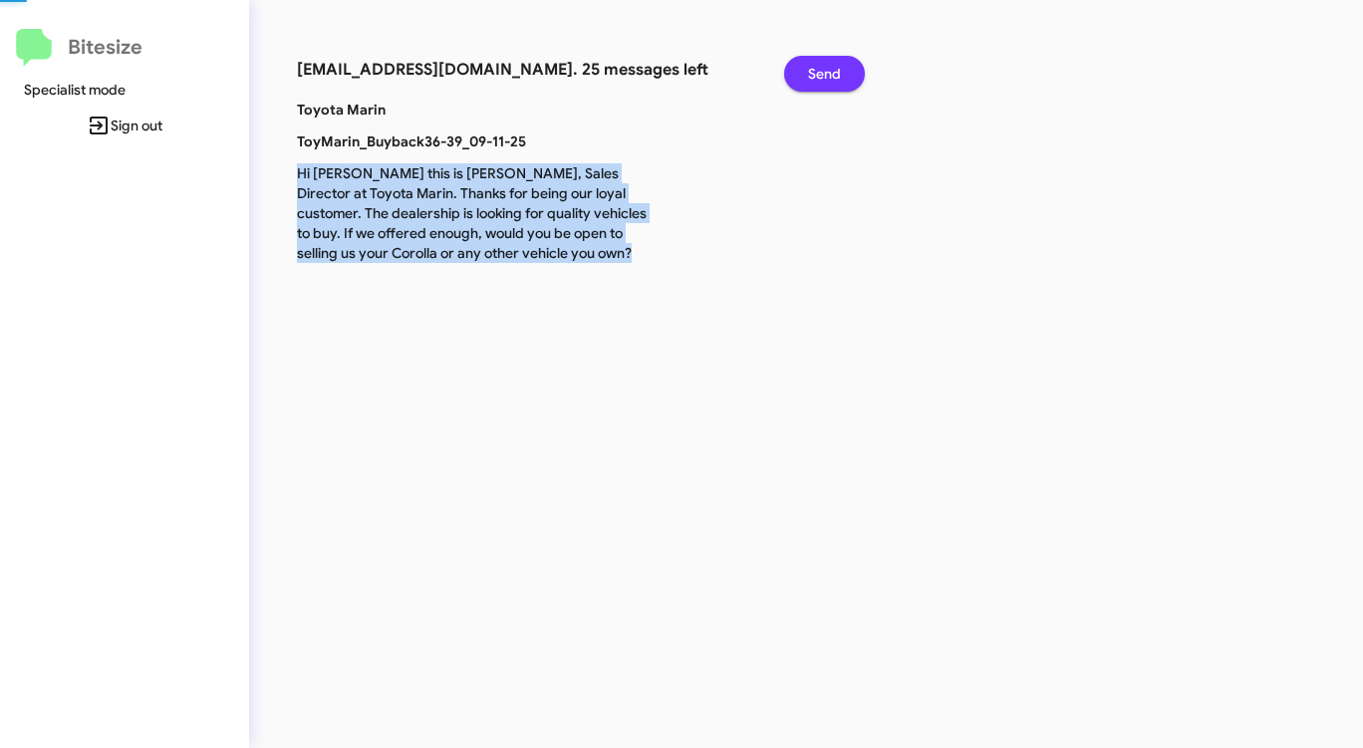
click at [830, 81] on span "Send" at bounding box center [824, 74] width 33 height 36
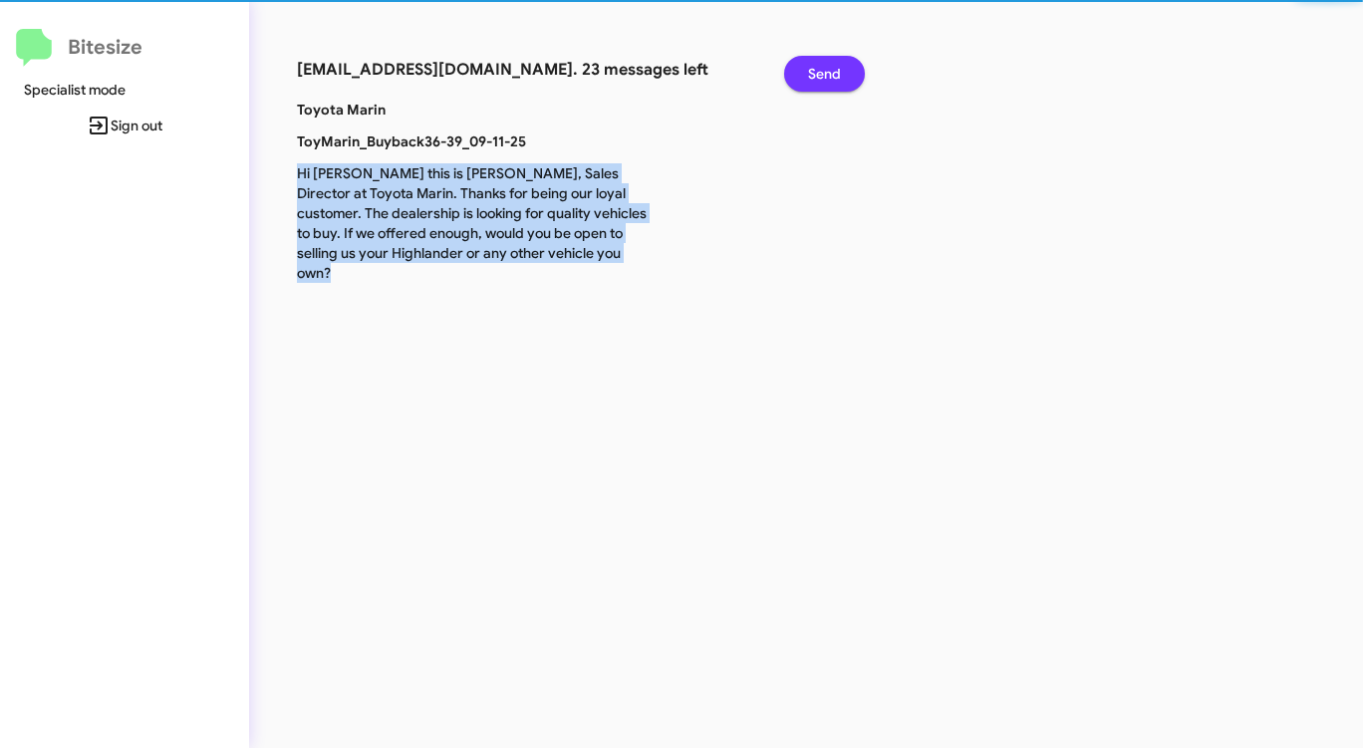
click at [830, 81] on span "Send" at bounding box center [824, 74] width 33 height 36
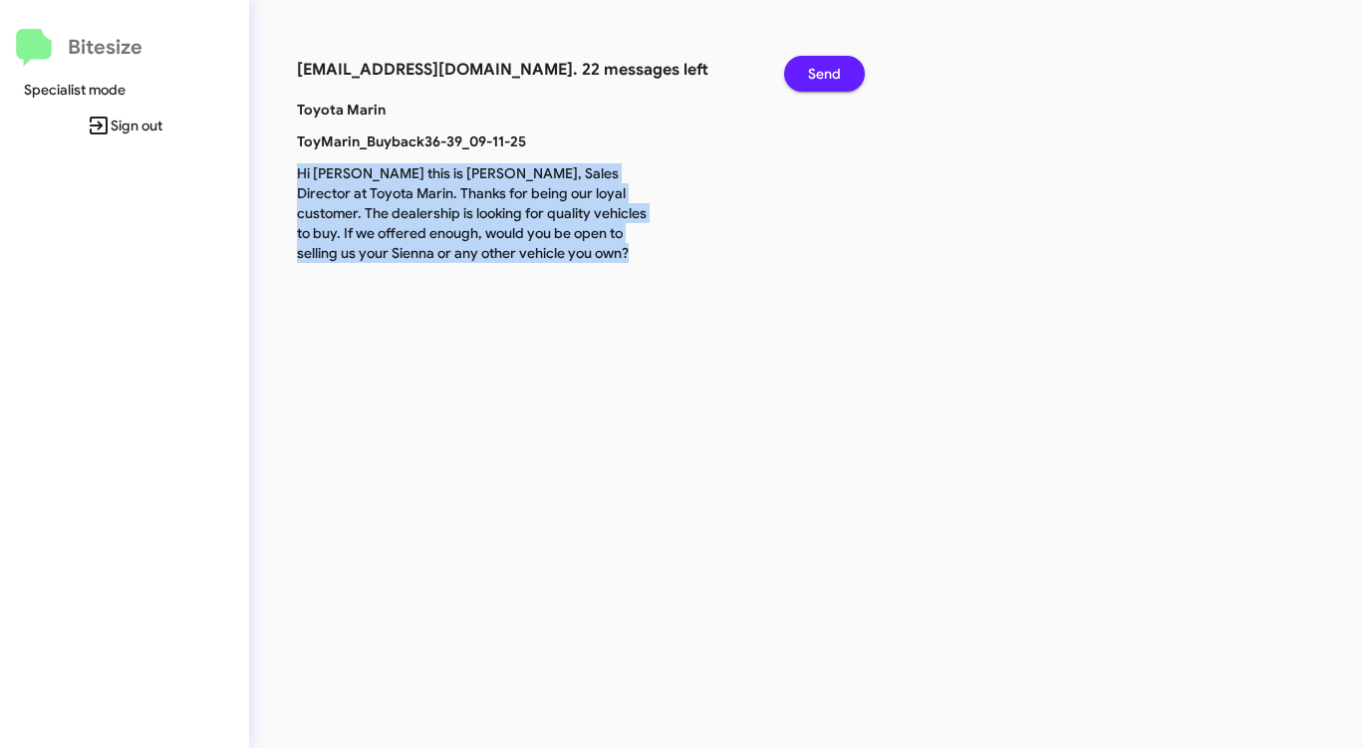
click at [830, 81] on span "Send" at bounding box center [824, 74] width 33 height 36
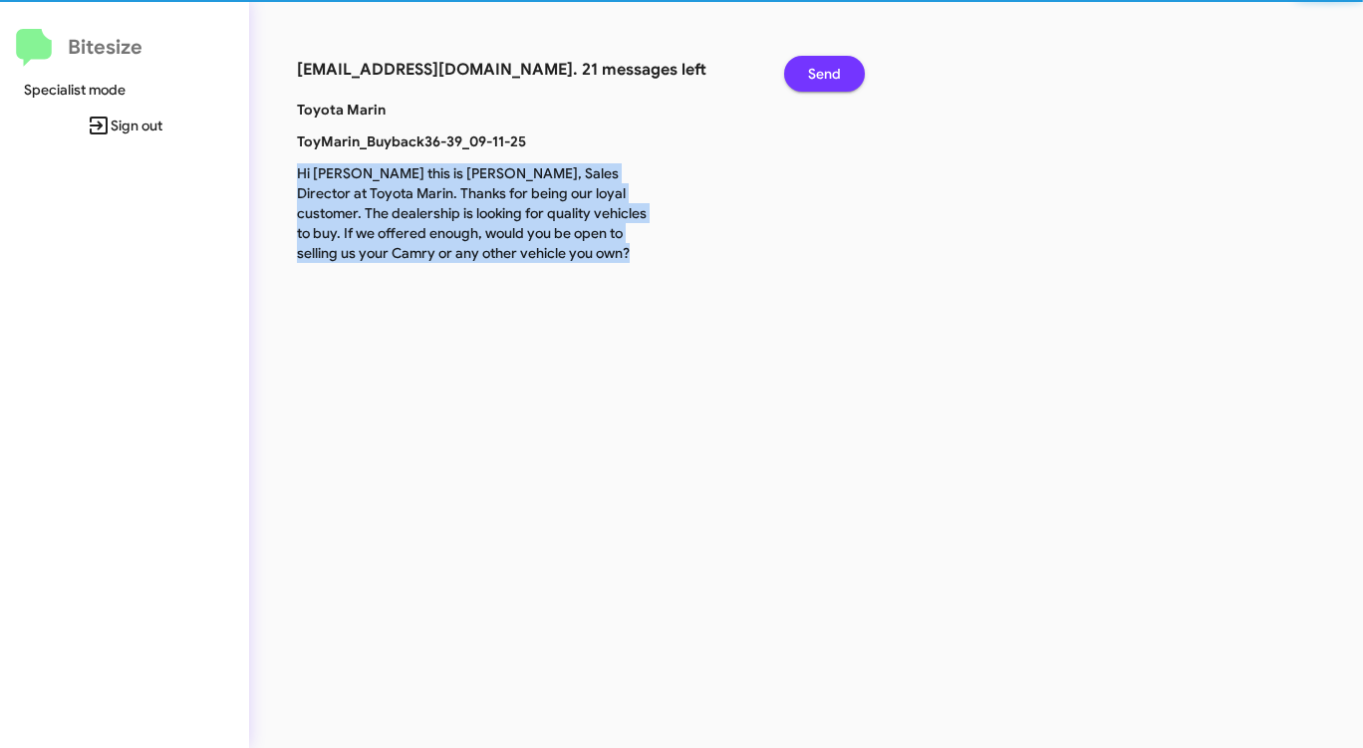
click at [830, 81] on span "Send" at bounding box center [824, 74] width 33 height 36
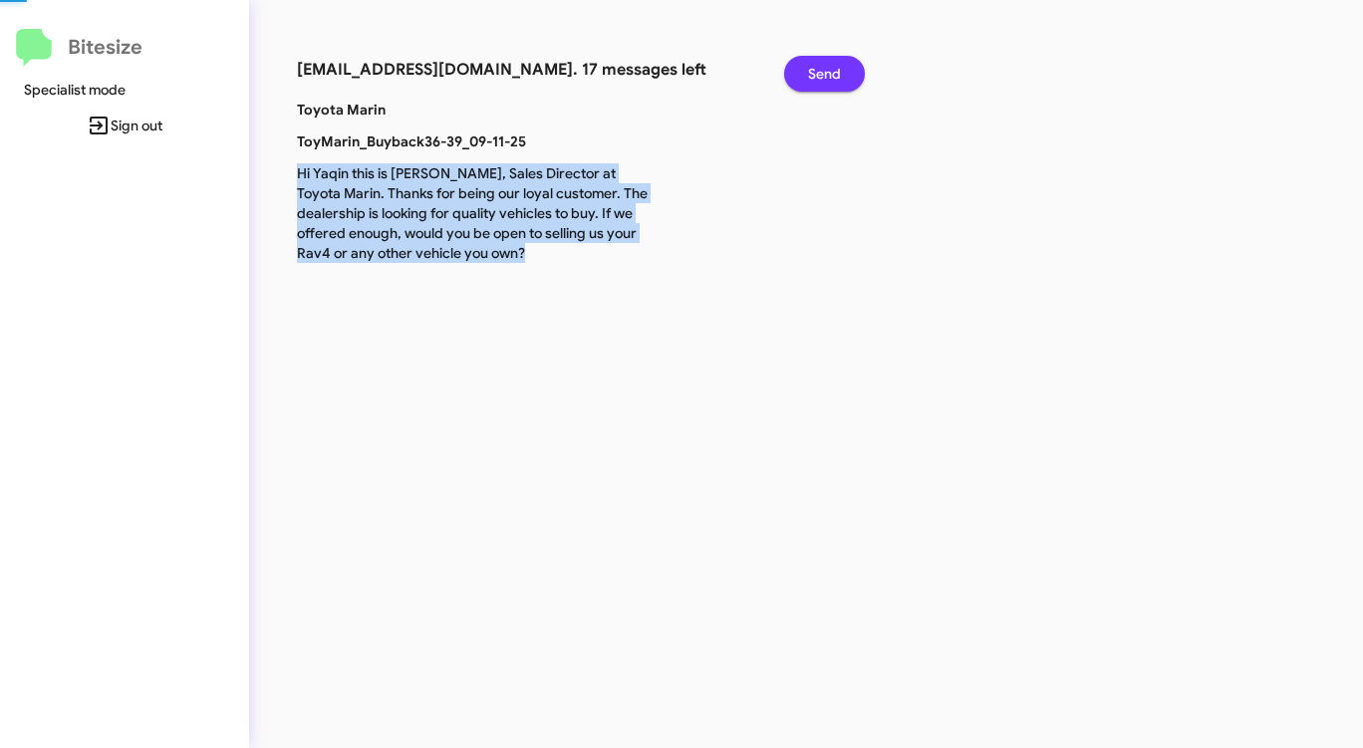
click at [830, 81] on span "Send" at bounding box center [824, 74] width 33 height 36
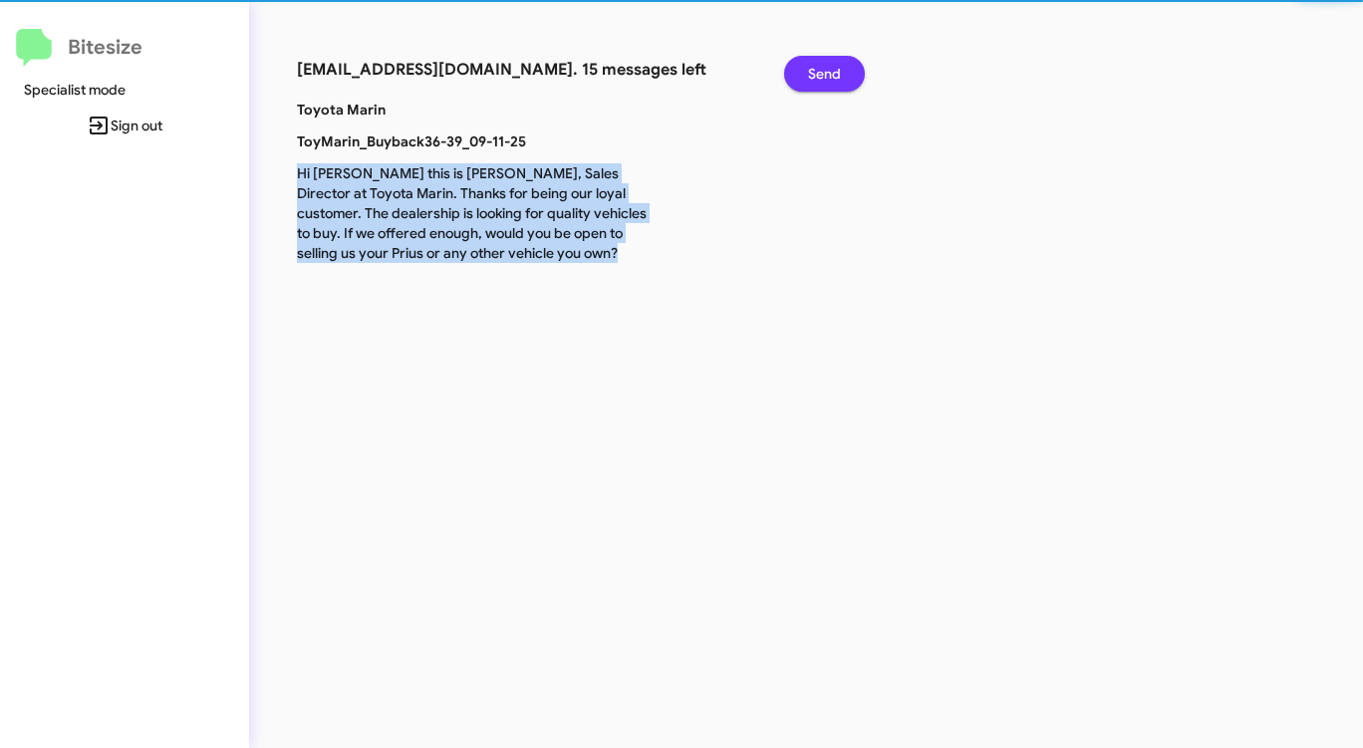
click at [830, 81] on span "Send" at bounding box center [824, 74] width 33 height 36
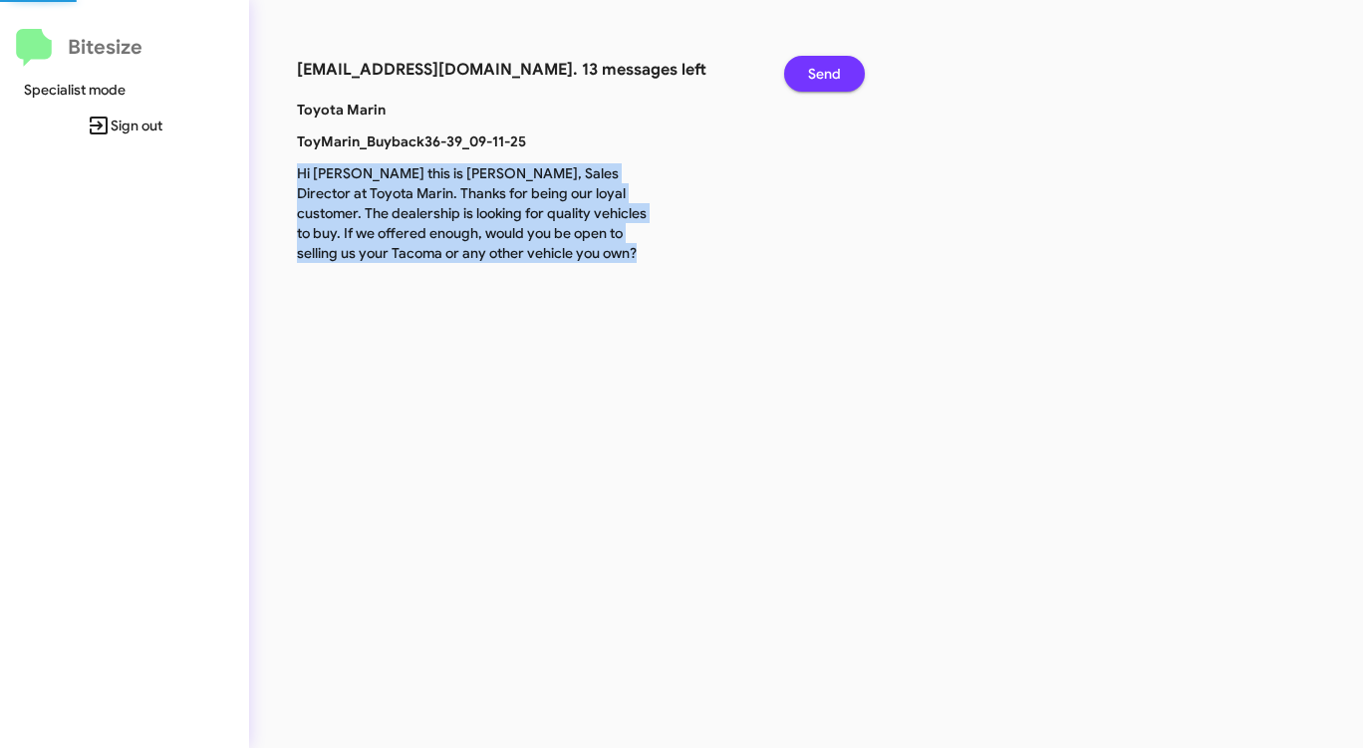
click at [830, 81] on span "Send" at bounding box center [824, 74] width 33 height 36
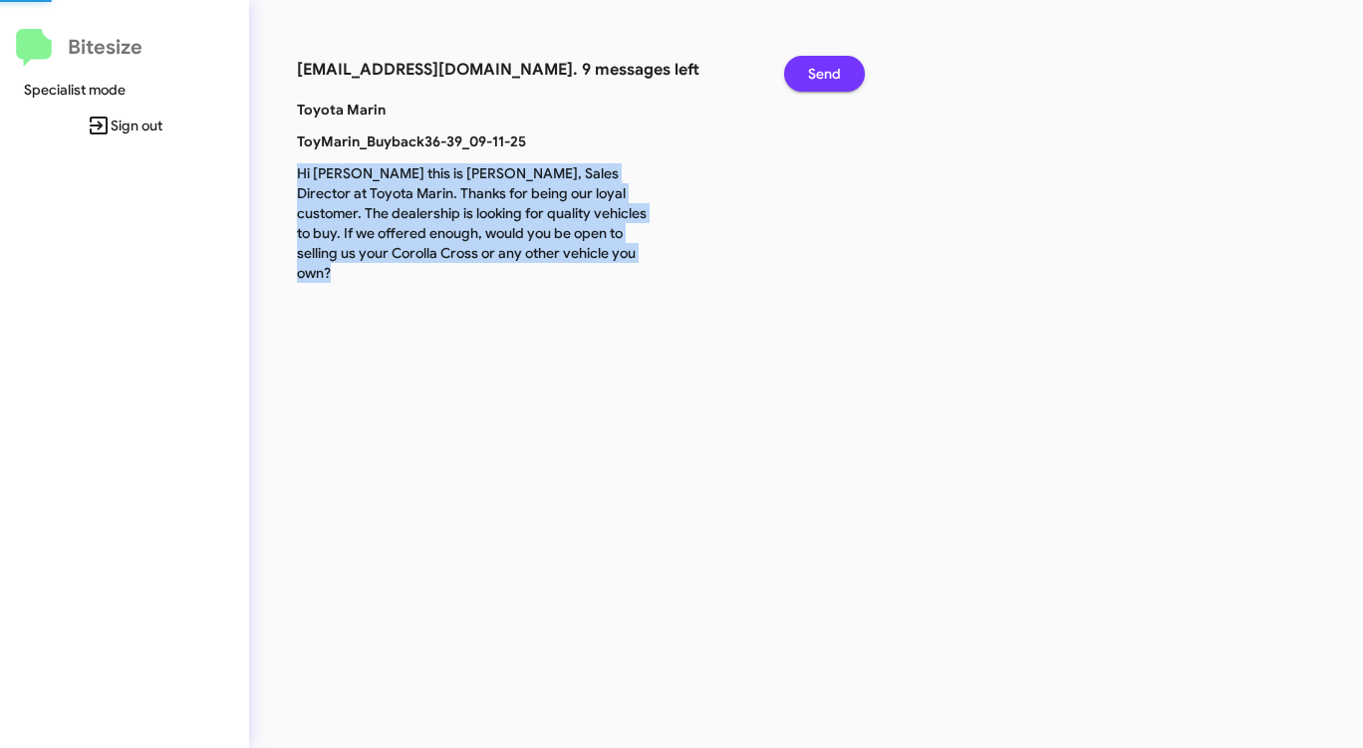
click at [830, 81] on span "Send" at bounding box center [824, 74] width 33 height 36
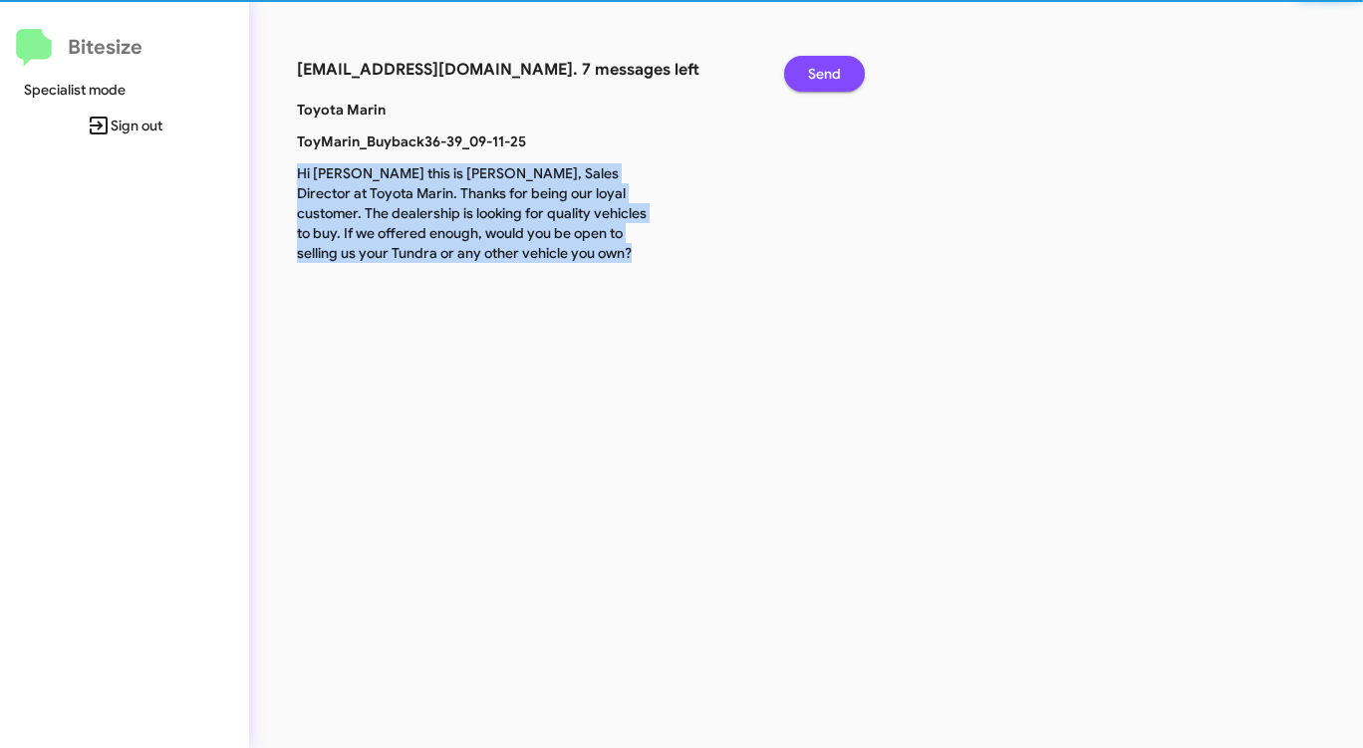
click at [830, 81] on span "Send" at bounding box center [824, 74] width 33 height 36
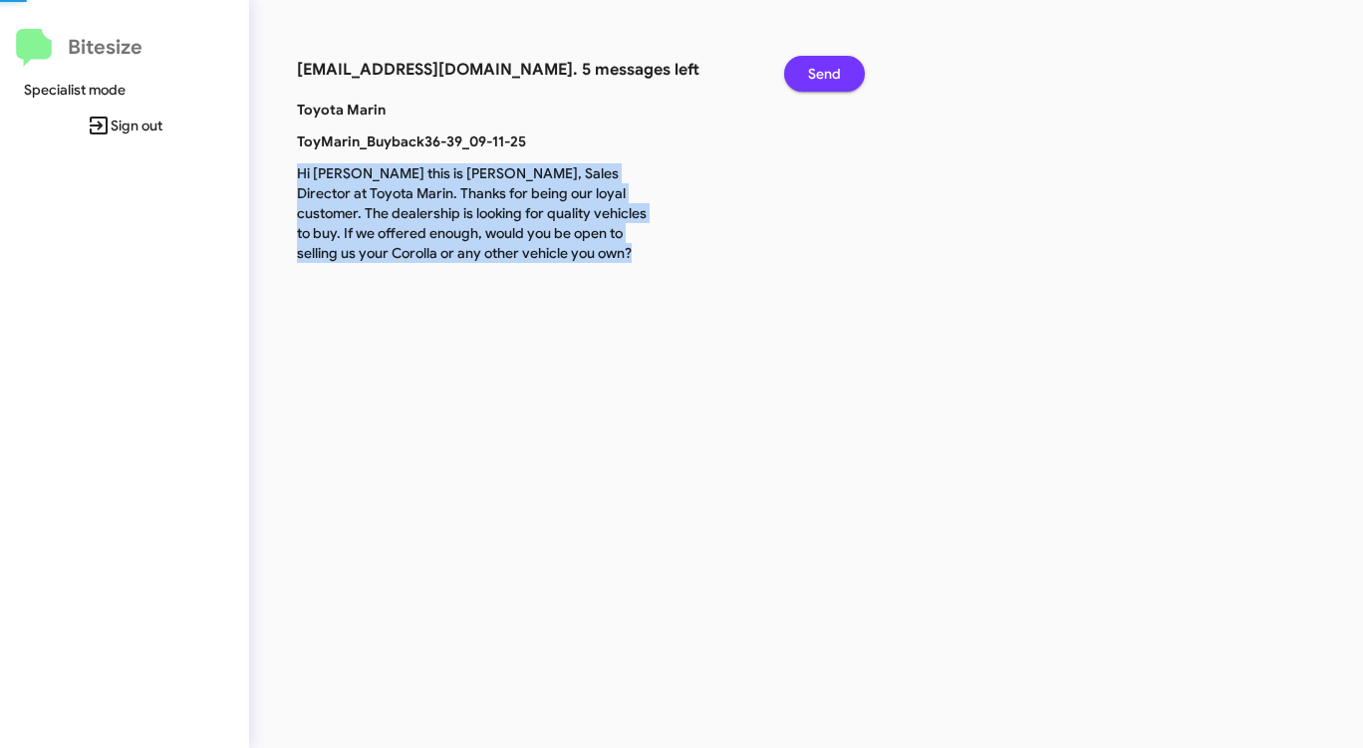
click at [830, 81] on span "Send" at bounding box center [824, 74] width 33 height 36
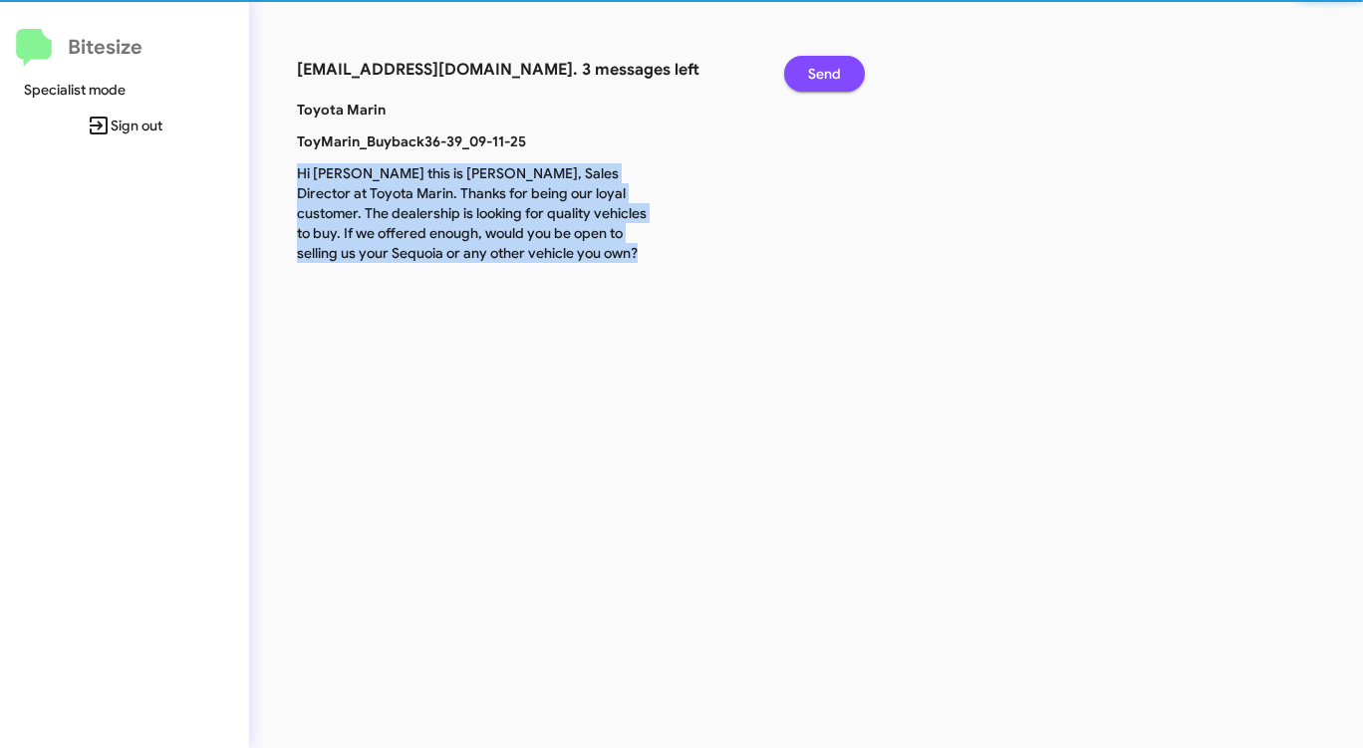
click at [830, 81] on span "Send" at bounding box center [824, 74] width 33 height 36
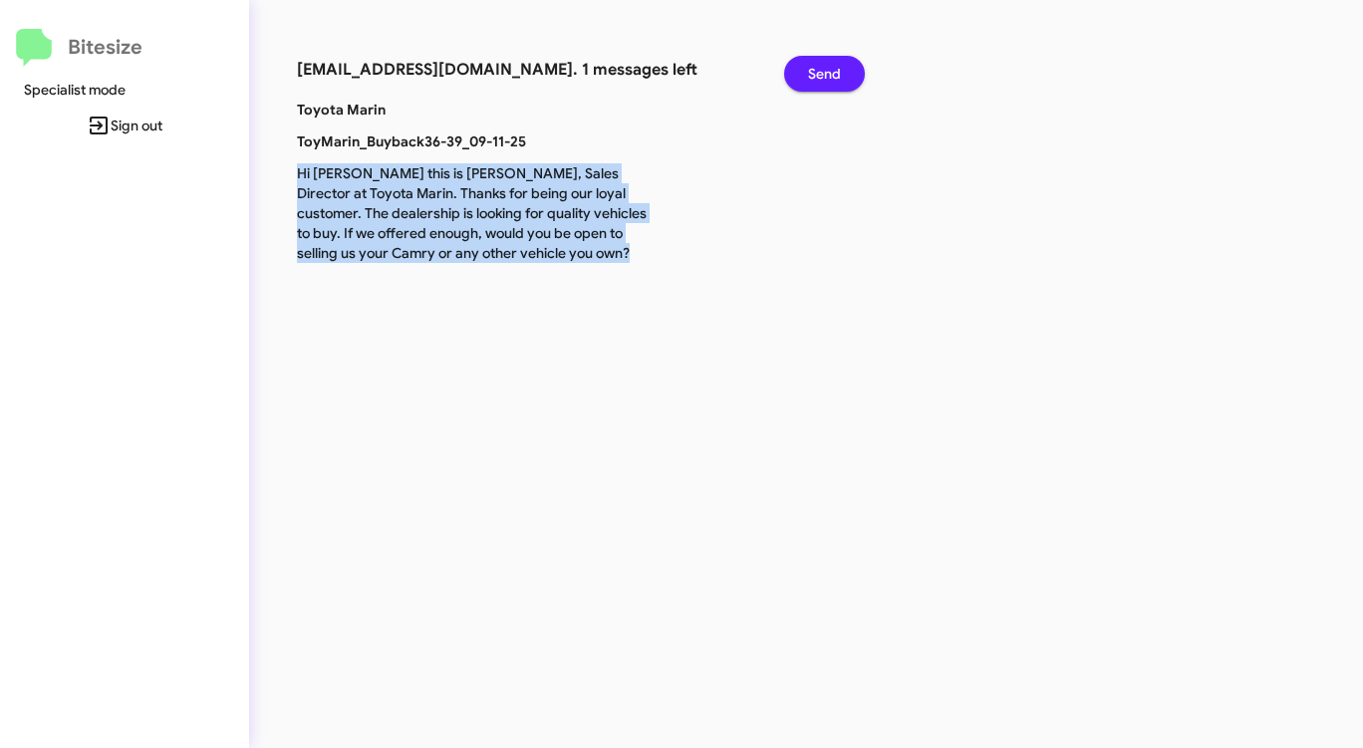
click at [830, 81] on span "Send" at bounding box center [824, 74] width 33 height 36
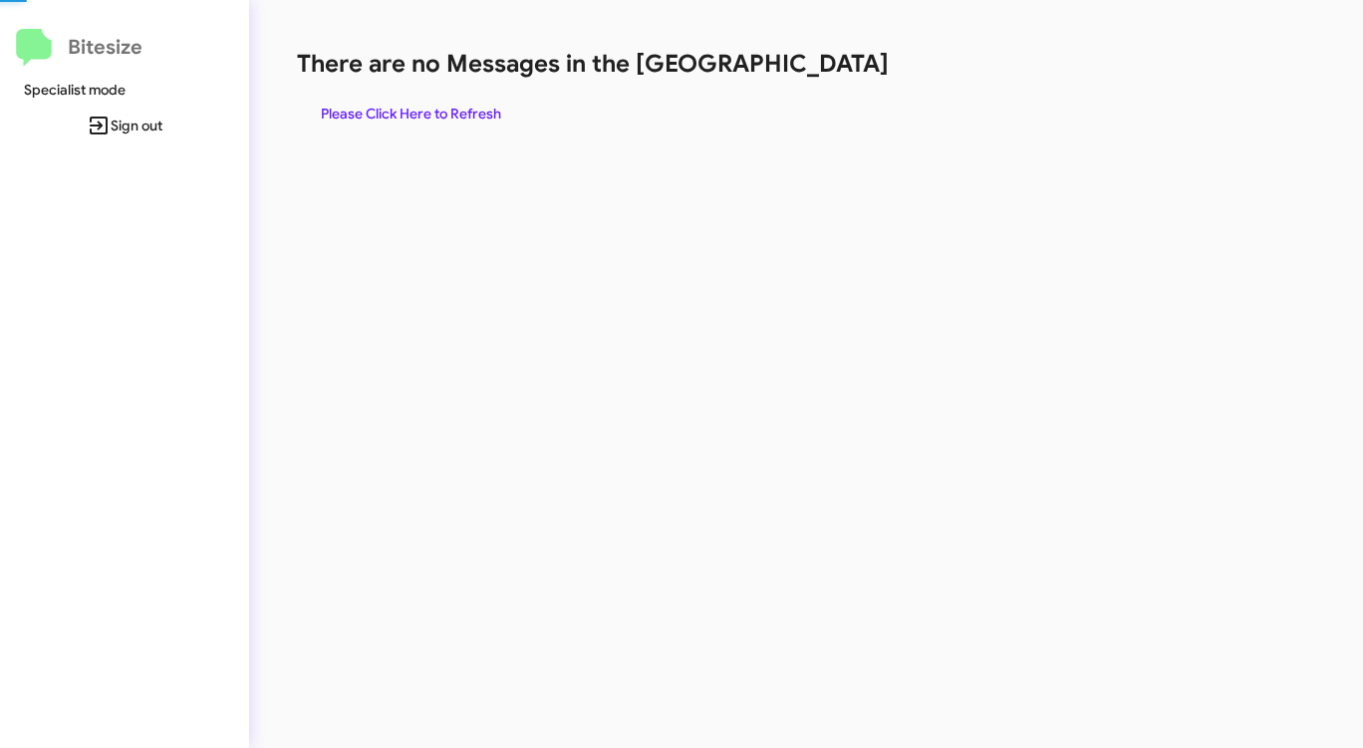
click at [830, 81] on div "There are no Messages in the Queue Please Click Here to Refresh" at bounding box center [713, 90] width 833 height 84
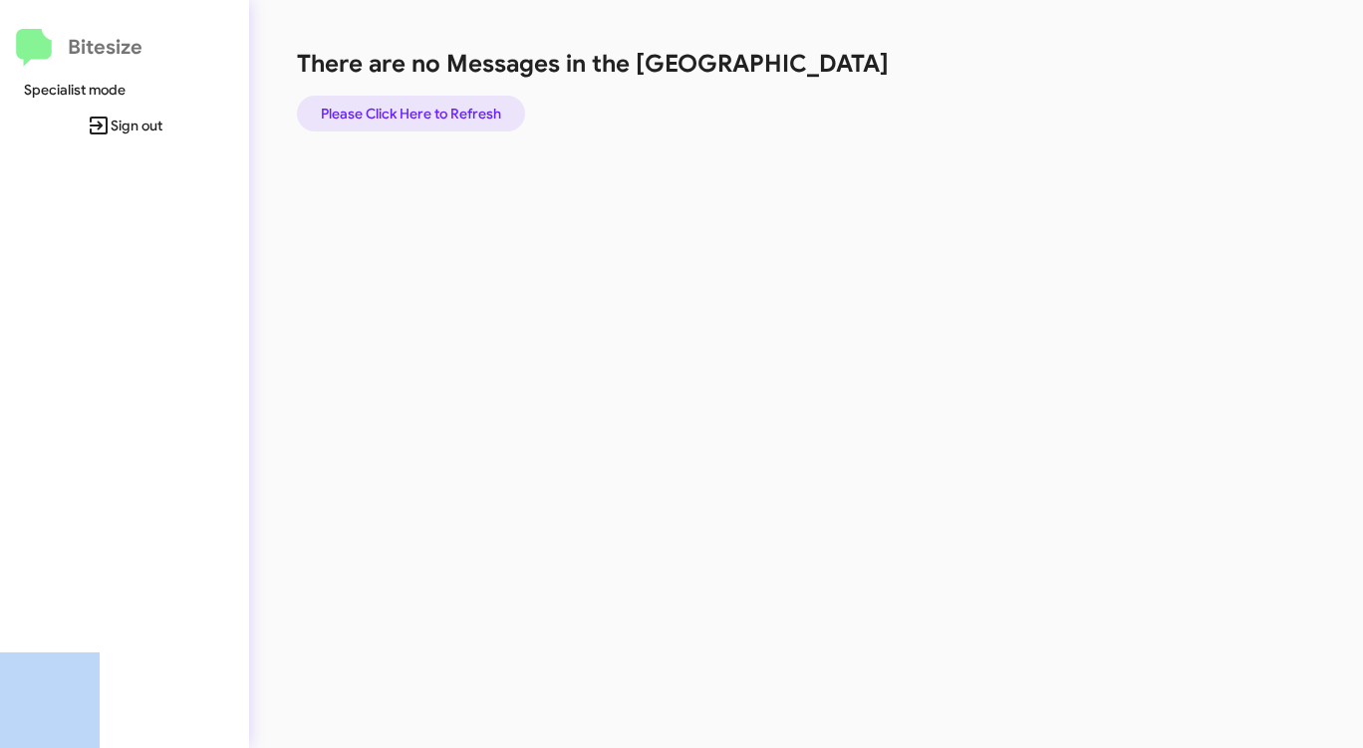
click at [432, 108] on span "Please Click Here to Refresh" at bounding box center [411, 114] width 180 height 36
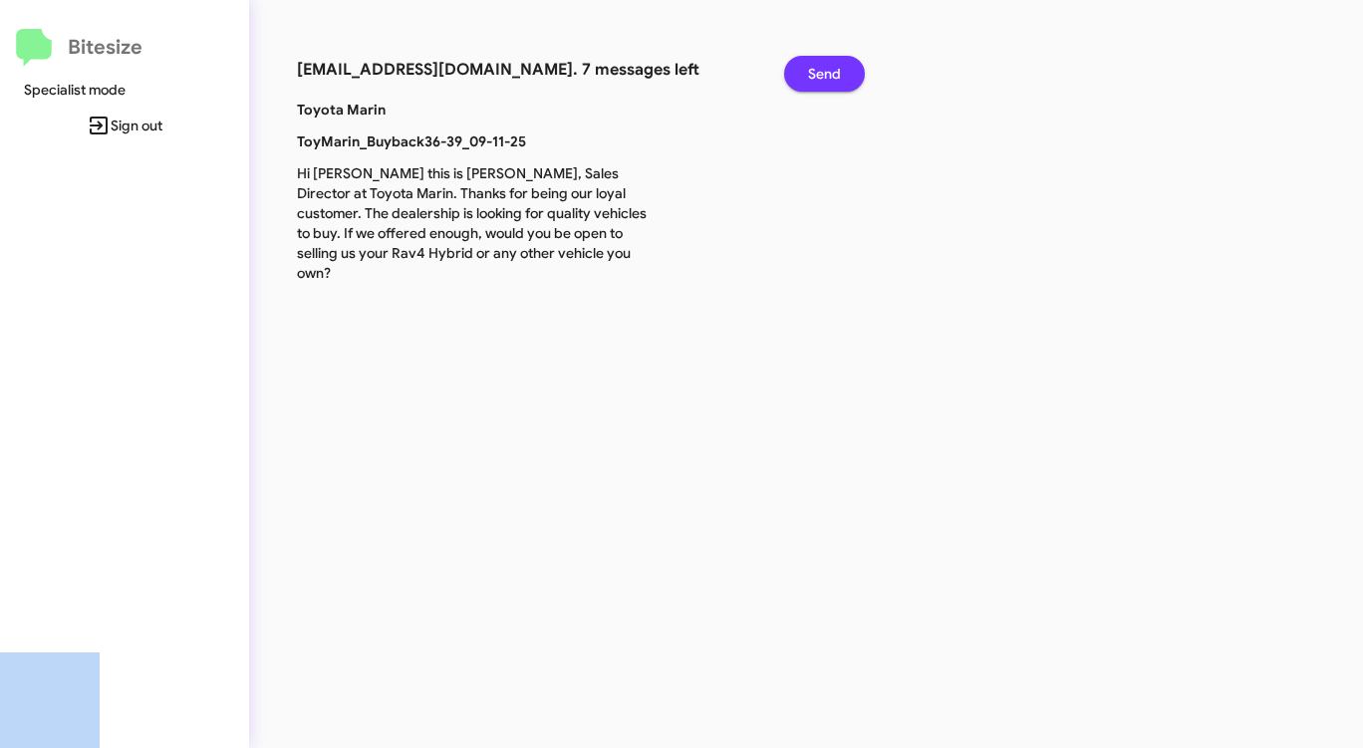
click at [815, 78] on span "Send" at bounding box center [824, 74] width 33 height 36
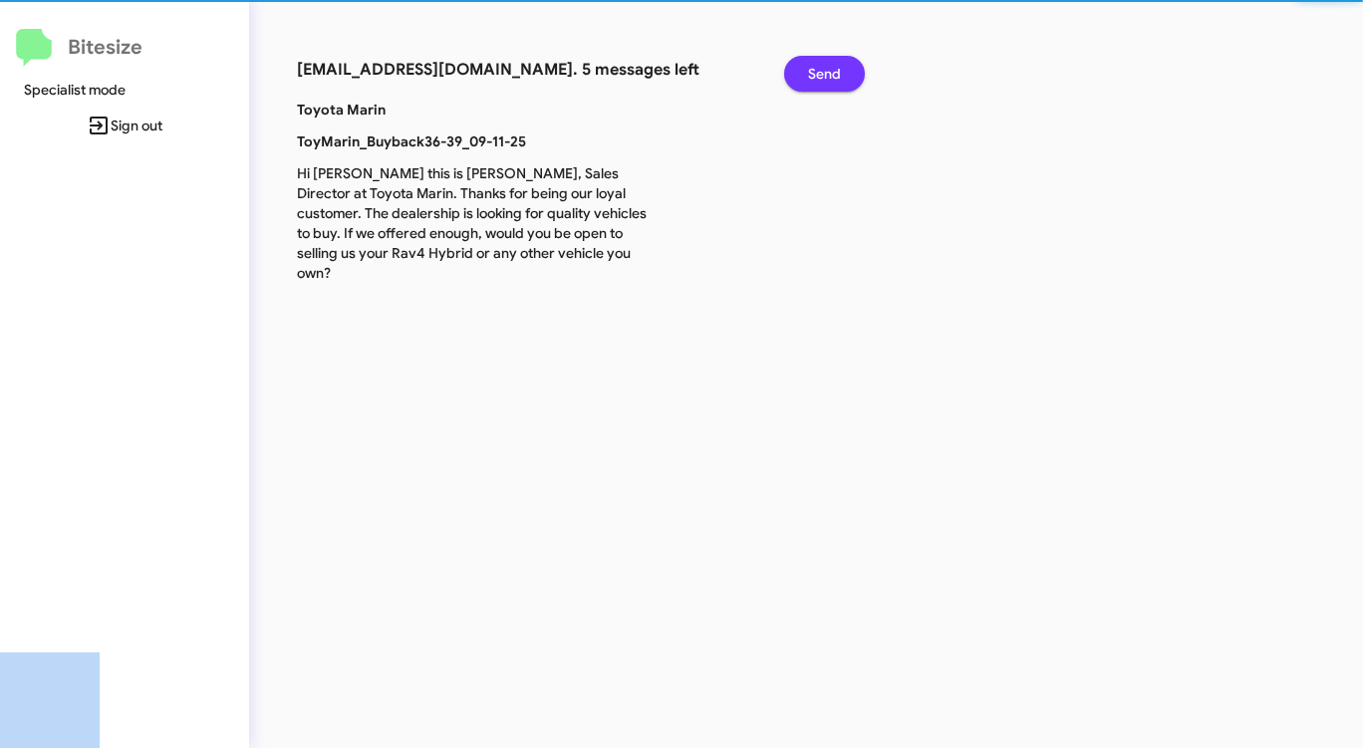
click at [815, 78] on span "Send" at bounding box center [824, 74] width 33 height 36
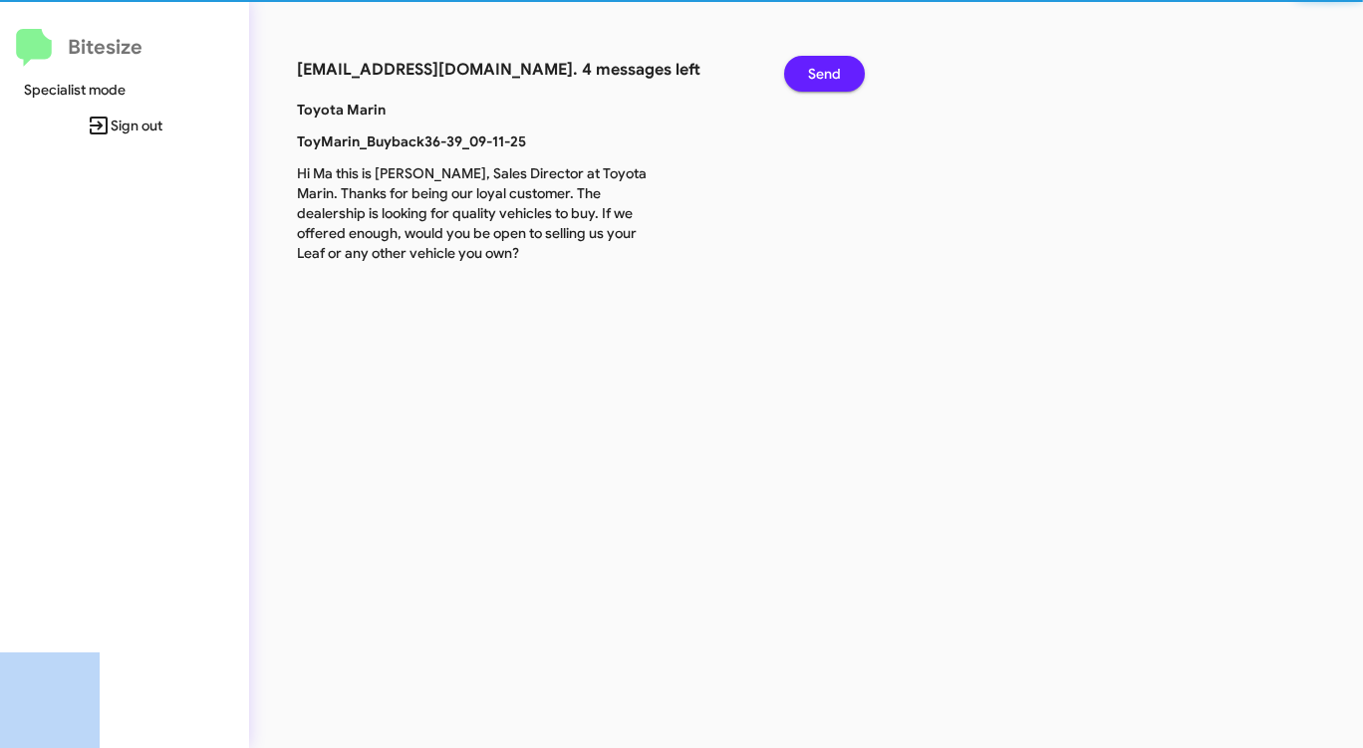
click at [815, 78] on span "Send" at bounding box center [824, 74] width 33 height 36
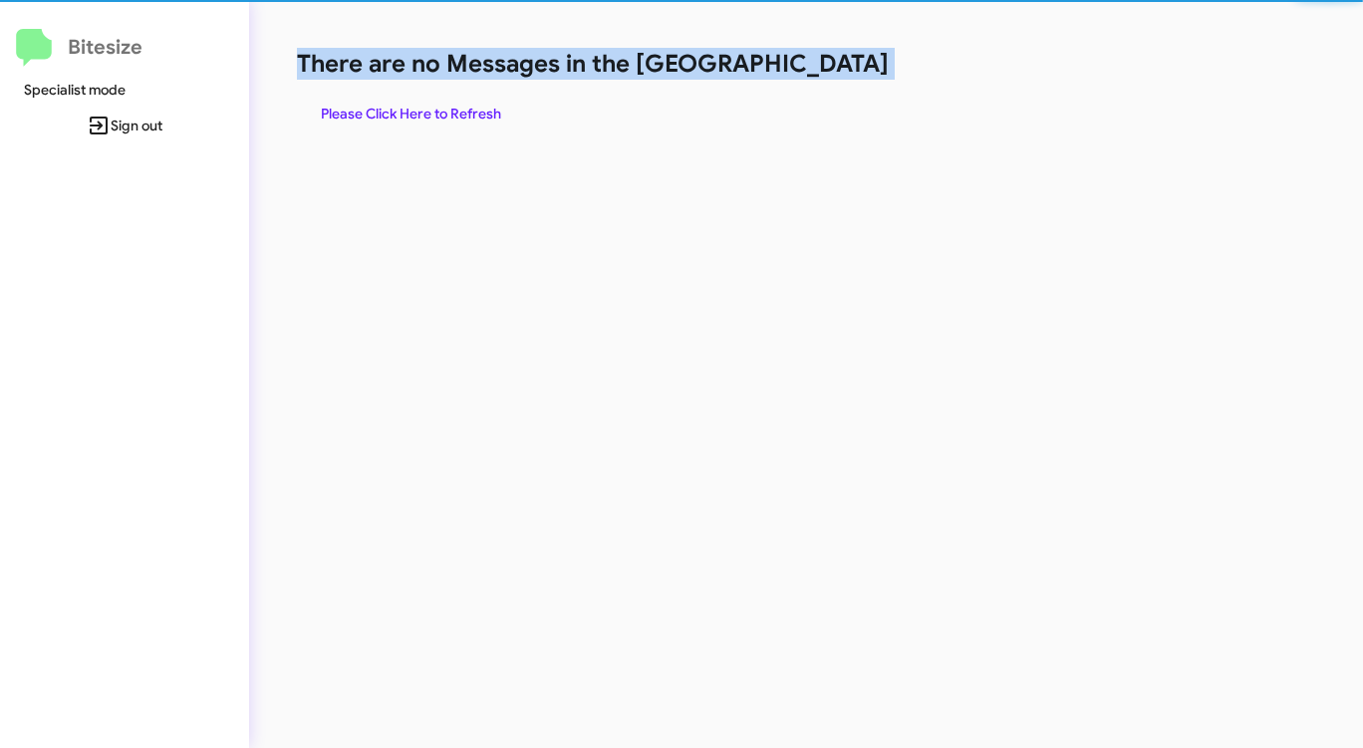
click at [815, 78] on h1 "There are no Messages in the [GEOGRAPHIC_DATA]" at bounding box center [713, 64] width 833 height 32
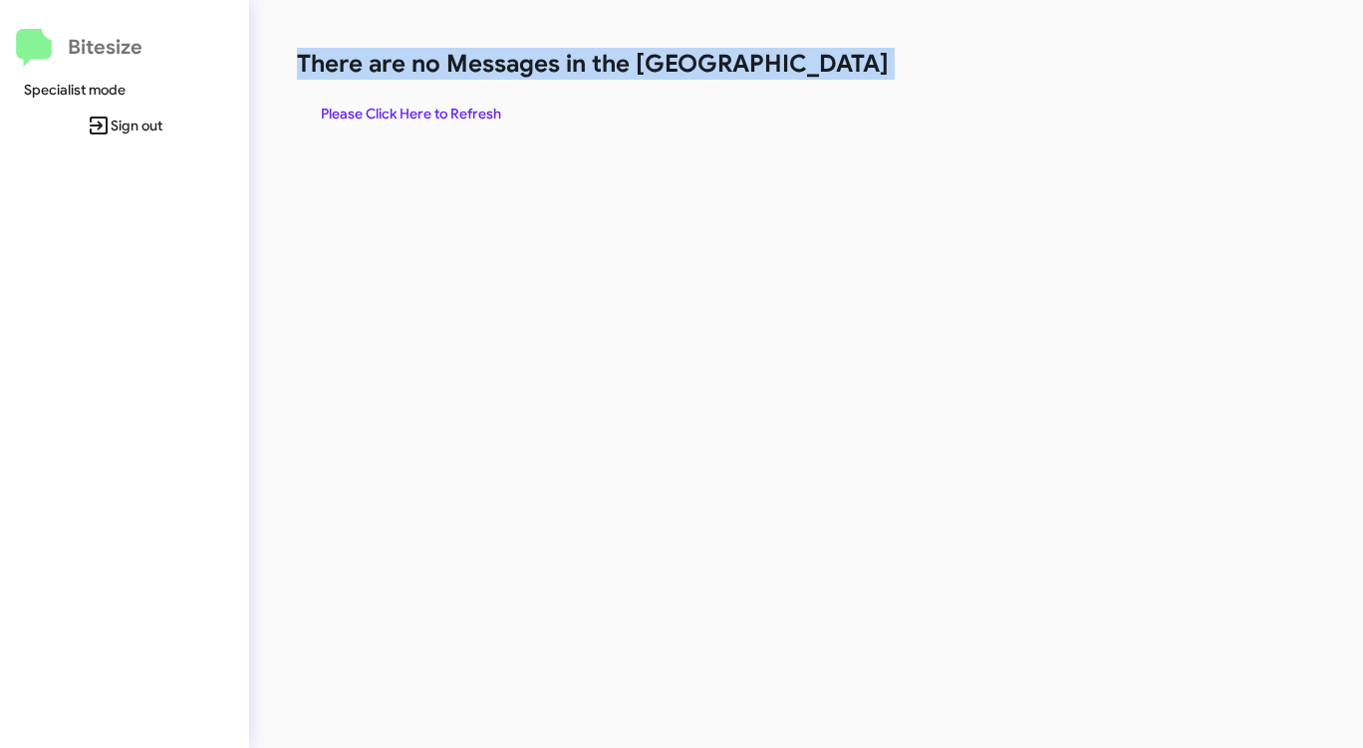
click at [815, 78] on h1 "There are no Messages in the [GEOGRAPHIC_DATA]" at bounding box center [713, 64] width 833 height 32
click at [372, 101] on span "Please Click Here to Refresh" at bounding box center [411, 114] width 180 height 36
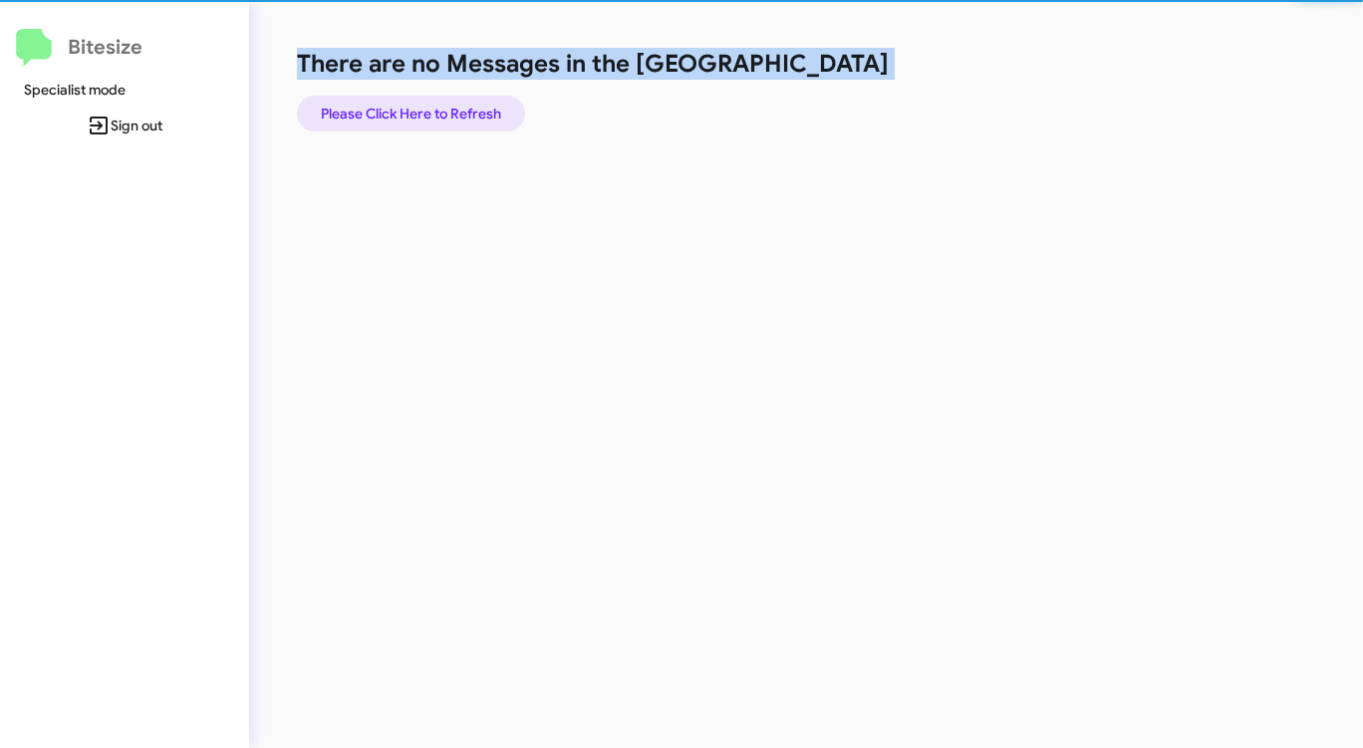
click at [372, 101] on span "Please Click Here to Refresh" at bounding box center [411, 114] width 180 height 36
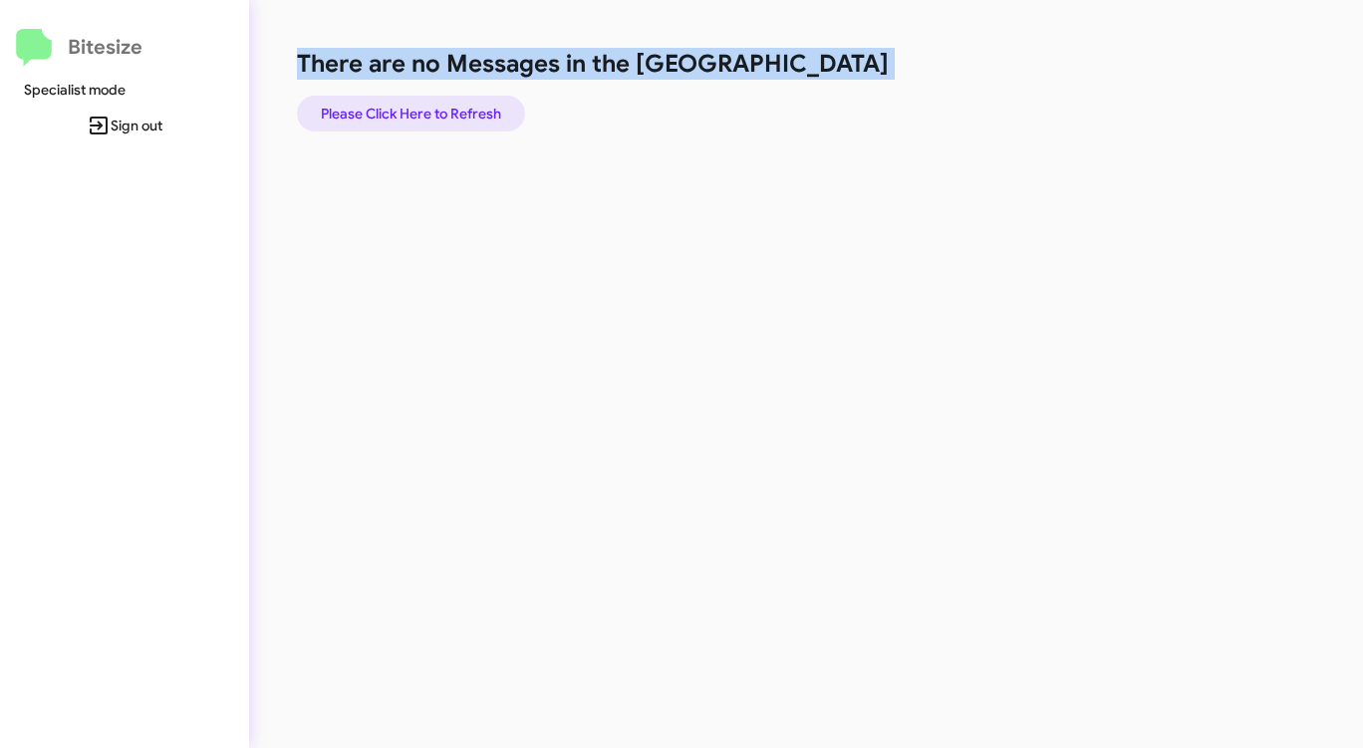
click at [400, 112] on span "Please Click Here to Refresh" at bounding box center [411, 114] width 180 height 36
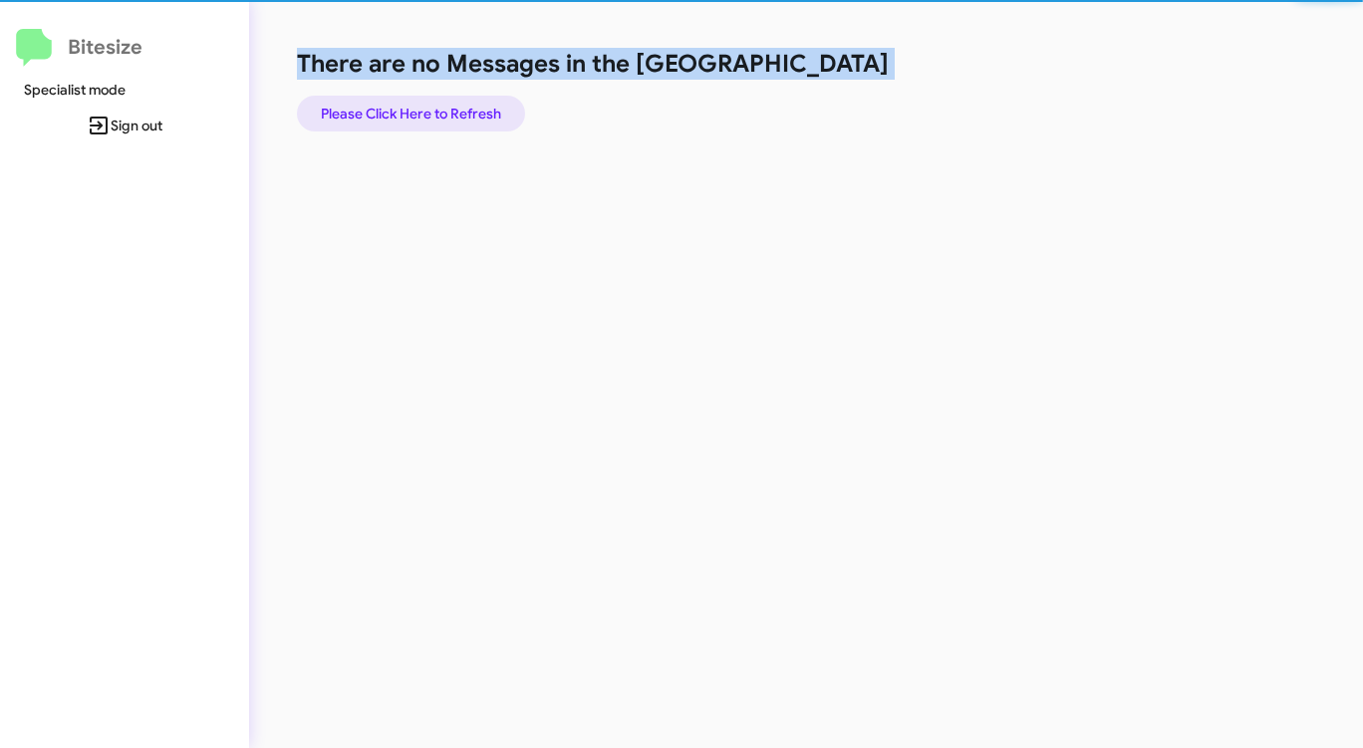
click at [400, 112] on span "Please Click Here to Refresh" at bounding box center [411, 114] width 180 height 36
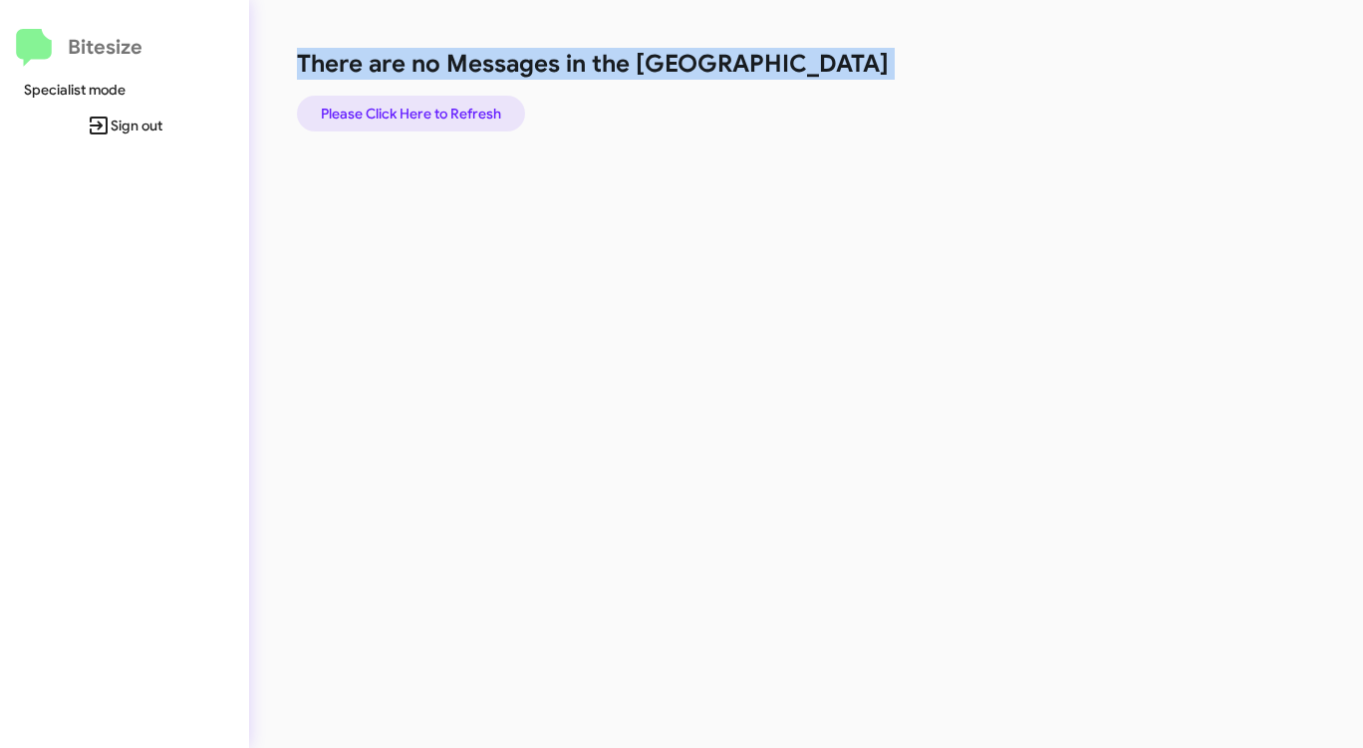
click at [400, 113] on span "Please Click Here to Refresh" at bounding box center [411, 114] width 180 height 36
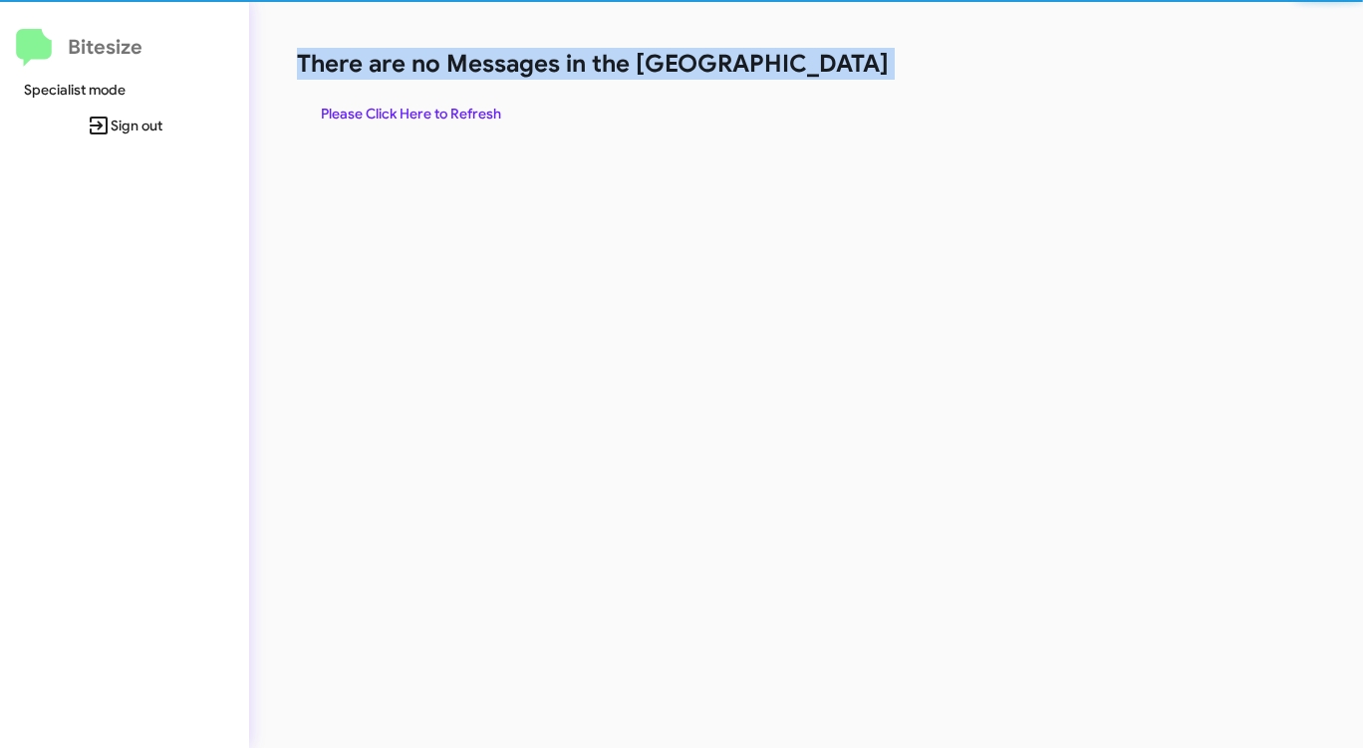
click at [400, 114] on span "Please Click Here to Refresh" at bounding box center [411, 114] width 180 height 36
click at [401, 114] on span "Please Click Here to Refresh" at bounding box center [411, 114] width 180 height 36
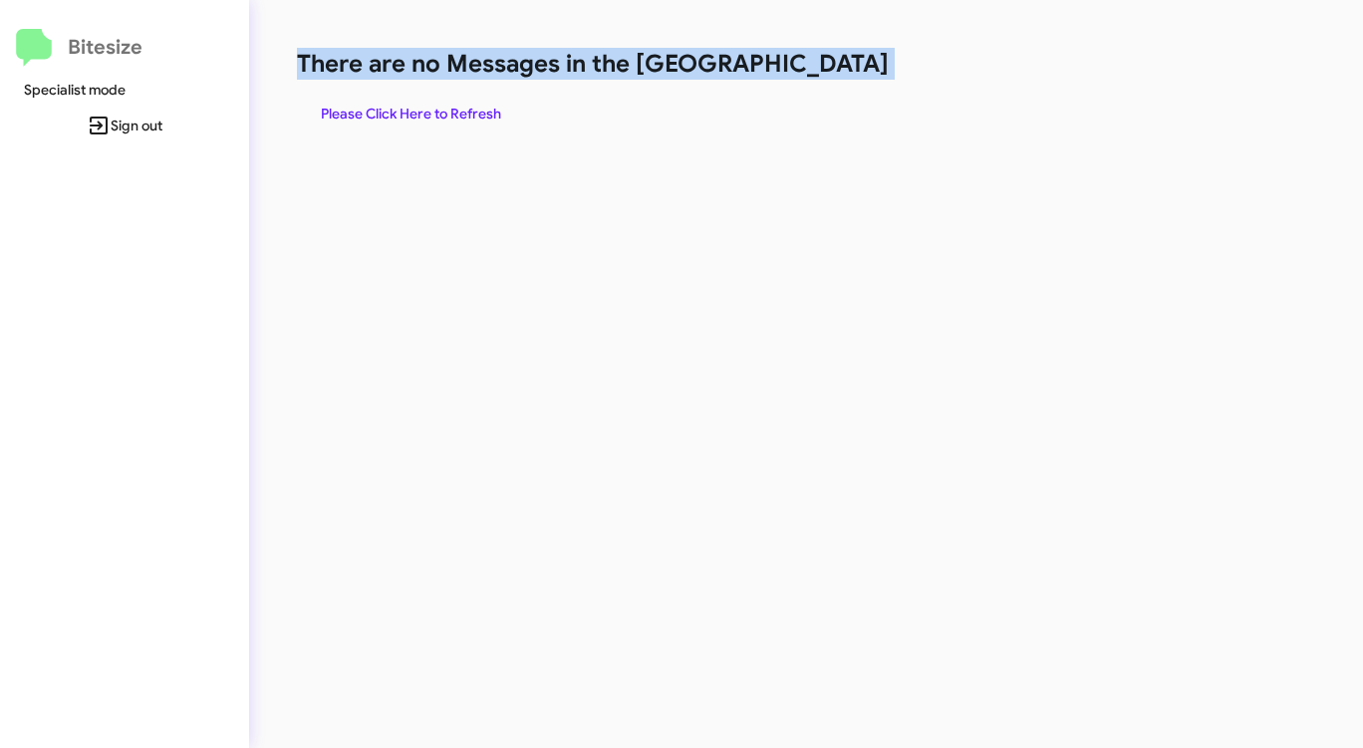
click at [401, 114] on span "Please Click Here to Refresh" at bounding box center [411, 114] width 180 height 36
click at [401, 115] on span "Please Click Here to Refresh" at bounding box center [411, 114] width 180 height 36
click at [402, 115] on span "Please Click Here to Refresh" at bounding box center [411, 114] width 180 height 36
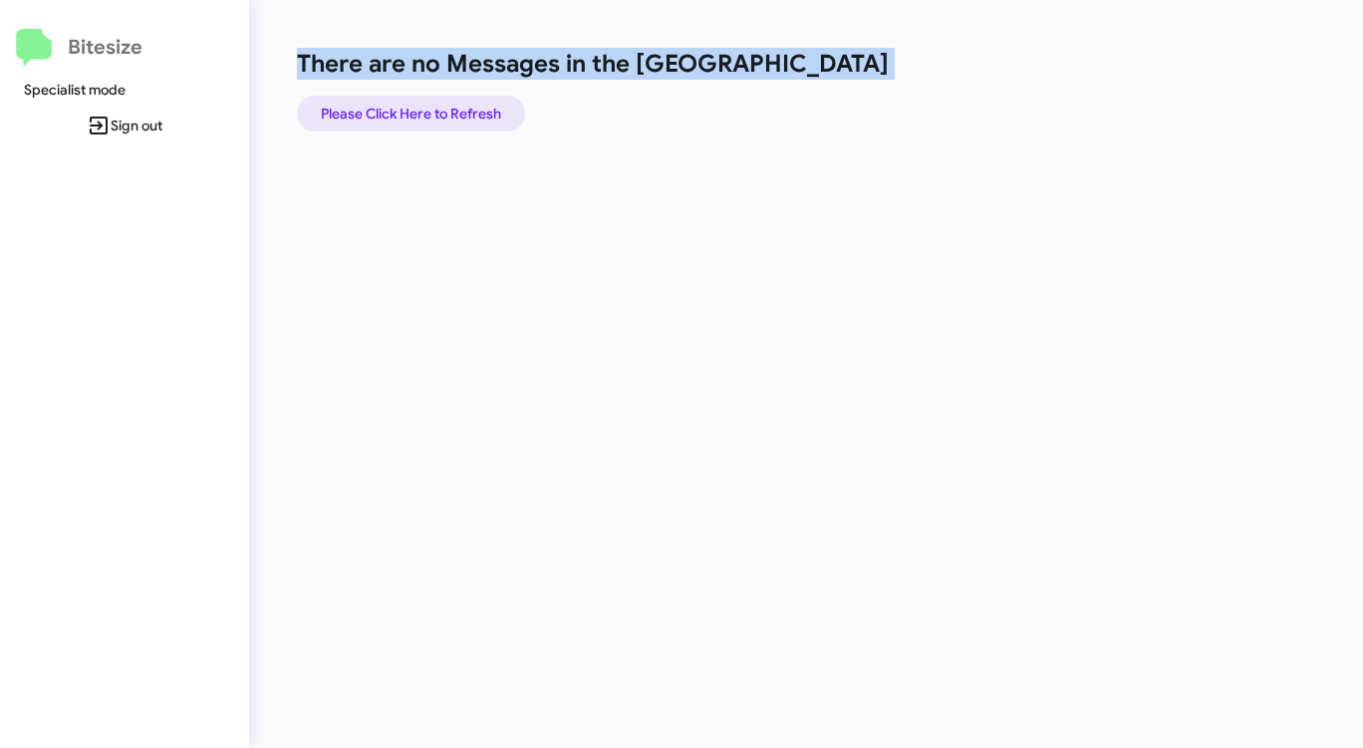
click at [402, 114] on span "Please Click Here to Refresh" at bounding box center [411, 114] width 180 height 36
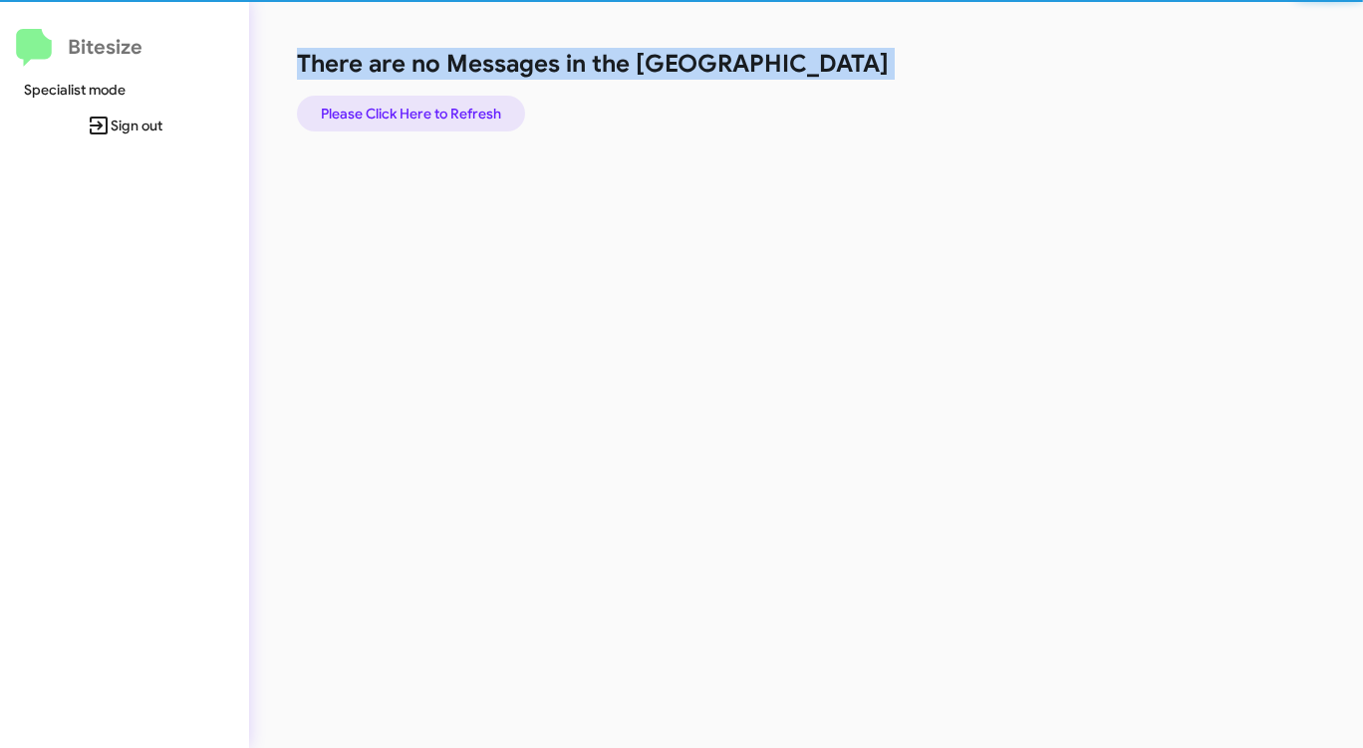
click at [402, 115] on span "Please Click Here to Refresh" at bounding box center [411, 114] width 180 height 36
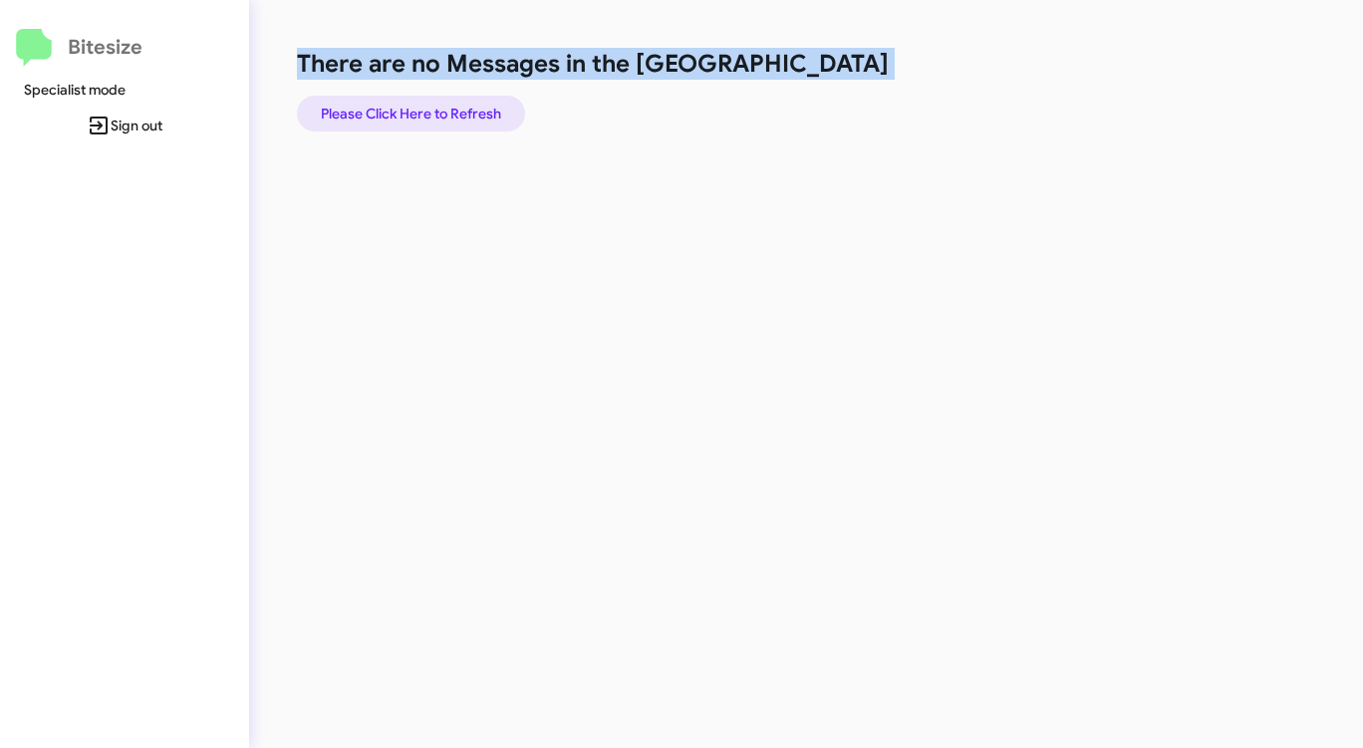
click at [402, 115] on span "Please Click Here to Refresh" at bounding box center [411, 114] width 180 height 36
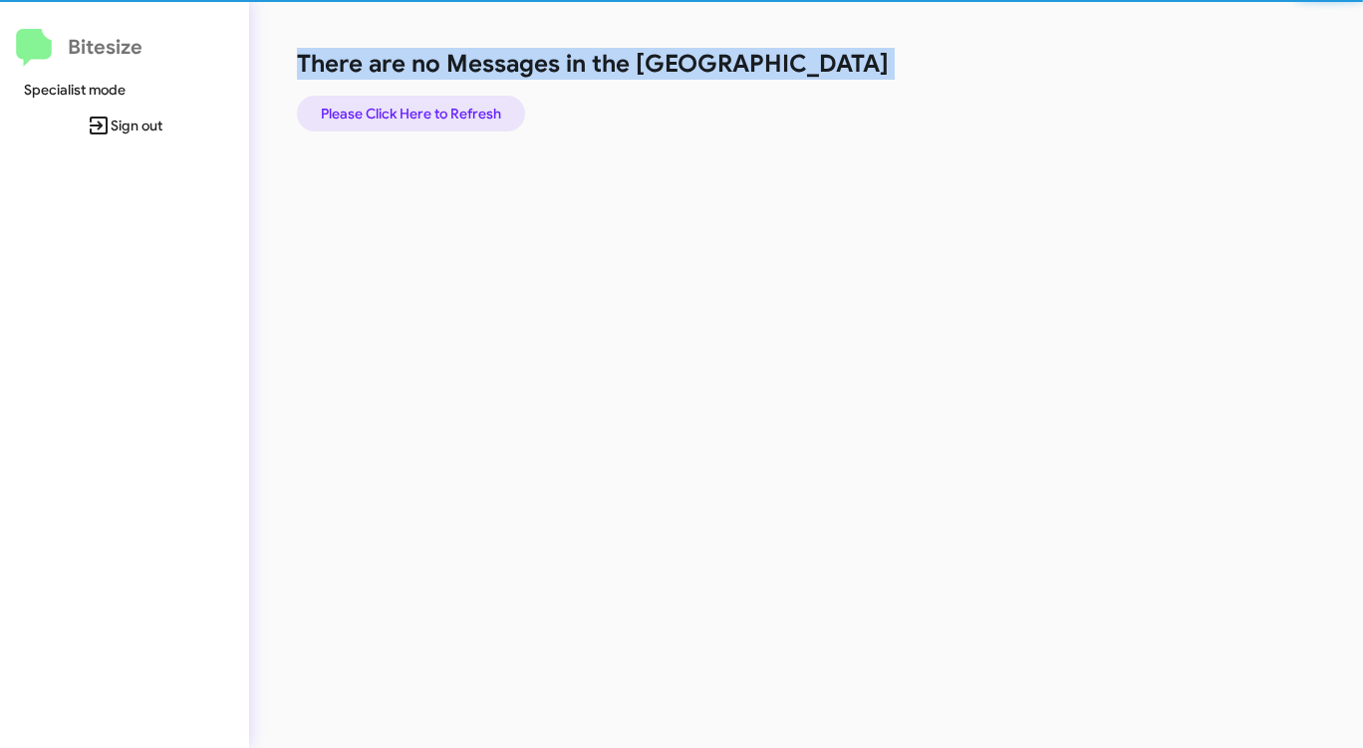
click at [402, 116] on span "Please Click Here to Refresh" at bounding box center [411, 114] width 180 height 36
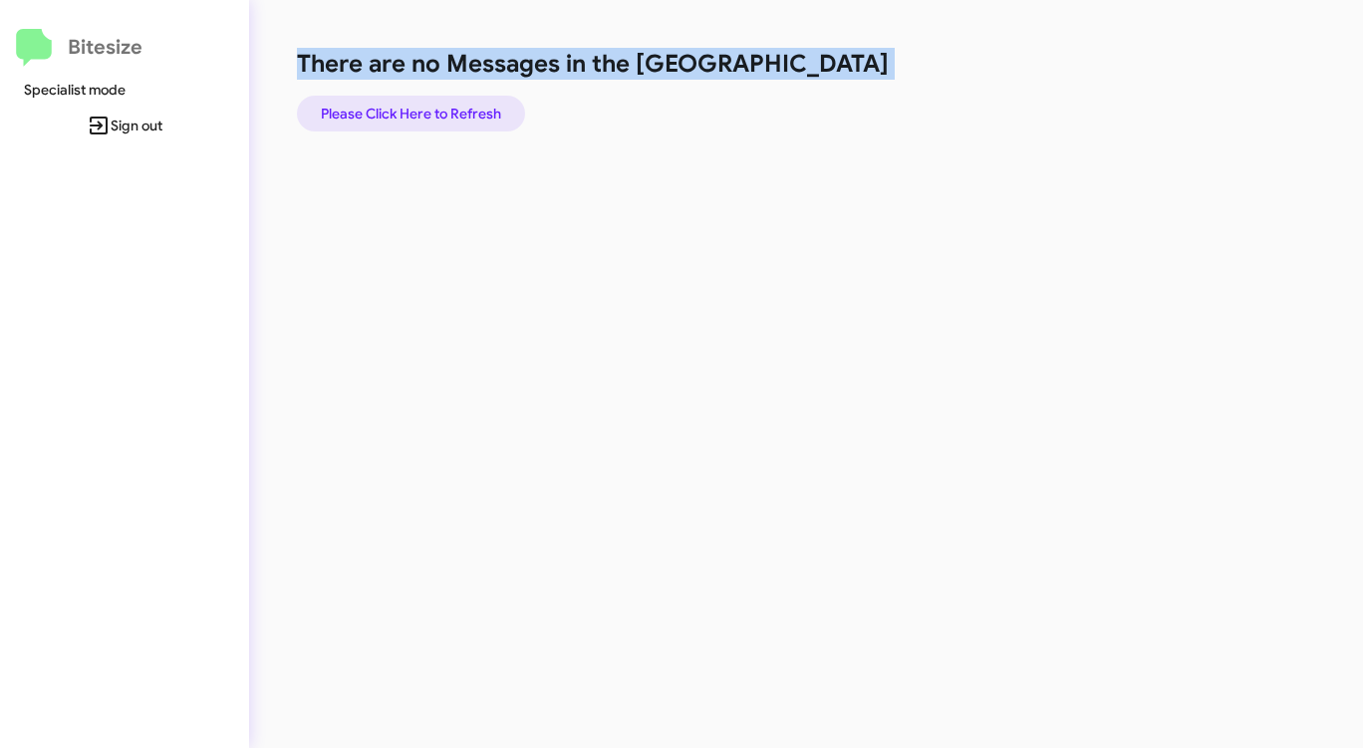
click at [402, 115] on span "Please Click Here to Refresh" at bounding box center [411, 114] width 180 height 36
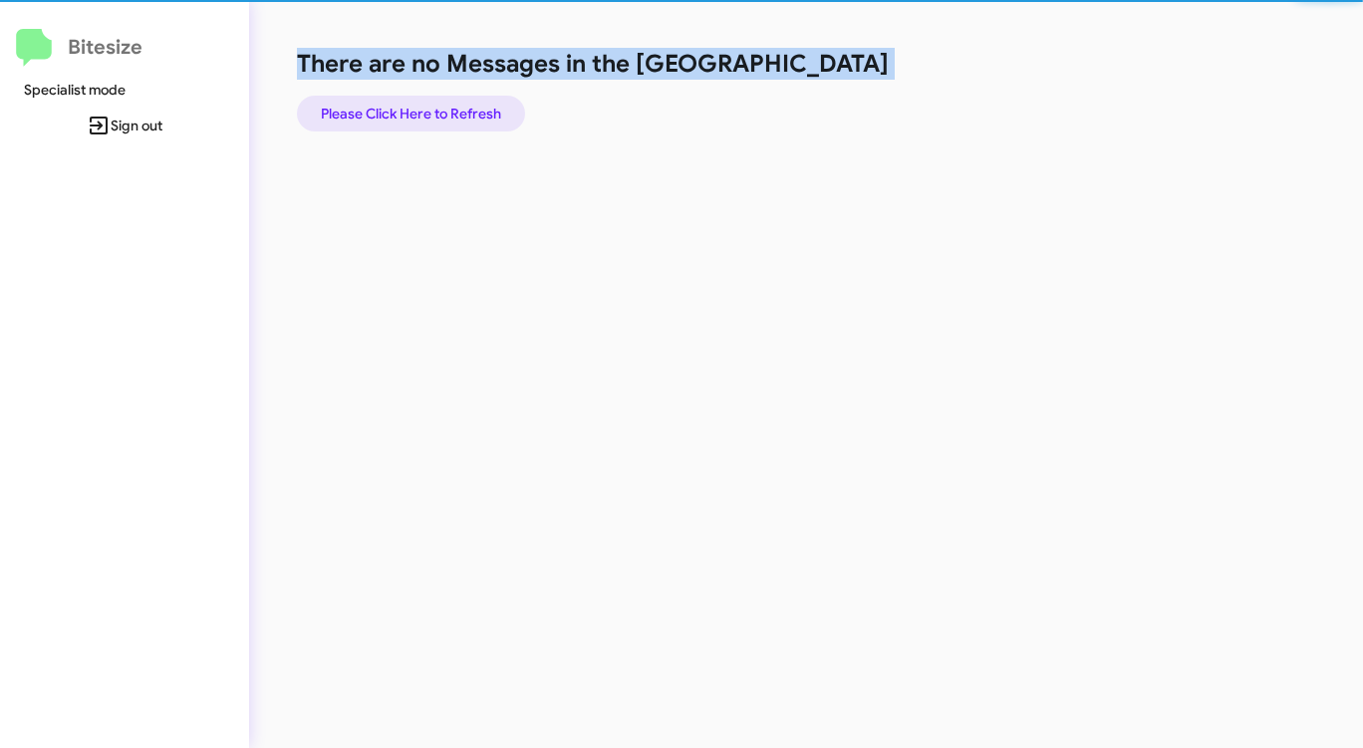
click at [402, 115] on span "Please Click Here to Refresh" at bounding box center [411, 114] width 180 height 36
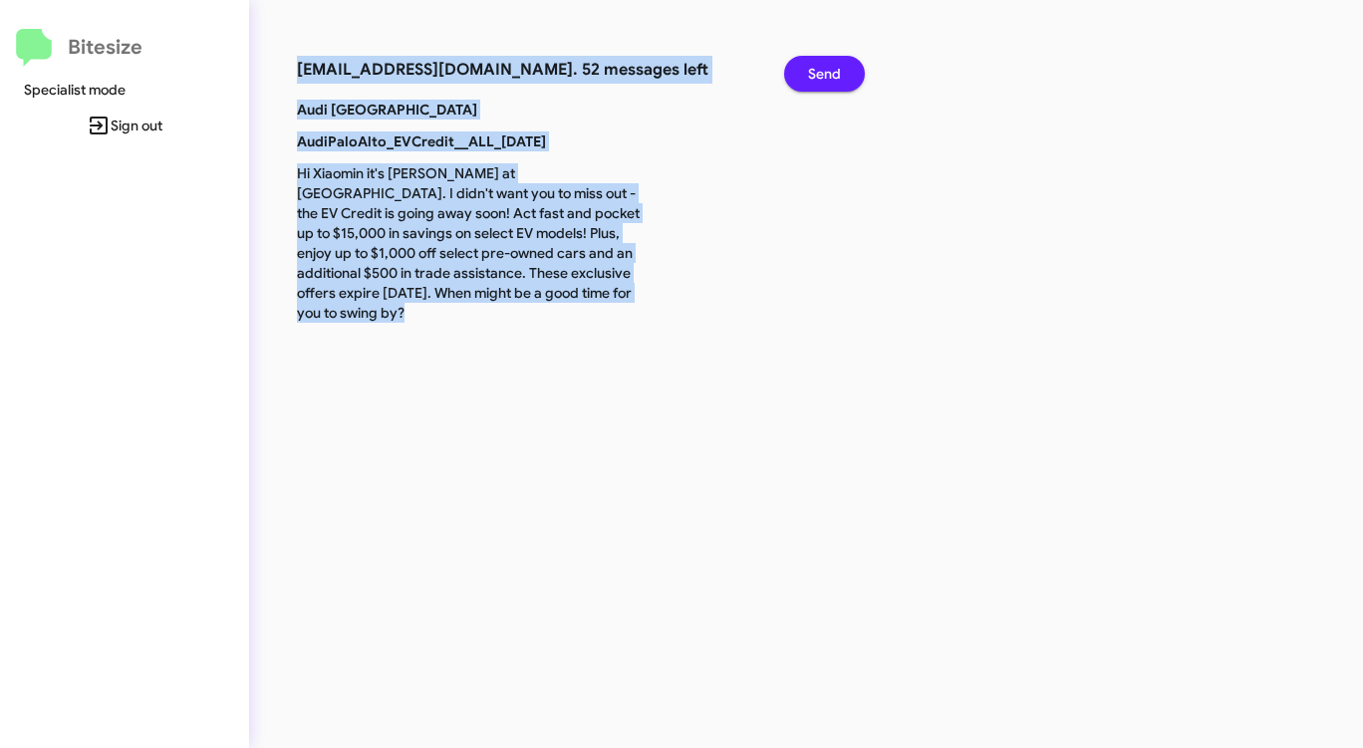
click at [848, 74] on button "Send" at bounding box center [824, 74] width 81 height 36
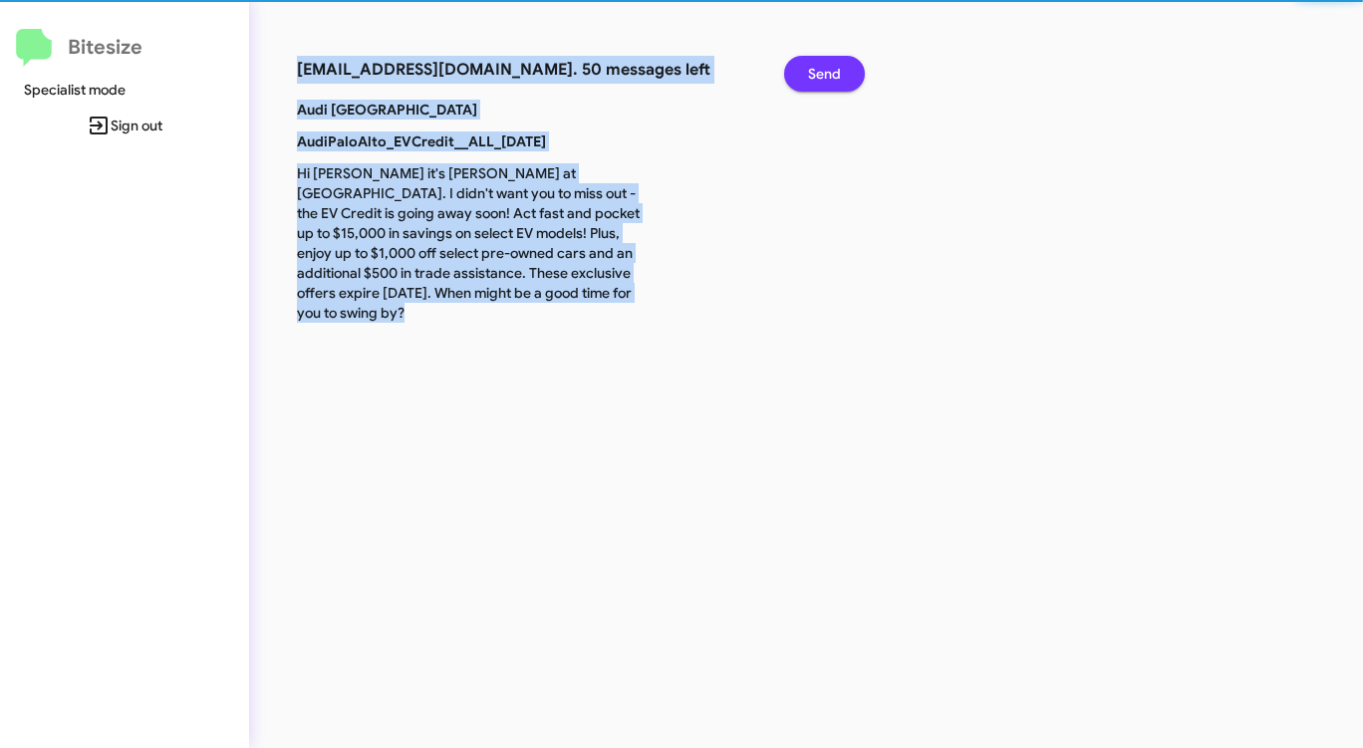
click at [848, 74] on button "Send" at bounding box center [824, 74] width 81 height 36
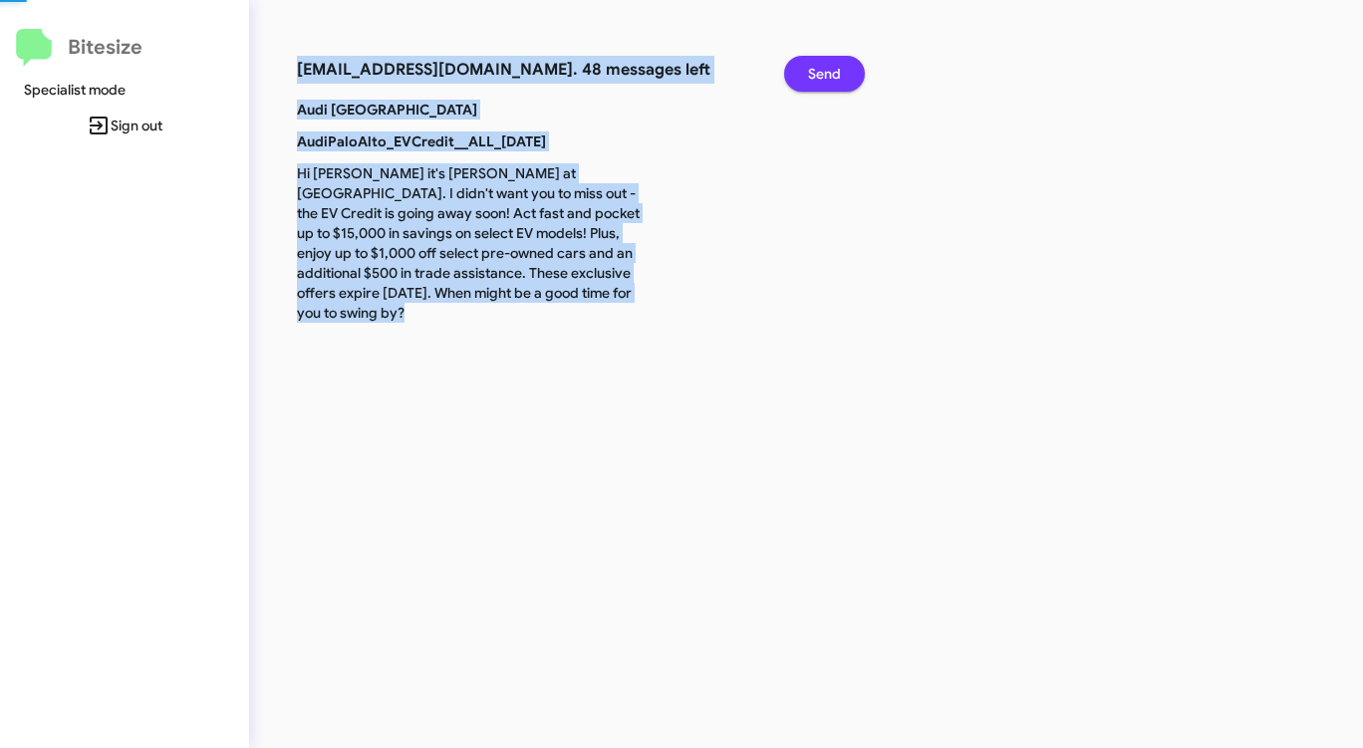
click at [848, 74] on button "Send" at bounding box center [824, 74] width 81 height 36
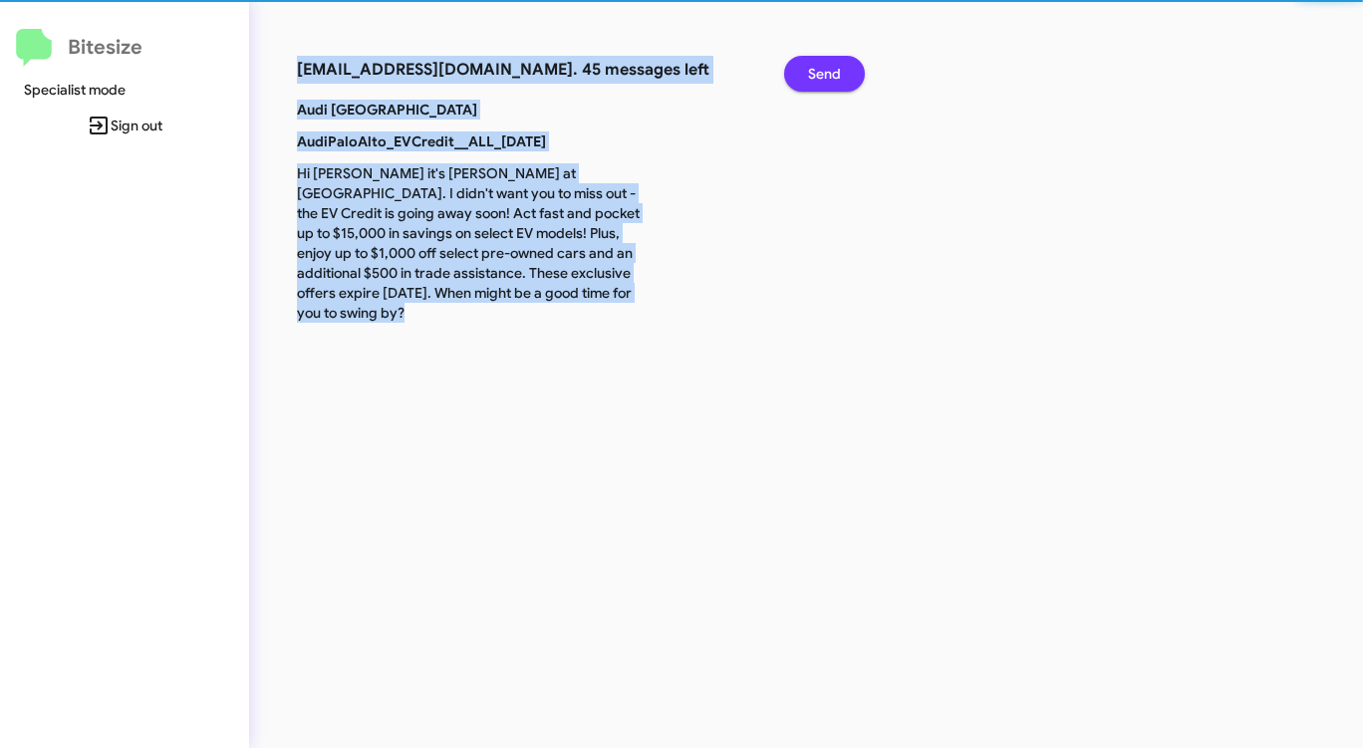
click at [848, 74] on button "Send" at bounding box center [824, 74] width 81 height 36
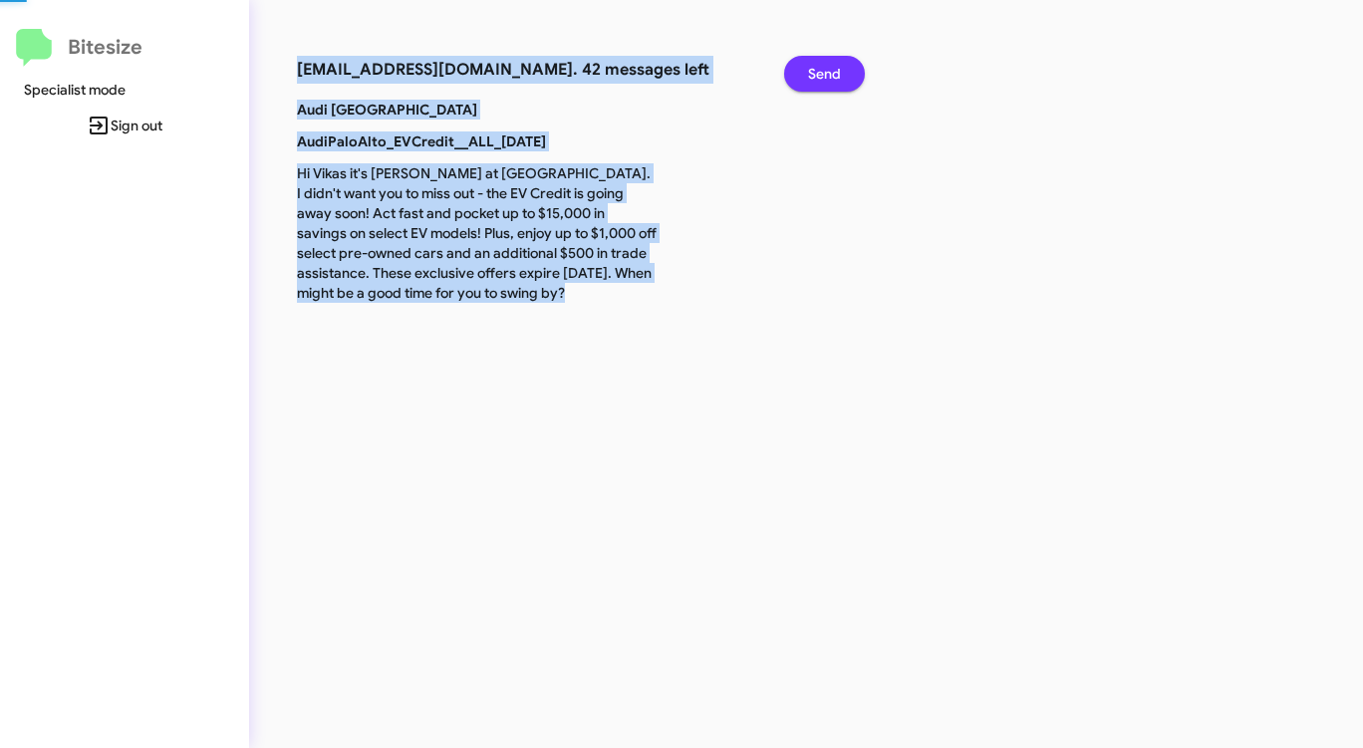
click at [848, 74] on button "Send" at bounding box center [824, 74] width 81 height 36
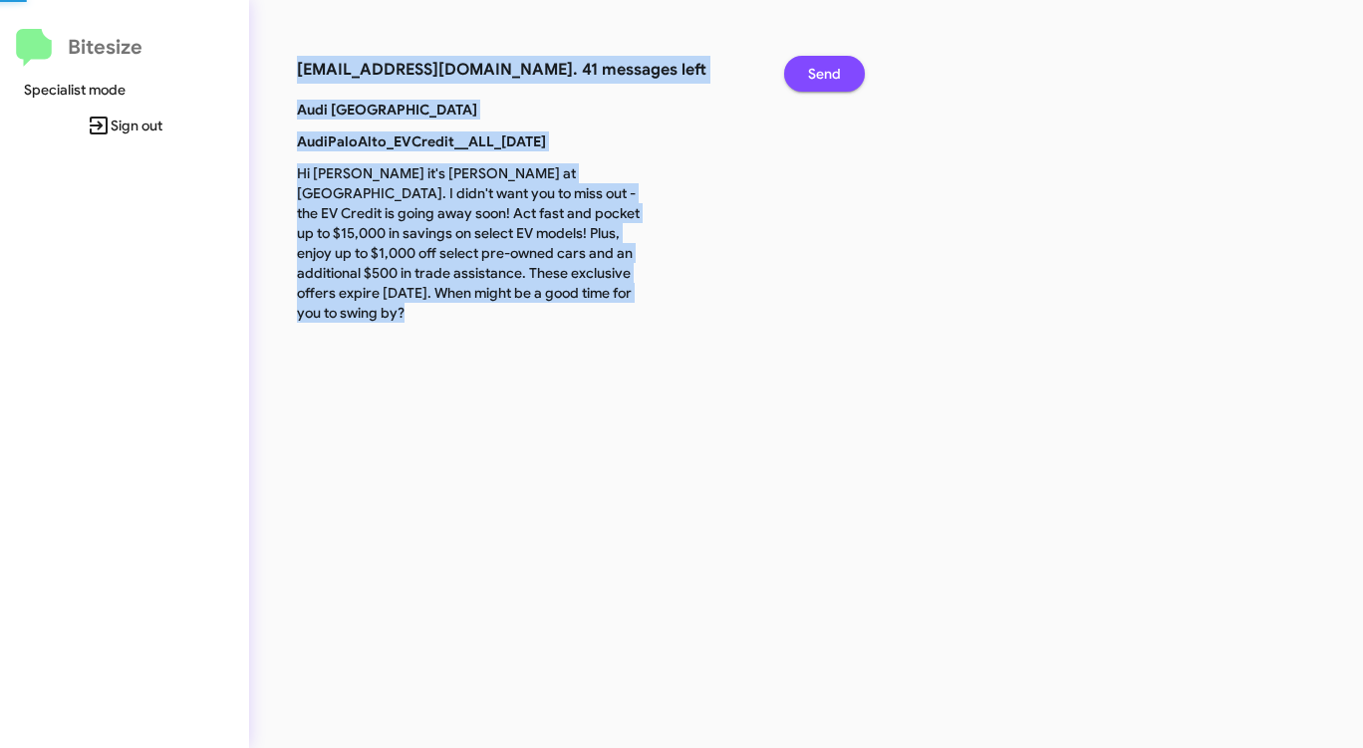
click at [848, 74] on button "Send" at bounding box center [824, 74] width 81 height 36
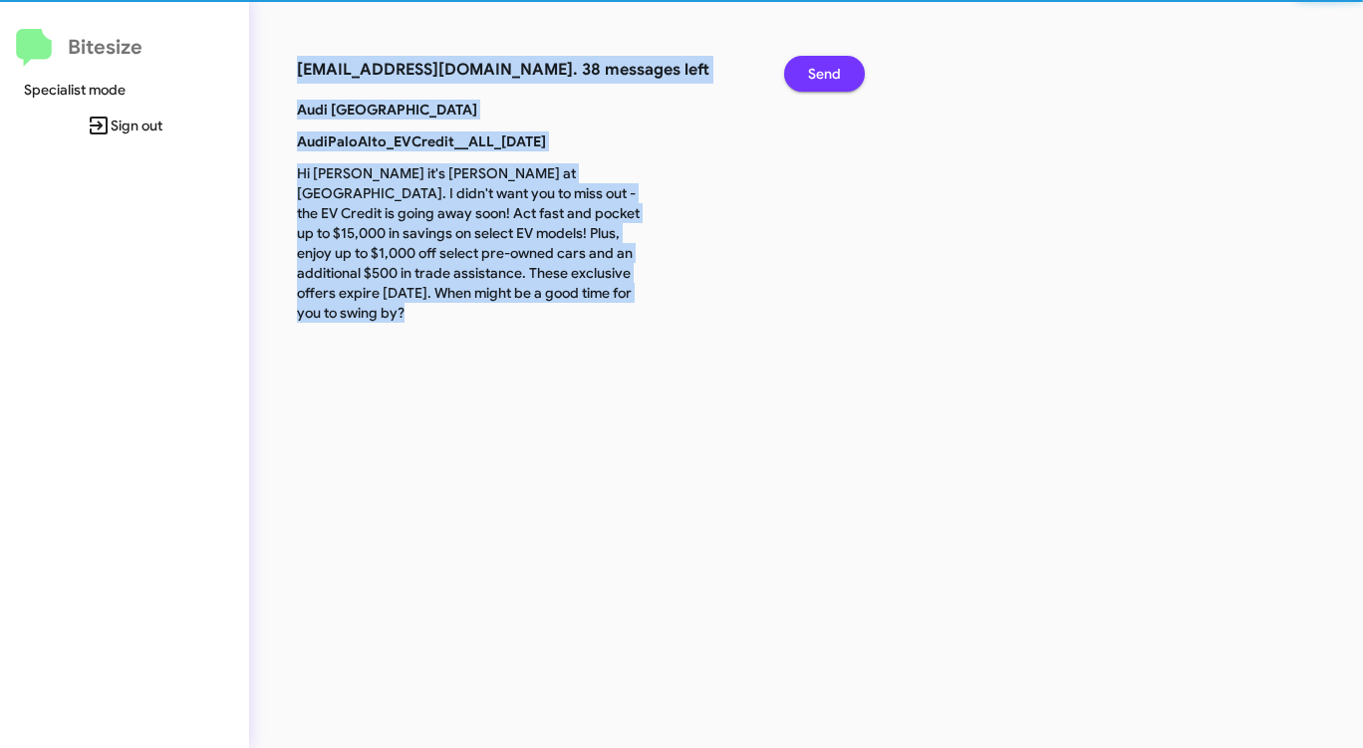
click at [848, 74] on button "Send" at bounding box center [824, 74] width 81 height 36
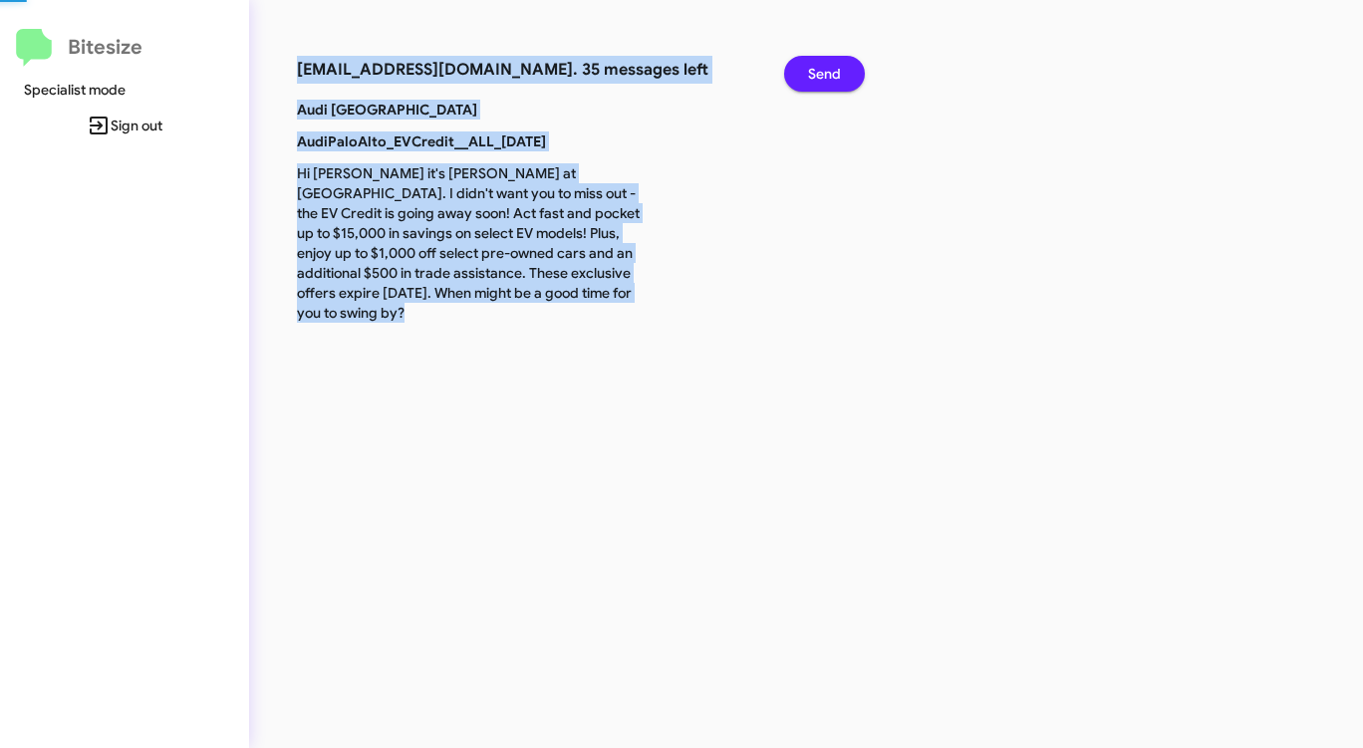
click at [848, 74] on button "Send" at bounding box center [824, 74] width 81 height 36
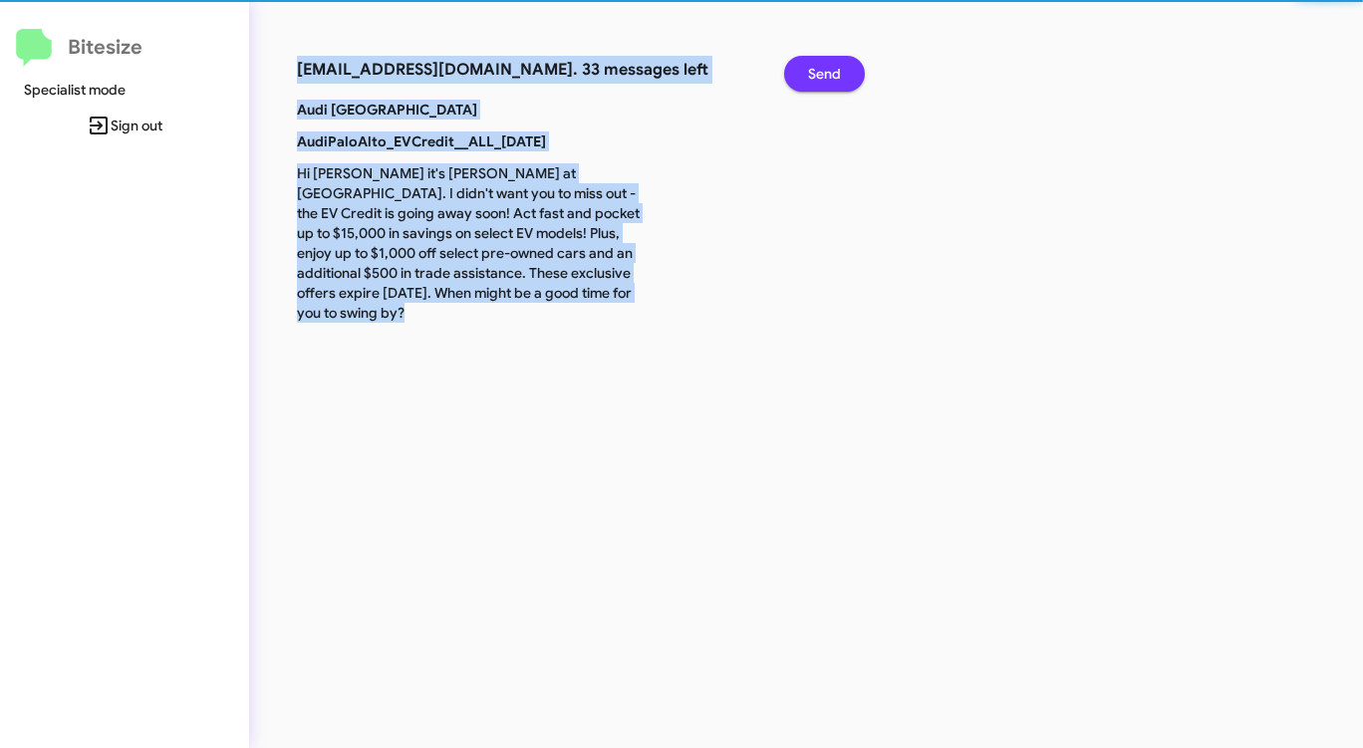
click at [848, 74] on button "Send" at bounding box center [824, 74] width 81 height 36
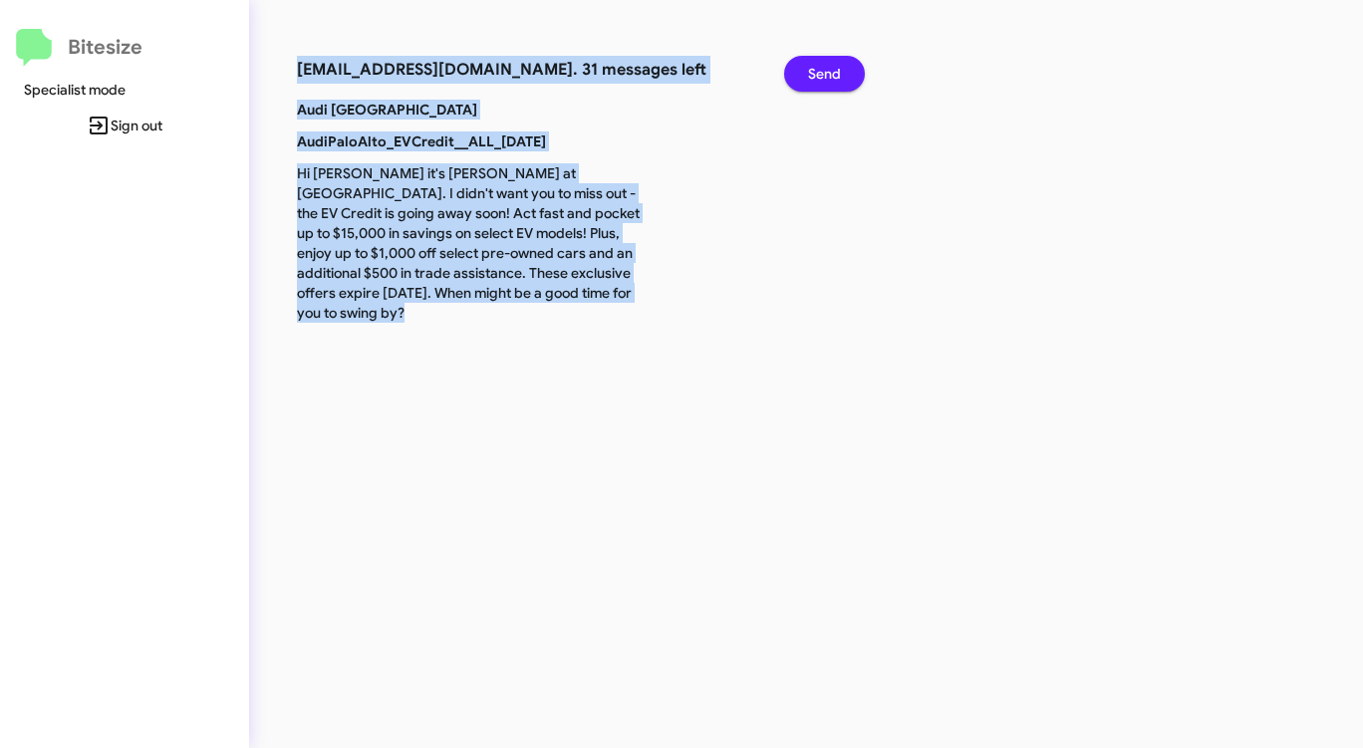
click at [848, 75] on button "Send" at bounding box center [824, 74] width 81 height 36
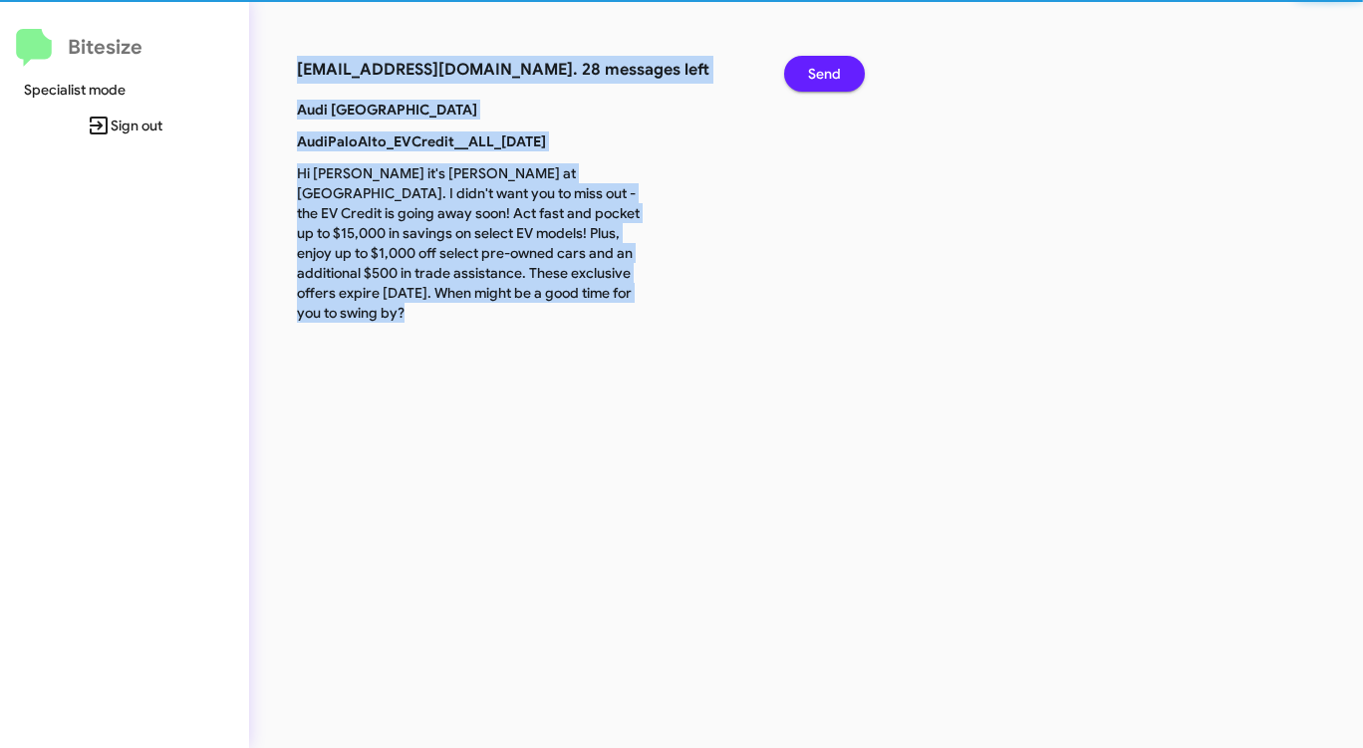
click at [848, 75] on button "Send" at bounding box center [824, 74] width 81 height 36
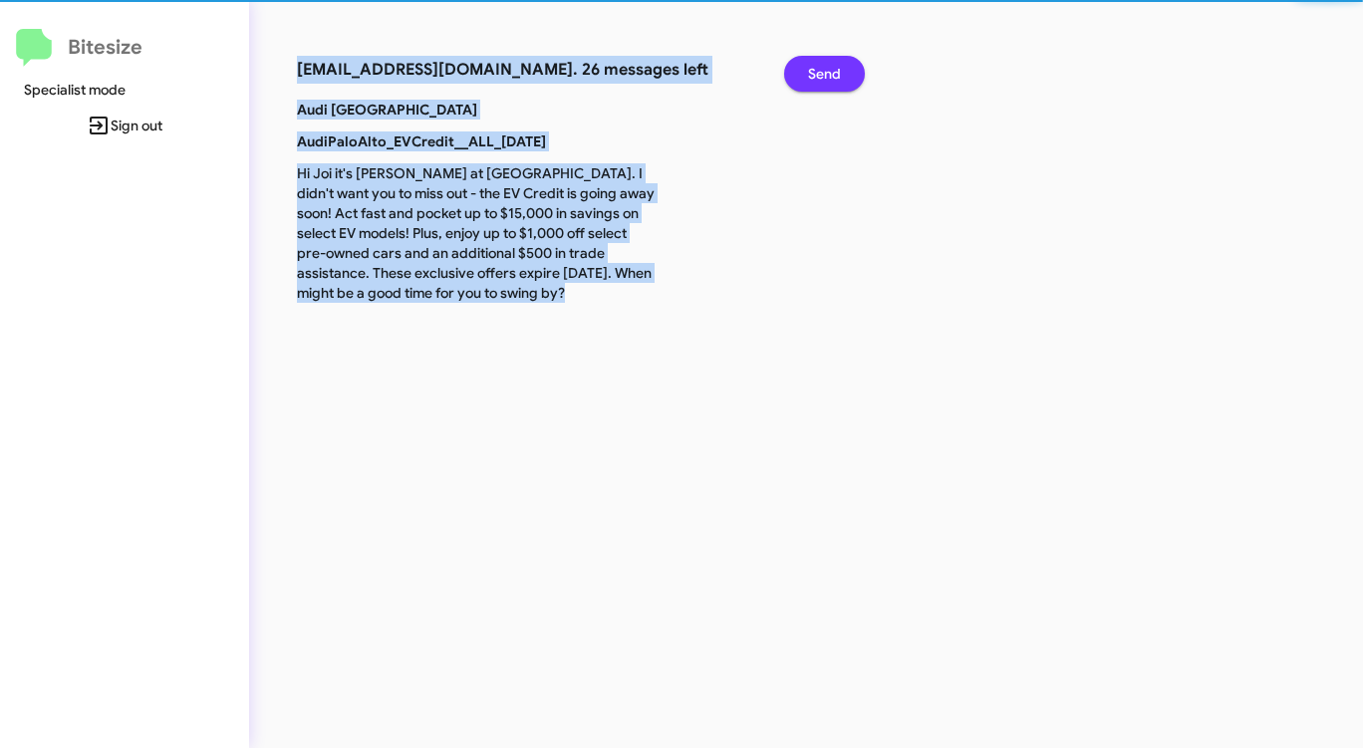
click at [848, 75] on button "Send" at bounding box center [824, 74] width 81 height 36
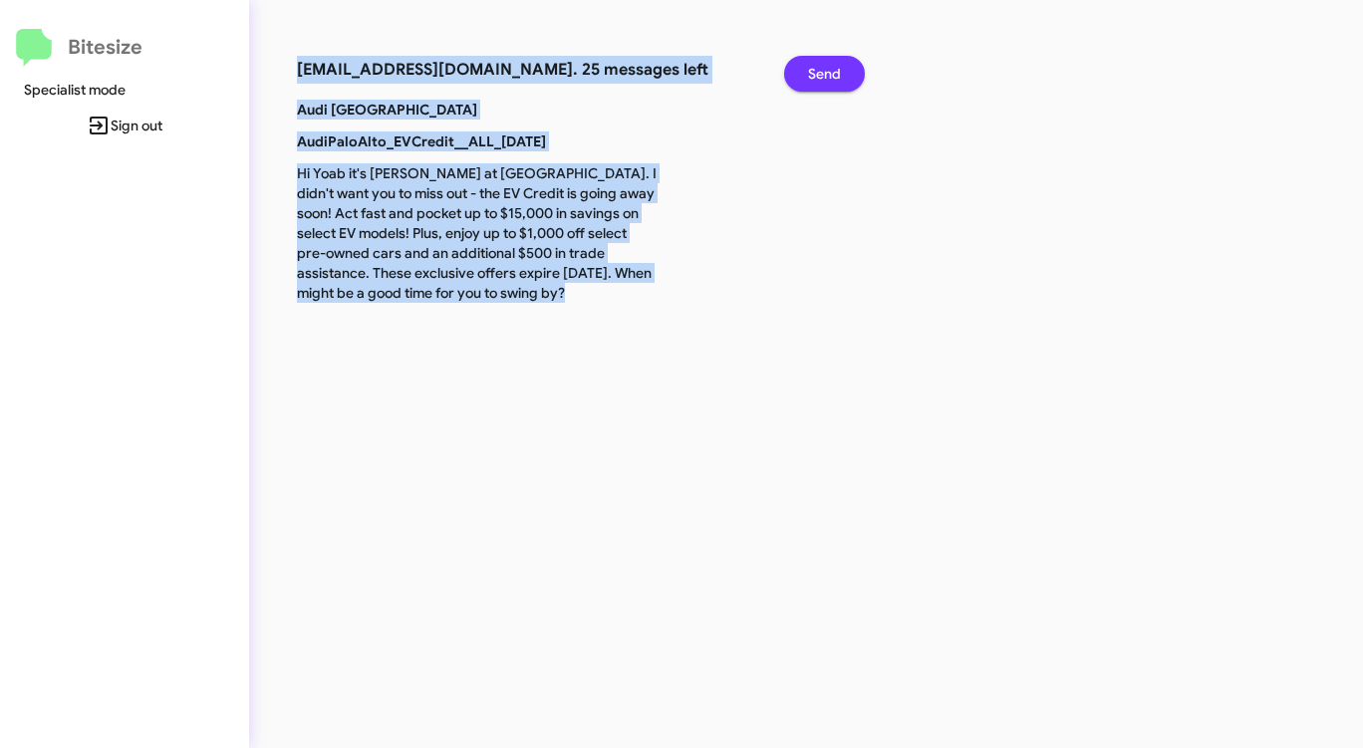
click at [848, 75] on button "Send" at bounding box center [824, 74] width 81 height 36
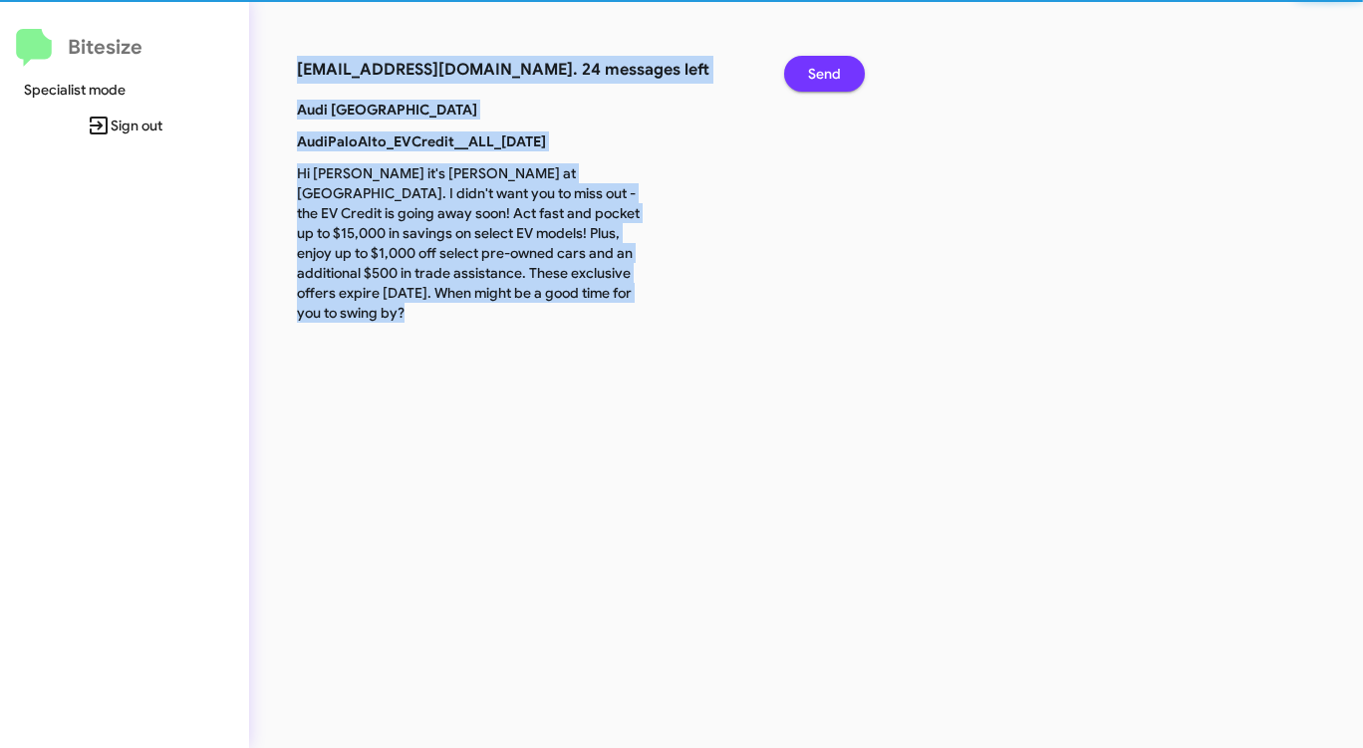
click at [848, 75] on button "Send" at bounding box center [824, 74] width 81 height 36
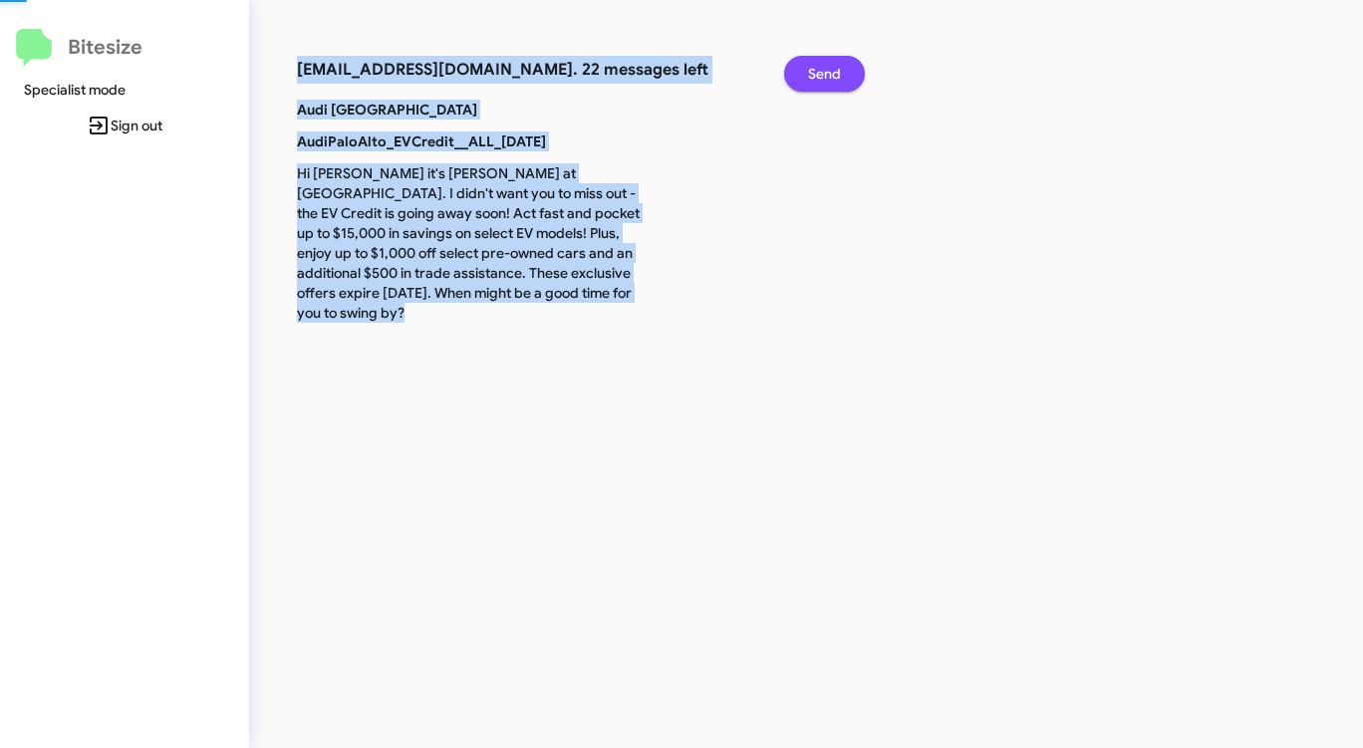
click at [848, 75] on button "Send" at bounding box center [824, 74] width 81 height 36
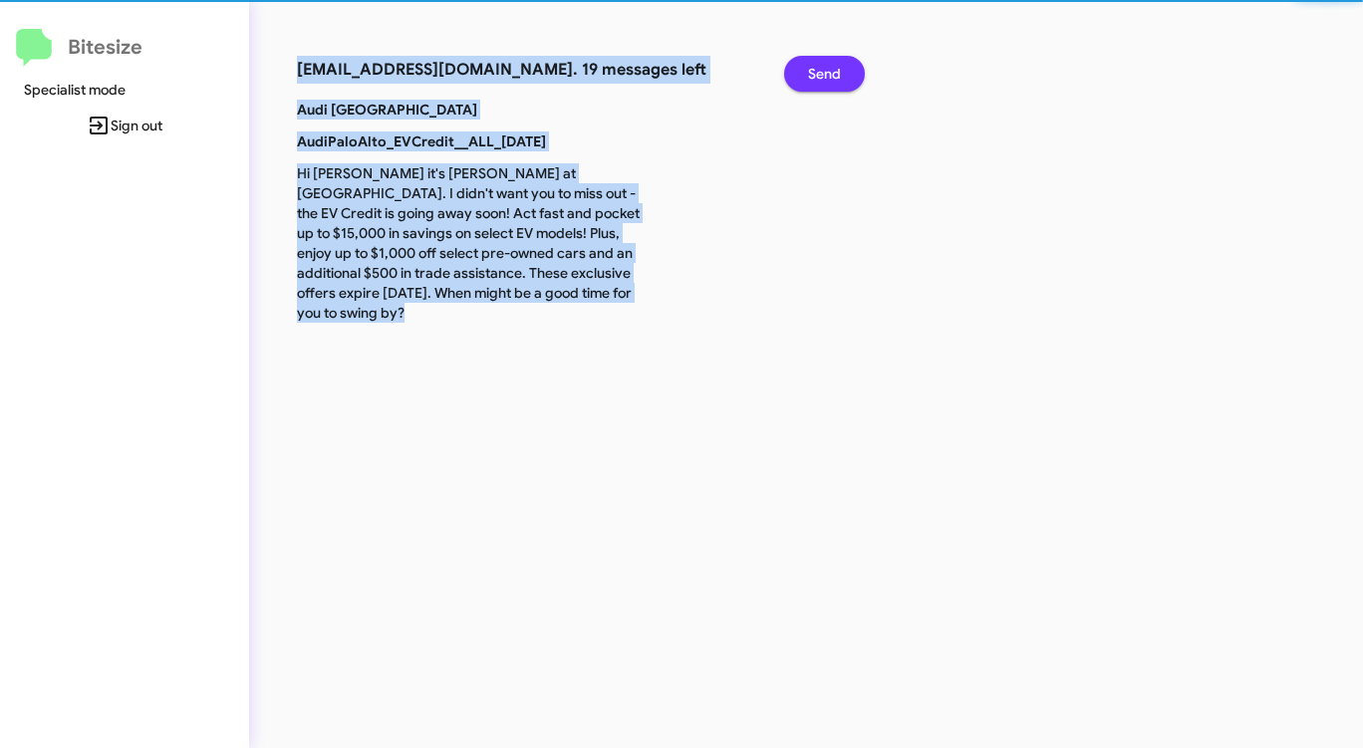
click at [848, 75] on button "Send" at bounding box center [824, 74] width 81 height 36
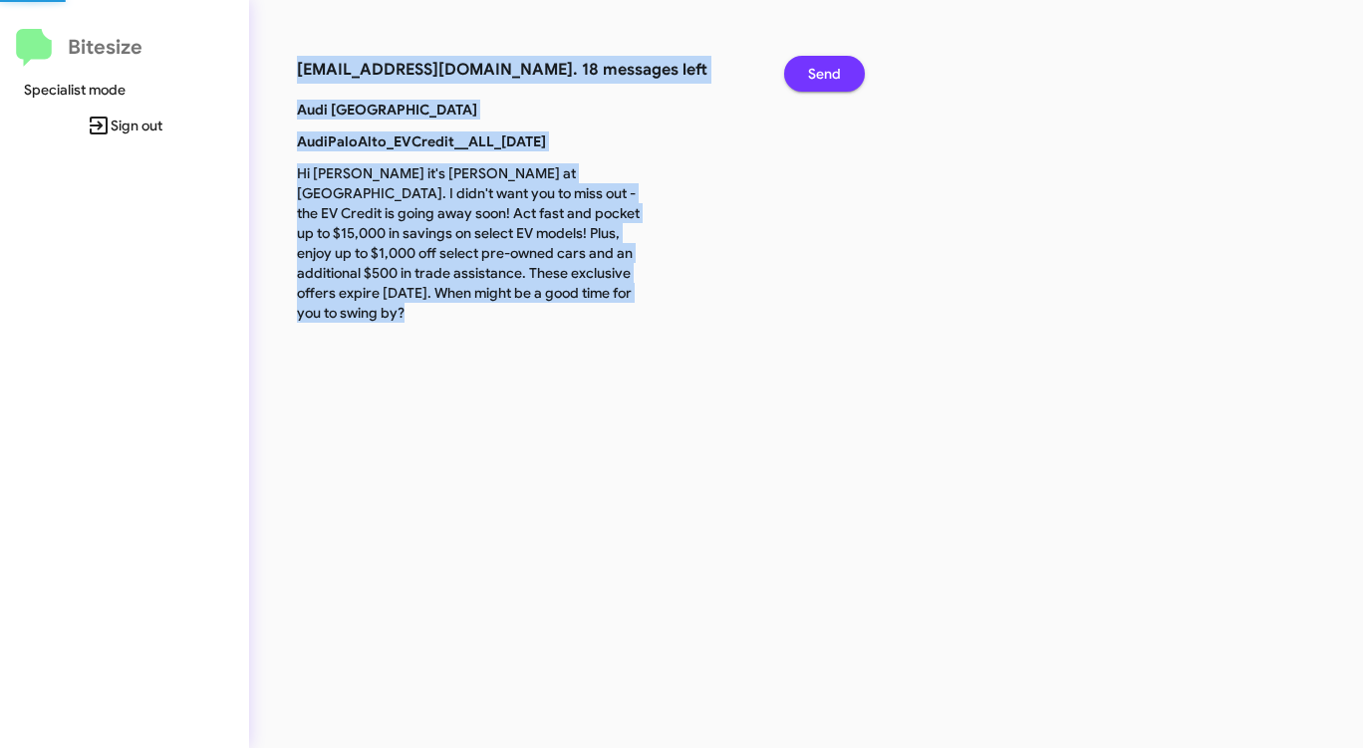
click at [848, 75] on button "Send" at bounding box center [824, 74] width 81 height 36
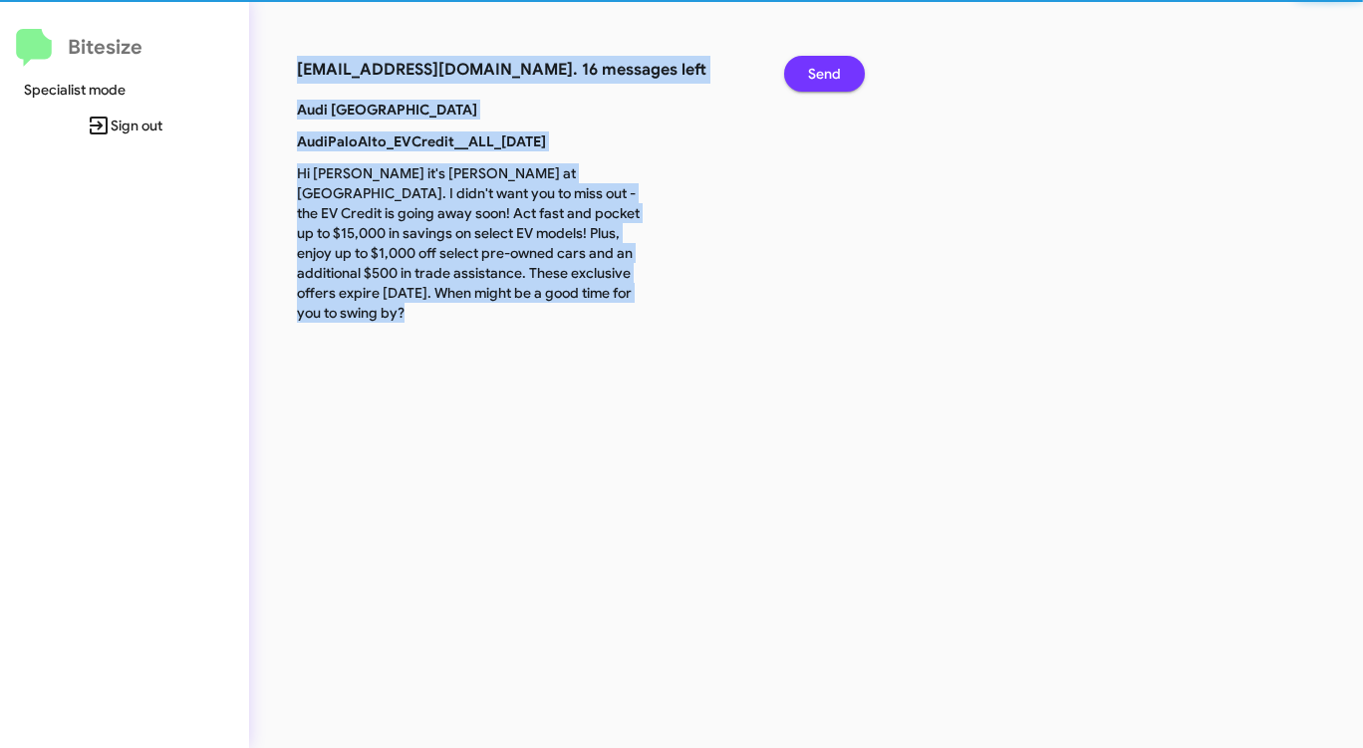
click at [848, 75] on button "Send" at bounding box center [824, 74] width 81 height 36
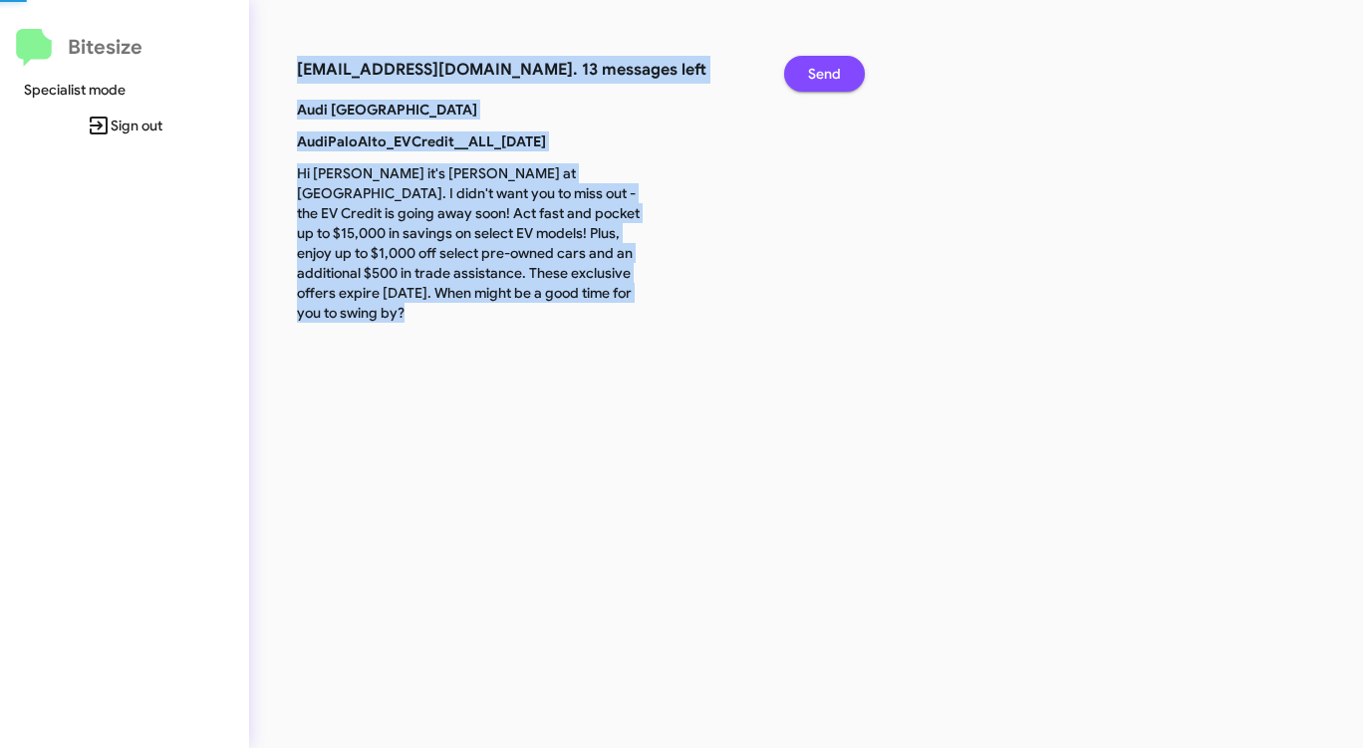
click at [848, 75] on button "Send" at bounding box center [824, 74] width 81 height 36
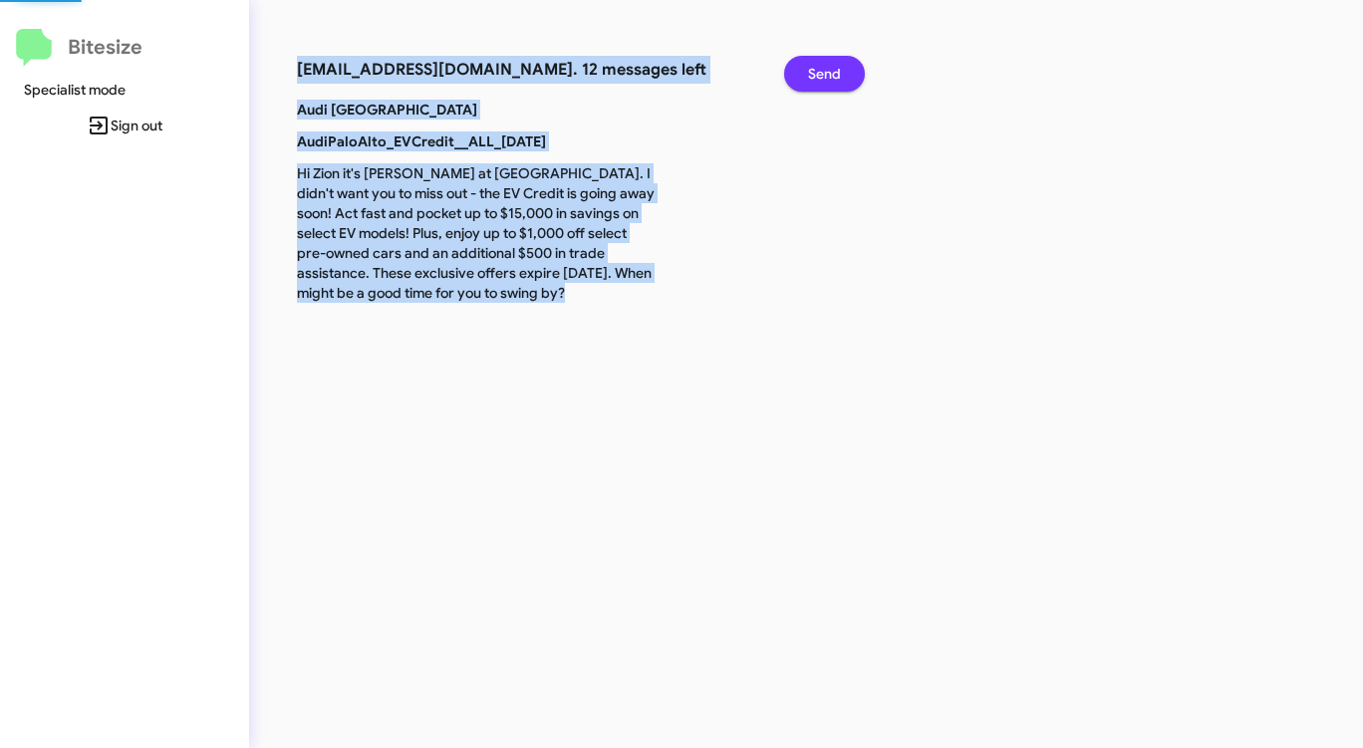
click at [848, 75] on button "Send" at bounding box center [824, 74] width 81 height 36
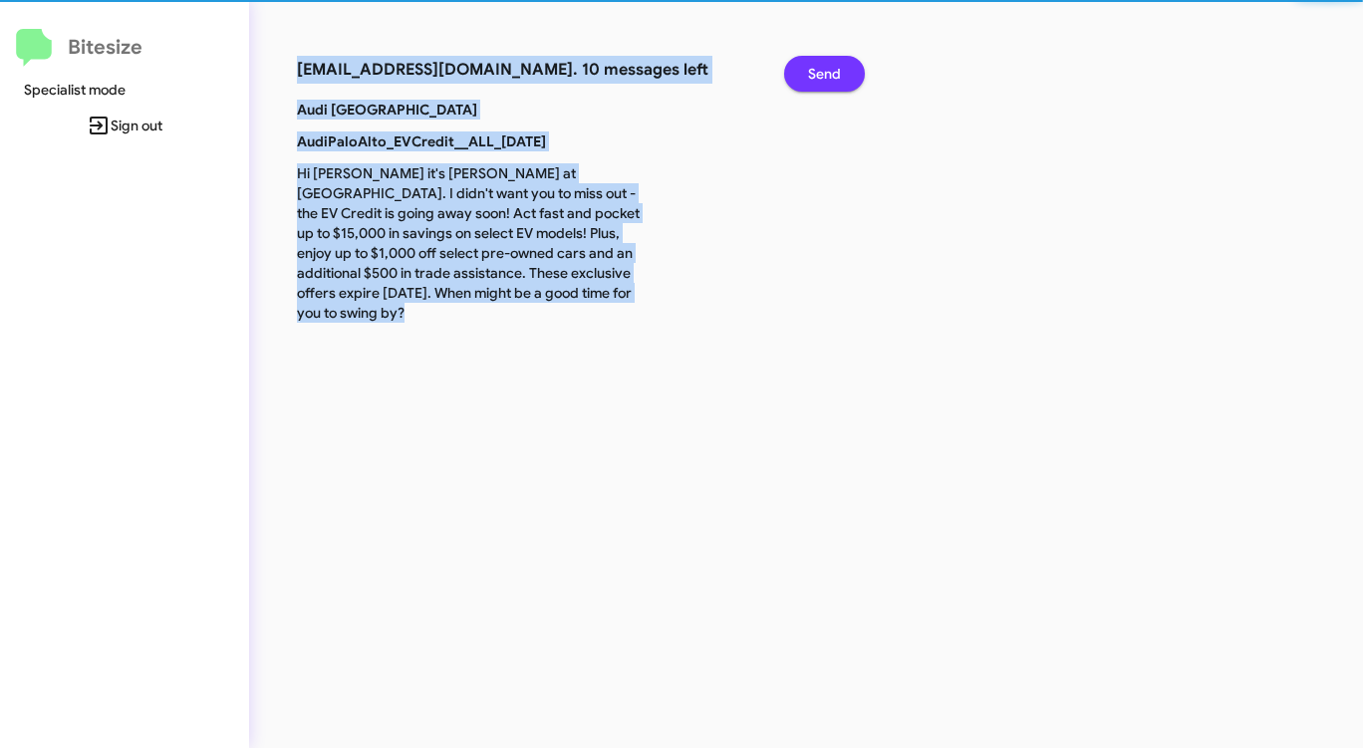
click at [848, 75] on button "Send" at bounding box center [824, 74] width 81 height 36
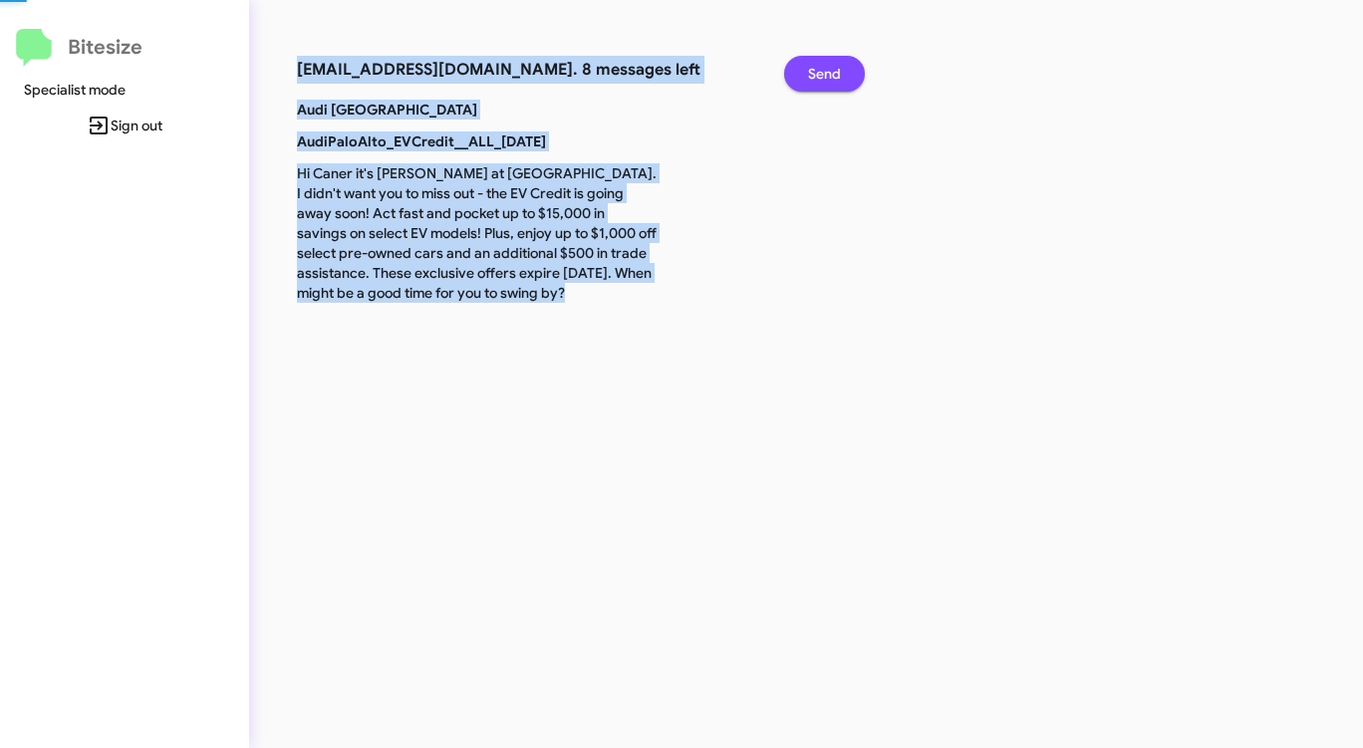
click at [848, 75] on button "Send" at bounding box center [824, 74] width 81 height 36
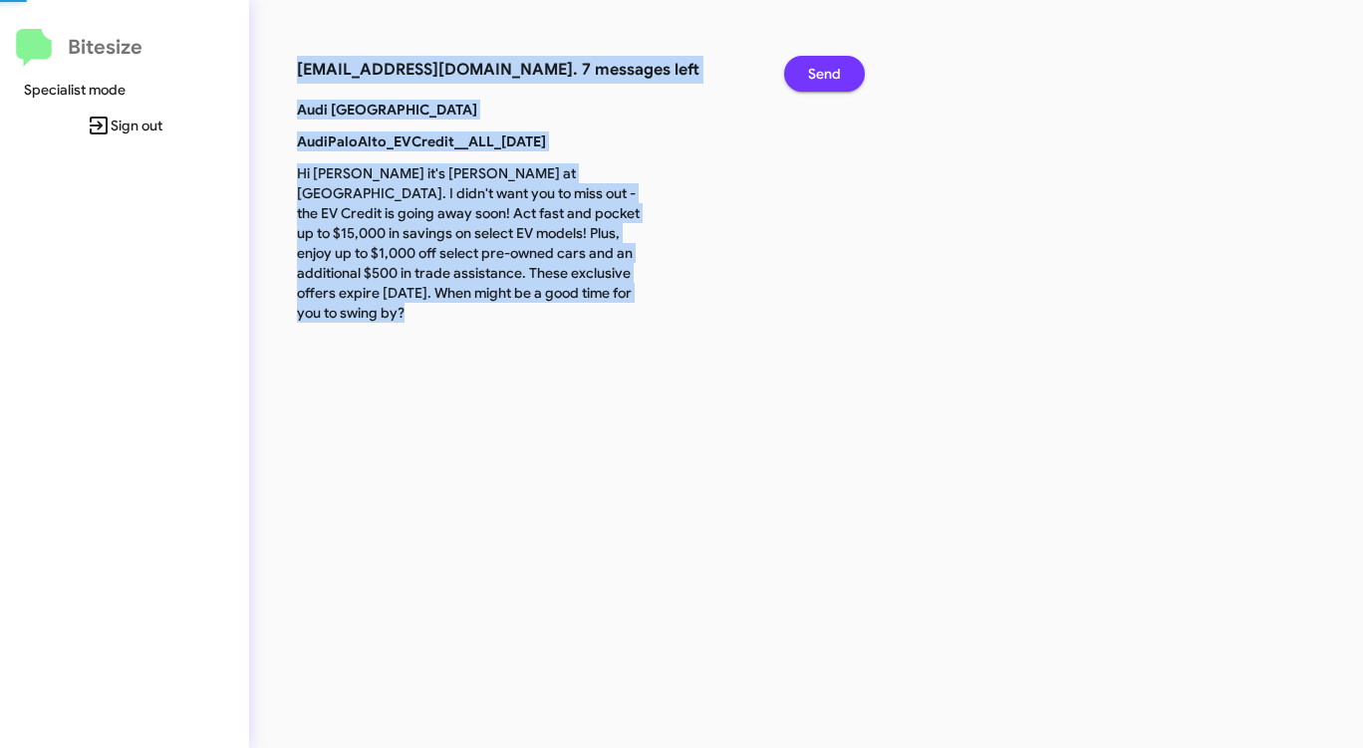
click at [848, 75] on button "Send" at bounding box center [824, 74] width 81 height 36
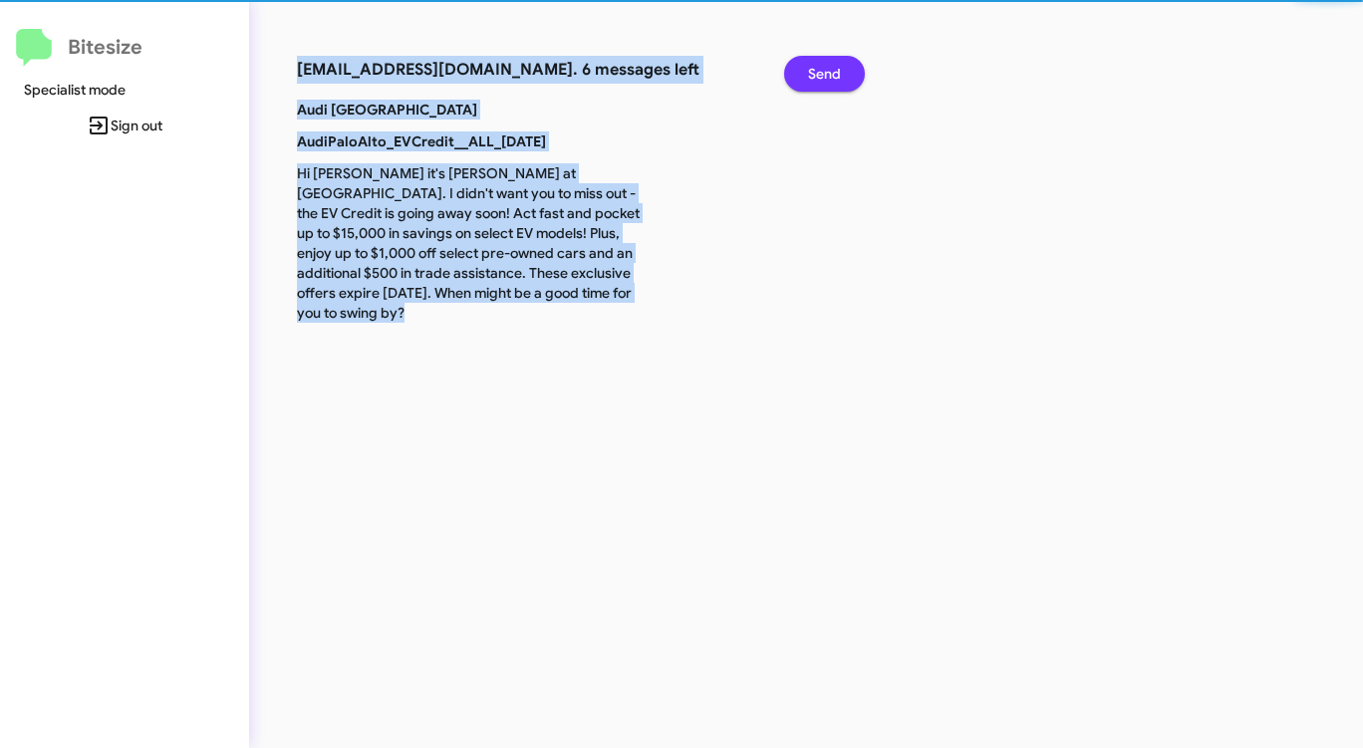
click at [848, 75] on button "Send" at bounding box center [824, 74] width 81 height 36
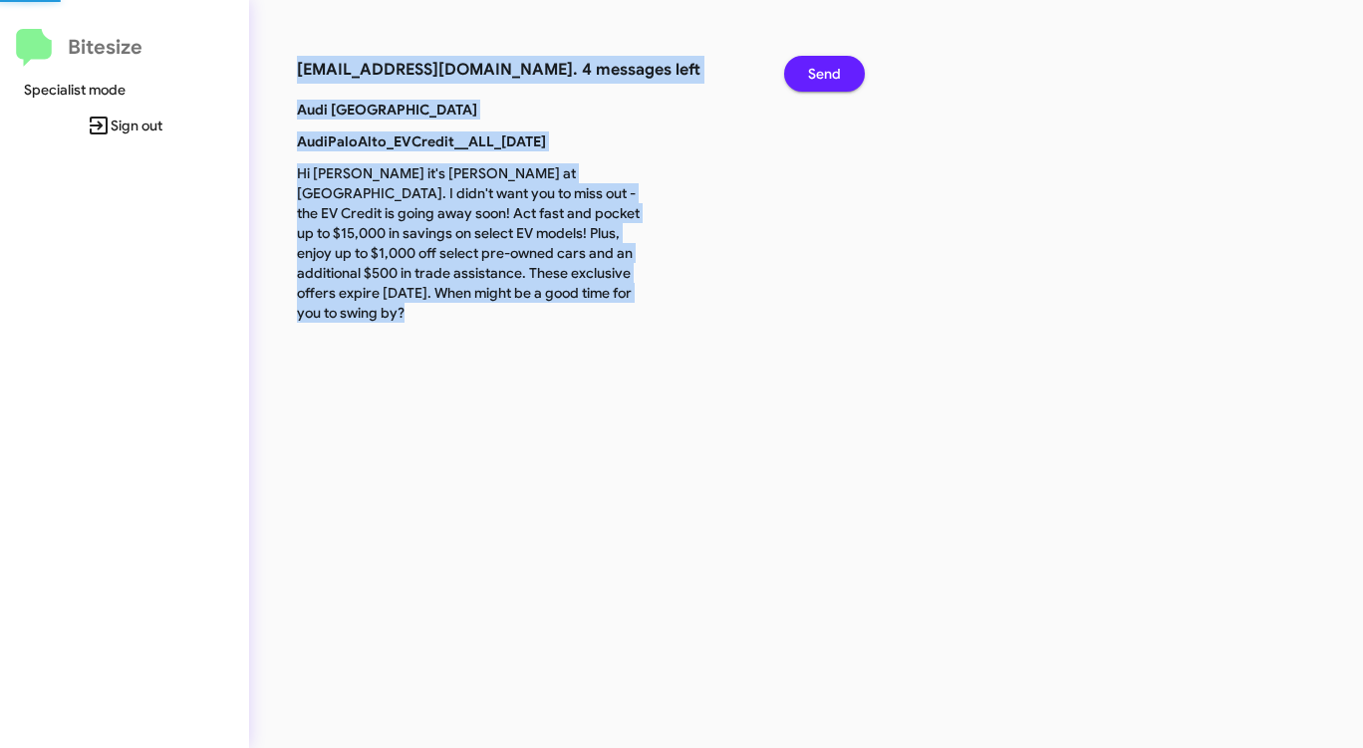
click at [848, 75] on button "Send" at bounding box center [824, 74] width 81 height 36
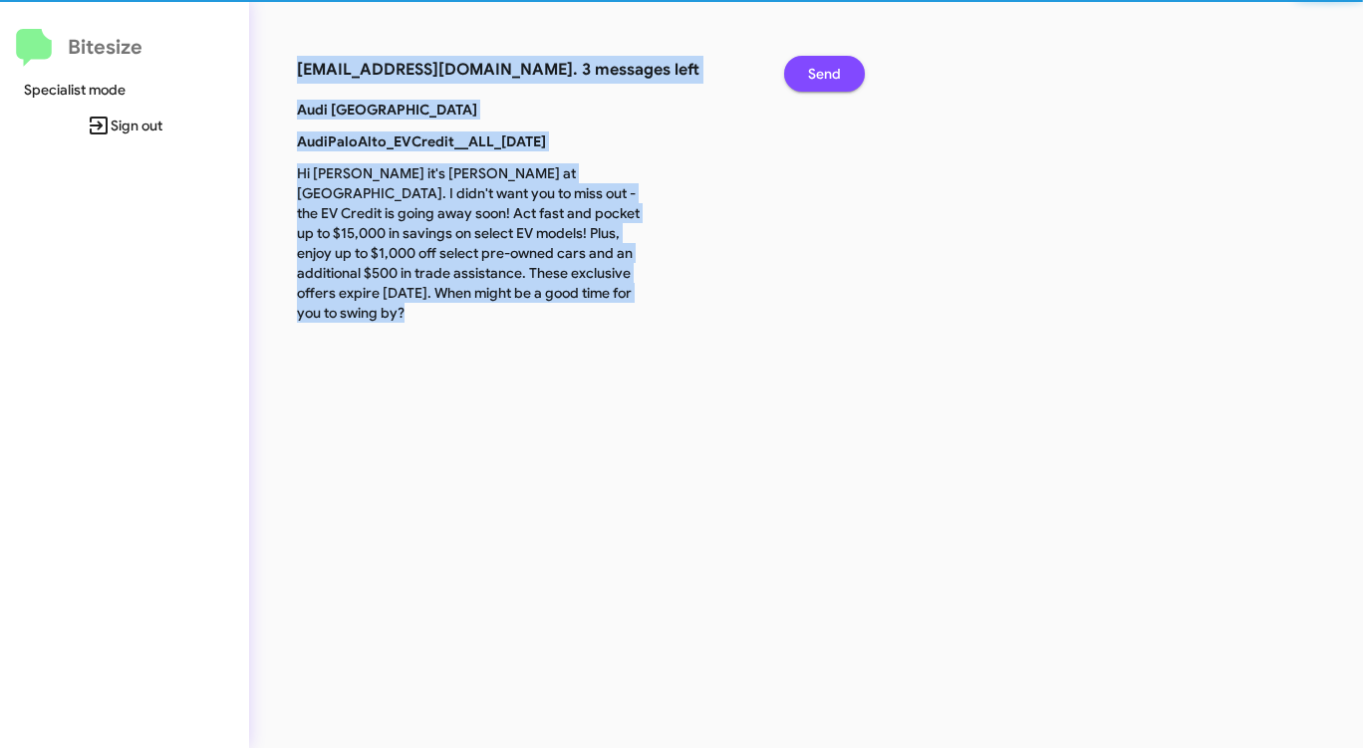
click at [848, 75] on button "Send" at bounding box center [824, 74] width 81 height 36
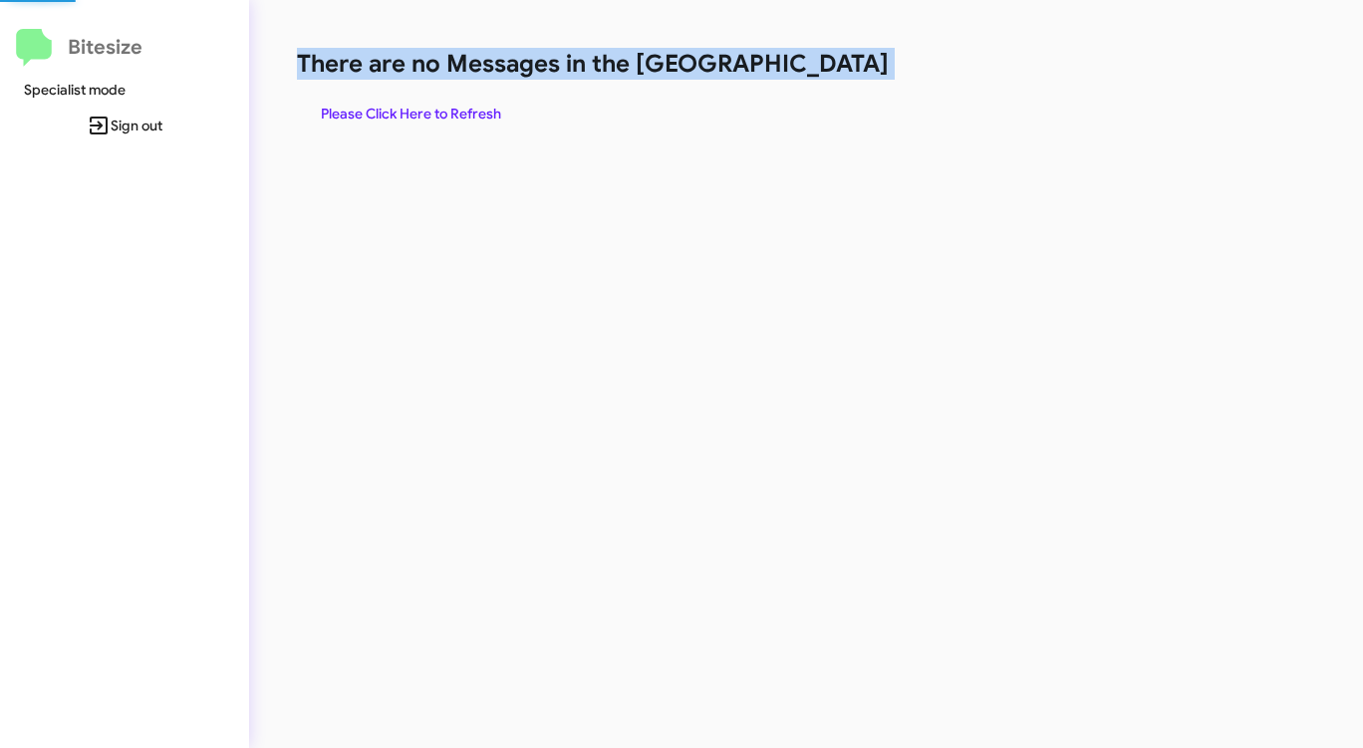
click at [848, 75] on h1 "There are no Messages in the [GEOGRAPHIC_DATA]" at bounding box center [713, 64] width 833 height 32
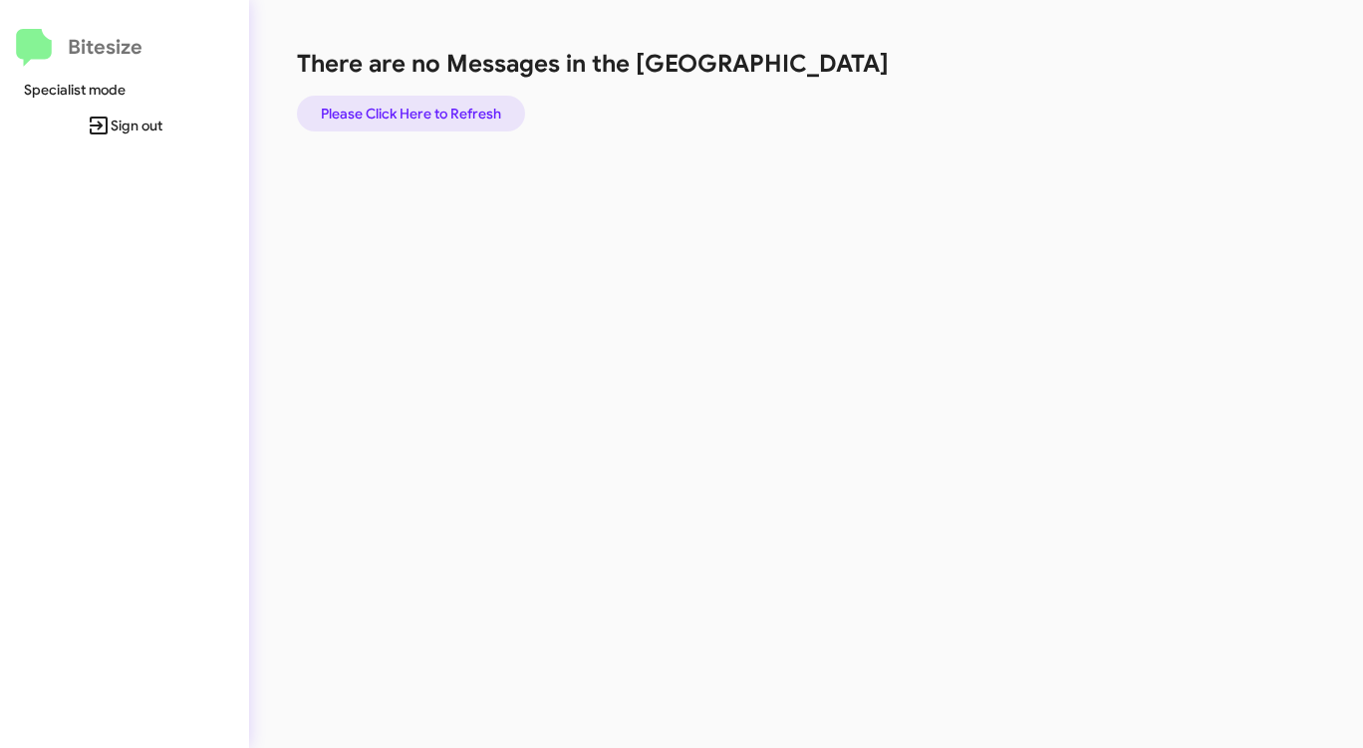
click at [475, 118] on span "Please Click Here to Refresh" at bounding box center [411, 114] width 180 height 36
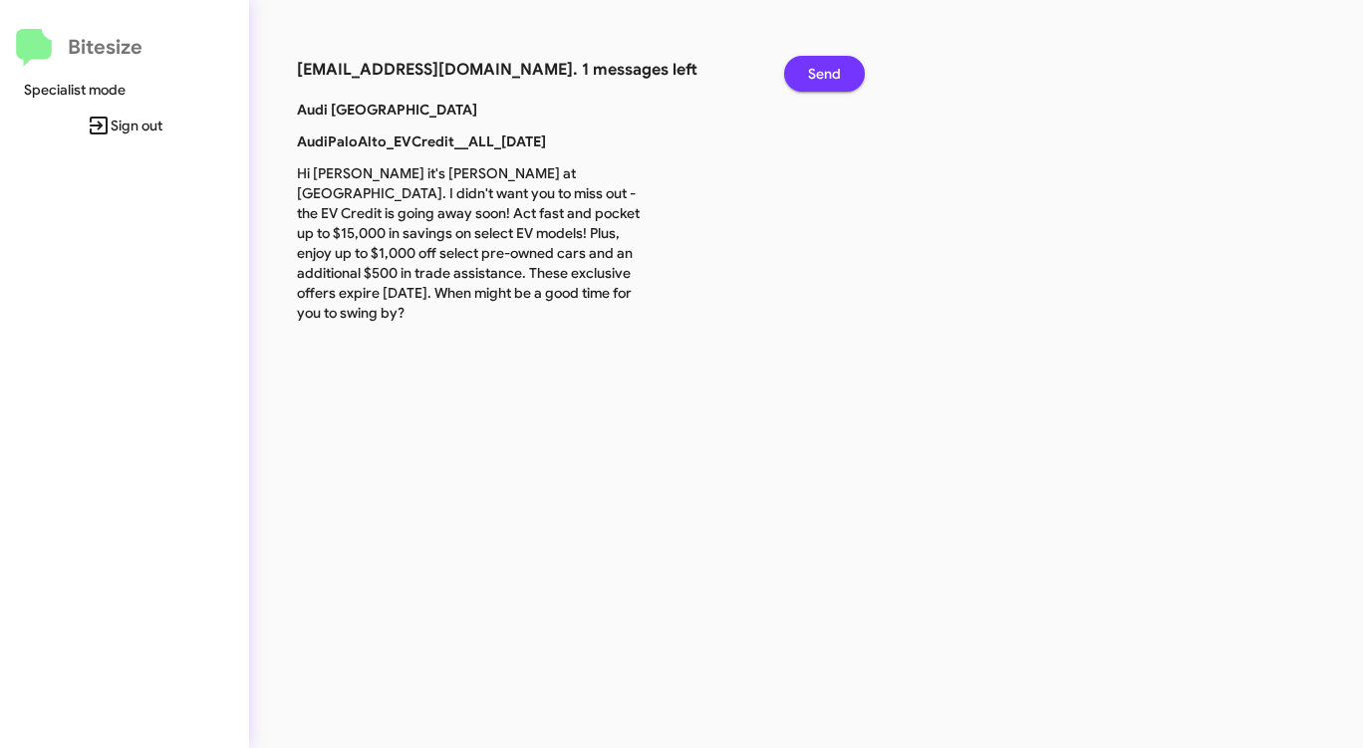
click at [831, 72] on span "Send" at bounding box center [824, 74] width 33 height 36
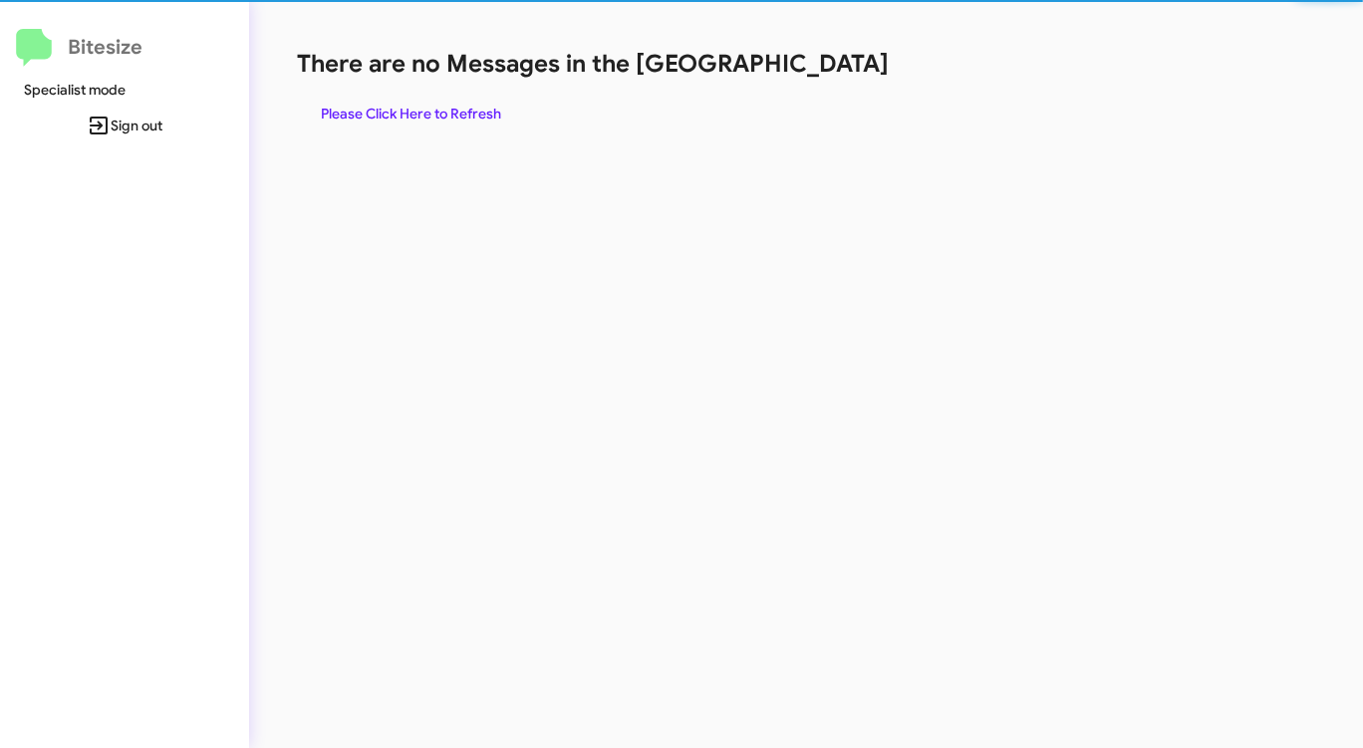
drag, startPoint x: 831, startPoint y: 72, endPoint x: 780, endPoint y: 95, distance: 55.7
click at [830, 73] on h1 "There are no Messages in the [GEOGRAPHIC_DATA]" at bounding box center [713, 64] width 833 height 32
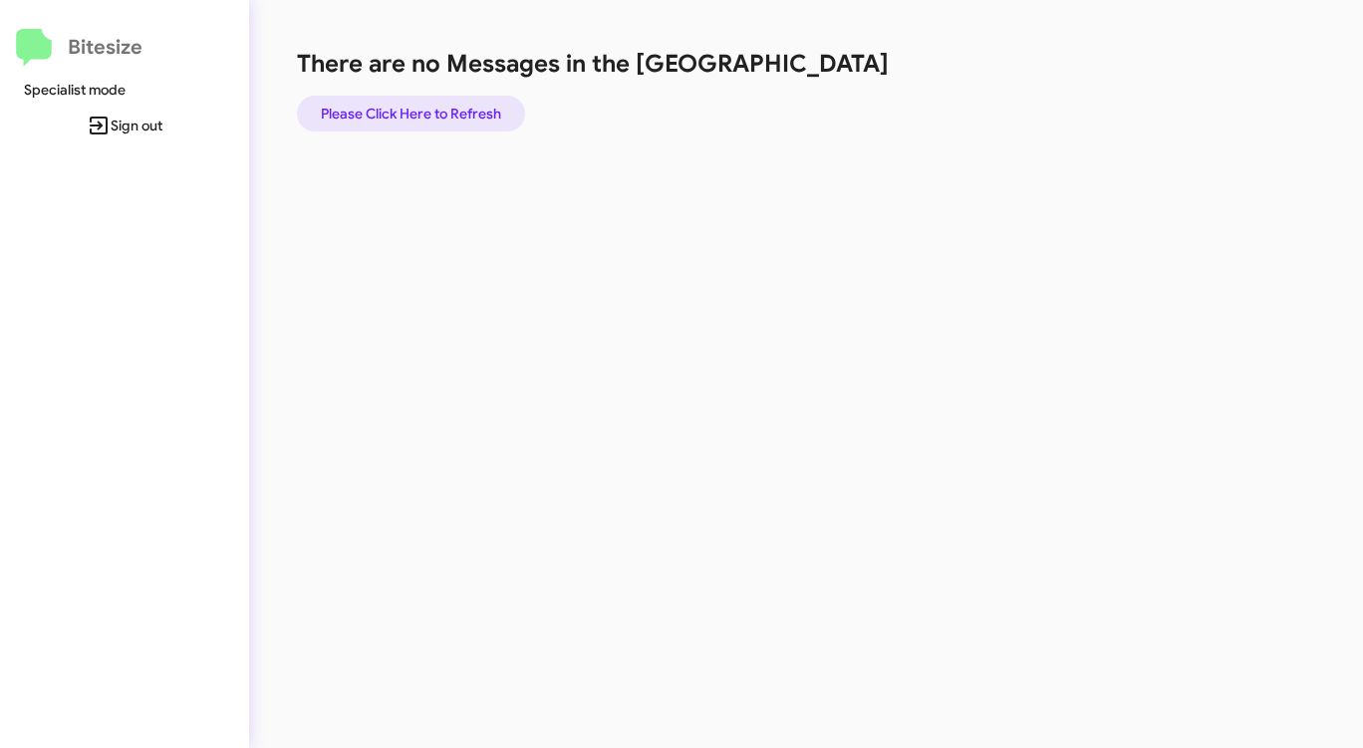
click at [422, 115] on span "Please Click Here to Refresh" at bounding box center [411, 114] width 180 height 36
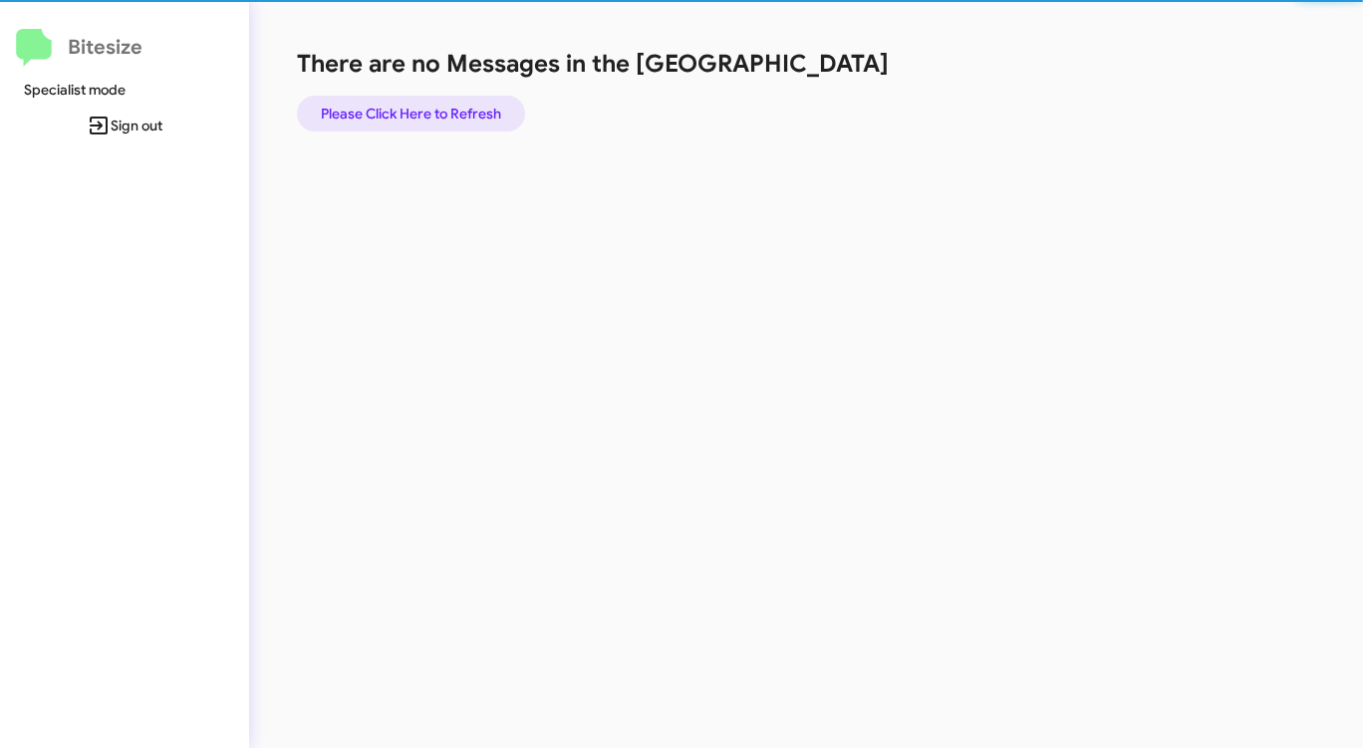
click at [422, 115] on span "Please Click Here to Refresh" at bounding box center [411, 114] width 180 height 36
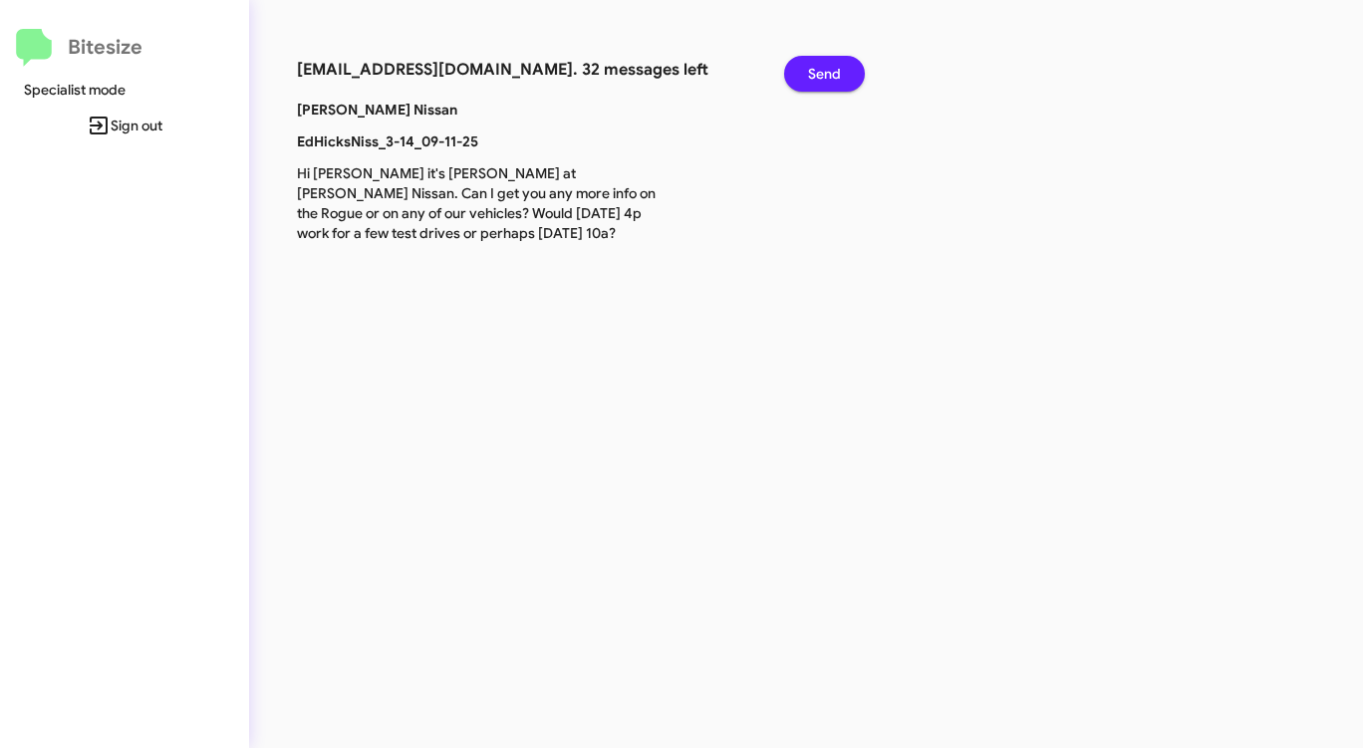
click at [812, 68] on span "Send" at bounding box center [824, 74] width 33 height 36
click at [814, 71] on span "Send" at bounding box center [824, 74] width 33 height 36
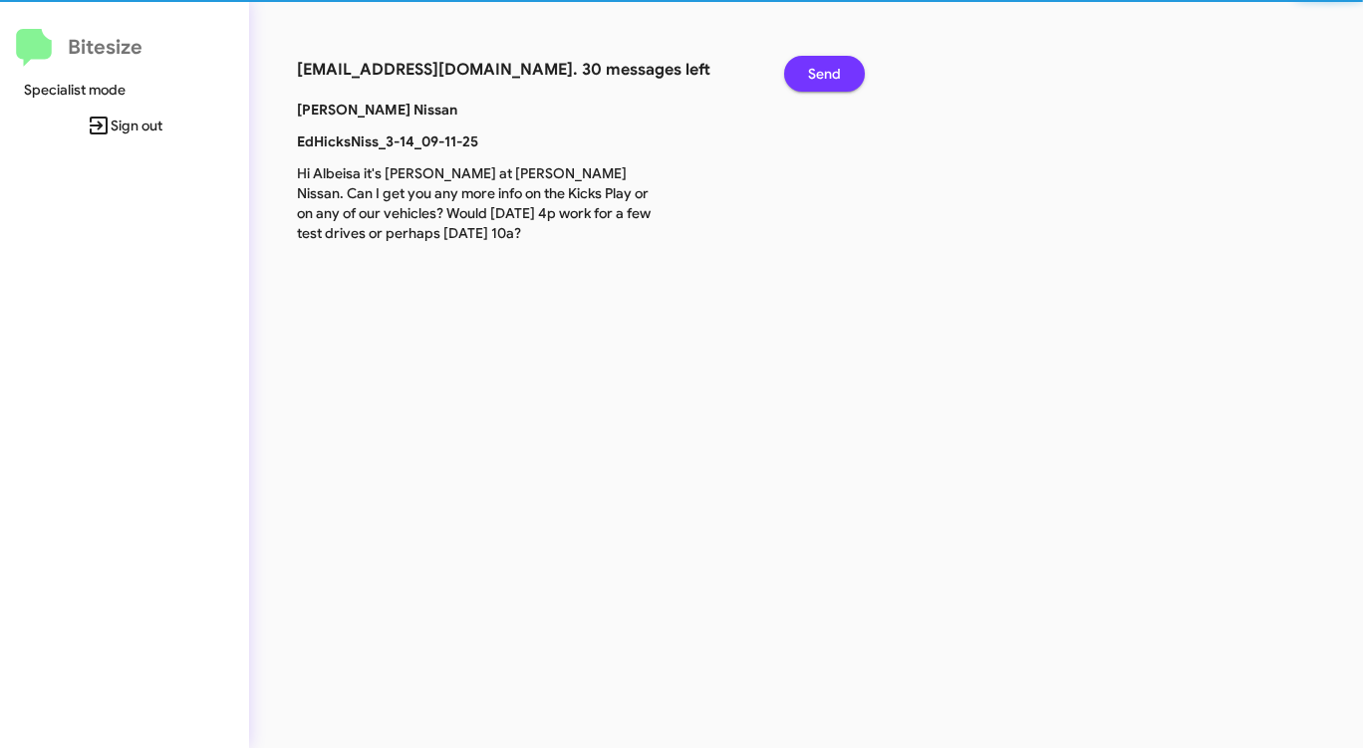
click at [814, 71] on span "Send" at bounding box center [824, 74] width 33 height 36
click at [815, 72] on span "Send" at bounding box center [824, 74] width 33 height 36
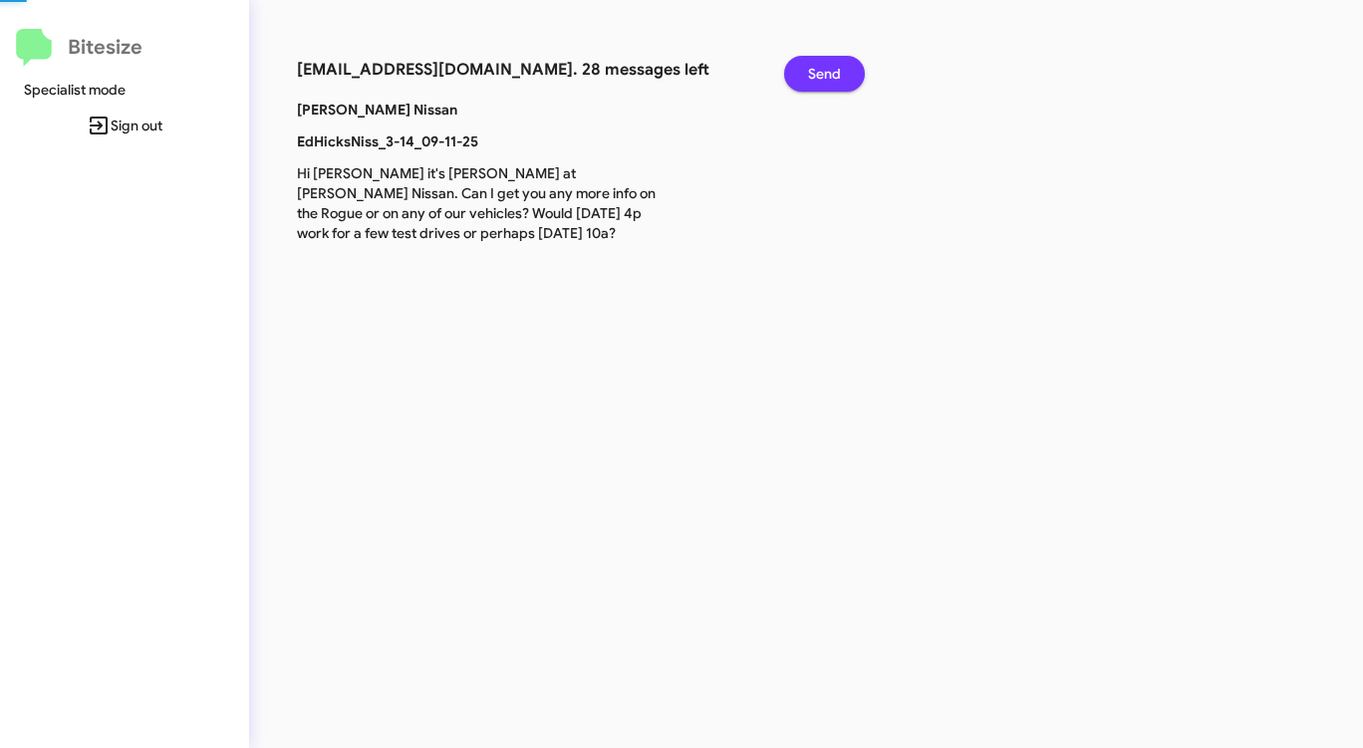
click at [815, 73] on span "Send" at bounding box center [824, 74] width 33 height 36
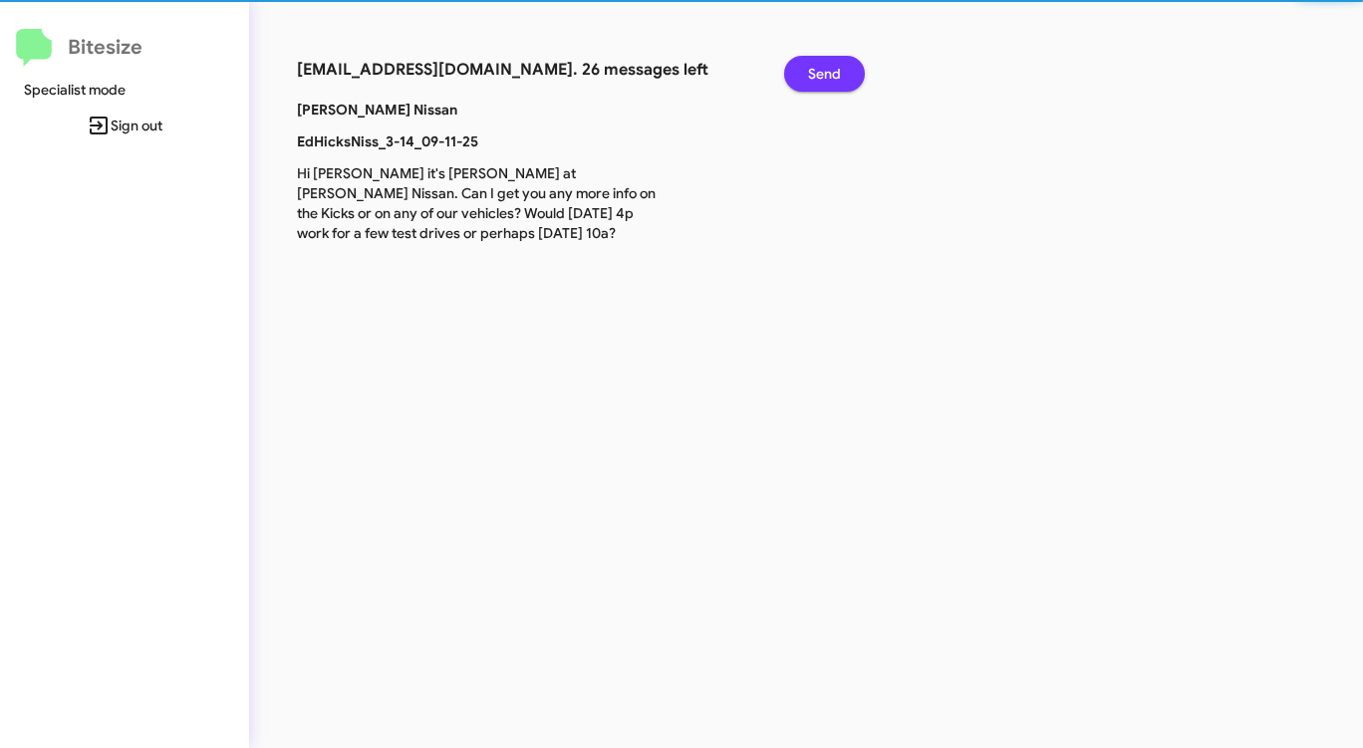
click at [815, 73] on span "Send" at bounding box center [824, 74] width 33 height 36
click at [816, 73] on span "Send" at bounding box center [824, 74] width 33 height 36
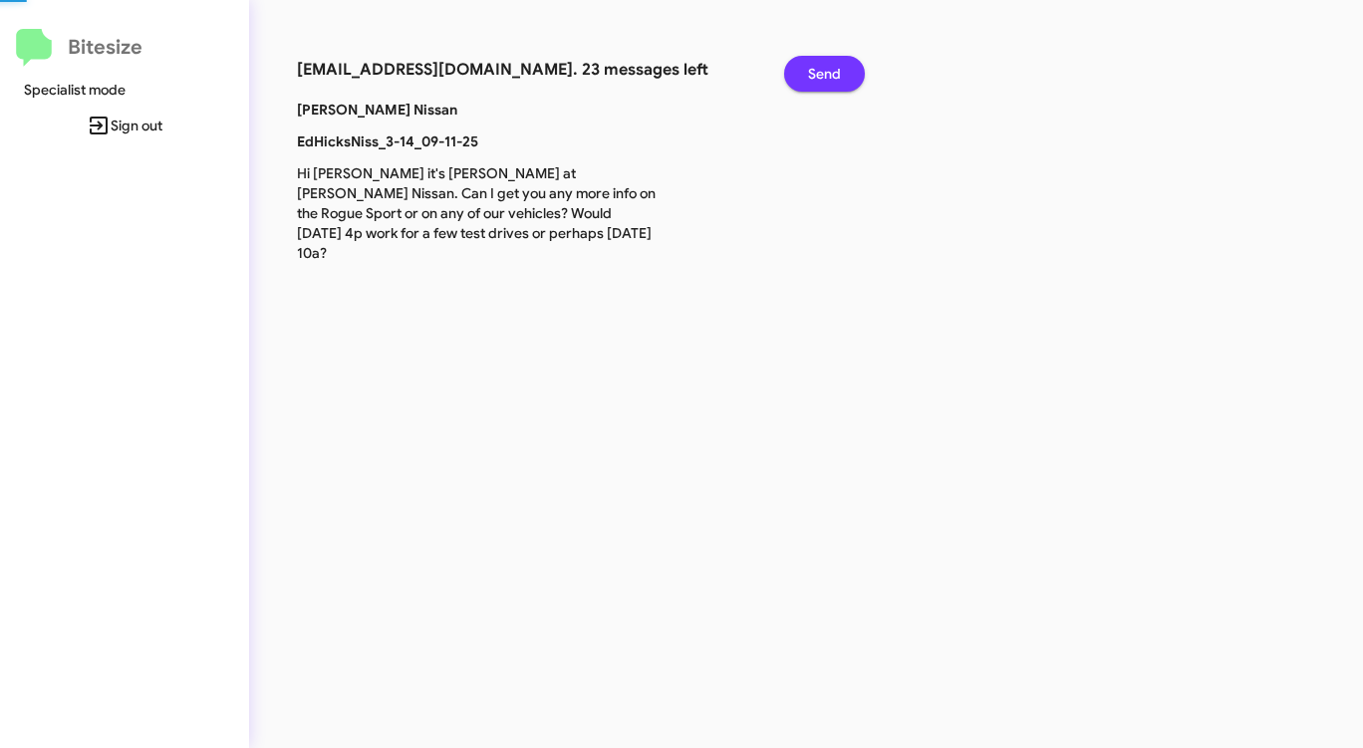
click at [816, 73] on span "Send" at bounding box center [824, 74] width 33 height 36
click at [816, 74] on span "Send" at bounding box center [824, 74] width 33 height 36
click at [816, 75] on span "Send" at bounding box center [824, 74] width 33 height 36
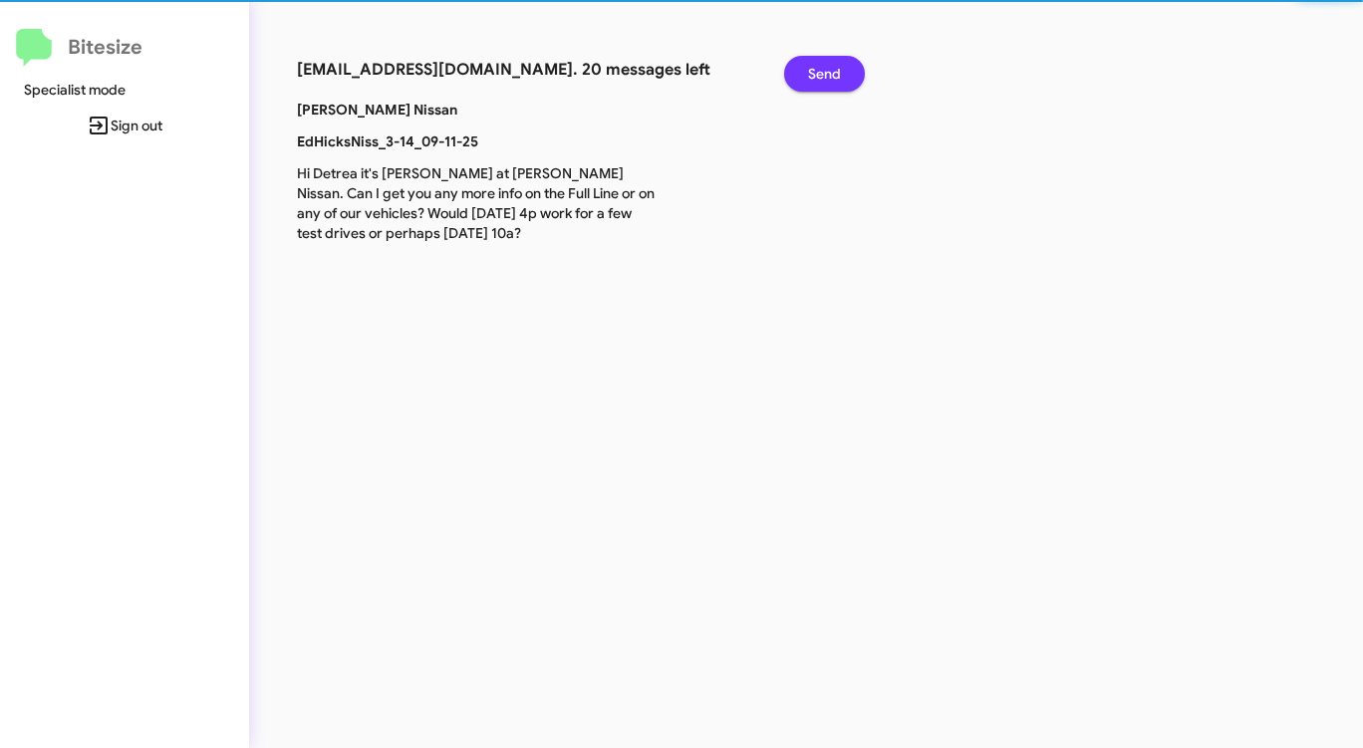
click at [816, 75] on span "Send" at bounding box center [824, 74] width 33 height 36
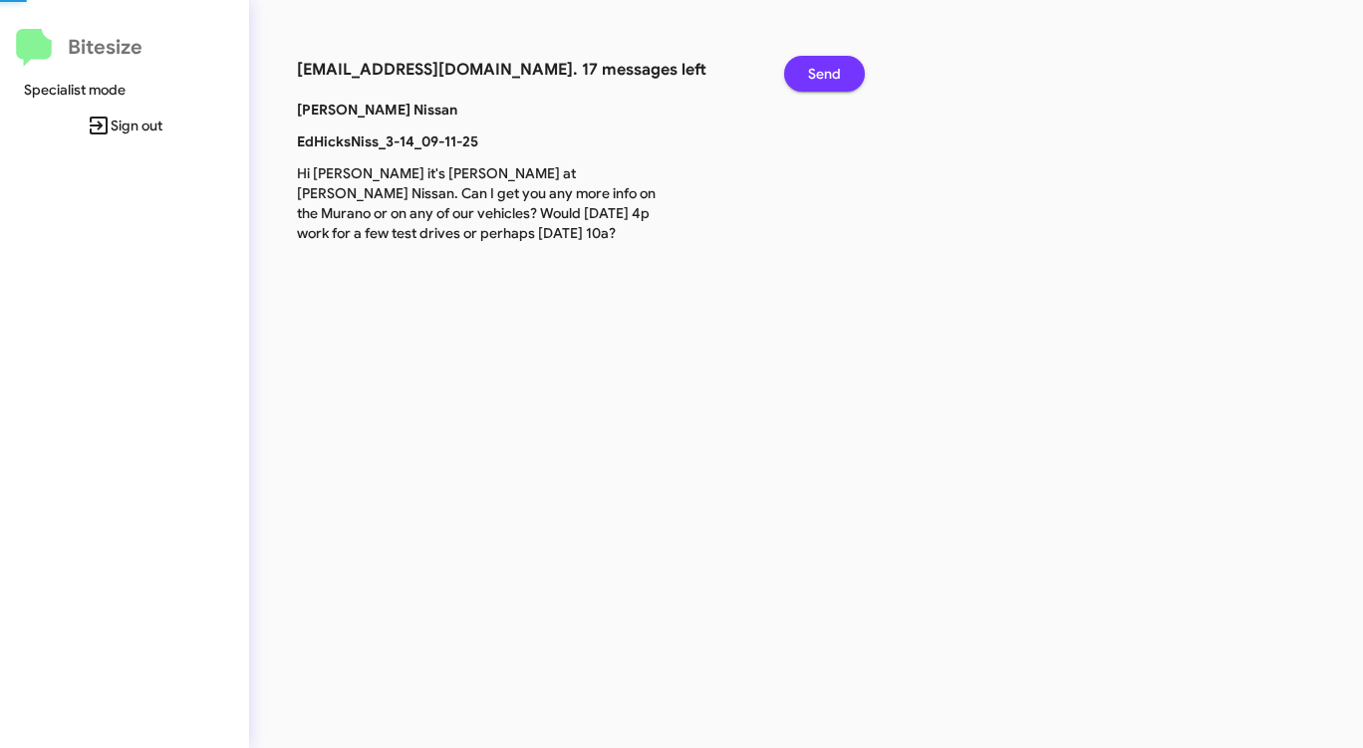
click at [816, 75] on span "Send" at bounding box center [824, 74] width 33 height 36
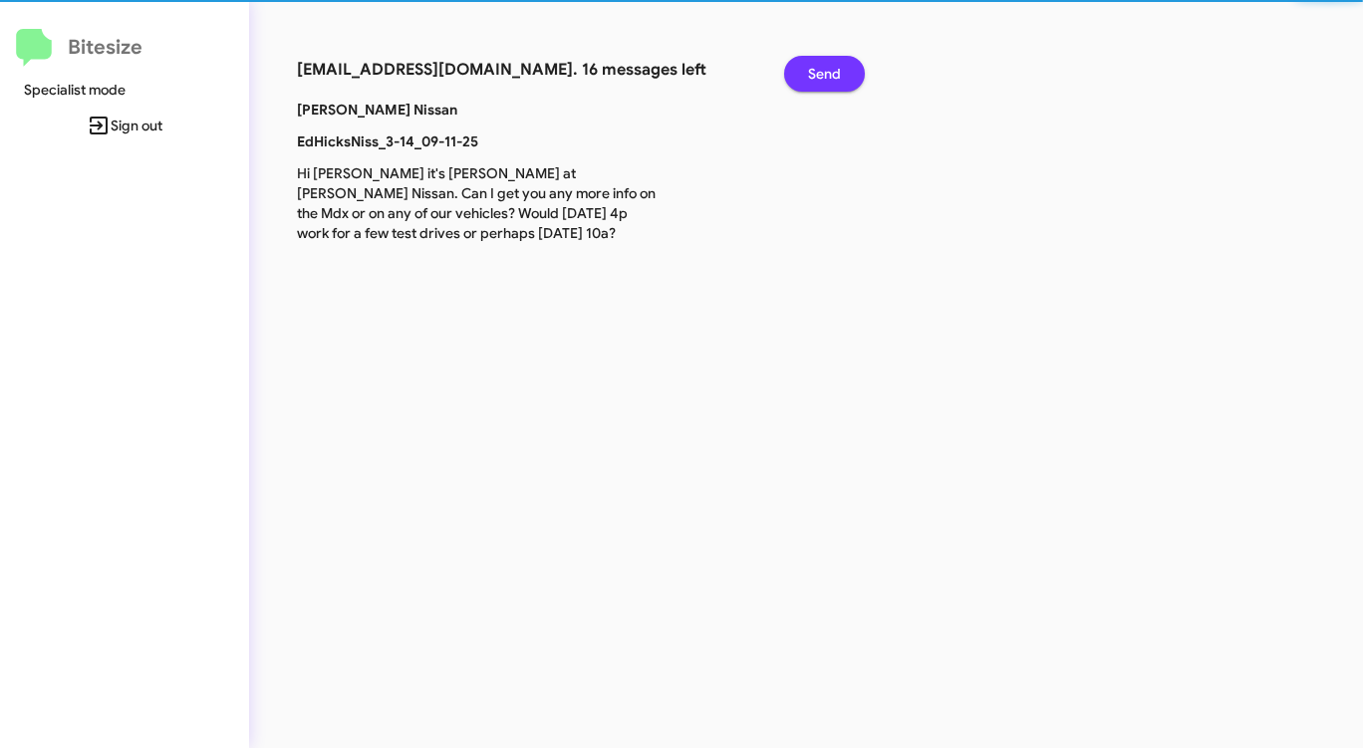
click at [816, 75] on span "Send" at bounding box center [824, 74] width 33 height 36
click at [817, 76] on span "Send" at bounding box center [824, 74] width 33 height 36
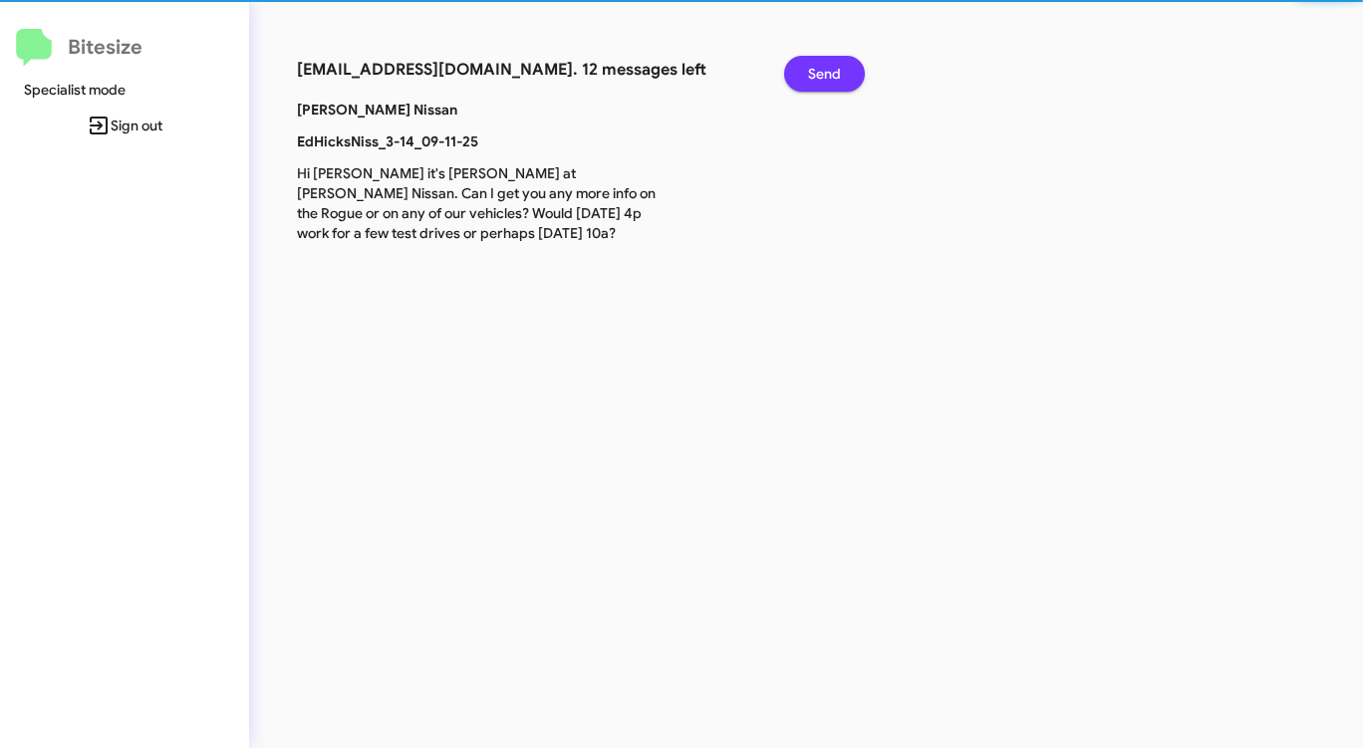
click at [817, 76] on span "Send" at bounding box center [824, 74] width 33 height 36
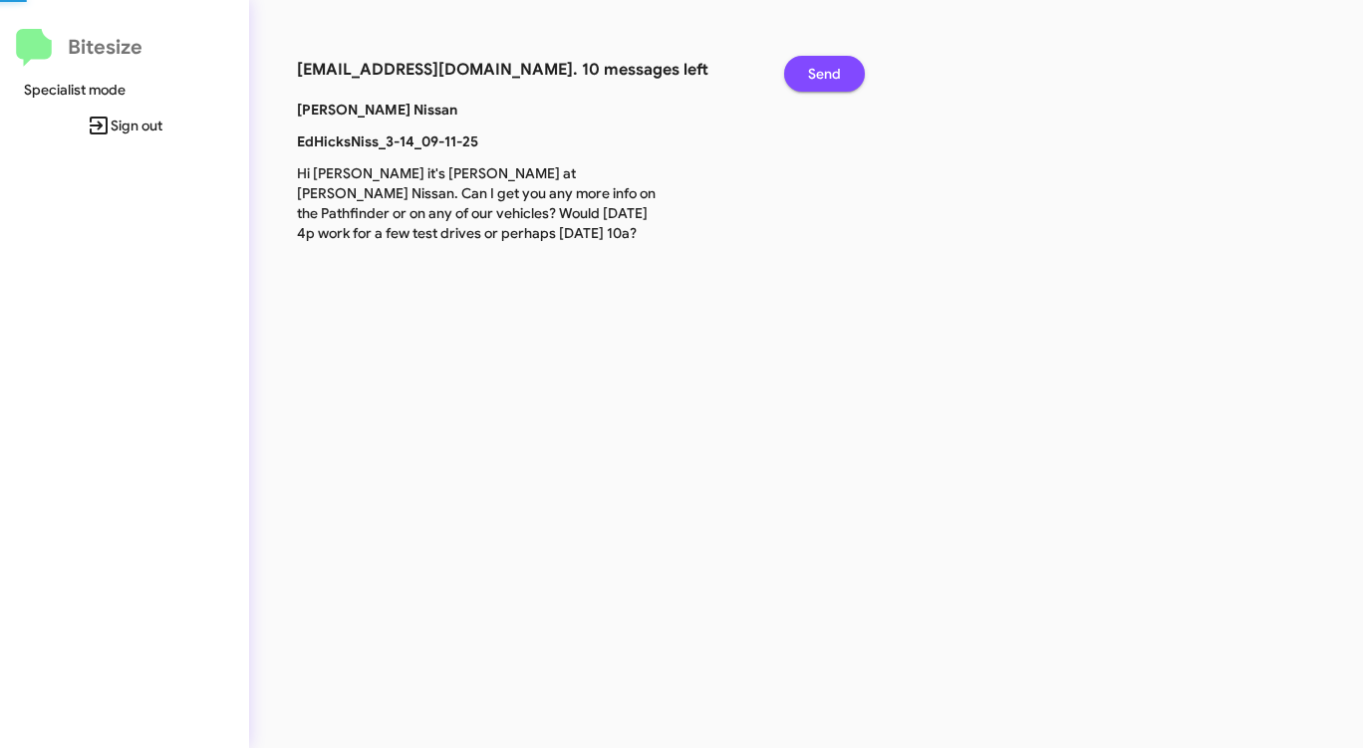
click at [817, 76] on span "Send" at bounding box center [824, 74] width 33 height 36
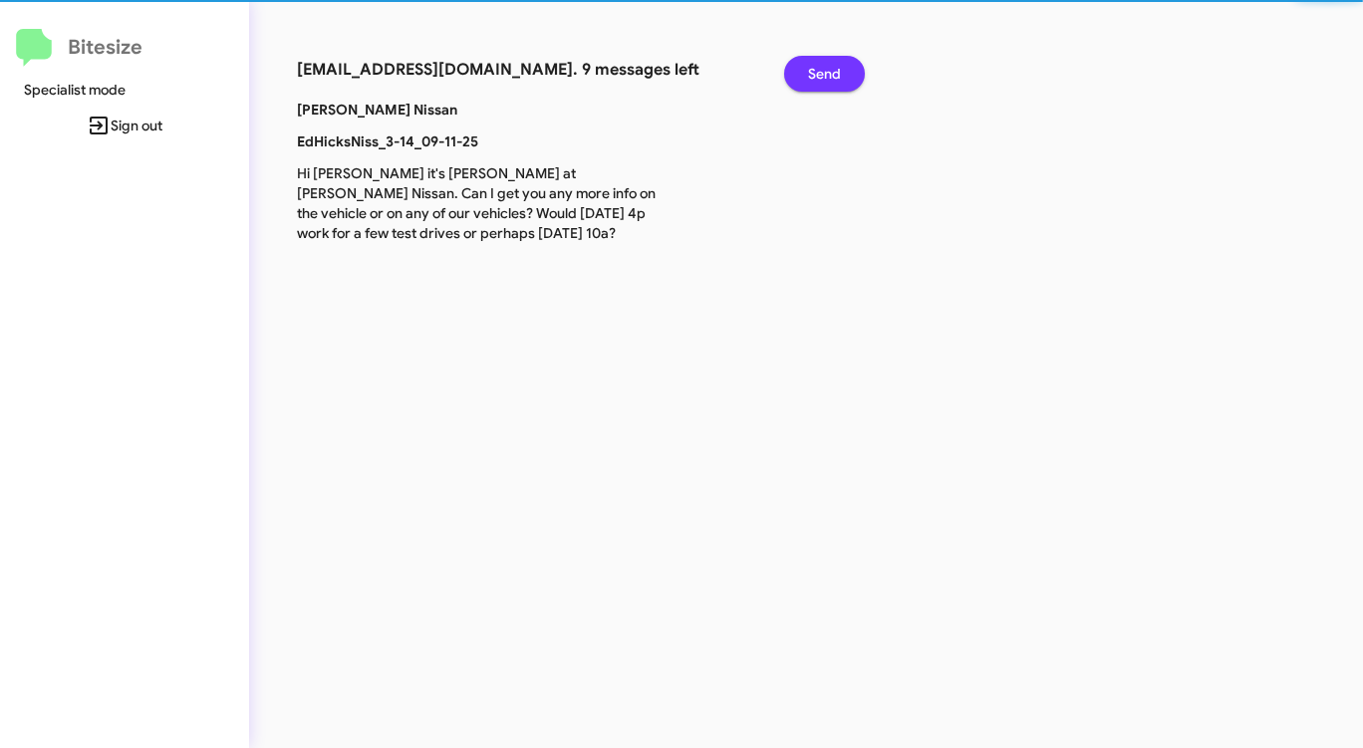
click at [817, 76] on span "Send" at bounding box center [824, 74] width 33 height 36
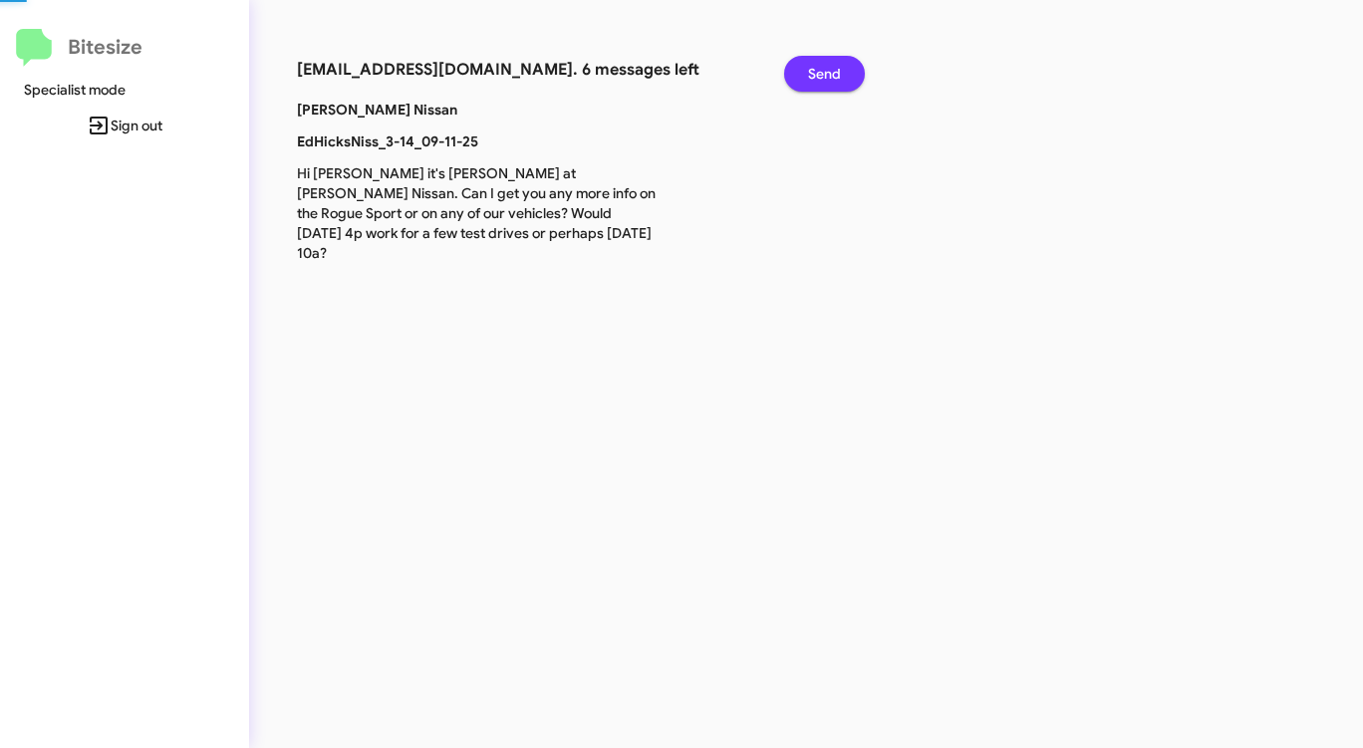
click at [817, 77] on span "Send" at bounding box center [824, 74] width 33 height 36
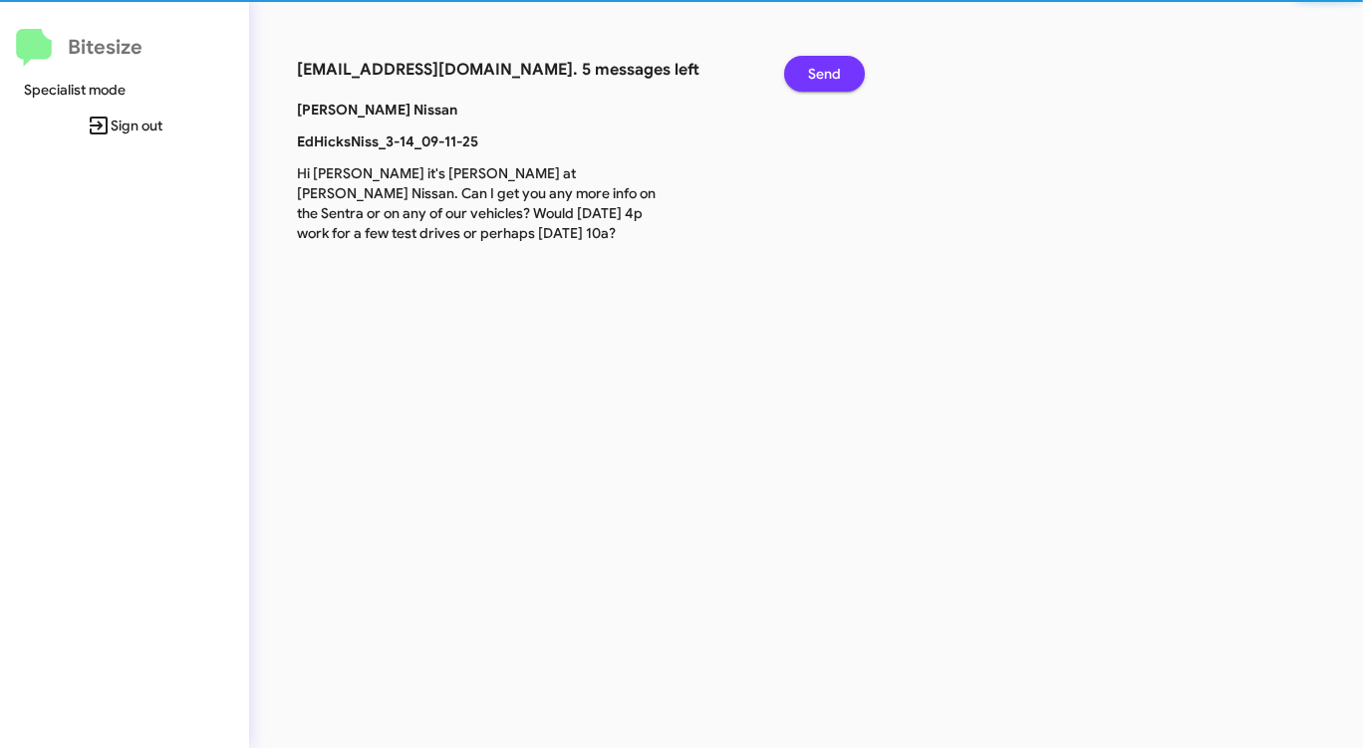
click at [817, 77] on span "Send" at bounding box center [824, 74] width 33 height 36
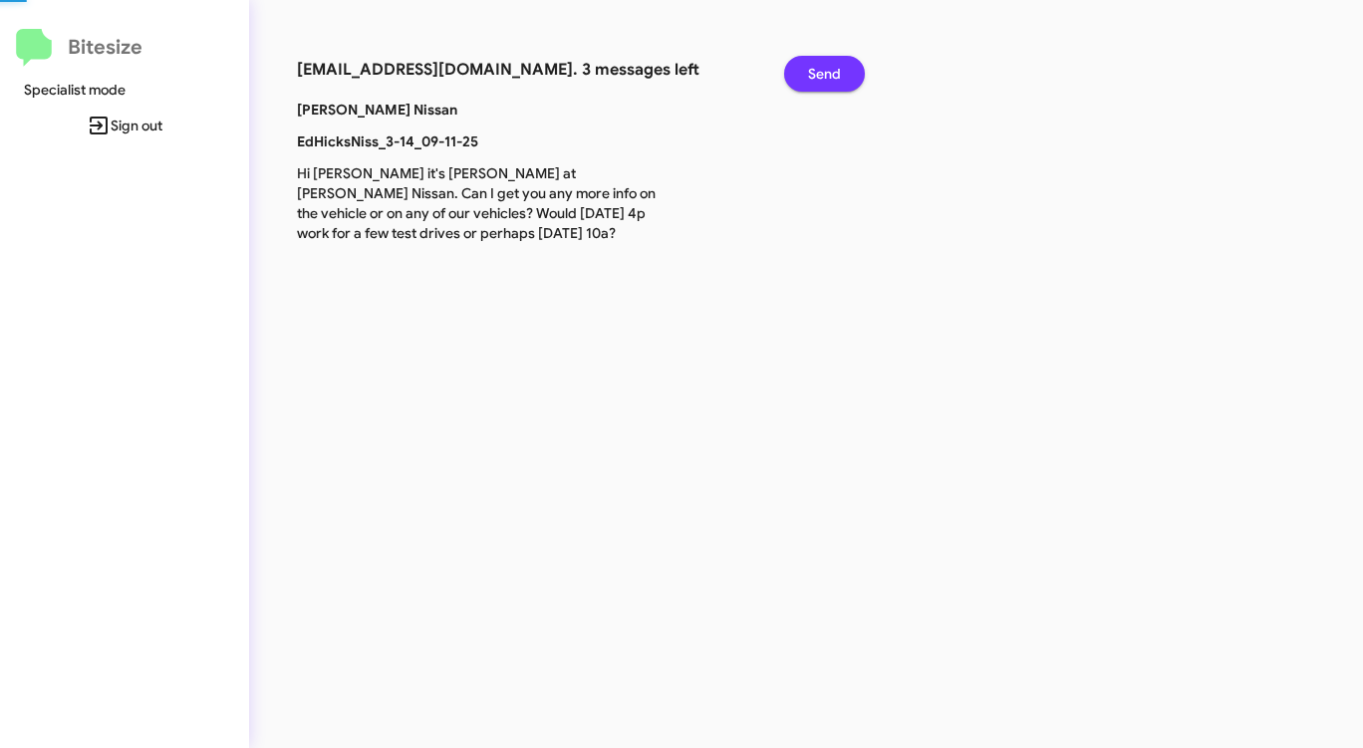
click at [817, 77] on span "Send" at bounding box center [824, 74] width 33 height 36
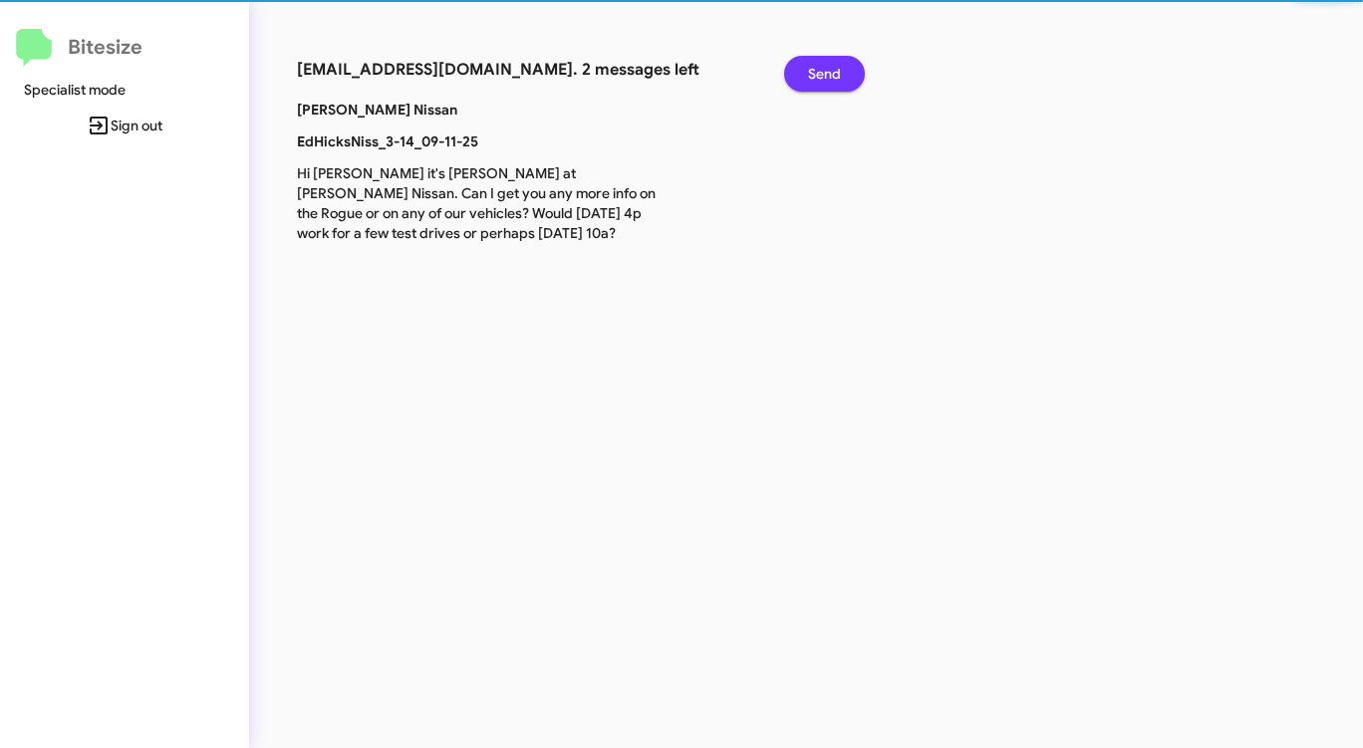
click at [817, 77] on span "Send" at bounding box center [824, 74] width 33 height 36
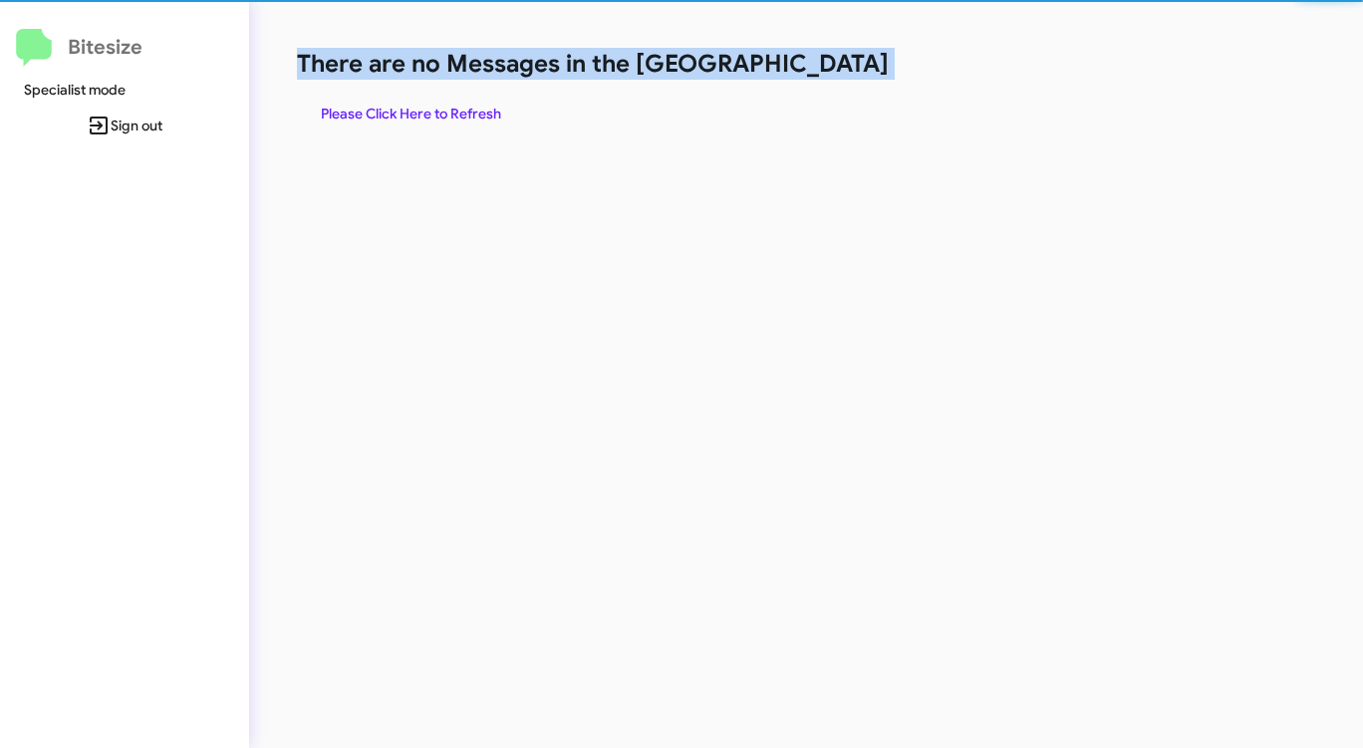
click at [817, 77] on h1 "There are no Messages in the [GEOGRAPHIC_DATA]" at bounding box center [713, 64] width 833 height 32
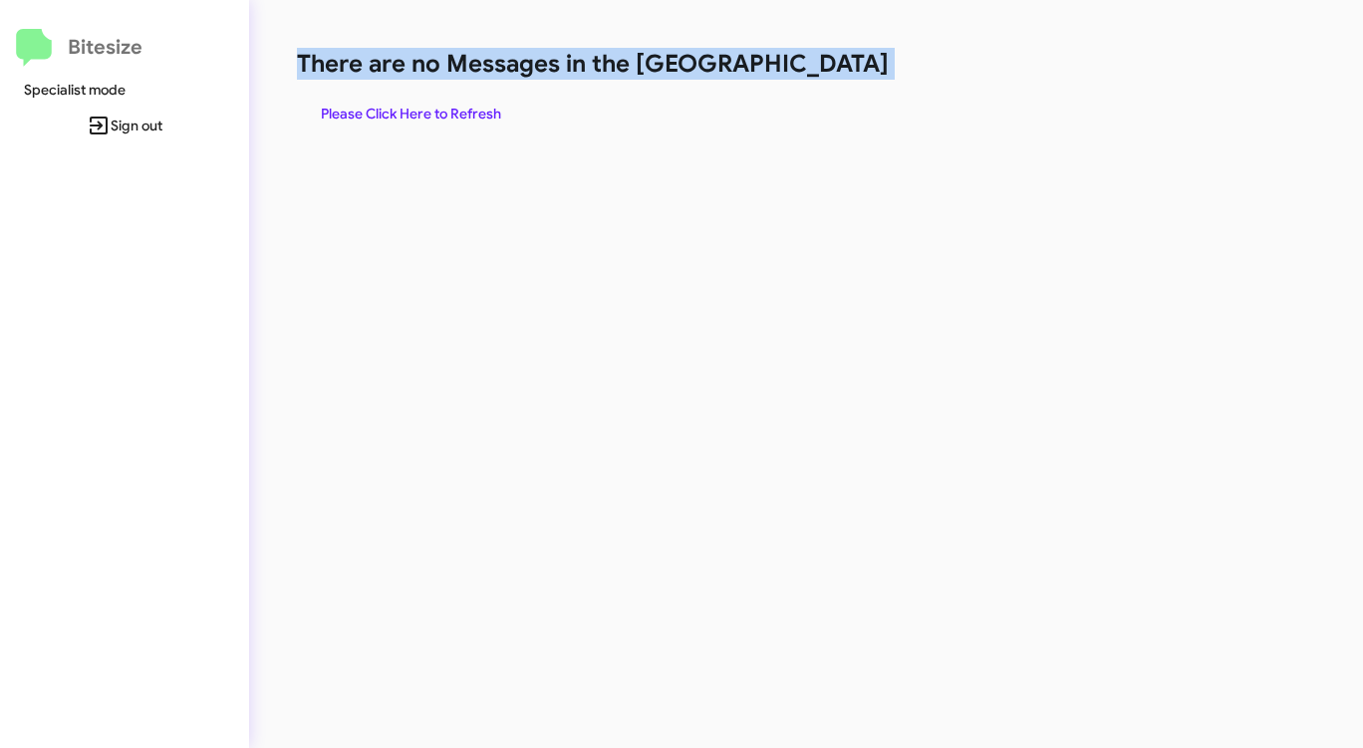
click at [817, 77] on h1 "There are no Messages in the [GEOGRAPHIC_DATA]" at bounding box center [713, 64] width 833 height 32
click at [457, 111] on span "Please Click Here to Refresh" at bounding box center [411, 114] width 180 height 36
click at [456, 112] on span "Please Click Here to Refresh" at bounding box center [411, 114] width 180 height 36
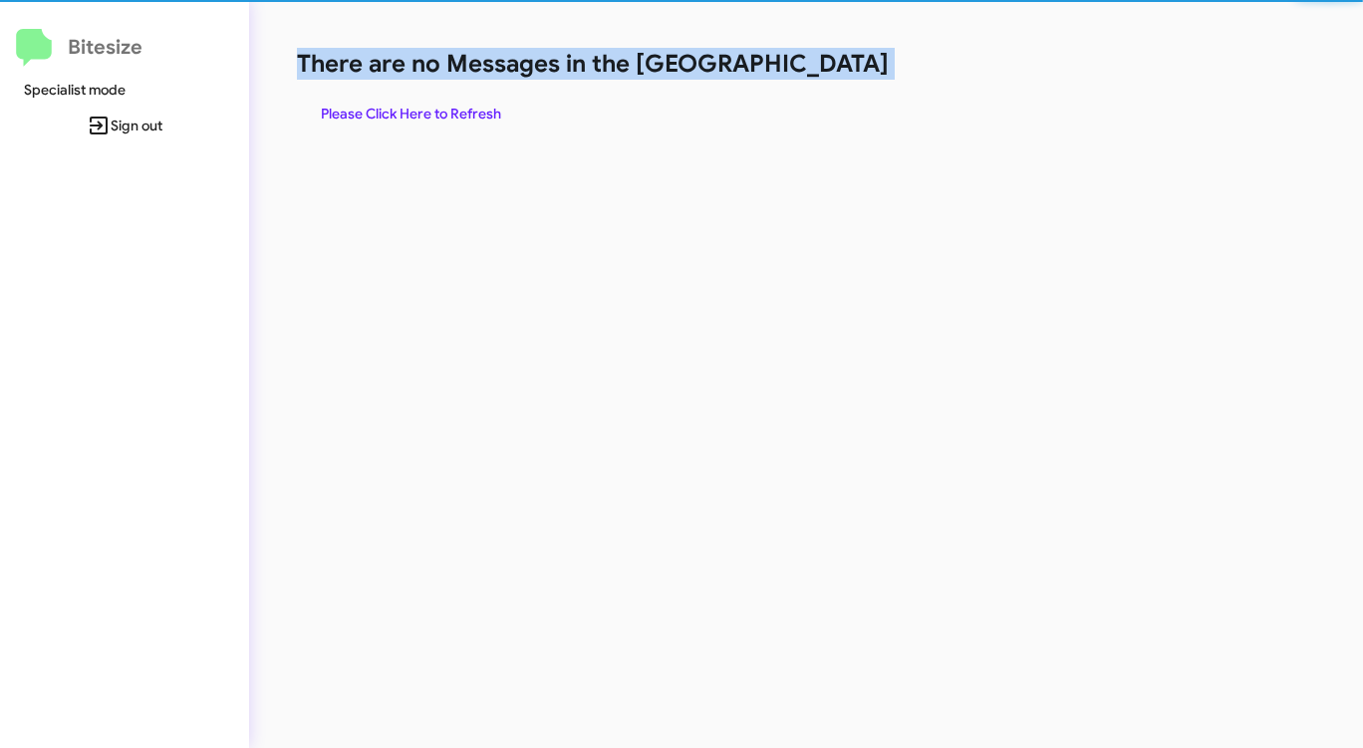
click at [457, 113] on span "Please Click Here to Refresh" at bounding box center [411, 114] width 180 height 36
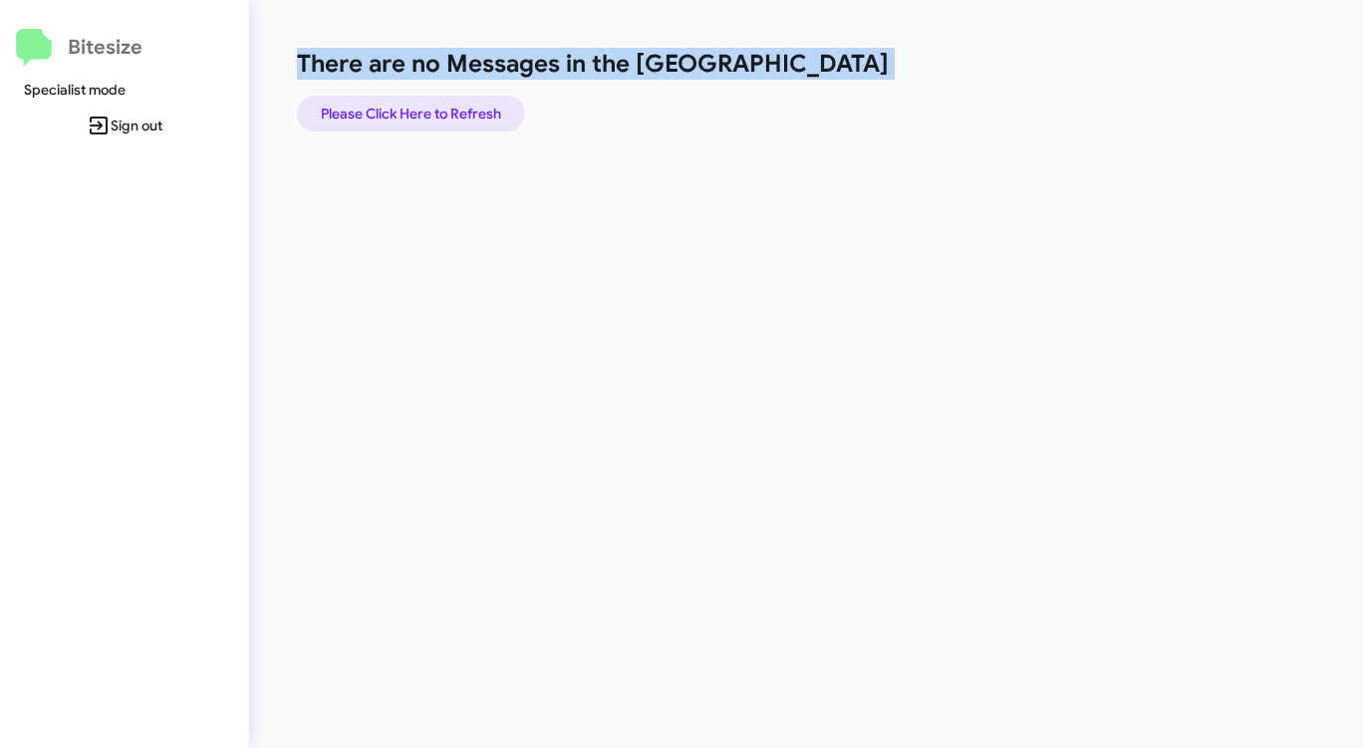
click at [453, 112] on span "Please Click Here to Refresh" at bounding box center [411, 114] width 180 height 36
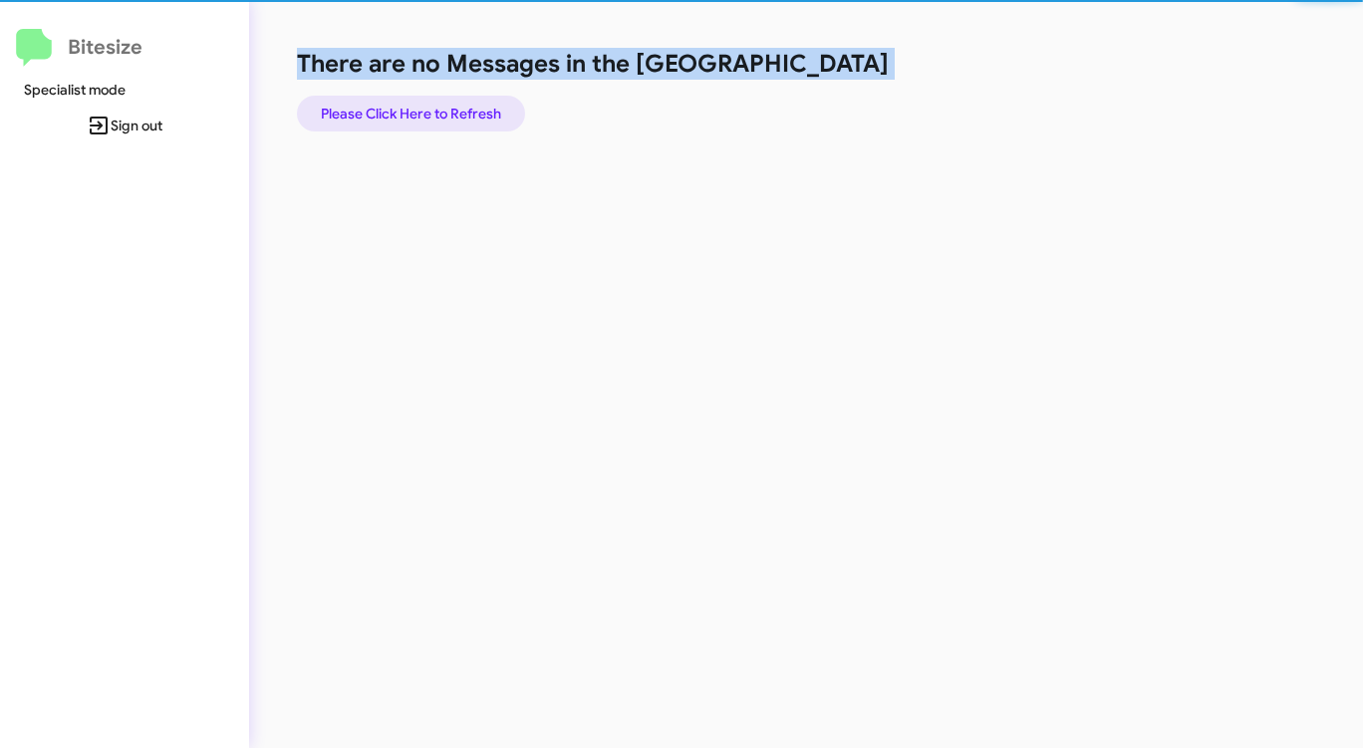
click at [453, 112] on span "Please Click Here to Refresh" at bounding box center [411, 114] width 180 height 36
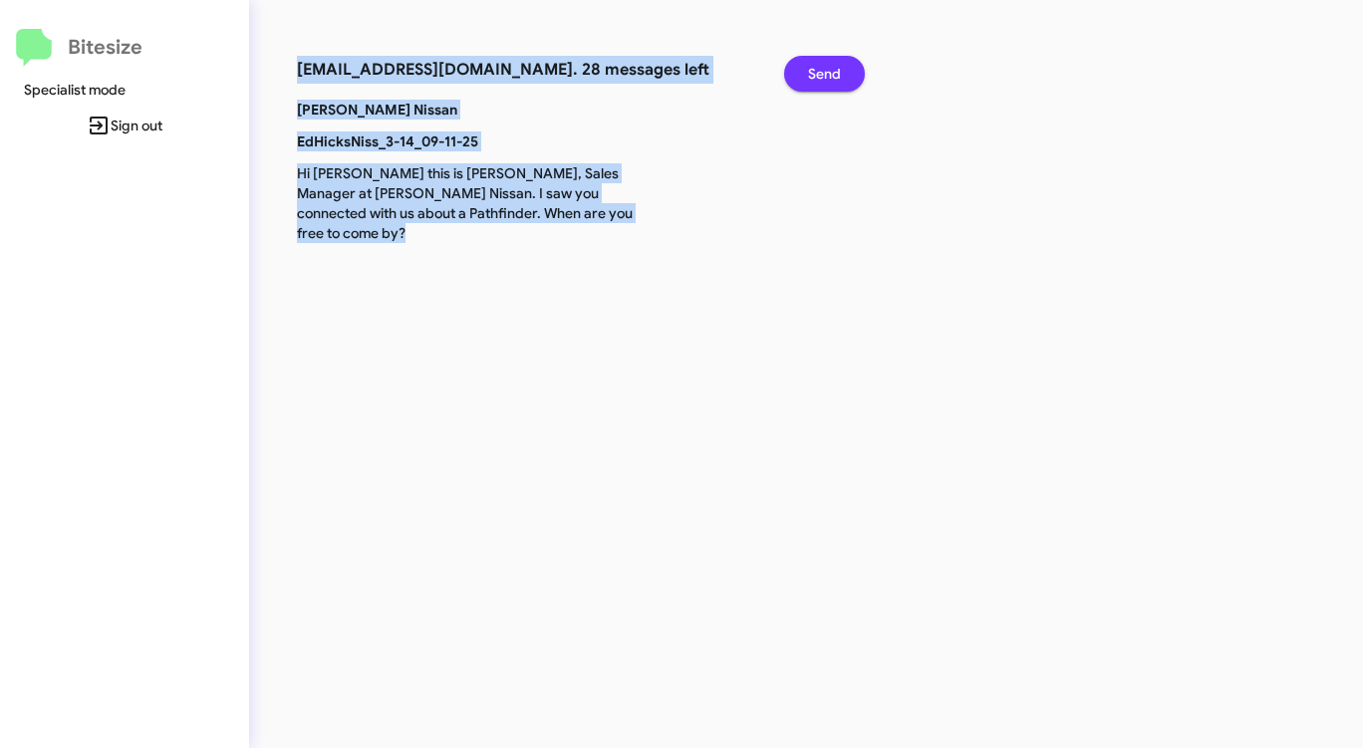
click at [814, 70] on span "Send" at bounding box center [824, 74] width 33 height 36
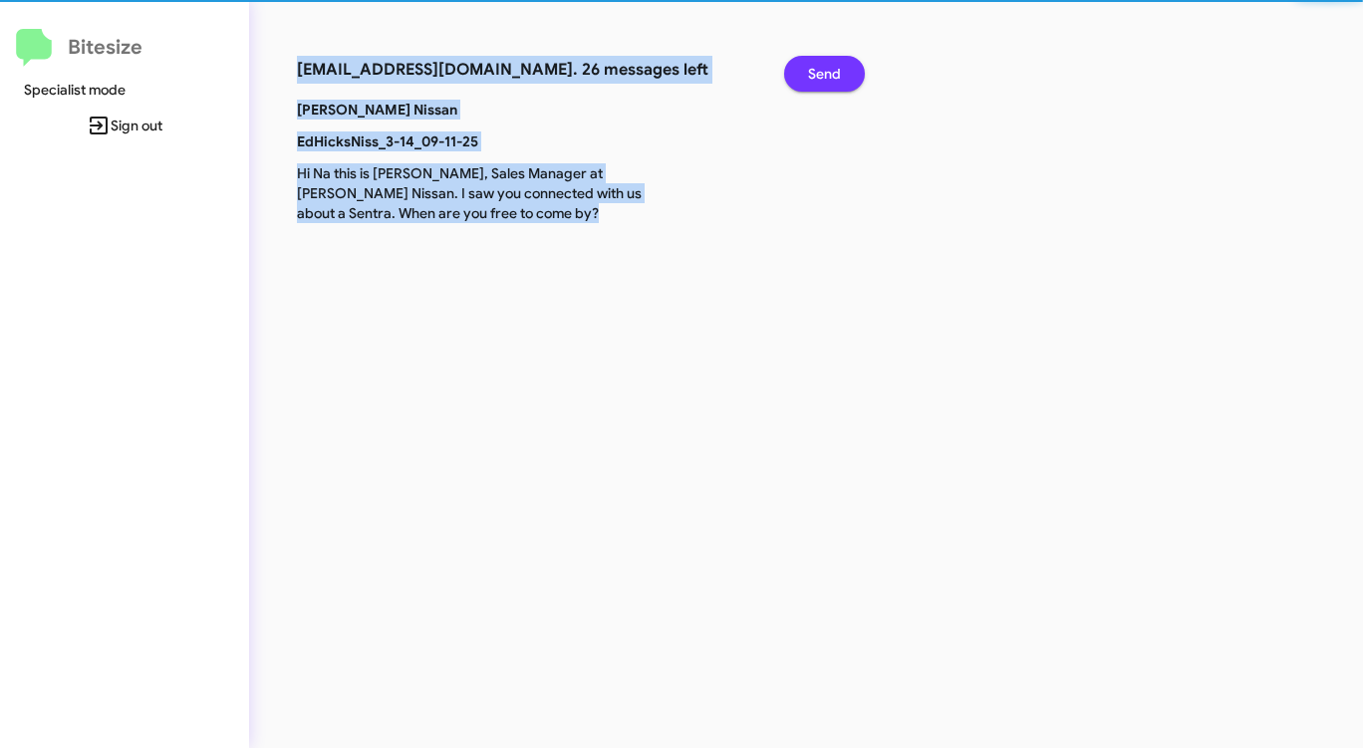
click at [814, 70] on span "Send" at bounding box center [824, 74] width 33 height 36
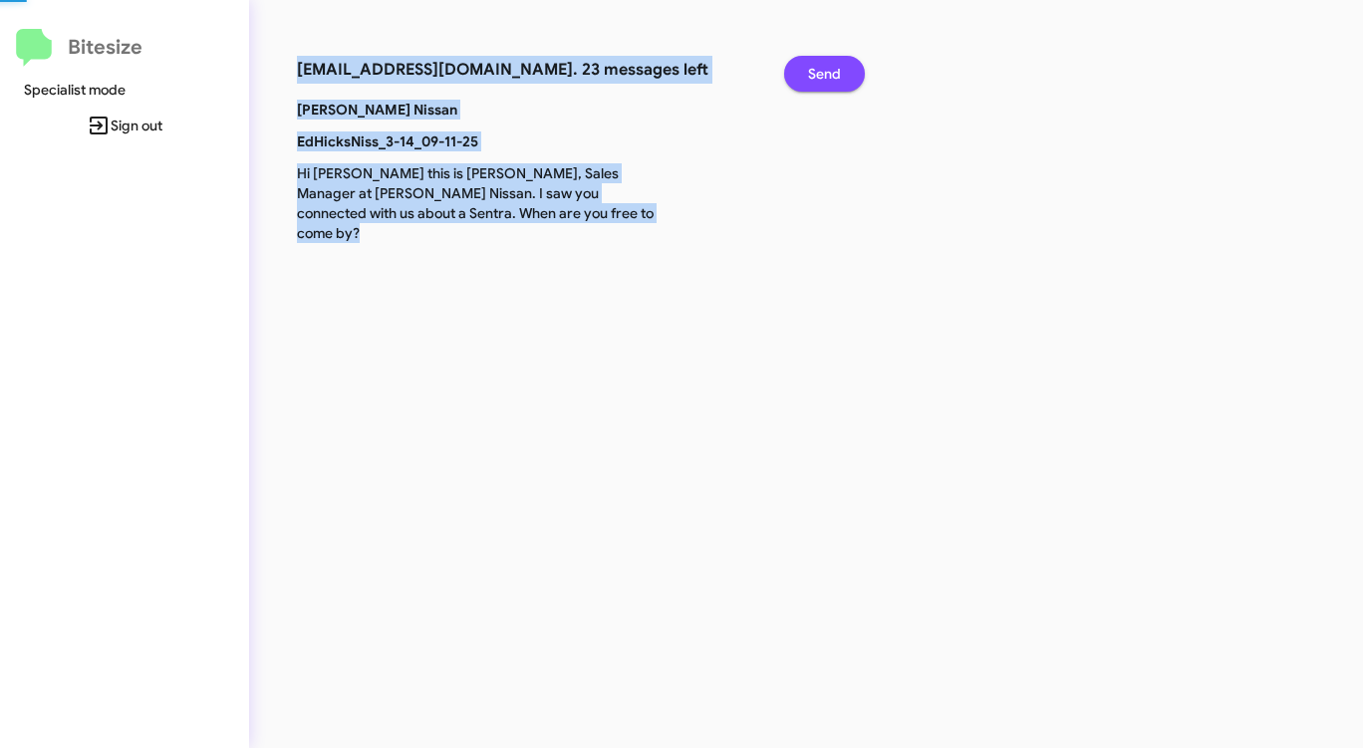
click at [814, 70] on span "Send" at bounding box center [824, 74] width 33 height 36
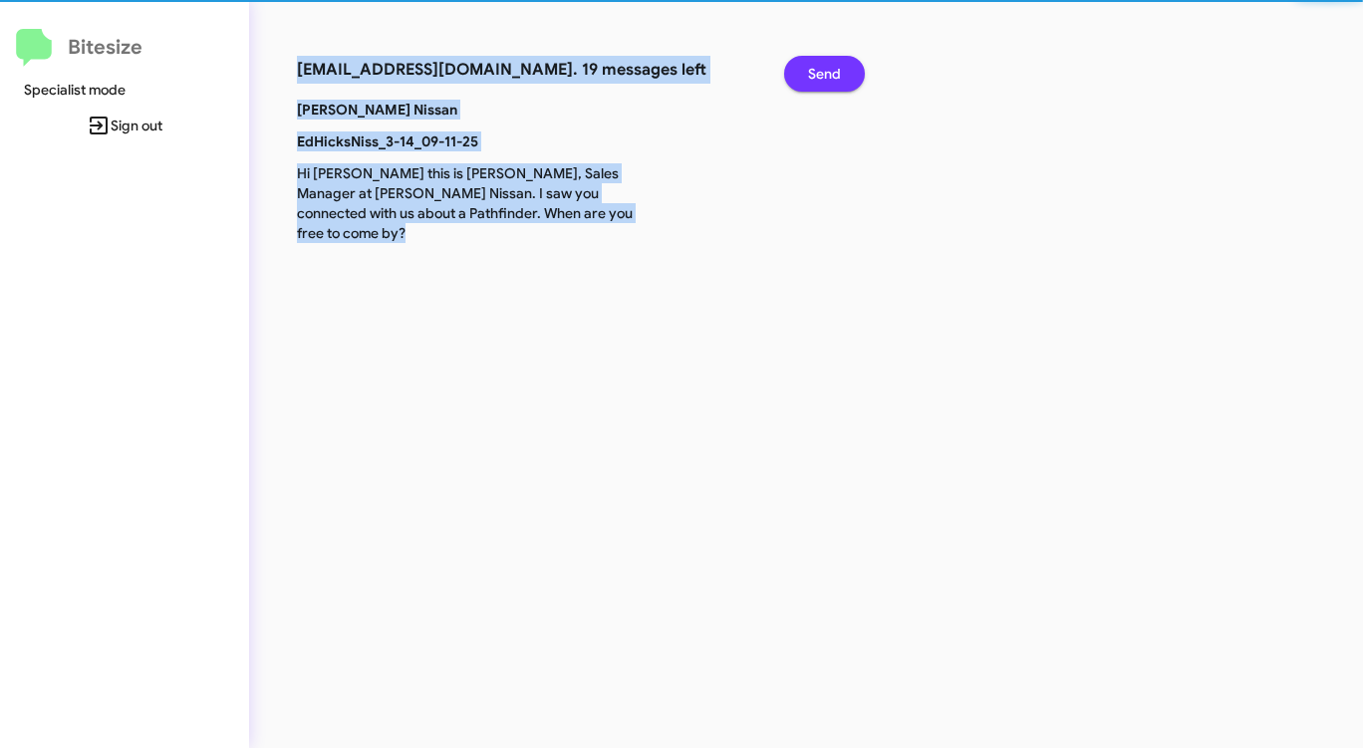
click at [814, 70] on span "Send" at bounding box center [824, 74] width 33 height 36
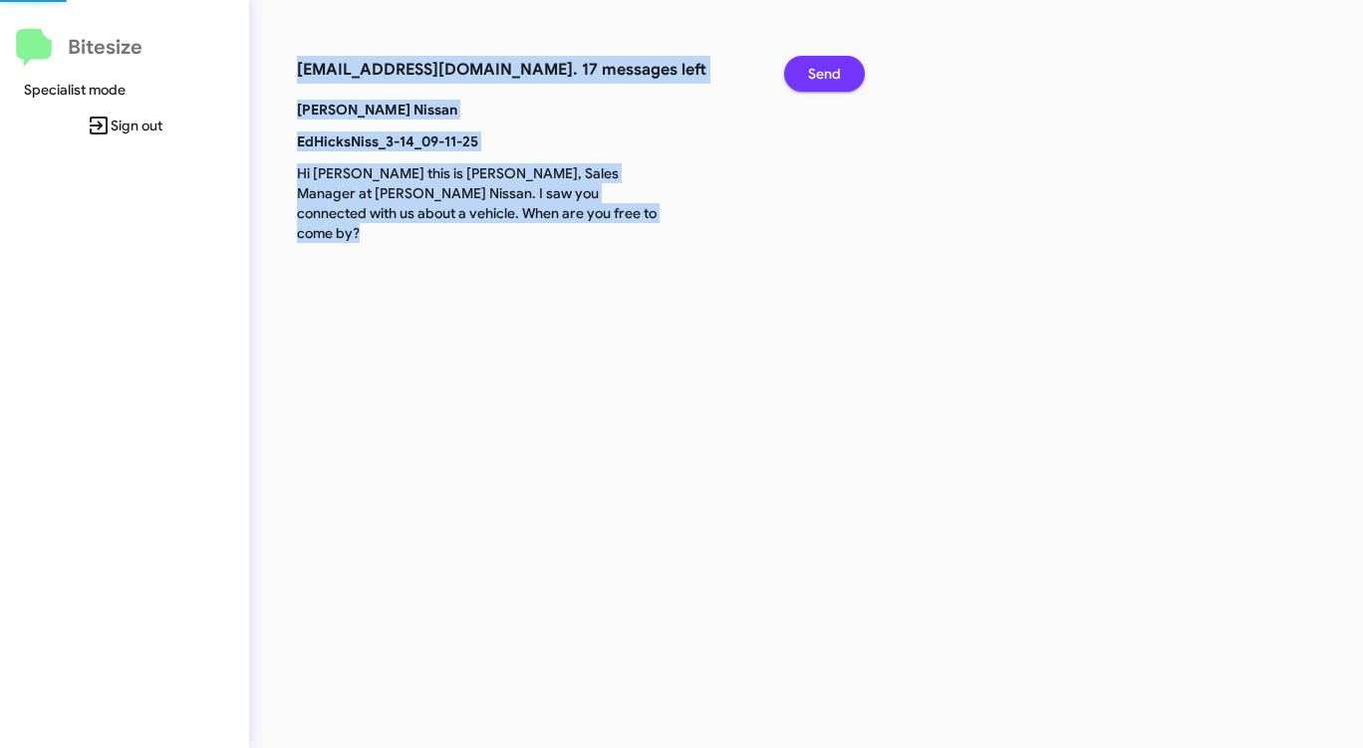
click at [814, 70] on span "Send" at bounding box center [824, 74] width 33 height 36
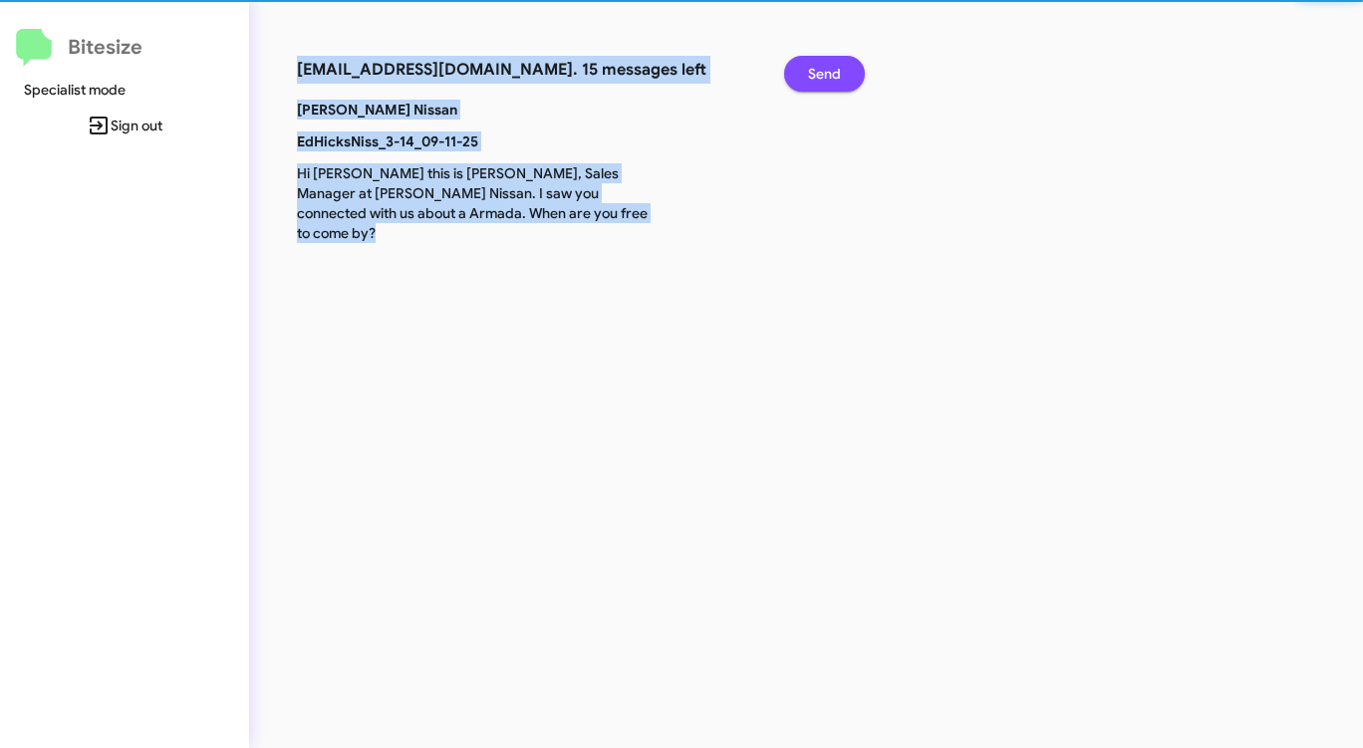
click at [814, 70] on span "Send" at bounding box center [824, 74] width 33 height 36
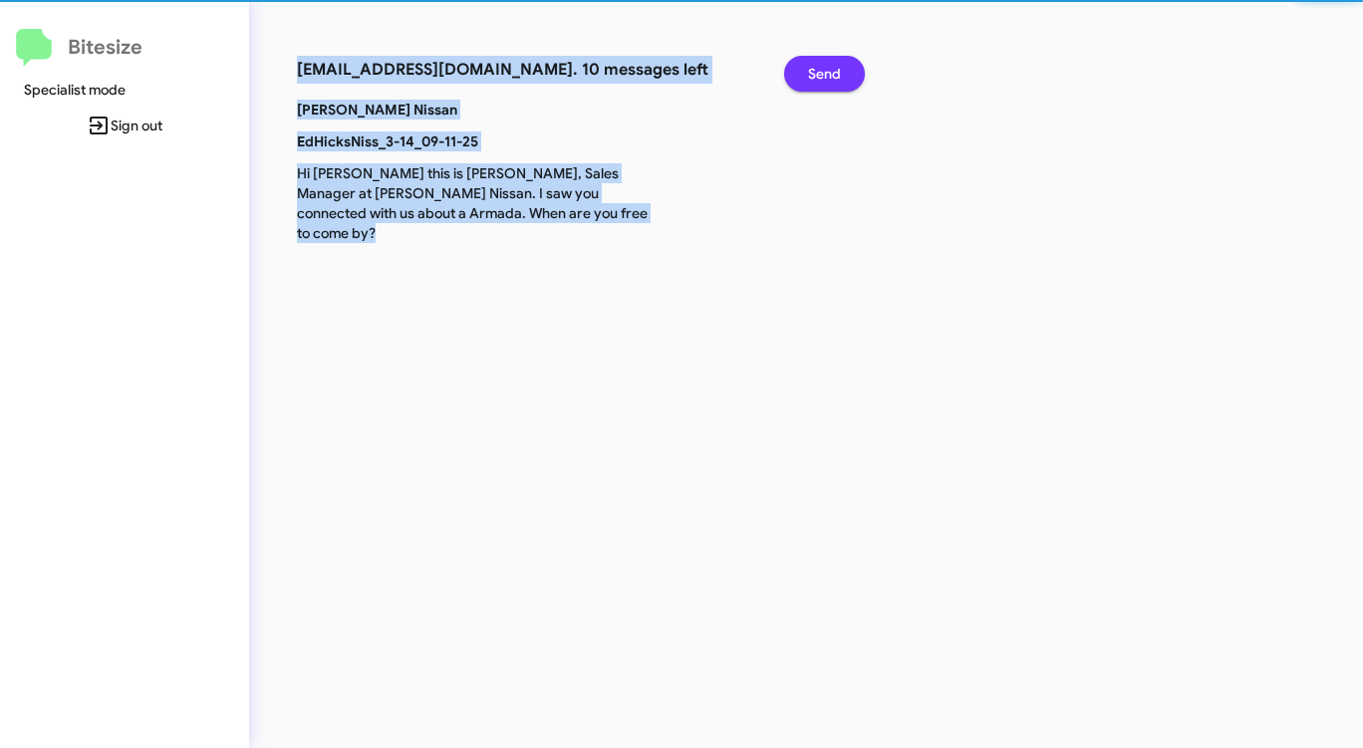
click at [814, 70] on span "Send" at bounding box center [824, 74] width 33 height 36
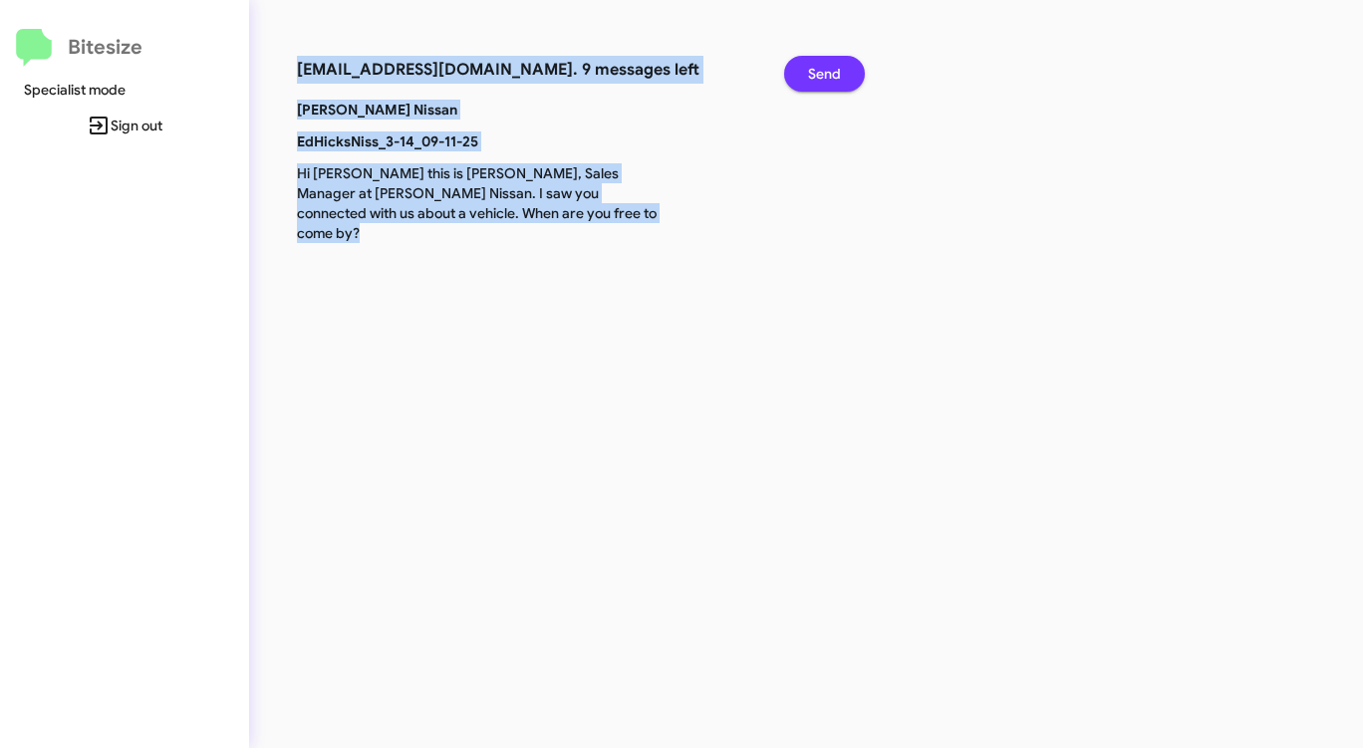
click at [814, 70] on span "Send" at bounding box center [824, 74] width 33 height 36
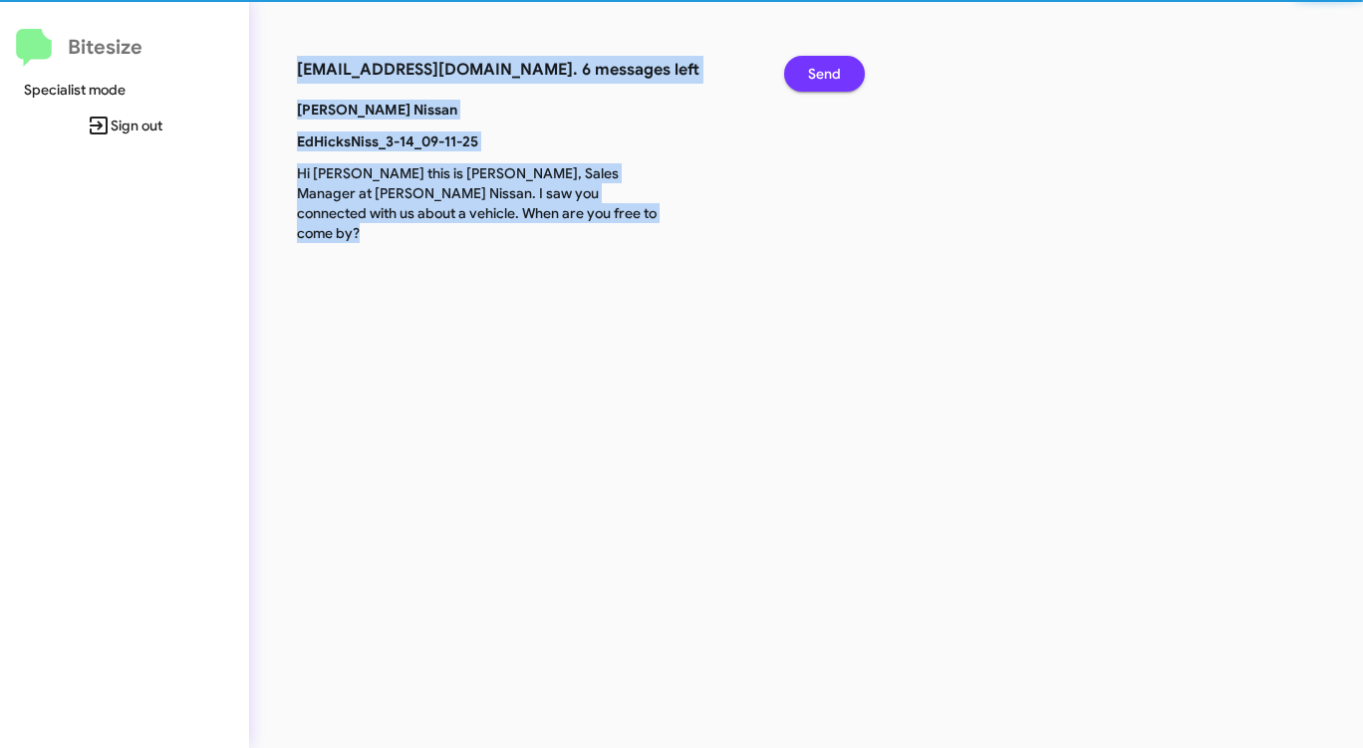
click at [814, 70] on span "Send" at bounding box center [824, 74] width 33 height 36
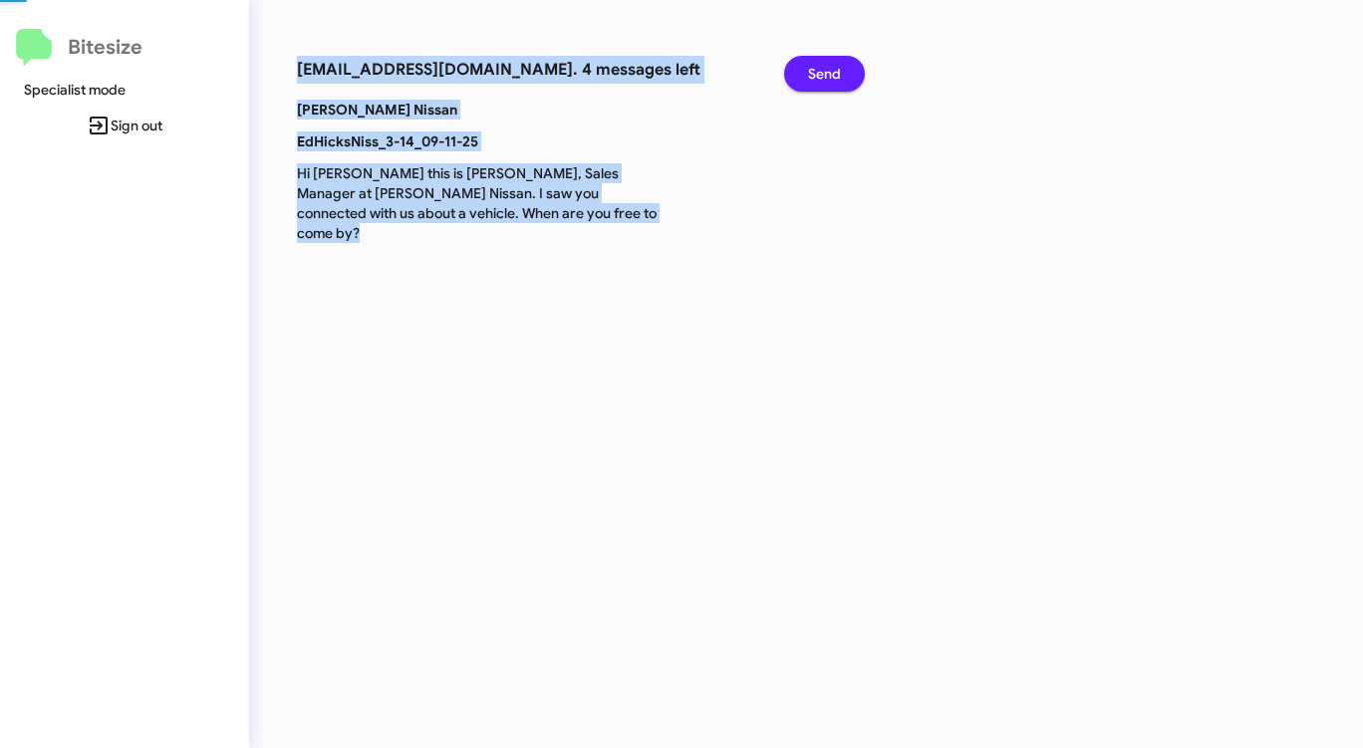
click at [814, 70] on span "Send" at bounding box center [824, 74] width 33 height 36
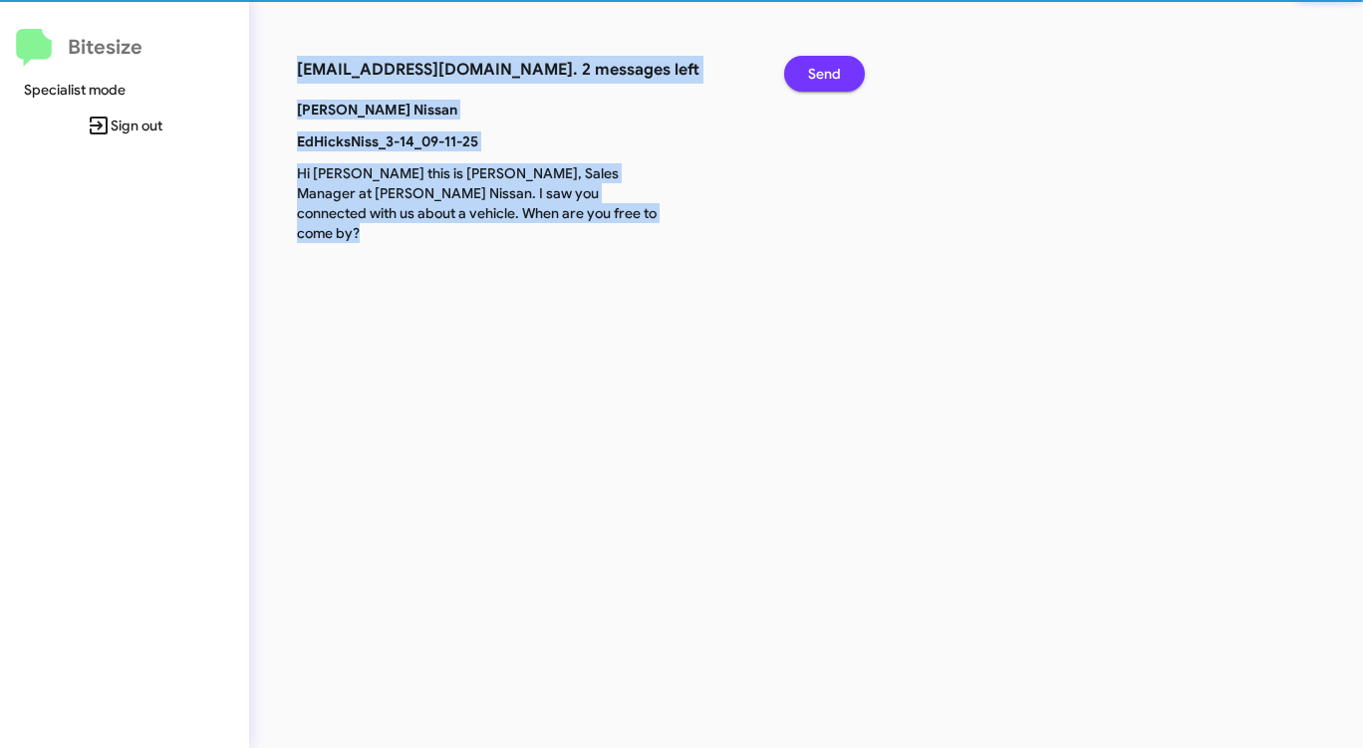
click at [814, 70] on span "Send" at bounding box center [824, 74] width 33 height 36
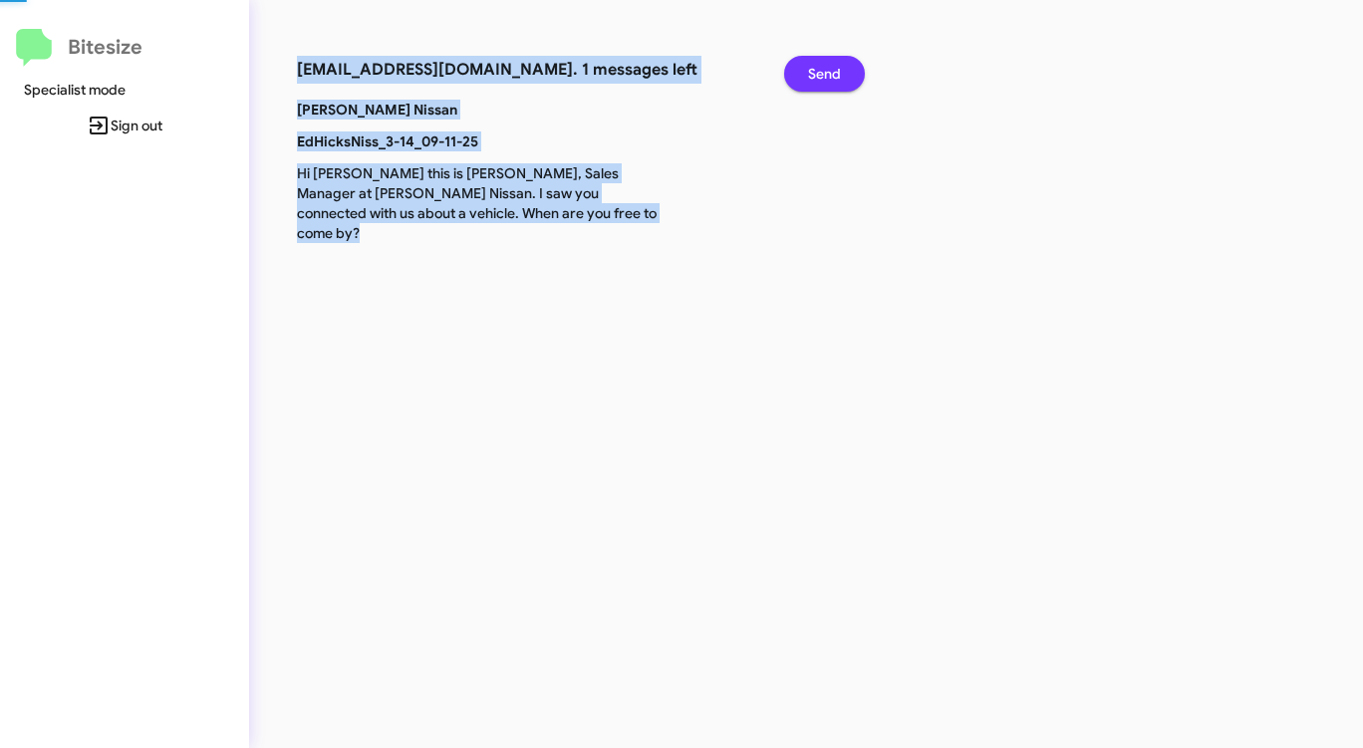
click at [814, 70] on span "Send" at bounding box center [824, 74] width 33 height 36
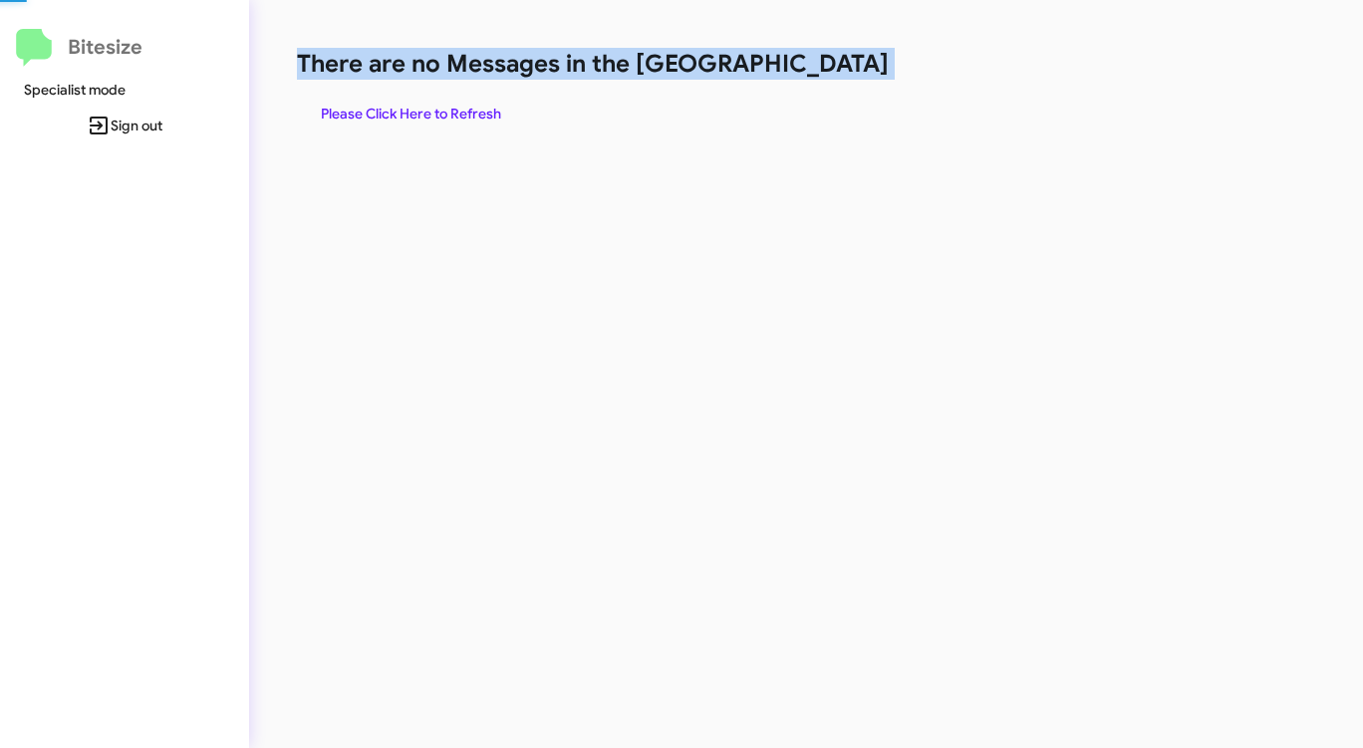
click at [814, 70] on h1 "There are no Messages in the [GEOGRAPHIC_DATA]" at bounding box center [713, 64] width 833 height 32
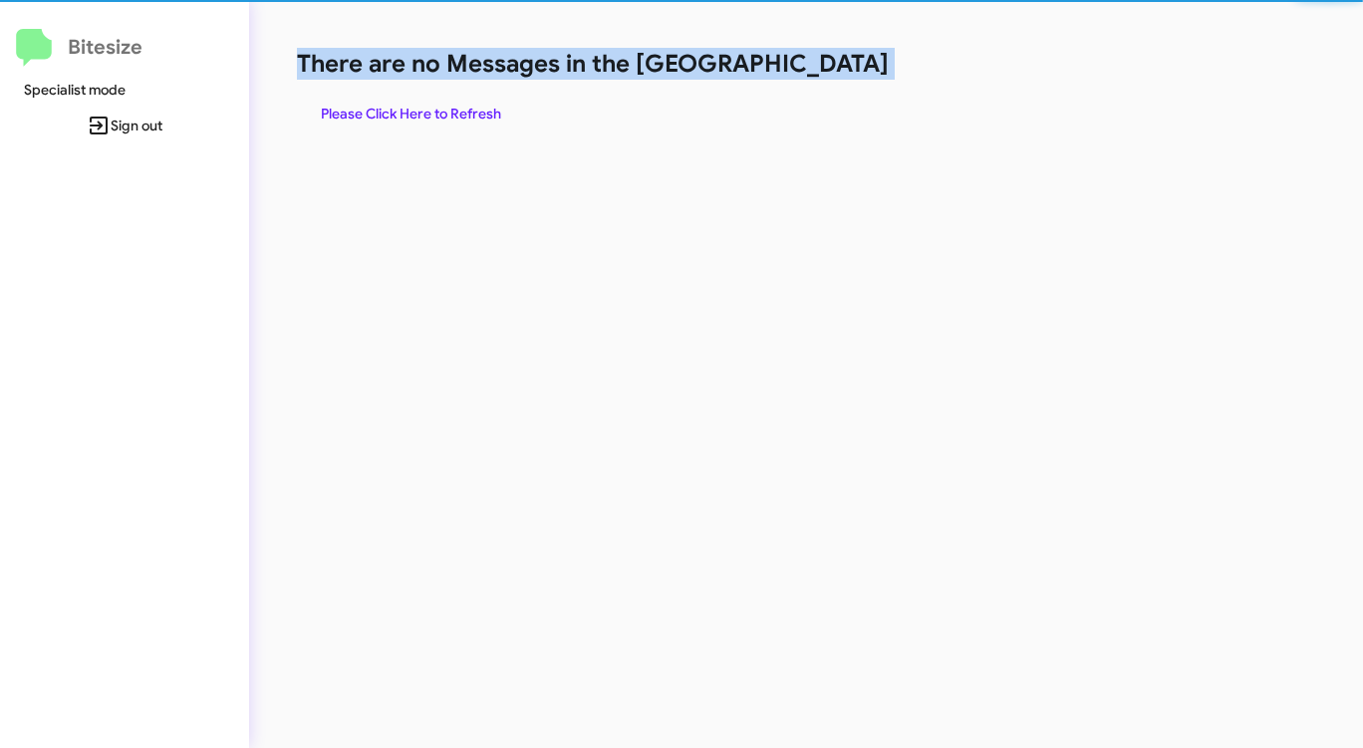
click at [814, 70] on h1 "There are no Messages in the [GEOGRAPHIC_DATA]" at bounding box center [713, 64] width 833 height 32
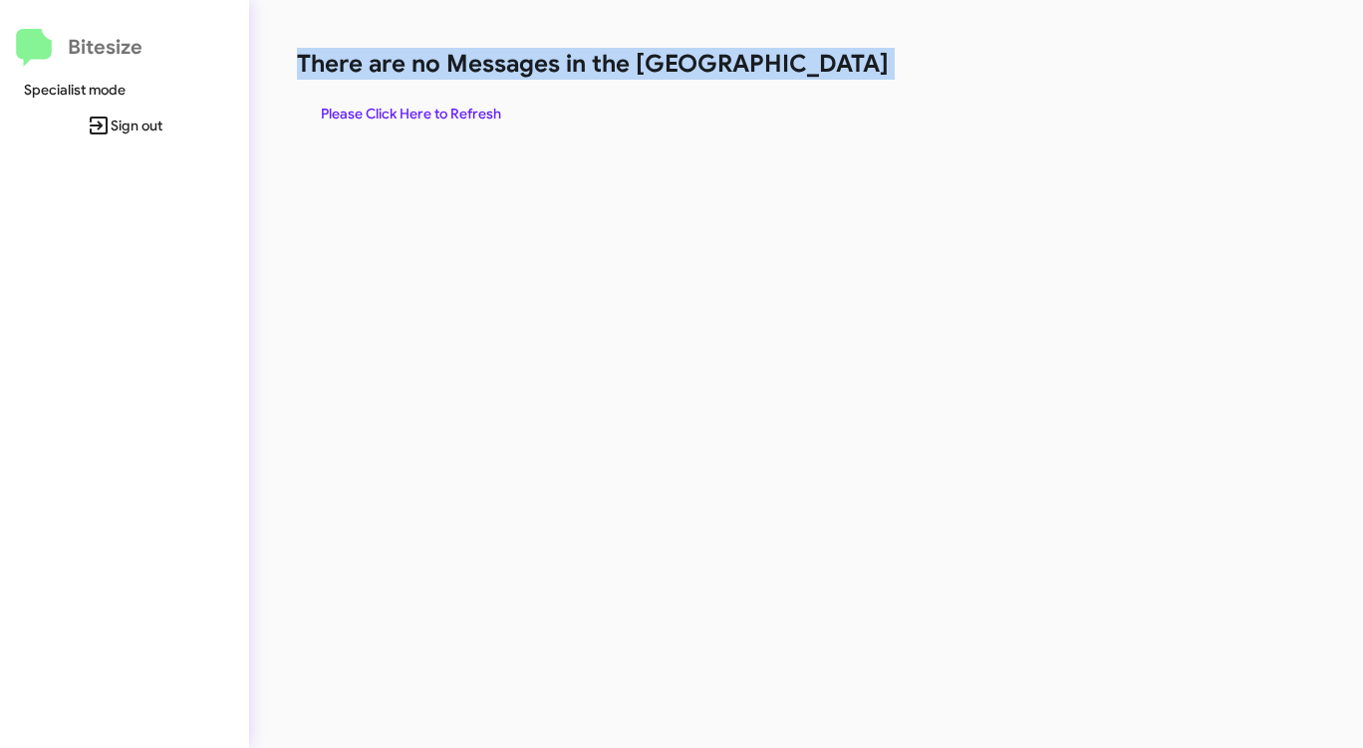
click at [814, 70] on h1 "There are no Messages in the [GEOGRAPHIC_DATA]" at bounding box center [713, 64] width 833 height 32
click at [382, 112] on span "Please Click Here to Refresh" at bounding box center [411, 114] width 180 height 36
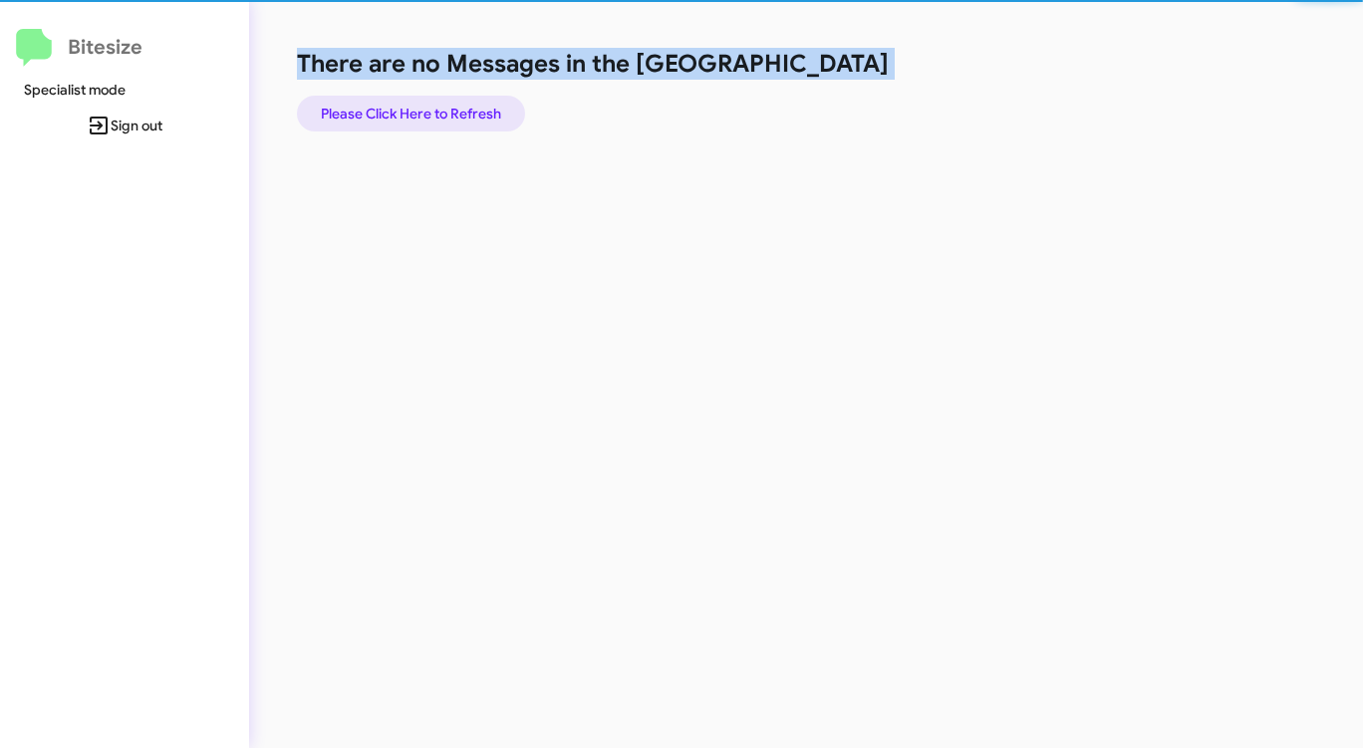
click at [382, 112] on span "Please Click Here to Refresh" at bounding box center [411, 114] width 180 height 36
click at [383, 113] on span "Please Click Here to Refresh" at bounding box center [411, 114] width 180 height 36
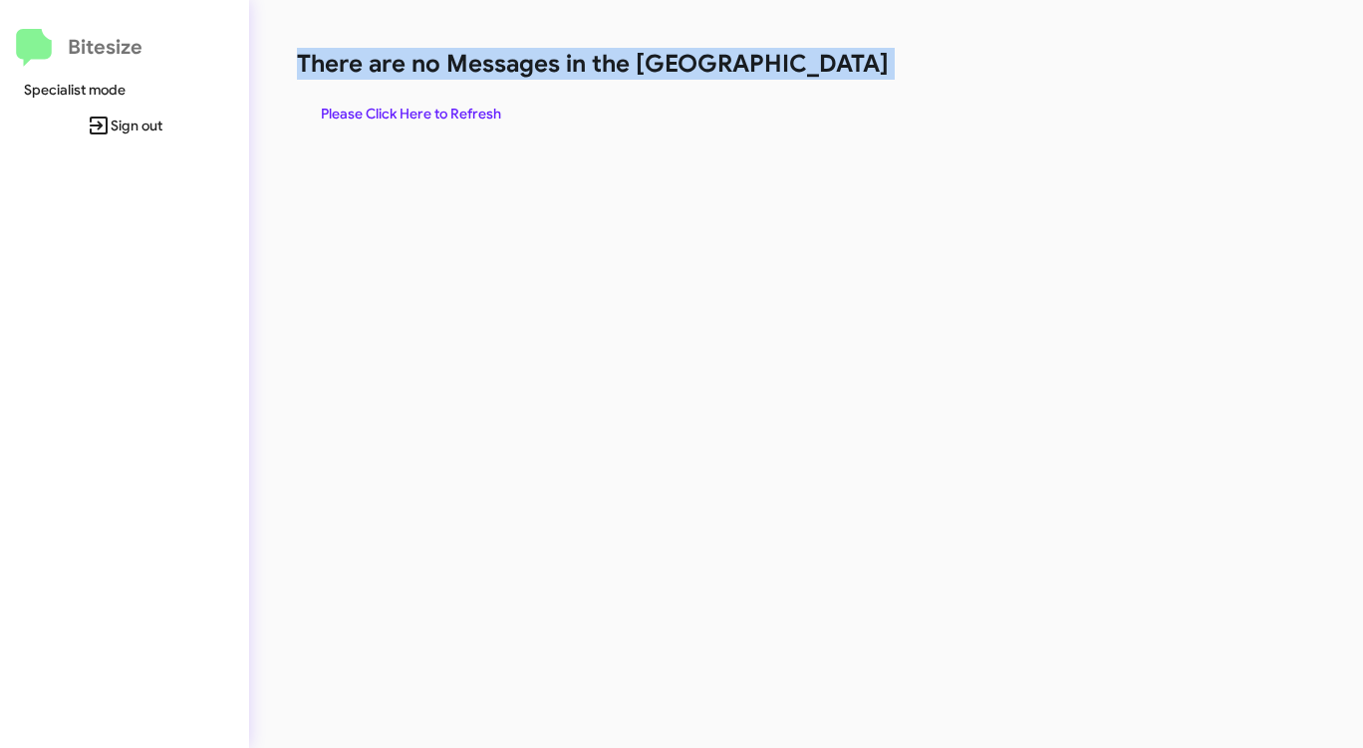
click at [383, 112] on span "Please Click Here to Refresh" at bounding box center [411, 114] width 180 height 36
click at [383, 113] on span "Please Click Here to Refresh" at bounding box center [411, 114] width 180 height 36
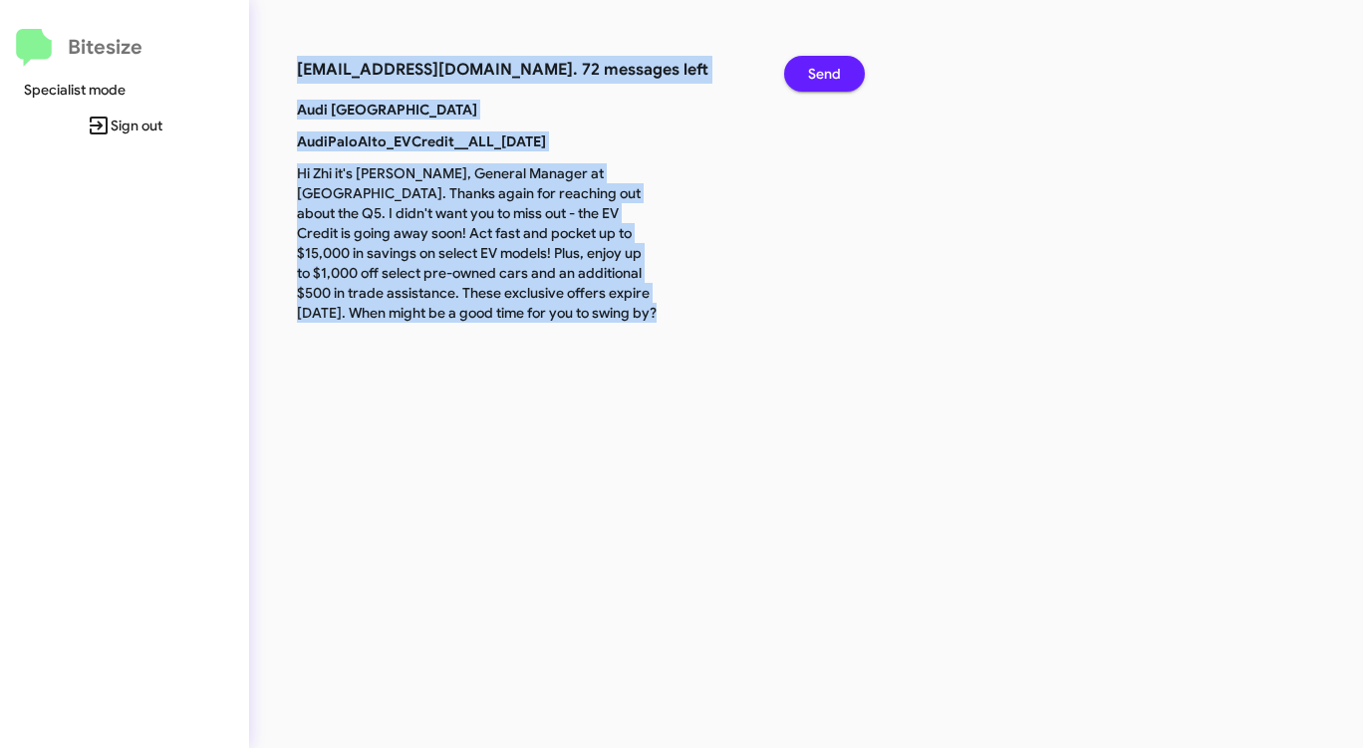
click at [822, 64] on span "Send" at bounding box center [824, 74] width 33 height 36
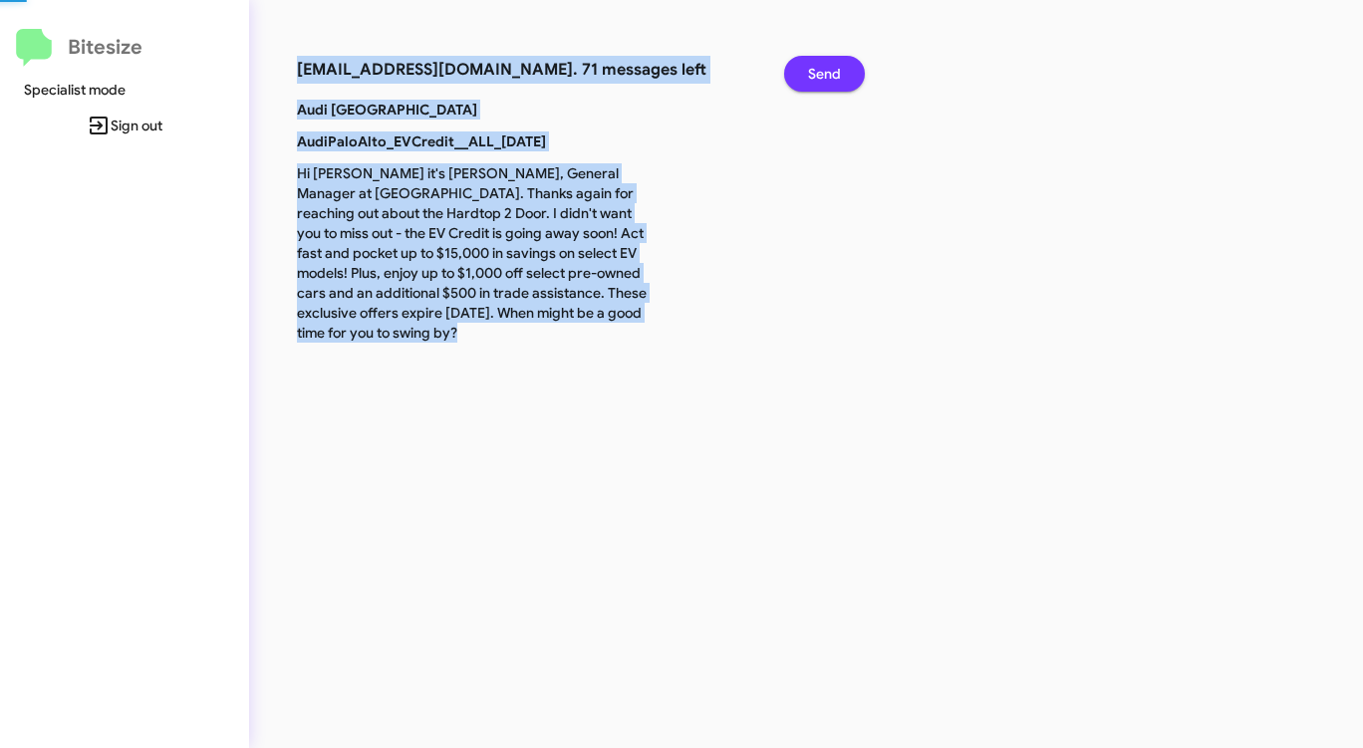
click at [822, 65] on span "Send" at bounding box center [824, 74] width 33 height 36
click at [822, 66] on span "Send" at bounding box center [824, 74] width 33 height 36
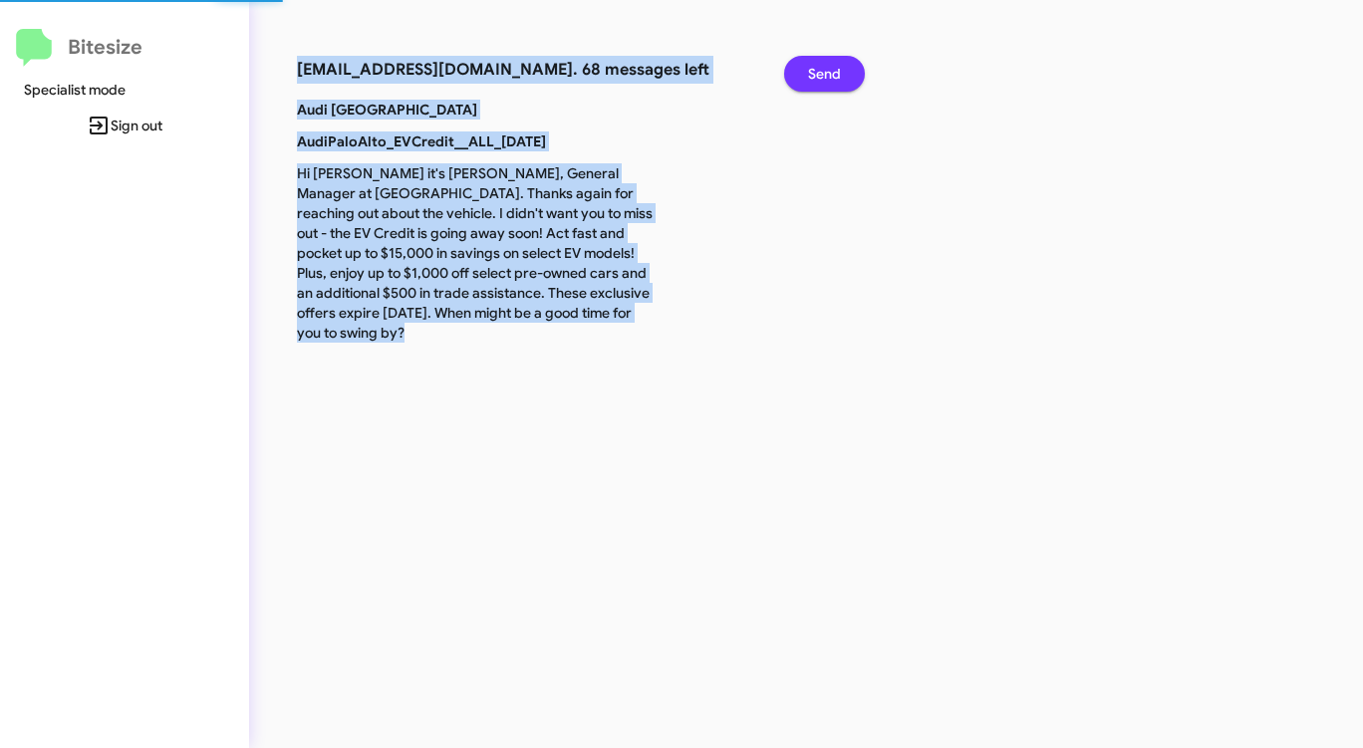
click at [822, 66] on span "Send" at bounding box center [824, 74] width 33 height 36
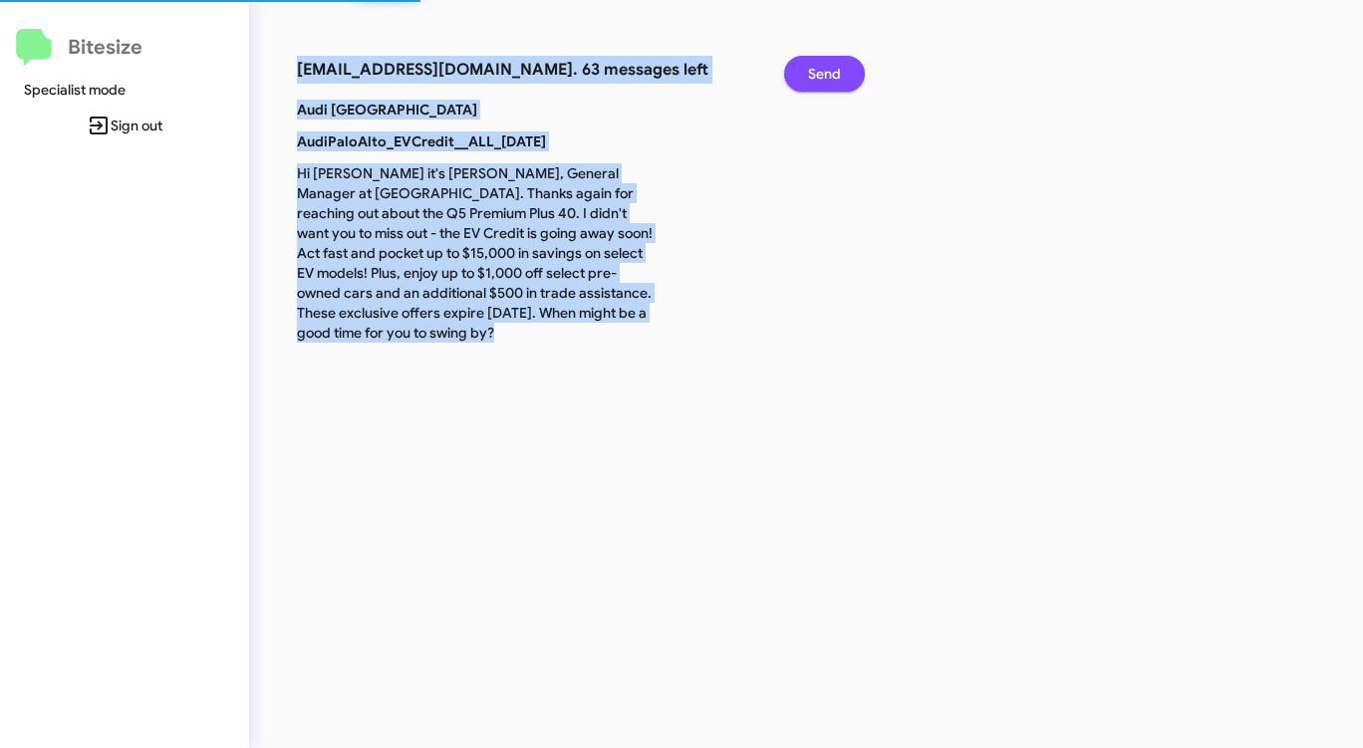
click at [822, 66] on span "Send" at bounding box center [824, 74] width 33 height 36
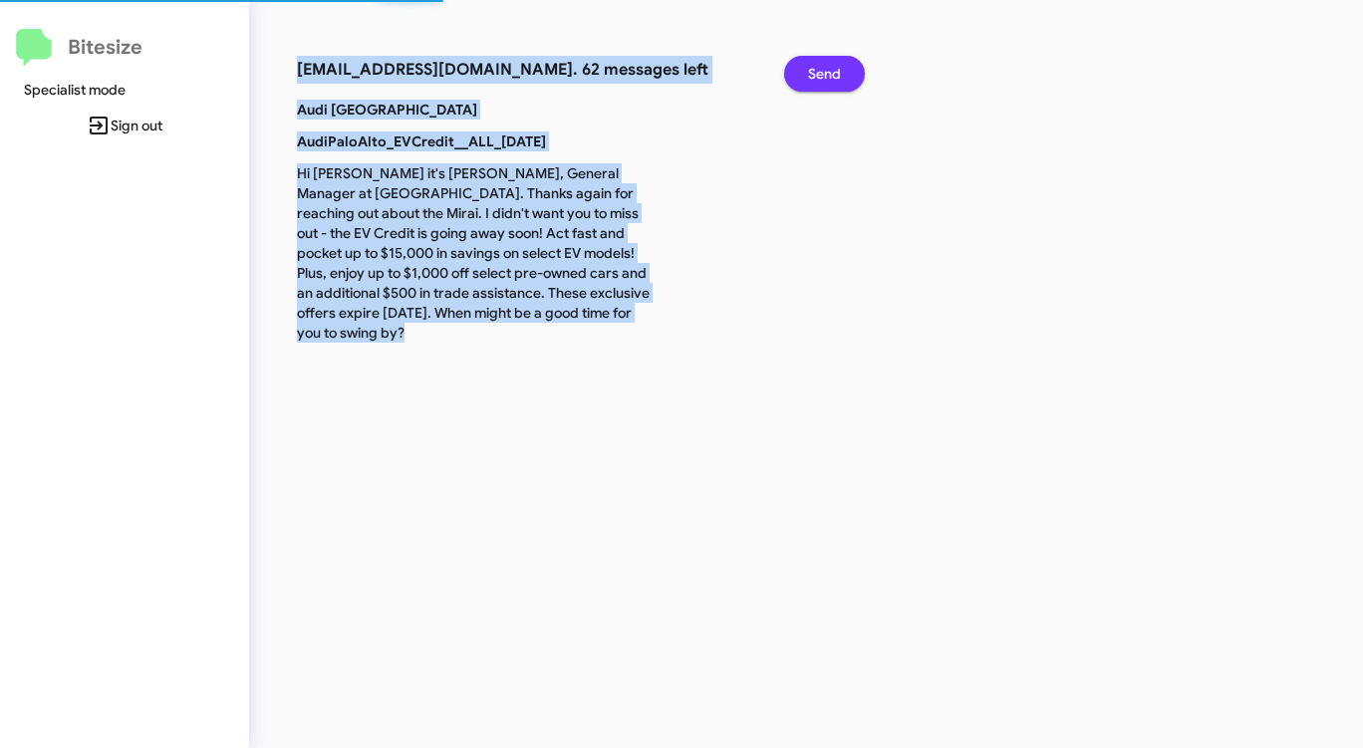
click at [822, 67] on span "Send" at bounding box center [824, 74] width 33 height 36
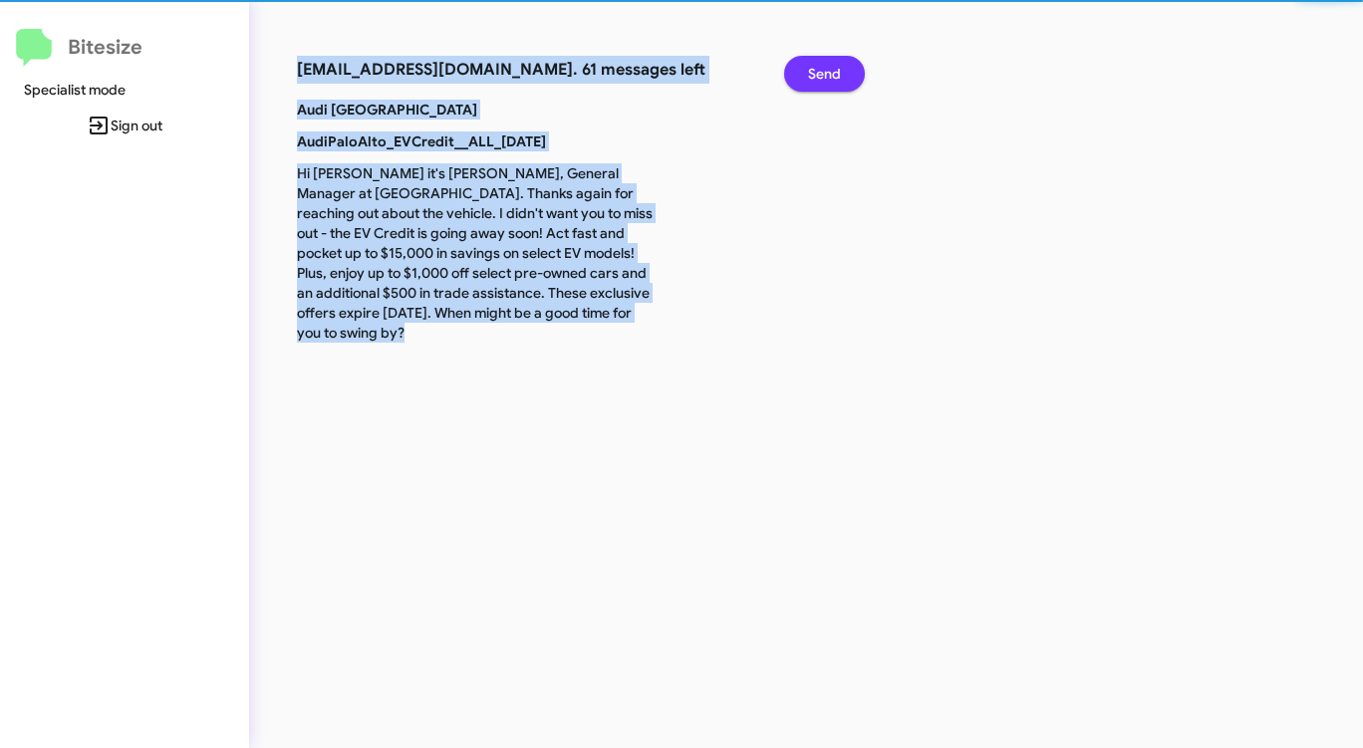
click at [822, 67] on span "Send" at bounding box center [824, 74] width 33 height 36
click at [822, 68] on span "Send" at bounding box center [824, 74] width 33 height 36
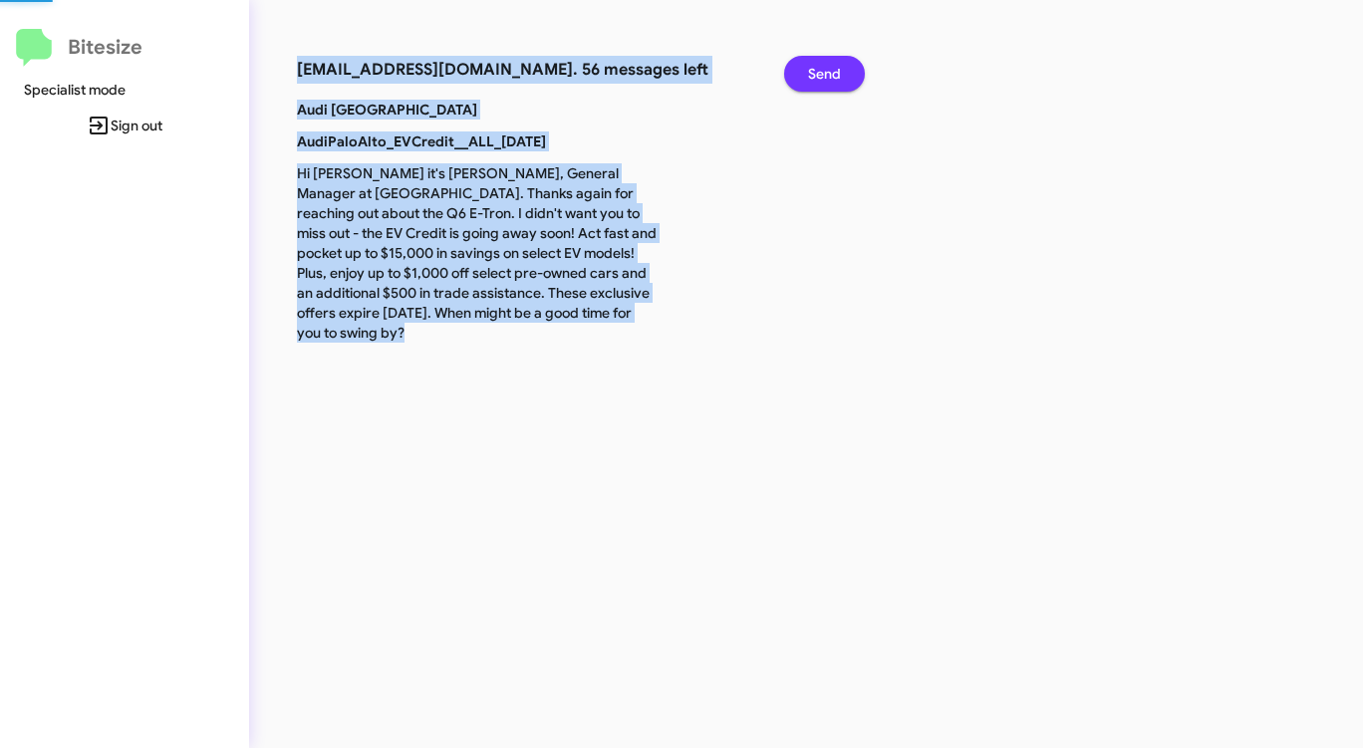
click at [822, 68] on span "Send" at bounding box center [824, 74] width 33 height 36
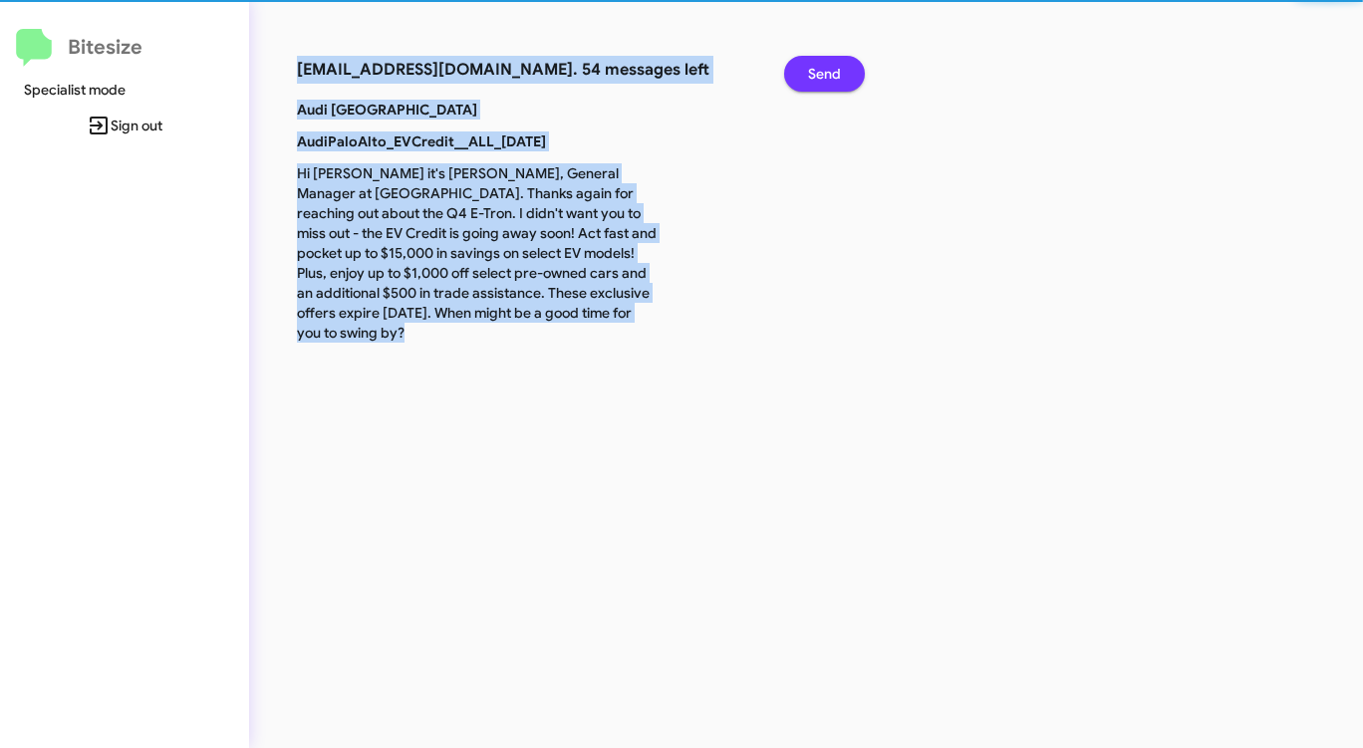
click at [822, 68] on span "Send" at bounding box center [824, 74] width 33 height 36
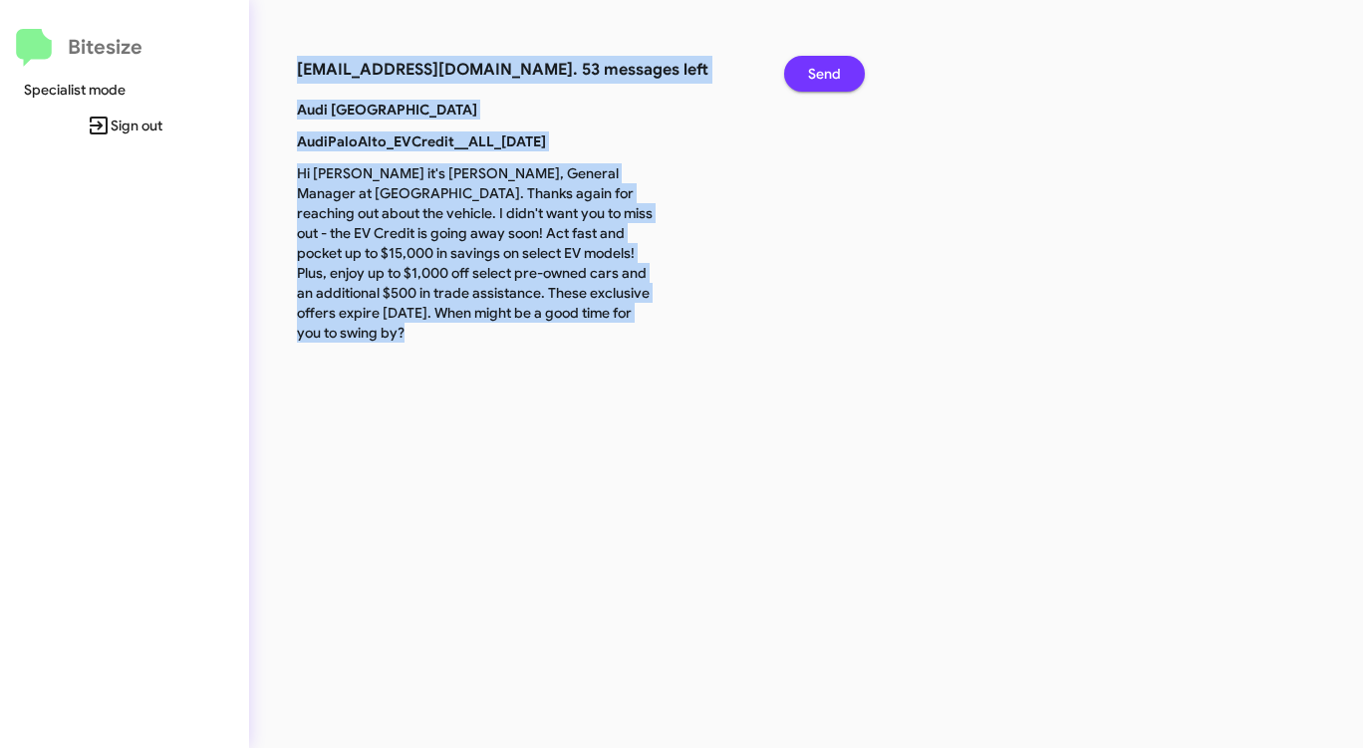
click at [822, 68] on span "Send" at bounding box center [824, 74] width 33 height 36
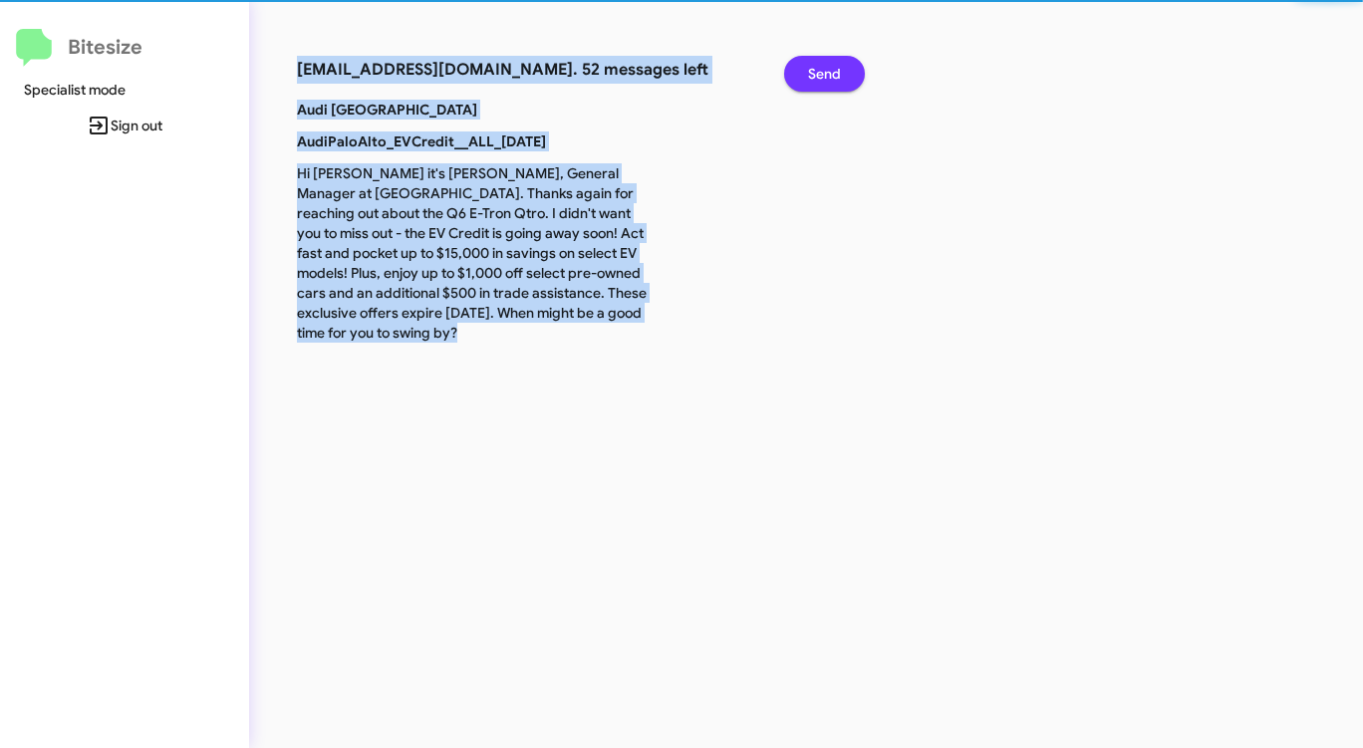
click at [822, 68] on span "Send" at bounding box center [824, 74] width 33 height 36
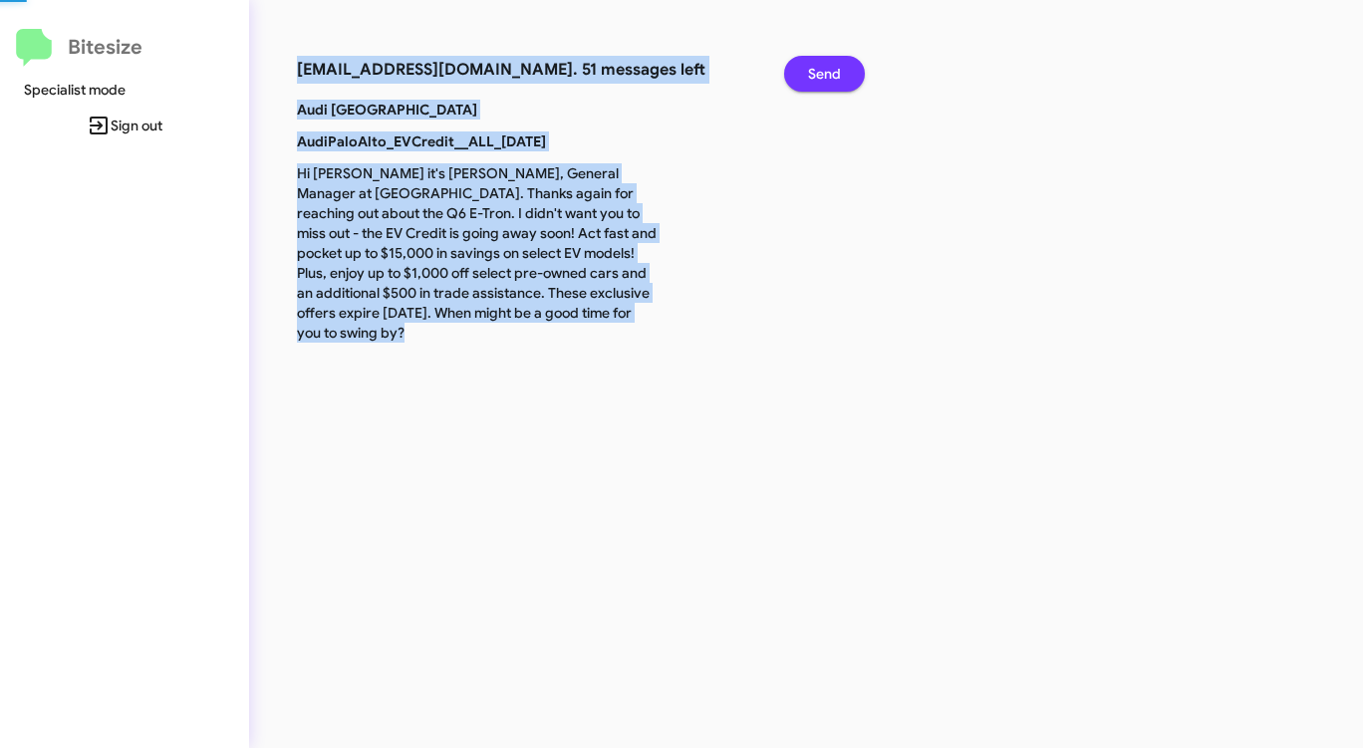
click at [822, 68] on span "Send" at bounding box center [824, 74] width 33 height 36
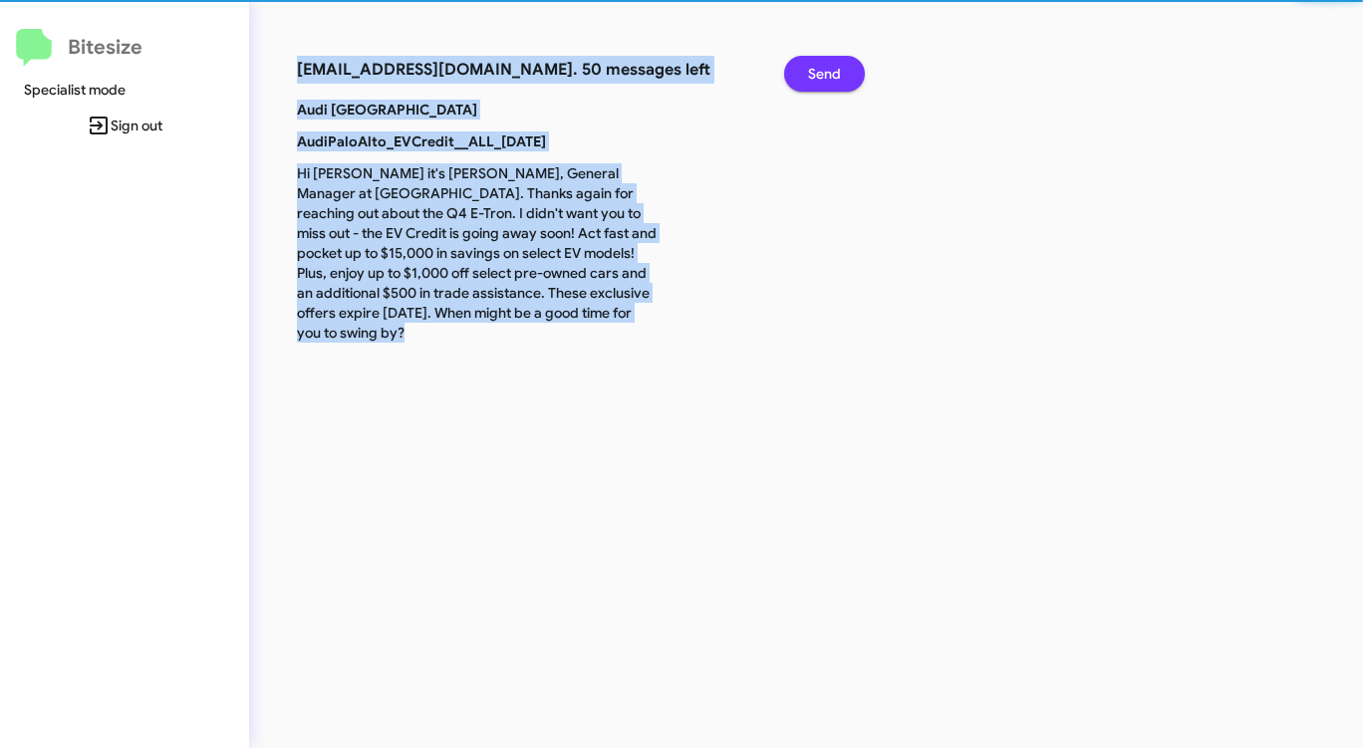
click at [822, 68] on span "Send" at bounding box center [824, 74] width 33 height 36
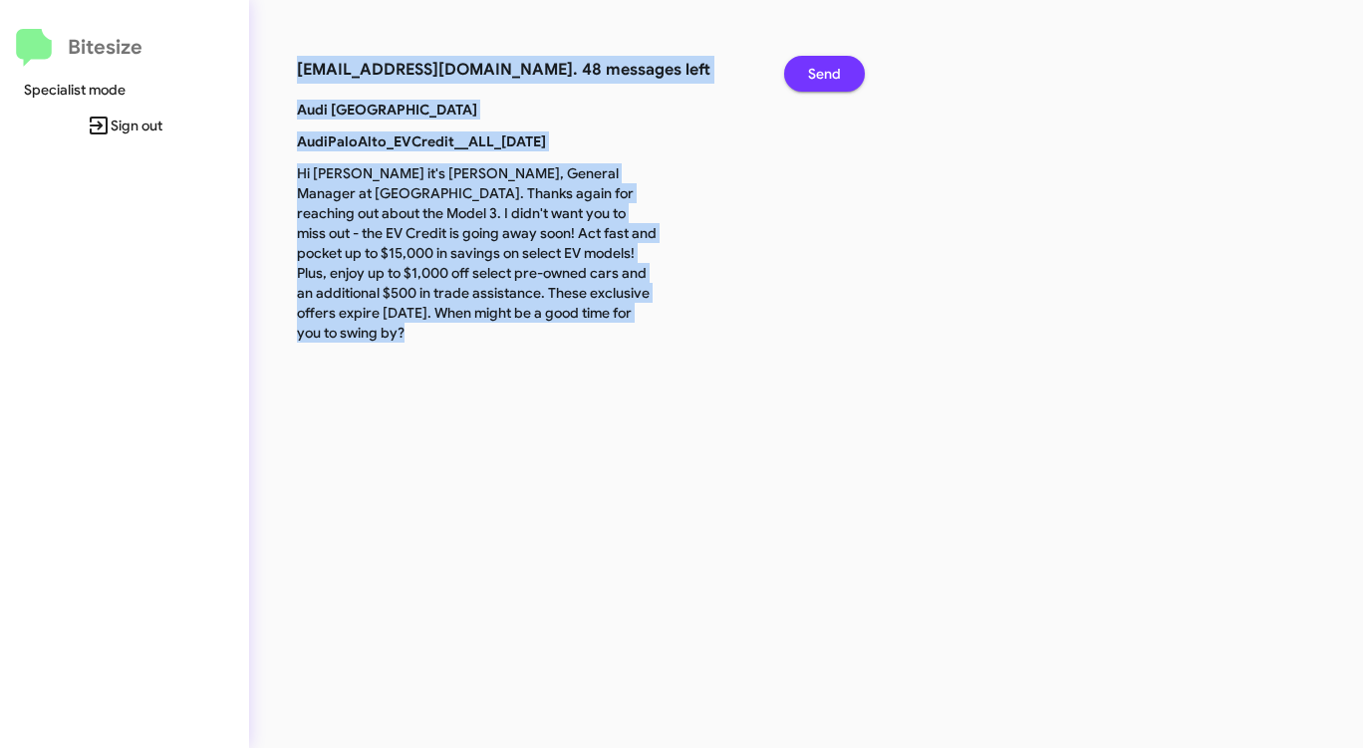
click at [822, 68] on span "Send" at bounding box center [824, 74] width 33 height 36
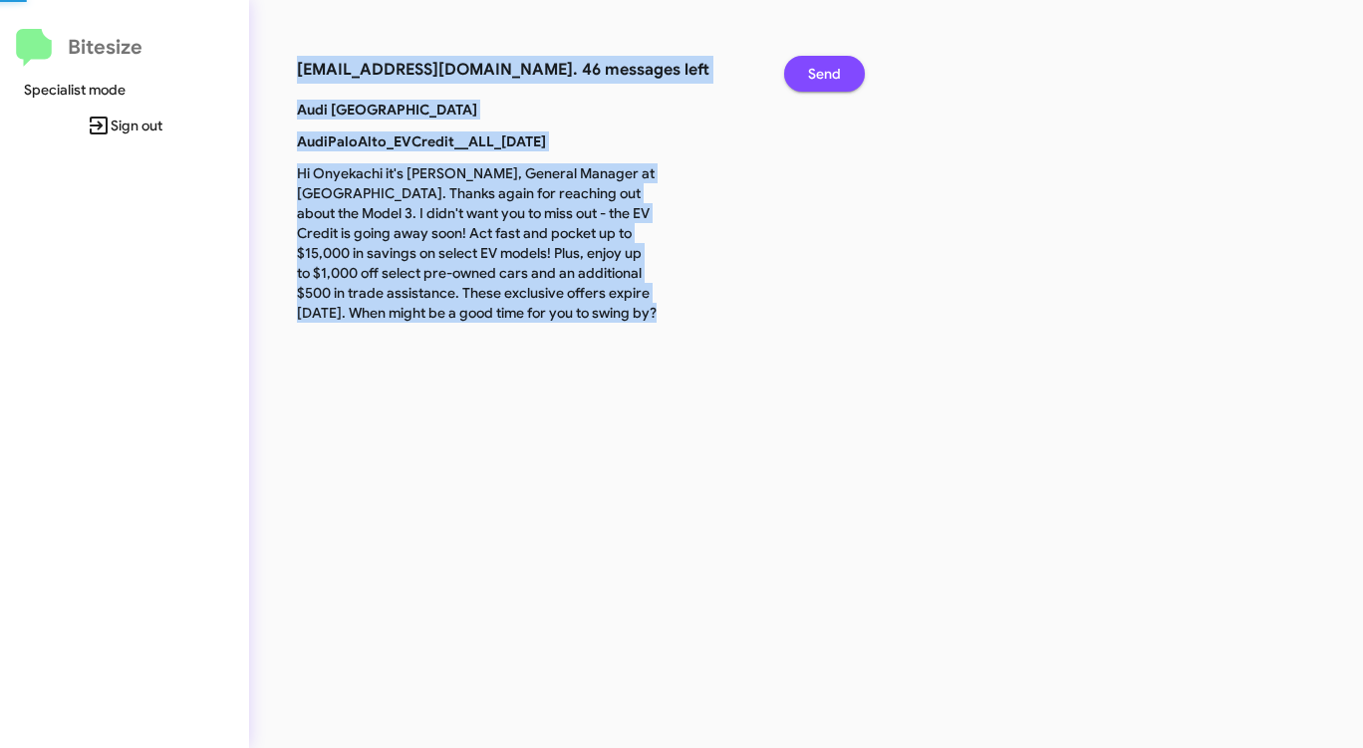
click at [822, 68] on span "Send" at bounding box center [824, 74] width 33 height 36
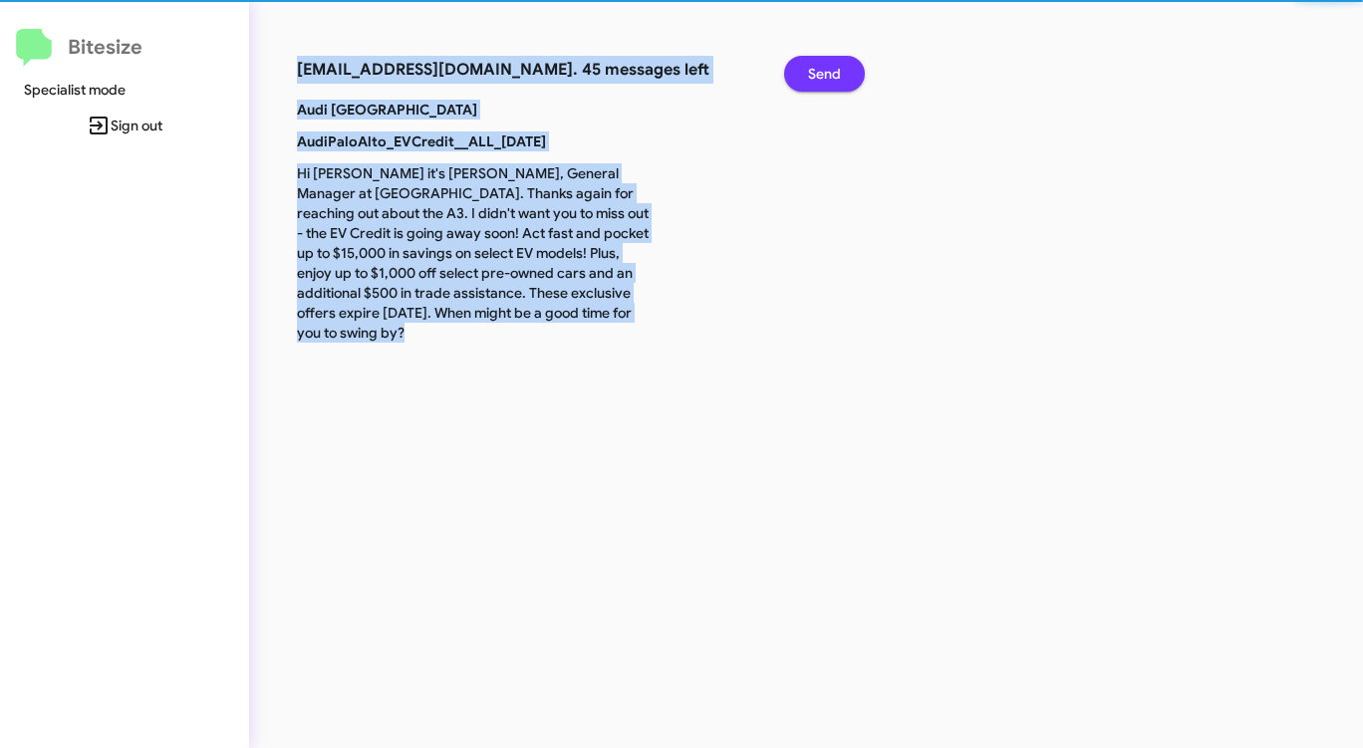
click at [822, 70] on span "Send" at bounding box center [824, 74] width 33 height 36
click at [823, 70] on span "Send" at bounding box center [824, 74] width 33 height 36
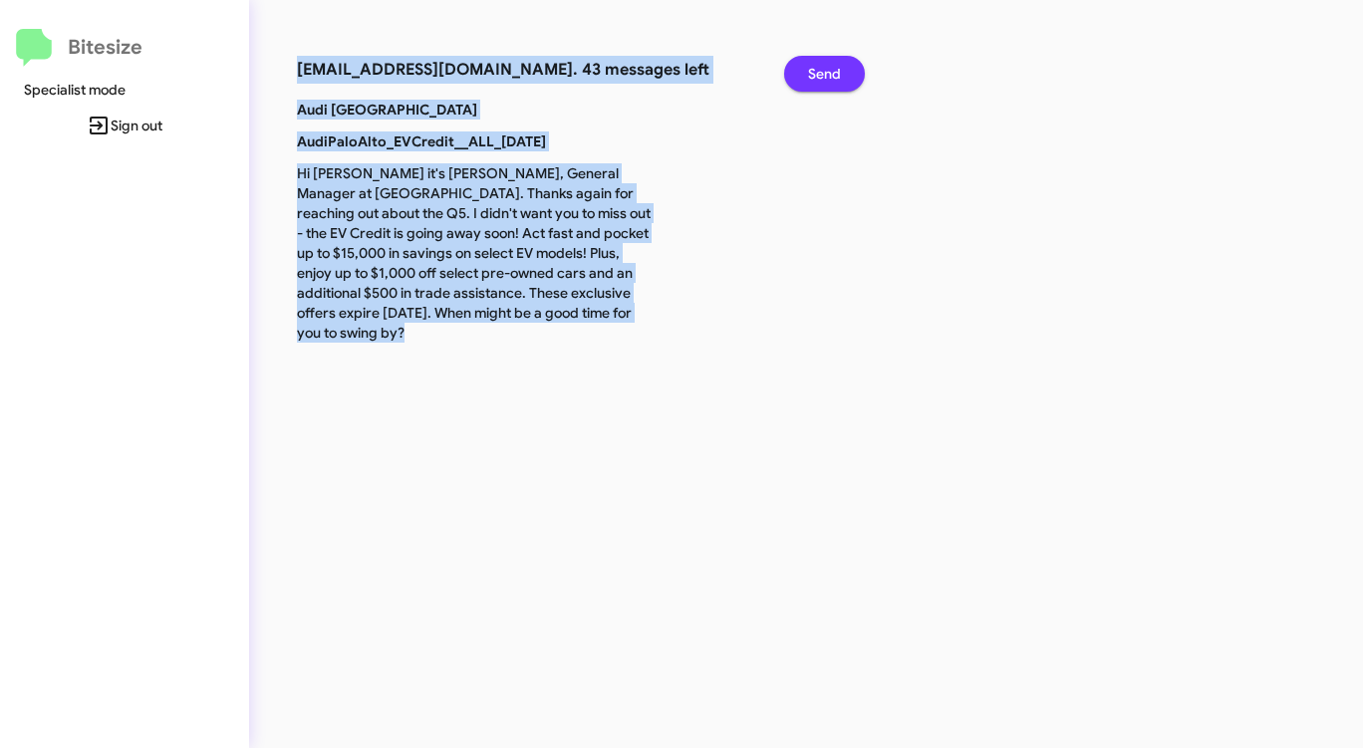
click at [823, 70] on span "Send" at bounding box center [824, 74] width 33 height 36
click at [823, 71] on span "Send" at bounding box center [824, 74] width 33 height 36
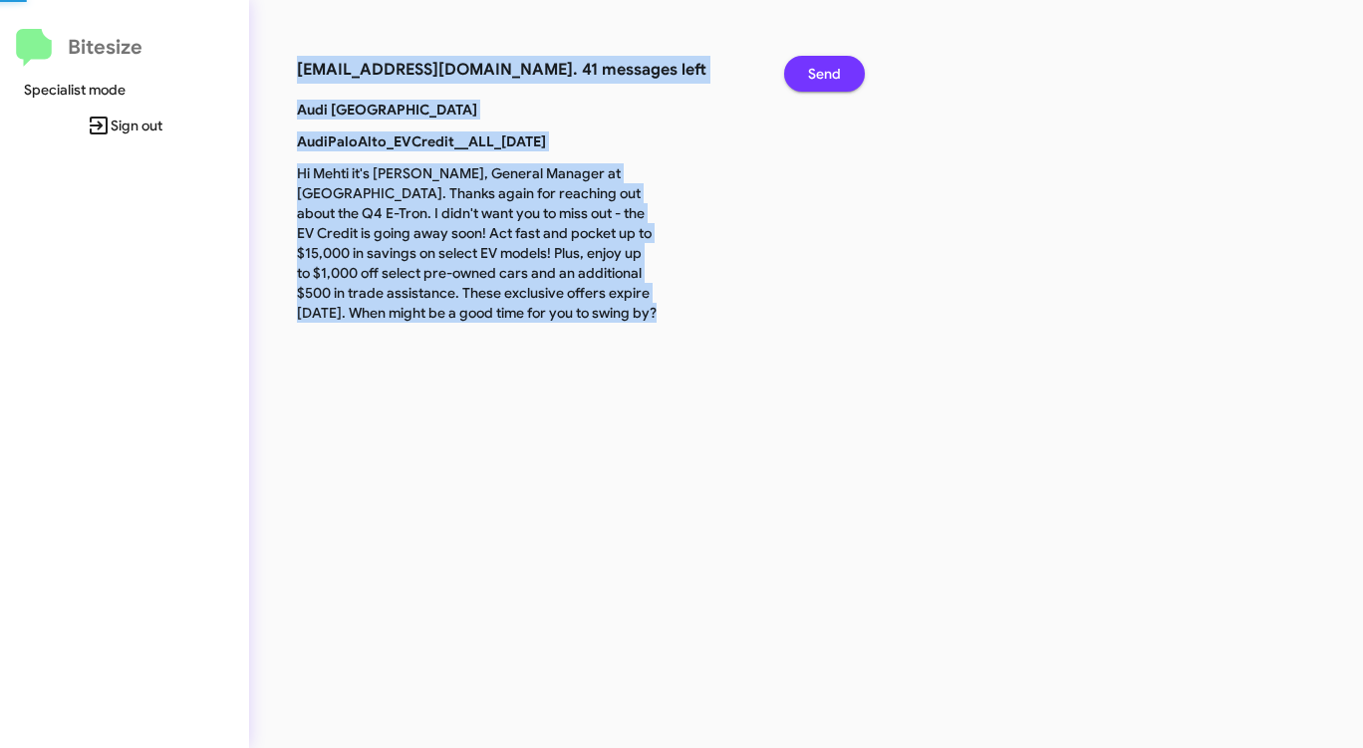
click at [823, 71] on span "Send" at bounding box center [824, 74] width 33 height 36
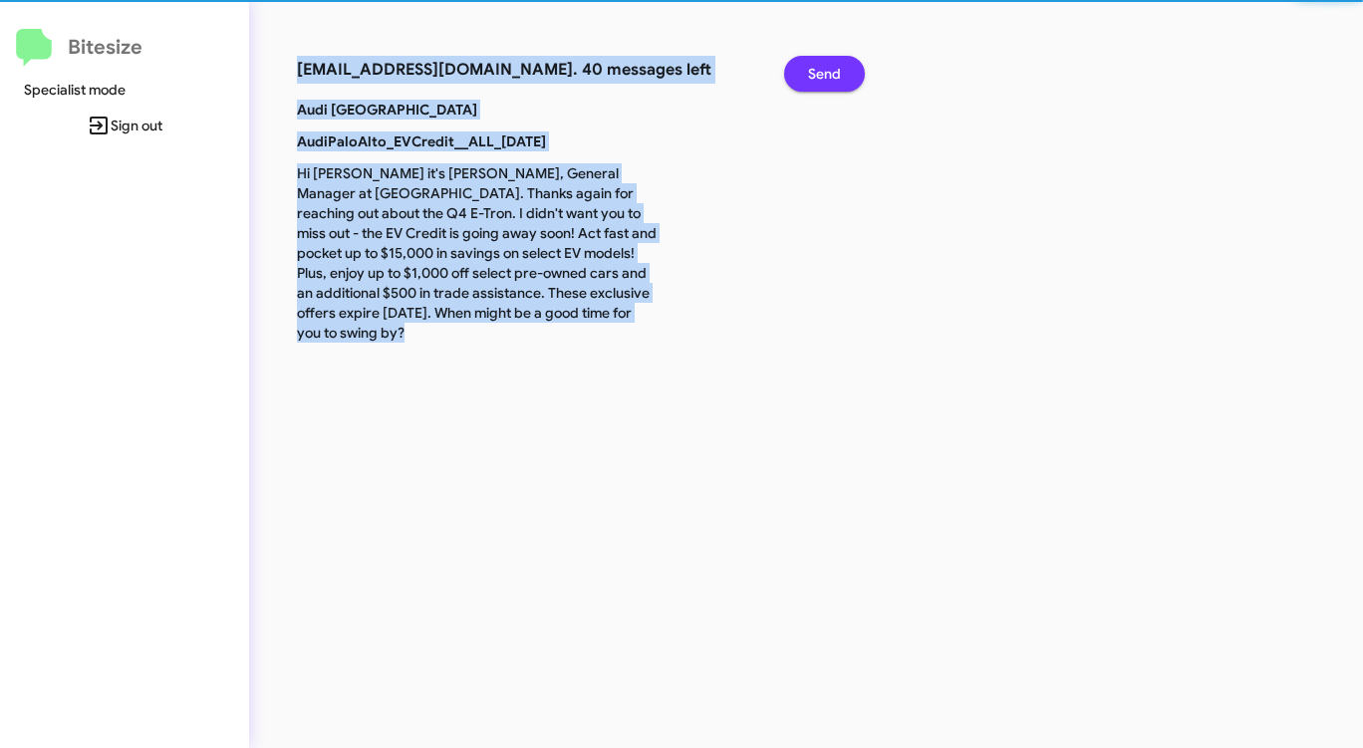
click at [823, 71] on span "Send" at bounding box center [824, 74] width 33 height 36
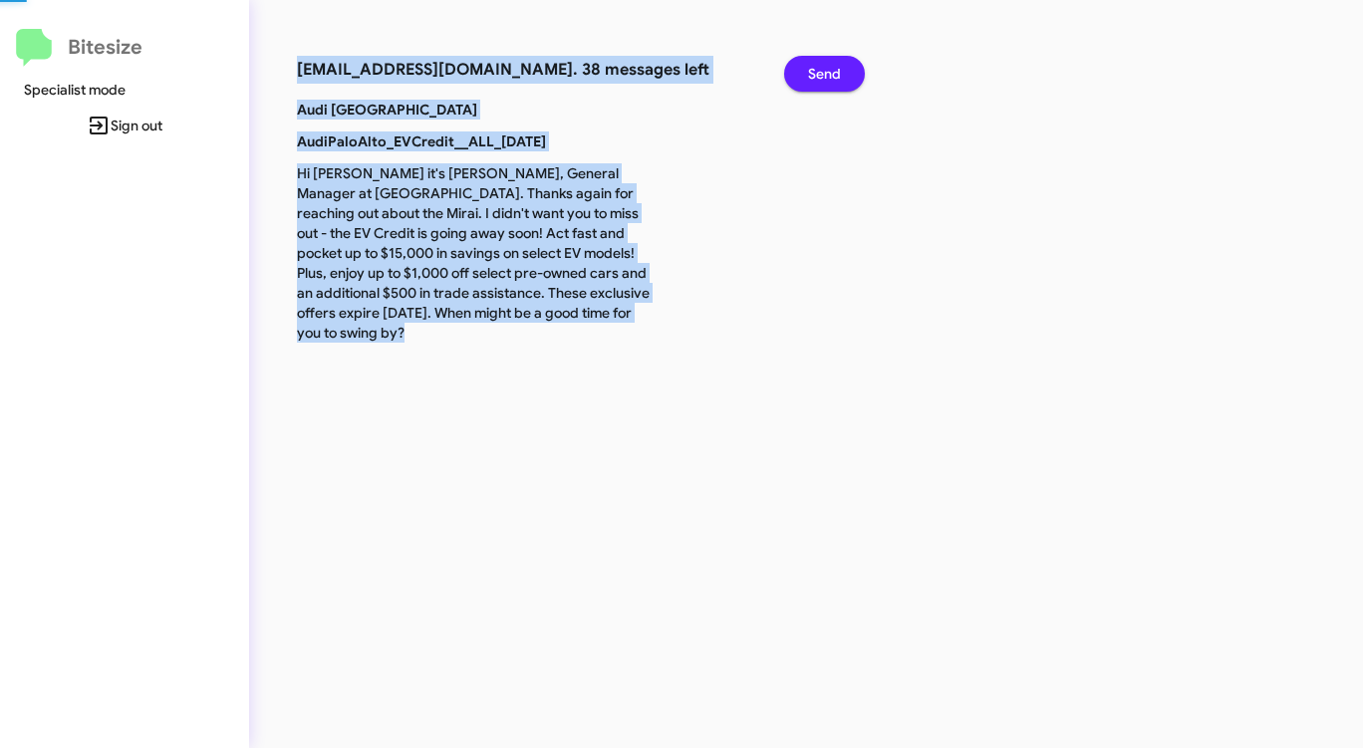
click at [823, 71] on span "Send" at bounding box center [824, 74] width 33 height 36
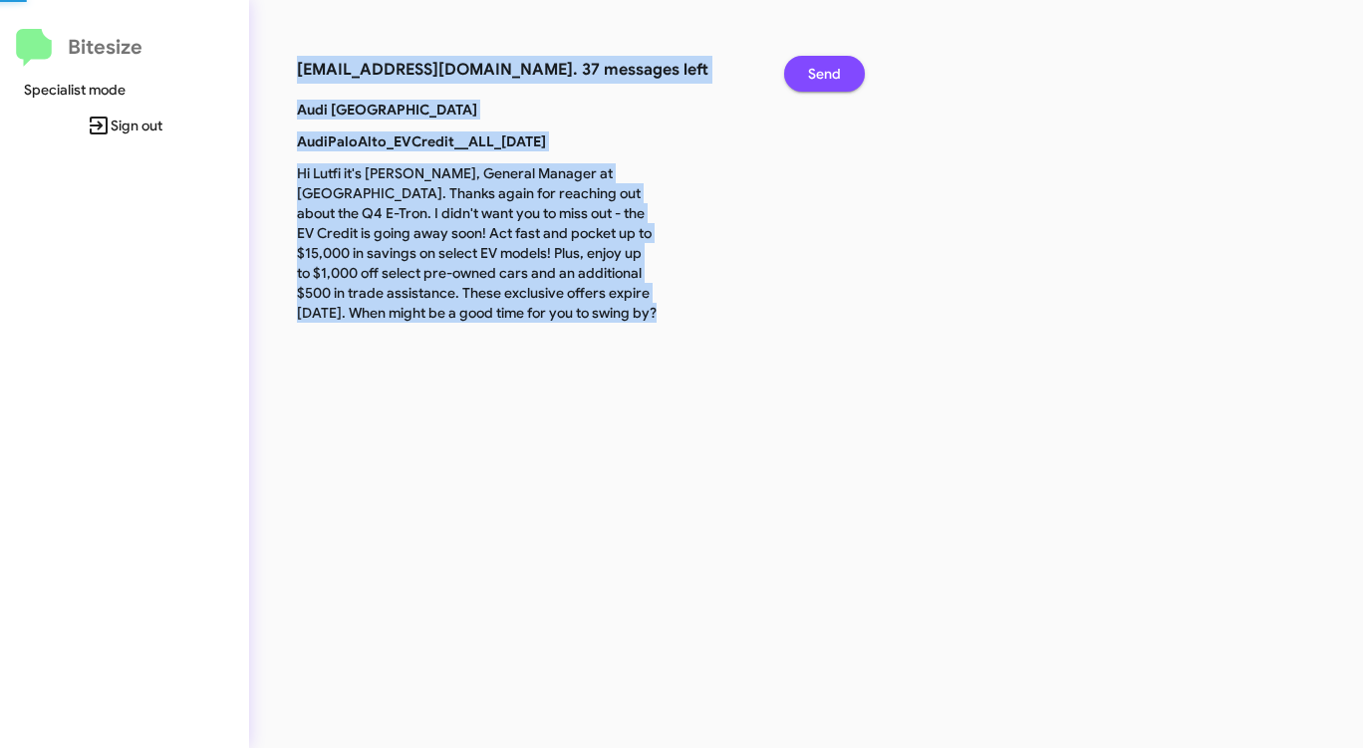
click at [823, 71] on span "Send" at bounding box center [824, 74] width 33 height 36
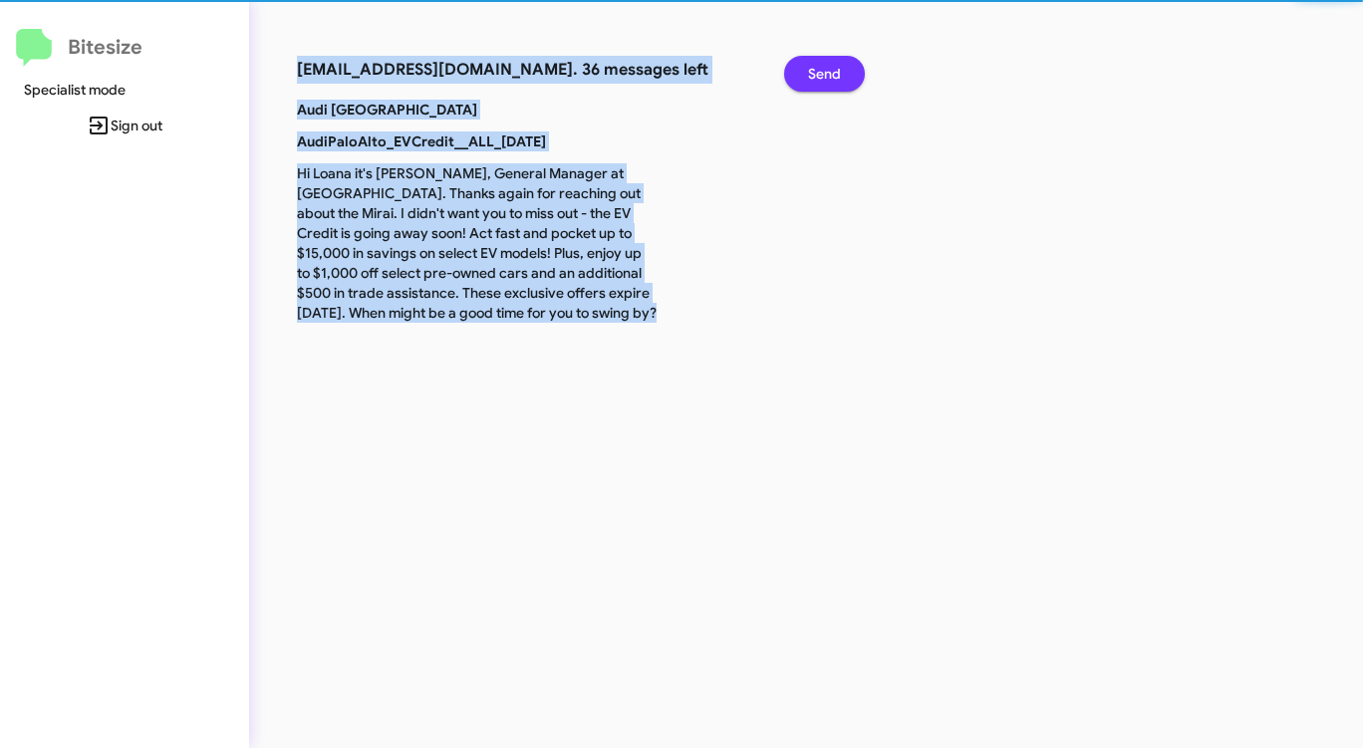
click at [823, 71] on span "Send" at bounding box center [824, 74] width 33 height 36
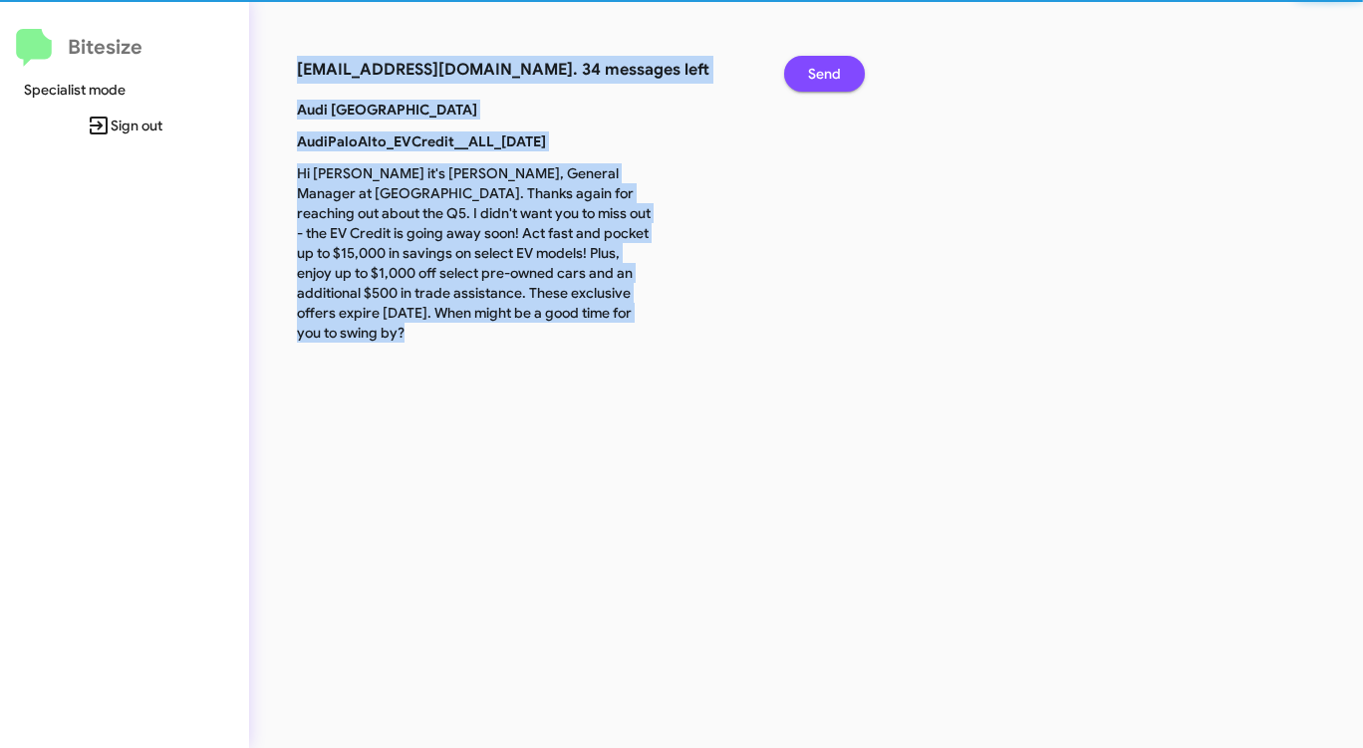
click at [823, 72] on span "Send" at bounding box center [824, 74] width 33 height 36
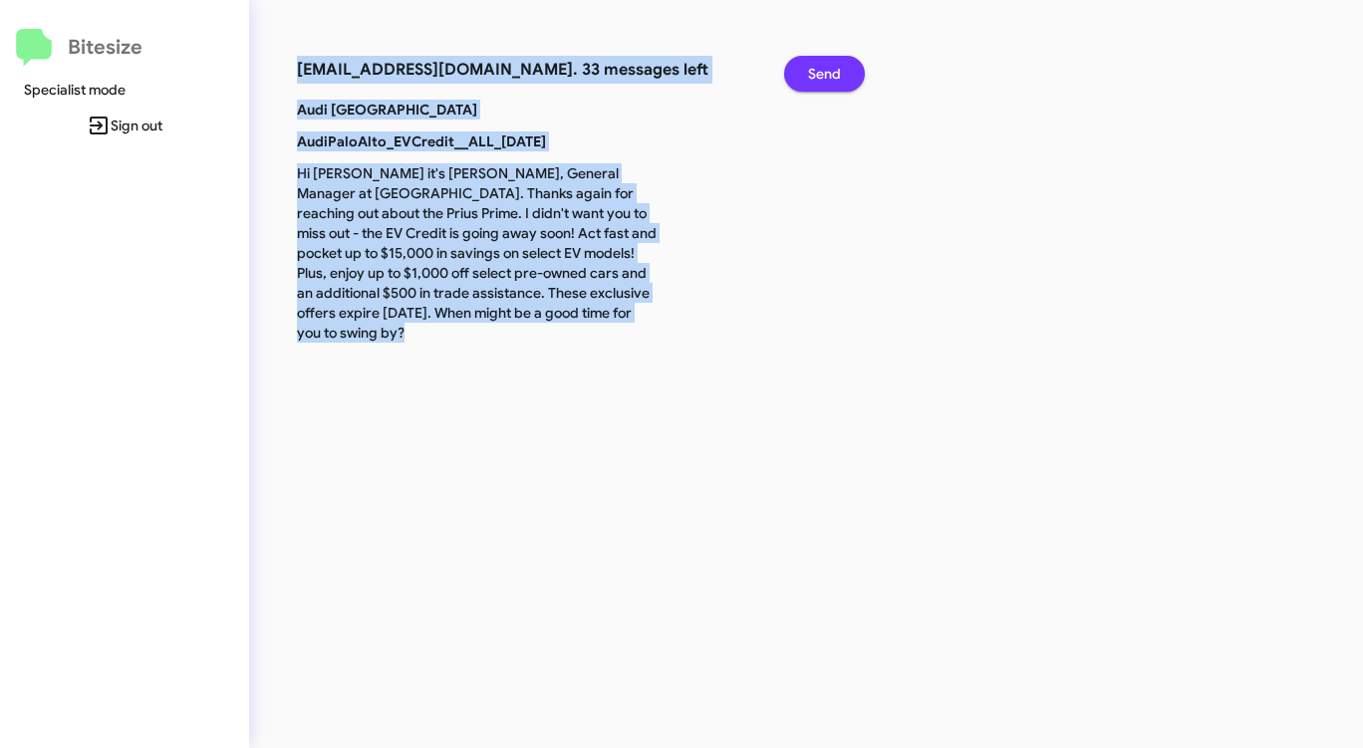
click at [823, 72] on span "Send" at bounding box center [824, 74] width 33 height 36
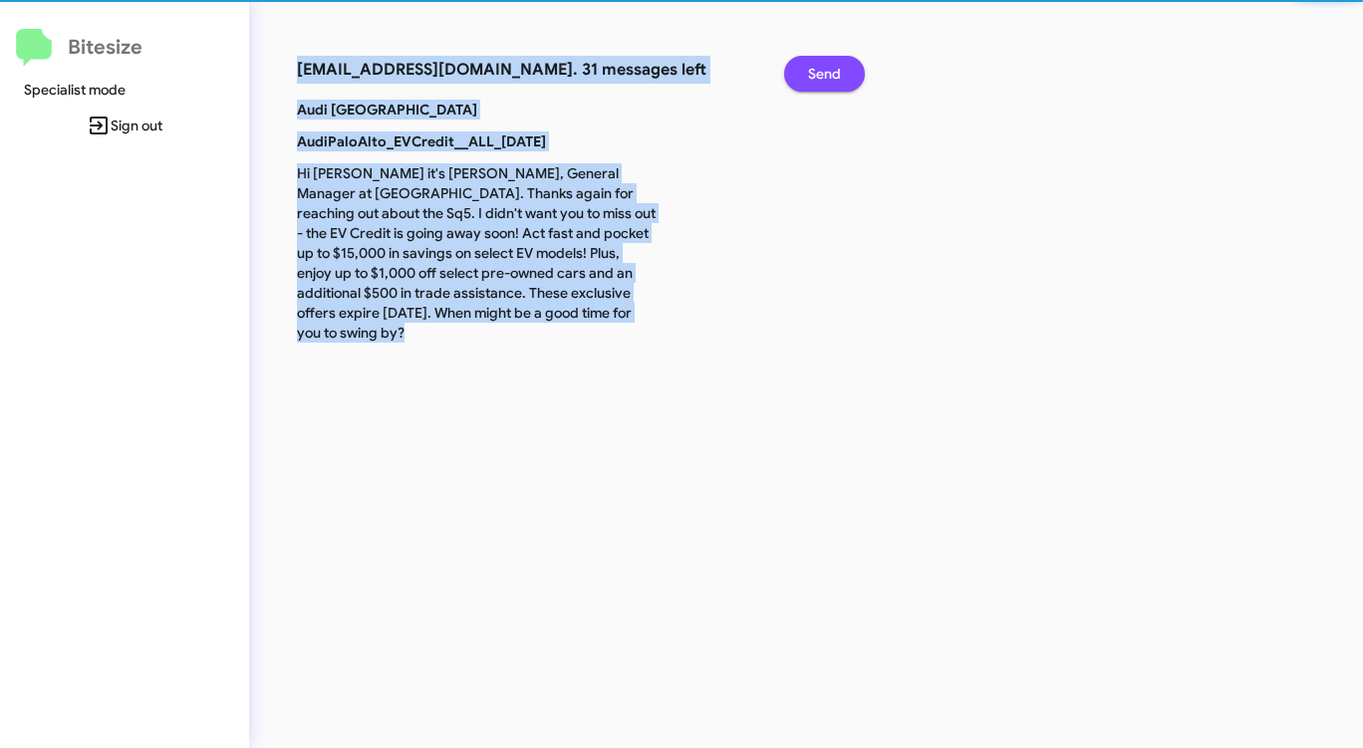
click at [823, 72] on span "Send" at bounding box center [824, 74] width 33 height 36
click at [823, 73] on span "Send" at bounding box center [824, 74] width 33 height 36
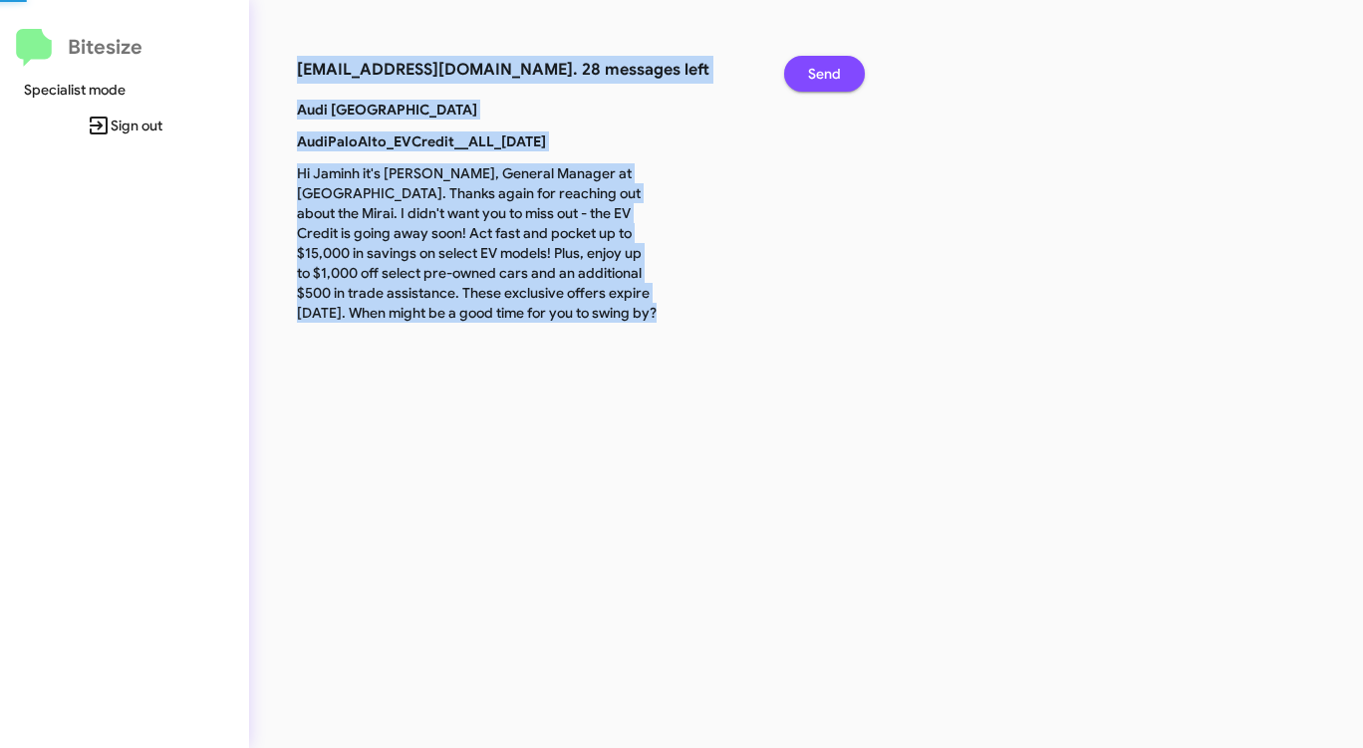
click at [823, 73] on span "Send" at bounding box center [824, 74] width 33 height 36
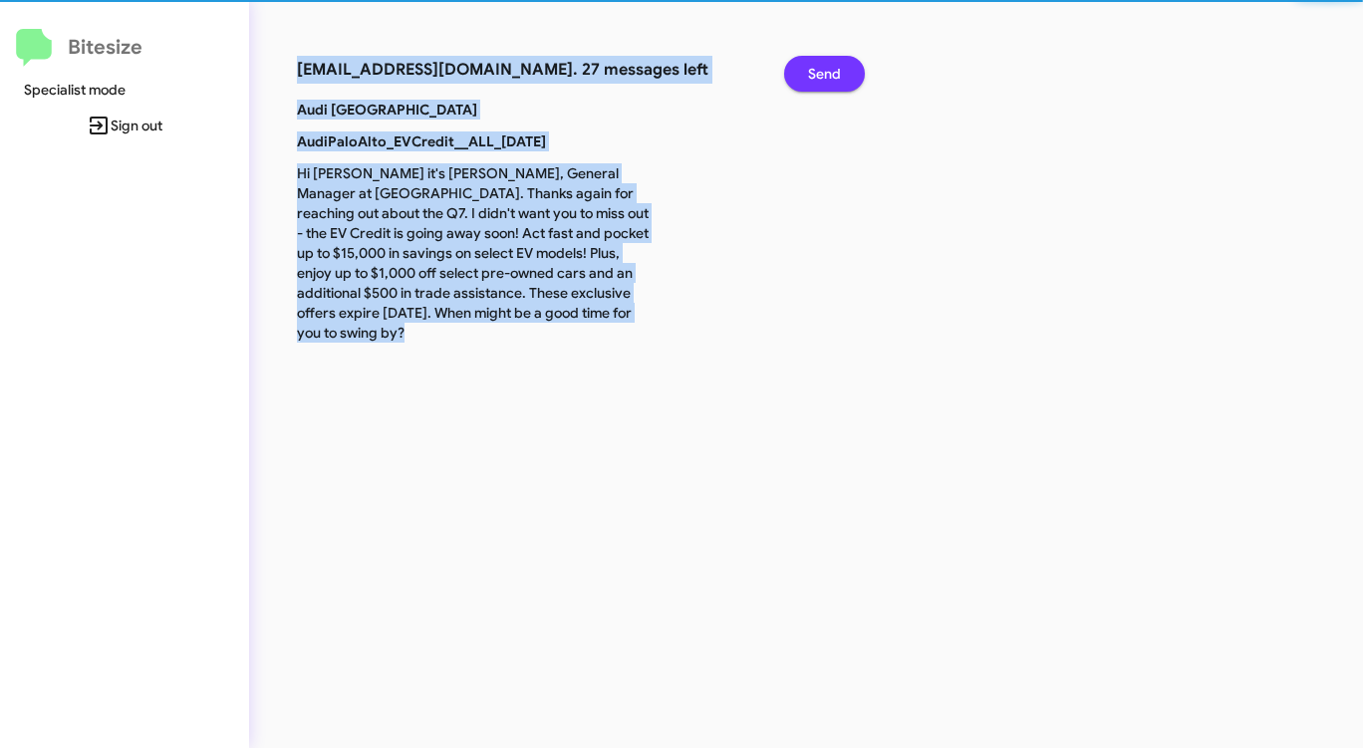
click at [823, 73] on span "Send" at bounding box center [824, 74] width 33 height 36
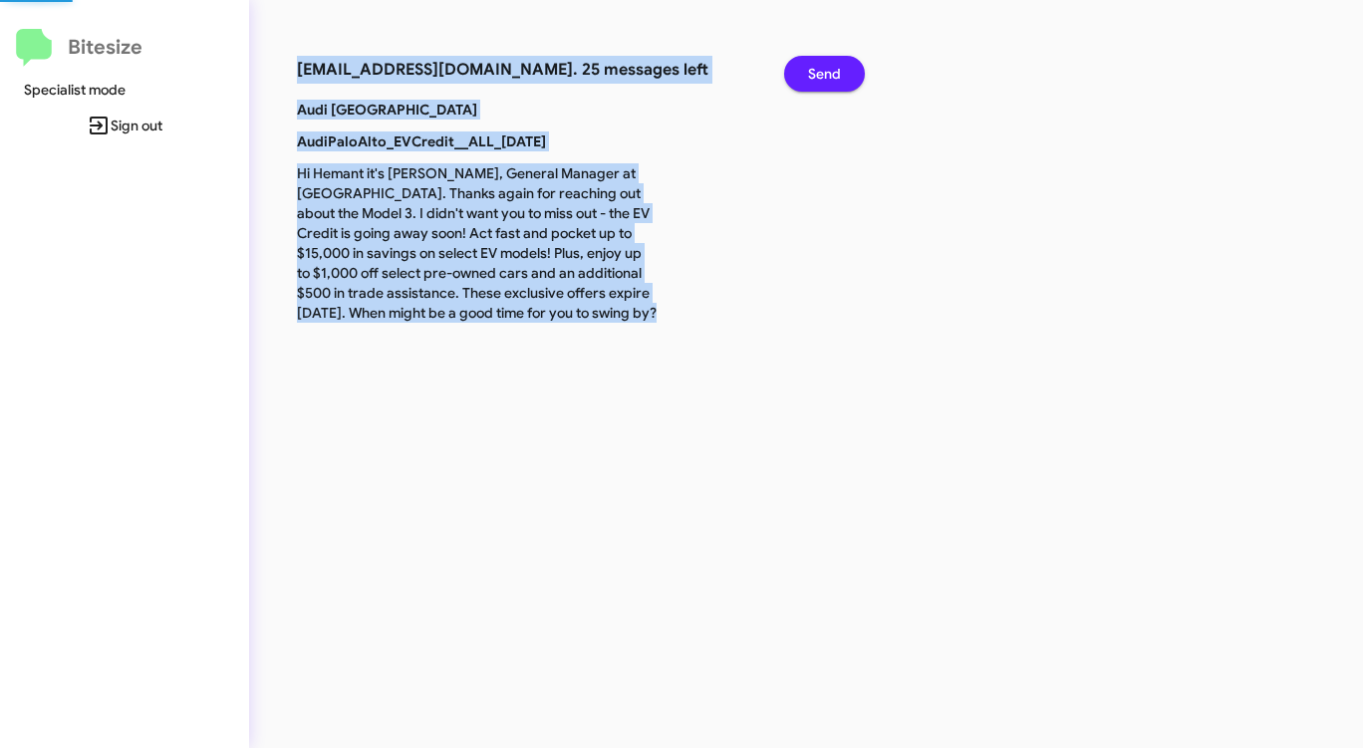
click at [823, 73] on span "Send" at bounding box center [824, 74] width 33 height 36
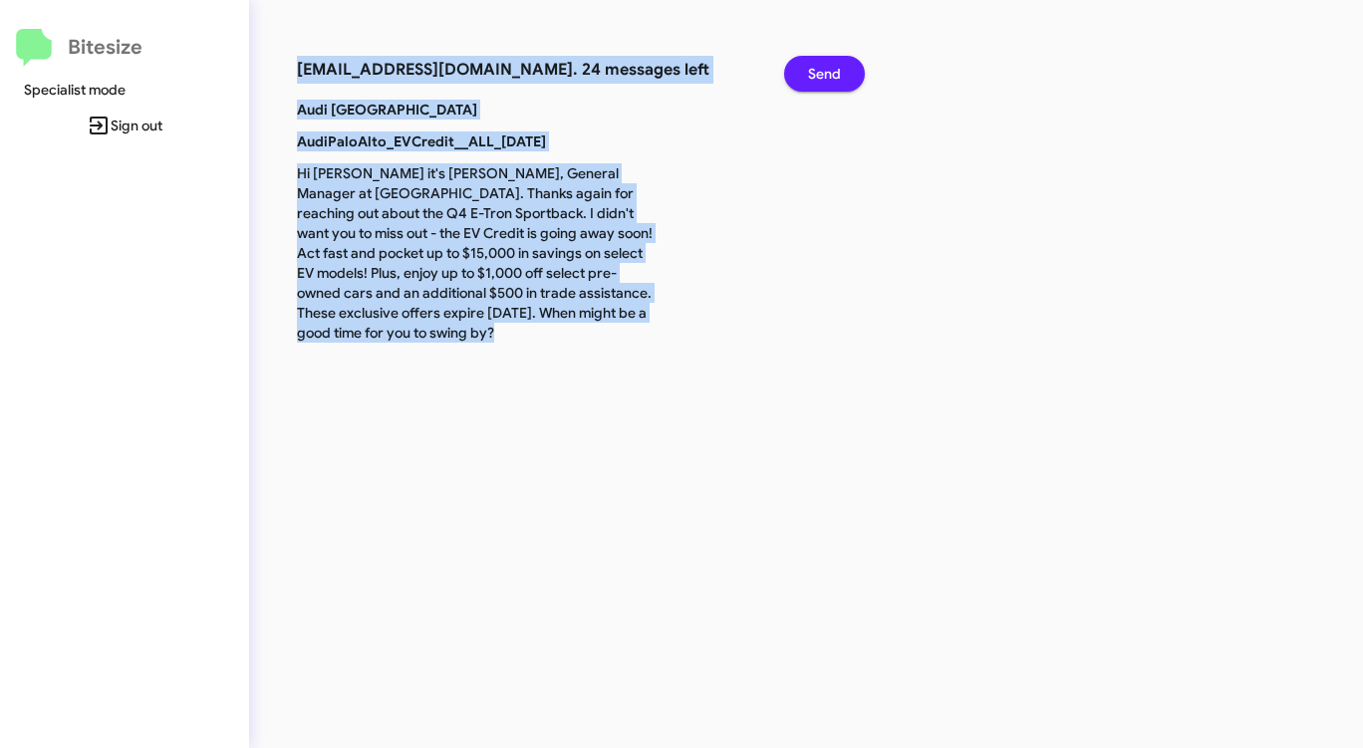
click at [823, 73] on span "Send" at bounding box center [824, 74] width 33 height 36
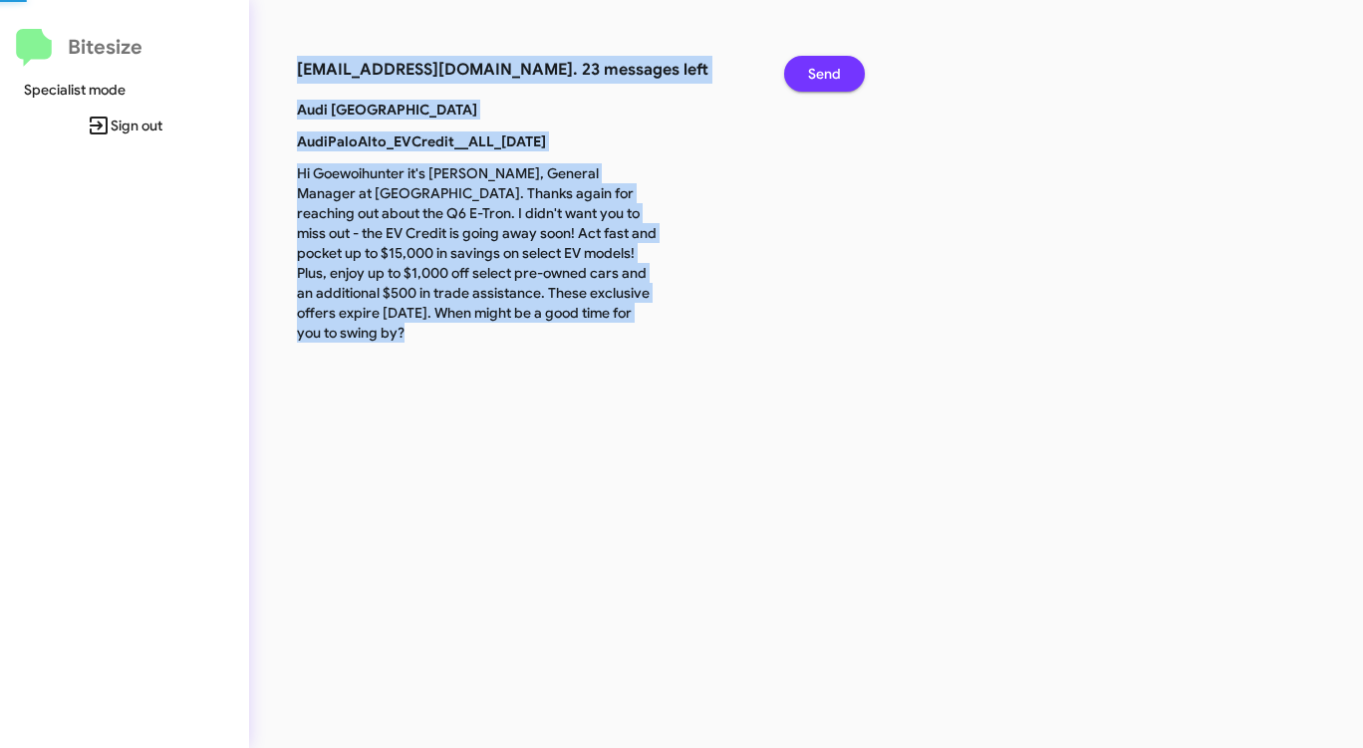
click at [823, 73] on span "Send" at bounding box center [824, 74] width 33 height 36
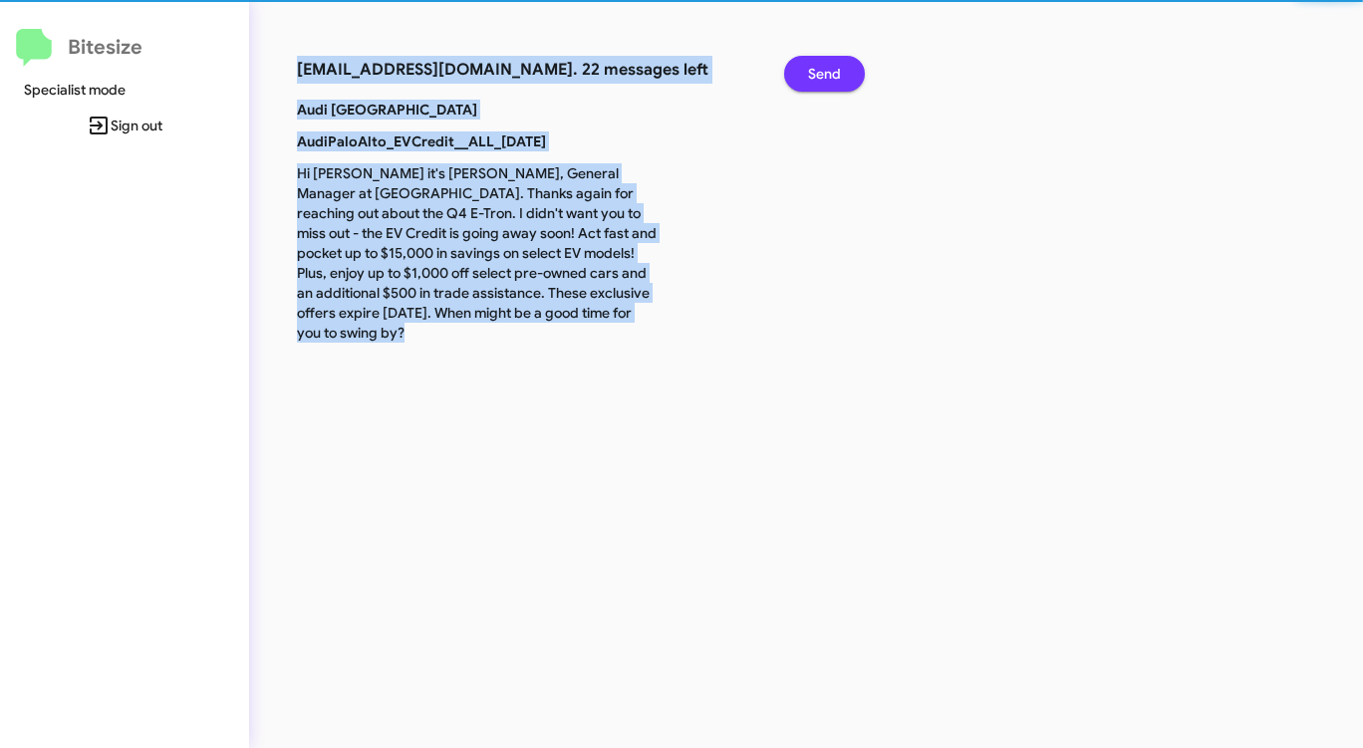
click at [823, 73] on span "Send" at bounding box center [824, 74] width 33 height 36
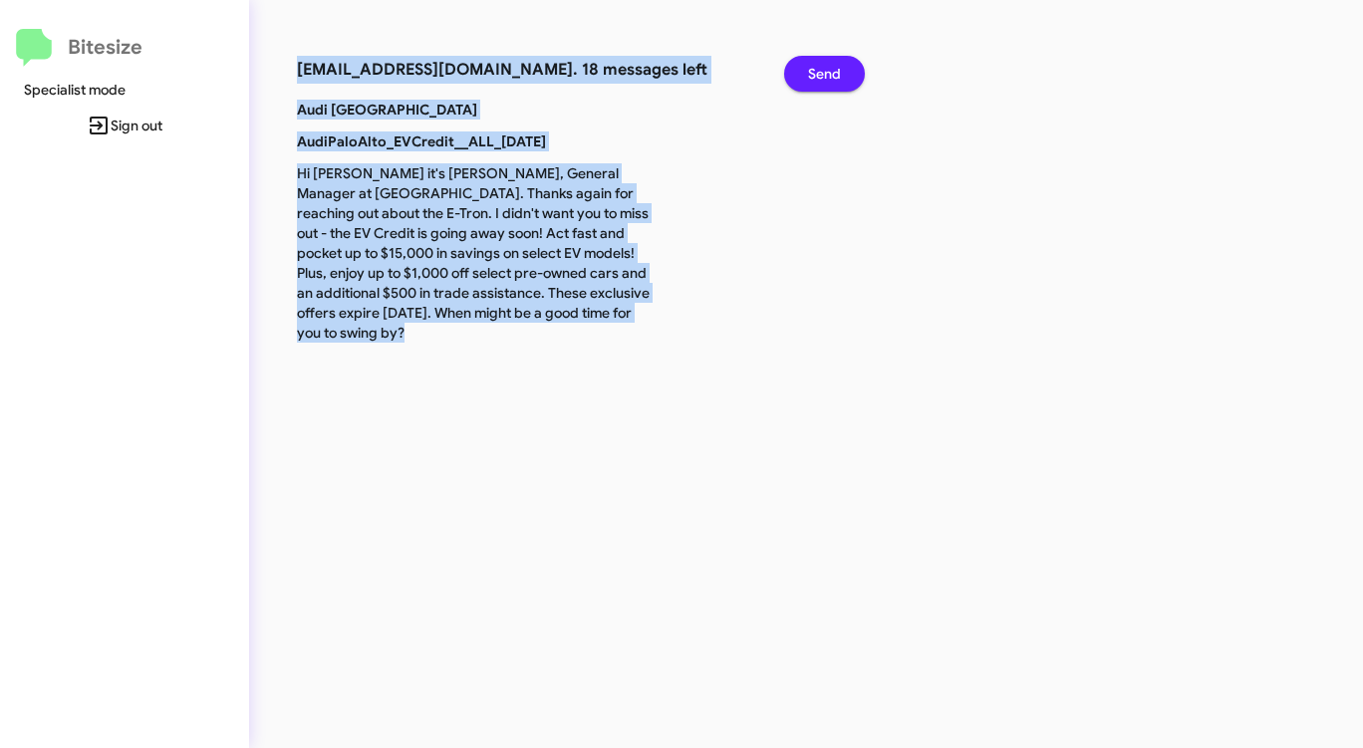
click at [823, 73] on span "Send" at bounding box center [824, 74] width 33 height 36
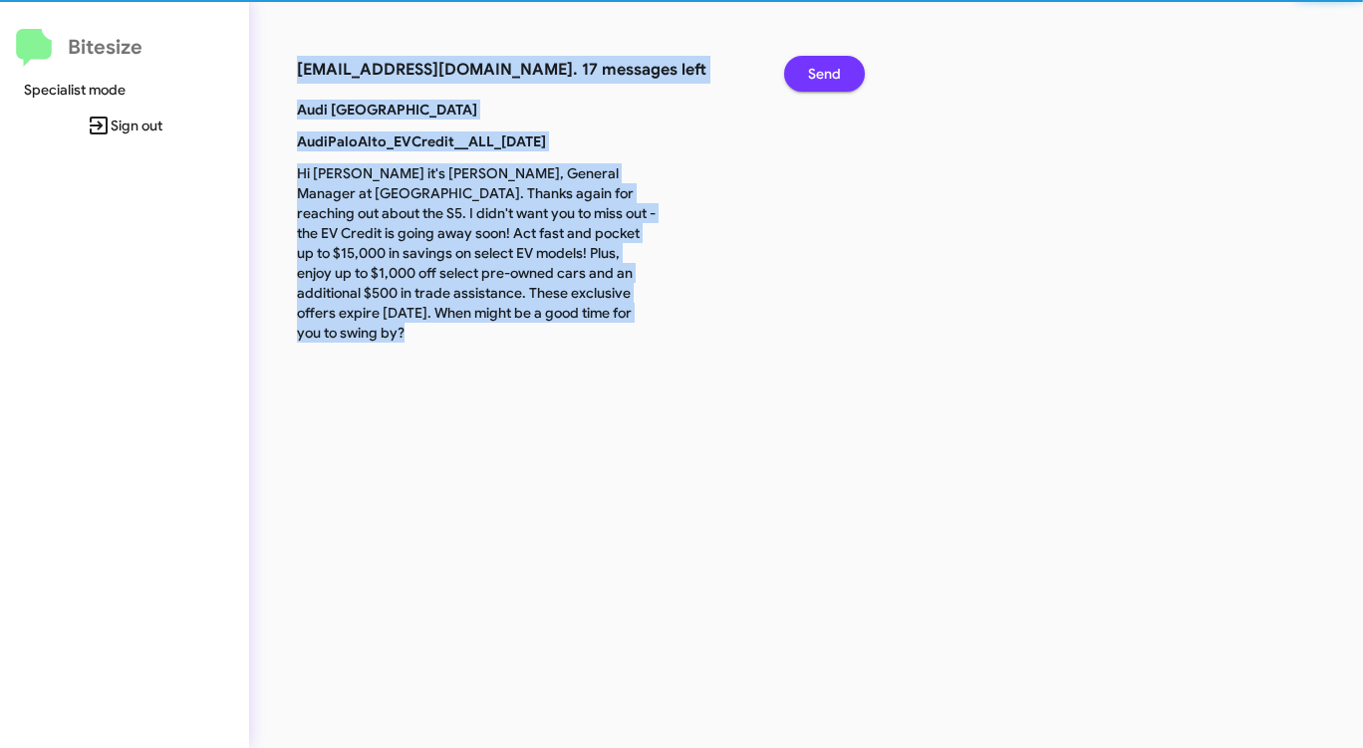
click at [823, 75] on span "Send" at bounding box center [824, 74] width 33 height 36
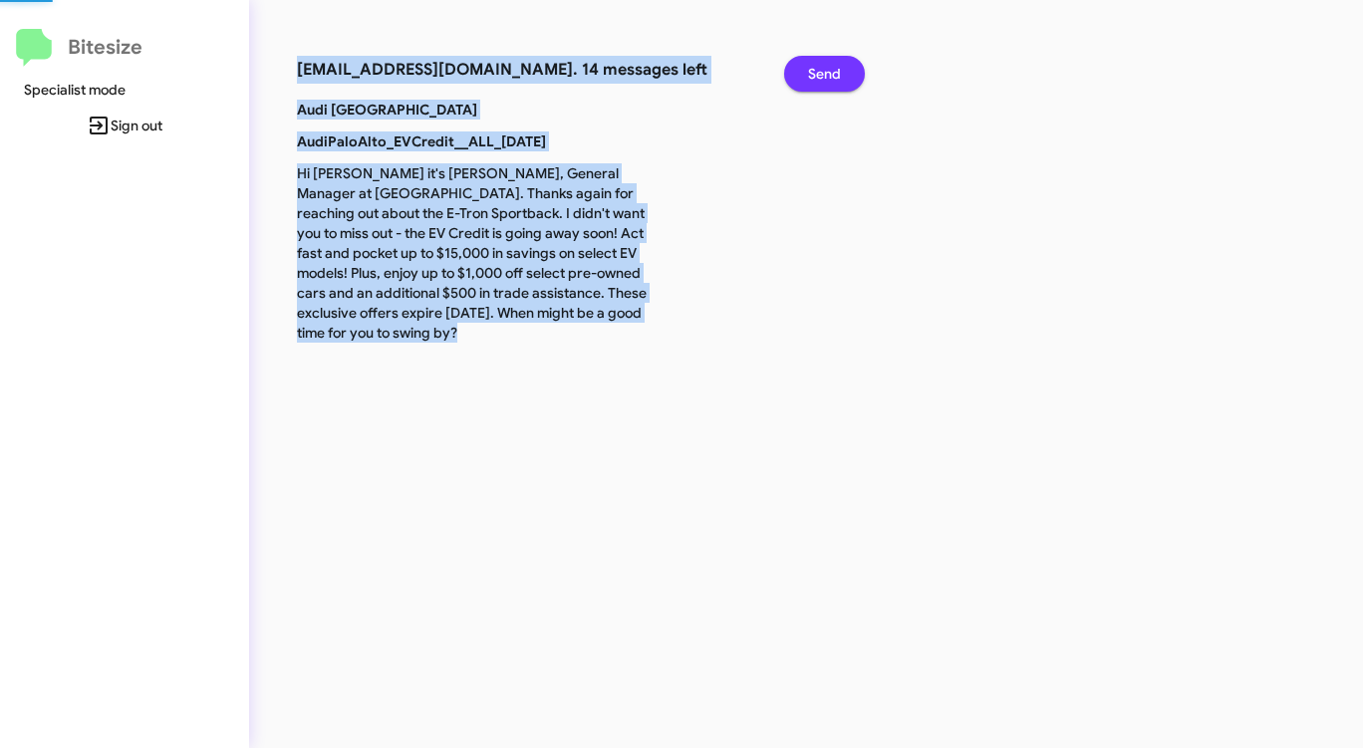
click at [824, 75] on span "Send" at bounding box center [824, 74] width 33 height 36
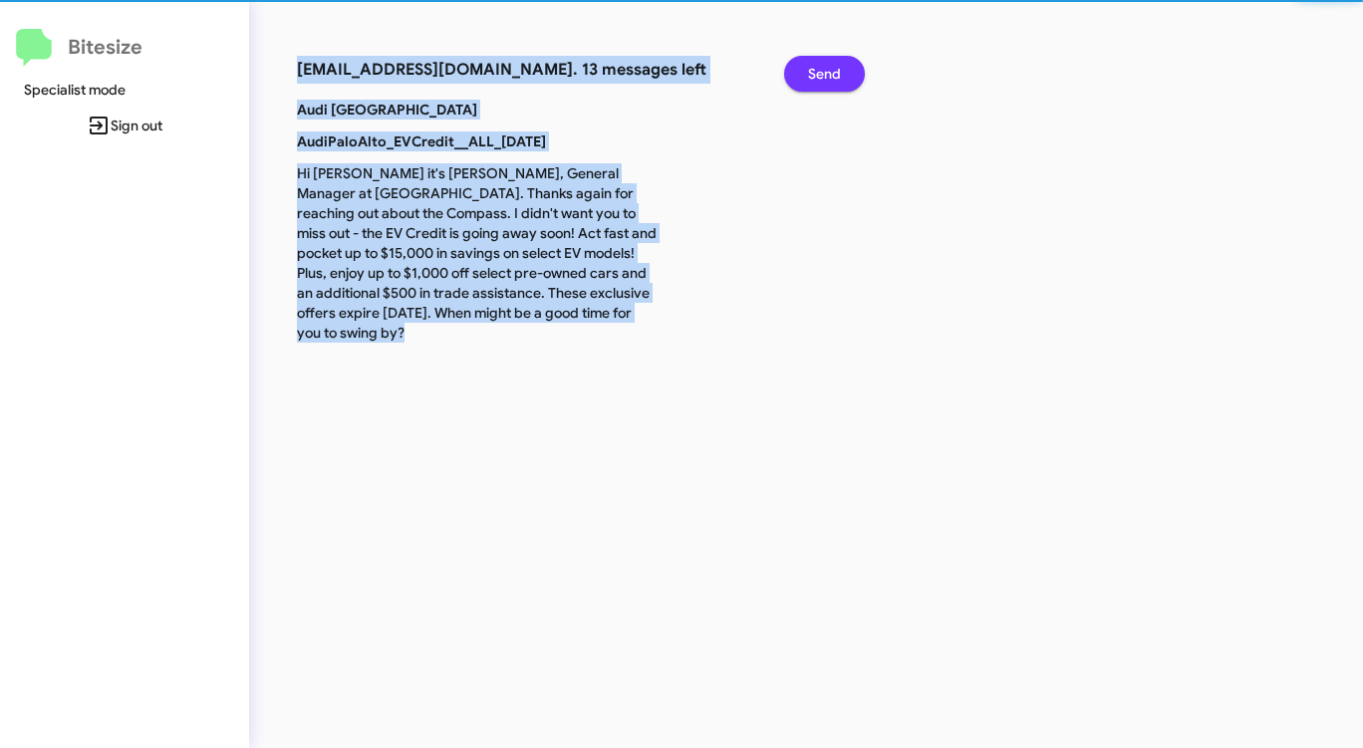
click at [824, 75] on span "Send" at bounding box center [824, 74] width 33 height 36
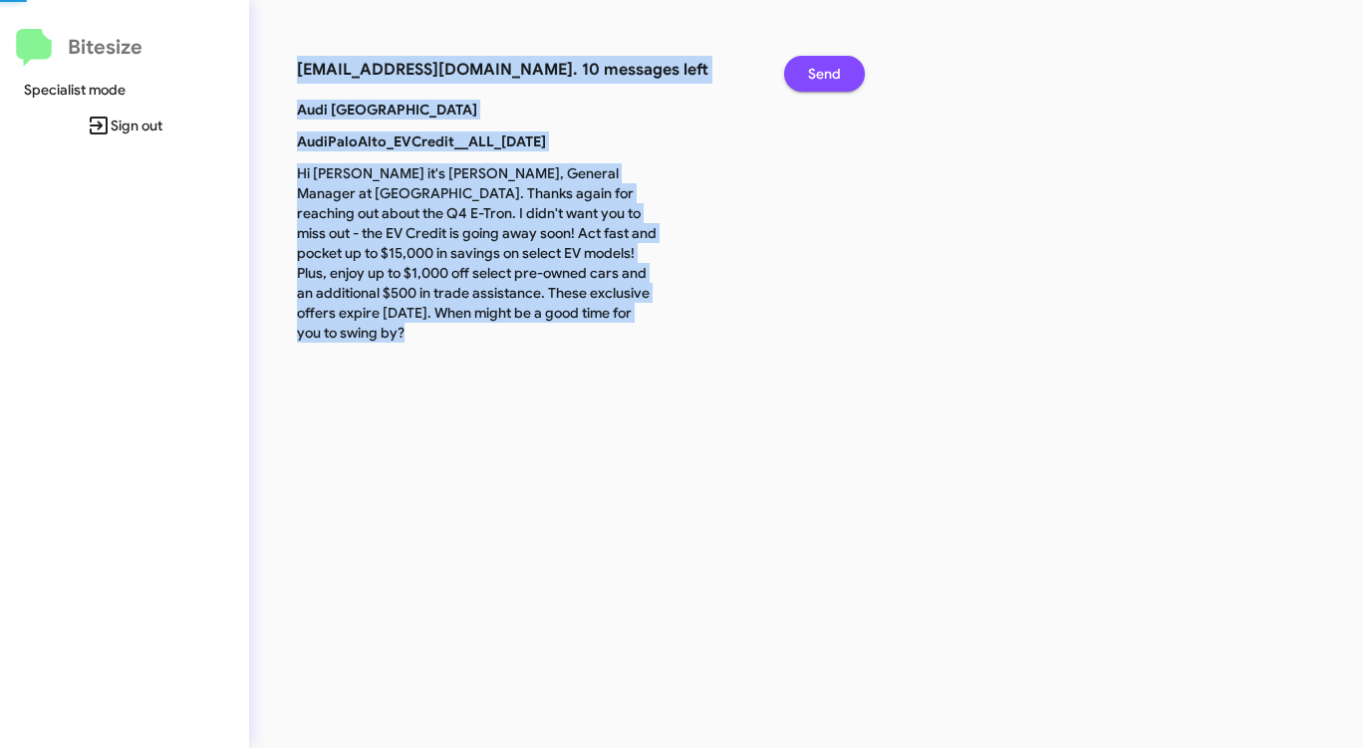
click at [824, 75] on span "Send" at bounding box center [824, 74] width 33 height 36
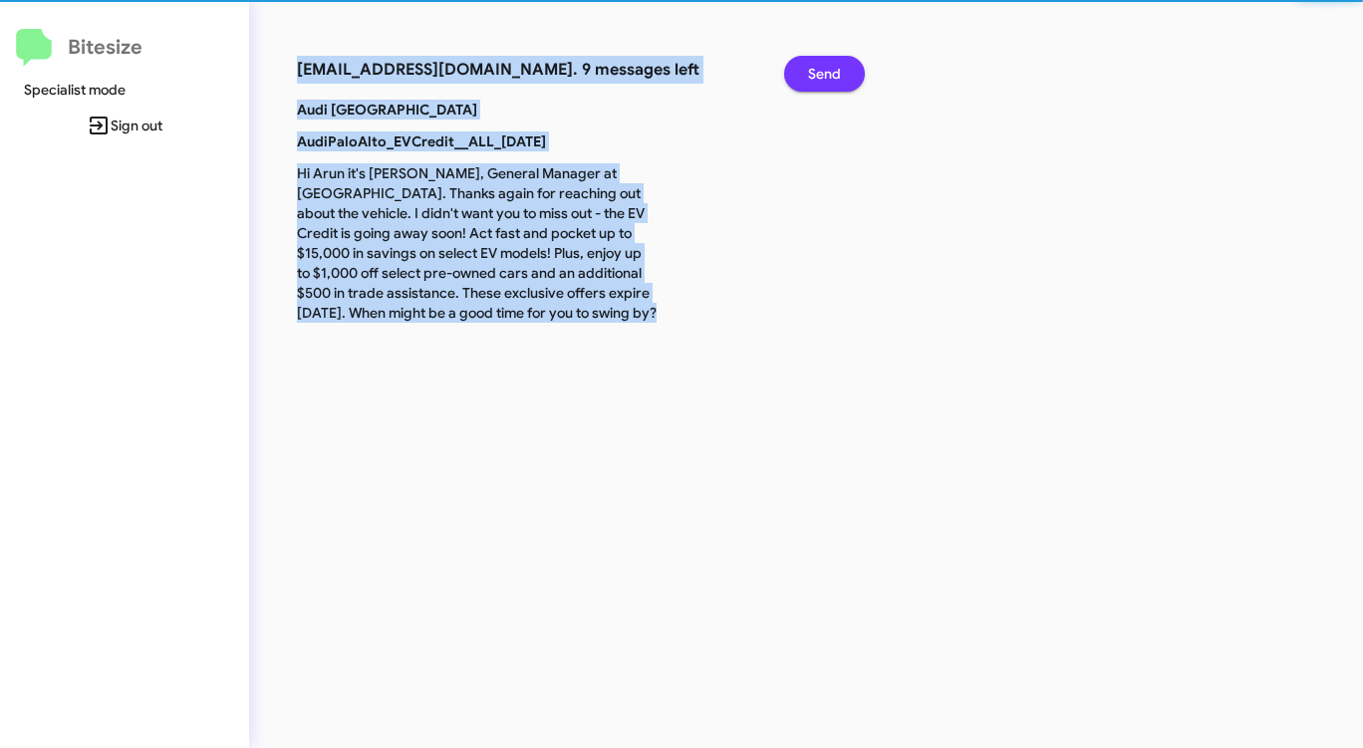
click at [824, 75] on span "Send" at bounding box center [824, 74] width 33 height 36
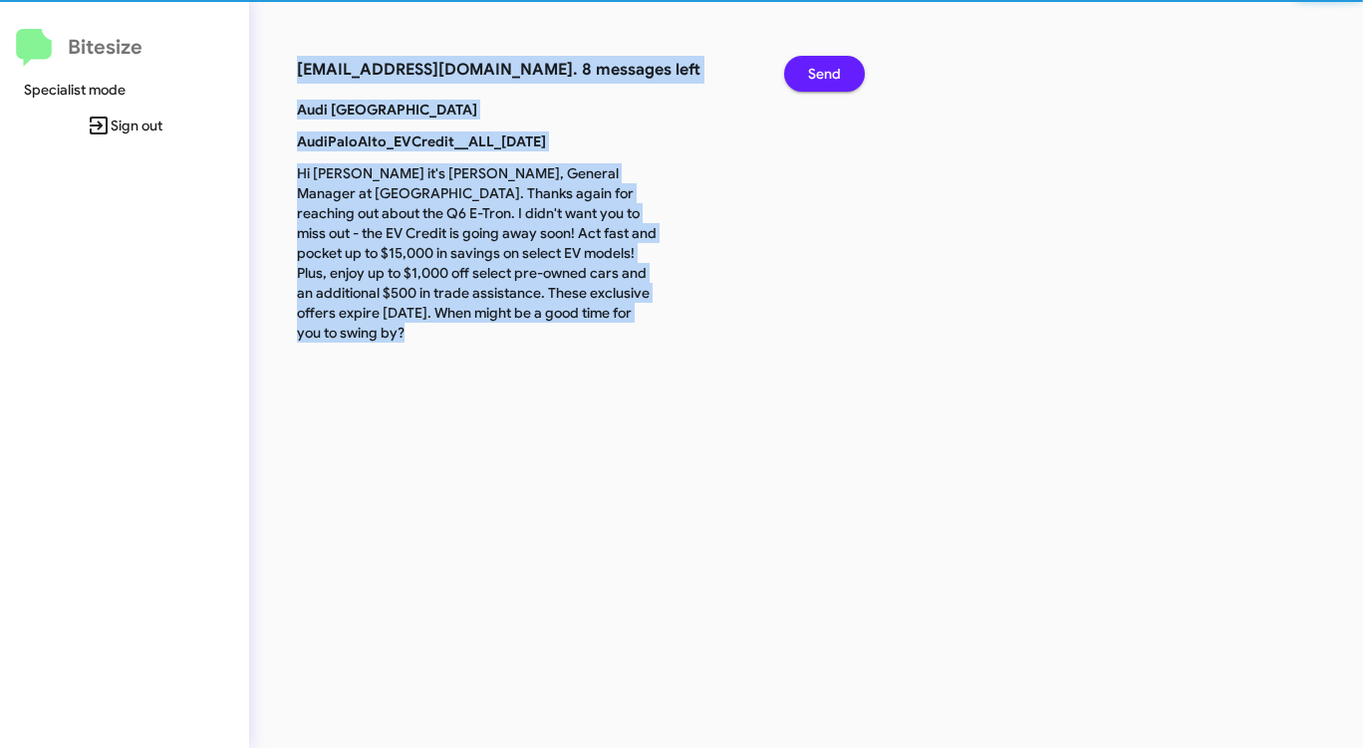
click at [824, 75] on span "Send" at bounding box center [824, 74] width 33 height 36
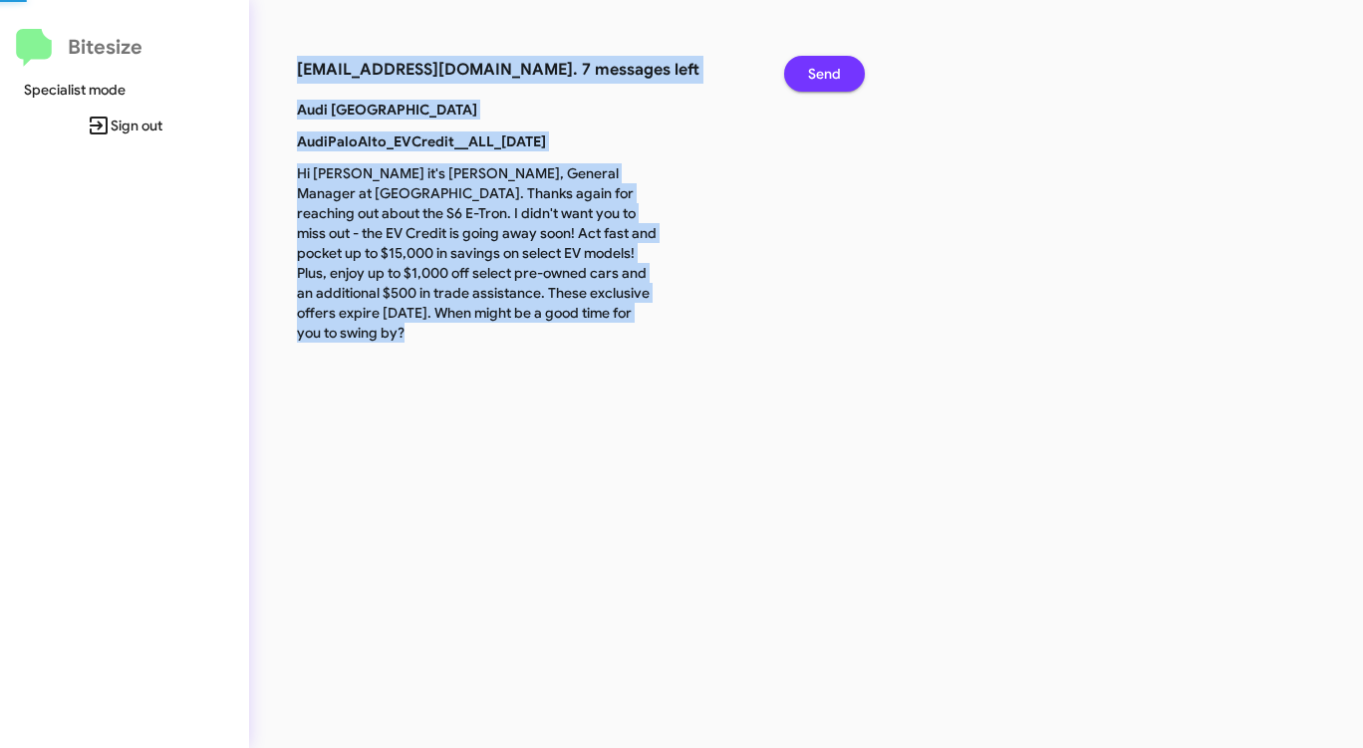
click at [824, 75] on span "Send" at bounding box center [824, 74] width 33 height 36
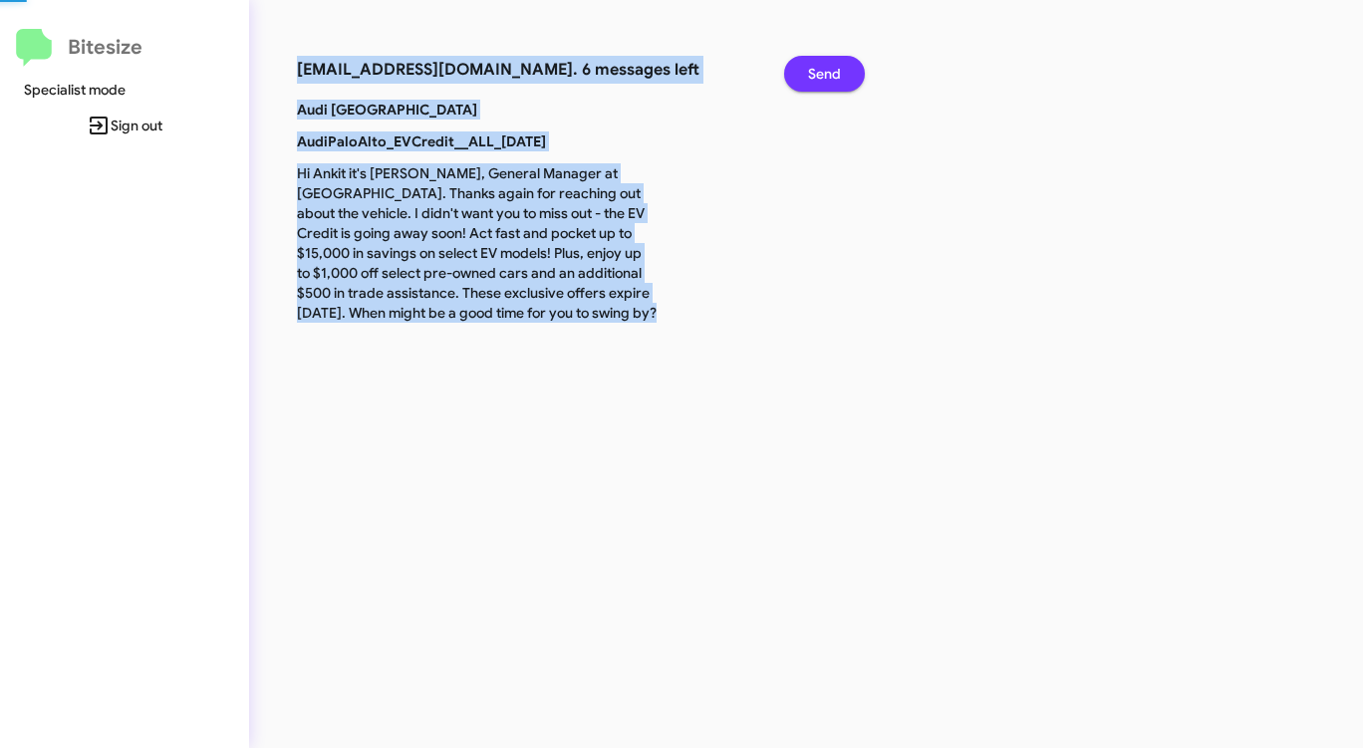
click at [824, 76] on span "Send" at bounding box center [824, 74] width 33 height 36
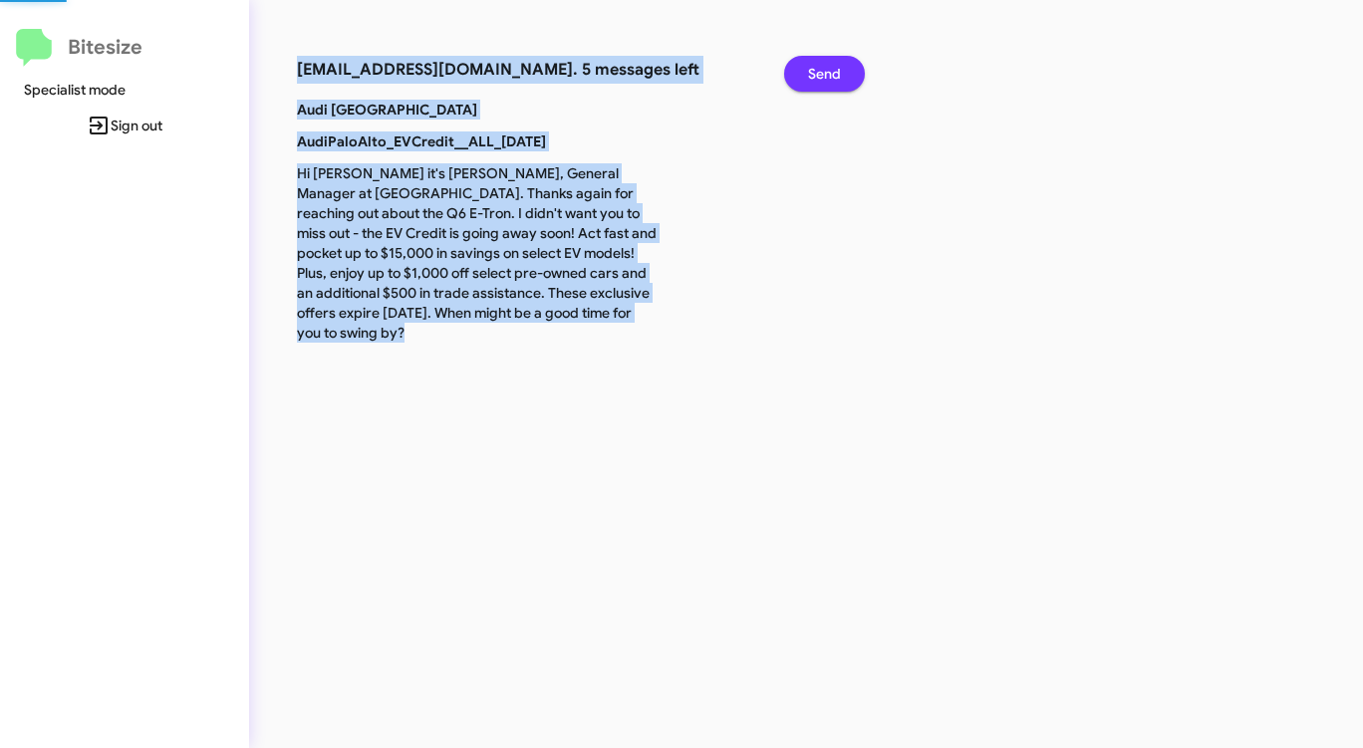
click at [824, 76] on span "Send" at bounding box center [824, 74] width 33 height 36
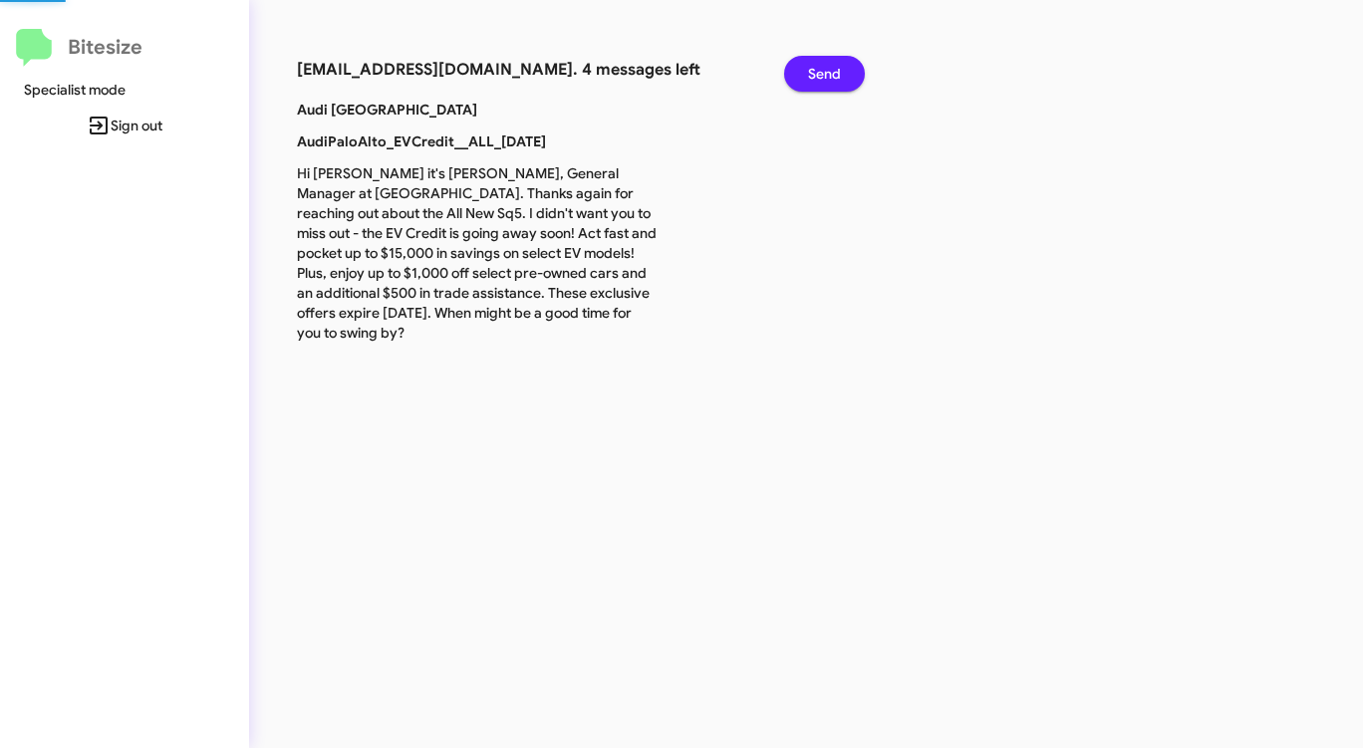
click
